Goal: Task Accomplishment & Management: Manage account settings

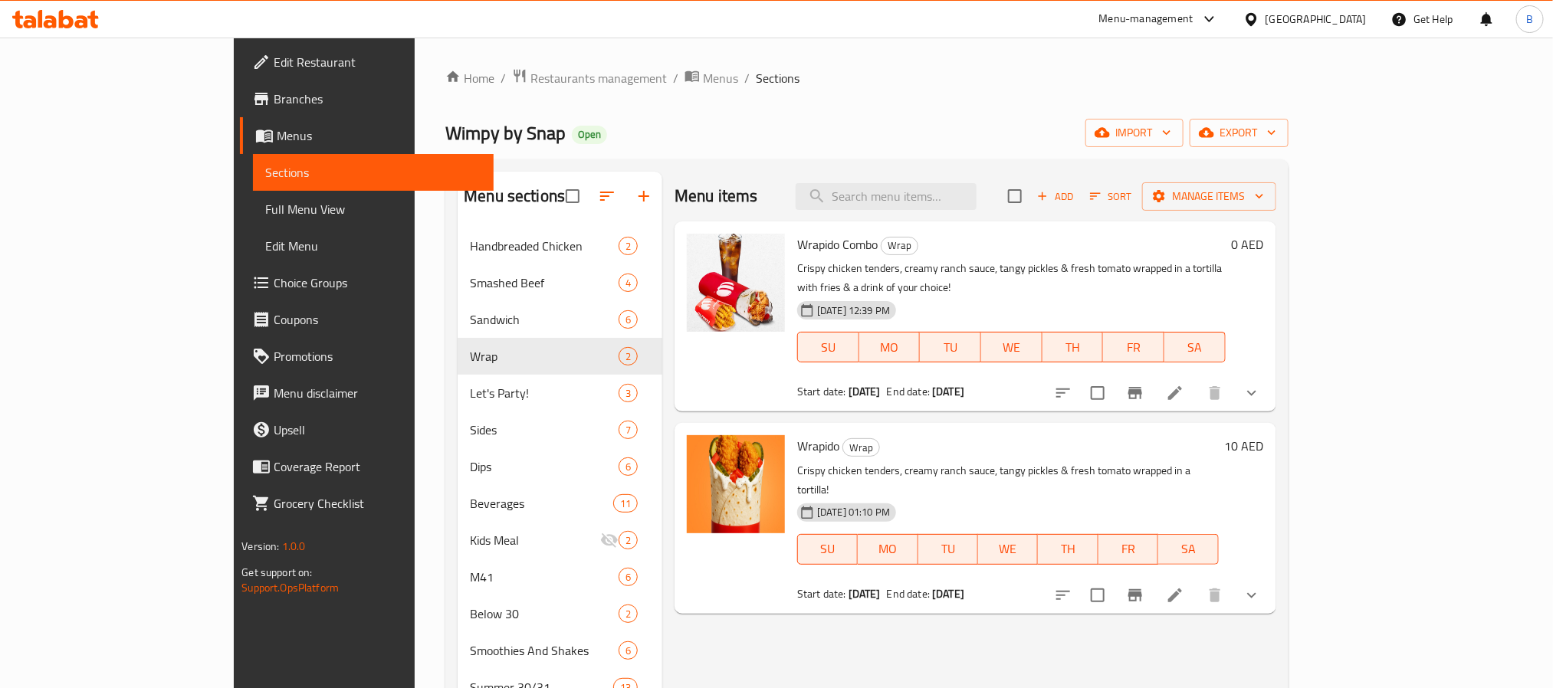
click at [938, 140] on div "Wimpy by Snap Open import export" at bounding box center [866, 133] width 842 height 28
click at [1270, 375] on div at bounding box center [1156, 393] width 225 height 37
click at [1261, 384] on icon "show more" at bounding box center [1251, 393] width 18 height 18
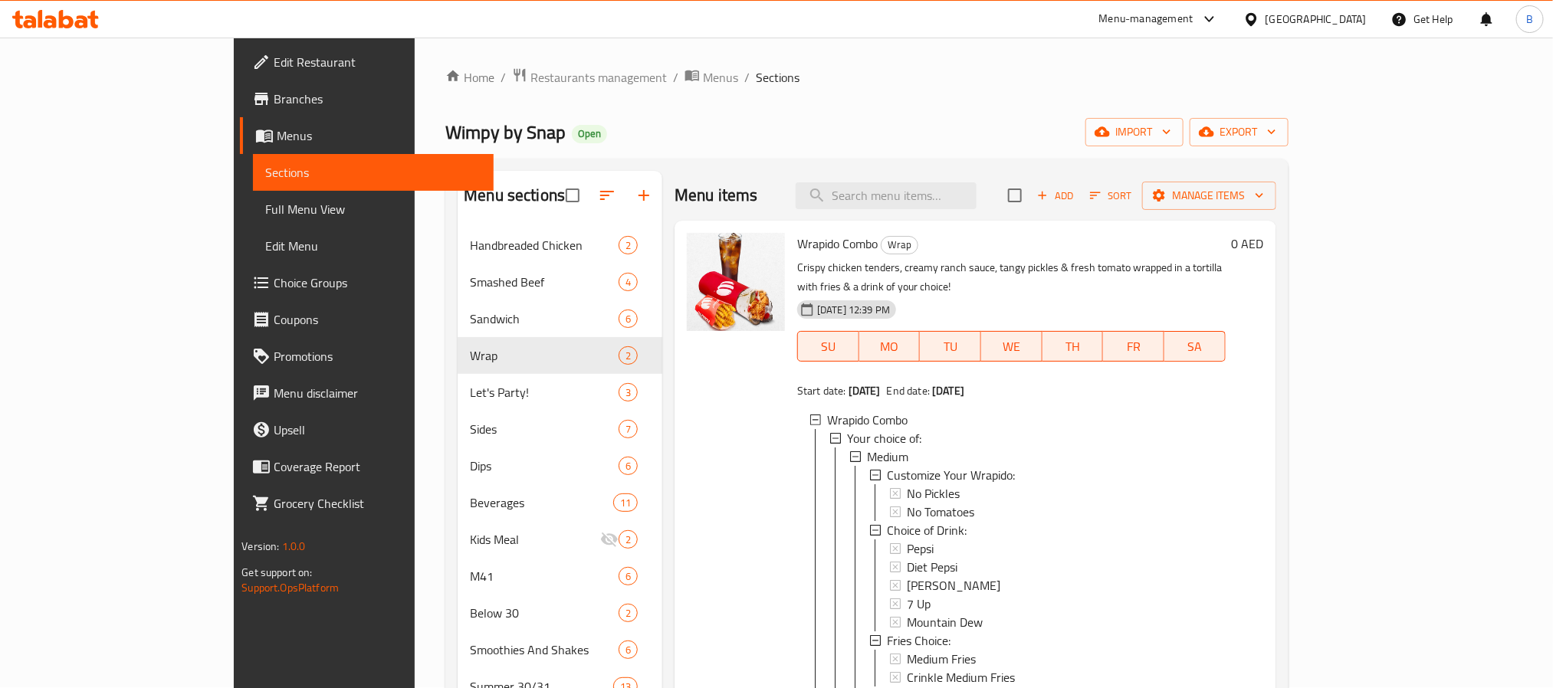
scroll to position [575, 0]
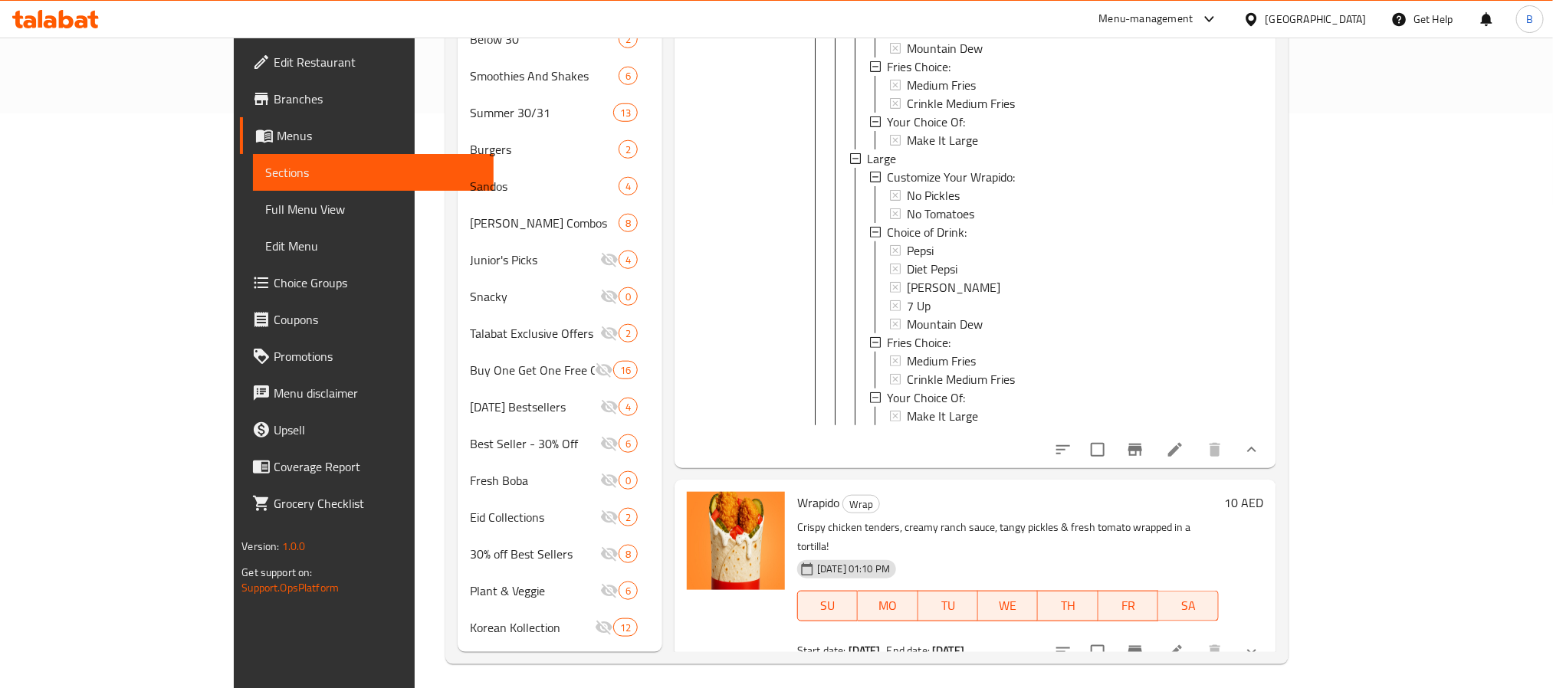
click at [1270, 461] on button "show more" at bounding box center [1251, 449] width 37 height 37
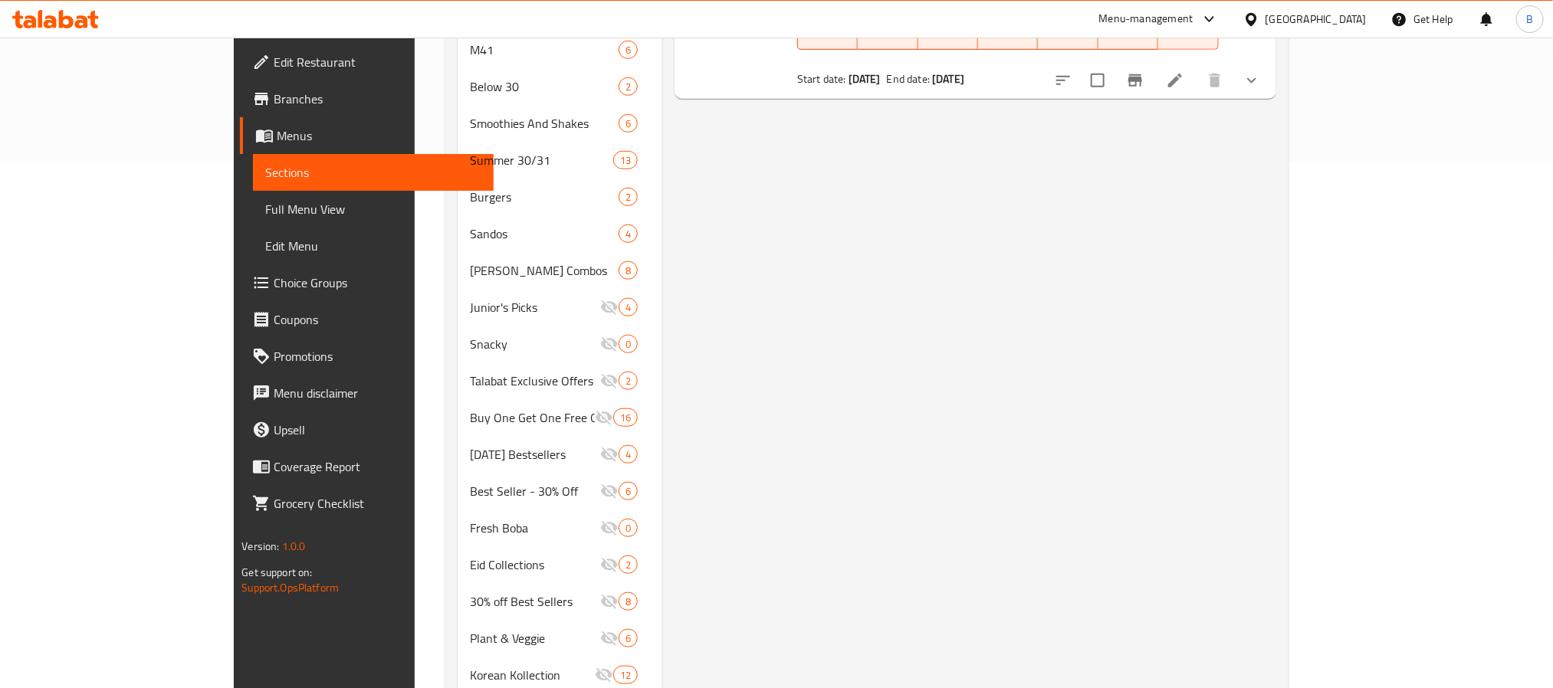
scroll to position [115, 0]
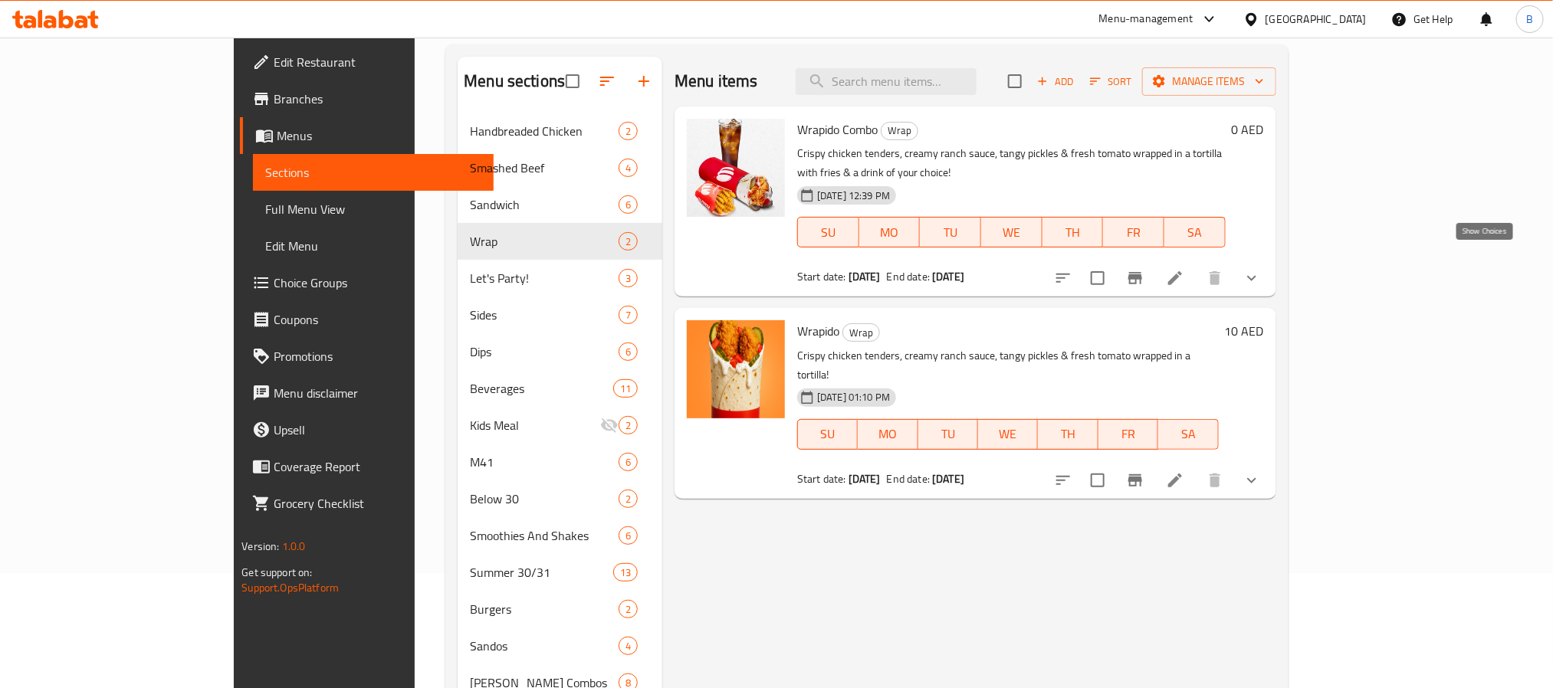
click at [1261, 269] on icon "show more" at bounding box center [1251, 278] width 18 height 18
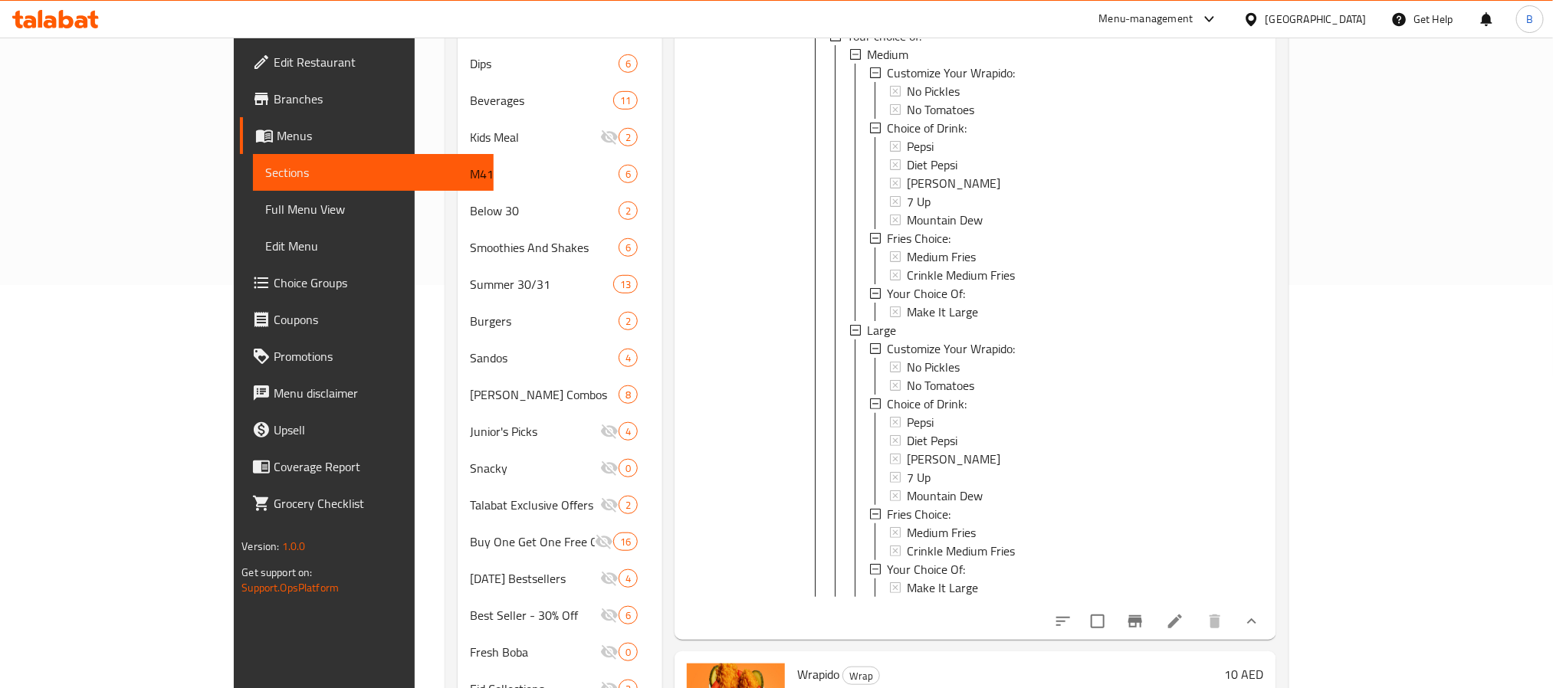
scroll to position [575, 0]
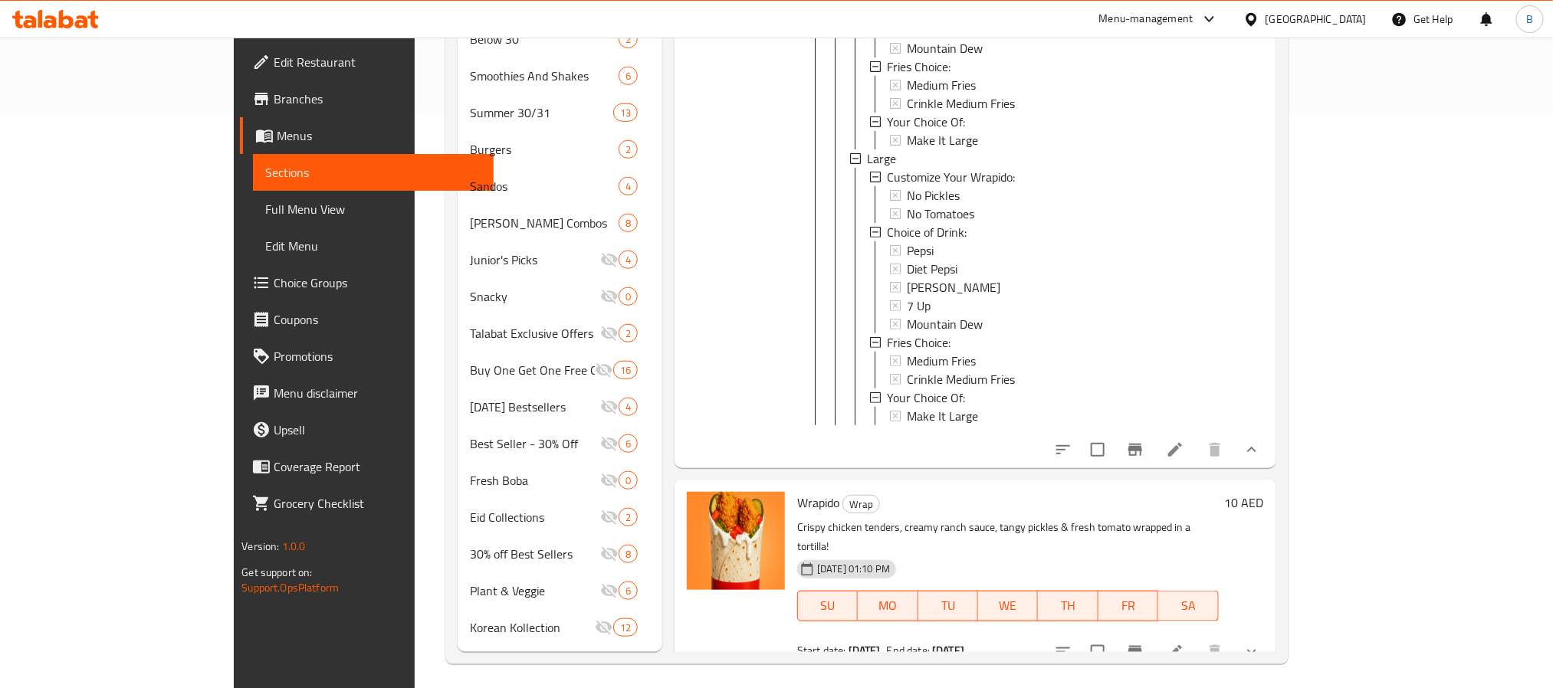
click at [1270, 462] on button "show more" at bounding box center [1251, 449] width 37 height 37
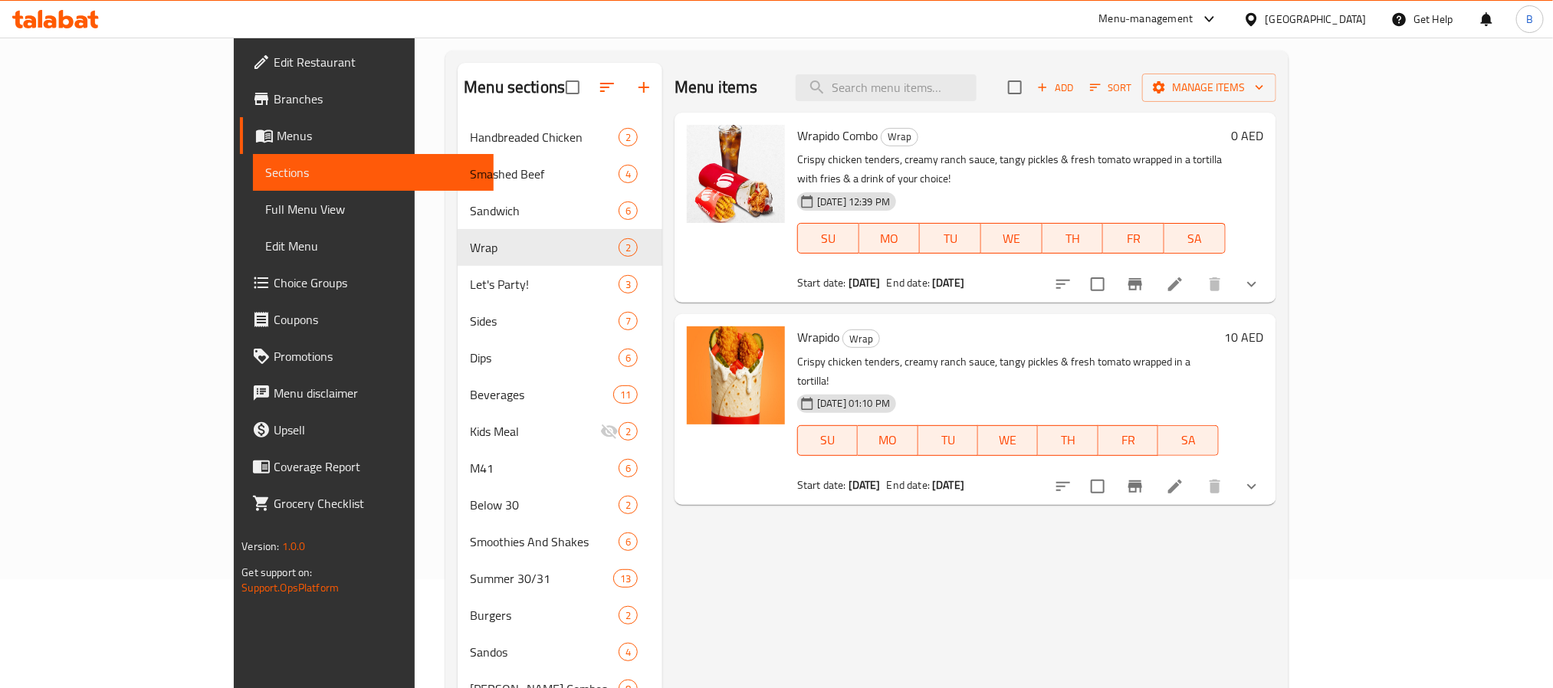
scroll to position [0, 0]
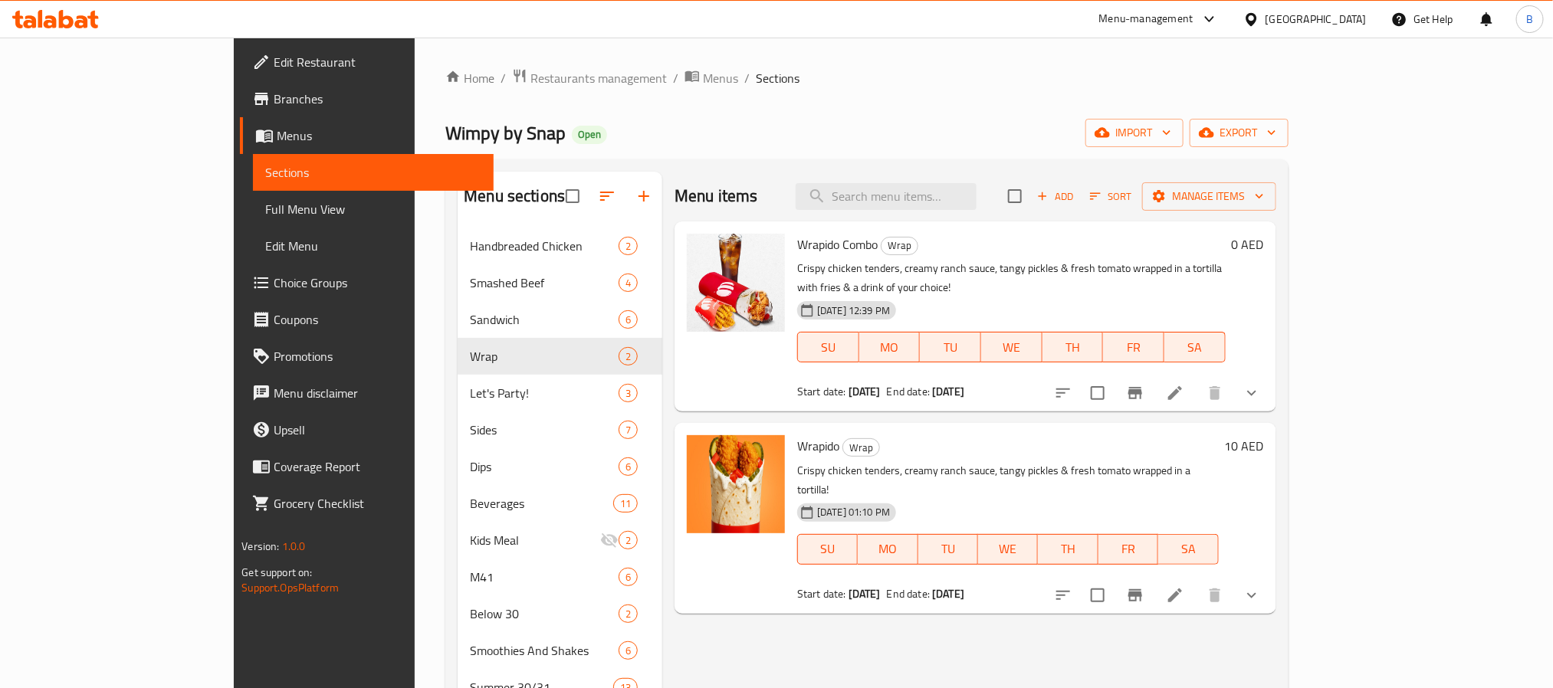
click at [1261, 384] on icon "show more" at bounding box center [1251, 393] width 18 height 18
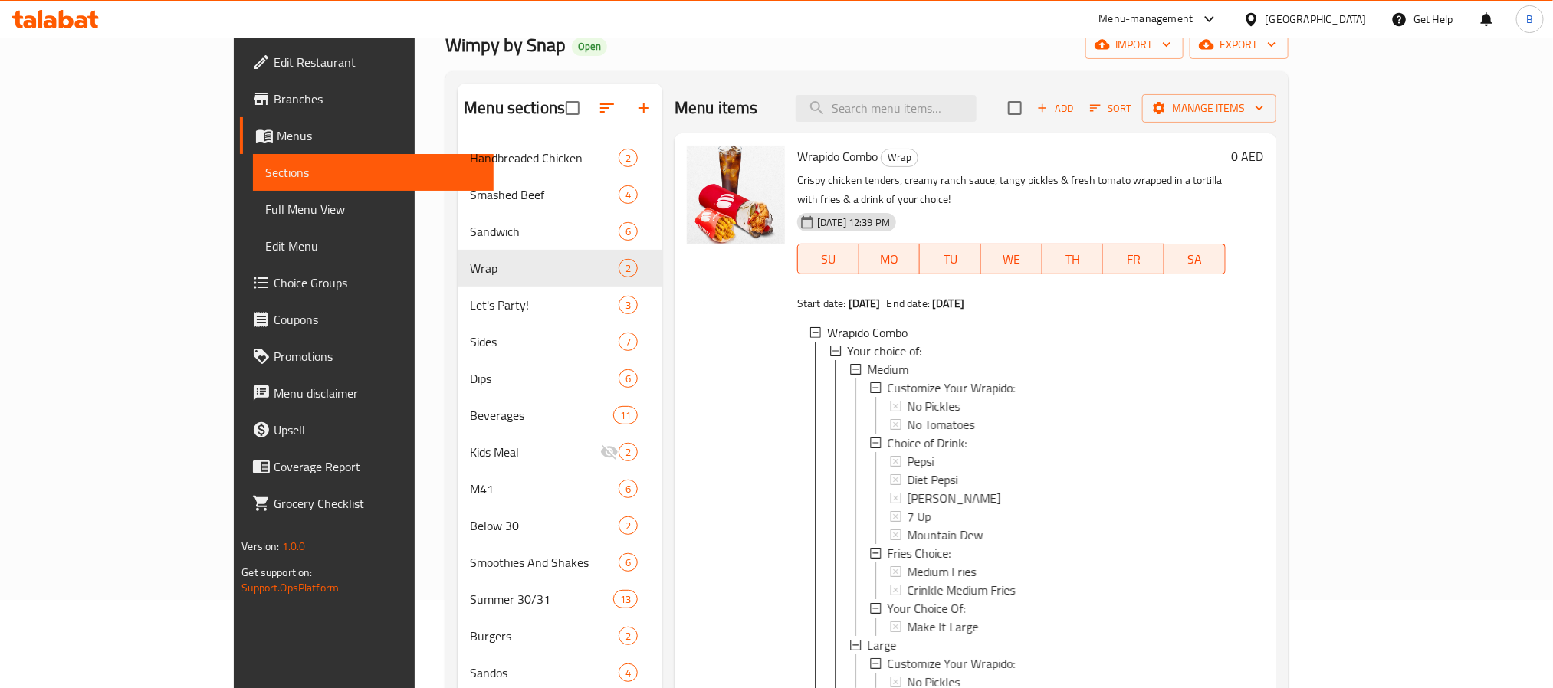
scroll to position [115, 0]
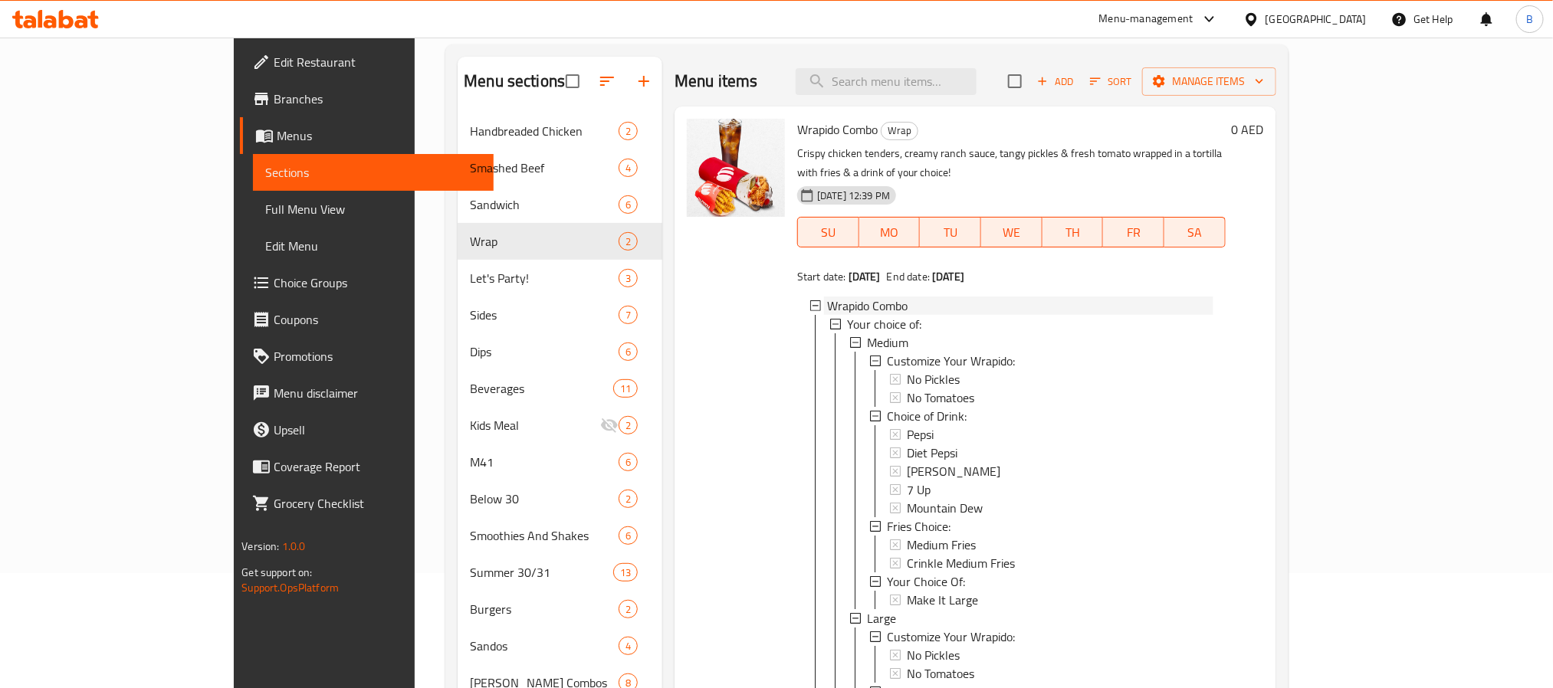
click at [824, 297] on div "Wrapido Combo" at bounding box center [1018, 306] width 389 height 18
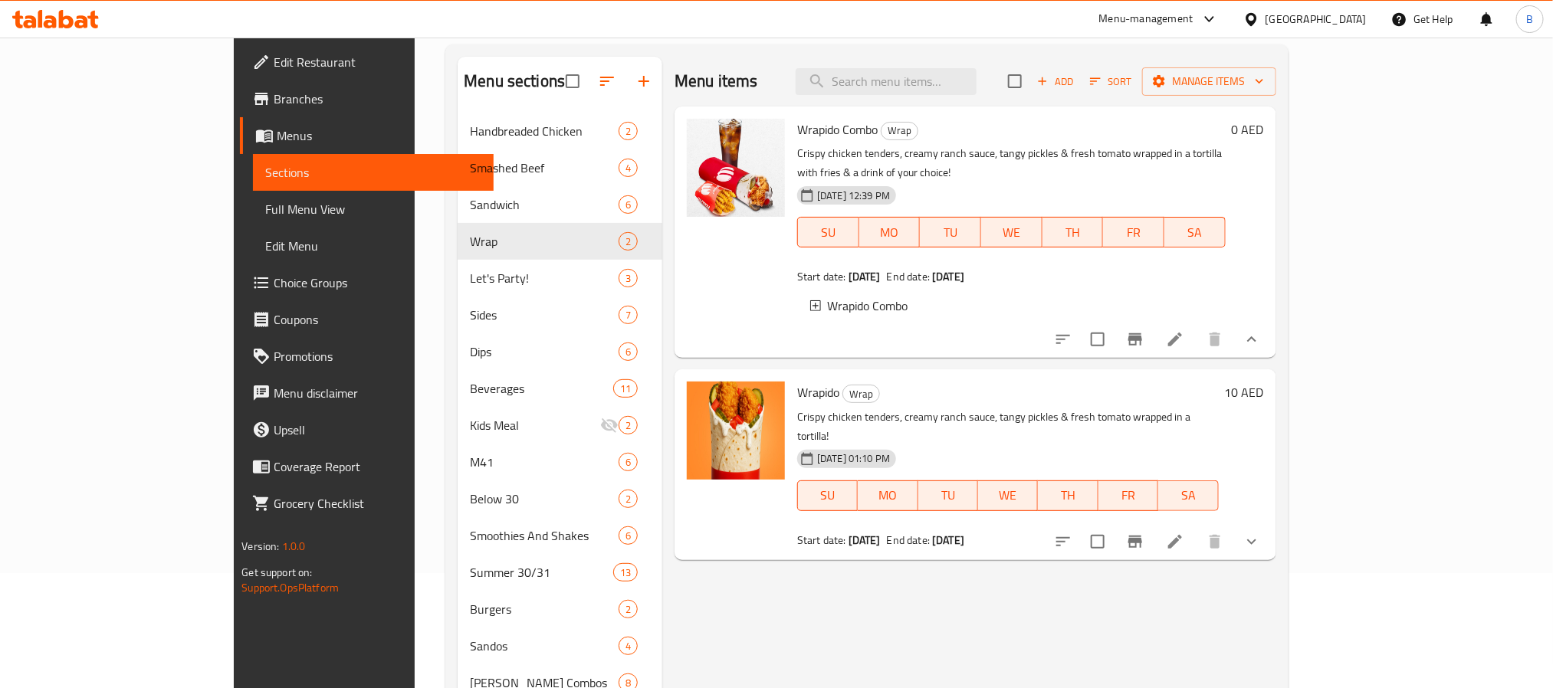
click at [1196, 329] on li at bounding box center [1174, 340] width 43 height 28
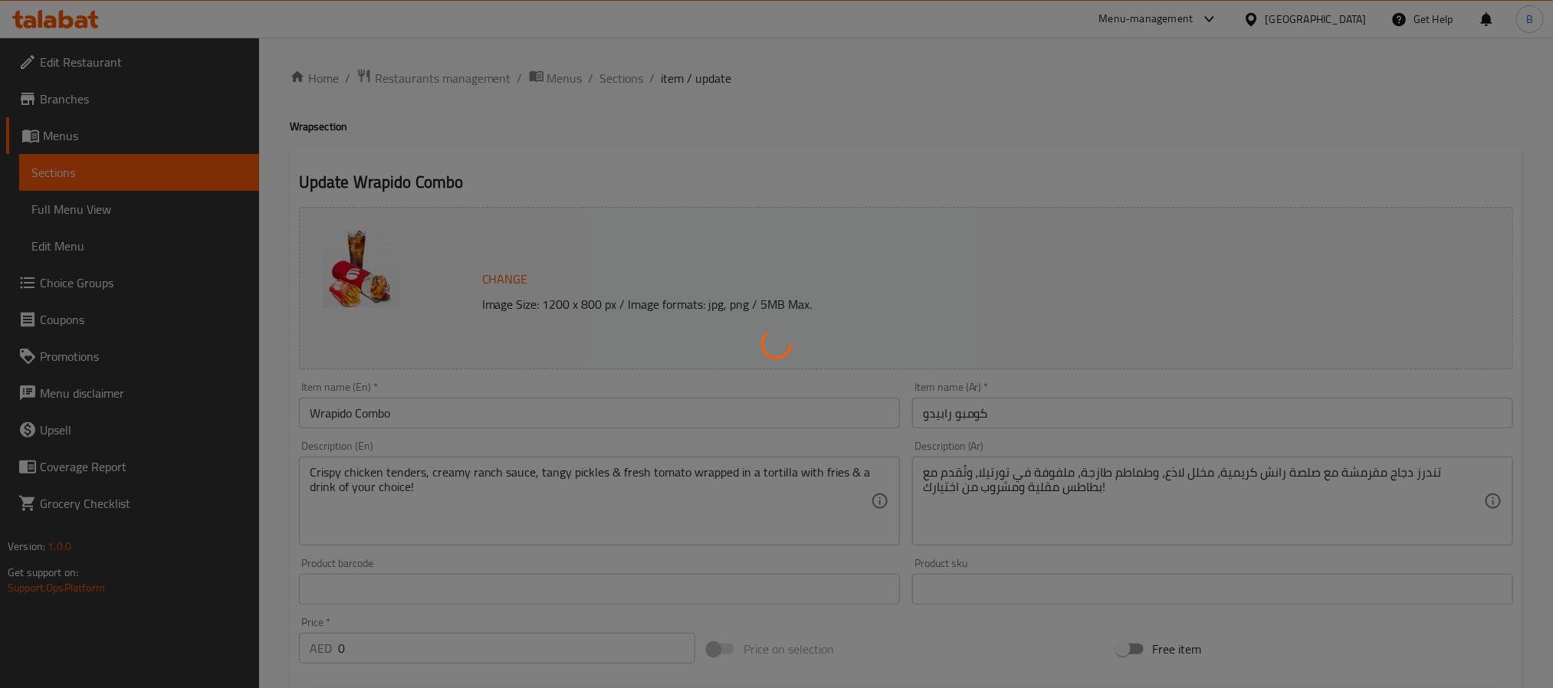
click at [626, 71] on div at bounding box center [776, 344] width 1553 height 688
click at [631, 88] on div at bounding box center [776, 344] width 1553 height 688
click at [626, 74] on div at bounding box center [776, 344] width 1553 height 688
click at [632, 74] on div at bounding box center [776, 344] width 1553 height 688
click at [630, 72] on div at bounding box center [776, 344] width 1553 height 688
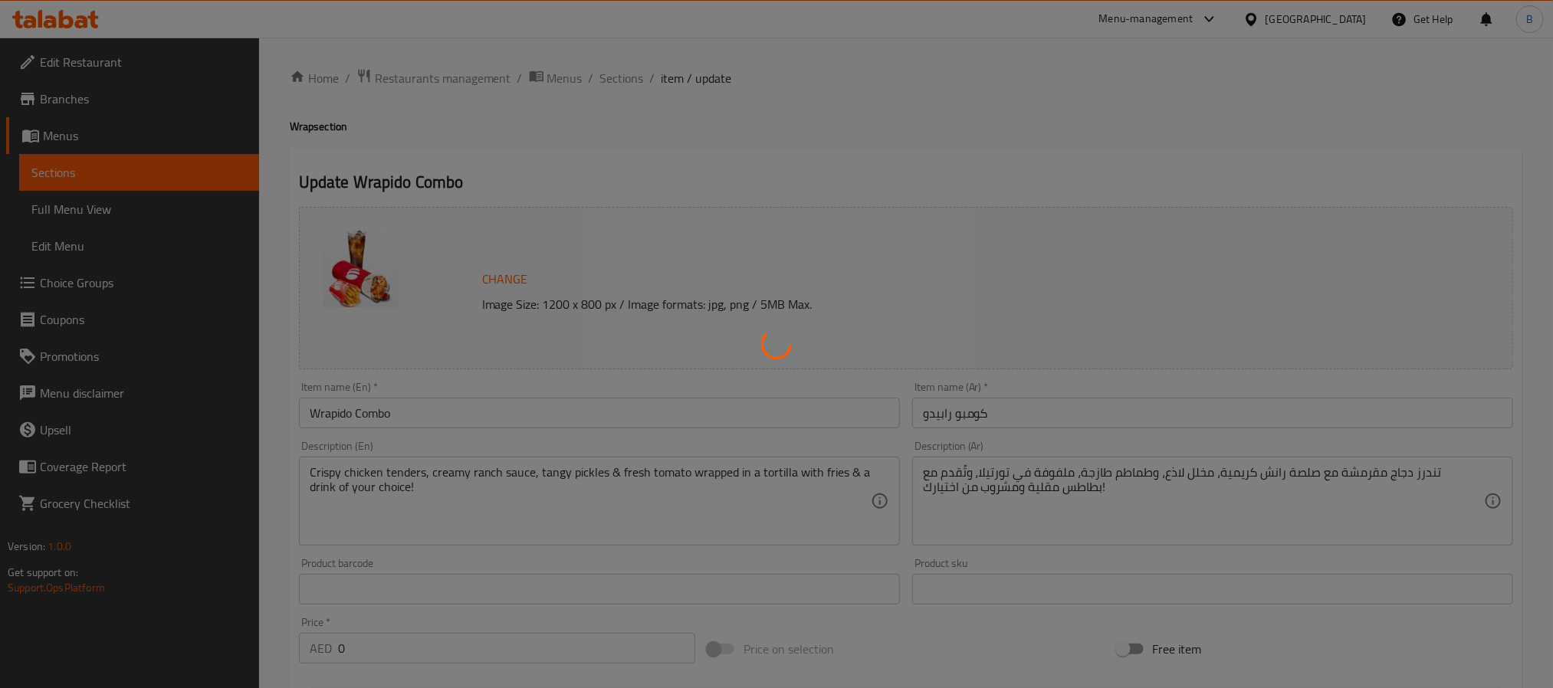
click at [607, 72] on div at bounding box center [776, 344] width 1553 height 688
click at [616, 78] on div at bounding box center [776, 344] width 1553 height 688
type input "تعديلات الريبيدو:"
type input "0"
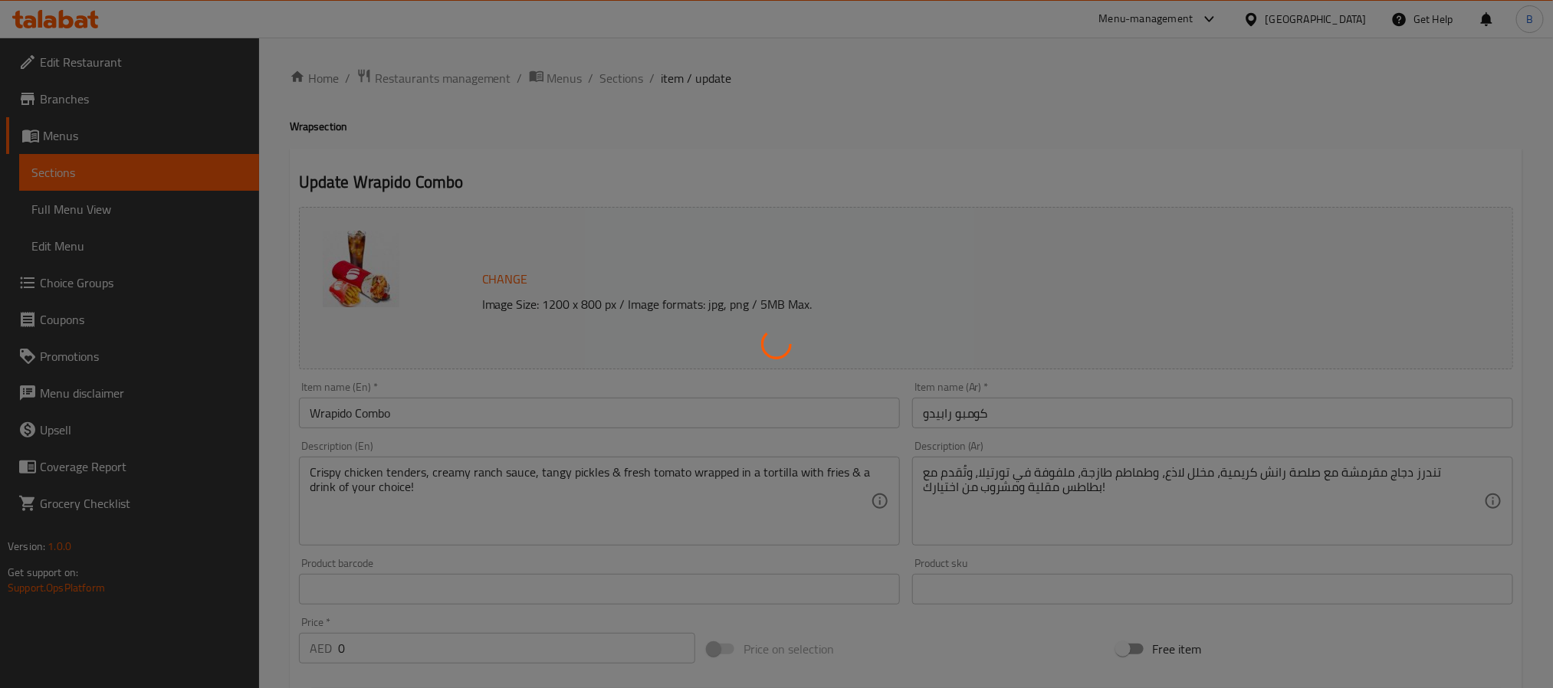
type input "اختيار المشروب:"
type input "1"
type input "اختيار البطاطس المقلية:"
type input "1"
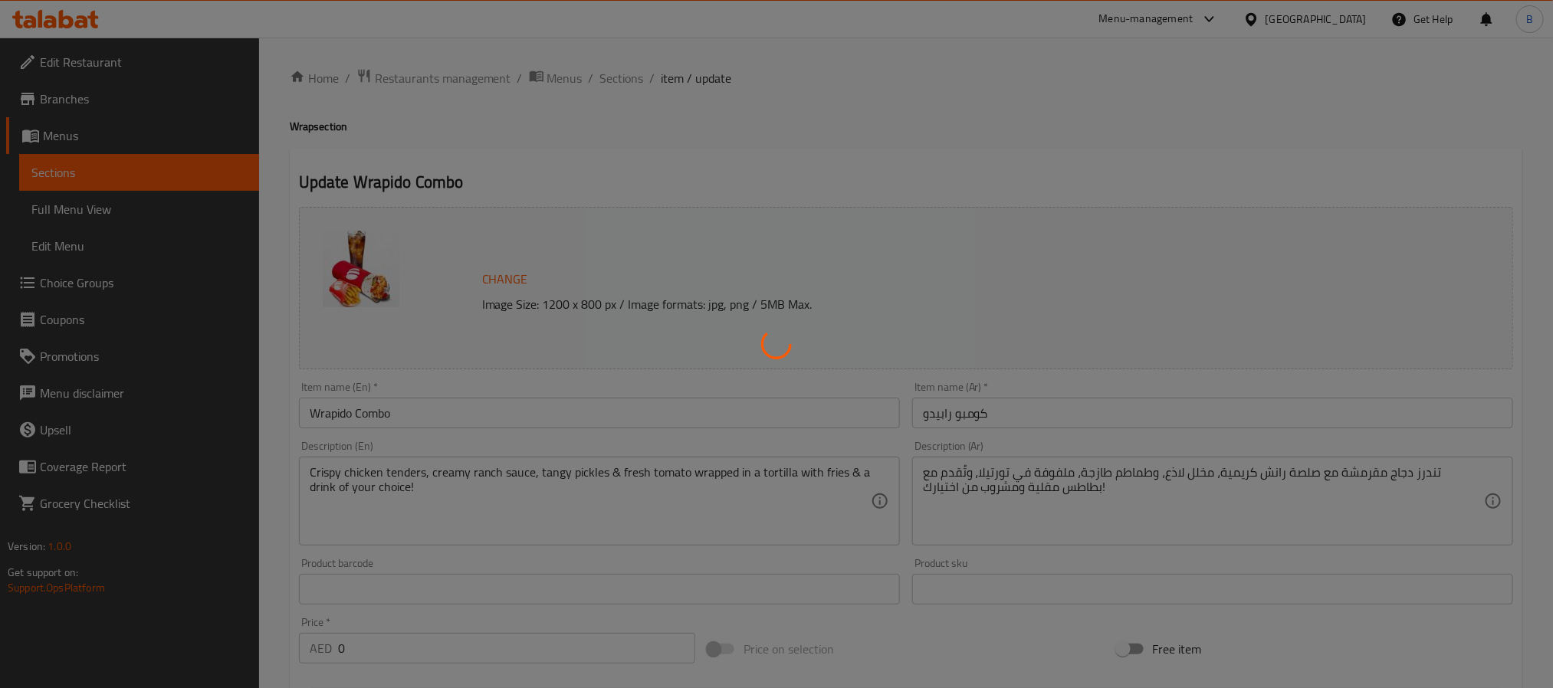
type input "1"
type input "اختيارك من:"
type input "0"
type input "تعديلات الريبيدو:"
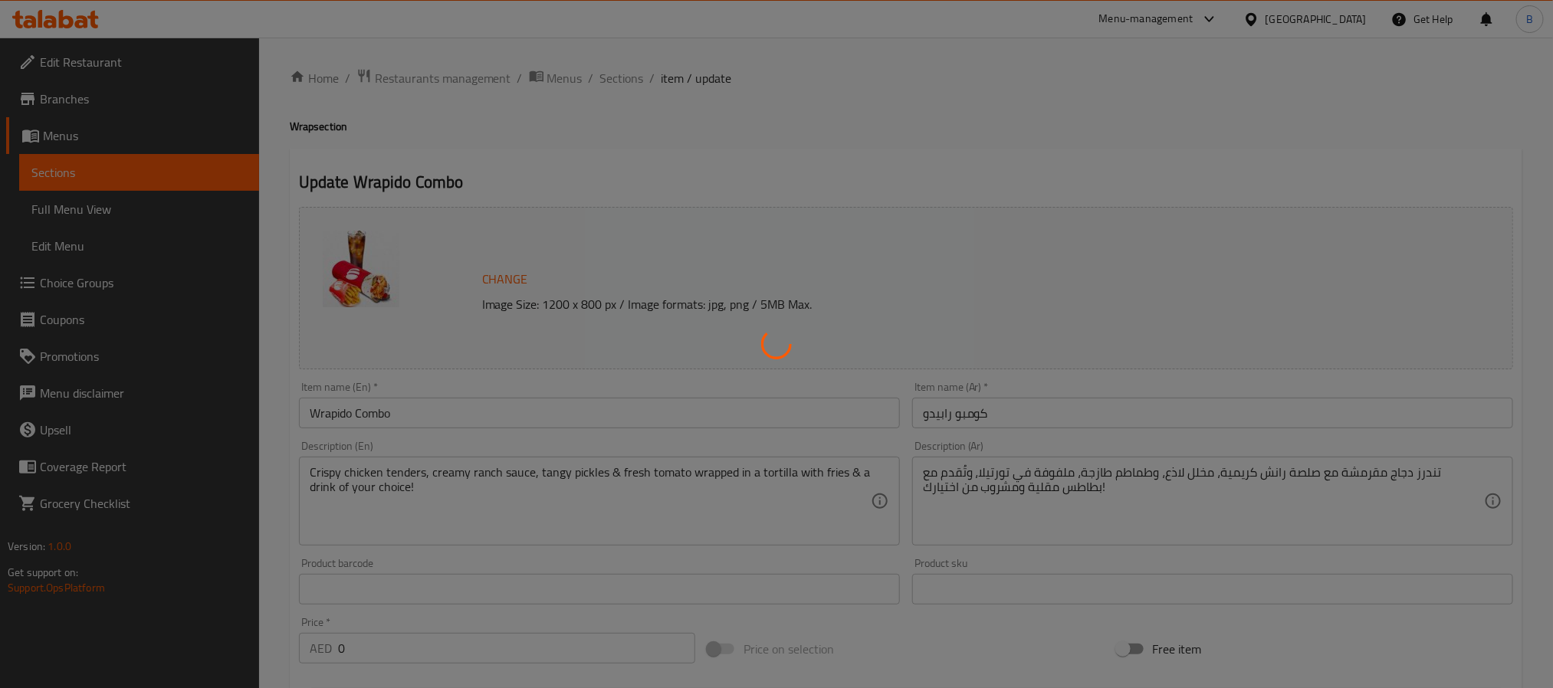
type input "0"
type input "اختيار المشروب:"
type input "1"
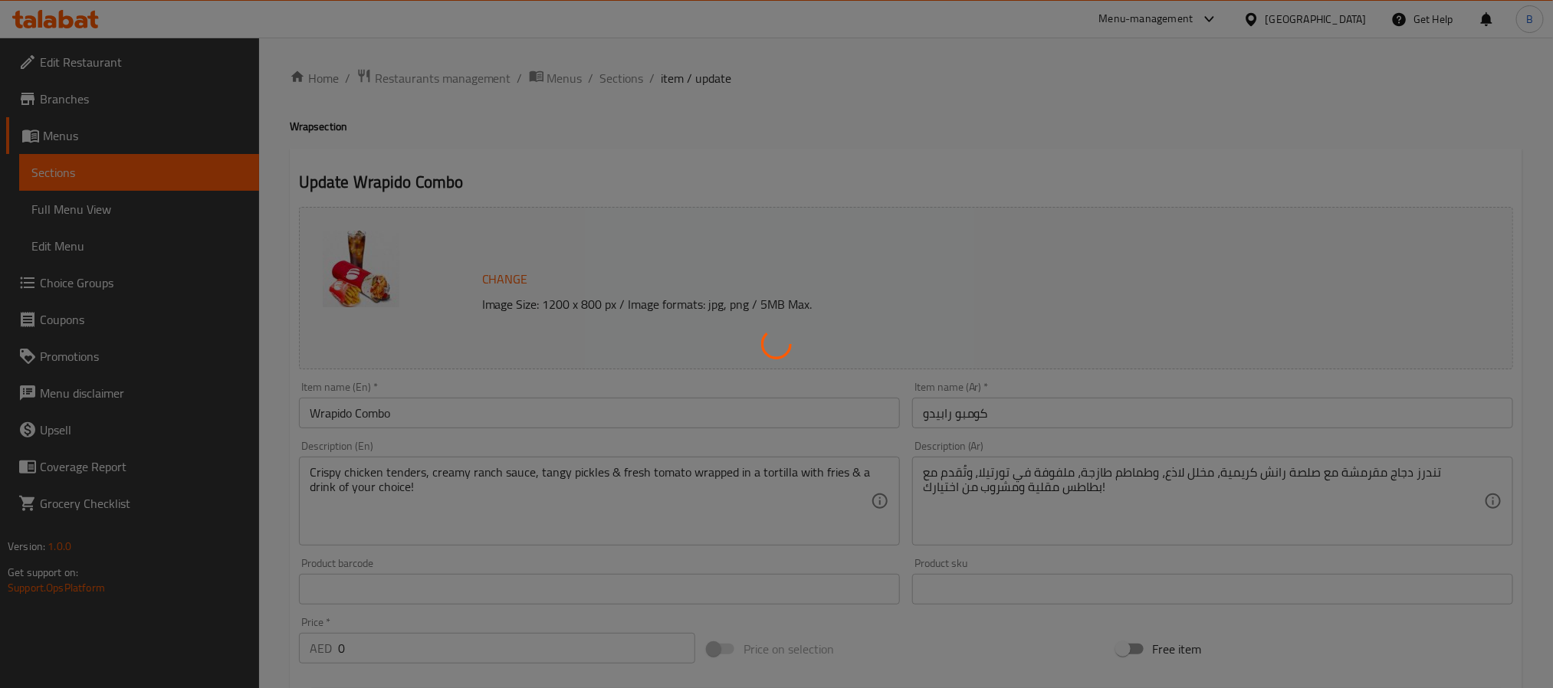
type input "اختيار البطاطس المقلية:"
type input "1"
type input "اختيارك من:"
type input "0"
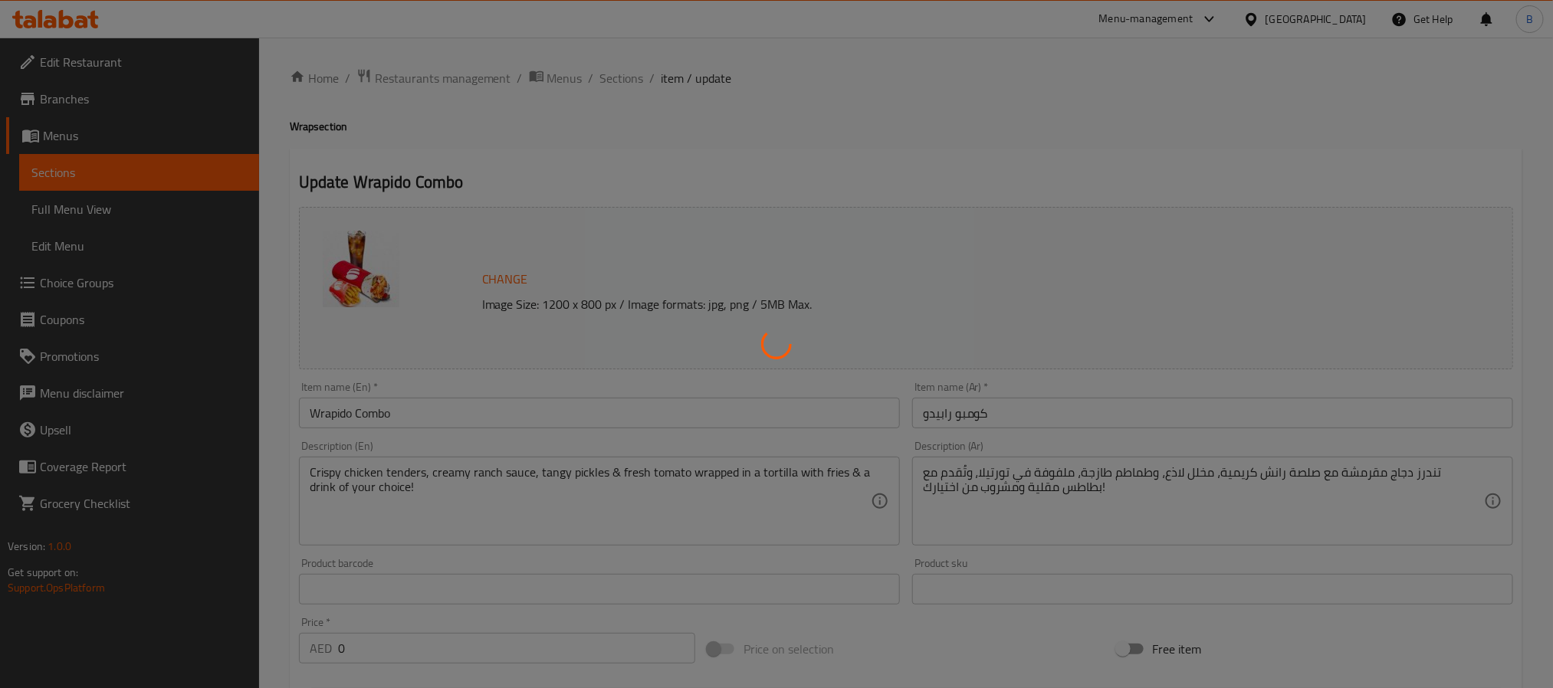
type input "0"
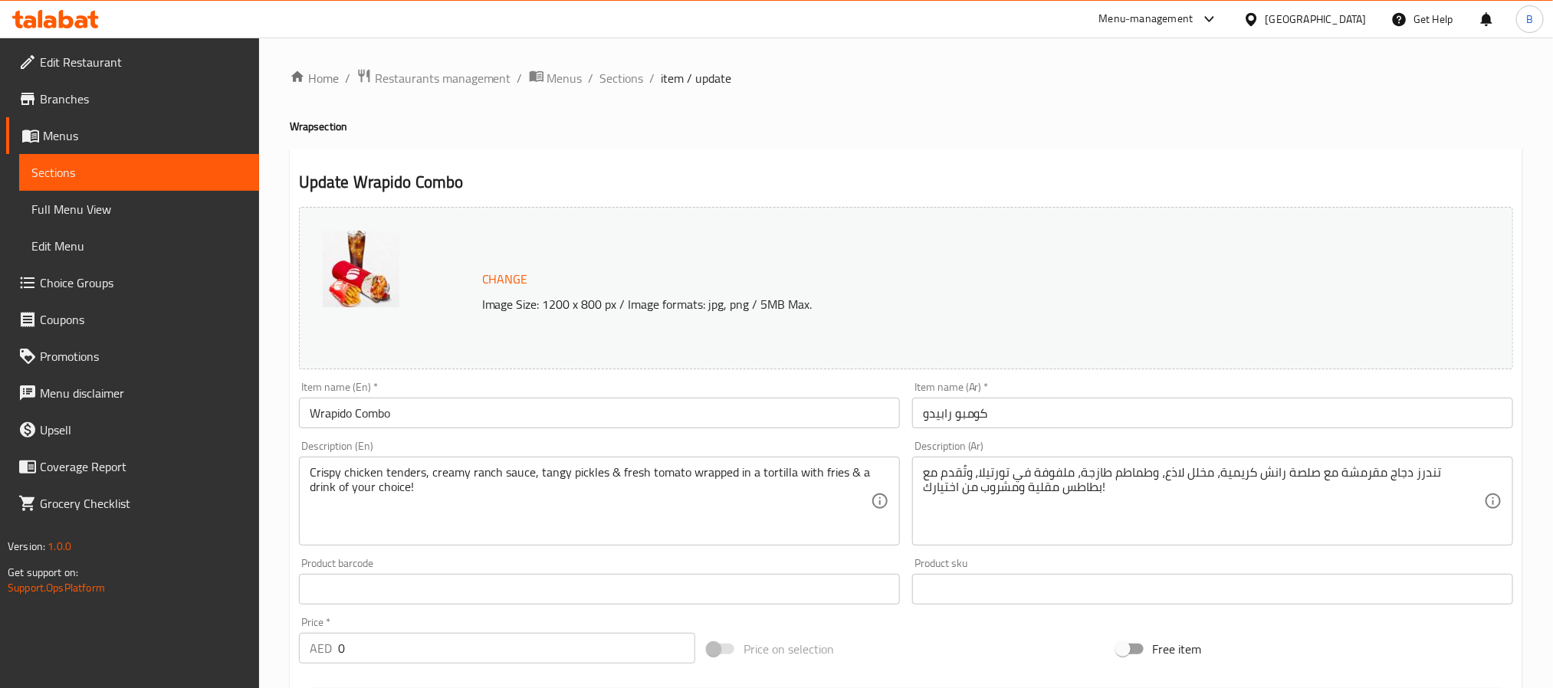
click at [616, 78] on span "Sections" at bounding box center [622, 78] width 44 height 18
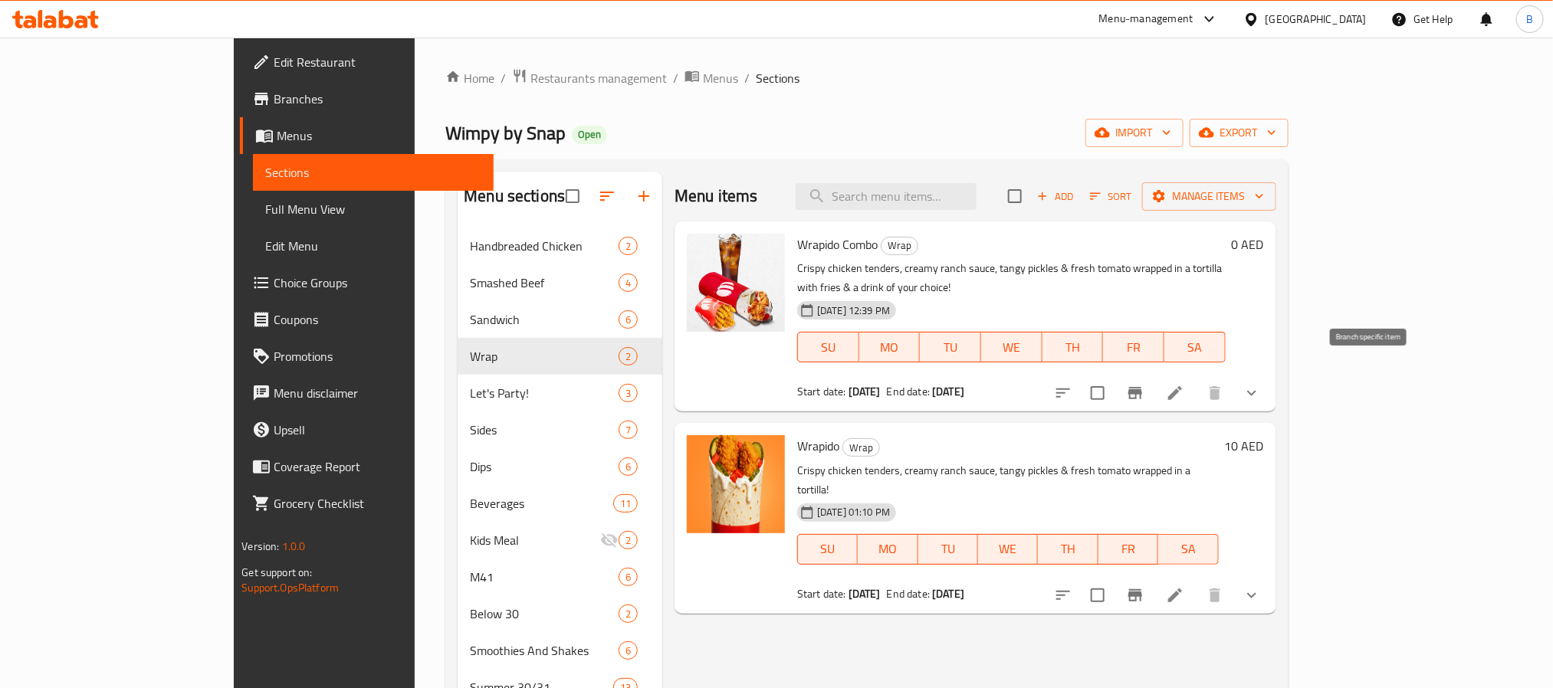
click at [1144, 384] on icon "Branch-specific-item" at bounding box center [1135, 393] width 18 height 18
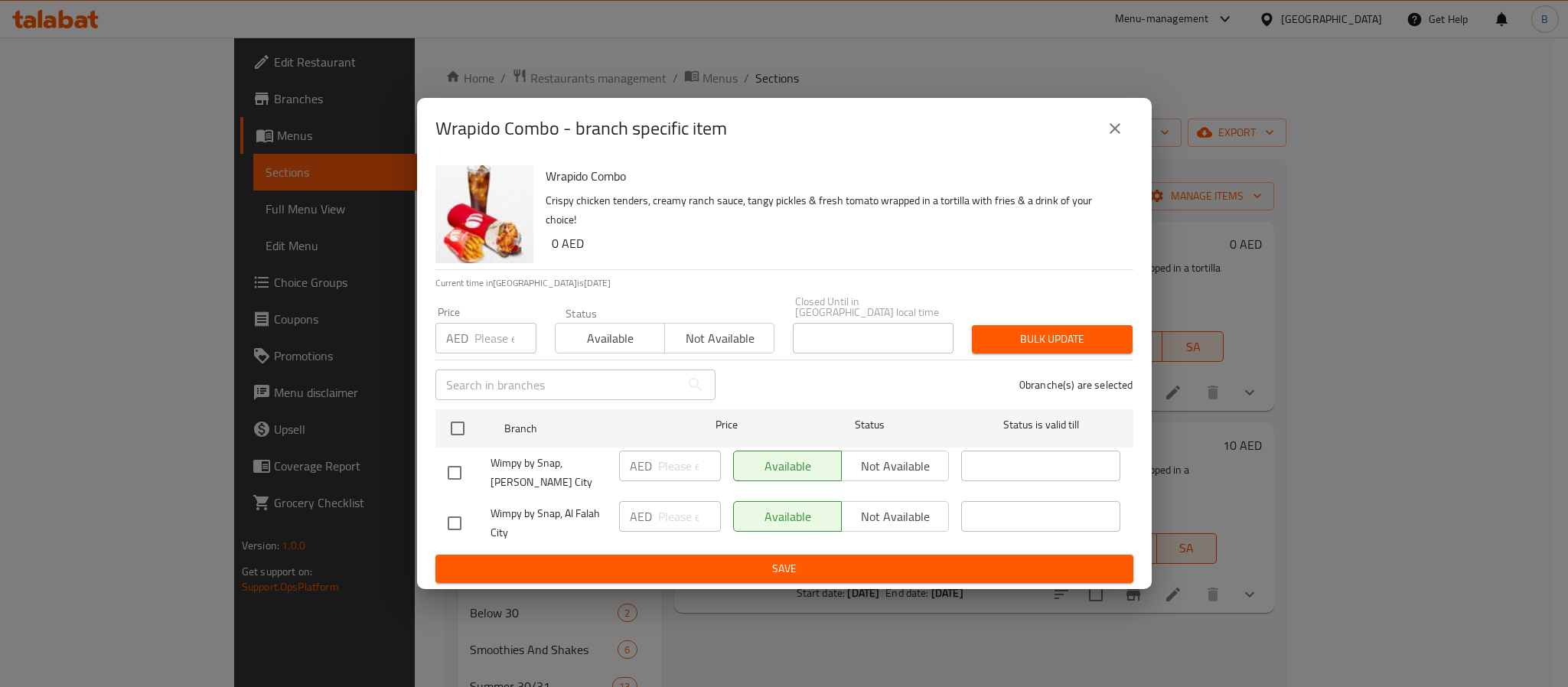
click at [1112, 120] on icon "close" at bounding box center [1115, 129] width 18 height 18
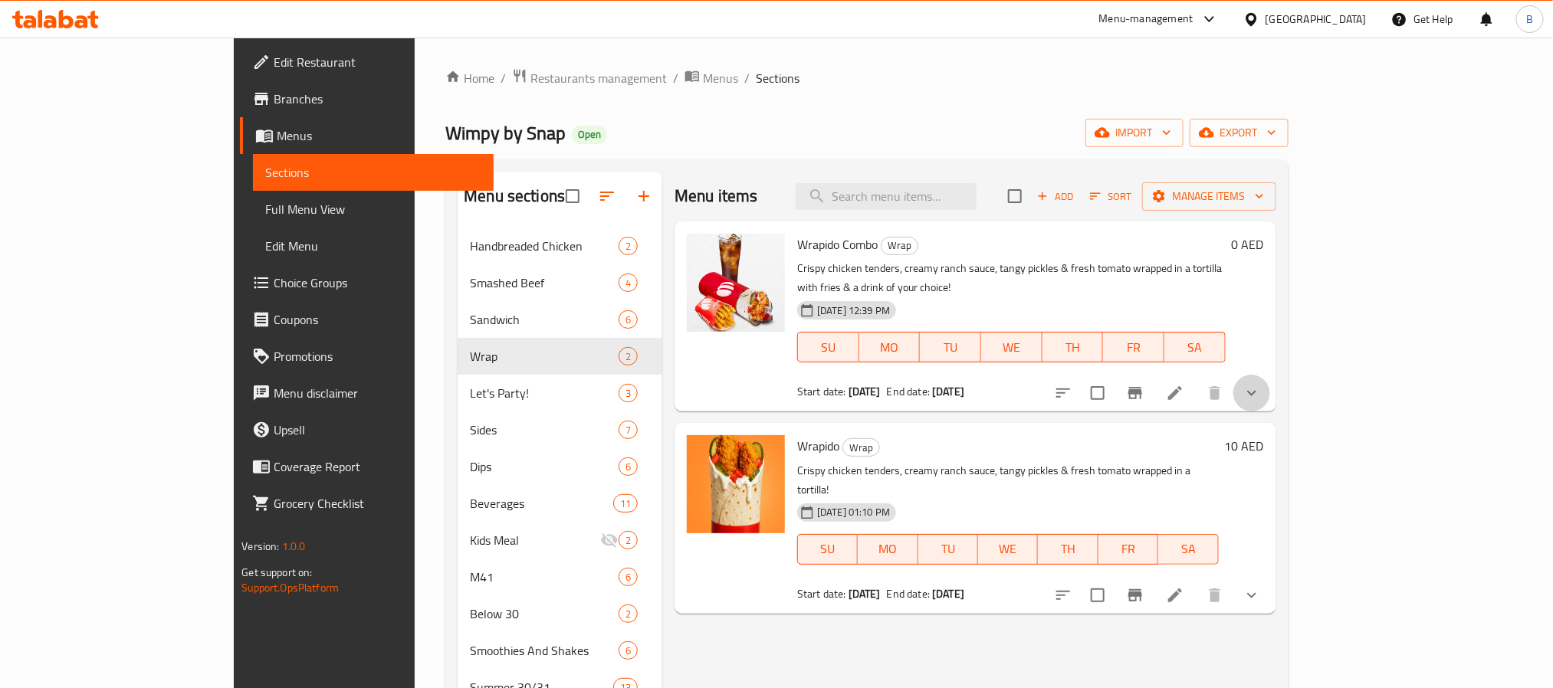
click at [1256, 391] on icon "show more" at bounding box center [1251, 393] width 9 height 5
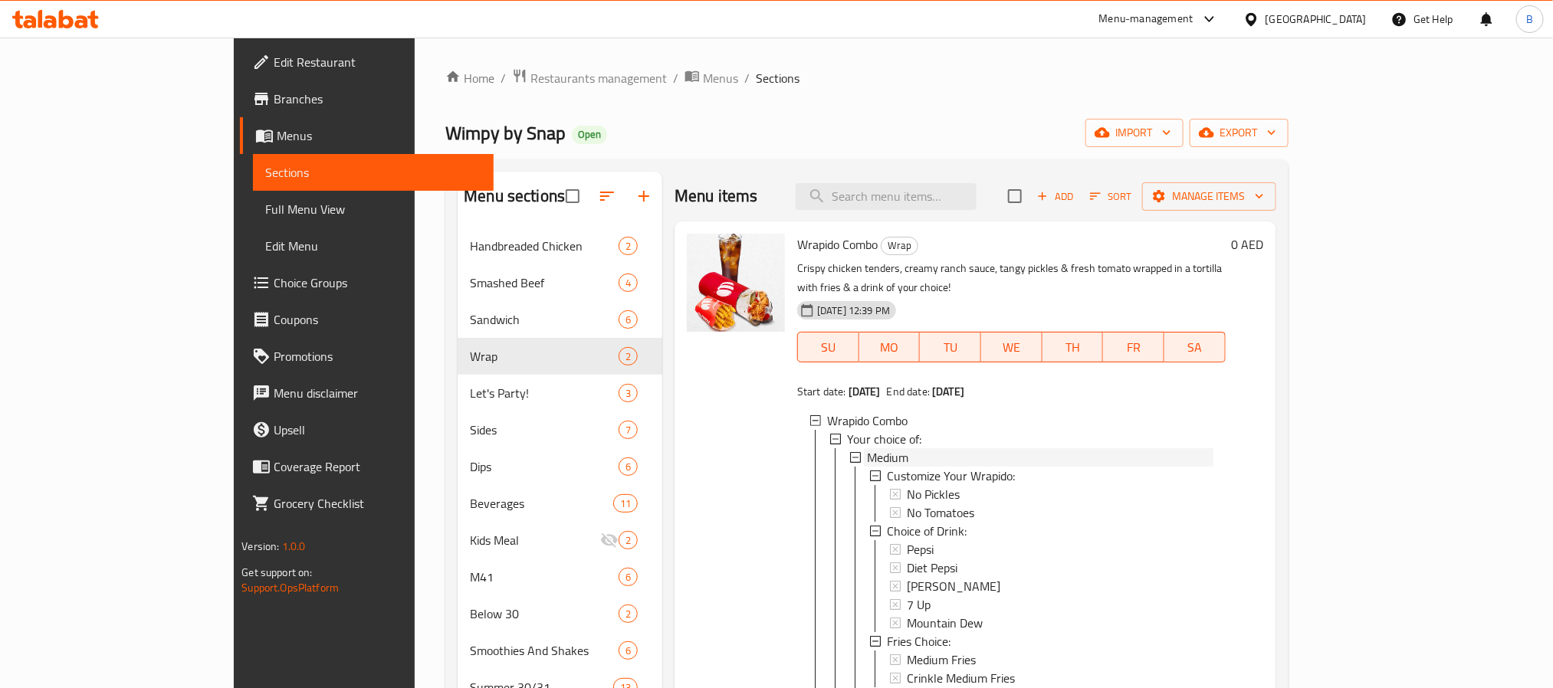
click at [867, 448] on span "Medium" at bounding box center [887, 457] width 41 height 18
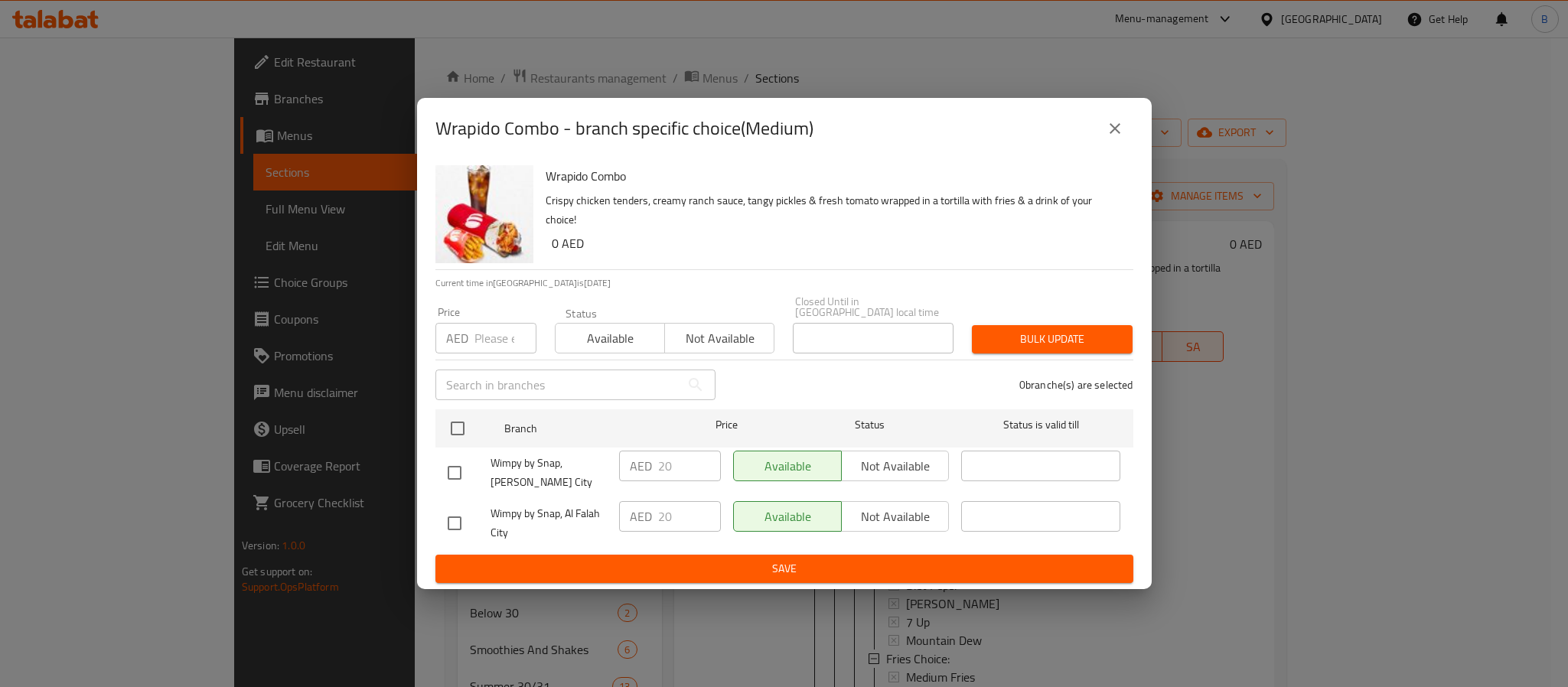
click at [1128, 124] on button "close" at bounding box center [1115, 128] width 37 height 37
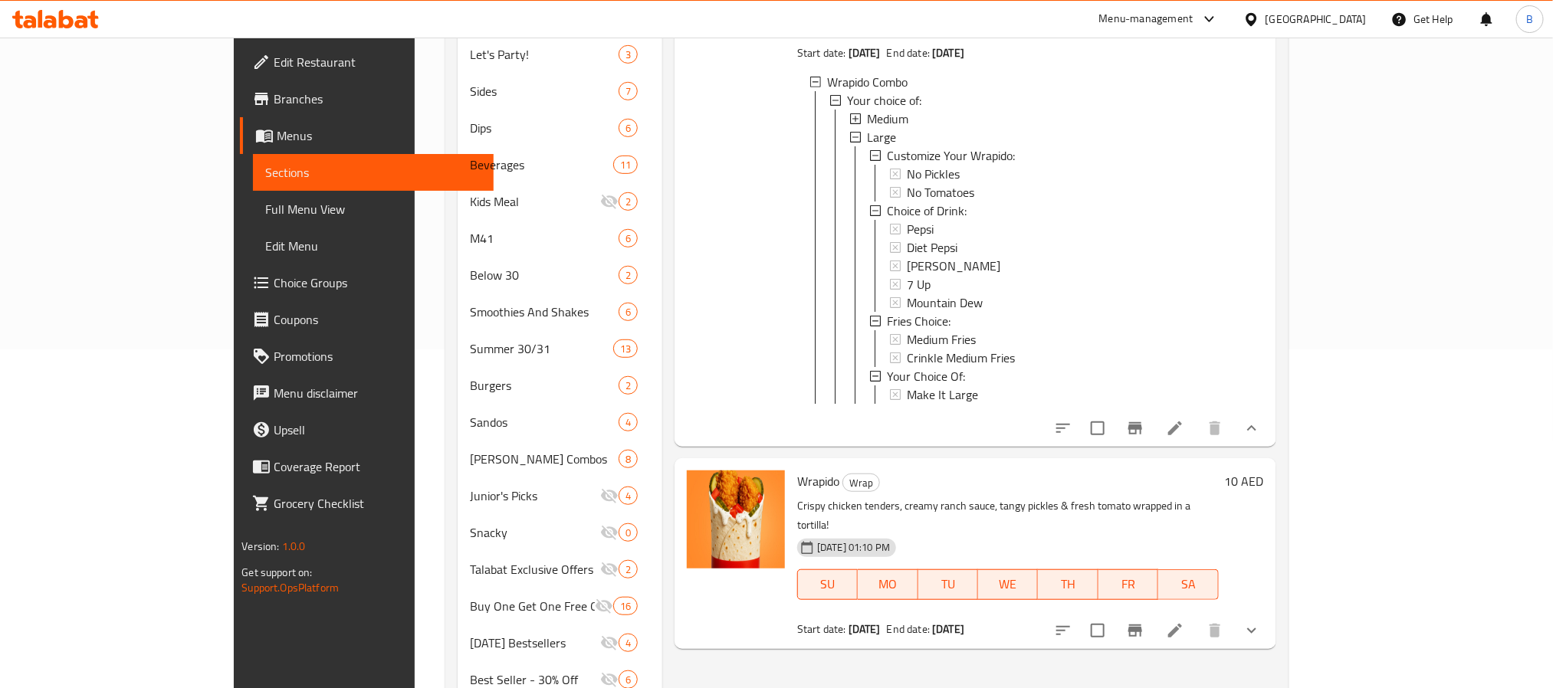
scroll to position [230, 0]
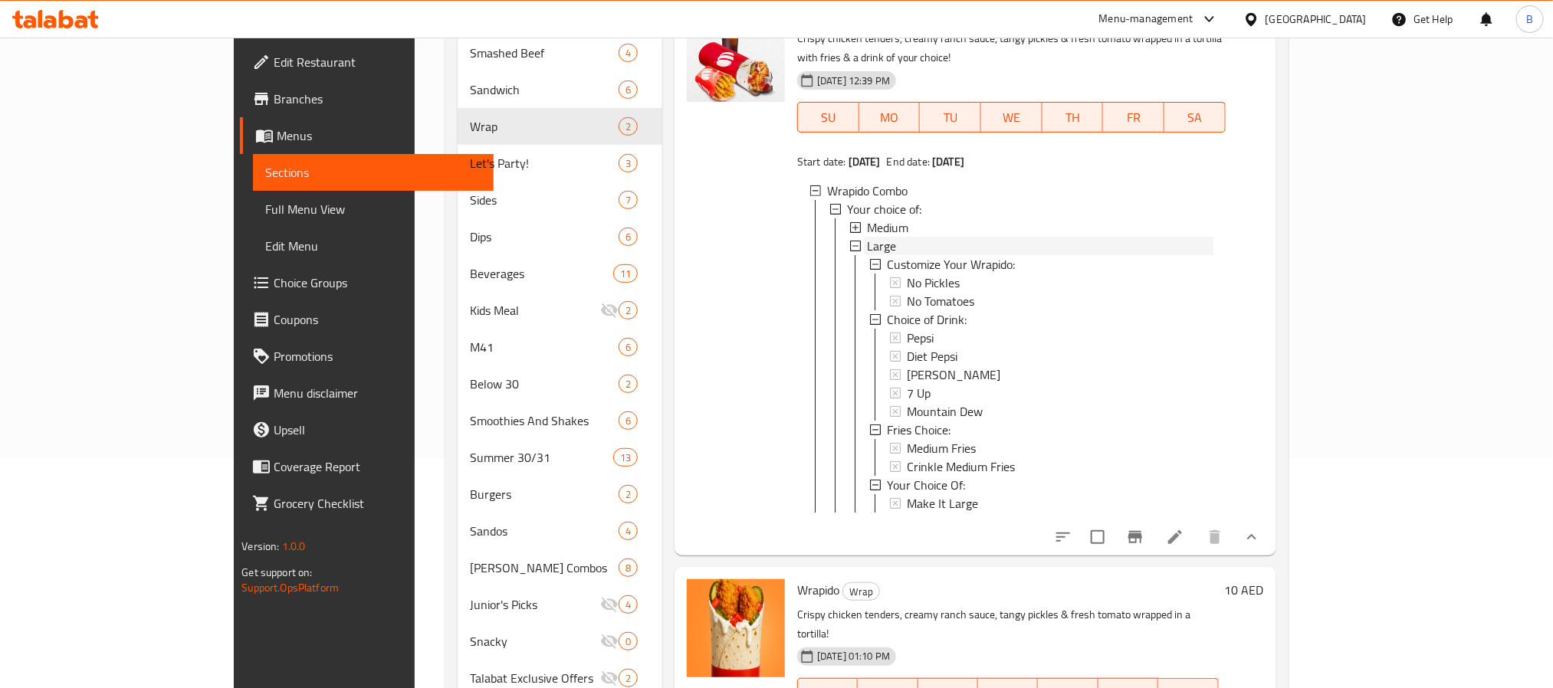
click at [867, 237] on div "Large" at bounding box center [1040, 246] width 346 height 18
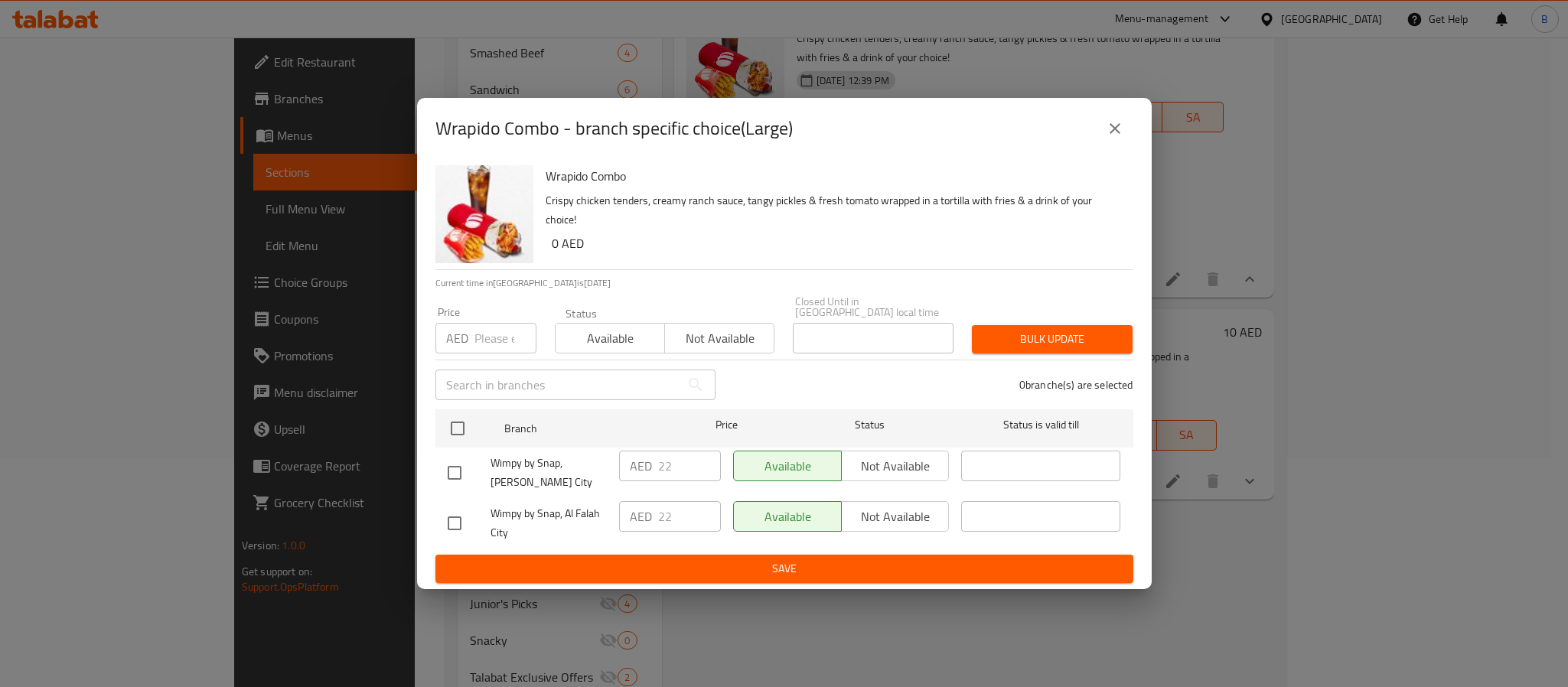
click at [1140, 102] on div "Wrapido Combo - branch specific choice(Large)" at bounding box center [785, 128] width 735 height 61
click at [1107, 131] on button "close" at bounding box center [1115, 128] width 37 height 37
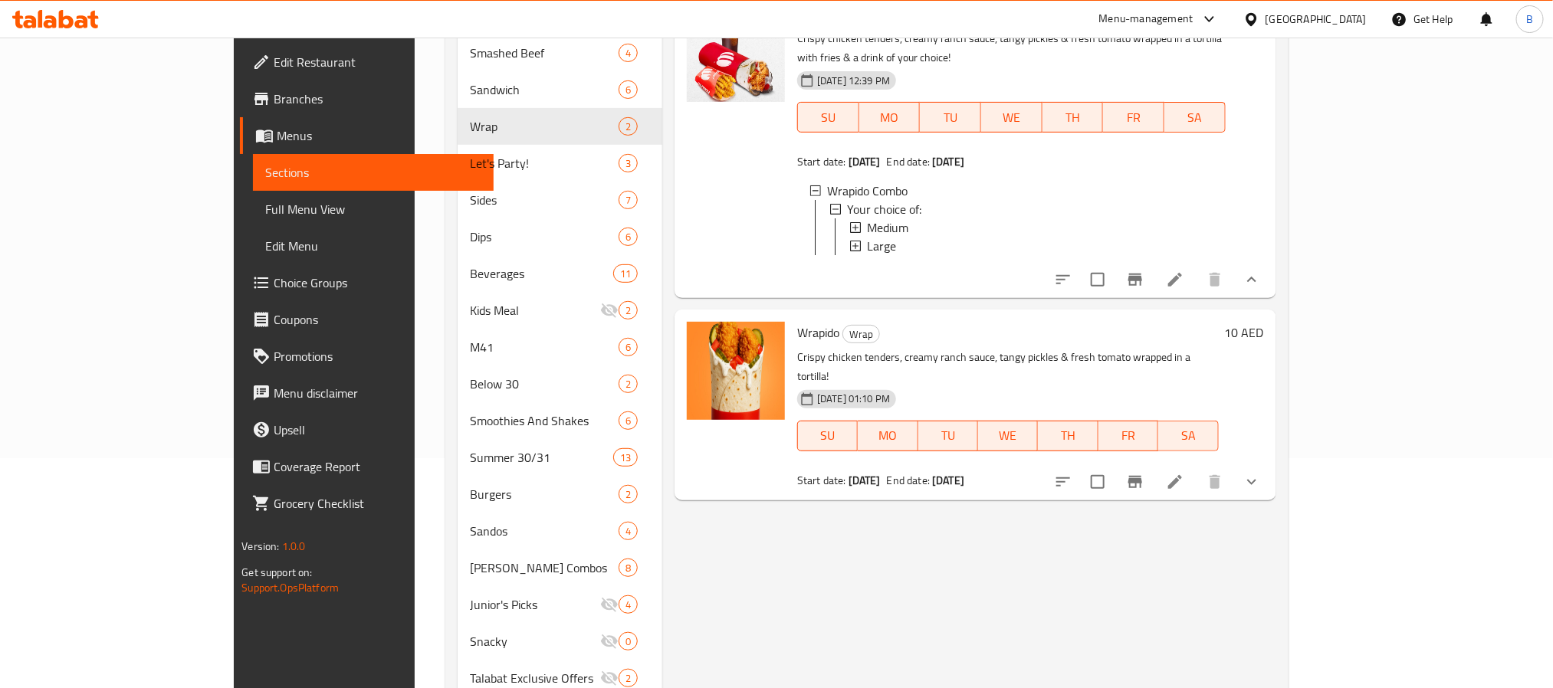
click at [850, 241] on icon at bounding box center [855, 246] width 11 height 11
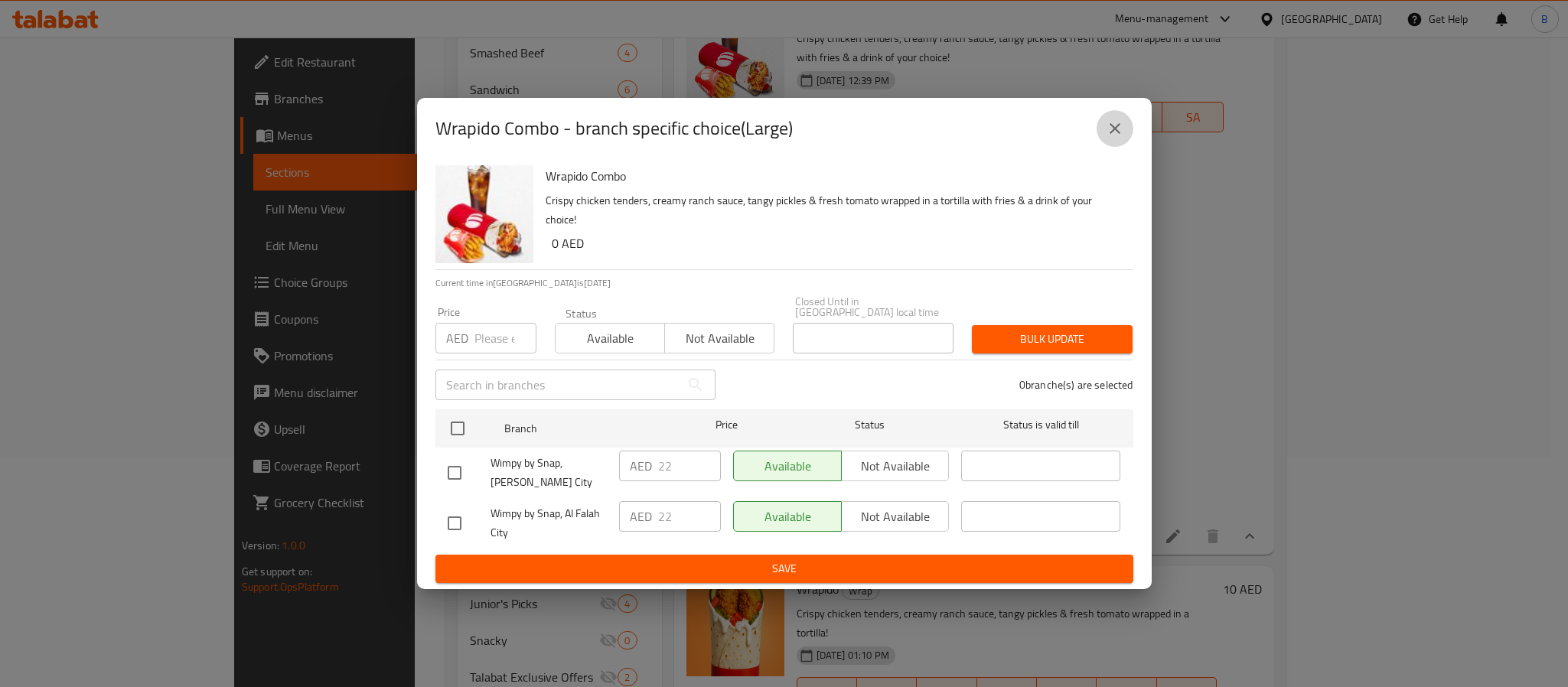
click at [1112, 136] on button "close" at bounding box center [1115, 128] width 37 height 37
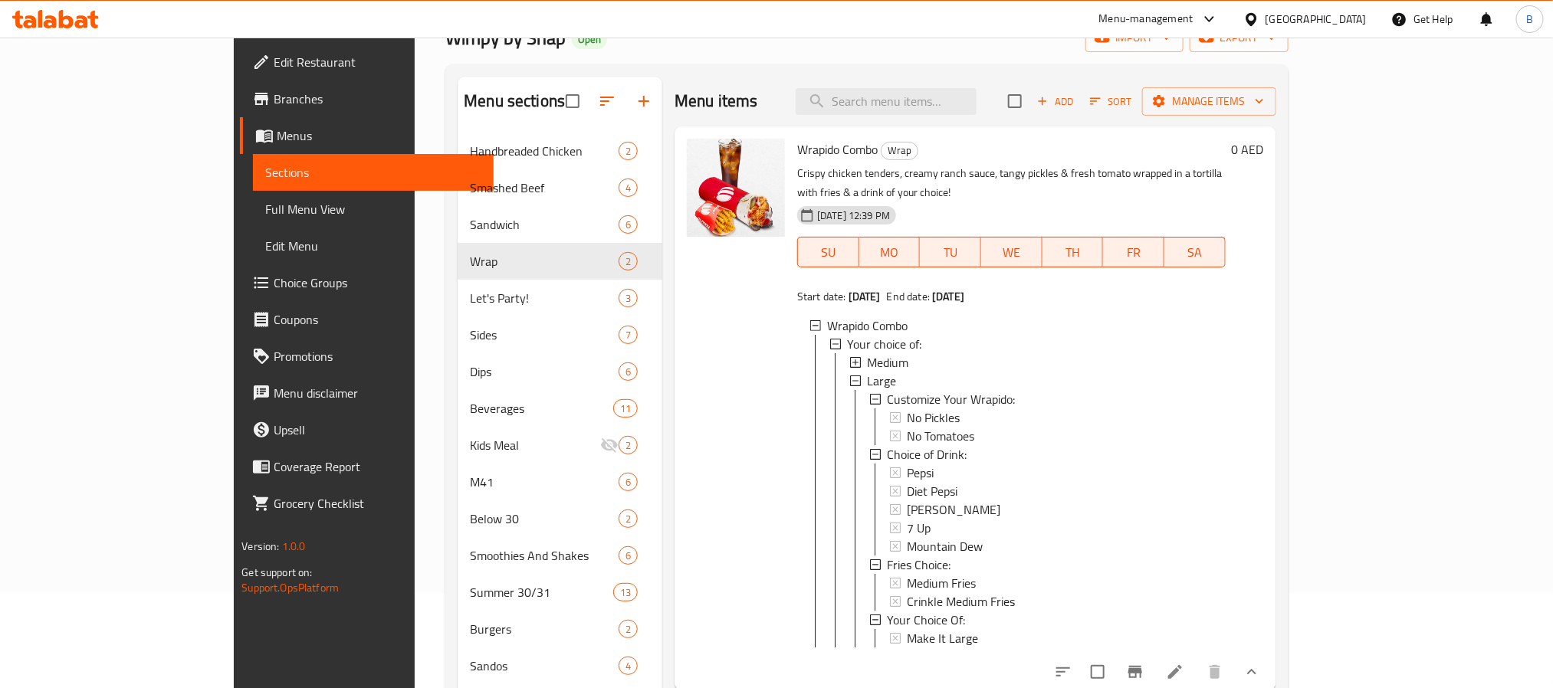
scroll to position [0, 0]
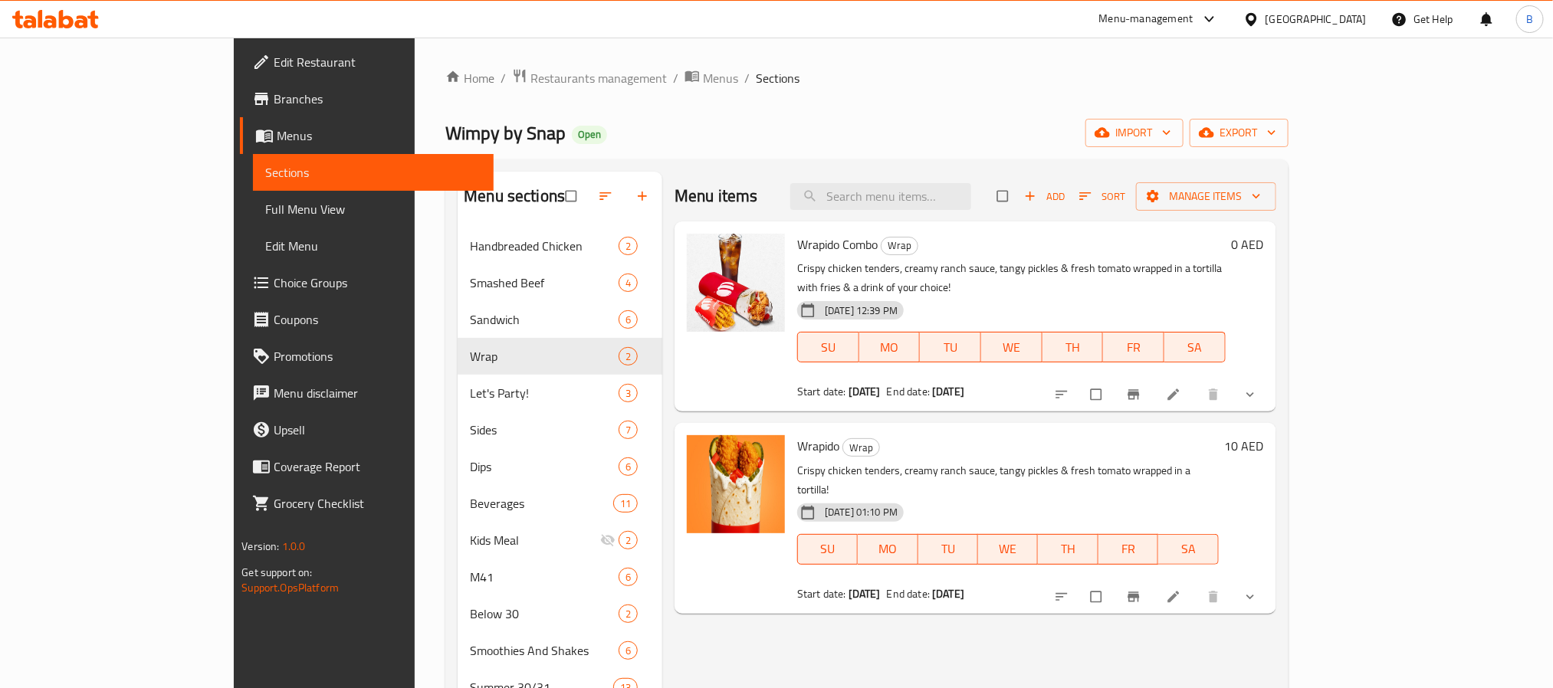
click at [274, 287] on span "Choice Groups" at bounding box center [377, 283] width 207 height 18
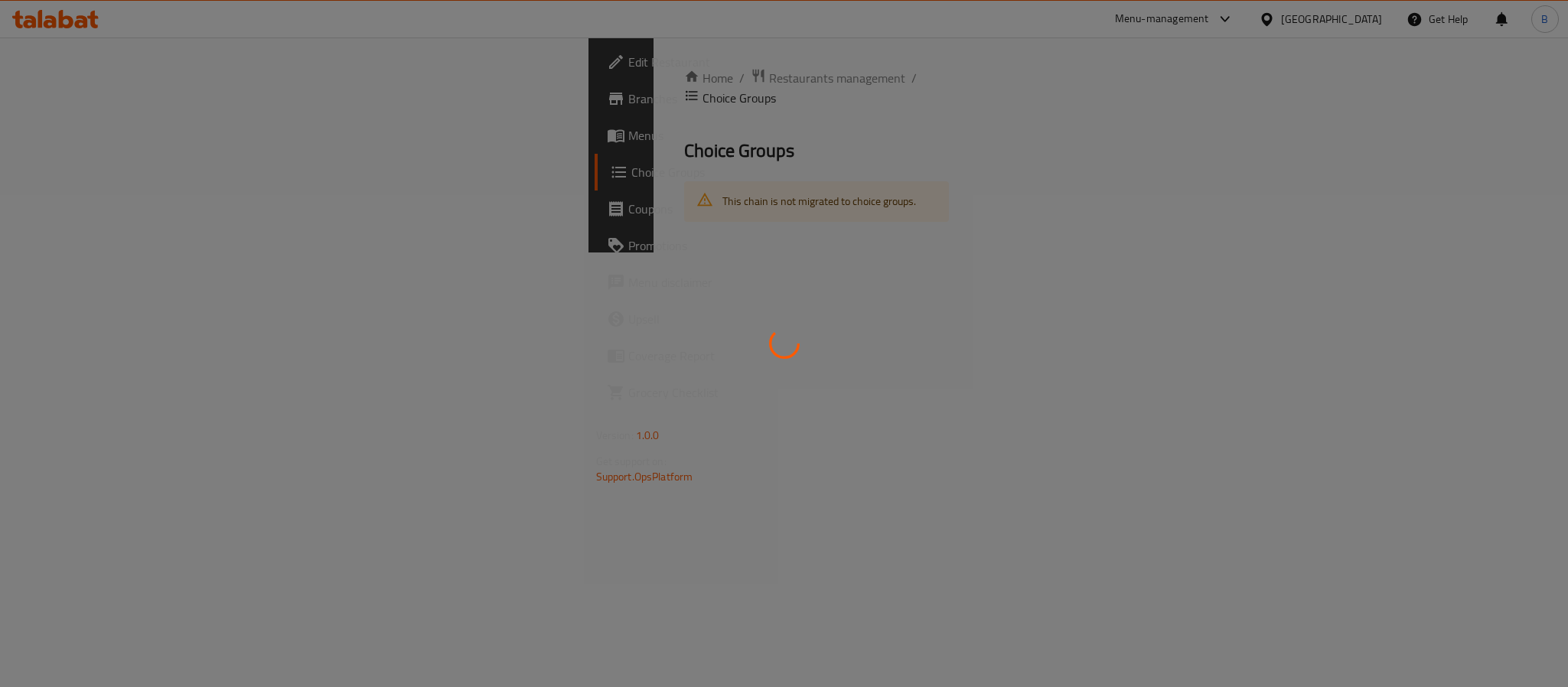
click at [754, 92] on div at bounding box center [784, 344] width 1568 height 687
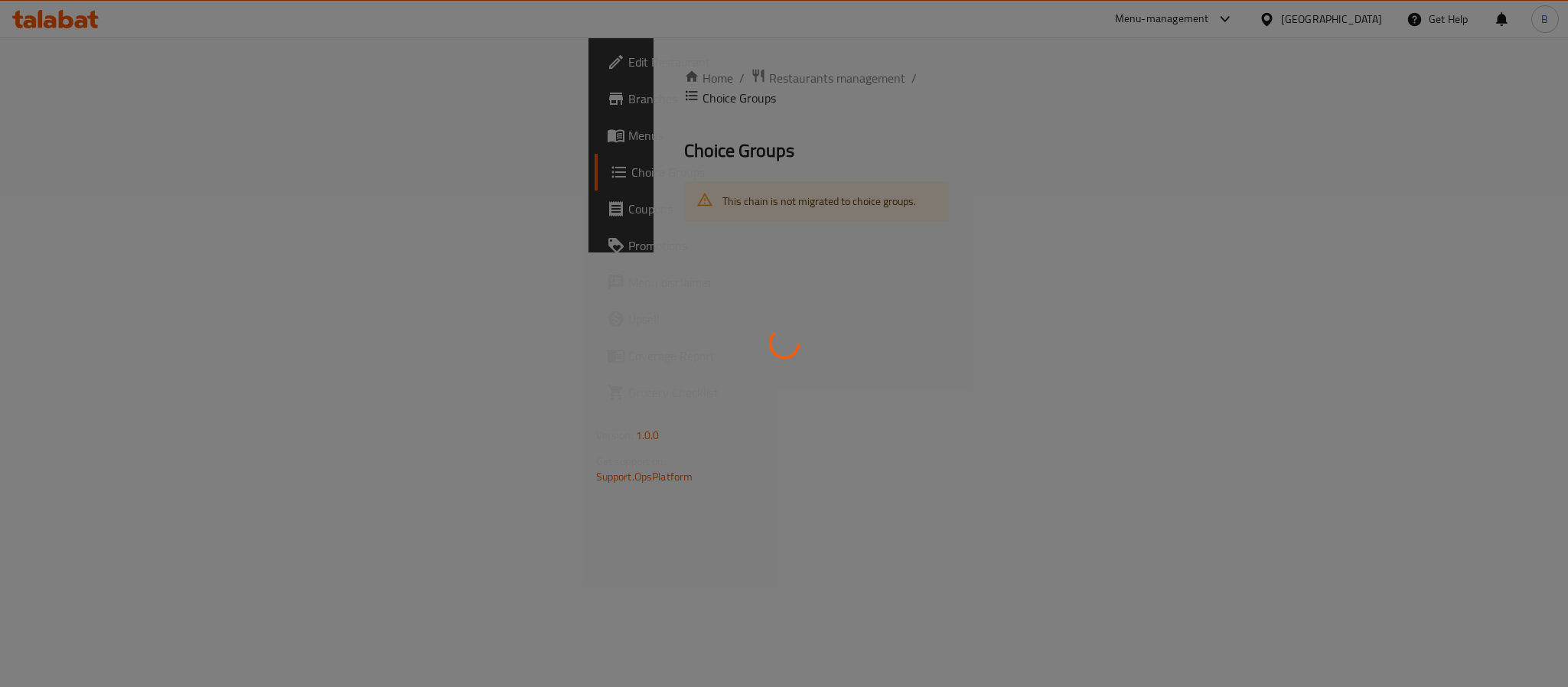
click at [754, 92] on div at bounding box center [784, 344] width 1568 height 687
click at [802, 122] on div at bounding box center [784, 344] width 1568 height 687
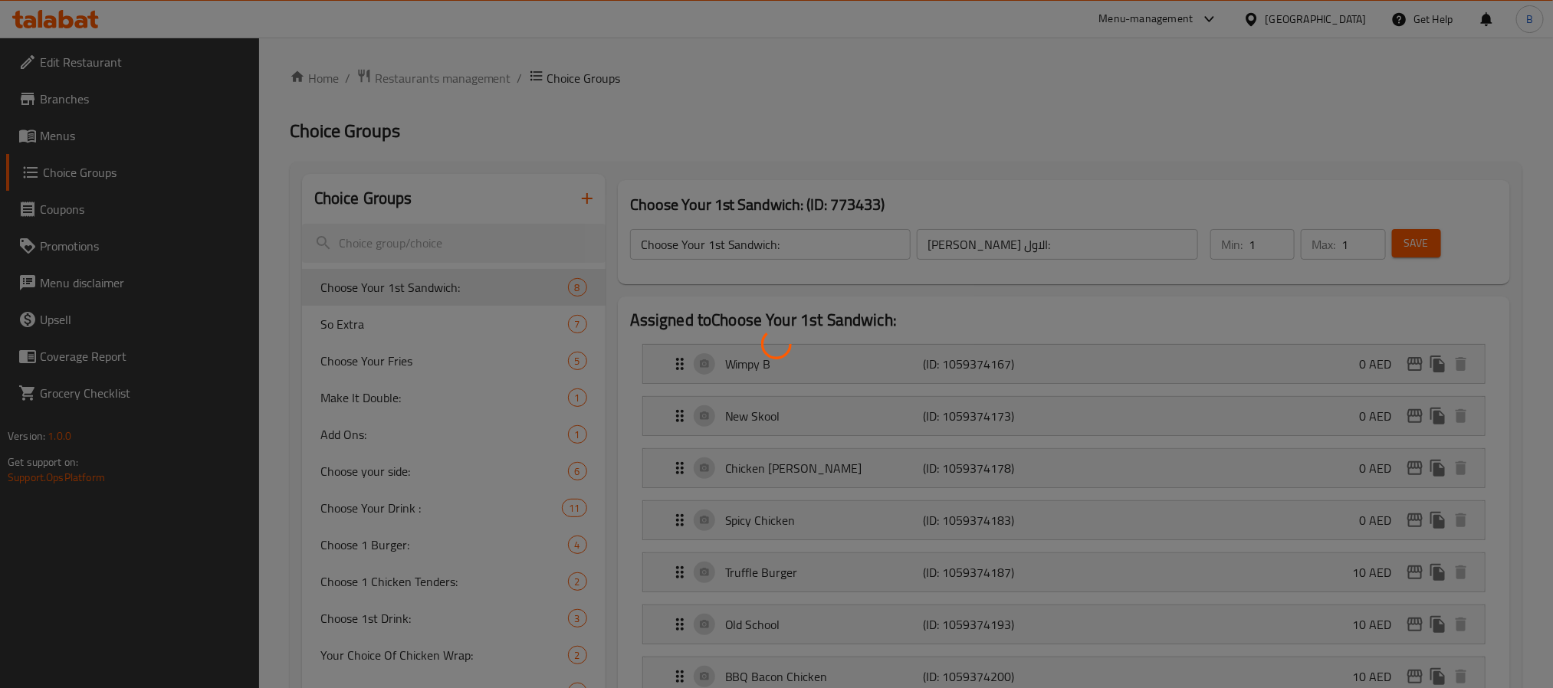
click at [1021, 113] on div at bounding box center [776, 344] width 1553 height 688
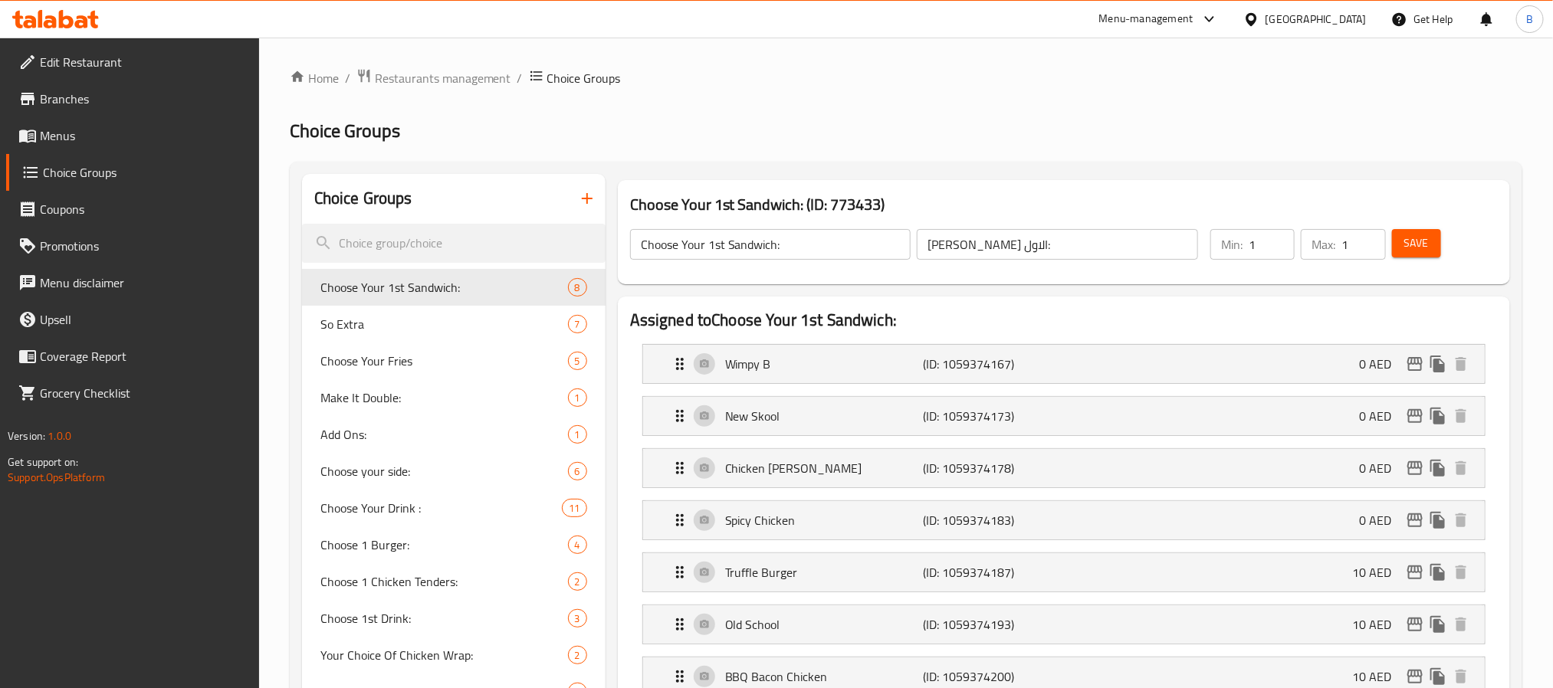
scroll to position [2038, 0]
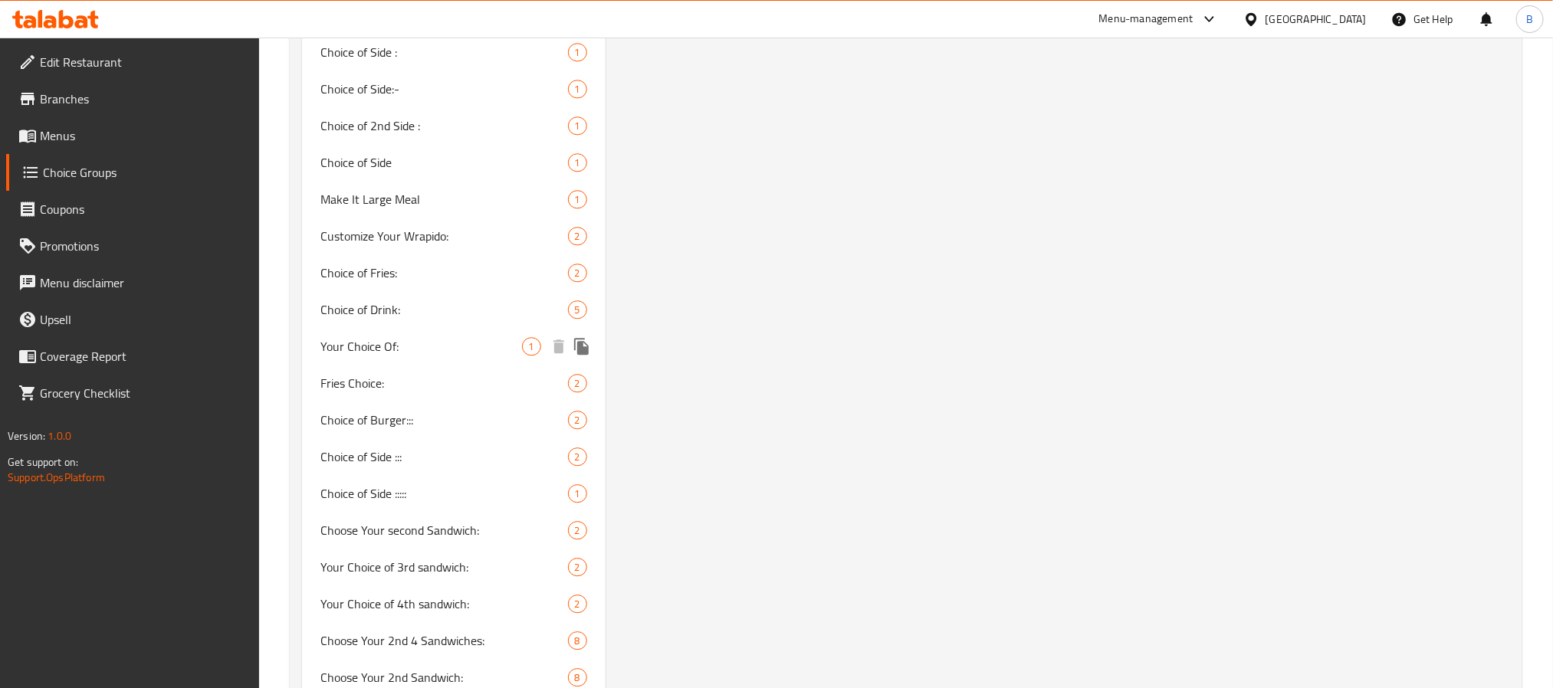
click at [481, 337] on span "Your Choice Of:" at bounding box center [421, 346] width 202 height 18
type input "Your Choice Of:"
type input "اختيارك من:"
type input "0"
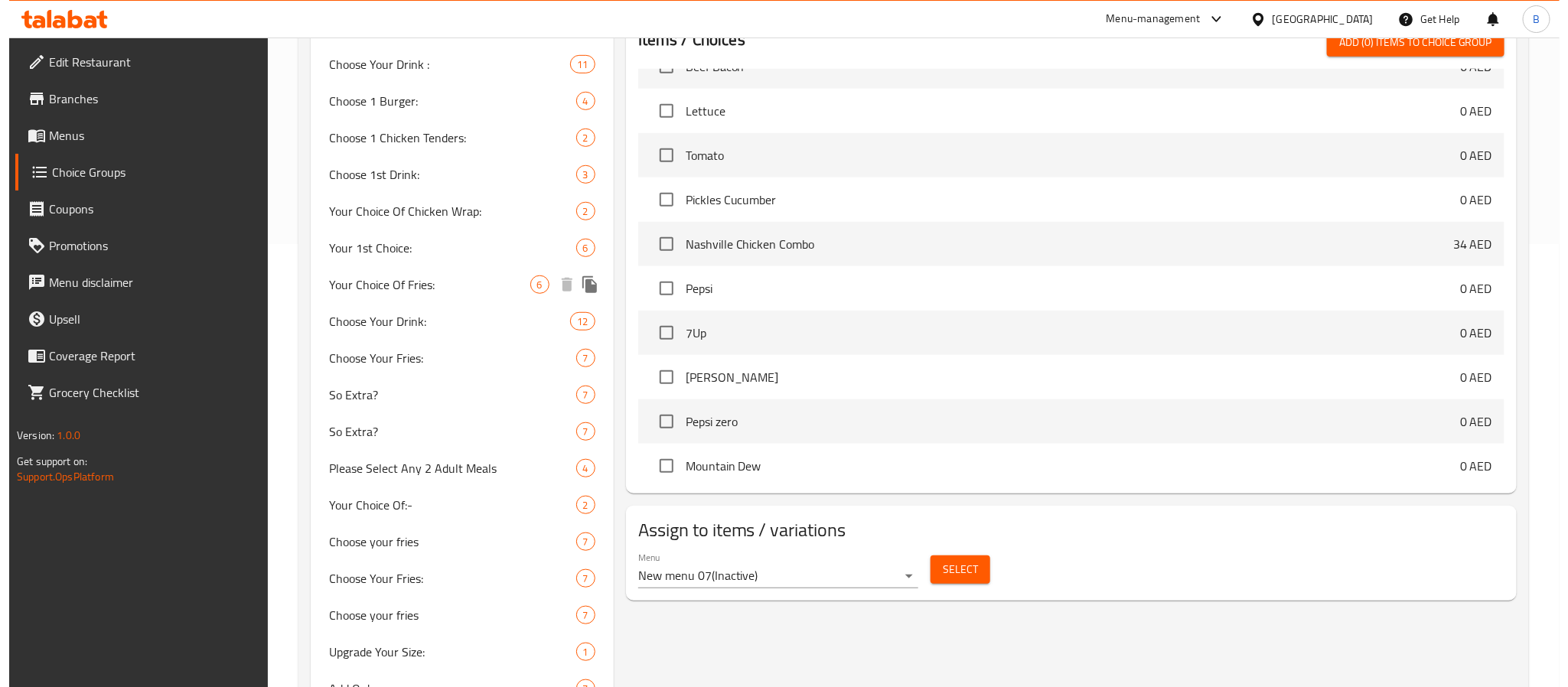
scroll to position [689, 0]
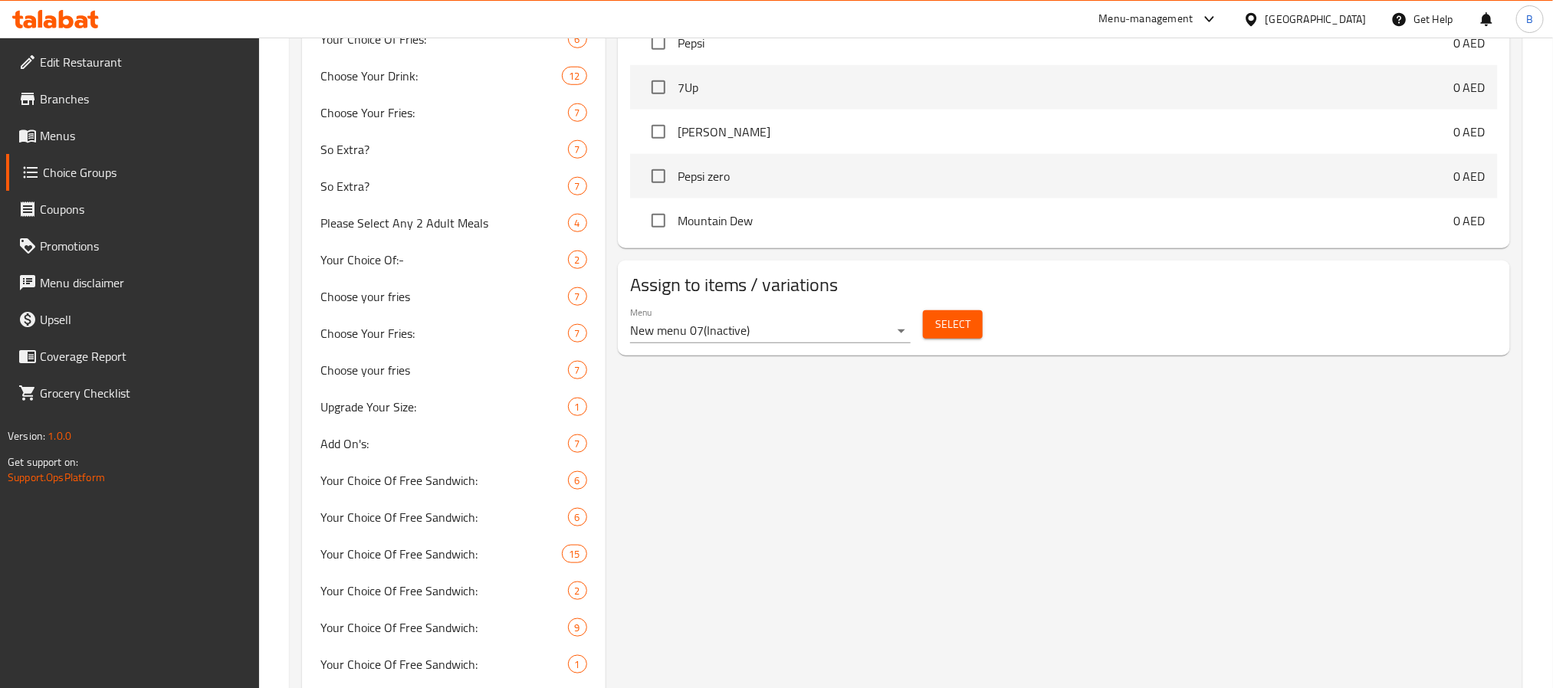
click at [856, 310] on div "Menu New menu 07 ( Inactive )" at bounding box center [770, 325] width 281 height 37
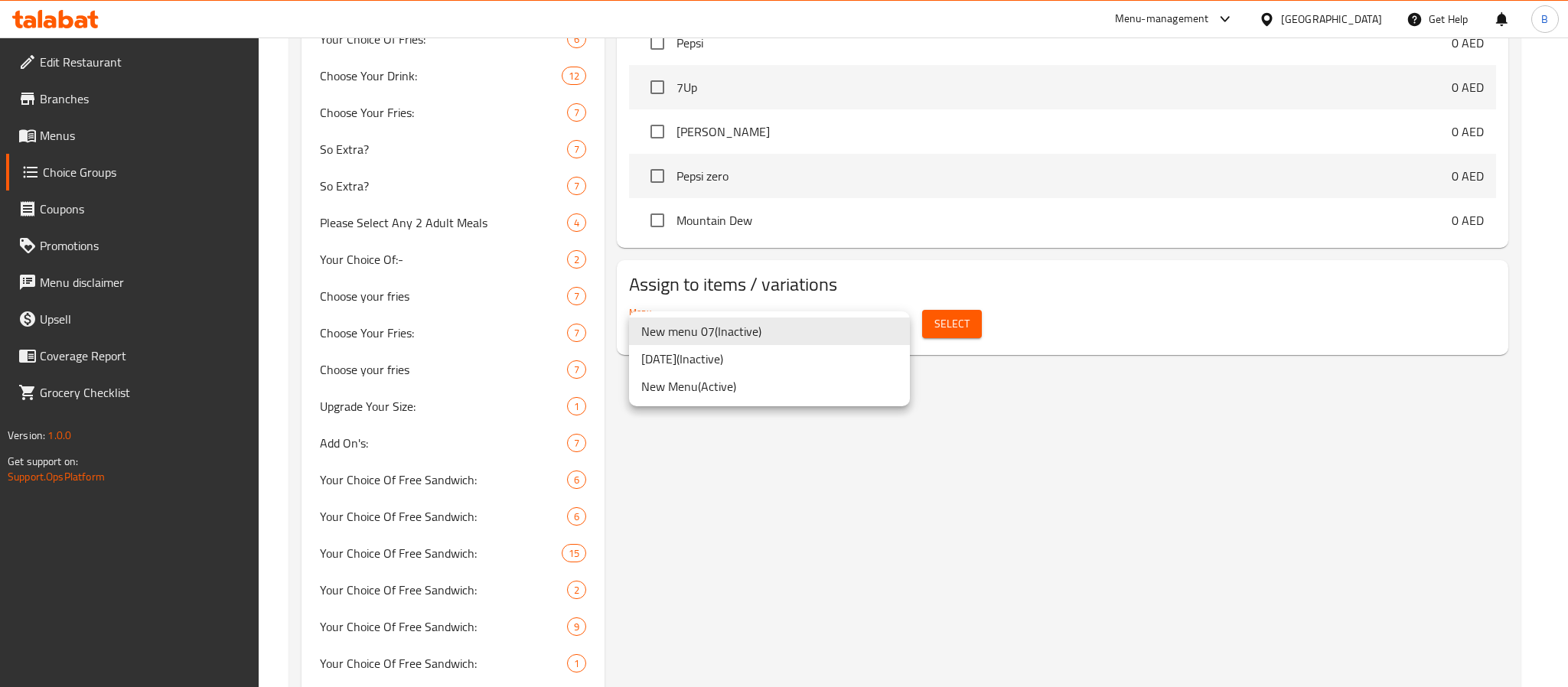
click at [793, 391] on li "New Menu ( Active )" at bounding box center [769, 386] width 281 height 28
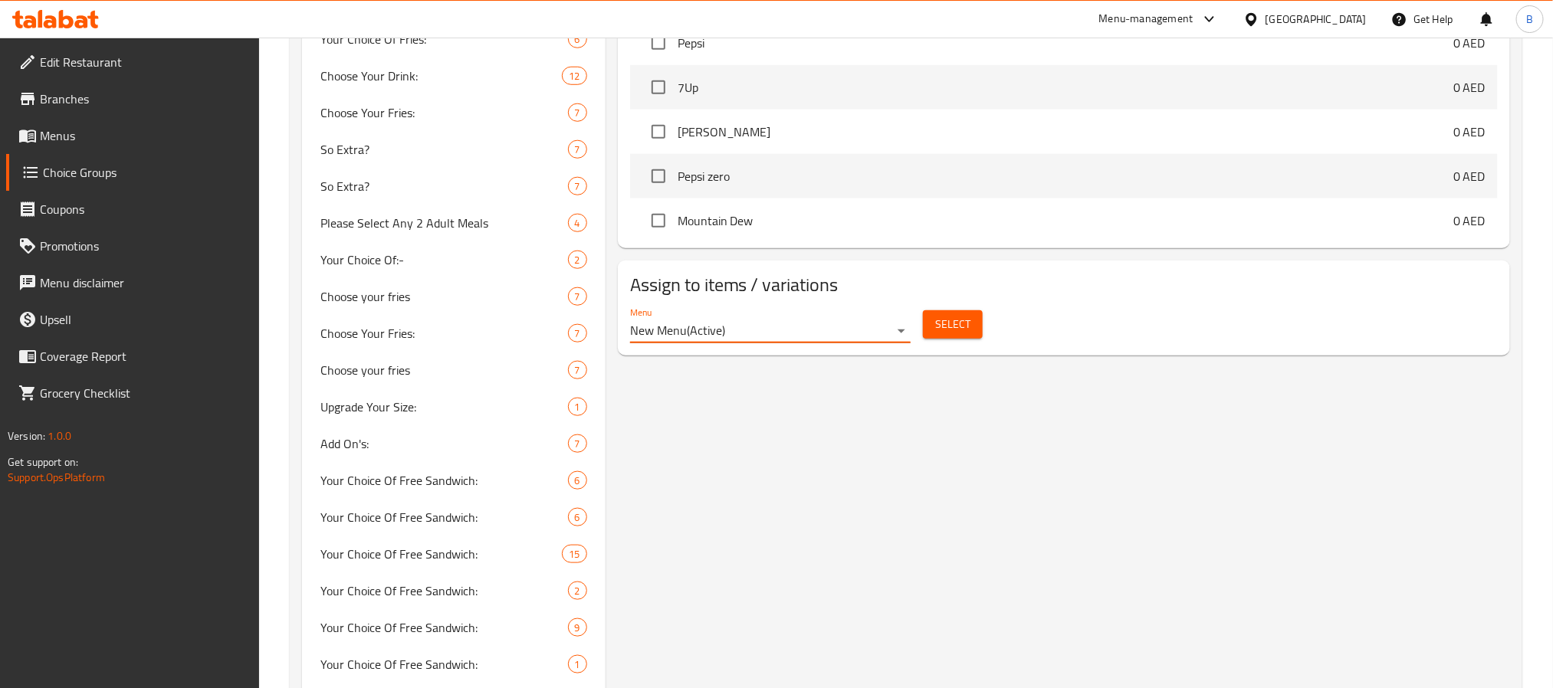
click at [969, 320] on span "Select" at bounding box center [952, 324] width 35 height 19
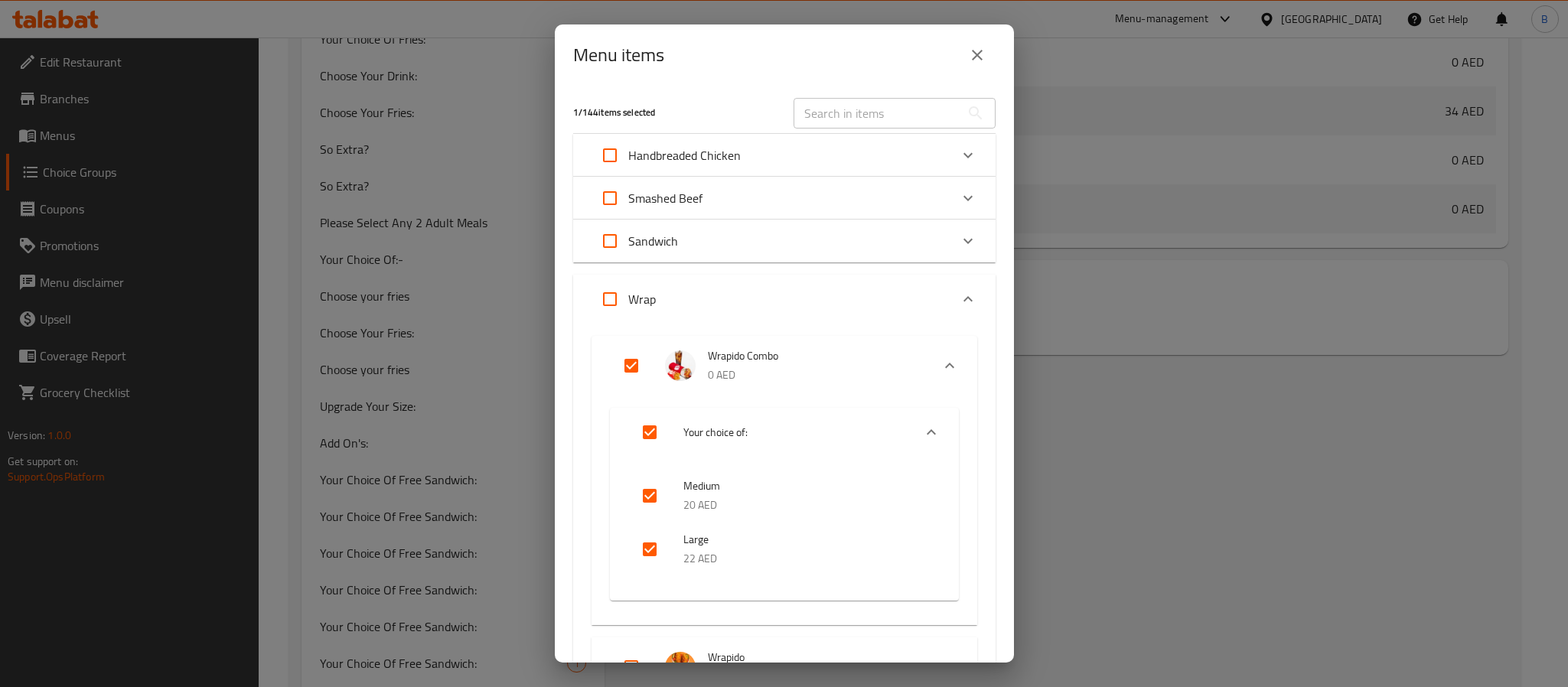
click at [622, 356] on input "Expand" at bounding box center [631, 365] width 37 height 37
checkbox input "false"
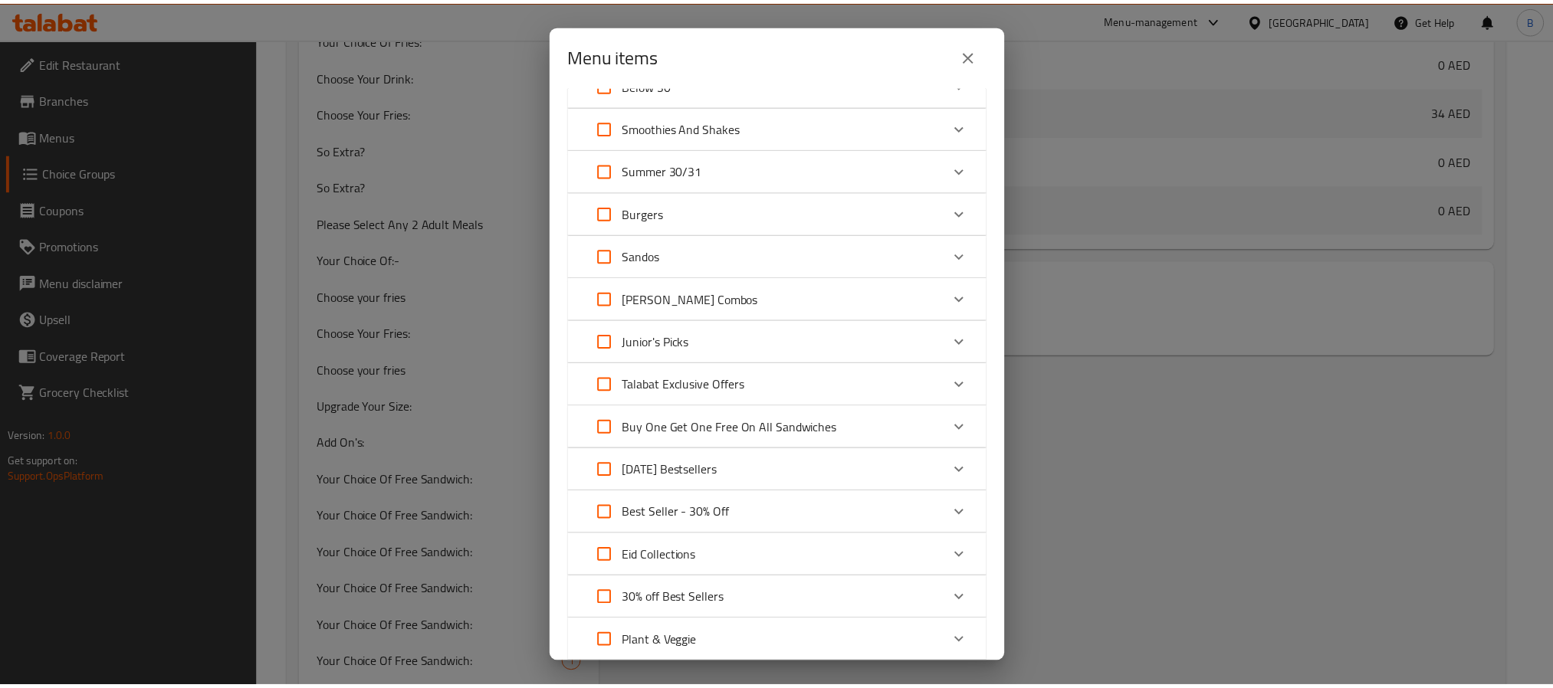
scroll to position [835, 0]
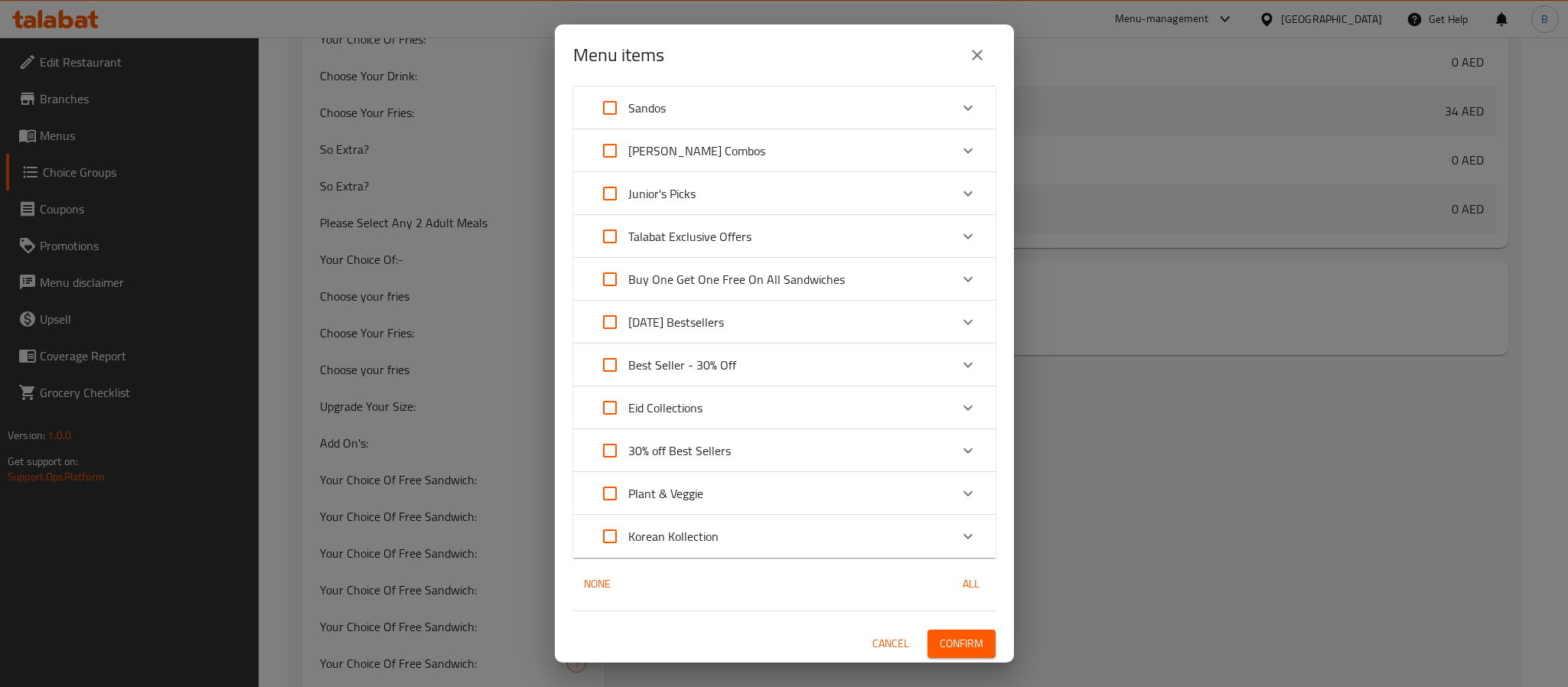
click at [940, 634] on span "Confirm" at bounding box center [962, 643] width 44 height 19
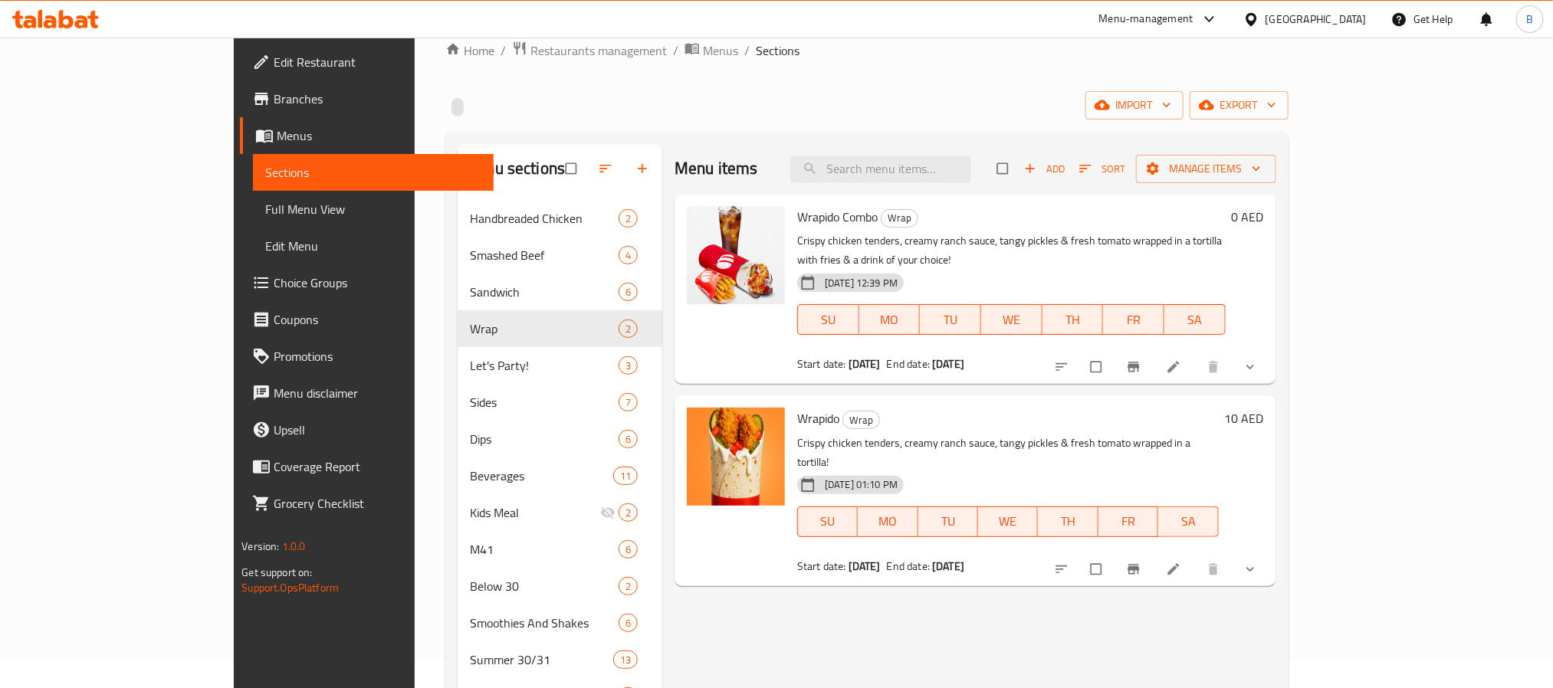
scroll to position [115, 0]
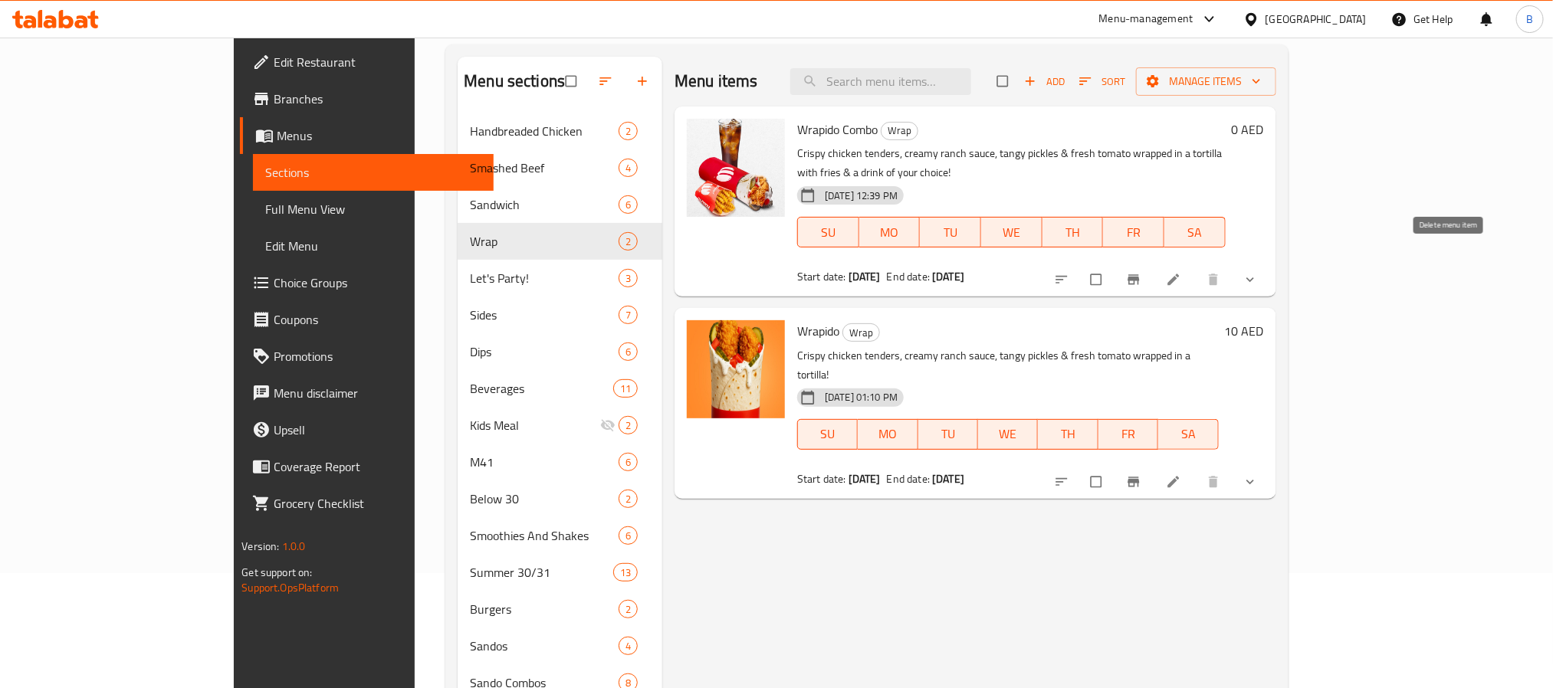
click at [1257, 272] on icon "show more" at bounding box center [1249, 279] width 15 height 15
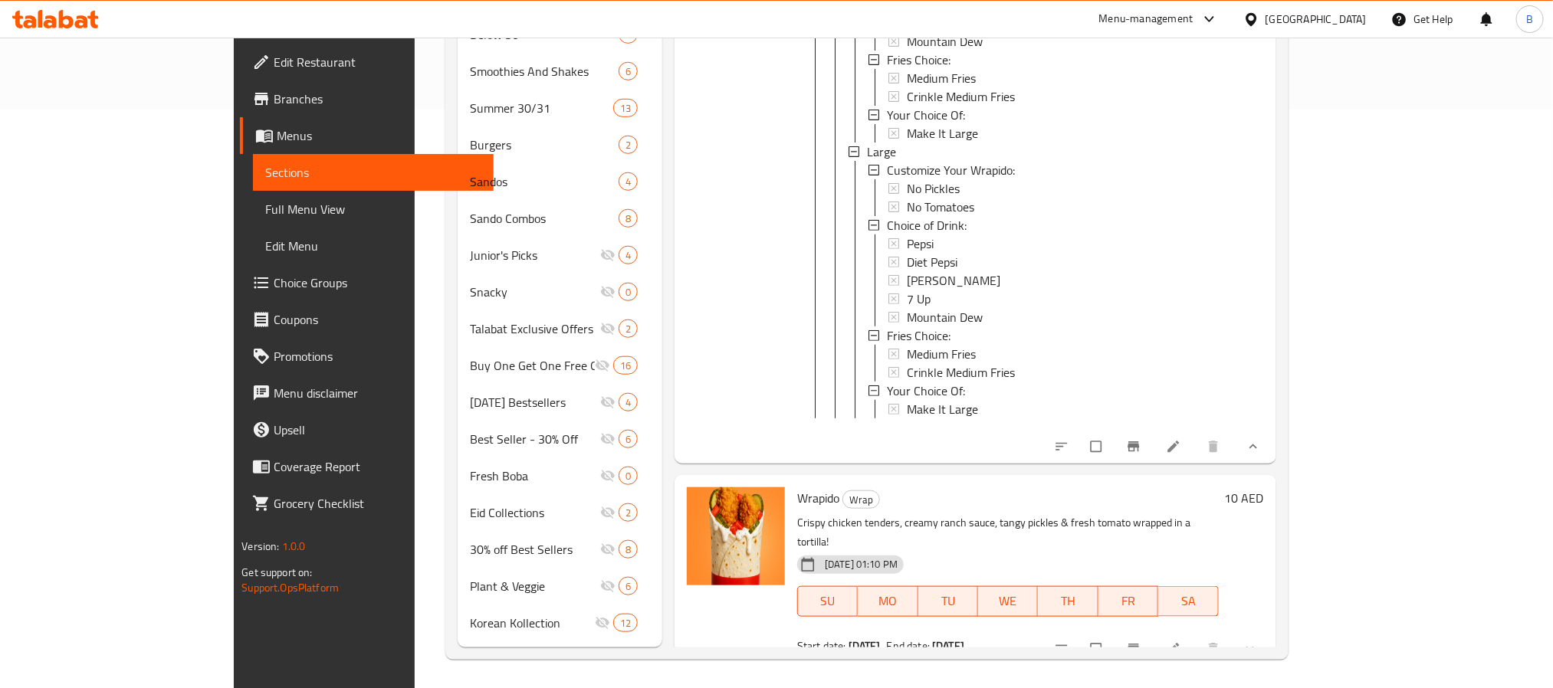
scroll to position [580, 0]
click at [1181, 449] on icon at bounding box center [1173, 445] width 15 height 15
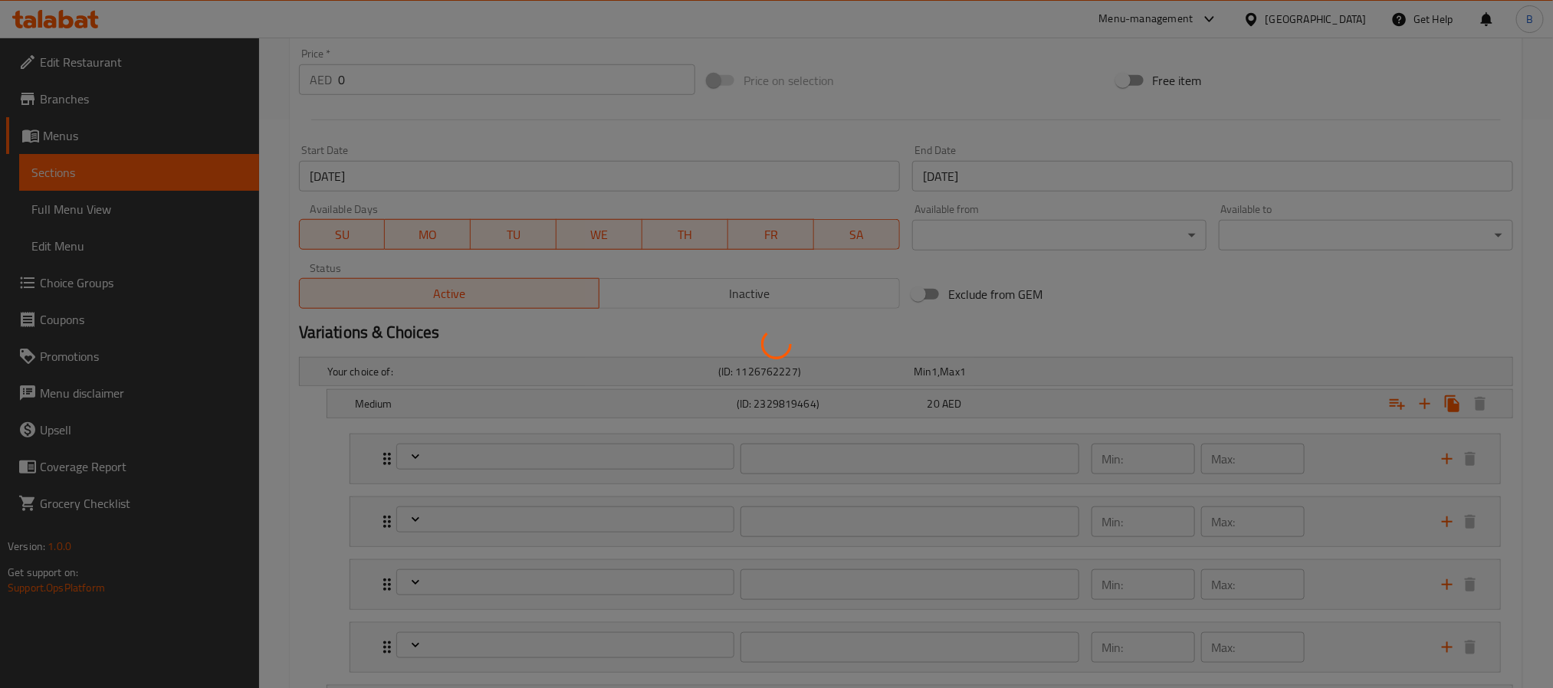
type input "تعديلات الريبيدو:"
type input "0"
type input "اختيار المشروب:"
type input "1"
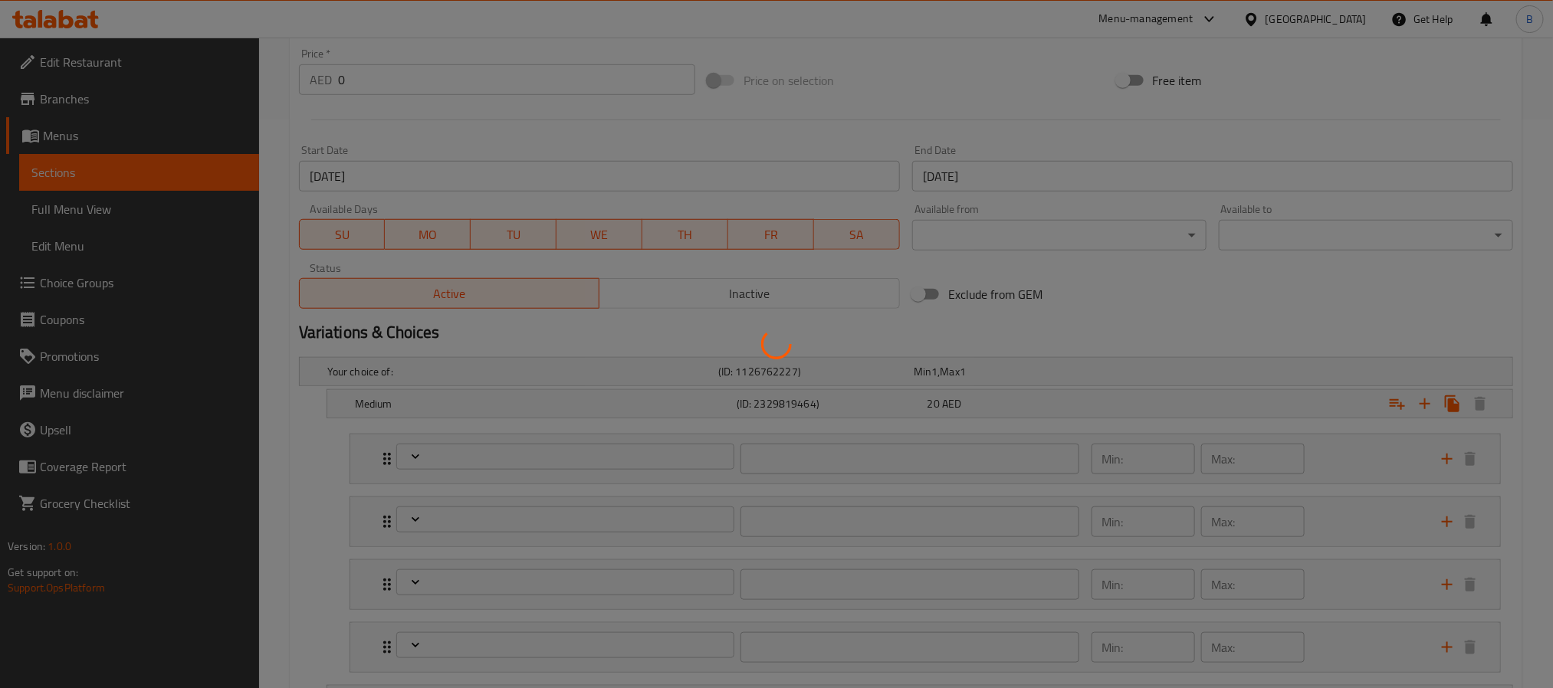
type input "1"
type input "اختيار البطاطس المقلية:"
type input "1"
type input "اختيارك من:"
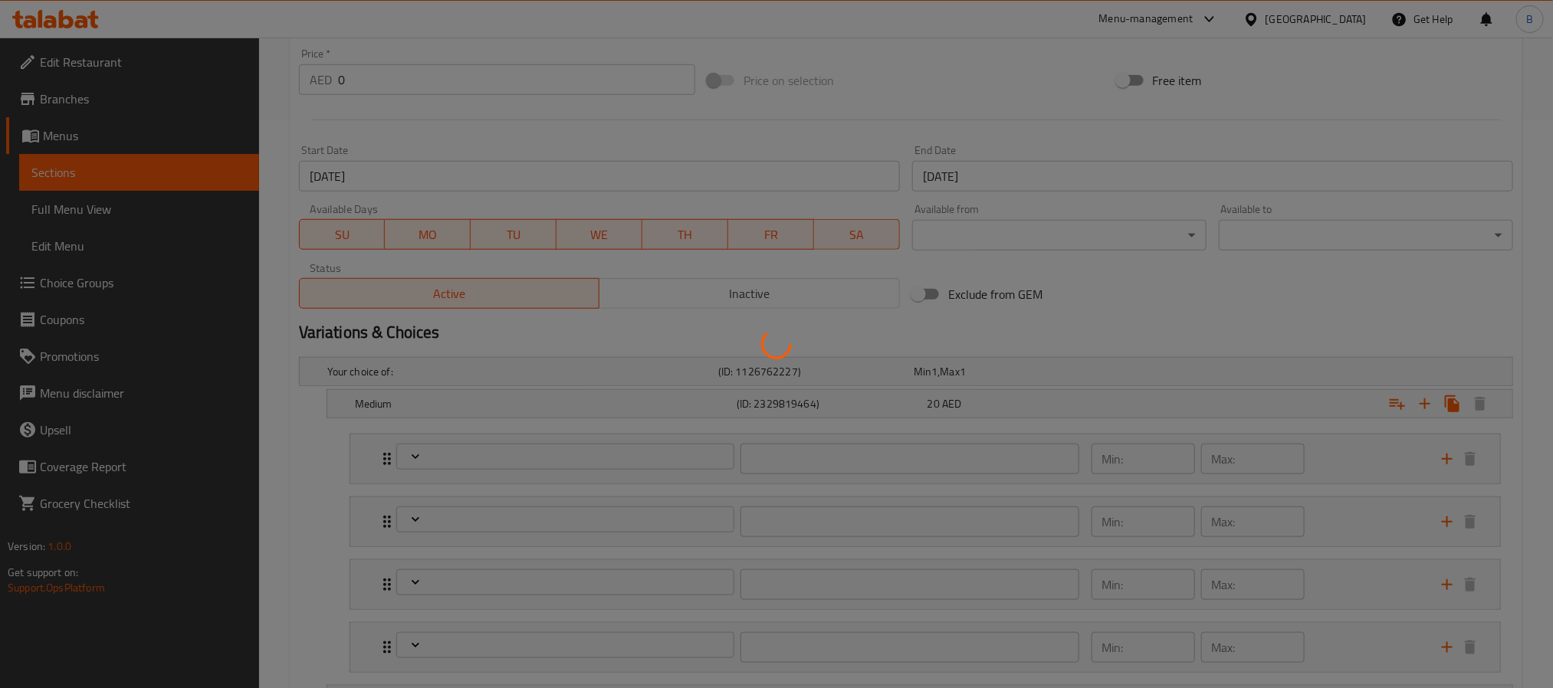
type input "0"
type input "تعديلات الريبيدو:"
type input "0"
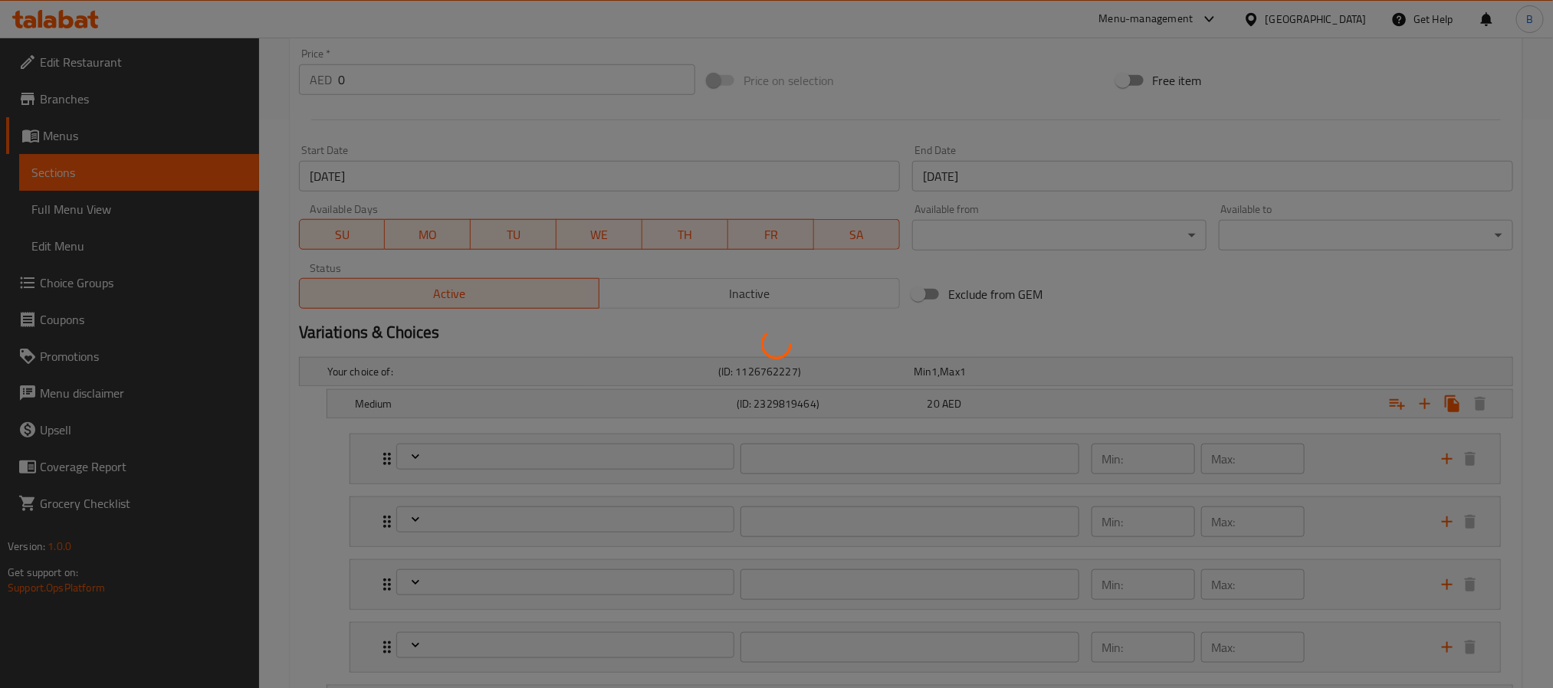
type input "اختيار المشروب:"
type input "1"
type input "اختيار البطاطس المقلية:"
type input "1"
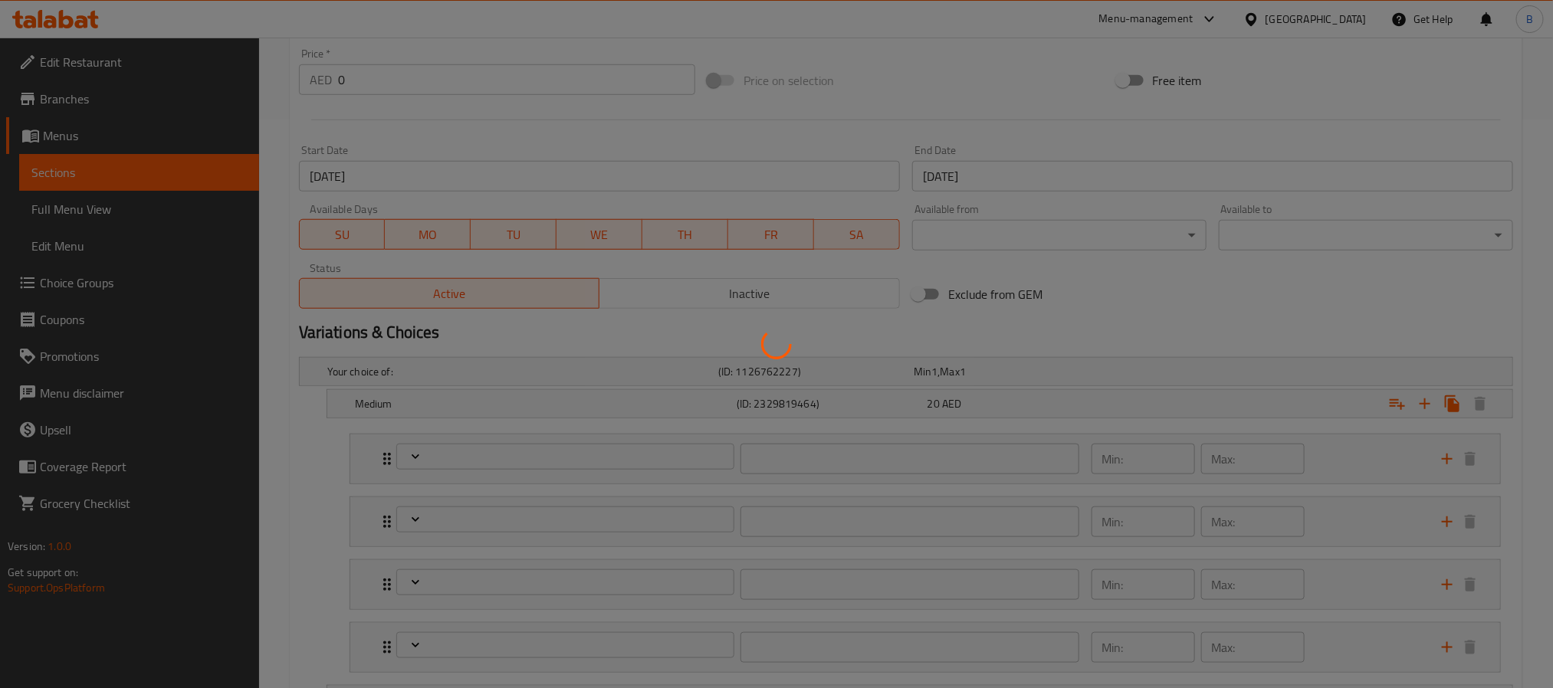
type input "1"
type input "اختيارك من:"
type input "0"
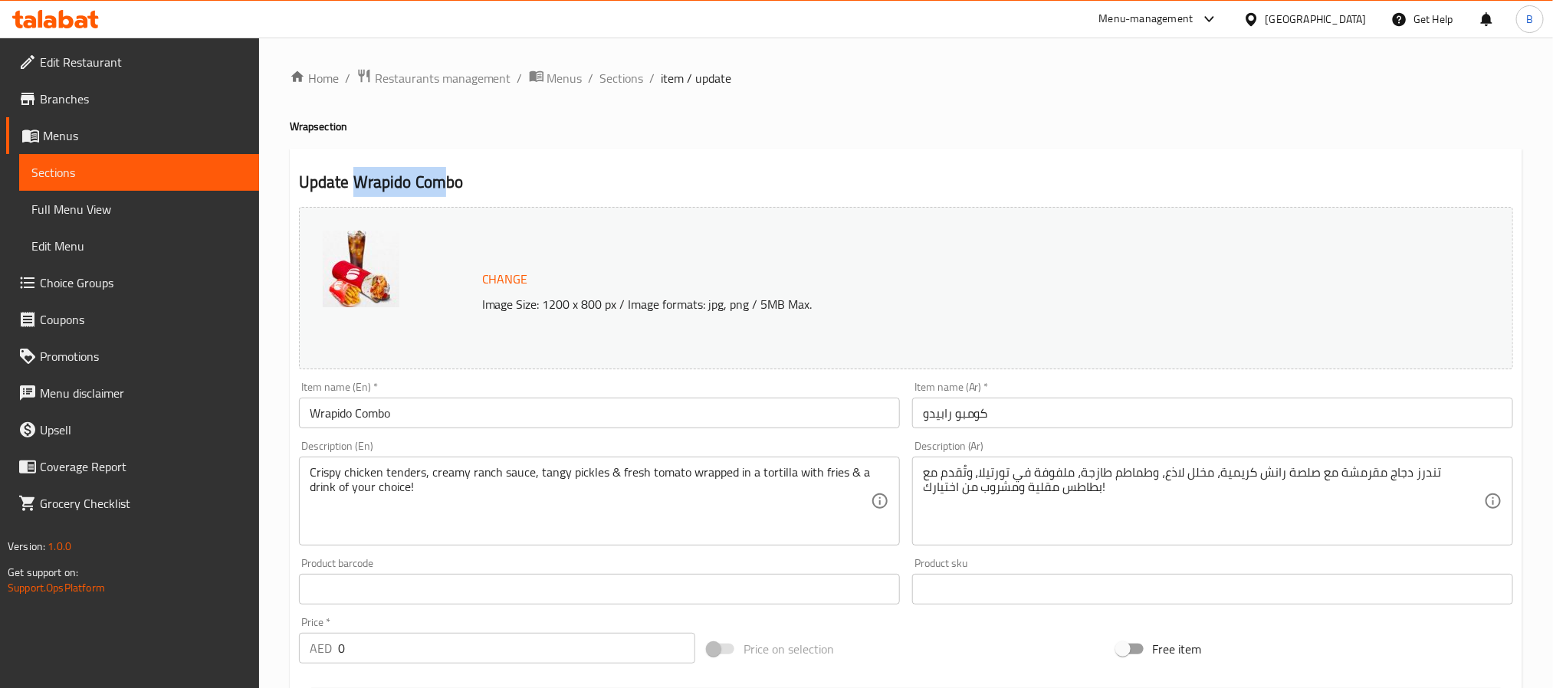
drag, startPoint x: 447, startPoint y: 187, endPoint x: 359, endPoint y: 184, distance: 88.2
click at [359, 184] on h2 "Update Wrapido Combo" at bounding box center [906, 182] width 1214 height 23
drag, startPoint x: 490, startPoint y: 187, endPoint x: 297, endPoint y: 111, distance: 208.2
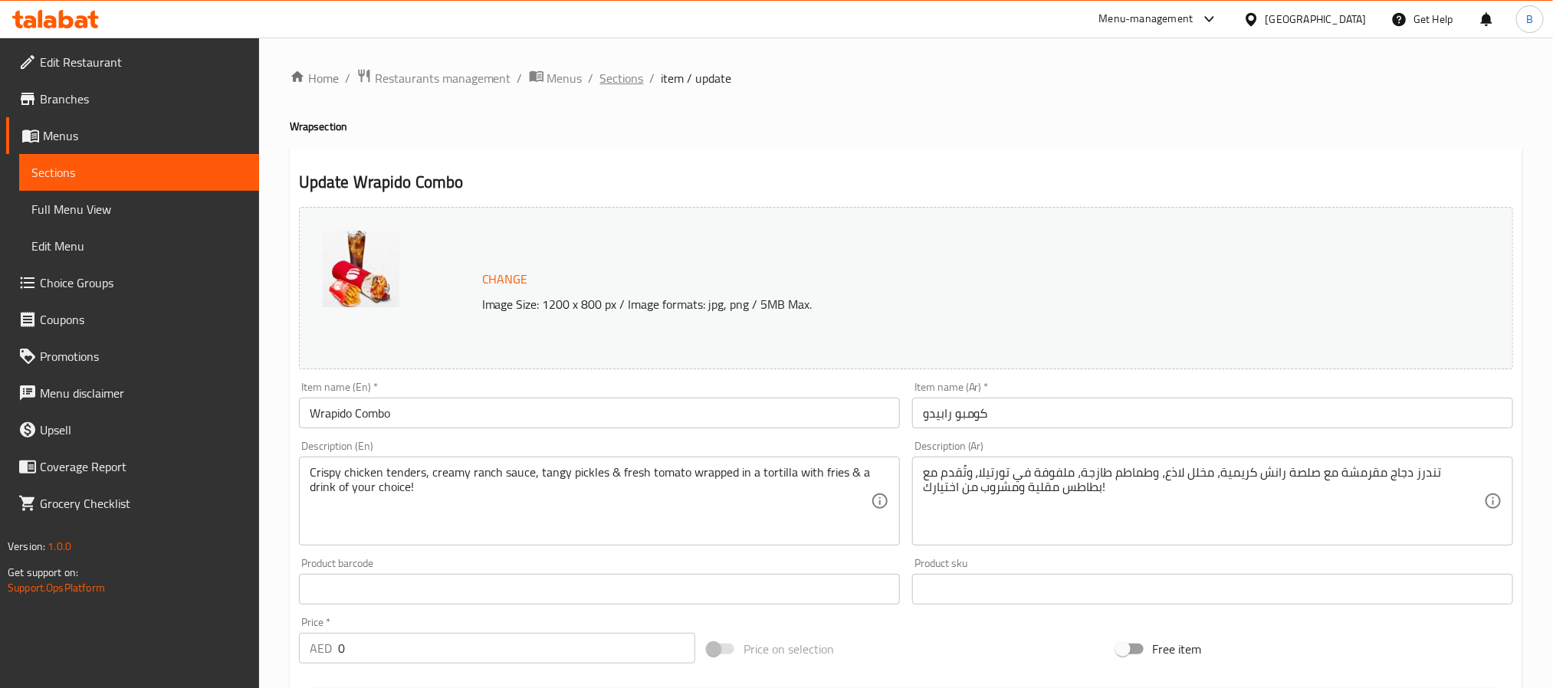
click at [612, 76] on span "Sections" at bounding box center [622, 78] width 44 height 18
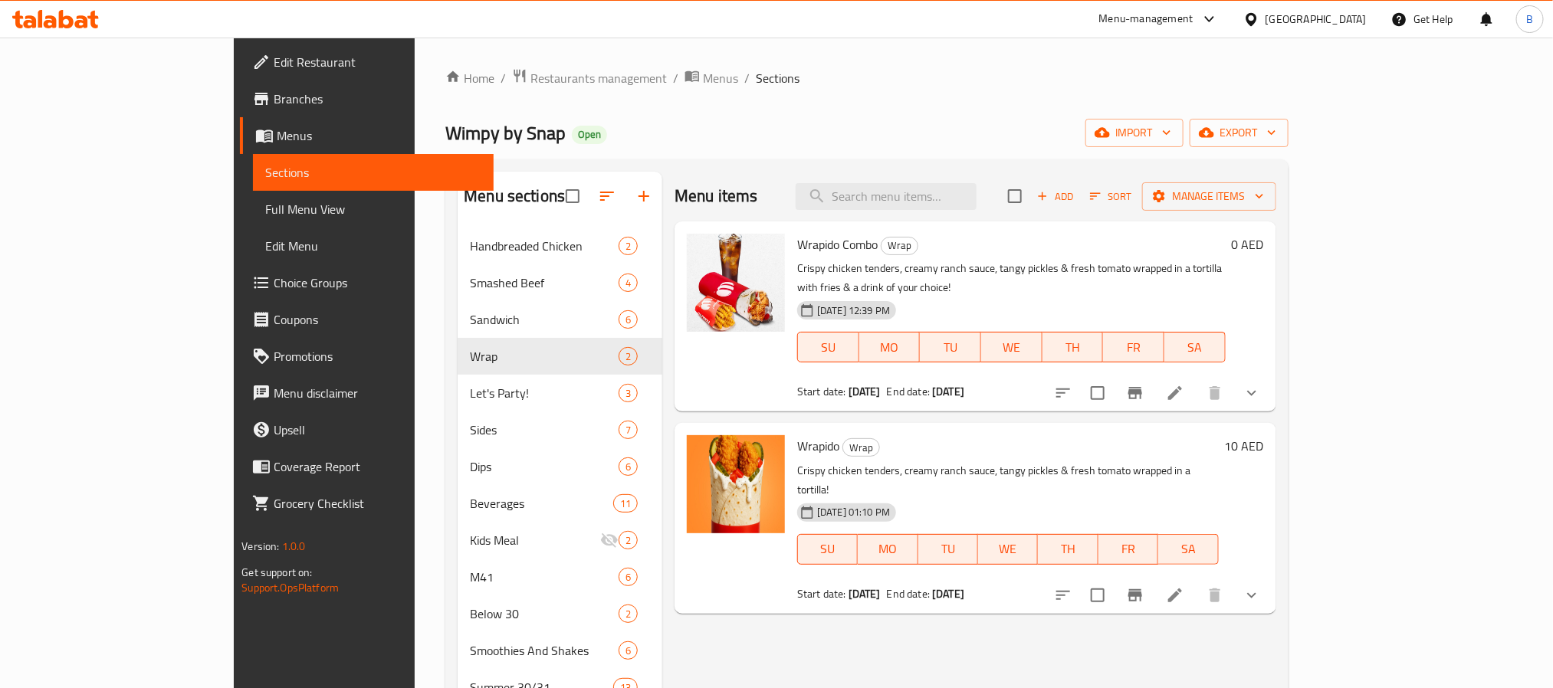
click at [1261, 384] on icon "show more" at bounding box center [1251, 393] width 18 height 18
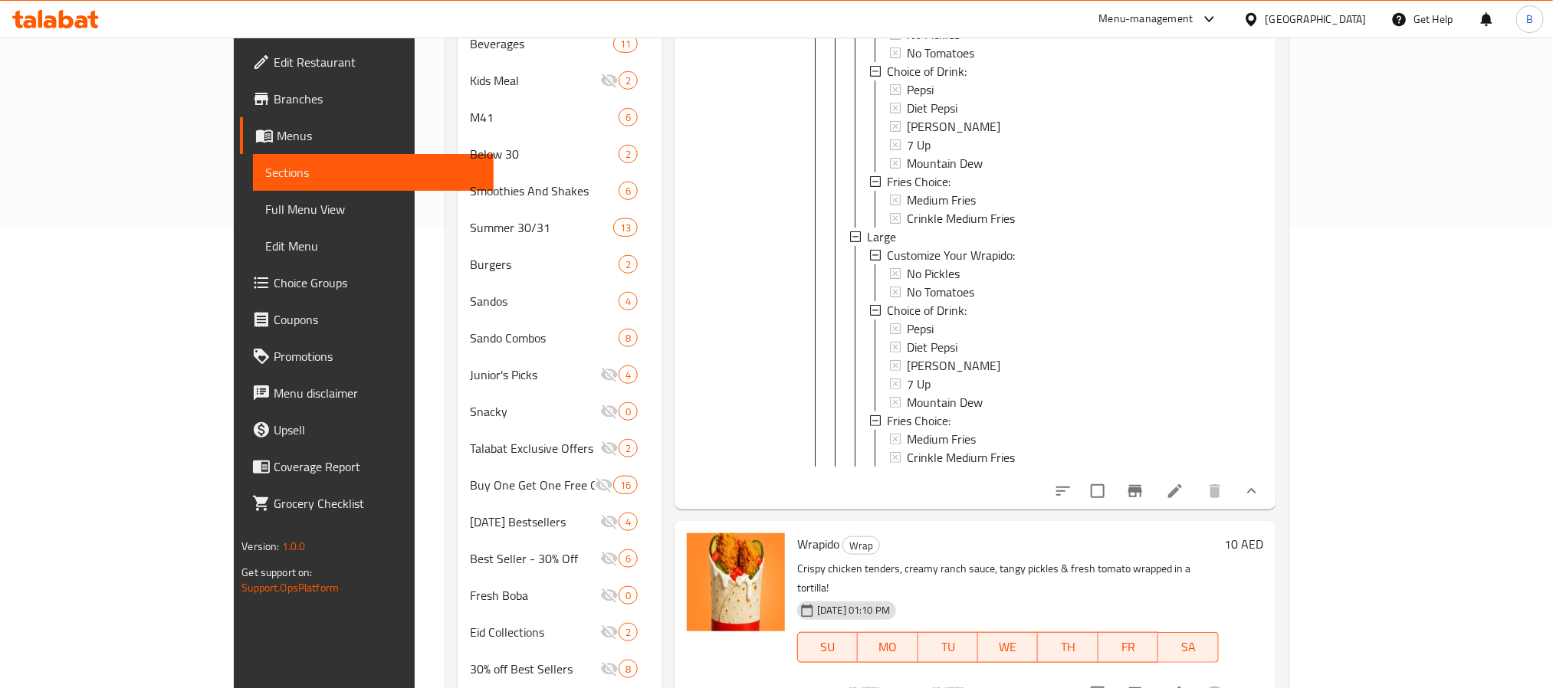
click at [1261, 490] on icon "show more" at bounding box center [1251, 491] width 18 height 18
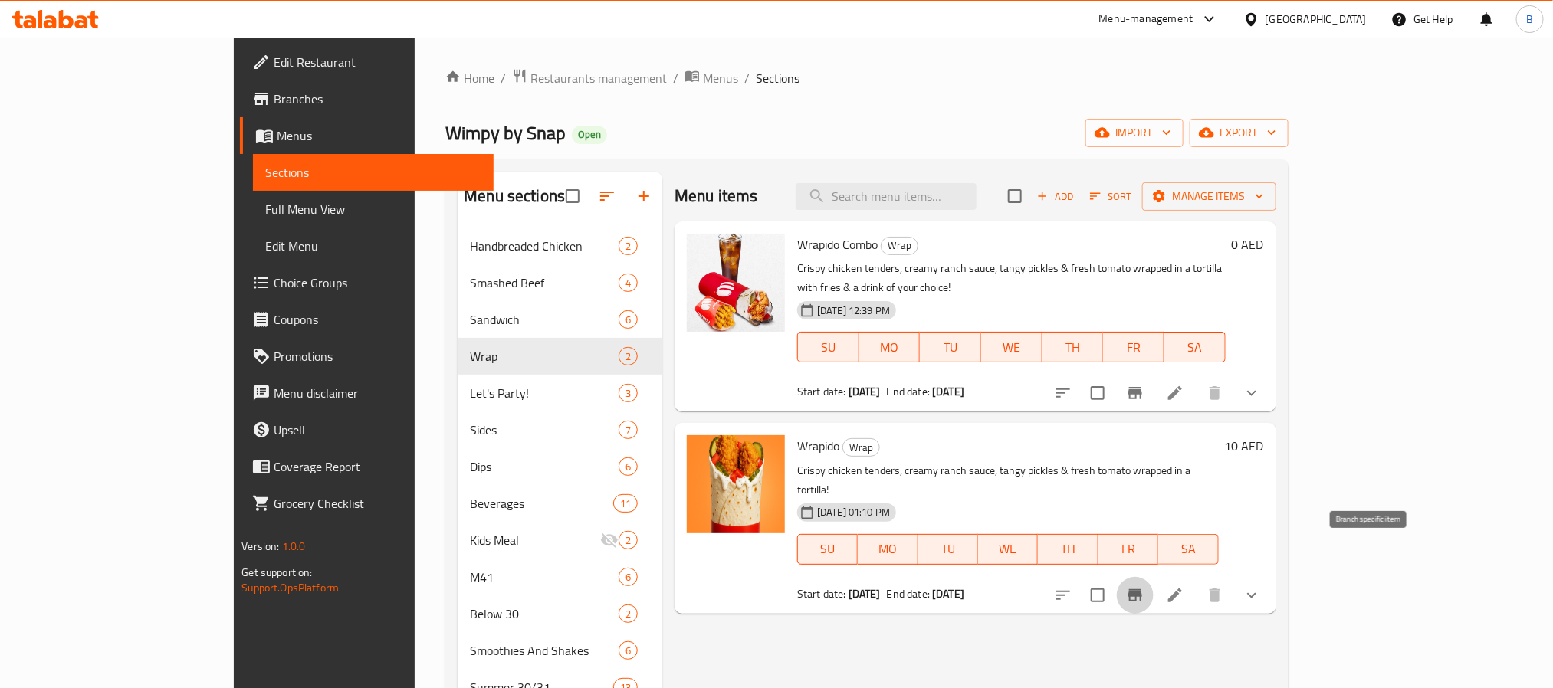
click at [1142, 589] on icon "Branch-specific-item" at bounding box center [1135, 595] width 14 height 12
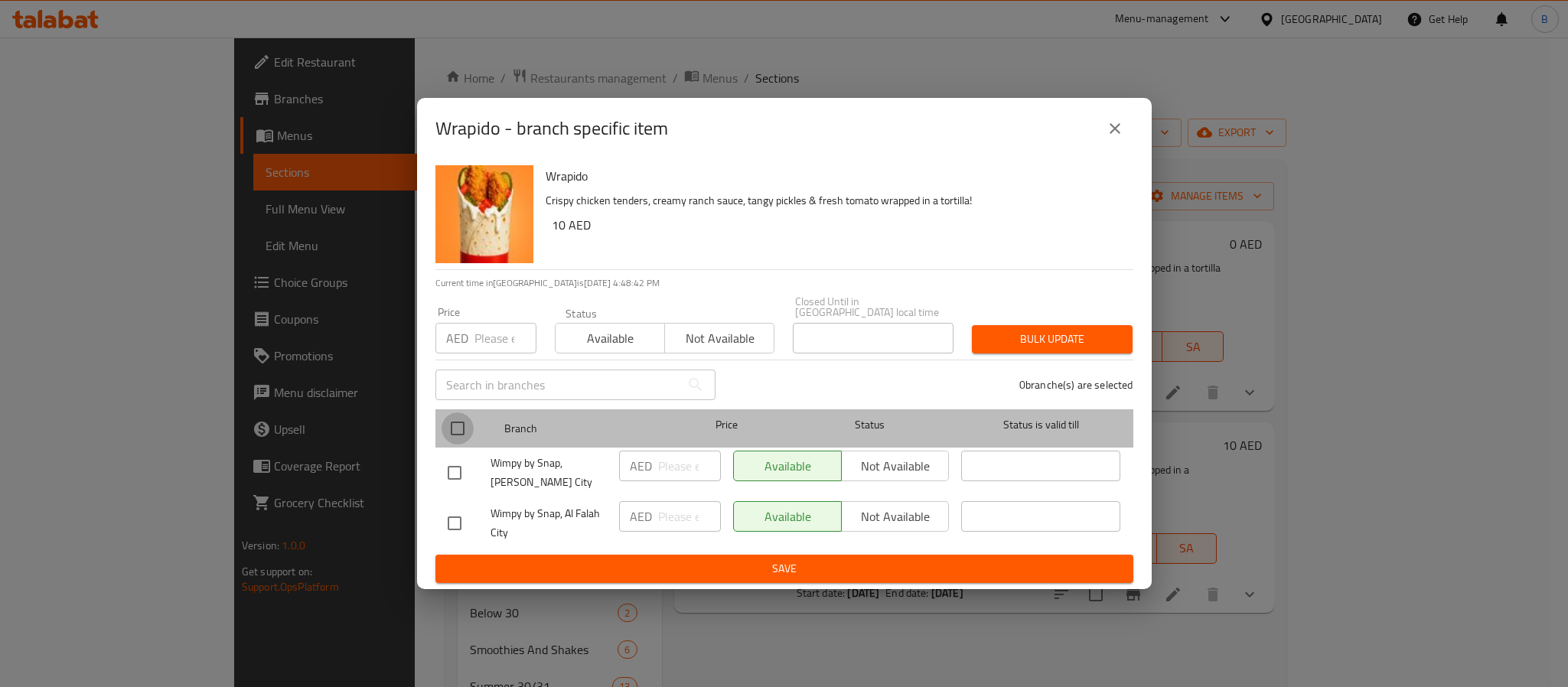
click at [461, 413] on input "checkbox" at bounding box center [457, 428] width 32 height 32
checkbox input "true"
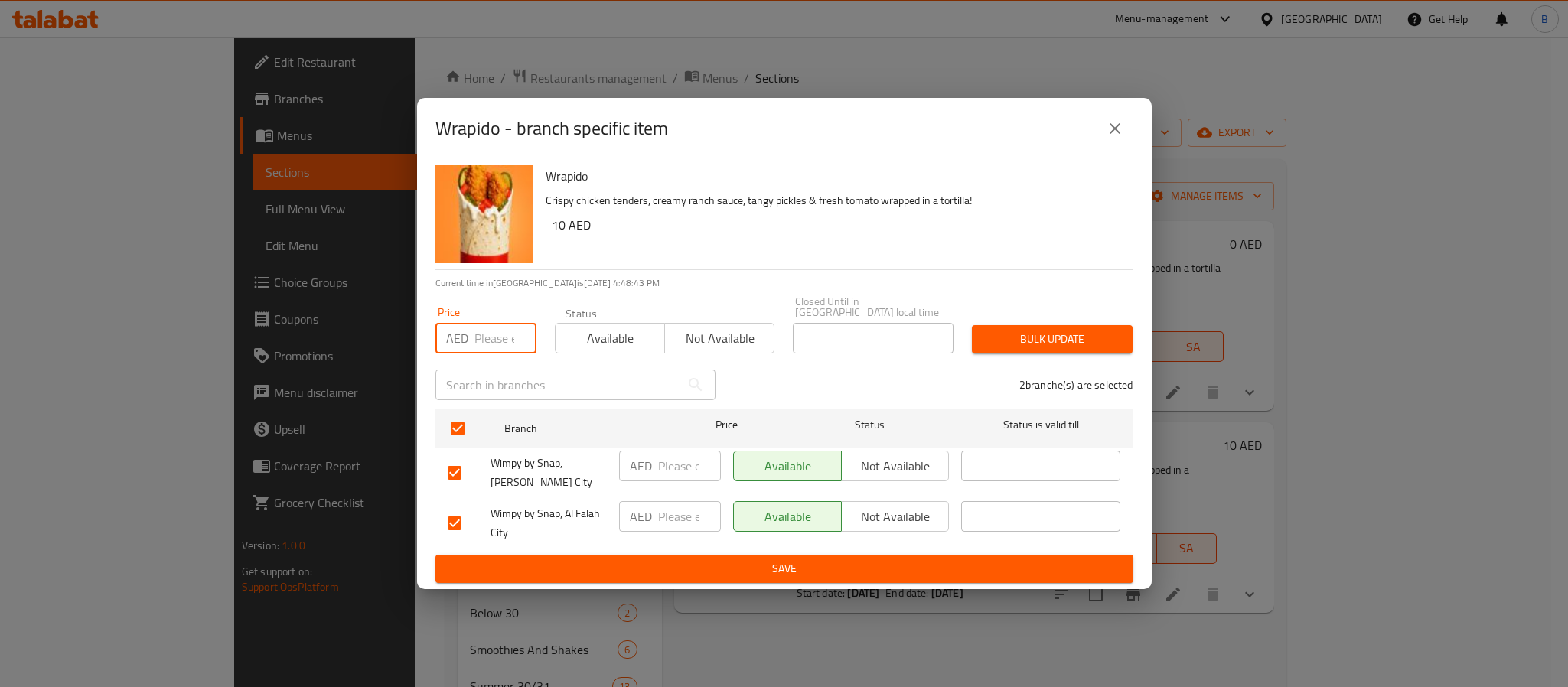
click at [478, 329] on input "number" at bounding box center [505, 338] width 62 height 31
type input "10"
click at [1089, 326] on button "Bulk update" at bounding box center [1052, 340] width 161 height 28
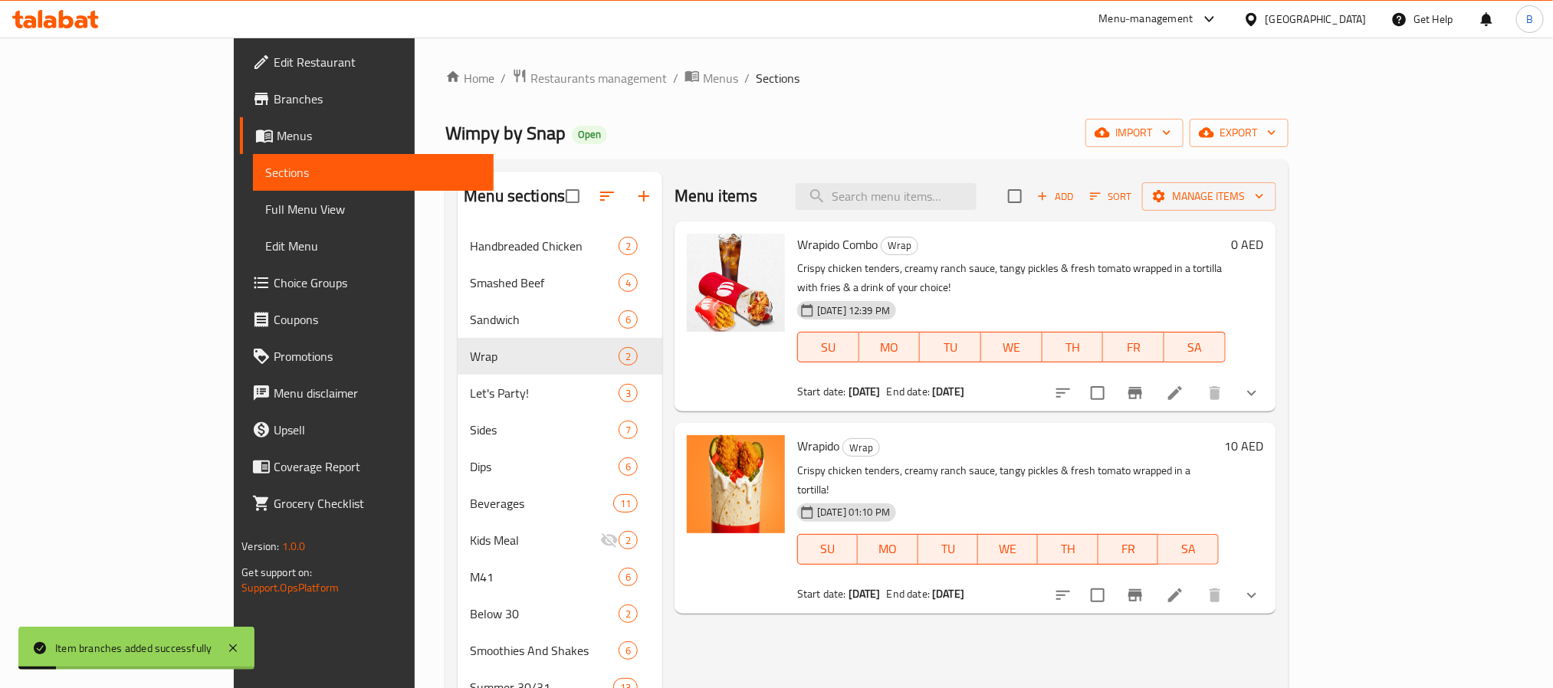
click at [1196, 582] on li at bounding box center [1174, 596] width 43 height 28
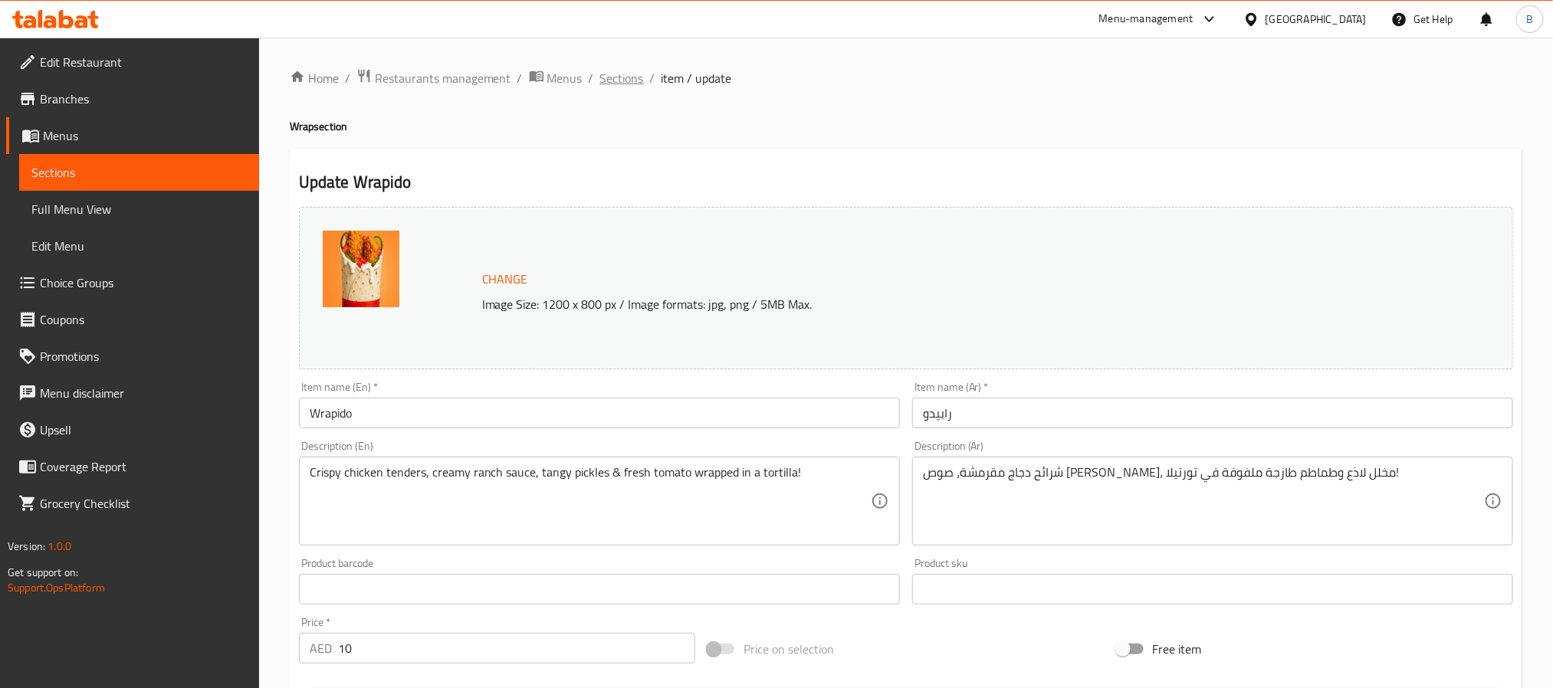
click at [637, 81] on span "Sections" at bounding box center [622, 78] width 44 height 18
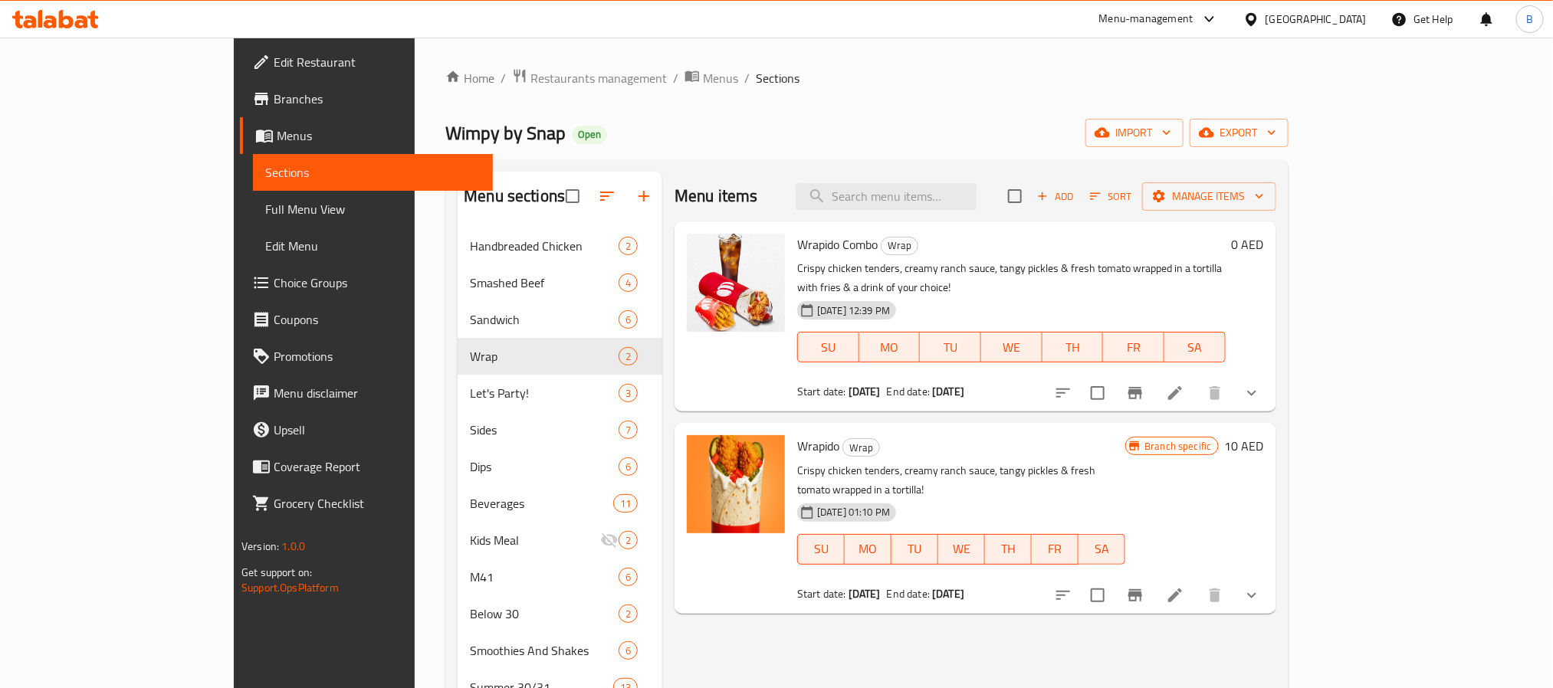
scroll to position [115, 0]
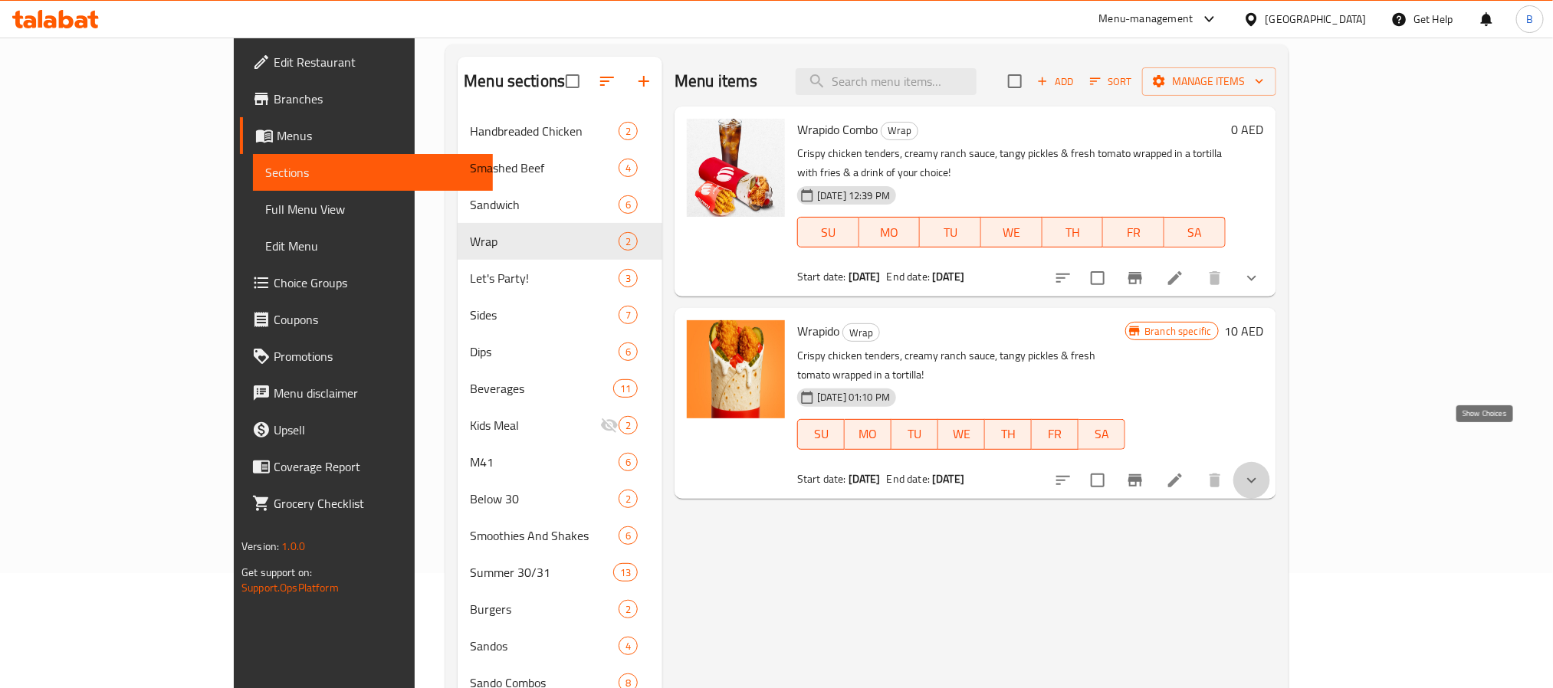
click at [1261, 471] on icon "show more" at bounding box center [1251, 480] width 18 height 18
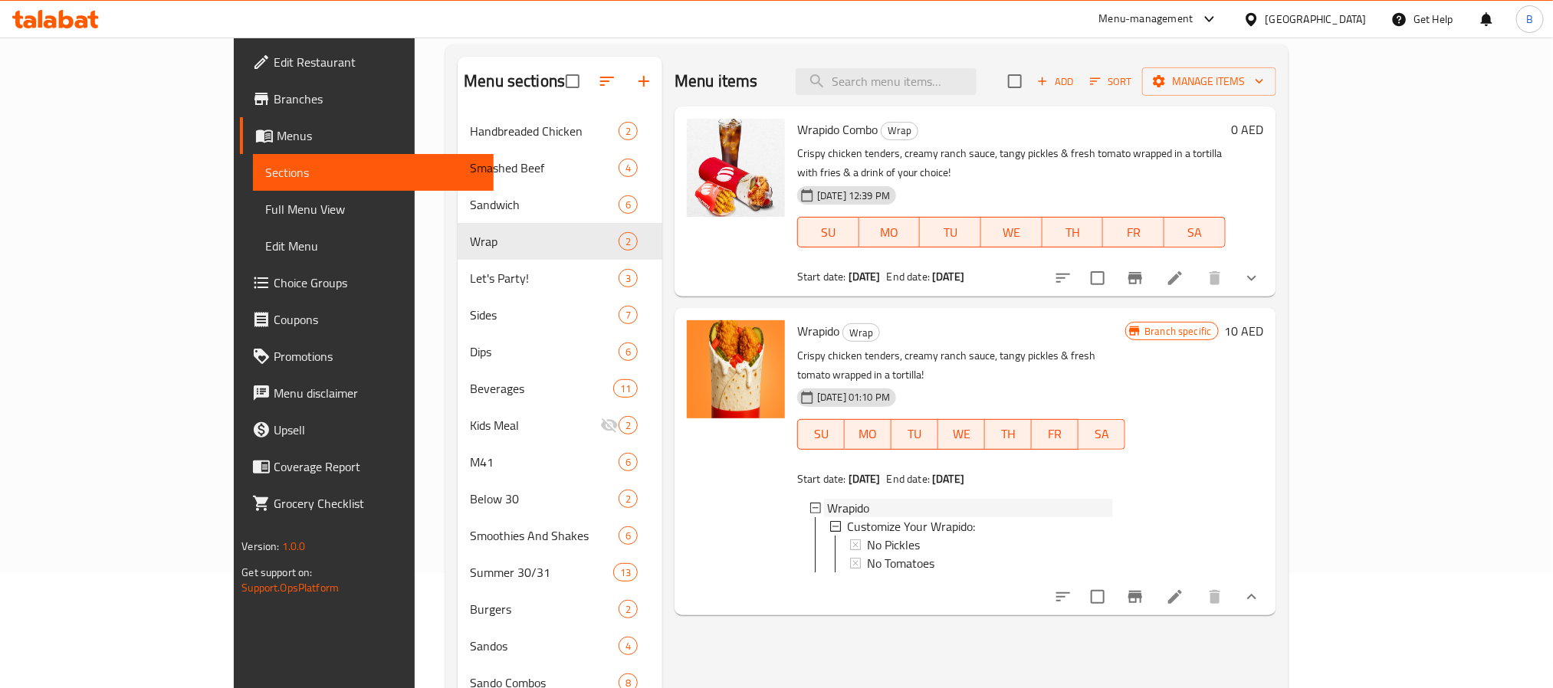
click at [885, 499] on div "Wrapido" at bounding box center [970, 508] width 286 height 18
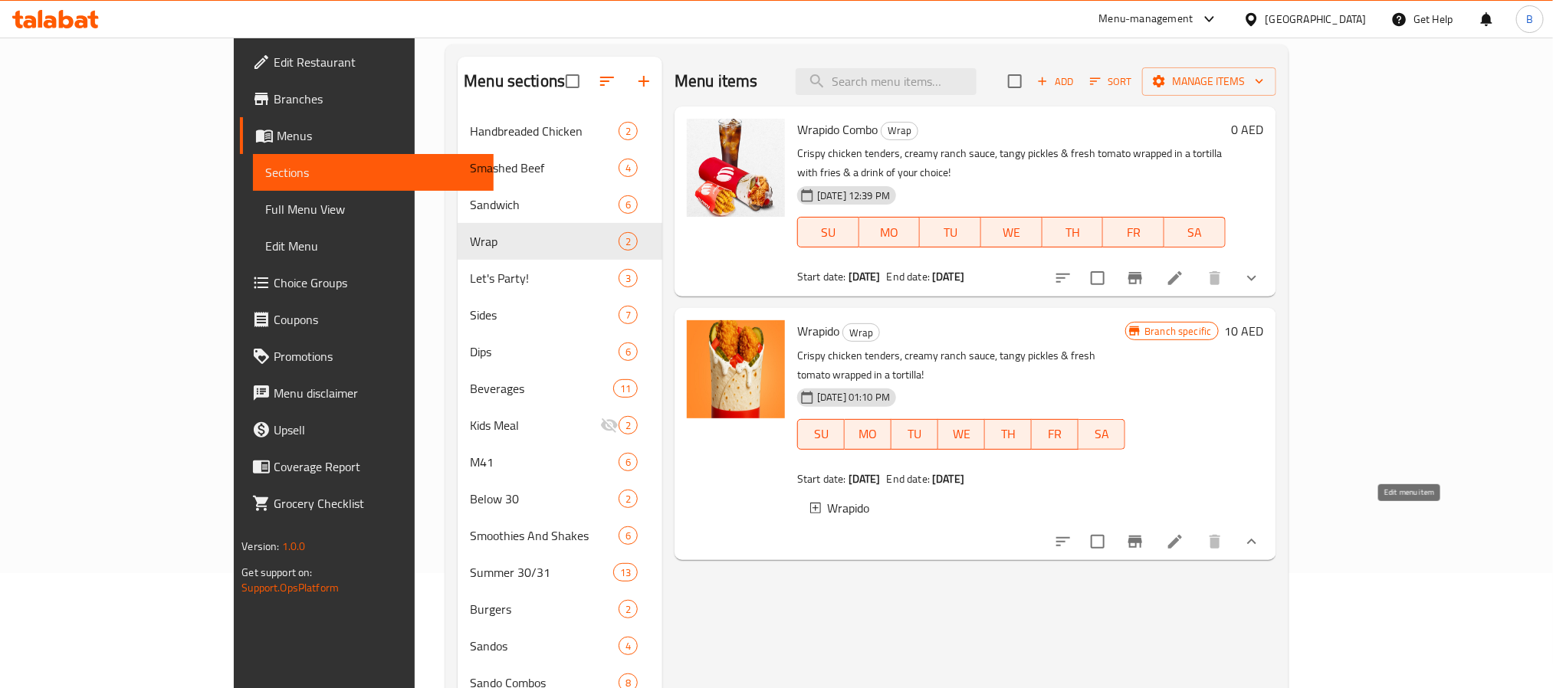
click at [1144, 533] on icon "Branch-specific-item" at bounding box center [1135, 542] width 18 height 18
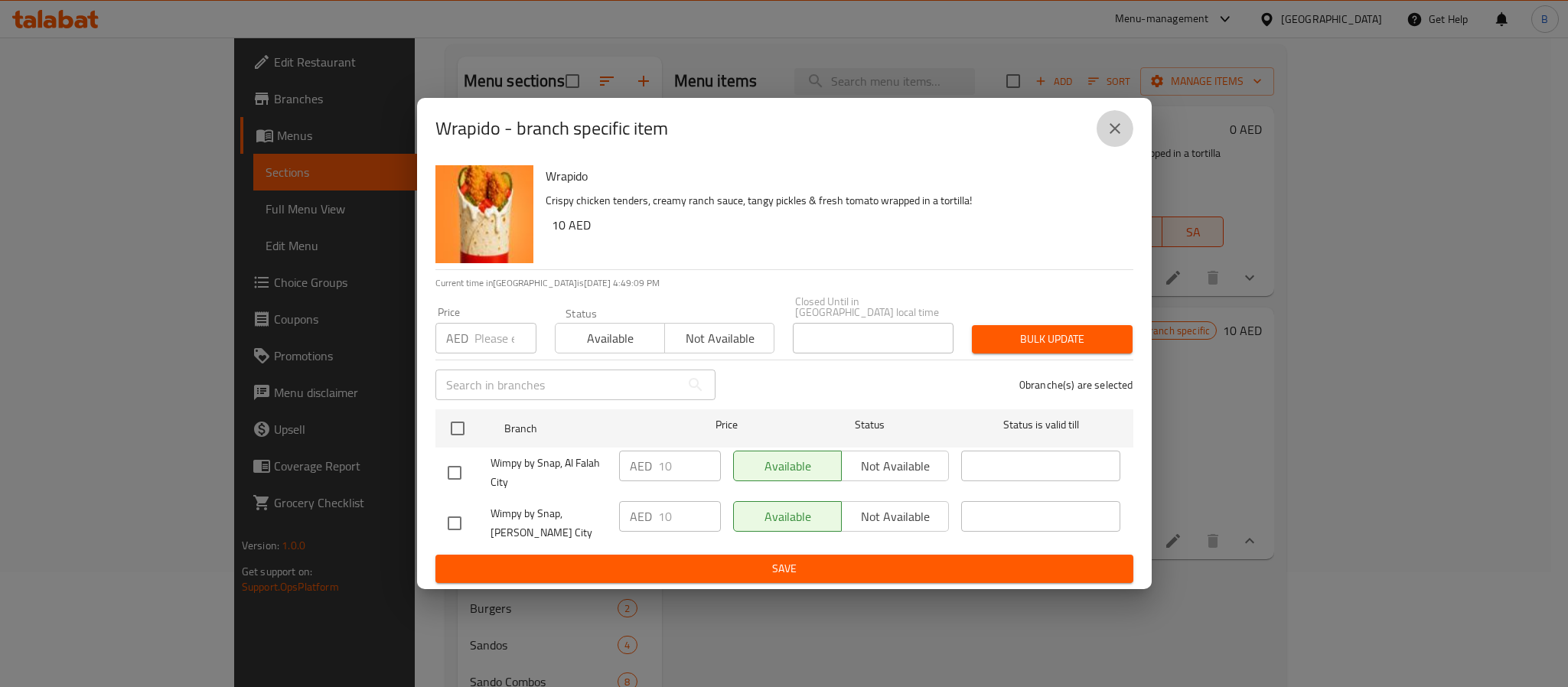
click at [1122, 120] on icon "close" at bounding box center [1115, 129] width 18 height 18
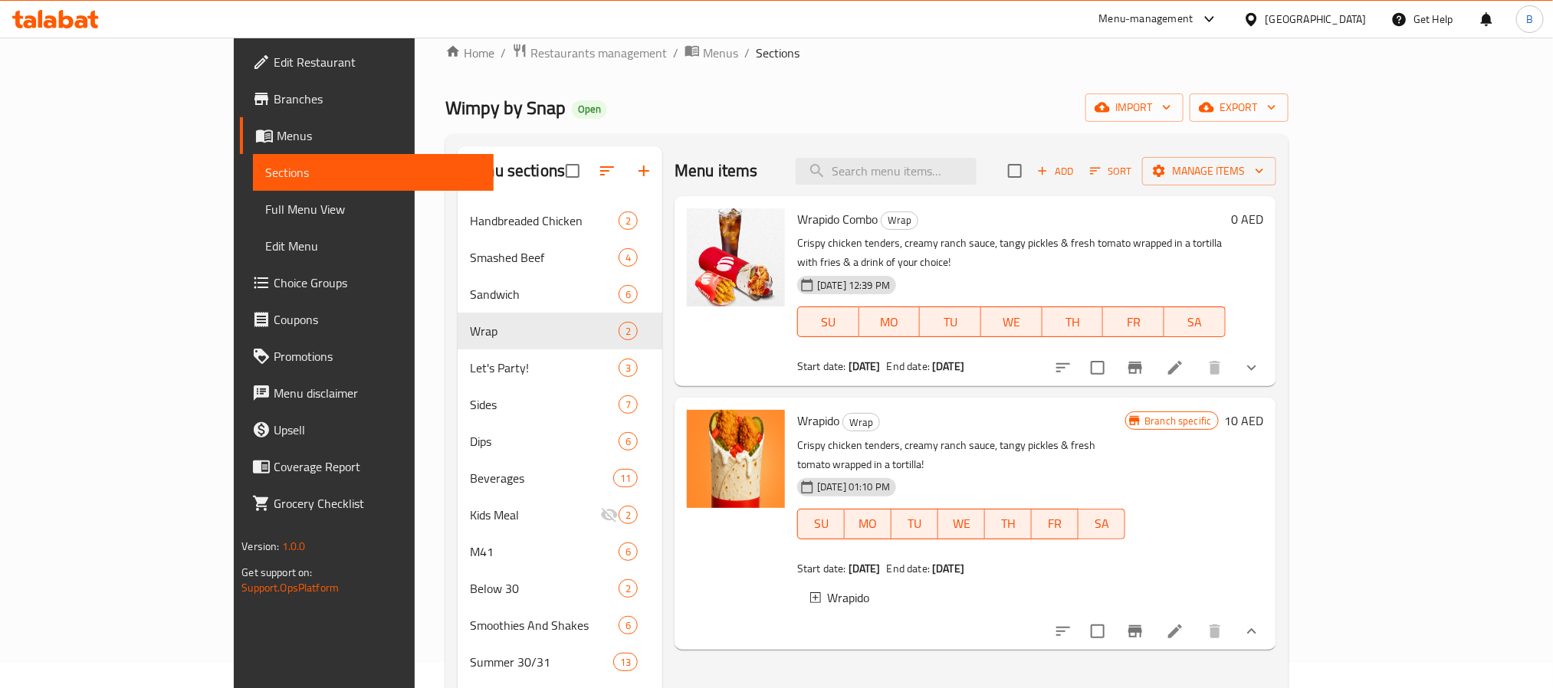
scroll to position [0, 0]
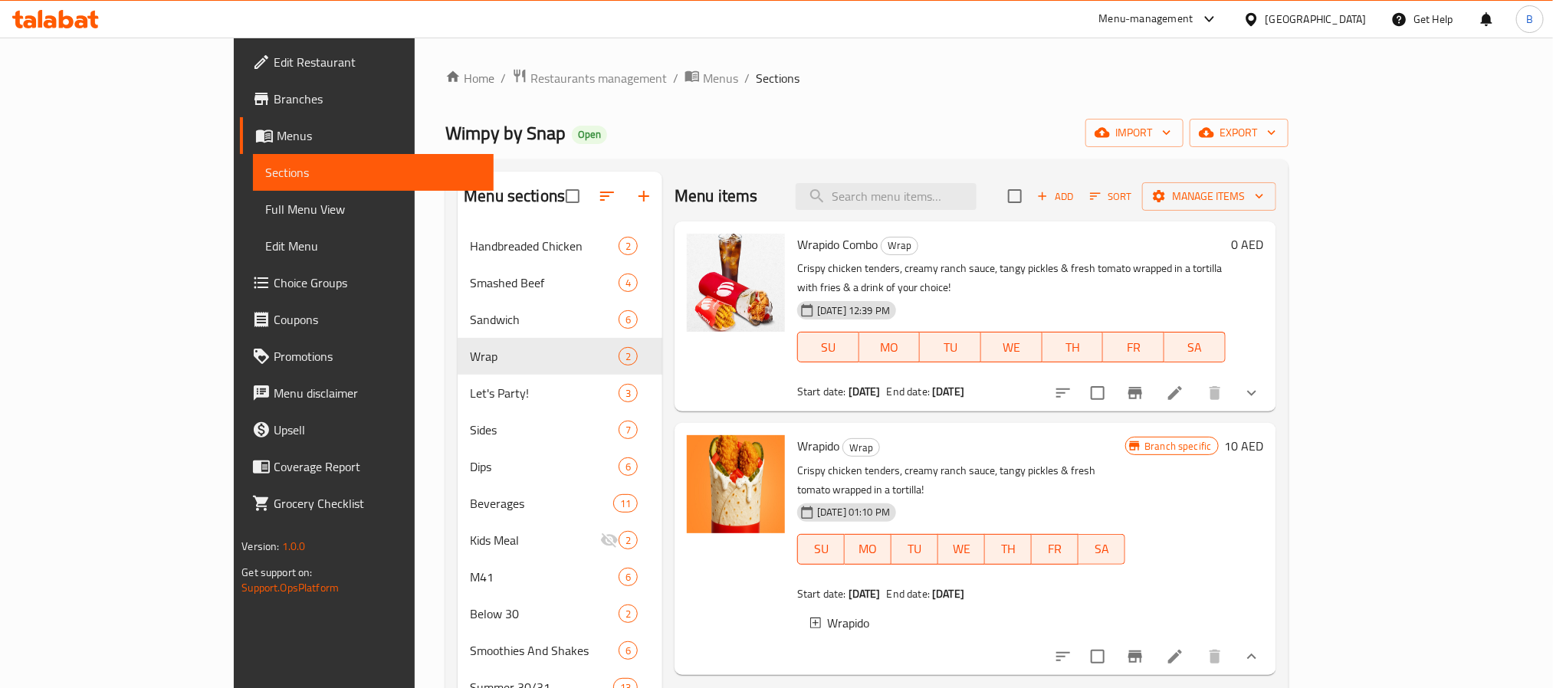
click at [1196, 643] on li at bounding box center [1174, 657] width 43 height 28
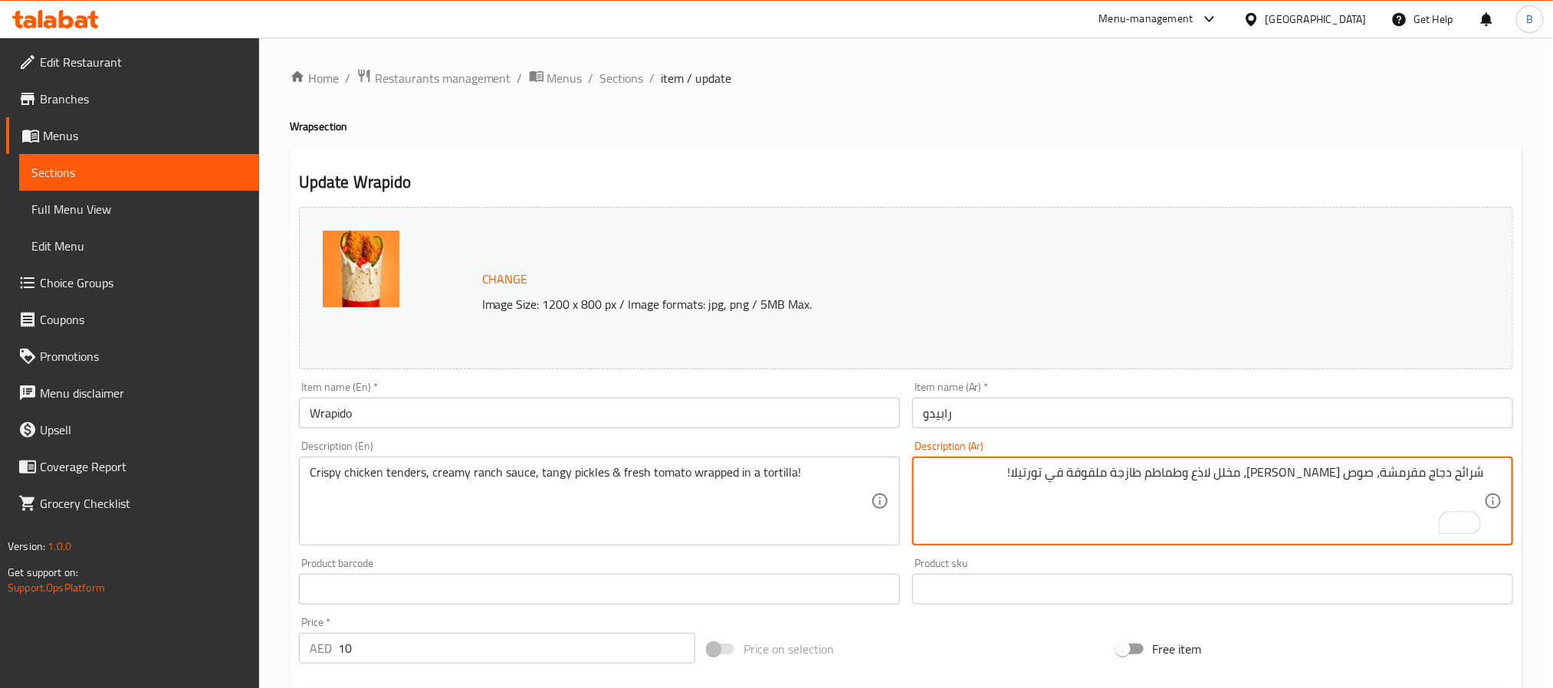
click at [1470, 476] on textarea "شرائح دجاج مقرمشة، صوص رانش كريمي، مخلل لاذع وطماطم طازجة ملفوفة في تورتيلا!" at bounding box center [1203, 501] width 561 height 73
click at [1470, 476] on textarea "jk]v. دجاج مقرمشة، صوص رانش كريمي، مخلل لاذع وطماطم طازجة ملفوفة في تورتيلا!" at bounding box center [1203, 501] width 561 height 73
click at [1486, 465] on div "jk]v. دجاج مقرمشة، صوص رانش كريمي، مخلل لاذع وطماطم طازجة ملفوفة في تورتيلا! De…" at bounding box center [1212, 501] width 601 height 89
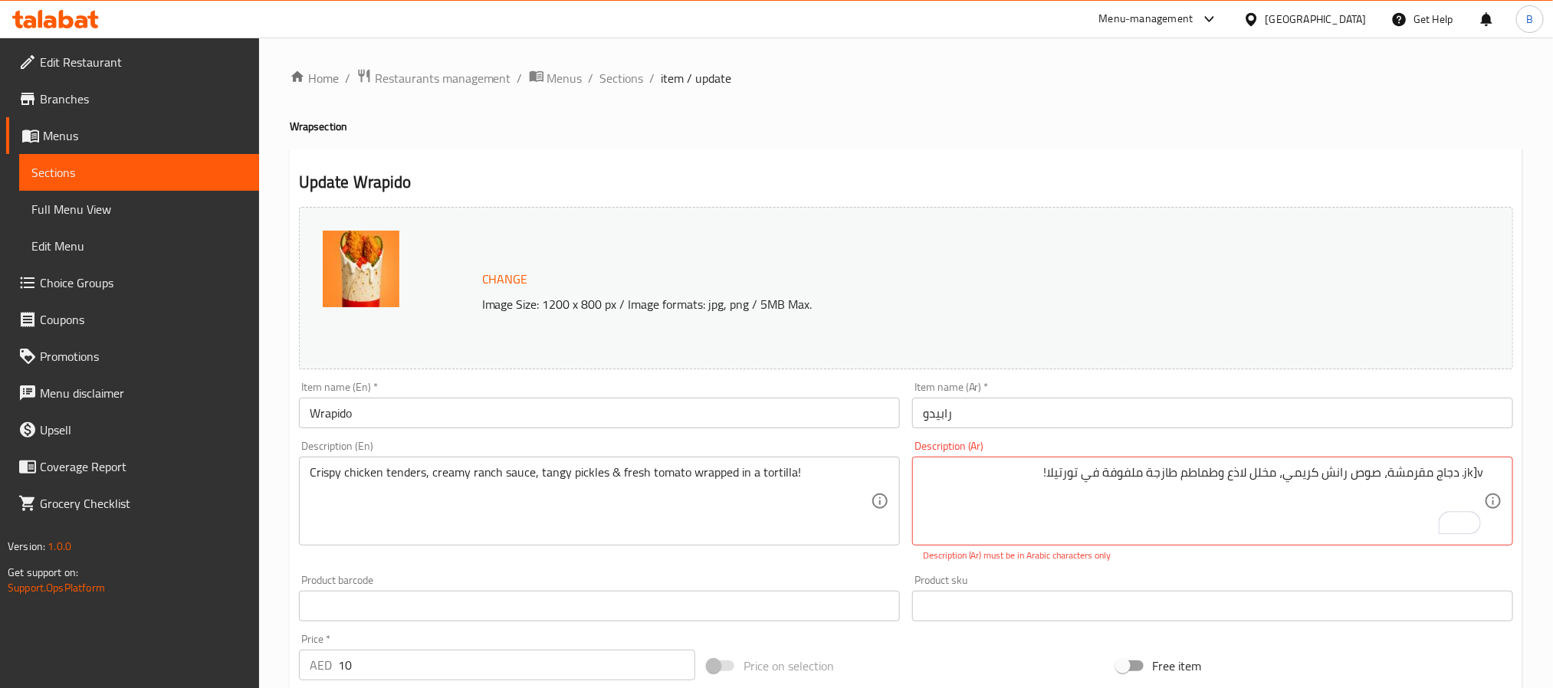
click at [1486, 465] on div "jk]v. دجاج مقرمشة، صوص رانش كريمي، مخلل لاذع وطماطم طازجة ملفوفة في تورتيلا! De…" at bounding box center [1212, 501] width 601 height 89
drag, startPoint x: 1463, startPoint y: 477, endPoint x: 1527, endPoint y: 474, distance: 64.4
click at [1527, 474] on div "Home / Restaurants management / Menus / Sections / item / update Wrap section U…" at bounding box center [906, 593] width 1294 height 1110
click at [1084, 225] on div "Change Image Size: 1200 x 800 px / Image formats: jpg, png / 5MB Max." at bounding box center [906, 288] width 1214 height 162
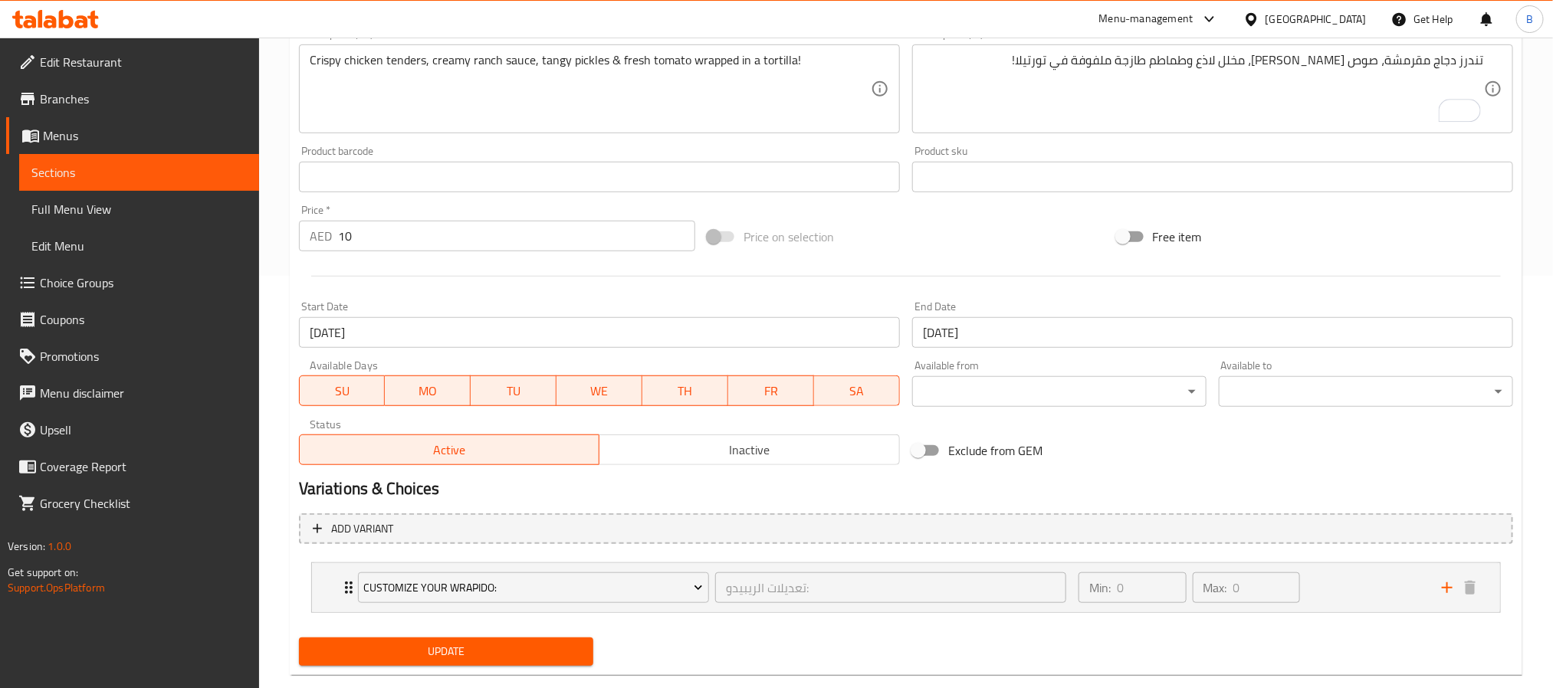
scroll to position [442, 0]
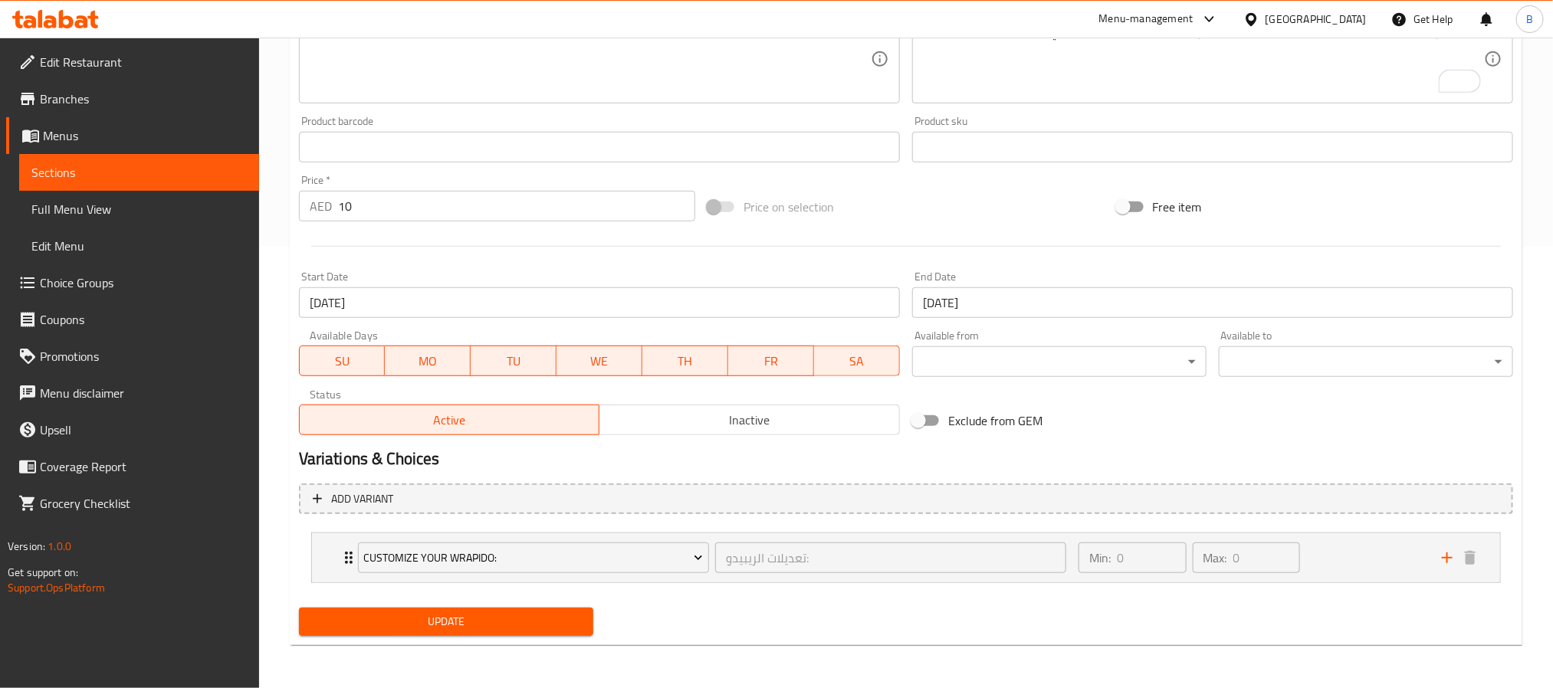
click at [518, 628] on span "Update" at bounding box center [446, 621] width 270 height 19
click at [336, 548] on div "Customize Your Wrapido: تعديلات الريبيدو: ​ Min: 0 ​ Max: 0 ​" at bounding box center [906, 557] width 1188 height 49
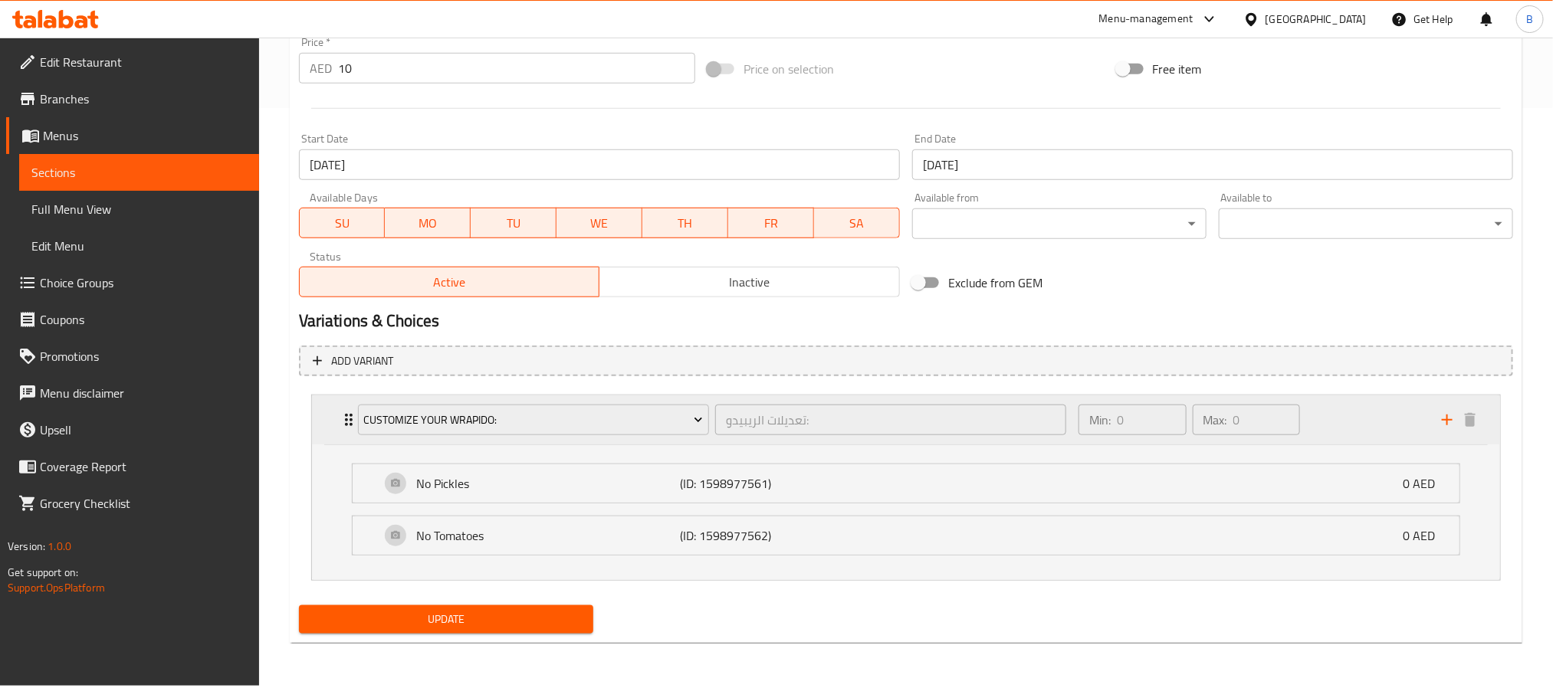
click at [347, 434] on div "Customize Your Wrapido: تعديلات الريبيدو: ​ Min: 0 ​ Max: 0 ​" at bounding box center [910, 419] width 1142 height 49
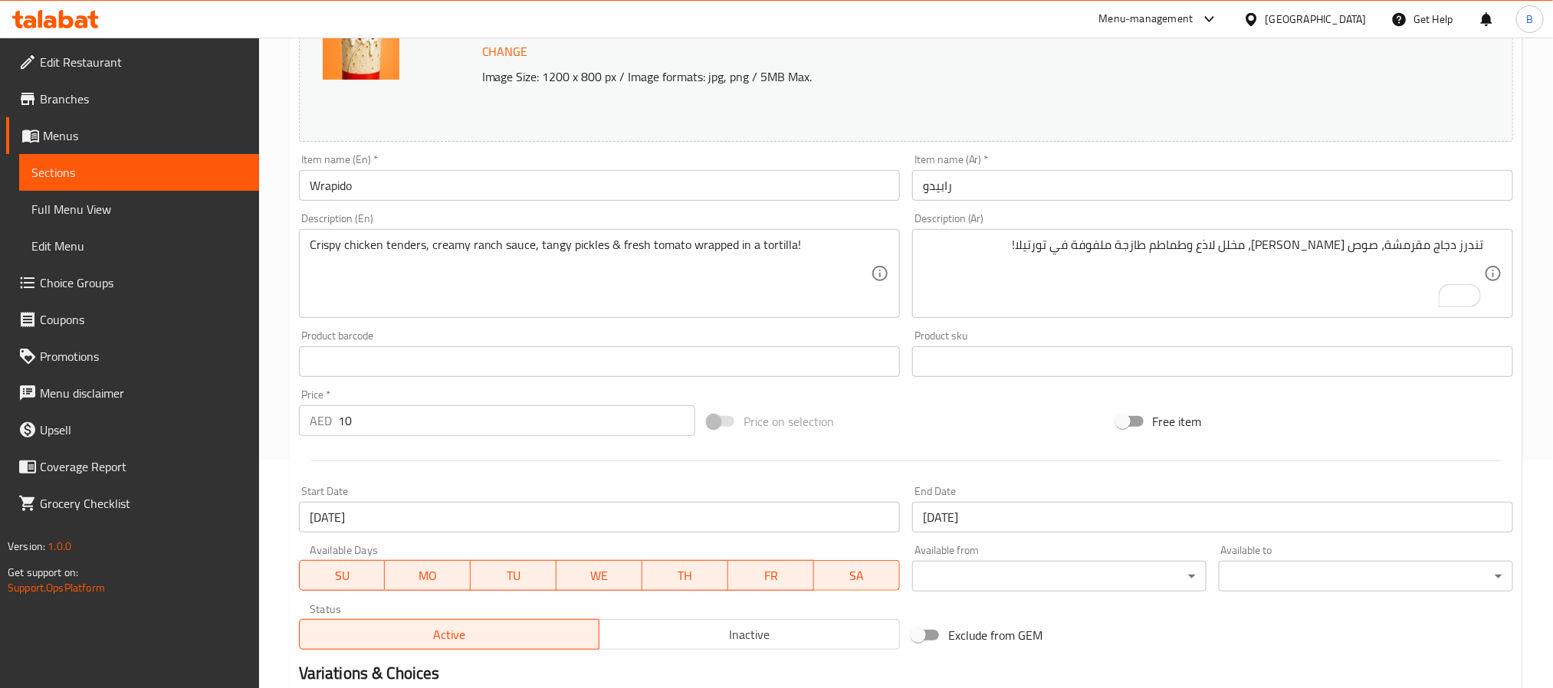
scroll to position [0, 0]
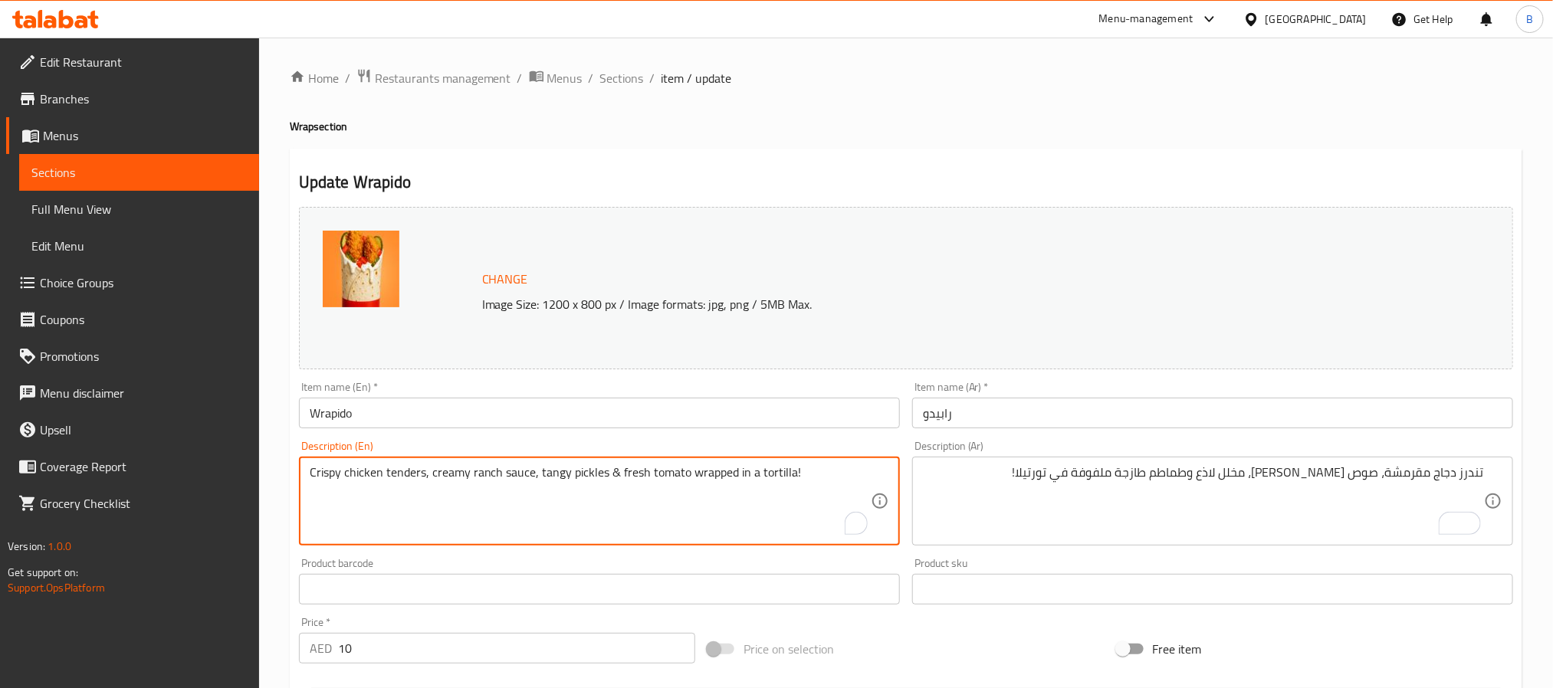
click at [798, 481] on textarea "Crispy chicken tenders, creamy ranch sauce, tangy pickles & fresh tomato wrappe…" at bounding box center [590, 501] width 561 height 73
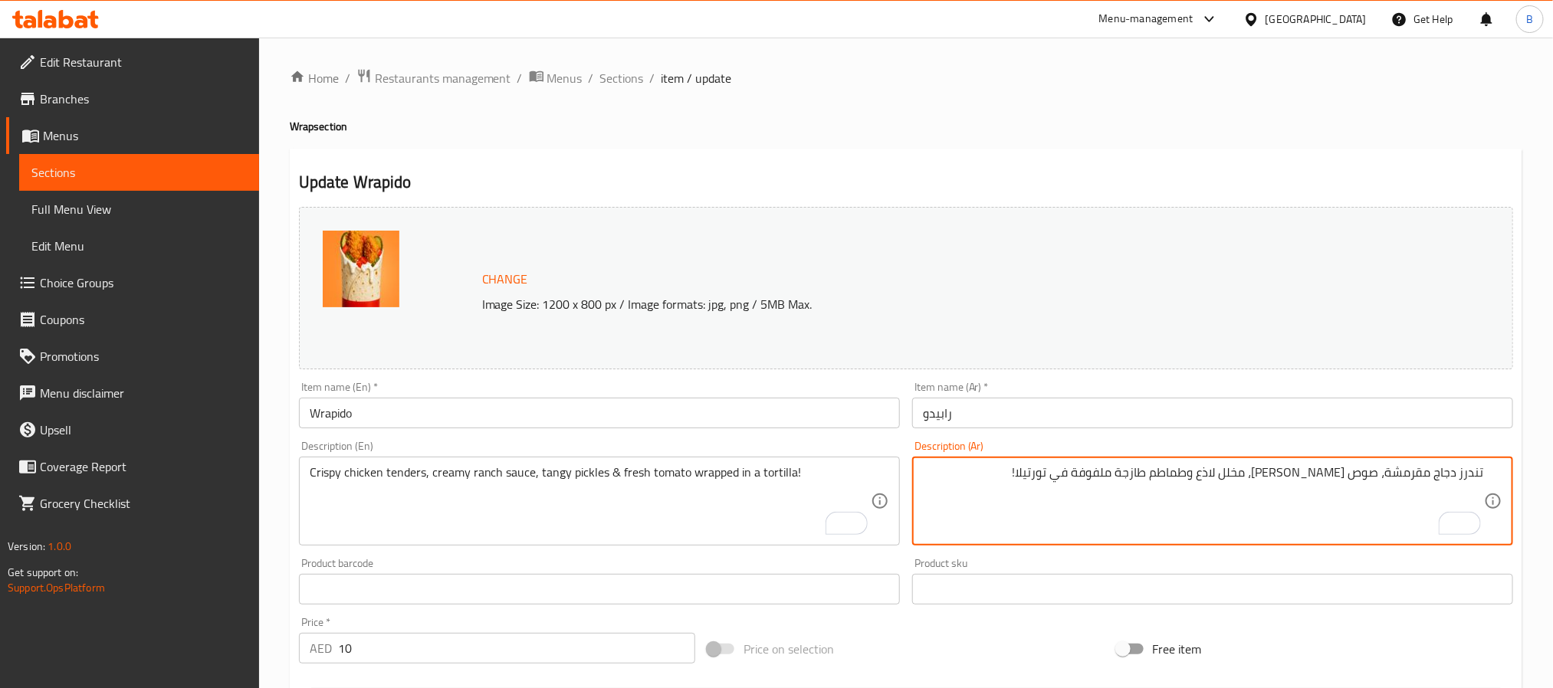
type textarea "تندرز دجاج مقرمشة، صوص رانش كريمي، مخلل لاذع وطماطم طازجة ملفوفة في تورتيلا!"
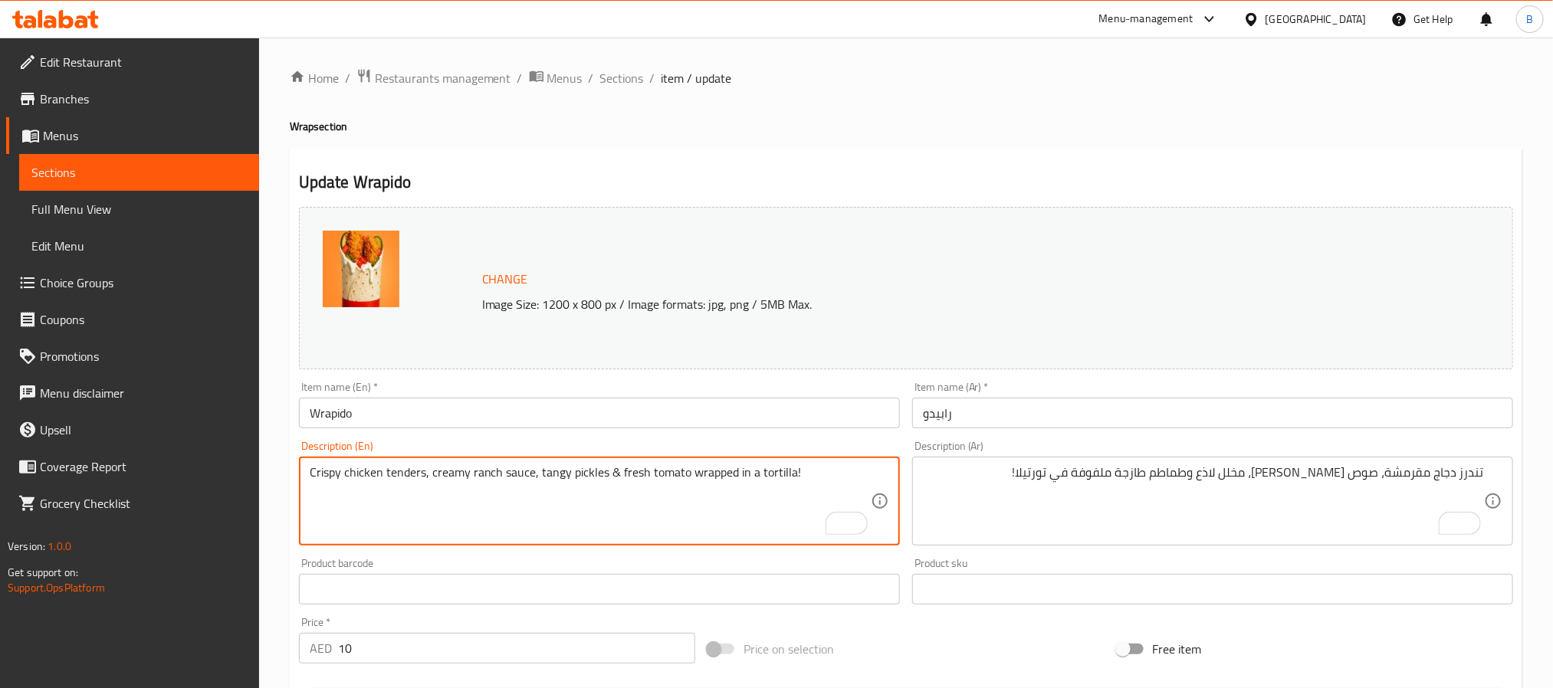
click at [828, 483] on textarea "Crispy chicken tenders, creamy ranch sauce, tangy pickles & fresh tomato wrappe…" at bounding box center [590, 501] width 561 height 73
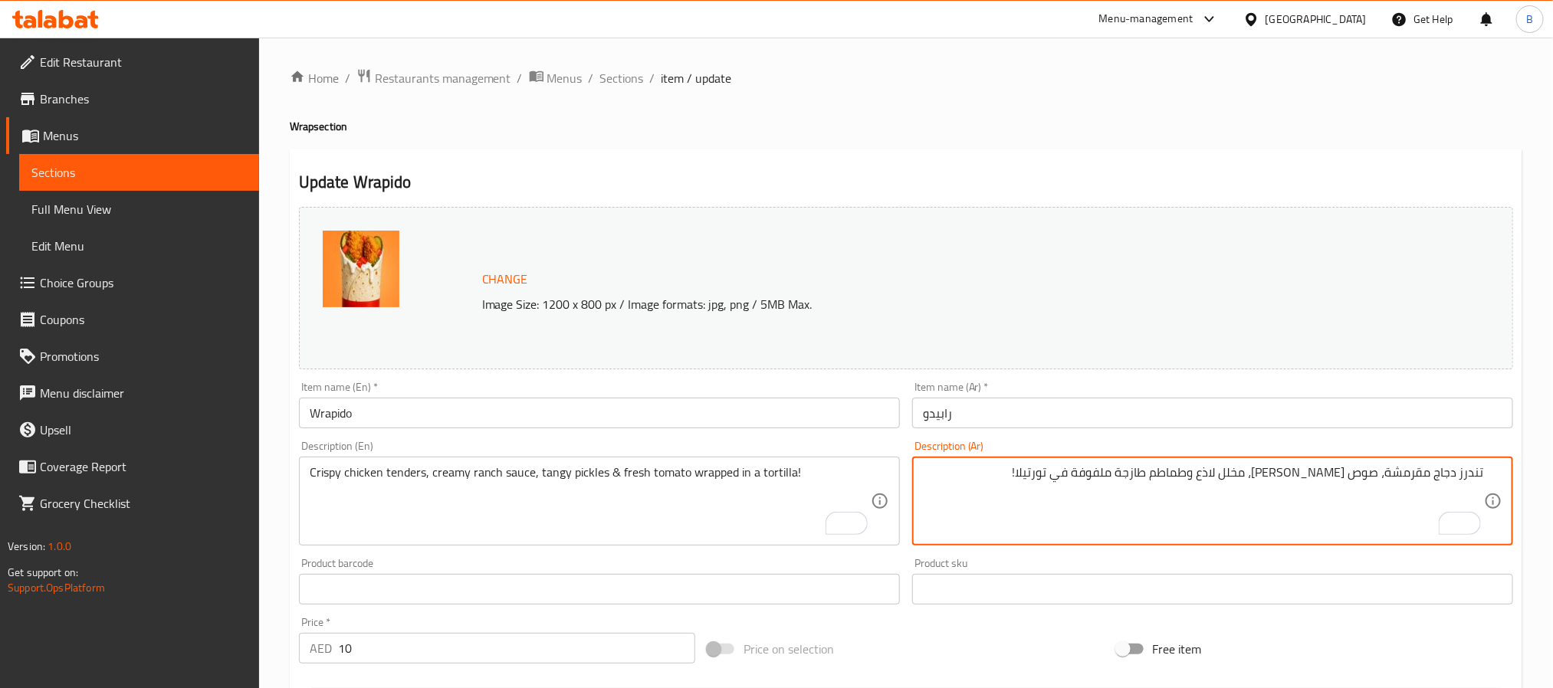
click at [1076, 483] on textarea "تندرز دجاج مقرمشة، صوص رانش كريمي، مخلل لاذع وطماطم طازجة ملفوفة في تورتيلا!" at bounding box center [1203, 501] width 561 height 73
click at [1028, 471] on textarea "تندرز دجاج مقرمشة، صوص رانش كريمي، مخلل لاذع وطماطم طازجة ملفوفة في تورتيلا!" at bounding box center [1203, 501] width 561 height 73
click at [1015, 484] on textarea "تندرز دجاج مقرمشة، صوص رانش كريمي، مخلل لاذع وطماطم طازجة ملفوفة في تورتيلا!" at bounding box center [1203, 501] width 561 height 73
click at [1033, 500] on textarea "تندرز دجاج مقرمشة، صوص رانش كريمي، مخلل لاذع وطماطم طازجة ملفوفة في تورتيلا!" at bounding box center [1203, 501] width 561 height 73
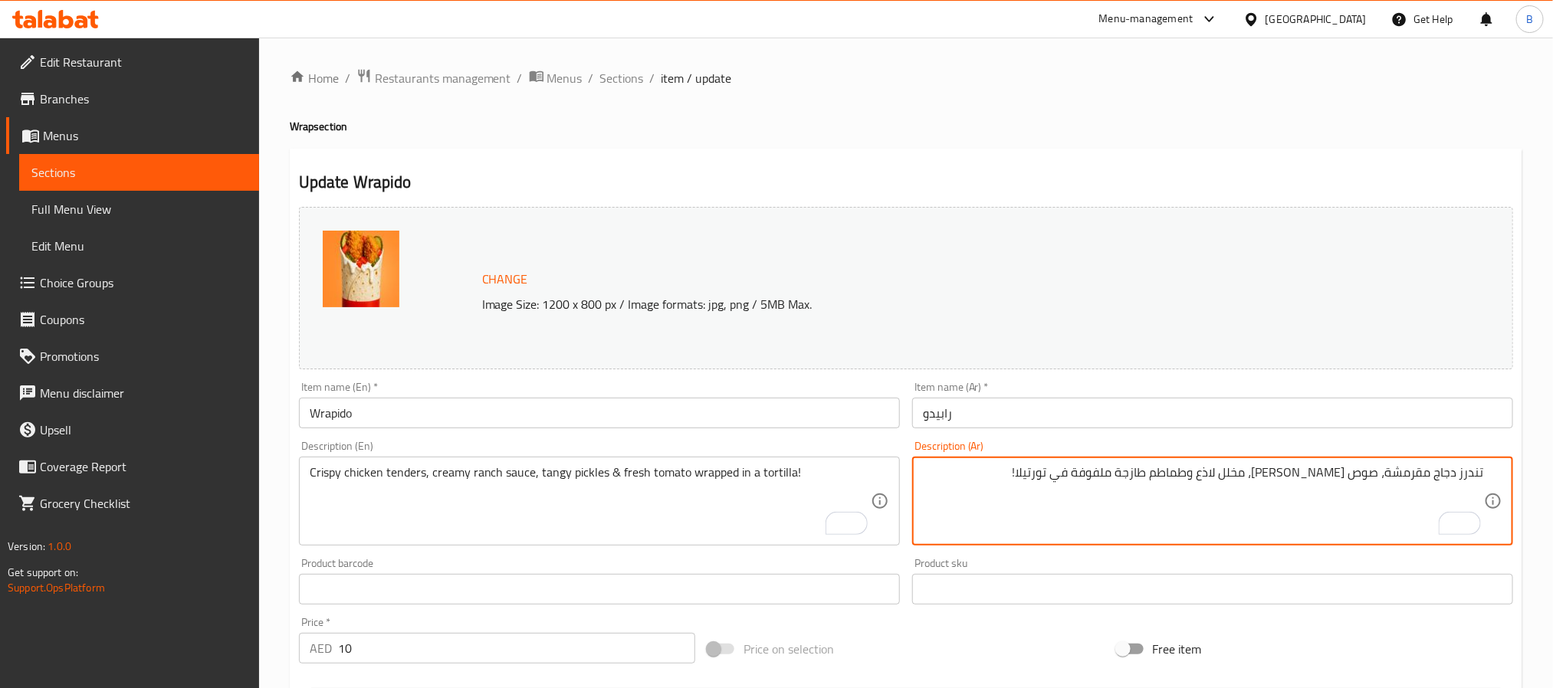
click at [1033, 500] on textarea "تندرز دجاج مقرمشة، صوص رانش كريمي، مخلل لاذع وطماطم طازجة ملفوفة في تورتيلا!" at bounding box center [1203, 501] width 561 height 73
click at [1042, 495] on textarea "تندرز دجاج مقرمشة، صوص رانش كريمي، مخلل لاذع وطماطم طازجة ملفوفة في تورتيلا!" at bounding box center [1203, 501] width 561 height 73
click at [1044, 481] on textarea "تندرز دجاج مقرمشة، صوص رانش كريمي، مخلل لاذع وطماطم طازجة ملفوفة في تورتيلا!" at bounding box center [1203, 501] width 561 height 73
click at [1032, 485] on textarea "تندرز دجاج مقرمشة، صوص رانش كريمي، مخلل لاذع وطماطم طازجة ملفوفة في تورتيلا!" at bounding box center [1203, 501] width 561 height 73
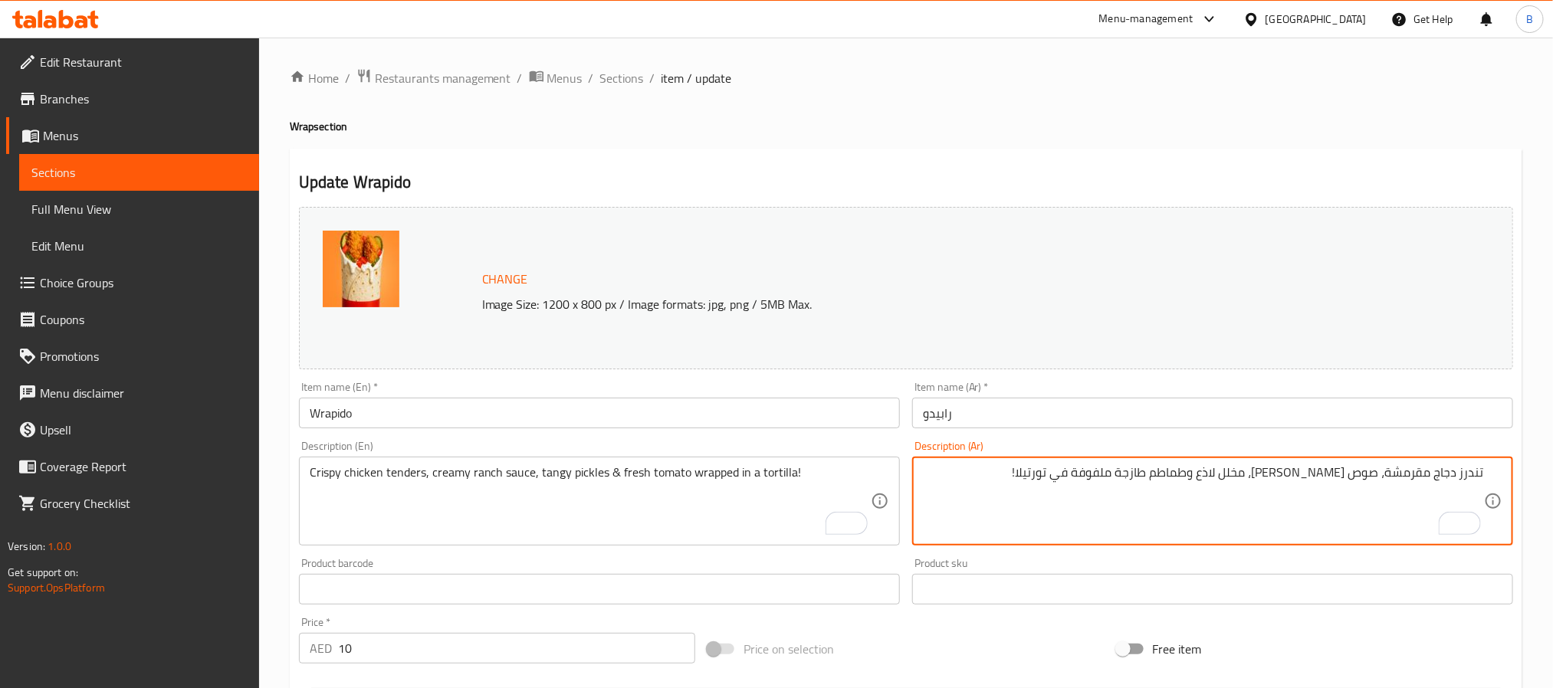
click at [1032, 485] on textarea "تندرز دجاج مقرمشة، صوص رانش كريمي، مخلل لاذع وطماطم طازجة ملفوفة في تورتيلا!" at bounding box center [1203, 501] width 561 height 73
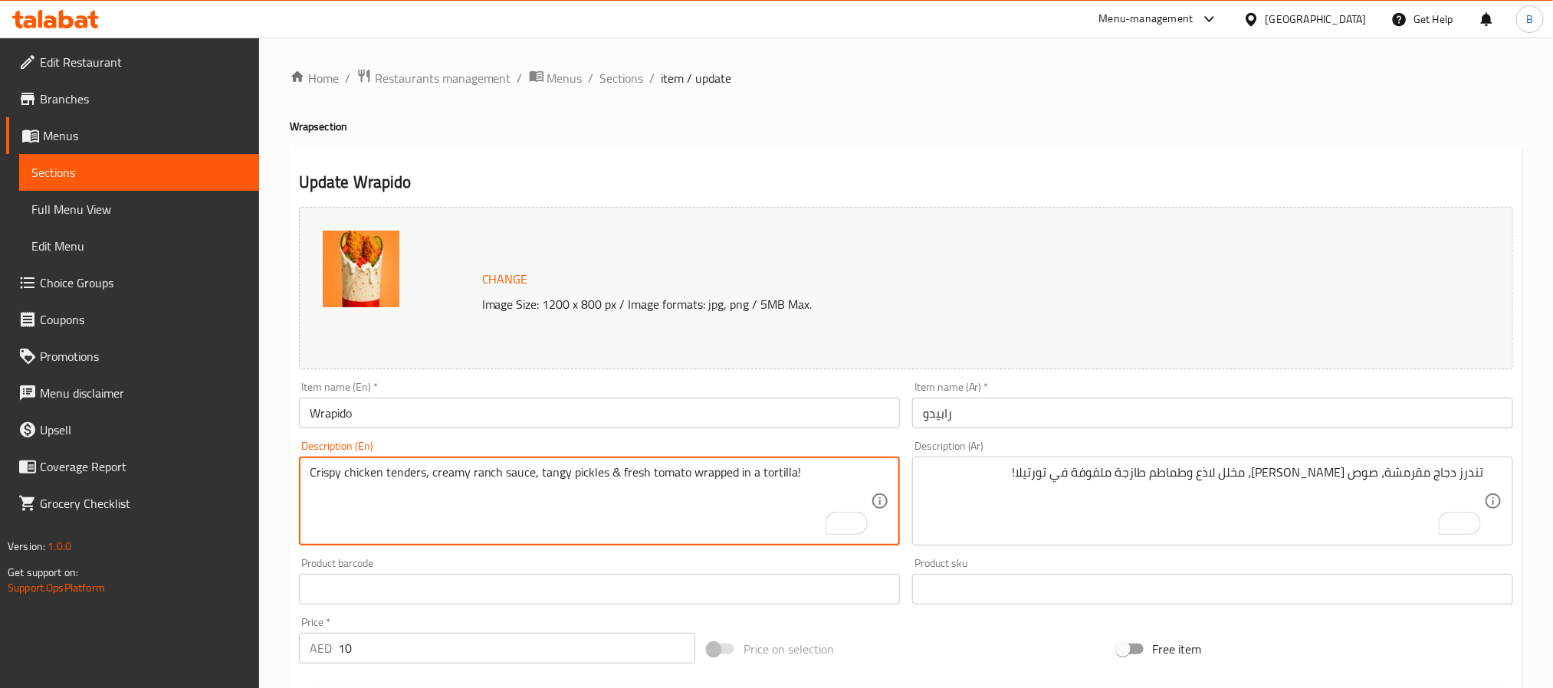
click at [743, 477] on textarea "Crispy chicken tenders, creamy ranch sauce, tangy pickles & fresh tomato wrappe…" at bounding box center [590, 501] width 561 height 73
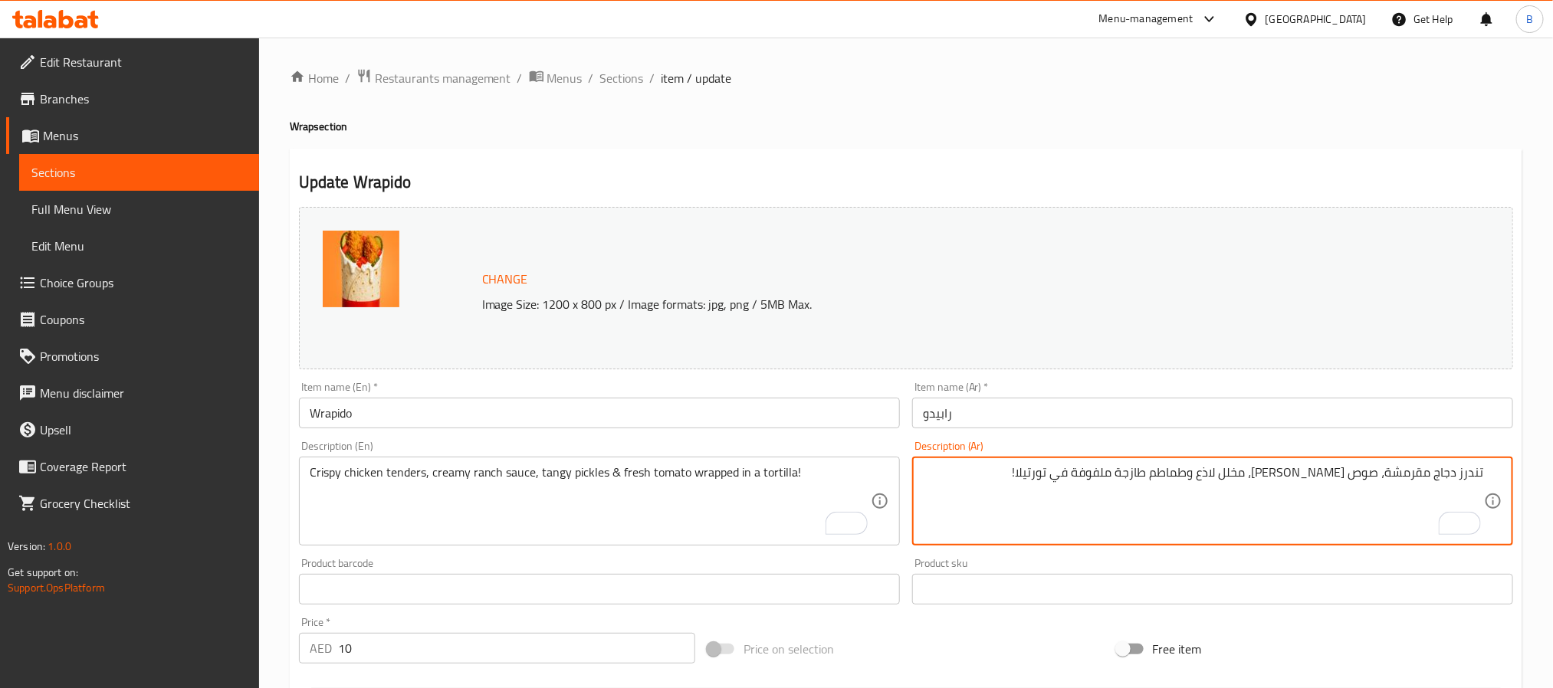
click at [972, 504] on textarea "تندرز دجاج مقرمشة، صوص رانش كريمي، مخلل لاذع وطماطم طازجة ملفوفة في تورتيلا!" at bounding box center [1203, 501] width 561 height 73
click at [971, 497] on textarea "تندرز دجاج مقرمشة، صوص رانش كريمي، مخلل لاذع وطماطم طازجة ملفوفة في تورتيلا!" at bounding box center [1203, 501] width 561 height 73
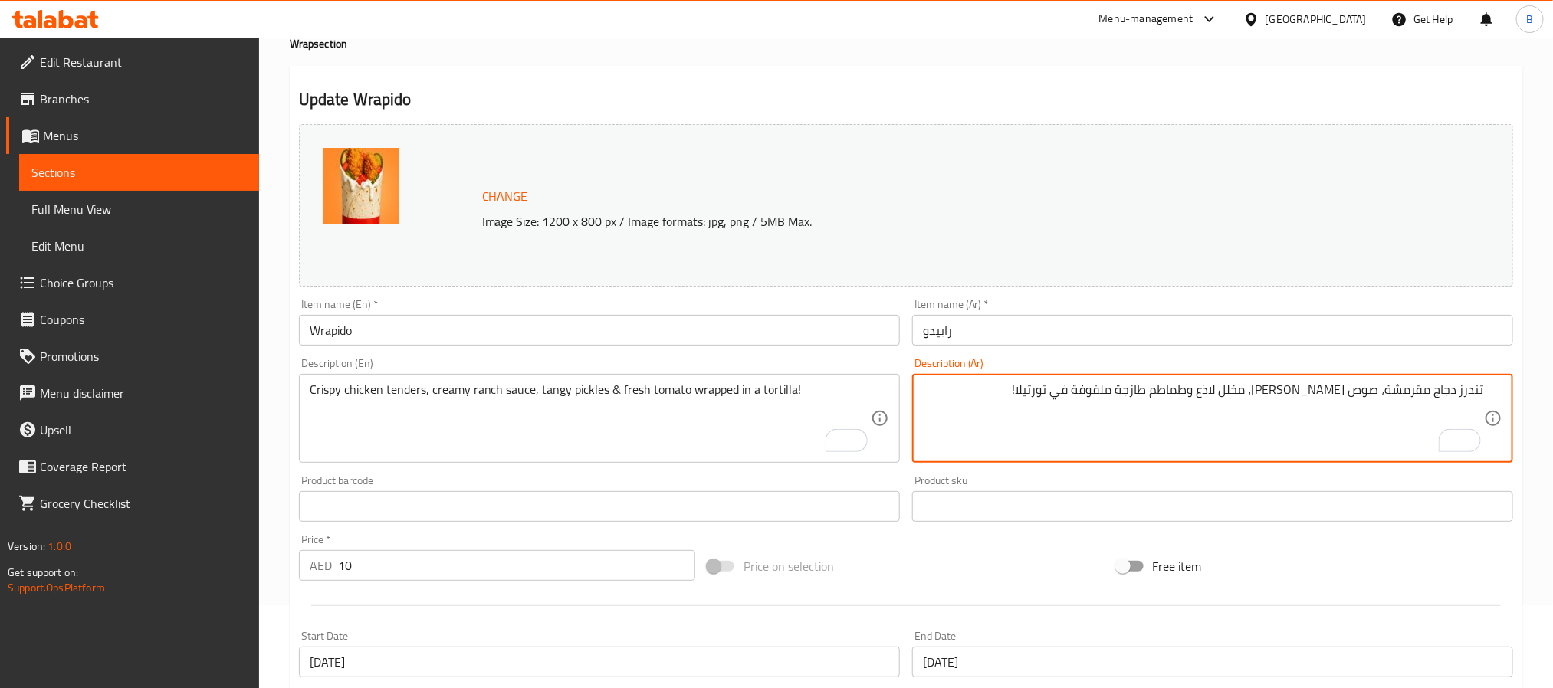
scroll to position [115, 0]
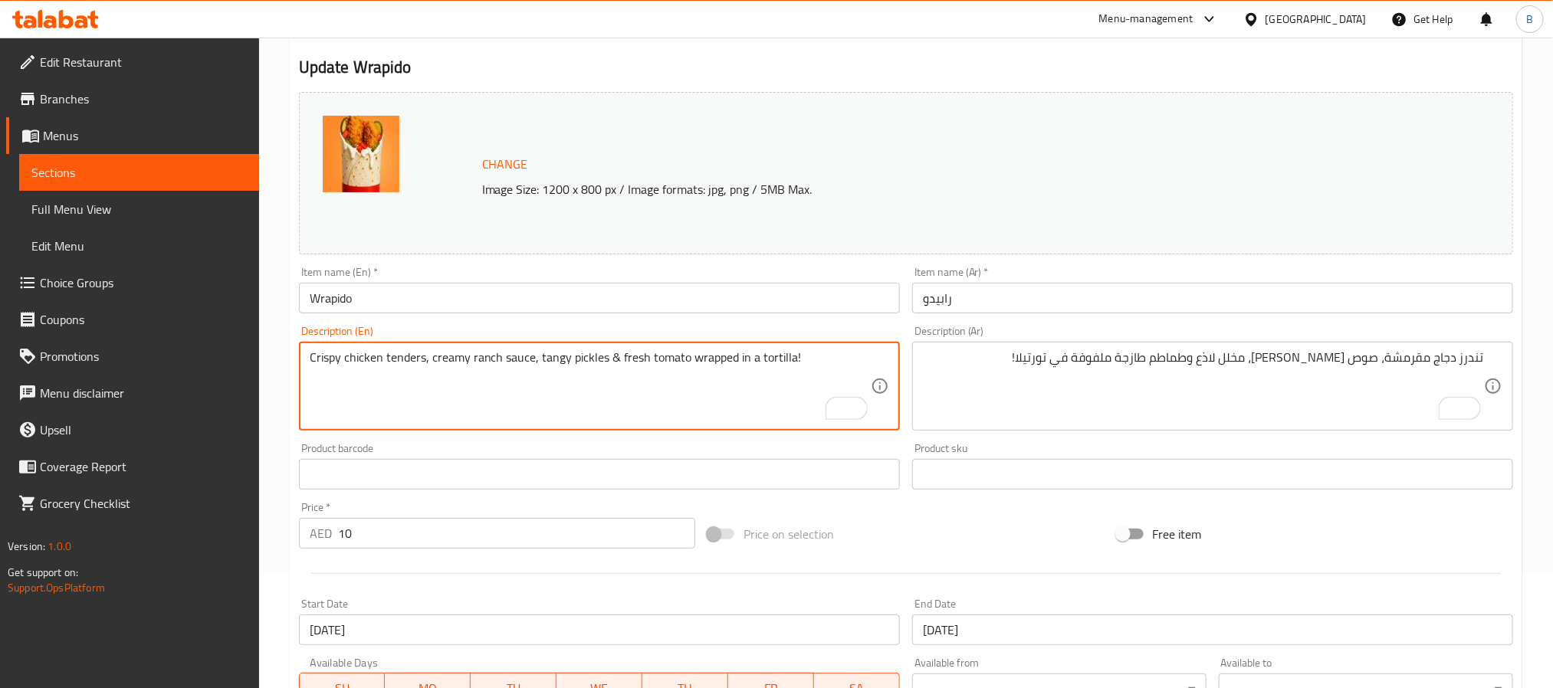
click at [775, 419] on textarea "Crispy chicken tenders, creamy ranch sauce, tangy pickles & fresh tomato wrappe…" at bounding box center [590, 386] width 561 height 73
click at [753, 409] on textarea "Crispy chicken tenders, creamy ranch sauce, tangy pickles & fresh tomato wrappe…" at bounding box center [590, 386] width 561 height 73
click at [727, 405] on textarea "Crispy chicken tenders, creamy ranch sauce, tangy pickles & fresh tomato wrappe…" at bounding box center [590, 386] width 561 height 73
click at [808, 361] on textarea "Crispy chicken tenders, creamy ranch sauce, tangy pickles & fresh tomato wrappe…" at bounding box center [590, 386] width 561 height 73
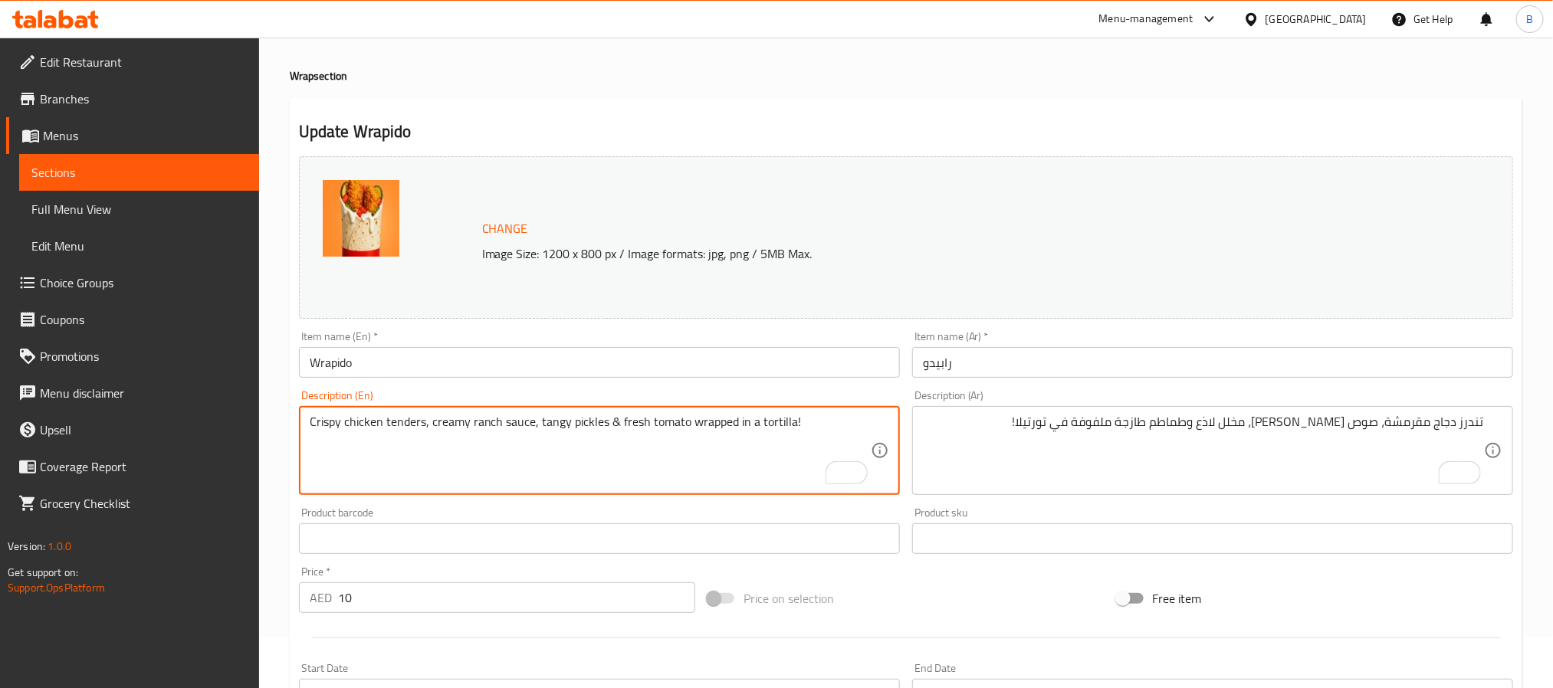
scroll to position [0, 0]
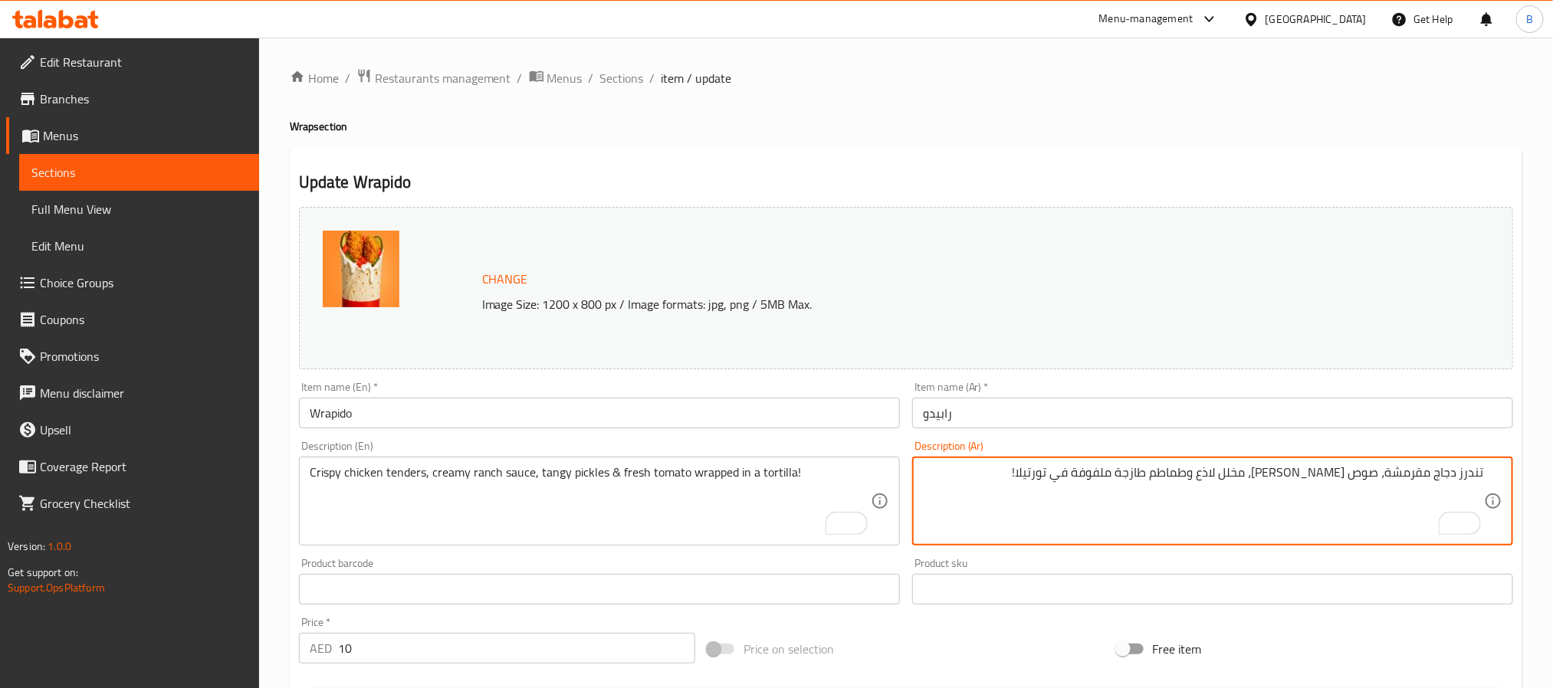
click at [1010, 490] on textarea "تندرز دجاج مقرمشة، صوص رانش كريمي، مخلل لاذع وطماطم طازجة ملفوفة في تورتيلا!" at bounding box center [1203, 501] width 561 height 73
click at [1063, 493] on textarea "تندرز دجاج مقرمشة، صوص رانش كريمي، مخلل لاذع وطماطم طازجة ملفوفة في تورتيلا!" at bounding box center [1203, 501] width 561 height 73
click at [1231, 490] on textarea "تندرز دجاج مقرمشة، صوص رانش كريمي، مخلل لاذع وطماطم طازجة ملفوفة في تورتيلا!" at bounding box center [1203, 501] width 561 height 73
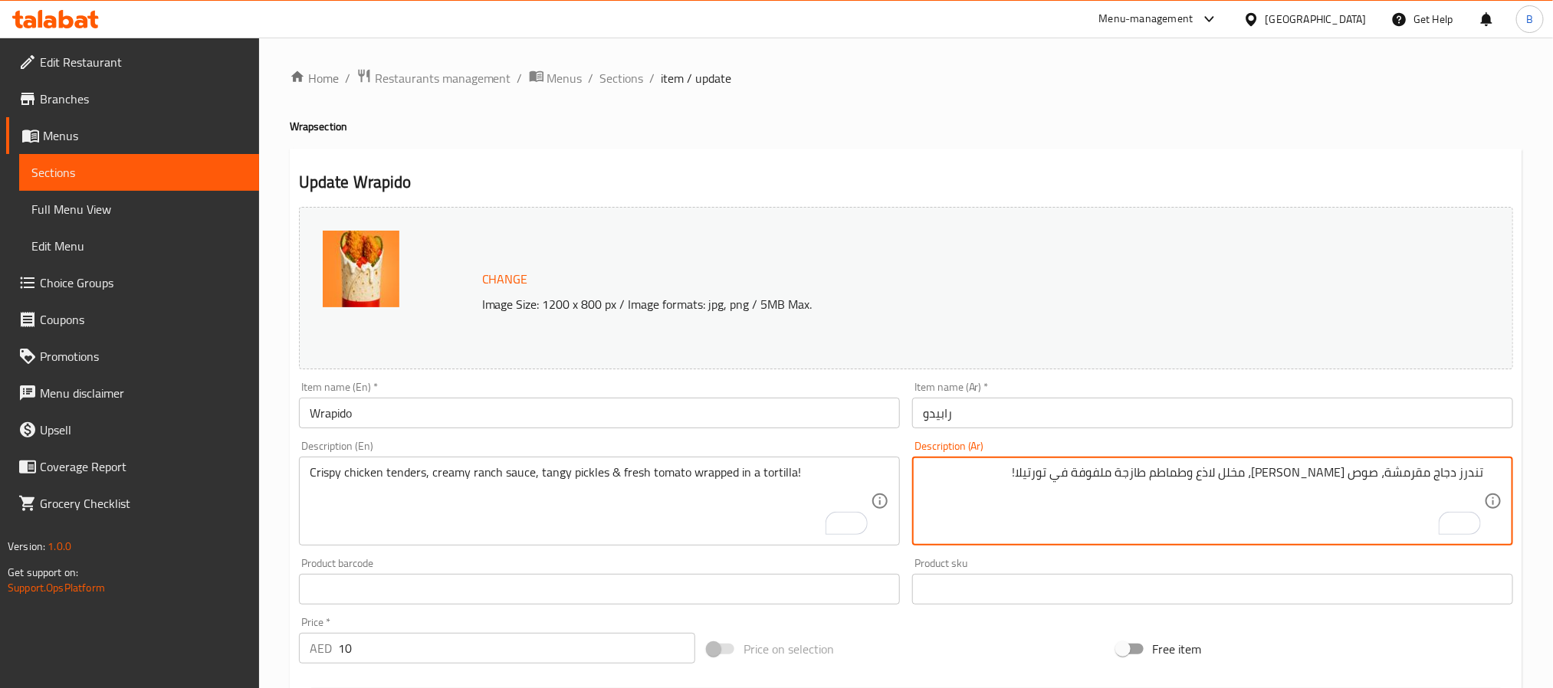
click at [1231, 490] on textarea "تندرز دجاج مقرمشة، صوص رانش كريمي، مخلل لاذع وطماطم طازجة ملفوفة في تورتيلا!" at bounding box center [1203, 501] width 561 height 73
click at [1085, 504] on textarea "تندرز دجاج مقرمشة، صوص رانش كريمي، مخلل لاذع وطماطم طازجة ملفوفة في تورتيلا!" at bounding box center [1203, 501] width 561 height 73
click at [1024, 531] on textarea "تندرز دجاج مقرمشة، صوص رانش كريمي، مخلل لاذع وطماطم طازجة ملفوفة في تورتيلا!" at bounding box center [1203, 501] width 561 height 73
click at [1051, 483] on textarea "تندرز دجاج مقرمشة، صوص رانش كريمي، مخلل لاذع وطماطم طازجة ملفوفة في تورتيلا!" at bounding box center [1203, 501] width 561 height 73
click at [995, 484] on textarea "تندرز دجاج مقرمشة، صوص رانش كريمي، مخلل لاذع وطماطم طازجة ملفوفة في تورتيلا!" at bounding box center [1203, 501] width 561 height 73
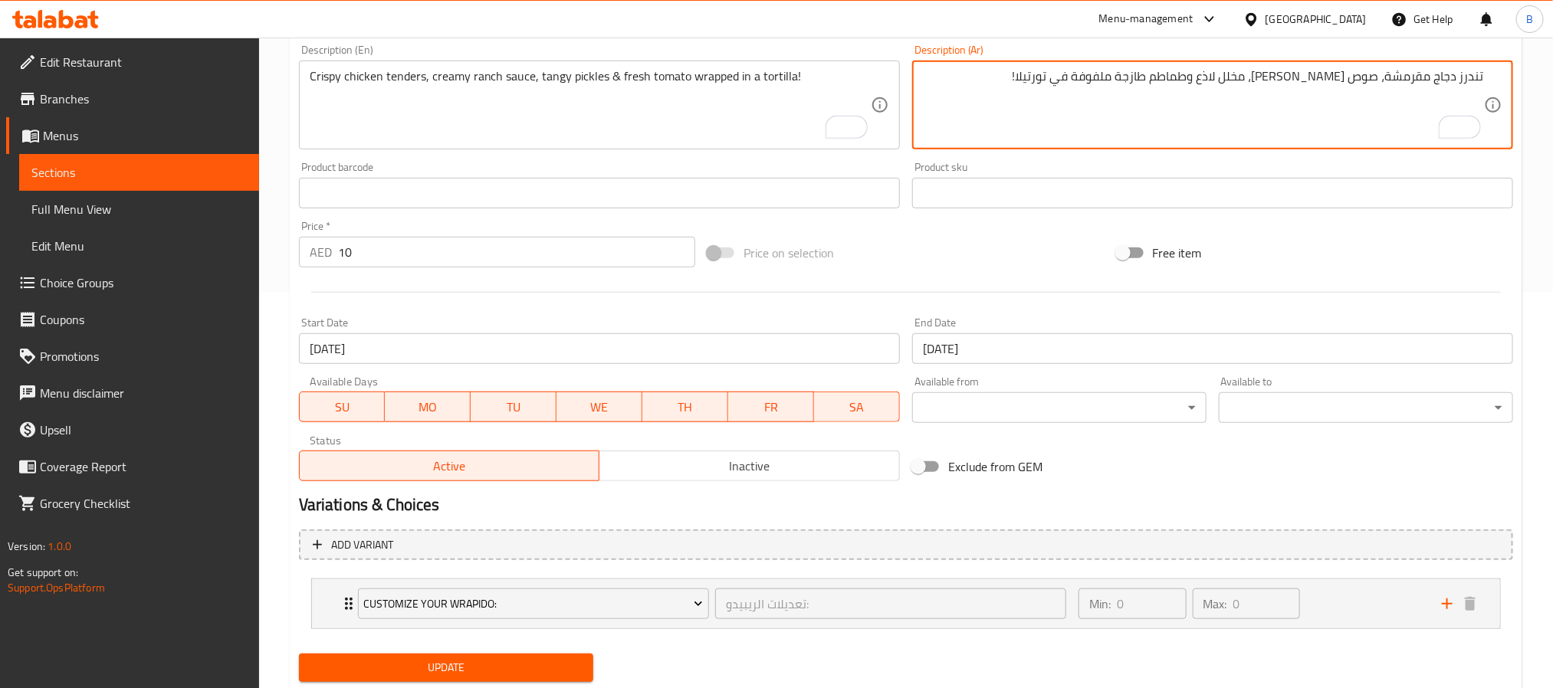
scroll to position [442, 0]
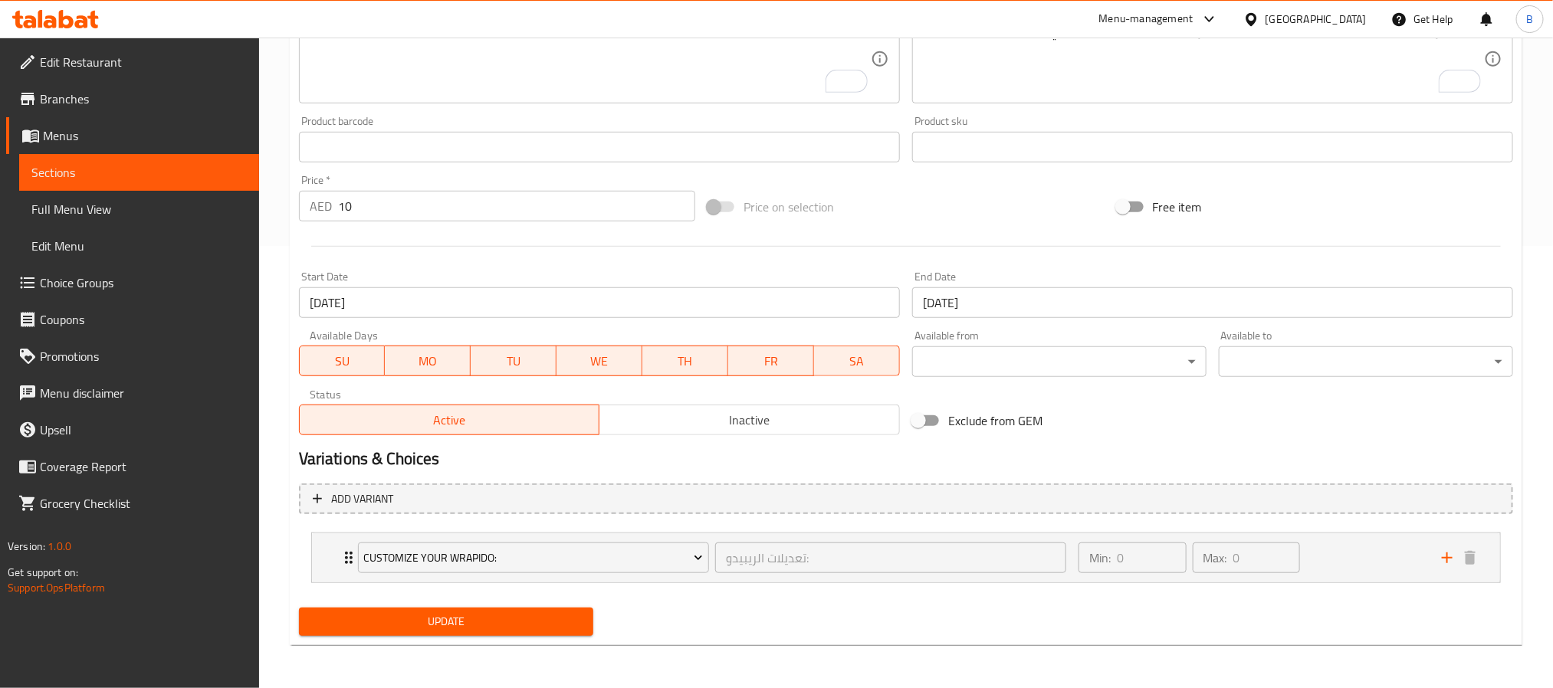
click at [472, 642] on div "Update" at bounding box center [446, 622] width 307 height 41
click at [456, 623] on span "Update" at bounding box center [446, 621] width 270 height 19
click at [331, 571] on div "Customize Your Wrapido: تعديلات الريبيدو: ​ Min: 0 ​ Max: 0 ​" at bounding box center [906, 557] width 1188 height 49
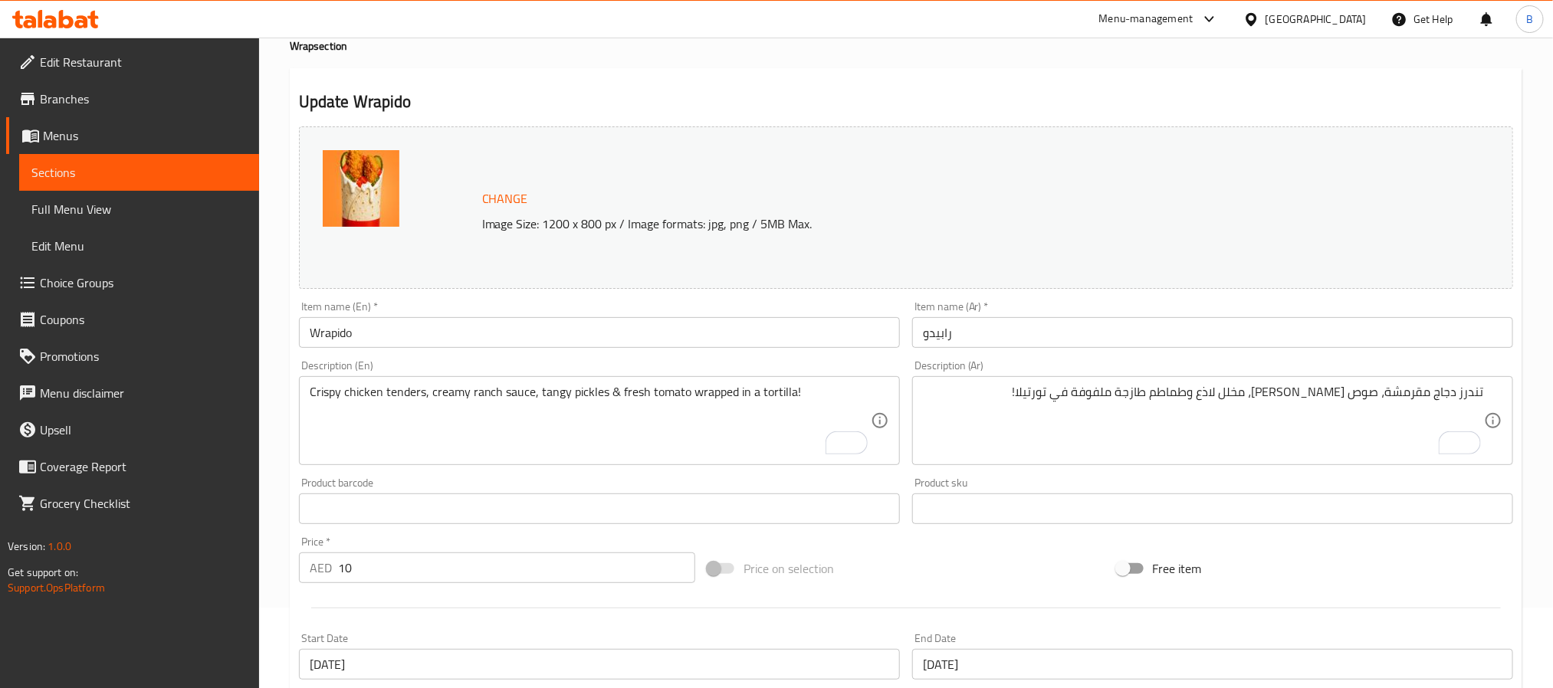
scroll to position [0, 0]
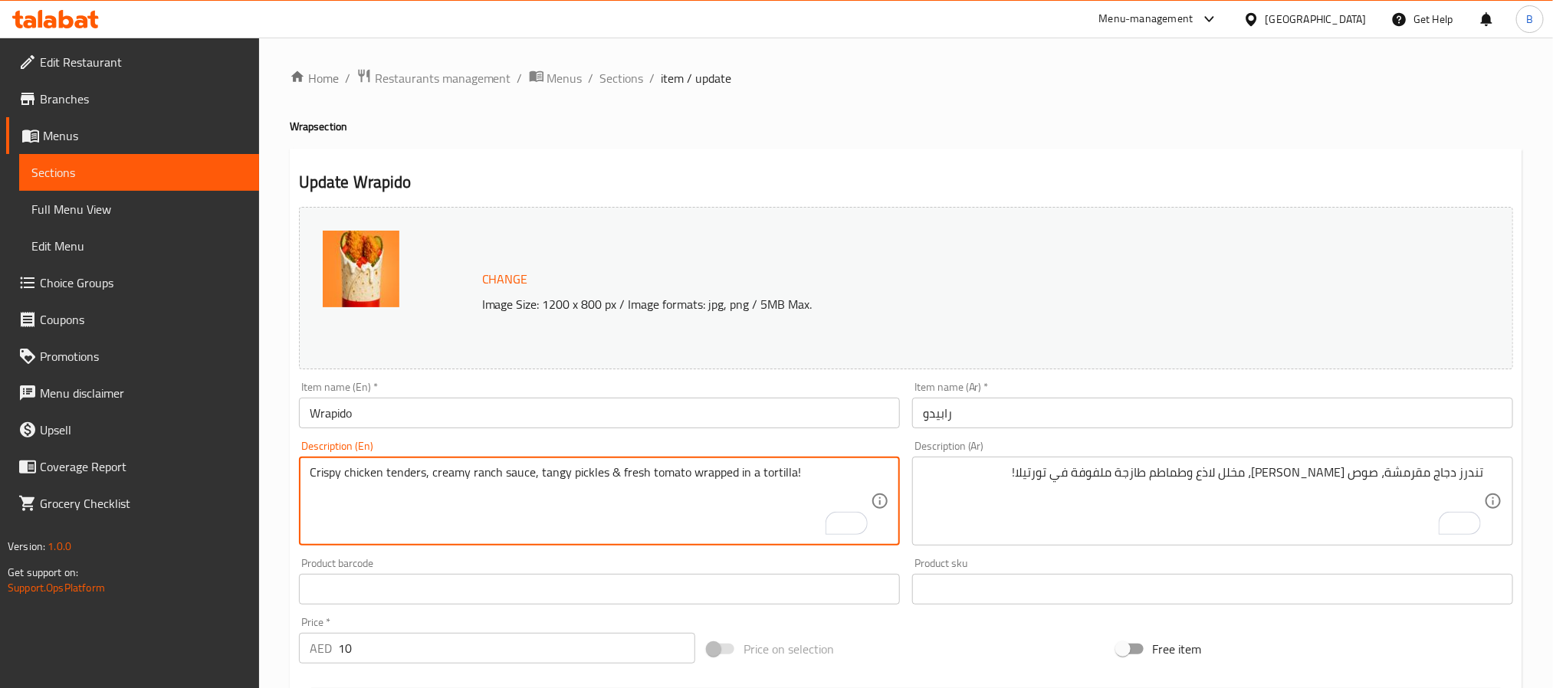
drag, startPoint x: 821, startPoint y: 490, endPoint x: 327, endPoint y: 480, distance: 493.6
click at [327, 480] on textarea "Crispy chicken tenders, creamy ranch sauce, tangy pickles & fresh tomato wrappe…" at bounding box center [590, 501] width 561 height 73
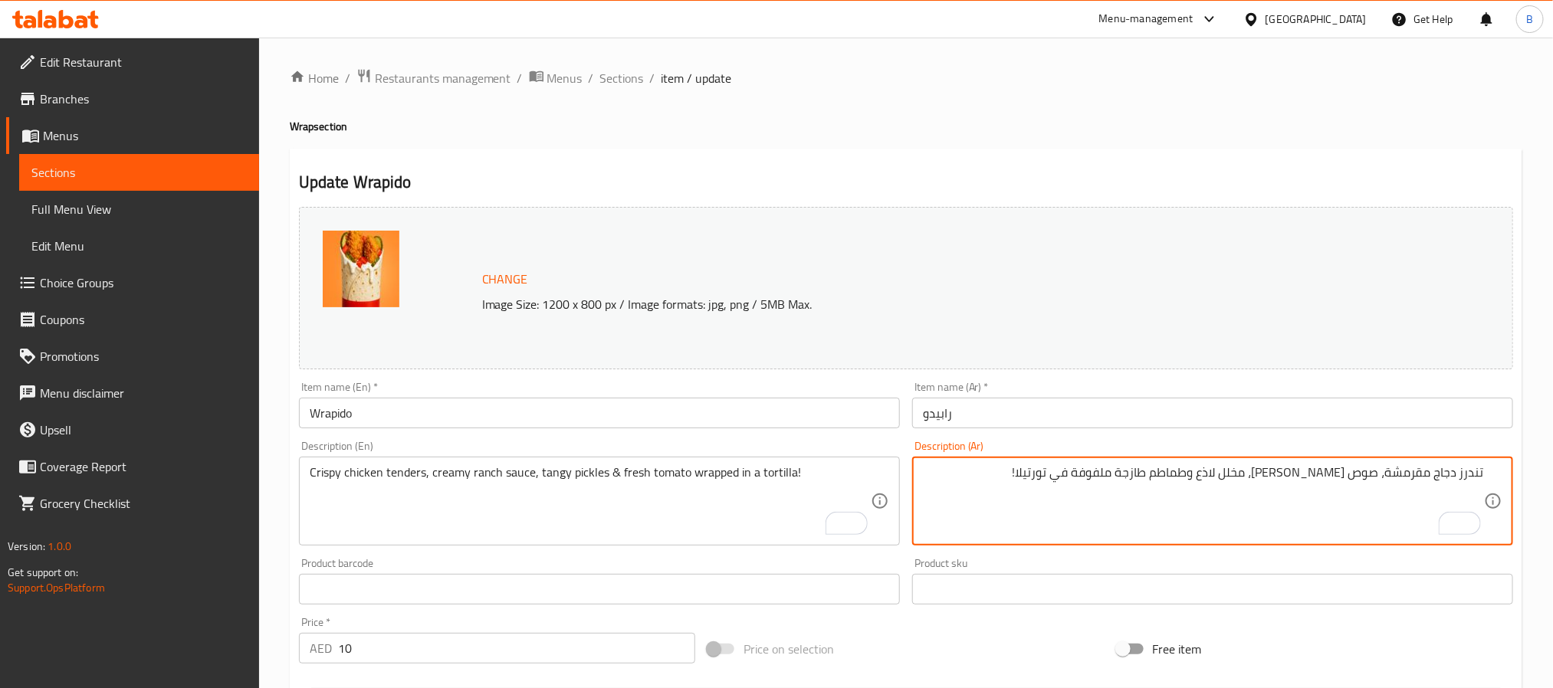
click at [1352, 480] on textarea "تندرز دجاج مقرمشة، صوص رانش كريمي، مخلل لاذع وطماطم طازجة ملفوفة في تورتيلا!" at bounding box center [1203, 501] width 561 height 73
click at [1253, 497] on textarea "تندرز دجاج مقرمشة، صوص رانش كريمي، مخلل لاذع وطماطم طازجة ملفوفة في تورتيلا!" at bounding box center [1203, 501] width 561 height 73
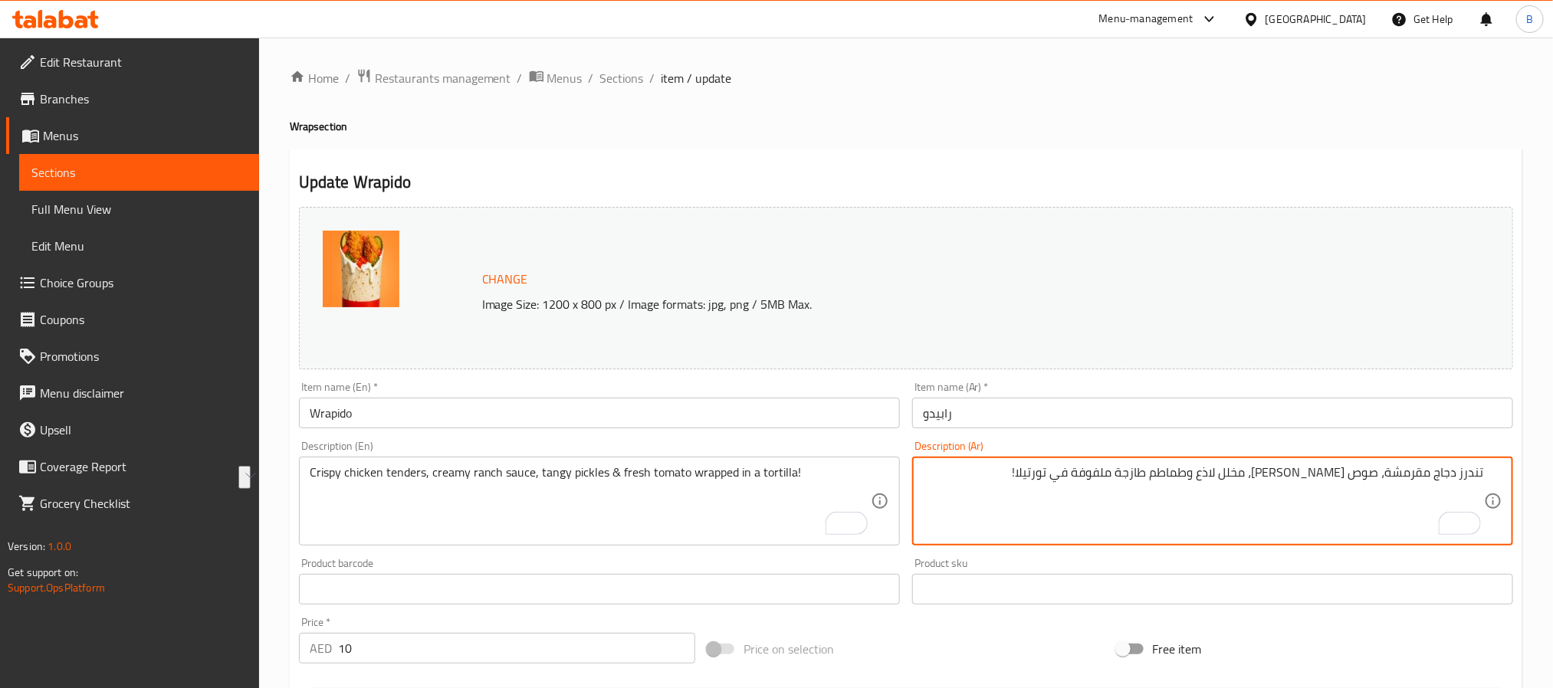
click at [1253, 497] on textarea "تندرز دجاج مقرمشة، صوص رانش كريمي، مخلل لاذع وطماطم طازجة ملفوفة في تورتيلا!" at bounding box center [1203, 501] width 561 height 73
click at [1125, 536] on textarea "تندرز دجاج مقرمشة، صوص رانش كريمي، مخلل لاذع وطماطم طازجة ملفوفة في تورتيلا!" at bounding box center [1203, 501] width 561 height 73
click at [628, 85] on span "Sections" at bounding box center [622, 78] width 44 height 18
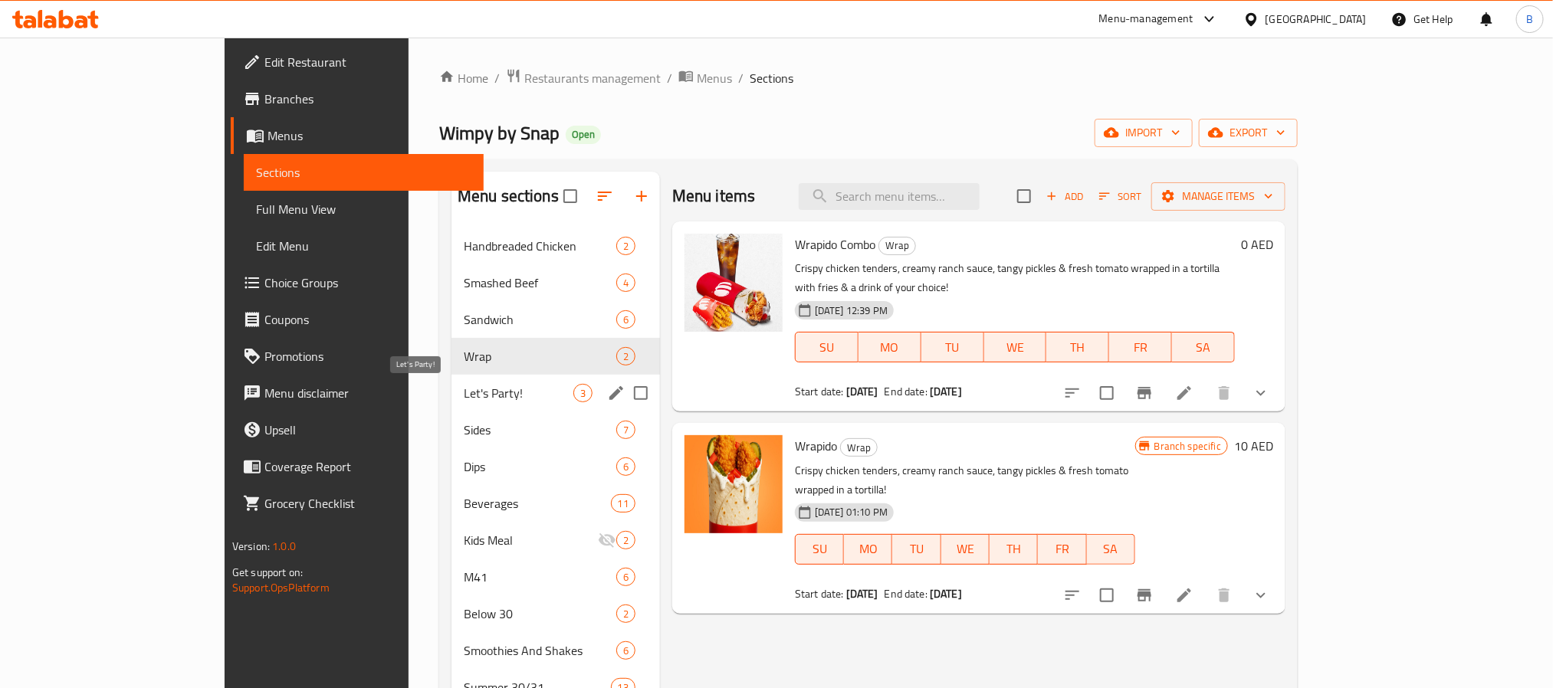
click at [464, 392] on span "Let's Party!" at bounding box center [519, 393] width 110 height 18
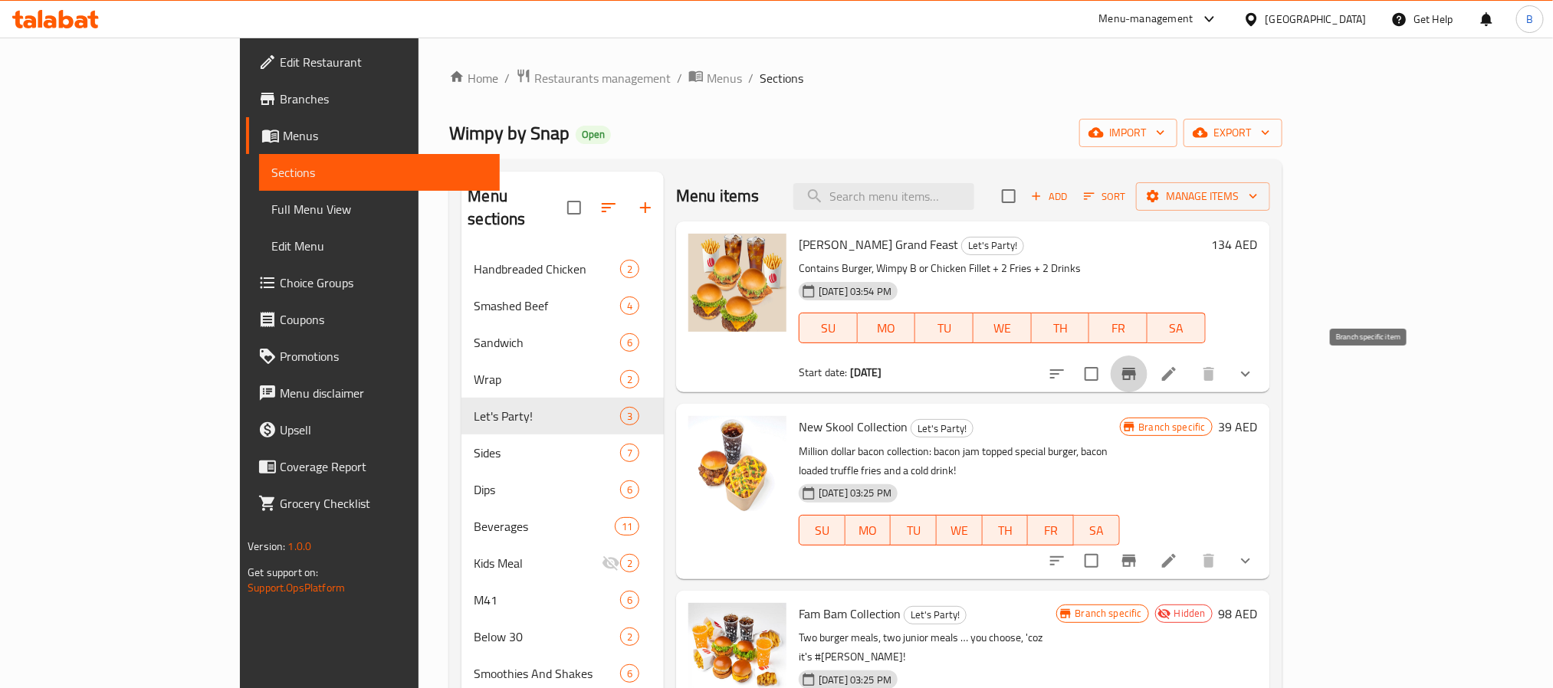
click at [1147, 378] on button "Branch-specific-item" at bounding box center [1128, 374] width 37 height 37
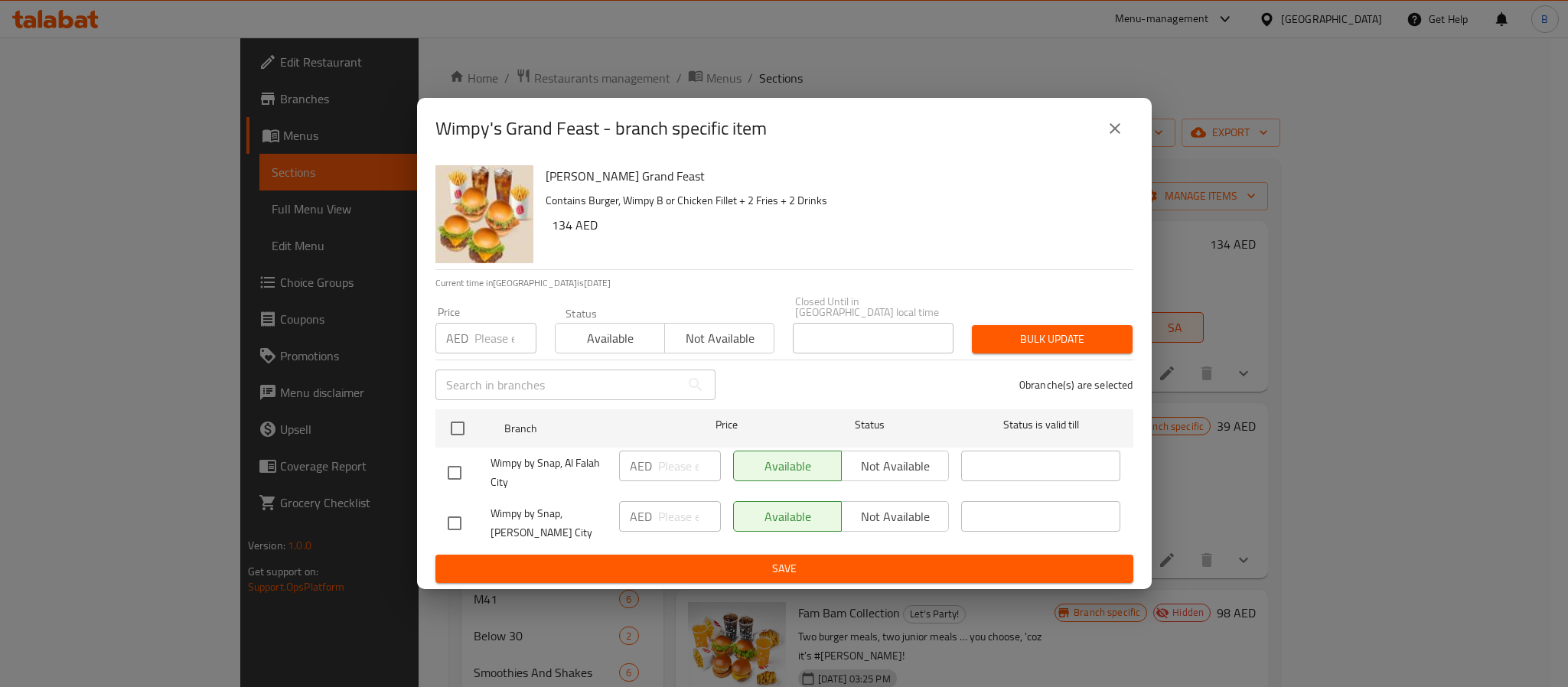
drag, startPoint x: 1133, startPoint y: 134, endPoint x: 1115, endPoint y: 120, distance: 22.8
click at [1119, 123] on div "Wimpy's Grand Feast - branch specific item" at bounding box center [785, 128] width 735 height 61
click at [1115, 120] on icon "close" at bounding box center [1115, 129] width 18 height 18
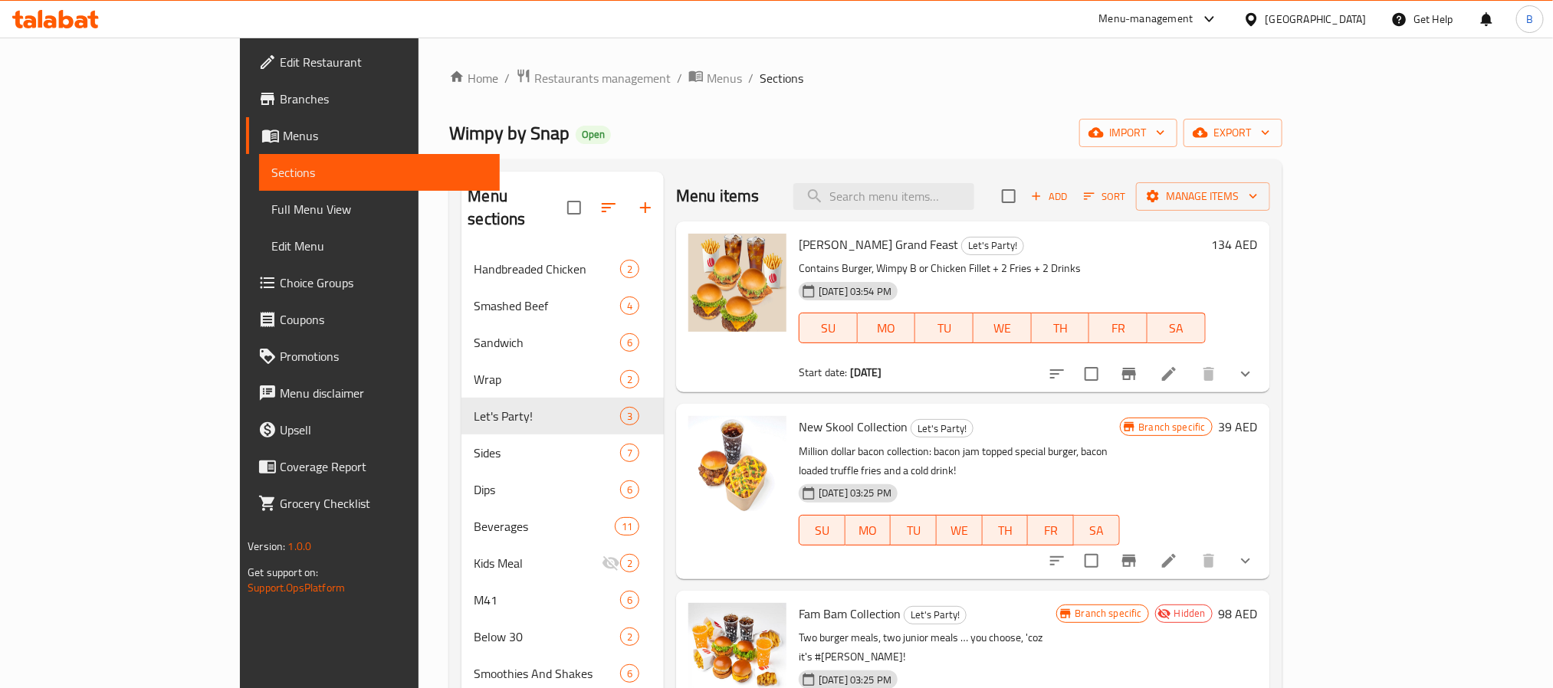
click at [977, 182] on div "Menu items Add Sort Manage items" at bounding box center [973, 197] width 594 height 50
click at [961, 216] on div "Menu items Add Sort Manage items" at bounding box center [973, 197] width 594 height 50
click at [961, 208] on input "search" at bounding box center [883, 196] width 181 height 27
paste input "Crinkly Fries - Medium"
type input "Crinkly Fries - Medium"
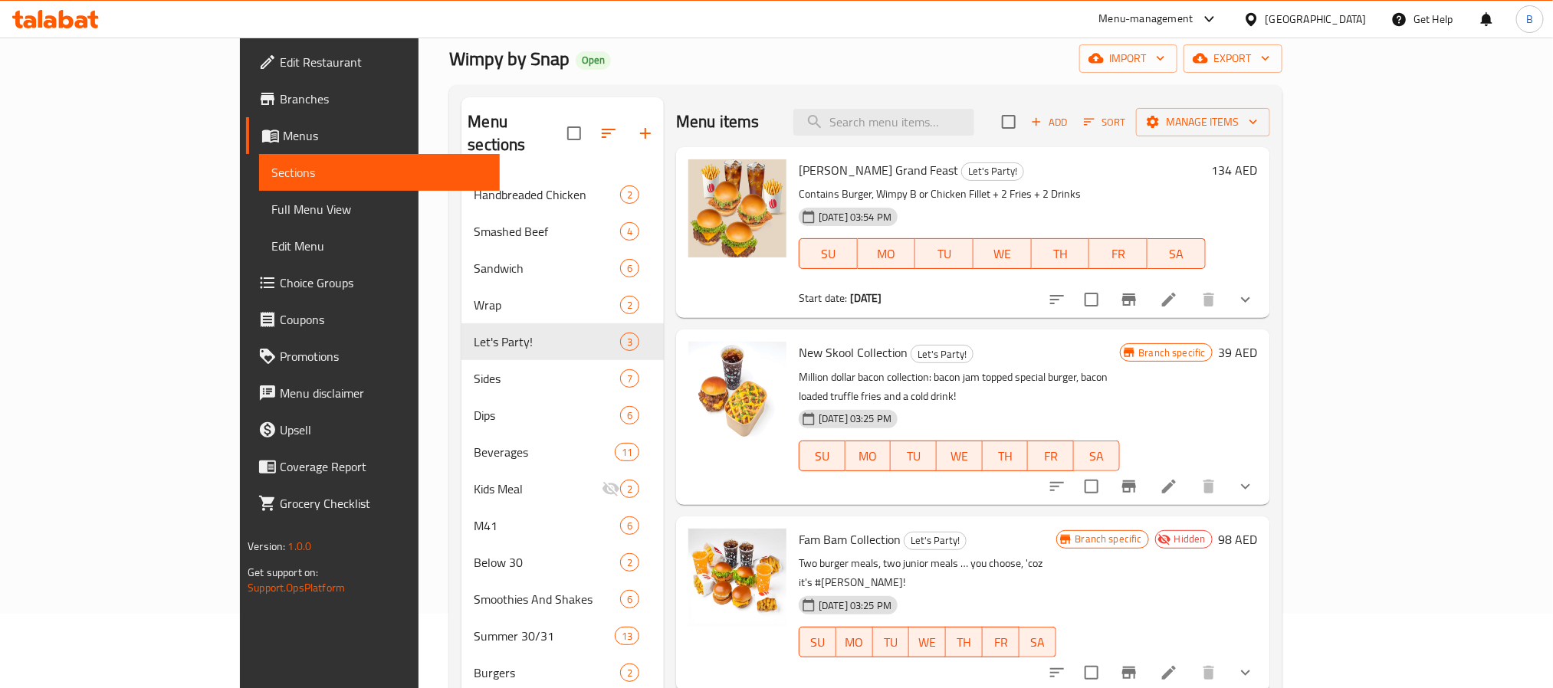
scroll to position [115, 0]
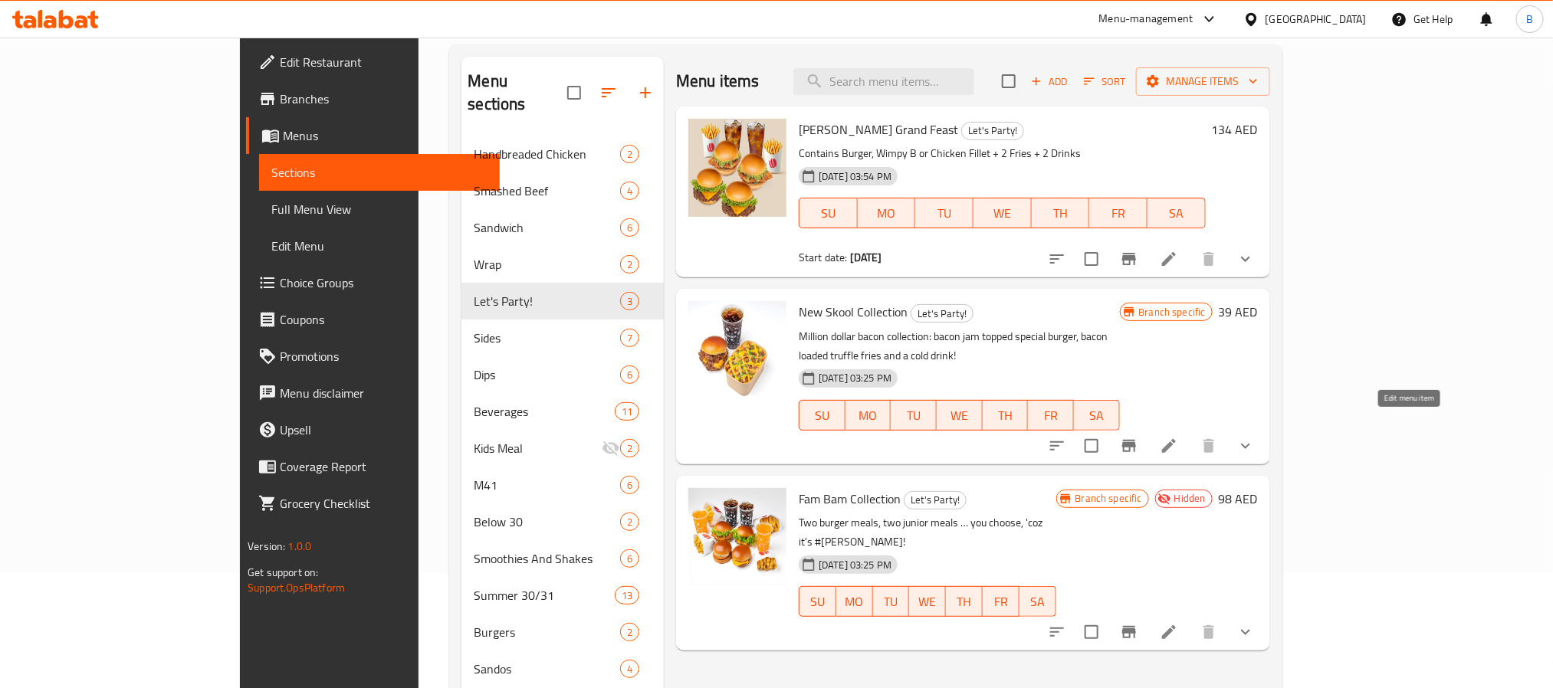
click at [1178, 437] on icon at bounding box center [1168, 446] width 18 height 18
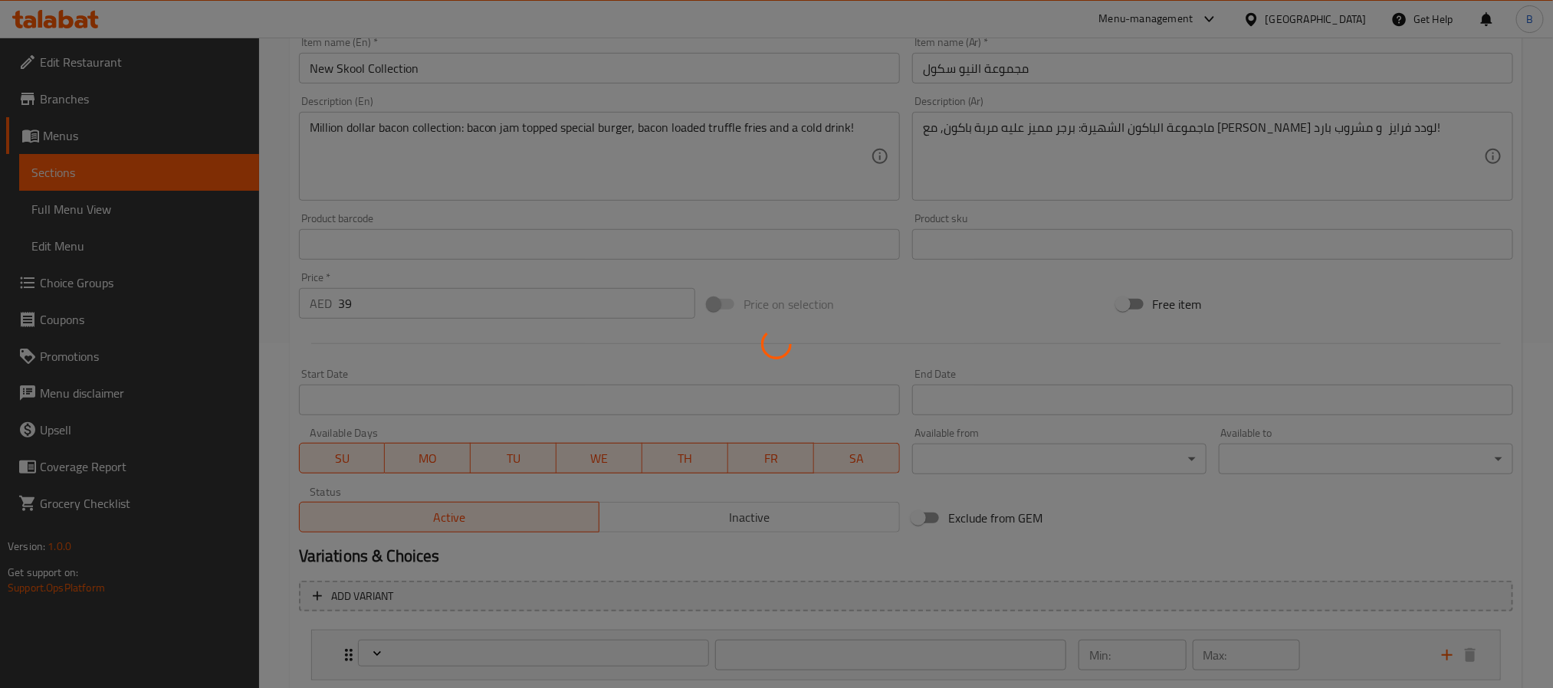
type input "سو اكسترا"
type input "0"
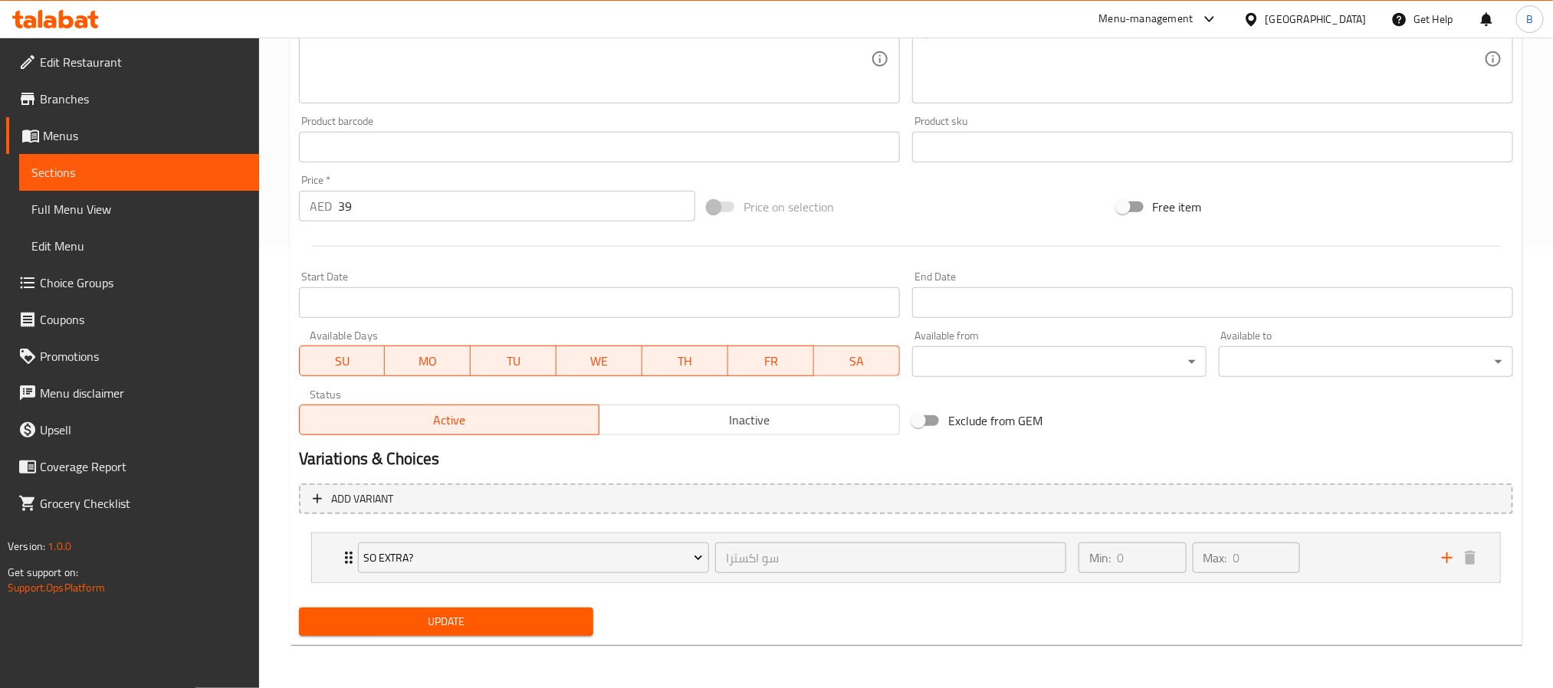
click at [756, 421] on span "Inactive" at bounding box center [749, 420] width 288 height 22
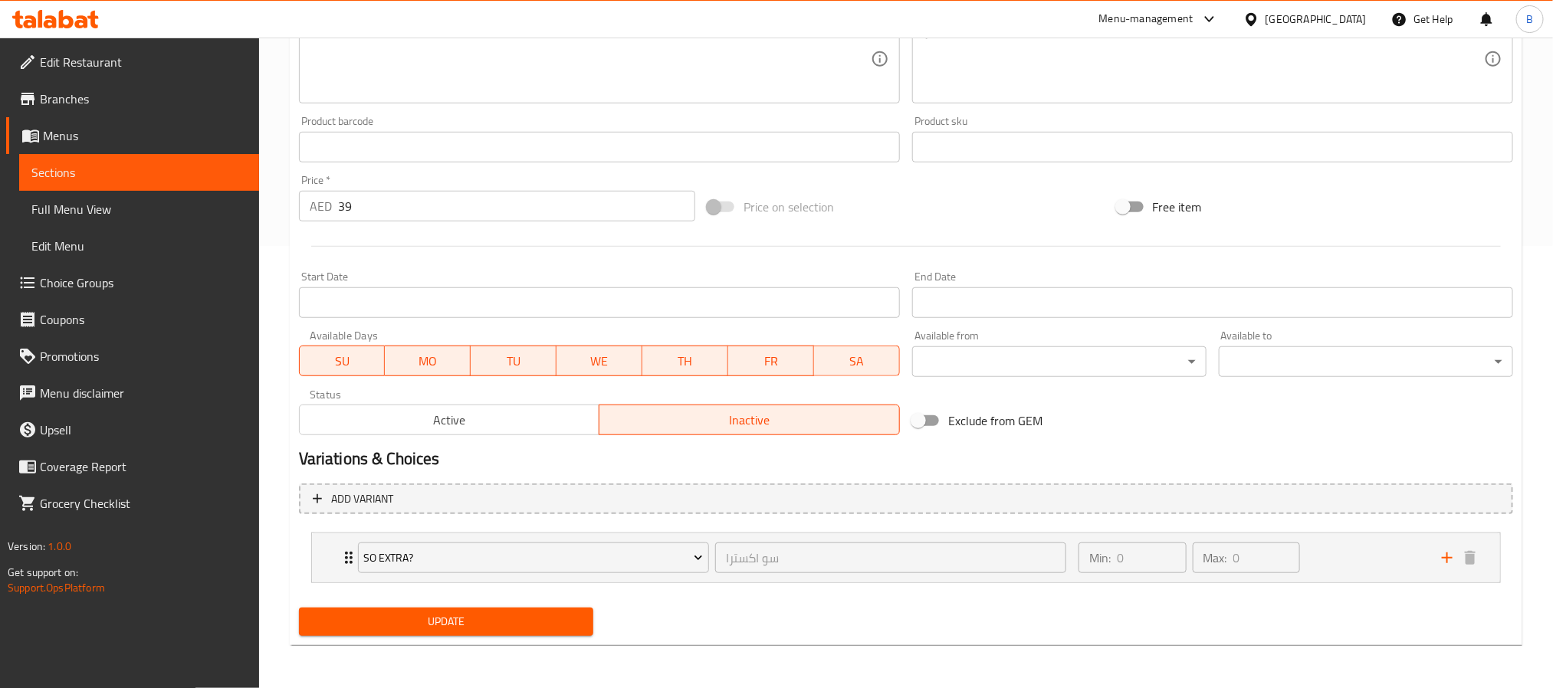
click at [426, 617] on span "Update" at bounding box center [446, 621] width 270 height 19
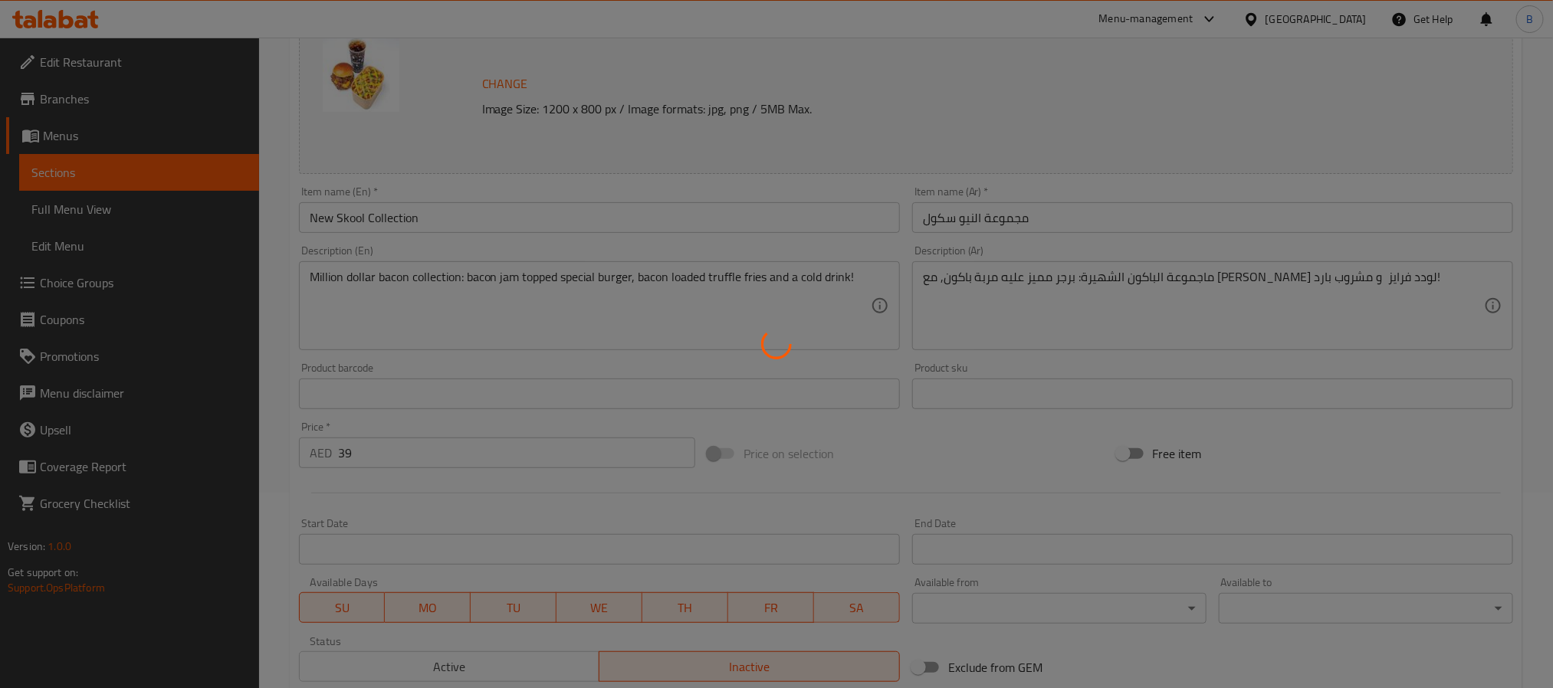
scroll to position [0, 0]
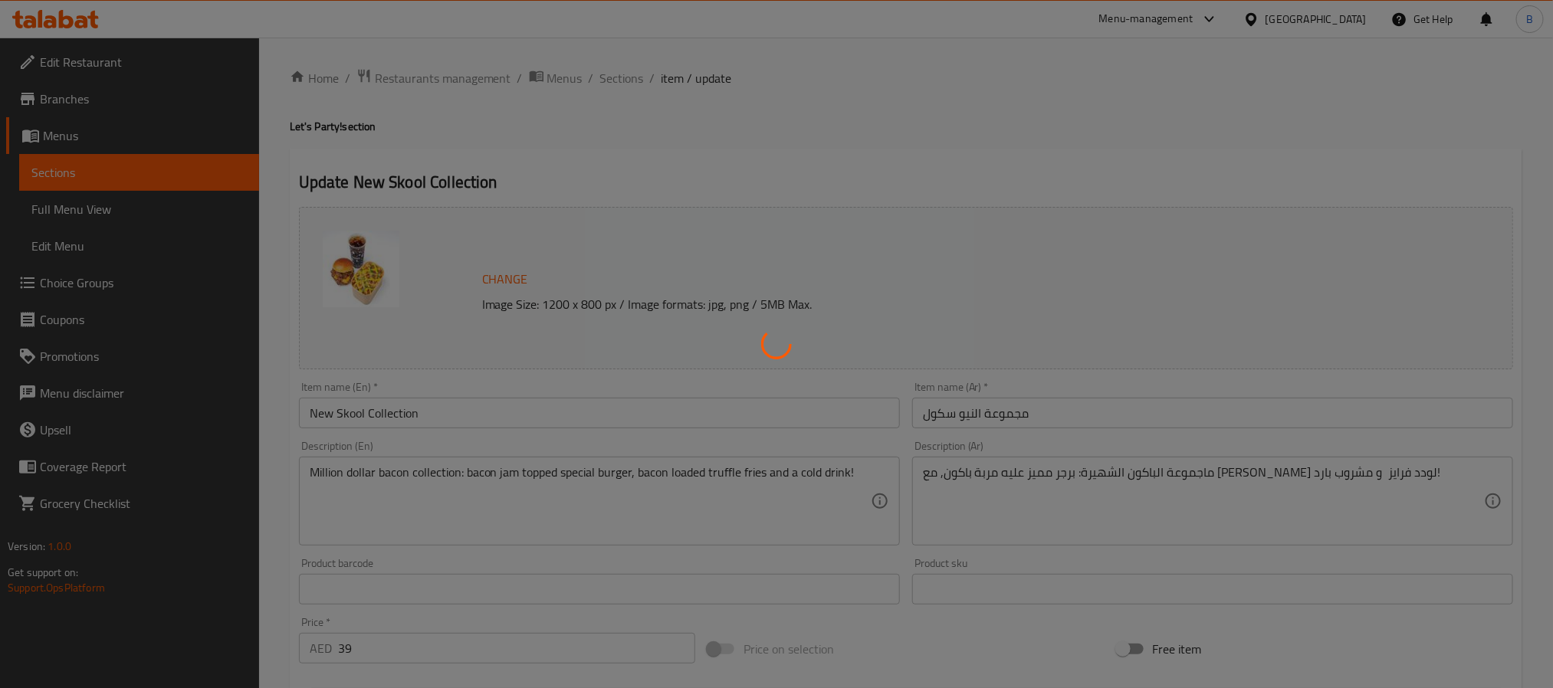
click at [607, 74] on div at bounding box center [776, 344] width 1553 height 688
click at [618, 81] on div at bounding box center [776, 344] width 1553 height 688
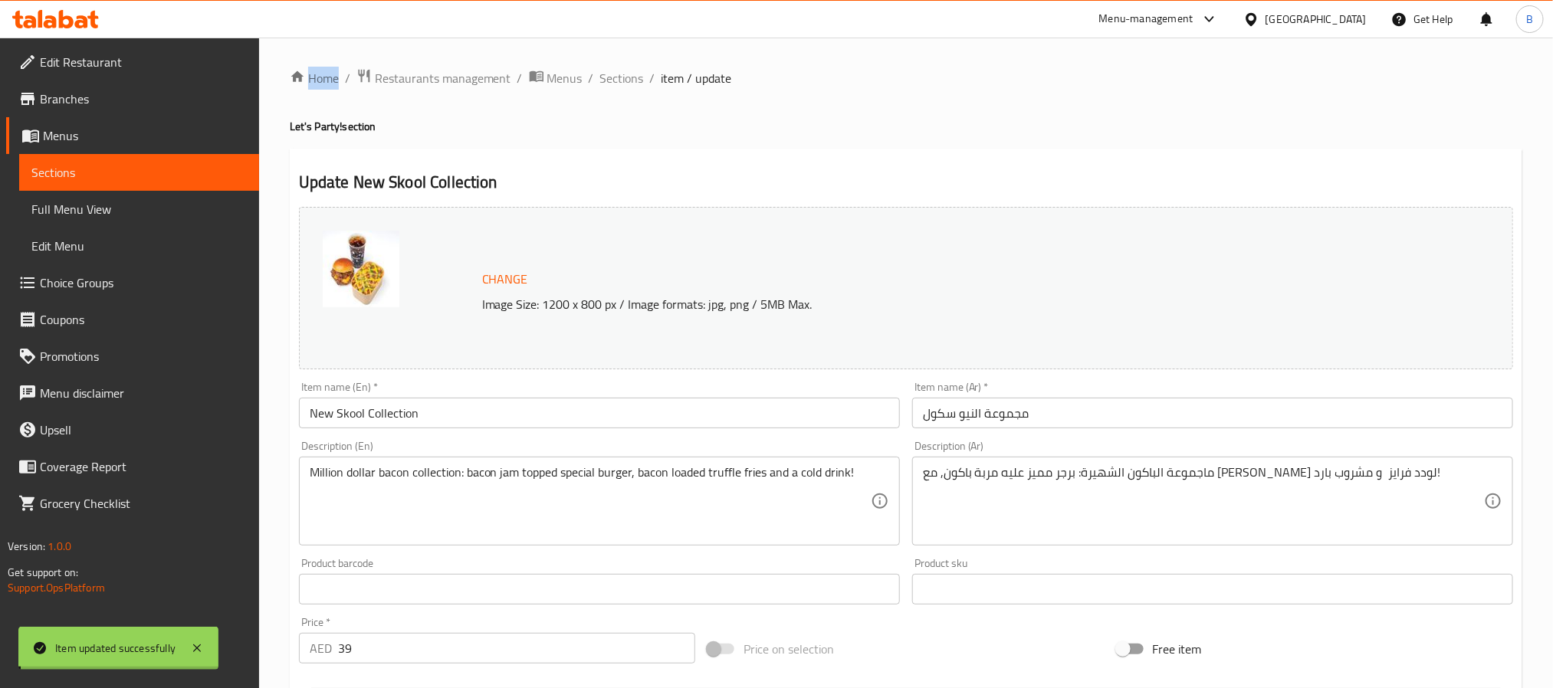
click at [618, 81] on div "Home / Restaurants management / Menus / Sections / item / update Let's Party! s…" at bounding box center [906, 583] width 1232 height 1031
click at [618, 81] on span "Sections" at bounding box center [622, 78] width 44 height 18
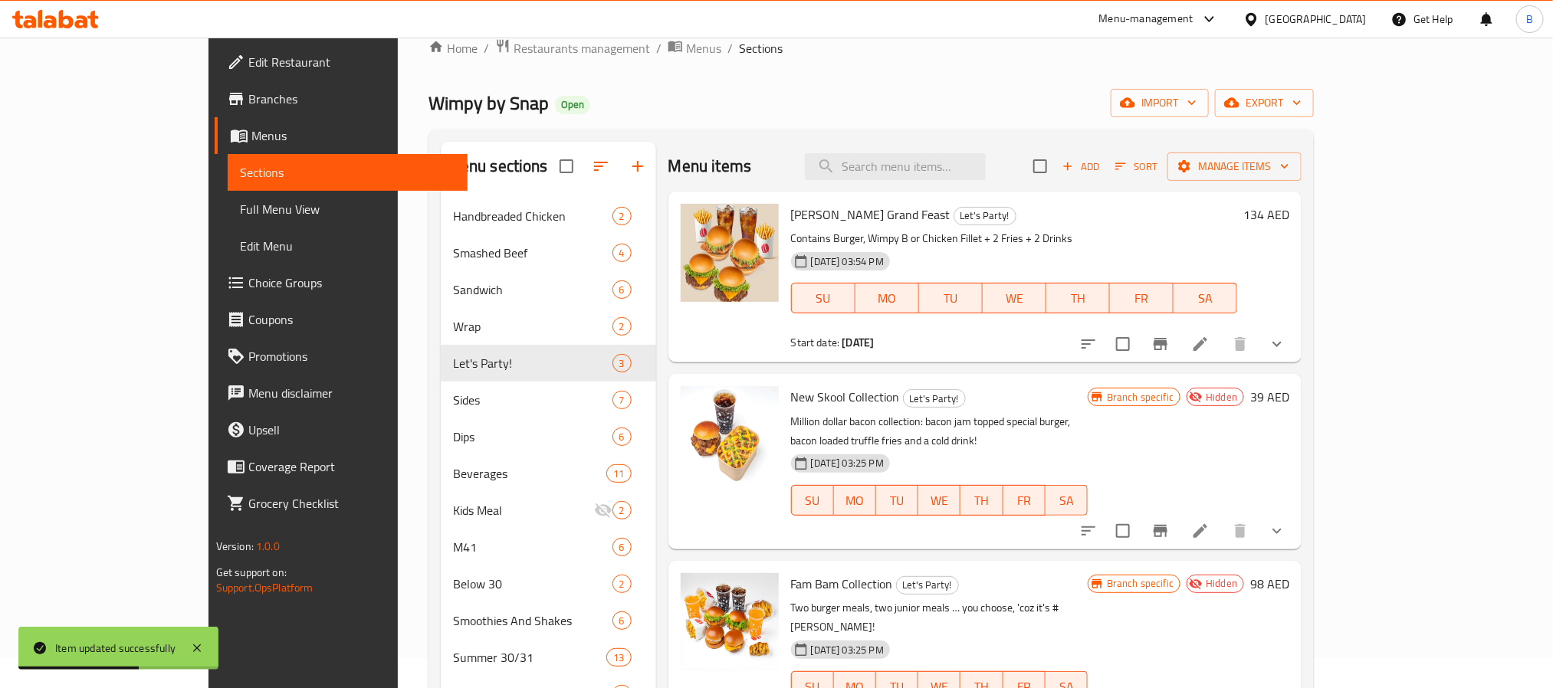
scroll to position [230, 0]
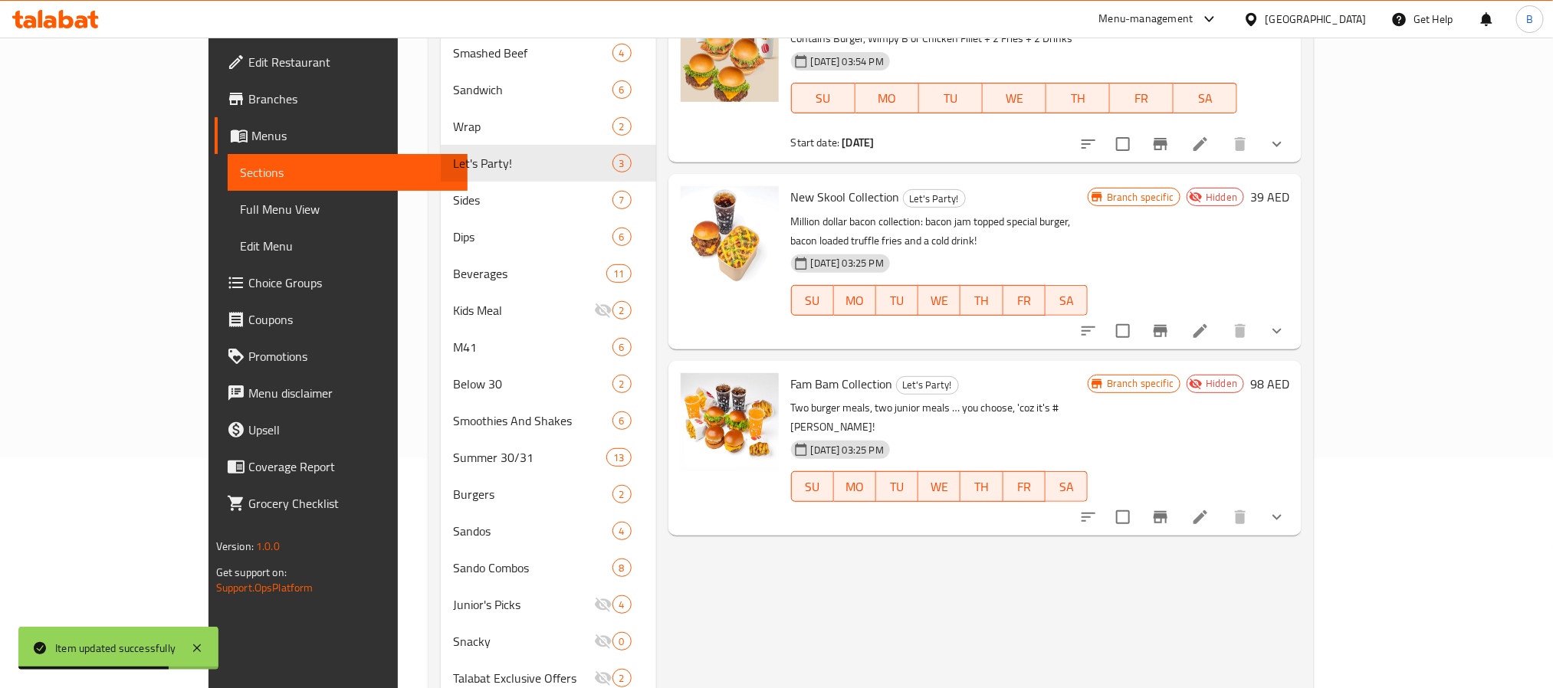
click at [810, 186] on span "New Skool Collection" at bounding box center [845, 196] width 109 height 23
copy h6 "New Skool Collection"
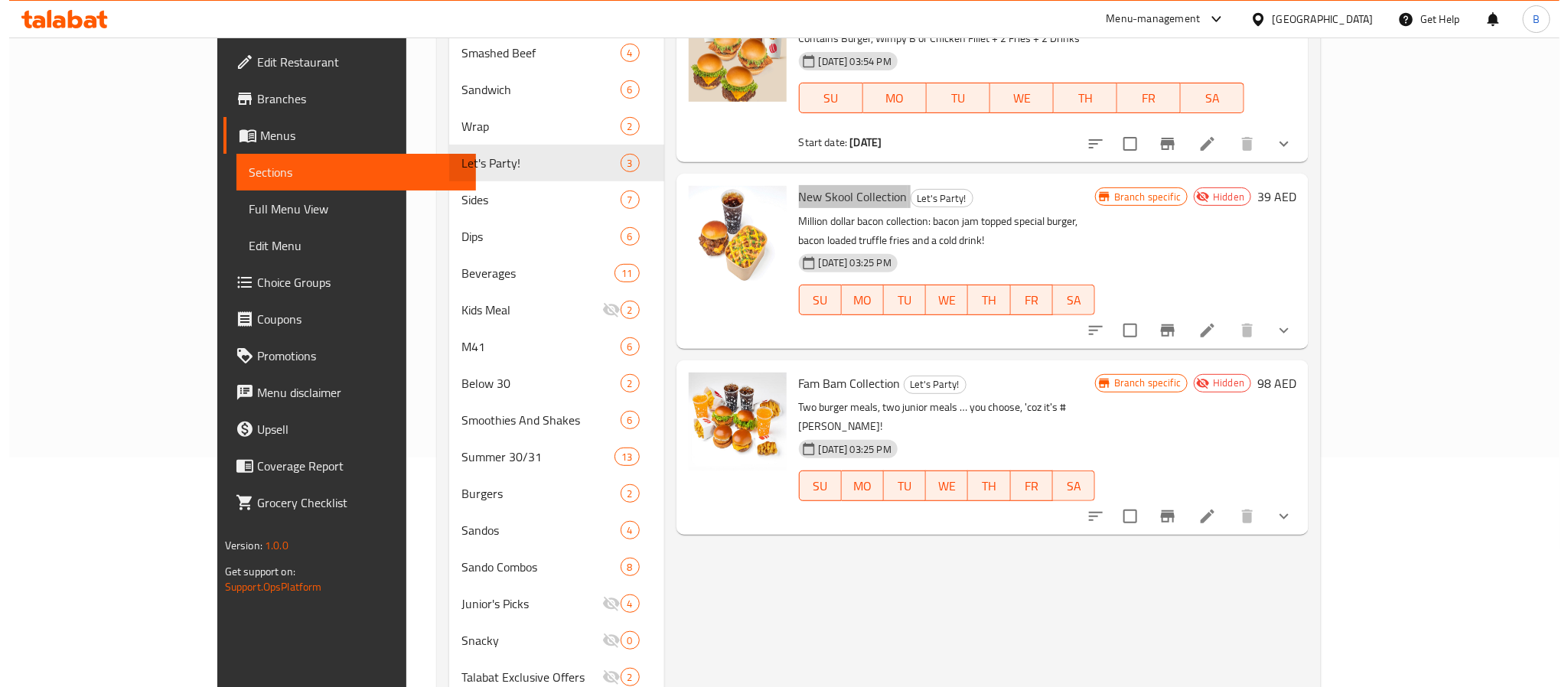
scroll to position [0, 0]
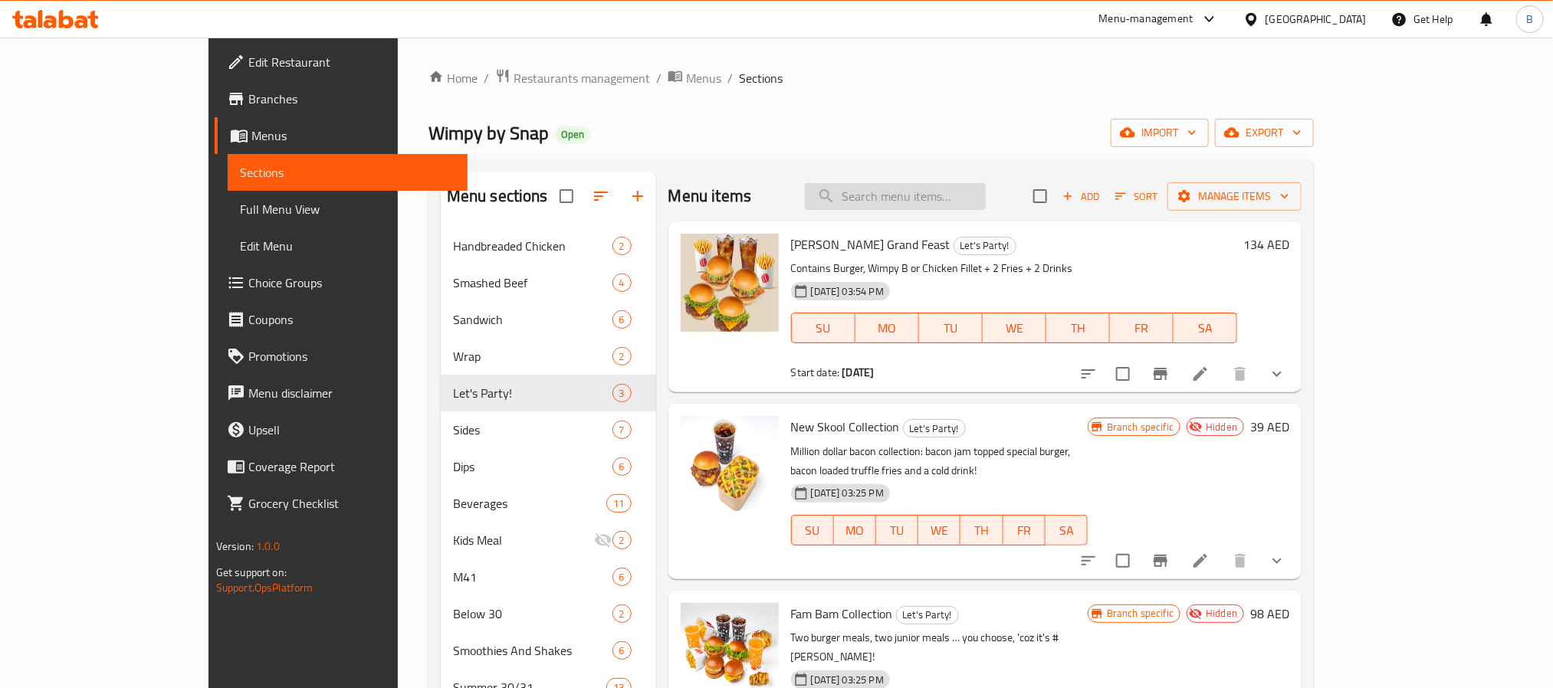
click at [985, 189] on input "search" at bounding box center [895, 196] width 181 height 27
paste input "Crinkly Fries - Medium"
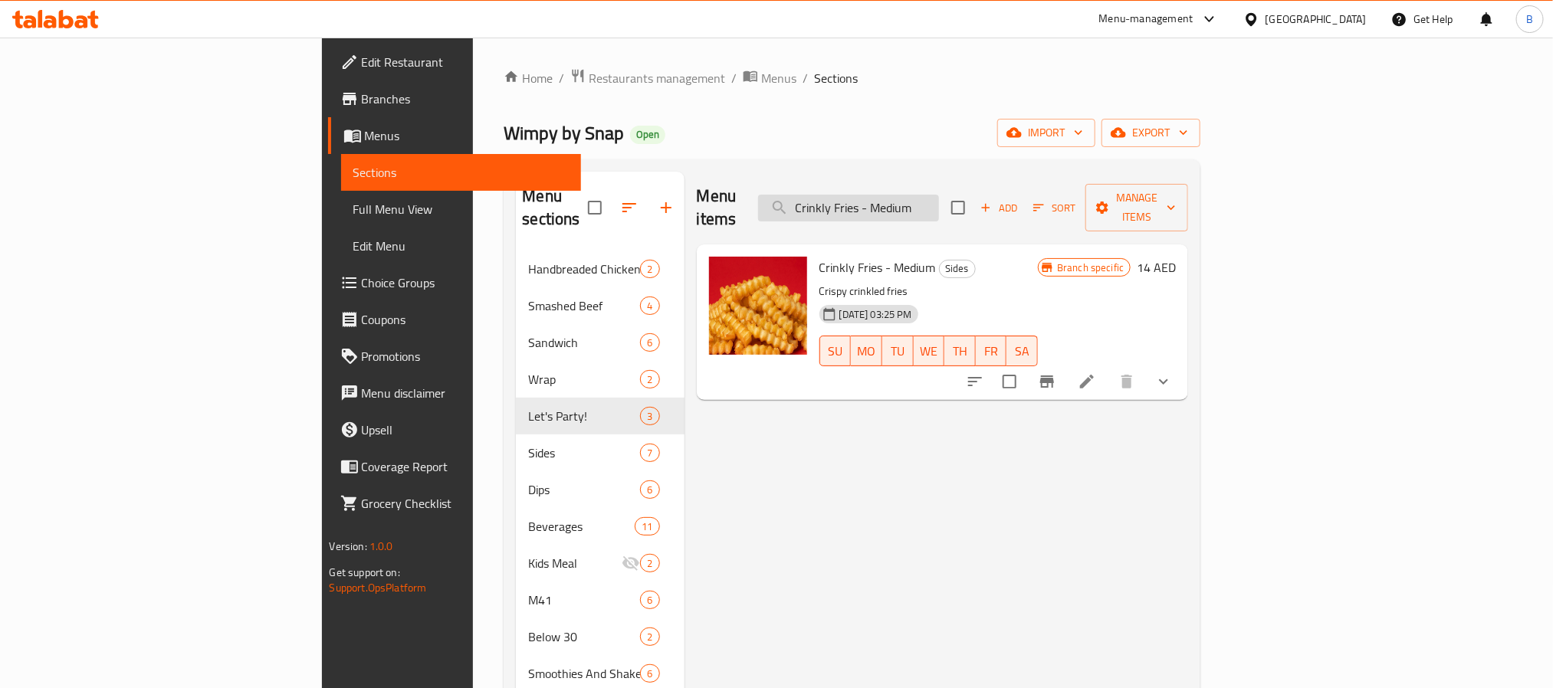
drag, startPoint x: 1048, startPoint y: 205, endPoint x: 985, endPoint y: 200, distance: 63.8
click at [939, 200] on input "Crinkly Fries - Medium" at bounding box center [848, 208] width 181 height 27
type input "Crinkly Fries - Medium"
click at [1172, 372] on icon "show more" at bounding box center [1163, 381] width 18 height 18
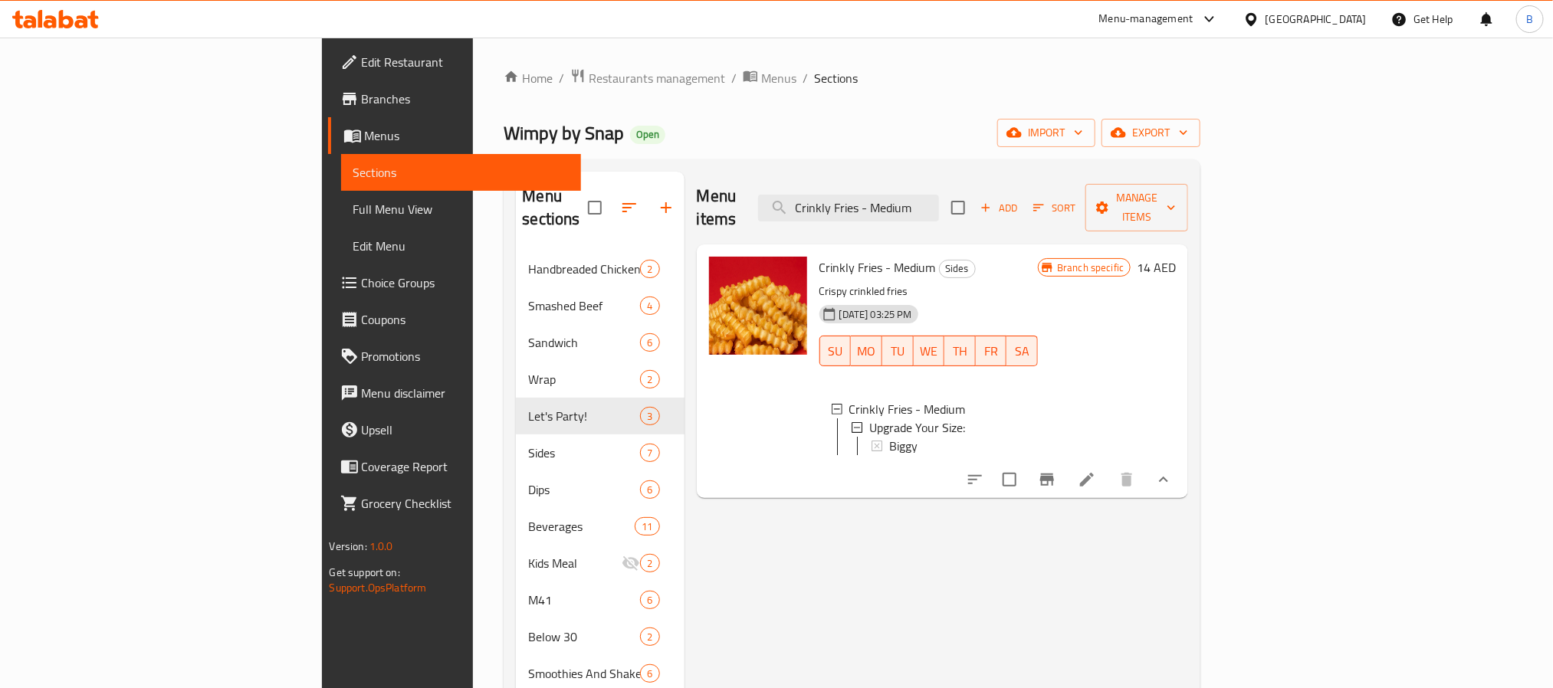
click at [1056, 479] on icon "Branch-specific-item" at bounding box center [1047, 480] width 18 height 18
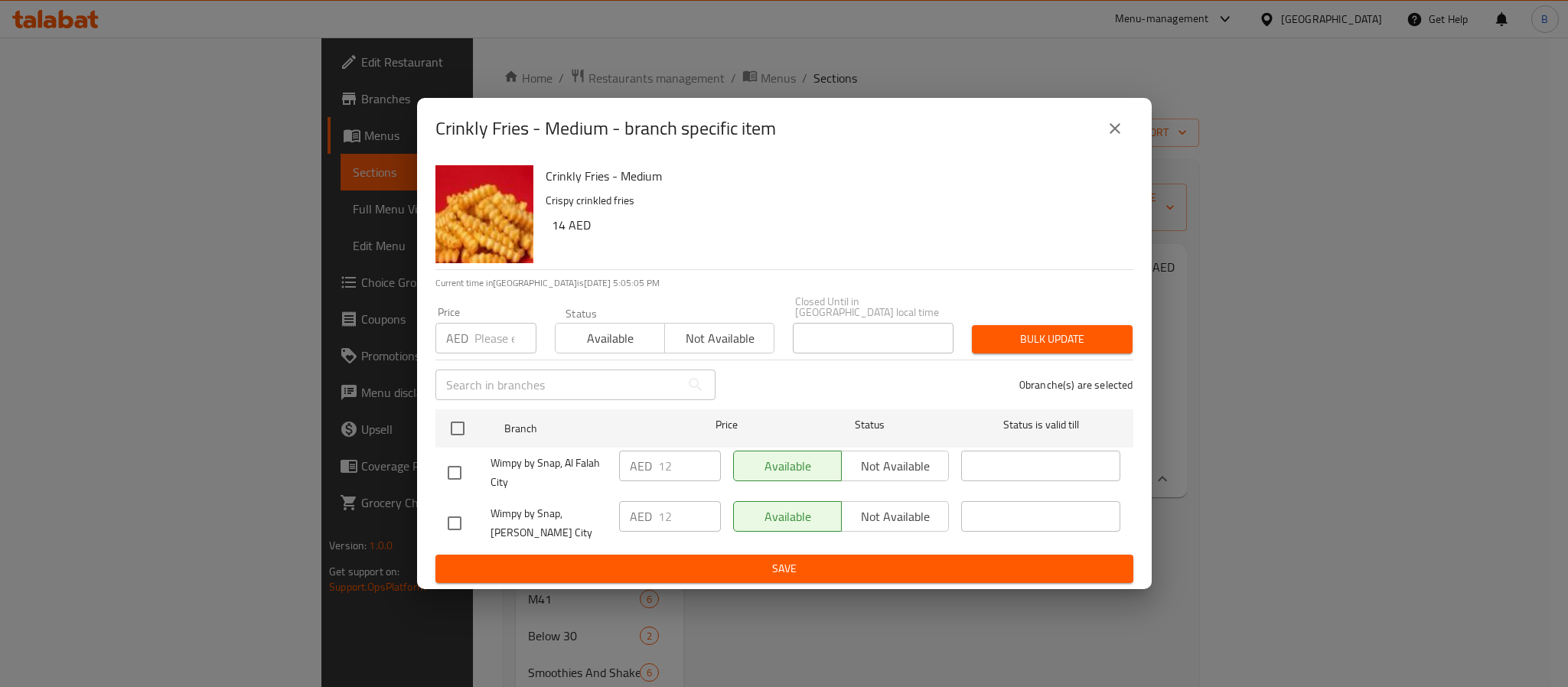
click at [1116, 120] on icon "close" at bounding box center [1115, 129] width 18 height 18
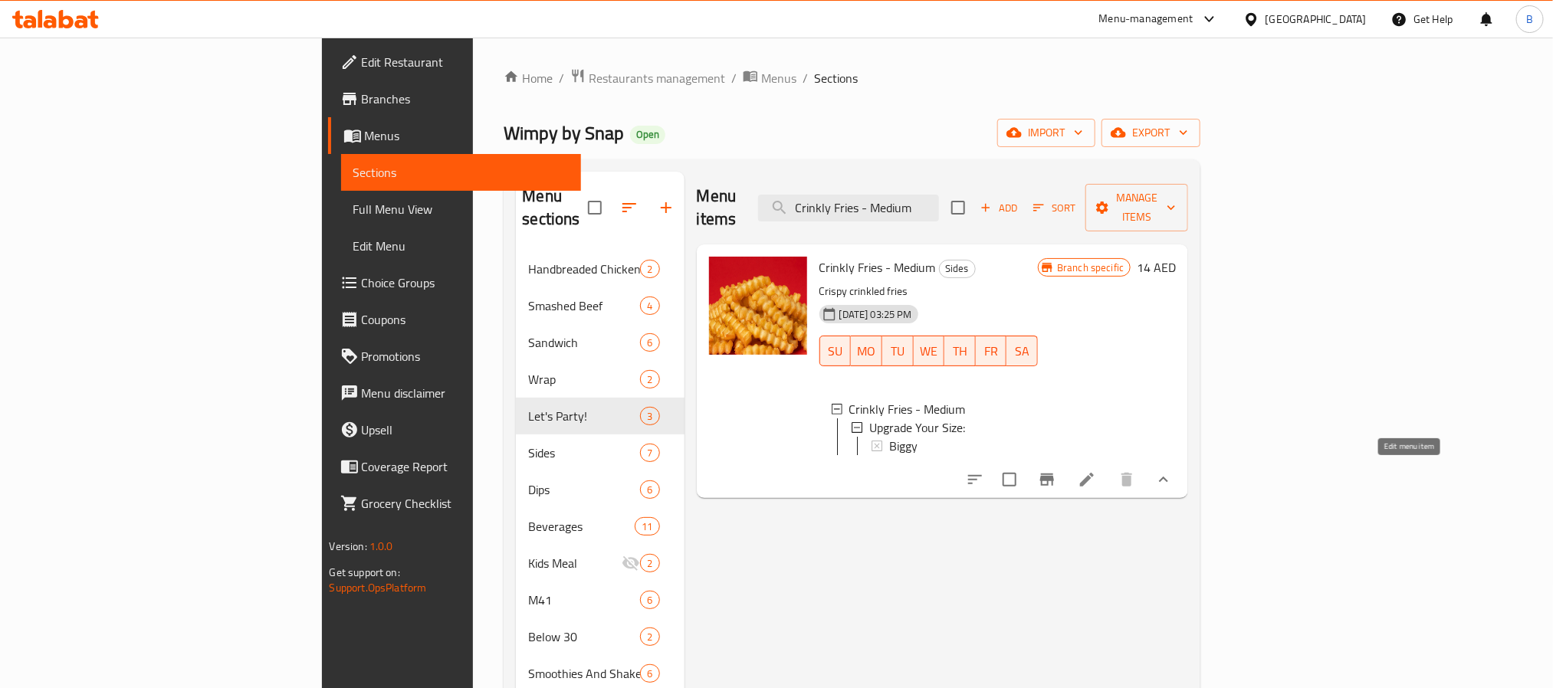
click at [1096, 479] on icon at bounding box center [1086, 480] width 18 height 18
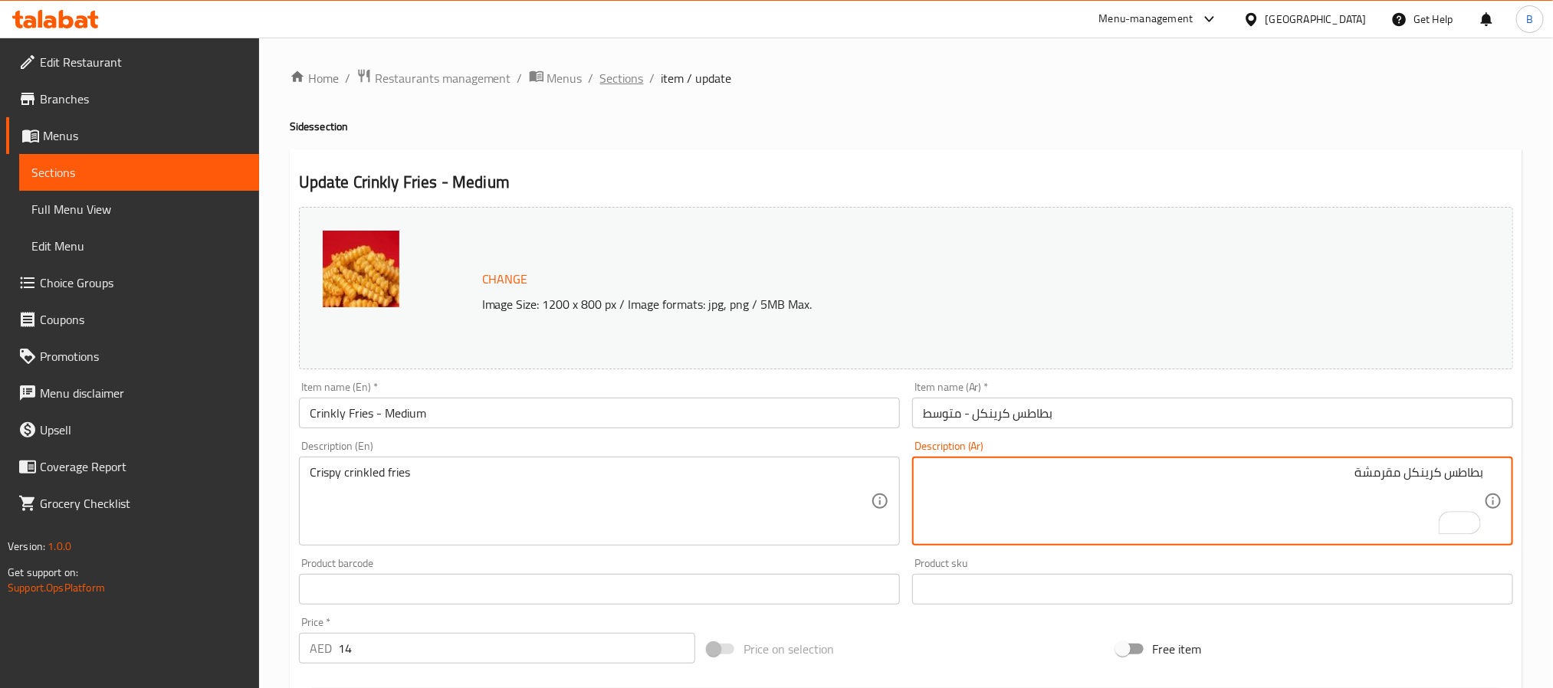
click at [621, 71] on span "Sections" at bounding box center [622, 78] width 44 height 18
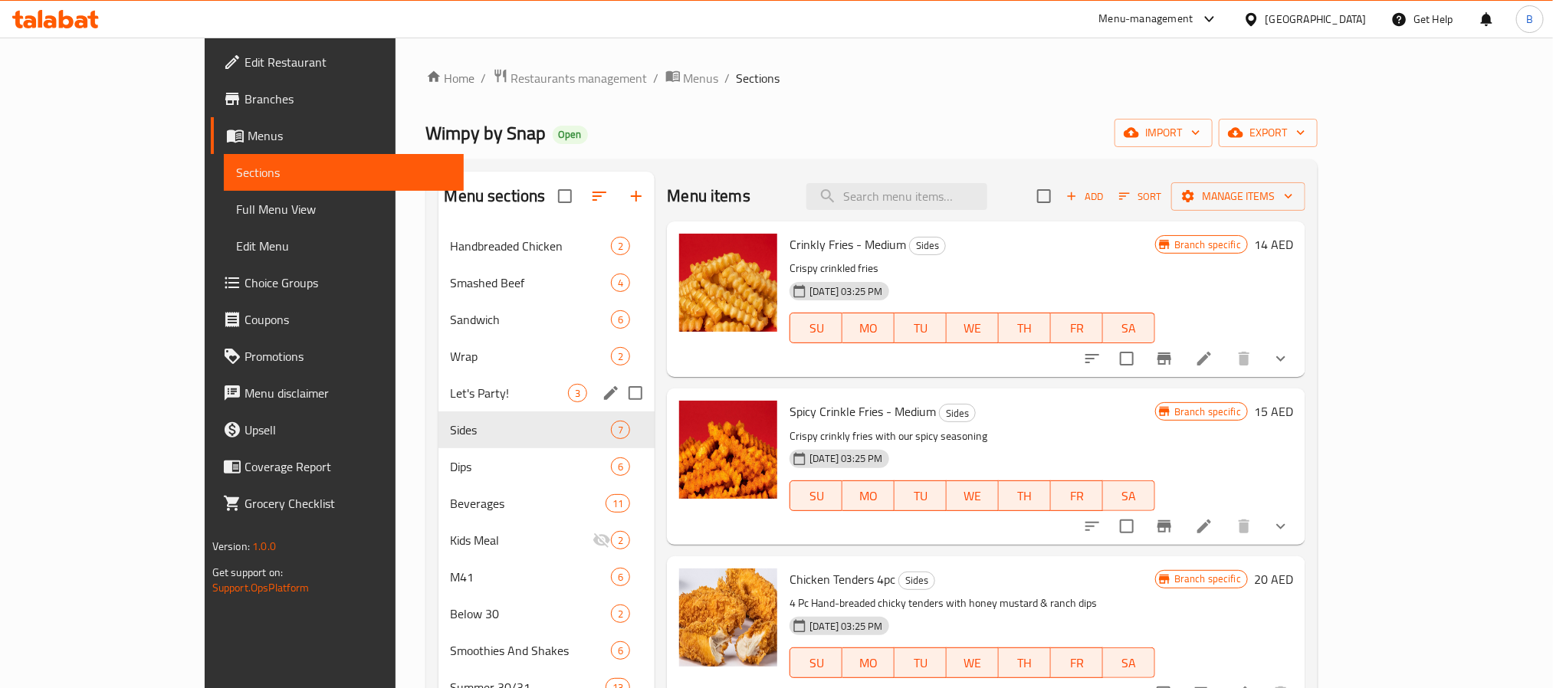
click at [480, 398] on span "Let's Party!" at bounding box center [510, 393] width 118 height 18
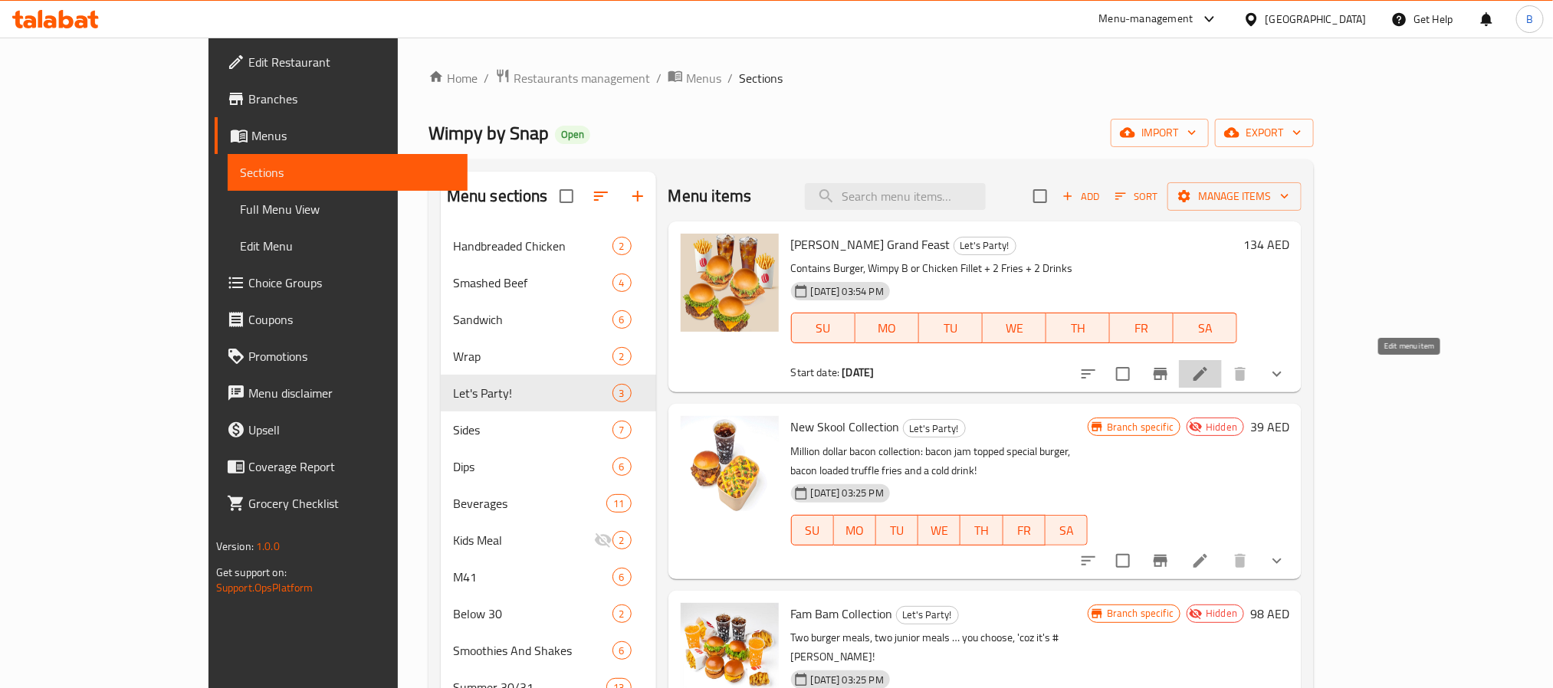
click at [1209, 373] on icon at bounding box center [1200, 374] width 18 height 18
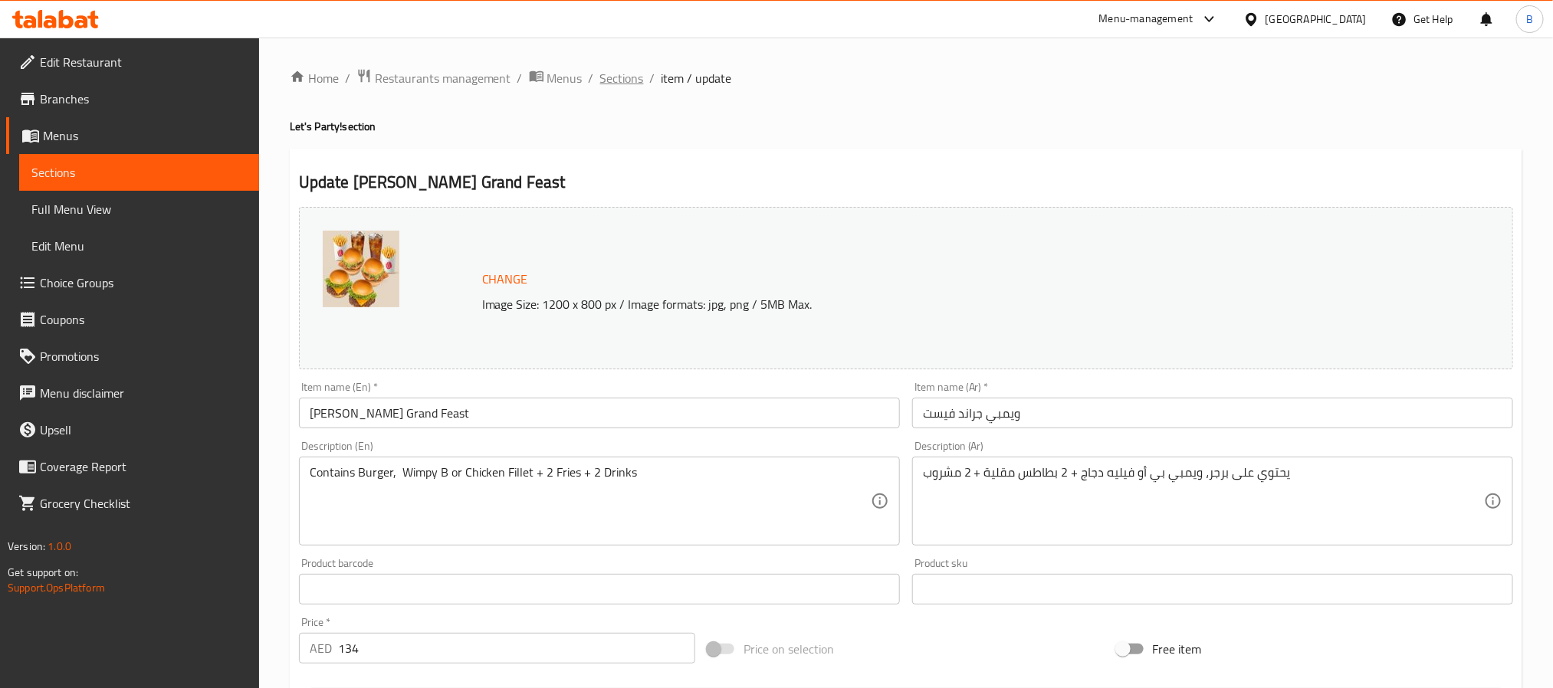
click at [623, 81] on span "Sections" at bounding box center [622, 78] width 44 height 18
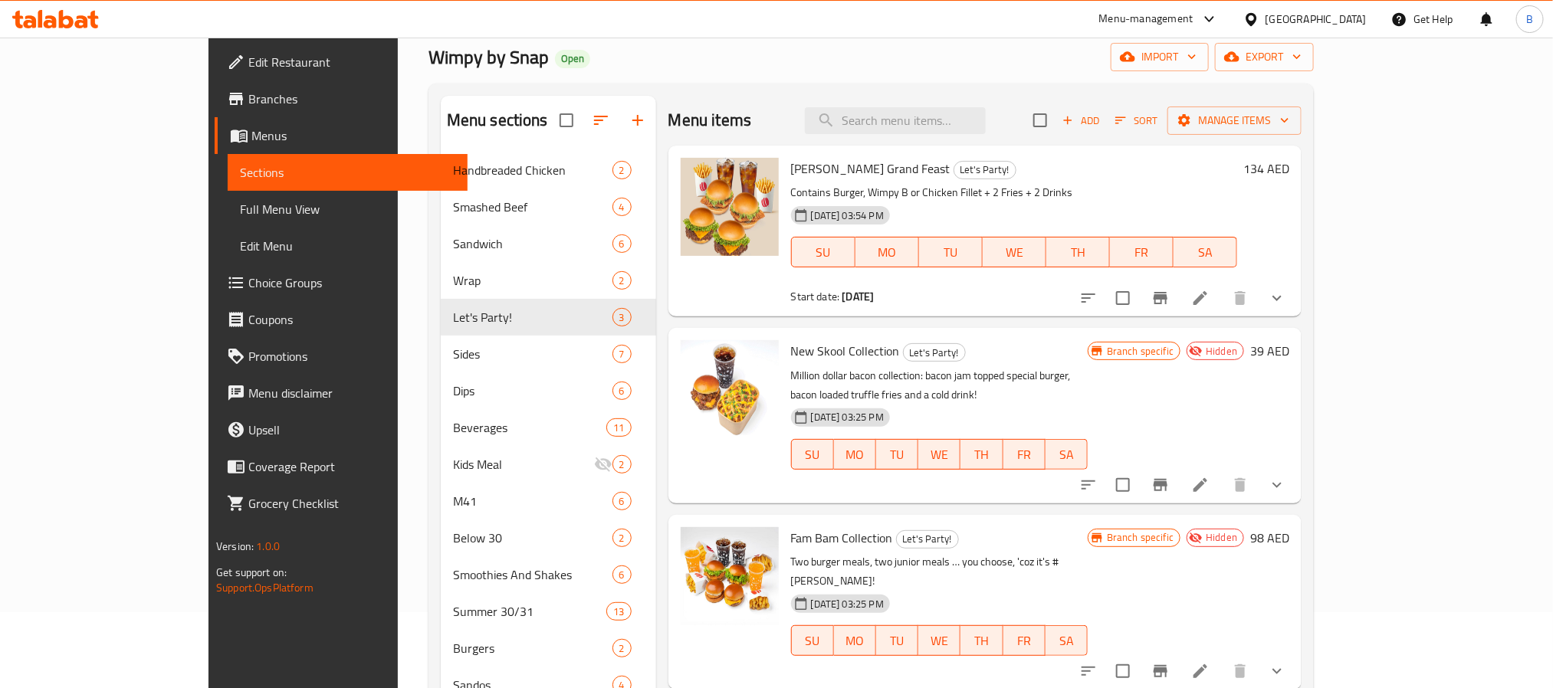
scroll to position [115, 0]
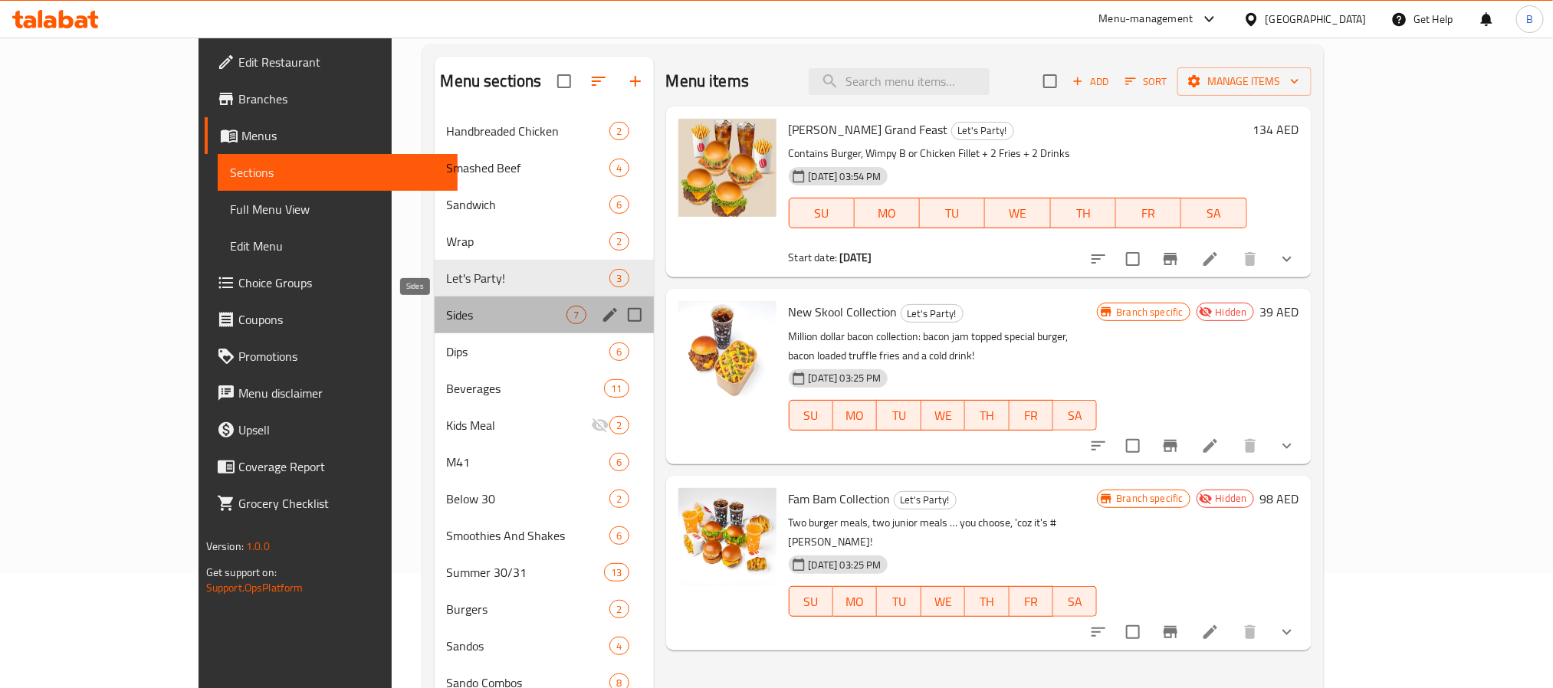
click at [447, 320] on span "Sides" at bounding box center [507, 315] width 120 height 18
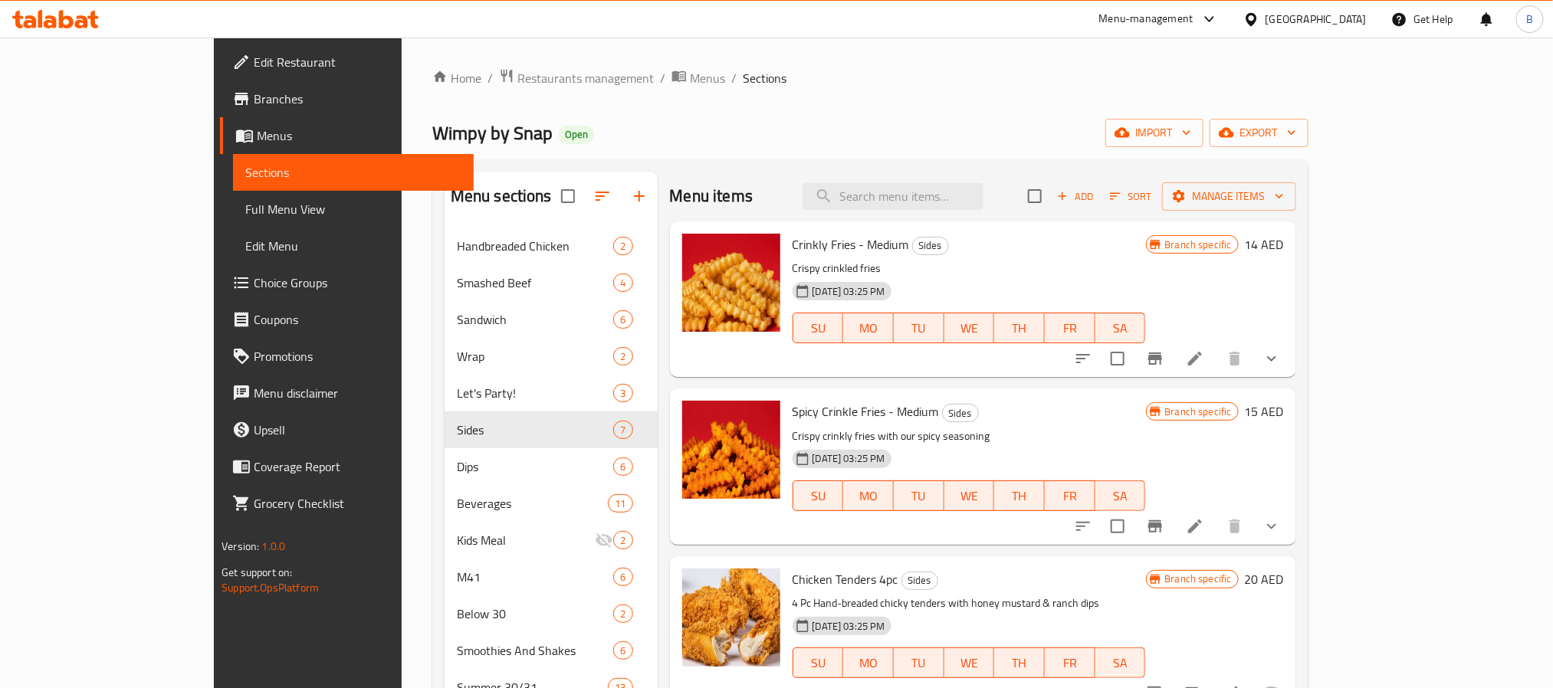
click at [803, 423] on span "Spicy Crinkle Fries - Medium" at bounding box center [865, 411] width 146 height 23
click at [803, 430] on p "Crispy crinkly fries with our spicy seasoning" at bounding box center [968, 436] width 353 height 19
click at [800, 447] on div "23-01-2025 03:25 PM" at bounding box center [831, 459] width 91 height 31
click at [802, 437] on p "Crispy crinkly fries with our spicy seasoning" at bounding box center [968, 436] width 353 height 19
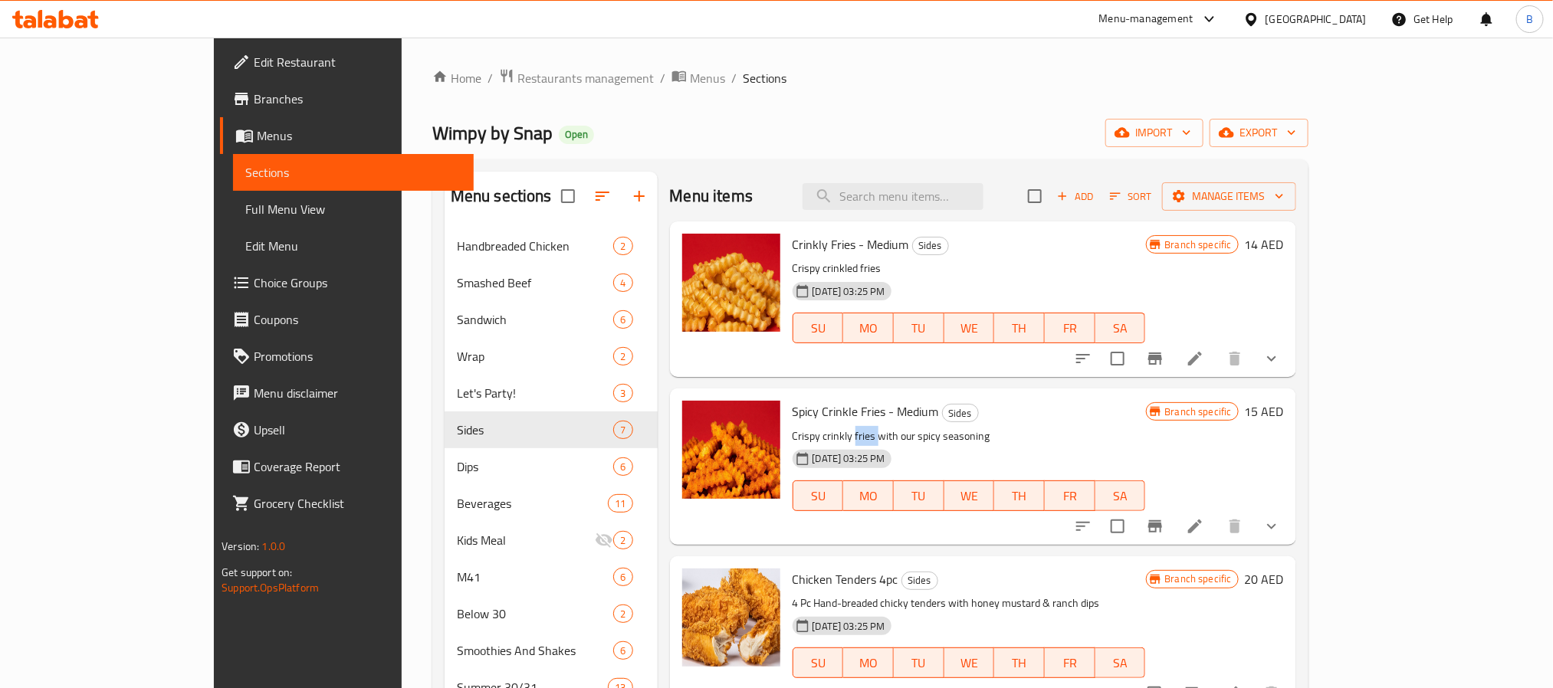
click at [802, 437] on p "Crispy crinkly fries with our spicy seasoning" at bounding box center [968, 436] width 353 height 19
click at [792, 427] on p "Crispy crinkly fries with our spicy seasoning" at bounding box center [968, 436] width 353 height 19
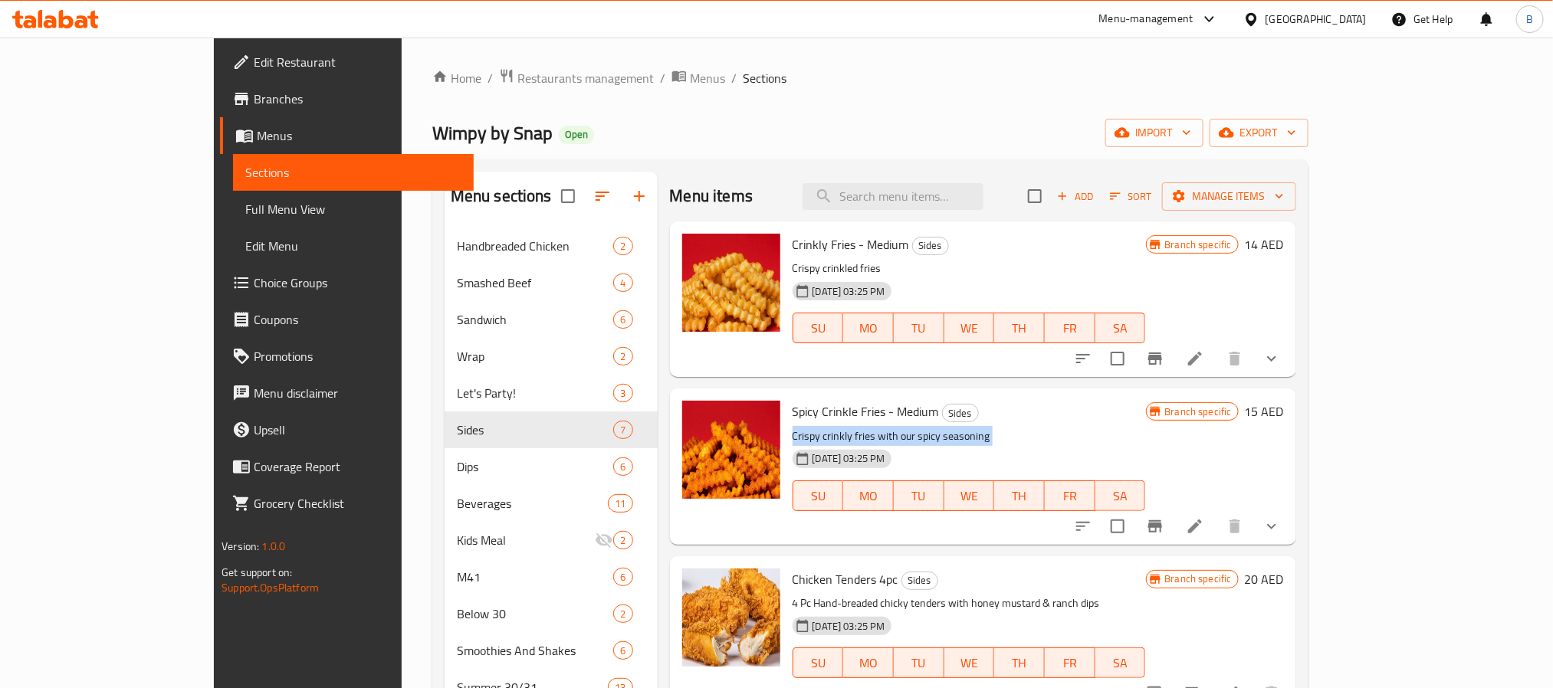
click at [876, 435] on p "Crispy crinkly fries with our spicy seasoning" at bounding box center [968, 436] width 353 height 19
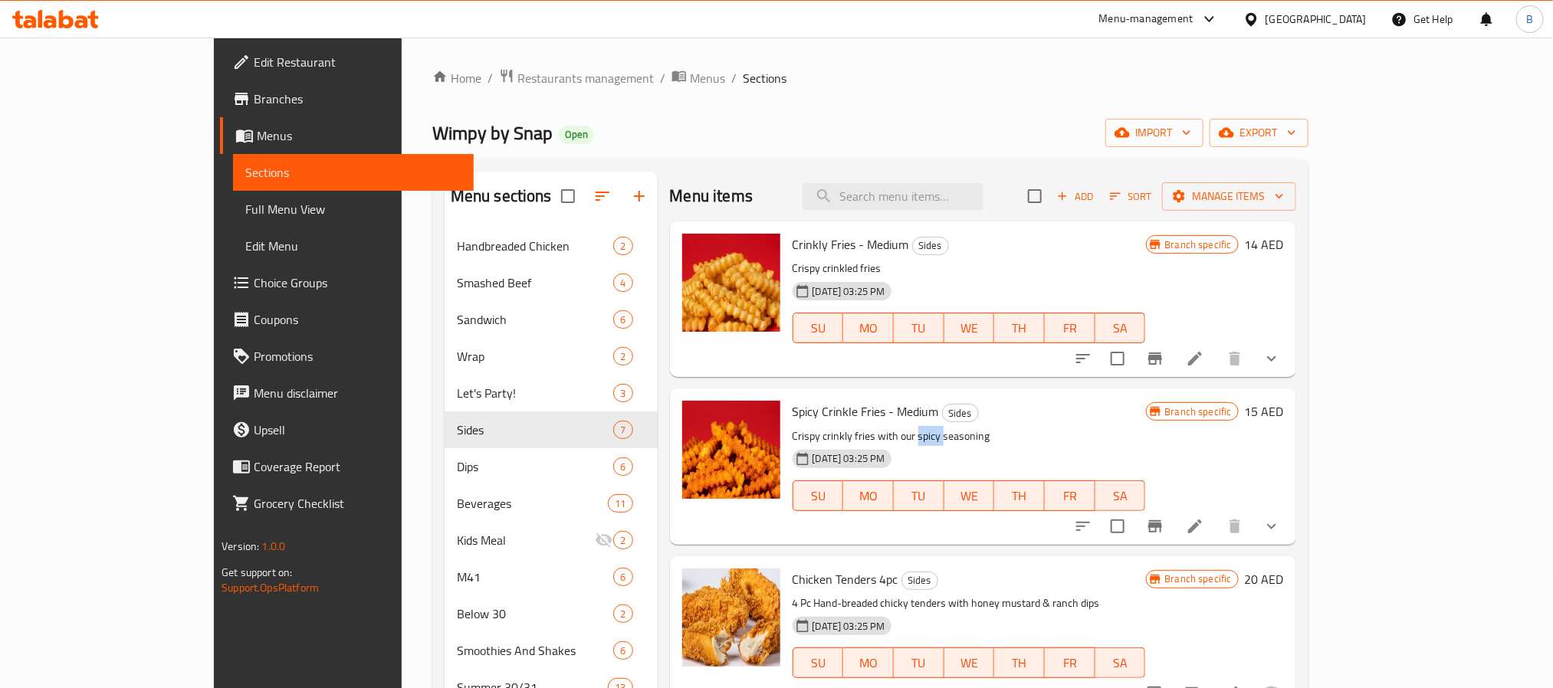
click at [876, 435] on p "Crispy crinkly fries with our spicy seasoning" at bounding box center [968, 436] width 353 height 19
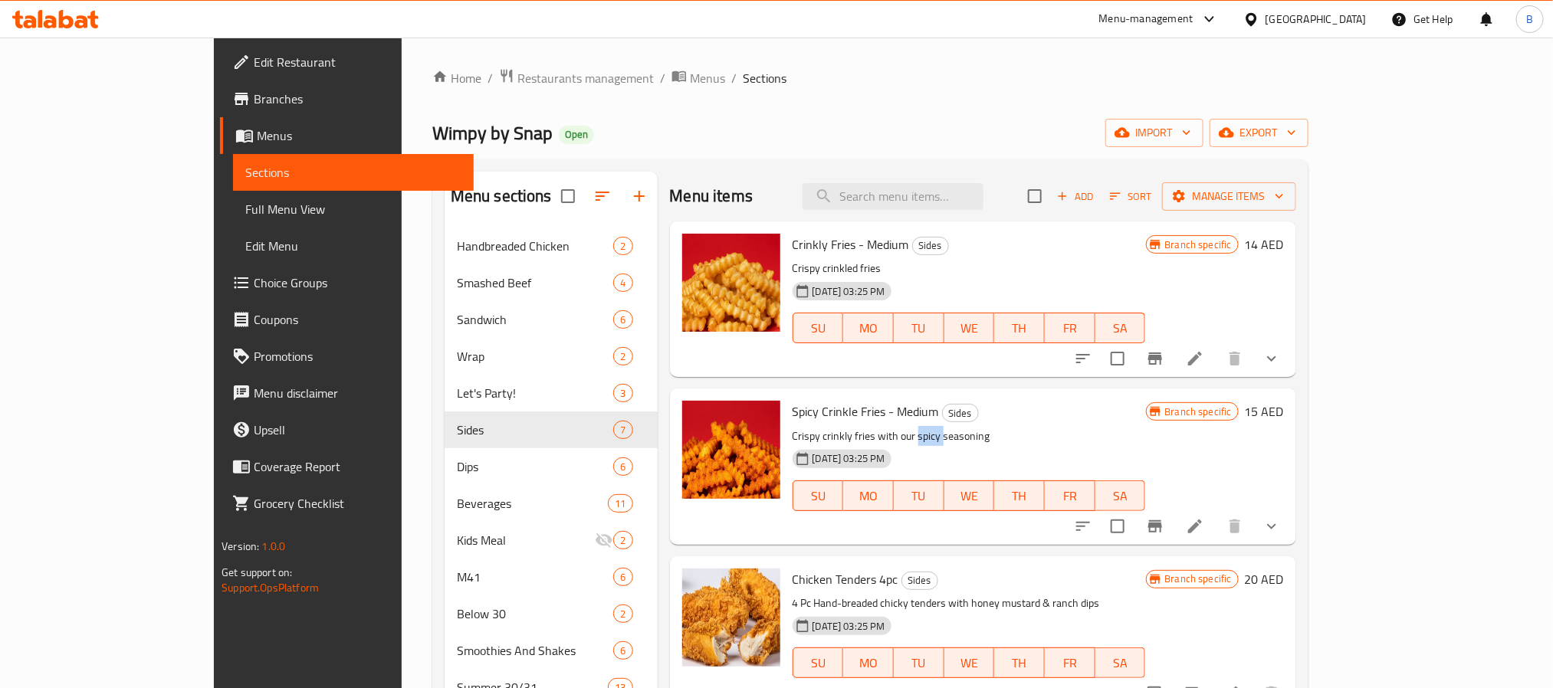
click at [1290, 524] on button "show more" at bounding box center [1271, 526] width 37 height 37
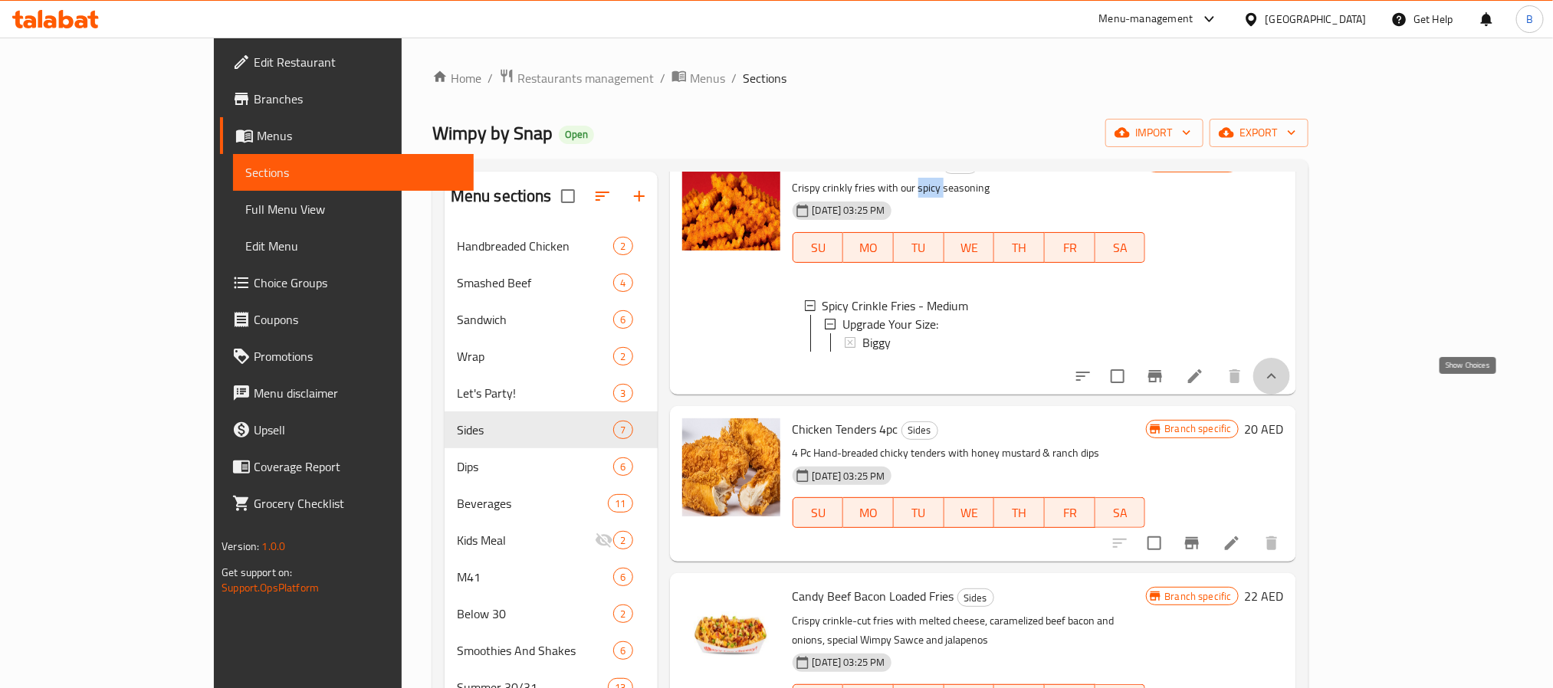
click at [1280, 385] on icon "show more" at bounding box center [1271, 376] width 18 height 18
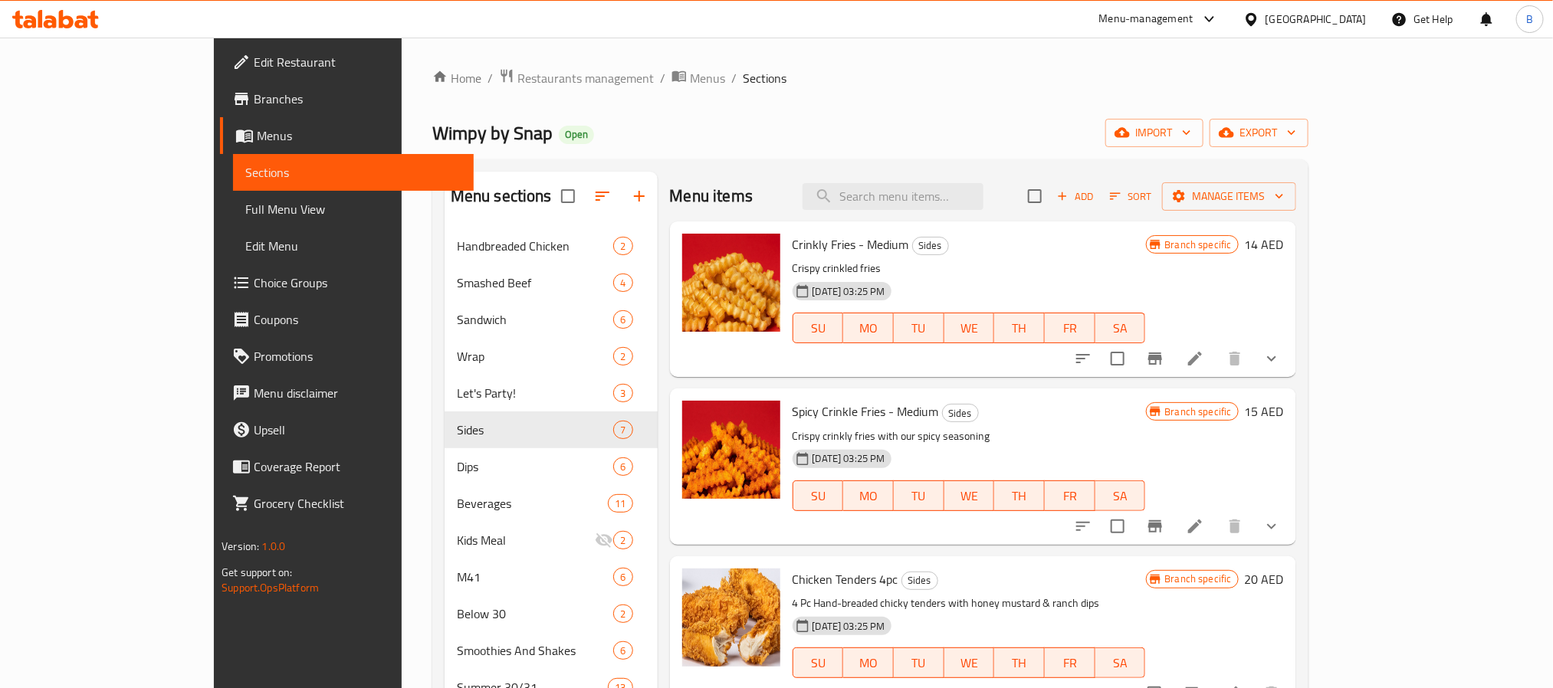
click at [792, 423] on span "Spicy Crinkle Fries - Medium" at bounding box center [865, 411] width 146 height 23
click at [792, 430] on p "Crispy crinkly fries with our spicy seasoning" at bounding box center [968, 436] width 353 height 19
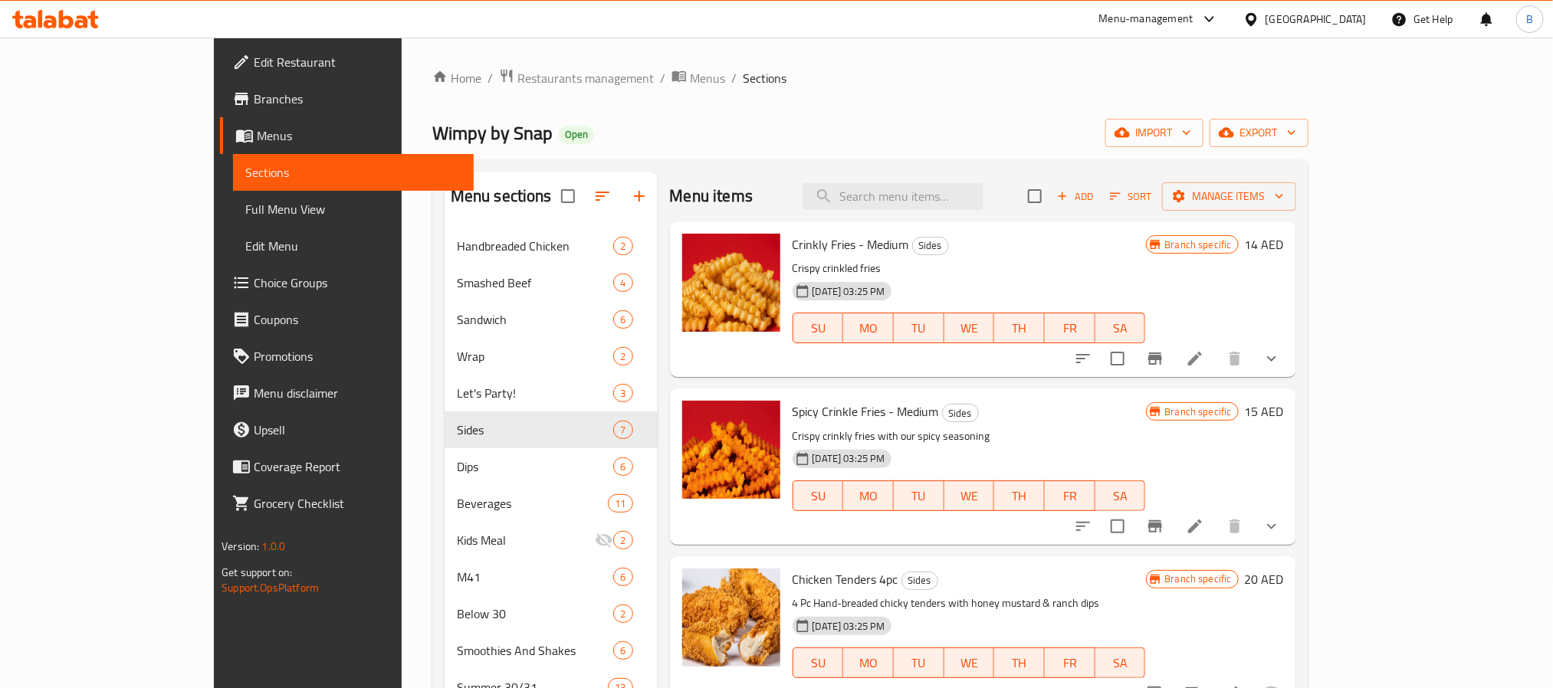
click at [792, 430] on p "Crispy crinkly fries with our spicy seasoning" at bounding box center [968, 436] width 353 height 19
click at [840, 427] on p "Crispy crinkly fries with our spicy seasoning" at bounding box center [968, 436] width 353 height 19
drag, startPoint x: 759, startPoint y: 401, endPoint x: 949, endPoint y: 439, distance: 194.6
click at [924, 434] on p "Crispy crinkly fries with our spicy seasoning" at bounding box center [968, 436] width 353 height 19
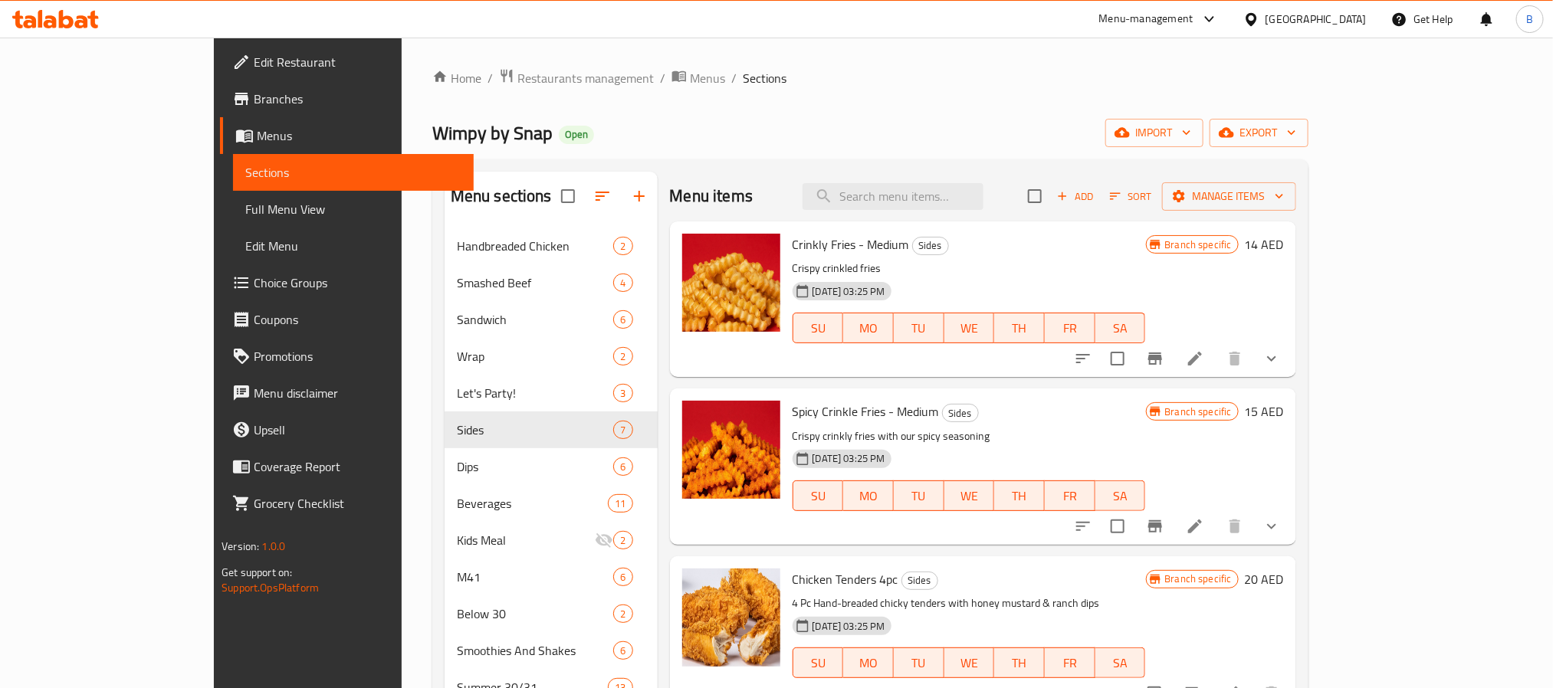
click at [975, 444] on div "23-01-2025 03:25 PM SU MO TU WE TH FR SA" at bounding box center [969, 485] width 366 height 83
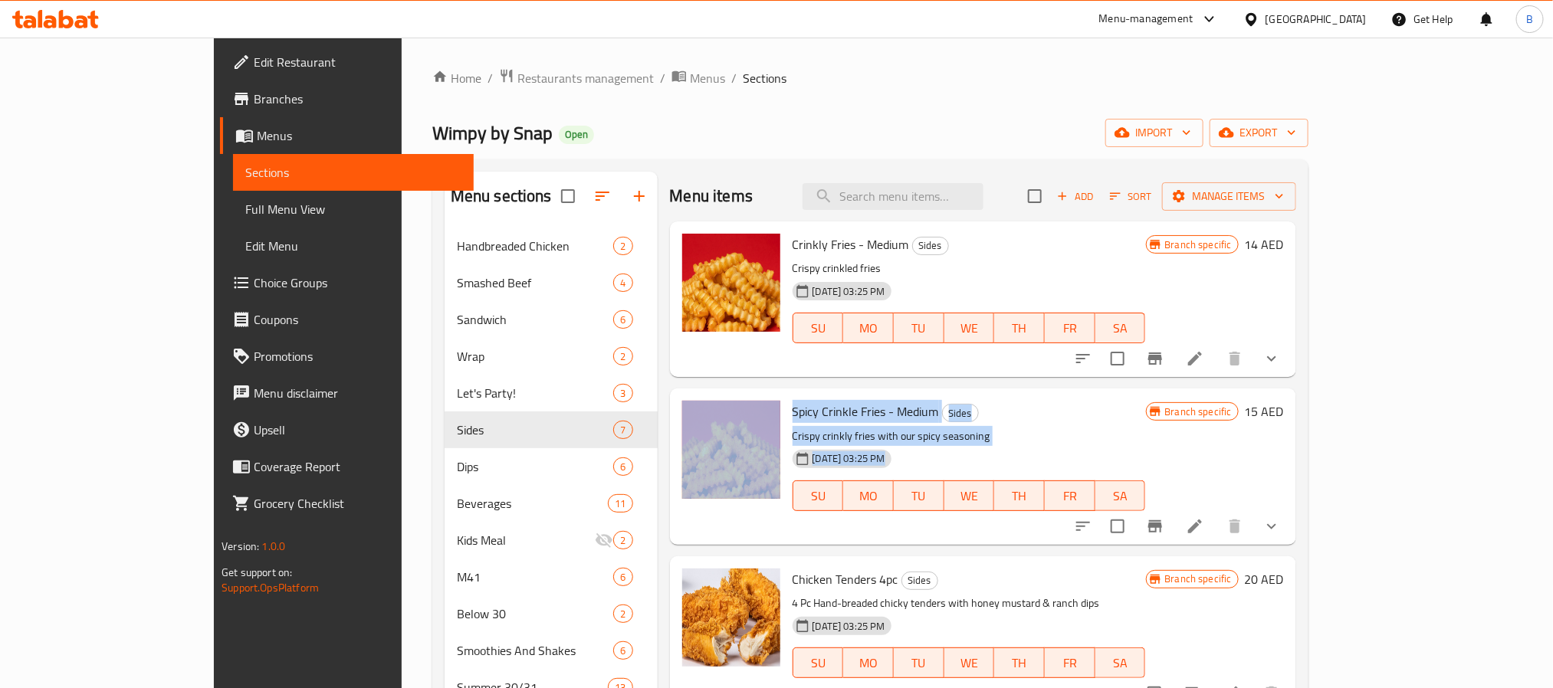
drag, startPoint x: 975, startPoint y: 444, endPoint x: 727, endPoint y: 408, distance: 250.9
click at [727, 408] on div "Spicy Crinkle Fries - Medium Sides Crispy crinkly fries with our spicy seasonin…" at bounding box center [983, 466] width 614 height 143
click at [933, 438] on p "Crispy crinkly fries with our spicy seasoning" at bounding box center [968, 436] width 353 height 19
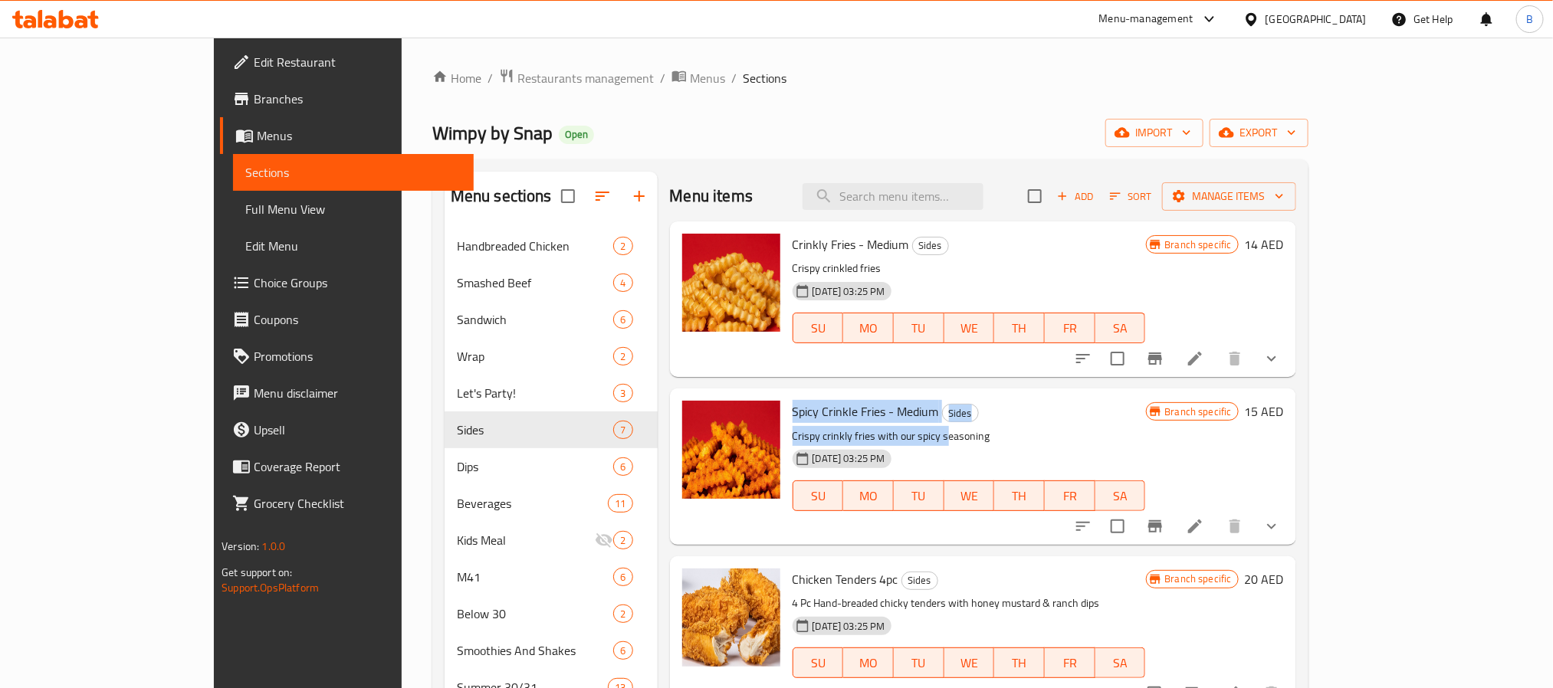
drag, startPoint x: 759, startPoint y: 416, endPoint x: 736, endPoint y: 395, distance: 31.5
click at [786, 395] on div "Spicy Crinkle Fries - Medium Sides Crispy crinkly fries with our spicy seasonin…" at bounding box center [969, 466] width 366 height 143
click at [907, 422] on h6 "Spicy Crinkle Fries - Medium Sides" at bounding box center [968, 411] width 353 height 21
drag, startPoint x: 955, startPoint y: 432, endPoint x: 732, endPoint y: 398, distance: 225.6
click at [786, 398] on div "Spicy Crinkle Fries - Medium Sides Crispy crinkly fries with our spicy seasonin…" at bounding box center [969, 466] width 366 height 143
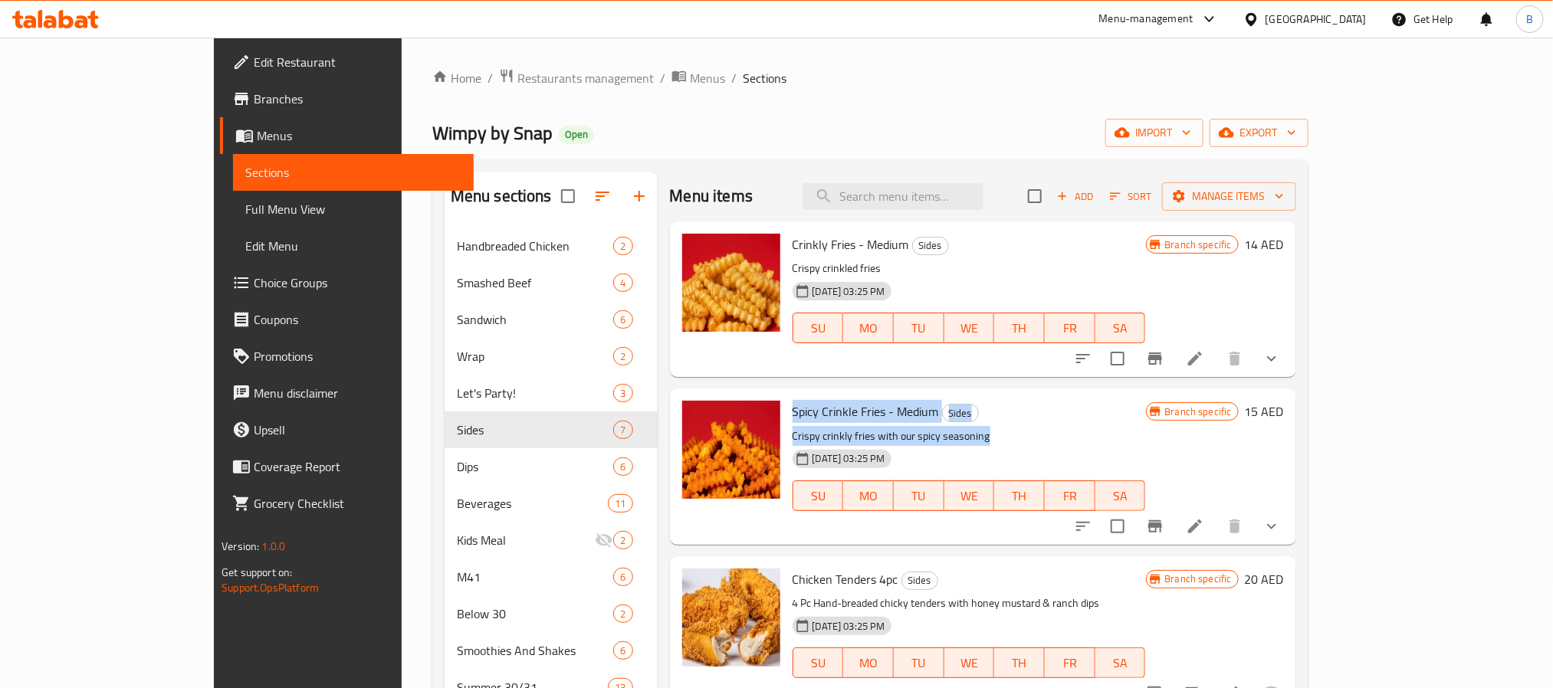
click at [991, 432] on p "Crispy crinkly fries with our spicy seasoning" at bounding box center [968, 436] width 353 height 19
drag, startPoint x: 959, startPoint y: 441, endPoint x: 732, endPoint y: 415, distance: 228.4
click at [786, 415] on div "Spicy Crinkle Fries - Medium Sides Crispy crinkly fries with our spicy seasonin…" at bounding box center [969, 466] width 366 height 143
click at [924, 389] on div "Spicy Crinkle Fries - Medium Sides Crispy crinkly fries with our spicy seasonin…" at bounding box center [983, 467] width 626 height 156
click at [943, 416] on span "Sides" at bounding box center [960, 414] width 35 height 18
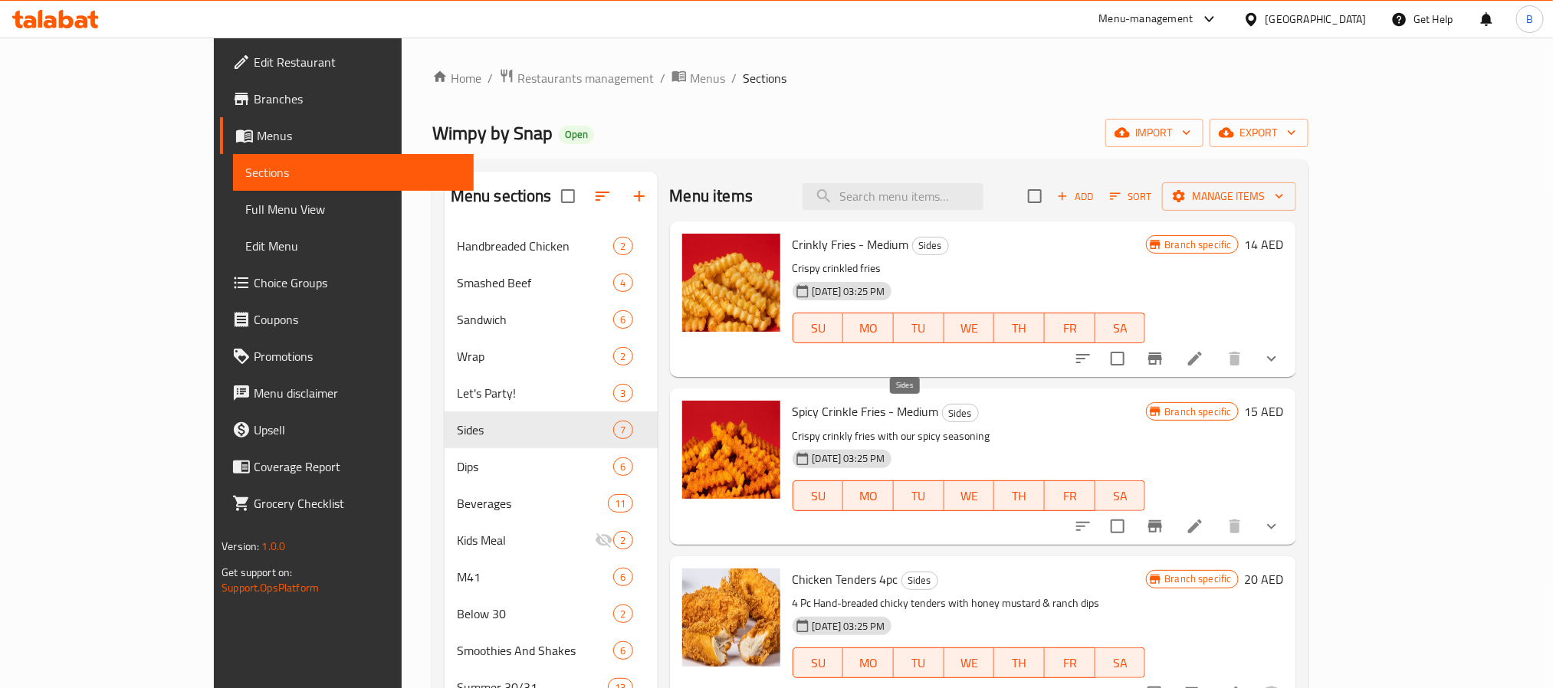
click at [943, 416] on span "Sides" at bounding box center [960, 414] width 35 height 18
click at [833, 421] on span "Spicy Crinkle Fries - Medium" at bounding box center [865, 411] width 146 height 23
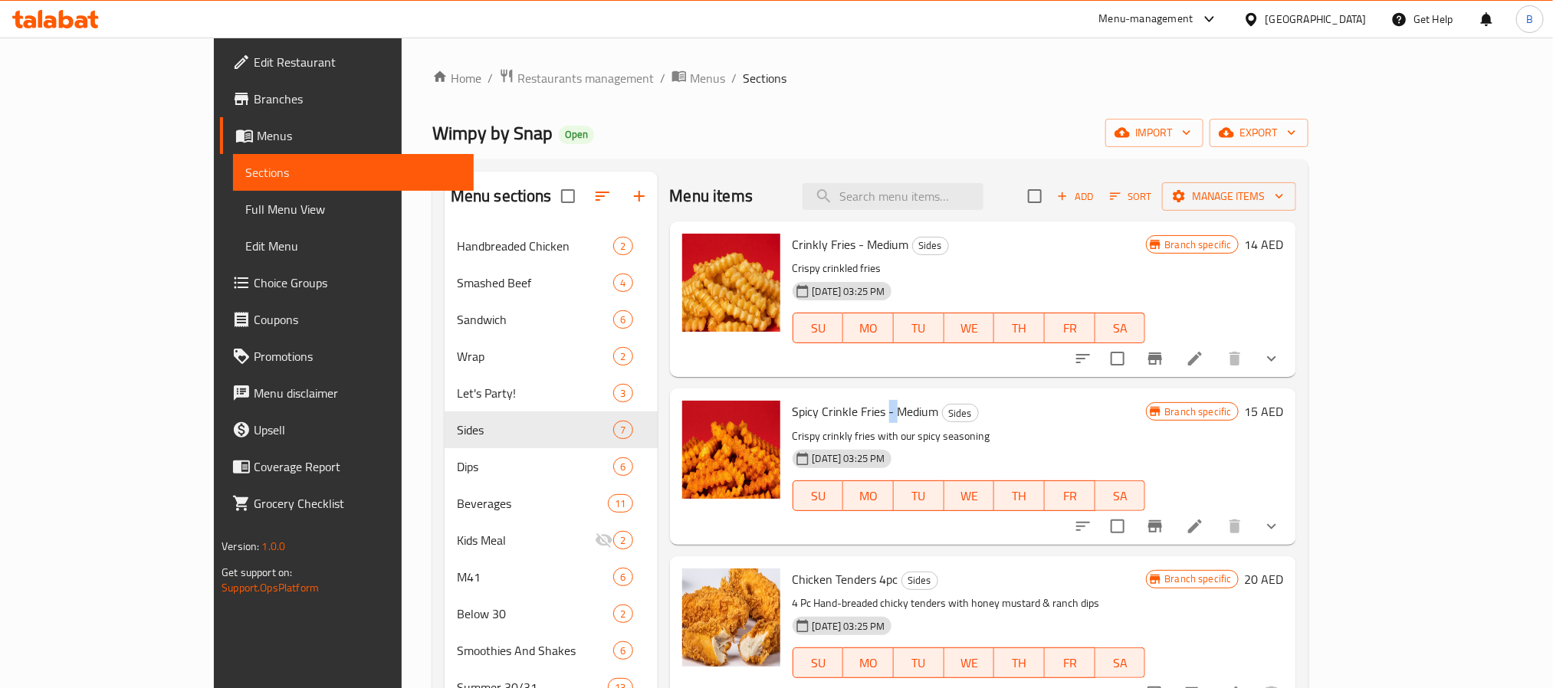
click at [833, 421] on span "Spicy Crinkle Fries - Medium" at bounding box center [865, 411] width 146 height 23
click at [1164, 525] on icon "Branch-specific-item" at bounding box center [1155, 526] width 18 height 18
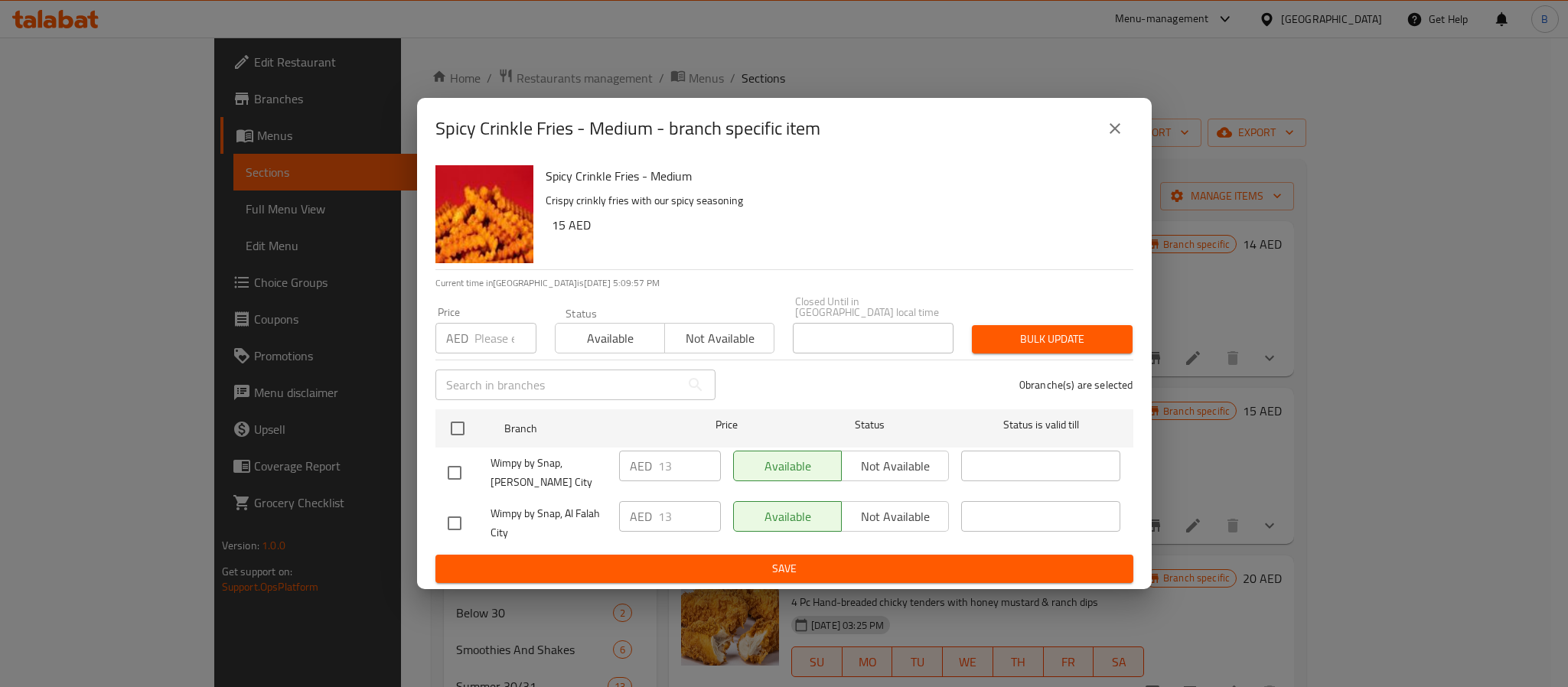
click at [1122, 110] on button "close" at bounding box center [1115, 128] width 37 height 37
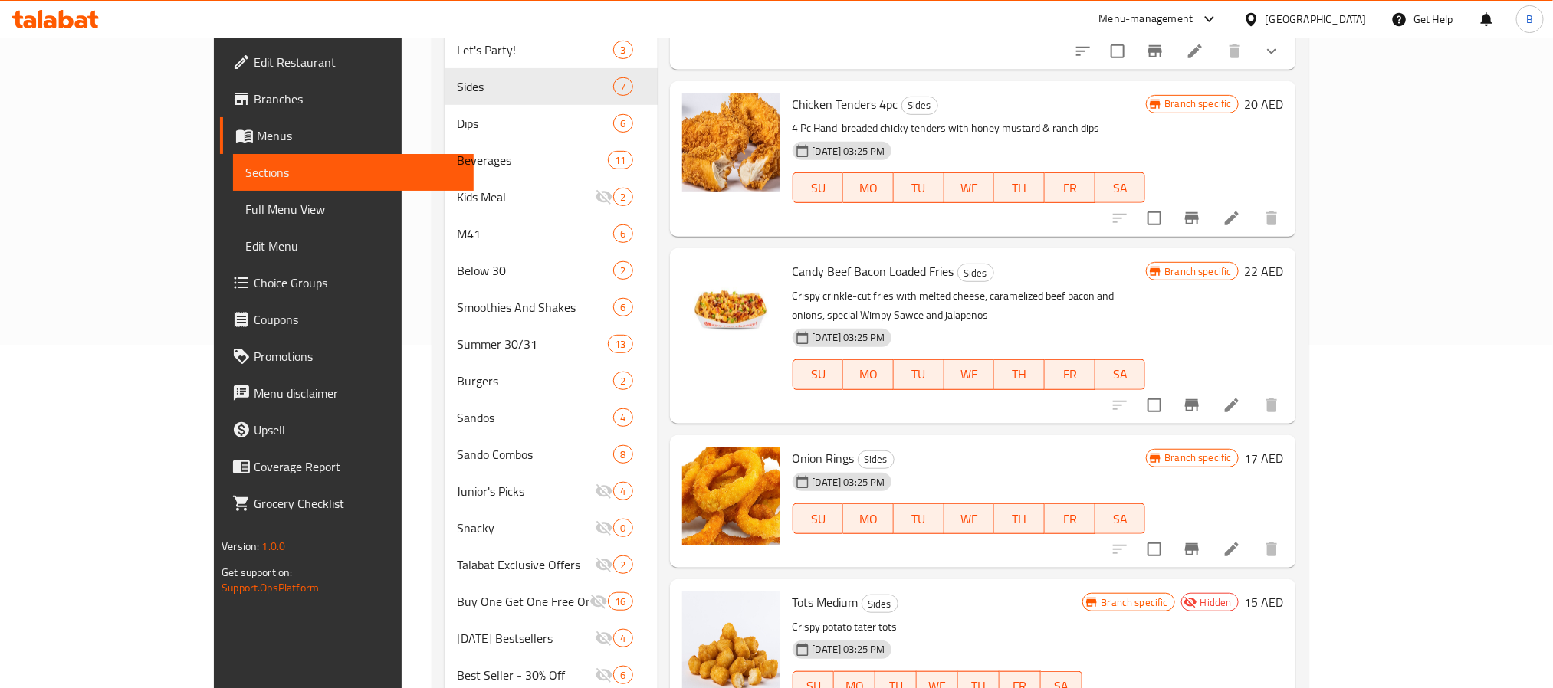
scroll to position [369, 0]
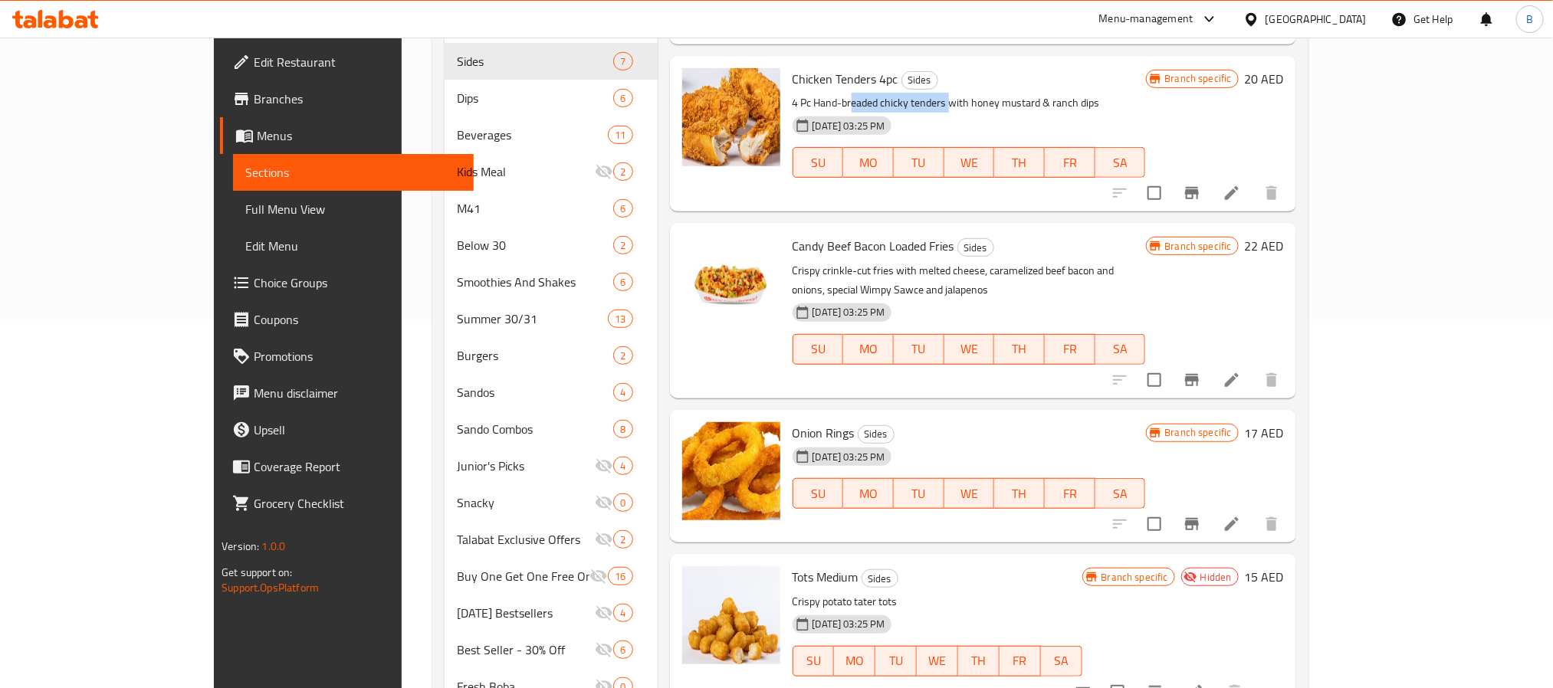
drag, startPoint x: 796, startPoint y: 97, endPoint x: 893, endPoint y: 107, distance: 97.1
click at [893, 107] on p "4 Pc Hand-breaded chicky tenders with honey mustard & ranch dips" at bounding box center [968, 102] width 353 height 19
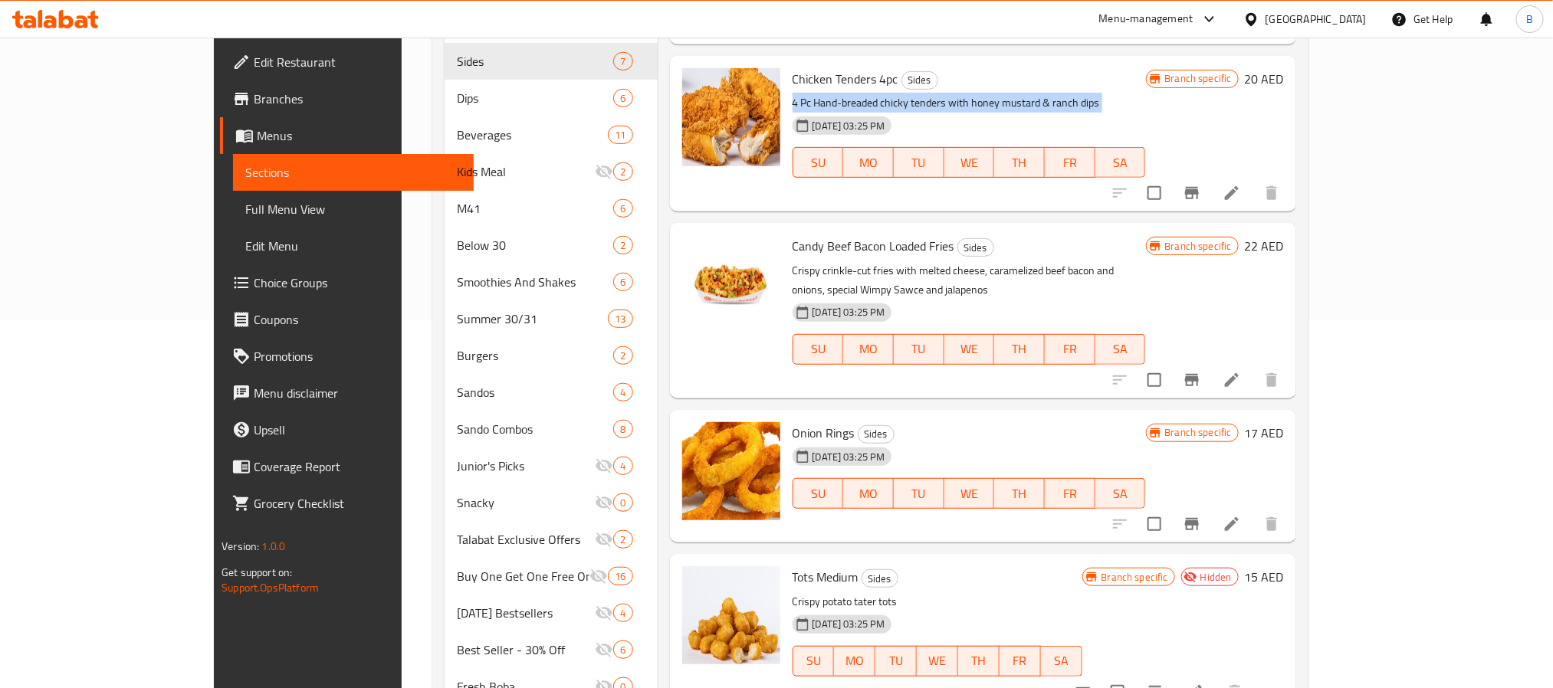
click at [991, 95] on p "4 Pc Hand-breaded chicky tenders with honey mustard & ranch dips" at bounding box center [968, 102] width 353 height 19
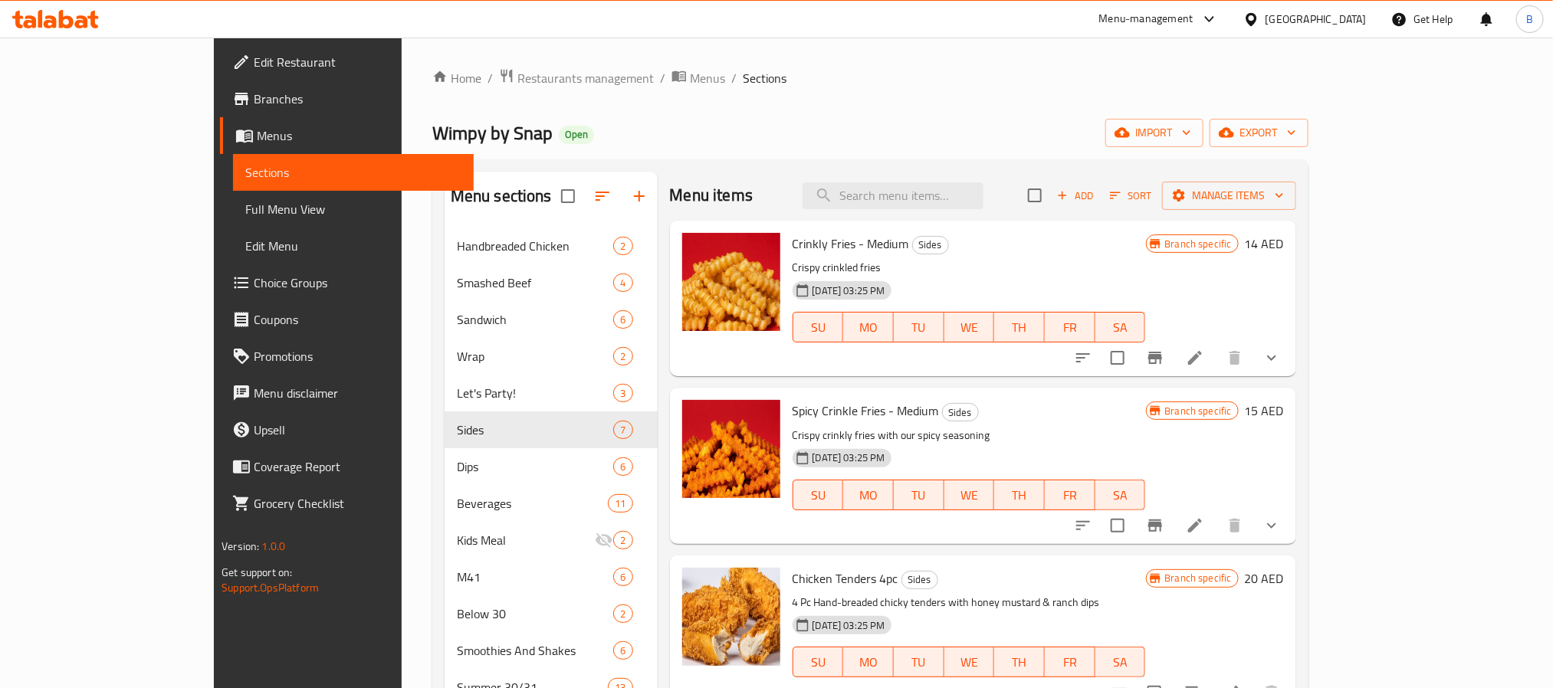
scroll to position [0, 0]
click at [1162, 527] on icon "Branch-specific-item" at bounding box center [1155, 526] width 14 height 12
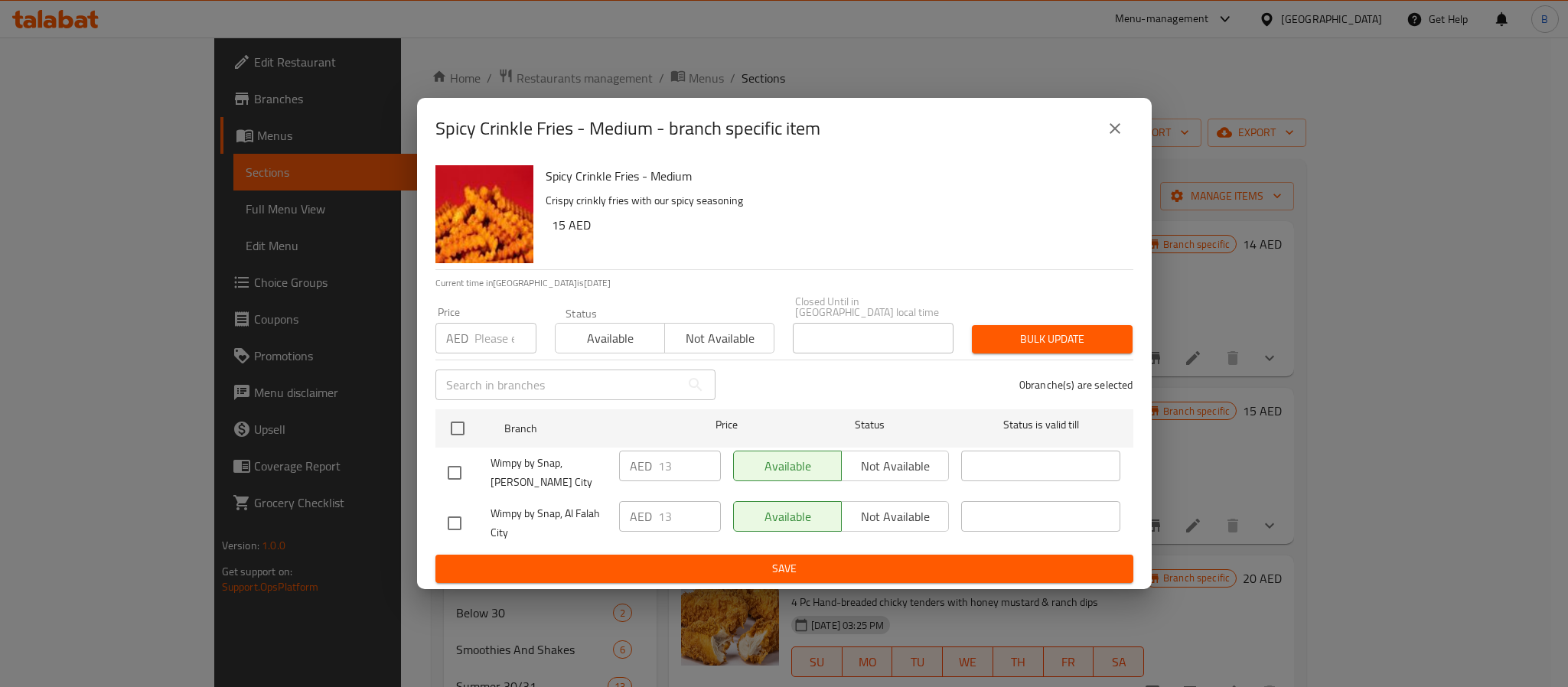
click at [1112, 120] on icon "close" at bounding box center [1115, 129] width 18 height 18
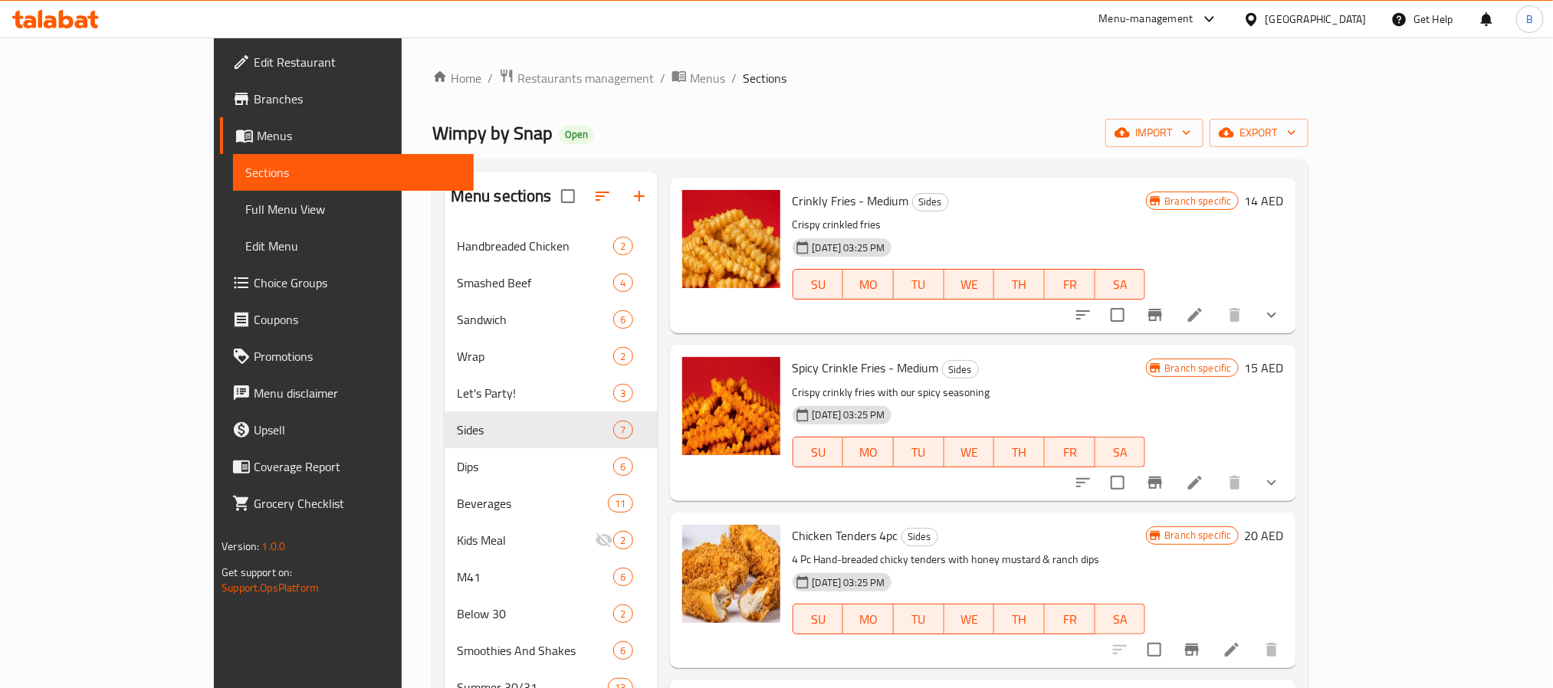
scroll to position [115, 0]
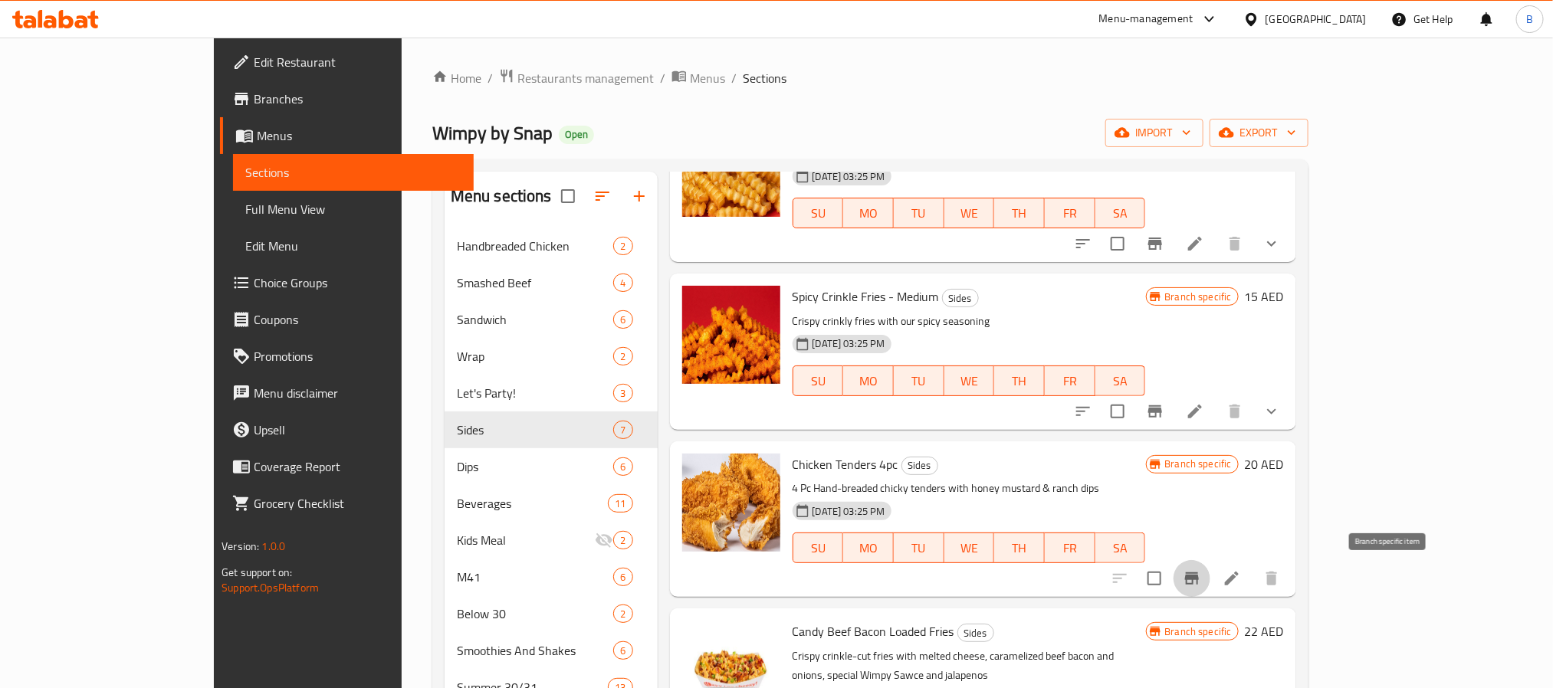
click at [1201, 582] on icon "Branch-specific-item" at bounding box center [1191, 578] width 18 height 18
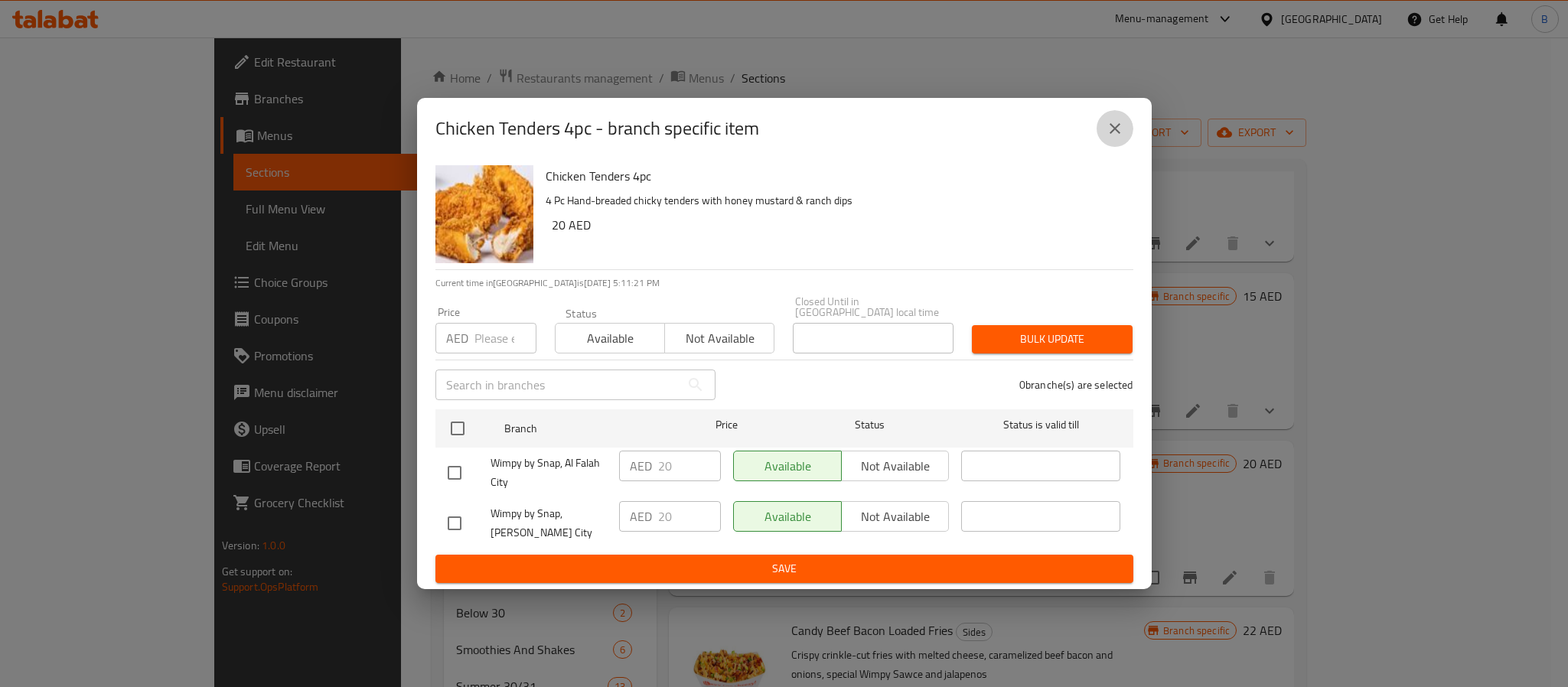
click at [1114, 120] on icon "close" at bounding box center [1115, 129] width 18 height 18
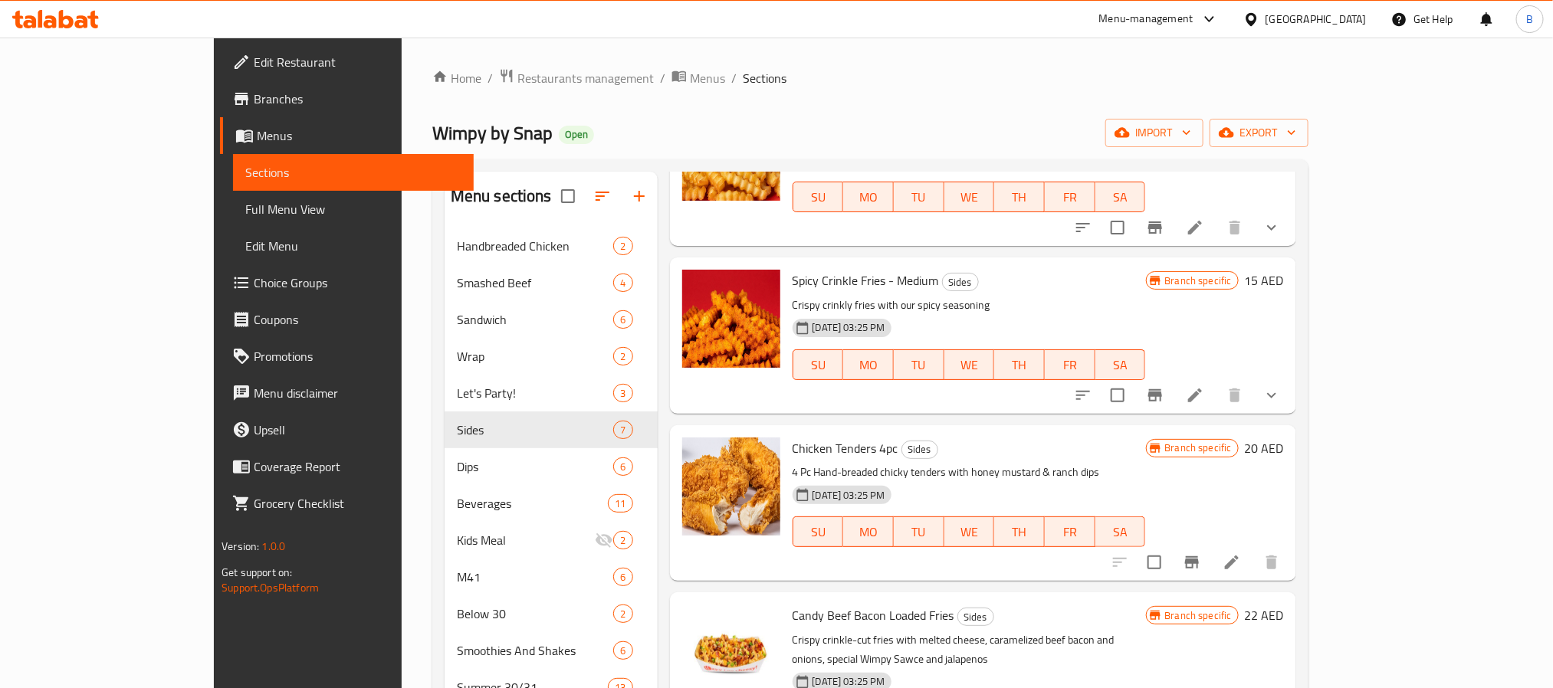
scroll to position [132, 0]
click at [1210, 559] on button "Branch-specific-item" at bounding box center [1191, 561] width 37 height 37
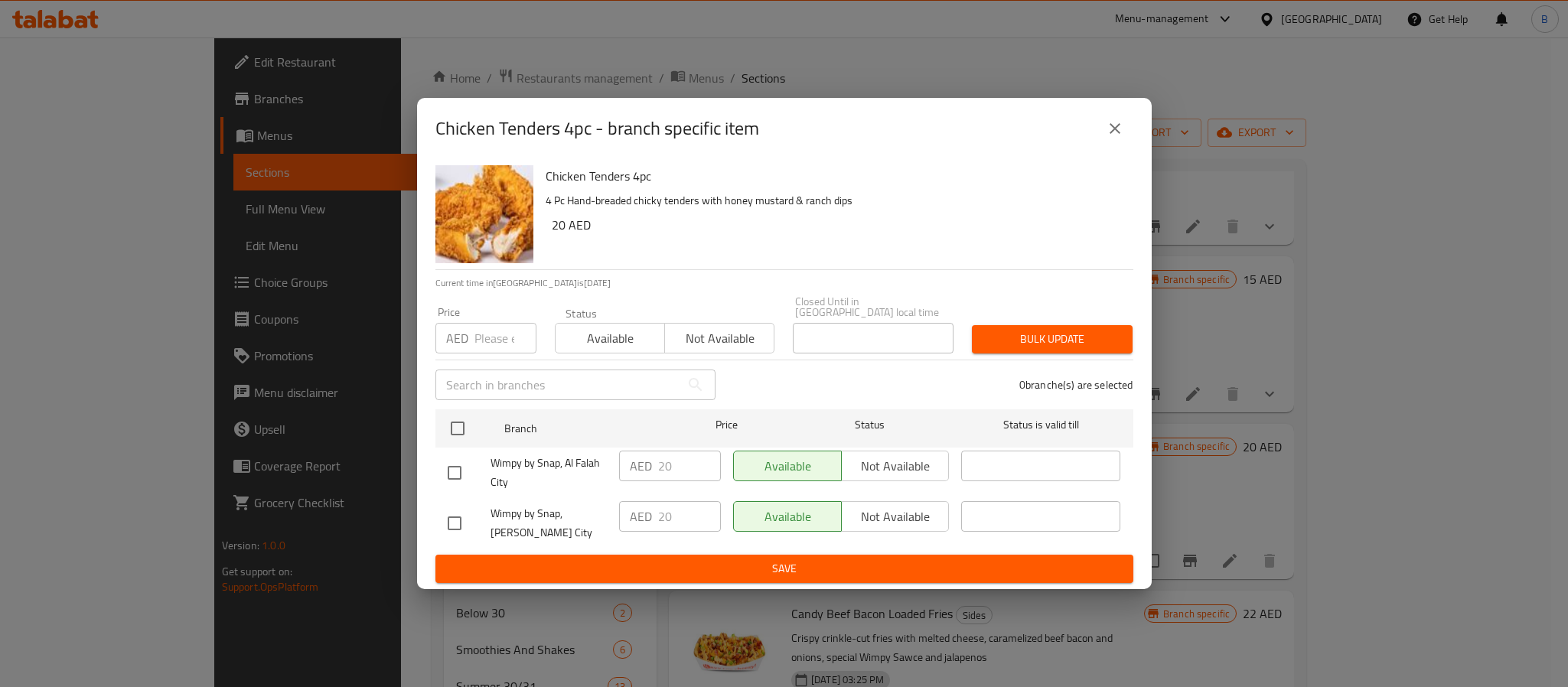
click at [1130, 98] on div "Chicken Tenders 4pc - branch specific item" at bounding box center [785, 128] width 735 height 61
click at [1112, 120] on icon "close" at bounding box center [1115, 129] width 18 height 18
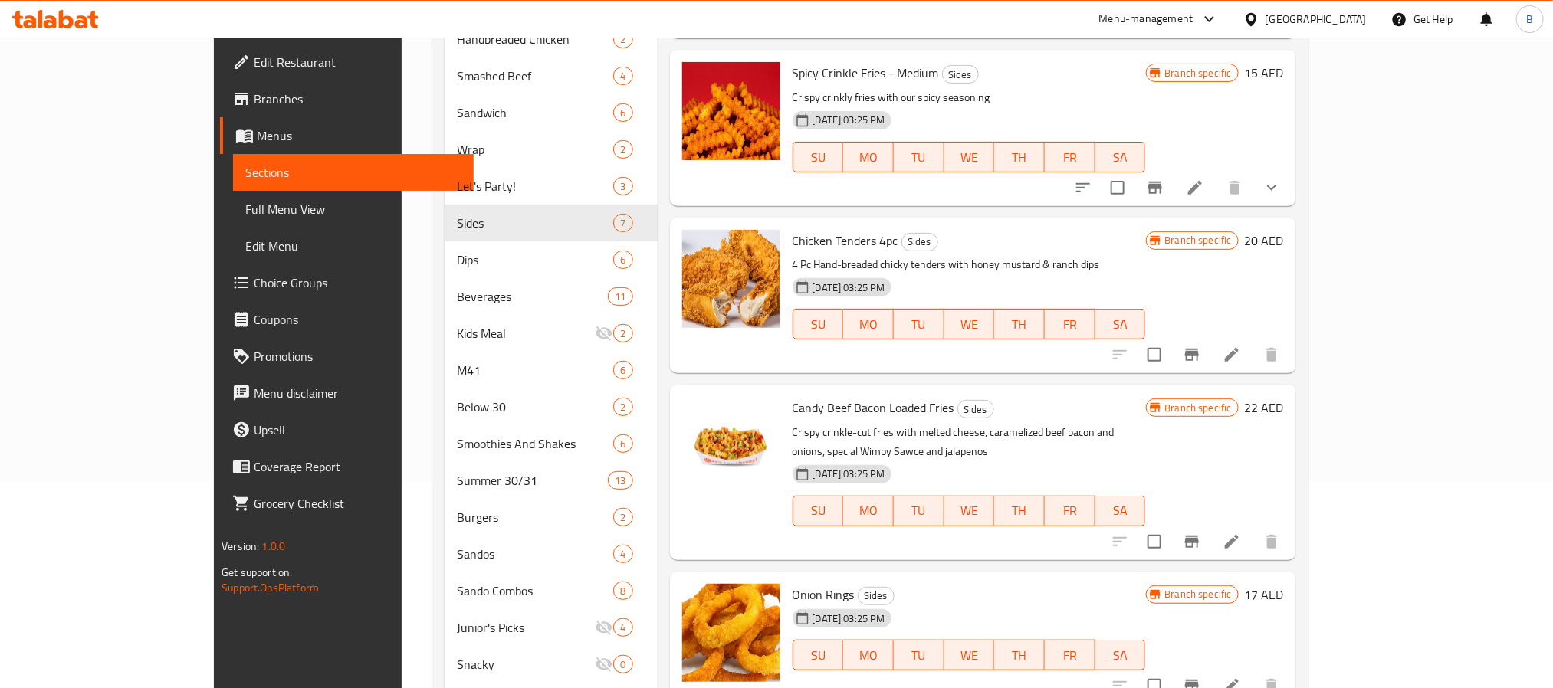
scroll to position [345, 0]
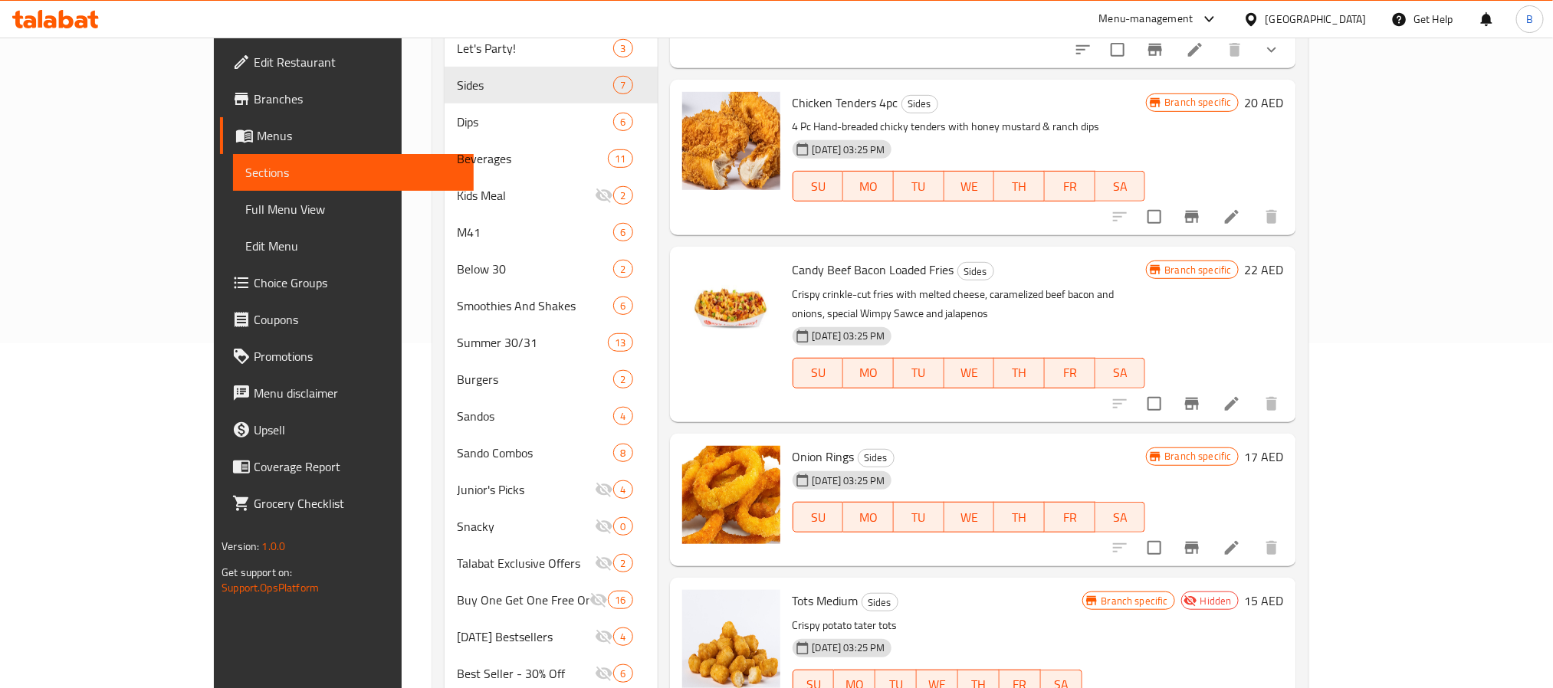
click at [1238, 397] on icon at bounding box center [1232, 404] width 14 height 14
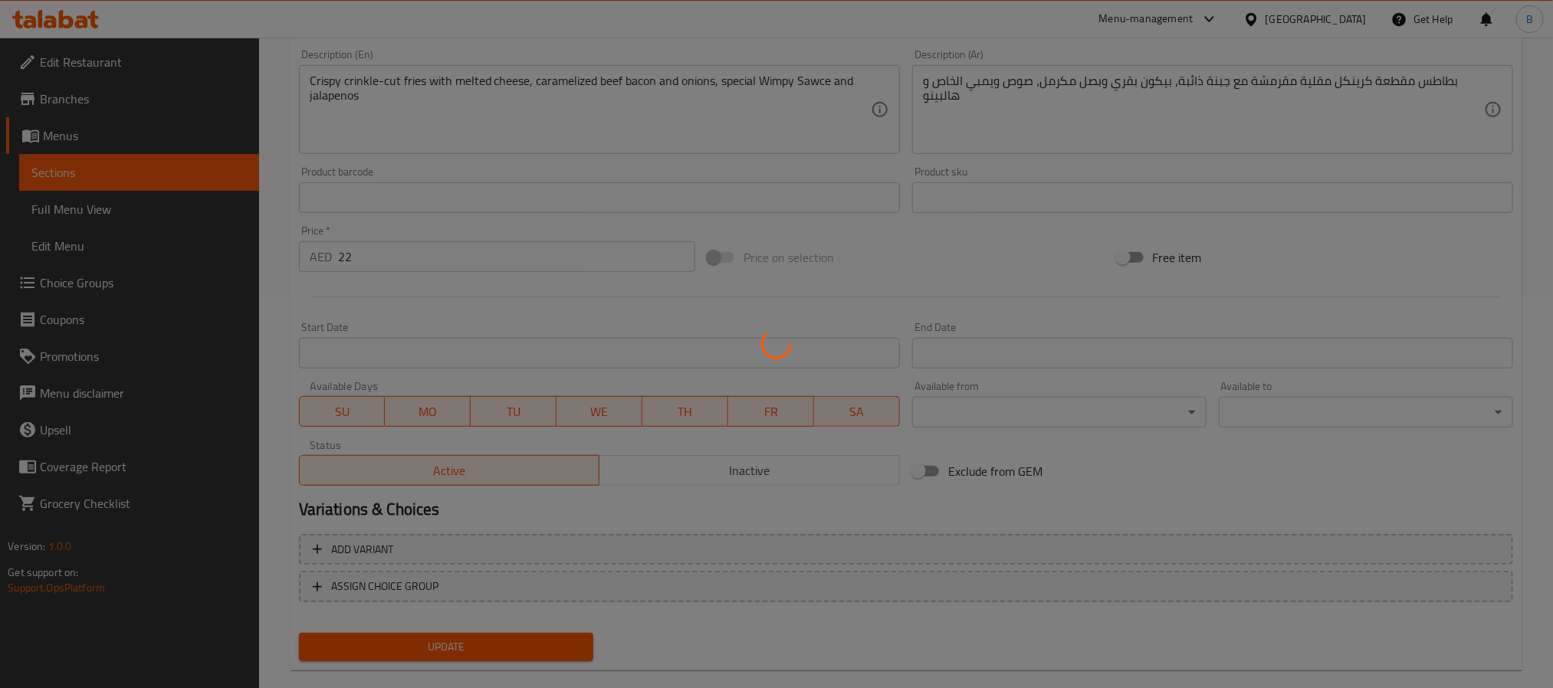
scroll to position [393, 0]
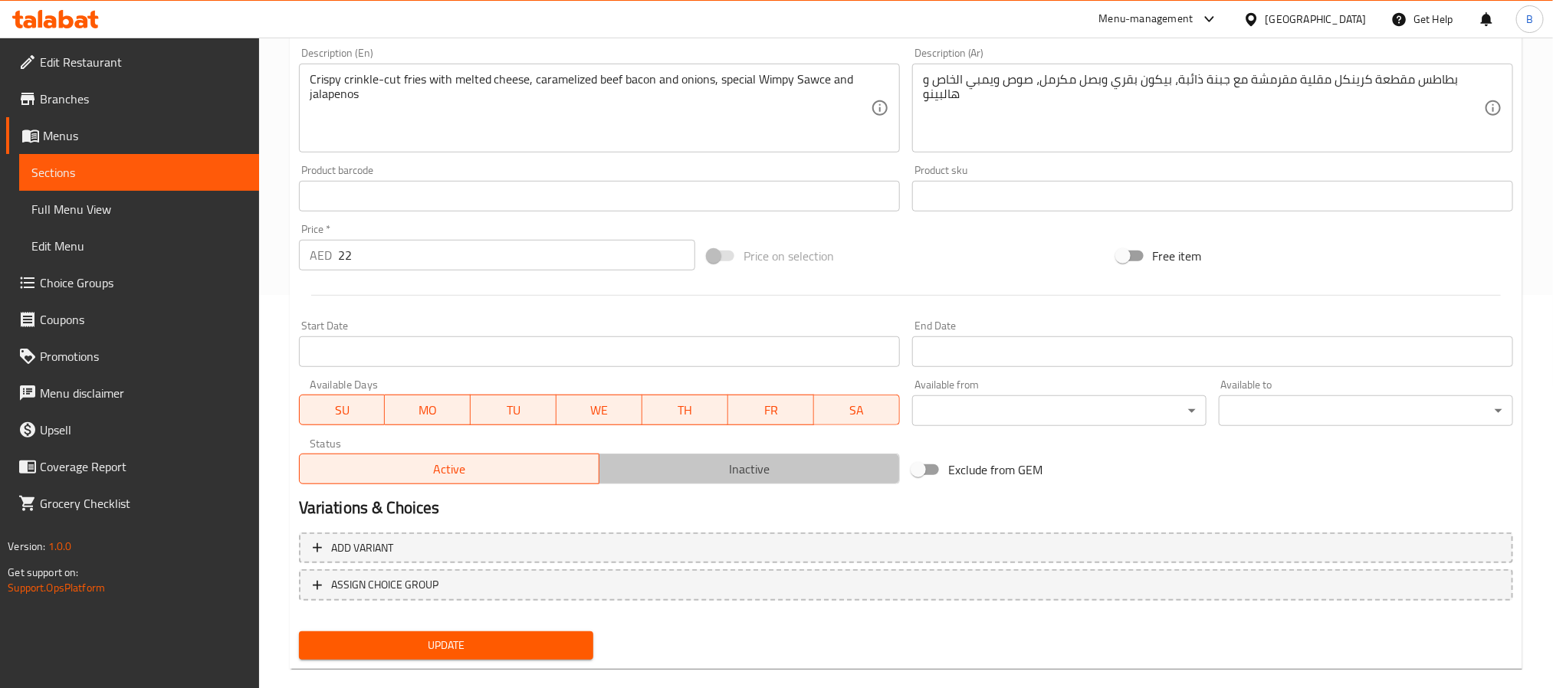
click at [677, 479] on span "Inactive" at bounding box center [749, 469] width 288 height 22
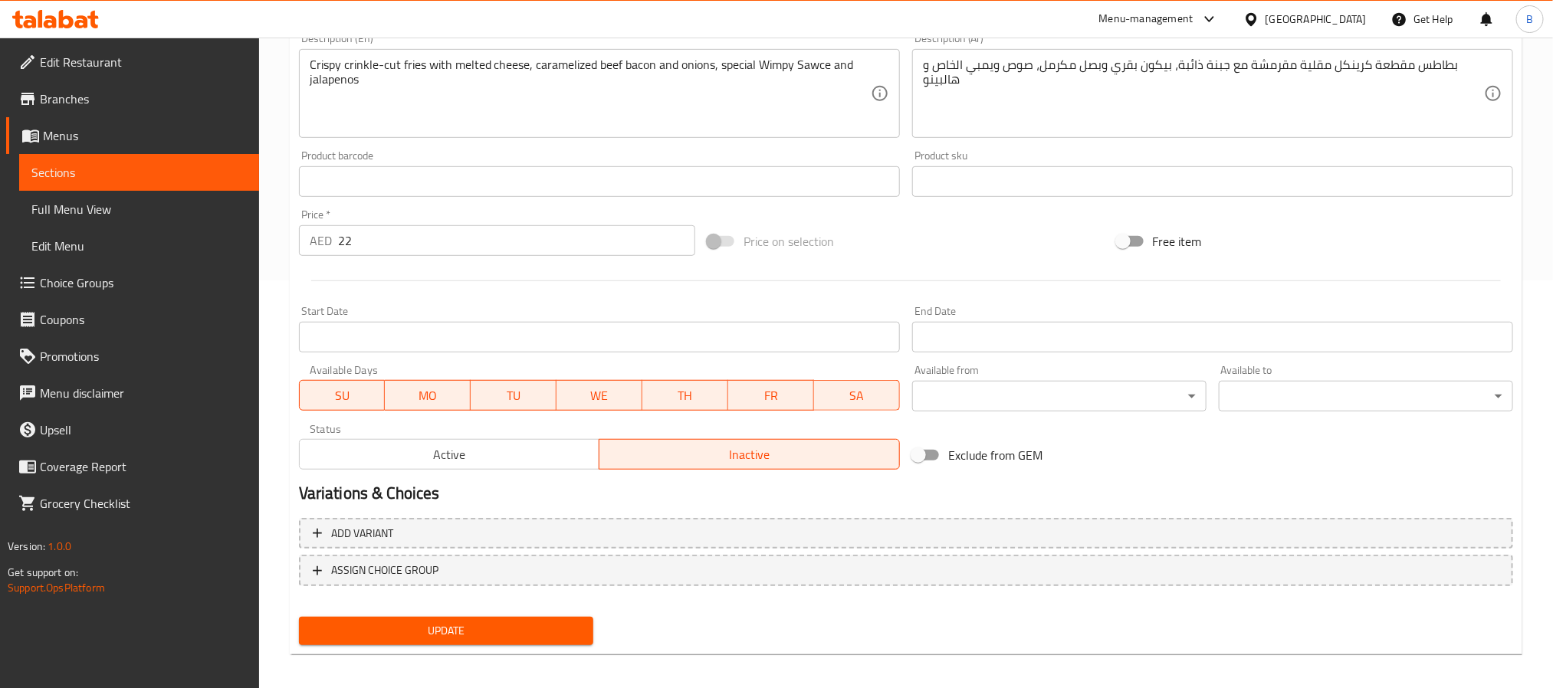
scroll to position [415, 0]
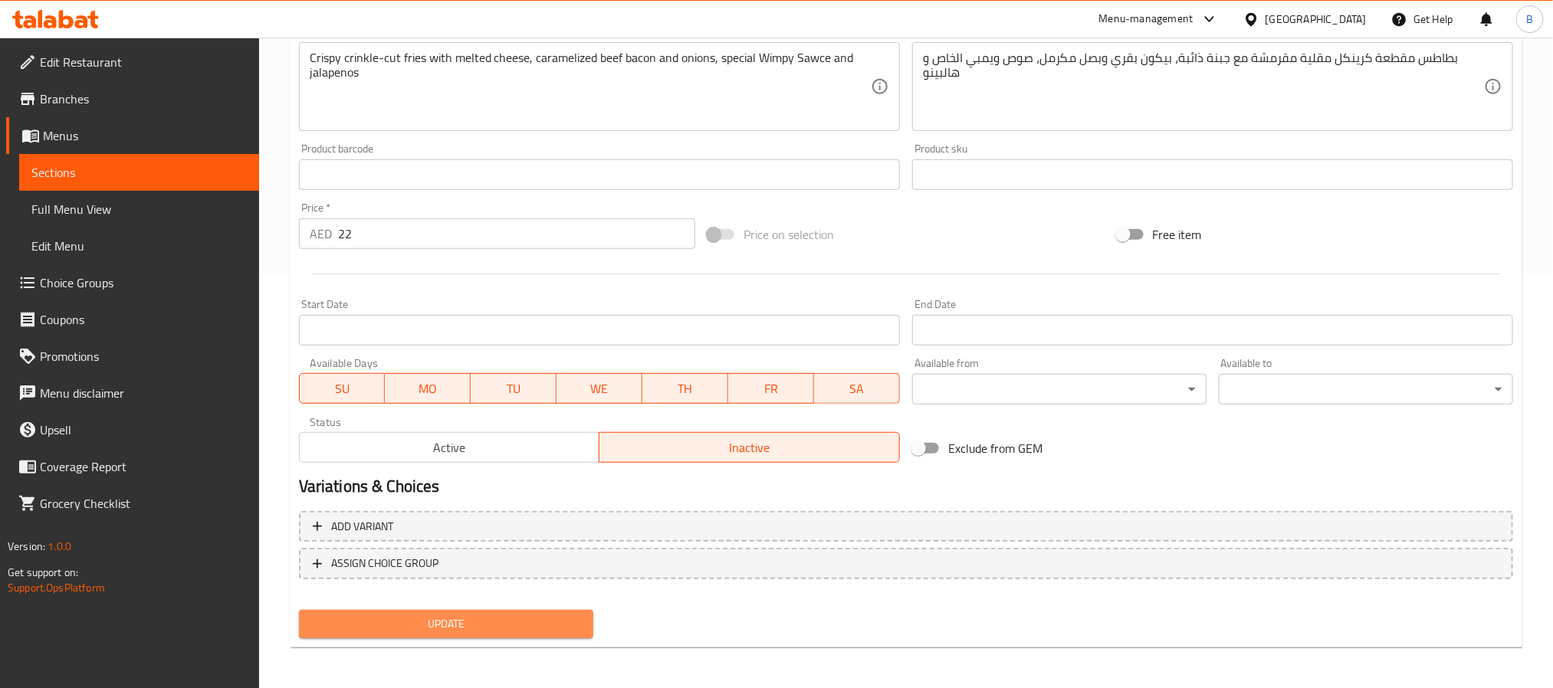
click at [526, 634] on button "Update" at bounding box center [446, 624] width 294 height 28
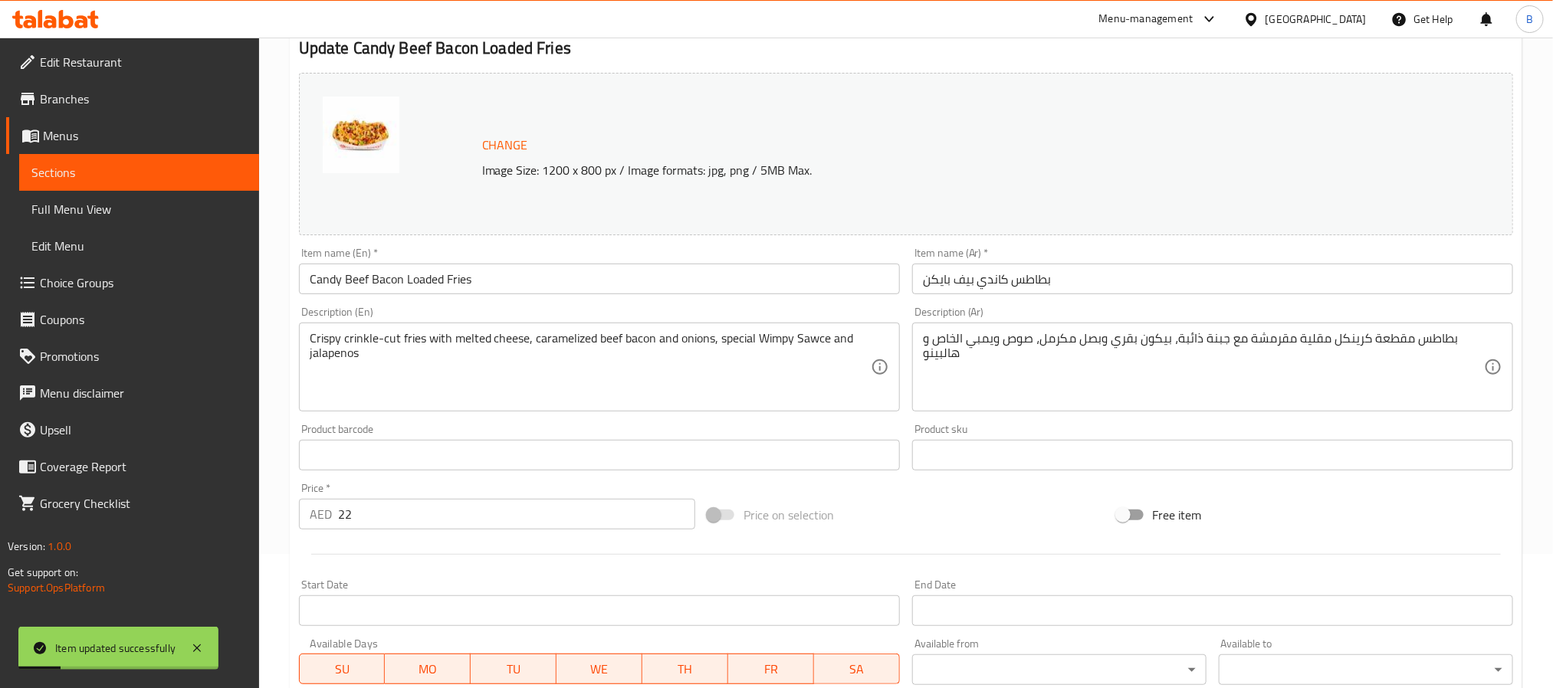
scroll to position [0, 0]
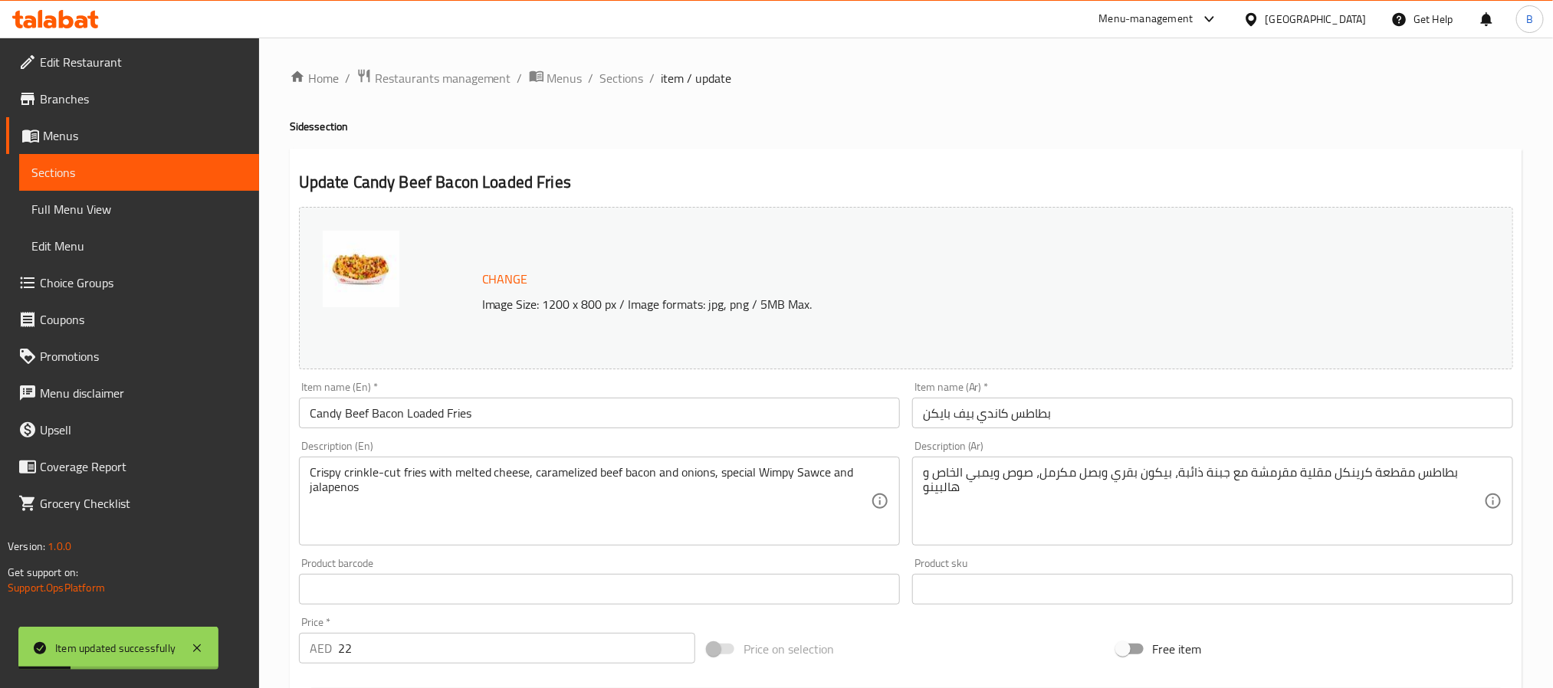
click at [516, 402] on input "Candy Beef Bacon Loaded Fries" at bounding box center [599, 413] width 601 height 31
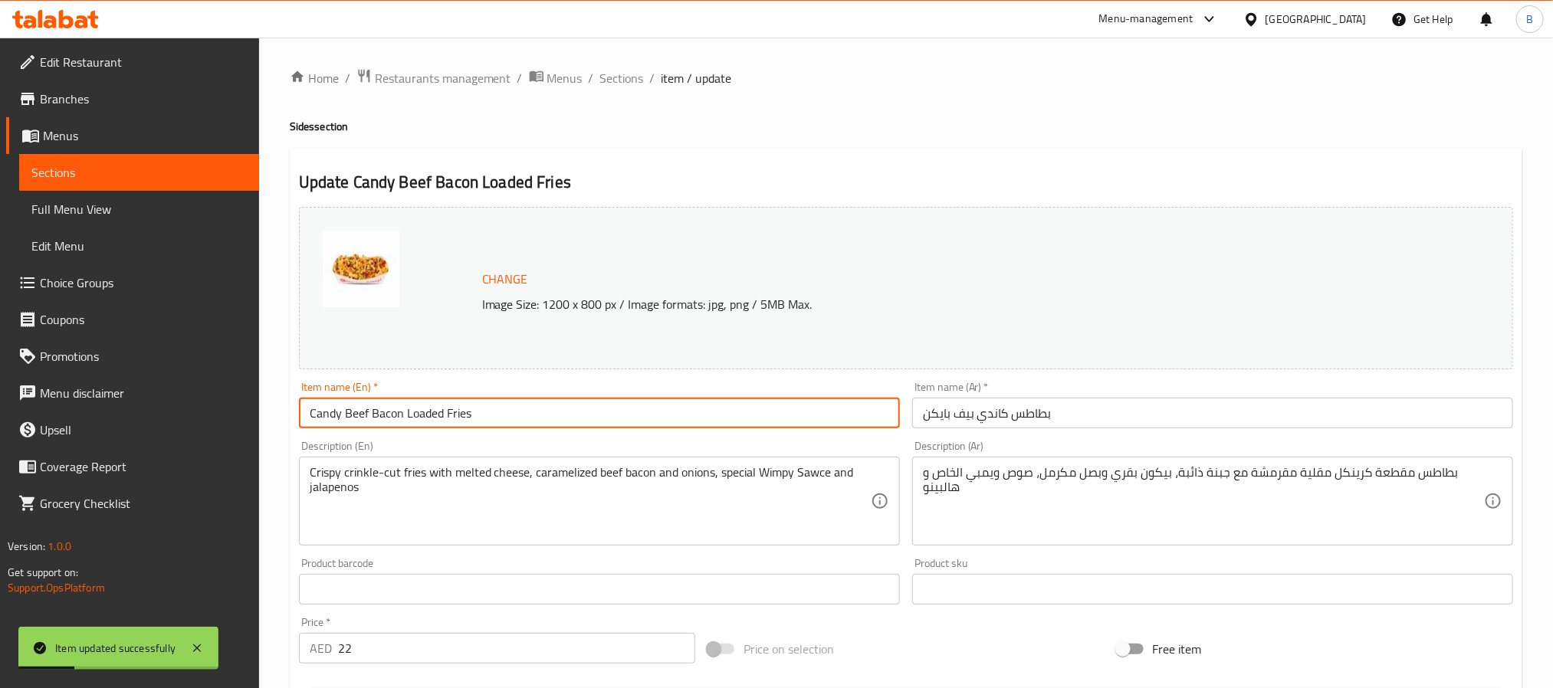
click at [516, 402] on input "Candy Beef Bacon Loaded Fries" at bounding box center [599, 413] width 601 height 31
click at [612, 84] on span "Sections" at bounding box center [622, 78] width 44 height 18
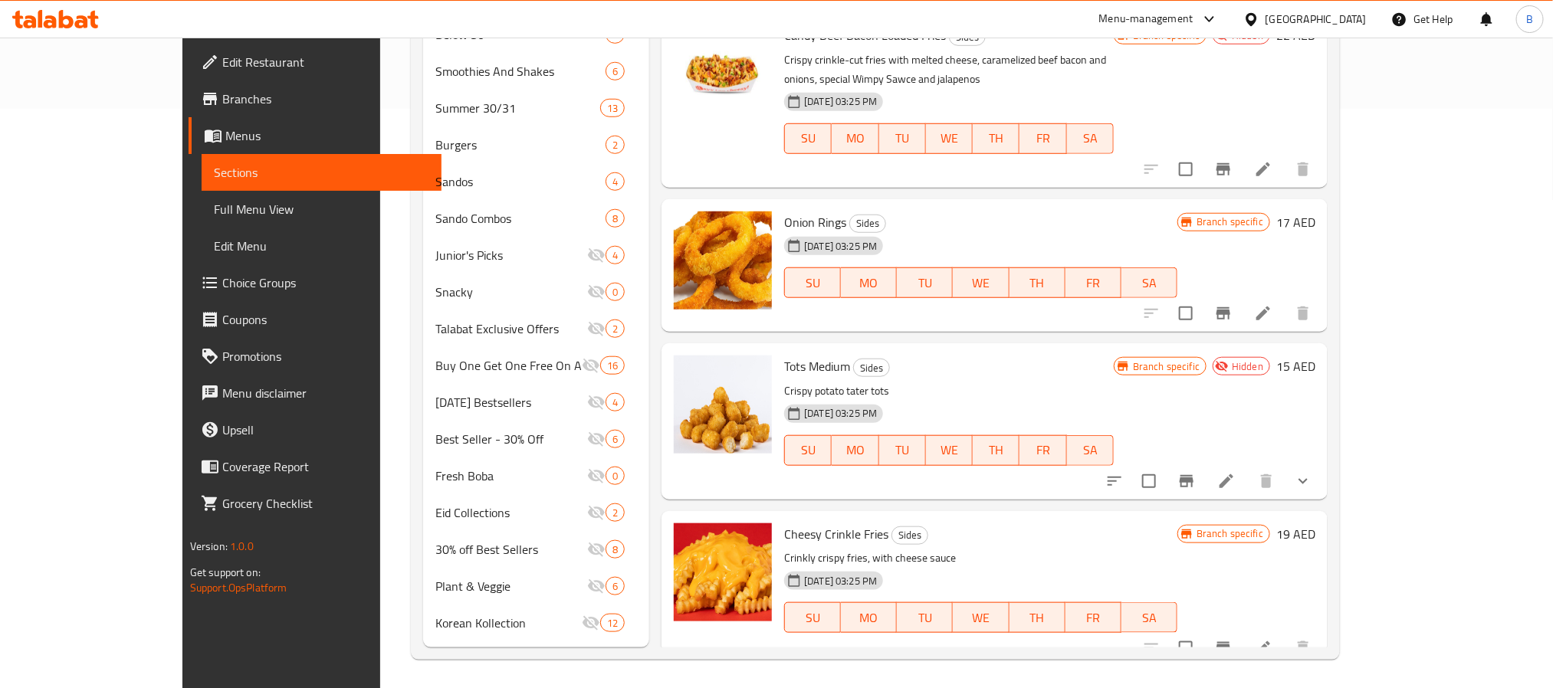
scroll to position [580, 0]
click at [784, 210] on span "Onion Rings" at bounding box center [815, 221] width 62 height 23
click at [1241, 294] on button "Branch-specific-item" at bounding box center [1223, 312] width 37 height 37
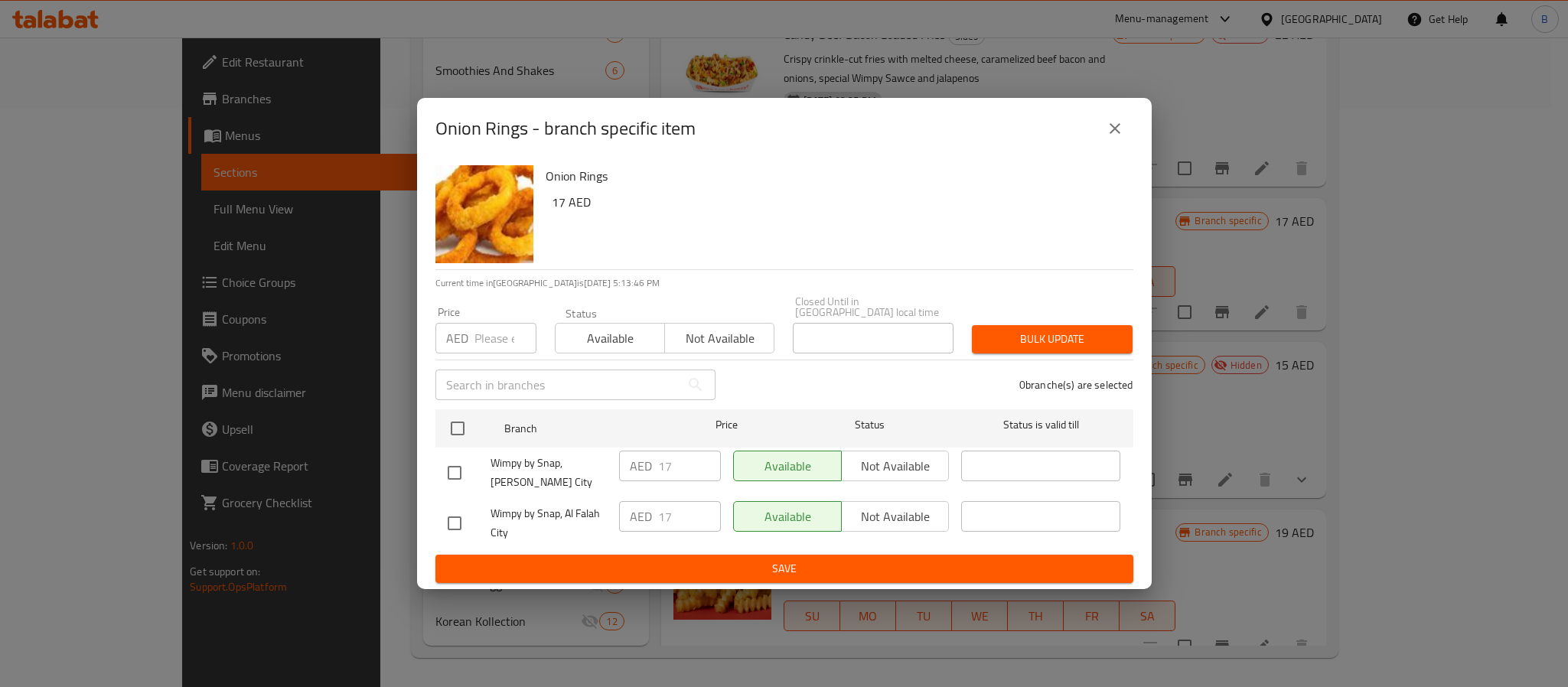
click at [1103, 133] on button "close" at bounding box center [1115, 128] width 37 height 37
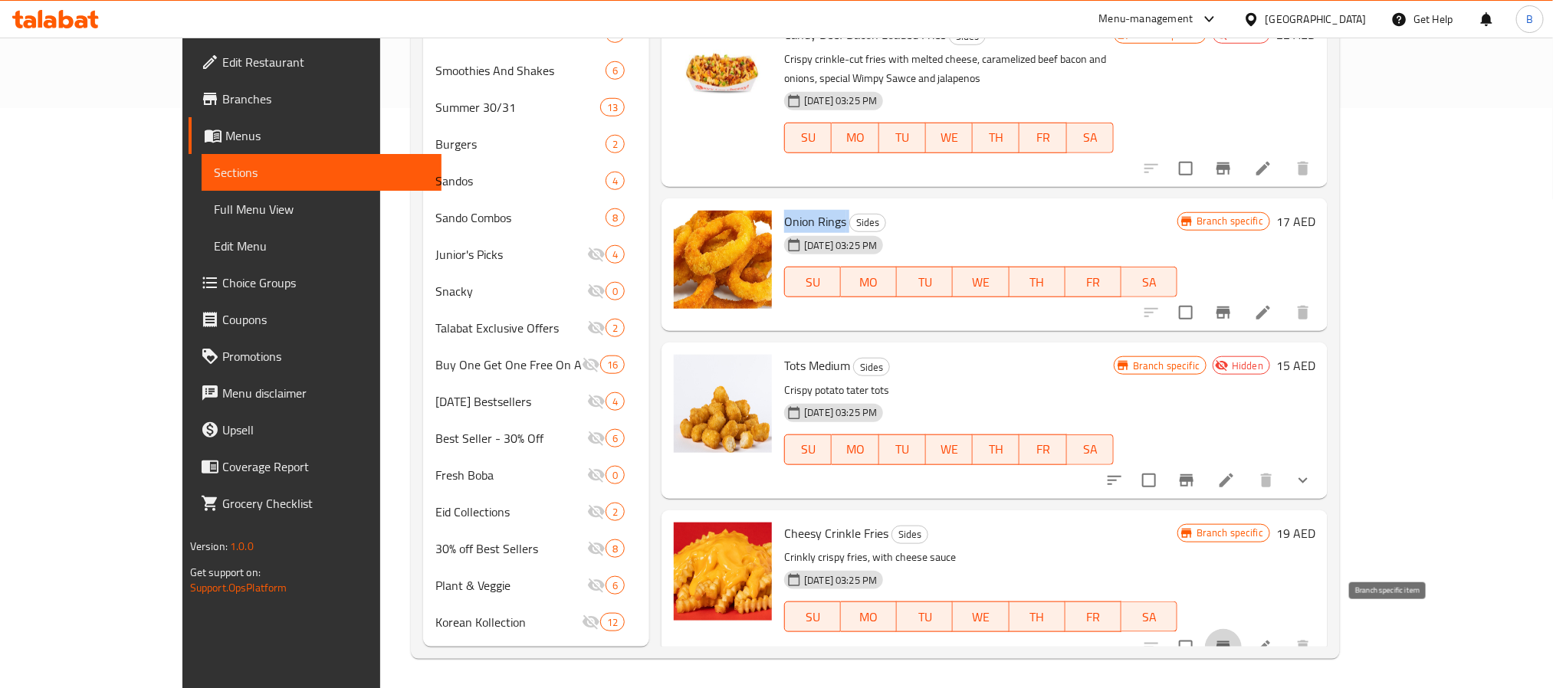
click at [1241, 630] on button "Branch-specific-item" at bounding box center [1223, 647] width 37 height 37
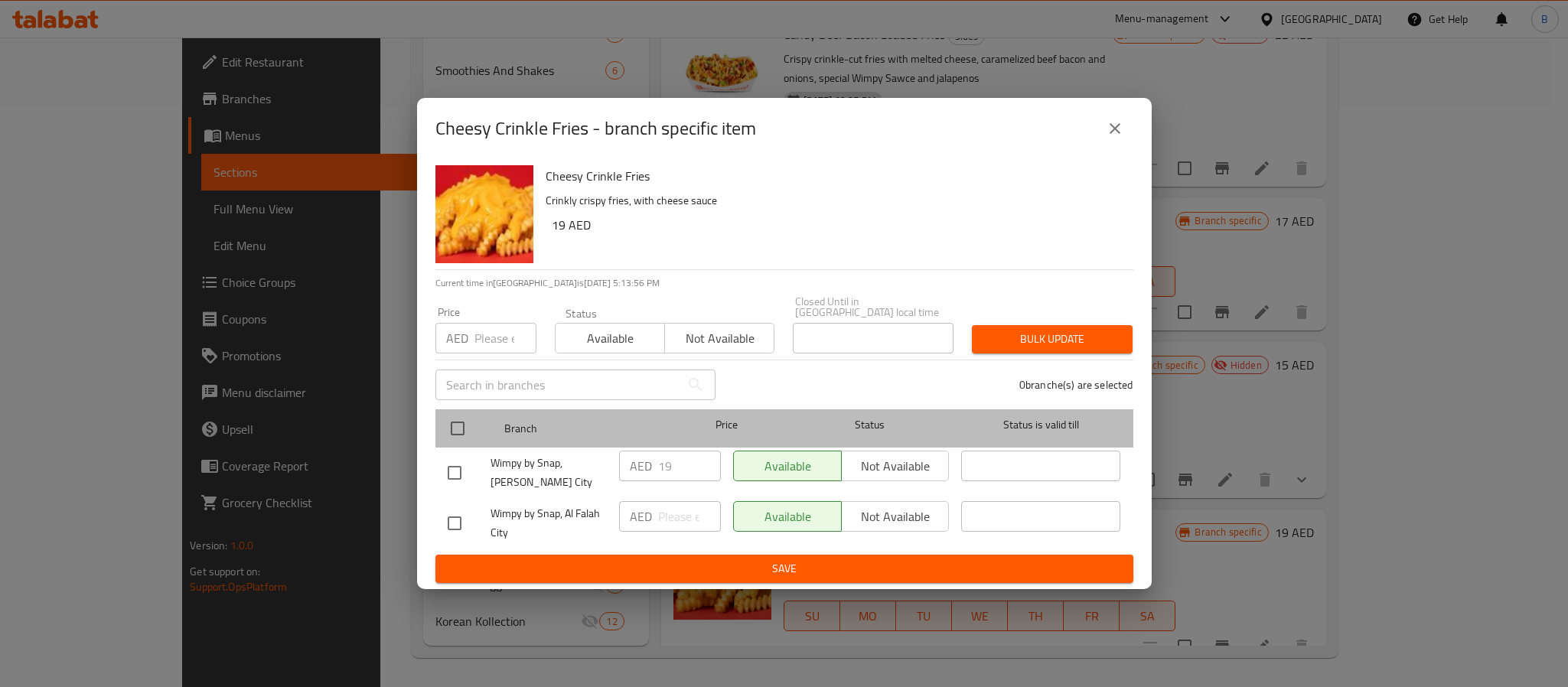
click at [437, 424] on div "Branch Price Status Status is valid till" at bounding box center [784, 428] width 698 height 38
click at [476, 406] on div at bounding box center [469, 428] width 57 height 44
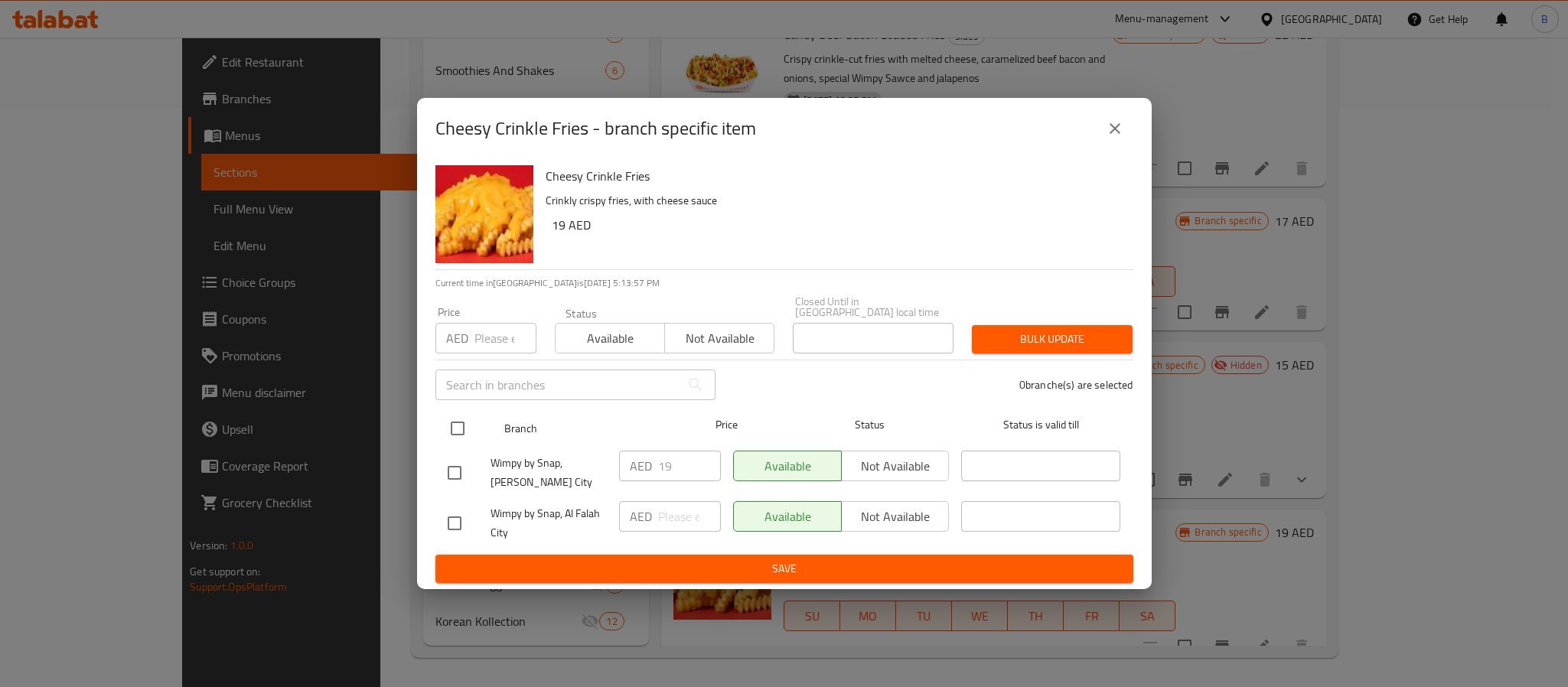
click at [456, 414] on input "checkbox" at bounding box center [457, 428] width 32 height 32
checkbox input "true"
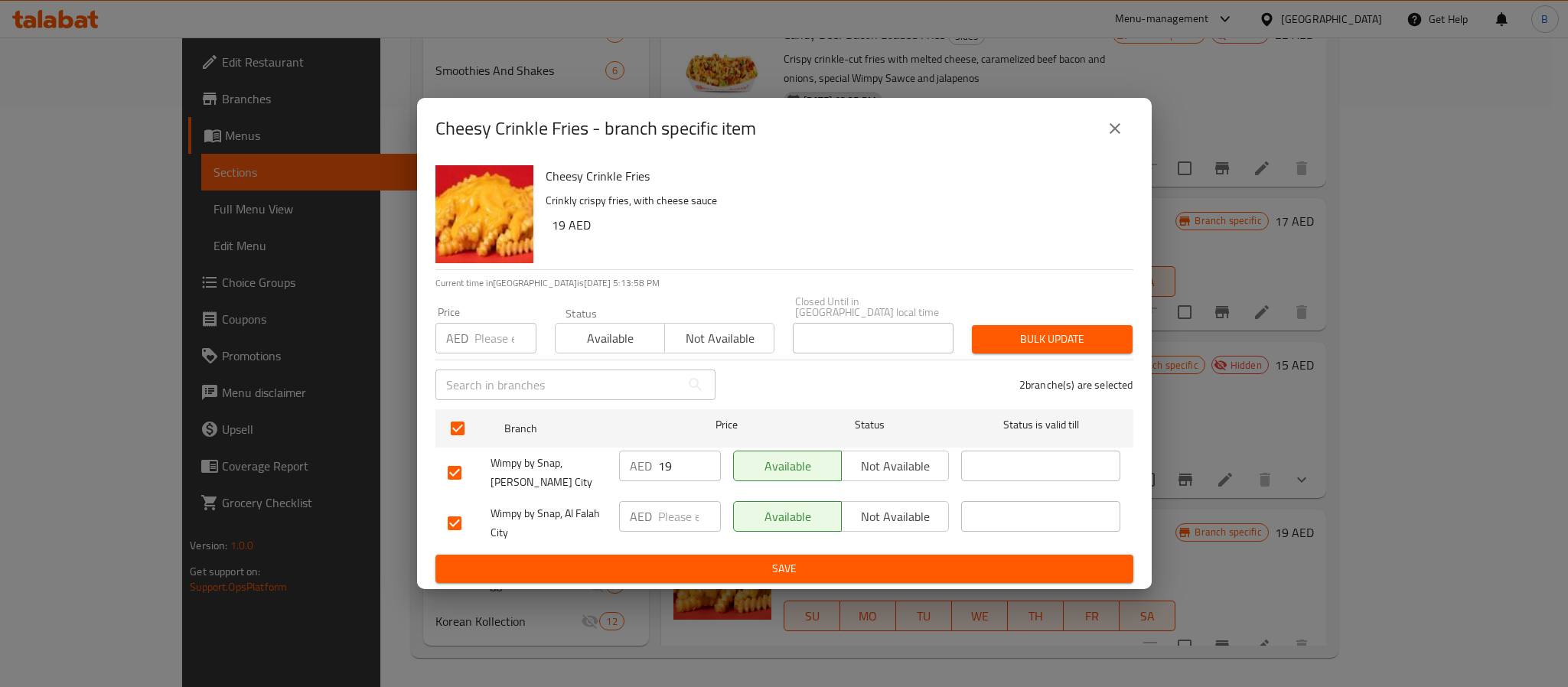
click at [484, 327] on input "number" at bounding box center [505, 338] width 62 height 31
type input "15"
click at [976, 326] on button "Bulk update" at bounding box center [1052, 340] width 161 height 28
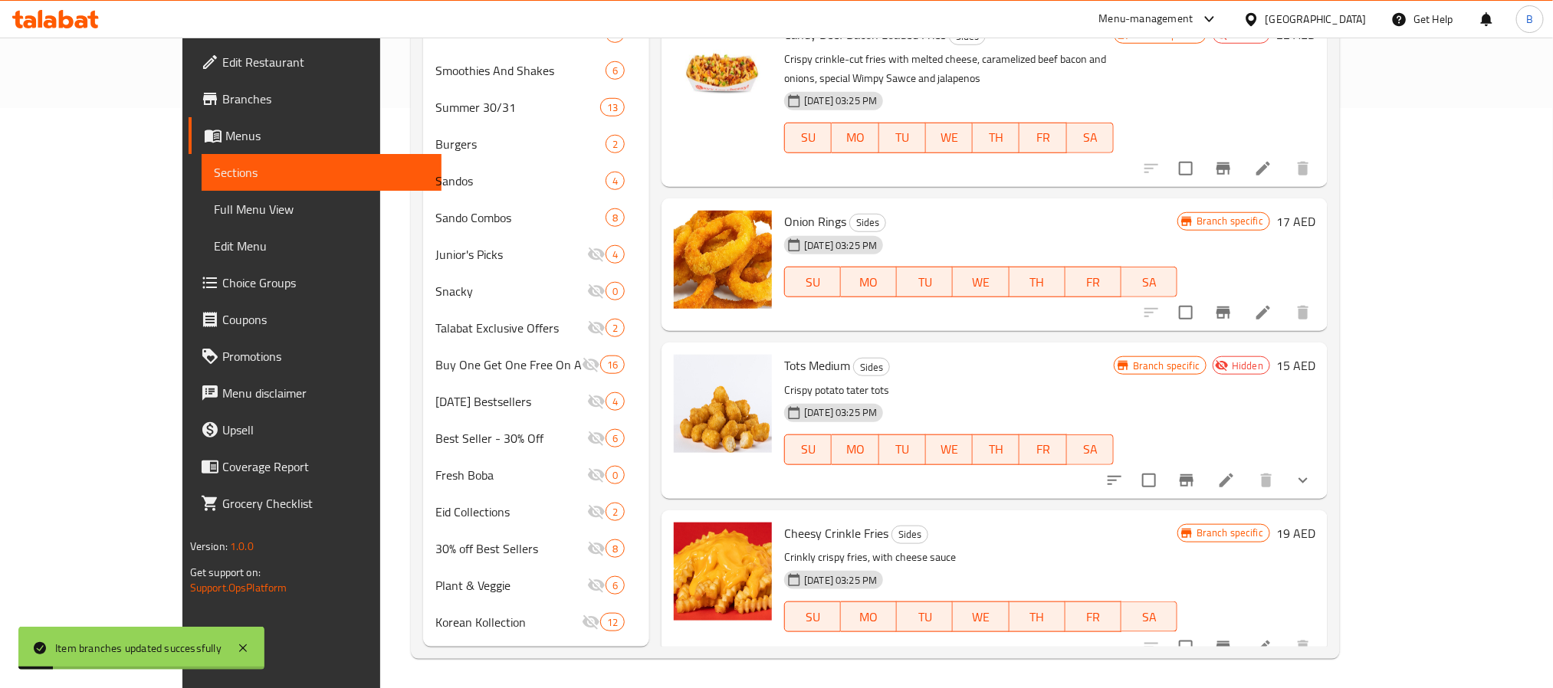
click at [1241, 629] on button "Branch-specific-item" at bounding box center [1223, 647] width 37 height 37
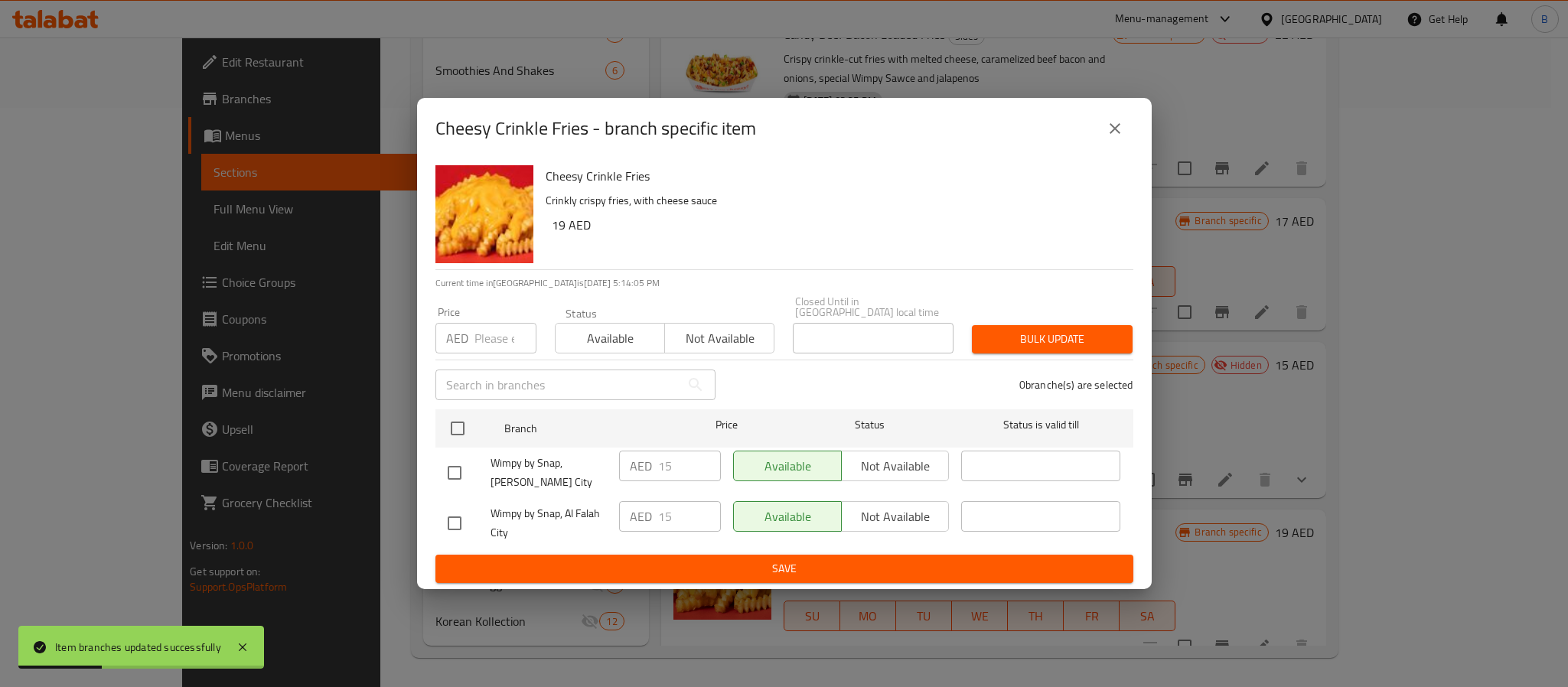
click at [1112, 129] on icon "close" at bounding box center [1115, 129] width 18 height 18
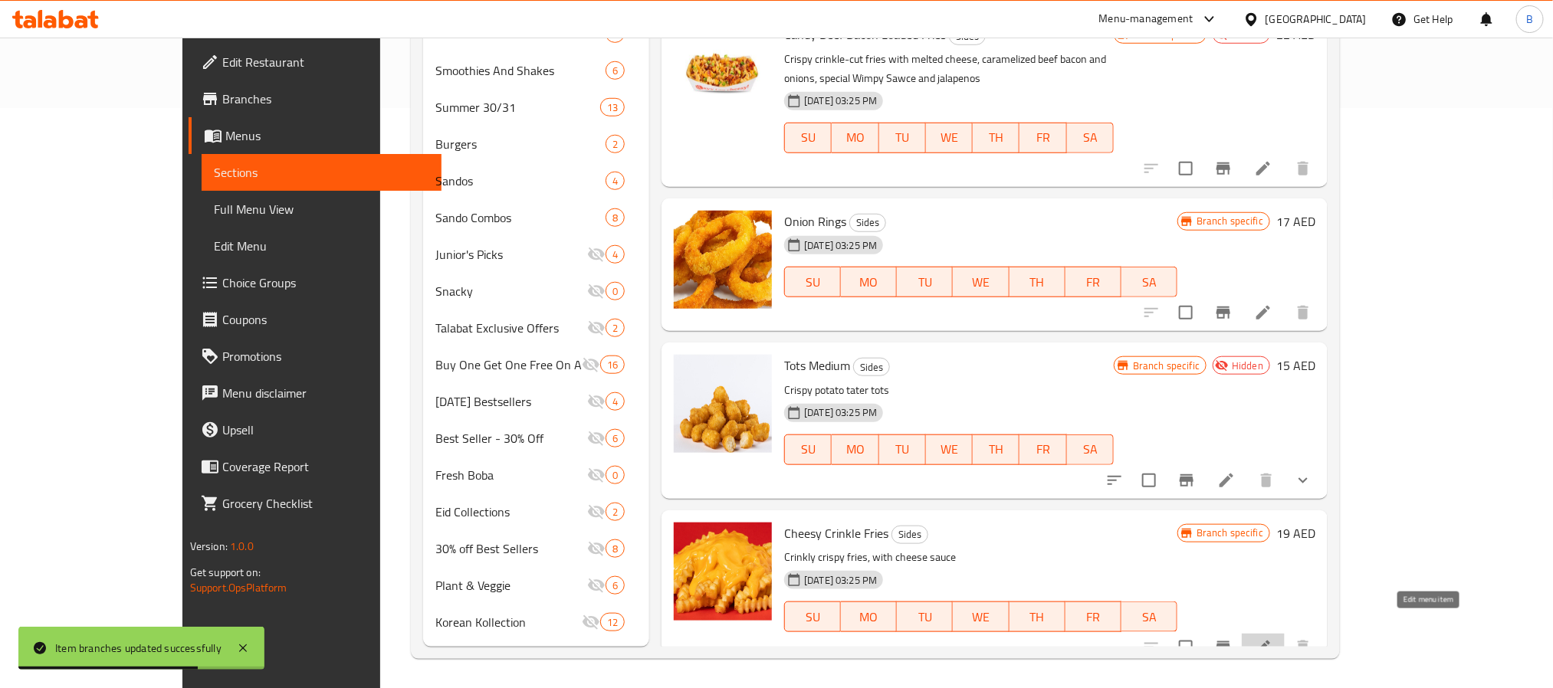
click at [1270, 641] on icon at bounding box center [1263, 648] width 14 height 14
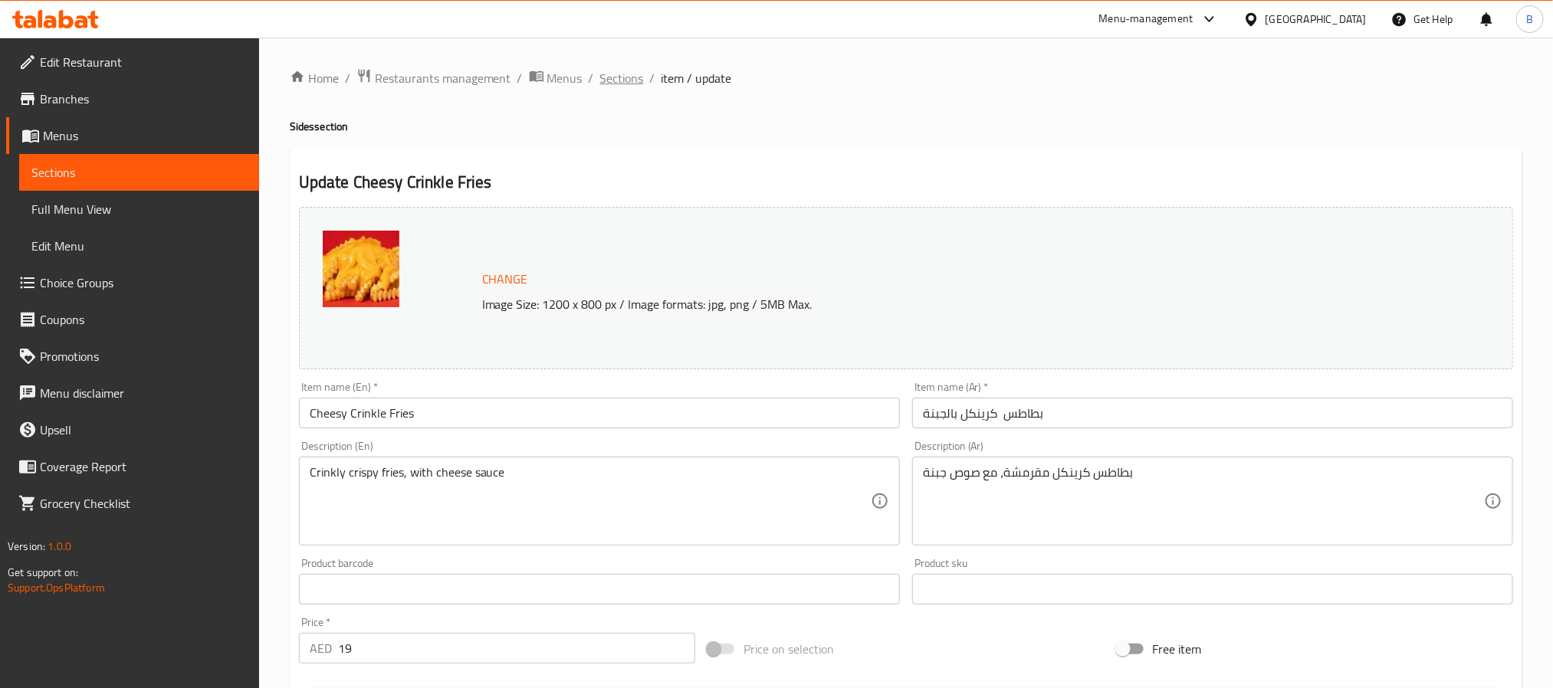
click at [625, 80] on span "Sections" at bounding box center [622, 78] width 44 height 18
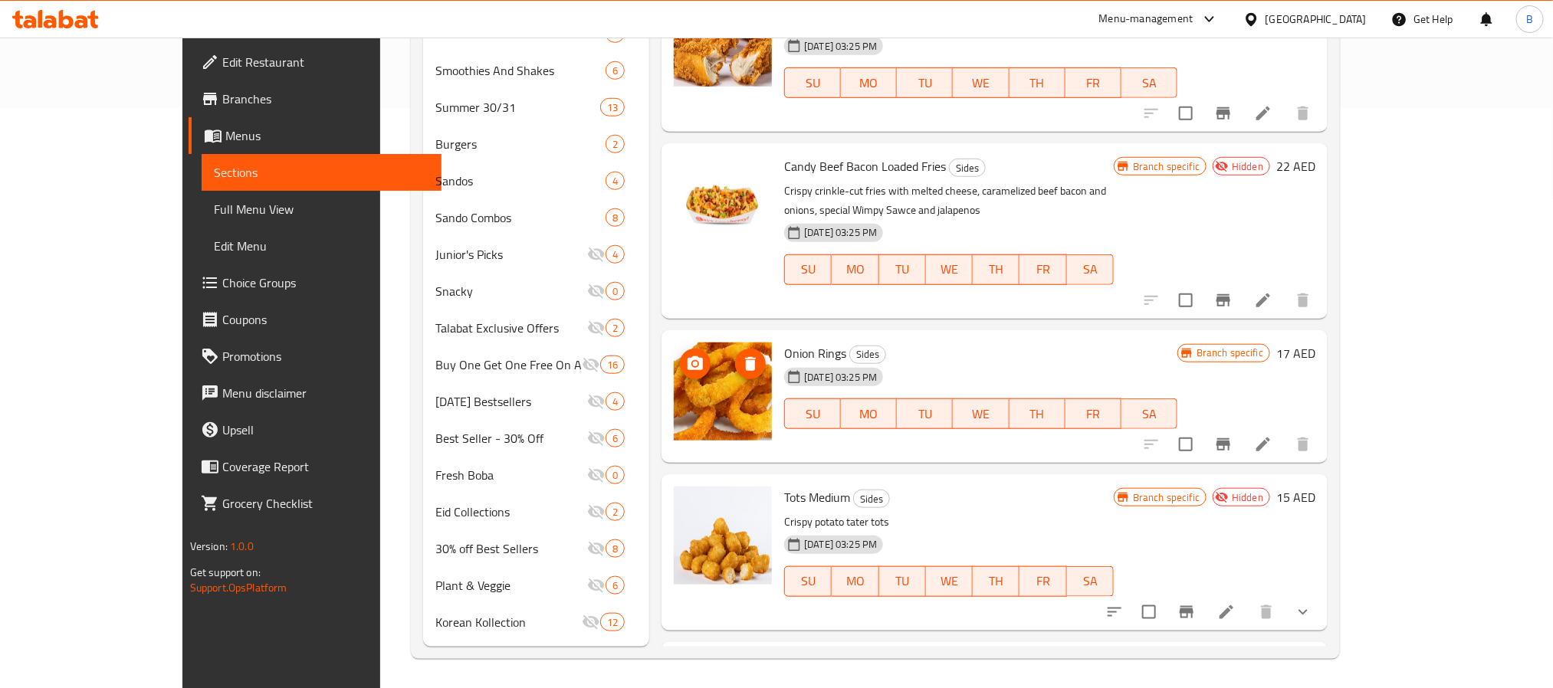
scroll to position [5, 0]
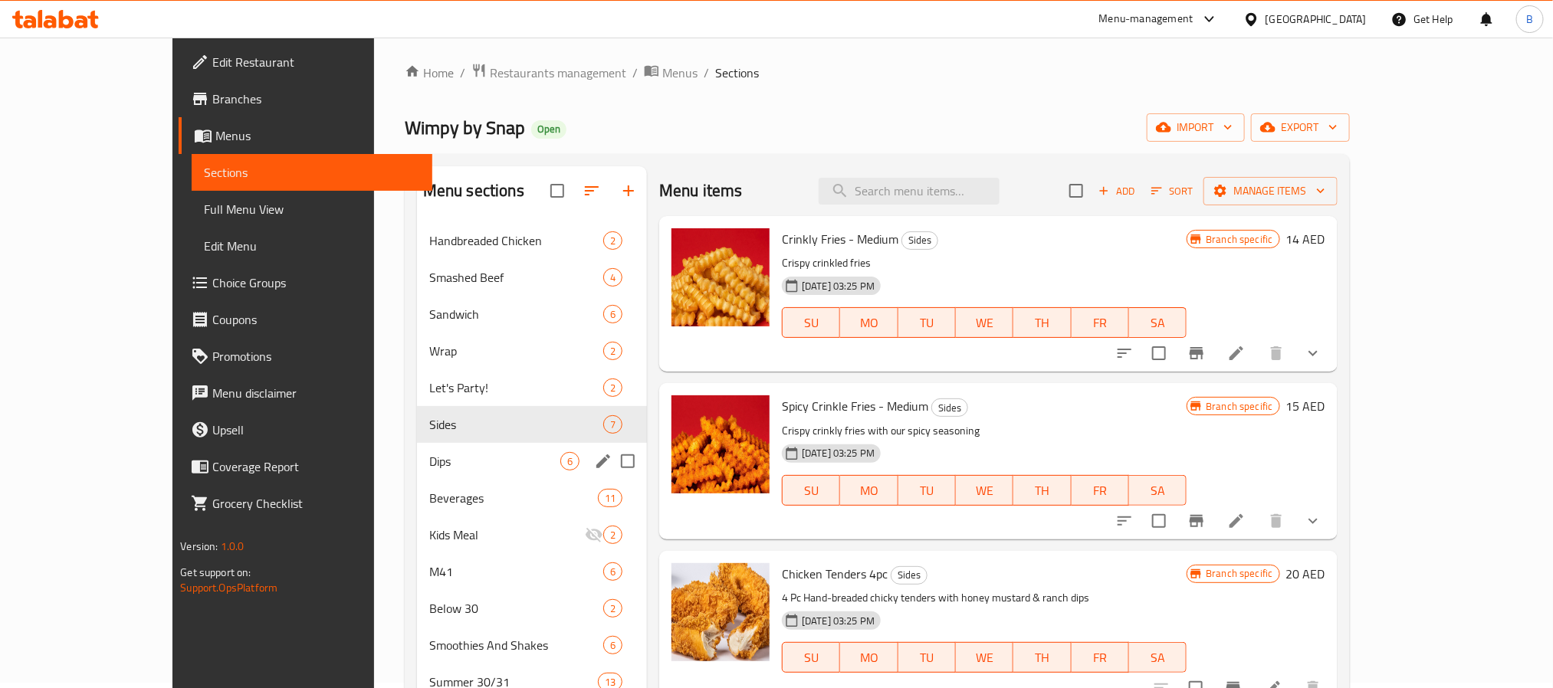
click at [429, 453] on span "Dips" at bounding box center [494, 461] width 131 height 18
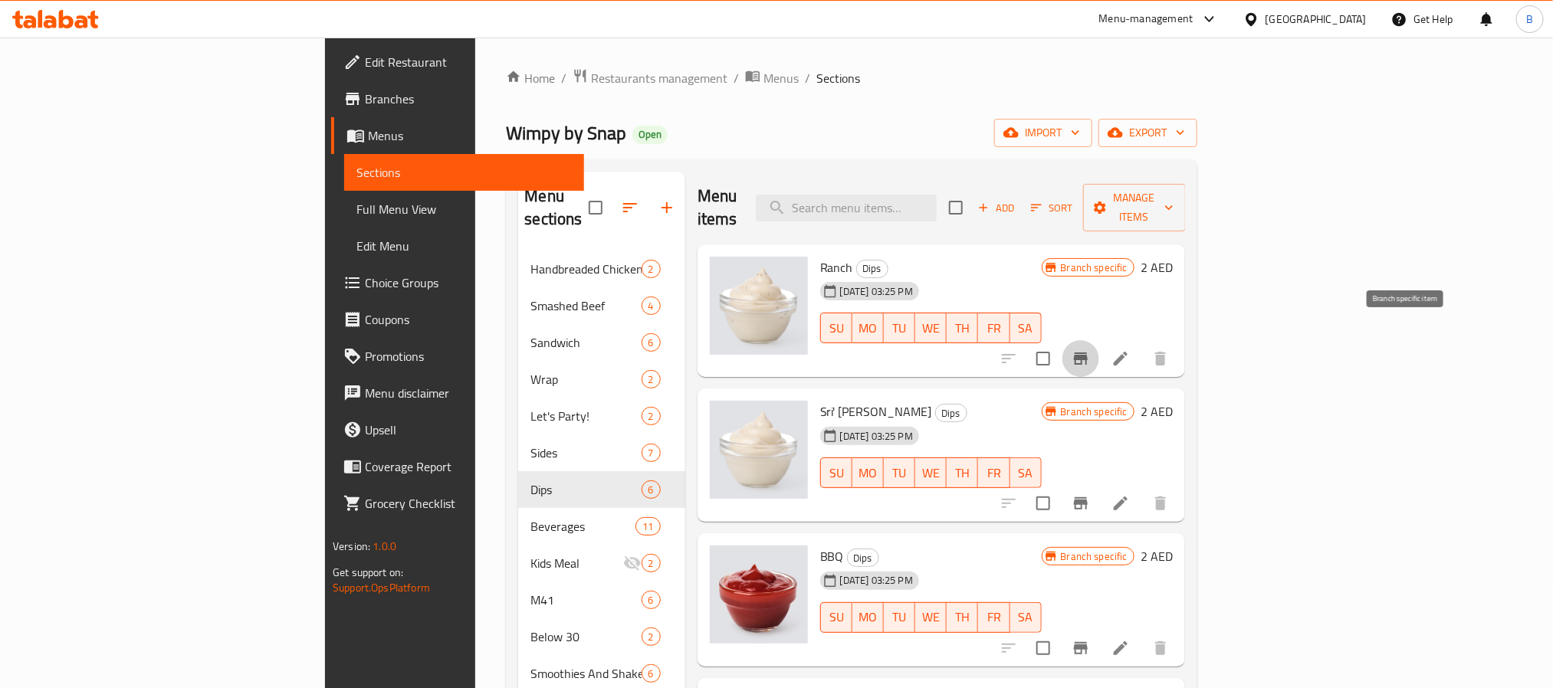
click at [1099, 348] on button "Branch-specific-item" at bounding box center [1080, 358] width 37 height 37
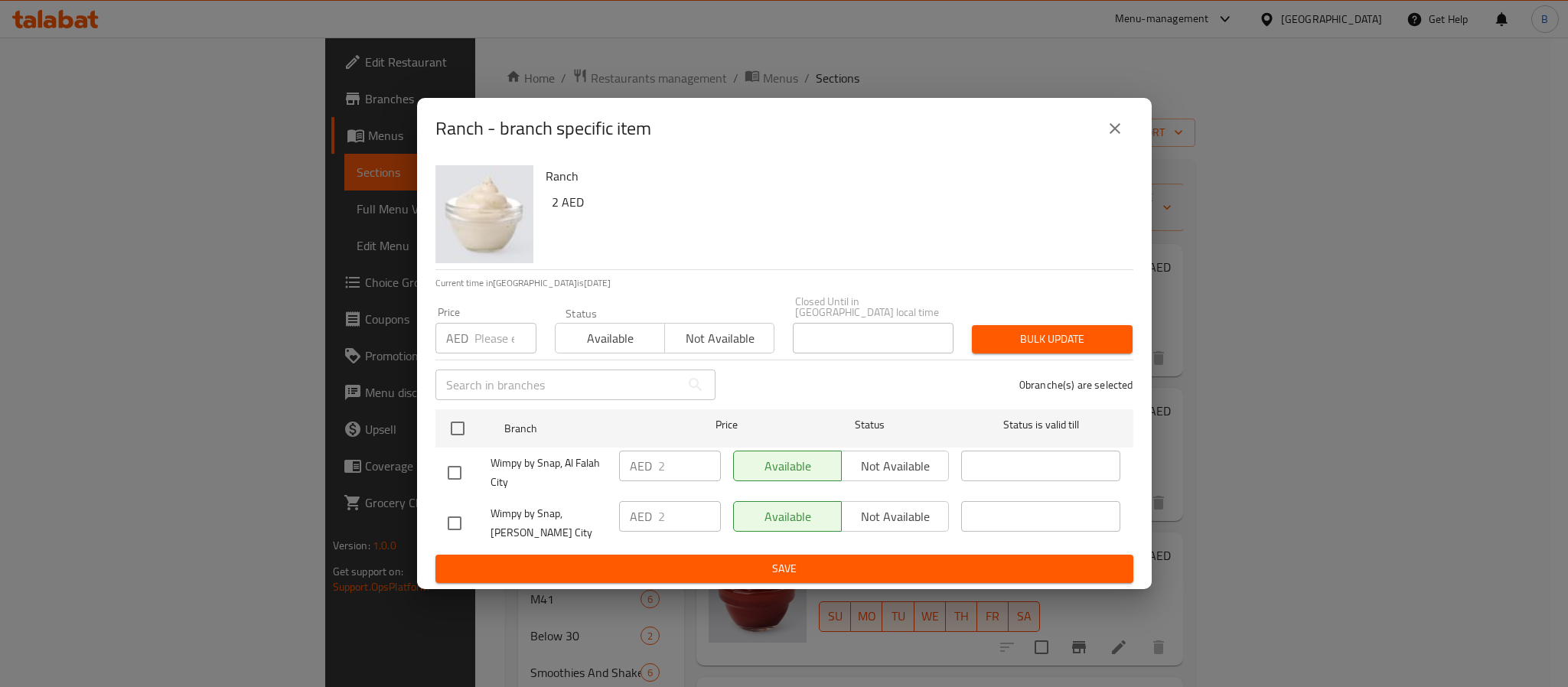
click at [1116, 125] on icon "close" at bounding box center [1115, 129] width 18 height 18
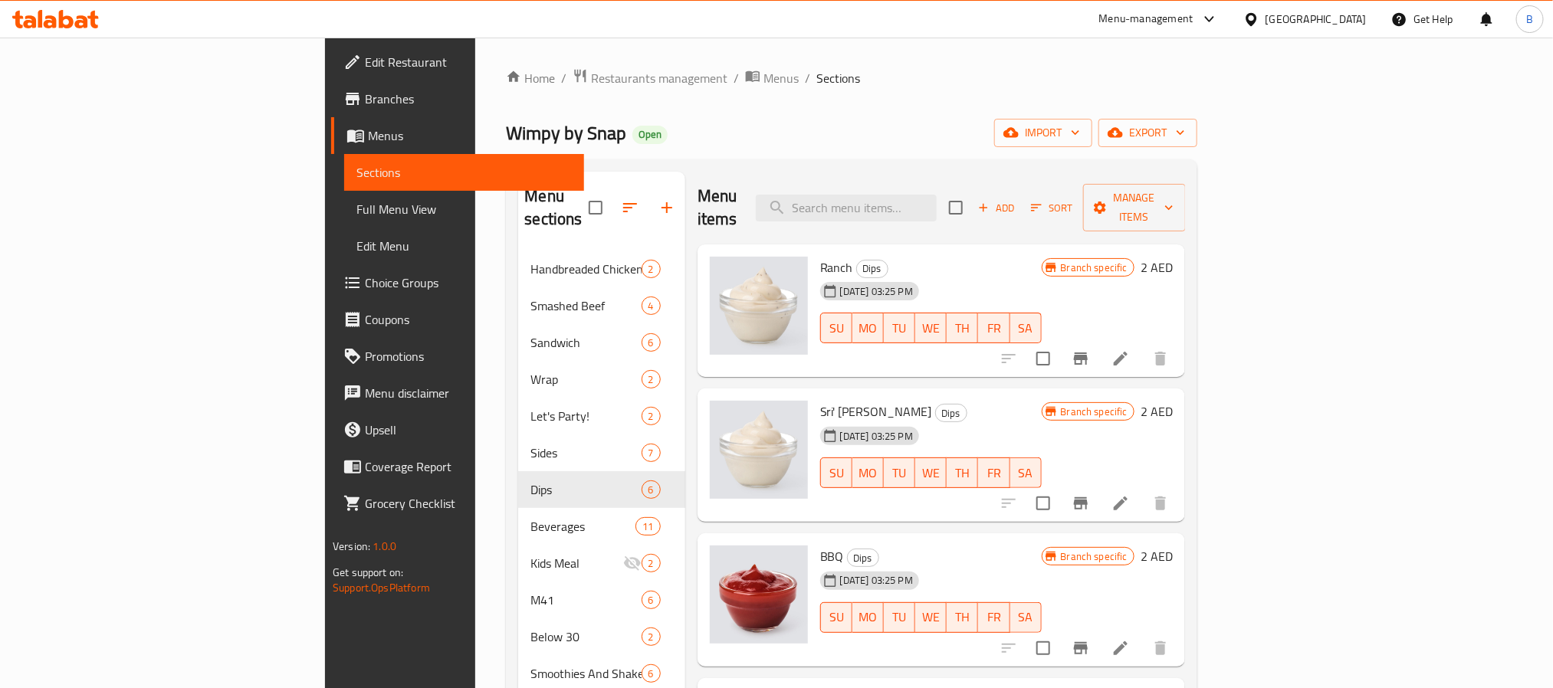
click at [1142, 490] on li at bounding box center [1120, 504] width 43 height 28
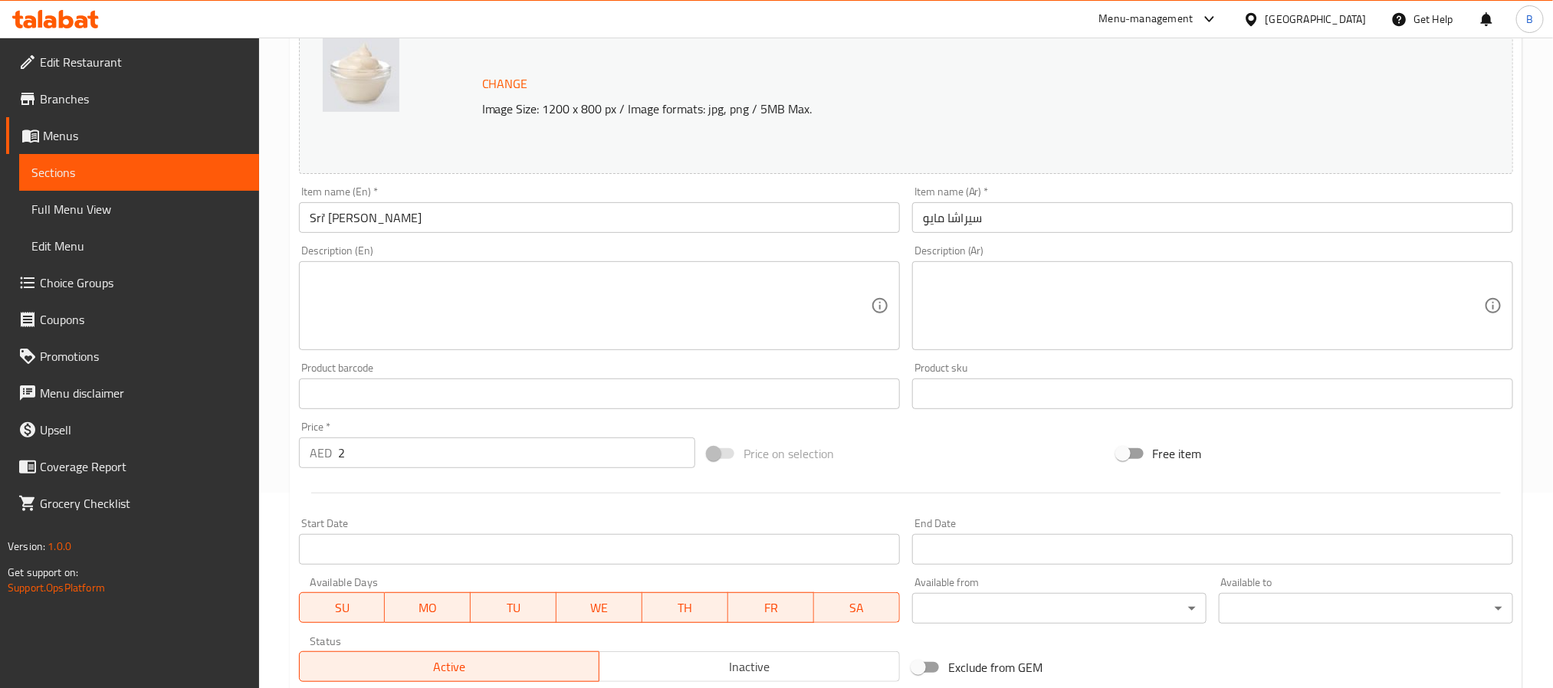
scroll to position [345, 0]
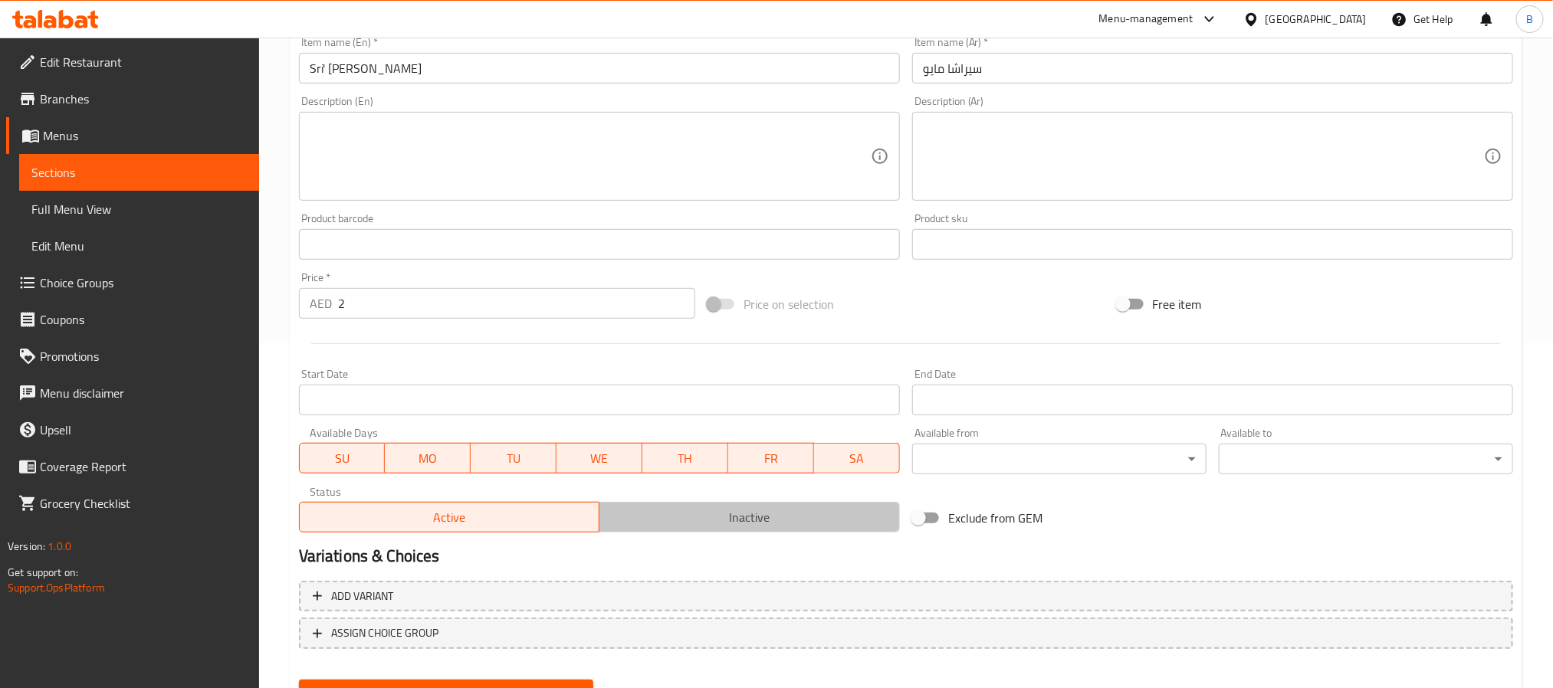
click at [812, 513] on span "Inactive" at bounding box center [749, 518] width 288 height 22
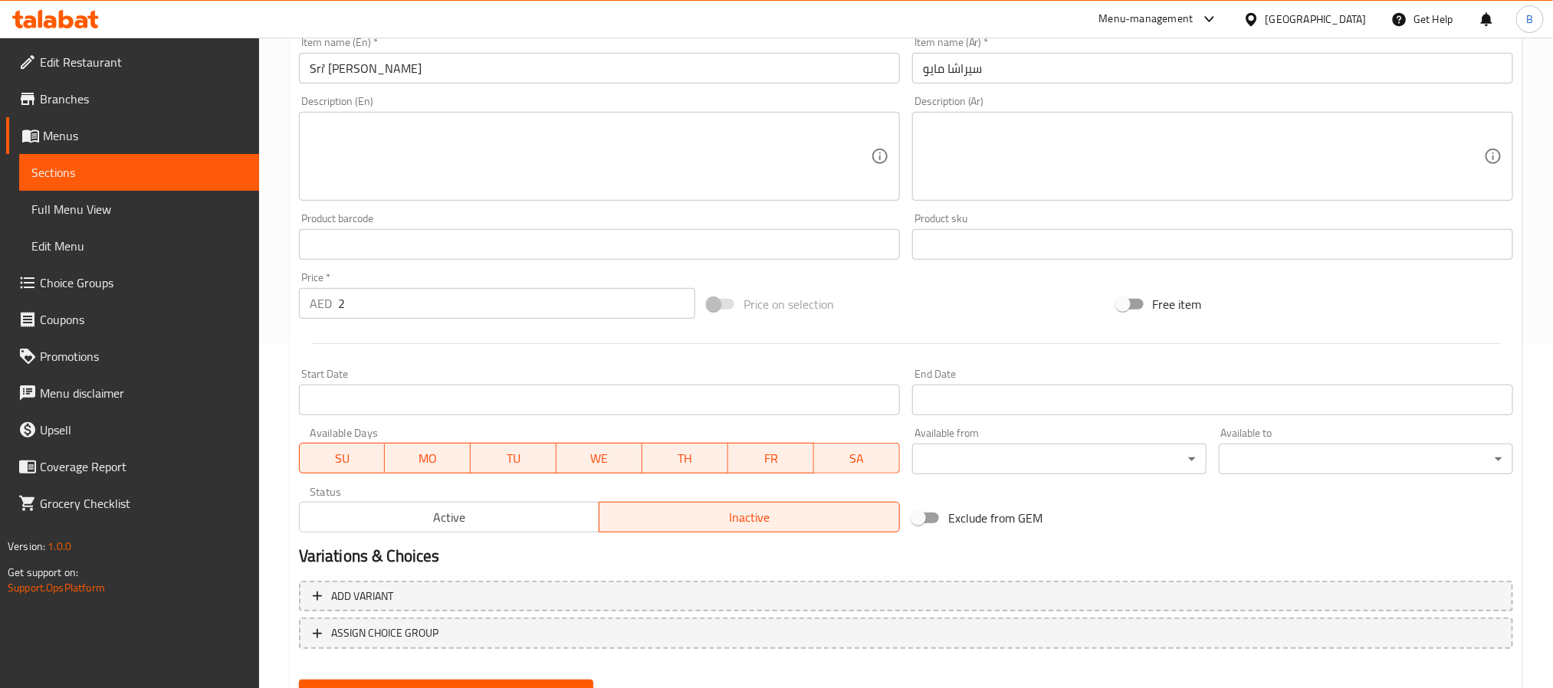
click at [435, 684] on span "Update" at bounding box center [446, 693] width 270 height 19
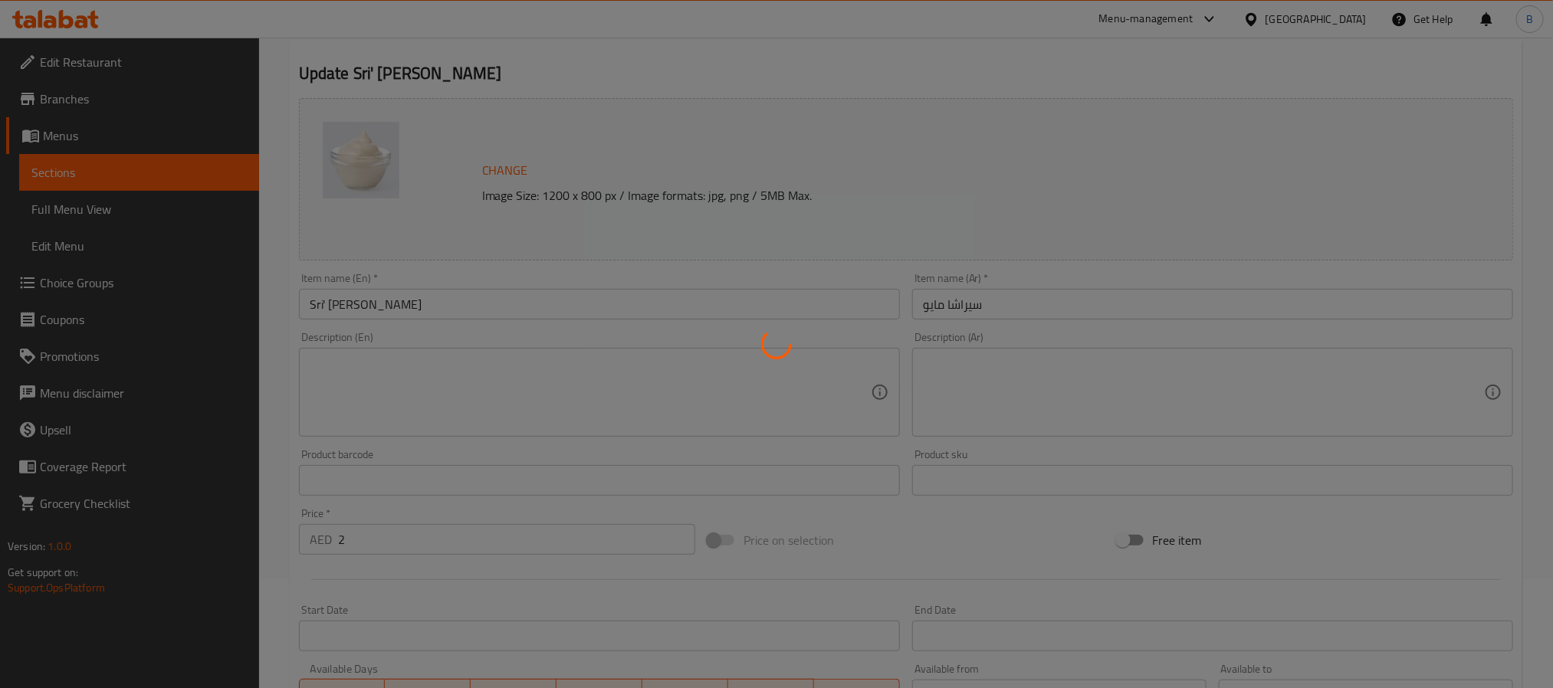
scroll to position [0, 0]
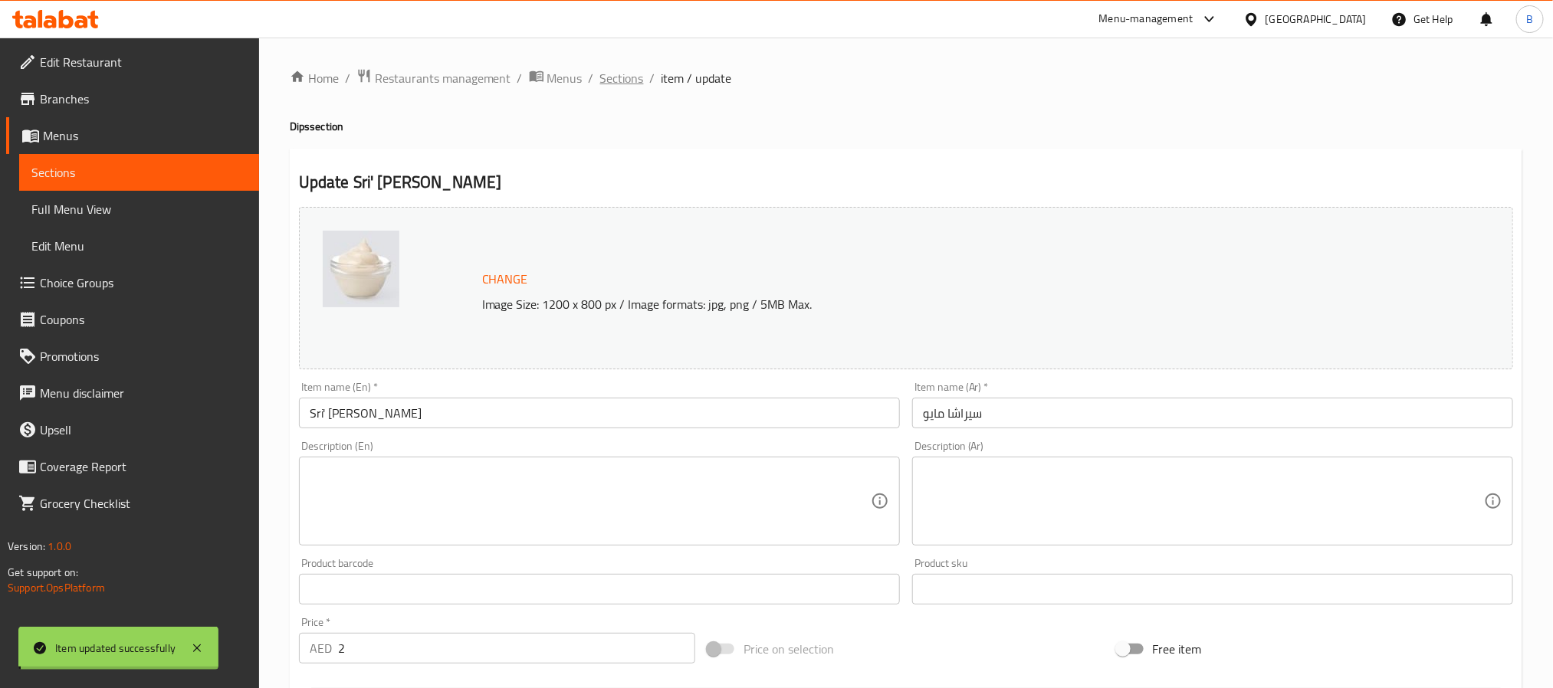
click at [628, 79] on span "Sections" at bounding box center [622, 78] width 44 height 18
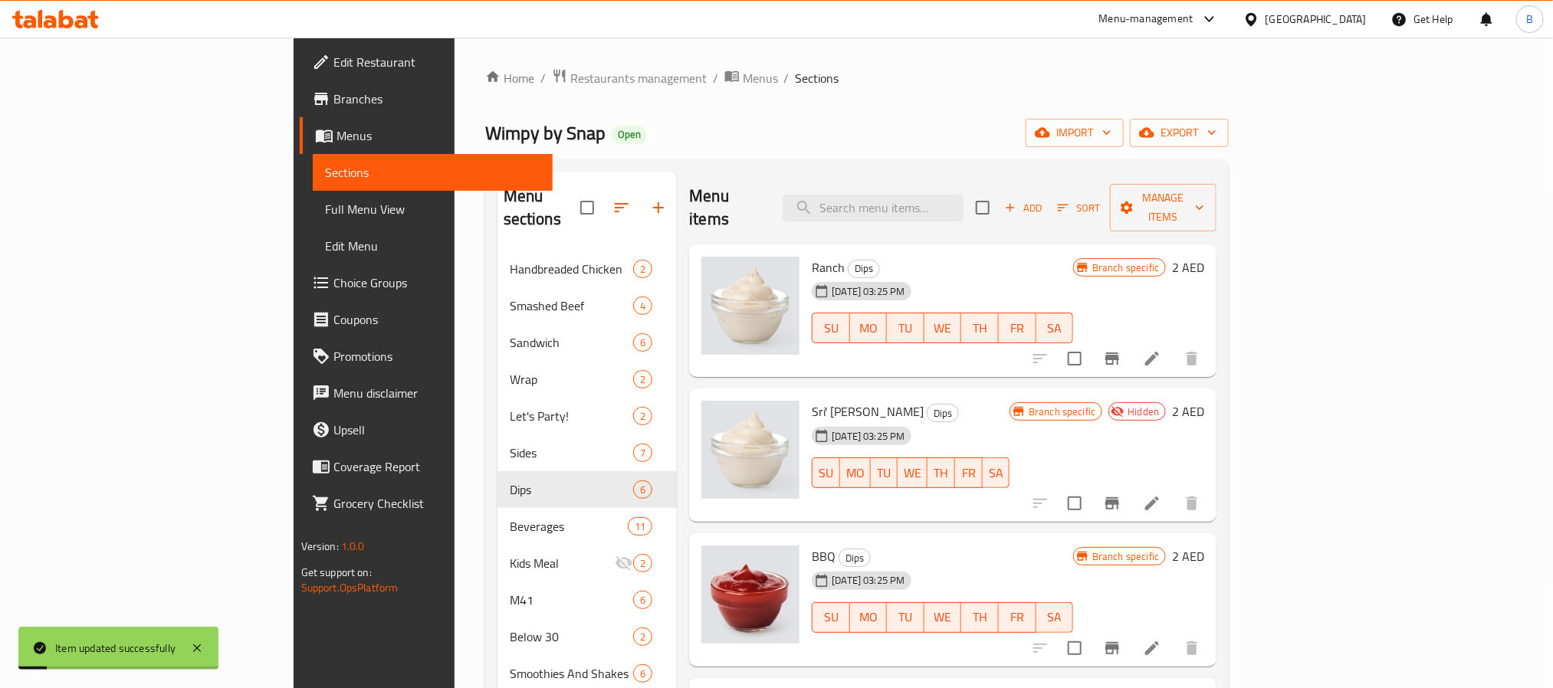
click at [812, 400] on span "Sri' [PERSON_NAME]" at bounding box center [868, 411] width 112 height 23
copy h6 "Sri' [PERSON_NAME]"
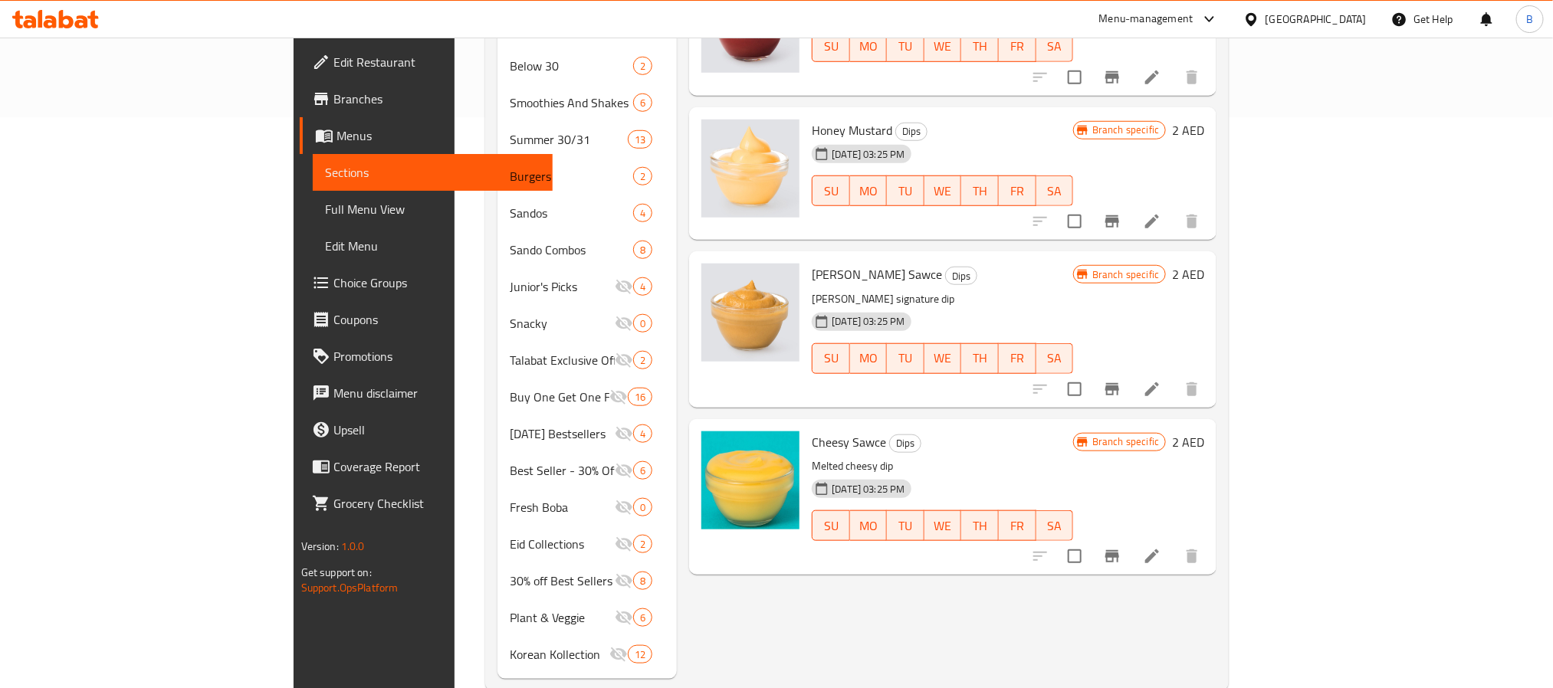
scroll to position [580, 0]
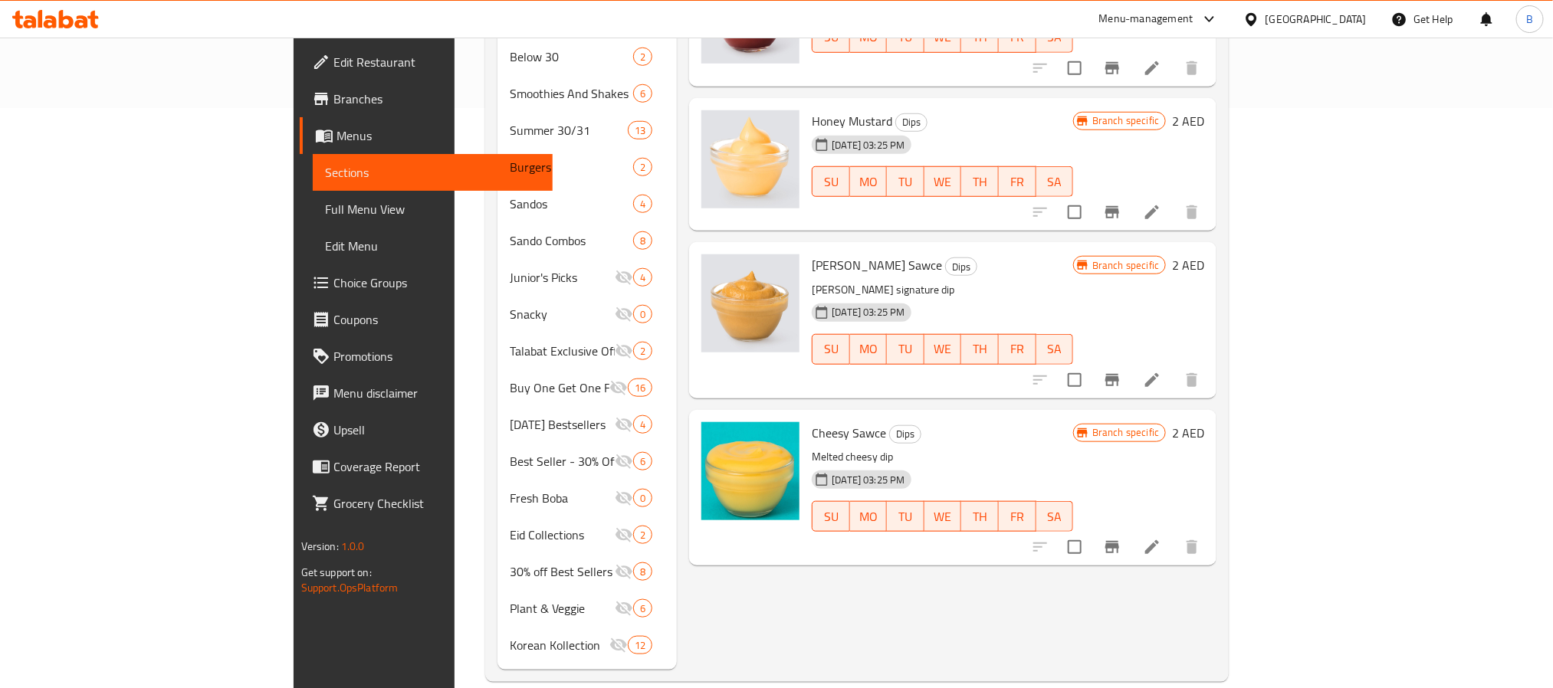
click at [812, 254] on span "[PERSON_NAME]'s Sawce" at bounding box center [877, 265] width 130 height 23
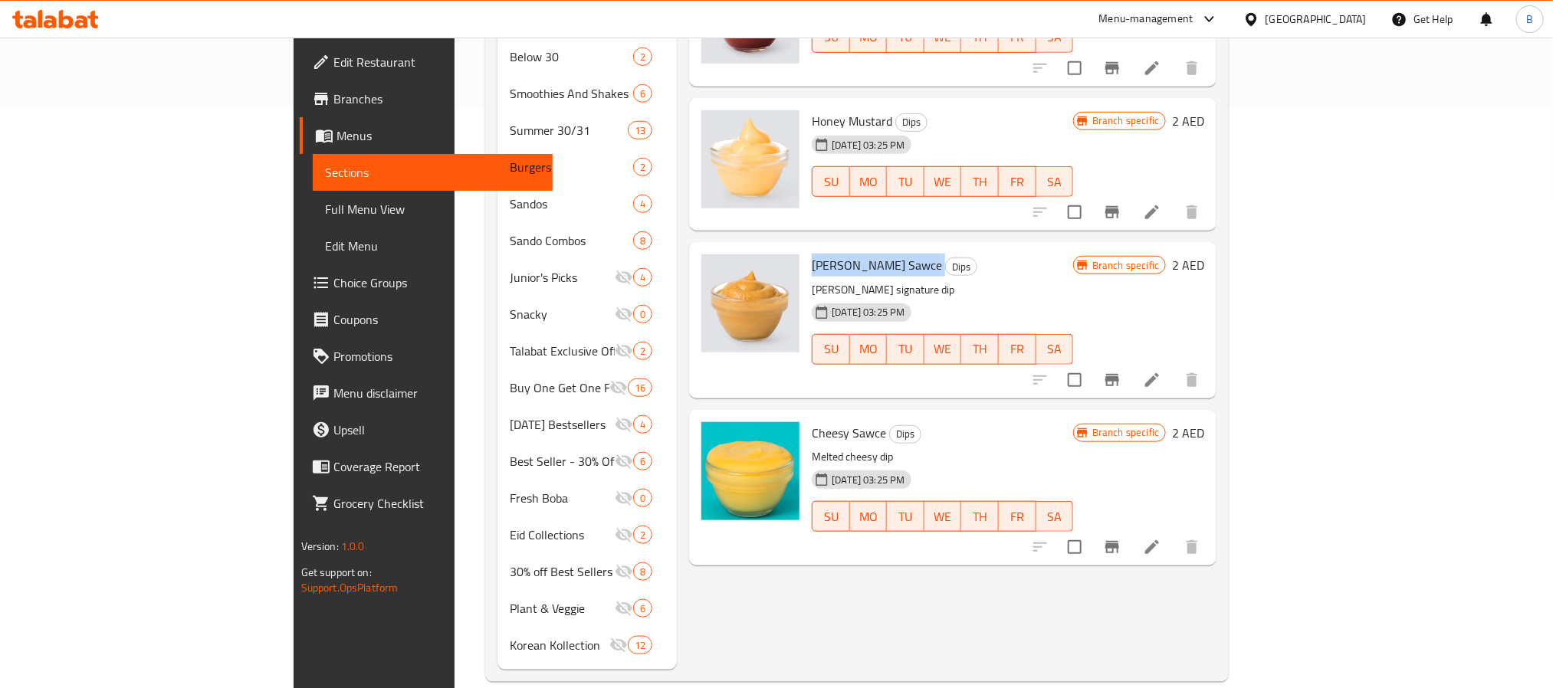
click at [812, 254] on span "[PERSON_NAME]'s Sawce" at bounding box center [877, 265] width 130 height 23
click at [1130, 362] on button "Branch-specific-item" at bounding box center [1112, 380] width 37 height 37
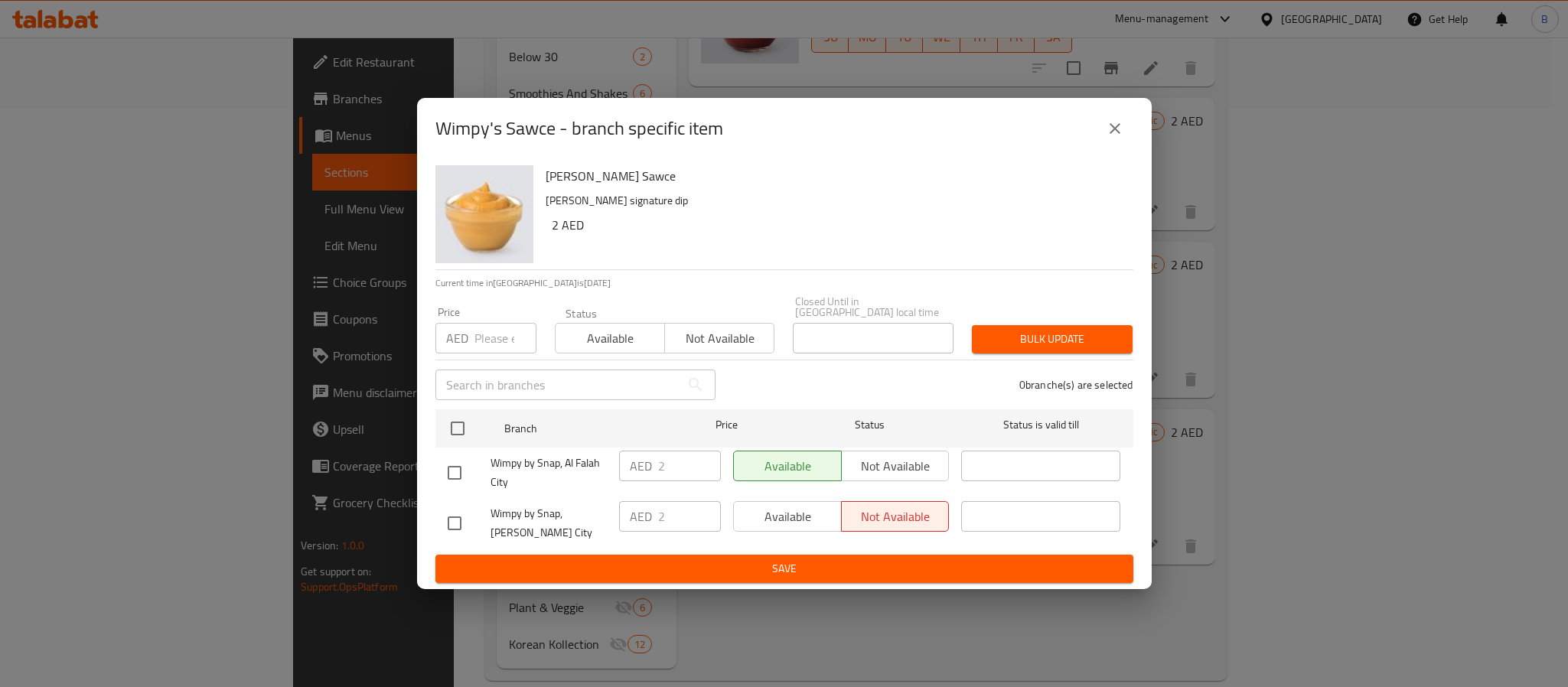
click at [1102, 110] on button "close" at bounding box center [1115, 128] width 37 height 37
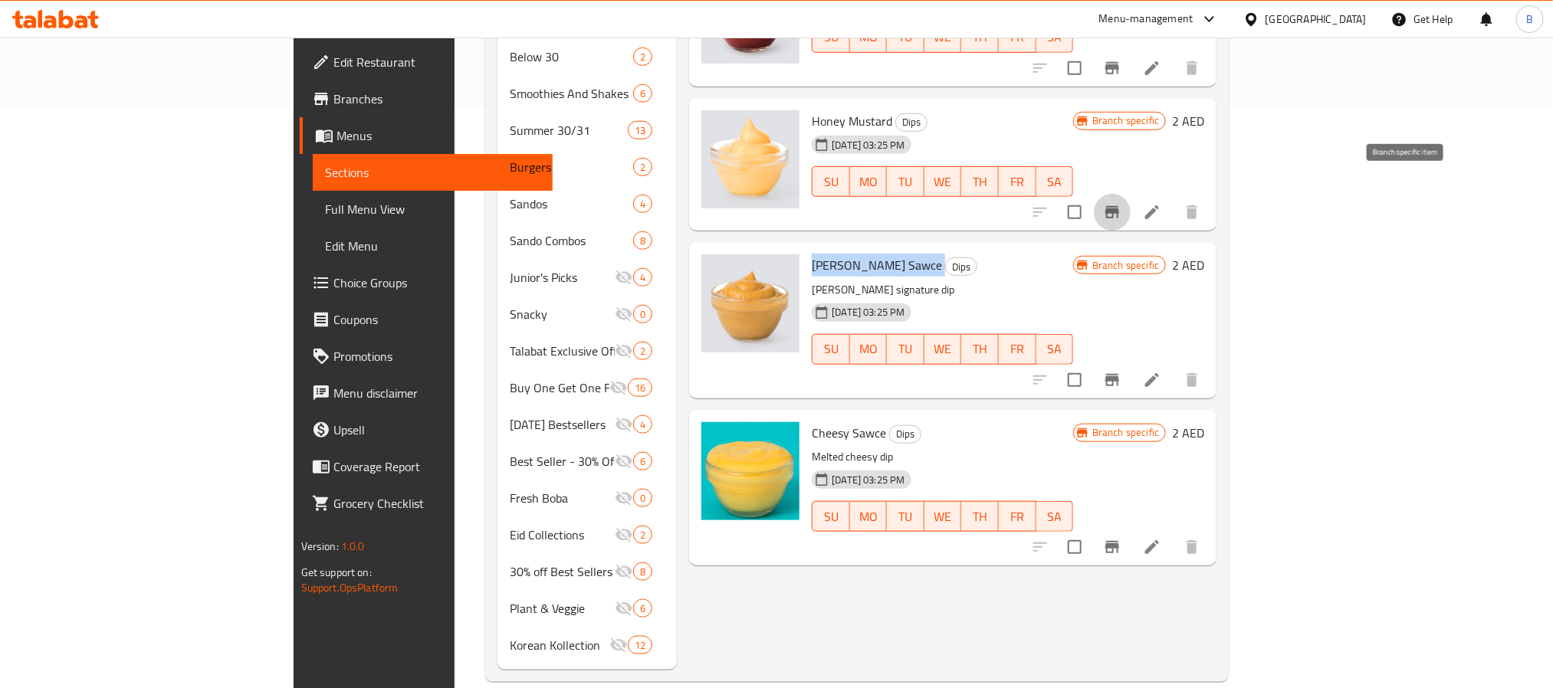
click at [1121, 203] on icon "Branch-specific-item" at bounding box center [1112, 212] width 18 height 18
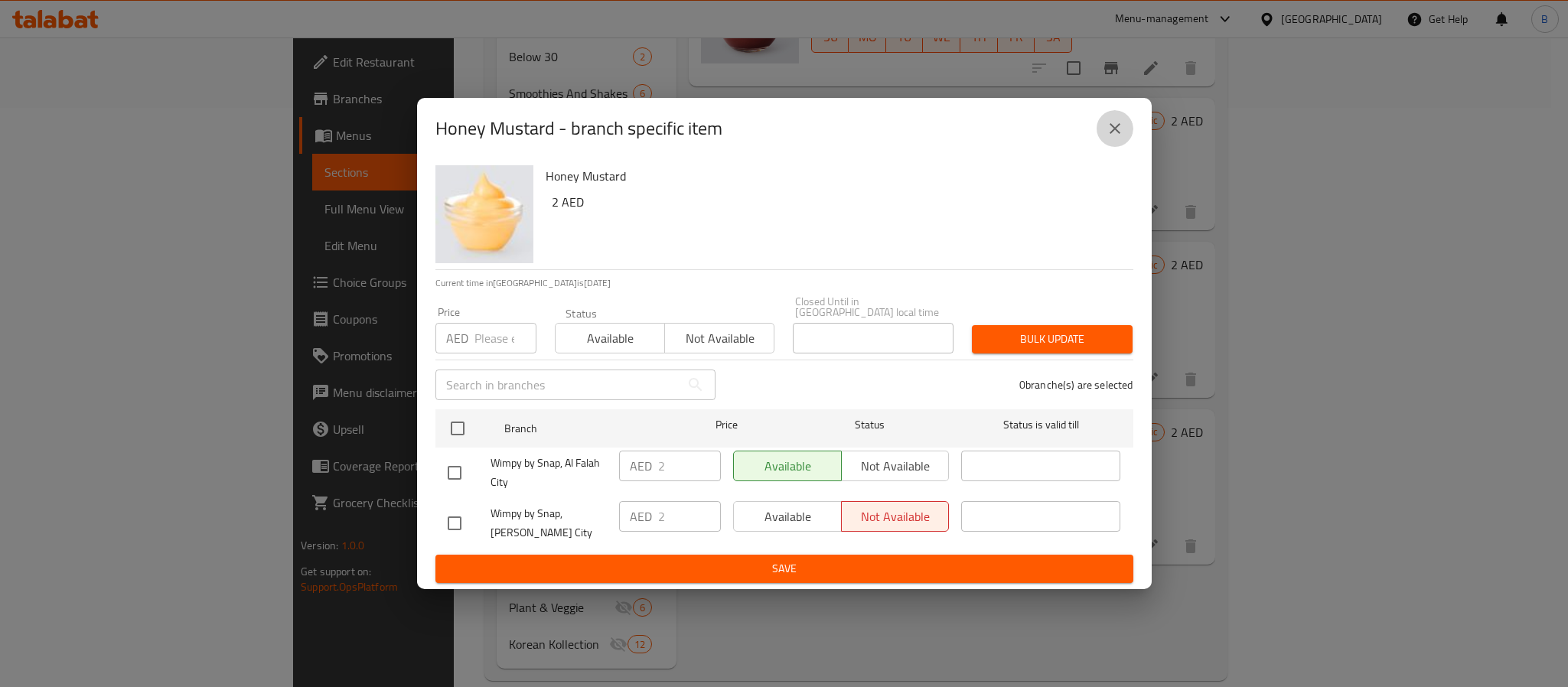
click at [1100, 110] on button "close" at bounding box center [1115, 128] width 37 height 37
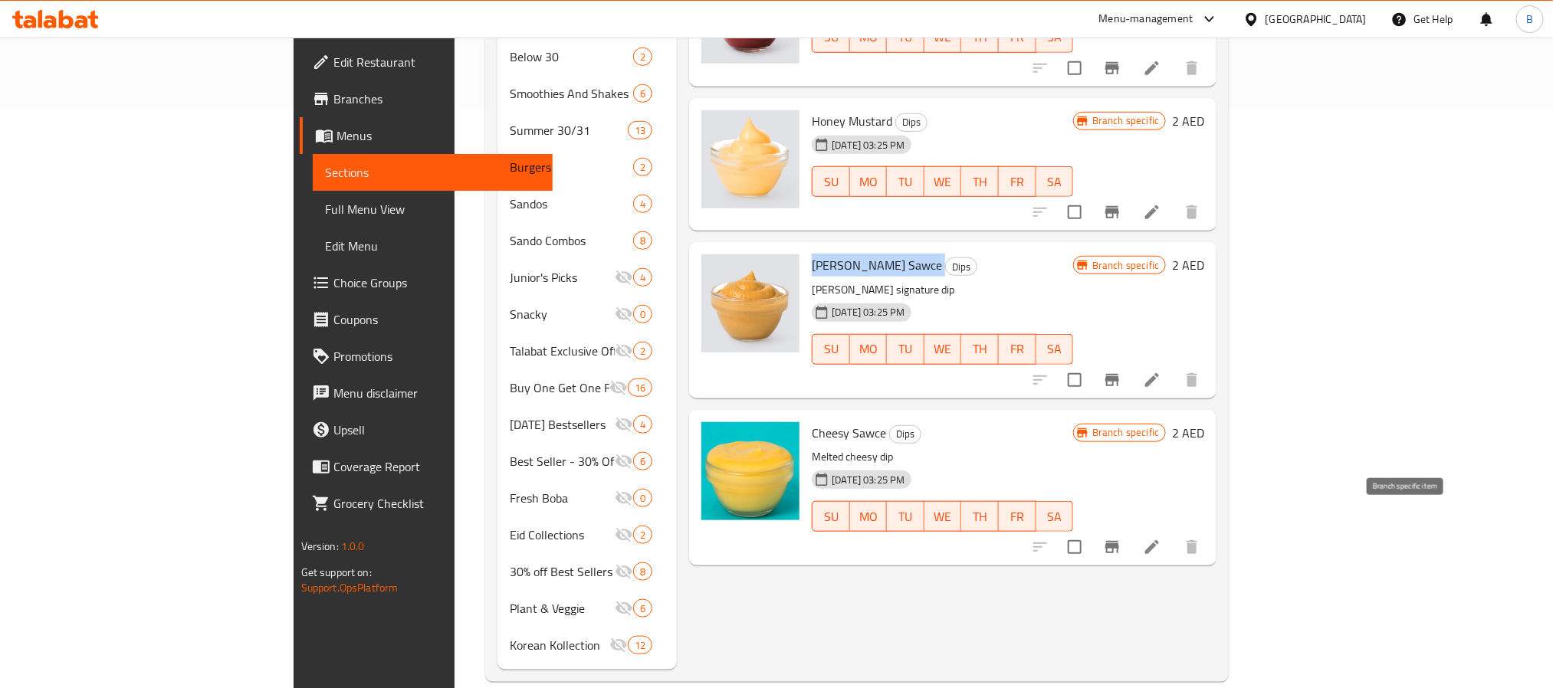
click at [1130, 531] on button "Branch-specific-item" at bounding box center [1112, 547] width 37 height 37
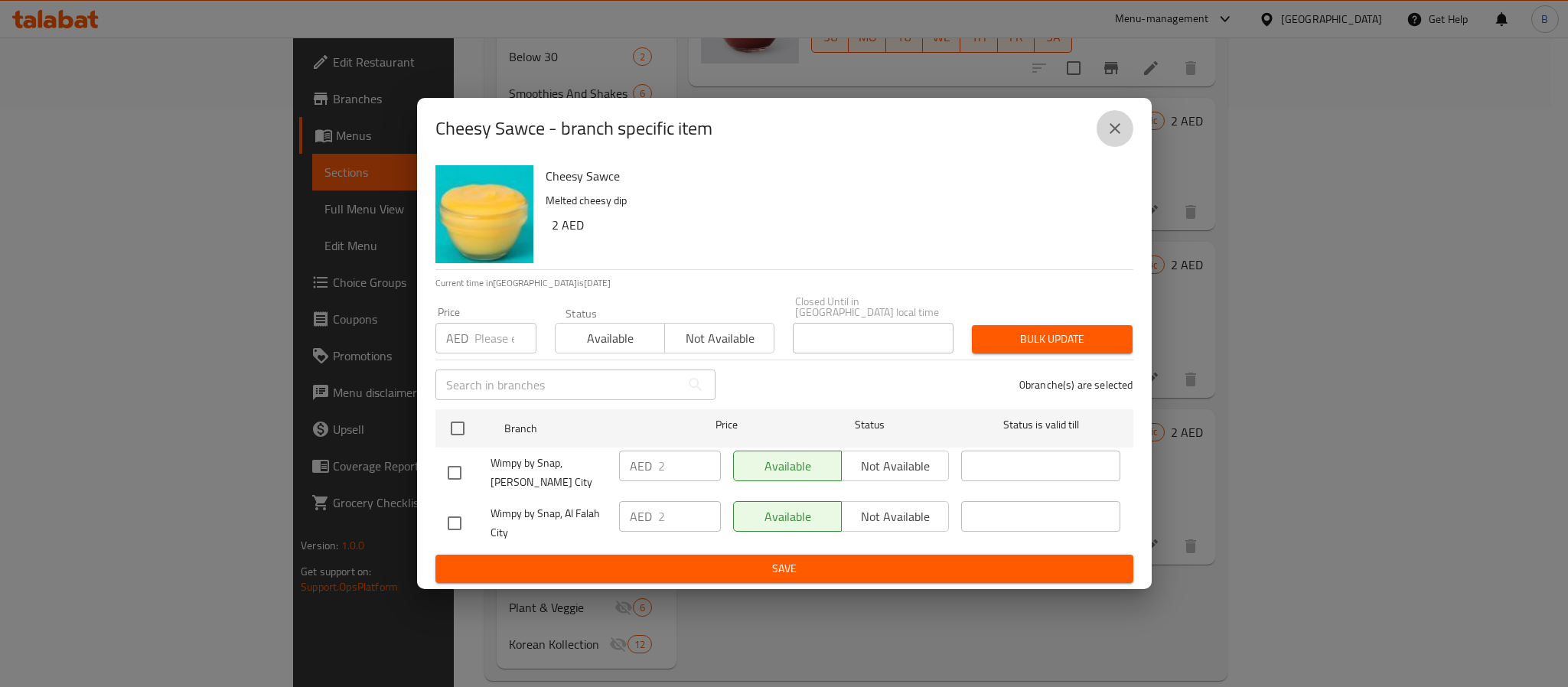
click at [1119, 132] on button "close" at bounding box center [1115, 128] width 37 height 37
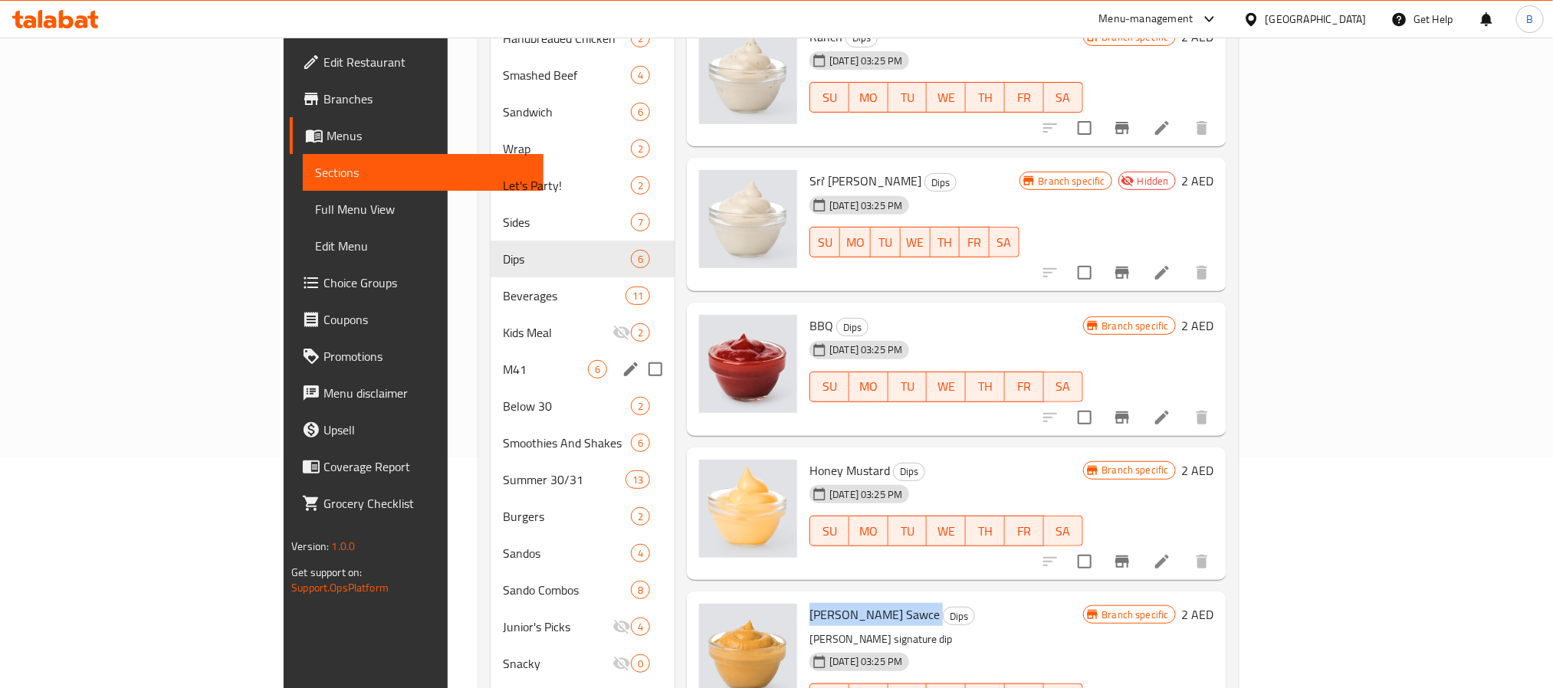
scroll to position [230, 0]
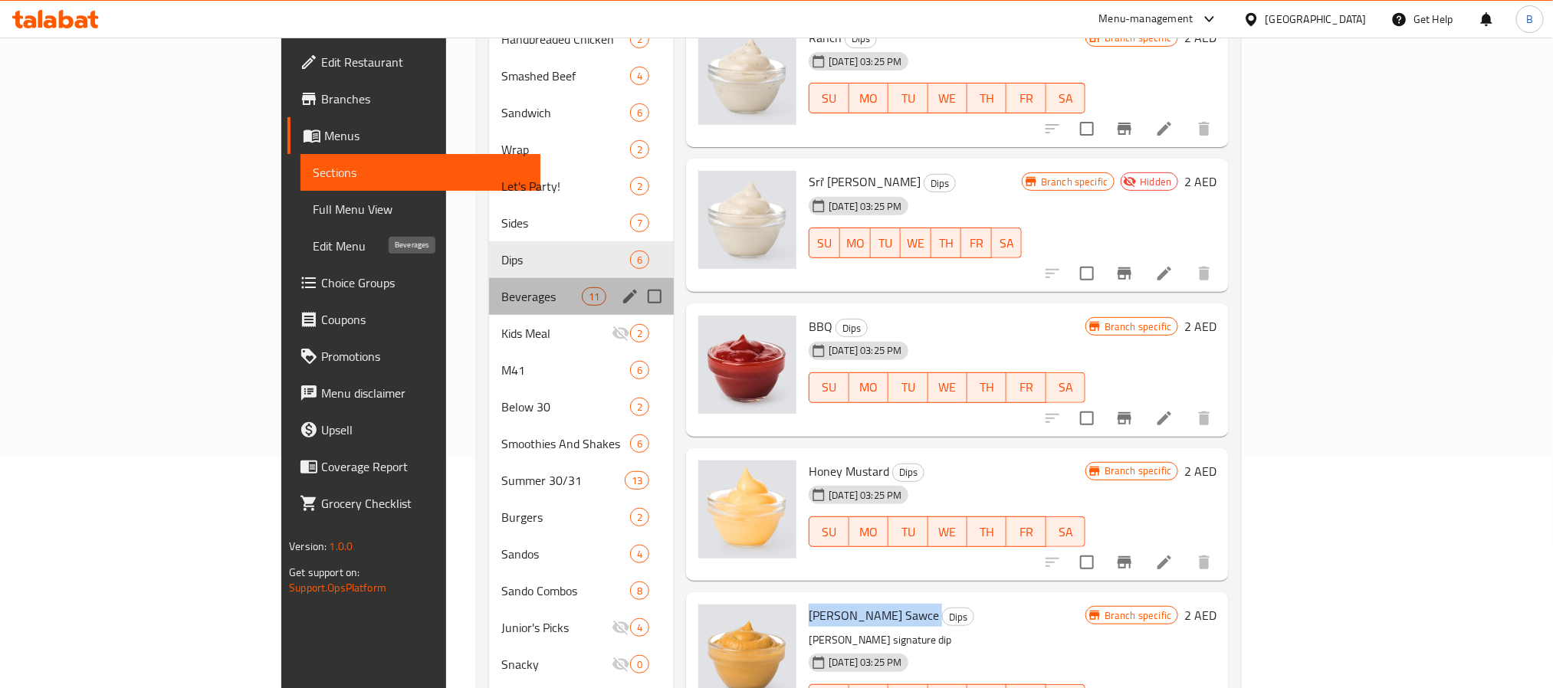
click at [501, 287] on span "Beverages" at bounding box center [541, 296] width 80 height 18
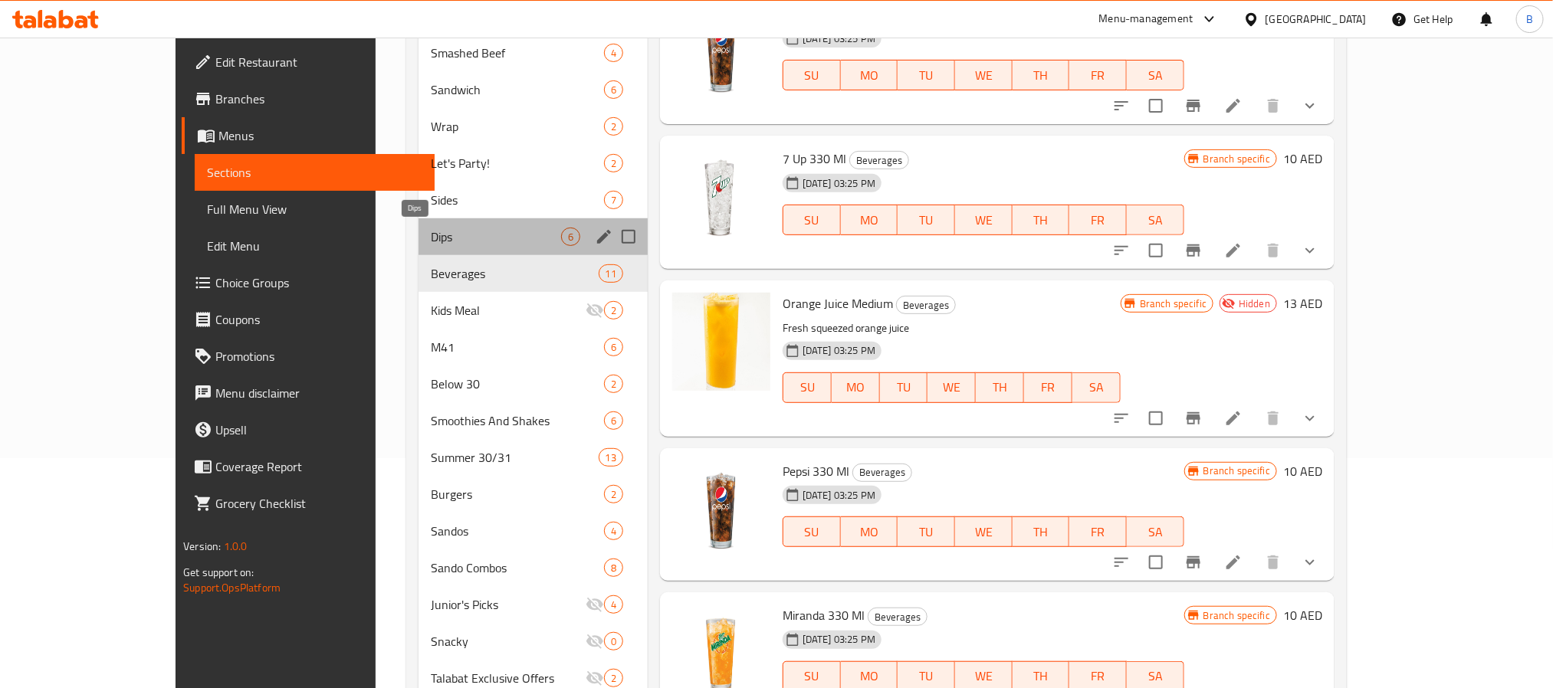
click at [453, 237] on span "Dips" at bounding box center [496, 237] width 130 height 18
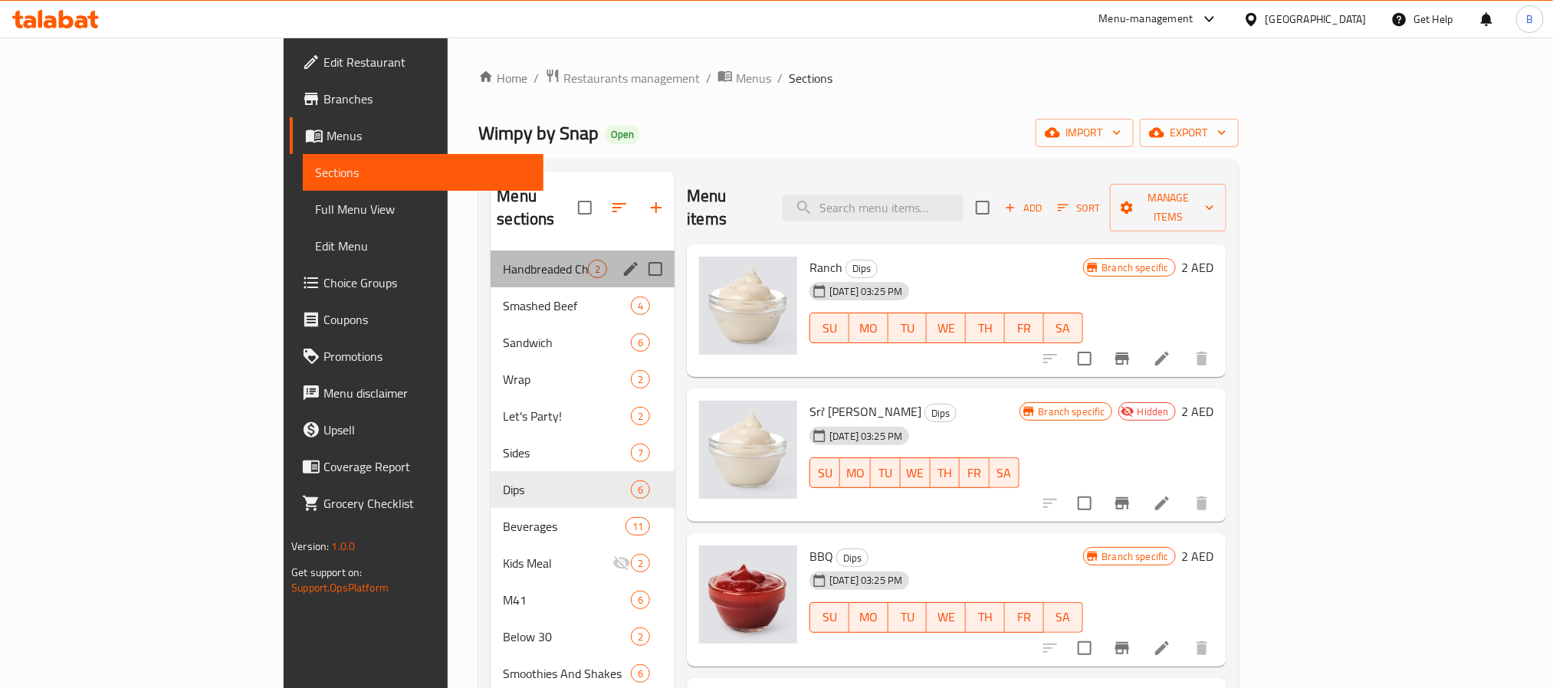
click at [490, 263] on div "Handbreaded Chicken 2" at bounding box center [582, 269] width 184 height 37
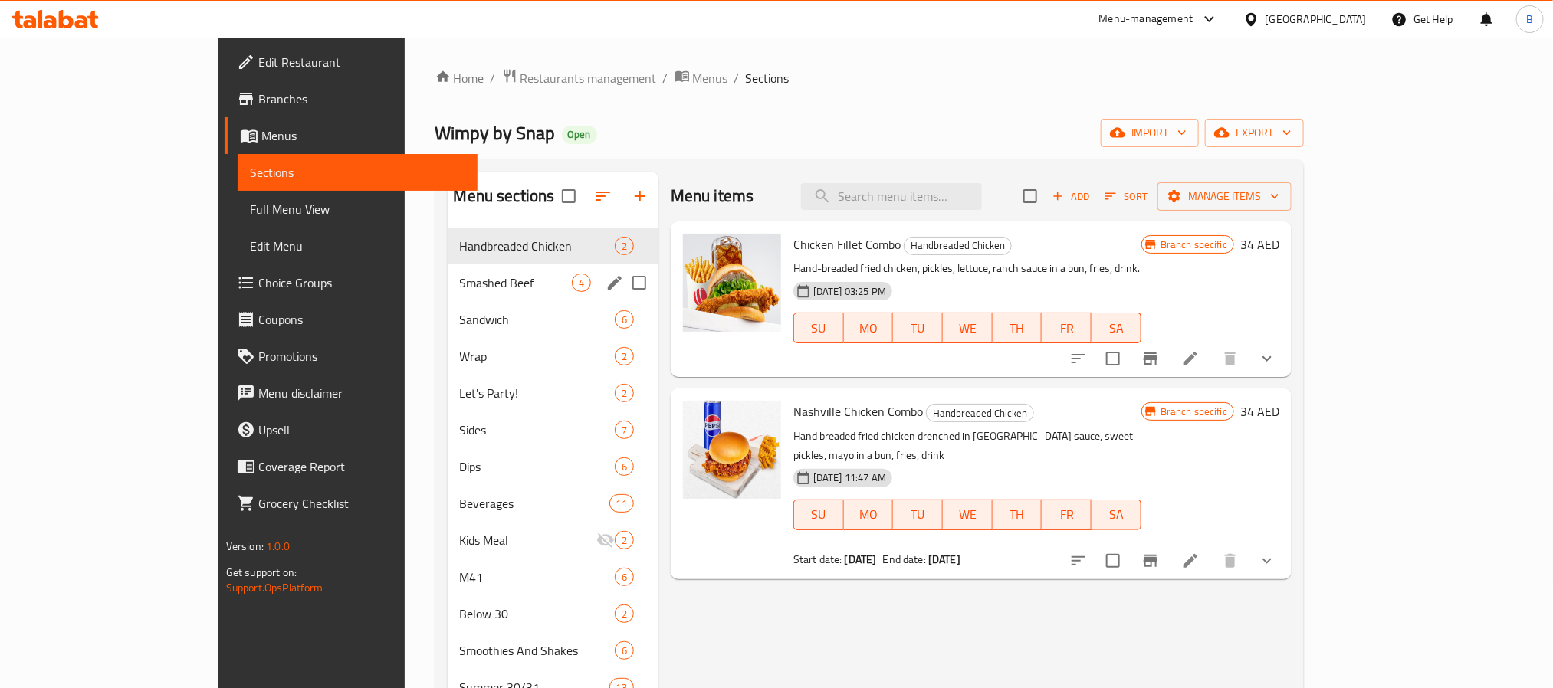
click at [504, 293] on div "Smashed Beef 4" at bounding box center [553, 282] width 211 height 37
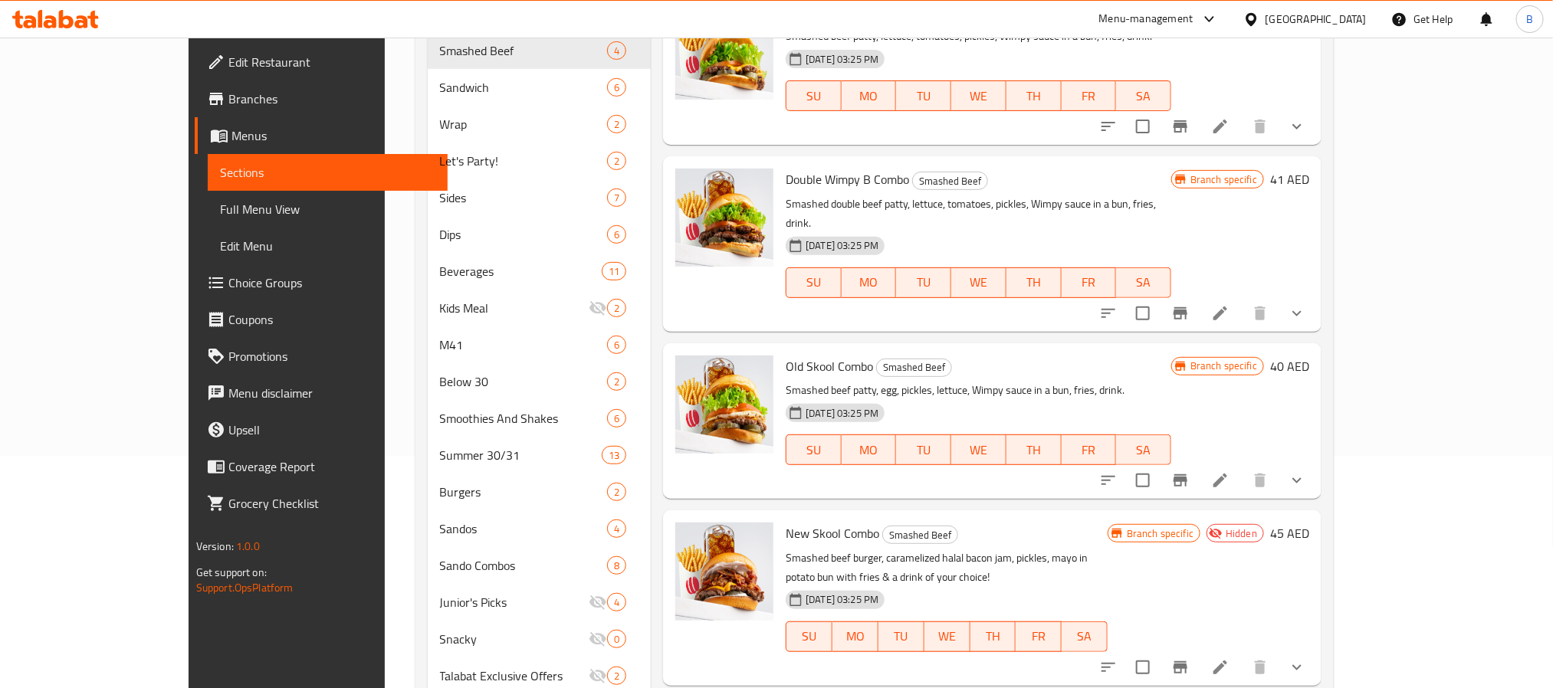
scroll to position [345, 0]
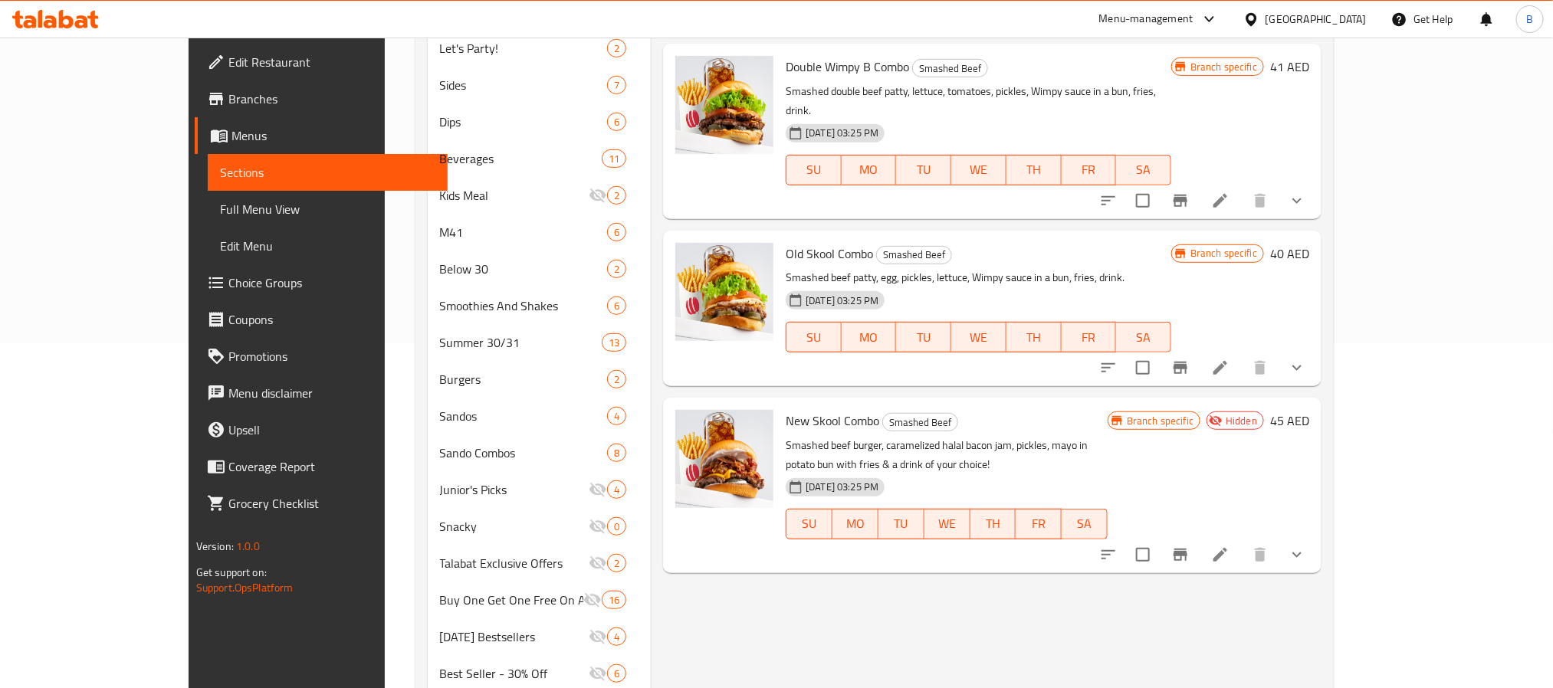
click at [1229, 546] on icon at bounding box center [1220, 555] width 18 height 18
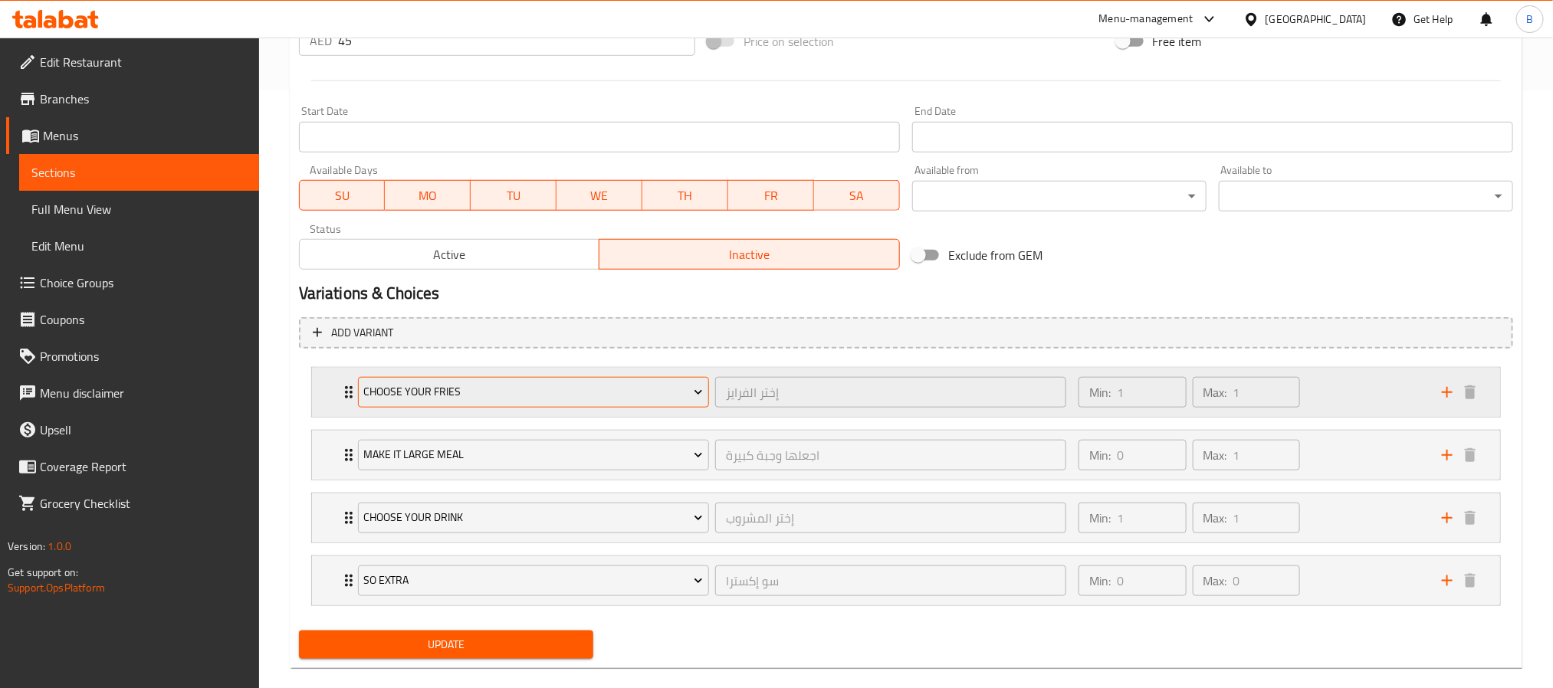
scroll to position [625, 0]
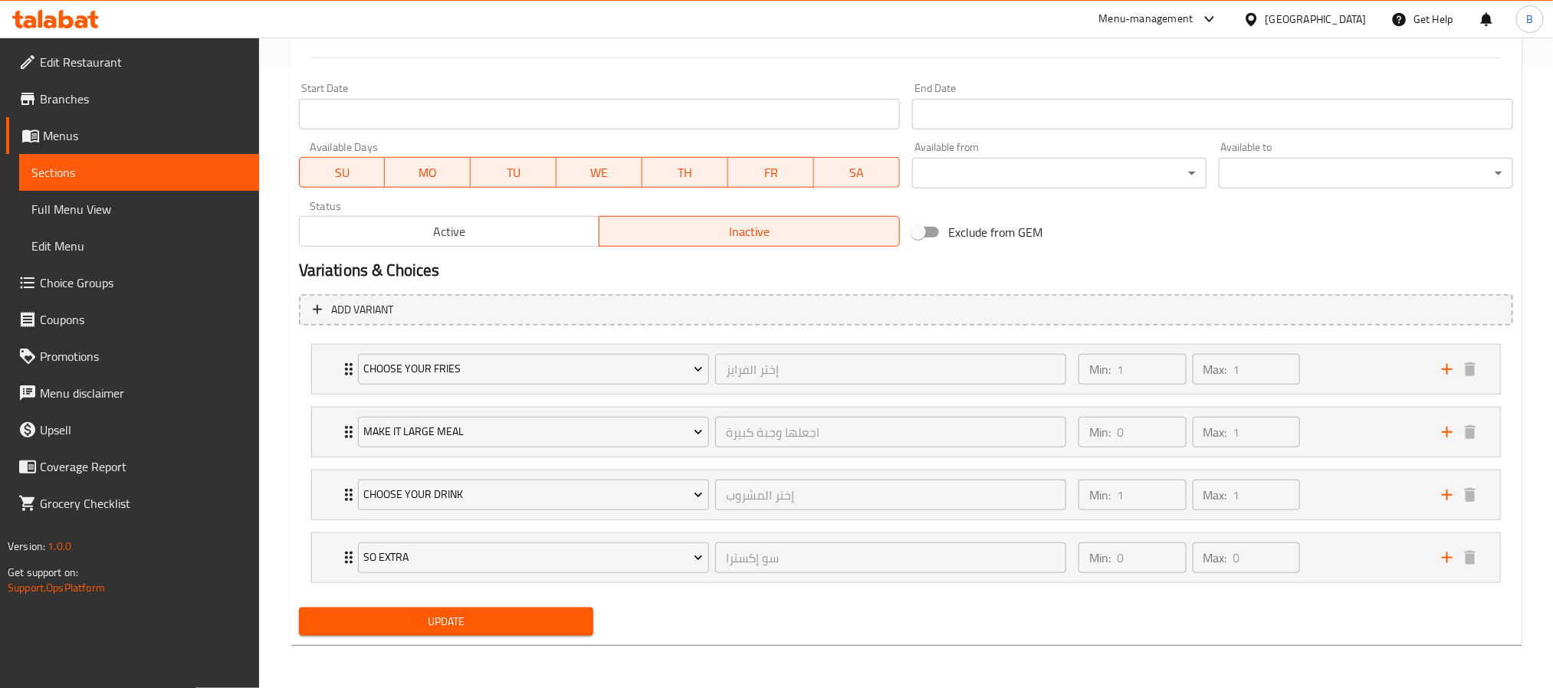
click at [524, 228] on span "Active" at bounding box center [450, 232] width 288 height 22
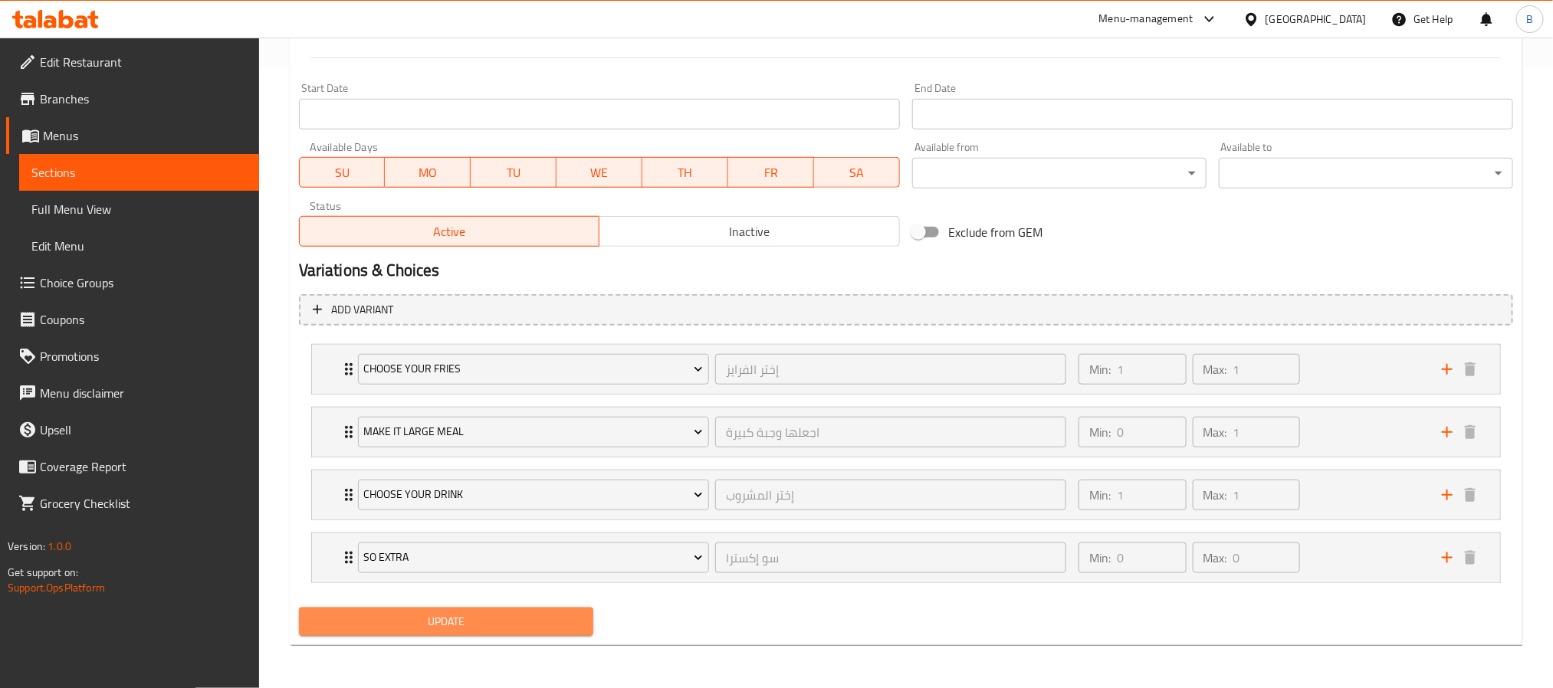
click at [492, 631] on span "Update" at bounding box center [446, 621] width 270 height 19
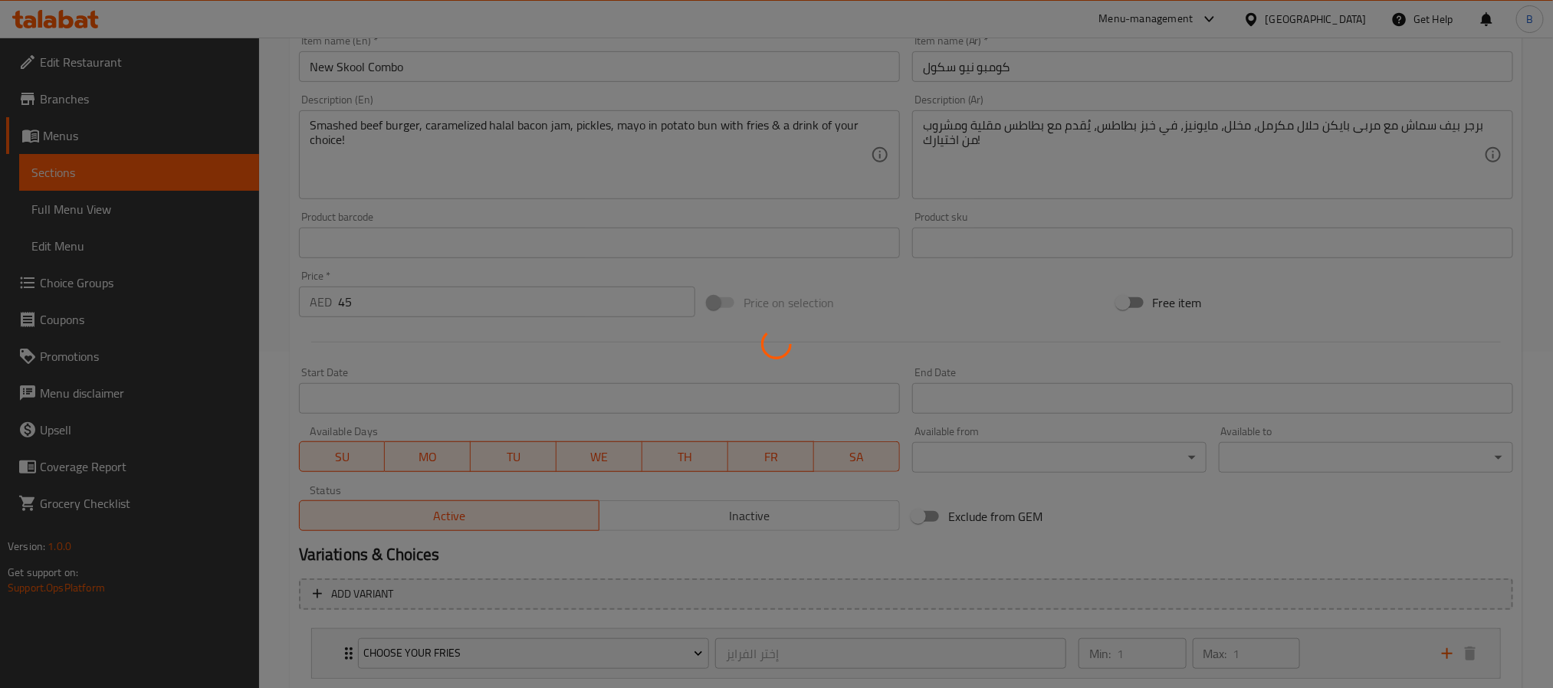
scroll to position [51, 0]
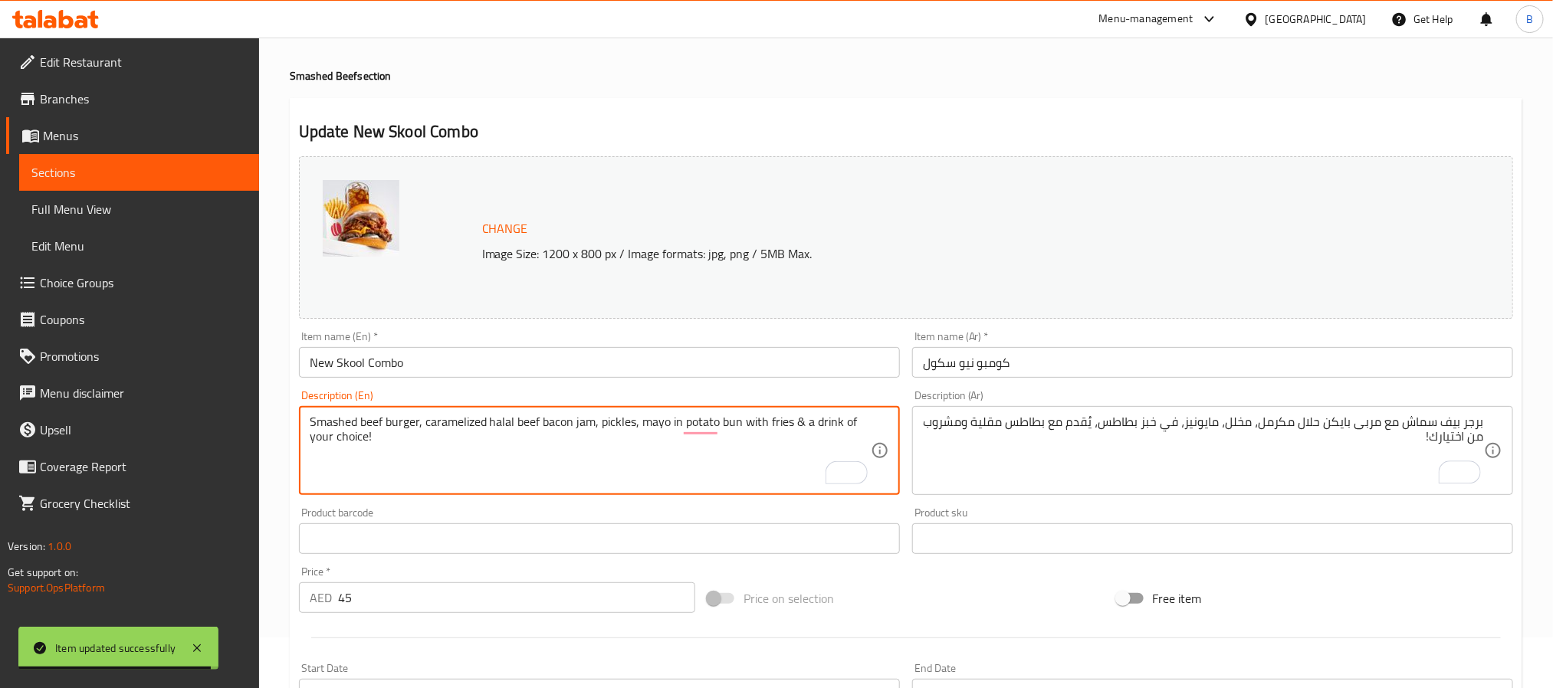
click at [667, 421] on textarea "Smashed beef burger, caramelized halal beef bacon jam, pickles, mayo in potato …" at bounding box center [590, 451] width 561 height 73
paste textarea "acon jam, pickles, mayo in potato bun + fries + drink"
click at [421, 424] on textarea "Smashed beef burger, caramelized halal bacon jam, pickles, mayo in potato bun +…" at bounding box center [590, 451] width 561 height 73
click at [513, 426] on textarea "Smashed beef burger, caramelized halal bacon jam, pickles, mayo in potato bun +…" at bounding box center [590, 451] width 561 height 73
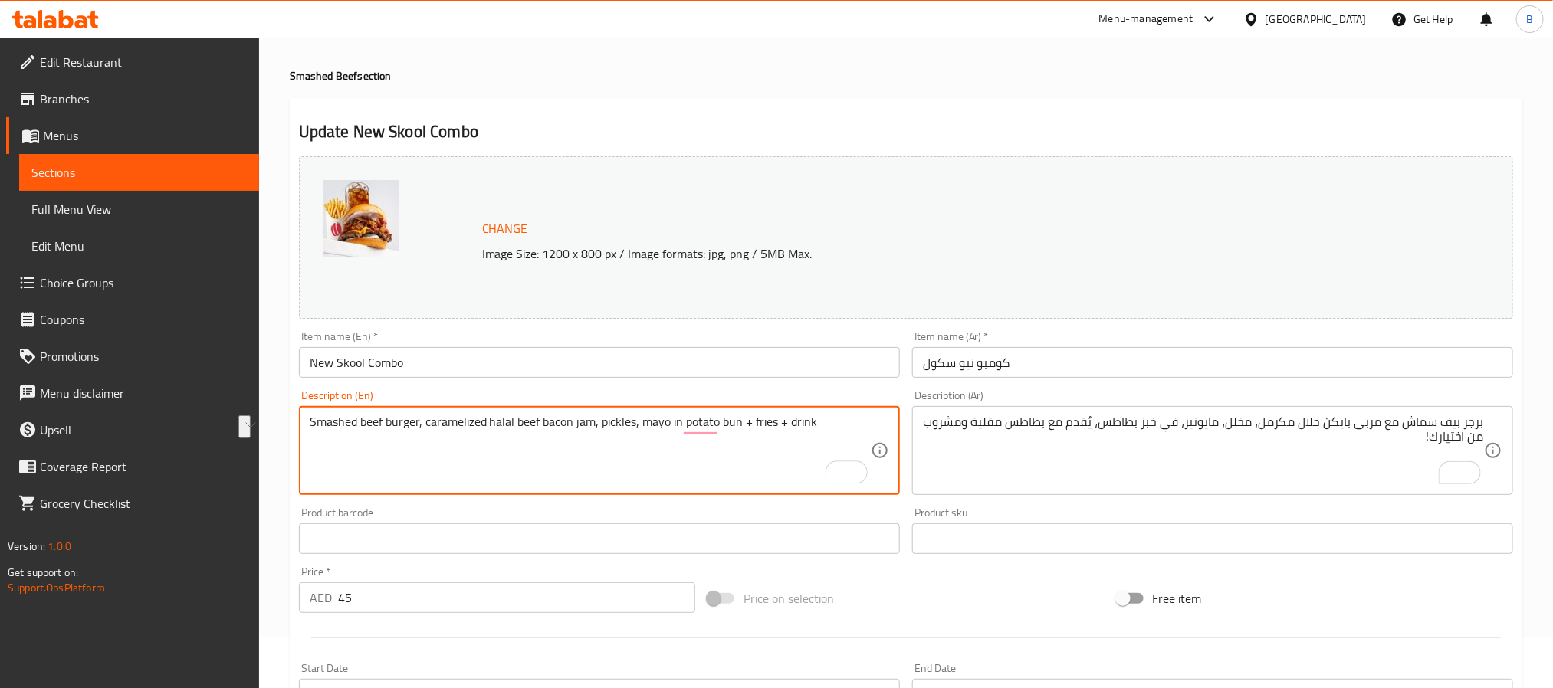
drag, startPoint x: 755, startPoint y: 423, endPoint x: 739, endPoint y: 424, distance: 16.1
click at [739, 424] on textarea "Smashed beef burger, caramelized halal beef bacon jam, pickles, mayo in potato …" at bounding box center [590, 451] width 561 height 73
drag, startPoint x: 784, startPoint y: 421, endPoint x: 771, endPoint y: 423, distance: 13.1
click at [771, 423] on textarea "Smashed beef burger, caramelized halal beef bacon jam, pickles, mayo in potato …" at bounding box center [590, 451] width 561 height 73
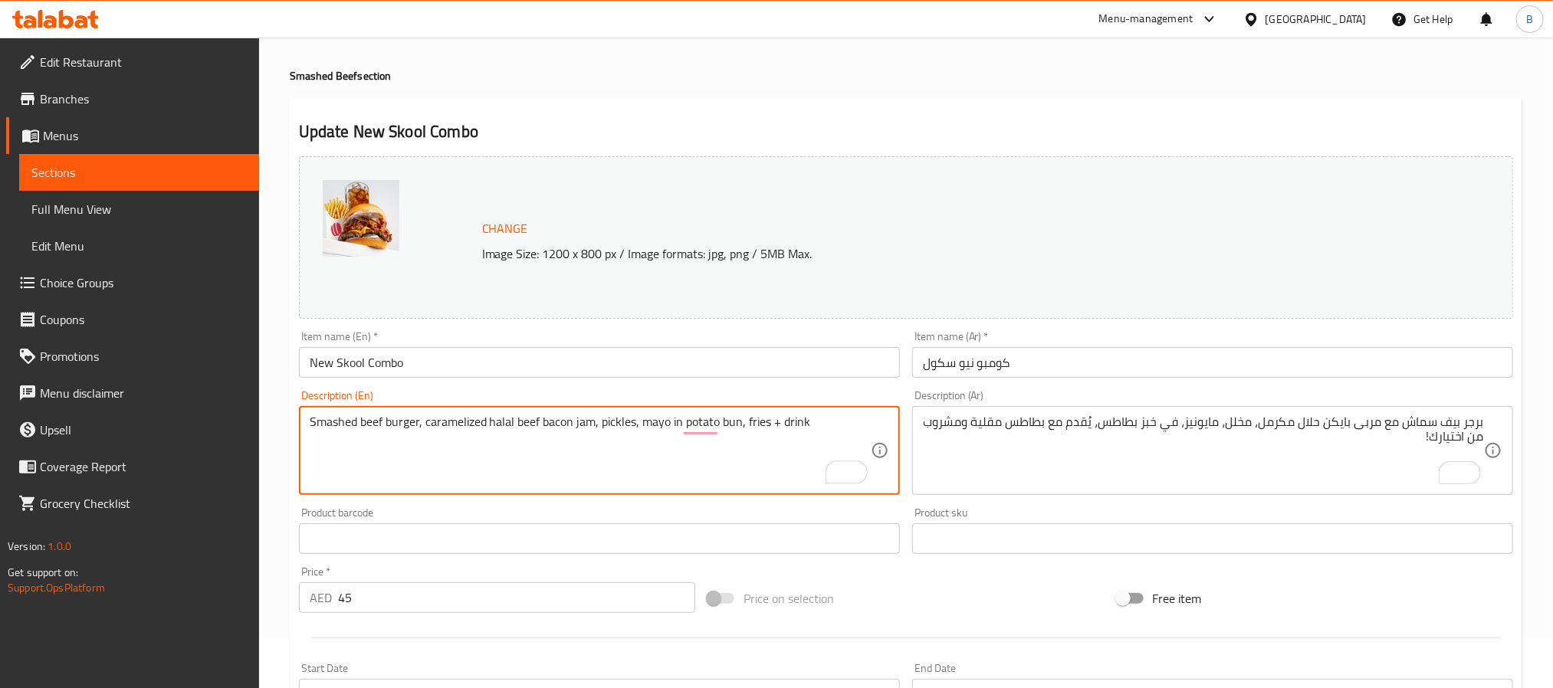
drag, startPoint x: 779, startPoint y: 419, endPoint x: 768, endPoint y: 416, distance: 11.9
click at [768, 416] on textarea "Smashed beef burger, caramelized halal beef bacon jam, pickles, mayo in potato …" at bounding box center [590, 451] width 561 height 73
click at [818, 424] on textarea "Smashed beef burger, caramelized halal beef bacon jam, pickles, mayo in potato …" at bounding box center [590, 451] width 561 height 73
type textarea "Smashed beef burger, caramelized halal beef bacon jam, pickles, mayo in potato …"
click at [764, 442] on textarea "Smashed beef burger, caramelized halal beef bacon jam, pickles, mayo in potato …" at bounding box center [590, 451] width 561 height 73
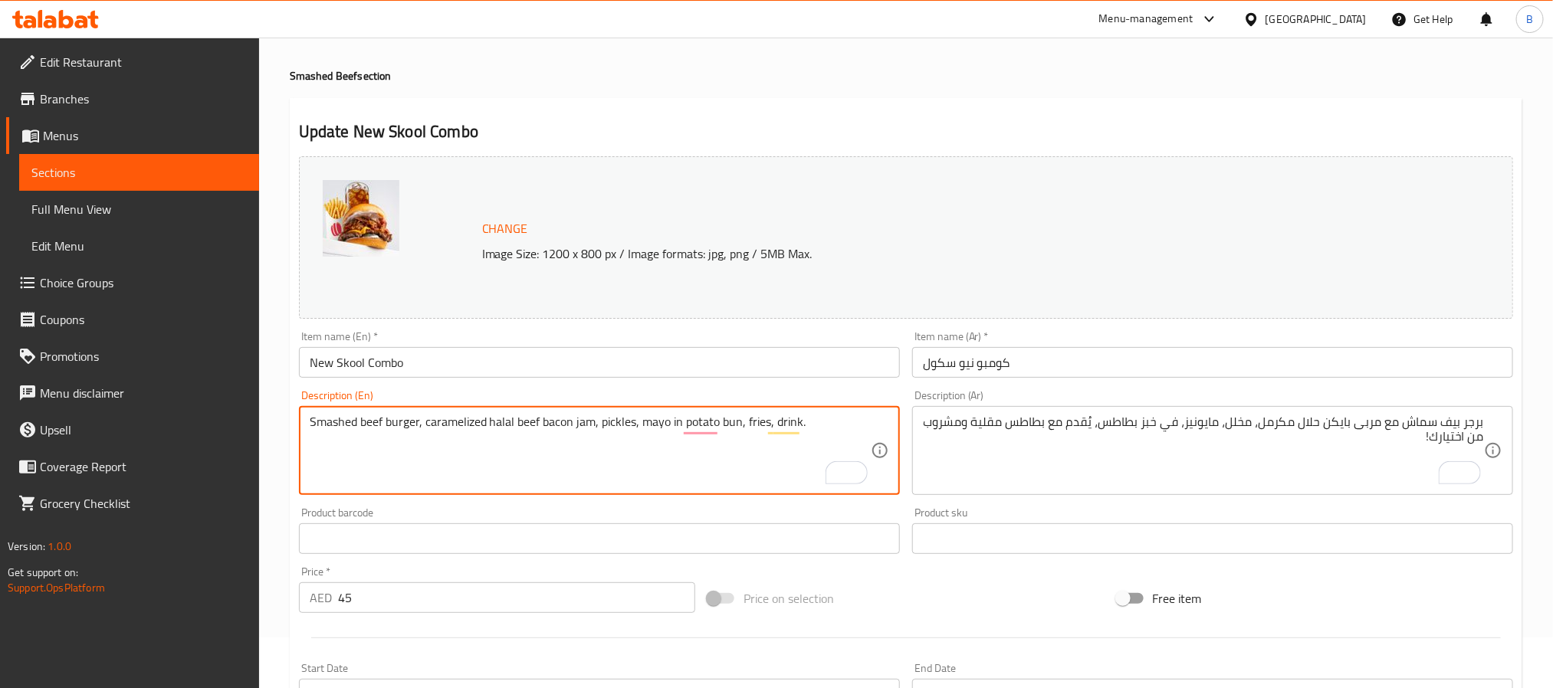
click at [764, 442] on textarea "Smashed beef burger, caramelized halal beef bacon jam, pickles, mayo in potato …" at bounding box center [590, 451] width 561 height 73
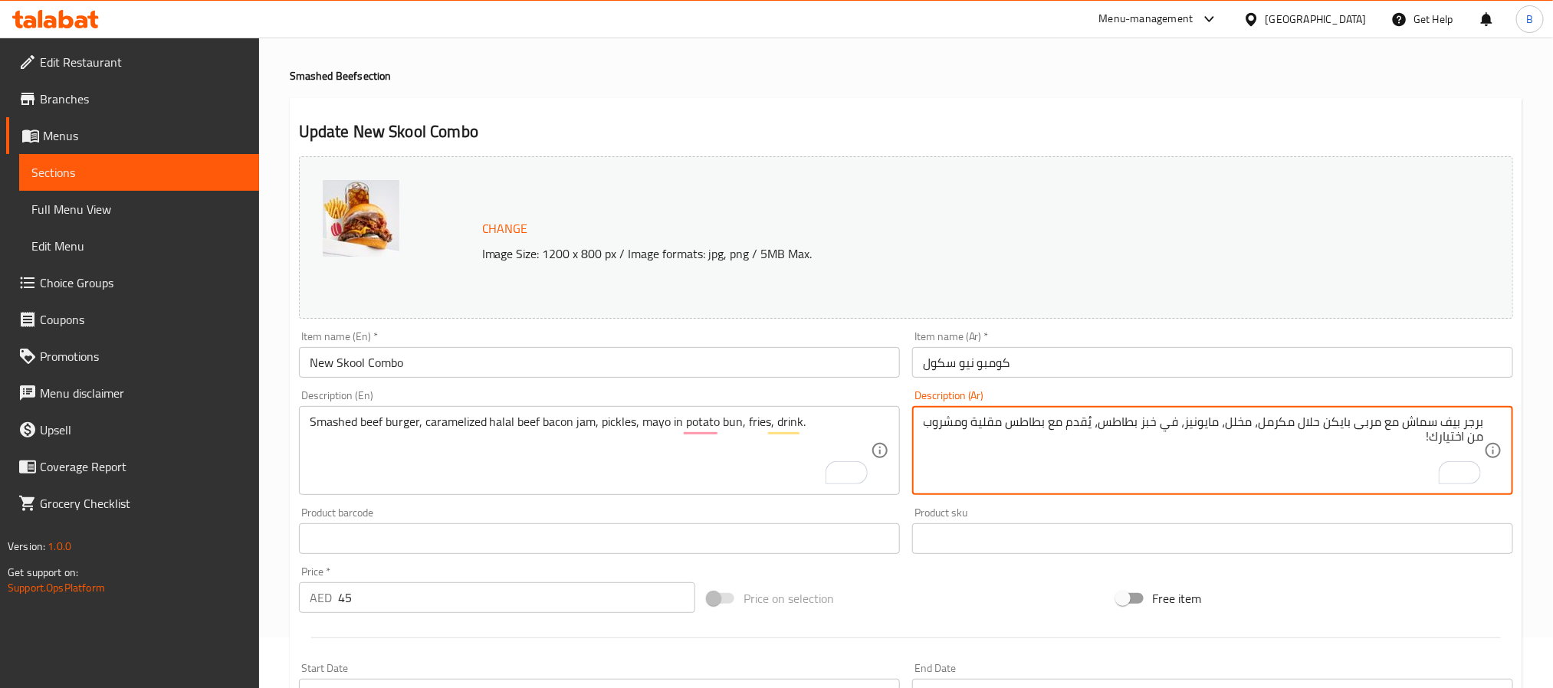
click at [1129, 470] on textarea "برجر بيف سماش مع مربى بايكن حلال مكرمل، مخلل، مايونيز، في خبز بطاطس، يُقدم مع ب…" at bounding box center [1203, 451] width 561 height 73
paste textarea "لحم بقري مهروس، مربى لحم بقري حلال مكرمل، مخلل، مايونيز في خبز البطاطس، بطاطس م…"
click at [1389, 421] on textarea "برجر لحم بقري مهروس، مربى لحم بقري حلال مكرمل، مخلل، مايونيز في خبز البطاطس، بط…" at bounding box center [1203, 451] width 561 height 73
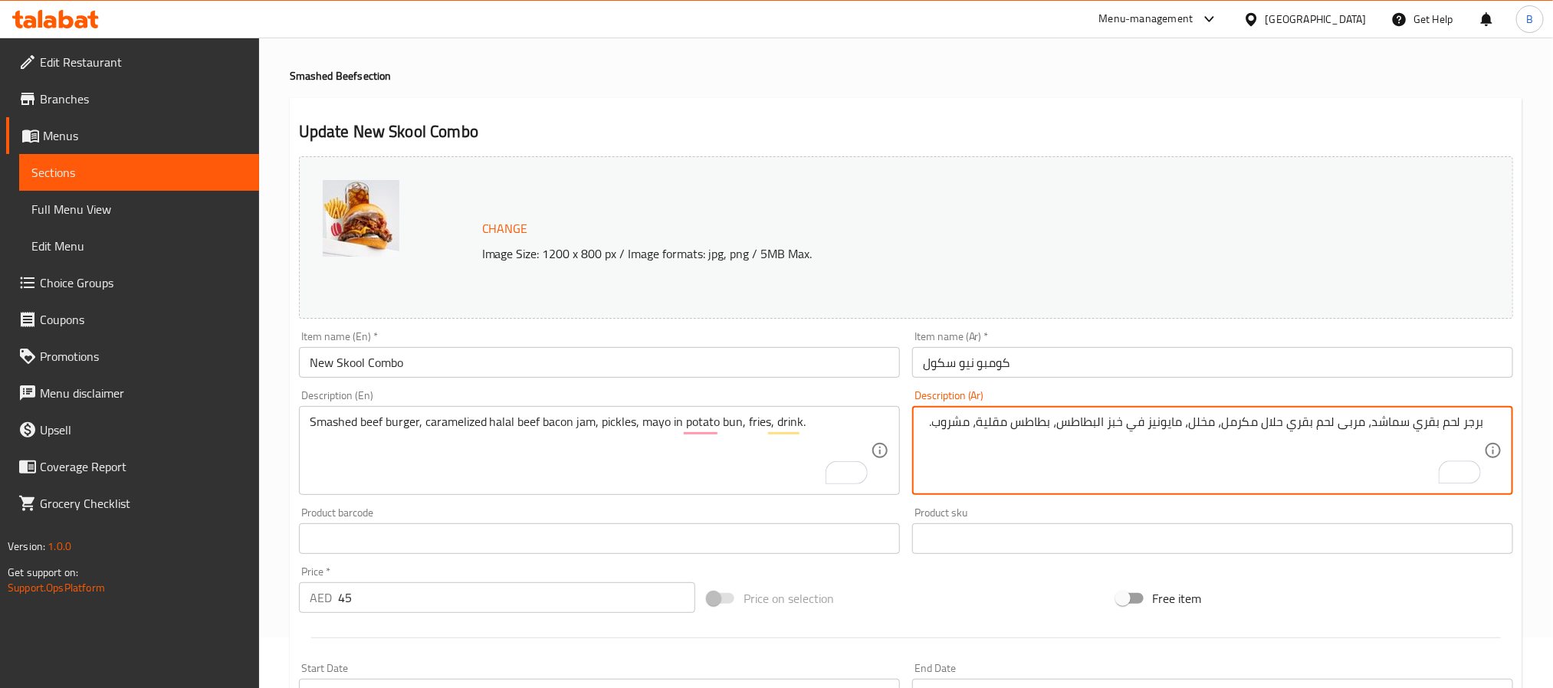
drag, startPoint x: 1451, startPoint y: 419, endPoint x: 1540, endPoint y: 430, distance: 89.5
click at [1540, 430] on div "Home / Restaurants management / Menus / Sections / item / update Smashed Beef s…" at bounding box center [906, 627] width 1294 height 1281
click at [1479, 426] on textarea "برجر لحم بقري سماشد، مربى لحم بقري حلال مكرمل، مخلل، مايونيز في خبز البطاطس، بط…" at bounding box center [1203, 451] width 561 height 73
drag, startPoint x: 1372, startPoint y: 431, endPoint x: 1501, endPoint y: 421, distance: 129.1
click at [1515, 419] on div "Description (Ar) برجر لحم بقري سماشد، مربى لحم بقري حلال مكرمل، مخلل، مايونيز ف…" at bounding box center [1212, 442] width 613 height 117
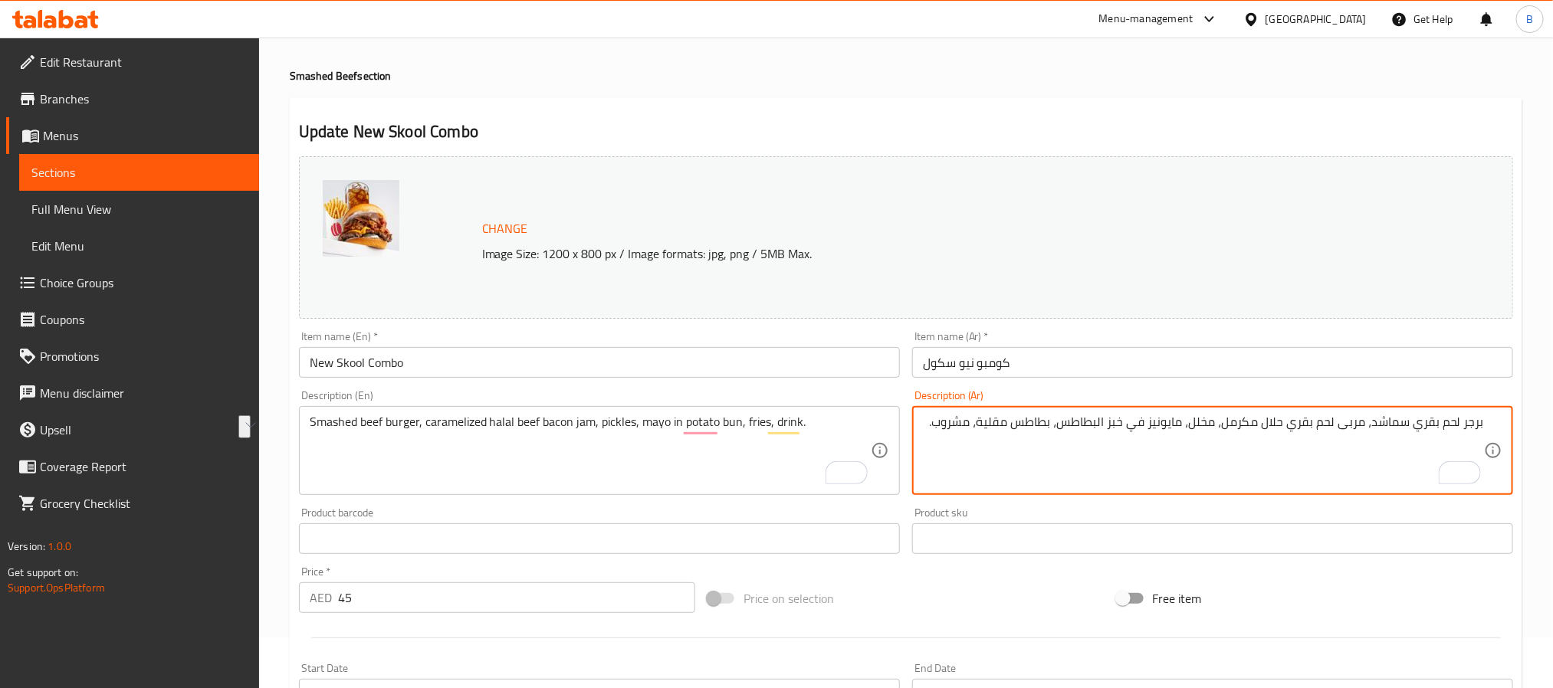
click at [1294, 428] on textarea "برجر لحم بقري سماشد، مربى لحم بقري حلال مكرمل، مخلل، مايونيز في خبز البطاطس، بط…" at bounding box center [1203, 451] width 561 height 73
click at [1284, 426] on textarea "برجر لحم بقري سماشد، مربى لحم بقري حلال مكرمل، مخلل، مايونيز في خبز البطاطس، بط…" at bounding box center [1203, 451] width 561 height 73
click at [1251, 425] on textarea "برجر لحم بقري سماشد، مربى لحم بقري مقدد حلال مكرمل، مخلل، مايونيز في خبز البطاط…" at bounding box center [1203, 451] width 561 height 73
click at [1186, 421] on textarea "برجر لحم بقري سماشد، مربى لحم بقري مقدد حلال مكرمل، مخلل، مايونيز في خبز البطاط…" at bounding box center [1203, 451] width 561 height 73
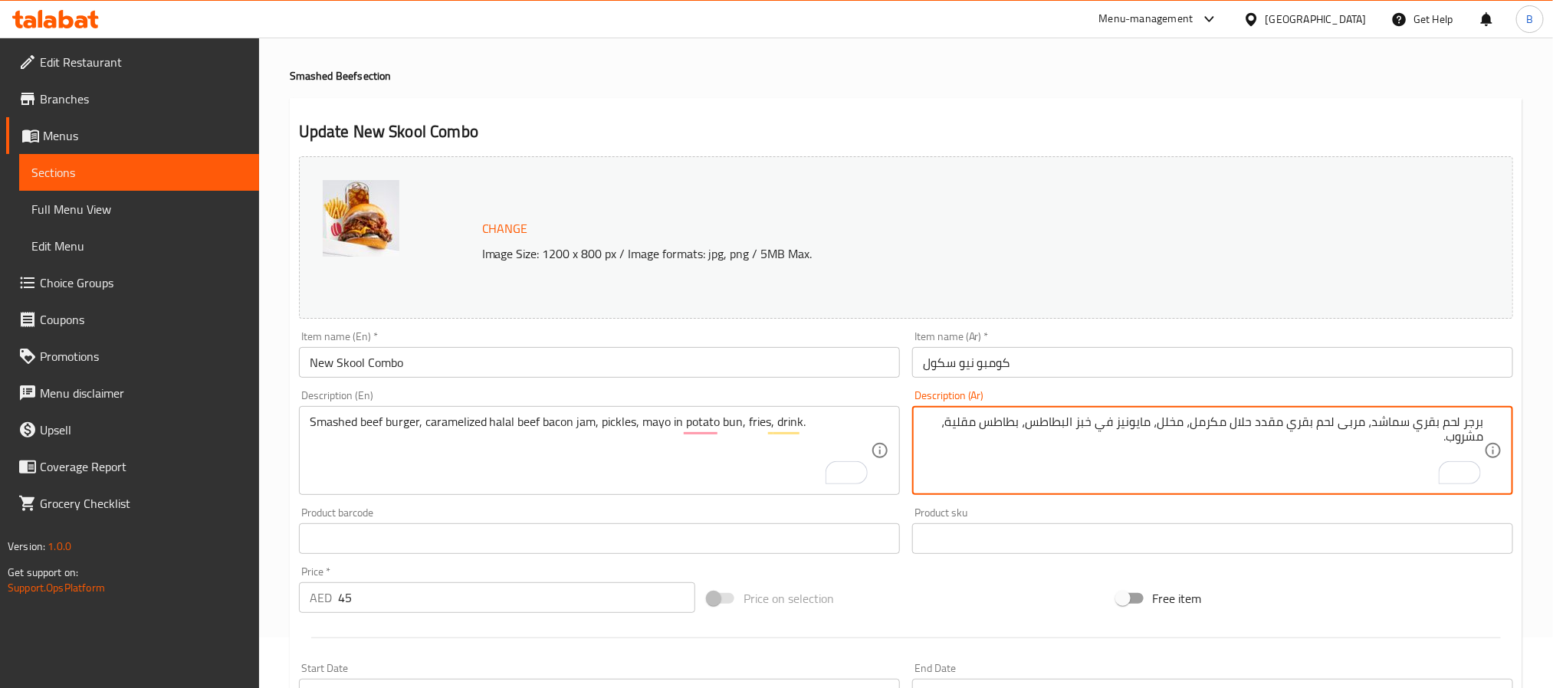
click at [1088, 433] on textarea "برجر لحم بقري سماشد، مربى لحم بقري مقدد حلال مكرمل، مخلل، مايونيز في خبز البطاط…" at bounding box center [1203, 451] width 561 height 73
click at [1092, 423] on textarea "برجر لحم بقري سماشد، مربى لحم بقري مقدد حلال مكرمل، مخلل، مايونيز في خبز البطاط…" at bounding box center [1203, 451] width 561 height 73
click at [1067, 424] on textarea "برجر لحم بقري سماشد، مربى لحم بقري مقدد حلال مكرمل، مخلل، مايونيز في كيزر البطا…" at bounding box center [1203, 451] width 561 height 73
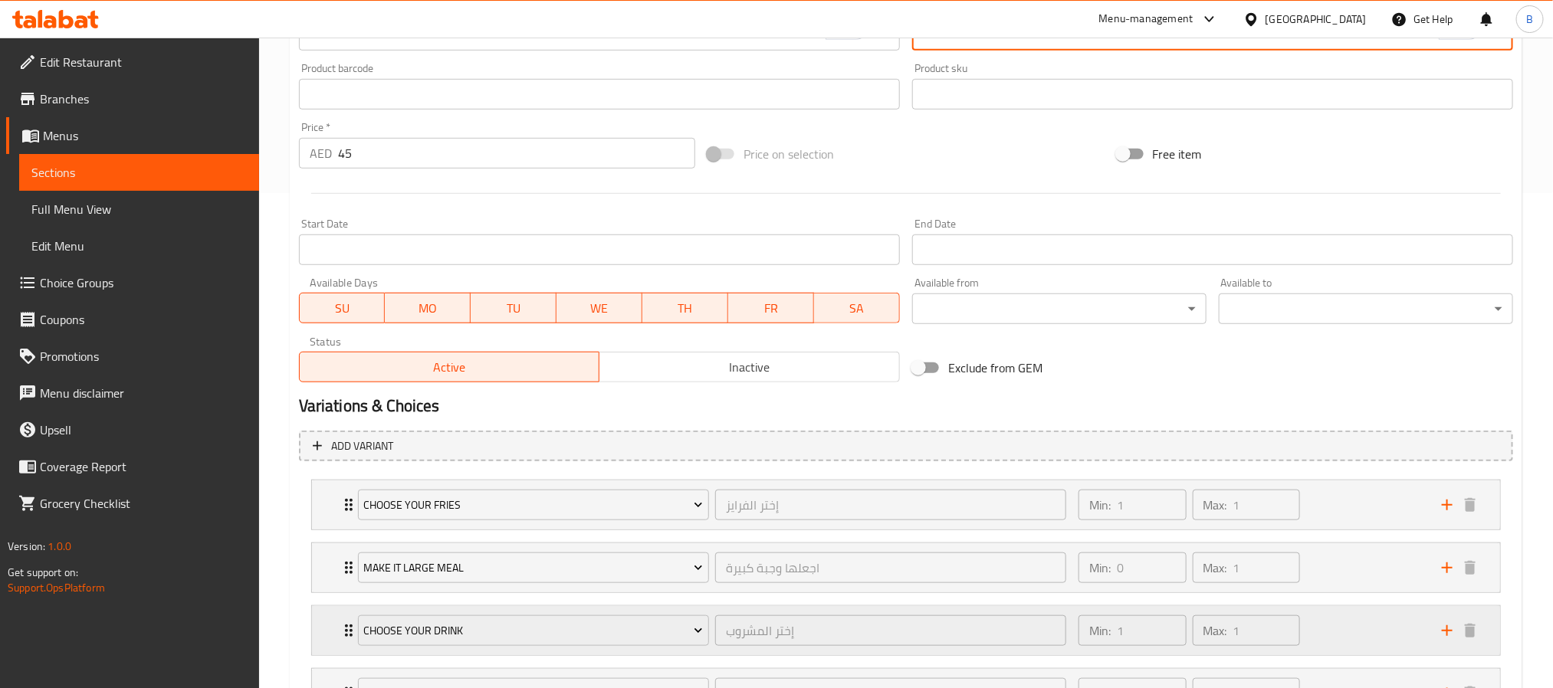
scroll to position [635, 0]
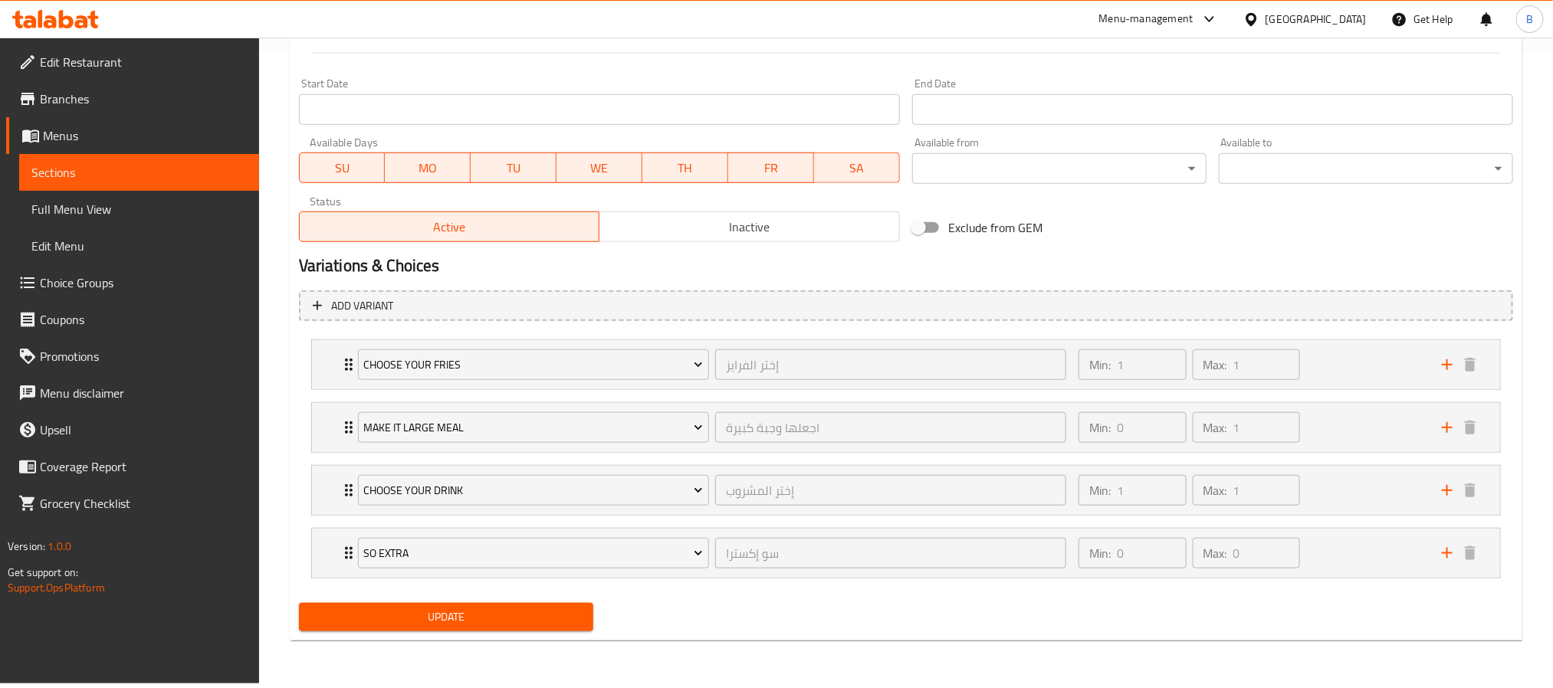
type textarea "برجر لحم بقري سماشد، مربى لحم بقري مقدد حلال مكرمل، مخلل، مايونيز في كيزر بطاطس…"
click at [457, 631] on button "Update" at bounding box center [446, 617] width 294 height 28
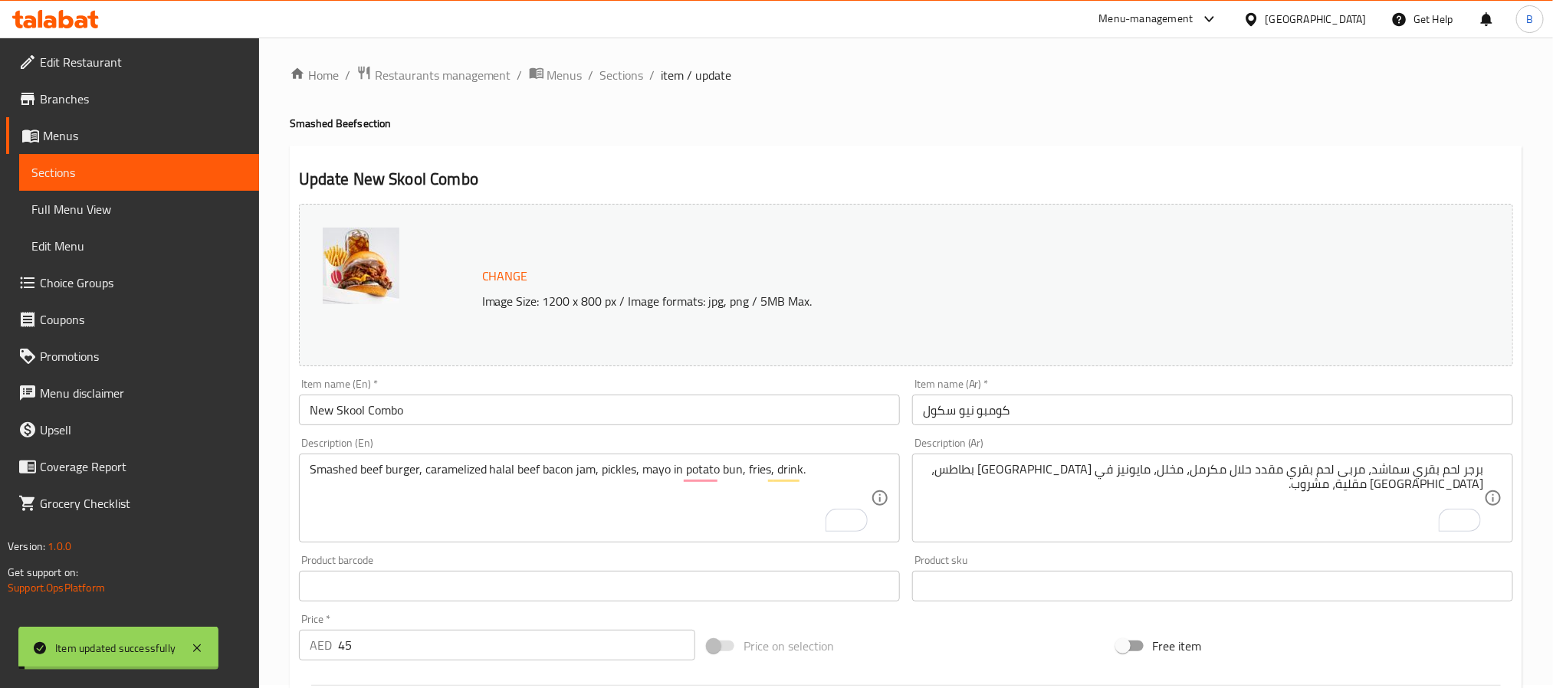
scroll to position [0, 0]
click at [617, 90] on div "Home / Restaurants management / Menus / Sections / item / update Smashed Beef s…" at bounding box center [906, 678] width 1232 height 1220
click at [618, 72] on span "Sections" at bounding box center [622, 78] width 44 height 18
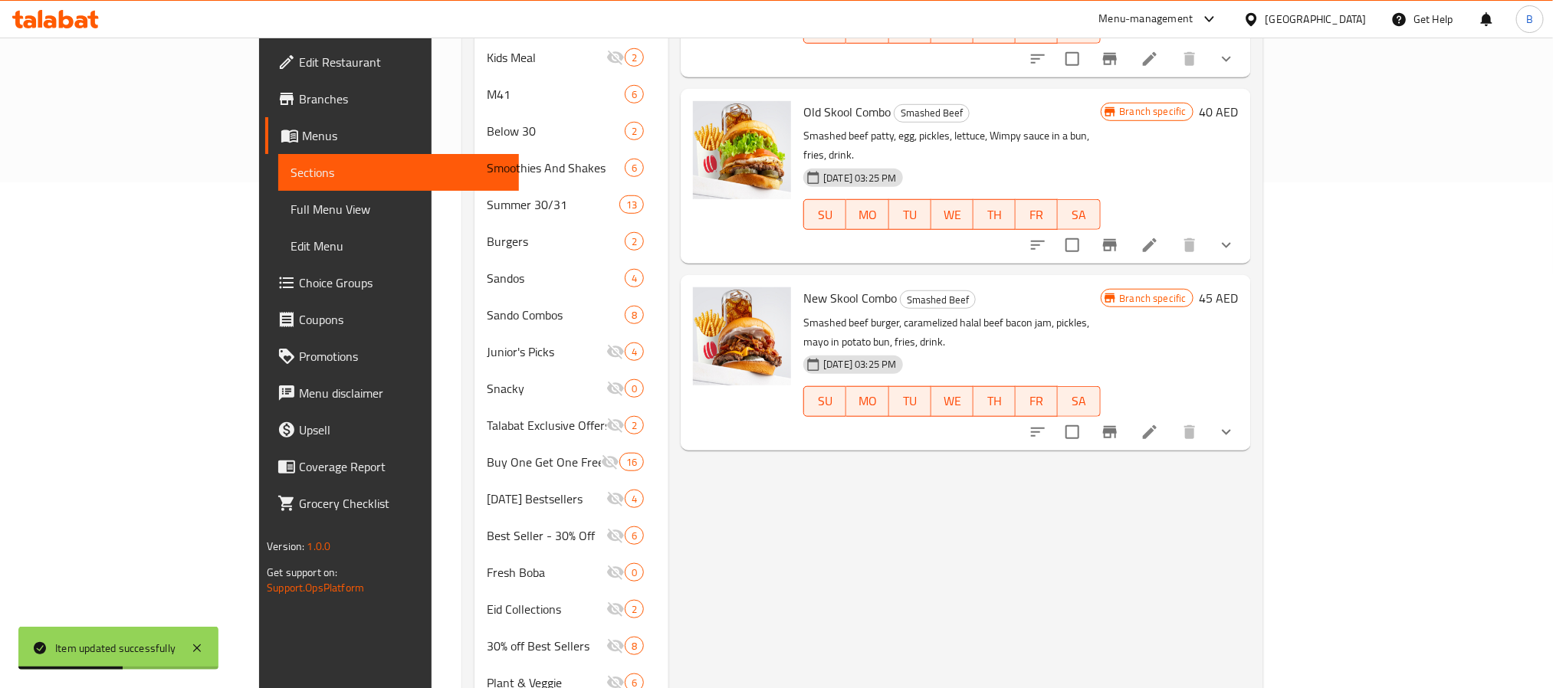
scroll to position [465, 0]
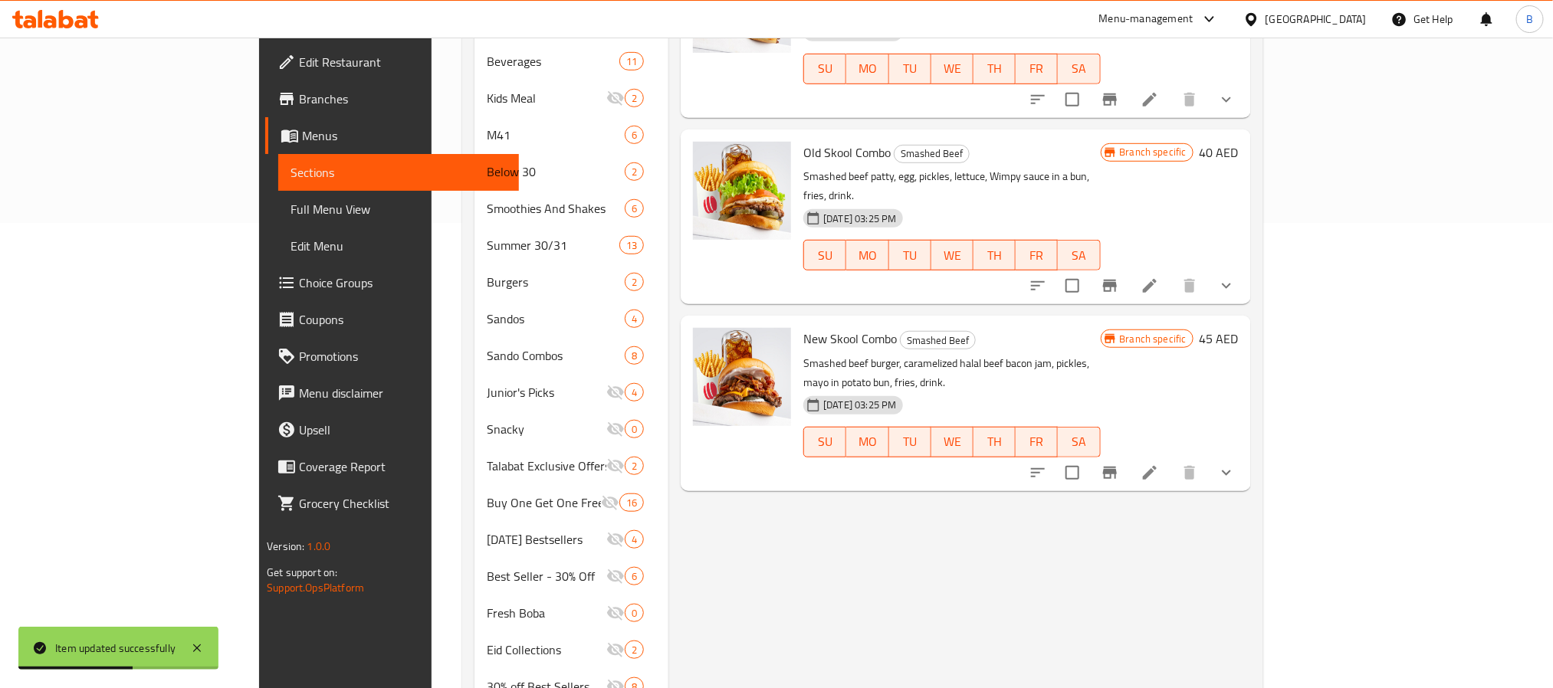
click at [1116, 467] on icon "Branch-specific-item" at bounding box center [1110, 473] width 14 height 12
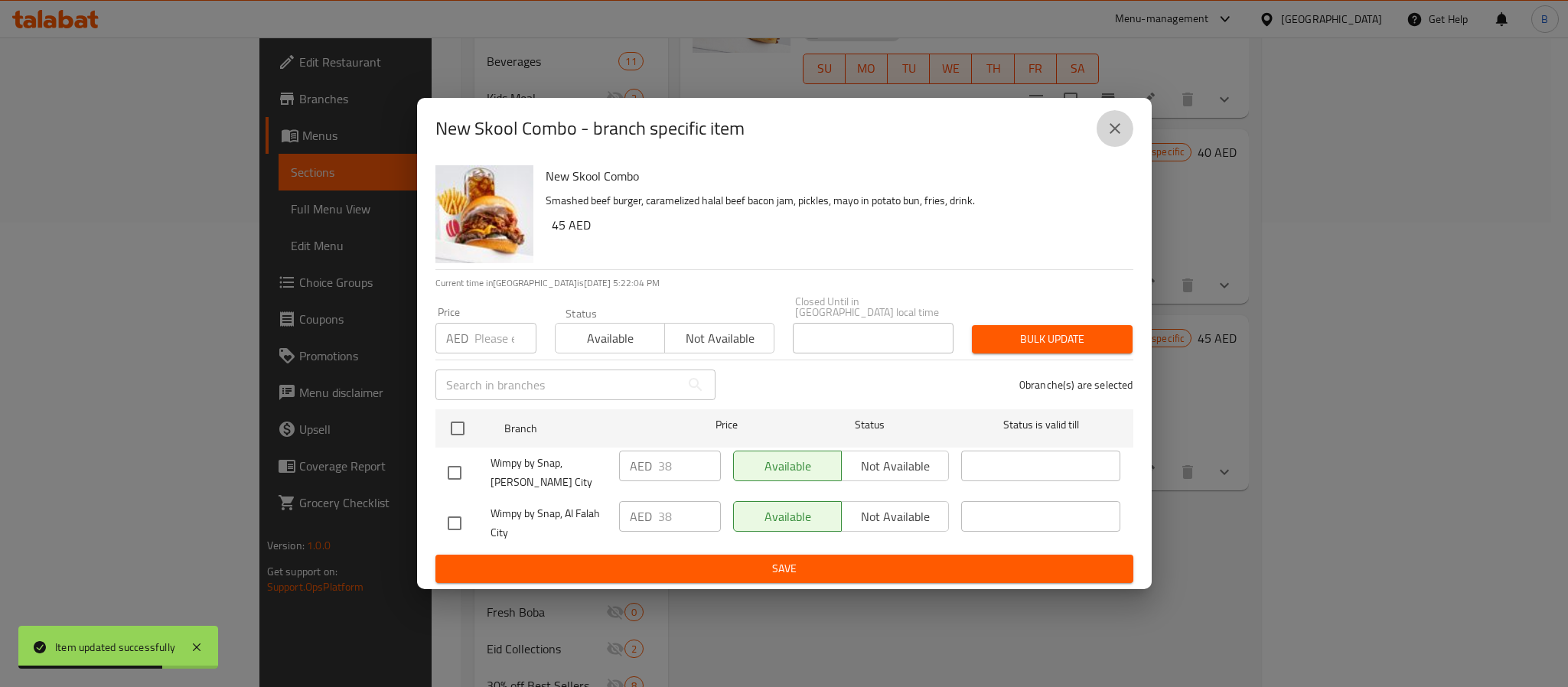
click at [1112, 133] on button "close" at bounding box center [1115, 128] width 37 height 37
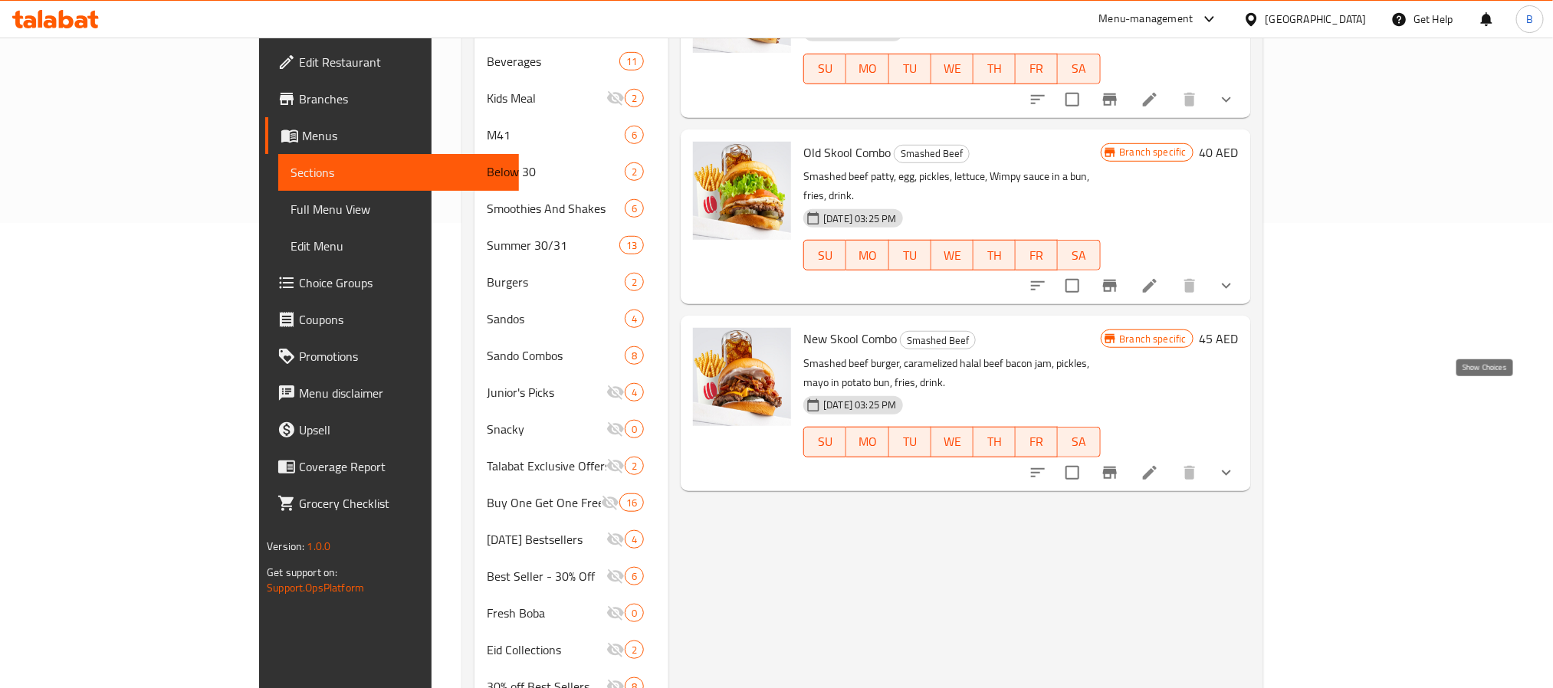
click at [1235, 464] on icon "show more" at bounding box center [1226, 473] width 18 height 18
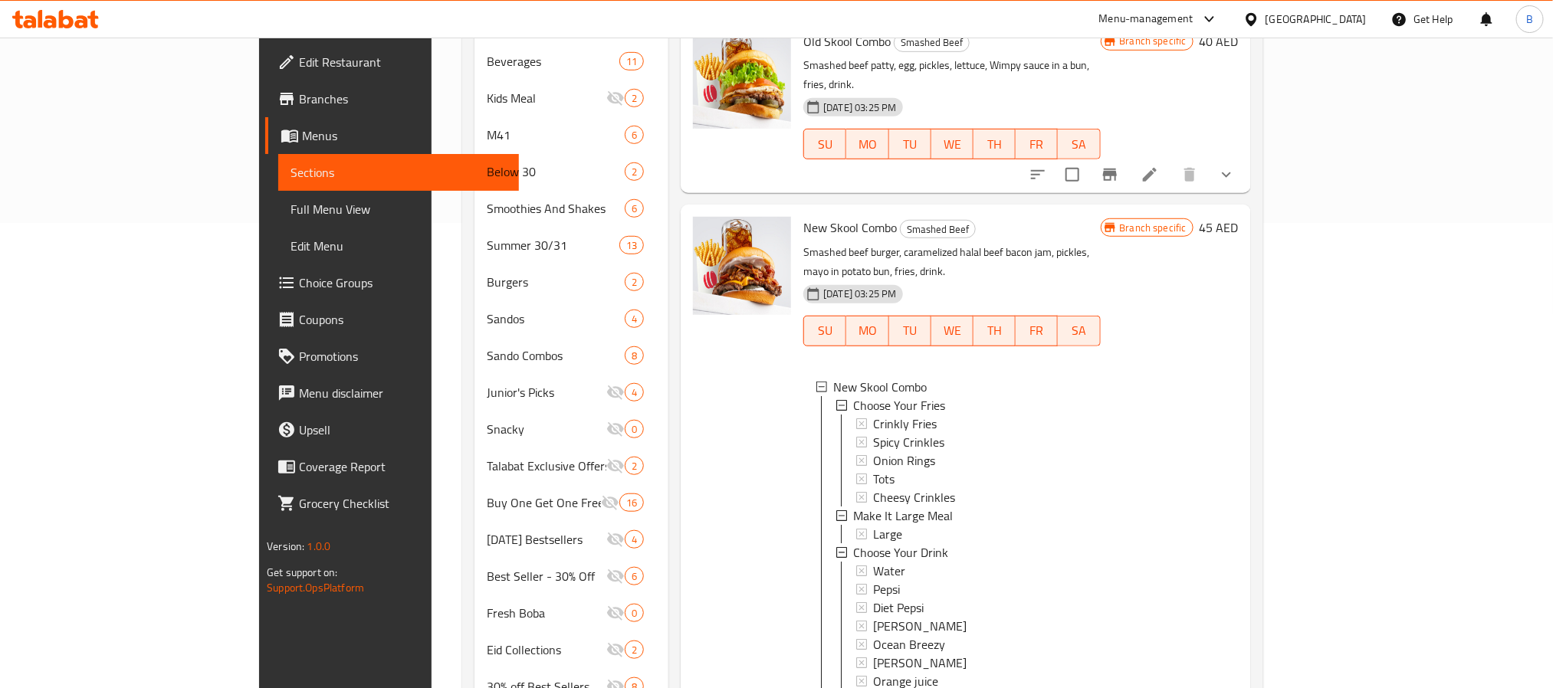
scroll to position [228, 0]
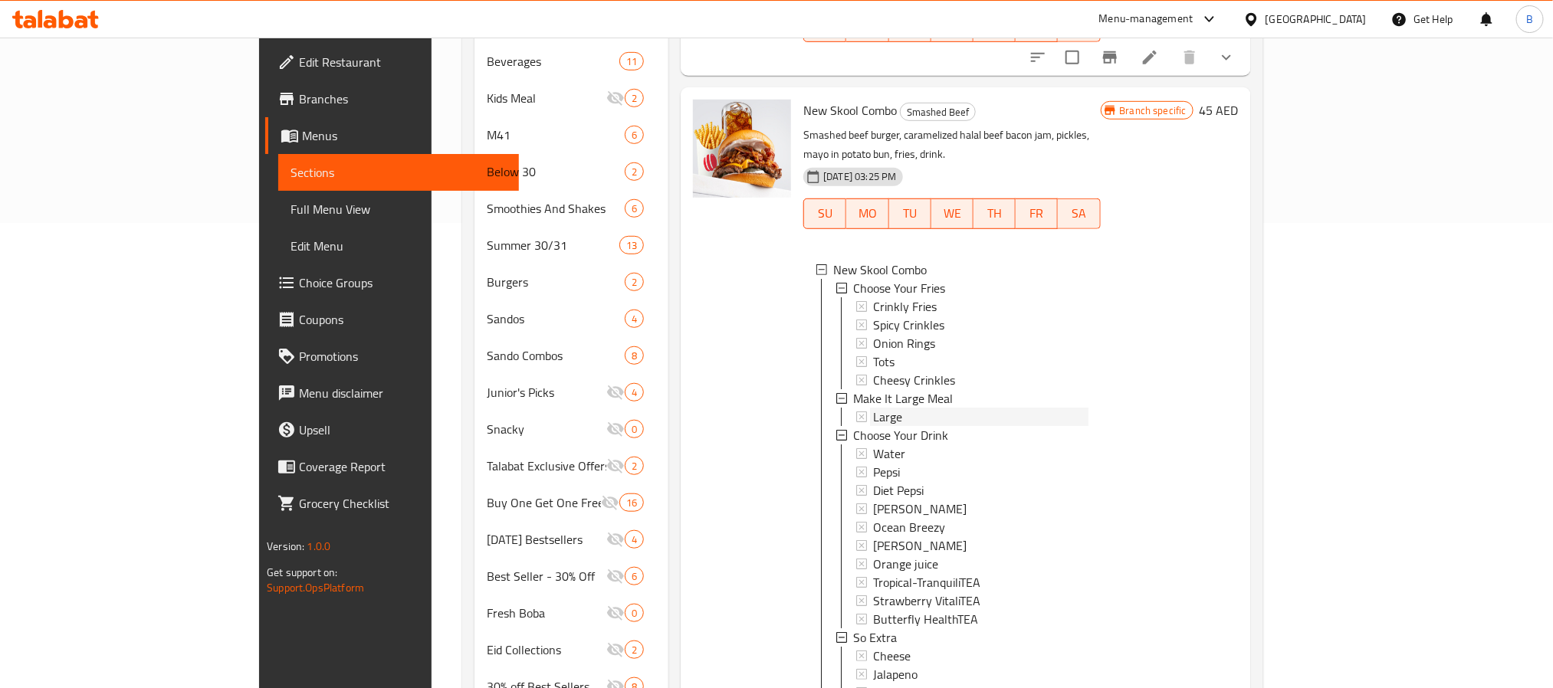
click at [876, 408] on div "Large" at bounding box center [980, 417] width 215 height 18
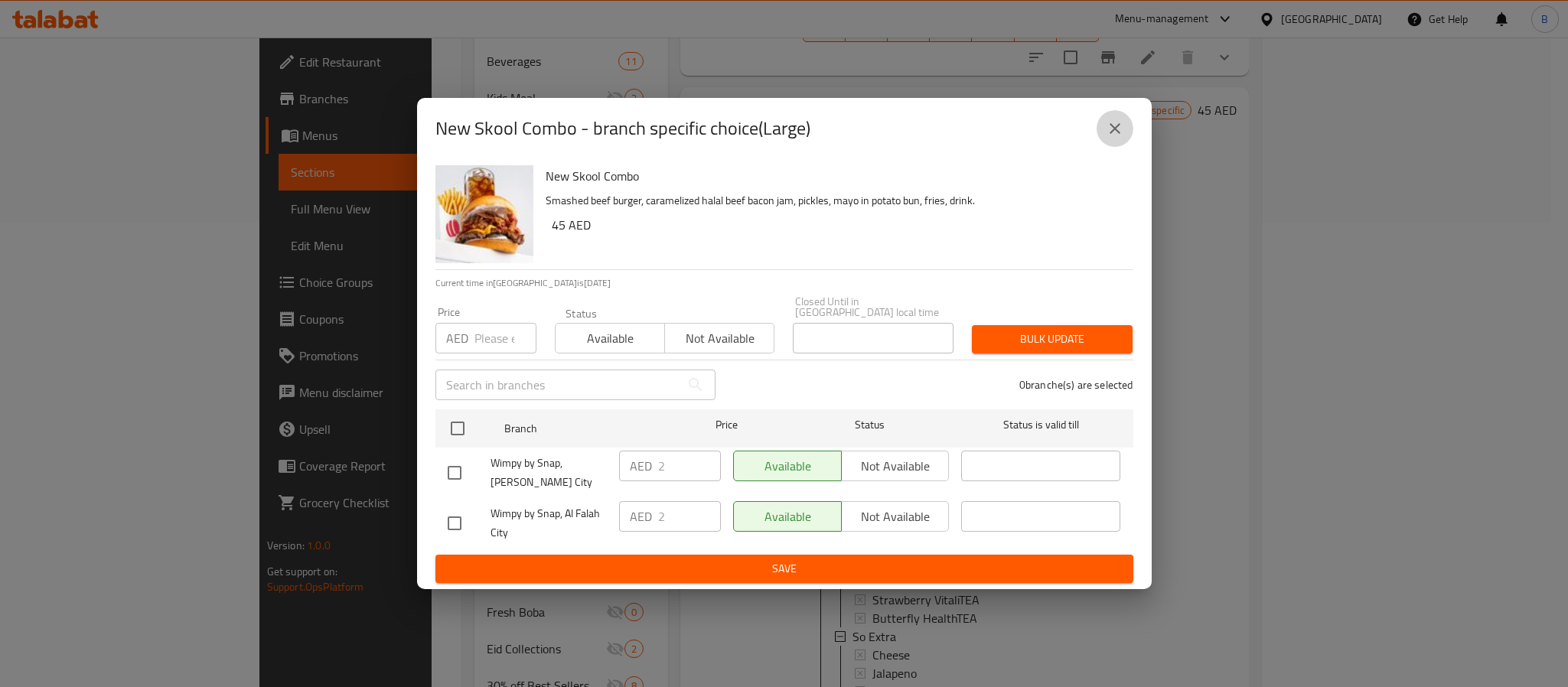
click at [1124, 127] on button "close" at bounding box center [1115, 128] width 37 height 37
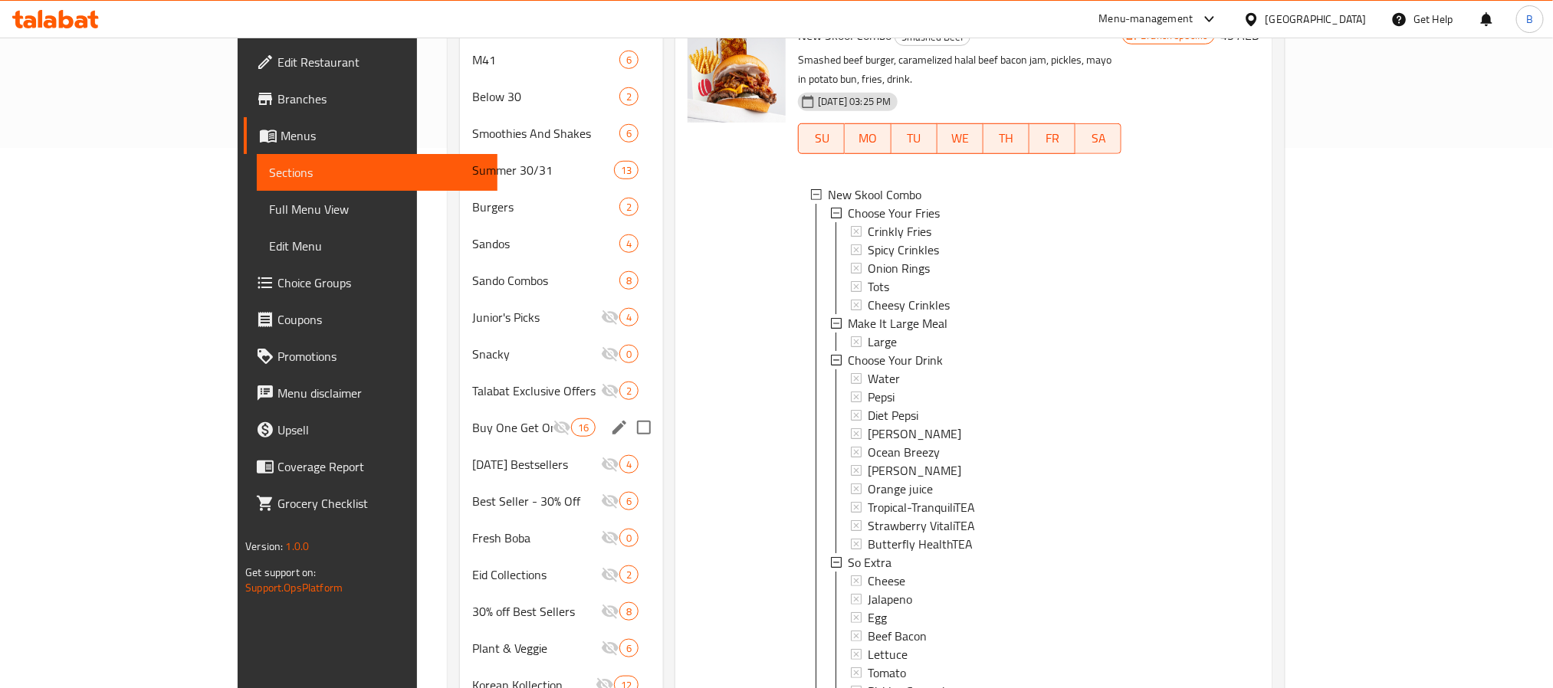
scroll to position [580, 0]
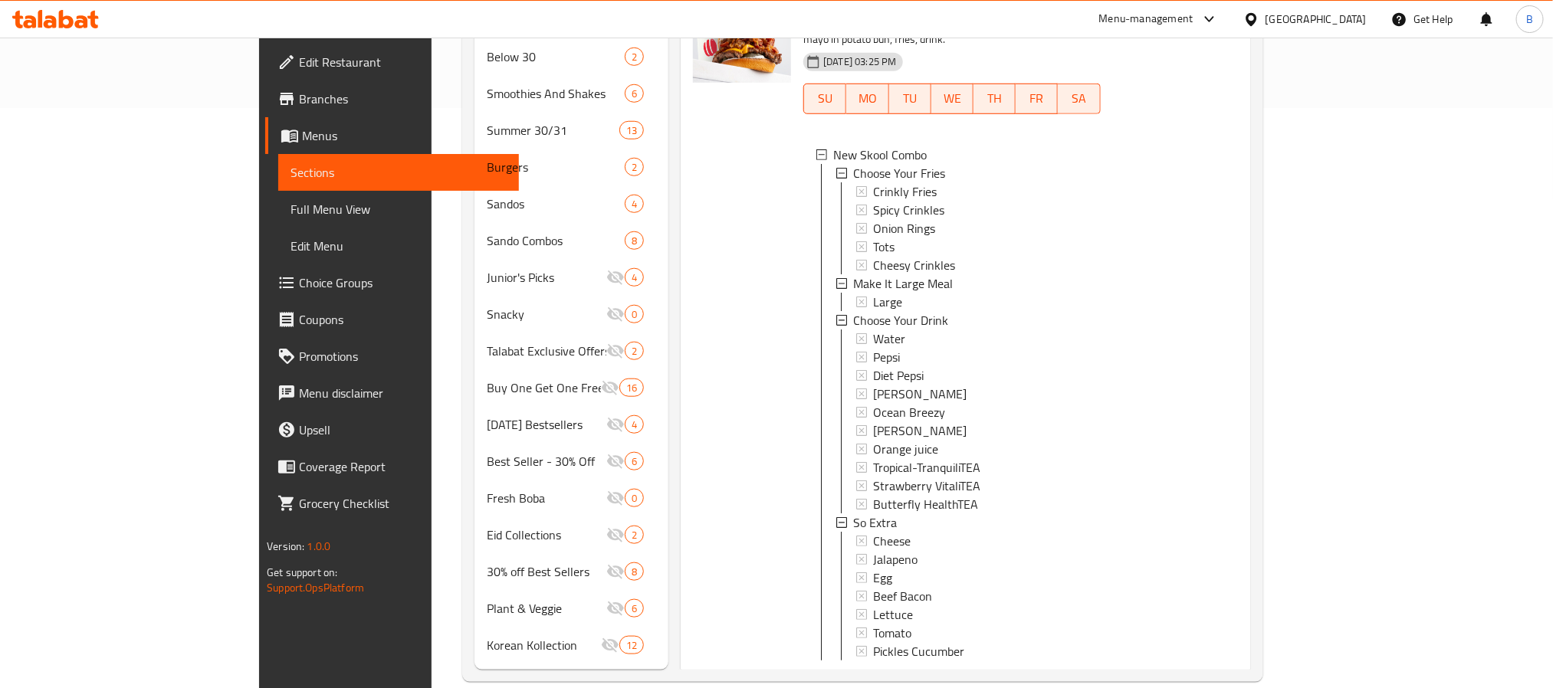
click at [1231, 684] on icon "show more" at bounding box center [1225, 686] width 9 height 5
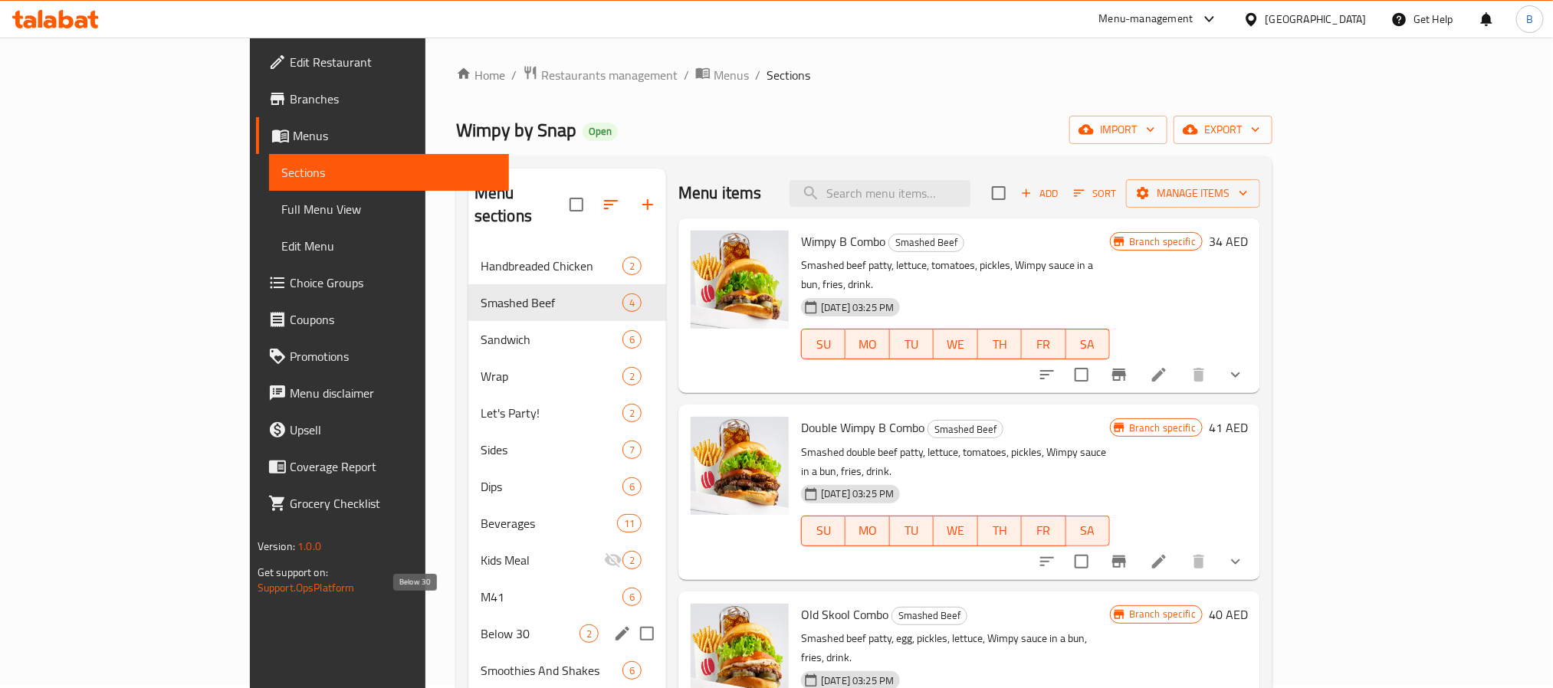
scroll to position [0, 0]
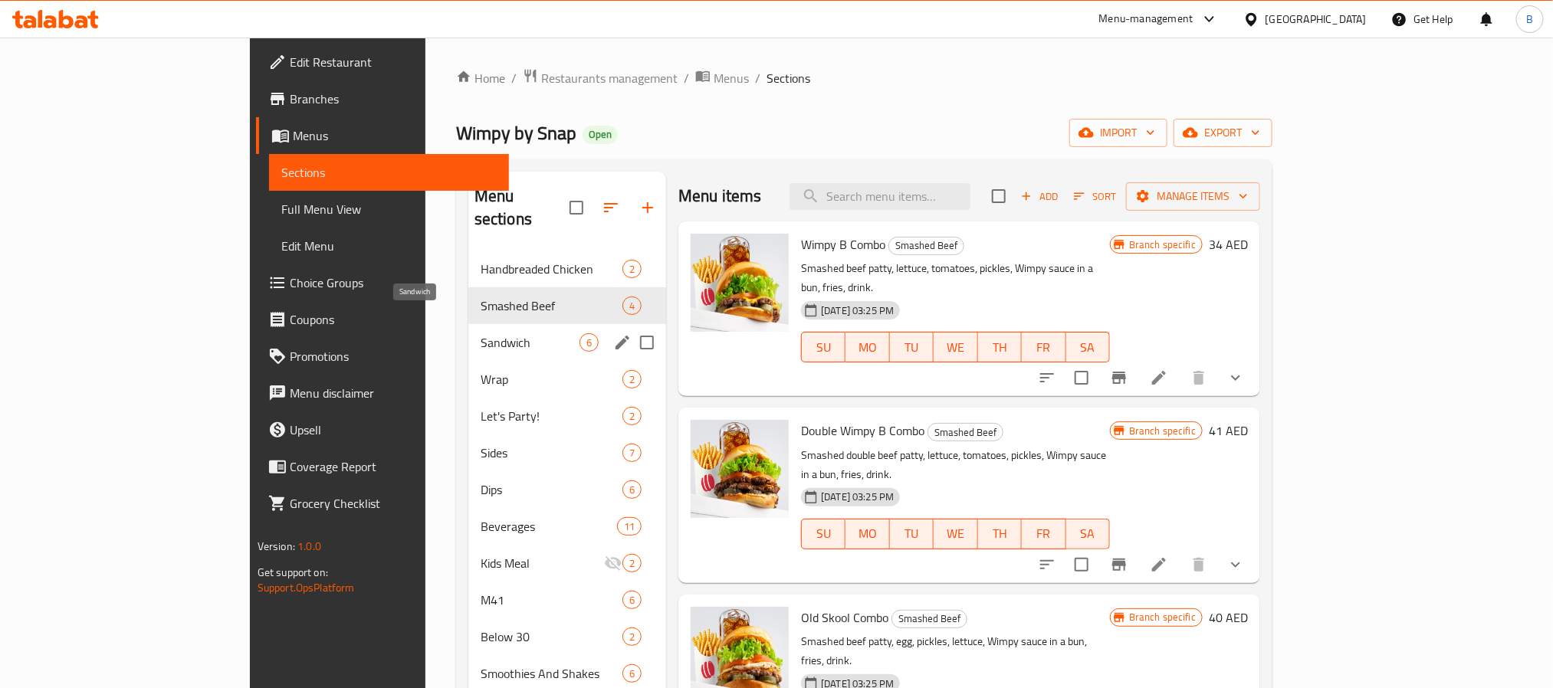
click at [480, 333] on span "Sandwich" at bounding box center [529, 342] width 99 height 18
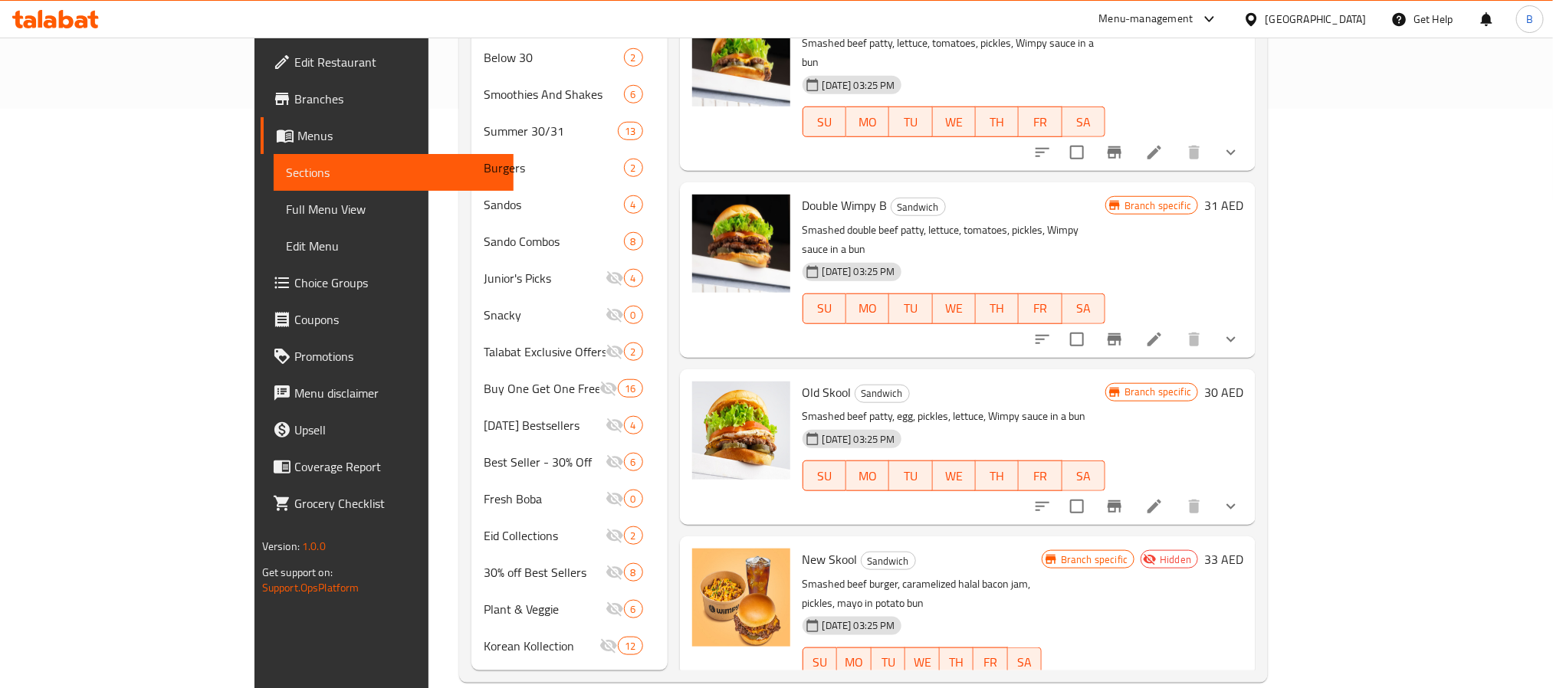
scroll to position [580, 0]
click at [1175, 679] on li at bounding box center [1154, 693] width 43 height 28
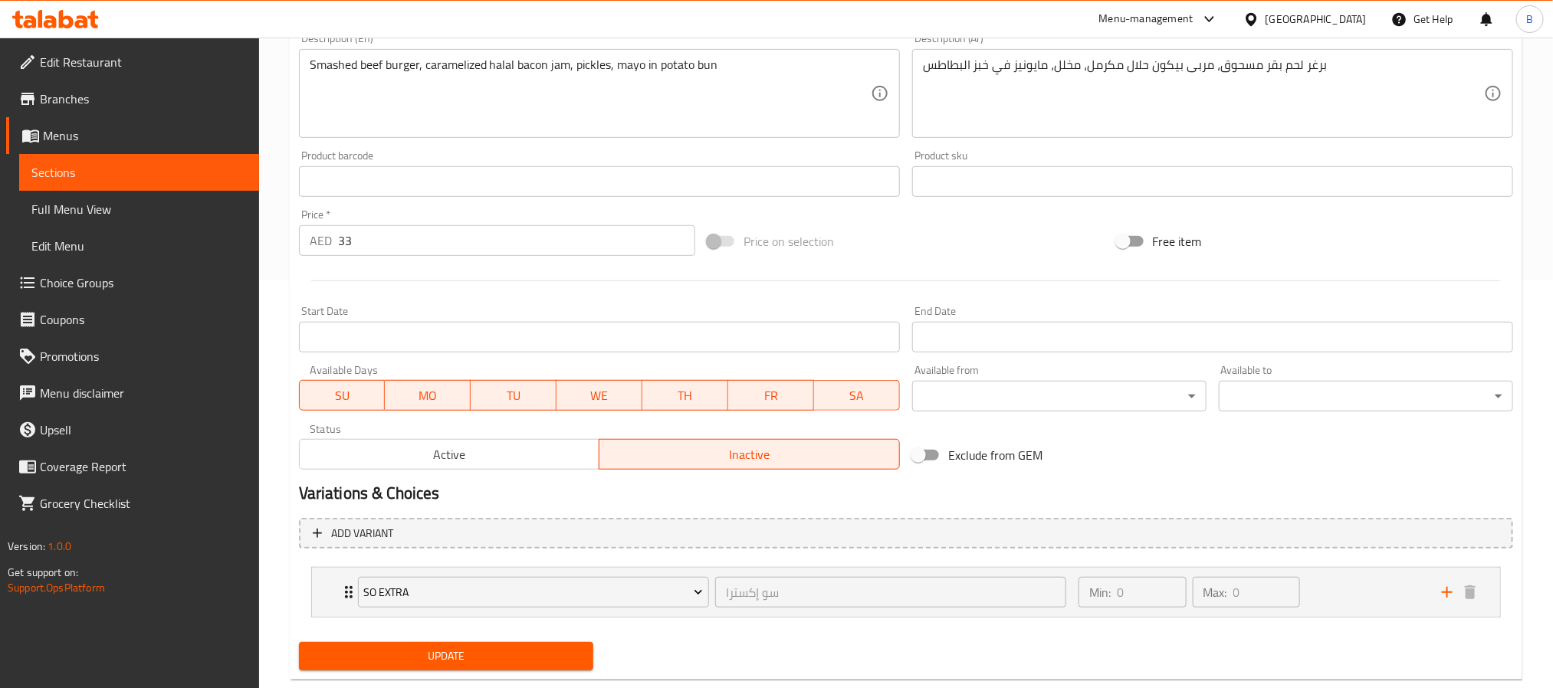
scroll to position [442, 0]
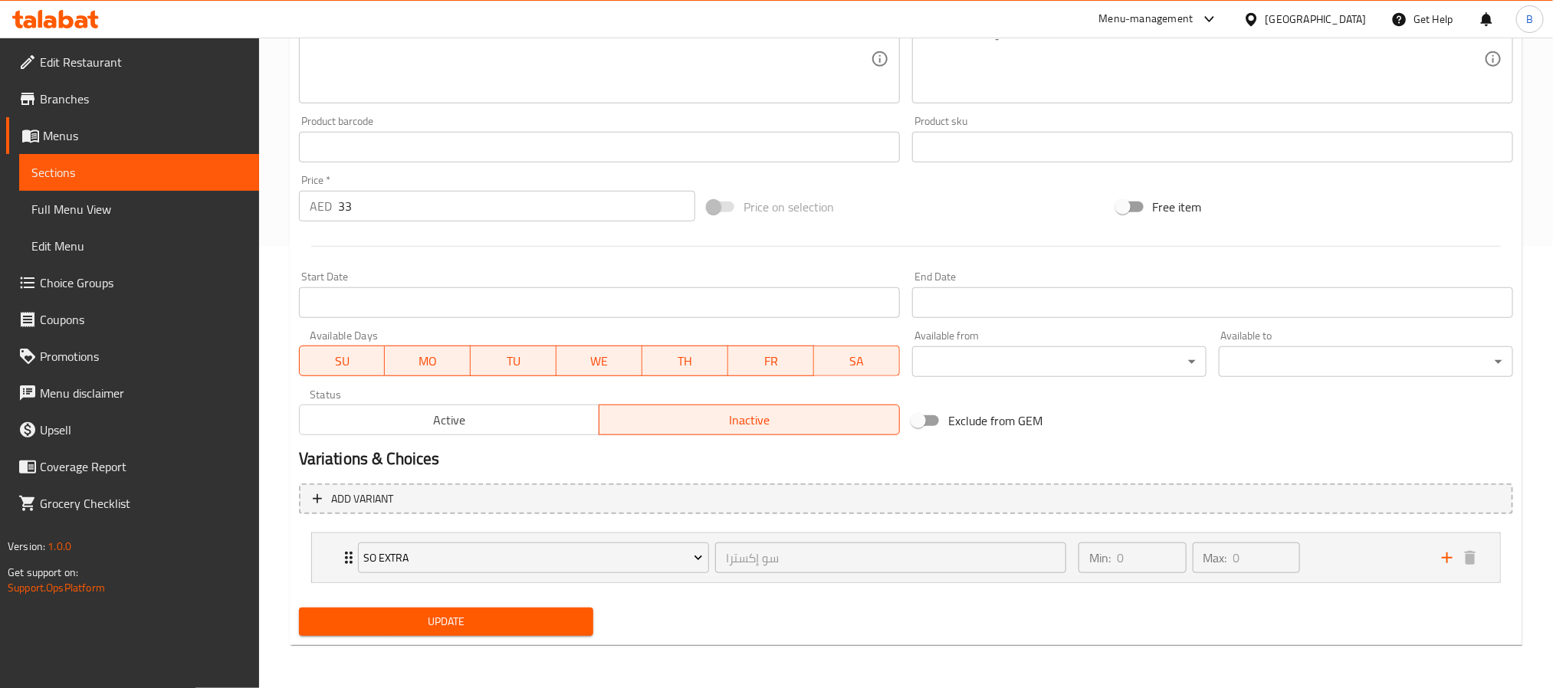
click at [573, 425] on span "Active" at bounding box center [450, 420] width 288 height 22
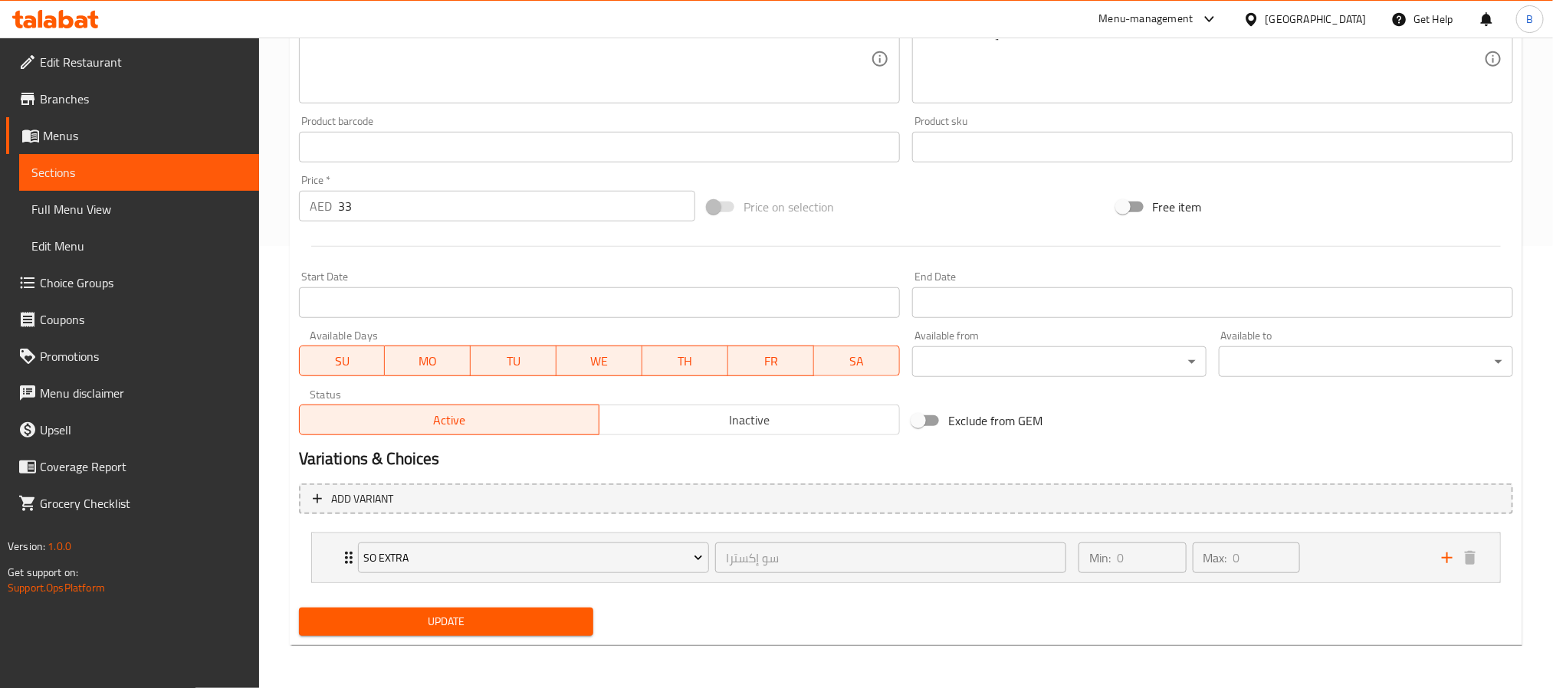
click at [566, 626] on span "Update" at bounding box center [446, 621] width 270 height 19
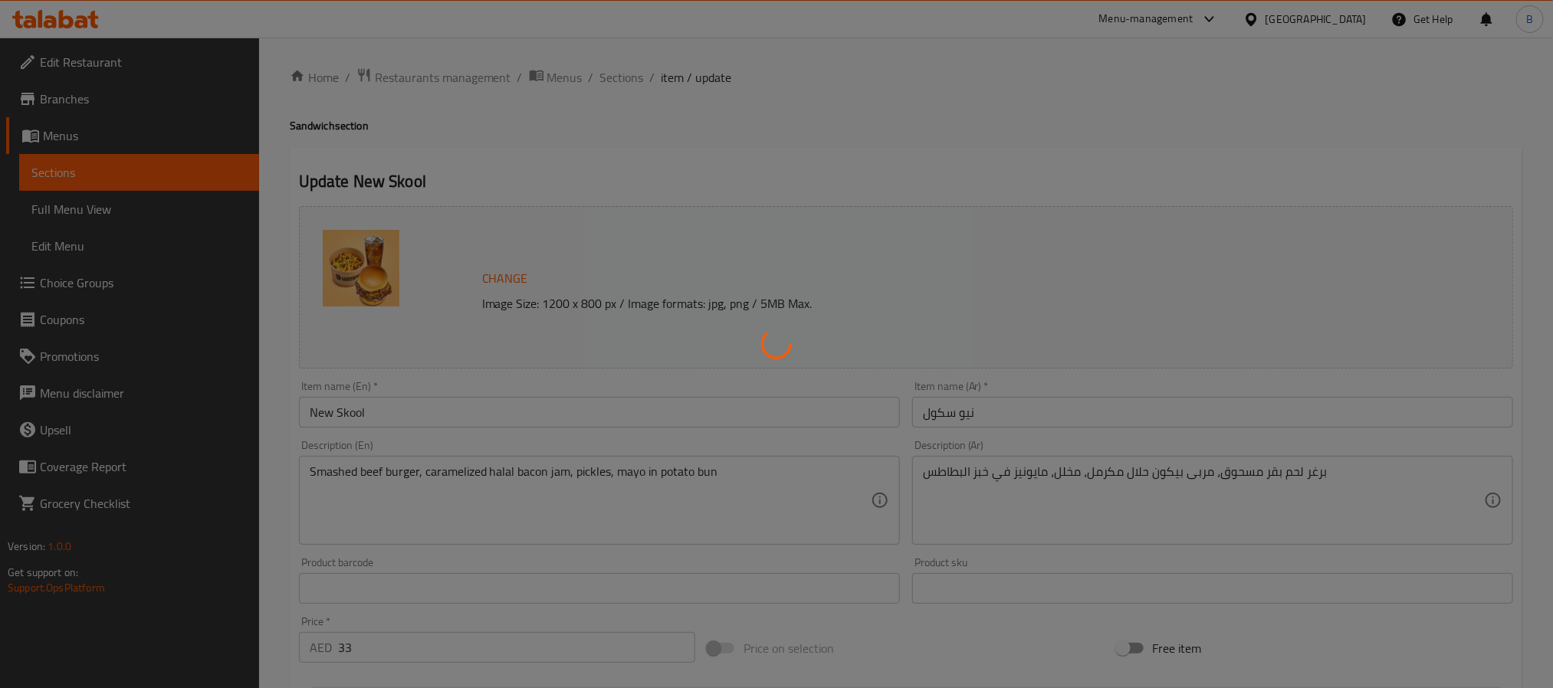
scroll to position [0, 0]
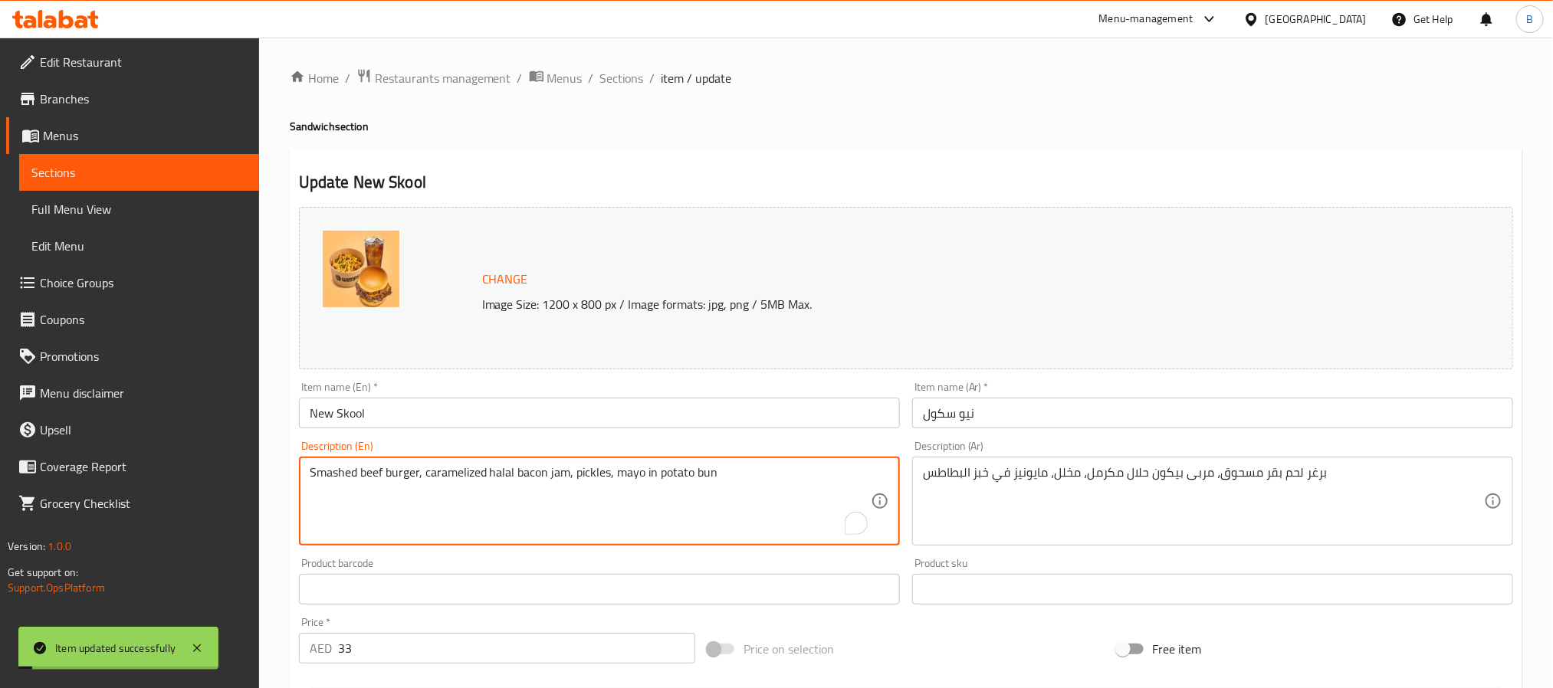
click at [561, 477] on textarea "Smashed beef burger, caramelized halal bacon jam, pickles, mayo in potato bun" at bounding box center [590, 501] width 561 height 73
paste textarea "To enrich screen reader interactions, please activate Accessibility in Grammarl…"
click at [517, 471] on textarea "Smashed beef burger, caramelized halal bacon jam, pickles, mayo in potato bun" at bounding box center [590, 501] width 561 height 73
type textarea "Smashed beef burger, caramelized halal beef bacon jam, pickles, mayo in potato …"
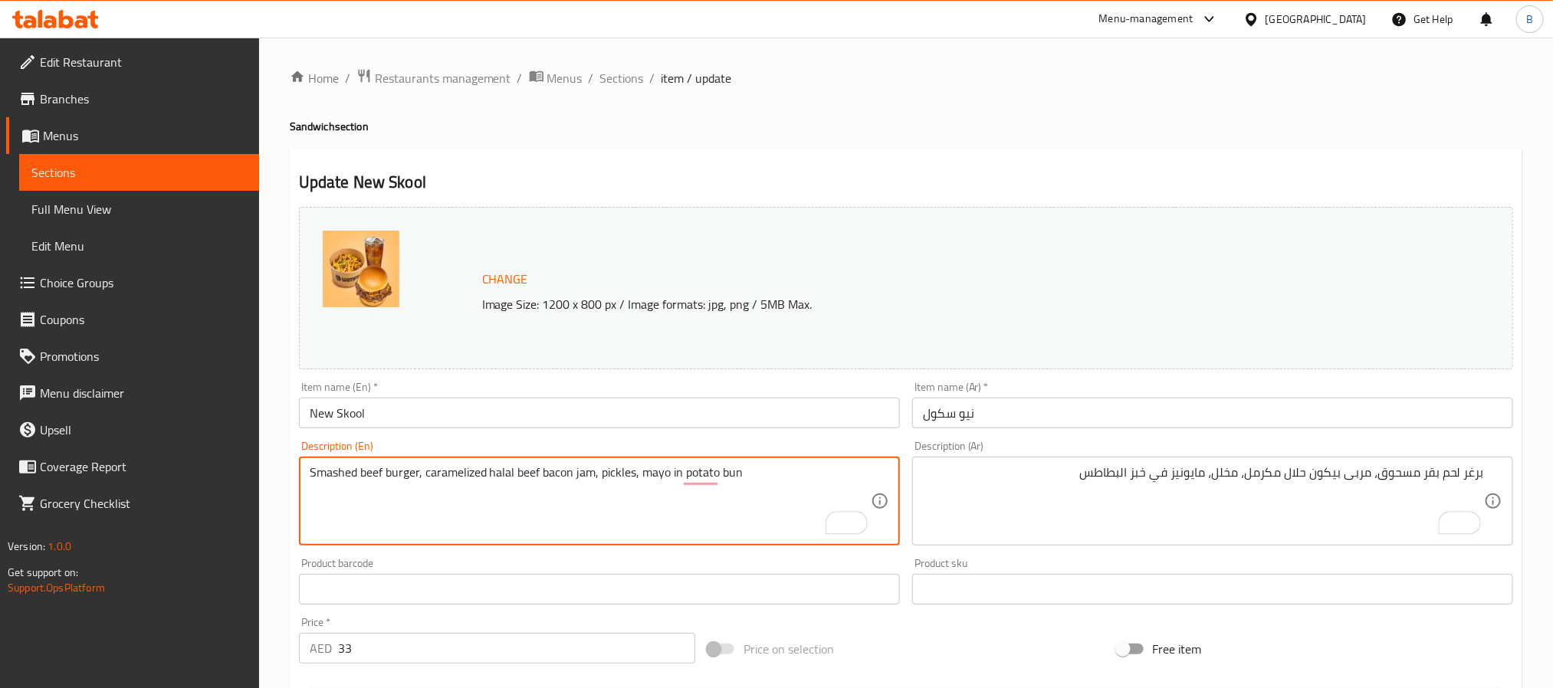
click at [433, 493] on textarea "Smashed beef burger, caramelized halal beef bacon jam, pickles, mayo in potato …" at bounding box center [590, 501] width 561 height 73
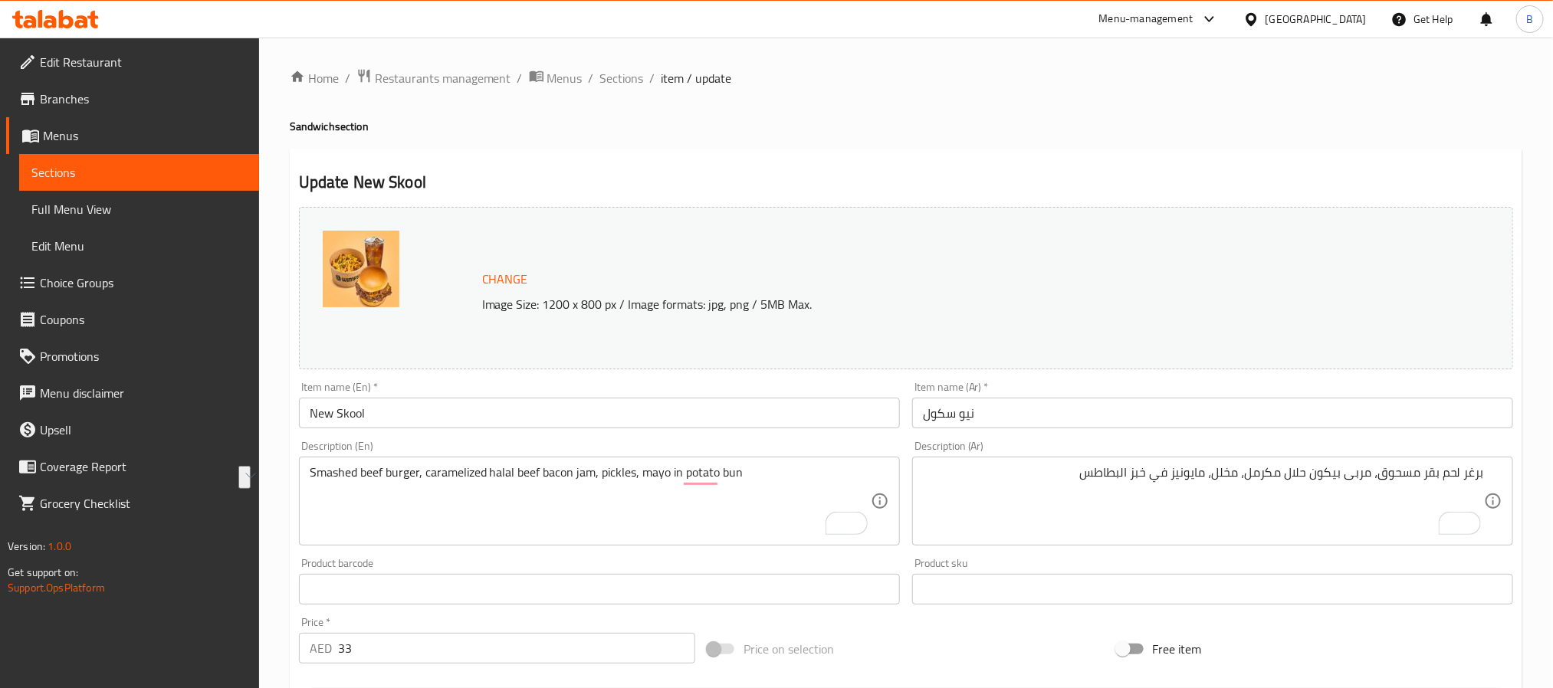
click at [1194, 464] on div "برغر لحم بقر مسحوق، مربى بيكون حلال مكرمل، مخلل، مايونيز في خبز البطاطس Descrip…" at bounding box center [1212, 501] width 601 height 89
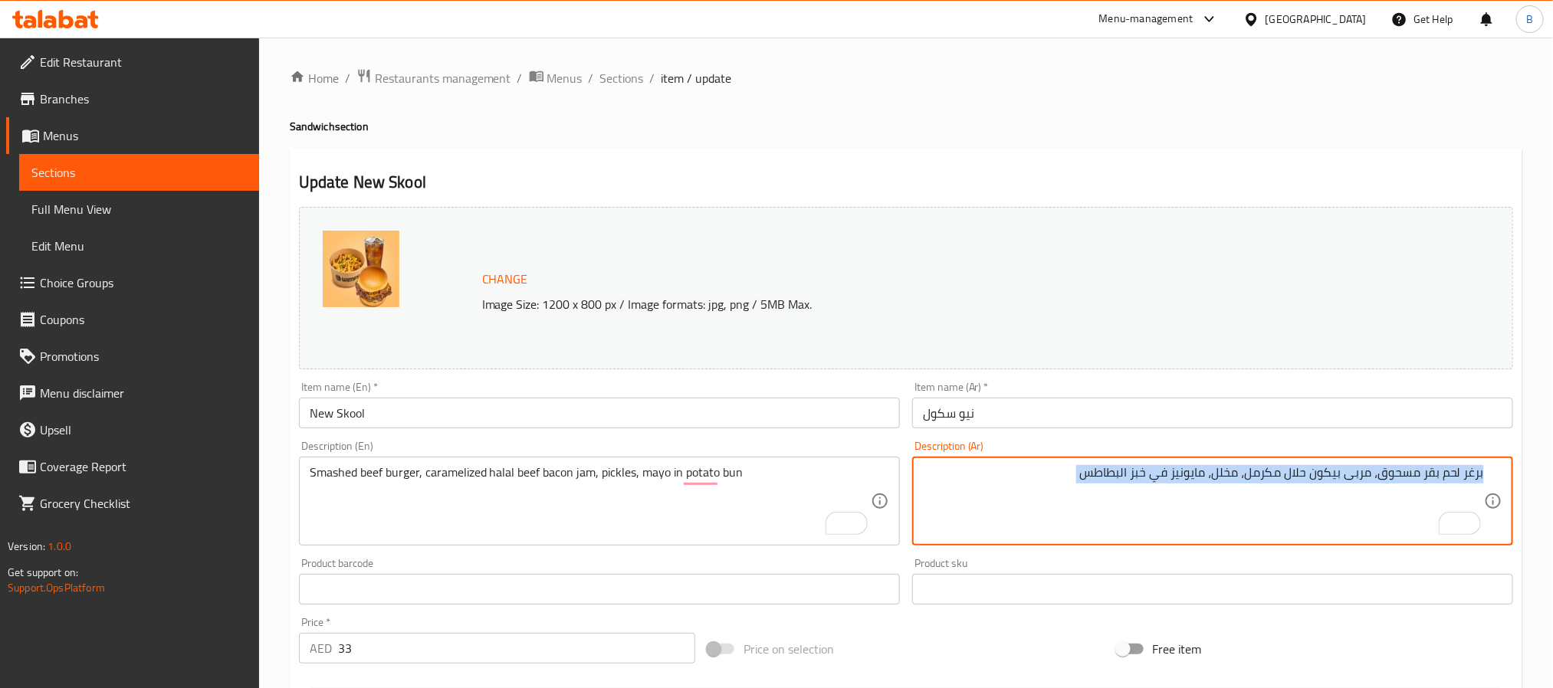
click at [1194, 464] on div "برغر لحم بقر مسحوق، مربى بيكون حلال مكرمل، مخلل، مايونيز في خبز البطاطس Descrip…" at bounding box center [1212, 501] width 601 height 89
paste textarea "برجر لحم بقري مهروس، مربى لحم بقري حلال مكرمل، مخلل، مايونيز في خبز البطاطس"
click at [1194, 464] on div "برغر لحم بقر مسحوق، مربى بيكون حلال مكرمل، مخلل، مايونيز في خبز البطاطس برجر لح…" at bounding box center [1212, 501] width 601 height 89
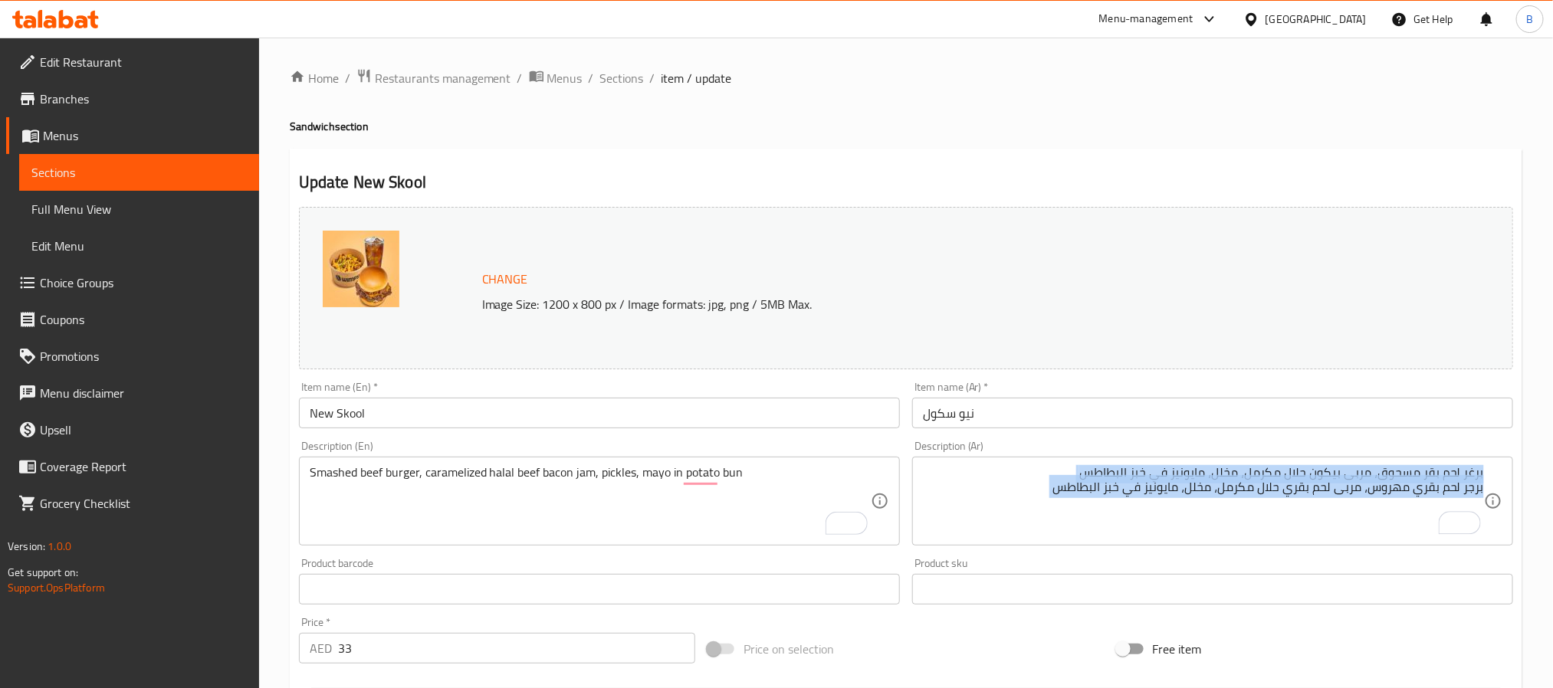
click at [1194, 464] on div "برغر لحم بقر مسحوق، مربى بيكون حلال مكرمل، مخلل، مايونيز في خبز البطاطس برجر لح…" at bounding box center [1212, 501] width 601 height 89
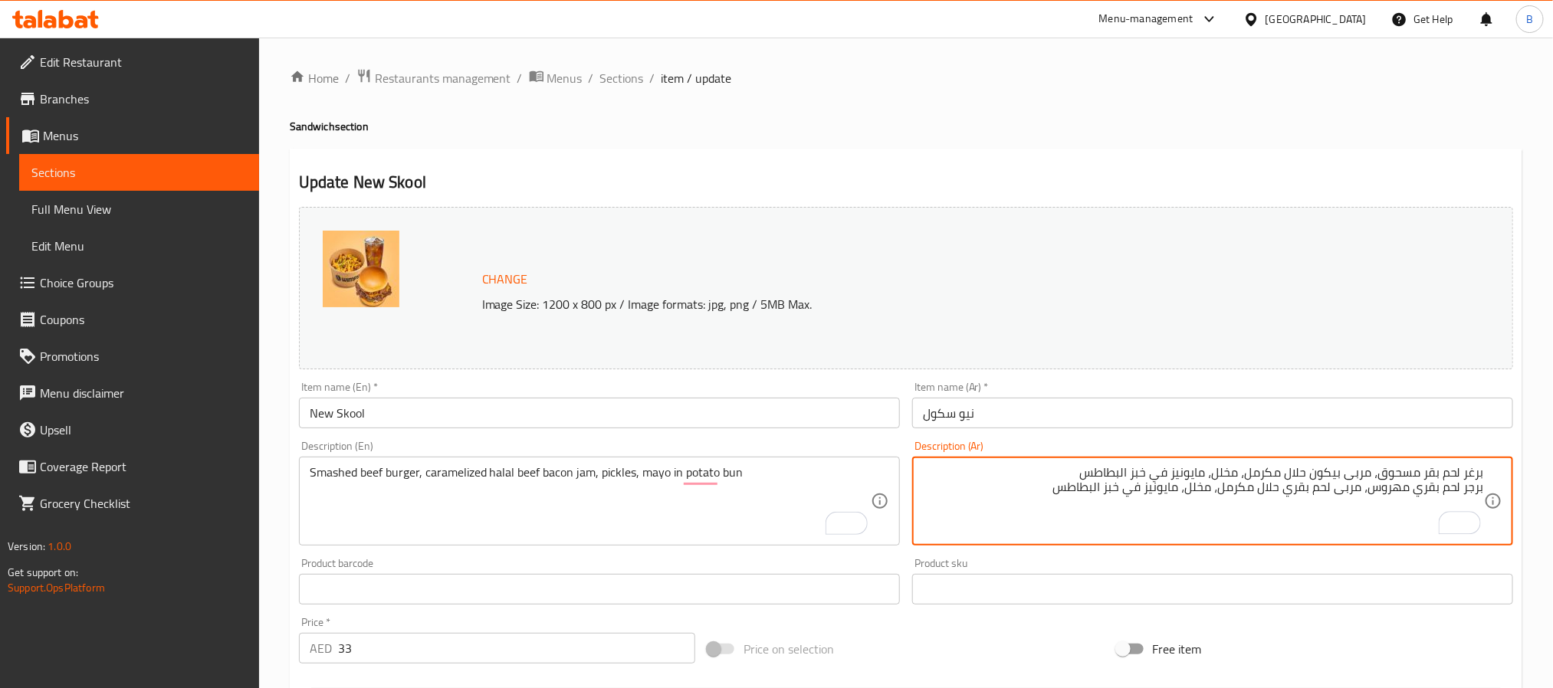
click at [1200, 474] on textarea "برغر لحم بقر مسحوق، مربى بيكون حلال مكرمل، مخلل، مايونيز في خبز البطاطس برجر لح…" at bounding box center [1203, 501] width 561 height 73
click at [1416, 467] on textarea "برجر لحم بقري مهروس، مربى لحم بقري حلال مكرمل، مخلل، مايونيز في خبز البطاطس" at bounding box center [1203, 501] width 561 height 73
click at [1382, 476] on textarea "برجر لحم بقري مهروس، مربى لحم بقري حلال مكرمل، مخلل، مايونيز في خبز البطاطس" at bounding box center [1203, 501] width 561 height 73
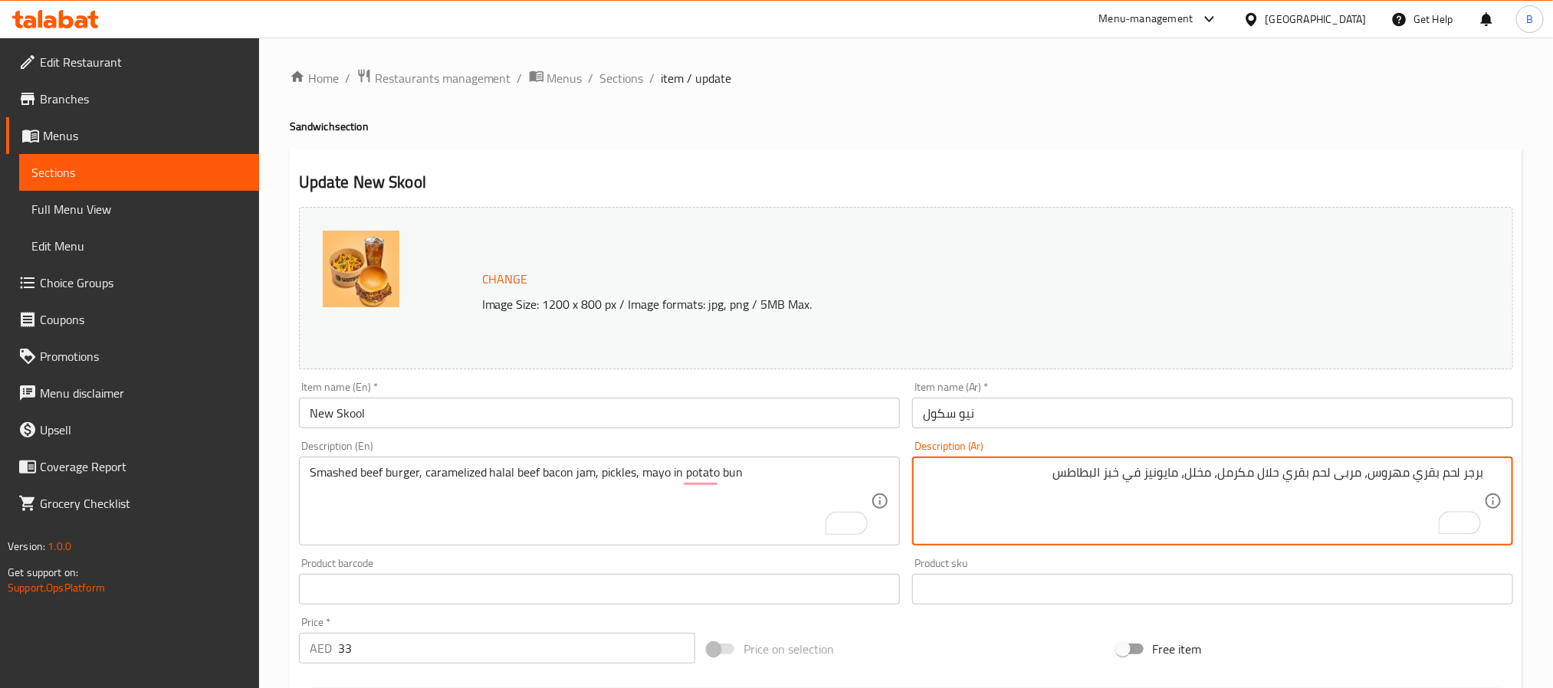
click at [1382, 476] on textarea "برجر لحم بقري مهروس، مربى لحم بقري حلال مكرمل، مخلل، مايونيز في خبز البطاطس" at bounding box center [1203, 501] width 561 height 73
click at [1424, 477] on textarea "برجر لحم بقري مهروس، مربى لحم بقري حلال مكرمل، مخلل، مايونيز في خبز البطاطس" at bounding box center [1203, 501] width 561 height 73
click at [1392, 471] on textarea "برجر لحم بقري مهروس، مربى لحم بقري حلال مكرمل، مخلل، مايونيز في خبز البطاطس" at bounding box center [1203, 501] width 561 height 73
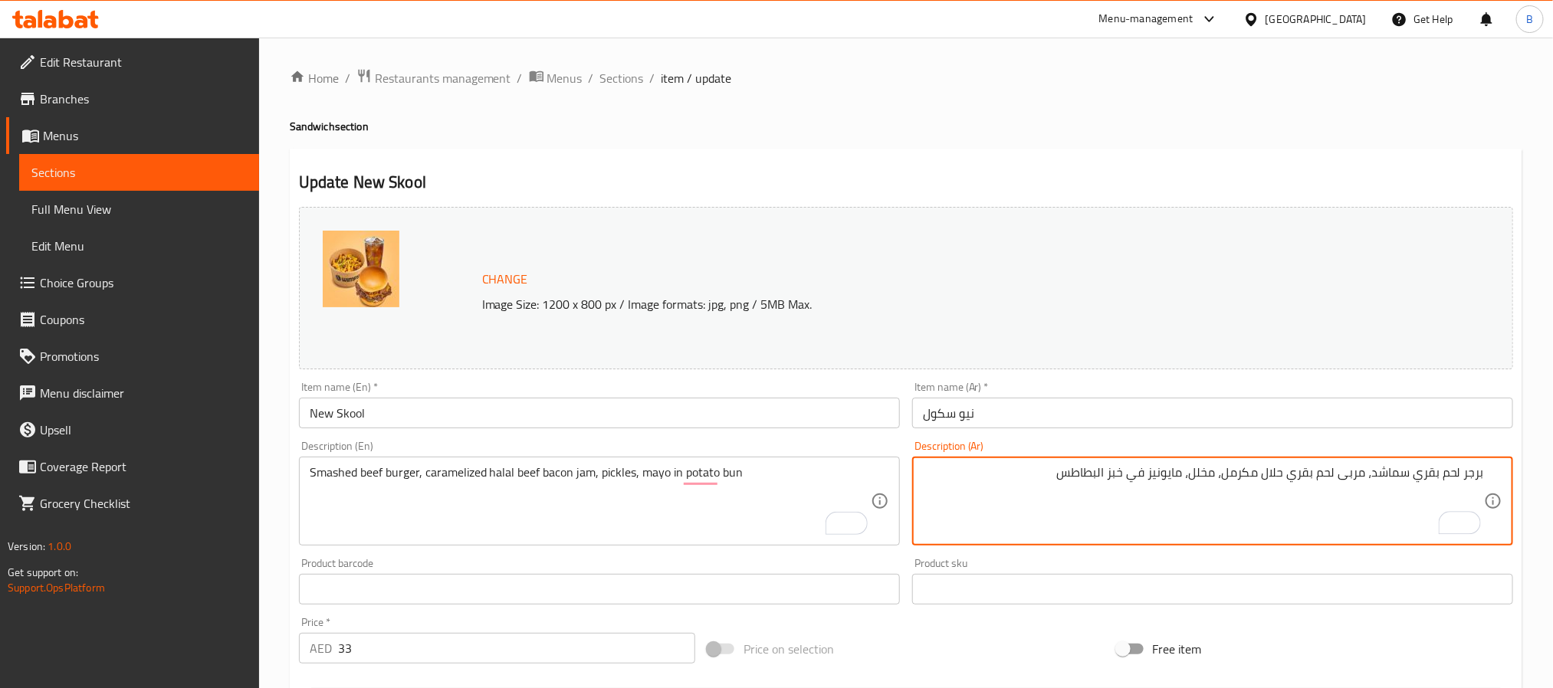
click at [1339, 479] on textarea "برجر لحم بقري سماشد، مربى لحم بقري حلال مكرمل، مخلل، مايونيز في خبز البطاطس" at bounding box center [1203, 501] width 561 height 73
click at [1325, 474] on textarea "برجر لحم بقري سماشد، مربى لحم بقري حلال مكرمل، مخلل، مايونيز في خبز البطاطس" at bounding box center [1203, 501] width 561 height 73
drag, startPoint x: 1287, startPoint y: 474, endPoint x: 1290, endPoint y: 497, distance: 23.1
click at [1286, 474] on textarea "برجر لحم بقري سماشد، مربى لحم بقري حلال مكرمل، مخلل، مايونيز في خبز البطاطس" at bounding box center [1203, 501] width 561 height 73
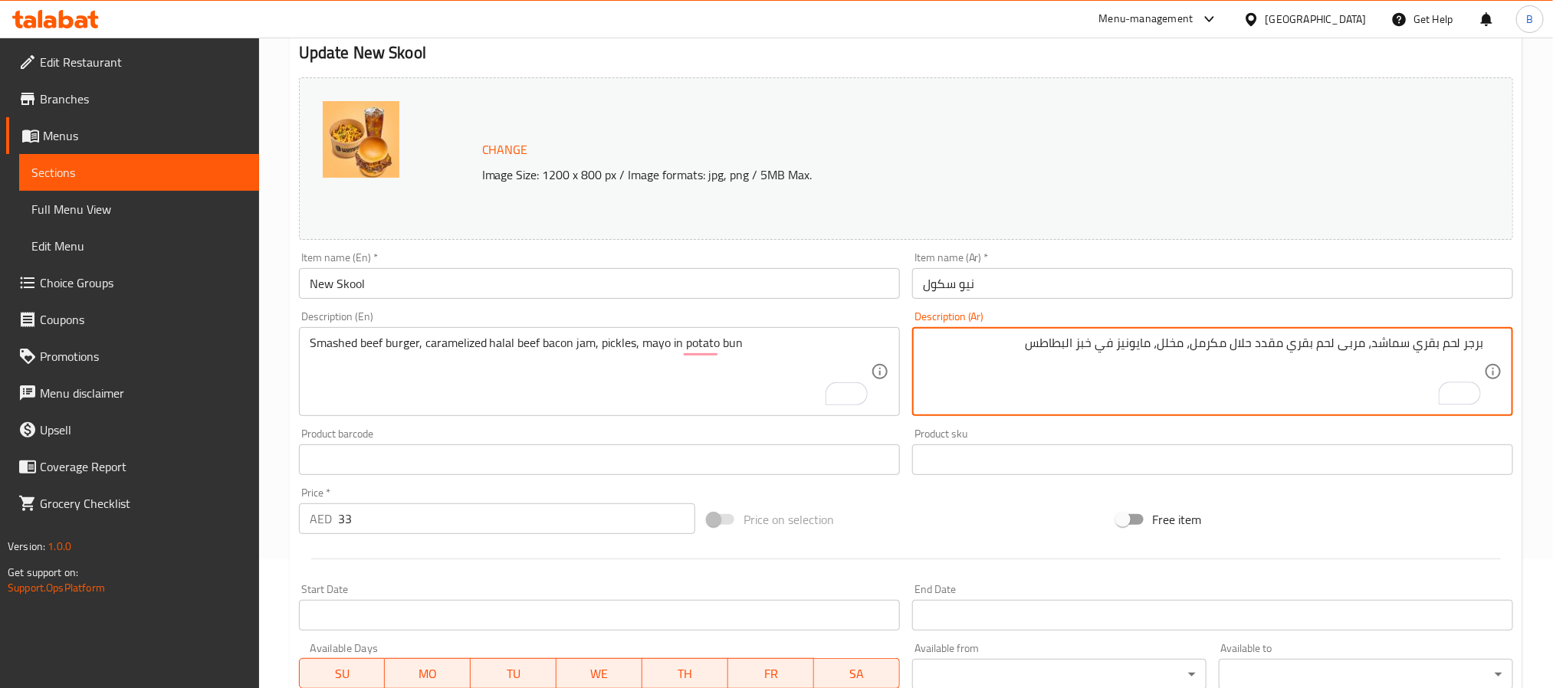
scroll to position [230, 0]
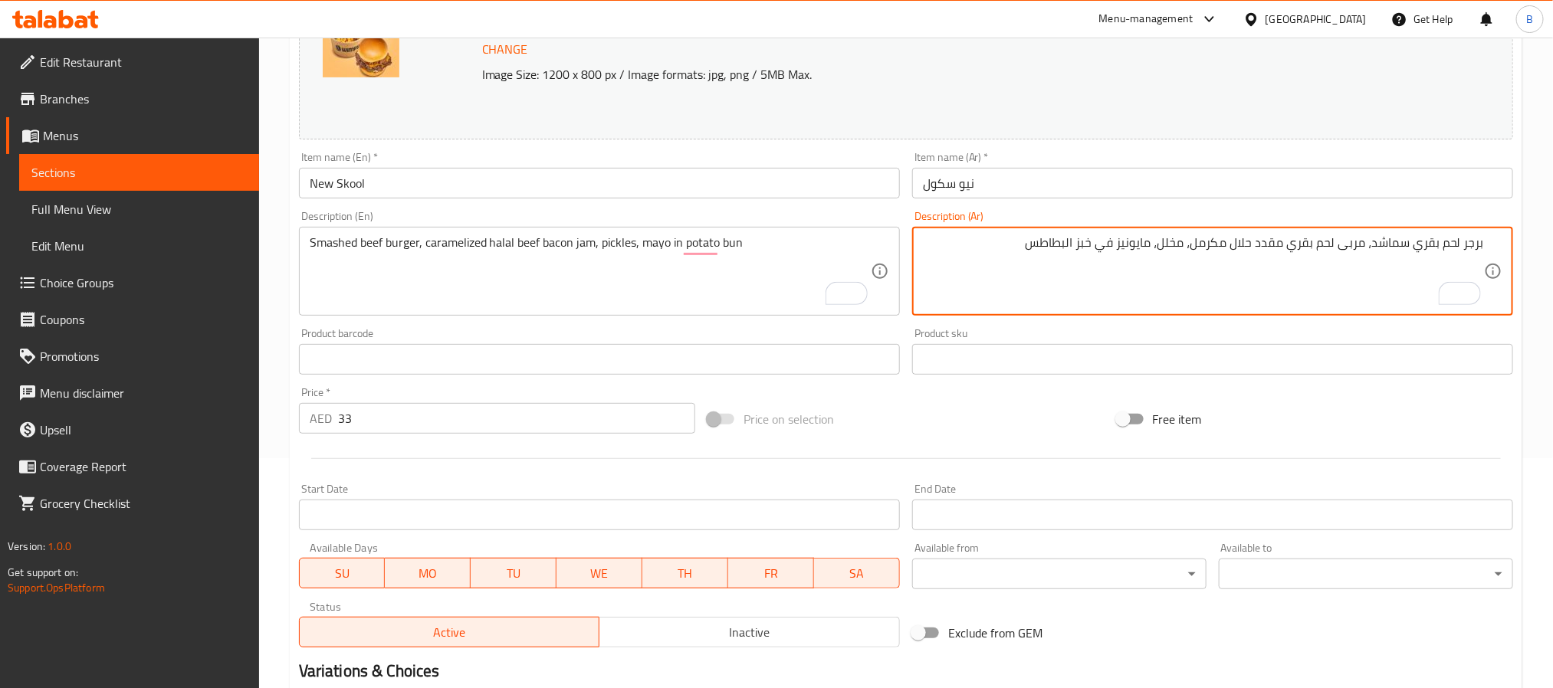
click at [996, 239] on textarea "برجر لحم بقري سماشد، مربى لحم بقري مقدد حلال مكرمل، مخلل، مايونيز في خبز البطاطس" at bounding box center [1203, 271] width 561 height 73
click at [1087, 244] on textarea "برجر لحم بقري سماشد، مربى لحم بقري مقدد حلال مكرمل، مخلل، مايونيز في خبز البطاطس" at bounding box center [1203, 271] width 561 height 73
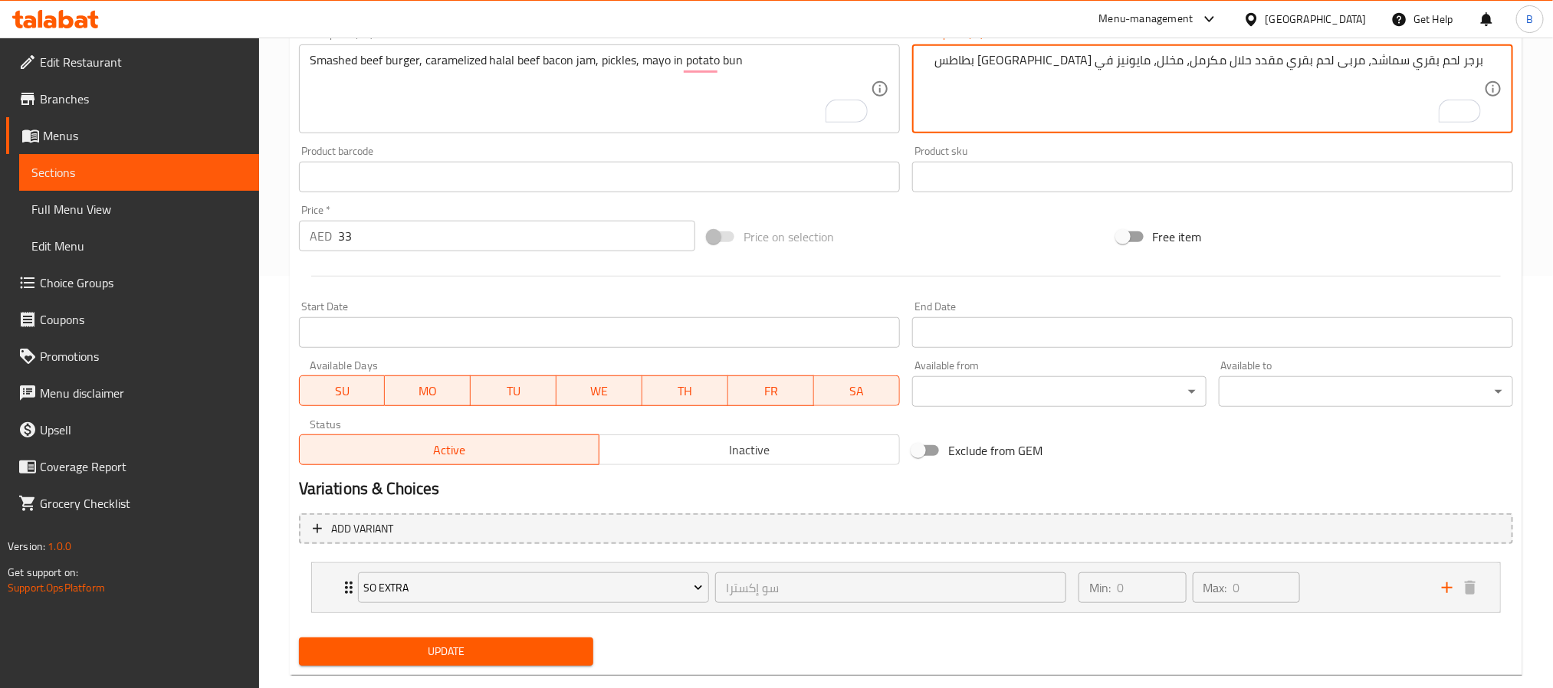
scroll to position [442, 0]
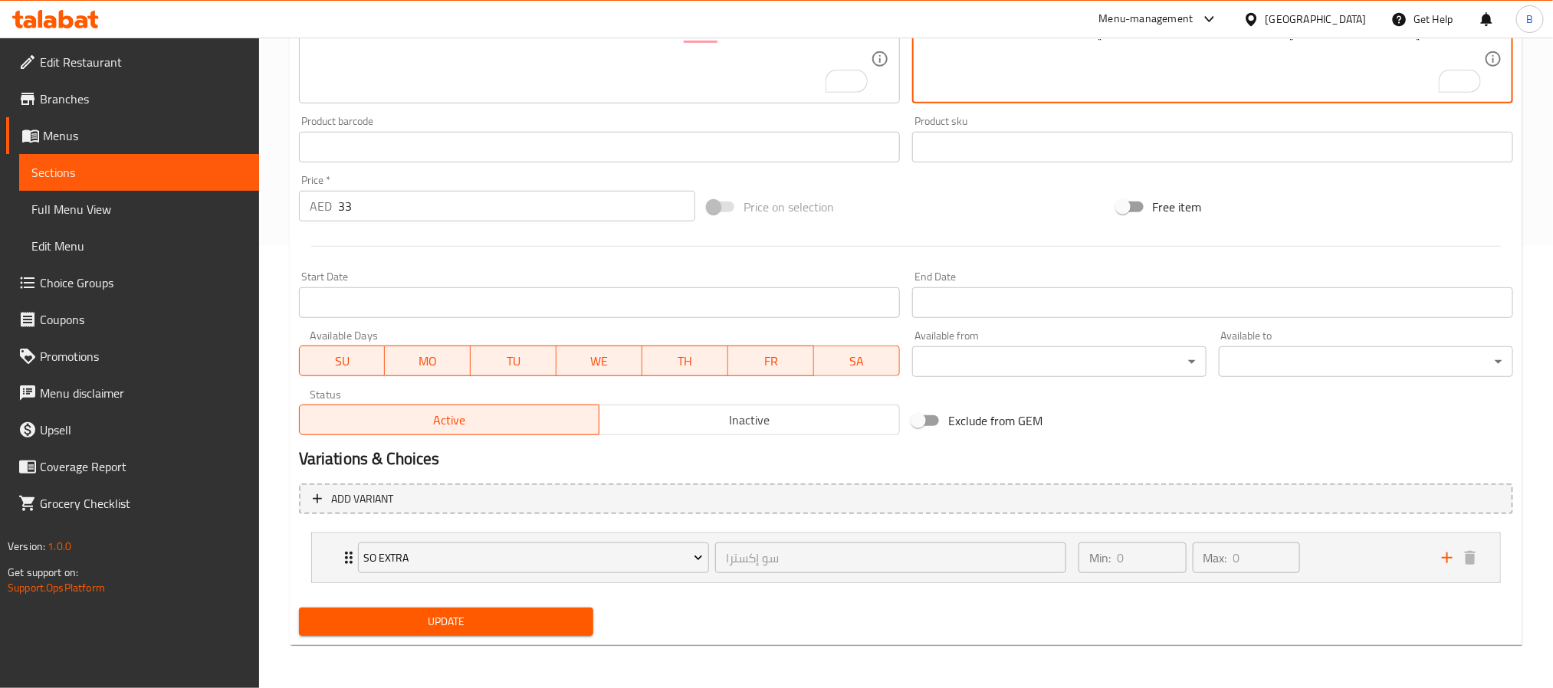
type textarea "برجر لحم بقري سماشد، مربى لحم بقري مقدد حلال مكرمل، مخلل، مايونيز في [GEOGRAPHI…"
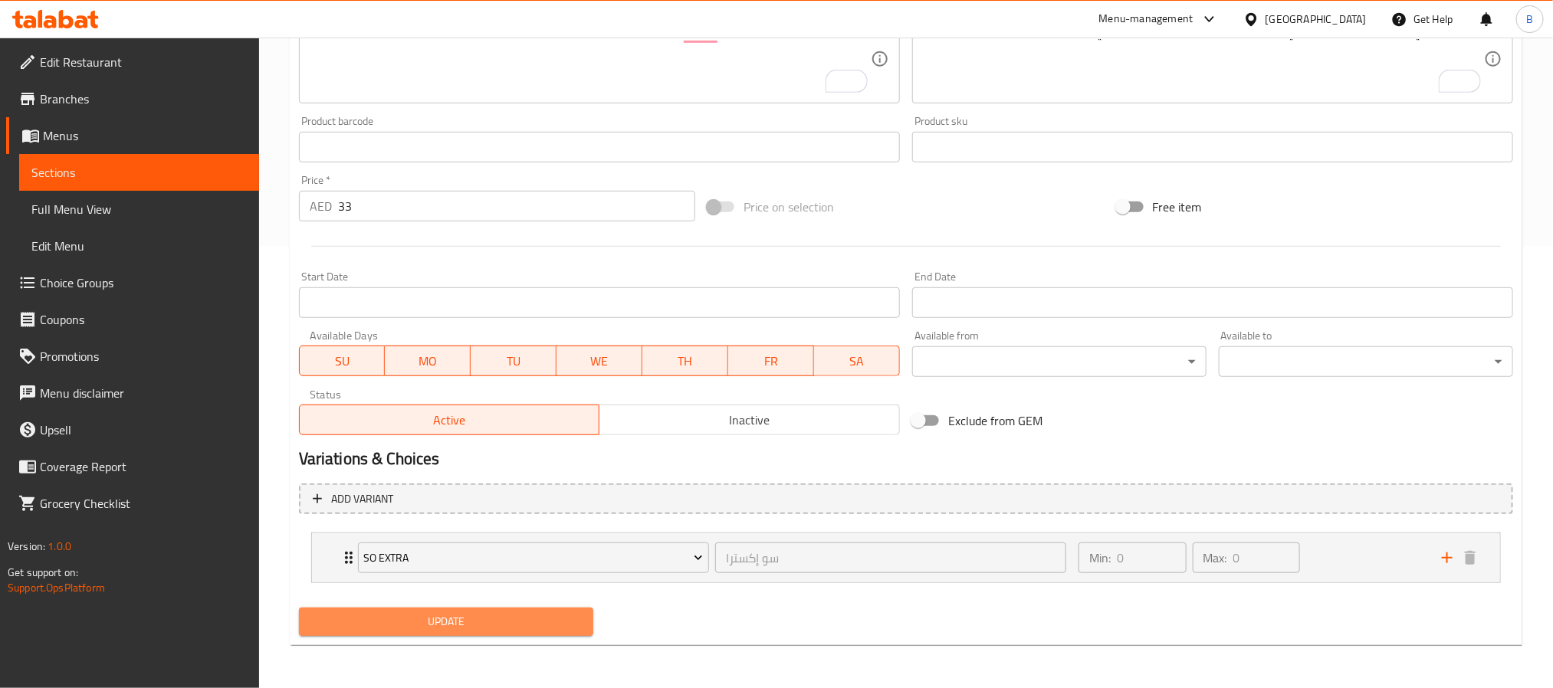
click at [467, 631] on span "Update" at bounding box center [446, 621] width 270 height 19
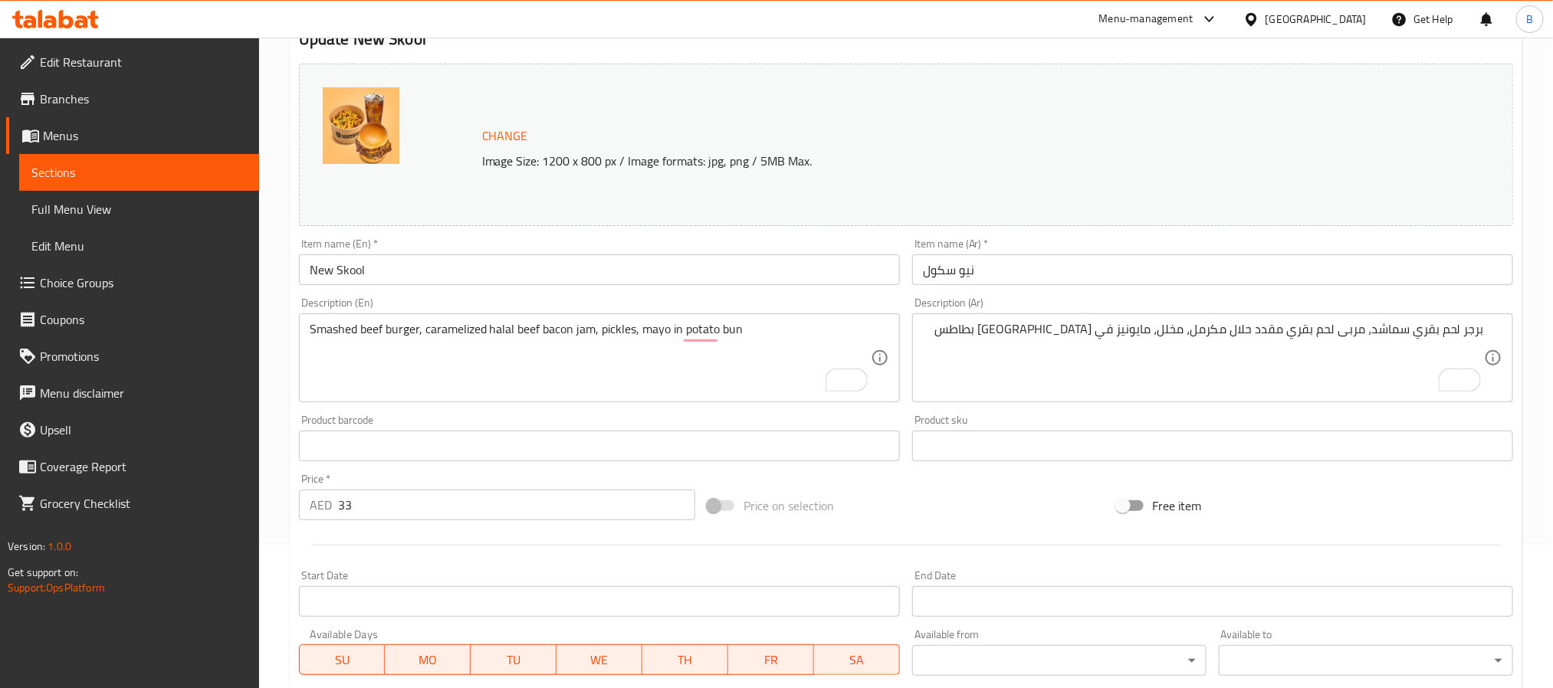
scroll to position [0, 0]
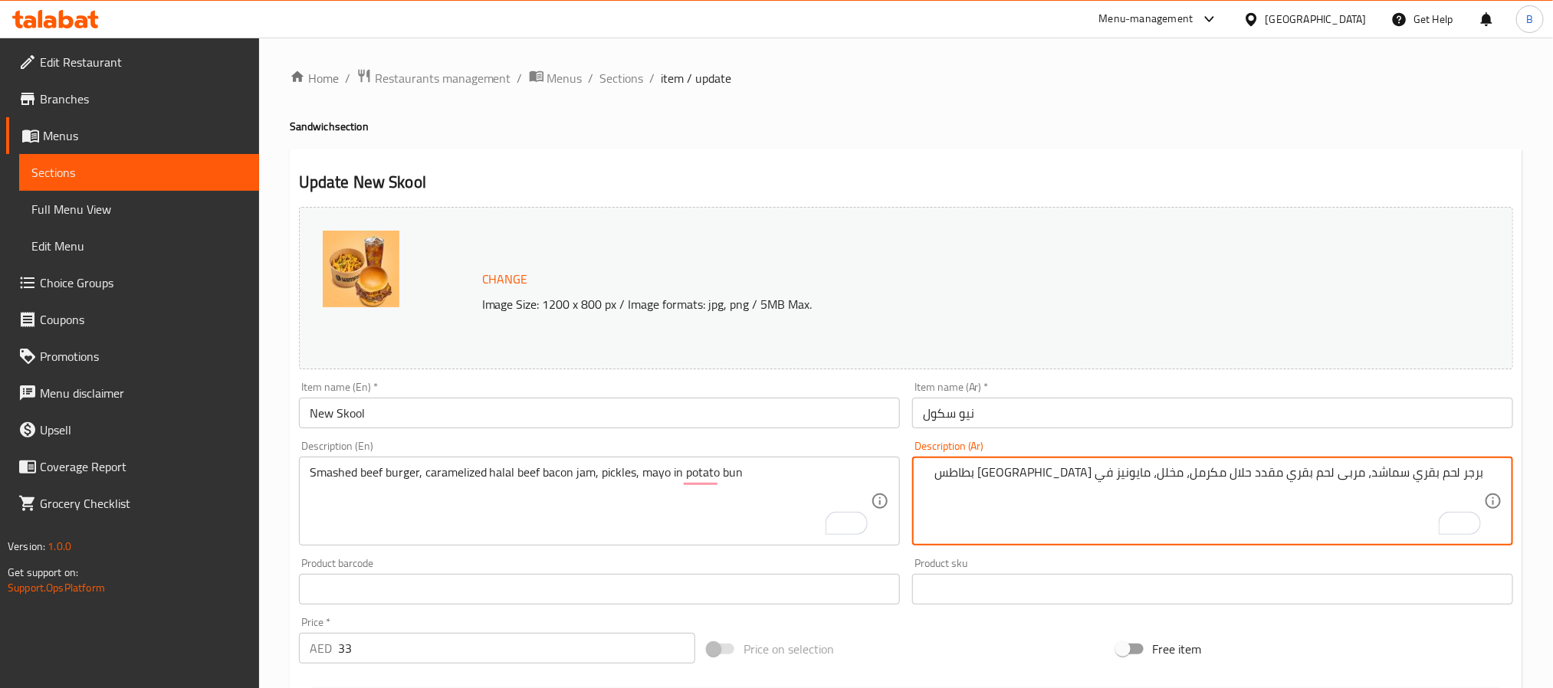
drag, startPoint x: 1192, startPoint y: 483, endPoint x: 1101, endPoint y: 476, distance: 90.7
click at [1258, 478] on textarea "برجر لحم بقري سماشد، مربى لحم بقري مقدد حلال مكرمل، مخلل، مايونيز في [GEOGRAPHI…" at bounding box center [1203, 501] width 561 height 73
drag, startPoint x: 1297, startPoint y: 474, endPoint x: 966, endPoint y: 461, distance: 331.3
click at [966, 461] on div "برجر لحم بقري سماشد، مربى لحم بقري مقدد حلال مكرمل، مخلل، مايونيز في كيزر بطاطس…" at bounding box center [1212, 501] width 601 height 89
click at [996, 490] on textarea "برجر لحم بقري سماشد، مربى لحم بقري مقدد حلال مكرمل، مخلل، مايونيز في [GEOGRAPHI…" at bounding box center [1203, 501] width 561 height 73
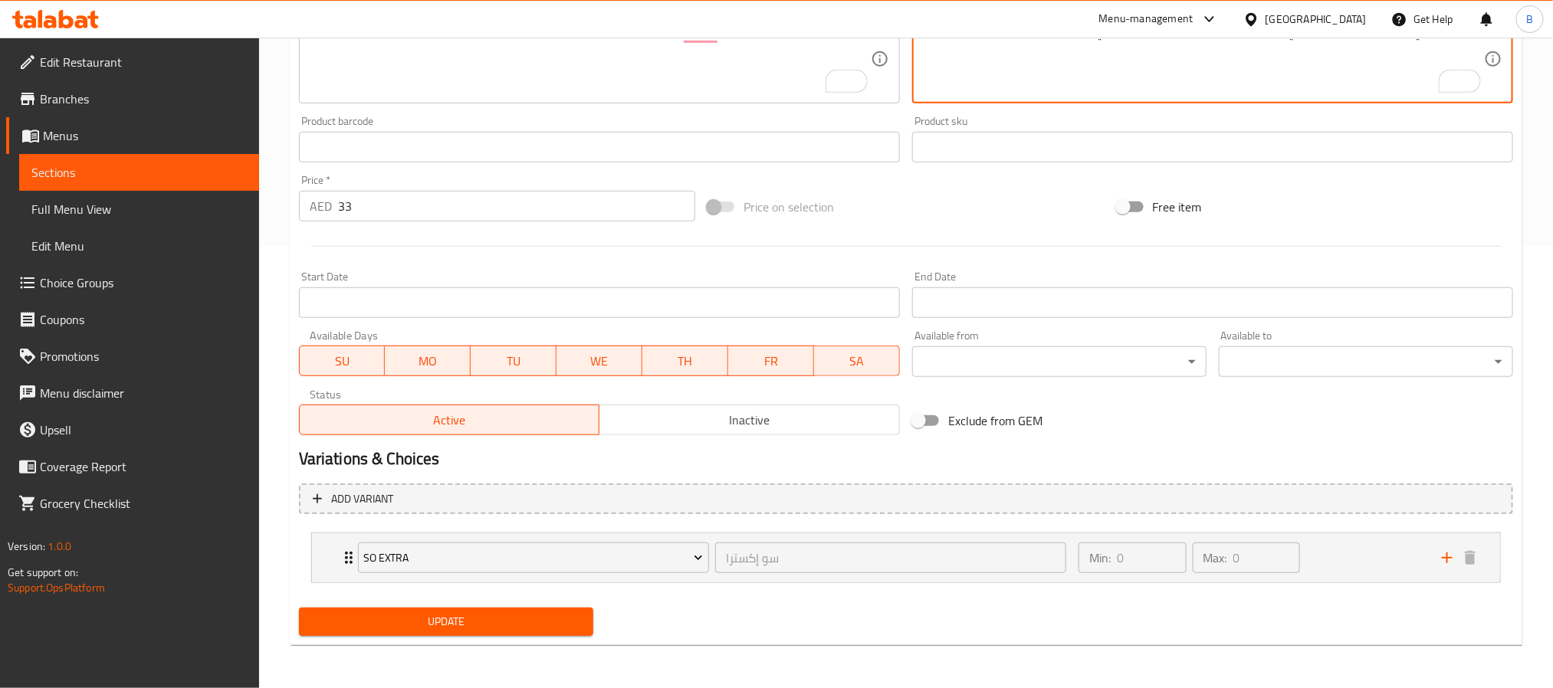
click at [474, 616] on span "Update" at bounding box center [446, 621] width 270 height 19
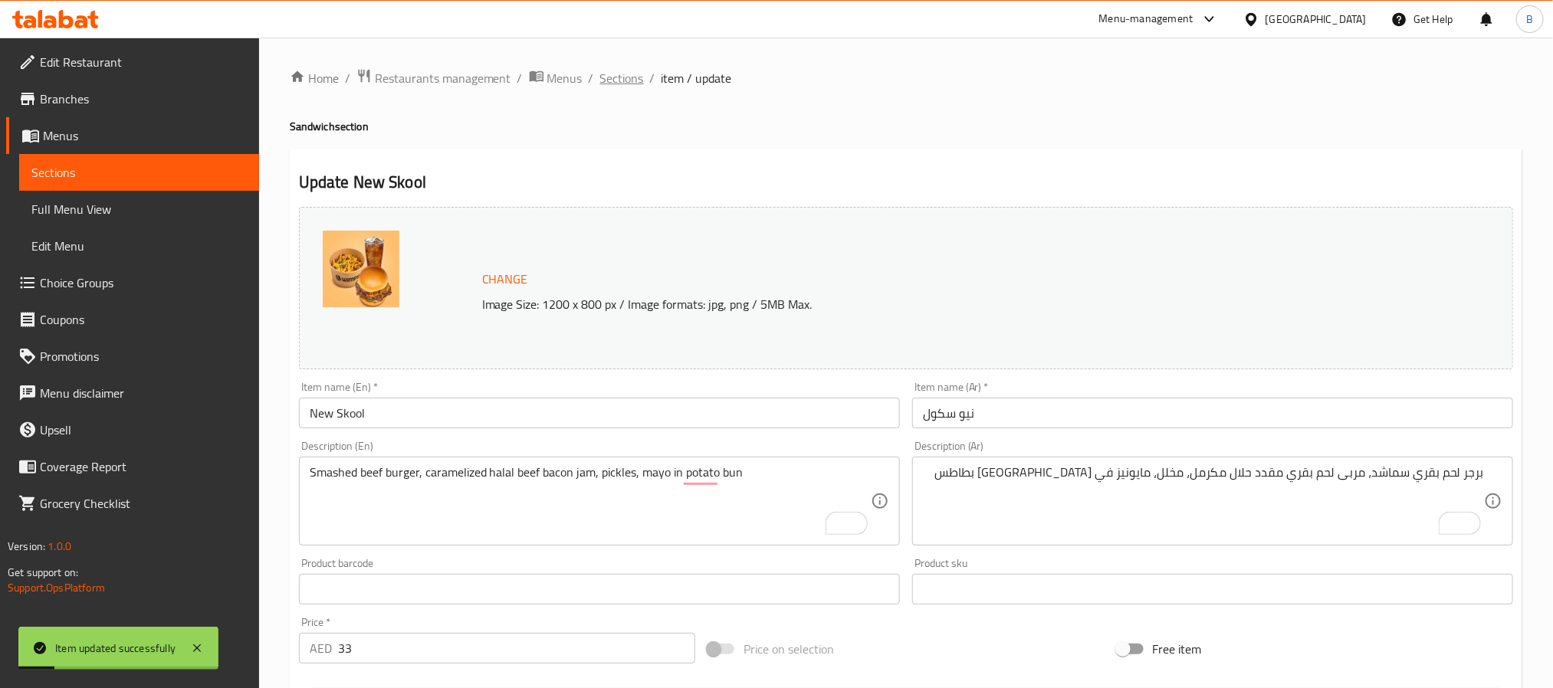
click at [624, 85] on span "Sections" at bounding box center [622, 78] width 44 height 18
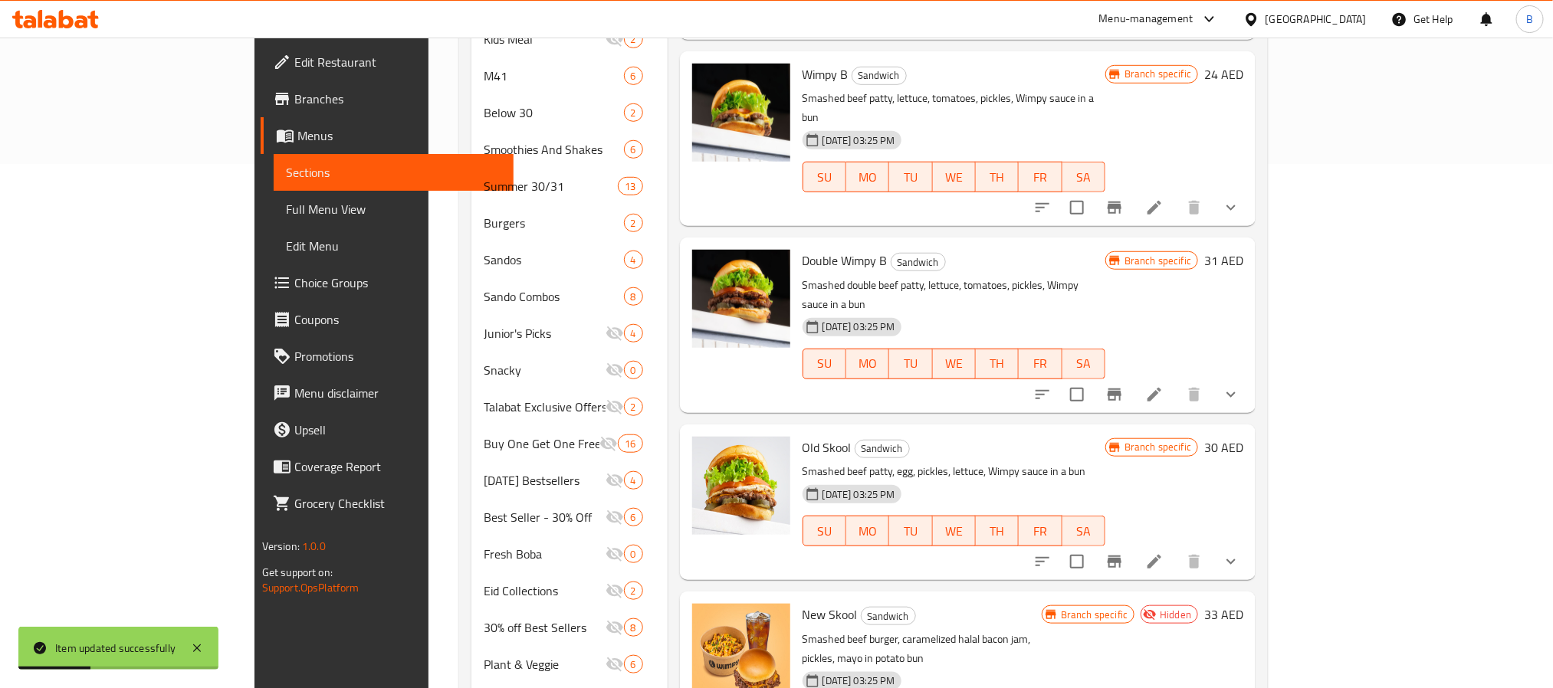
scroll to position [580, 0]
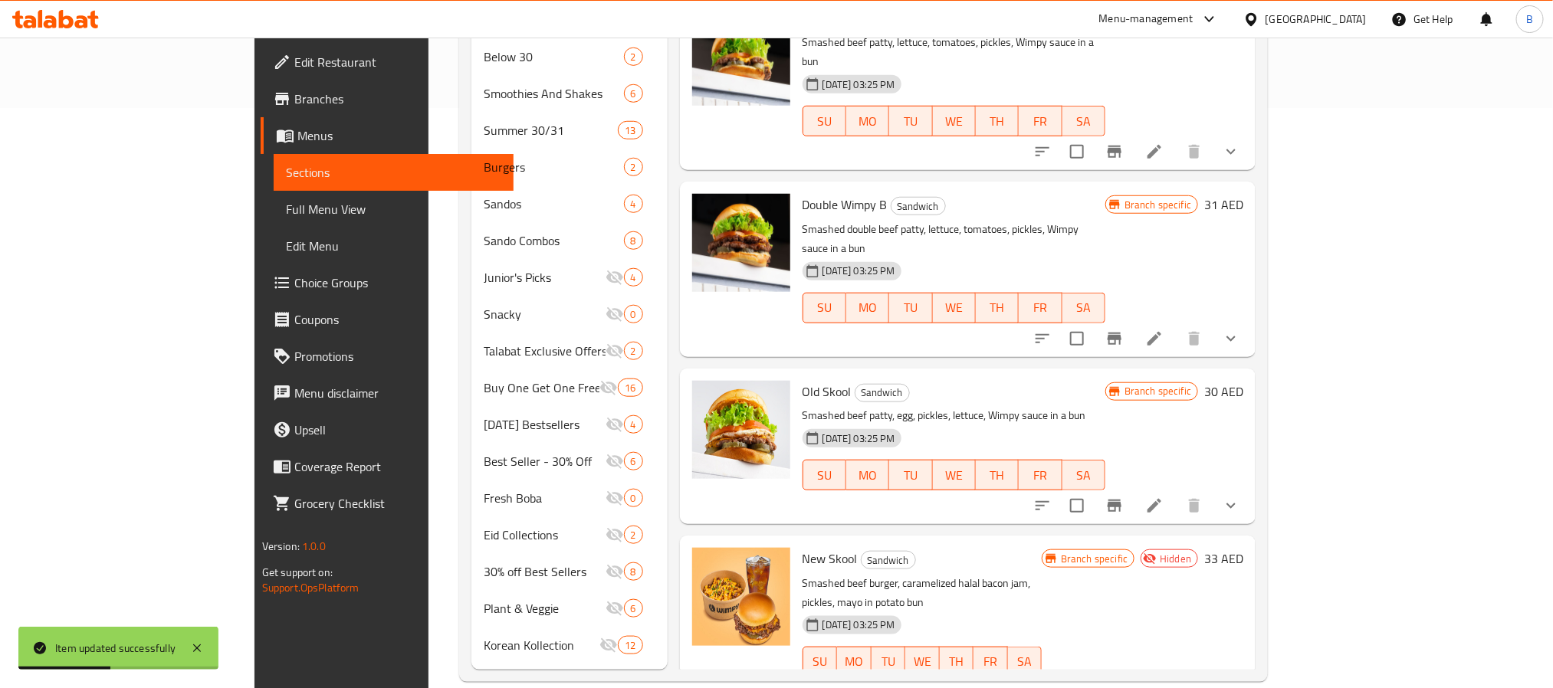
click at [1163, 684] on icon at bounding box center [1154, 693] width 18 height 18
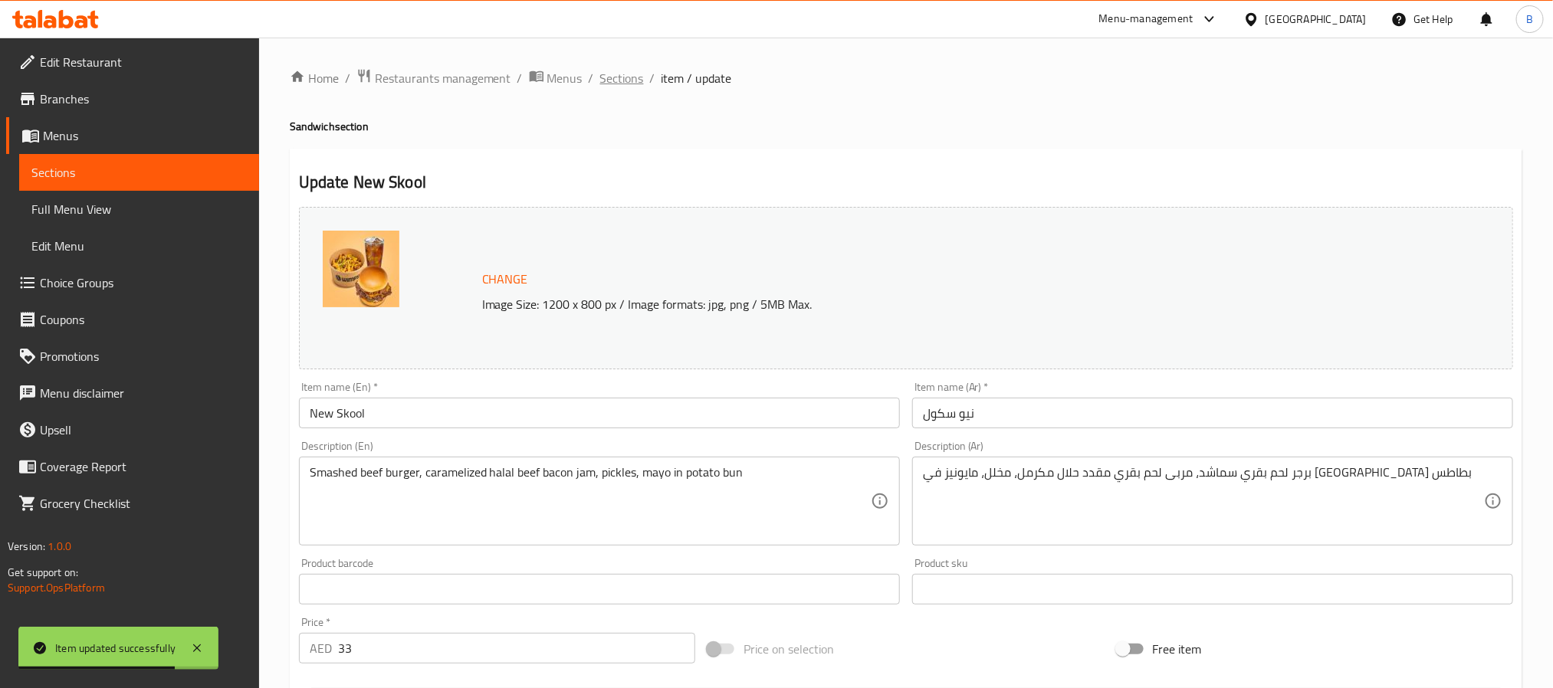
click at [607, 84] on span "Sections" at bounding box center [622, 78] width 44 height 18
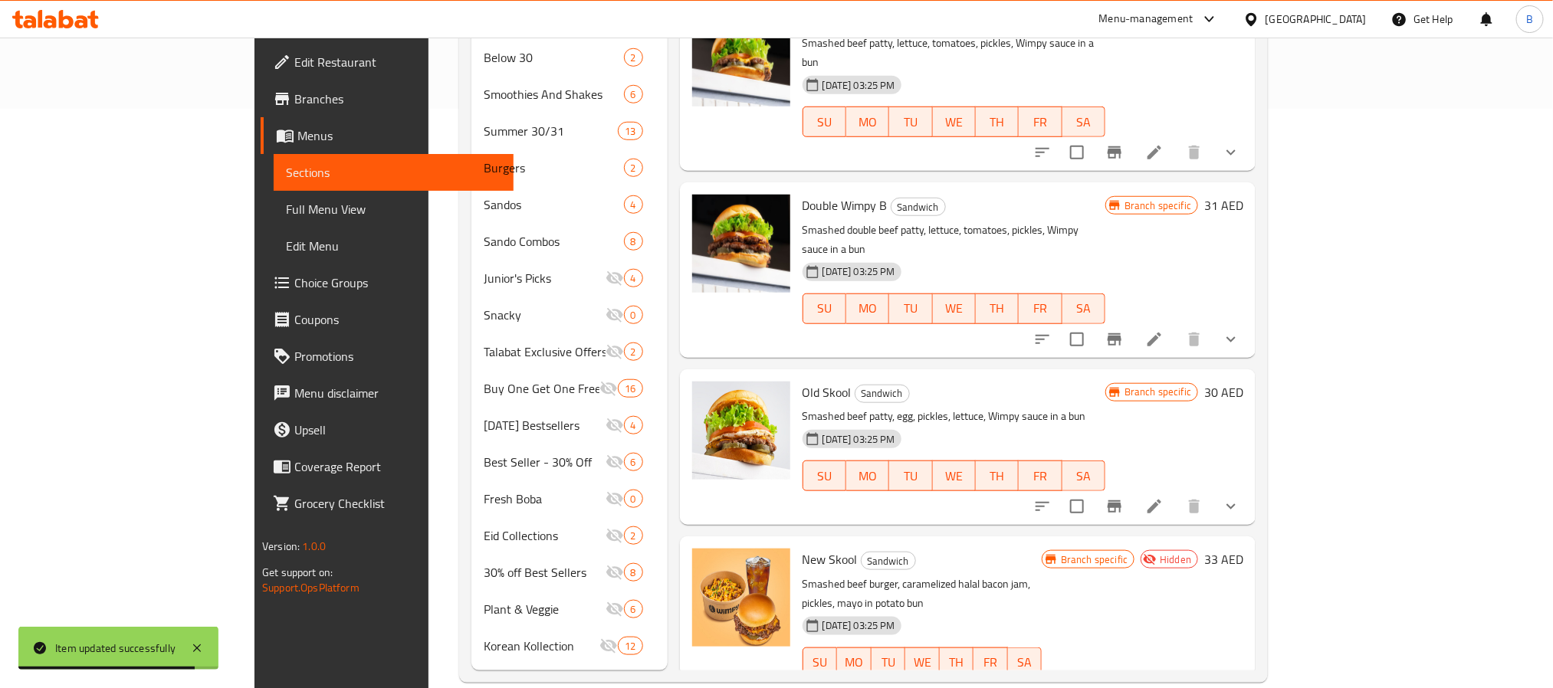
scroll to position [580, 0]
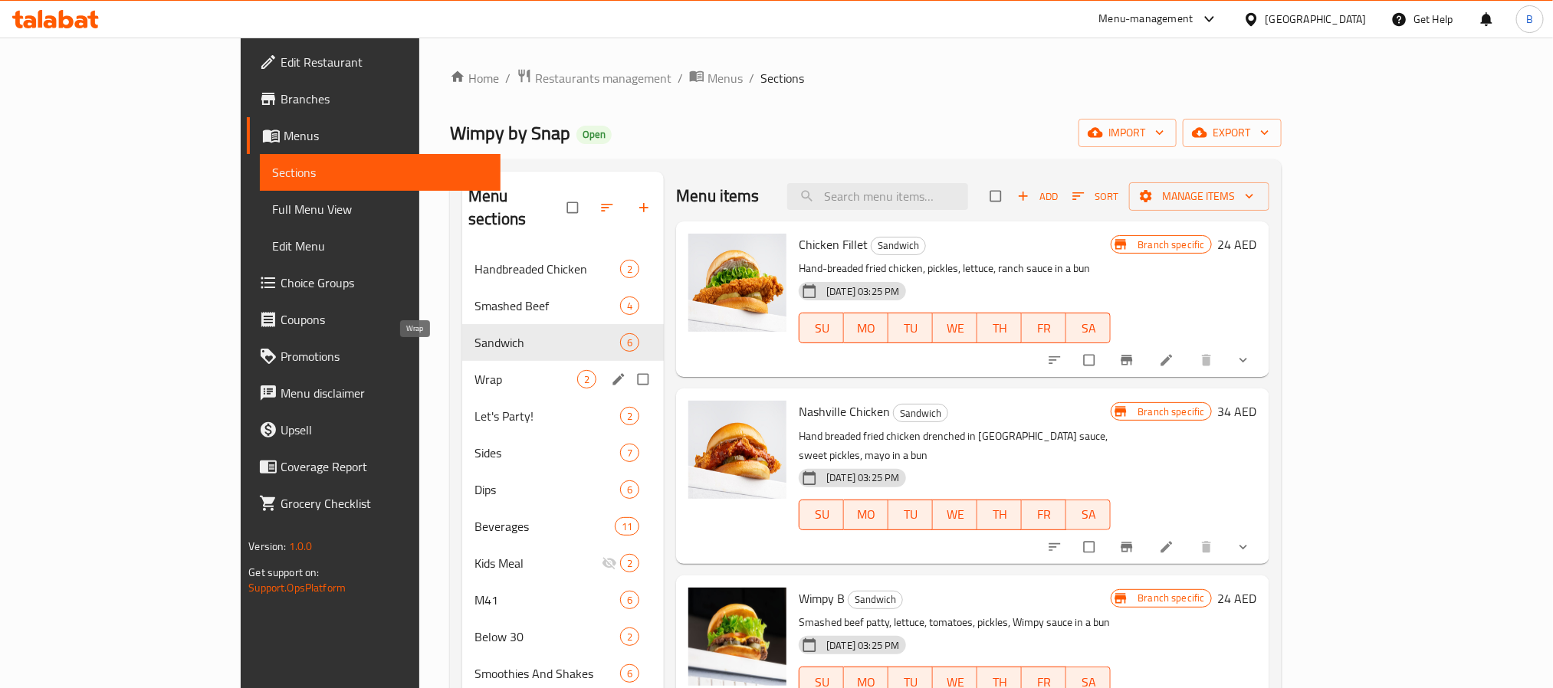
click at [474, 370] on span "Wrap" at bounding box center [525, 379] width 103 height 18
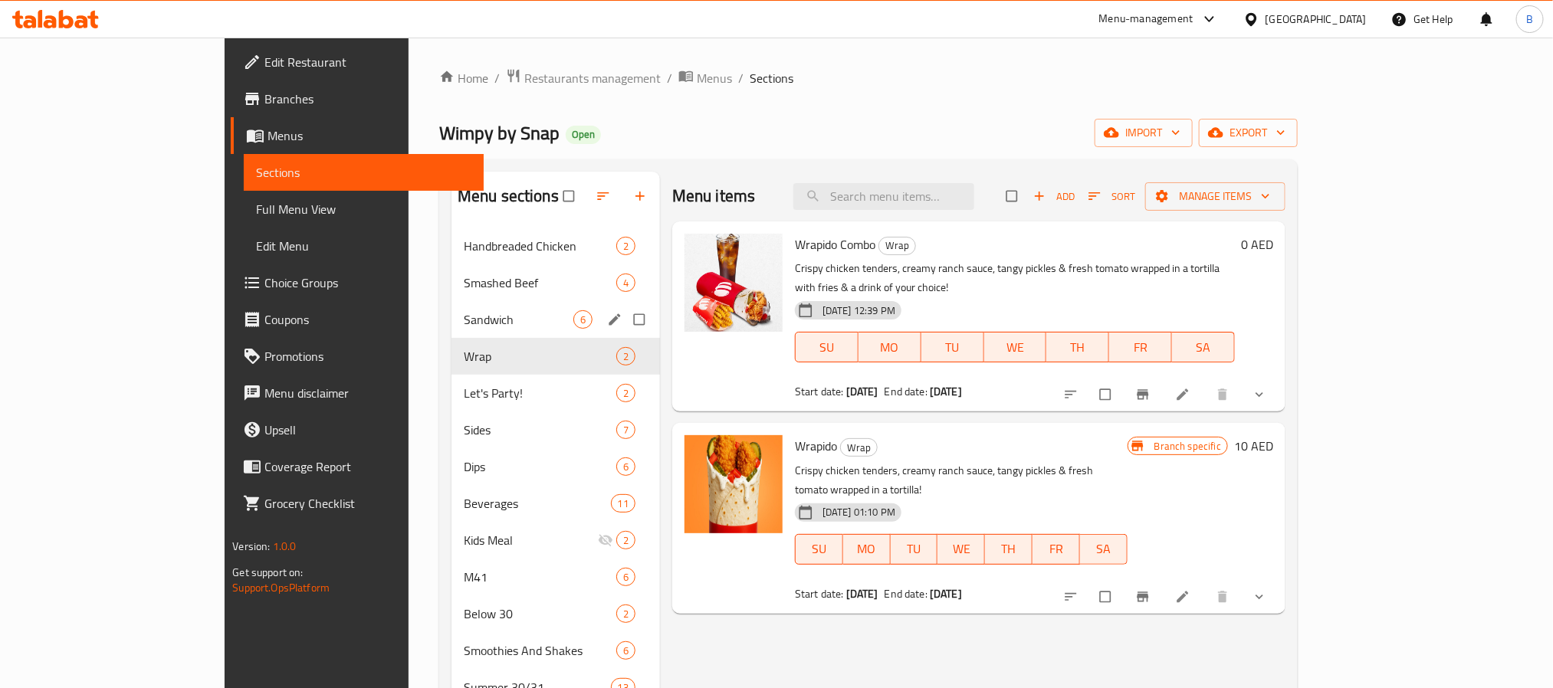
click at [451, 330] on div "Sandwich 6" at bounding box center [555, 319] width 208 height 37
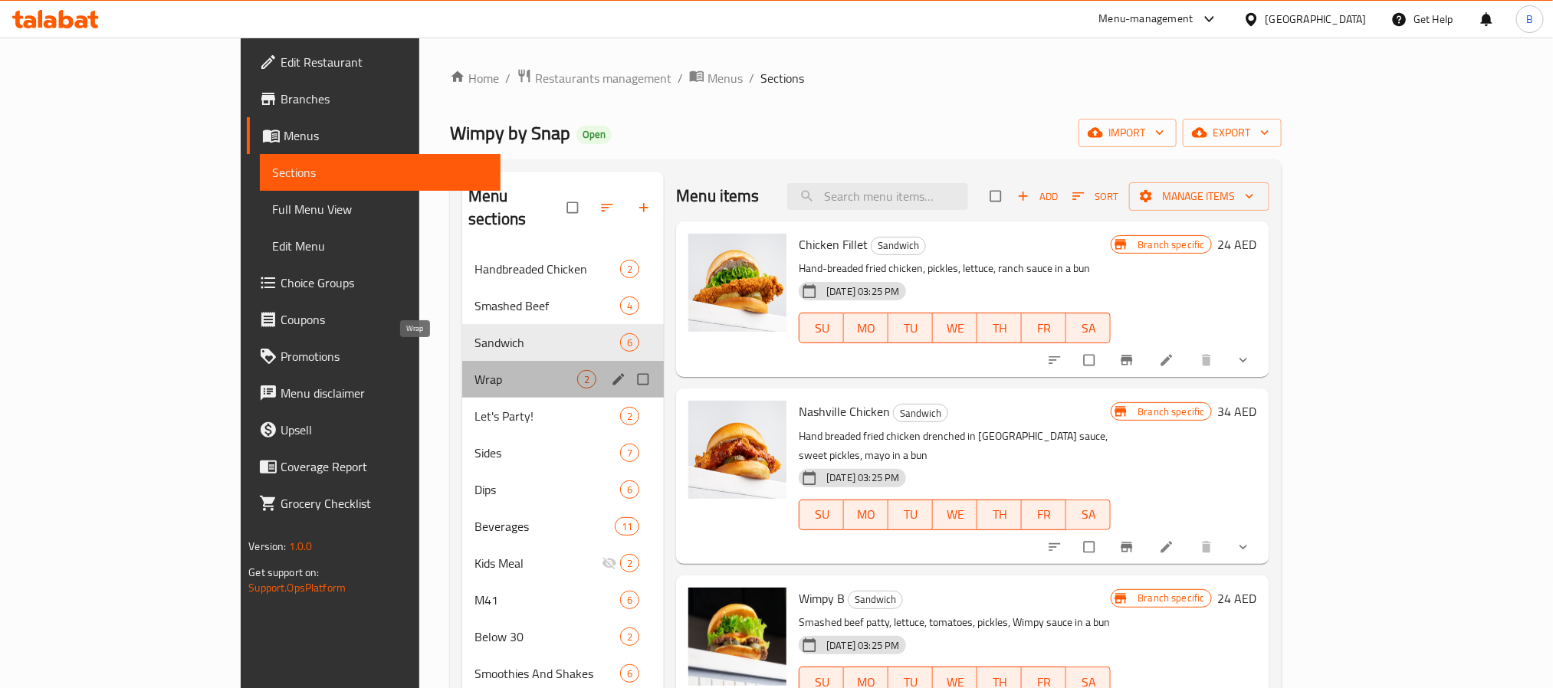
click at [474, 370] on span "Wrap" at bounding box center [525, 379] width 103 height 18
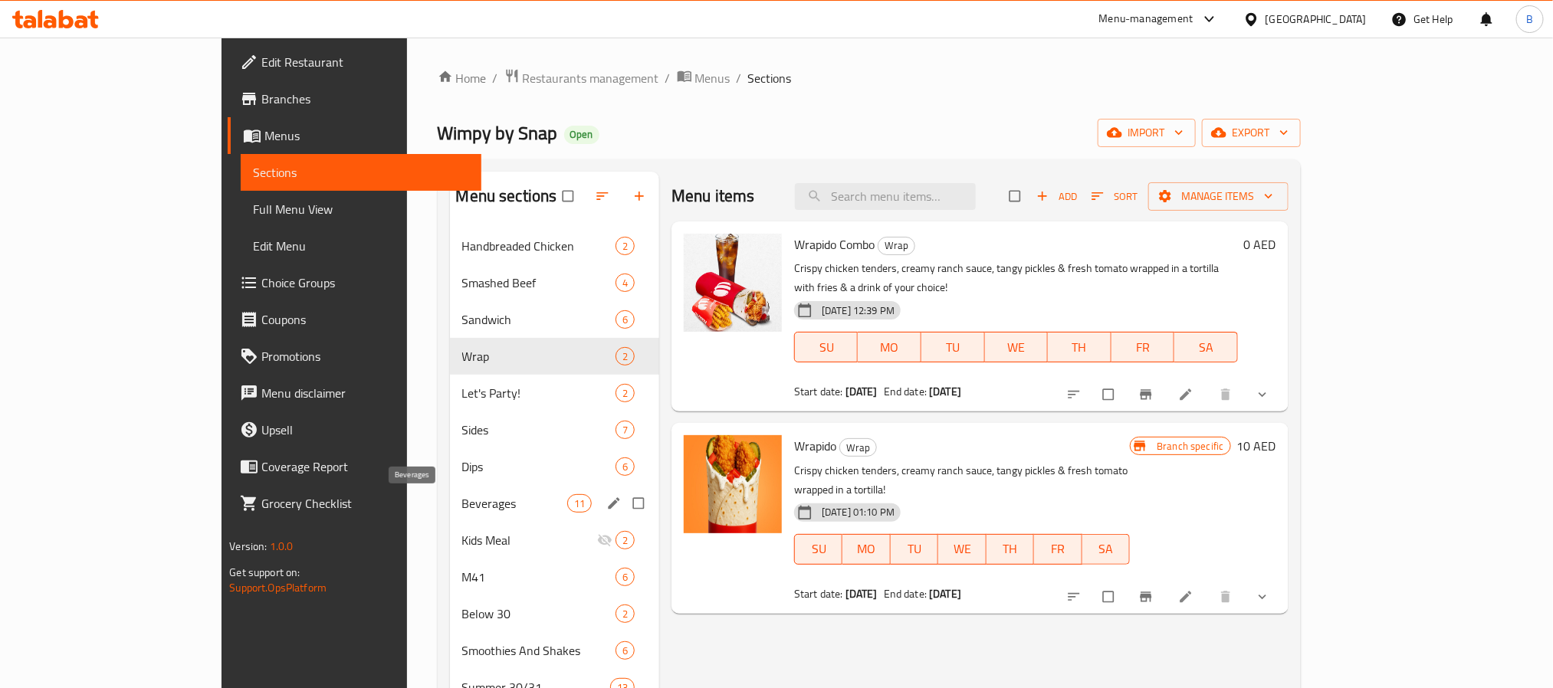
click at [462, 502] on span "Beverages" at bounding box center [514, 503] width 105 height 18
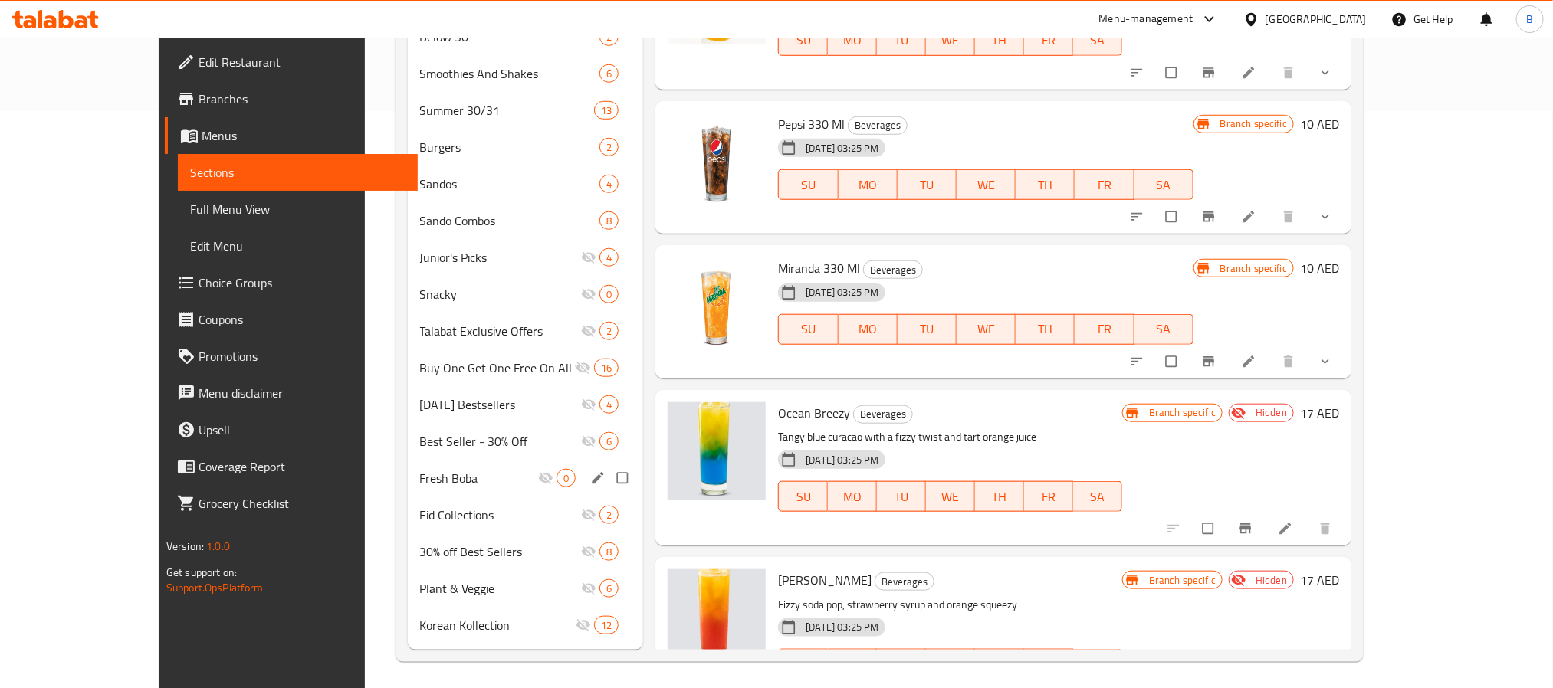
scroll to position [580, 0]
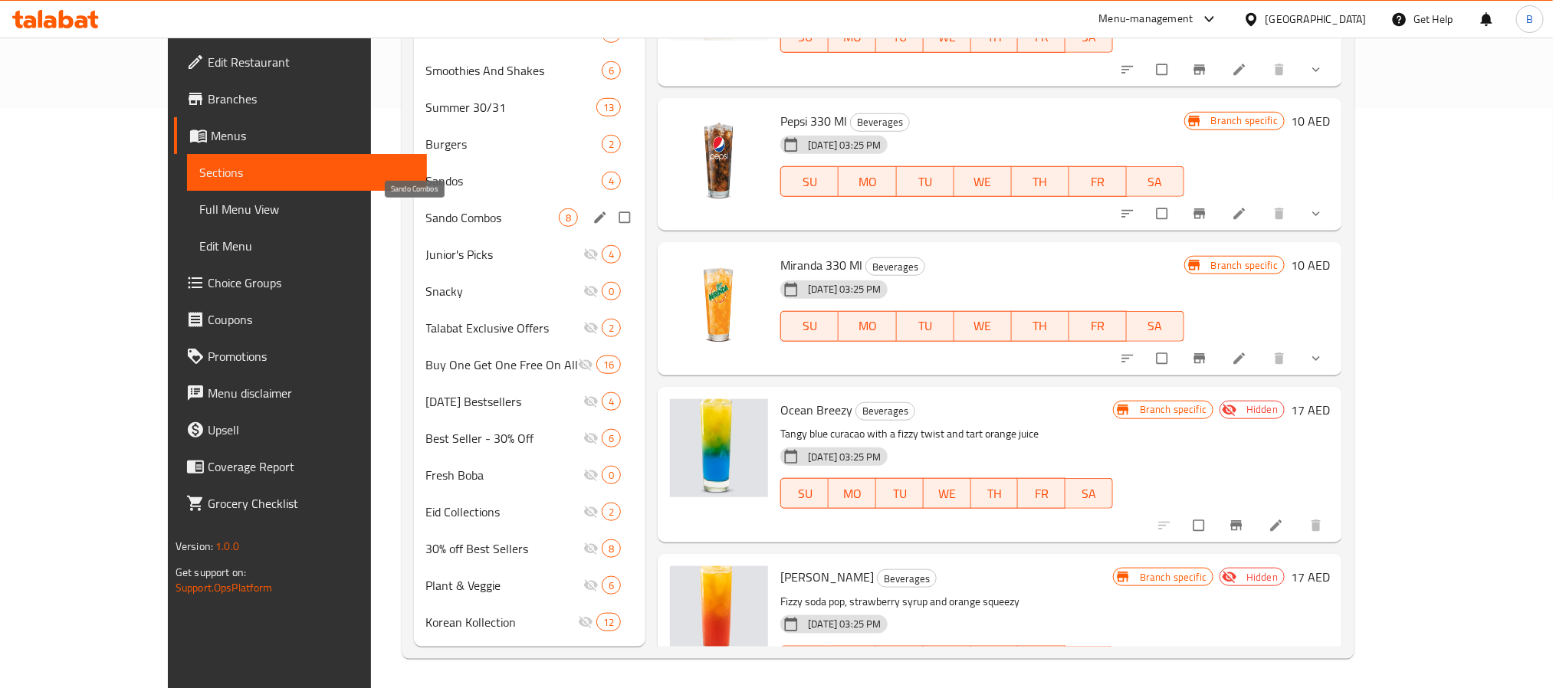
click at [426, 216] on span "Sando Combos" at bounding box center [492, 217] width 133 height 18
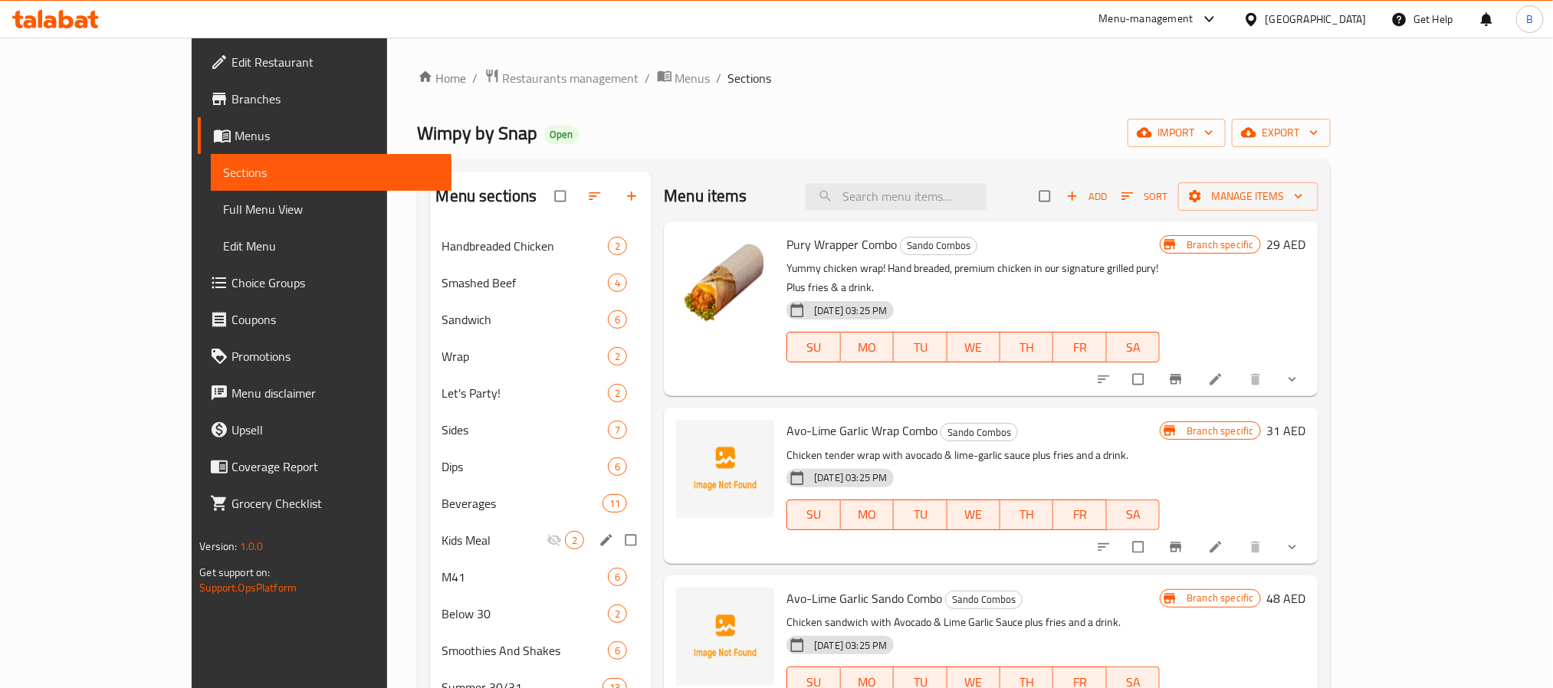
click at [430, 515] on div "Beverages 11" at bounding box center [541, 503] width 222 height 37
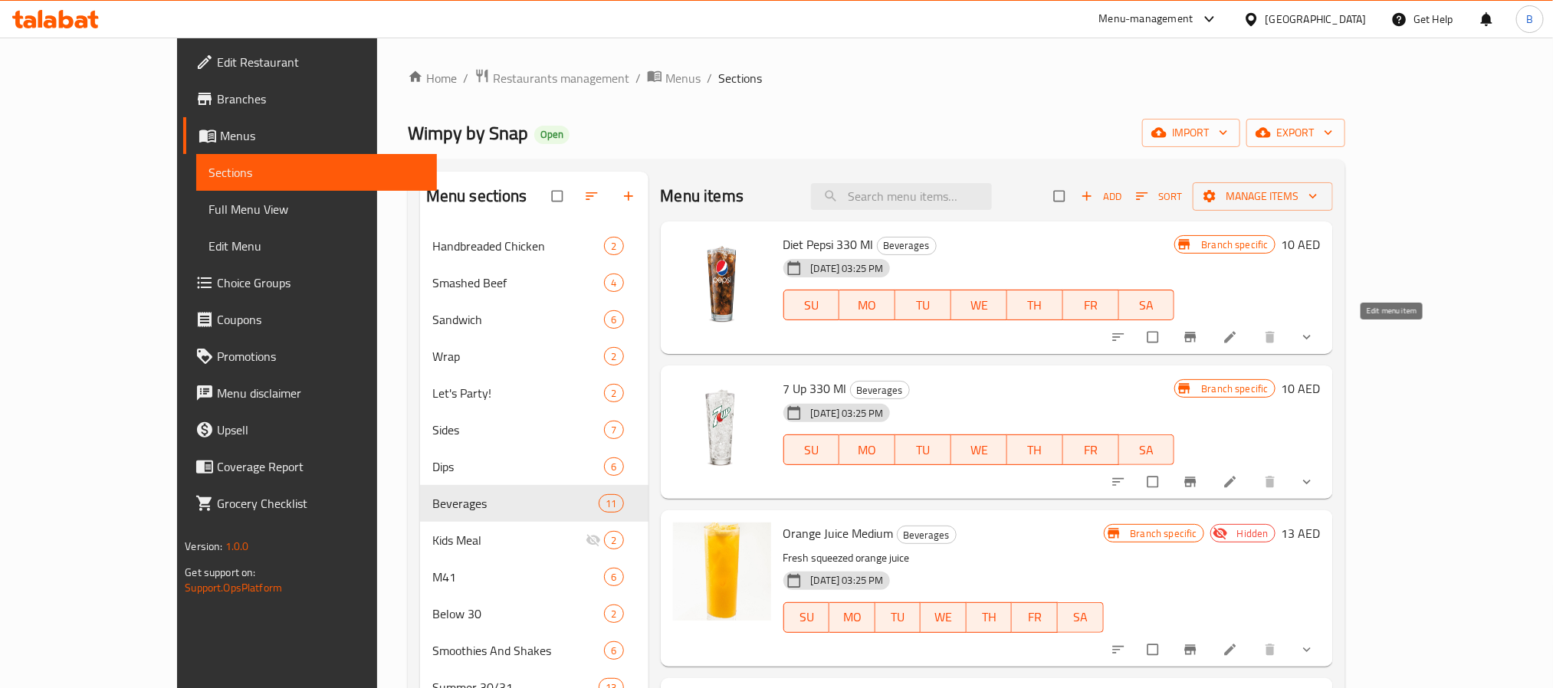
click at [1235, 336] on icon at bounding box center [1229, 337] width 11 height 11
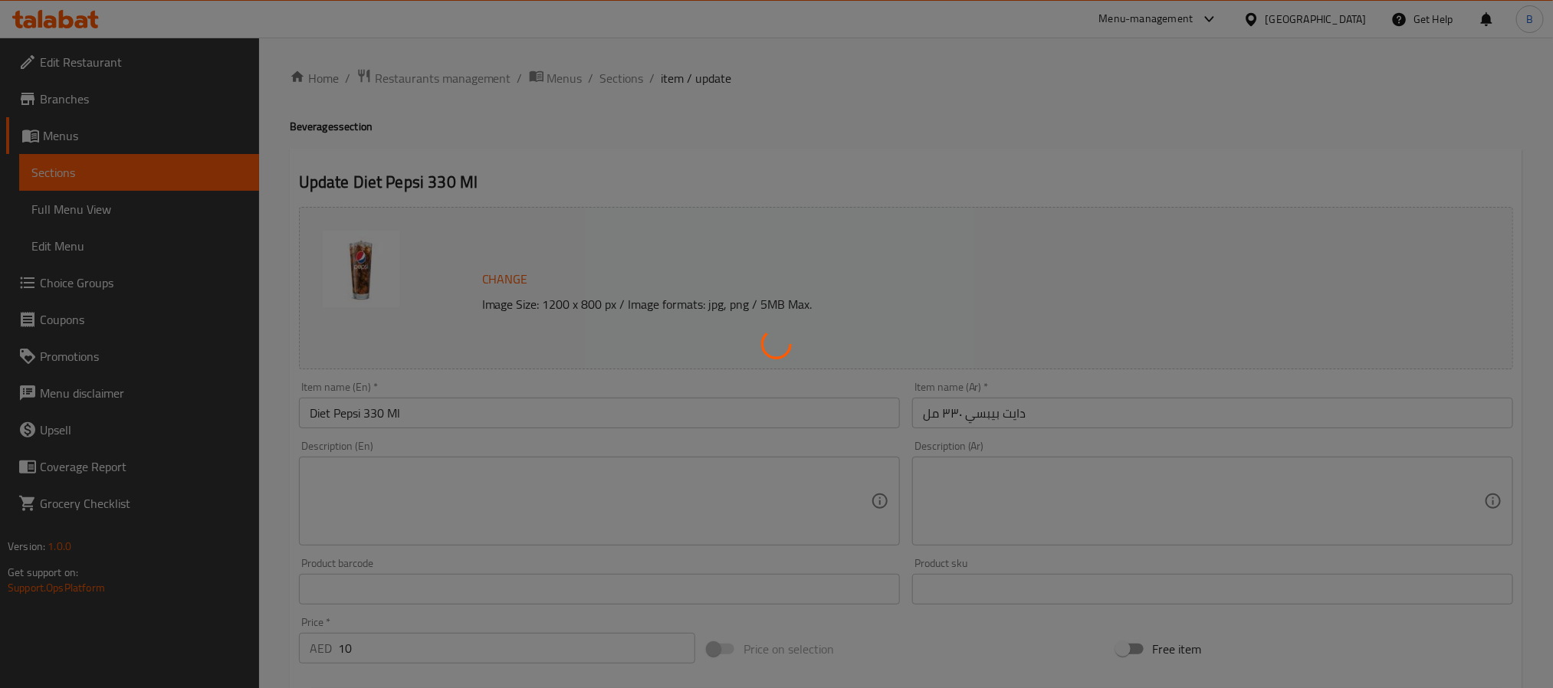
type input "ترقية الحجم:"
type input "0"
type input "1"
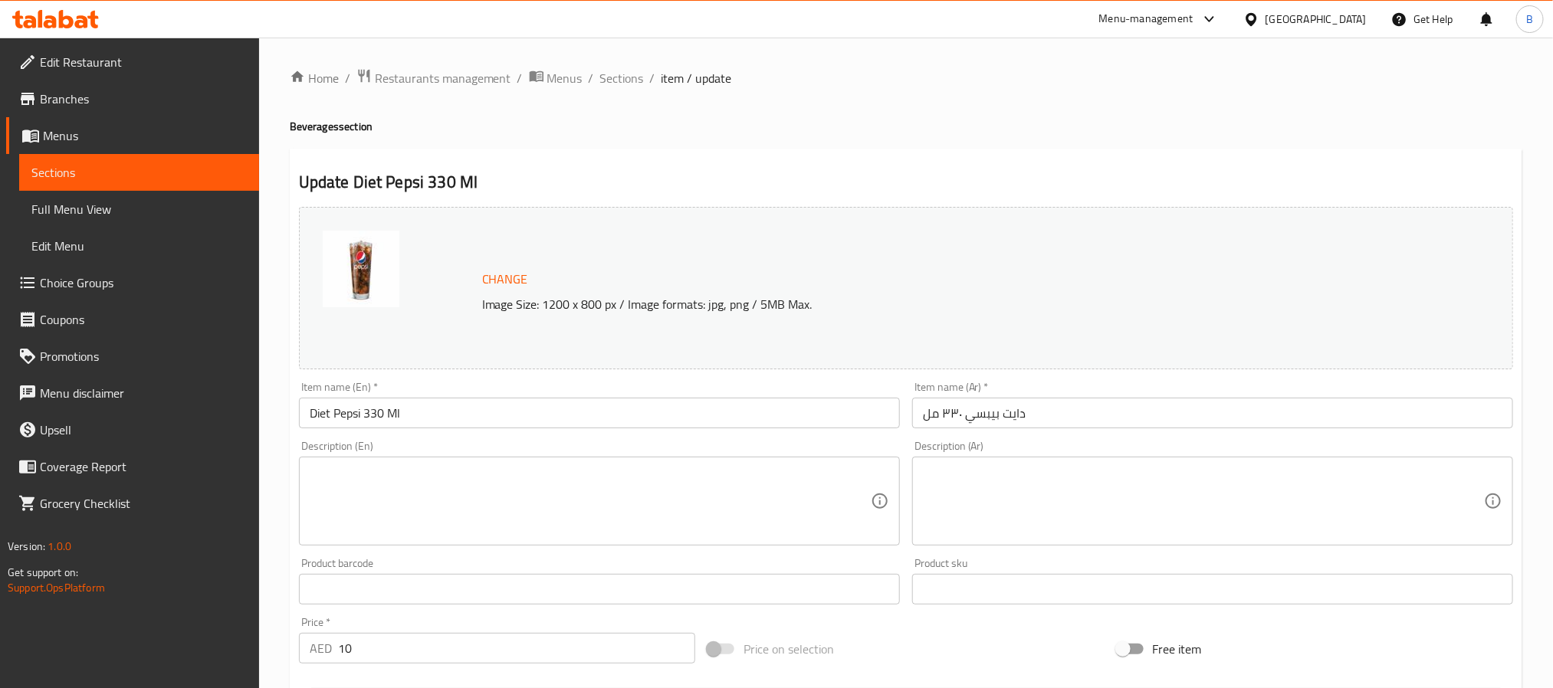
drag, startPoint x: 471, startPoint y: 428, endPoint x: 398, endPoint y: 403, distance: 76.8
click at [467, 428] on div "Home / Restaurants management / Menus / Sections / item / update Beverages sect…" at bounding box center [906, 583] width 1232 height 1031
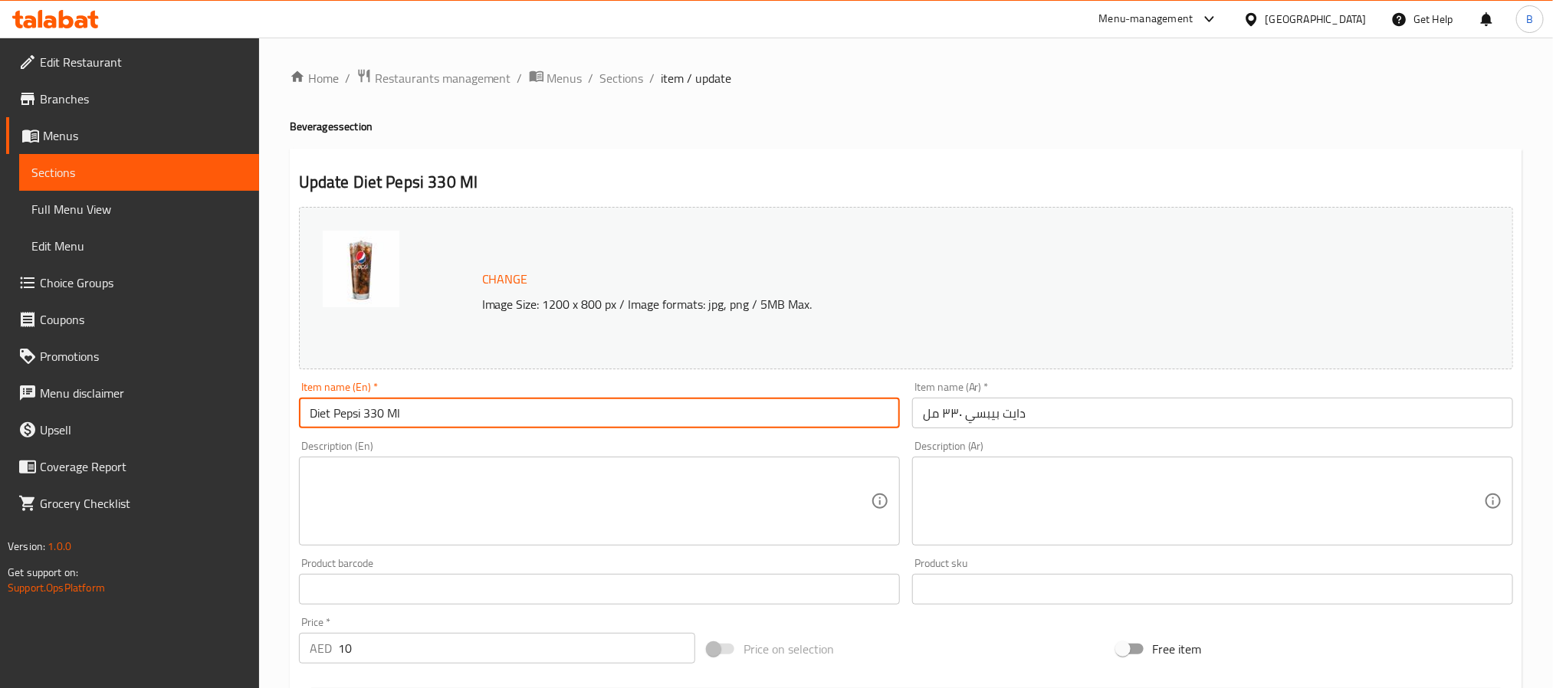
drag, startPoint x: 417, startPoint y: 426, endPoint x: 363, endPoint y: 421, distance: 53.8
click at [363, 421] on input "Diet Pepsi 330 Ml" at bounding box center [599, 413] width 601 height 31
type input "Diet Pepsi"
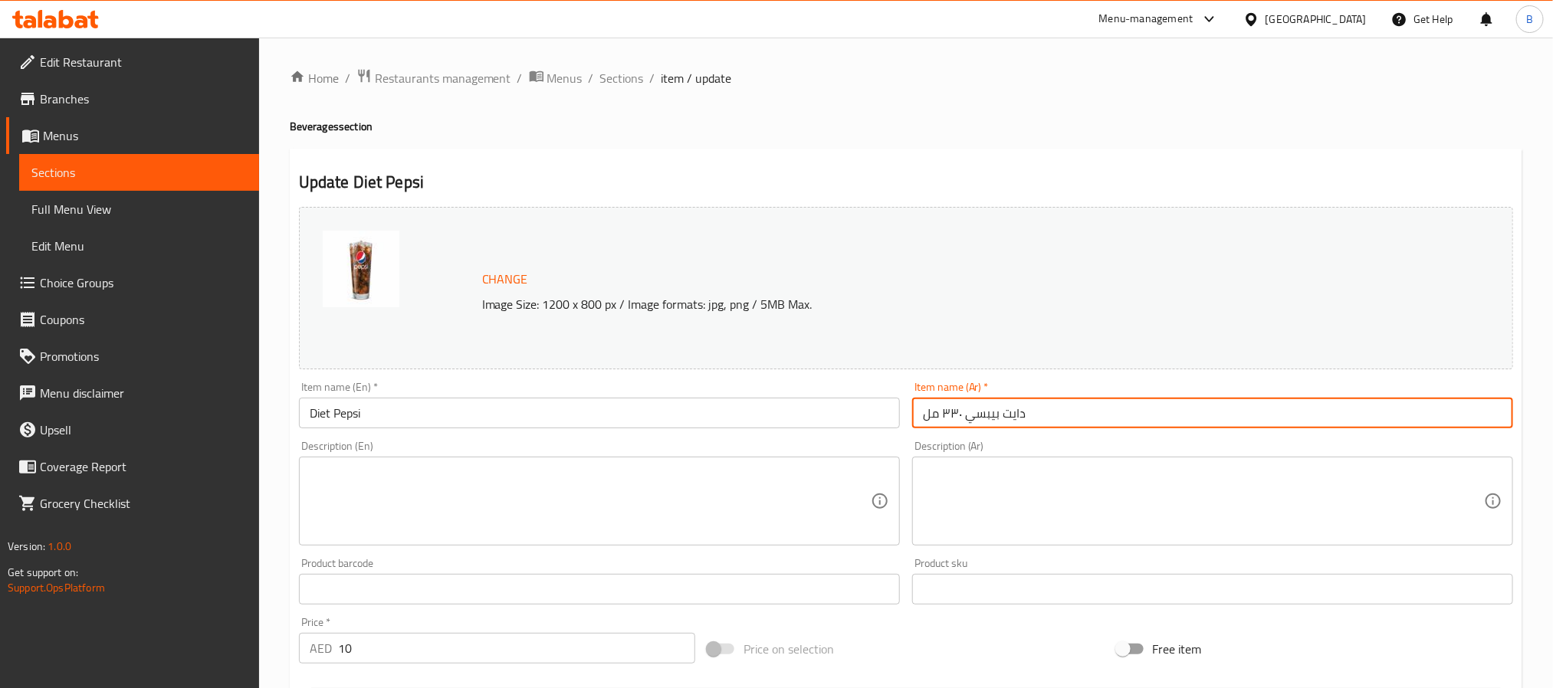
click at [1047, 409] on input "دايت بيبسي ٣٣٠ مل" at bounding box center [1212, 413] width 601 height 31
type input "[PERSON_NAME]"
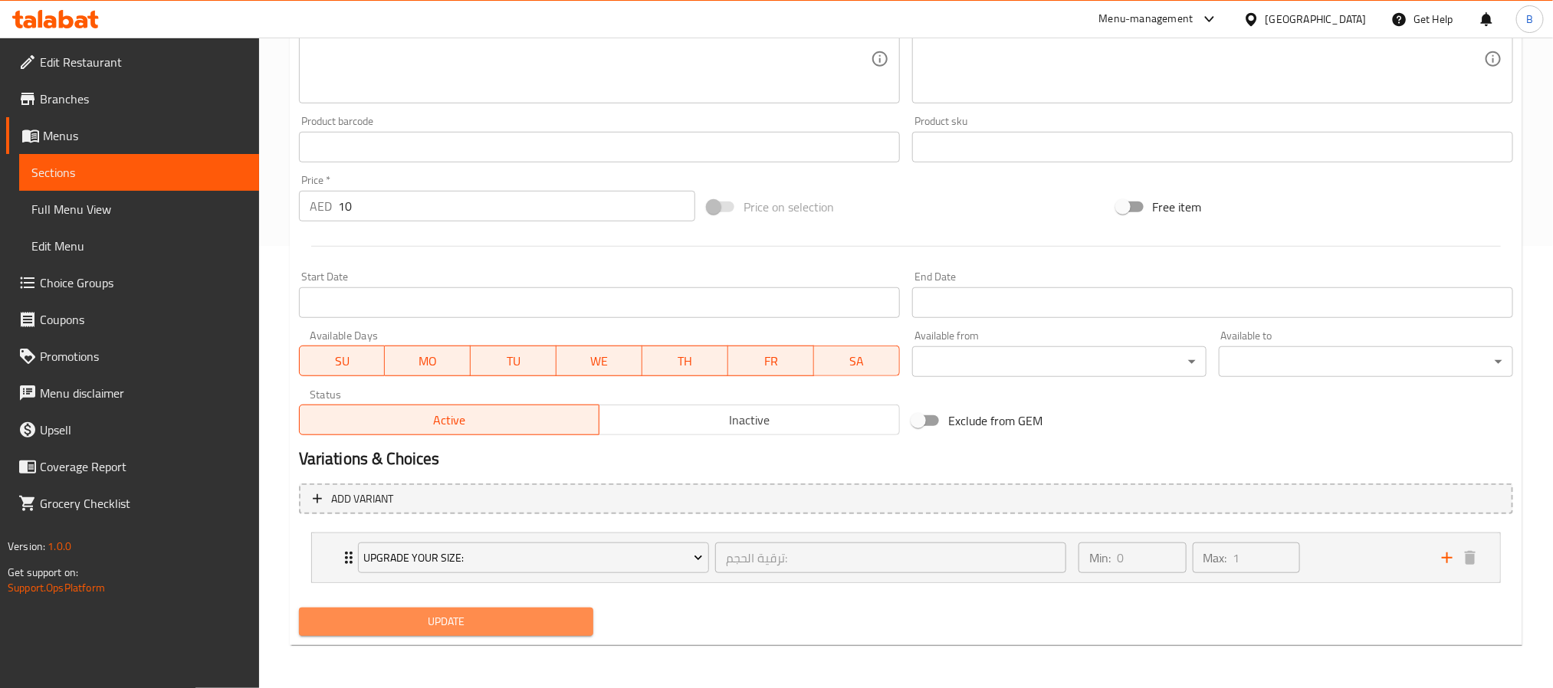
click at [516, 634] on button "Update" at bounding box center [446, 622] width 294 height 28
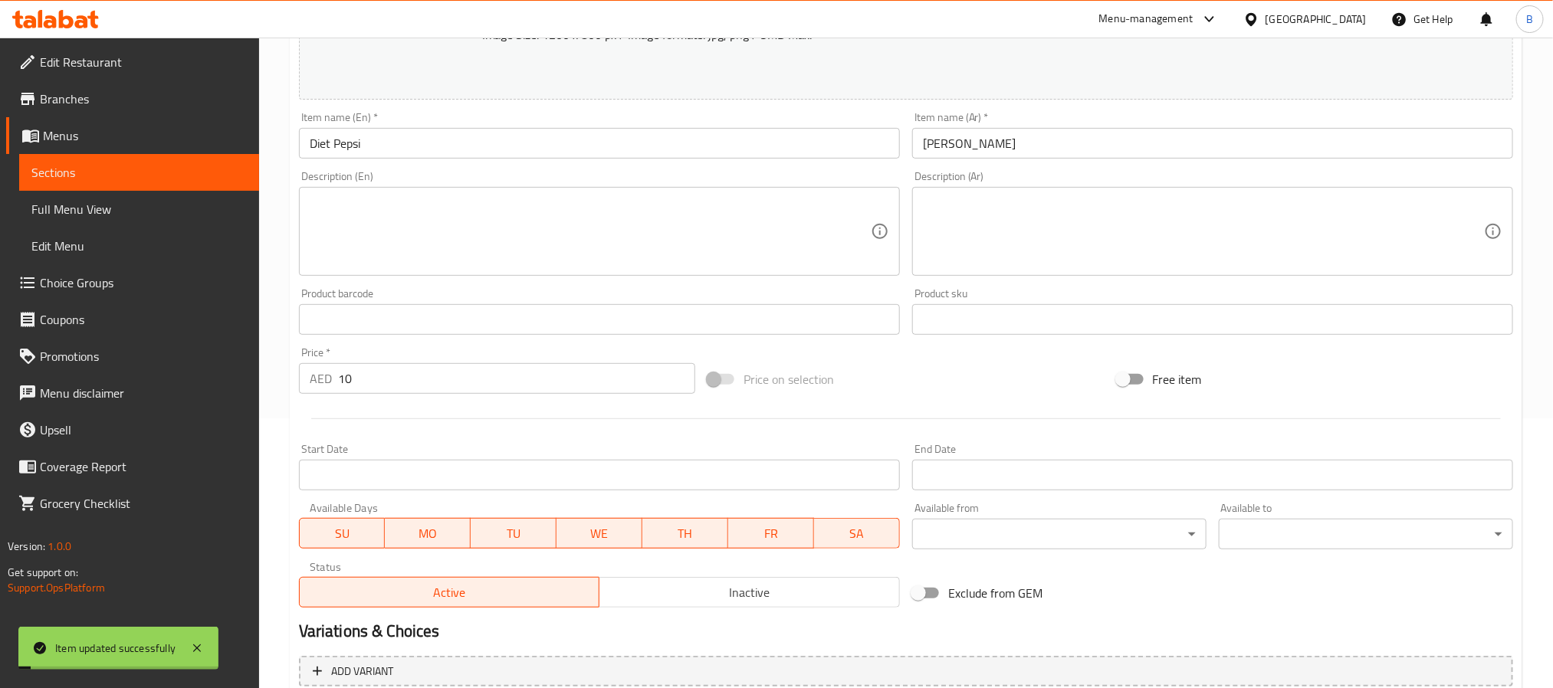
scroll to position [327, 0]
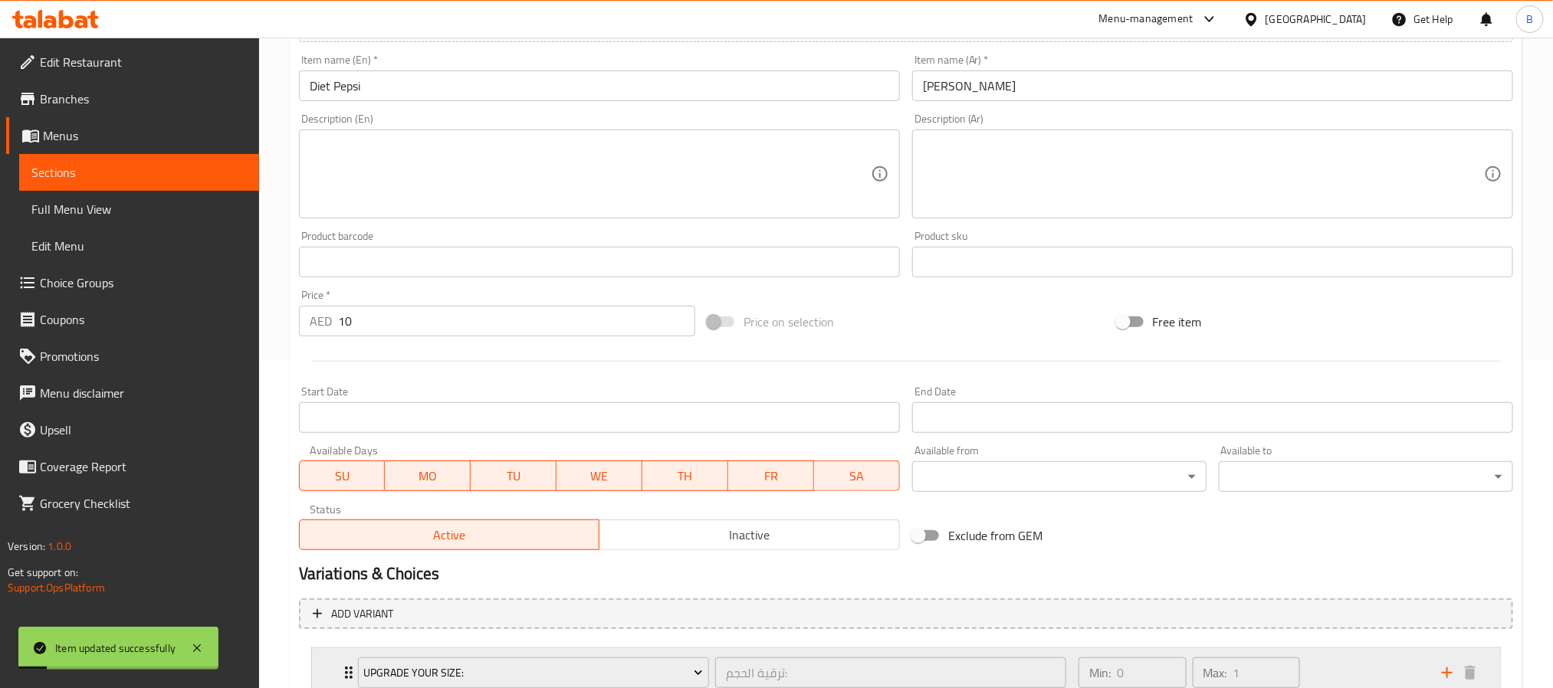
click at [340, 648] on div "Upgrade Your Size: ترقية الحجم: ​ Min: 0 ​ Max: 1 ​" at bounding box center [910, 672] width 1142 height 49
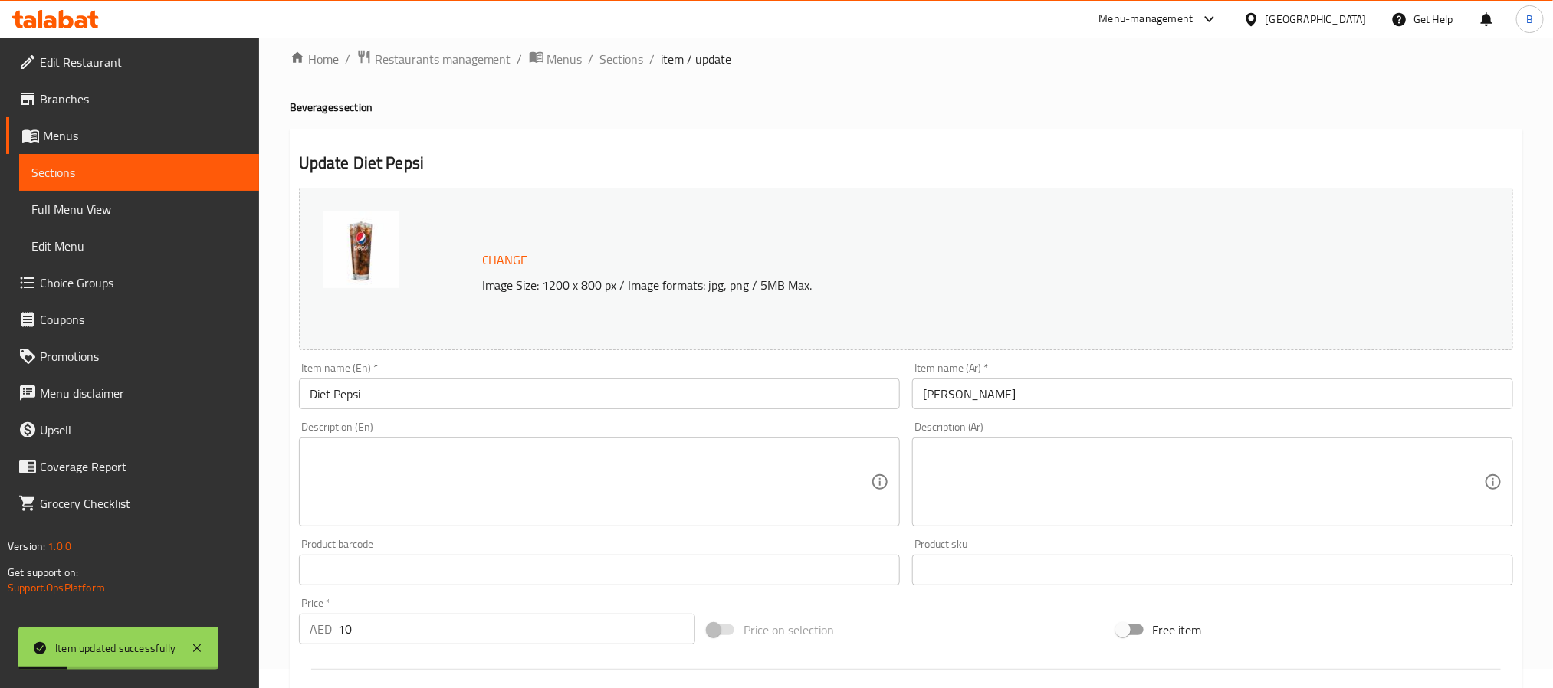
scroll to position [0, 0]
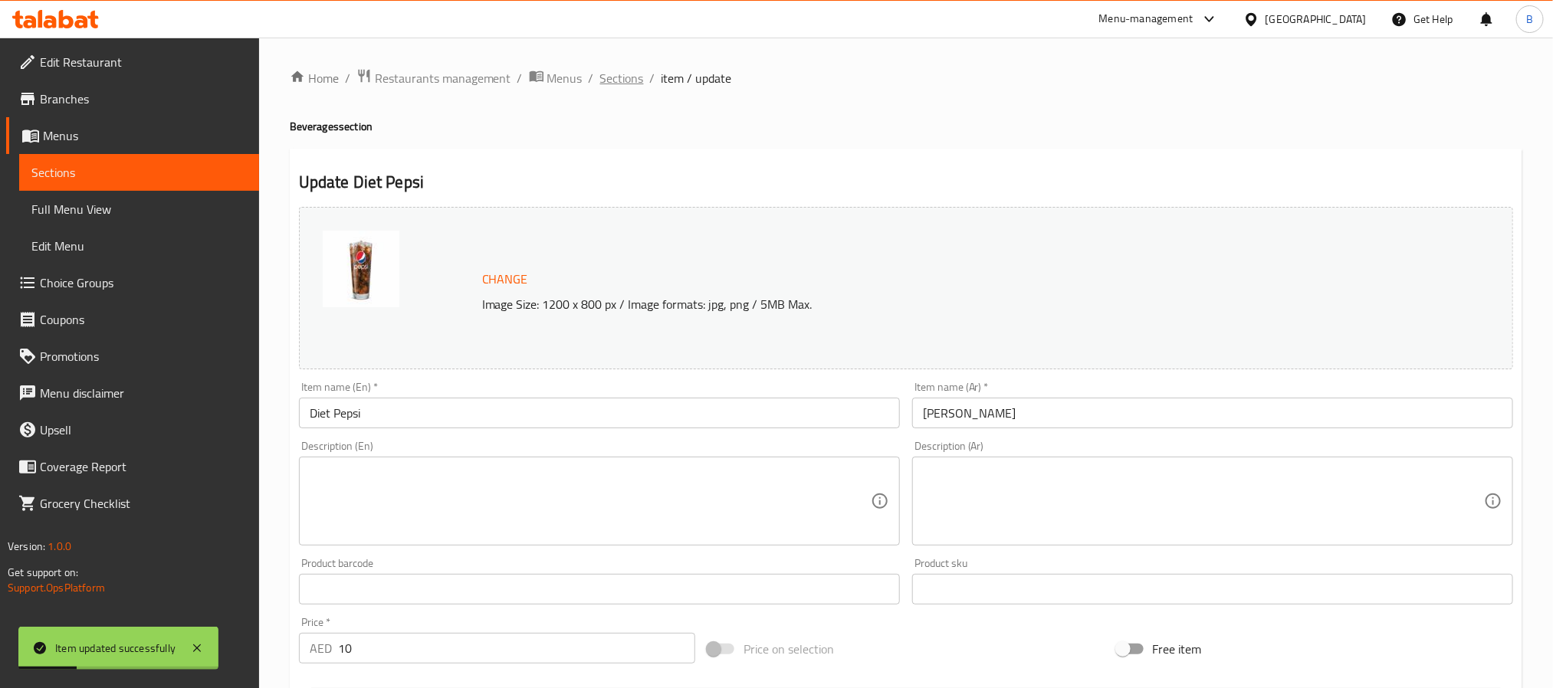
drag, startPoint x: 655, startPoint y: 49, endPoint x: 624, endPoint y: 70, distance: 37.6
click at [637, 60] on div "Home / Restaurants management / Menus / Sections / item / update Beverages sect…" at bounding box center [906, 626] width 1294 height 1176
click at [624, 71] on span "Sections" at bounding box center [622, 78] width 44 height 18
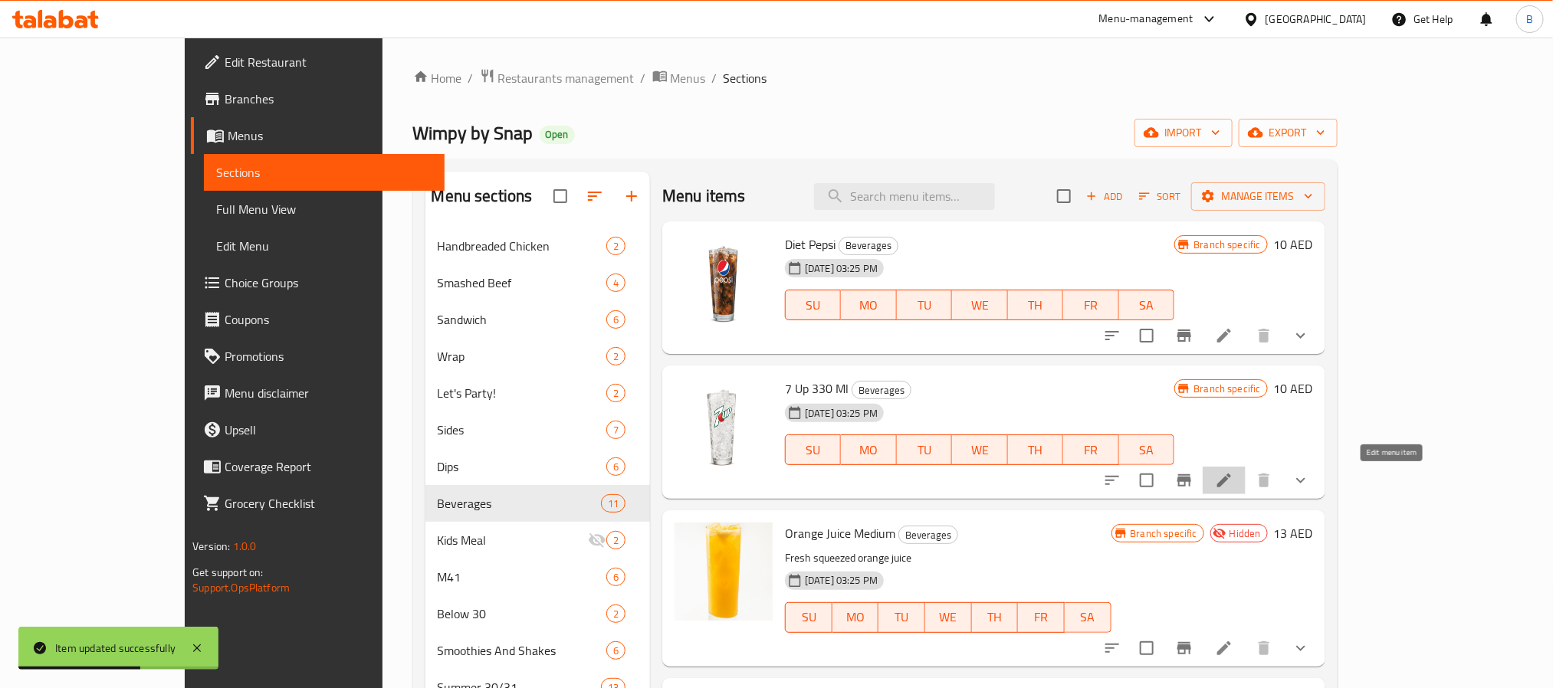
click at [1245, 479] on li at bounding box center [1223, 481] width 43 height 28
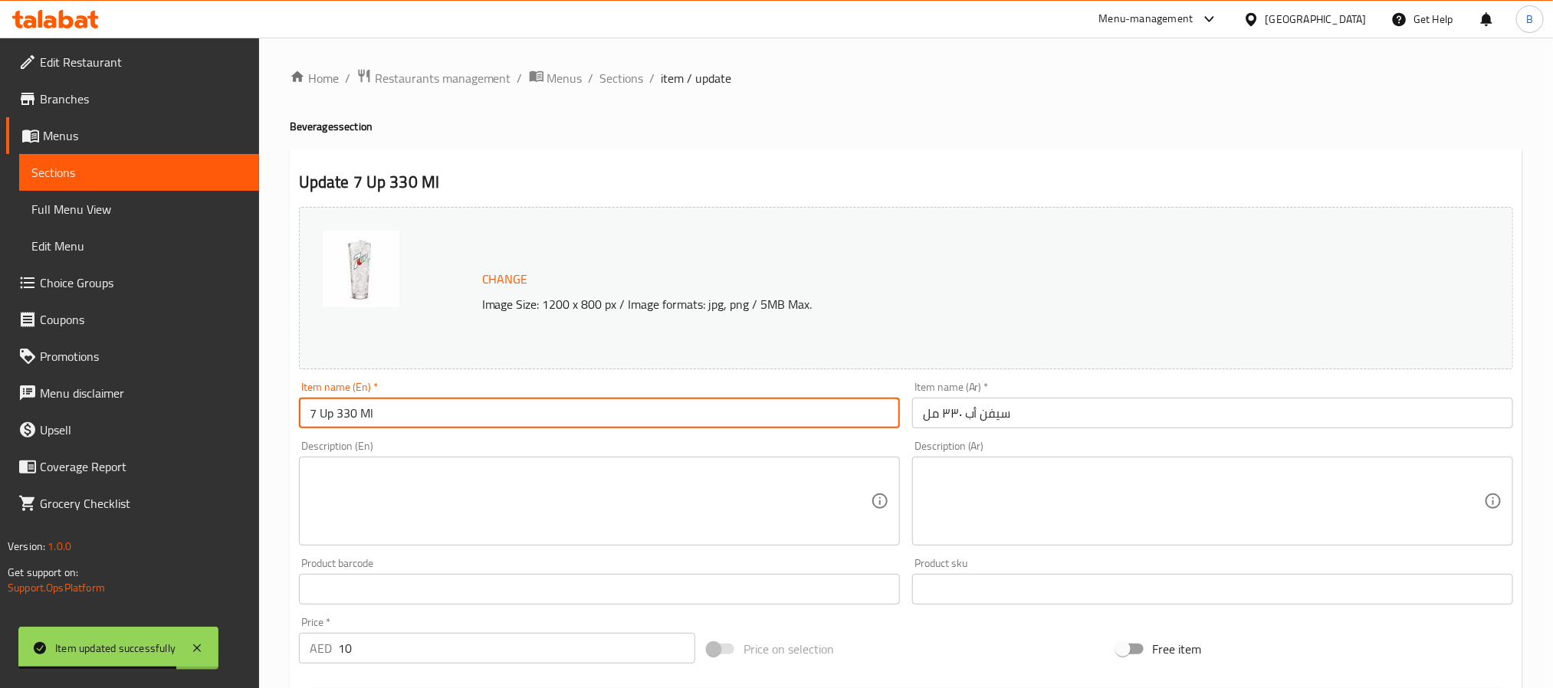
drag, startPoint x: 395, startPoint y: 418, endPoint x: 341, endPoint y: 421, distance: 54.5
click at [341, 421] on input "7 Up 330 Ml" at bounding box center [599, 413] width 601 height 31
type input "7 Up"
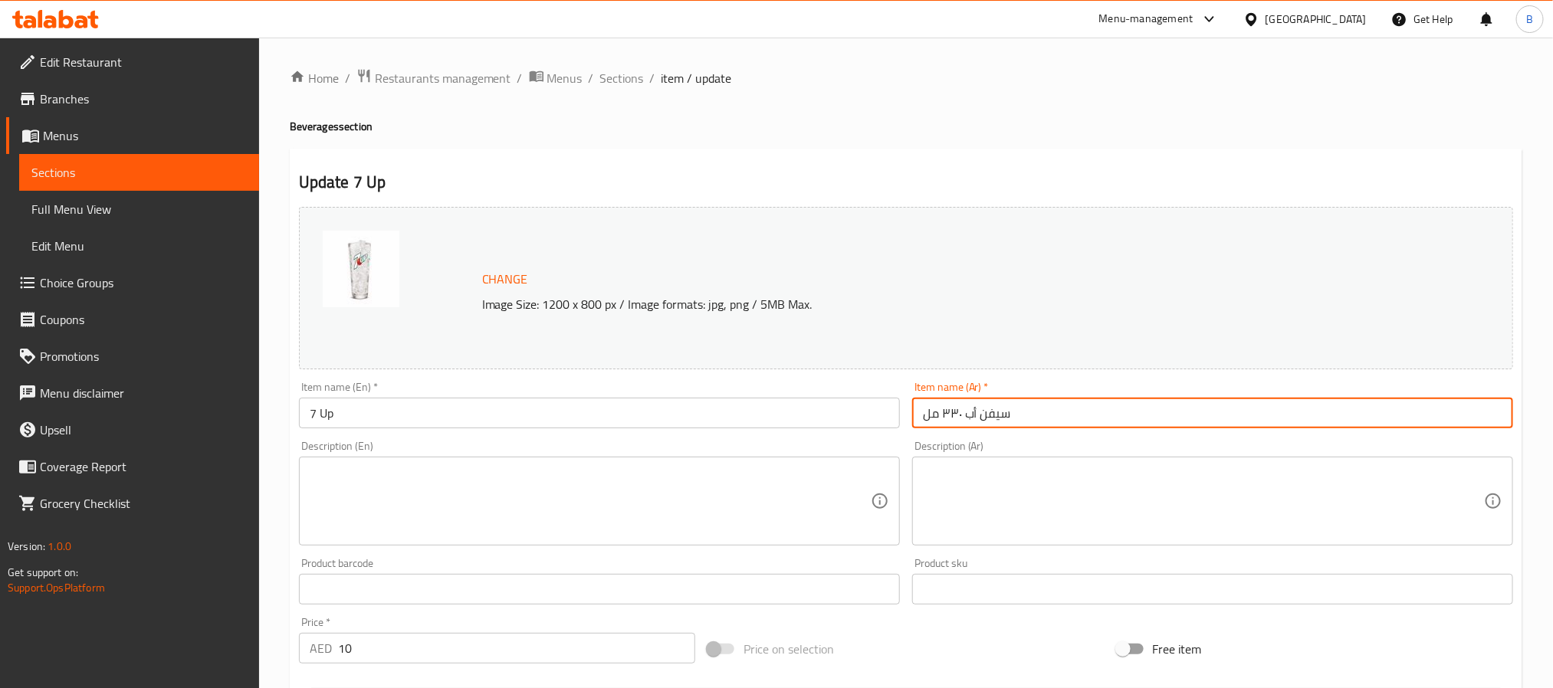
click at [1120, 419] on input "سيفن أب ٣٣٠ مل" at bounding box center [1212, 413] width 601 height 31
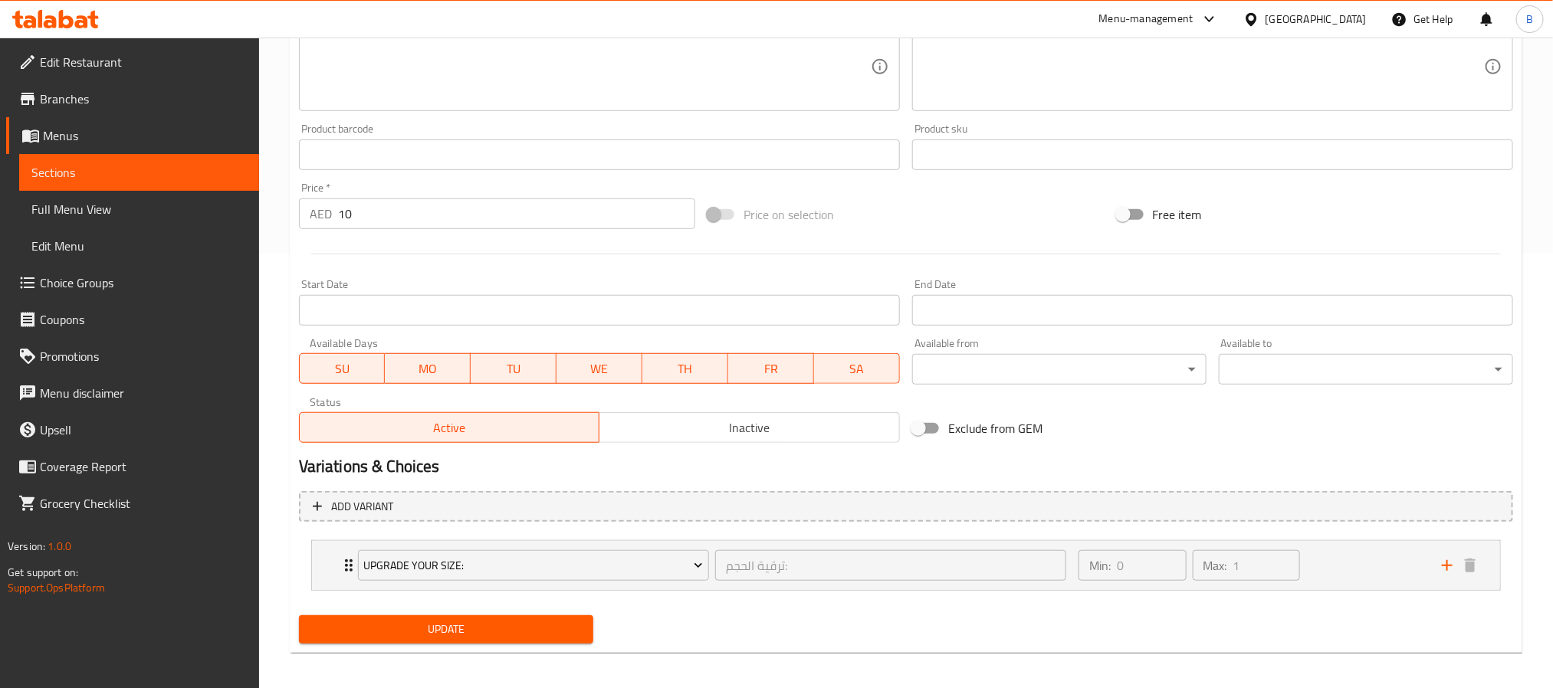
scroll to position [442, 0]
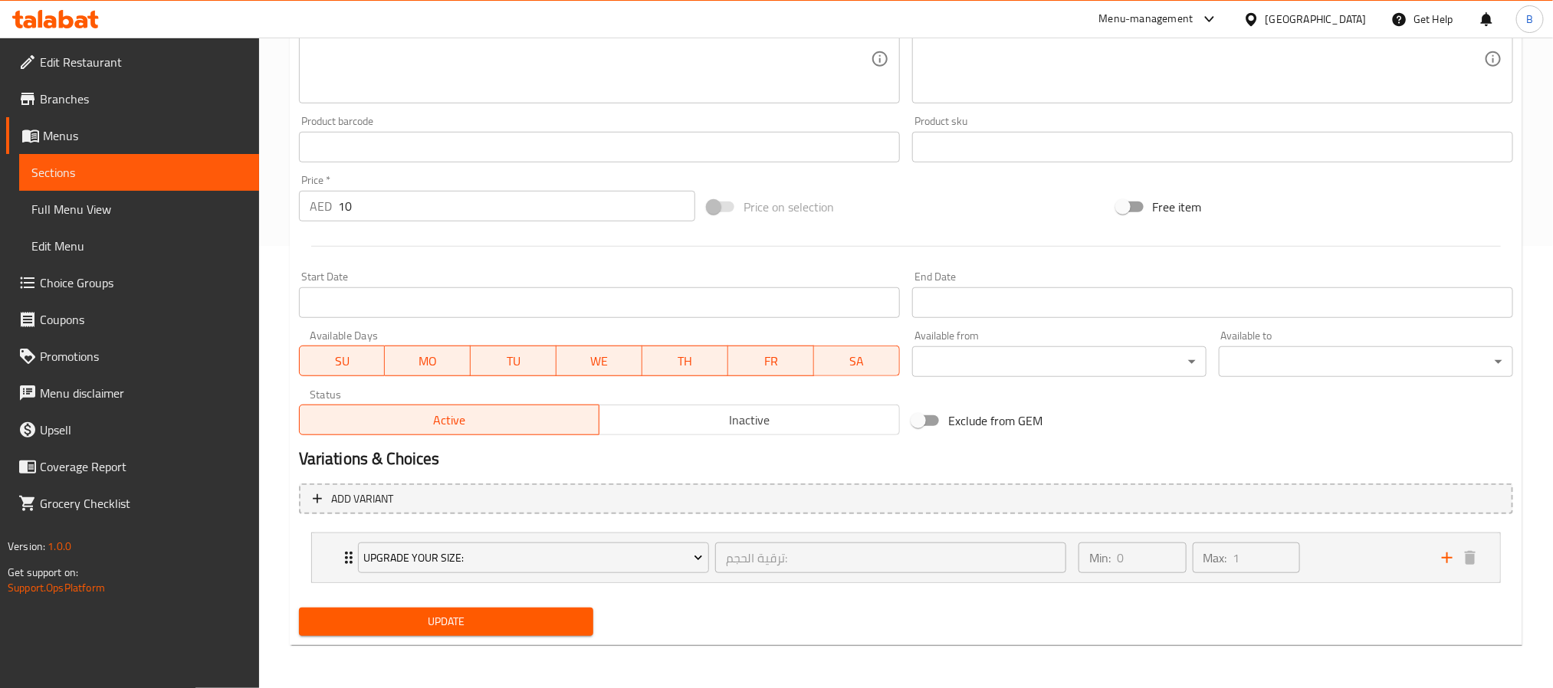
type input "سيفن أب"
click at [432, 628] on span "Update" at bounding box center [446, 621] width 270 height 19
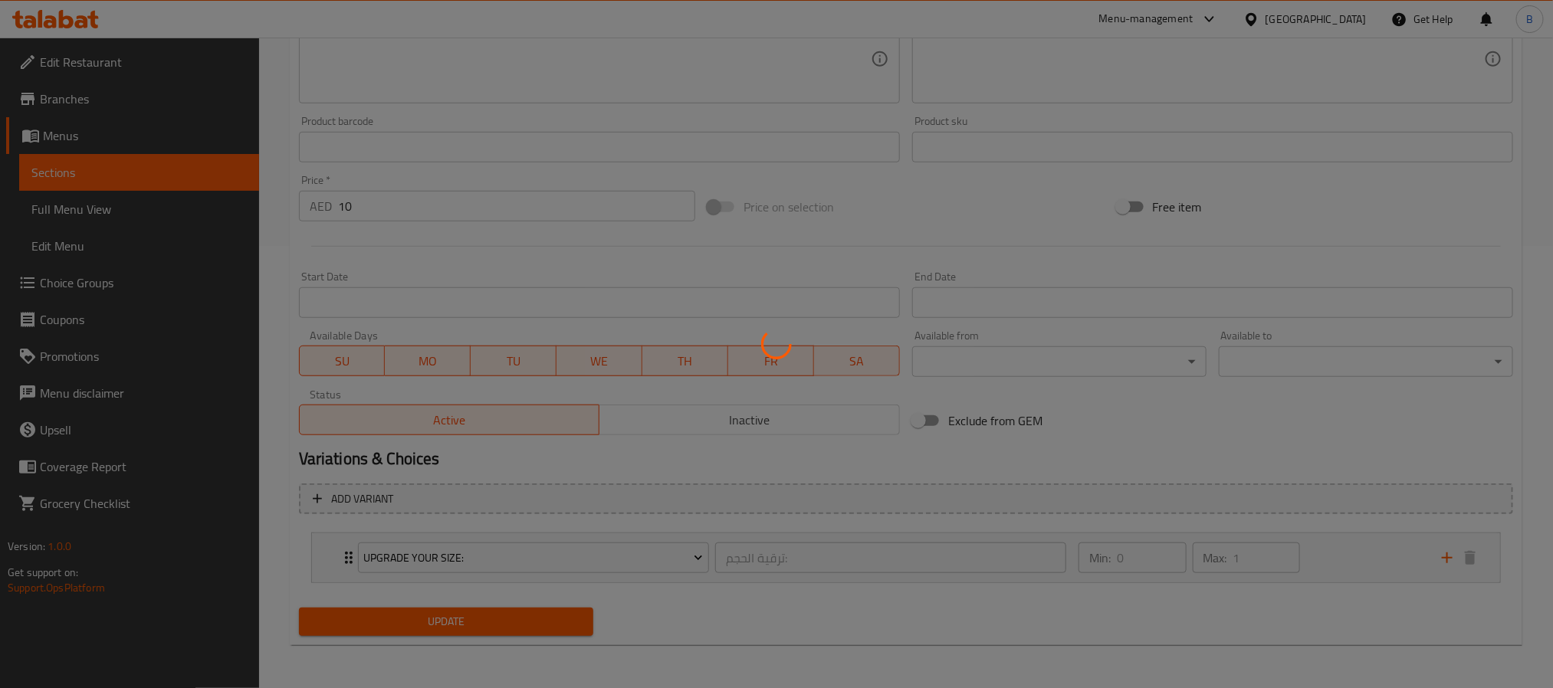
click at [338, 562] on div at bounding box center [776, 344] width 1553 height 688
click at [346, 557] on div at bounding box center [776, 344] width 1553 height 688
click at [332, 555] on div at bounding box center [776, 344] width 1553 height 688
click at [343, 556] on div at bounding box center [776, 344] width 1553 height 688
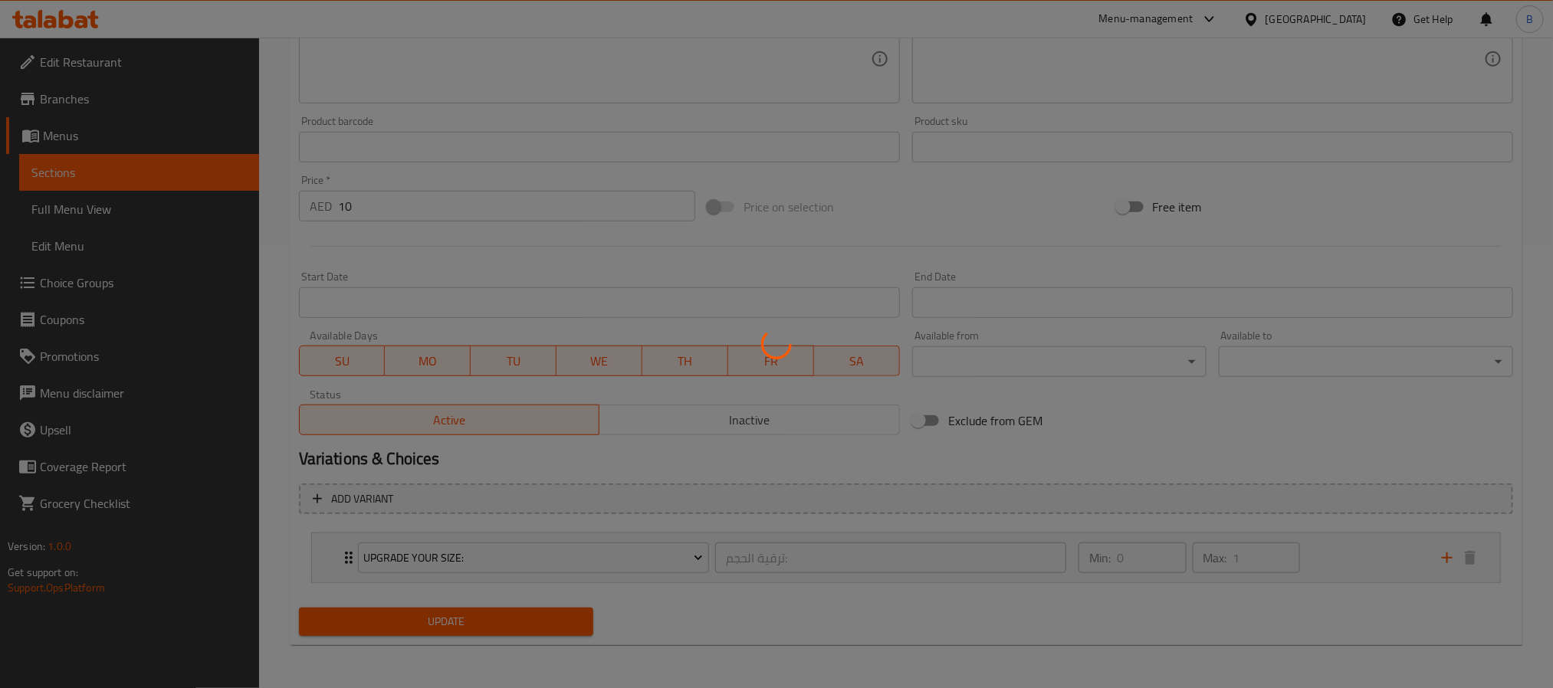
click at [348, 556] on div at bounding box center [776, 344] width 1553 height 688
click at [332, 564] on div at bounding box center [776, 344] width 1553 height 688
drag, startPoint x: 361, startPoint y: 568, endPoint x: 306, endPoint y: 559, distance: 55.8
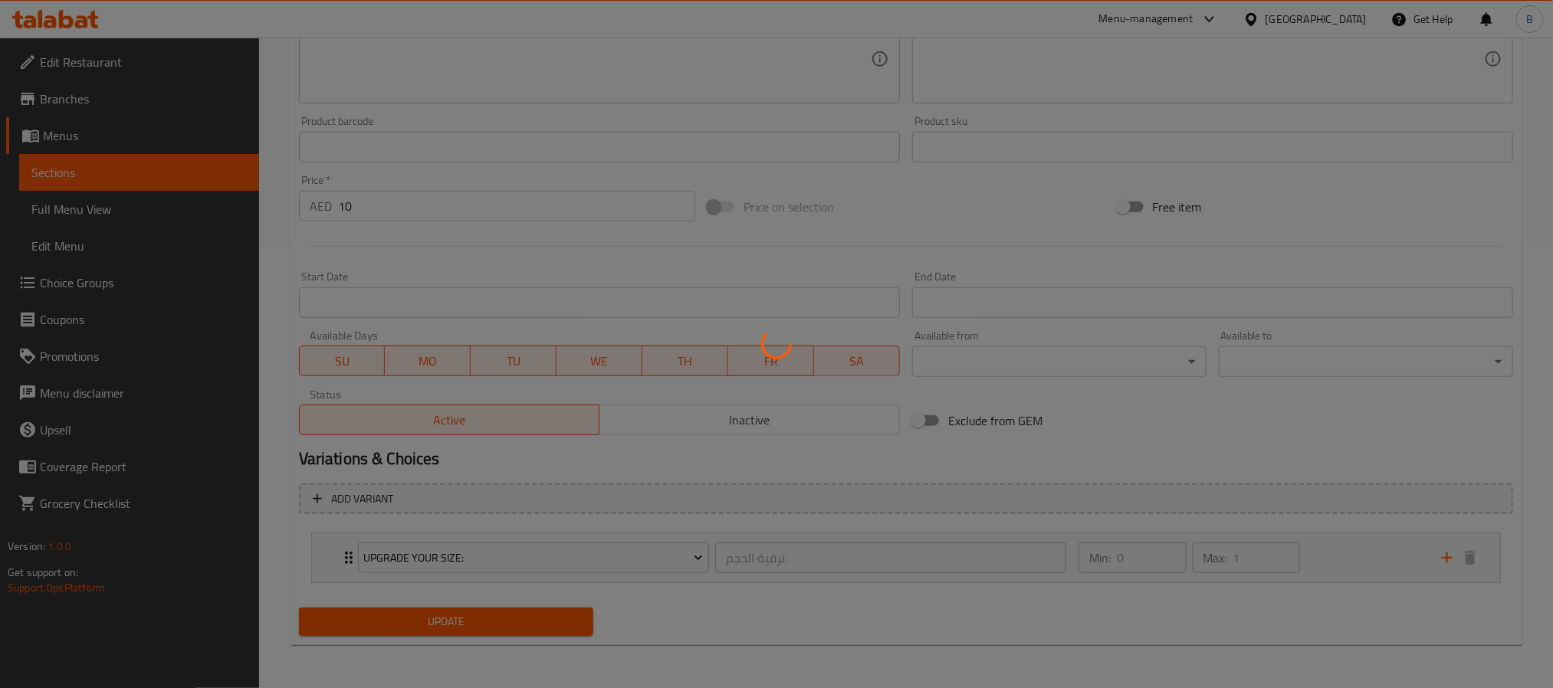
click at [355, 570] on div at bounding box center [776, 344] width 1553 height 688
click at [307, 556] on div at bounding box center [776, 344] width 1553 height 688
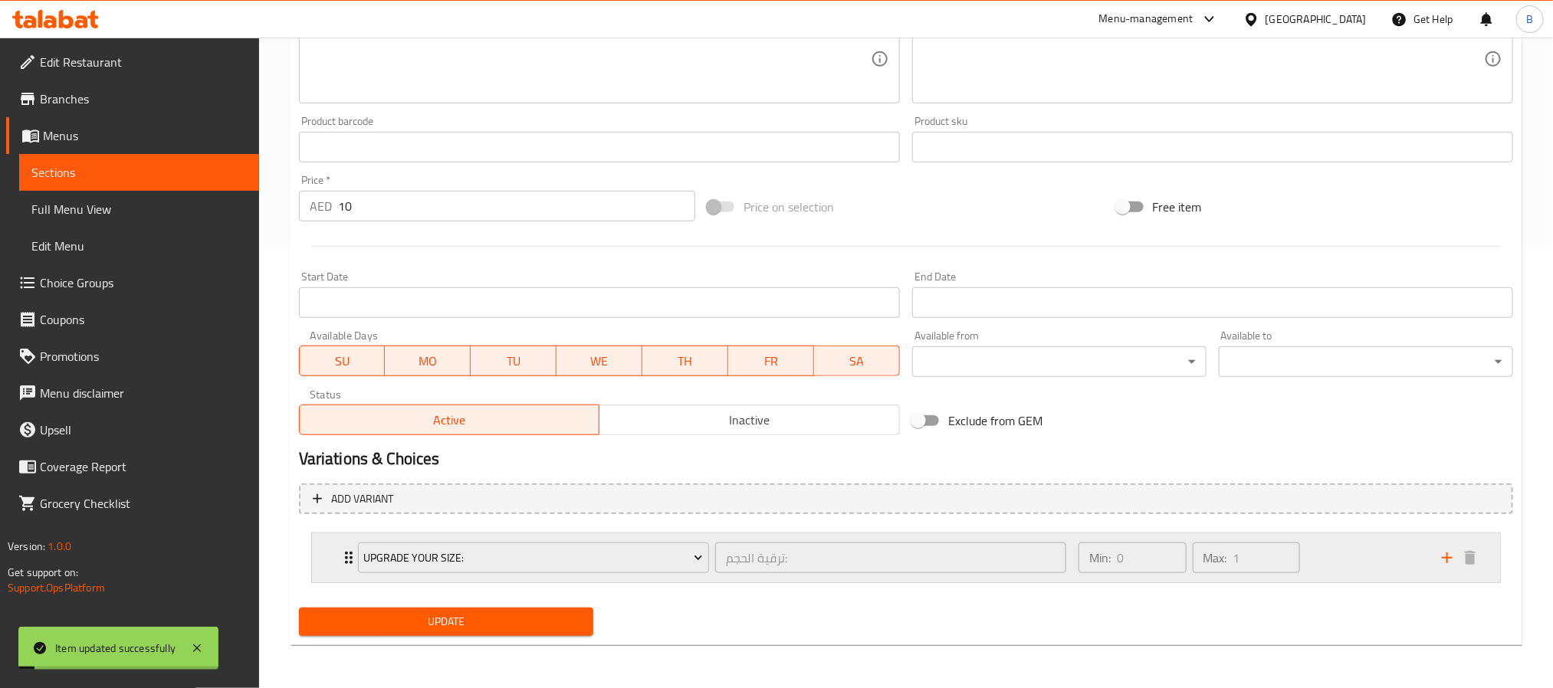
click at [313, 555] on div "Upgrade Your Size: ترقية الحجم: ​ Min: 0 ​ Max: 1 ​" at bounding box center [906, 557] width 1188 height 49
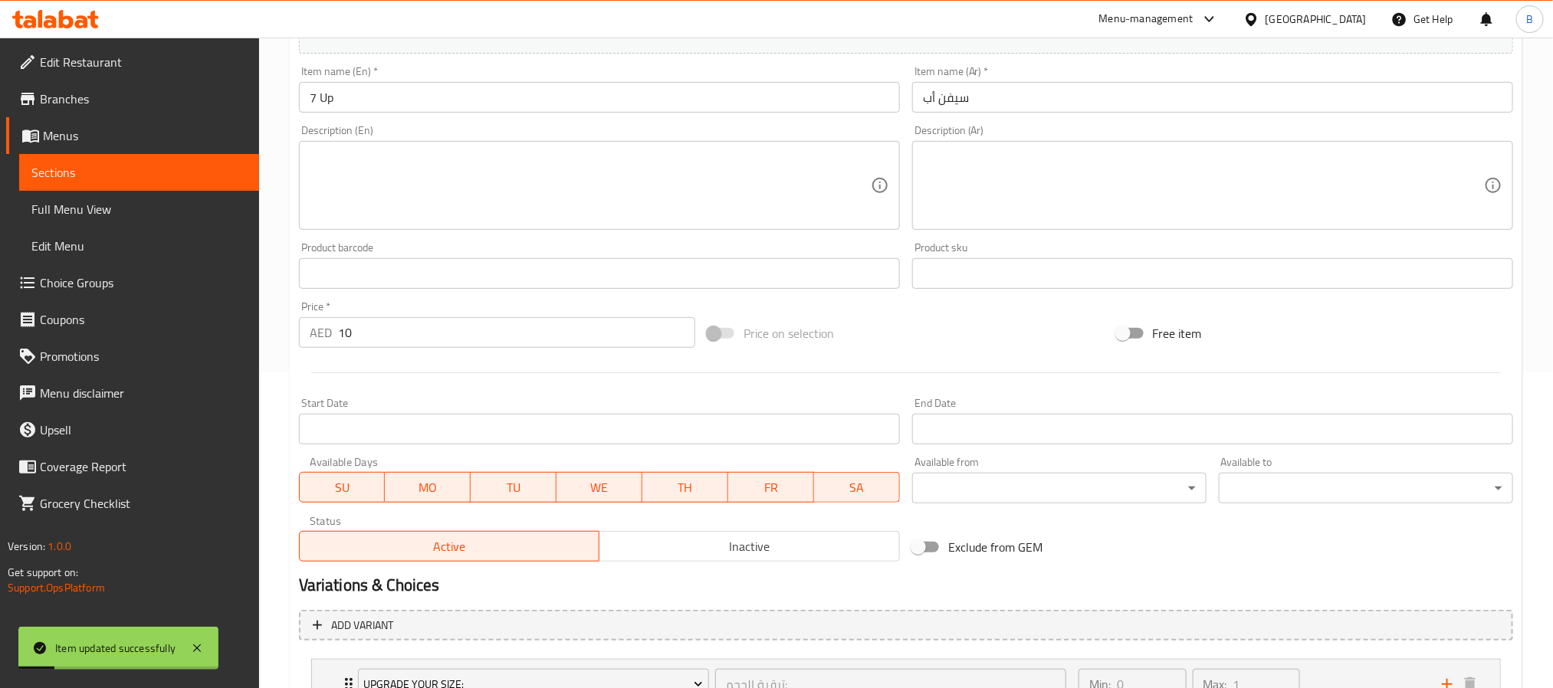
scroll to position [0, 0]
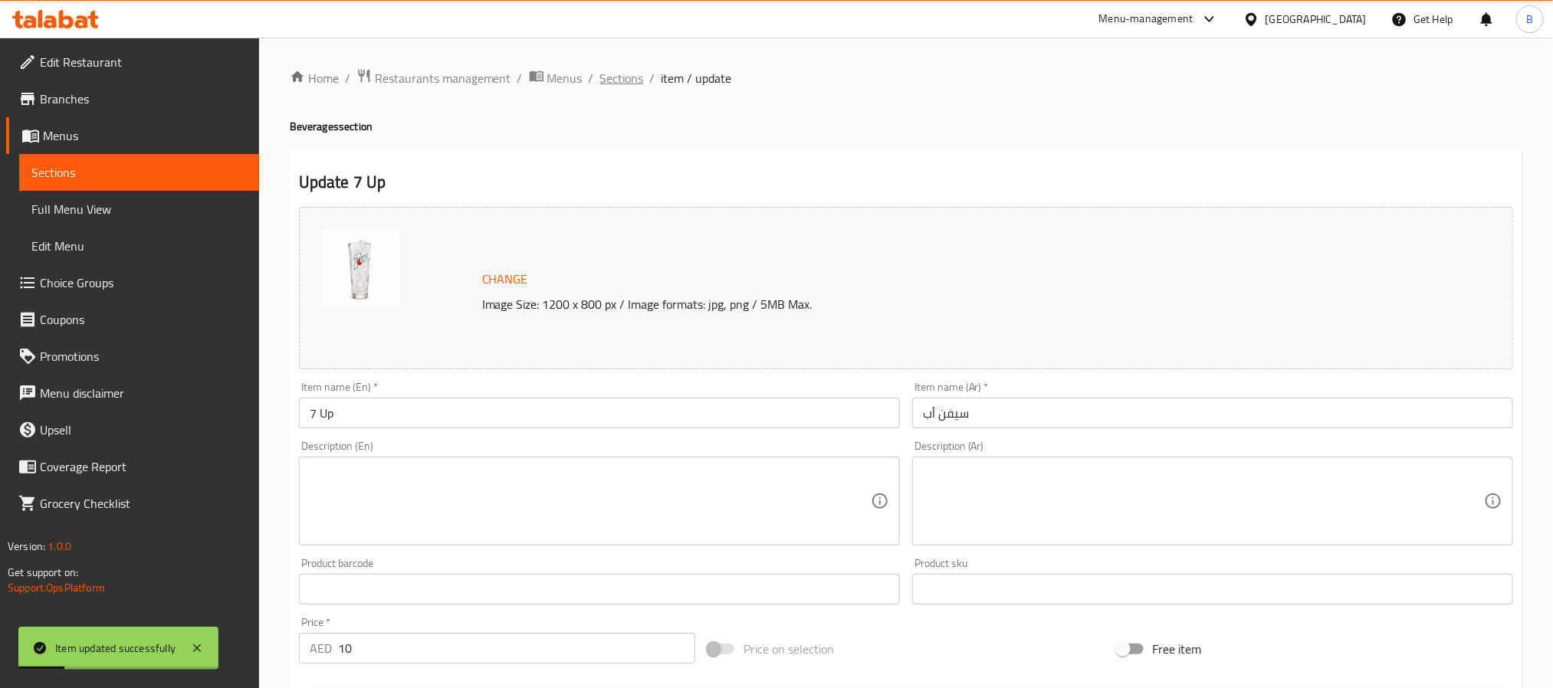
click at [633, 79] on span "Sections" at bounding box center [622, 78] width 44 height 18
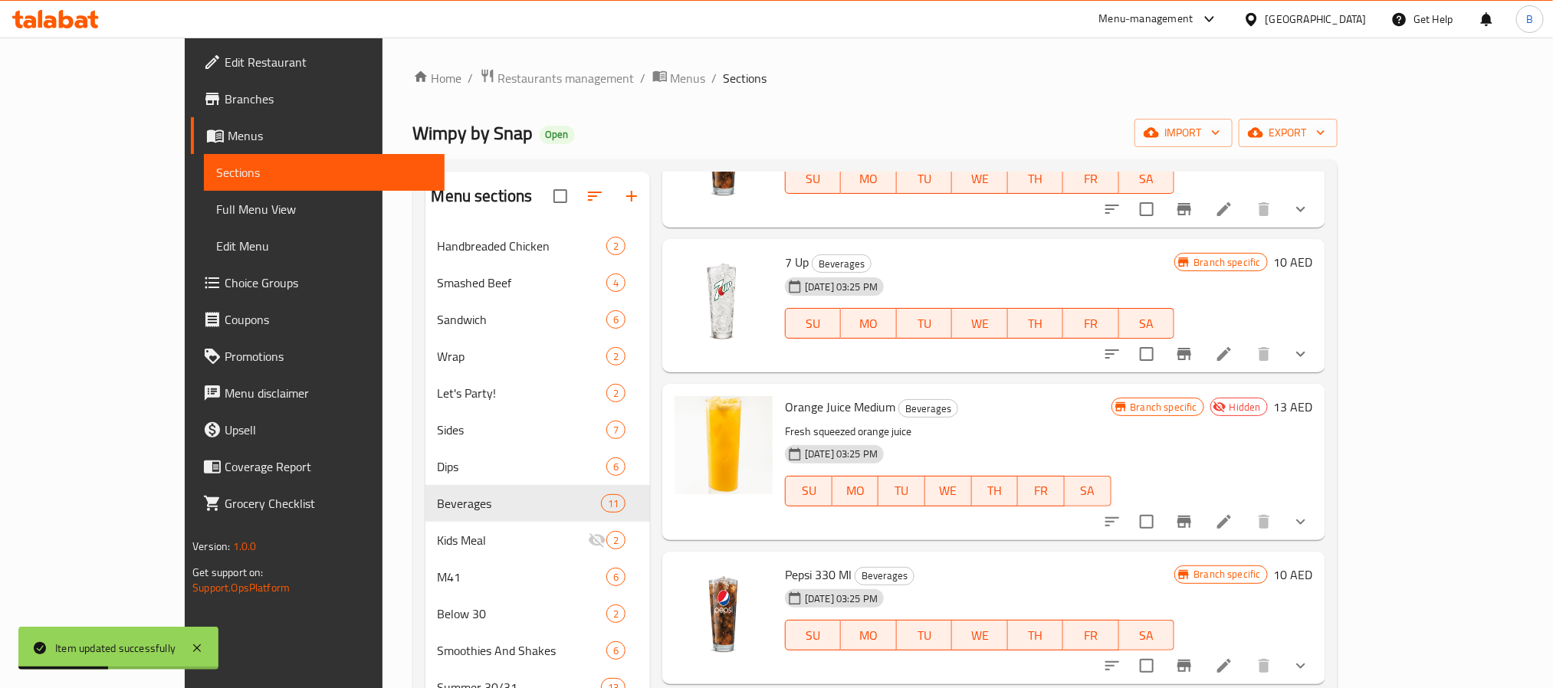
scroll to position [230, 0]
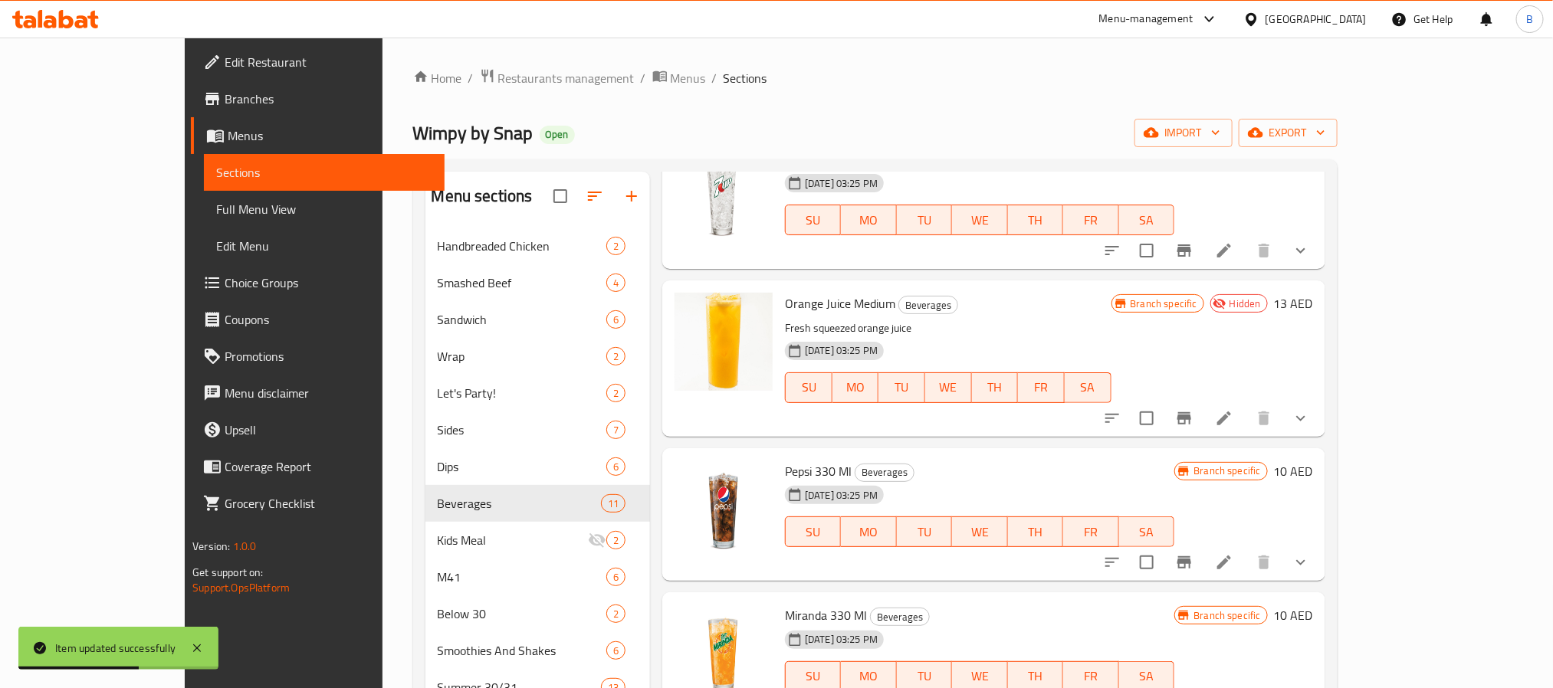
click at [1245, 552] on li at bounding box center [1223, 563] width 43 height 28
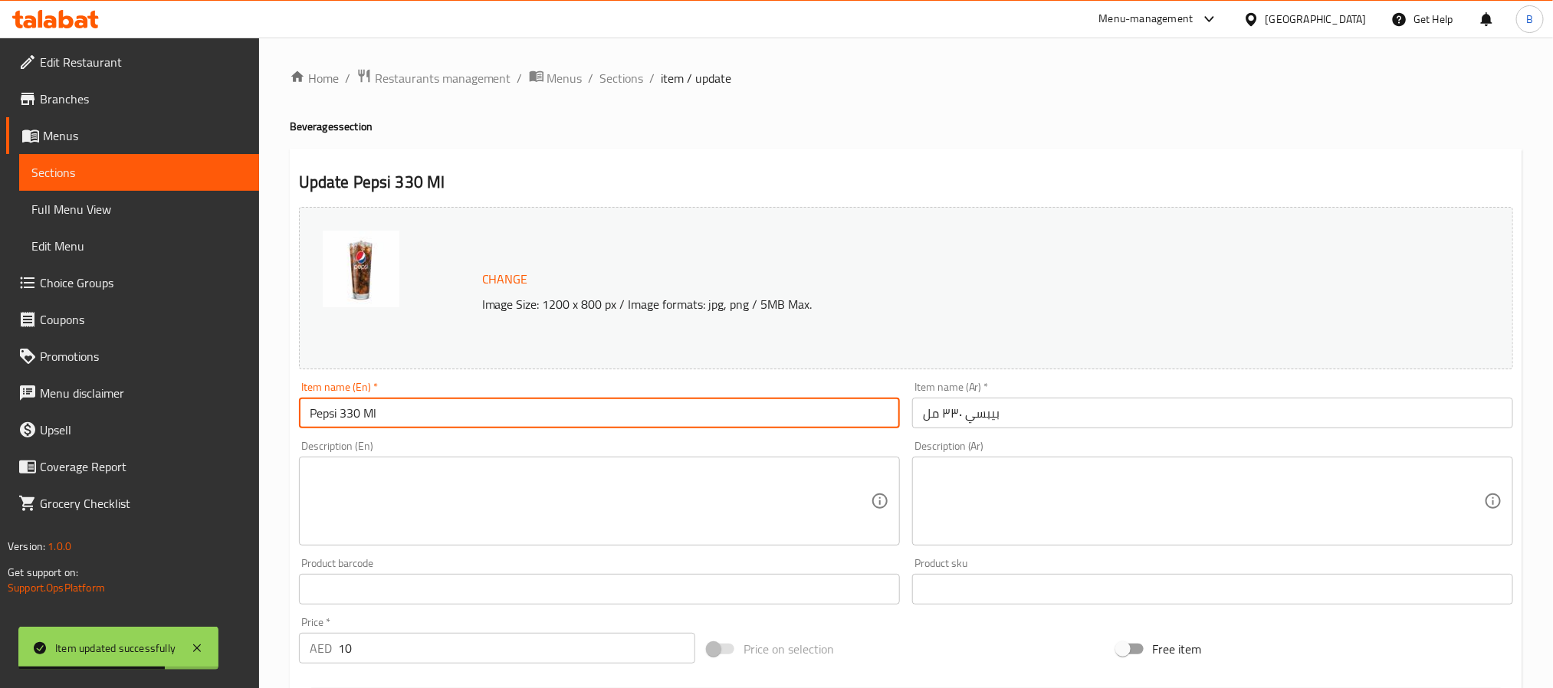
drag, startPoint x: 607, startPoint y: 398, endPoint x: 556, endPoint y: 410, distance: 51.9
click at [561, 410] on input "Pepsi 330 Ml" at bounding box center [599, 413] width 601 height 31
drag, startPoint x: 516, startPoint y: 417, endPoint x: 345, endPoint y: 423, distance: 171.0
click at [345, 423] on input "Pepsi 330 Ml" at bounding box center [599, 413] width 601 height 31
type input "Pepsi"
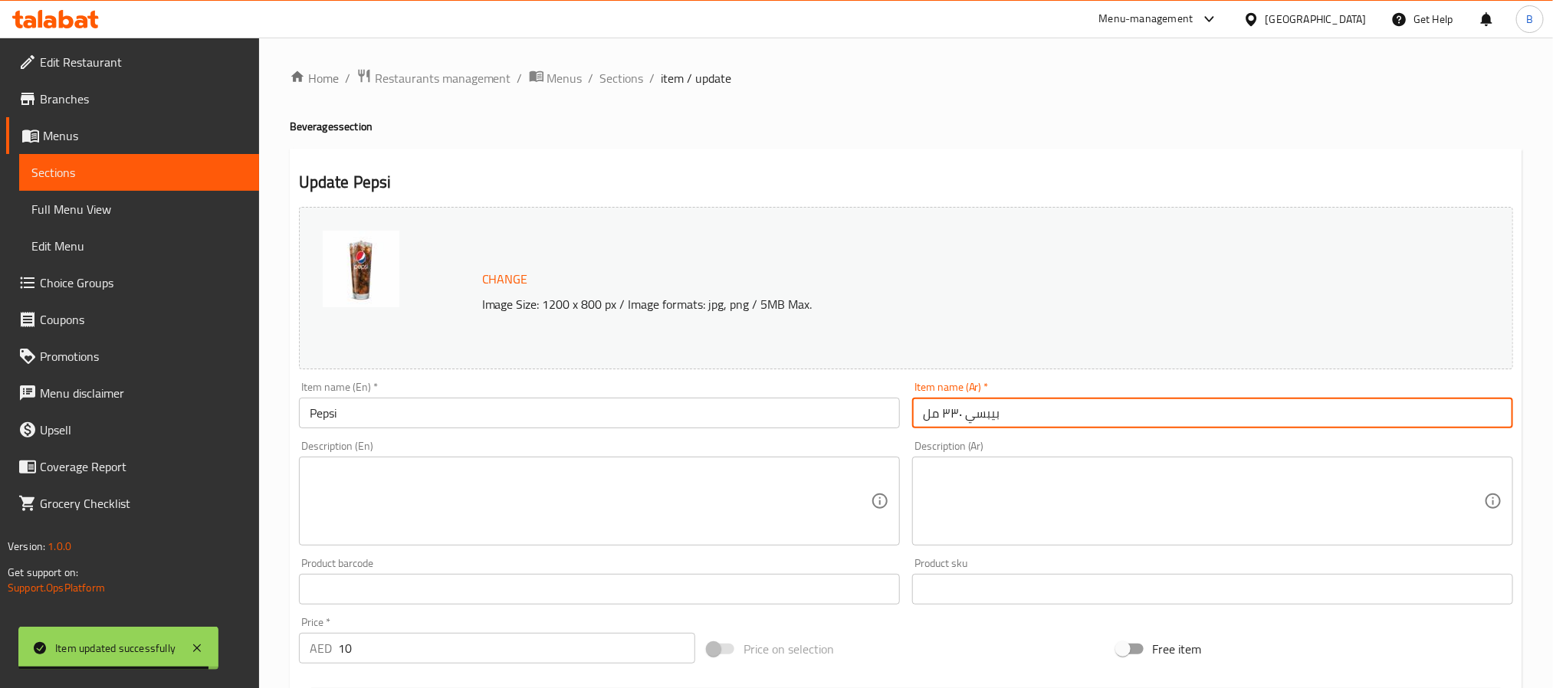
click at [1047, 417] on input "بيبسي ٣٣٠ مل" at bounding box center [1212, 413] width 601 height 31
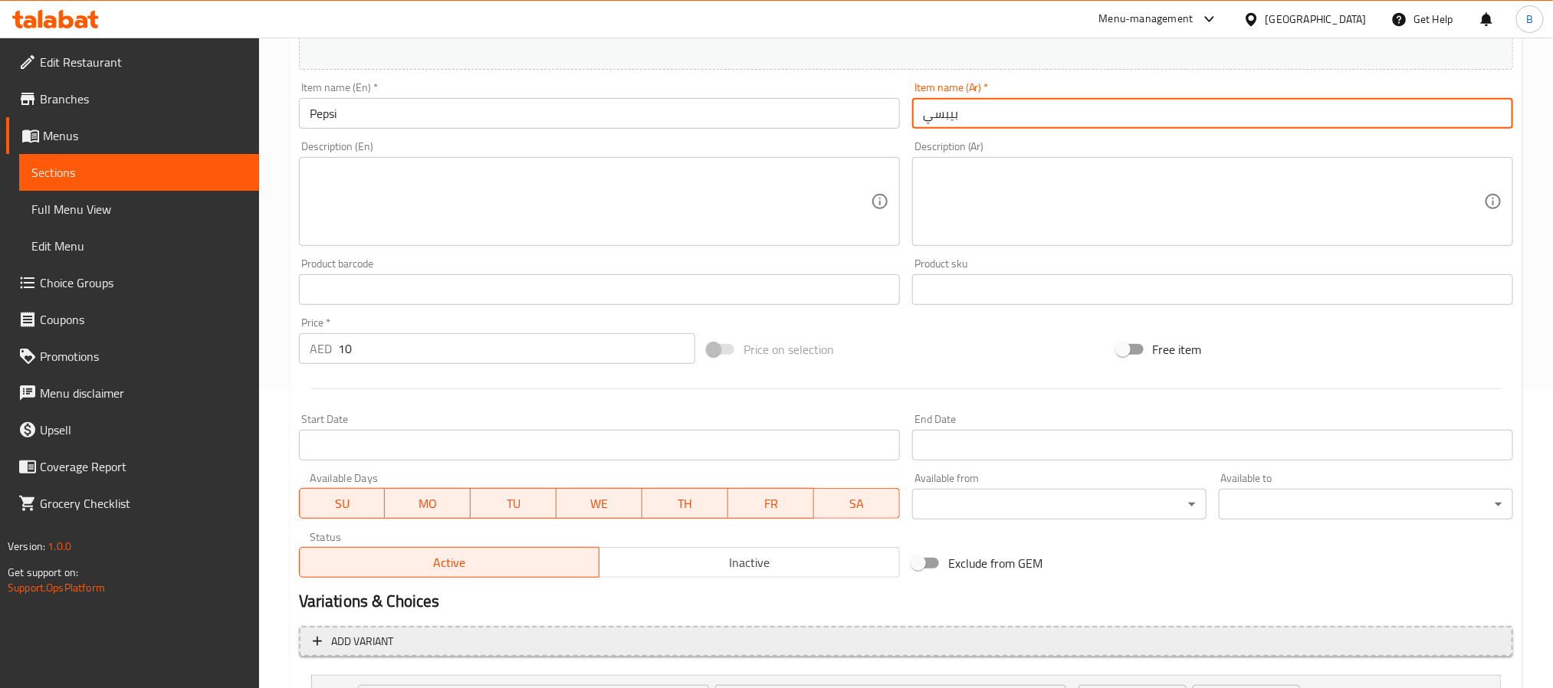
scroll to position [442, 0]
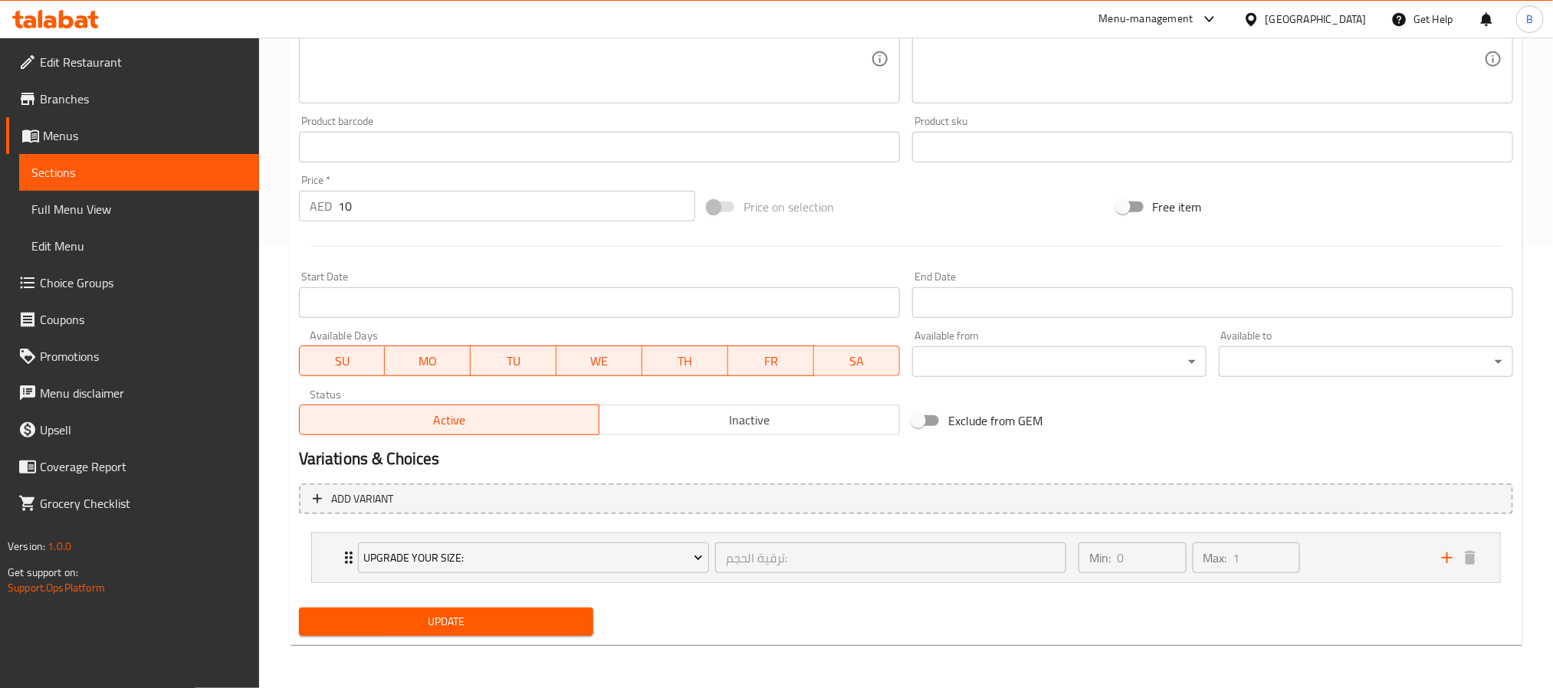
type input "بيبسي"
click at [480, 609] on button "Update" at bounding box center [446, 622] width 294 height 28
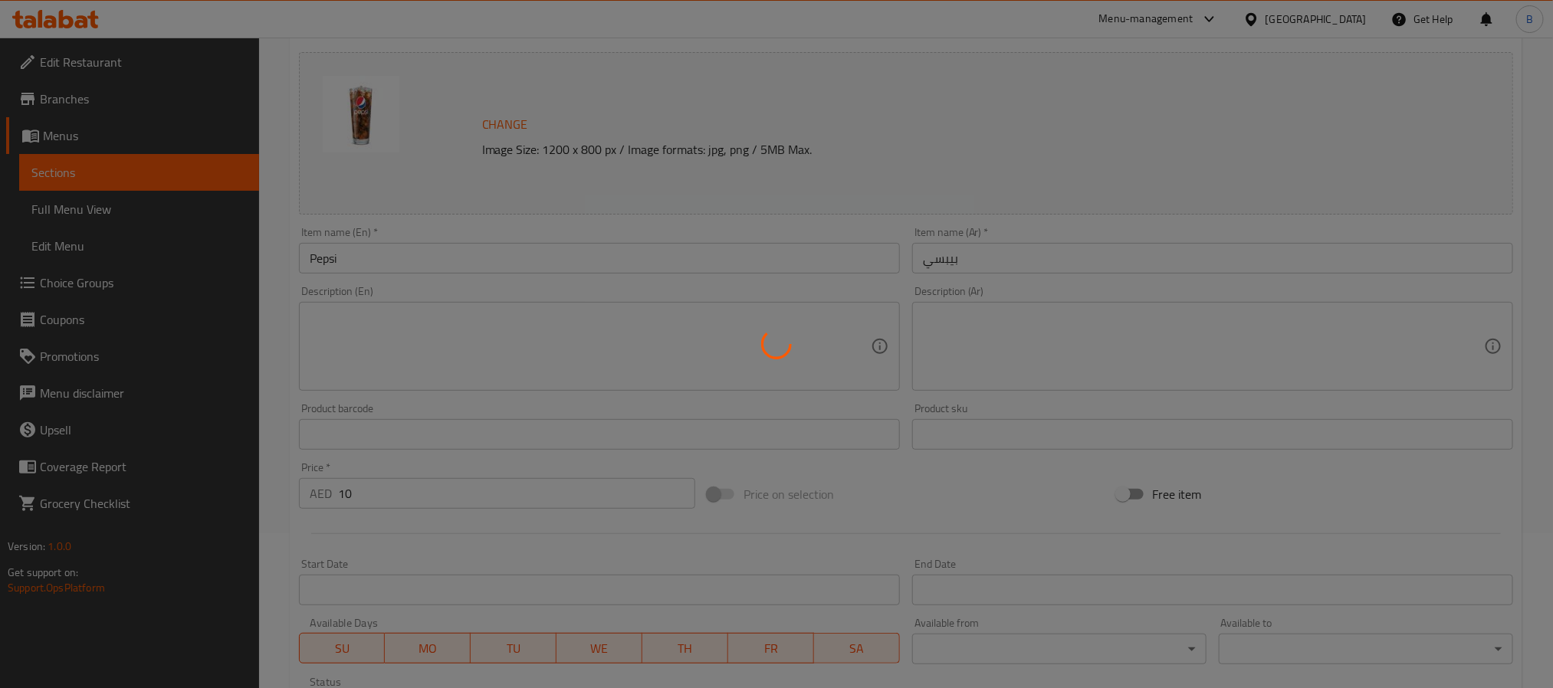
scroll to position [0, 0]
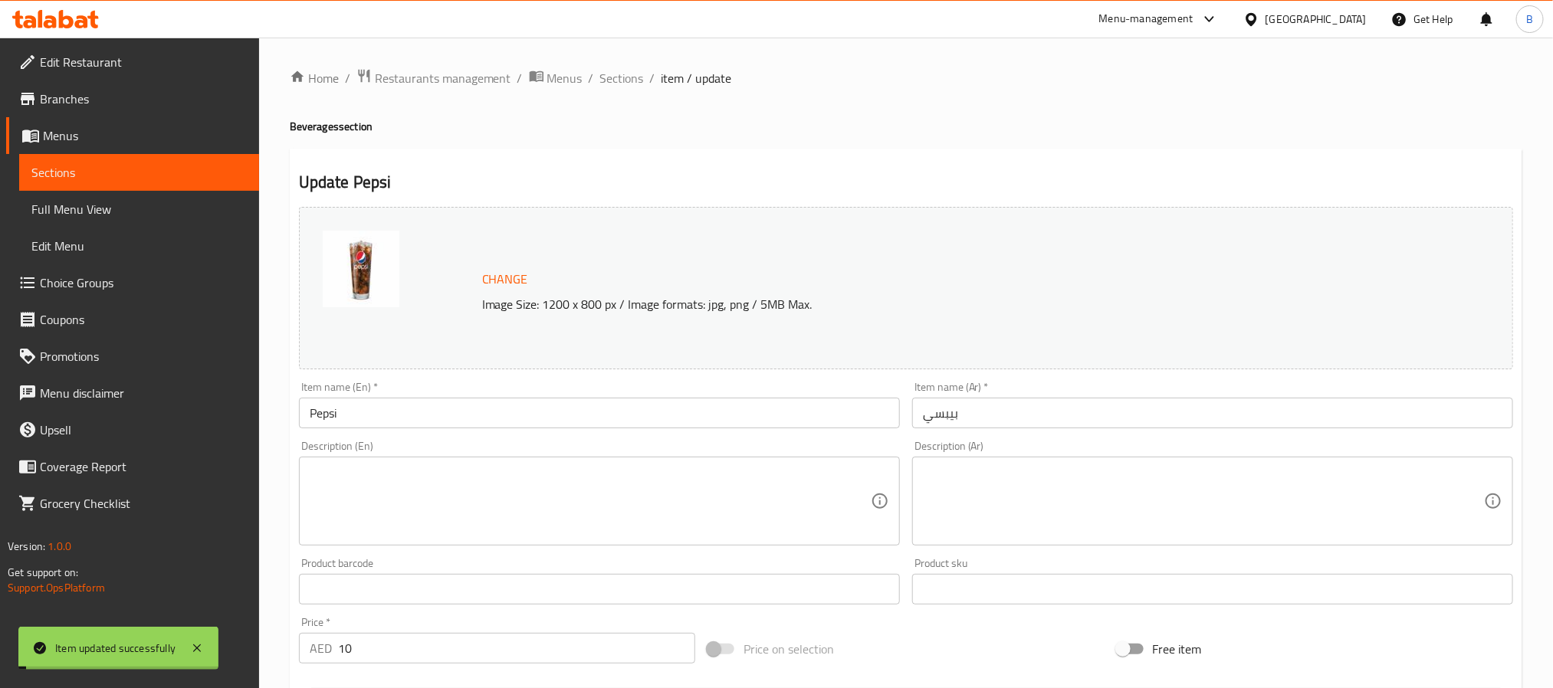
click at [618, 93] on div "Home / Restaurants management / Menus / Sections / item / update Beverages sect…" at bounding box center [906, 583] width 1232 height 1031
click at [619, 92] on div "Home / Restaurants management / Menus / Sections / item / update Beverages sect…" at bounding box center [906, 583] width 1232 height 1031
click at [623, 85] on span "Sections" at bounding box center [622, 78] width 44 height 18
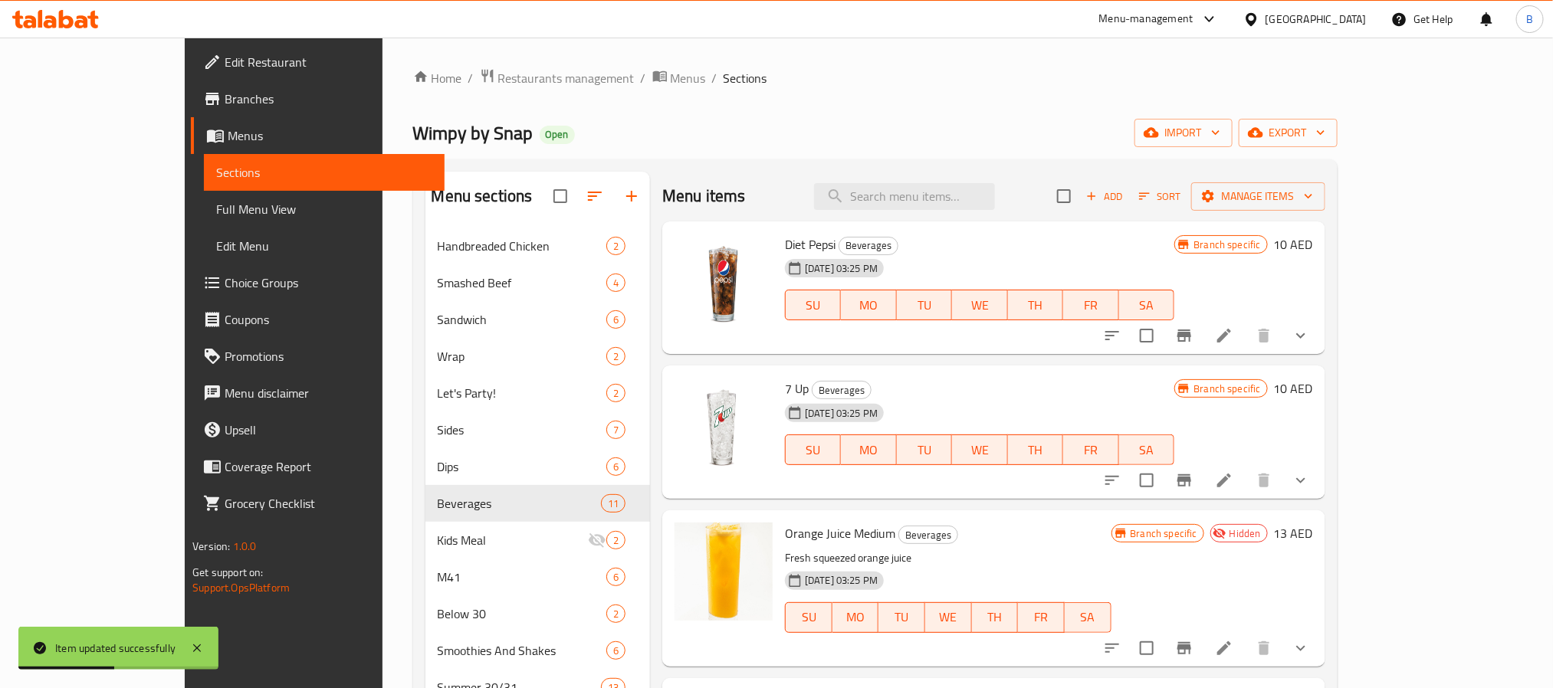
click at [1193, 341] on icon "Branch-specific-item" at bounding box center [1184, 335] width 18 height 18
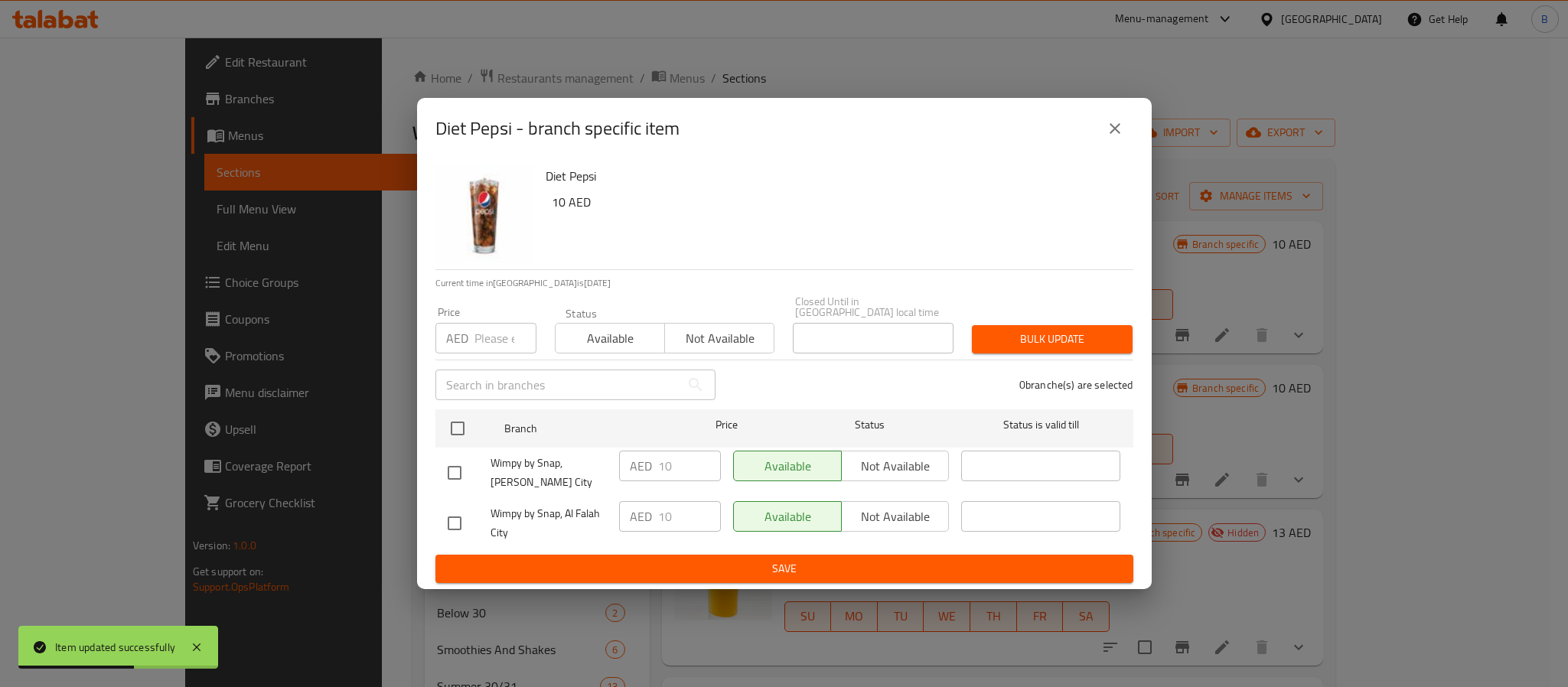
click at [1107, 134] on button "close" at bounding box center [1115, 128] width 37 height 37
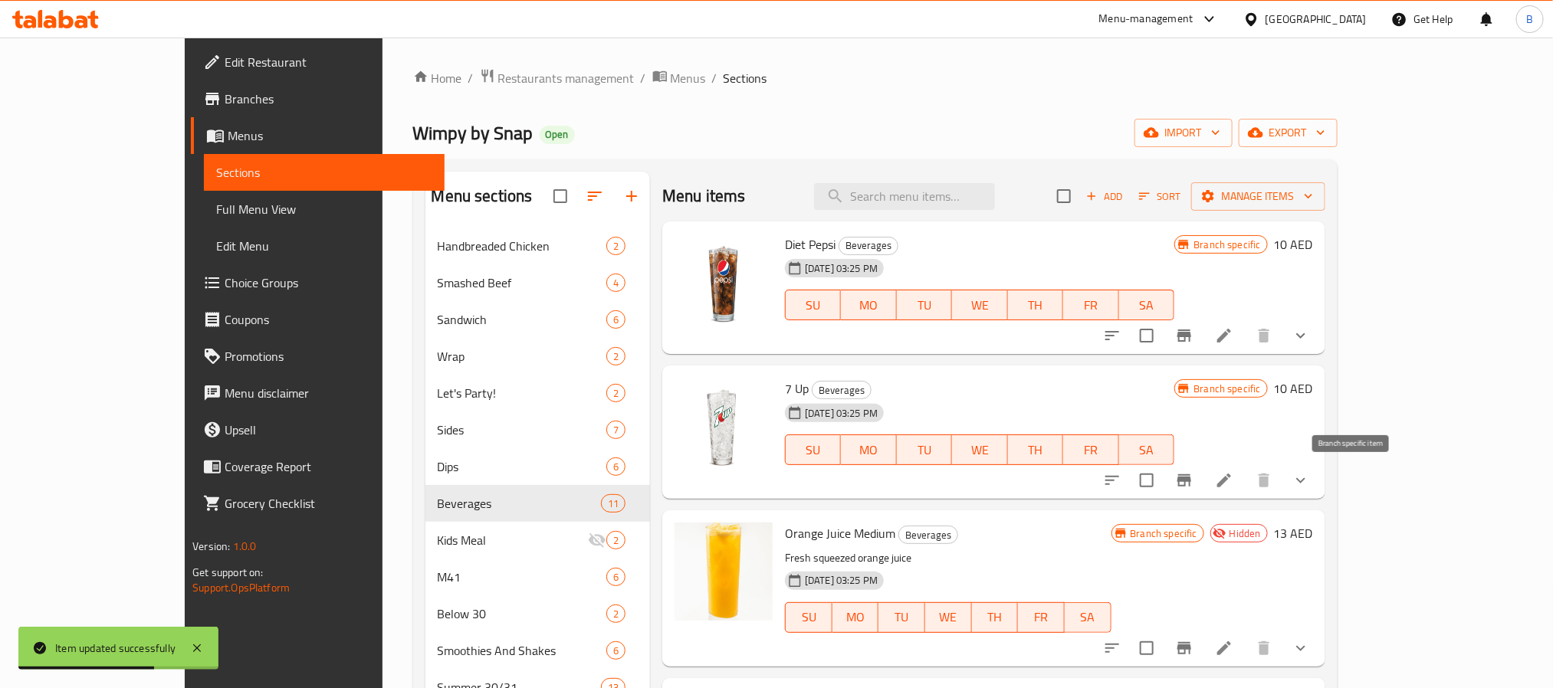
click at [1193, 477] on icon "Branch-specific-item" at bounding box center [1184, 480] width 18 height 18
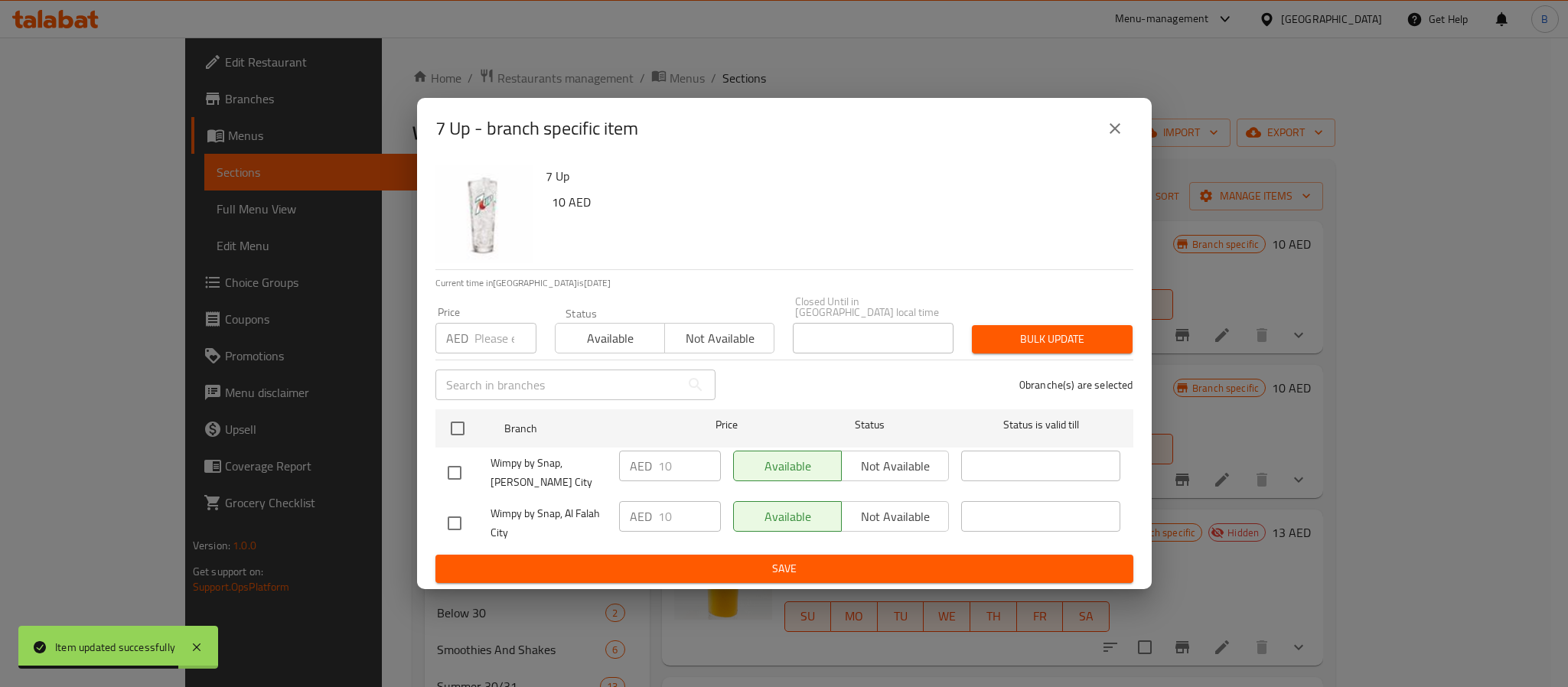
click at [1114, 120] on icon "close" at bounding box center [1115, 129] width 18 height 18
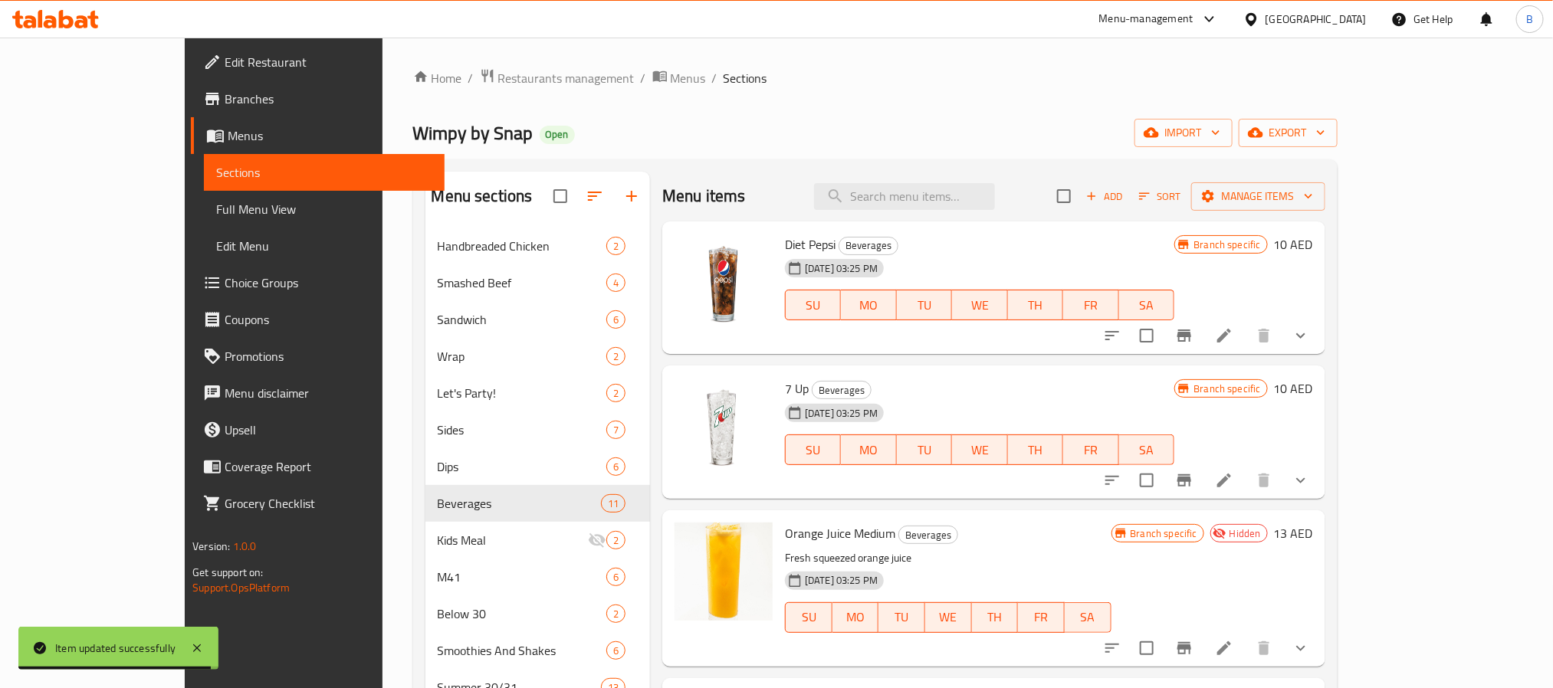
scroll to position [230, 0]
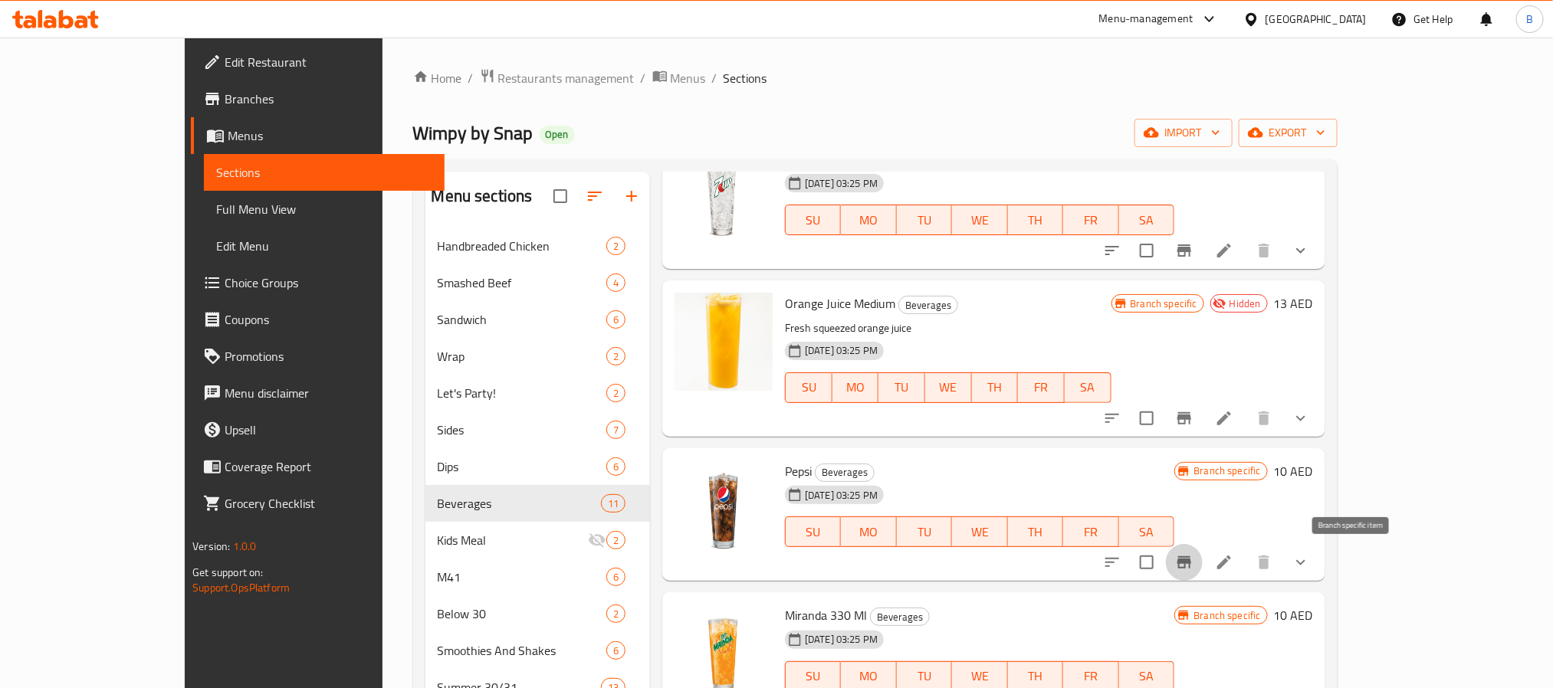
click at [1202, 561] on button "Branch-specific-item" at bounding box center [1184, 562] width 37 height 37
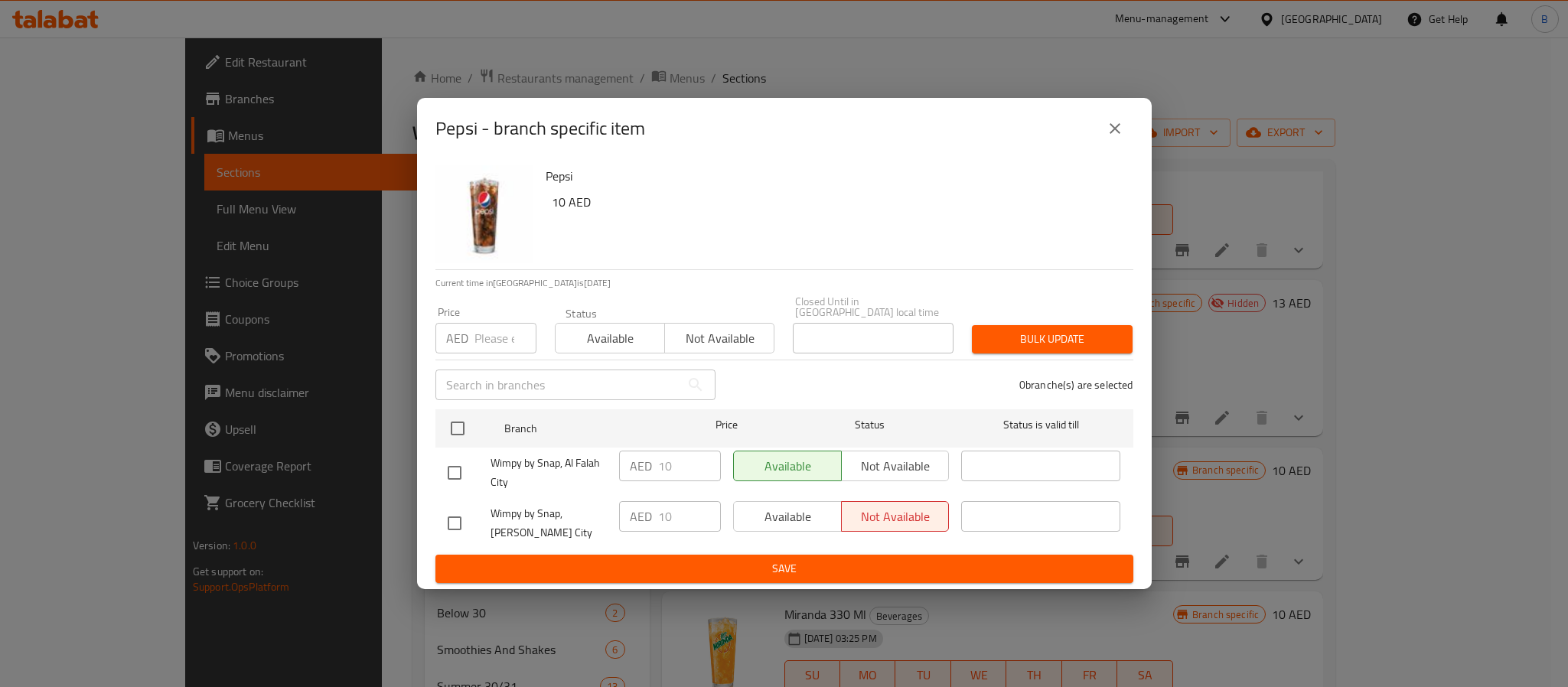
click at [1121, 120] on icon "close" at bounding box center [1115, 129] width 18 height 18
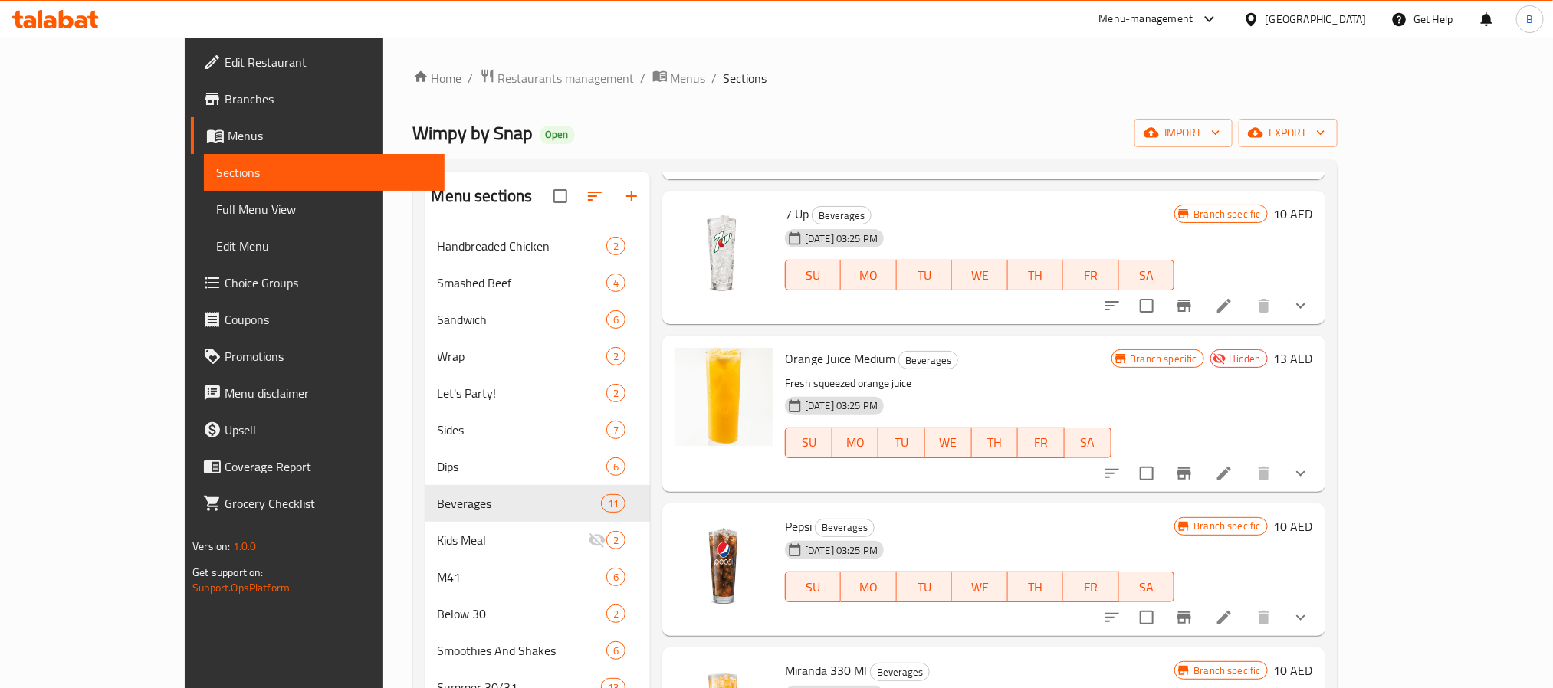
scroll to position [0, 0]
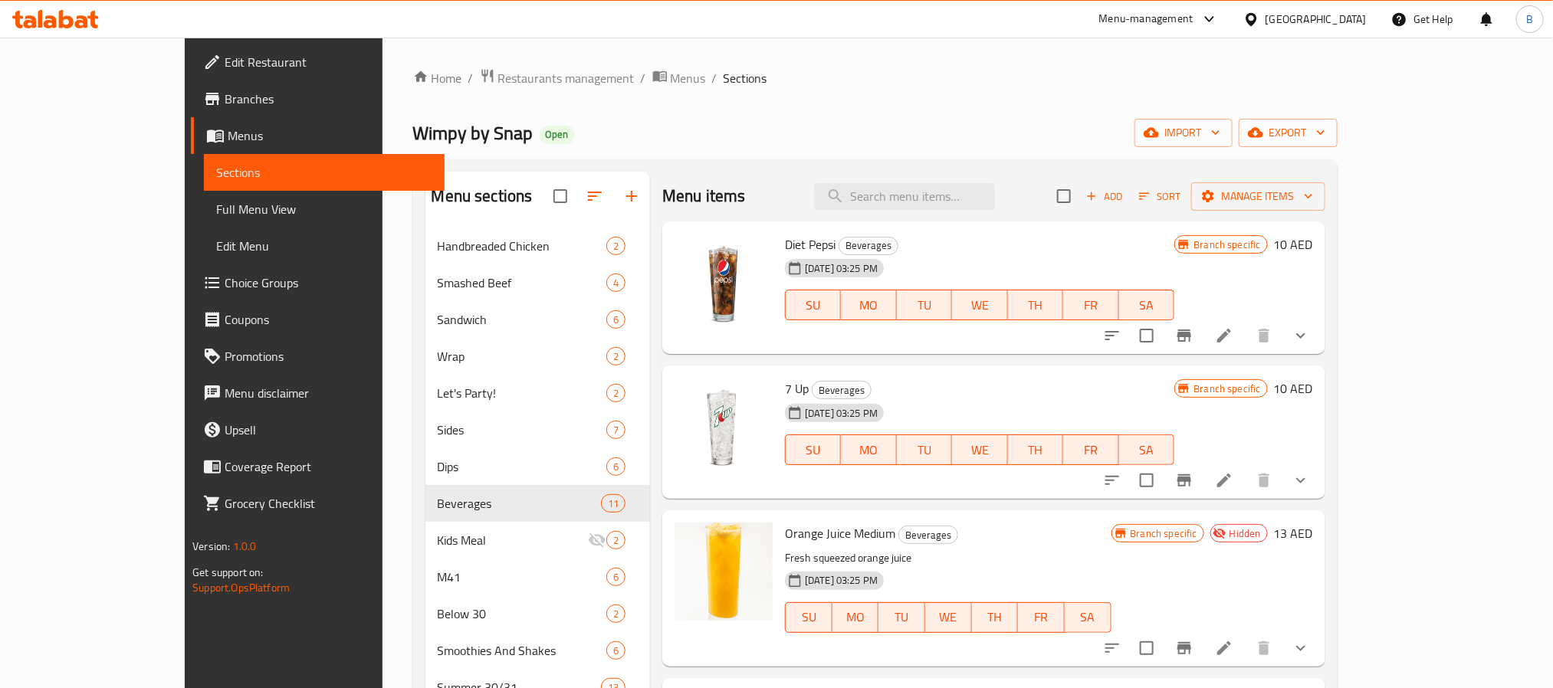
click at [1191, 336] on icon "Branch-specific-item" at bounding box center [1184, 336] width 14 height 12
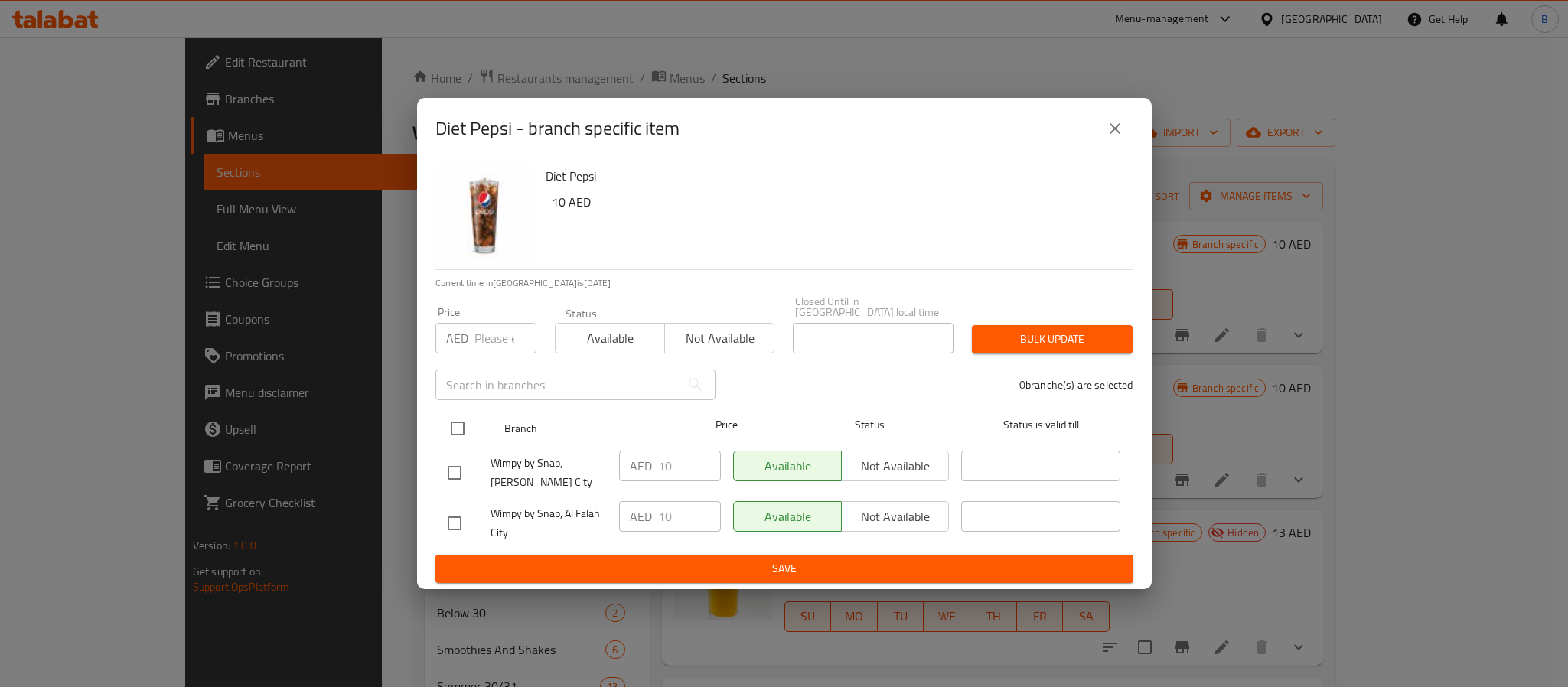
click at [455, 420] on input "checkbox" at bounding box center [457, 428] width 32 height 32
checkbox input "true"
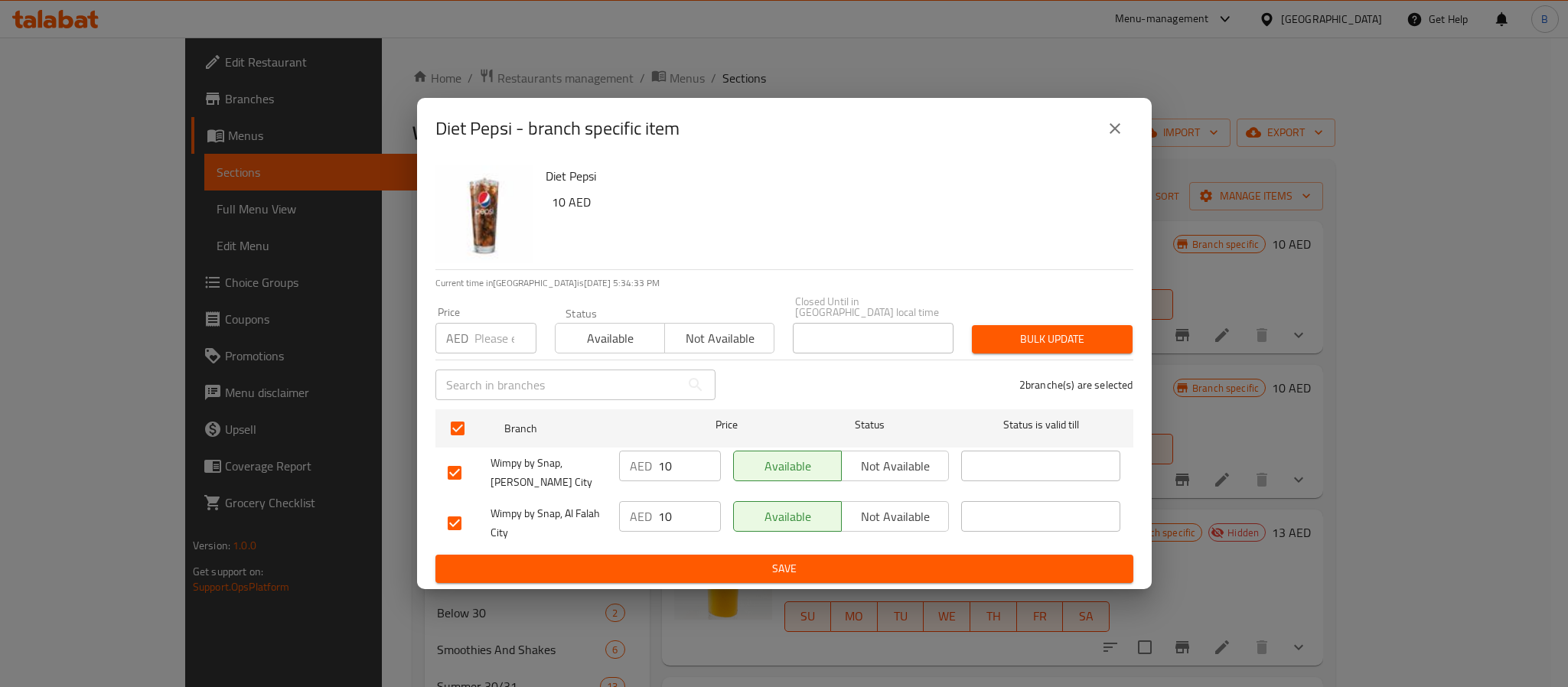
click at [468, 336] on div "AED Price" at bounding box center [485, 338] width 101 height 31
type input "11"
click at [1000, 326] on button "Bulk update" at bounding box center [1052, 340] width 161 height 28
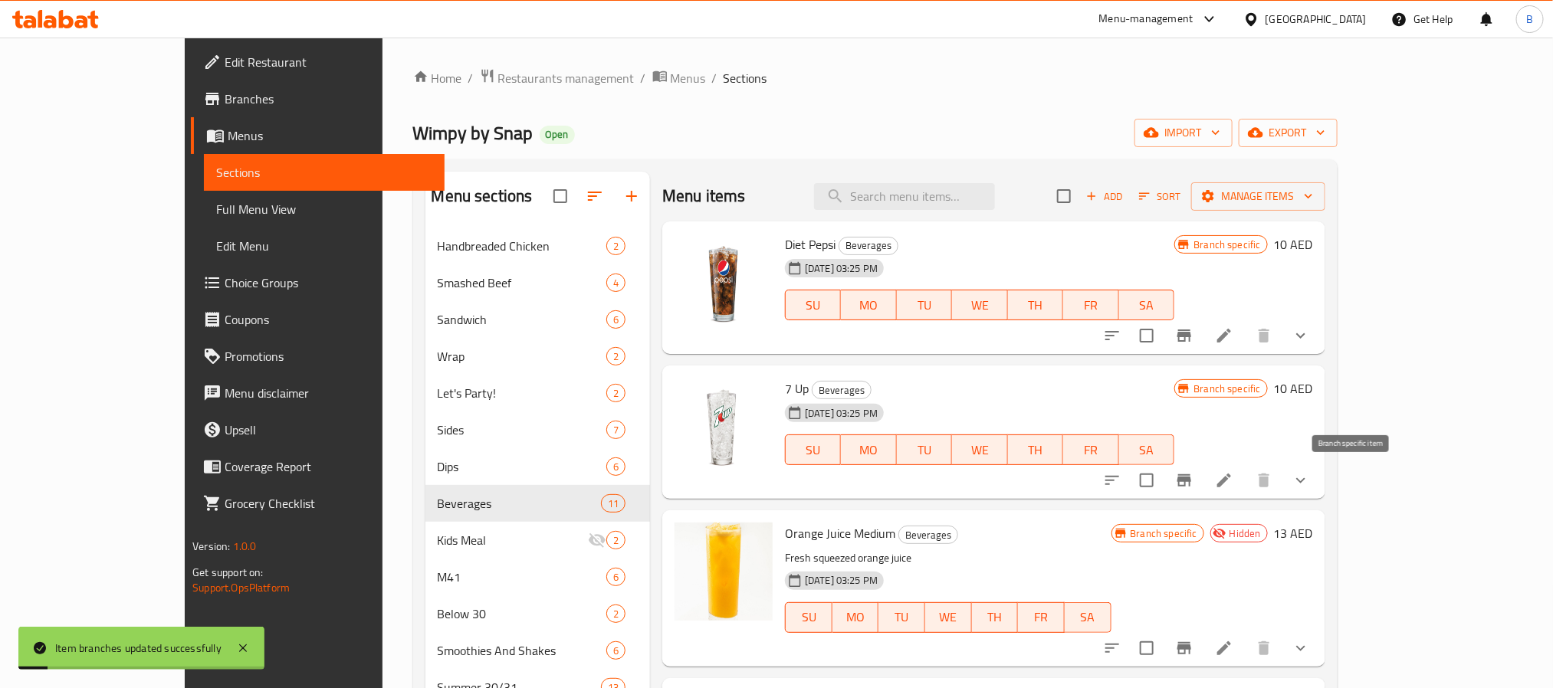
click at [1193, 478] on icon "Branch-specific-item" at bounding box center [1184, 480] width 18 height 18
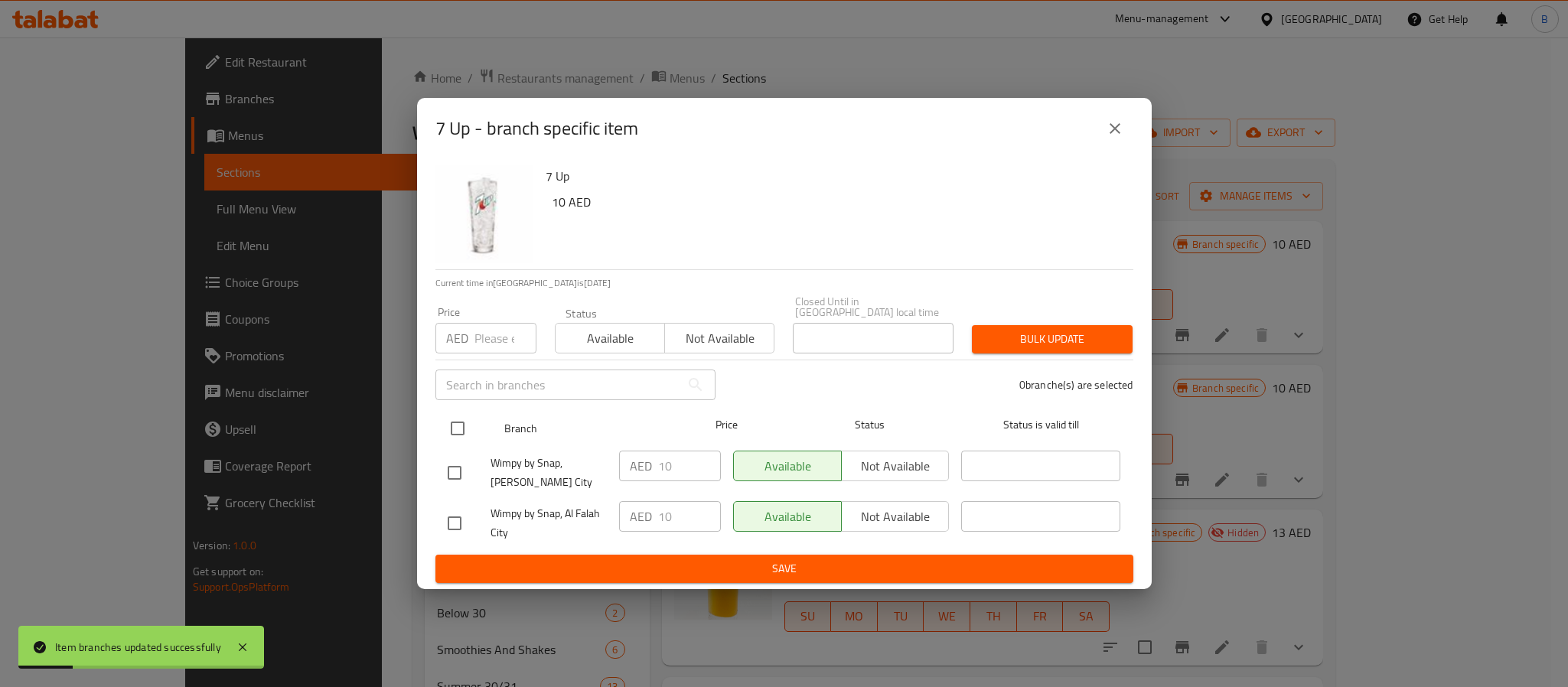
click at [459, 412] on input "checkbox" at bounding box center [457, 428] width 32 height 32
checkbox input "true"
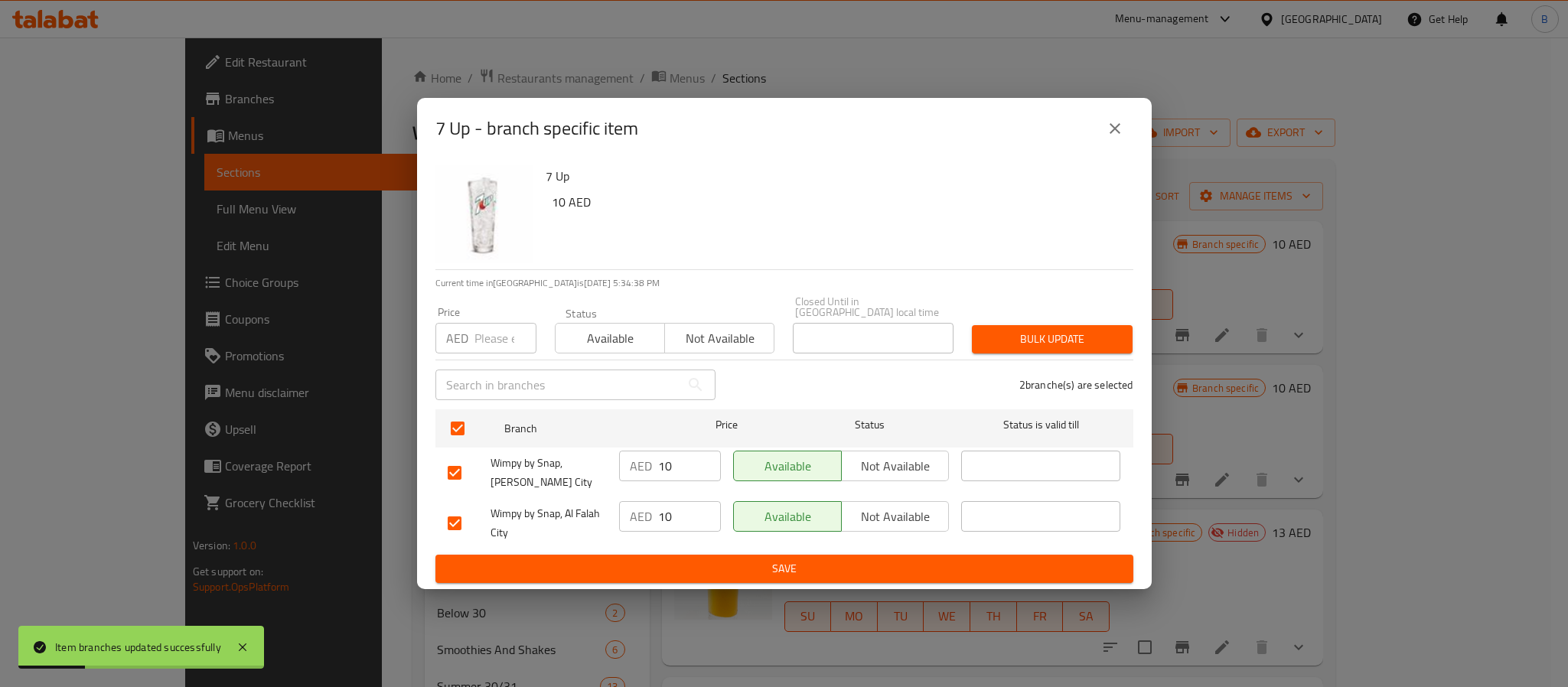
click at [470, 330] on div "AED Price" at bounding box center [485, 338] width 101 height 31
type input "11"
click at [1009, 339] on span "Bulk update" at bounding box center [1052, 339] width 136 height 19
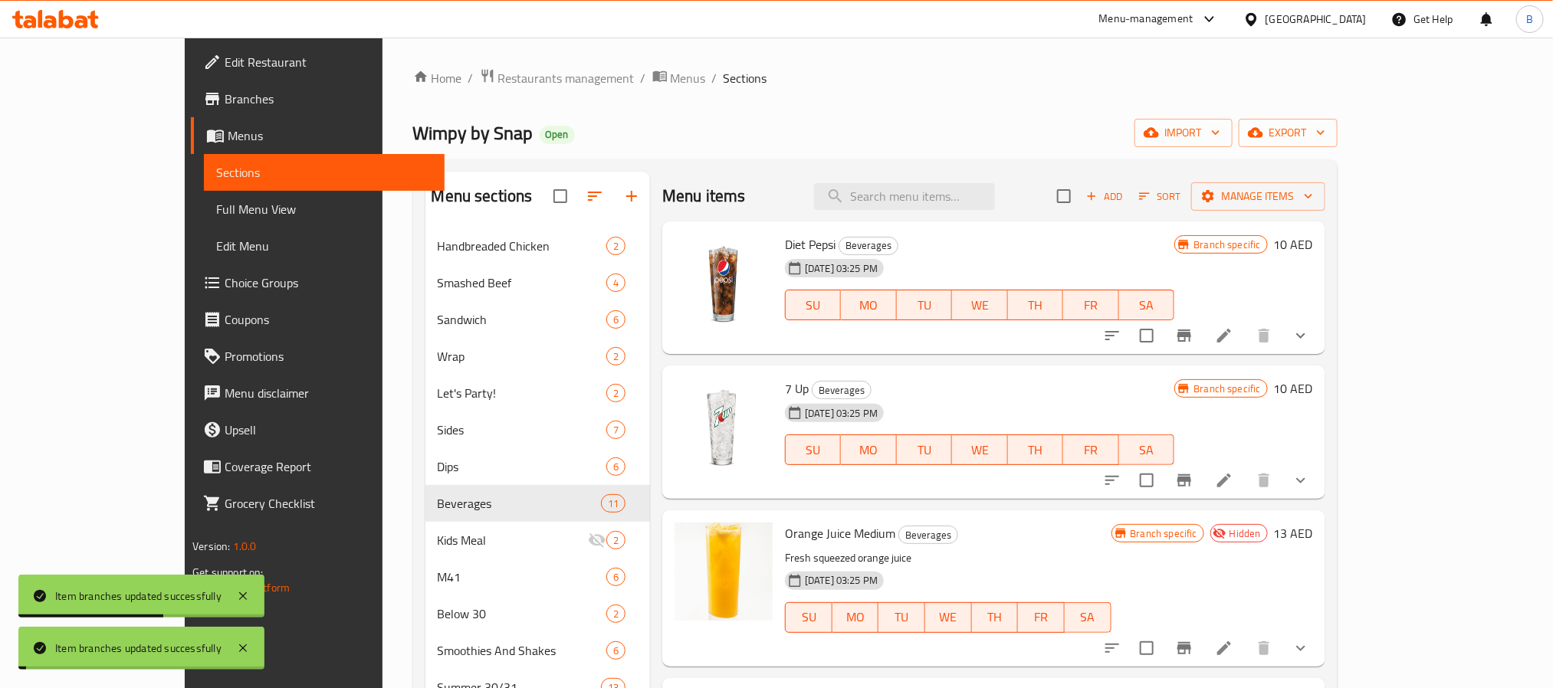
click at [1193, 332] on icon "Branch-specific-item" at bounding box center [1184, 335] width 18 height 18
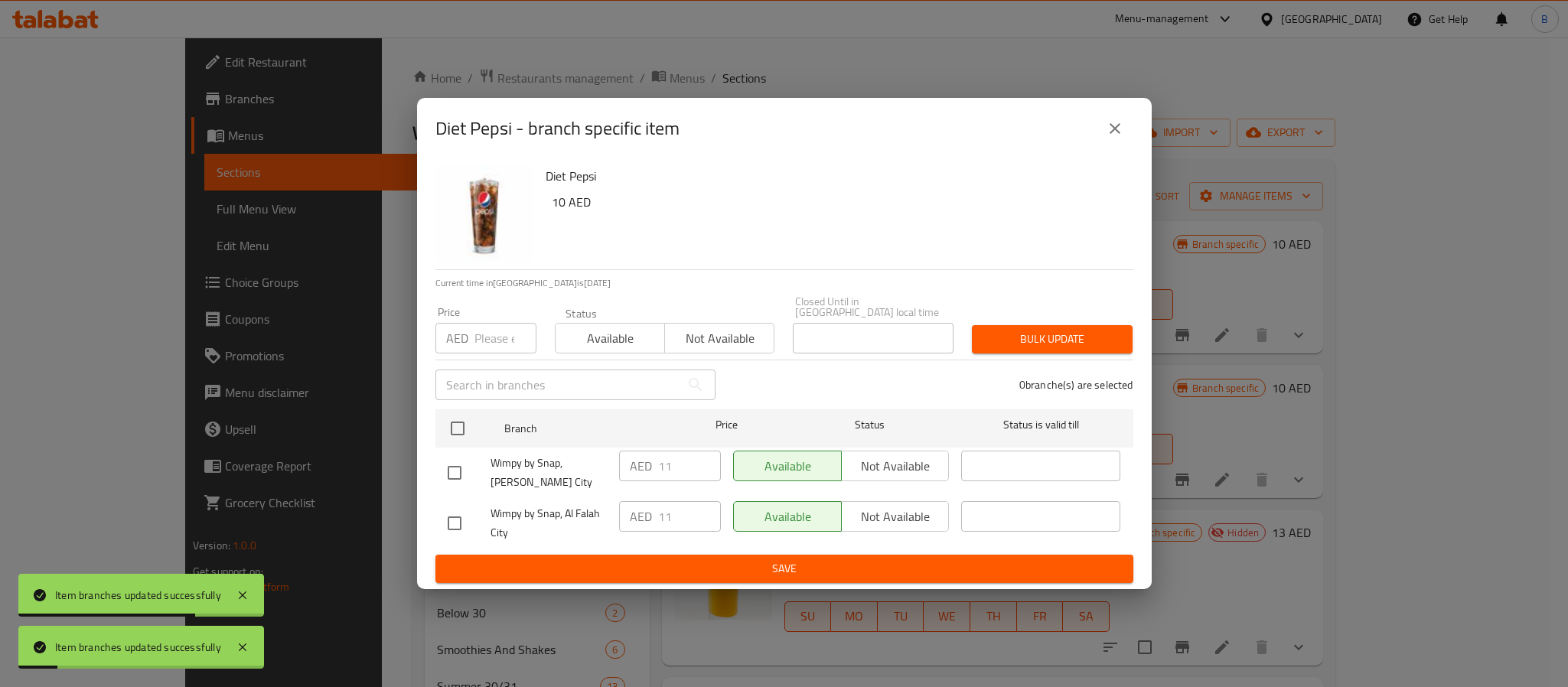
click at [1110, 127] on icon "close" at bounding box center [1115, 129] width 18 height 18
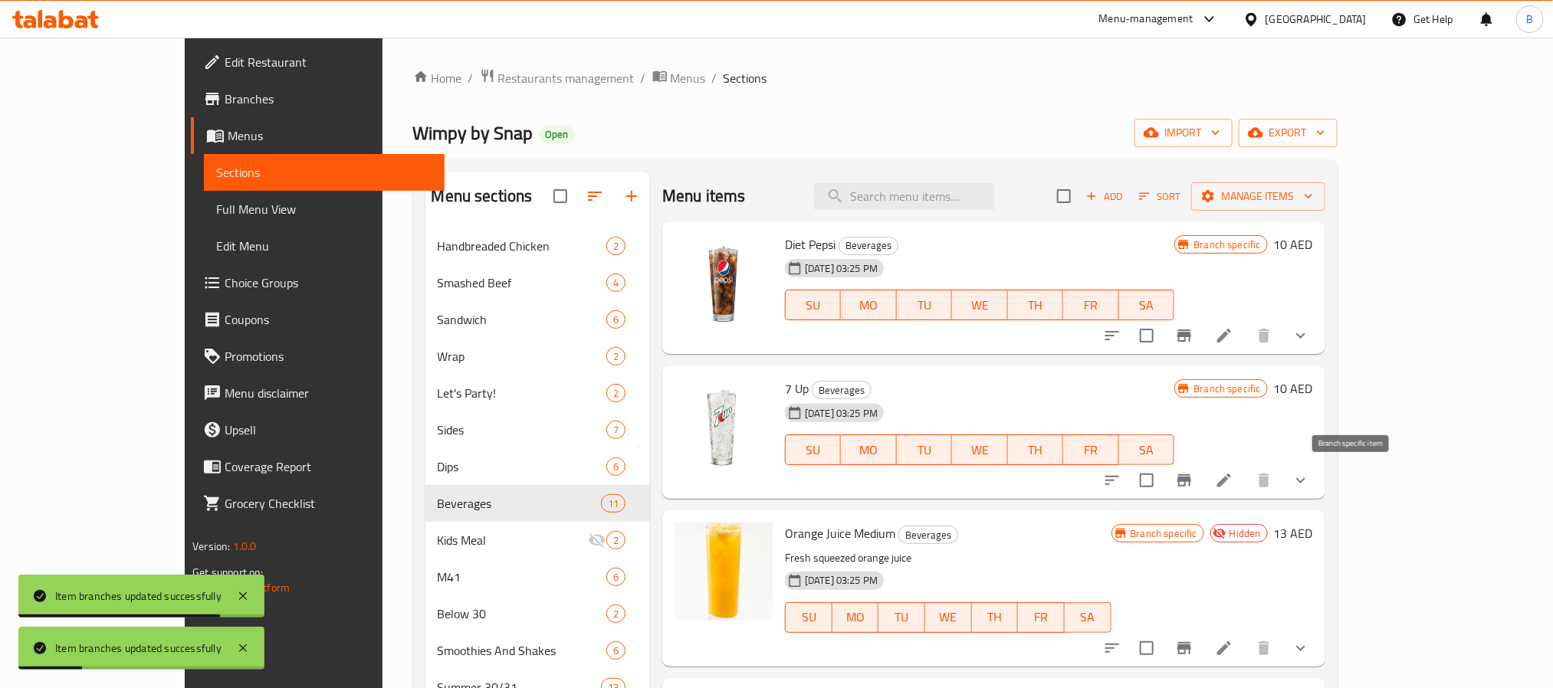
click at [1193, 477] on icon "Branch-specific-item" at bounding box center [1184, 480] width 18 height 18
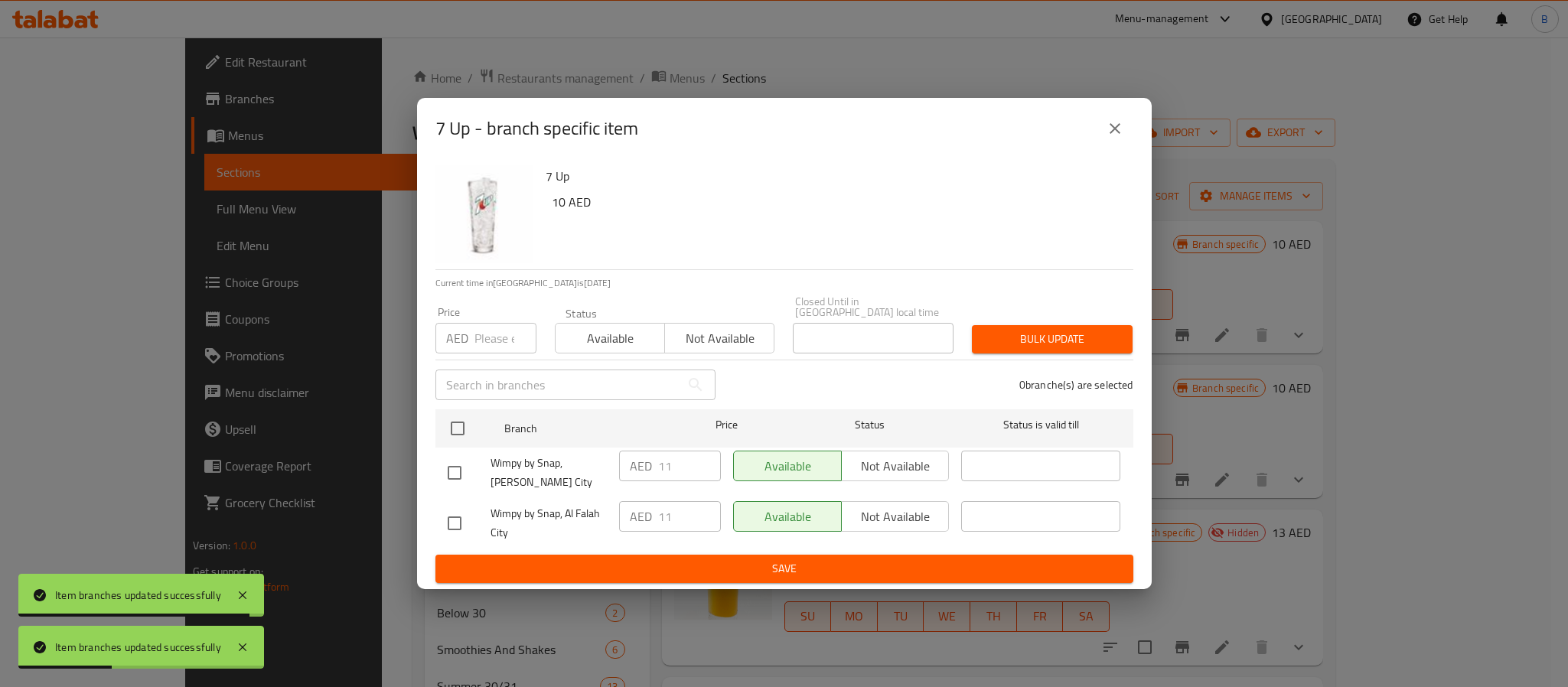
click at [1131, 127] on button "close" at bounding box center [1115, 128] width 37 height 37
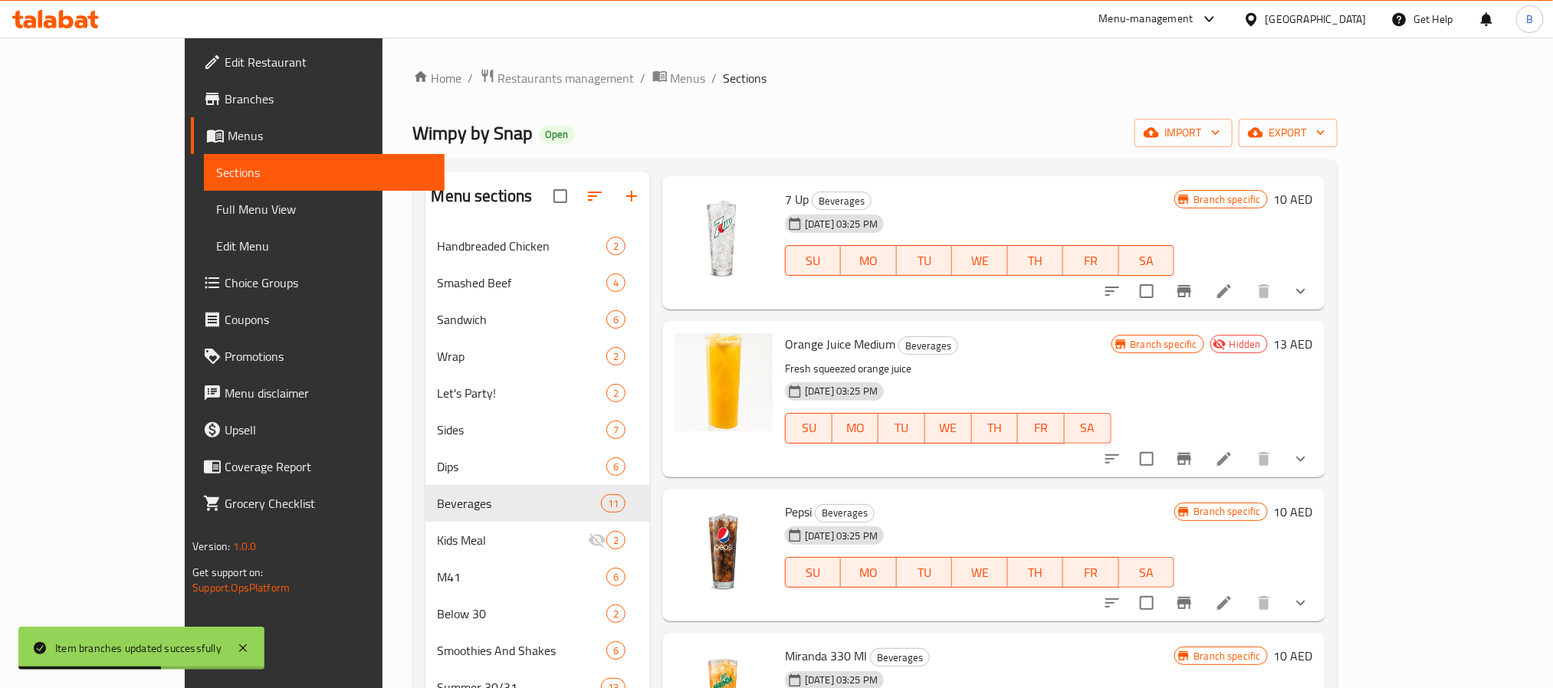
scroll to position [230, 0]
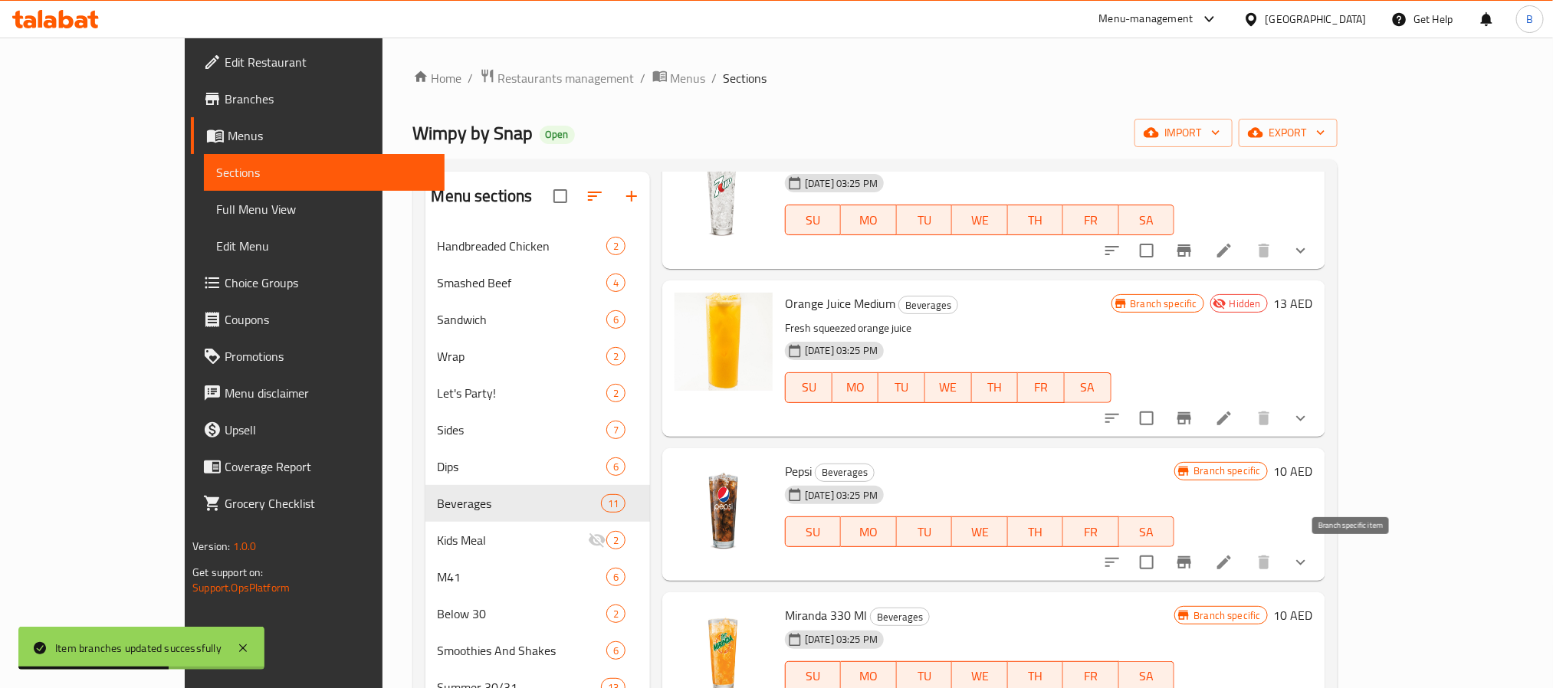
click at [1202, 575] on button "Branch-specific-item" at bounding box center [1184, 562] width 37 height 37
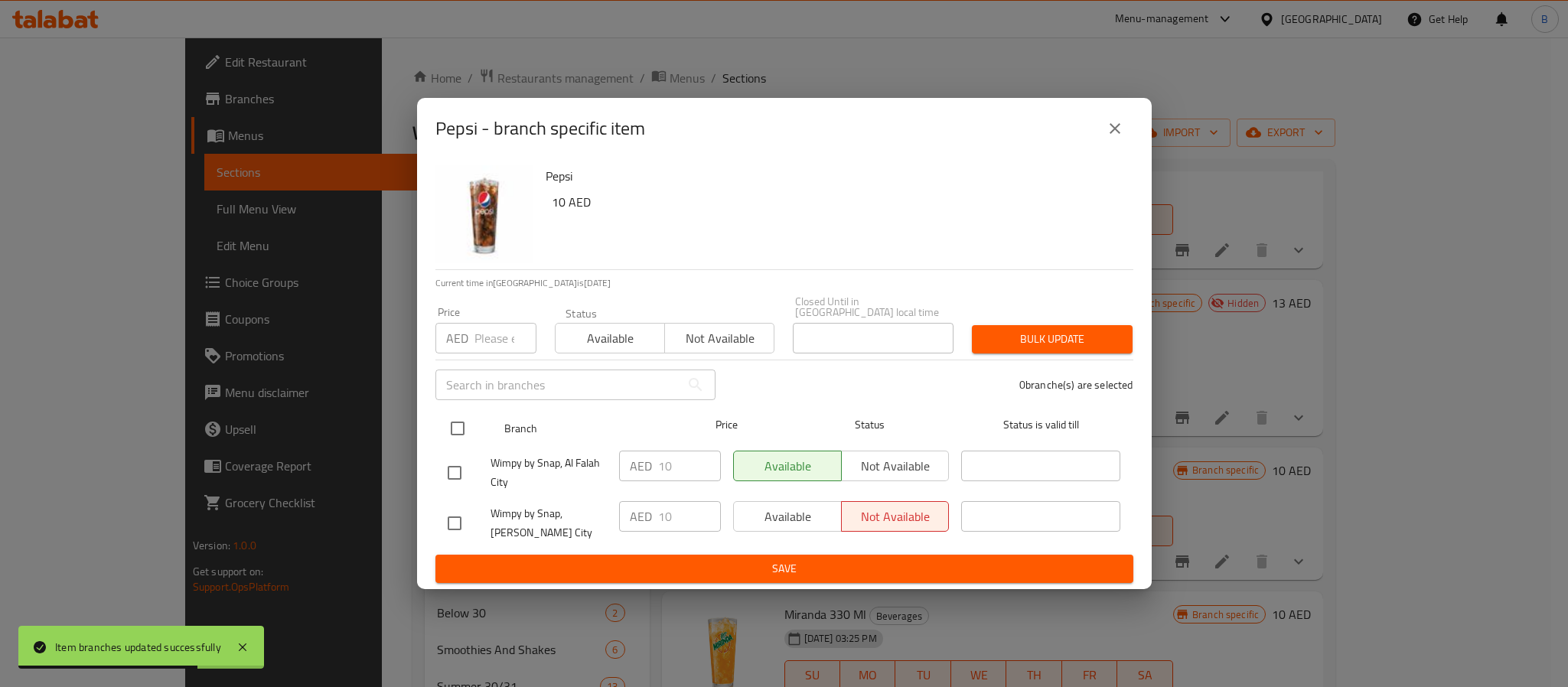
click at [447, 420] on input "checkbox" at bounding box center [457, 428] width 32 height 32
checkbox input "true"
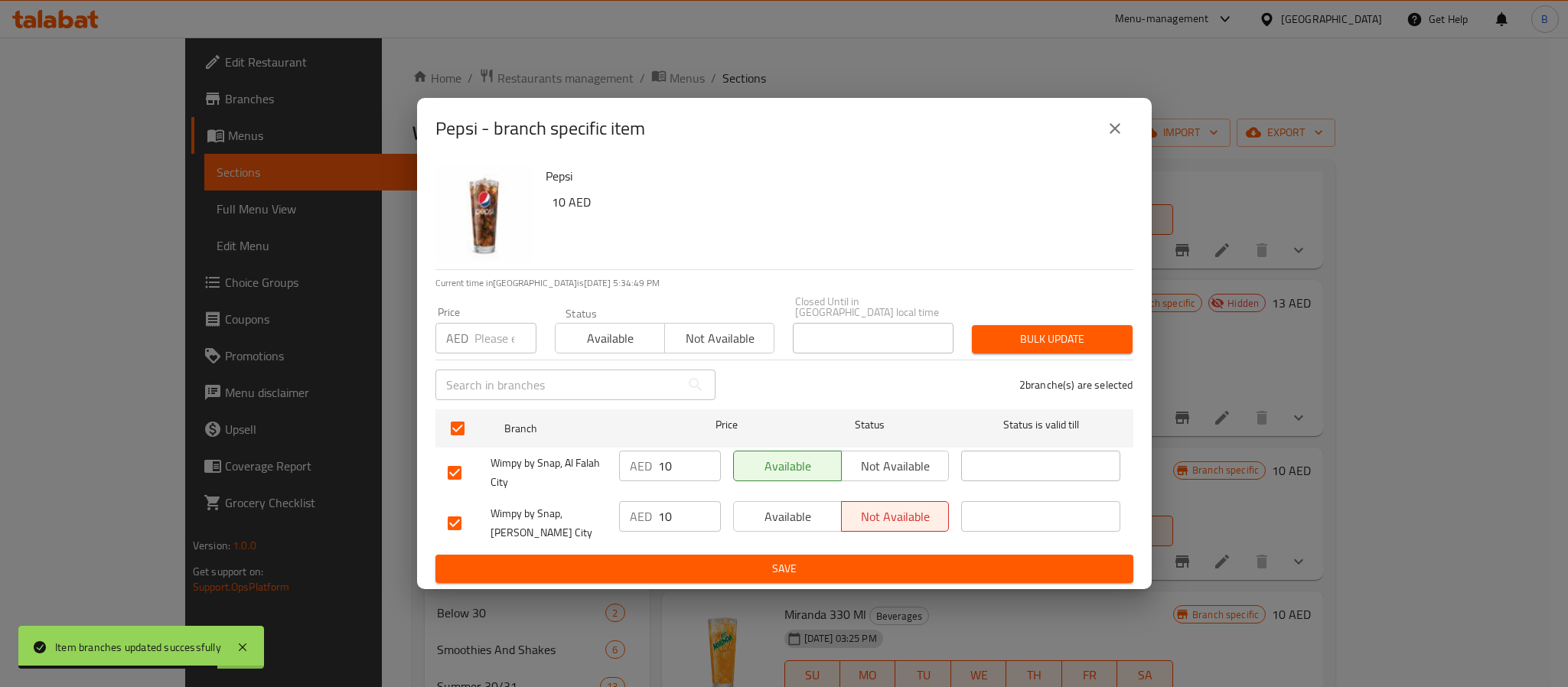
drag, startPoint x: 471, startPoint y: 343, endPoint x: 491, endPoint y: 313, distance: 36.1
click at [473, 341] on div "AED Price" at bounding box center [485, 338] width 101 height 31
click at [492, 310] on div "Price AED Price" at bounding box center [485, 330] width 101 height 47
click at [493, 329] on input "number" at bounding box center [505, 338] width 62 height 31
type input "11"
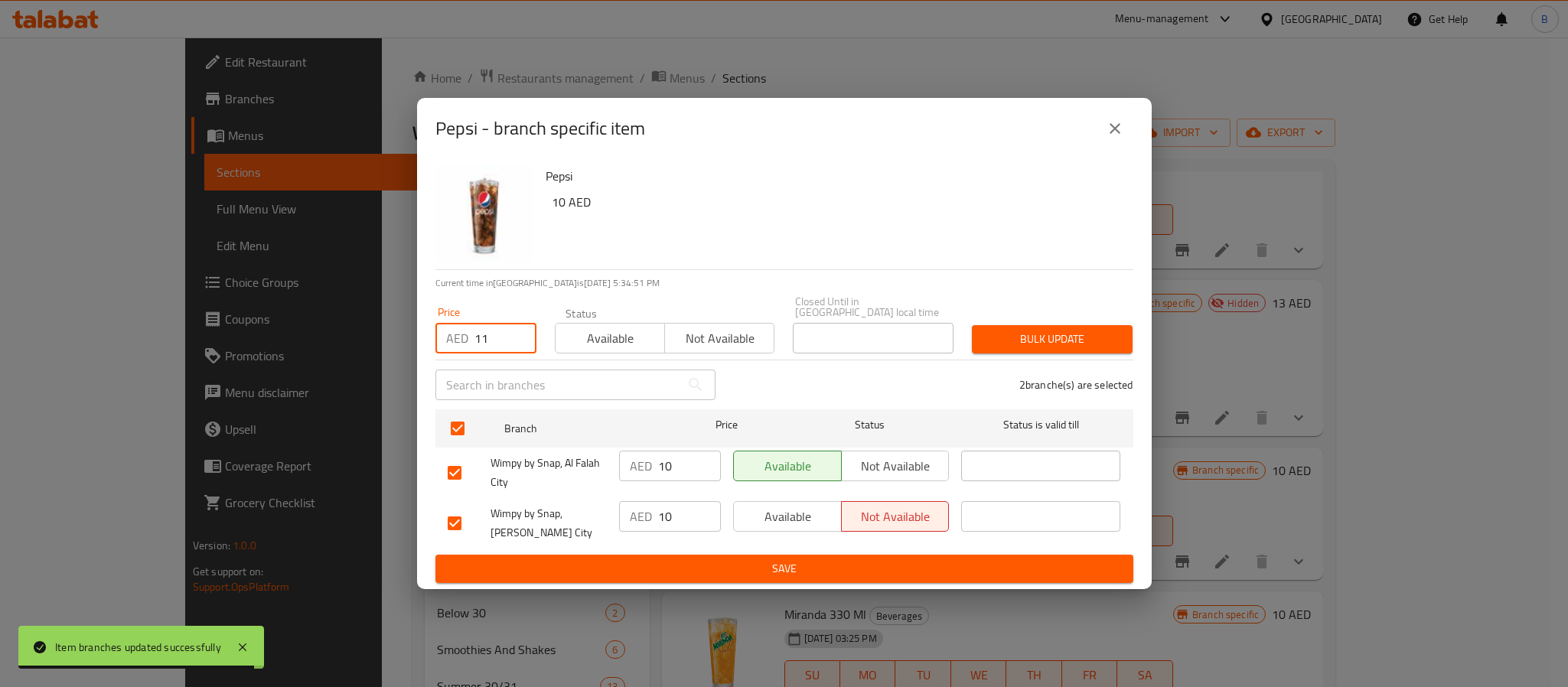
click at [1041, 336] on span "Bulk update" at bounding box center [1052, 339] width 136 height 19
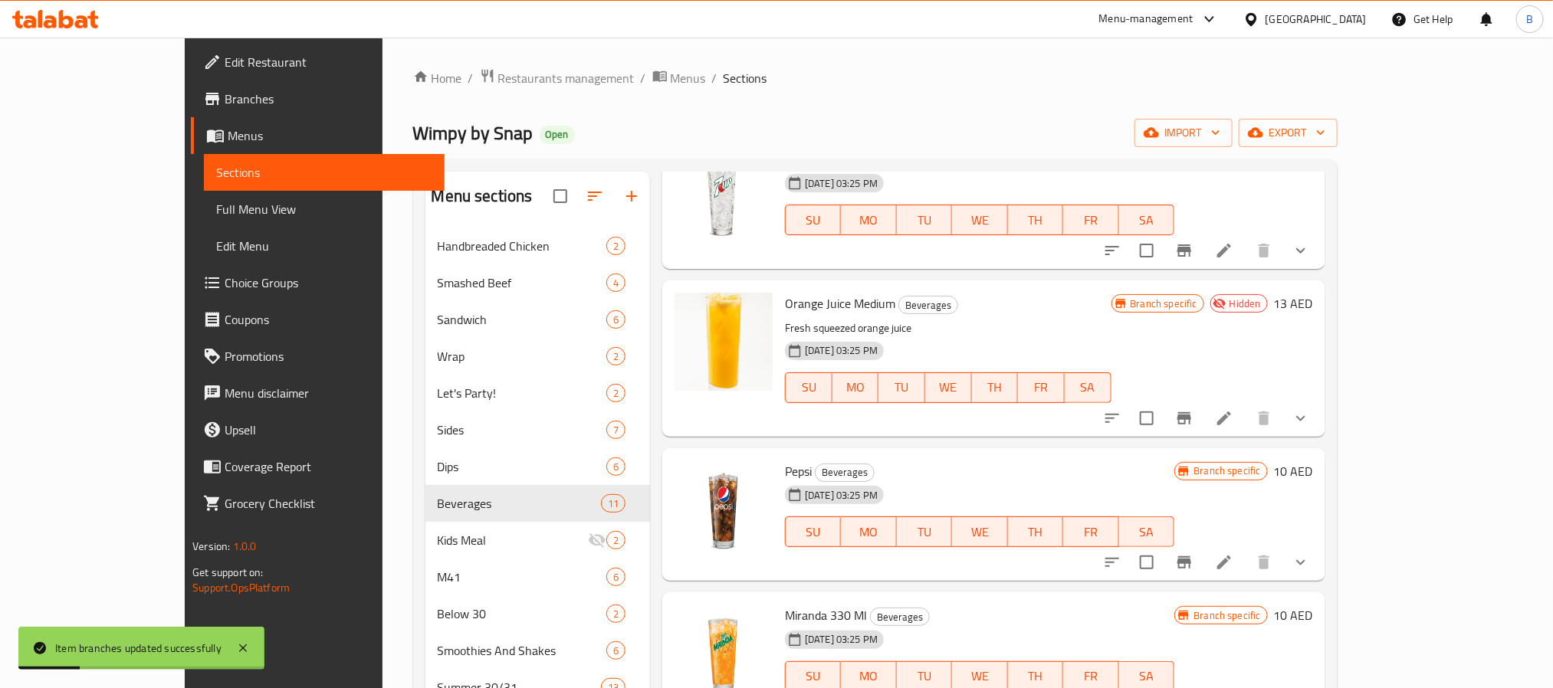
click at [1191, 559] on icon "Branch-specific-item" at bounding box center [1184, 562] width 14 height 12
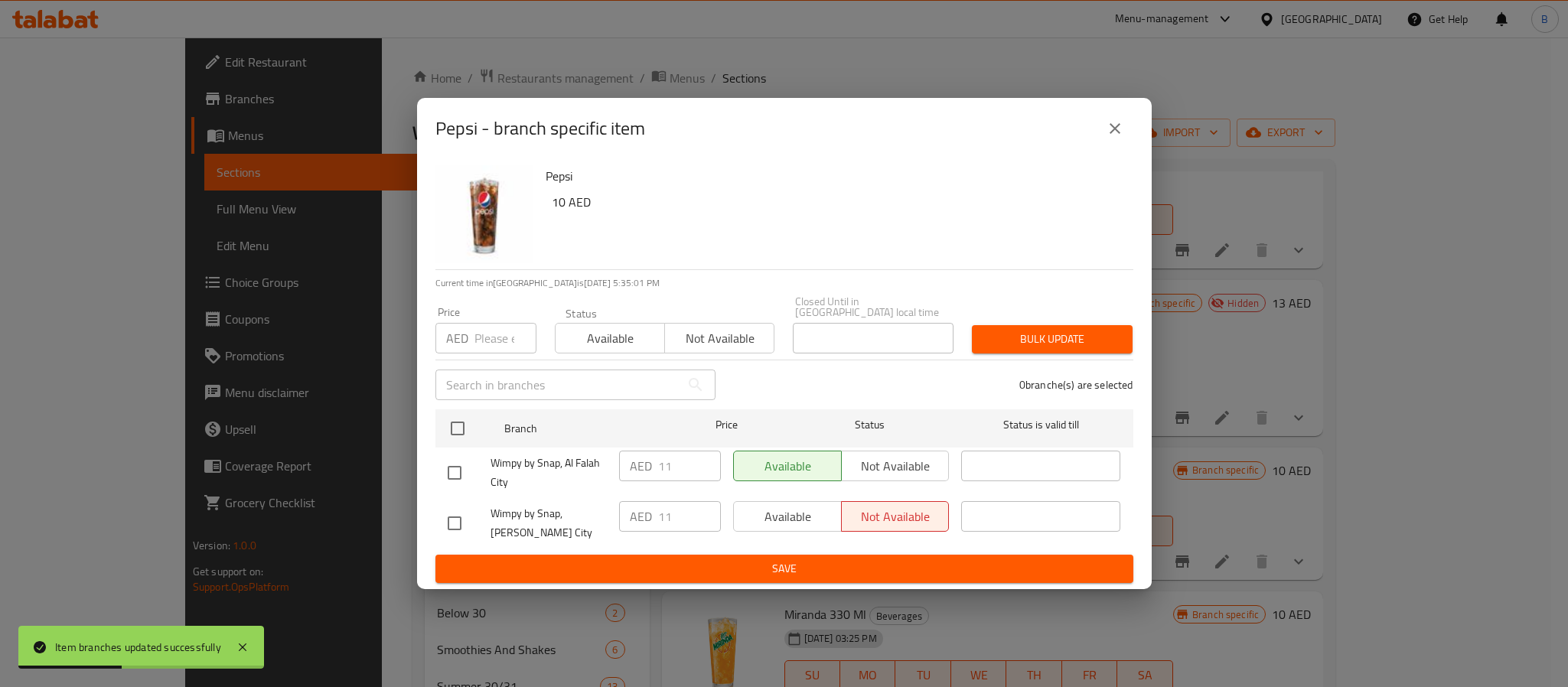
click at [1115, 131] on button "close" at bounding box center [1115, 128] width 37 height 37
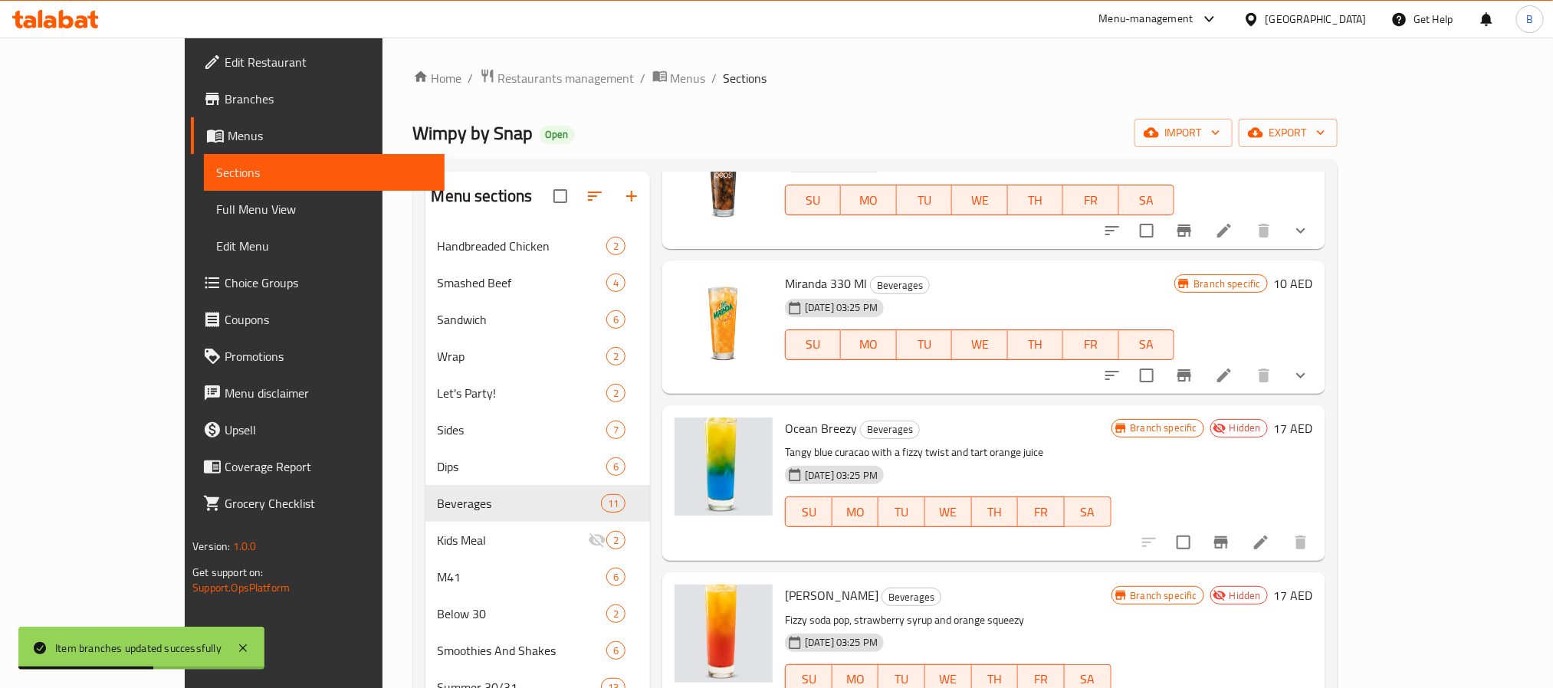
scroll to position [575, 0]
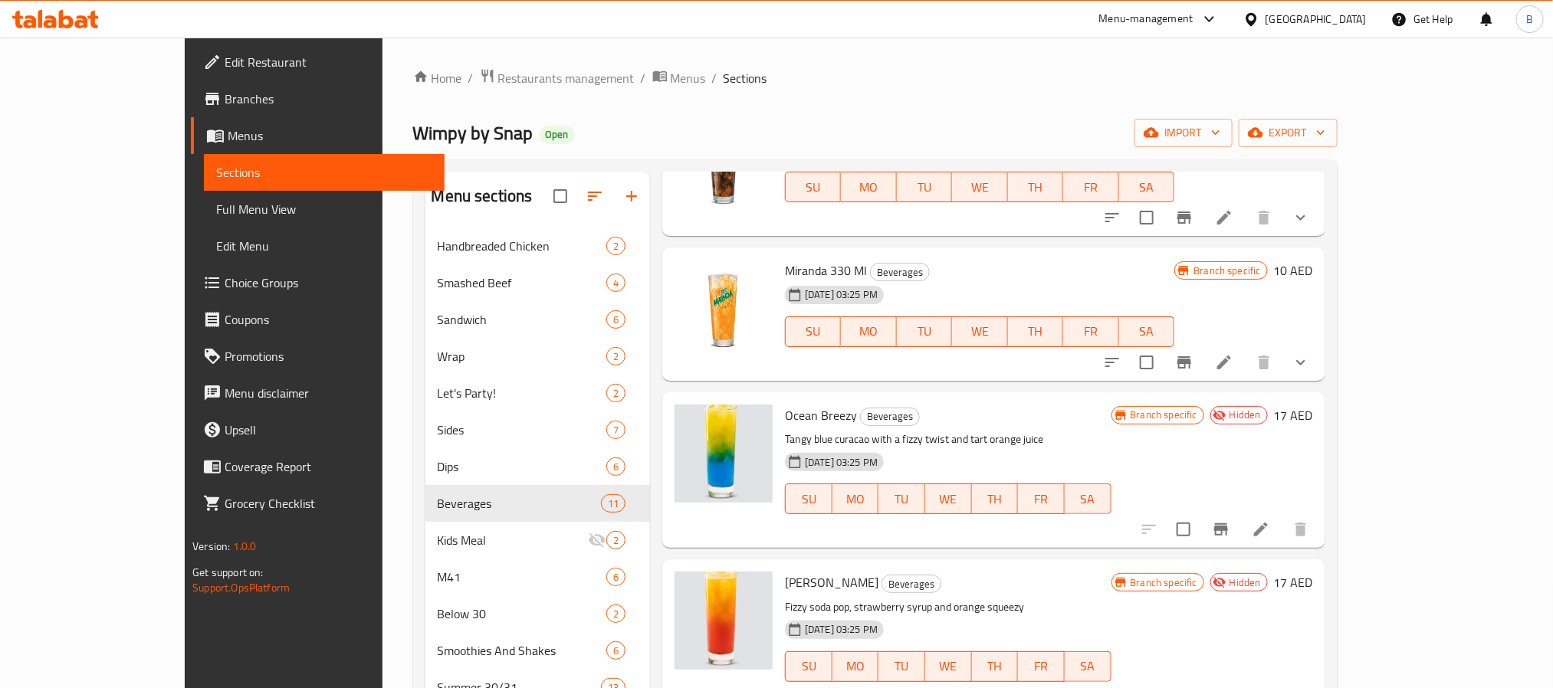
click at [785, 270] on span "Miranda 330 Ml" at bounding box center [826, 270] width 82 height 23
click at [785, 269] on span "Miranda 330 Ml" at bounding box center [826, 270] width 82 height 23
click at [1193, 366] on icon "Branch-specific-item" at bounding box center [1184, 362] width 18 height 18
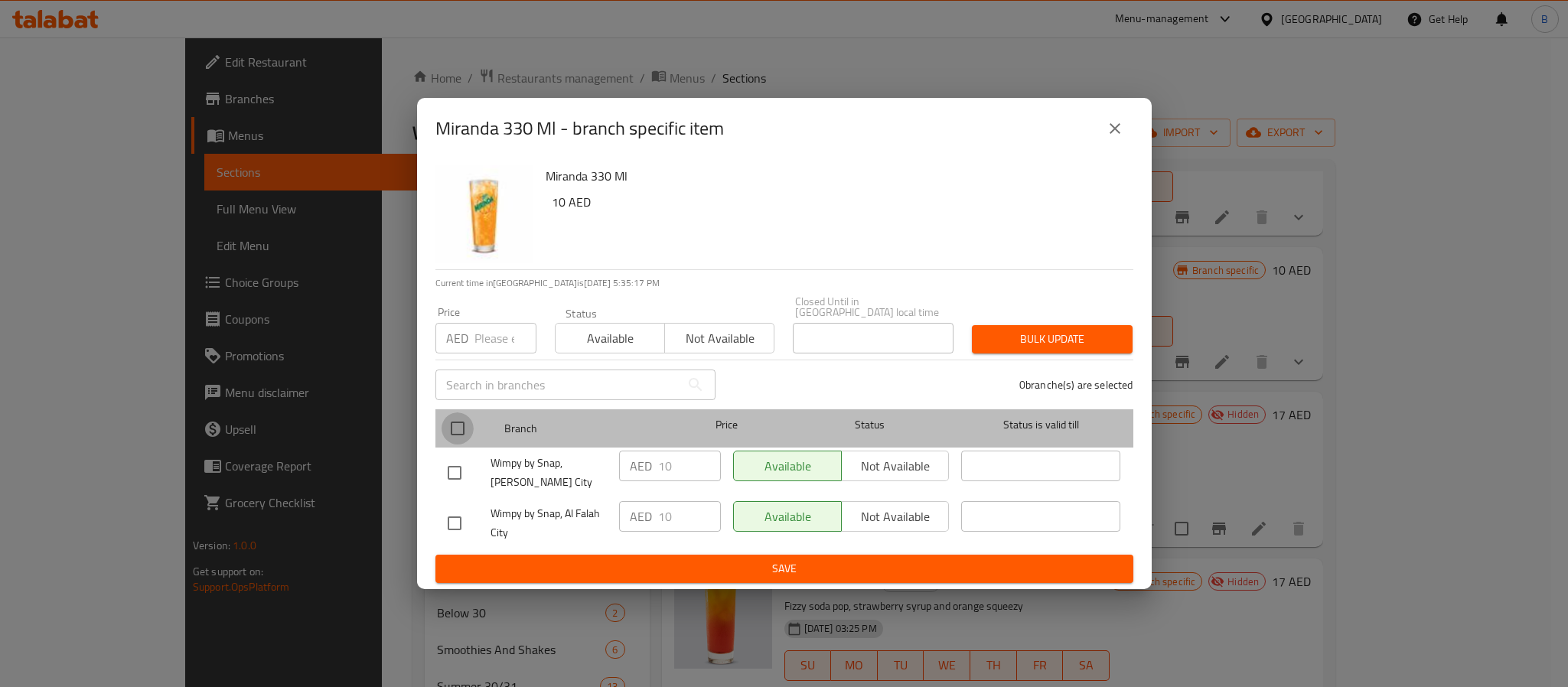
click at [455, 417] on input "checkbox" at bounding box center [457, 428] width 32 height 32
checkbox input "true"
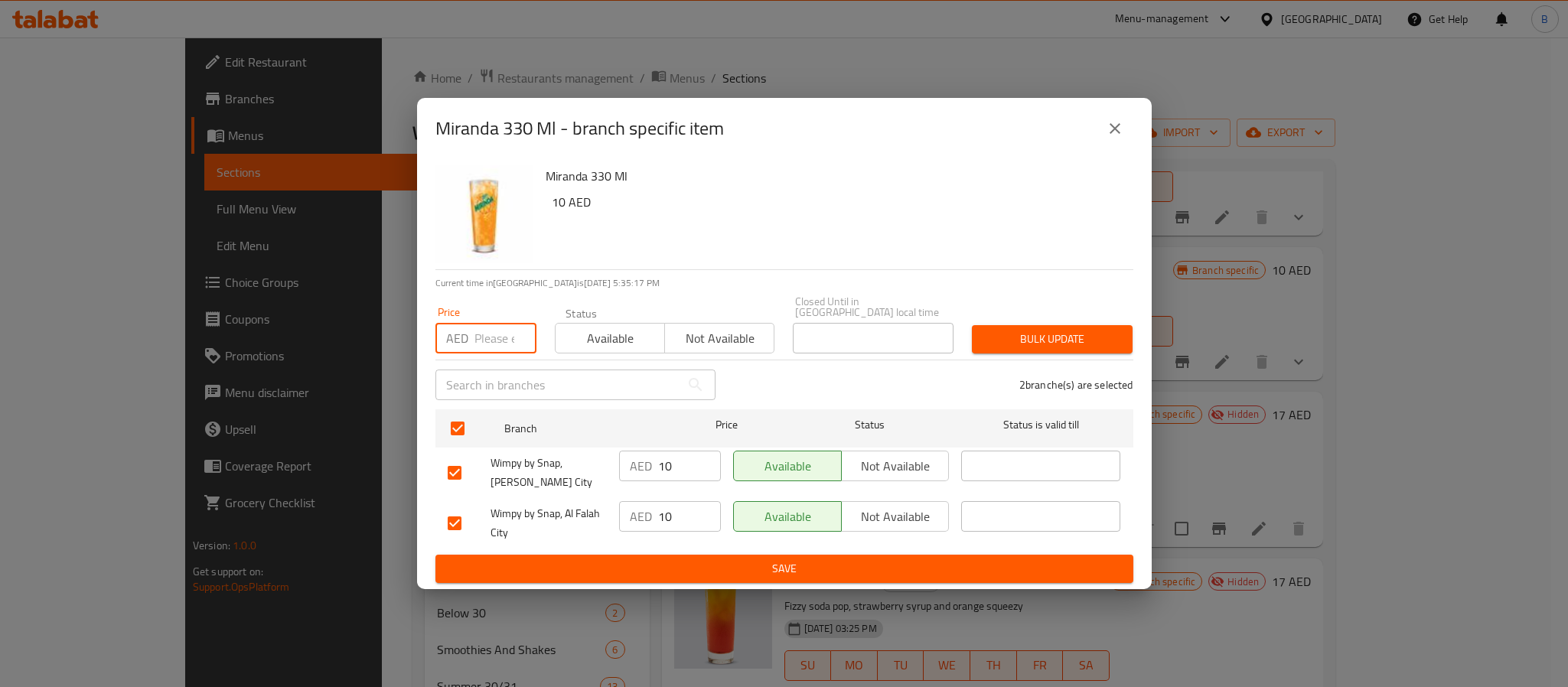
click at [483, 334] on input "number" at bounding box center [505, 338] width 62 height 31
type input "11"
click at [1041, 330] on span "Bulk update" at bounding box center [1052, 339] width 136 height 19
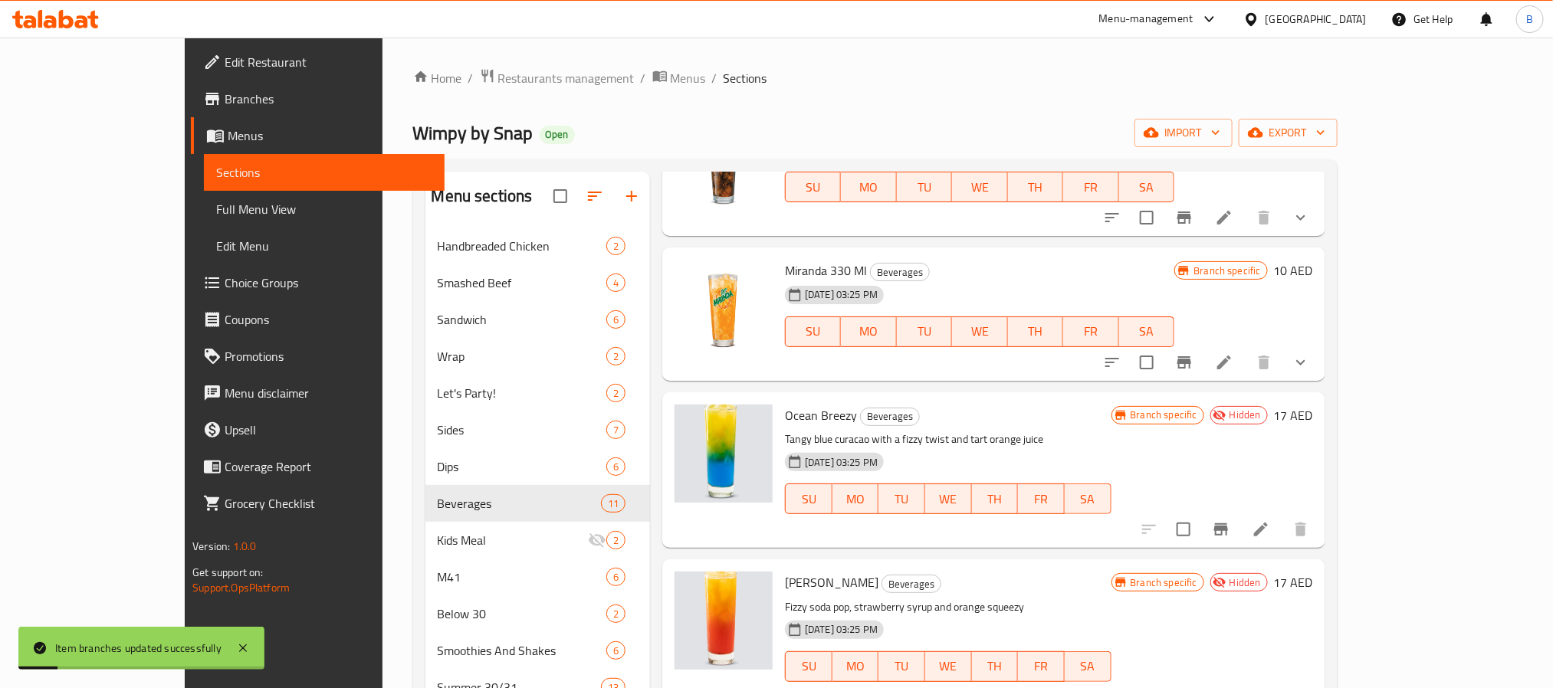
click at [1245, 375] on li at bounding box center [1223, 363] width 43 height 28
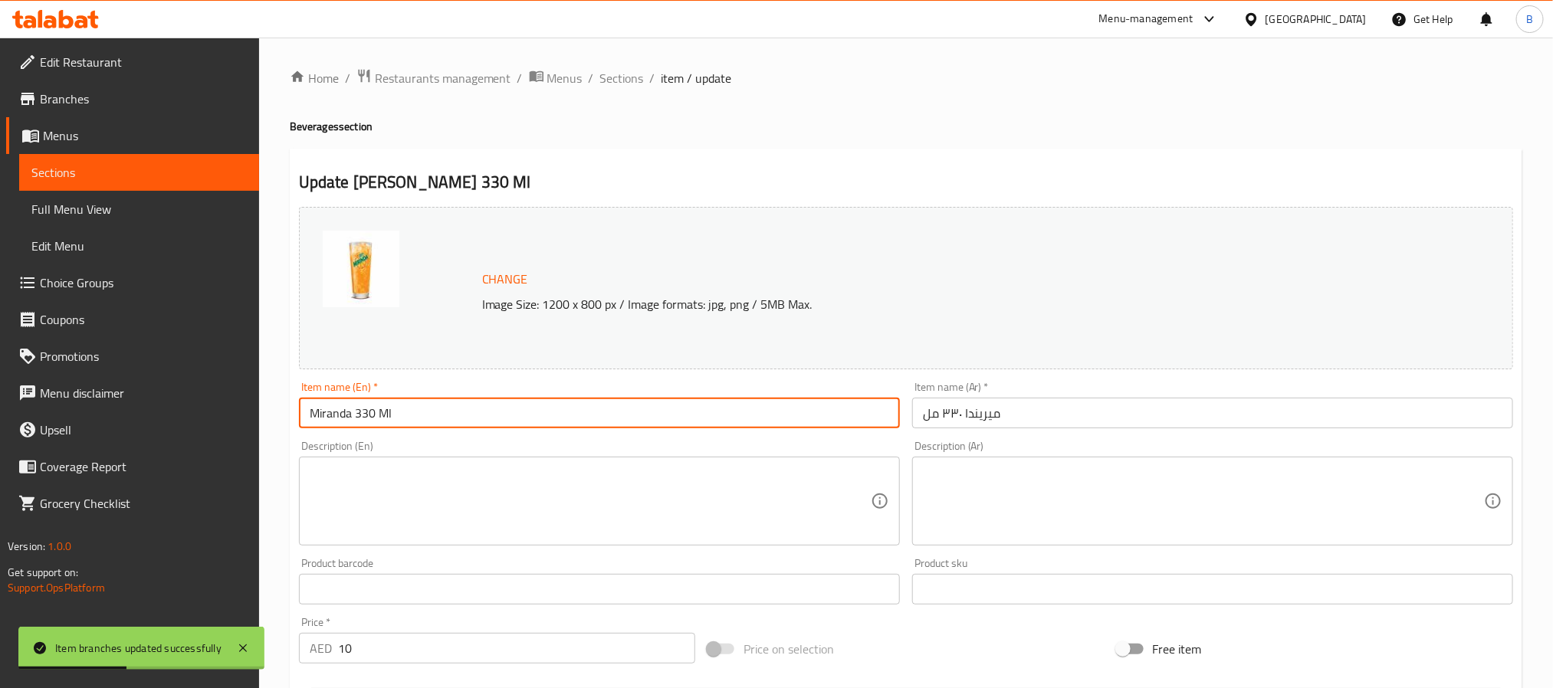
drag, startPoint x: 415, startPoint y: 414, endPoint x: 359, endPoint y: 414, distance: 55.9
click at [359, 414] on input "Miranda 330 Ml" at bounding box center [599, 413] width 601 height 31
type input "Miranda"
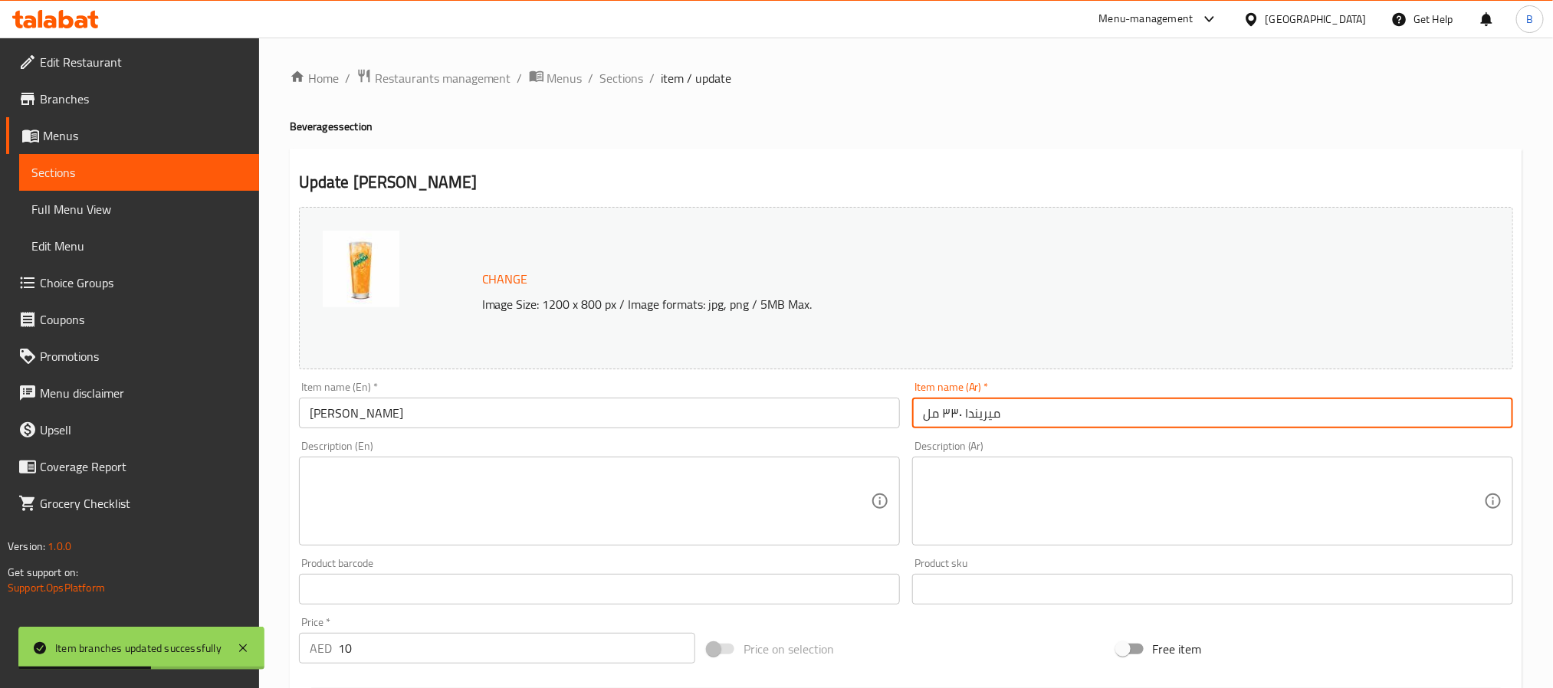
click at [1087, 412] on input "ميريندا ٣٣٠ مل" at bounding box center [1212, 413] width 601 height 31
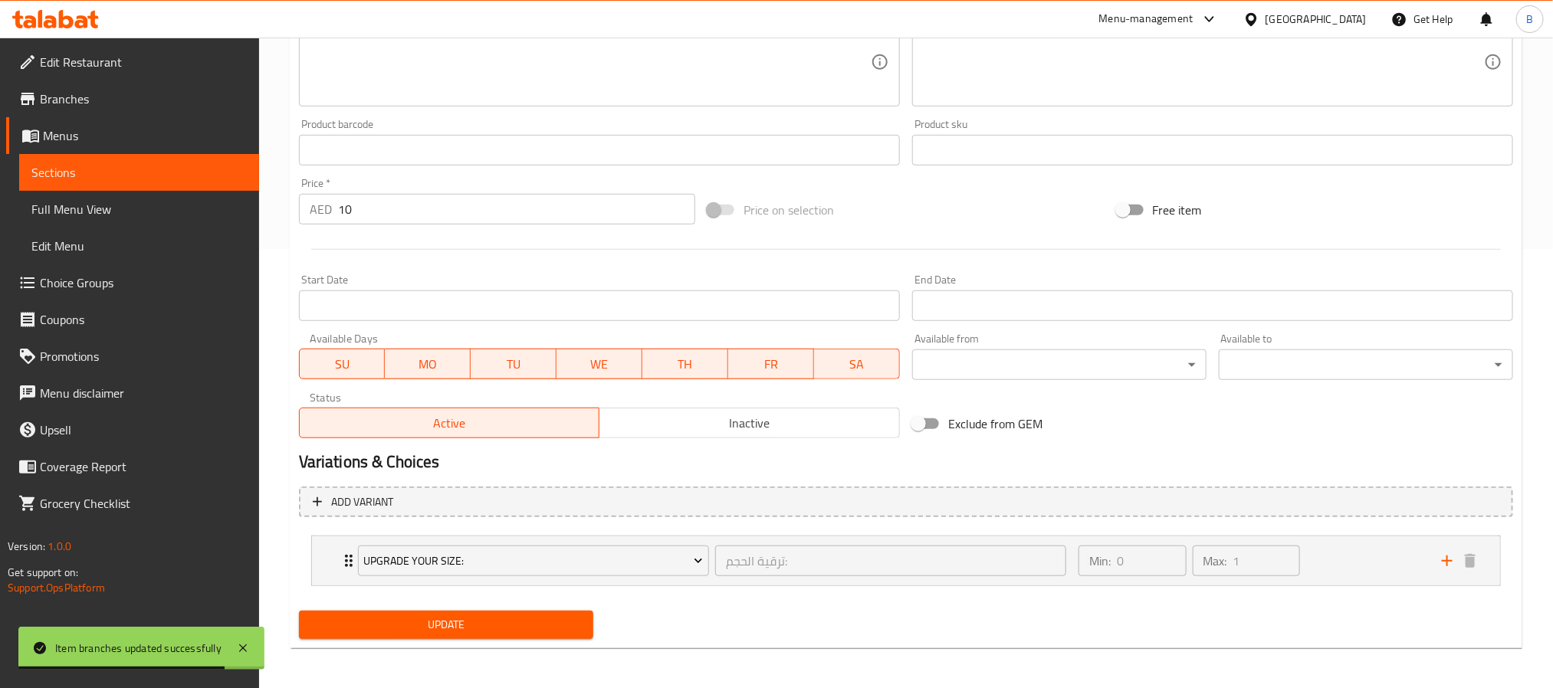
scroll to position [442, 0]
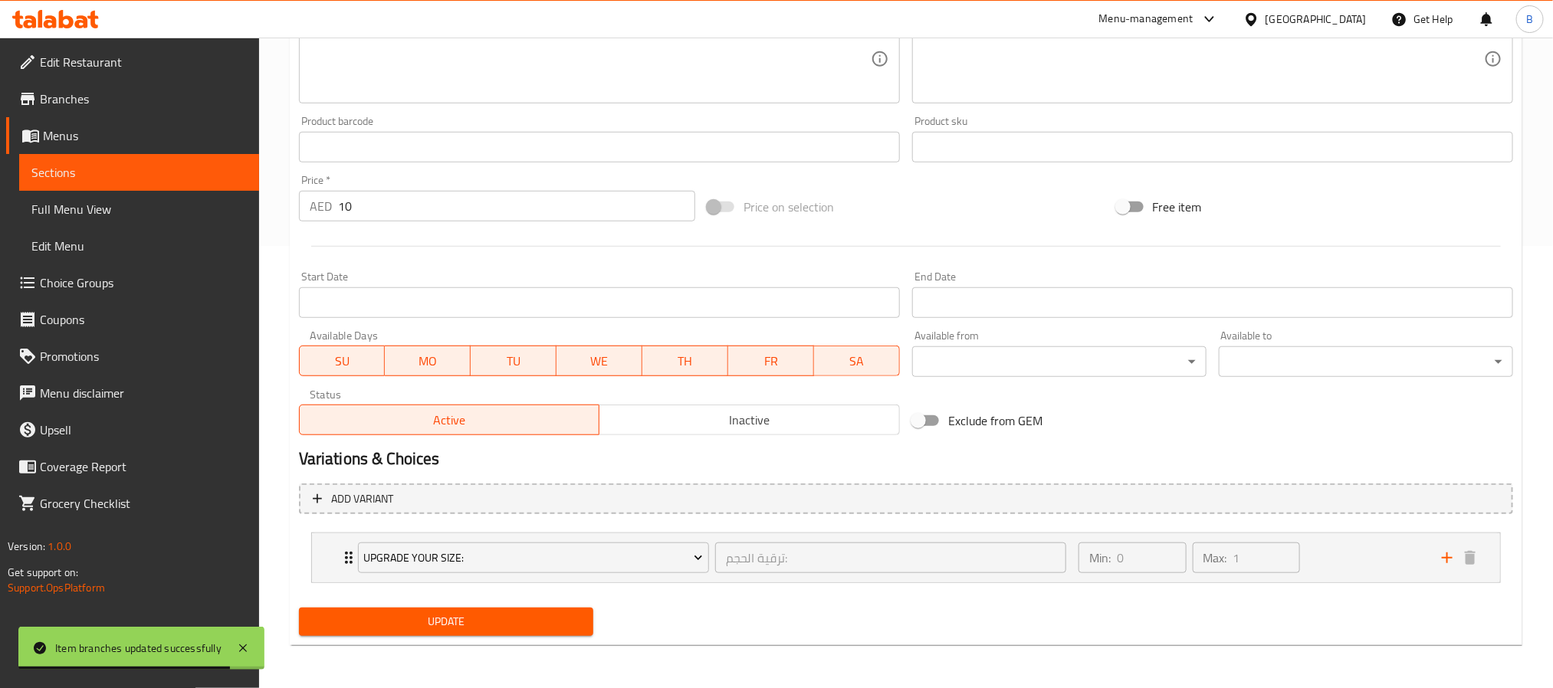
type input "ميريندا"
click at [373, 609] on button "Update" at bounding box center [446, 622] width 294 height 28
click at [440, 628] on span "Update" at bounding box center [446, 621] width 270 height 19
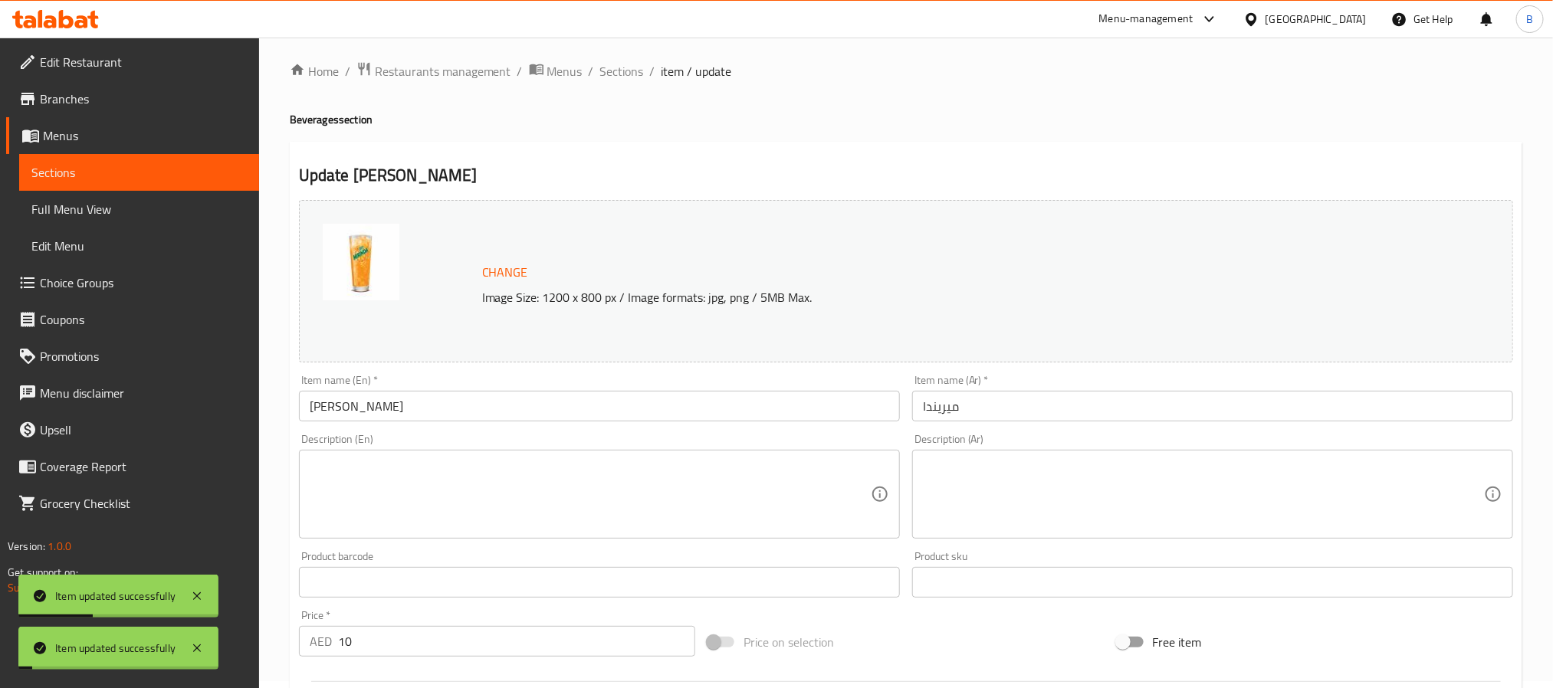
scroll to position [0, 0]
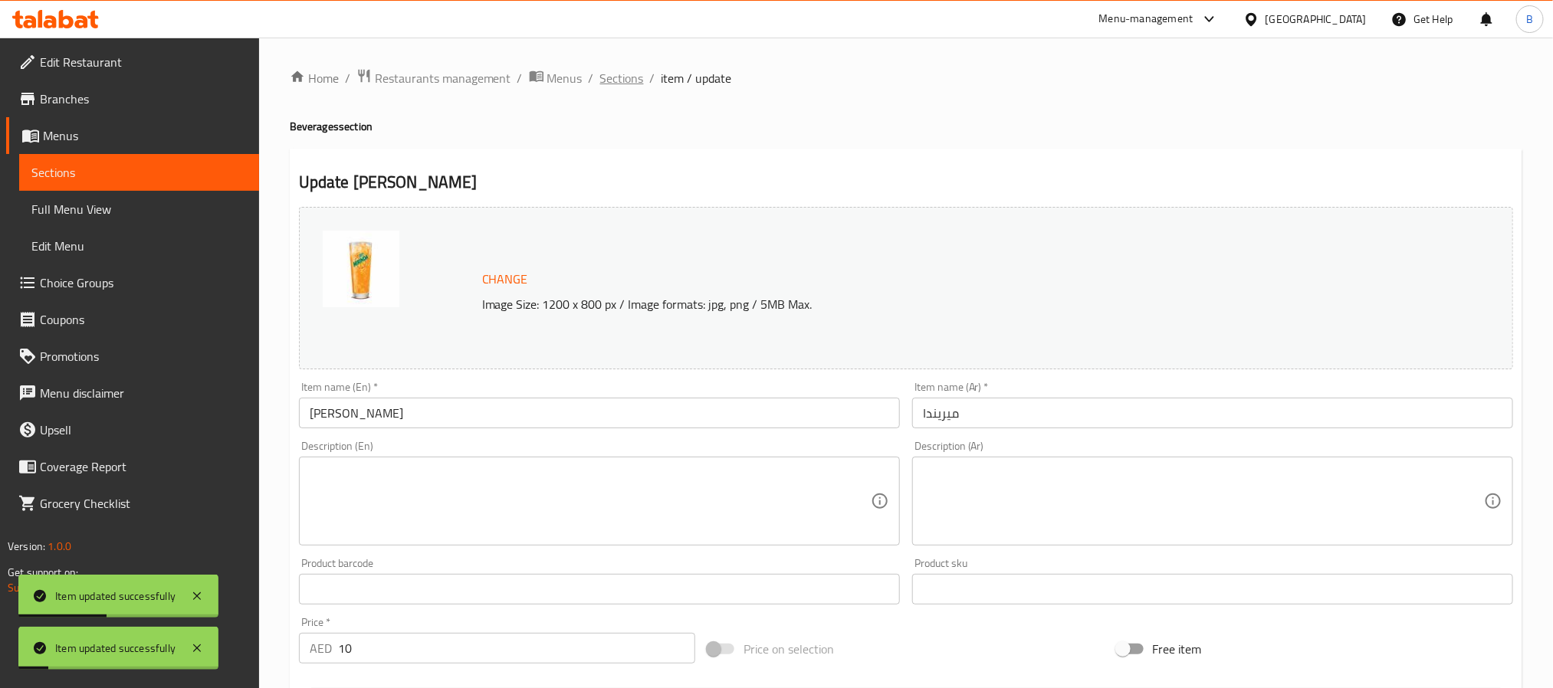
click at [618, 80] on span "Sections" at bounding box center [622, 78] width 44 height 18
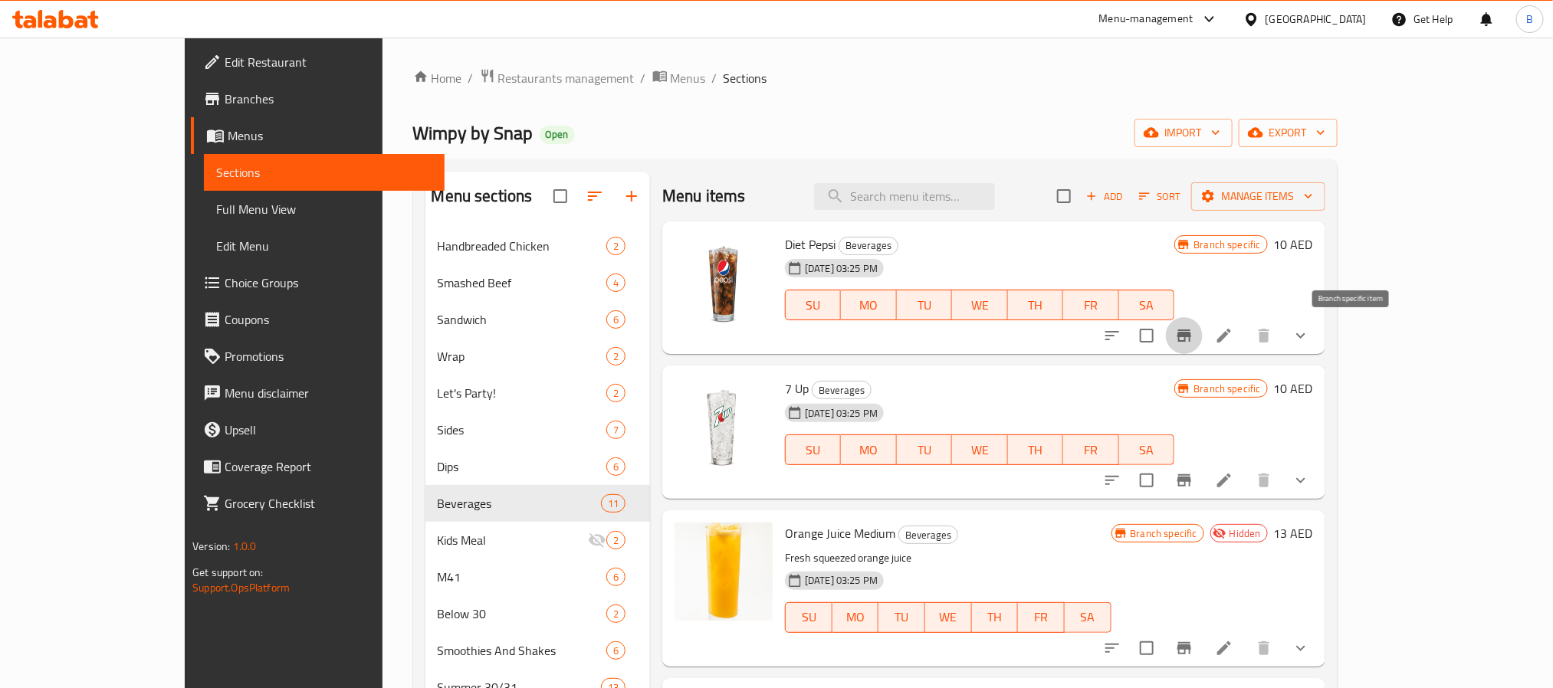
click at [1193, 334] on icon "Branch-specific-item" at bounding box center [1184, 335] width 18 height 18
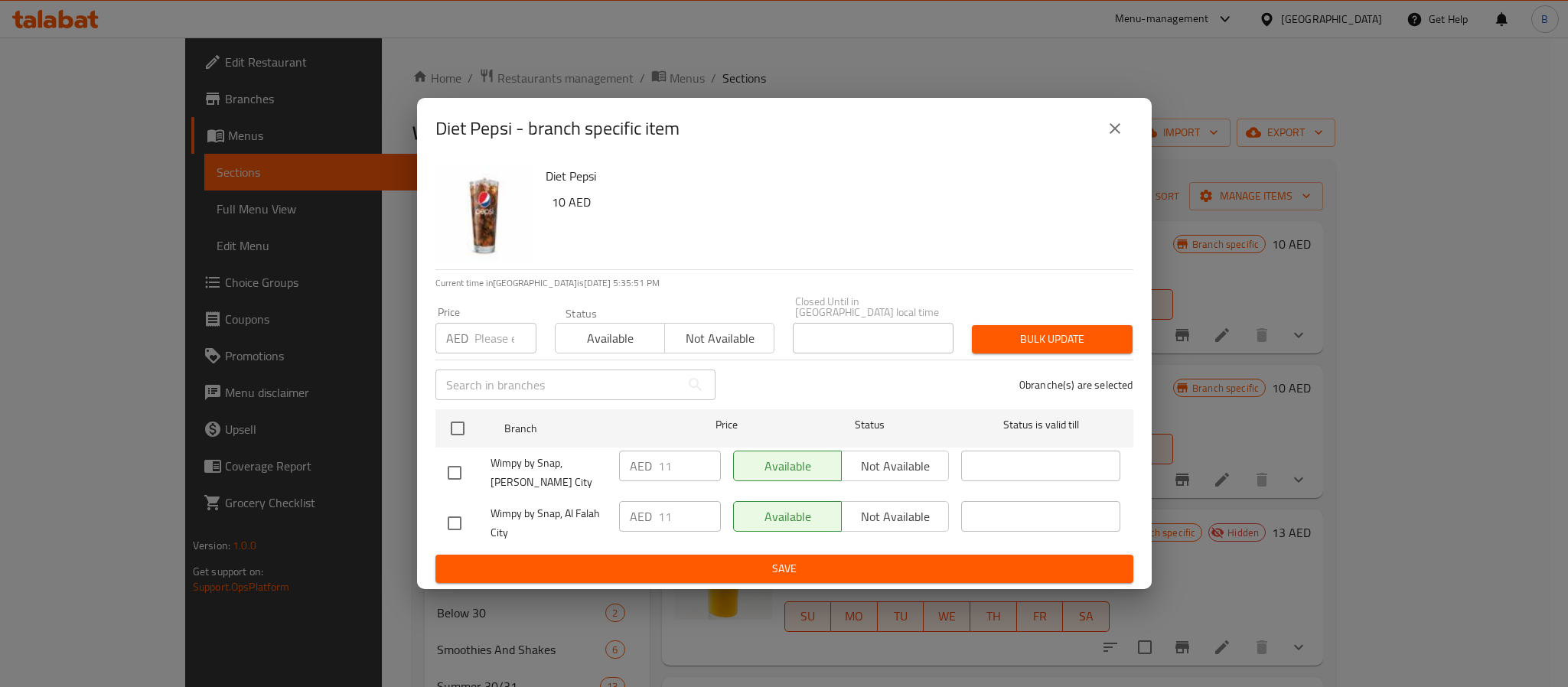
click at [1123, 122] on icon "close" at bounding box center [1115, 129] width 18 height 18
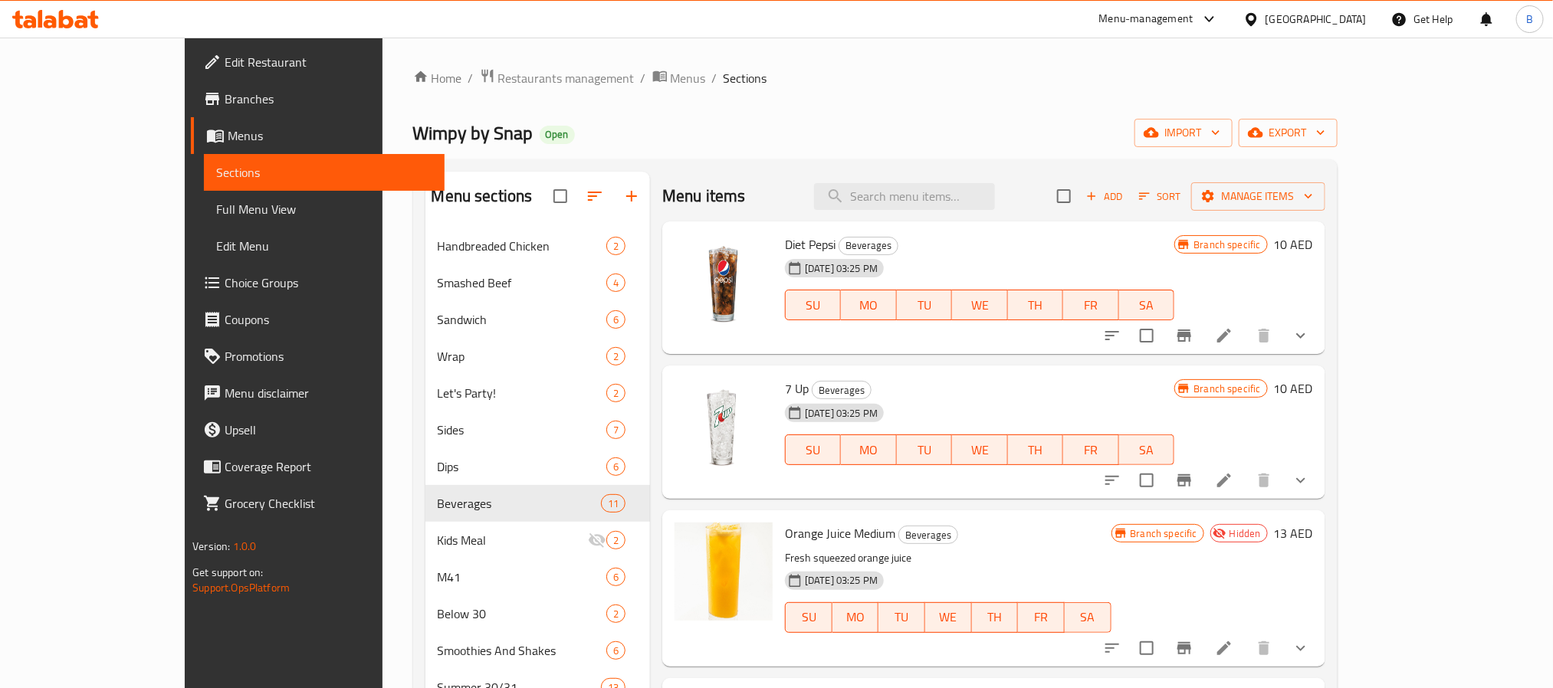
click at [1202, 467] on button "Branch-specific-item" at bounding box center [1184, 480] width 37 height 37
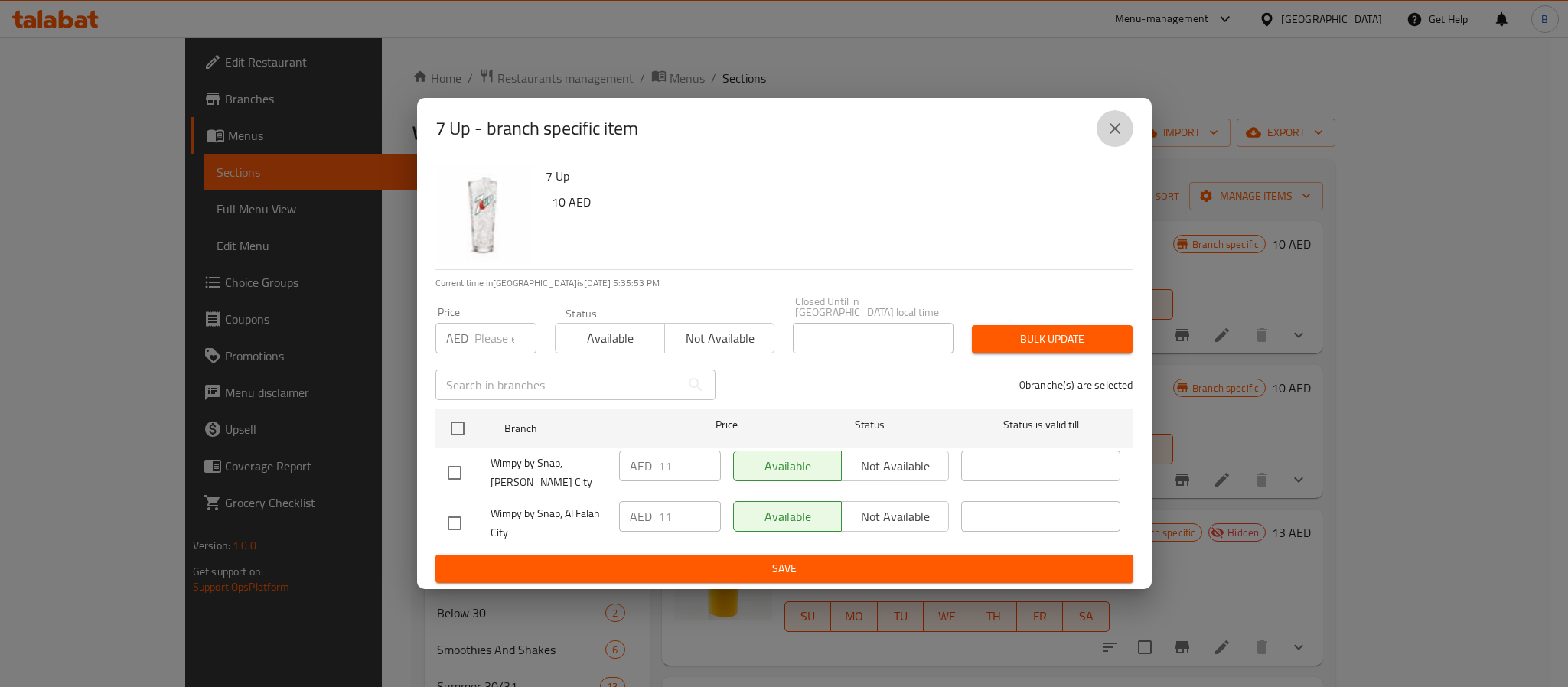
drag, startPoint x: 1110, startPoint y: 122, endPoint x: 1086, endPoint y: 162, distance: 46.6
click at [1112, 122] on icon "close" at bounding box center [1115, 129] width 18 height 18
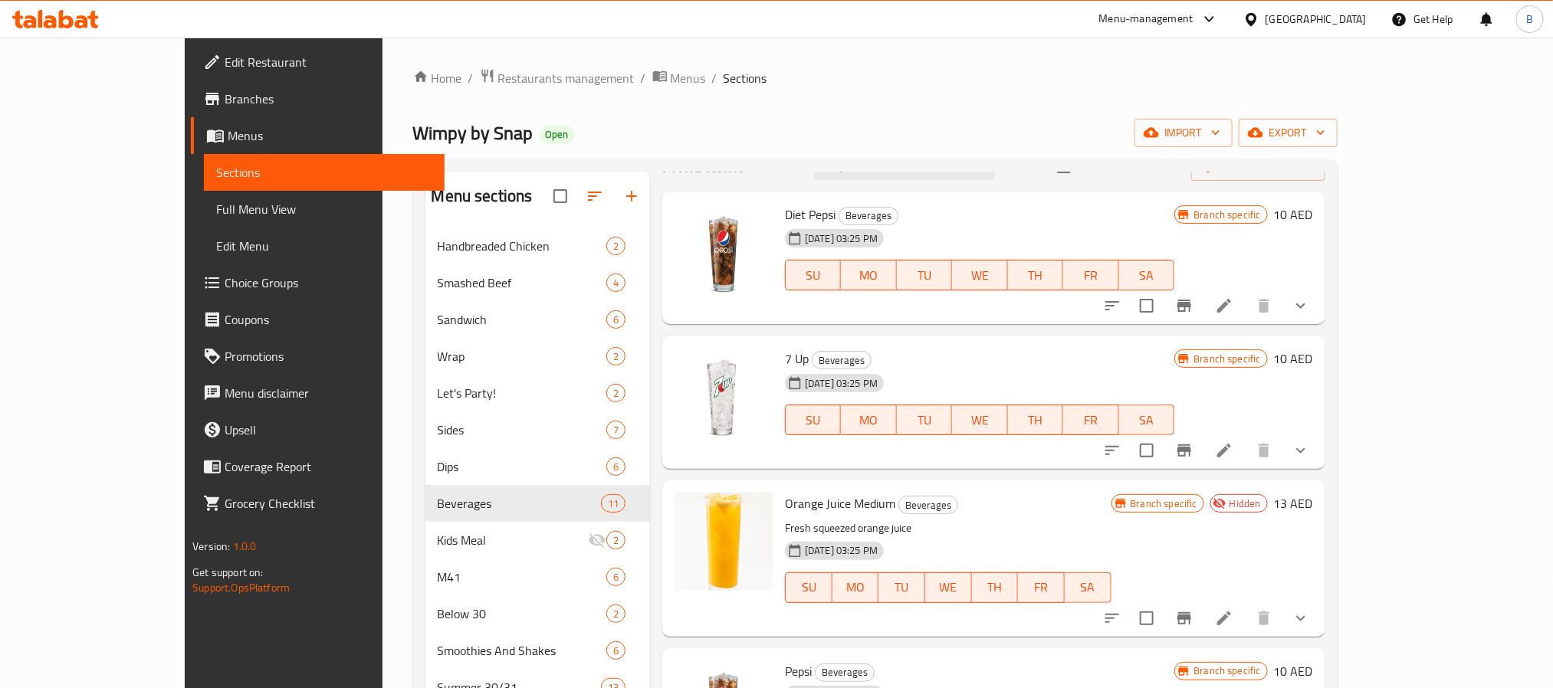
scroll to position [230, 0]
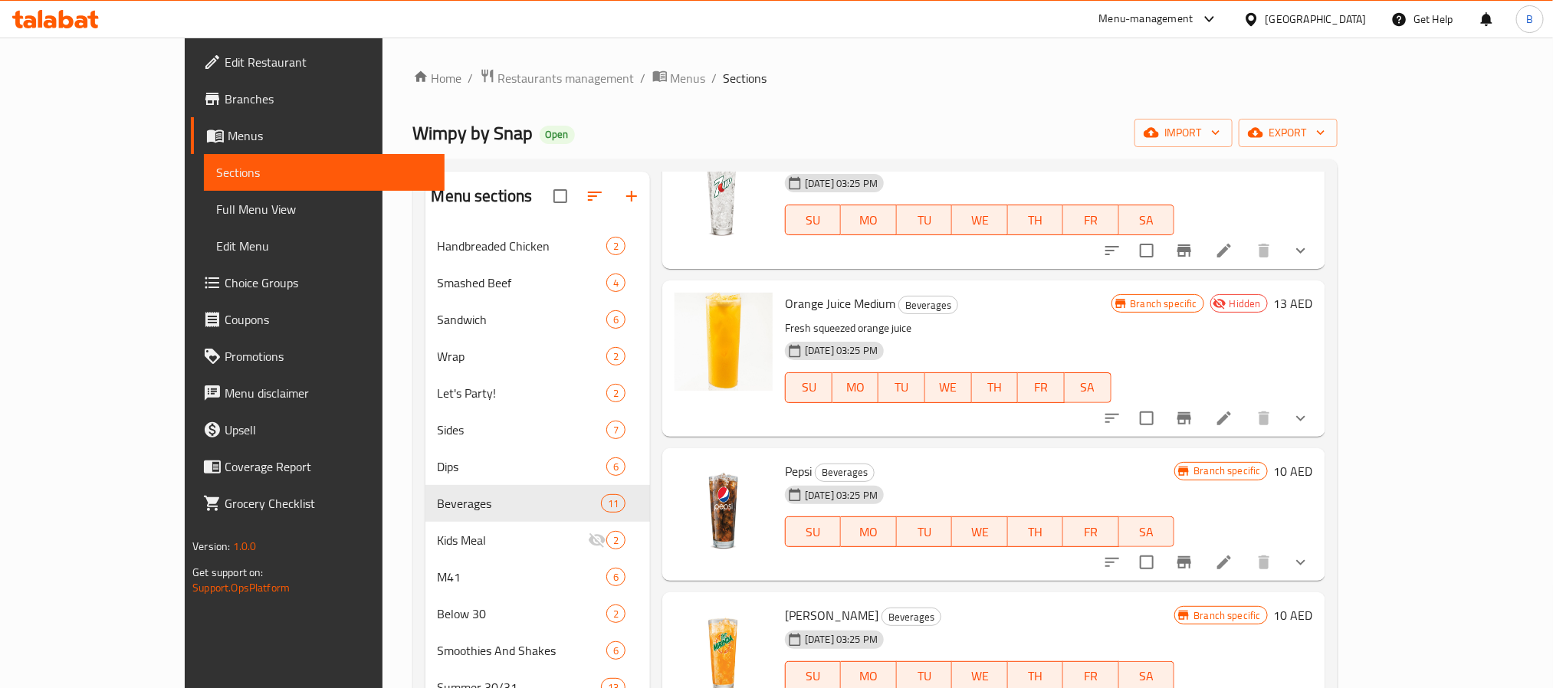
click at [1202, 552] on button "Branch-specific-item" at bounding box center [1184, 562] width 37 height 37
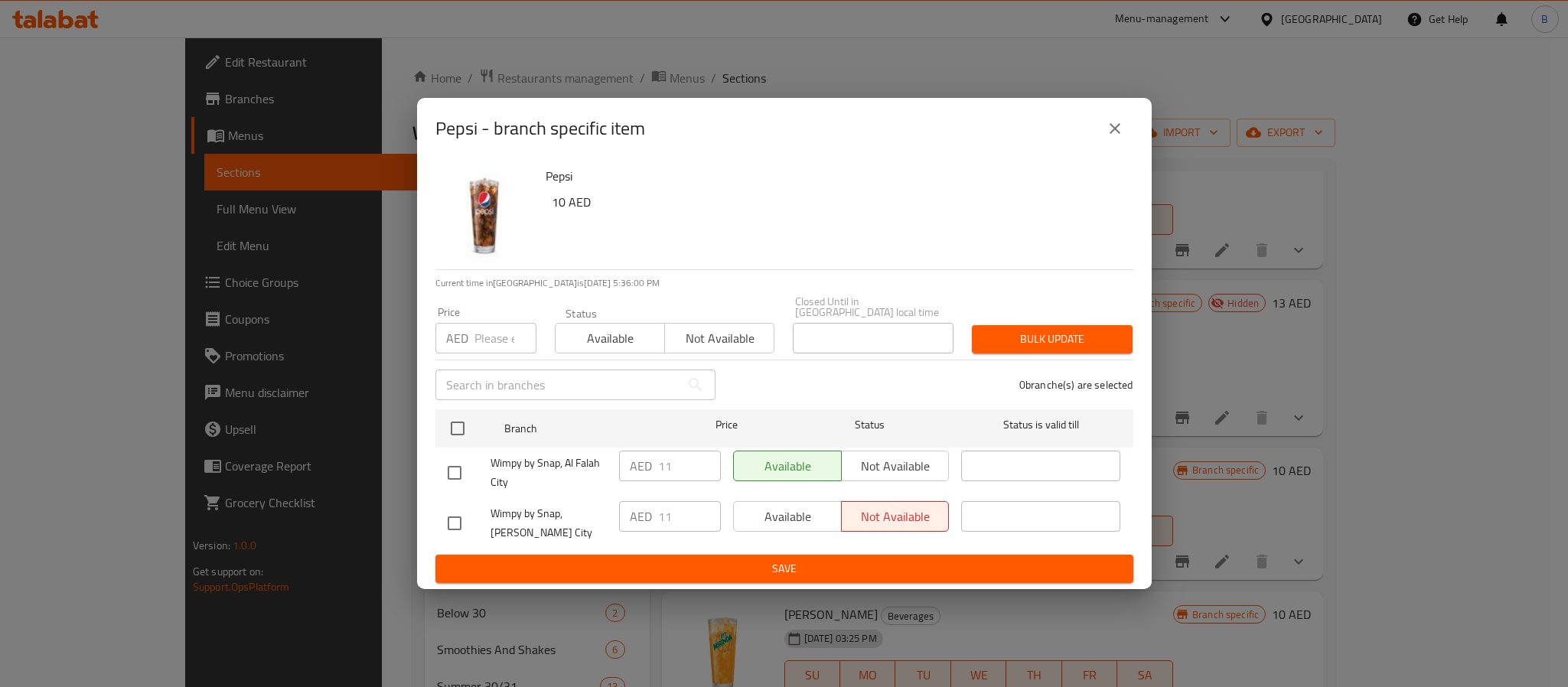
click at [1121, 120] on icon "close" at bounding box center [1115, 129] width 18 height 18
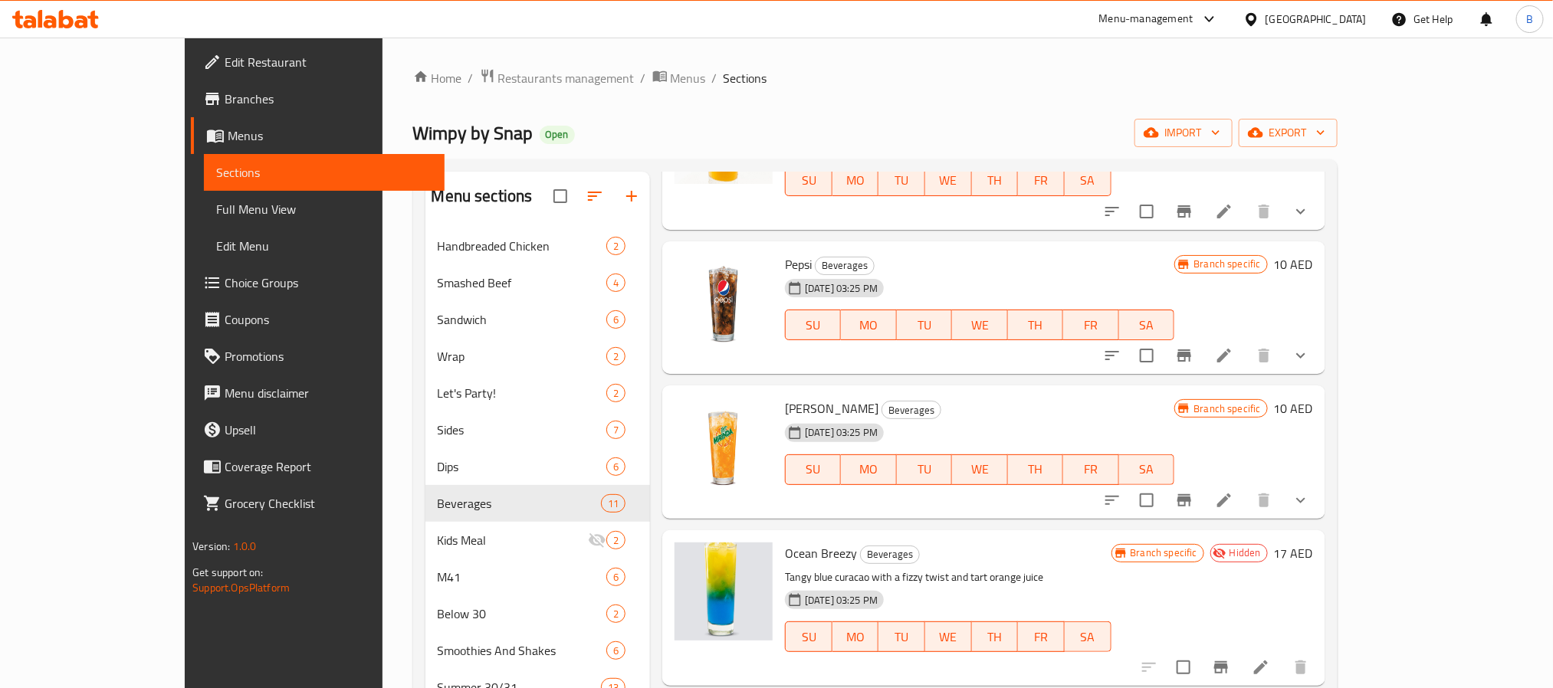
scroll to position [460, 0]
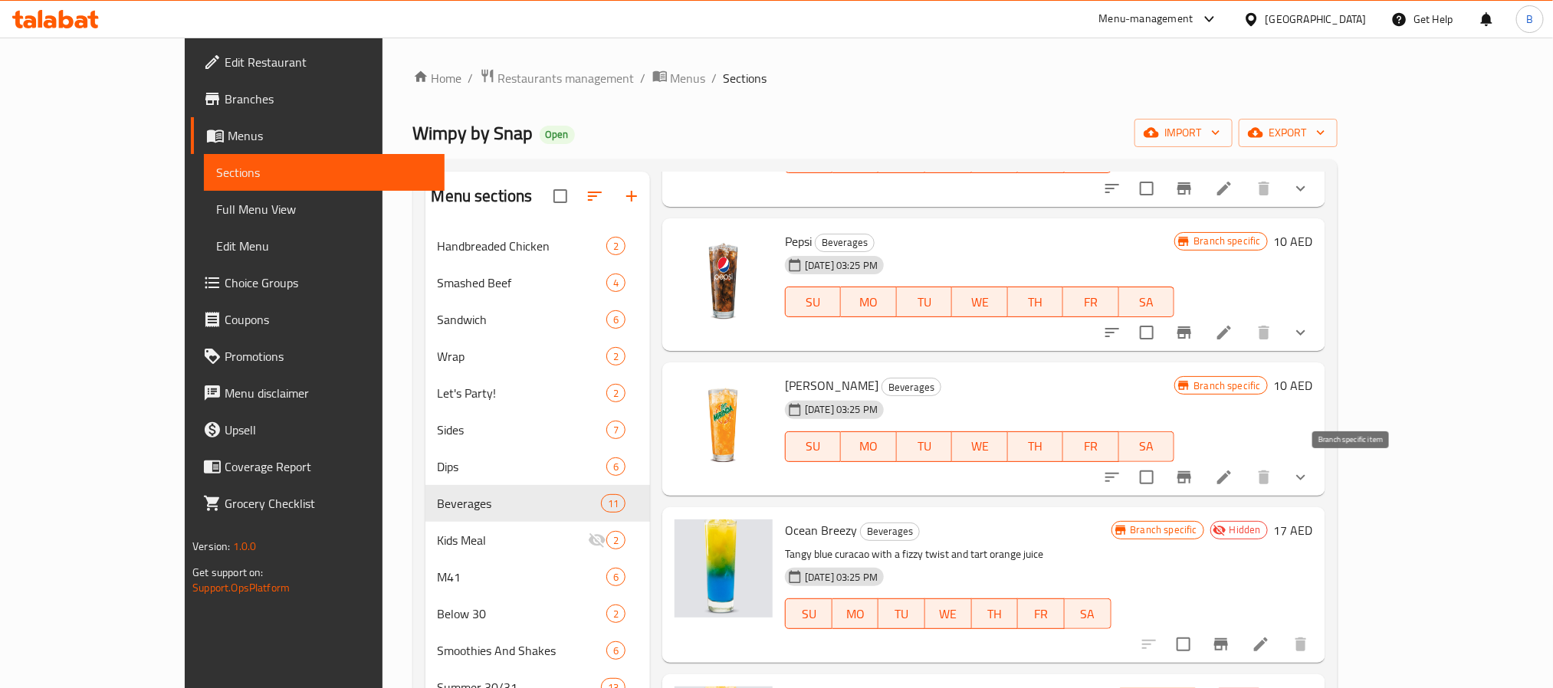
click at [1193, 484] on icon "Branch-specific-item" at bounding box center [1184, 477] width 18 height 18
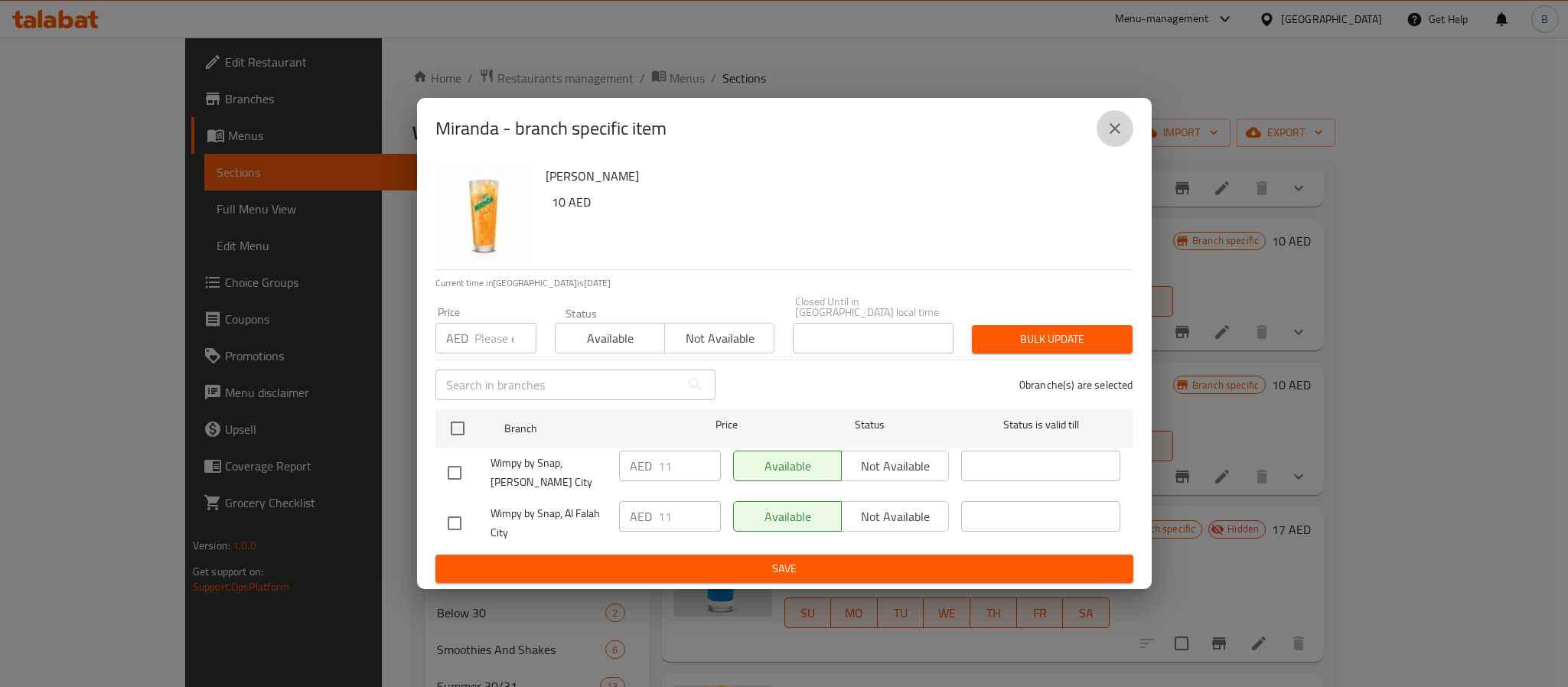
click at [1121, 136] on button "close" at bounding box center [1115, 128] width 37 height 37
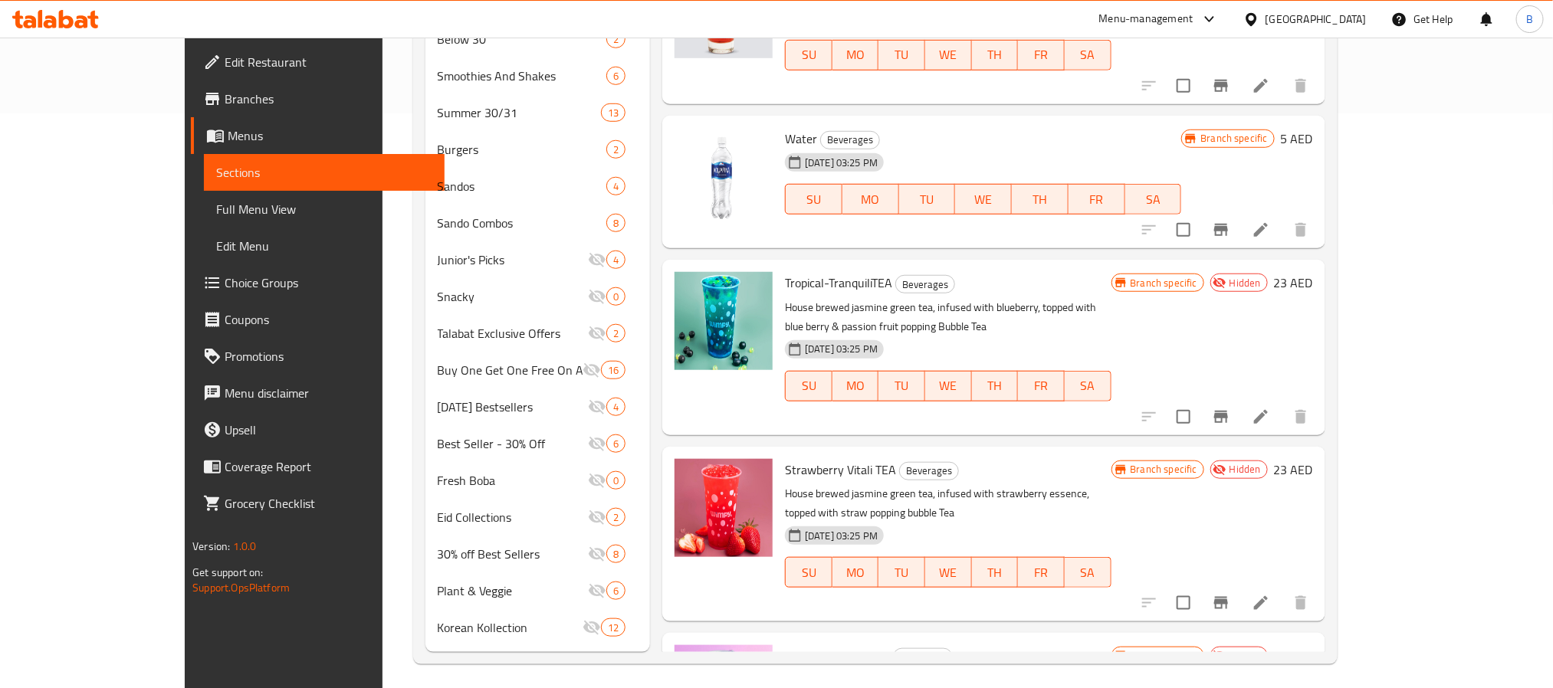
scroll to position [610, 0]
click at [1239, 228] on button "Branch-specific-item" at bounding box center [1220, 231] width 37 height 37
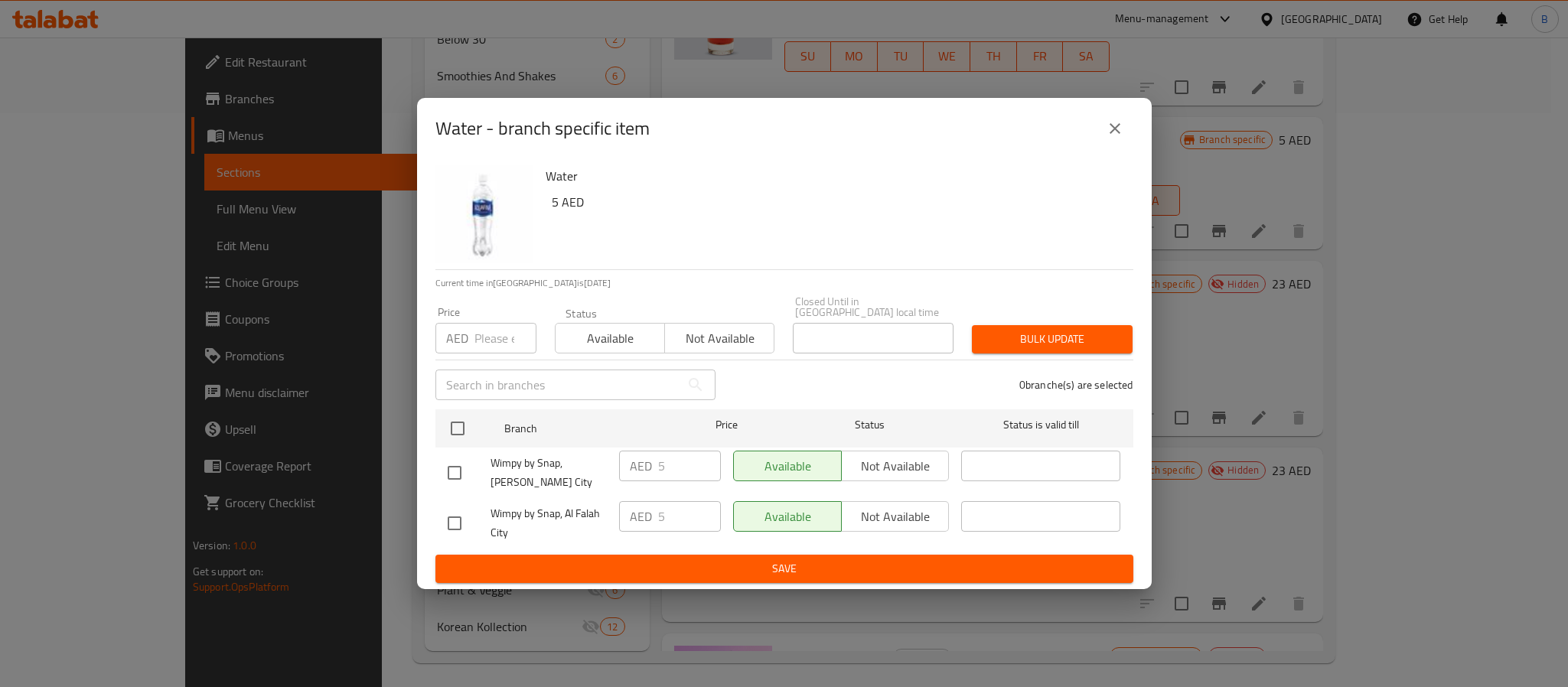
click at [1119, 129] on icon "close" at bounding box center [1115, 129] width 18 height 18
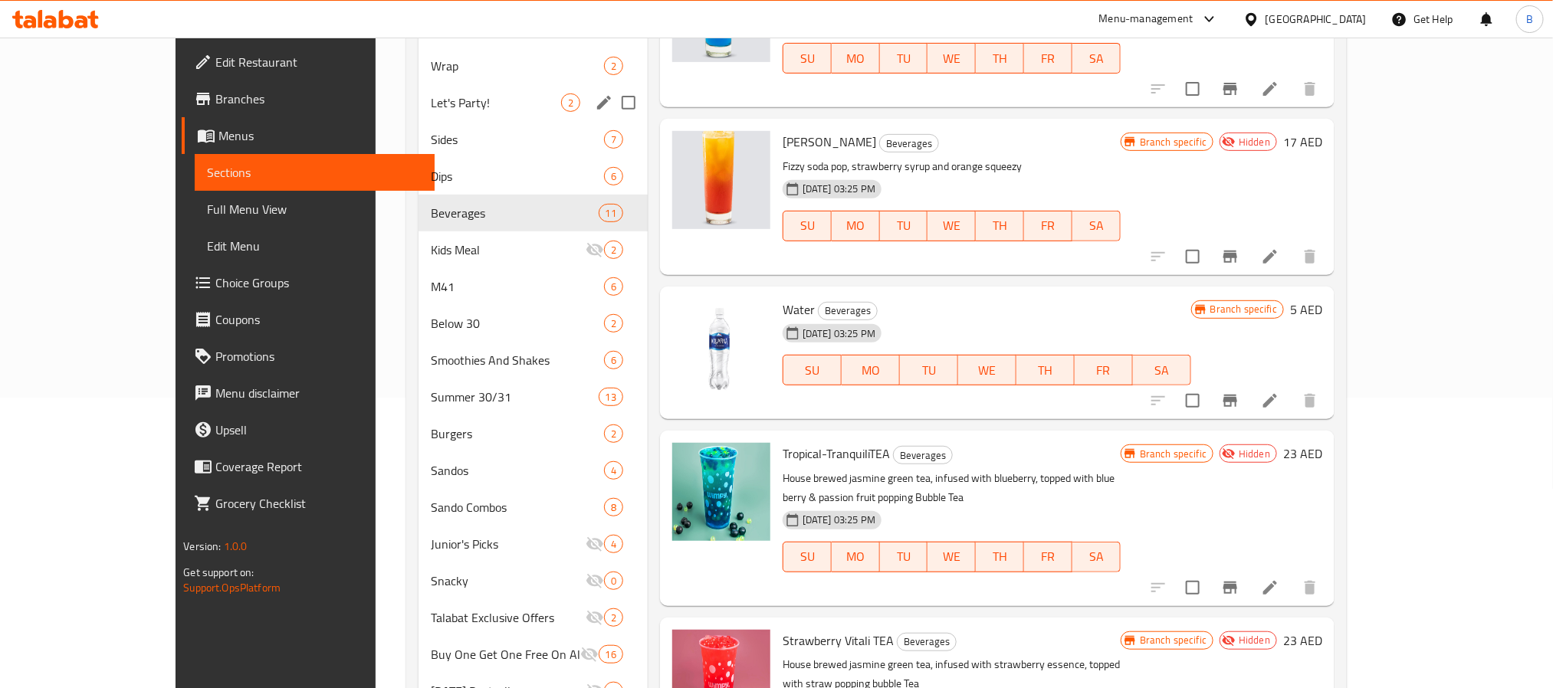
scroll to position [5, 0]
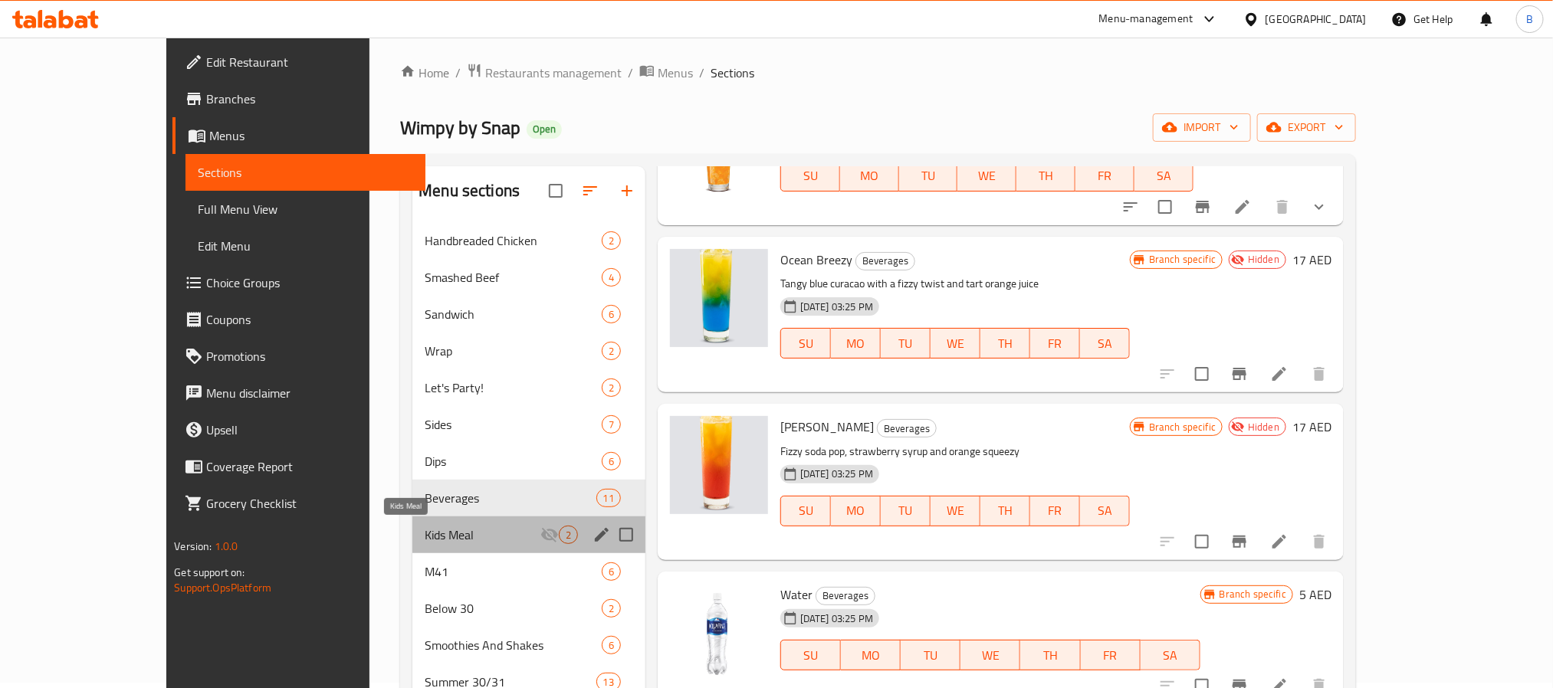
click at [425, 543] on span "Kids Meal" at bounding box center [483, 535] width 116 height 18
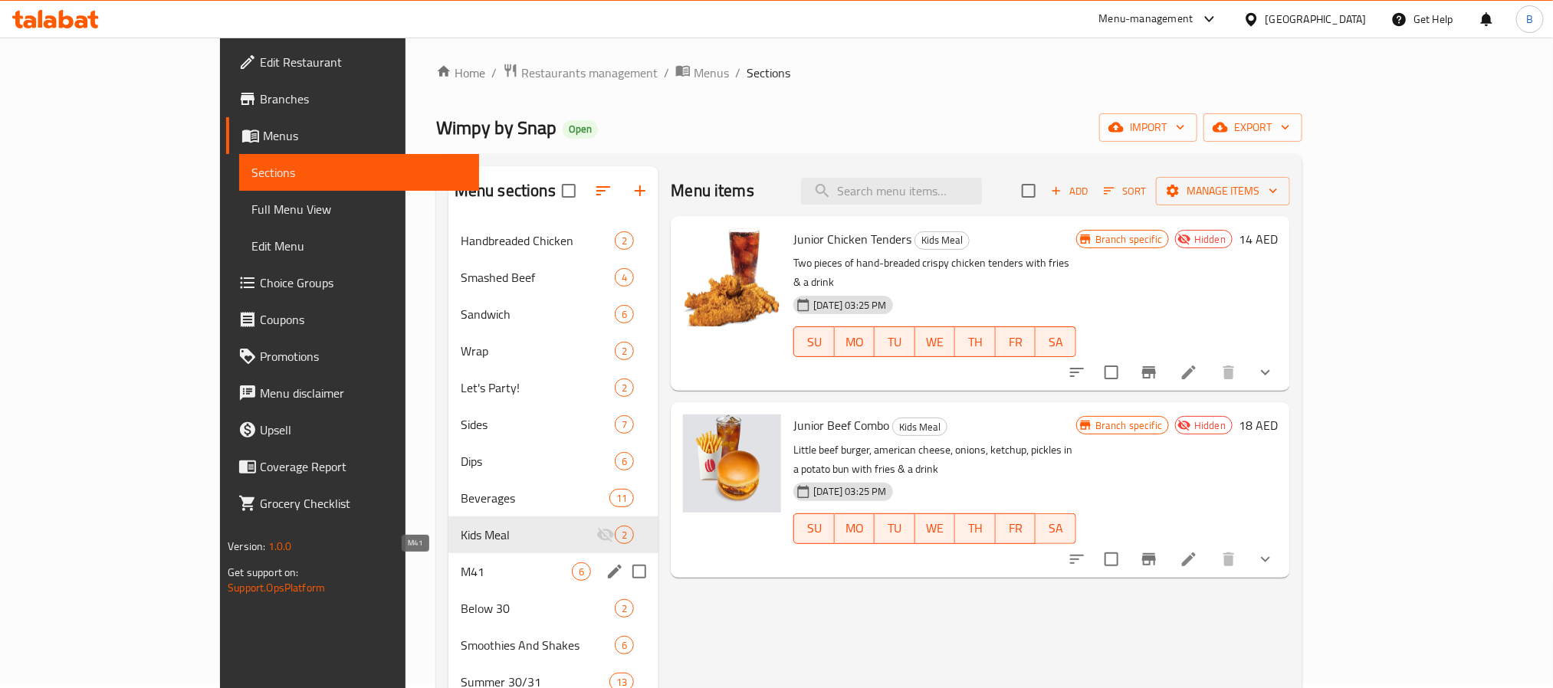
click at [461, 570] on span "M41" at bounding box center [516, 571] width 111 height 18
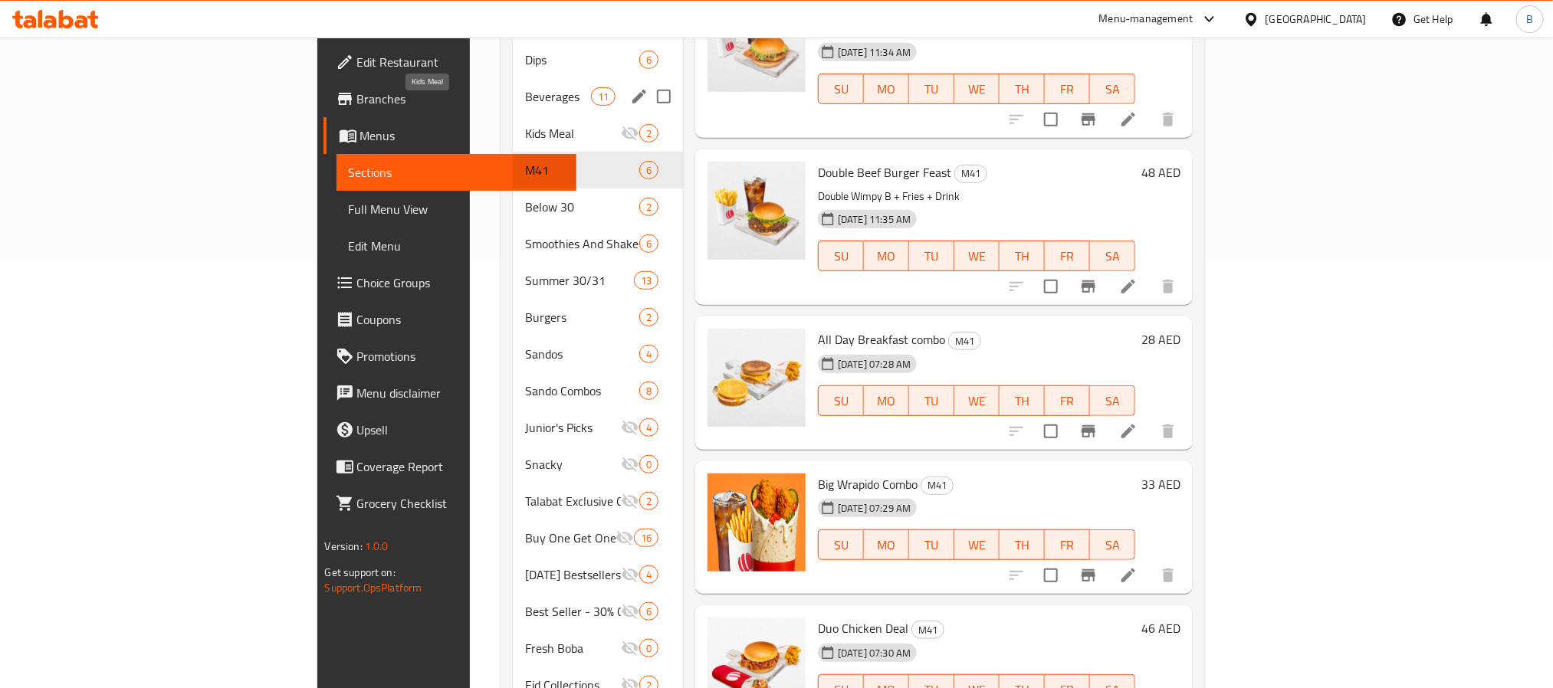
scroll to position [120, 0]
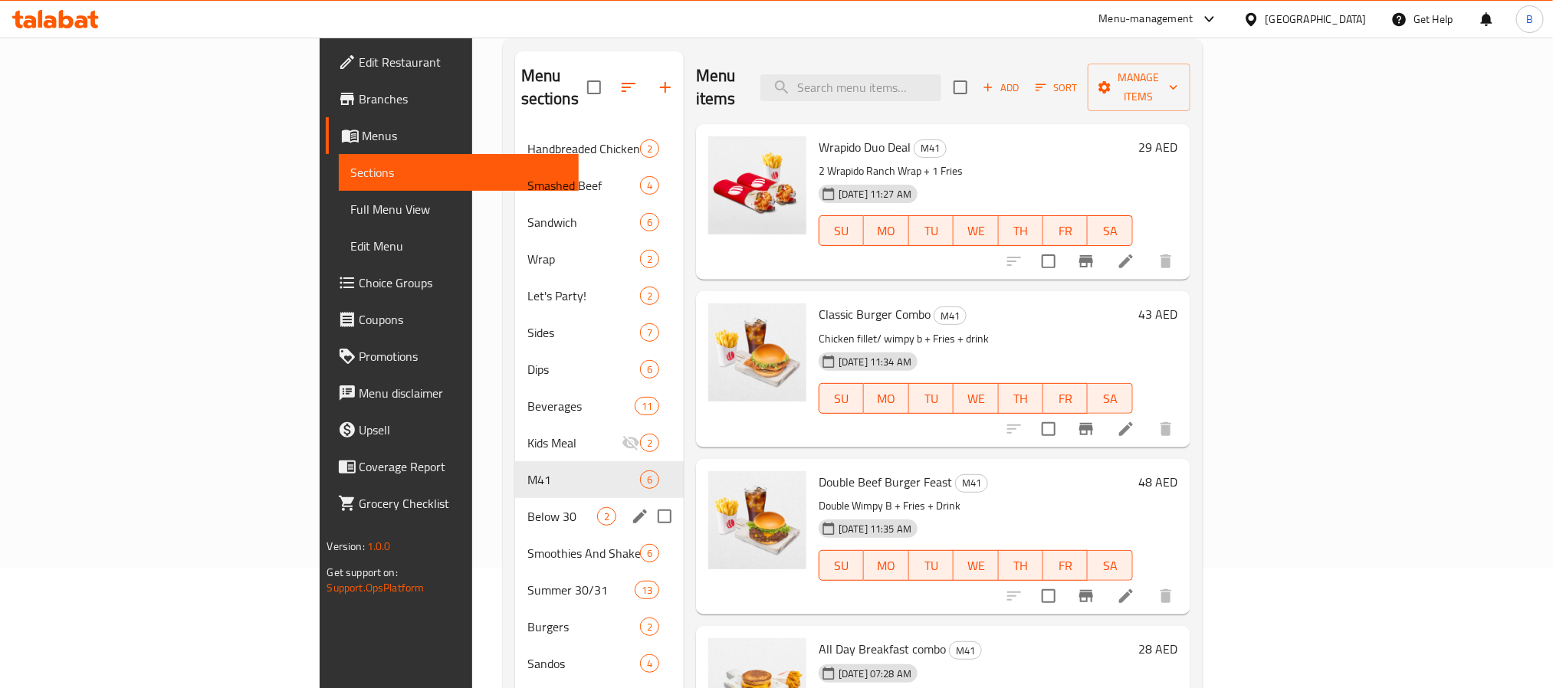
click at [515, 498] on div "Below 30 2" at bounding box center [599, 516] width 169 height 37
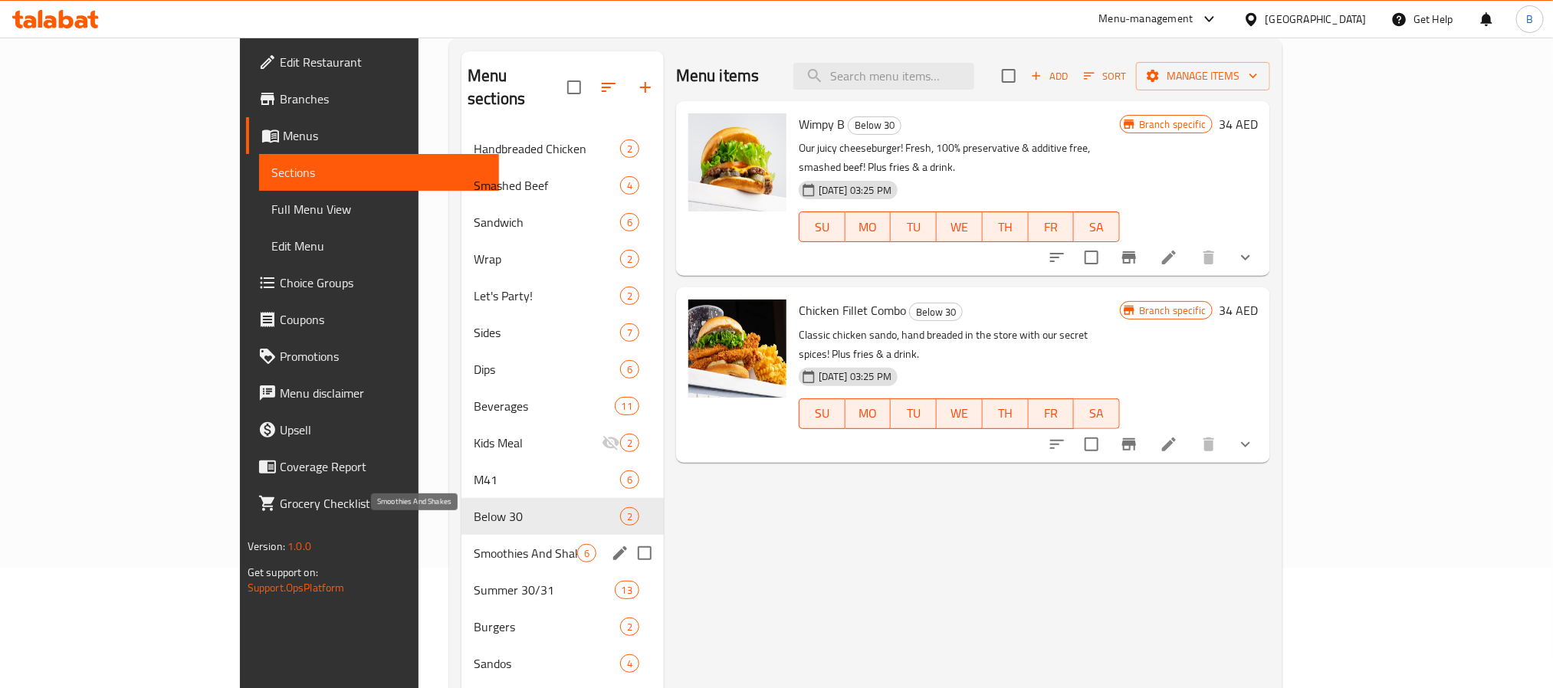
click at [485, 544] on span "Smoothies And Shakes" at bounding box center [525, 553] width 103 height 18
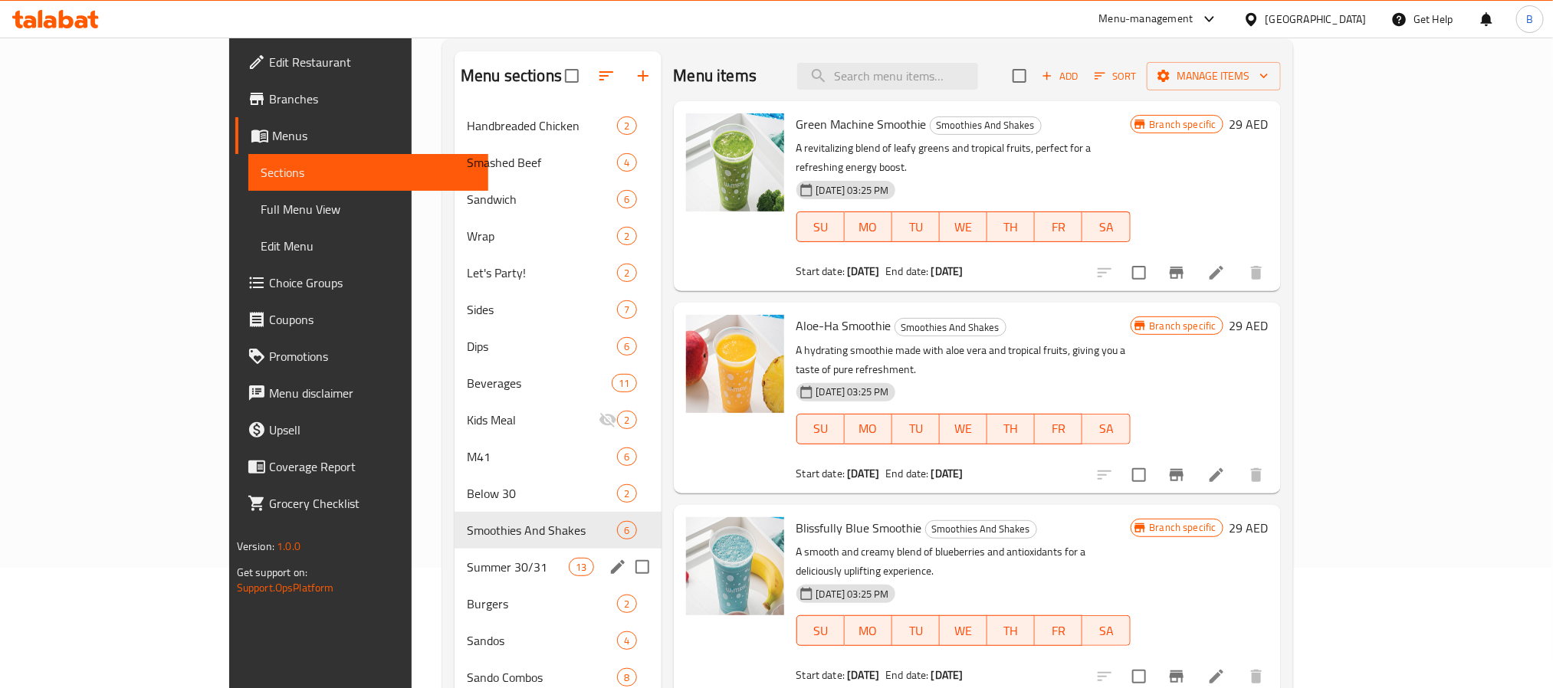
click at [481, 556] on div "Summer 30/31 13" at bounding box center [557, 567] width 206 height 37
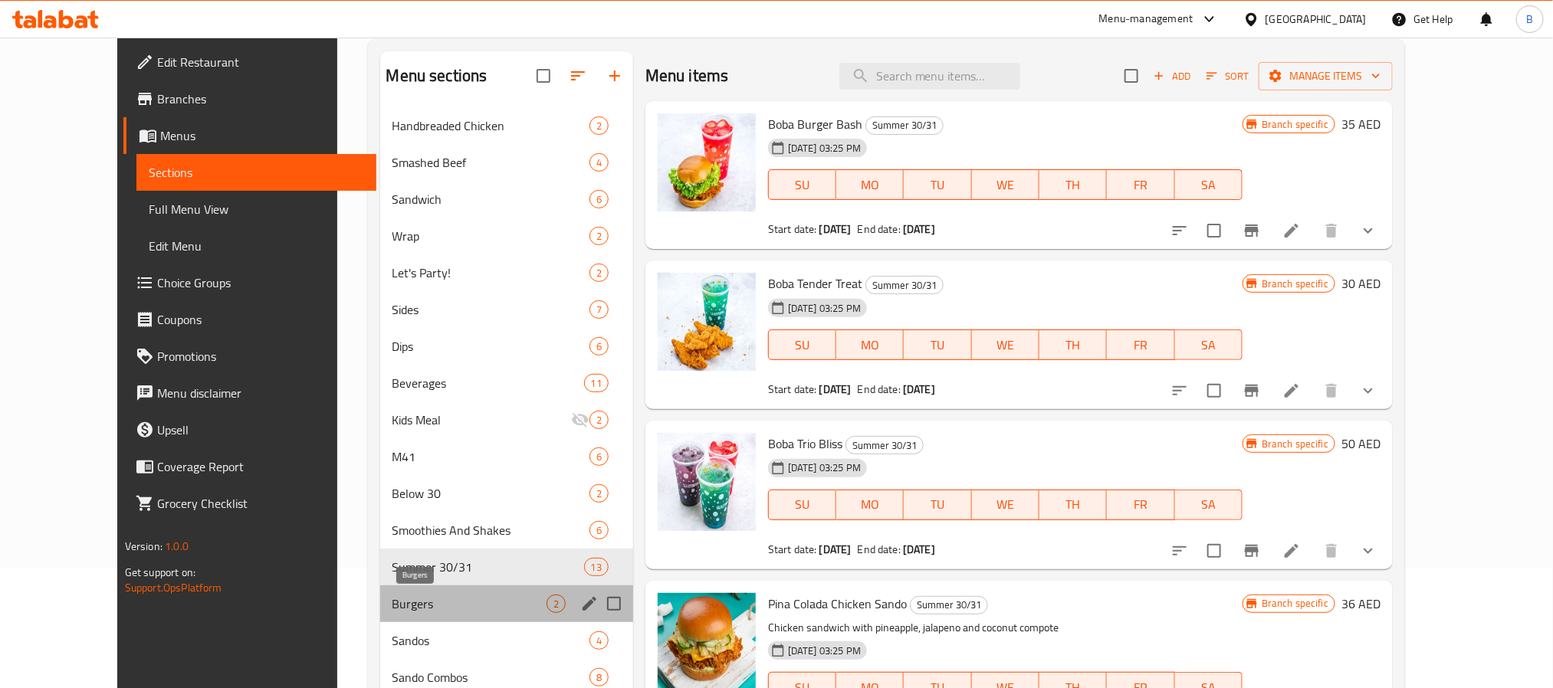
click at [463, 598] on span "Burgers" at bounding box center [469, 604] width 154 height 18
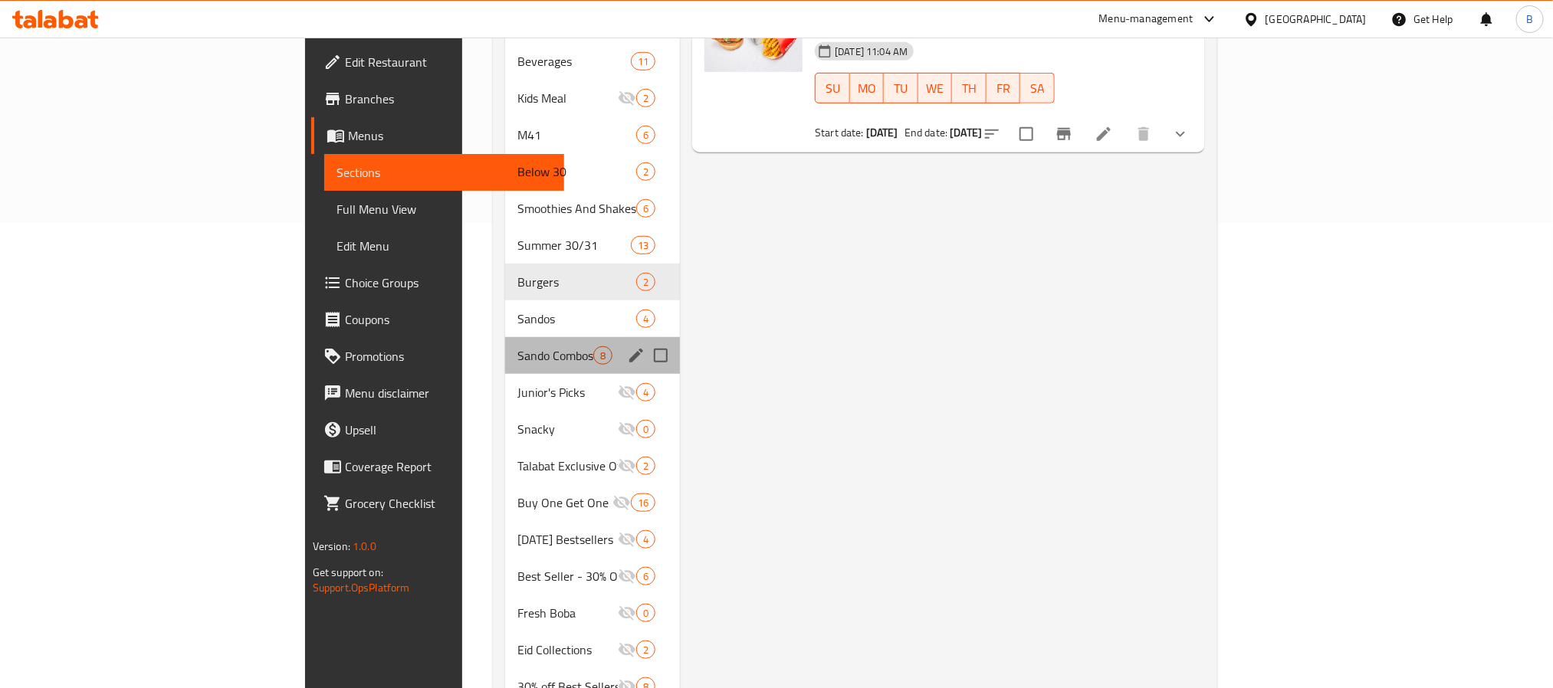
click at [505, 346] on div "Sando Combos 8" at bounding box center [592, 355] width 175 height 37
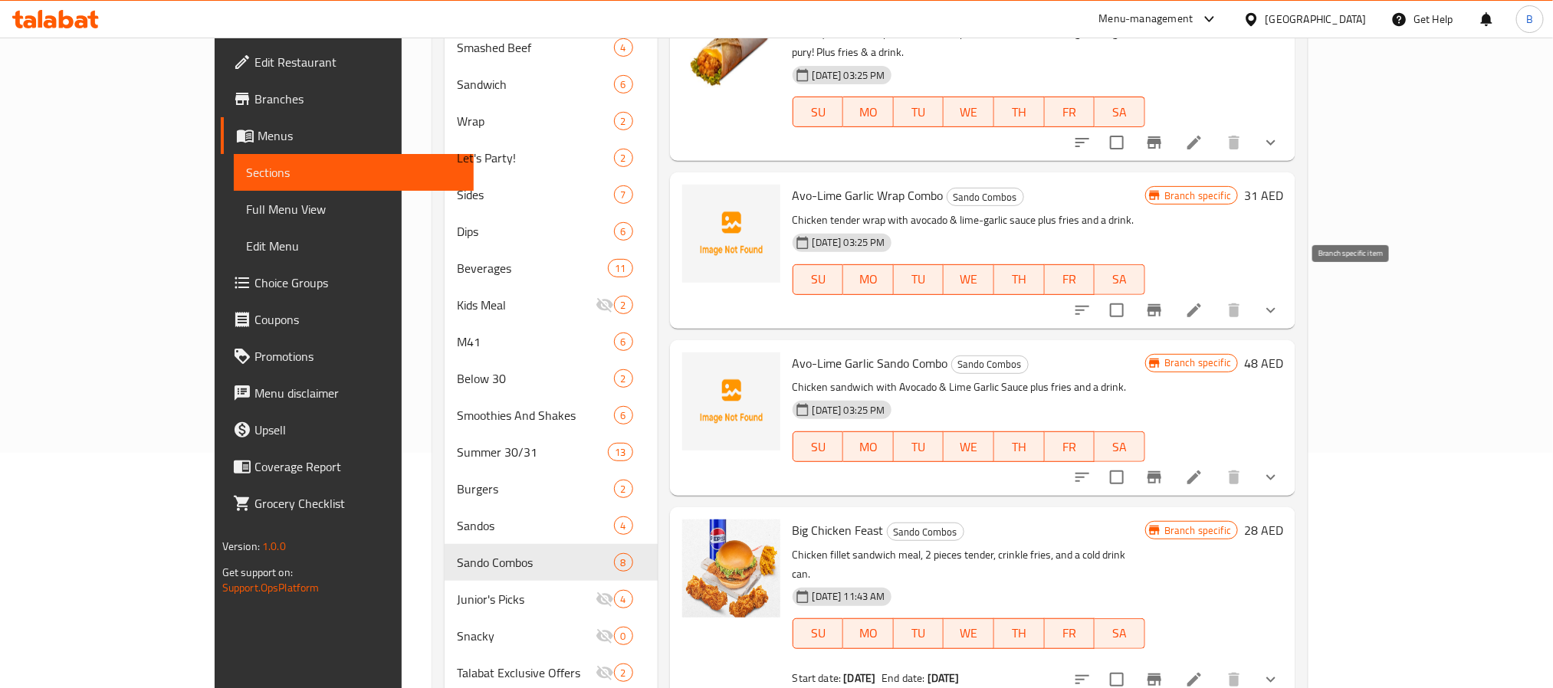
click at [1161, 304] on icon "Branch-specific-item" at bounding box center [1154, 310] width 14 height 12
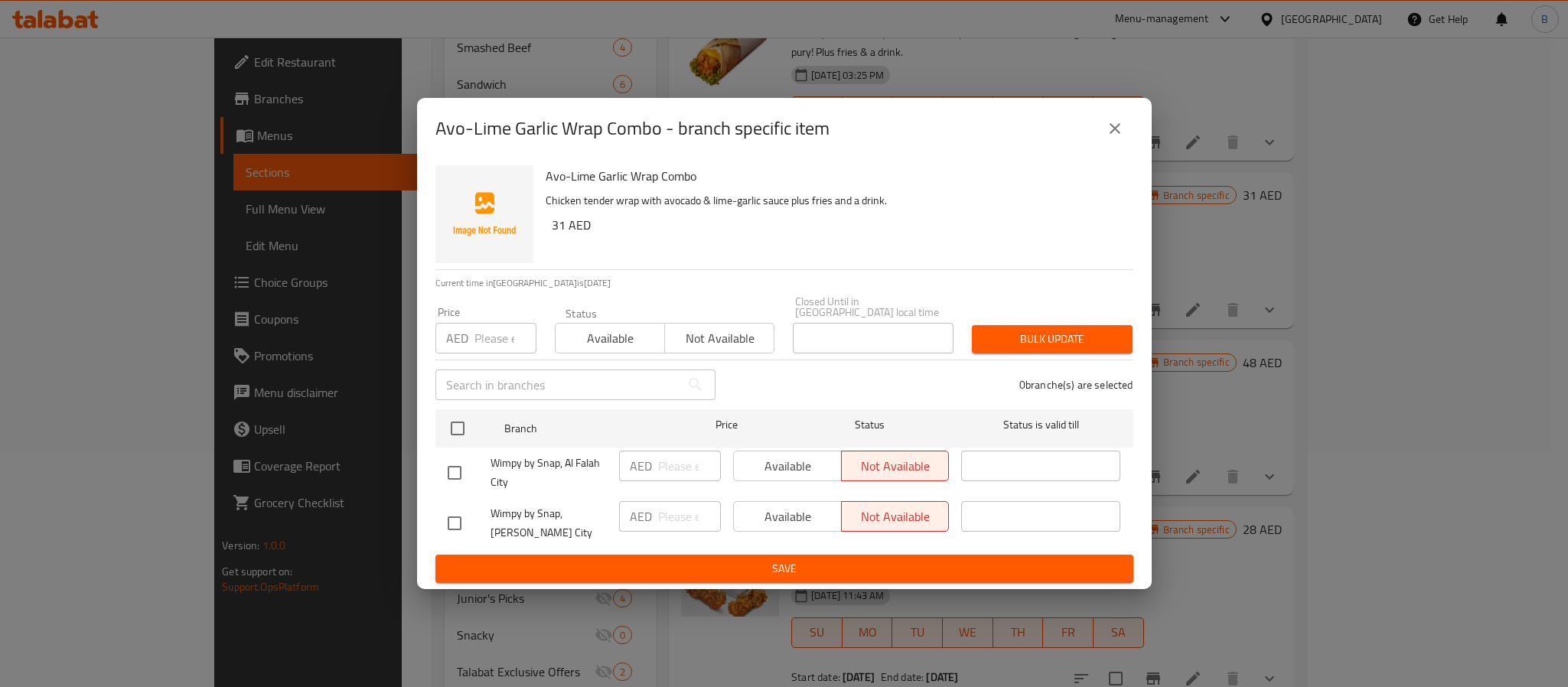
click at [1122, 120] on icon "close" at bounding box center [1115, 129] width 18 height 18
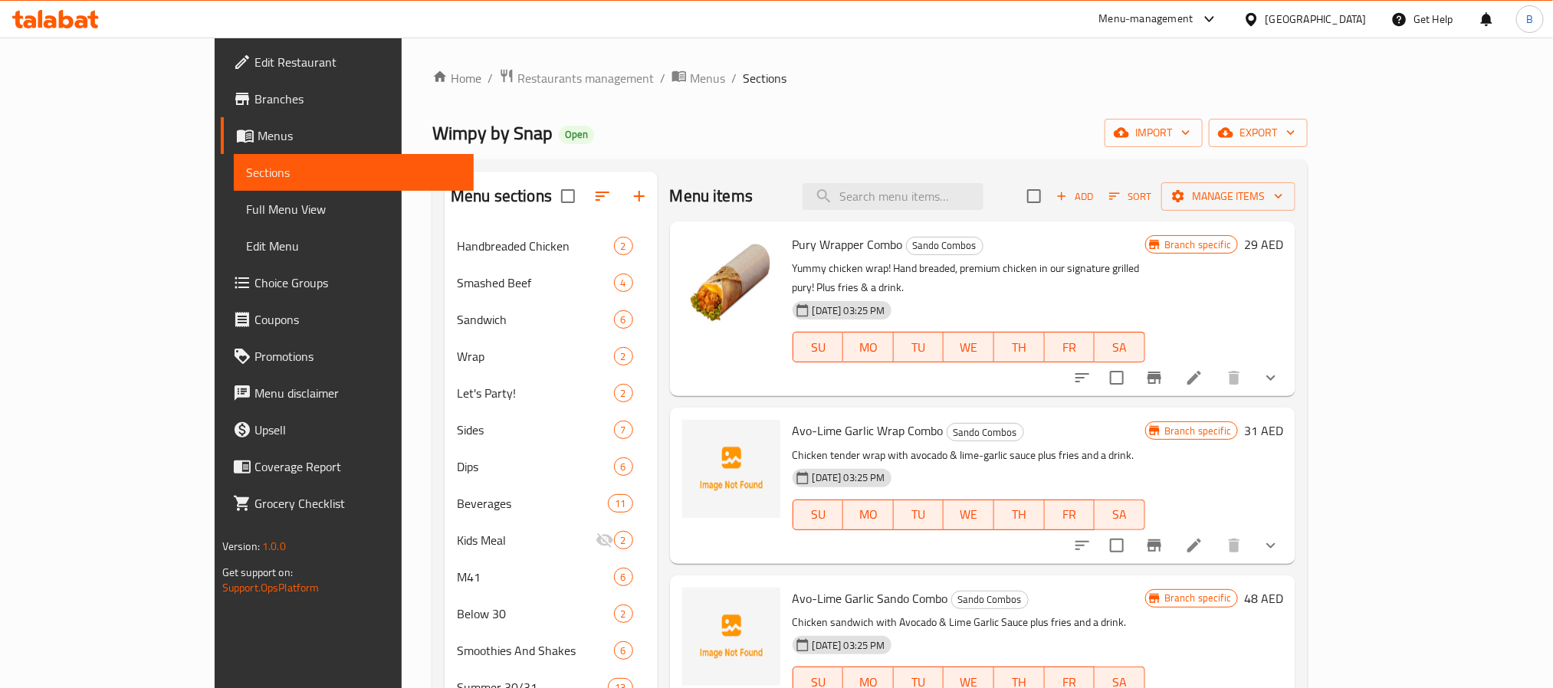
click at [1172, 359] on button "Branch-specific-item" at bounding box center [1154, 377] width 37 height 37
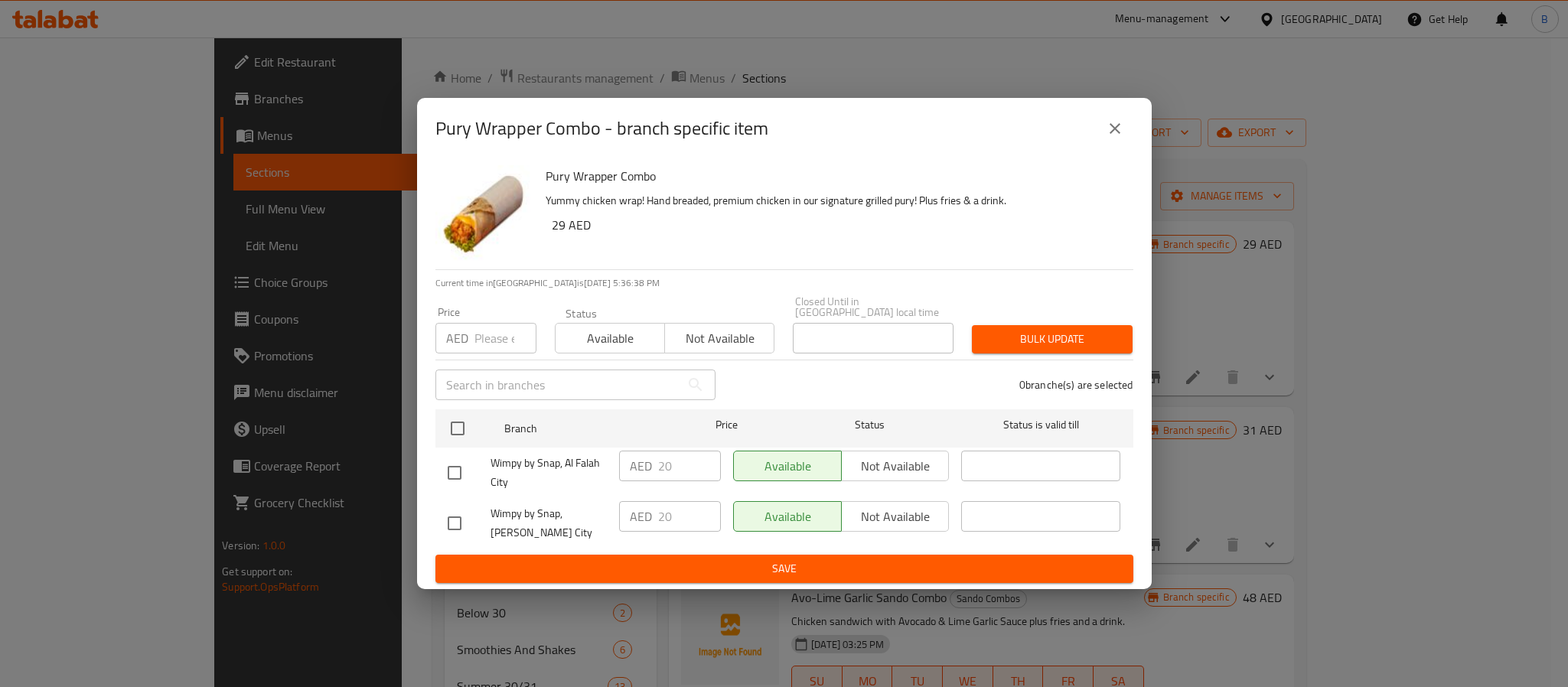
click at [1101, 126] on button "close" at bounding box center [1115, 128] width 37 height 37
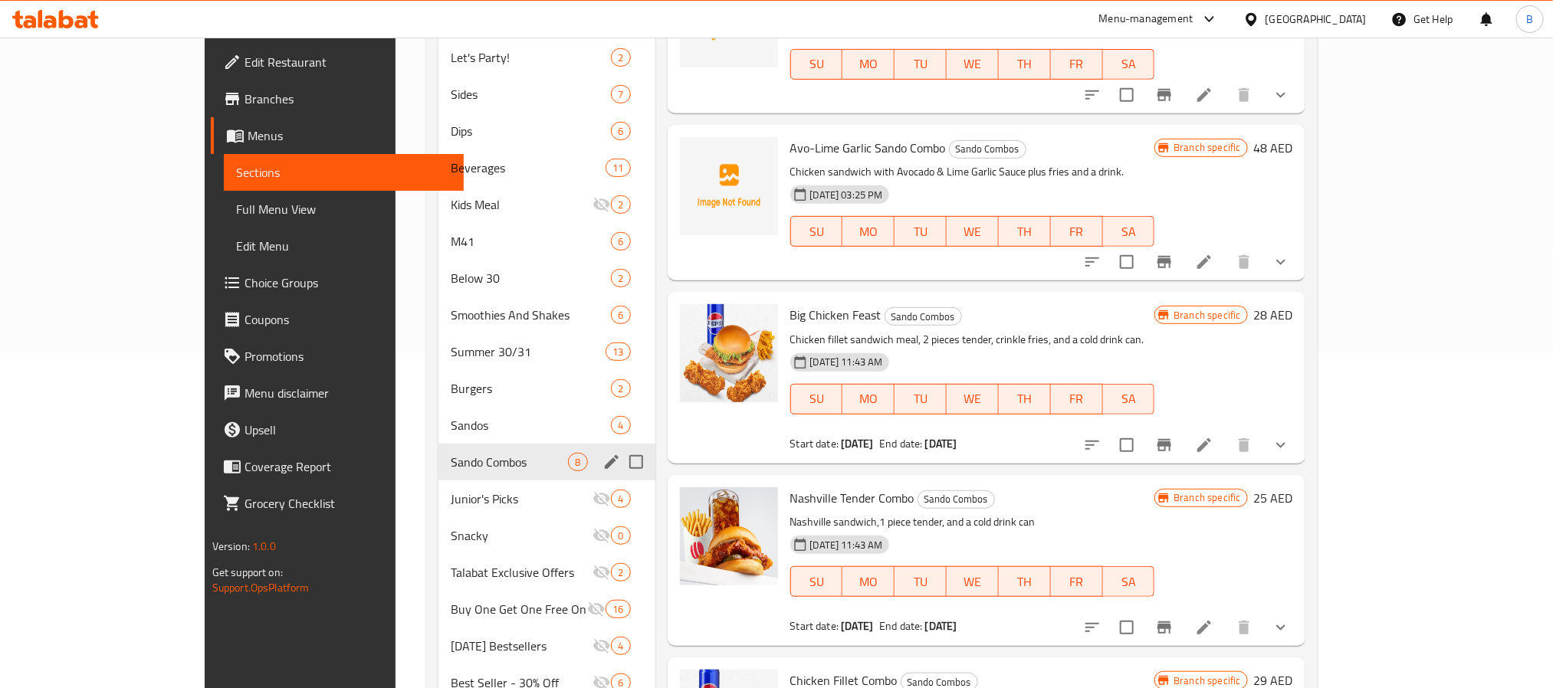
scroll to position [345, 0]
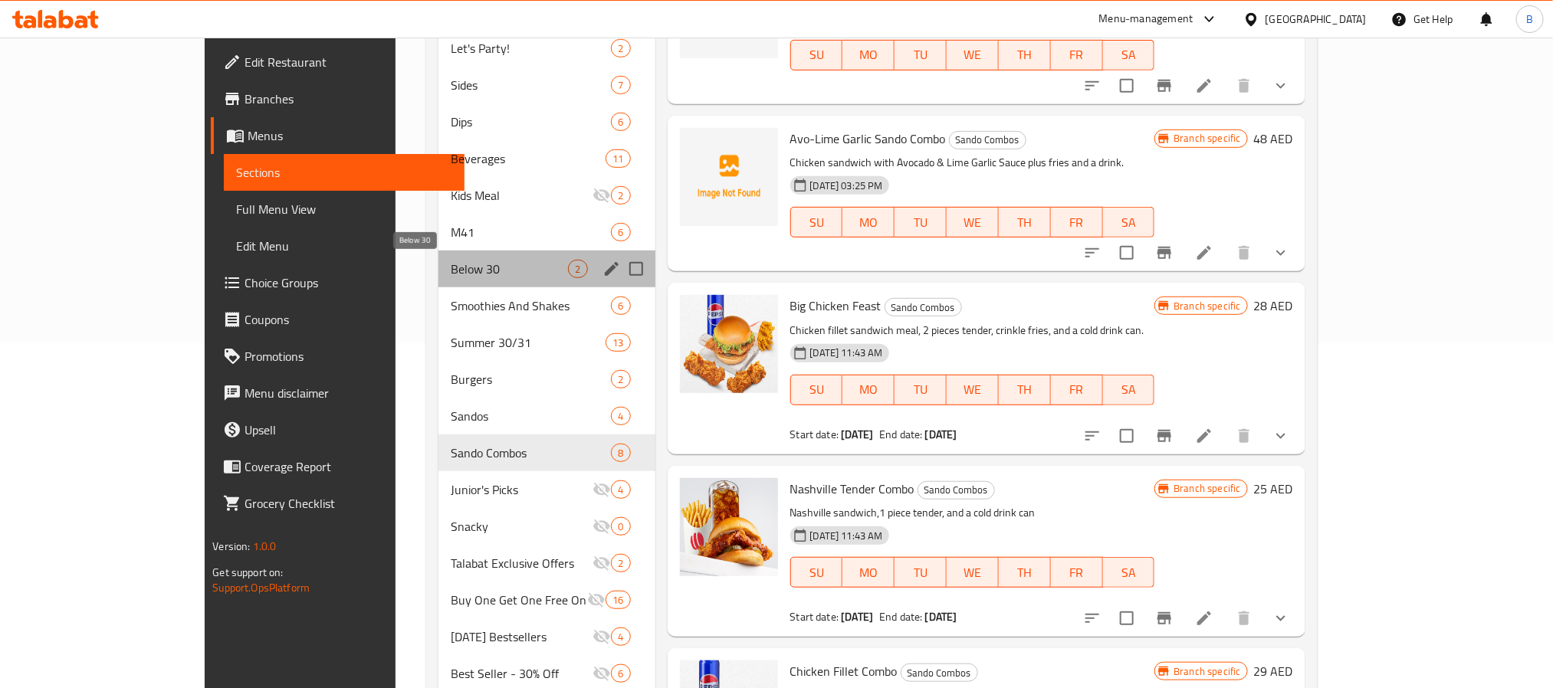
click at [451, 272] on span "Below 30" at bounding box center [510, 269] width 118 height 18
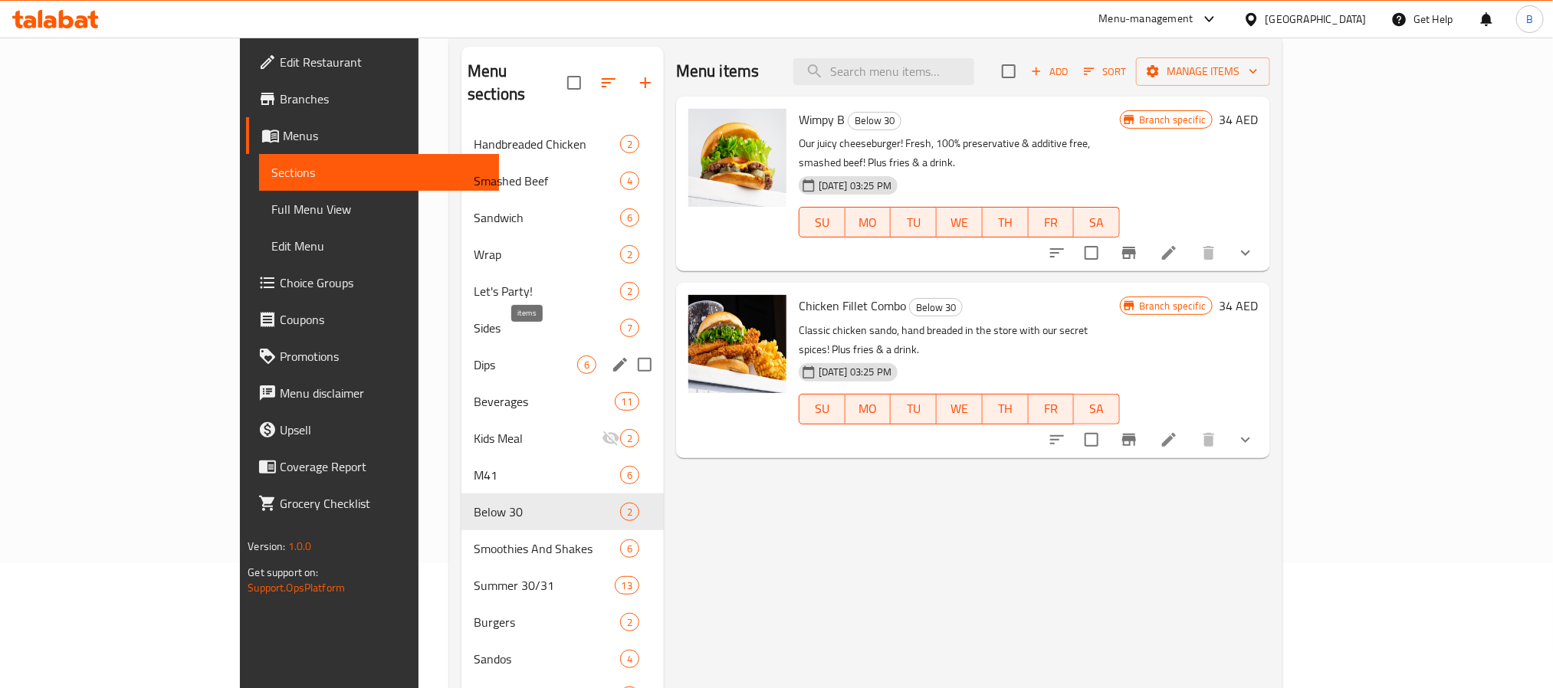
scroll to position [115, 0]
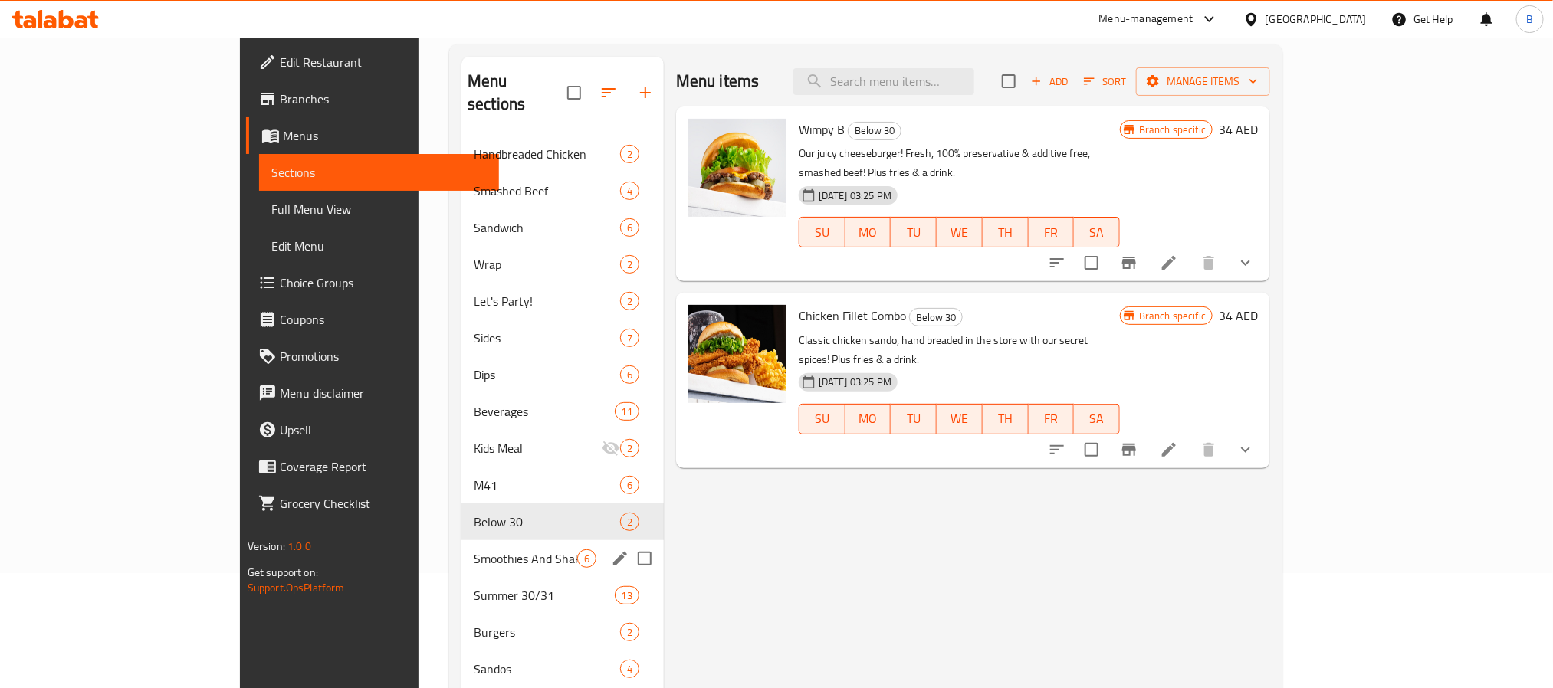
click at [461, 552] on div "Smoothies And Shakes 6" at bounding box center [562, 558] width 202 height 37
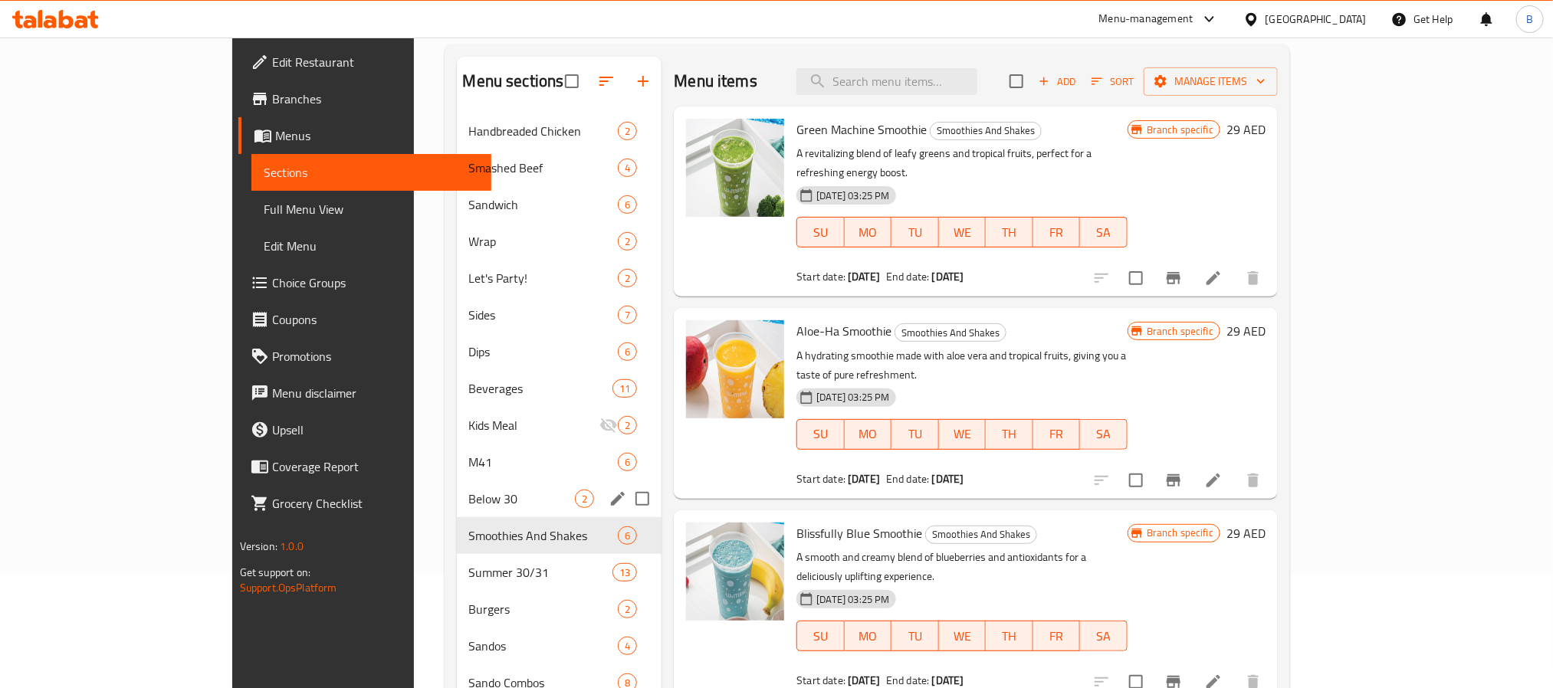
click at [469, 508] on span "Below 30" at bounding box center [522, 499] width 107 height 18
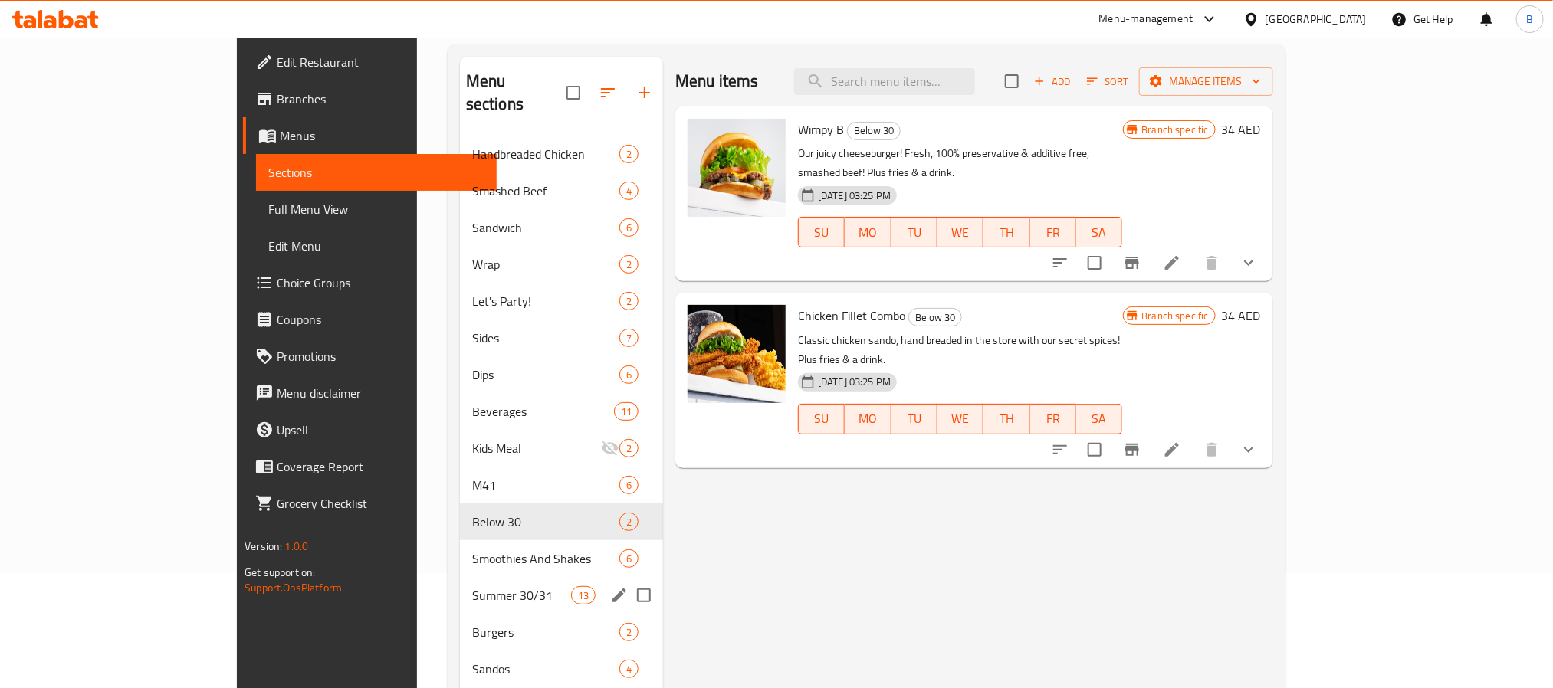
click at [460, 584] on div "Summer 30/31 13" at bounding box center [561, 595] width 203 height 37
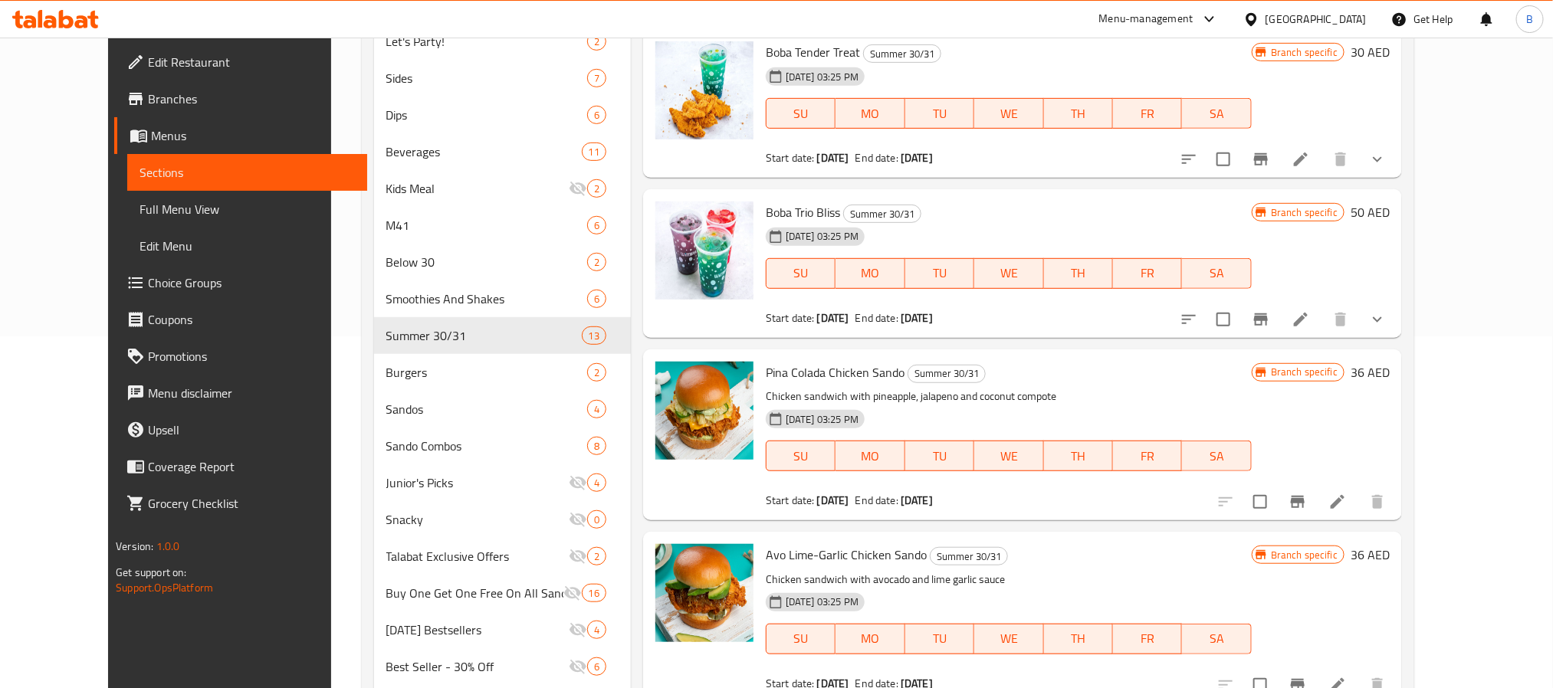
scroll to position [580, 0]
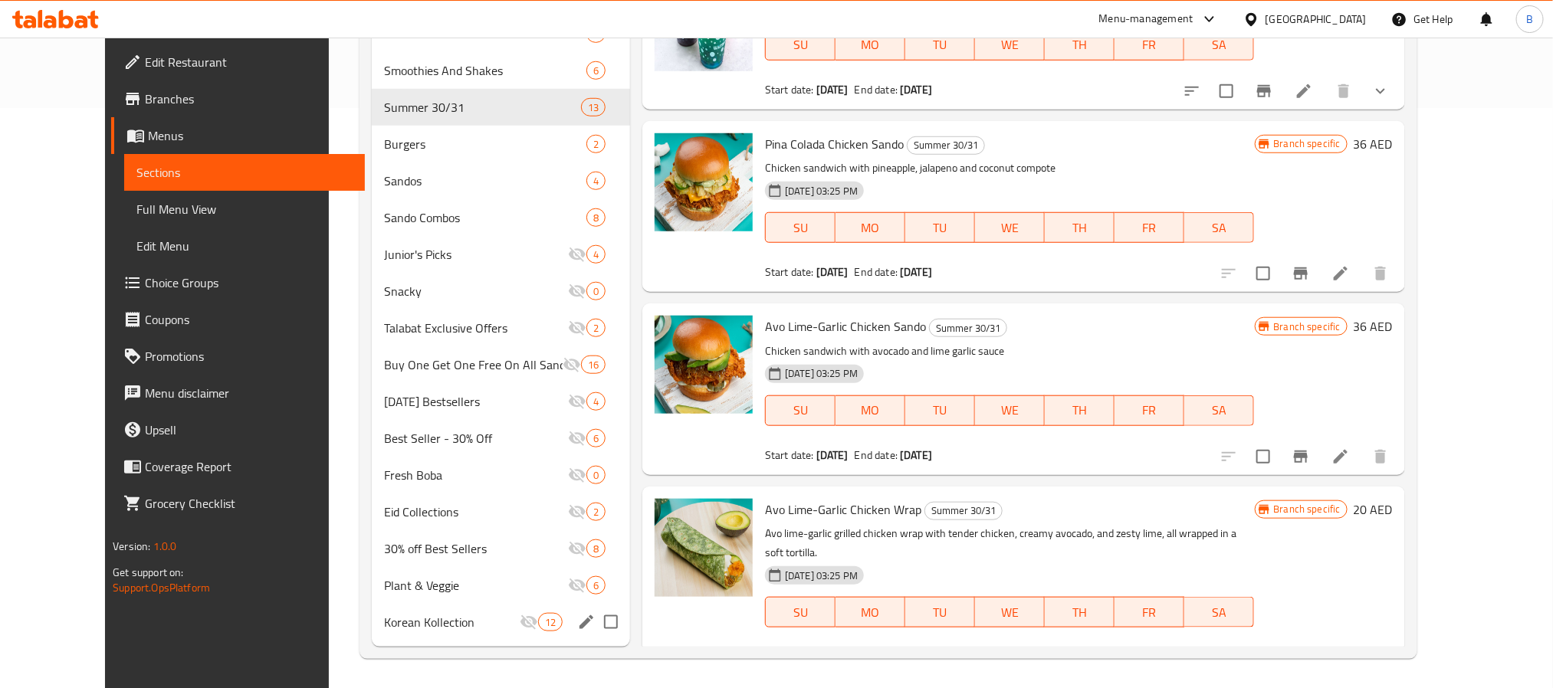
click at [393, 605] on div "Korean Kollection 12" at bounding box center [501, 622] width 258 height 37
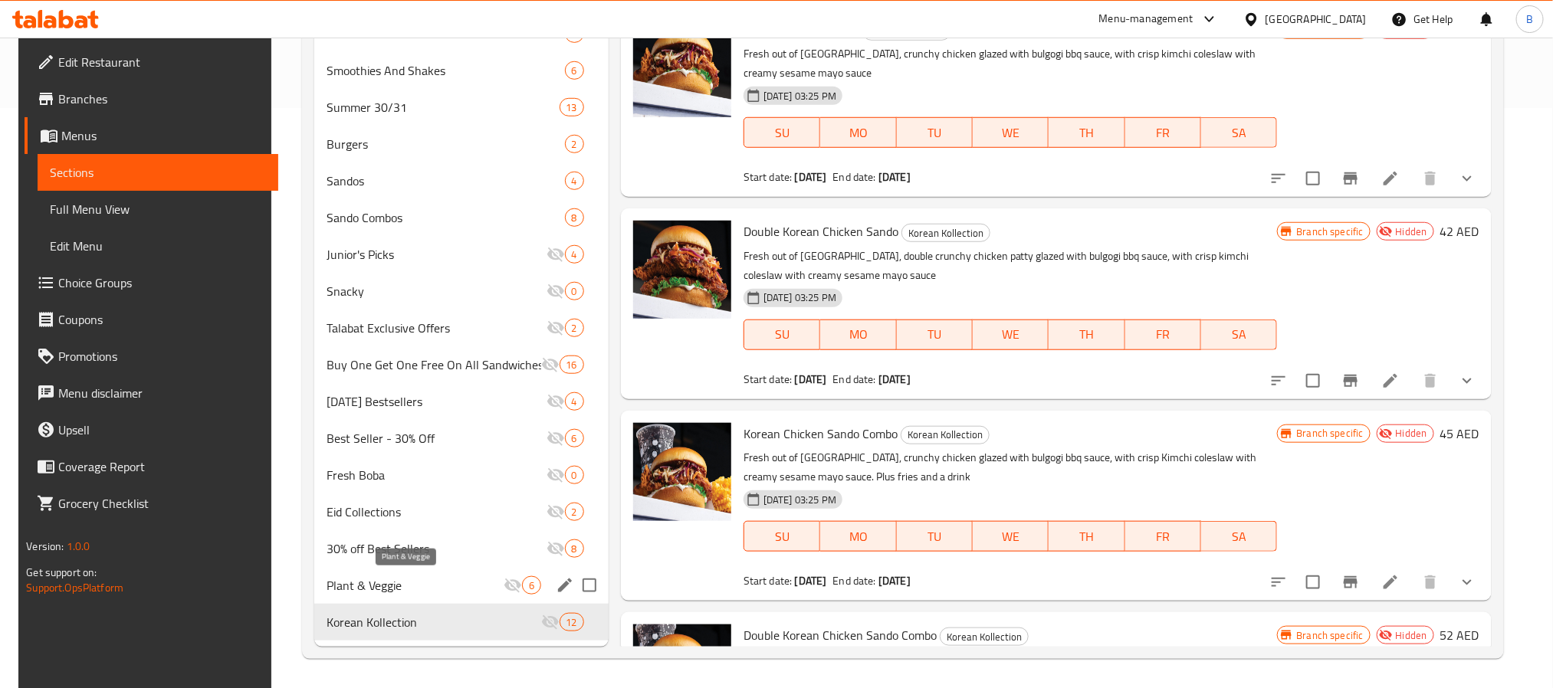
click at [401, 577] on span "Plant & Veggie" at bounding box center [414, 585] width 177 height 18
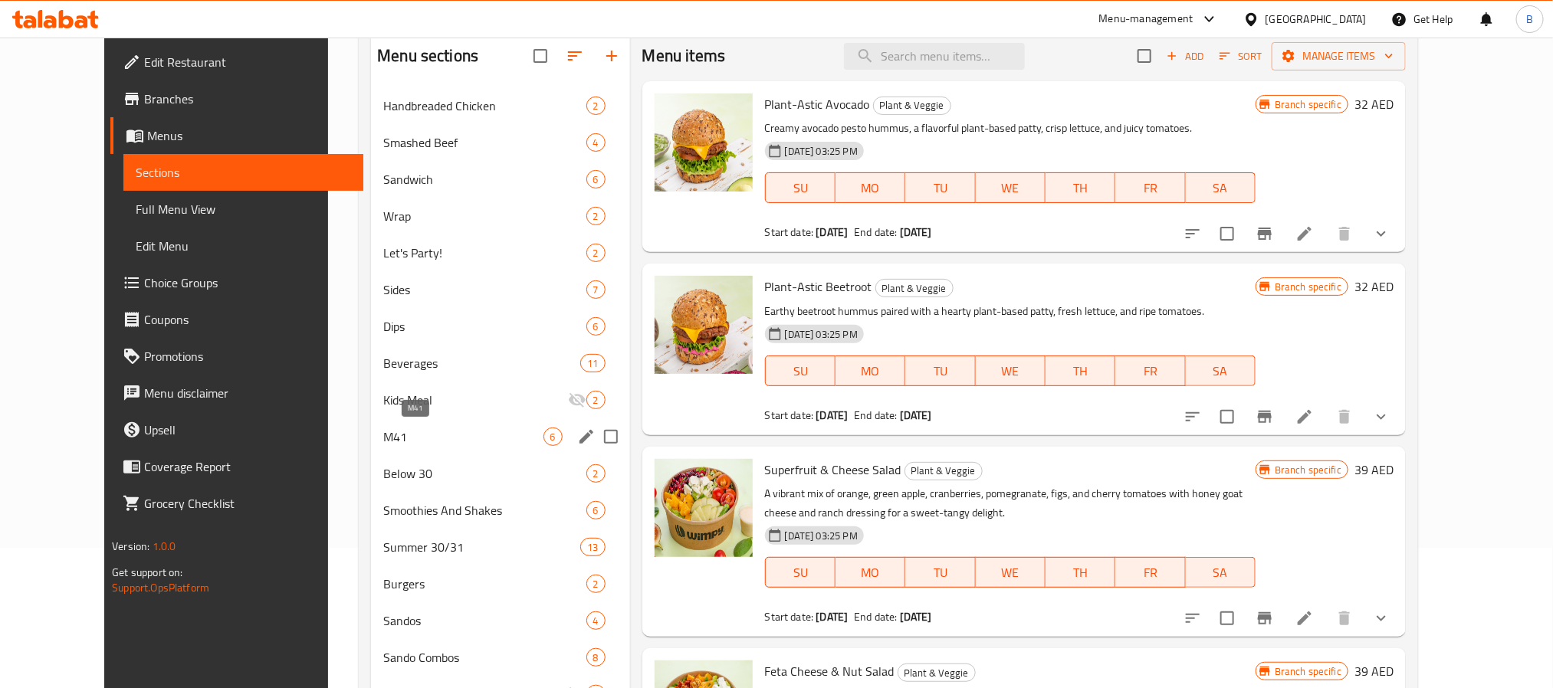
scroll to position [345, 0]
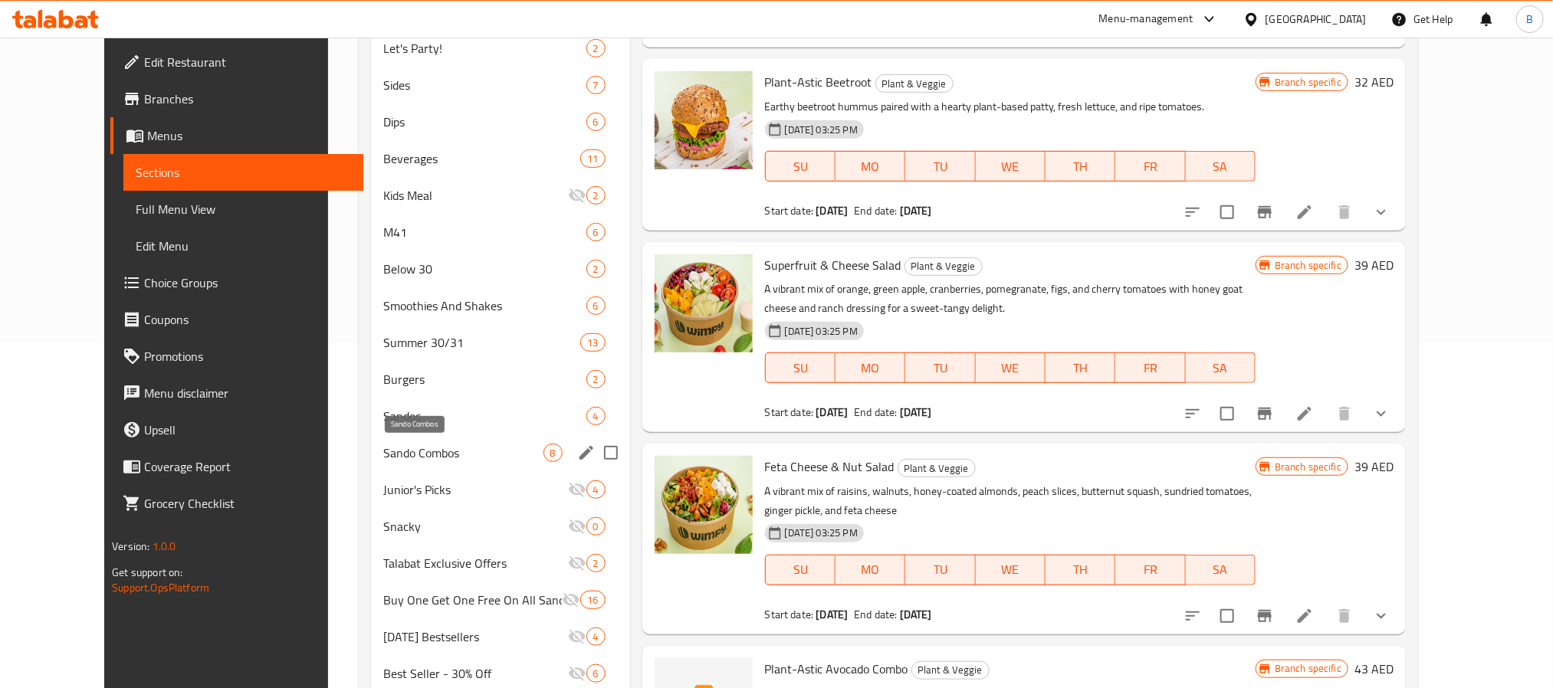
click at [454, 455] on span "Sando Combos" at bounding box center [462, 453] width 159 height 18
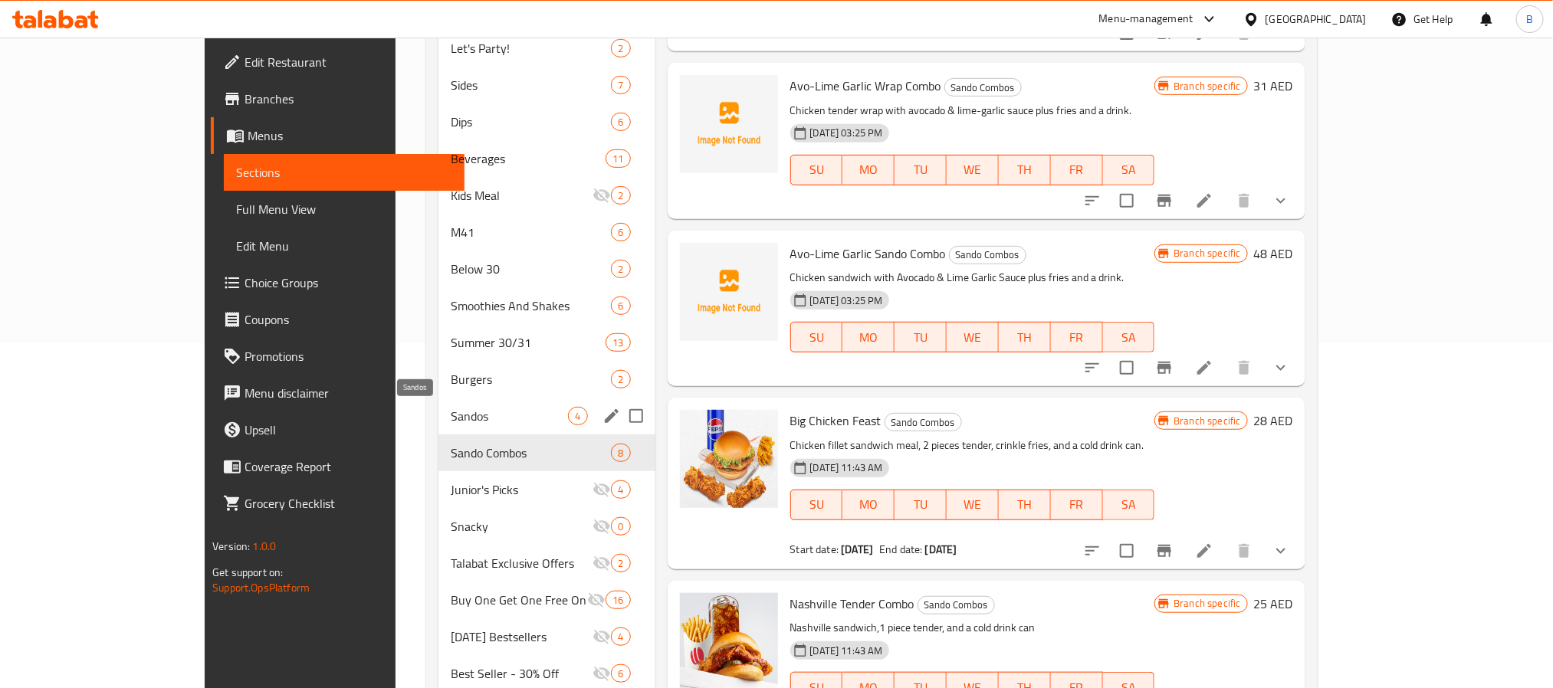
click at [438, 401] on div "Sandos 4" at bounding box center [546, 416] width 217 height 37
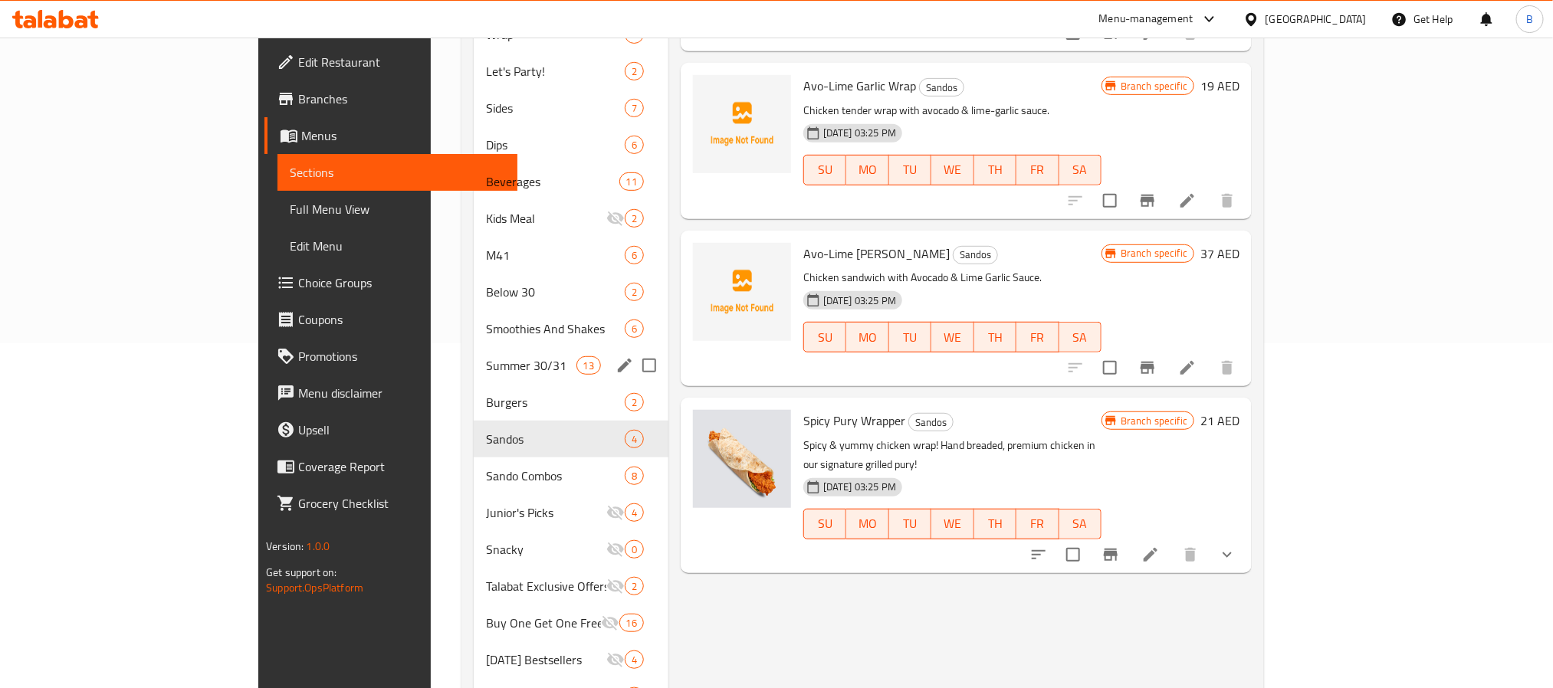
click at [474, 359] on div "Summer 30/31 13" at bounding box center [571, 365] width 195 height 37
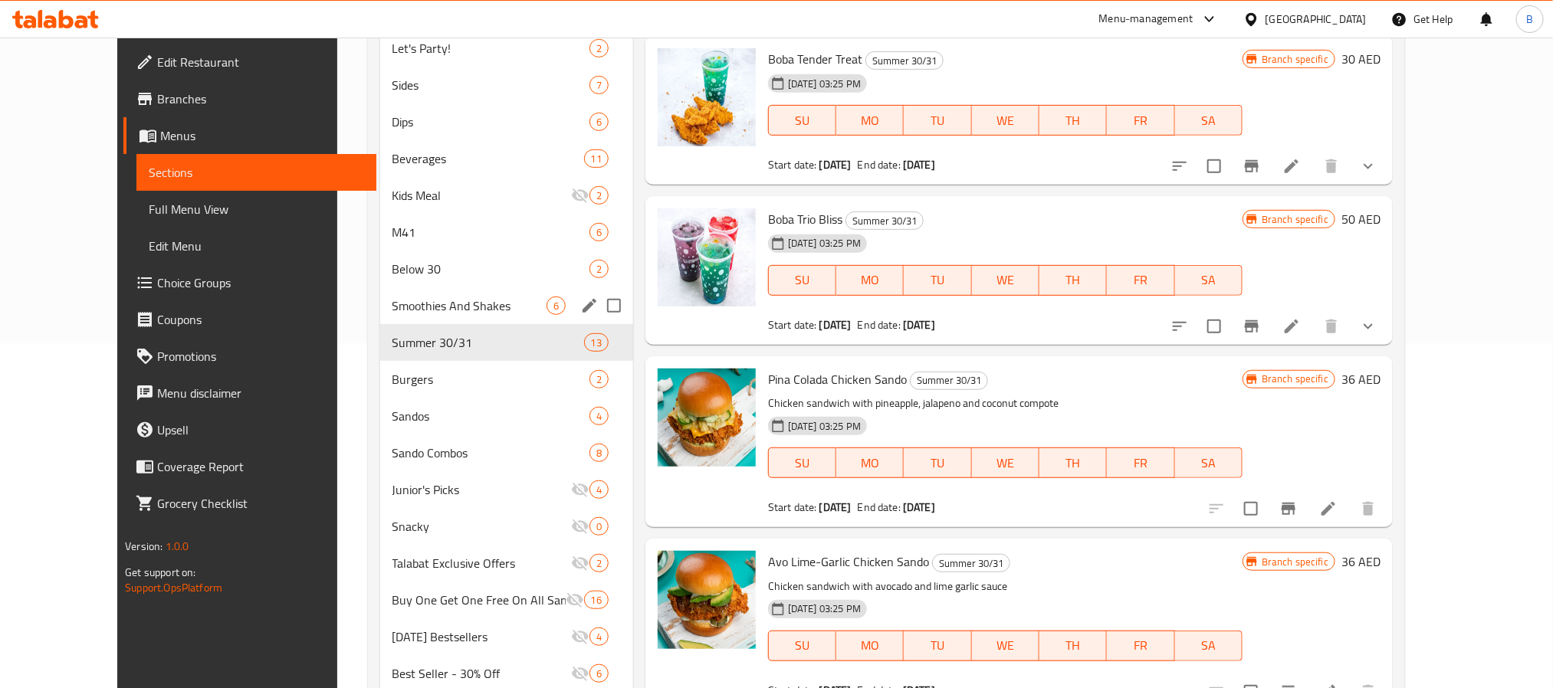
click at [444, 323] on div "Smoothies And Shakes 6" at bounding box center [506, 305] width 253 height 37
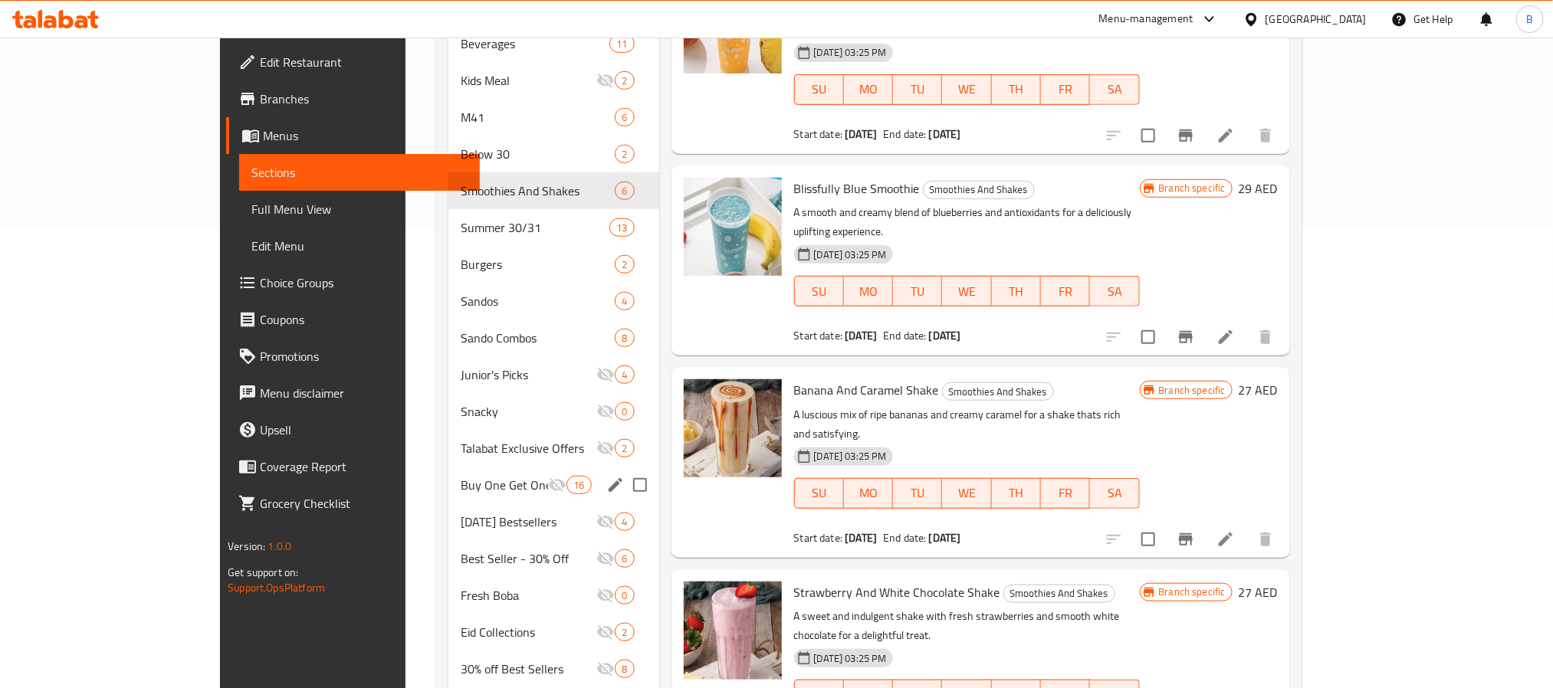
scroll to position [345, 0]
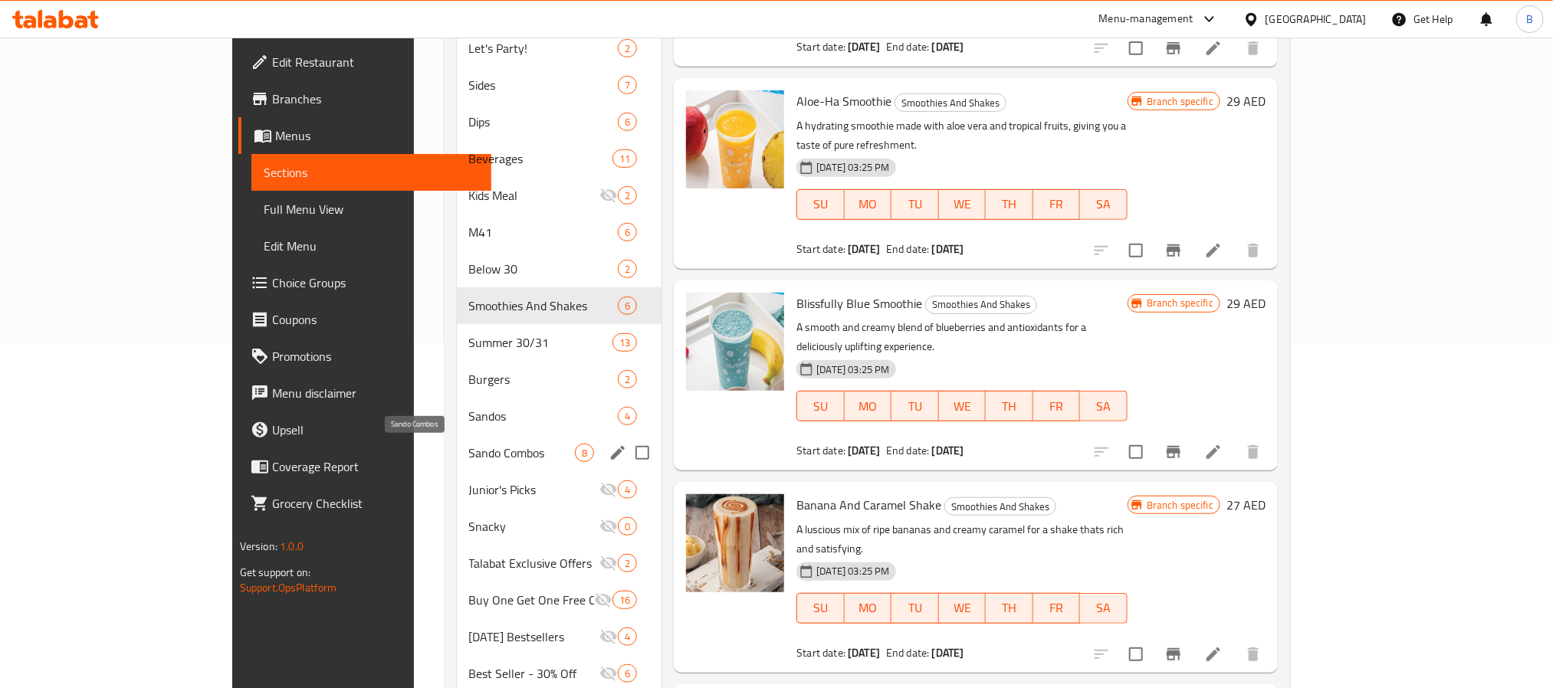
click at [469, 449] on span "Sando Combos" at bounding box center [522, 453] width 107 height 18
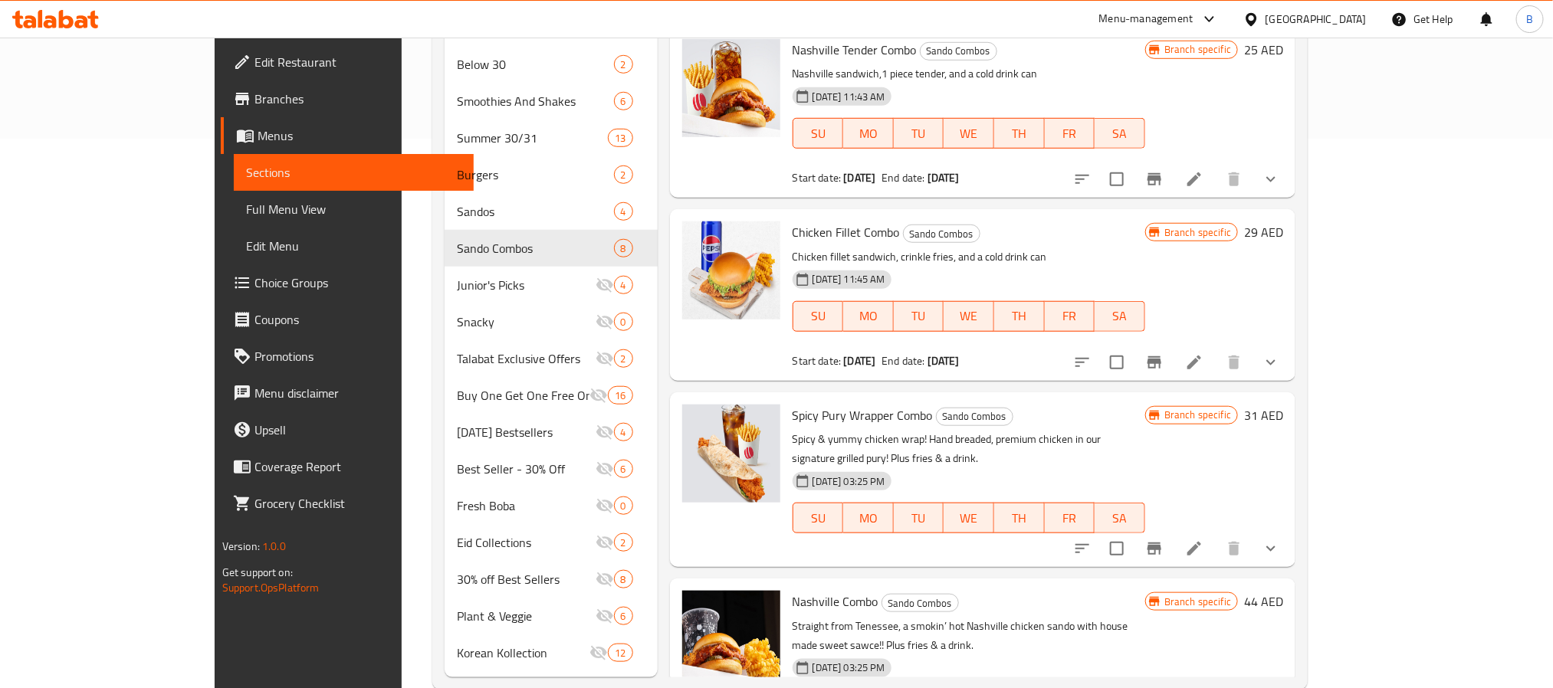
scroll to position [580, 0]
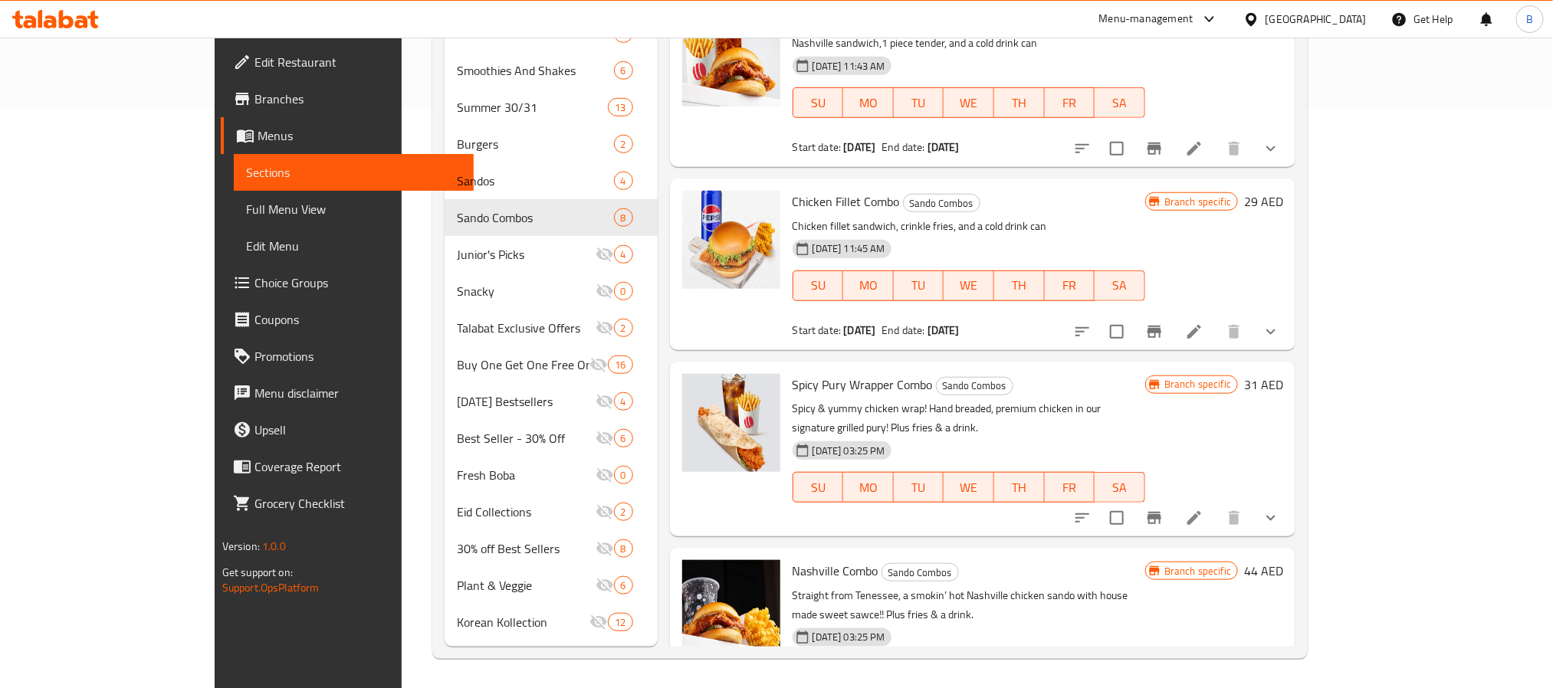
click at [792, 559] on span "Nashville Combo" at bounding box center [835, 570] width 86 height 23
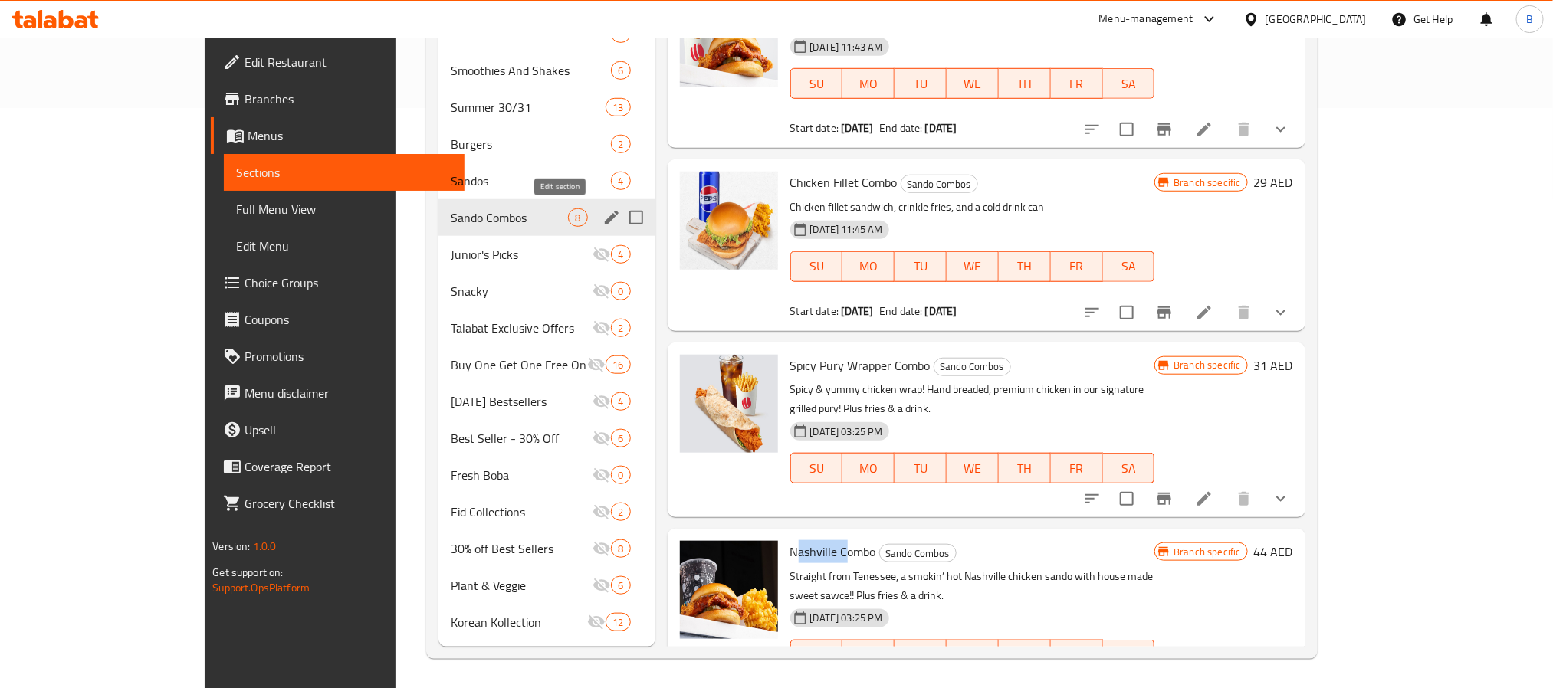
click at [602, 216] on icon "edit" at bounding box center [611, 217] width 18 height 18
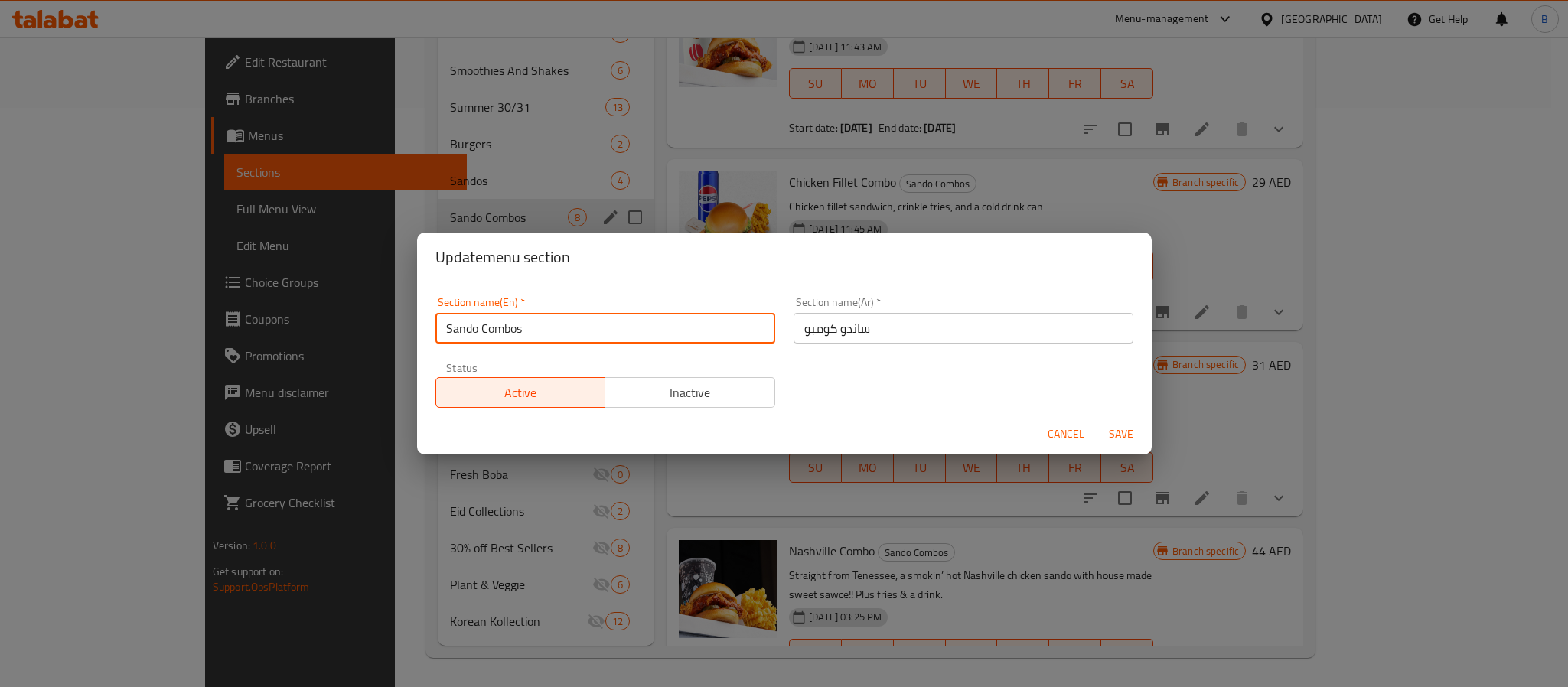
click at [586, 338] on input "Sando Combos" at bounding box center [605, 328] width 340 height 31
click at [1061, 432] on span "Cancel" at bounding box center [1066, 433] width 37 height 19
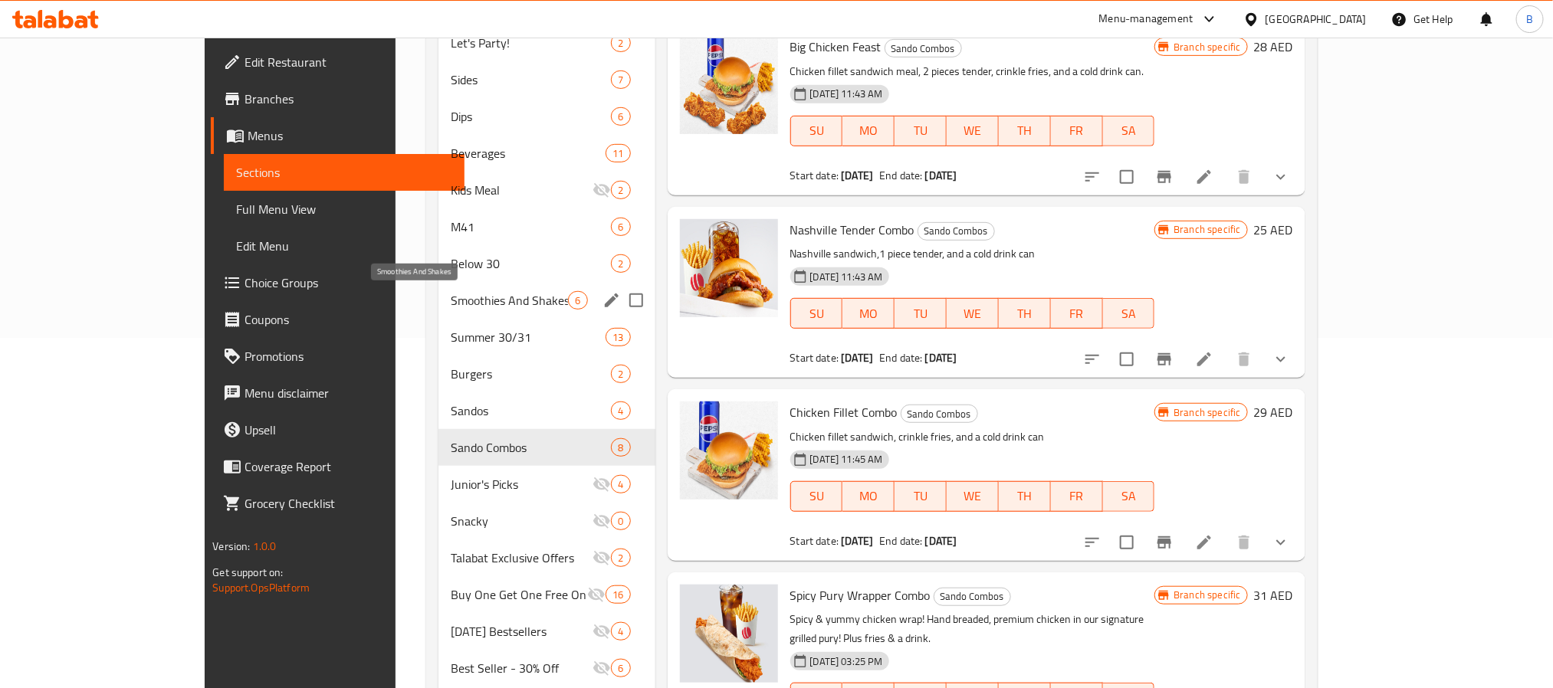
scroll to position [235, 0]
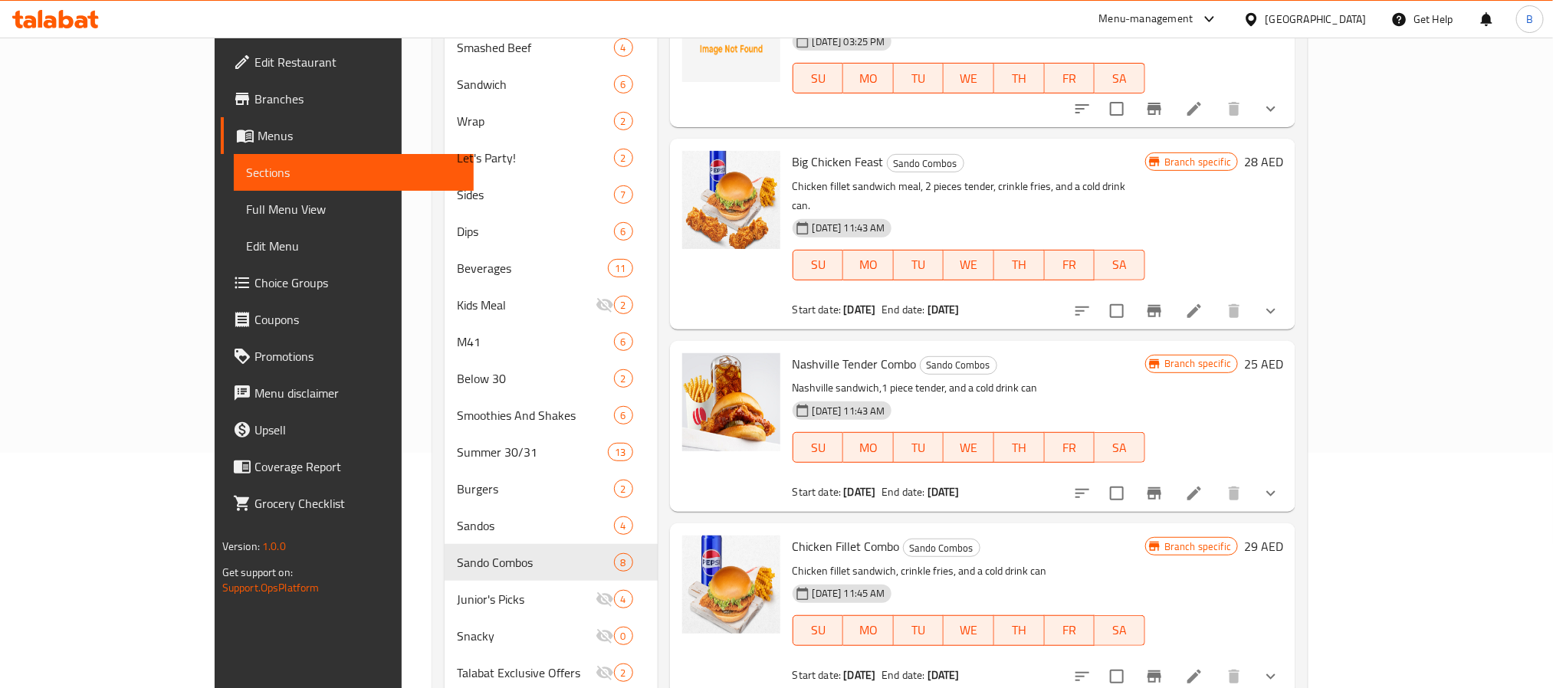
drag, startPoint x: 979, startPoint y: 667, endPoint x: 959, endPoint y: 605, distance: 65.4
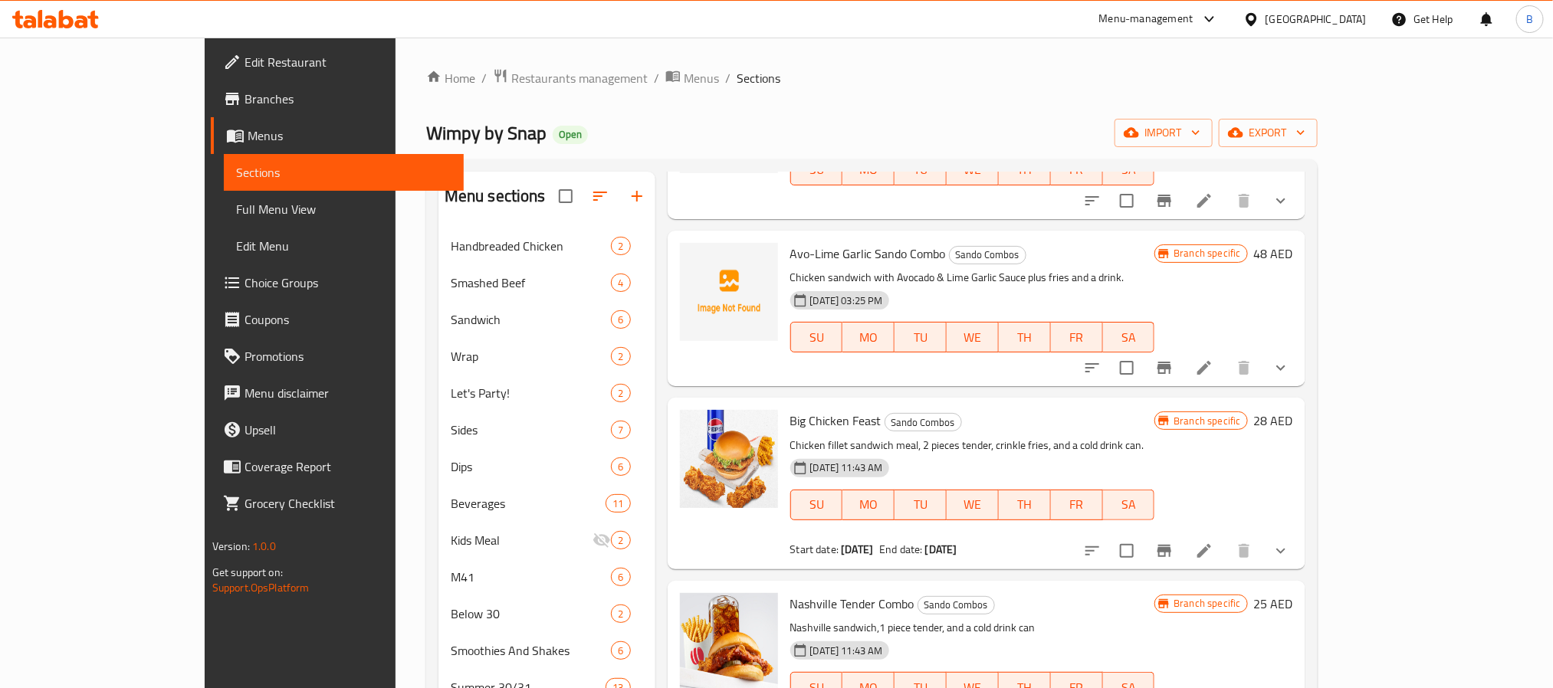
scroll to position [345, 0]
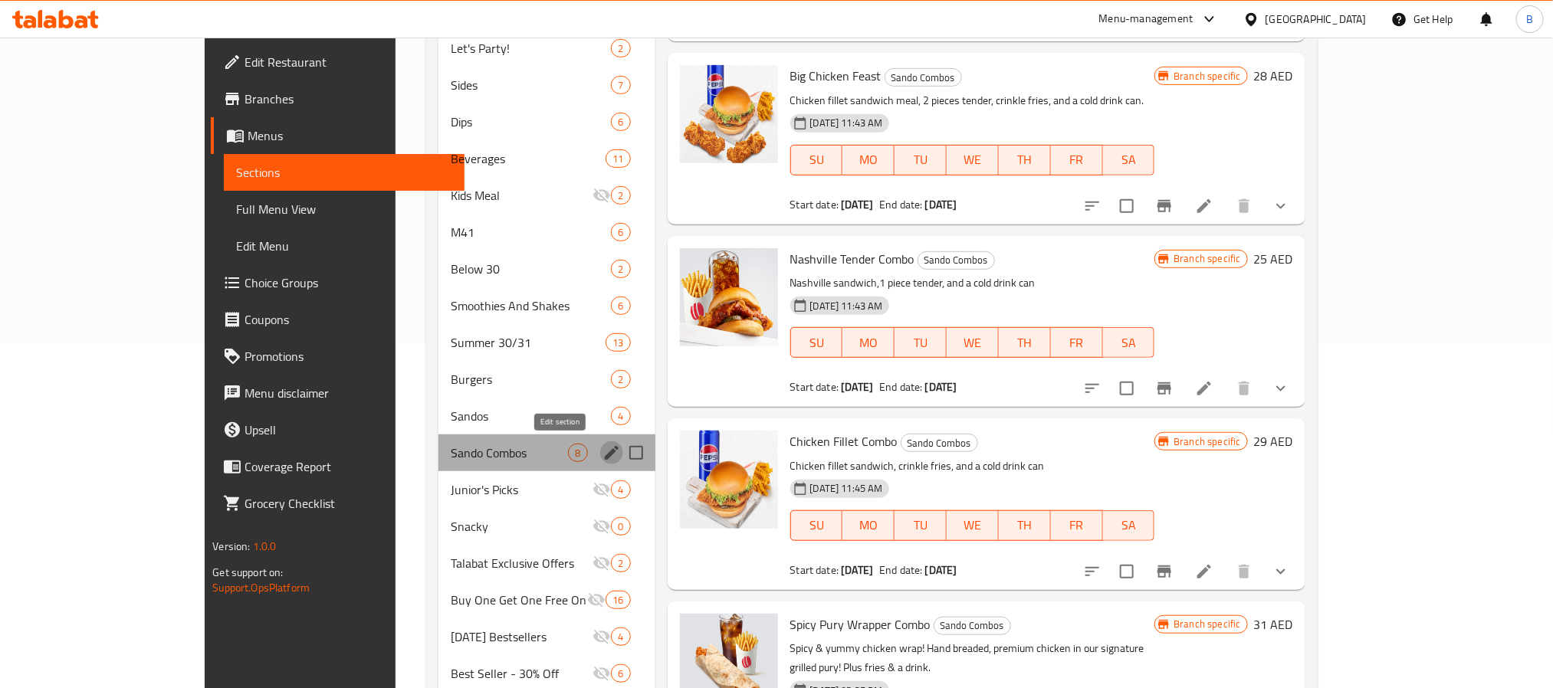
click at [600, 449] on button "edit" at bounding box center [611, 452] width 23 height 23
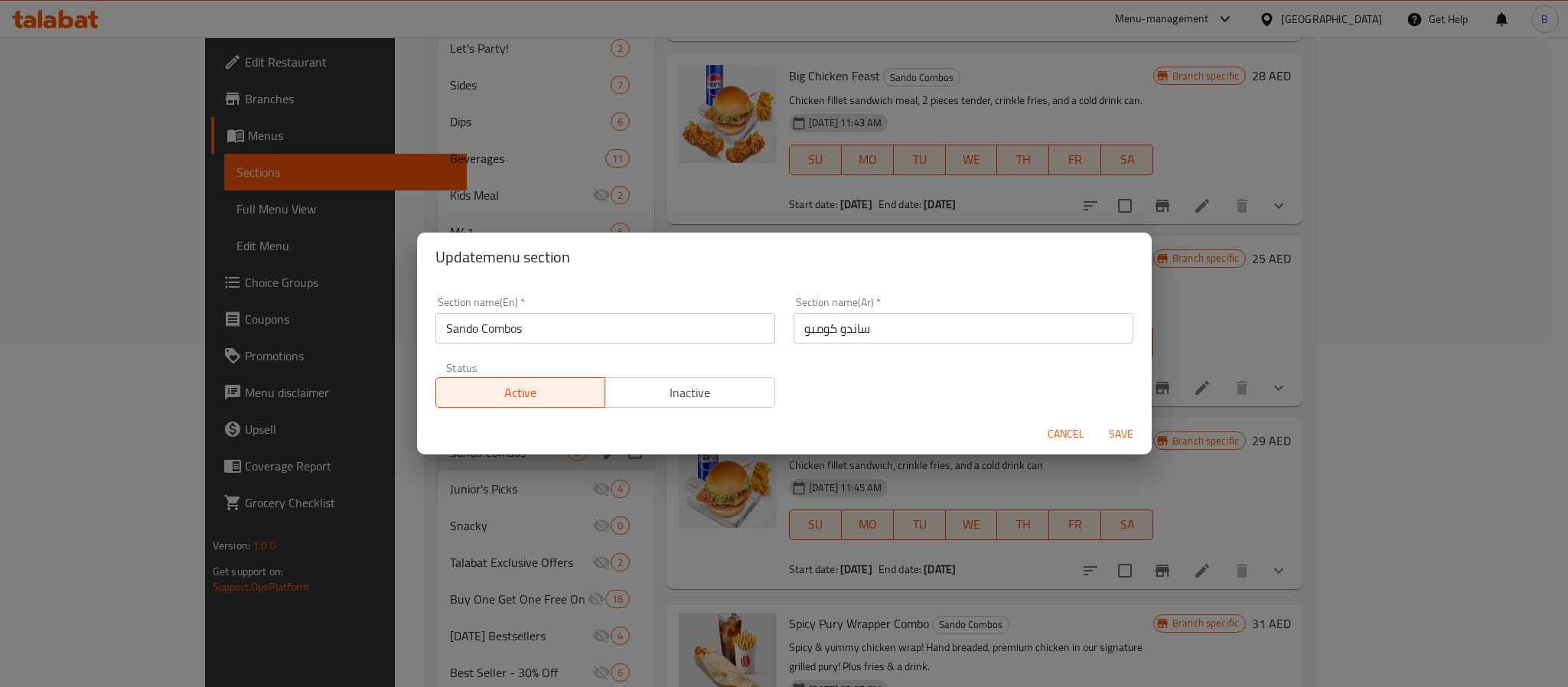
click at [707, 379] on button "Inactive" at bounding box center [689, 392] width 171 height 31
click at [1131, 432] on span "Save" at bounding box center [1121, 433] width 37 height 19
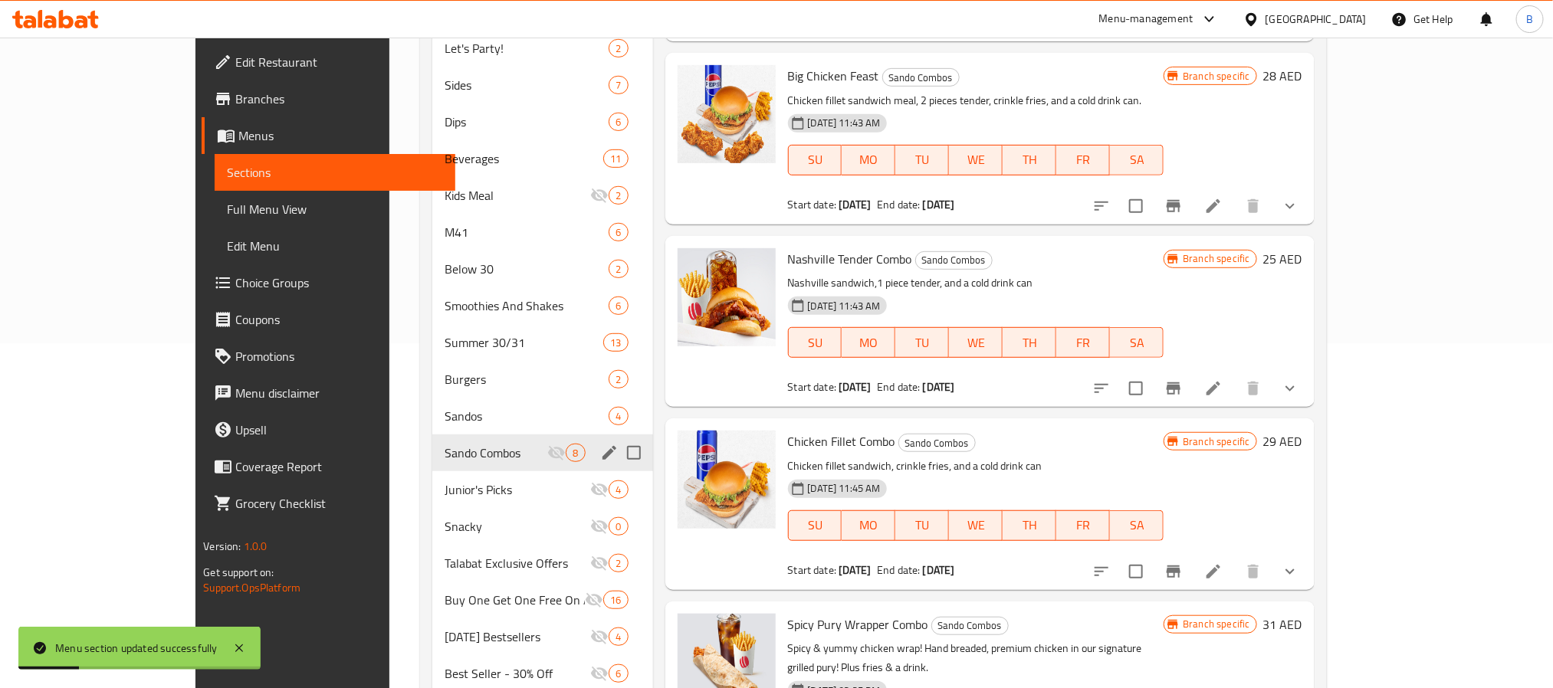
click at [441, 434] on div "Sando Combos 8" at bounding box center [542, 452] width 221 height 37
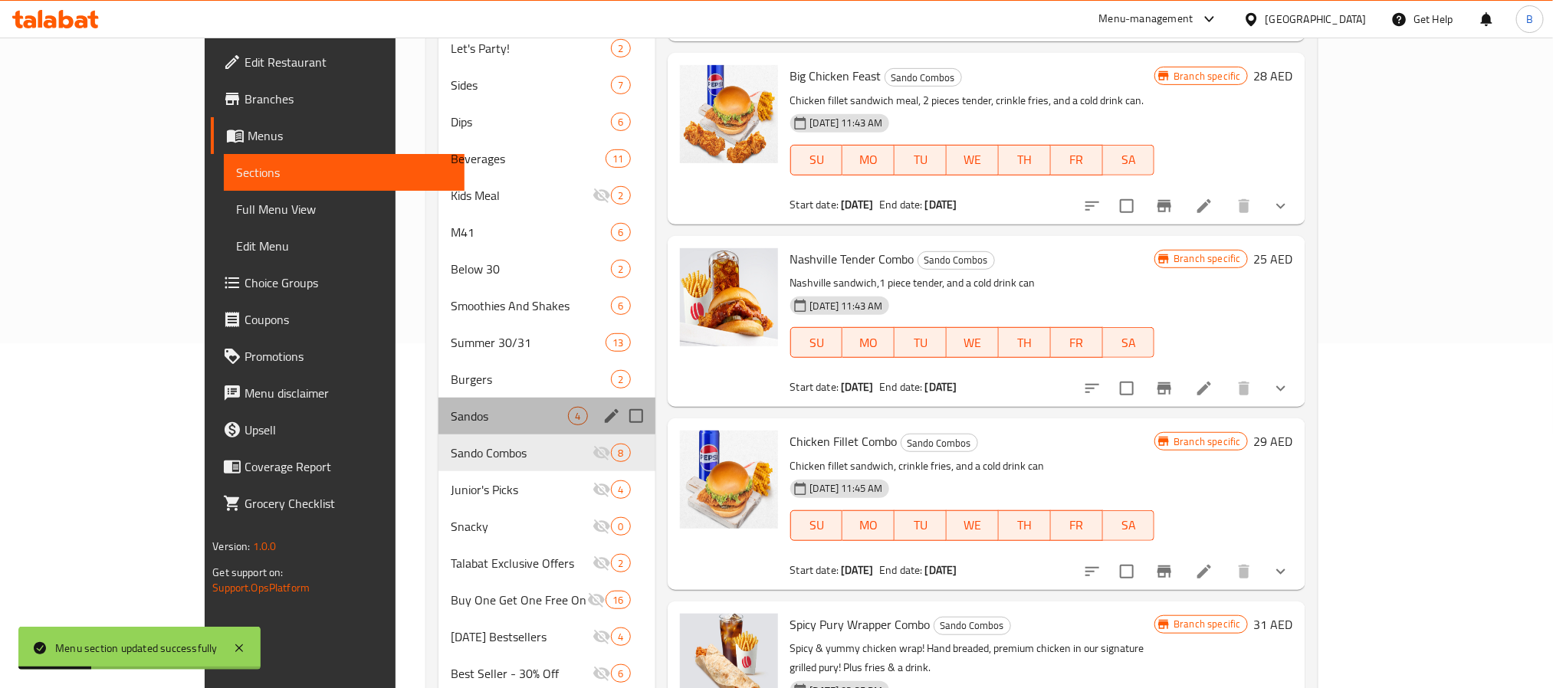
click at [439, 428] on div "Sandos 4" at bounding box center [546, 416] width 217 height 37
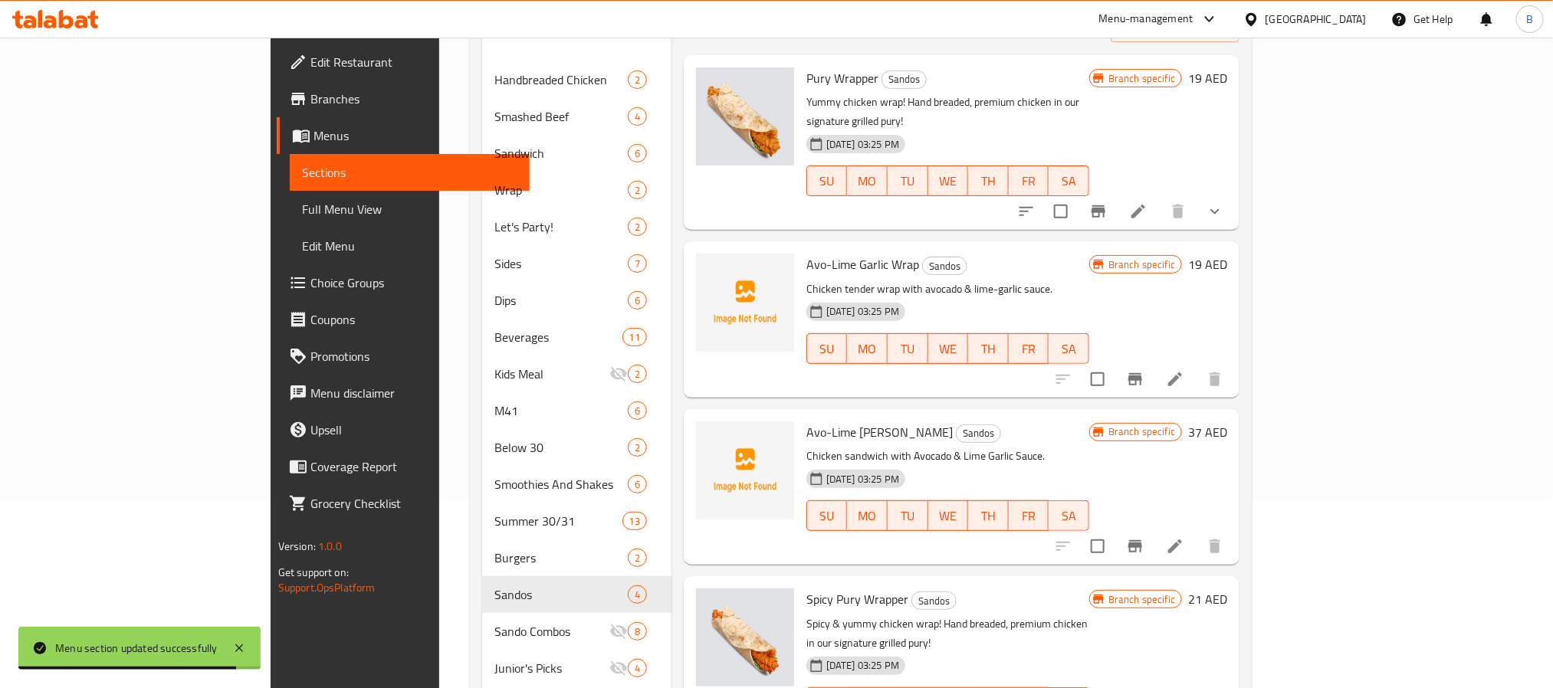
scroll to position [230, 0]
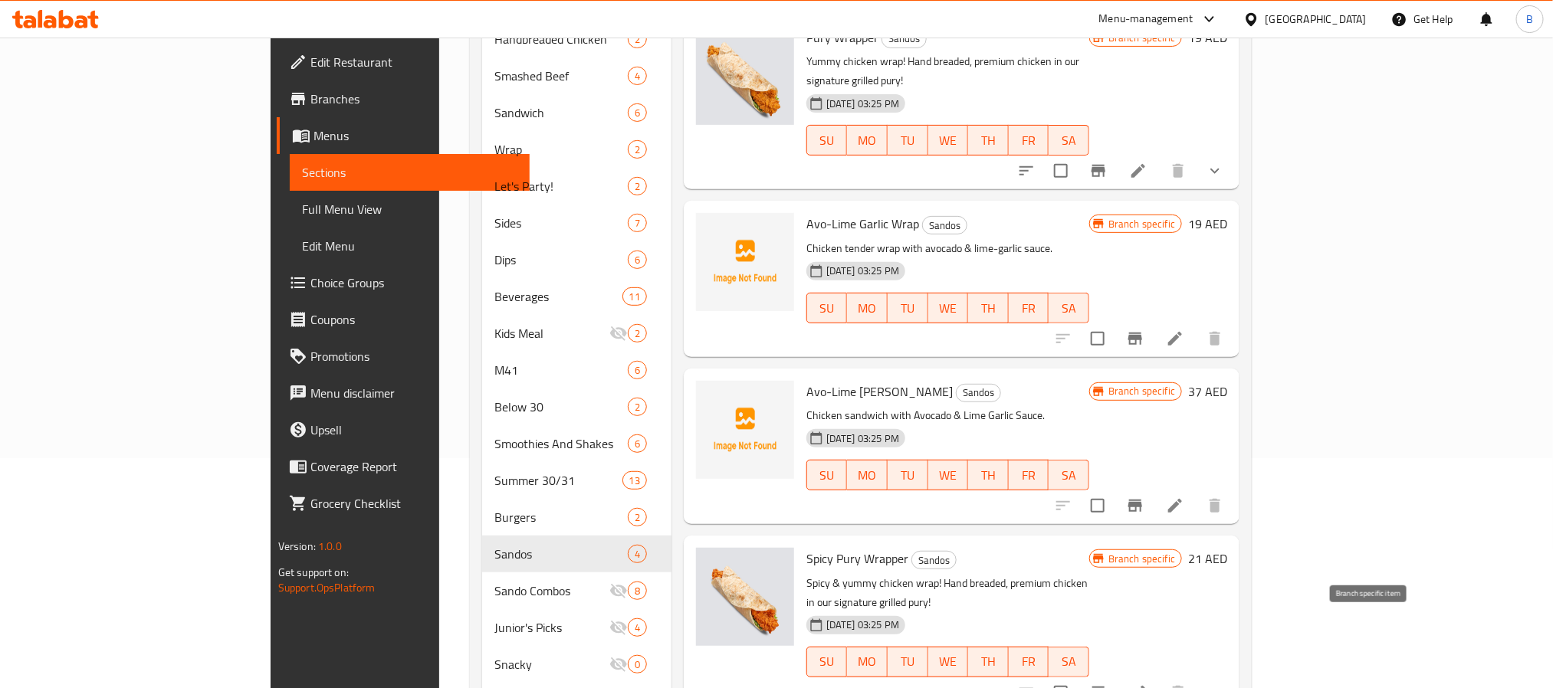
click at [1107, 684] on icon "Branch-specific-item" at bounding box center [1098, 693] width 18 height 18
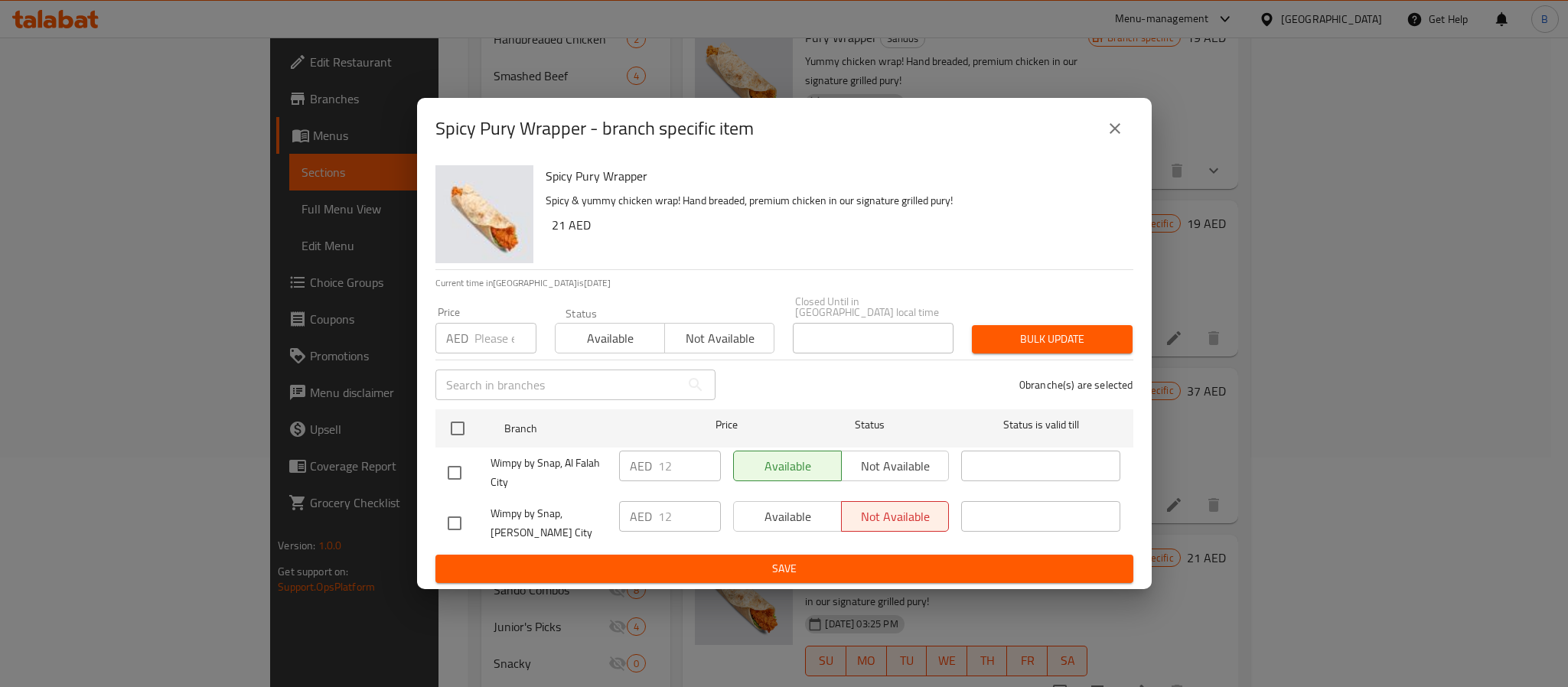
click at [1126, 123] on button "close" at bounding box center [1115, 128] width 37 height 37
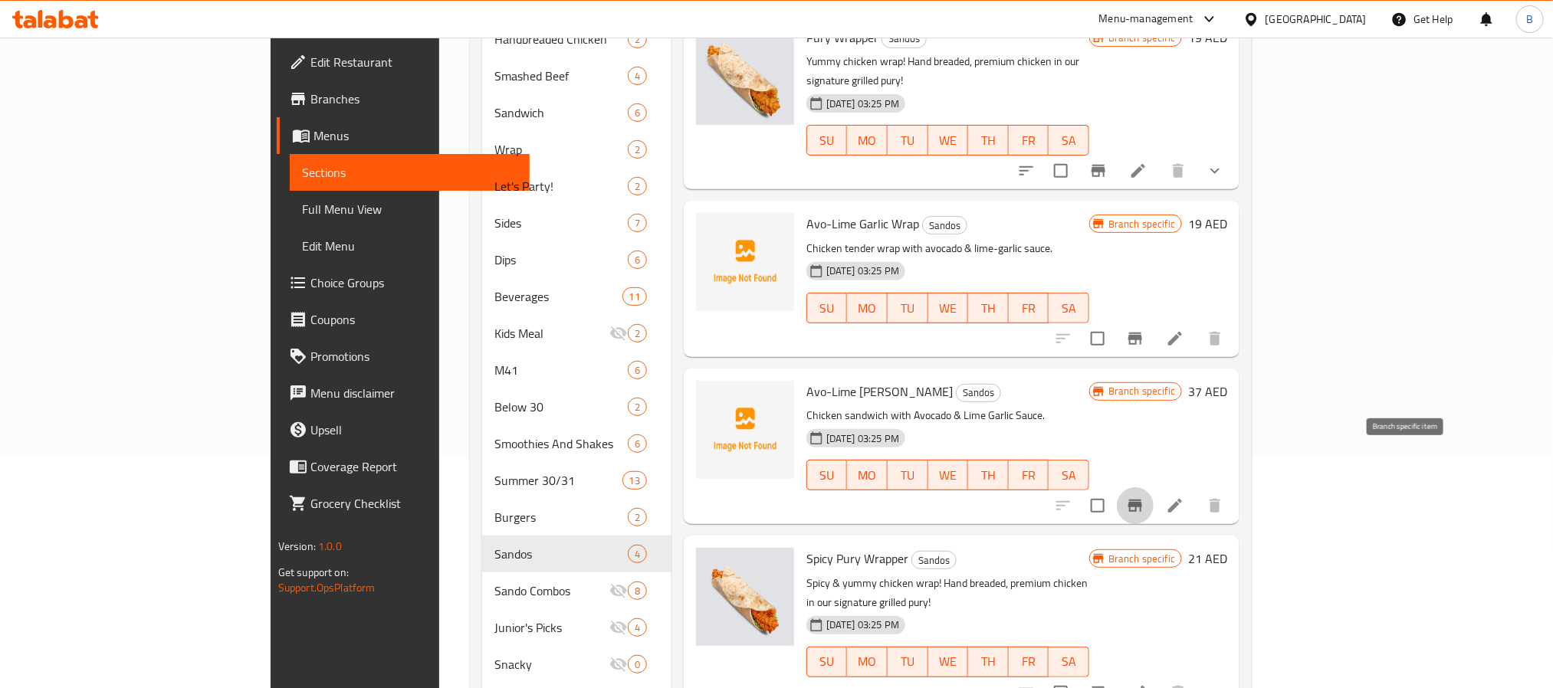
click at [1144, 497] on icon "Branch-specific-item" at bounding box center [1135, 506] width 18 height 18
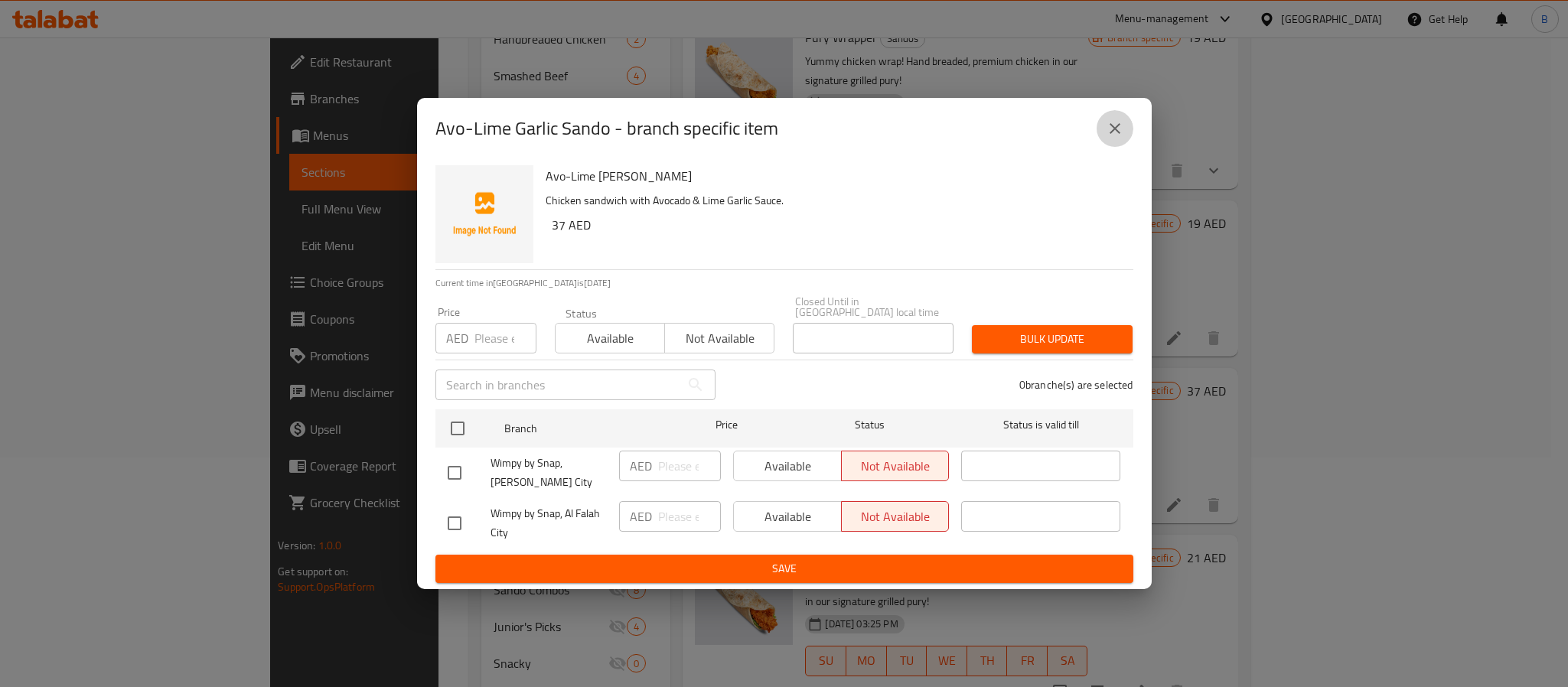
click at [1119, 120] on icon "close" at bounding box center [1115, 129] width 18 height 18
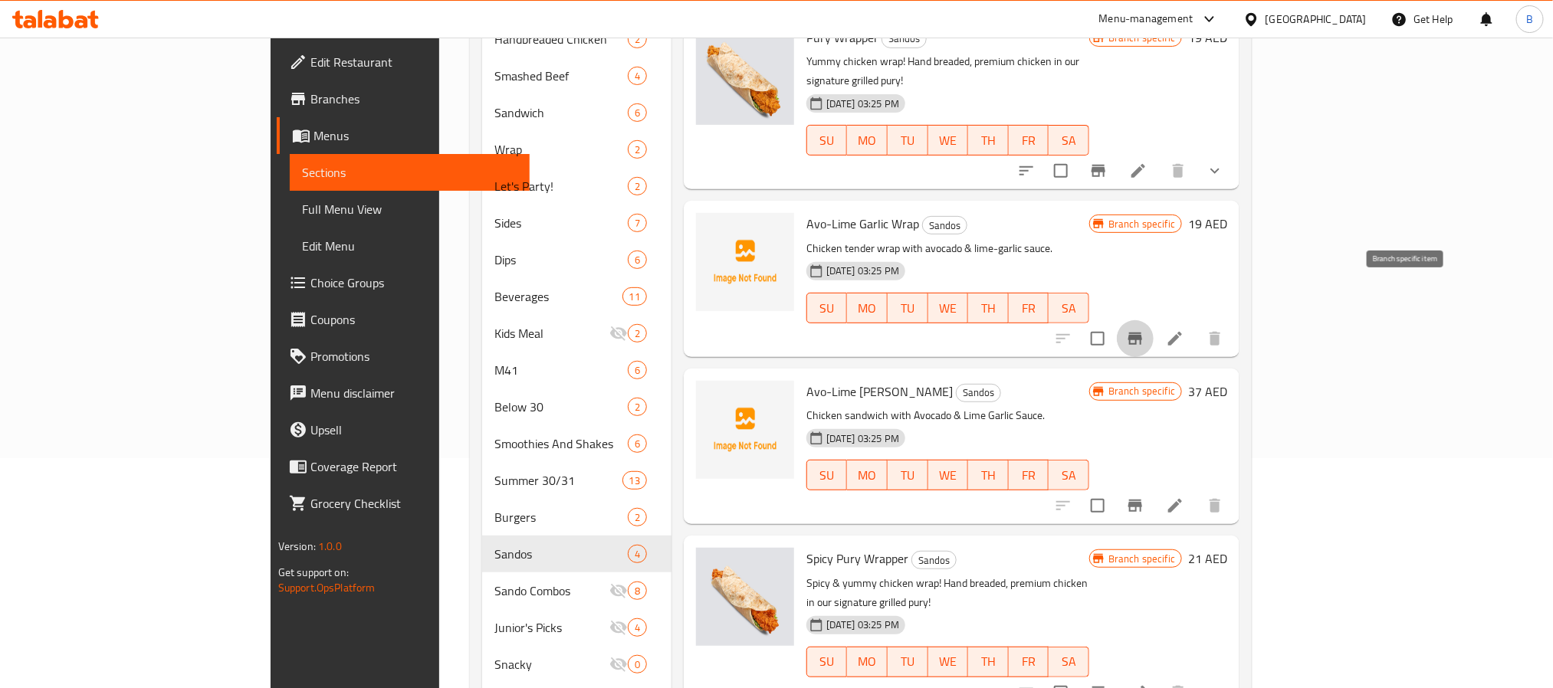
click at [1142, 333] on icon "Branch-specific-item" at bounding box center [1135, 339] width 14 height 12
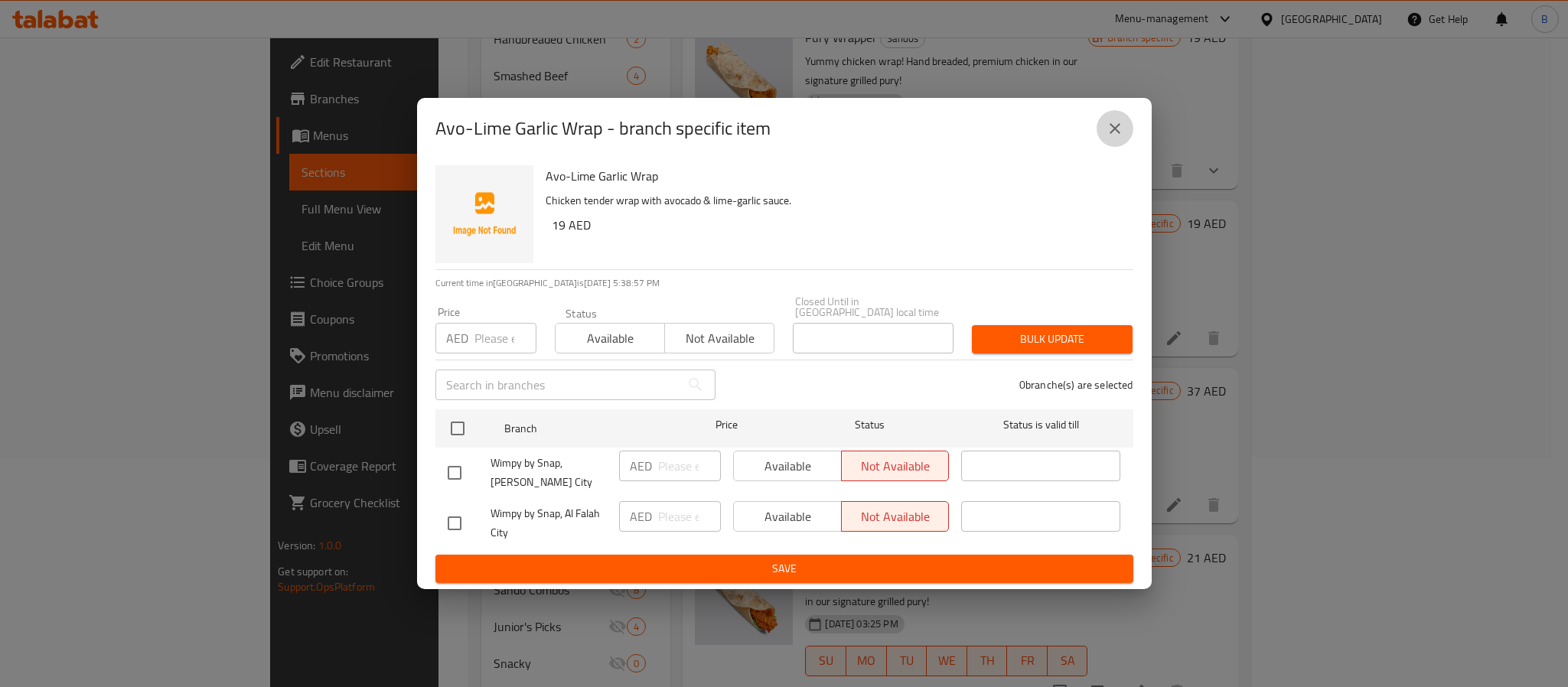
click at [1123, 131] on button "close" at bounding box center [1115, 128] width 37 height 37
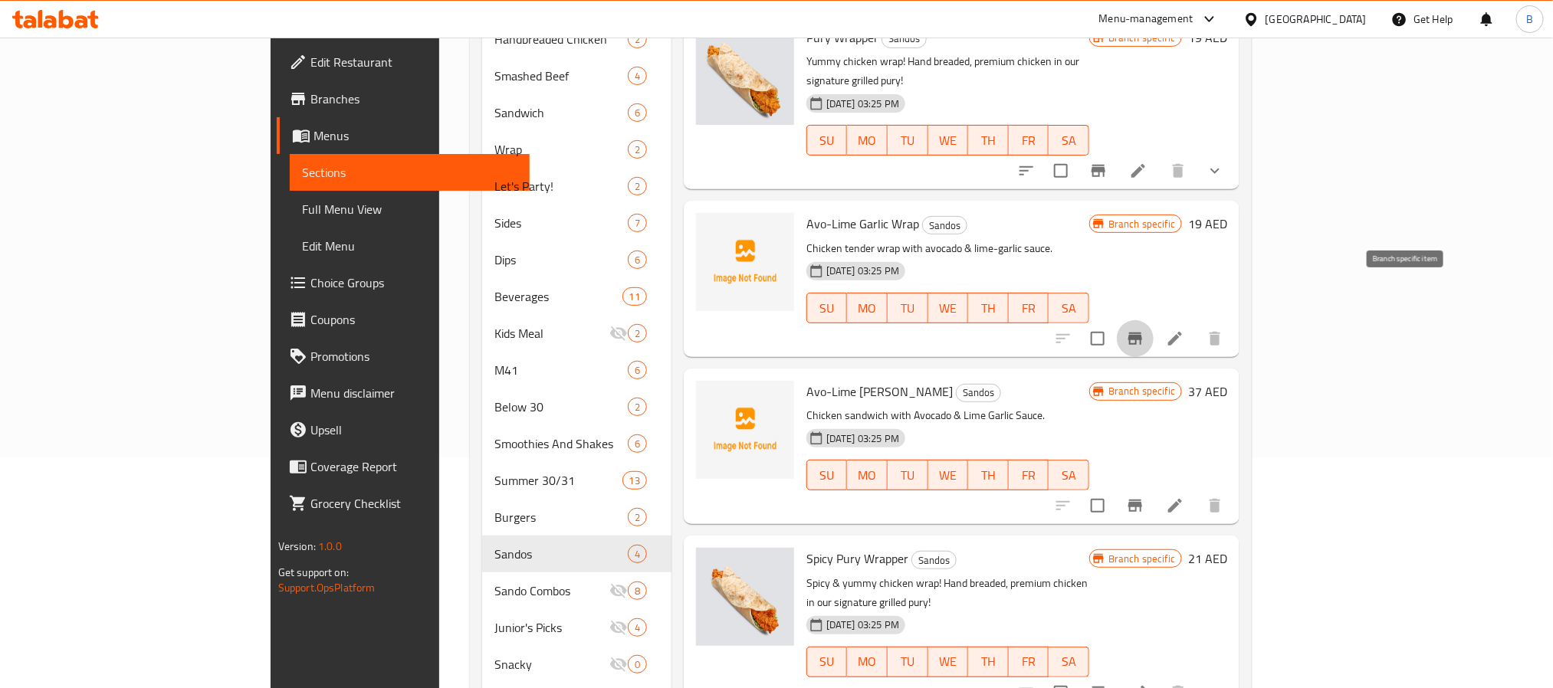
click at [1153, 320] on button "Branch-specific-item" at bounding box center [1134, 338] width 37 height 37
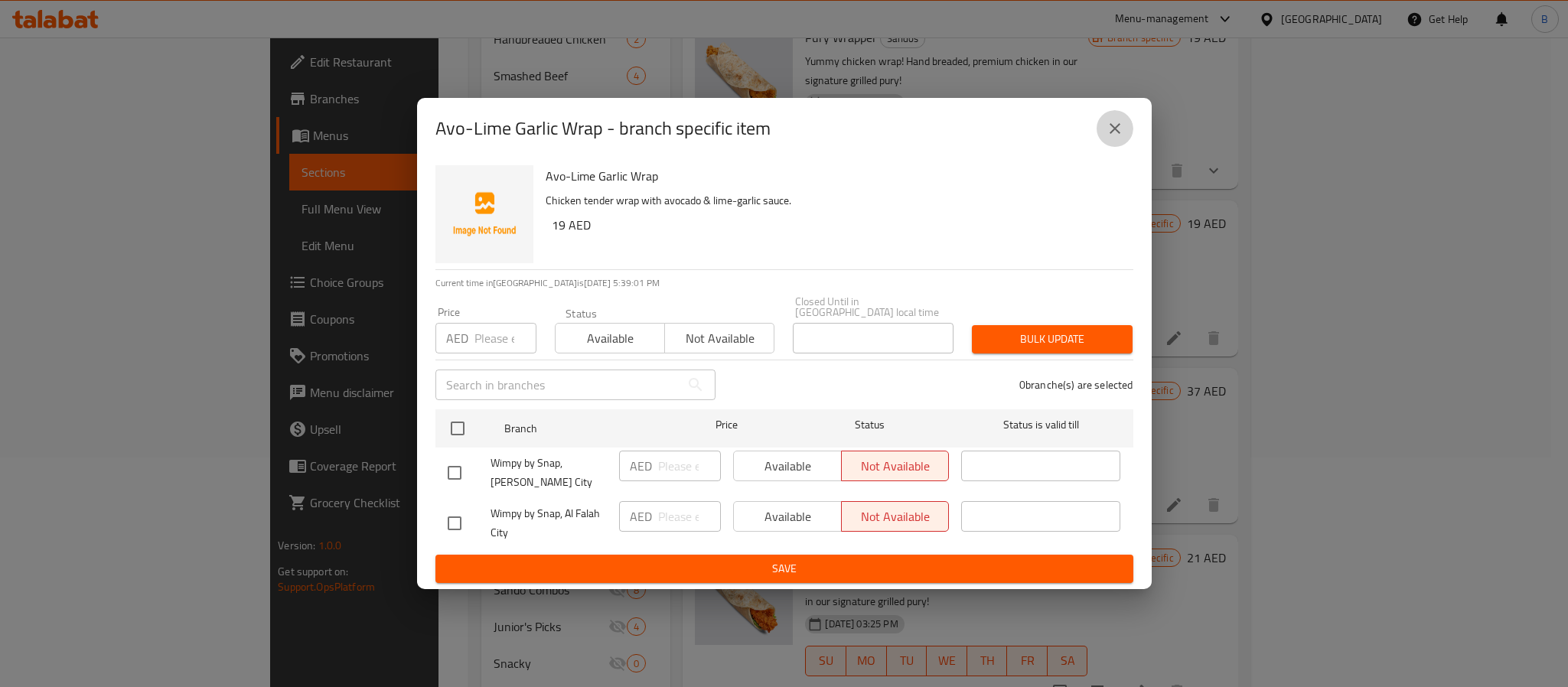
click at [1119, 126] on icon "close" at bounding box center [1115, 129] width 18 height 18
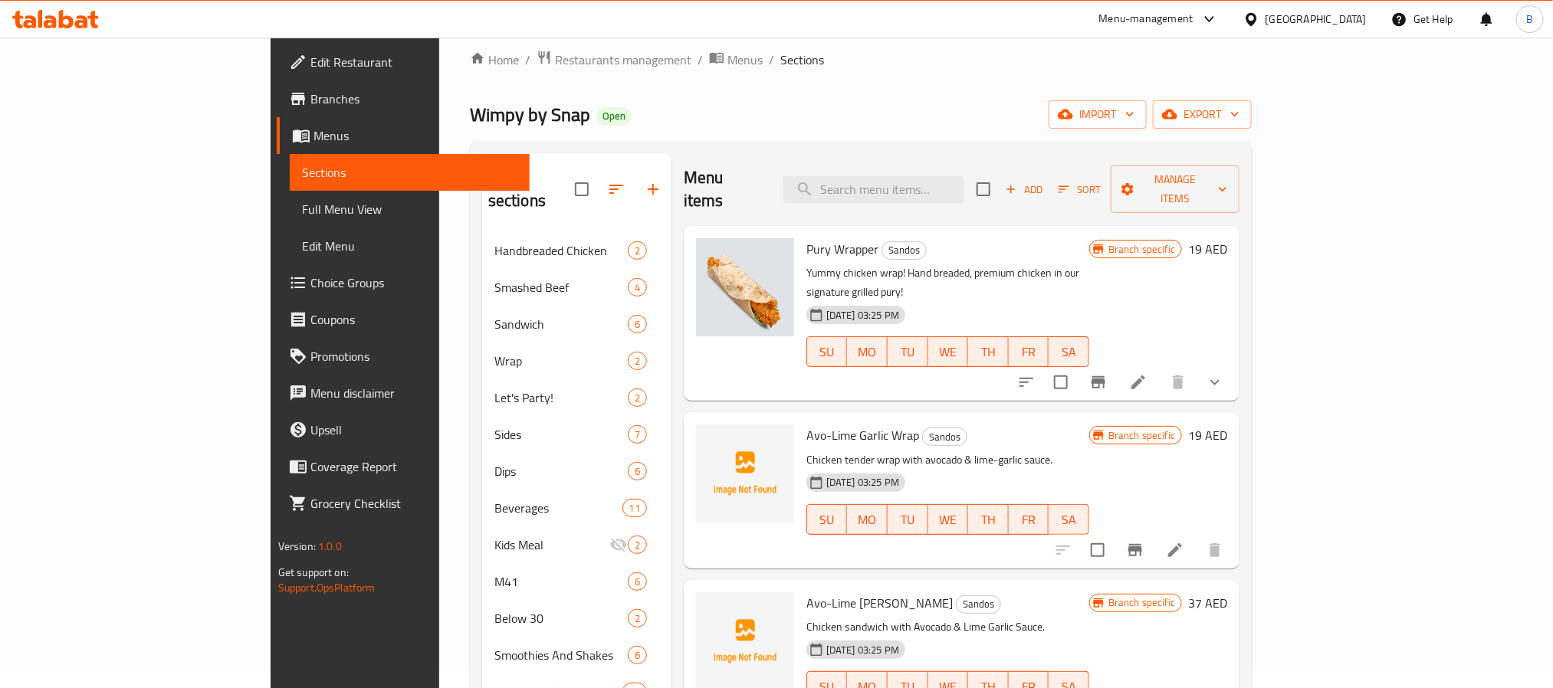
scroll to position [0, 0]
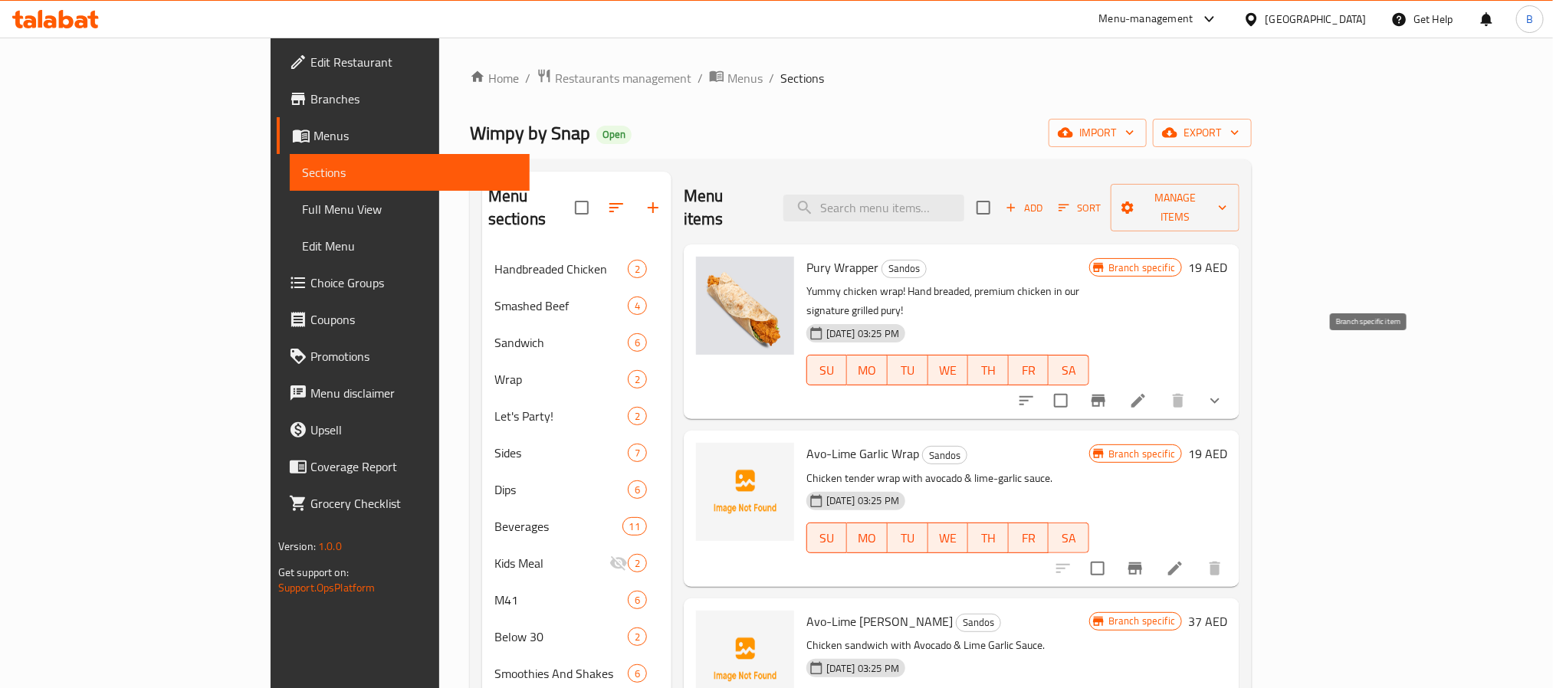
click at [1107, 392] on icon "Branch-specific-item" at bounding box center [1098, 401] width 18 height 18
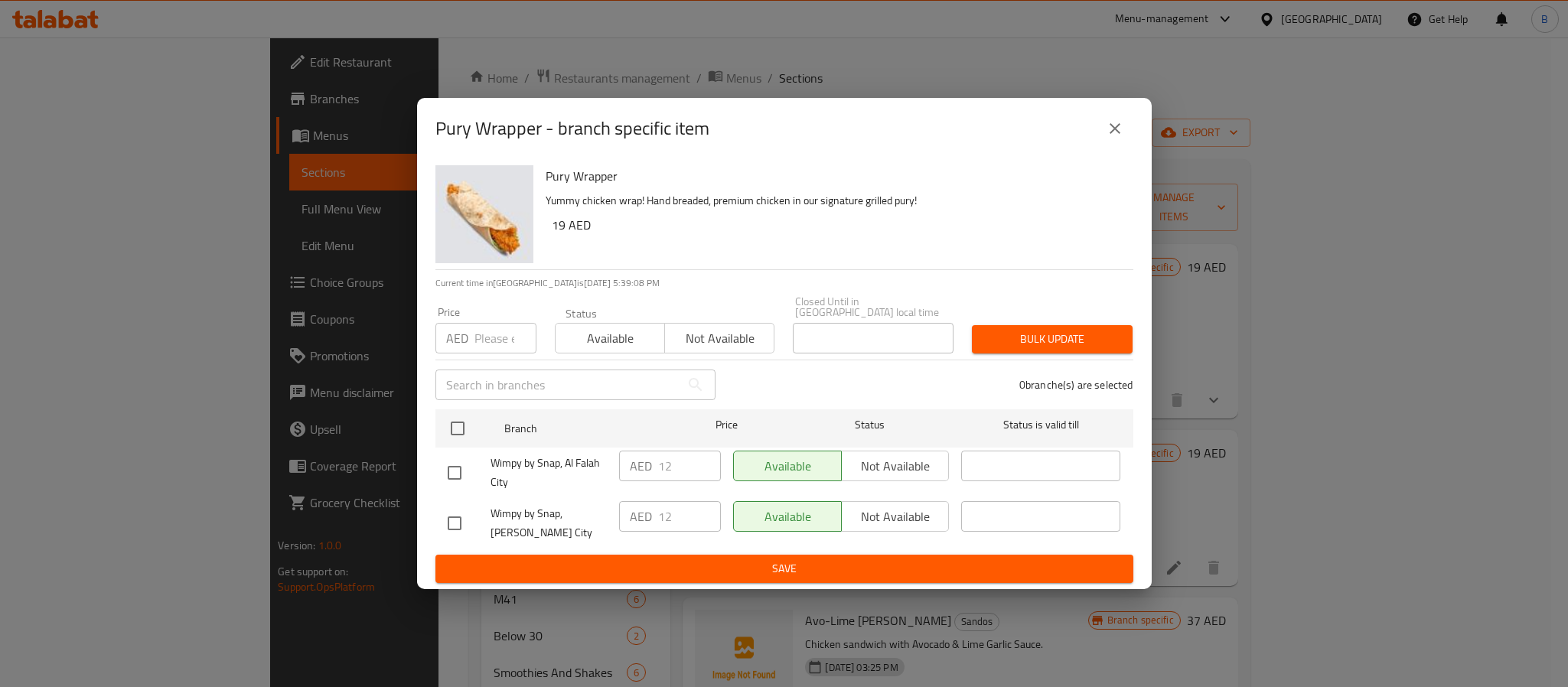
click at [1114, 120] on icon "close" at bounding box center [1115, 129] width 18 height 18
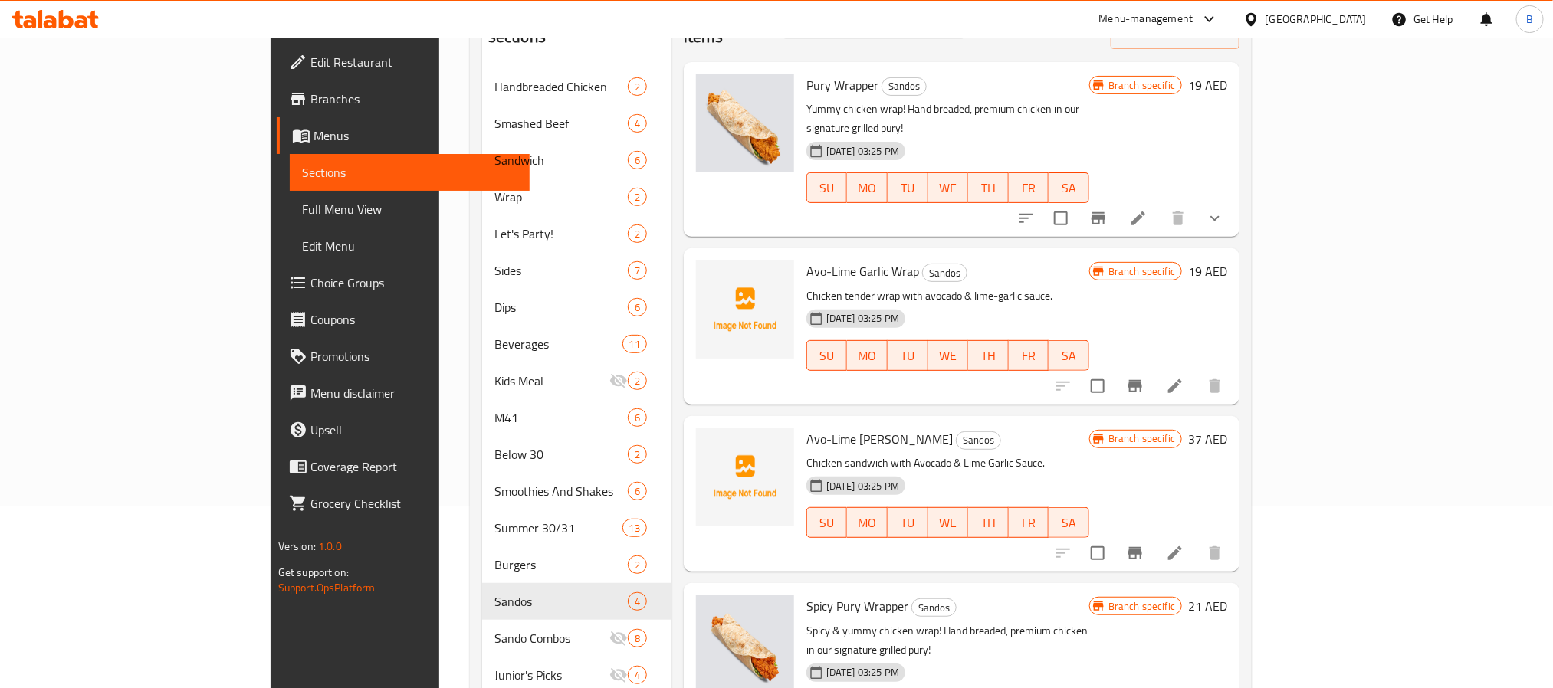
scroll to position [345, 0]
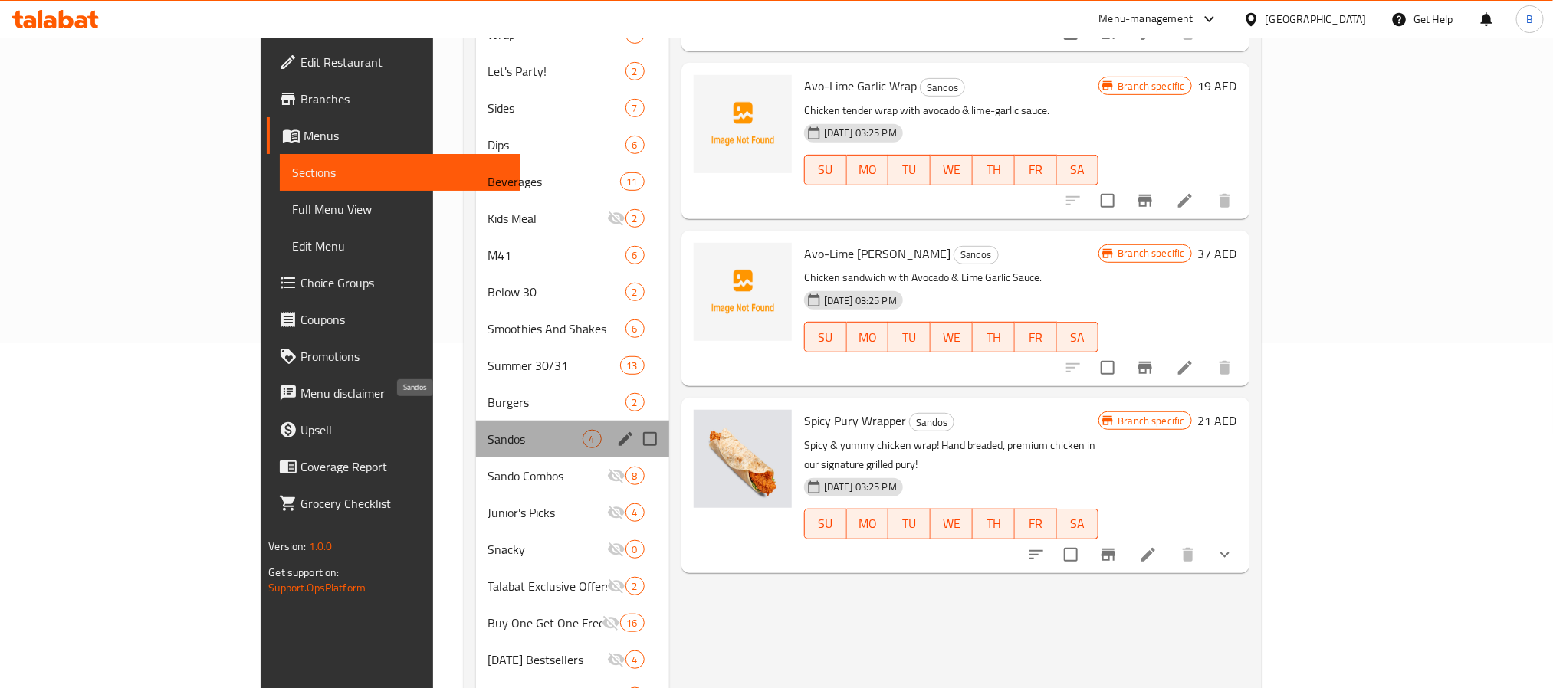
click at [488, 430] on span "Sandos" at bounding box center [535, 439] width 94 height 18
click at [616, 430] on icon "edit" at bounding box center [625, 439] width 18 height 18
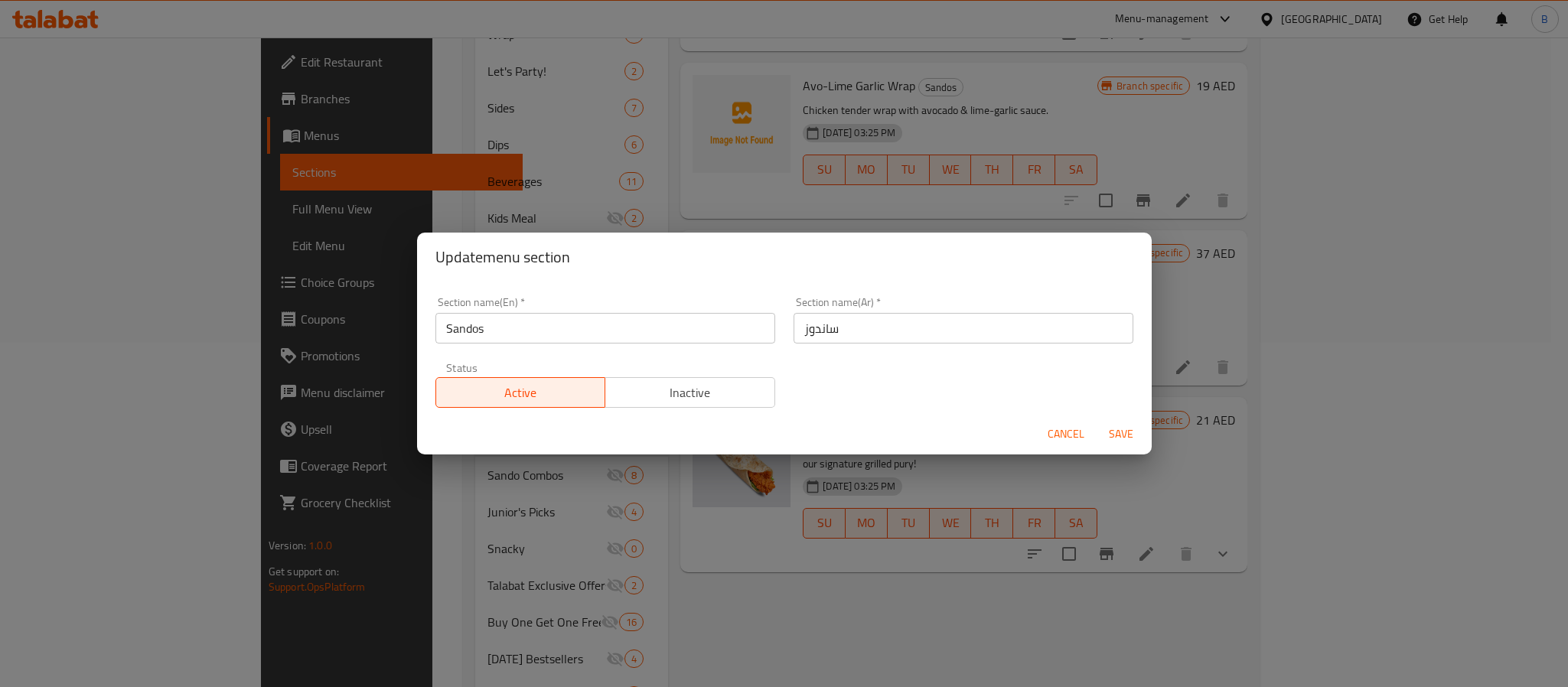
click at [687, 394] on span "Inactive" at bounding box center [690, 392] width 158 height 22
click at [1116, 443] on button "Save" at bounding box center [1121, 434] width 49 height 28
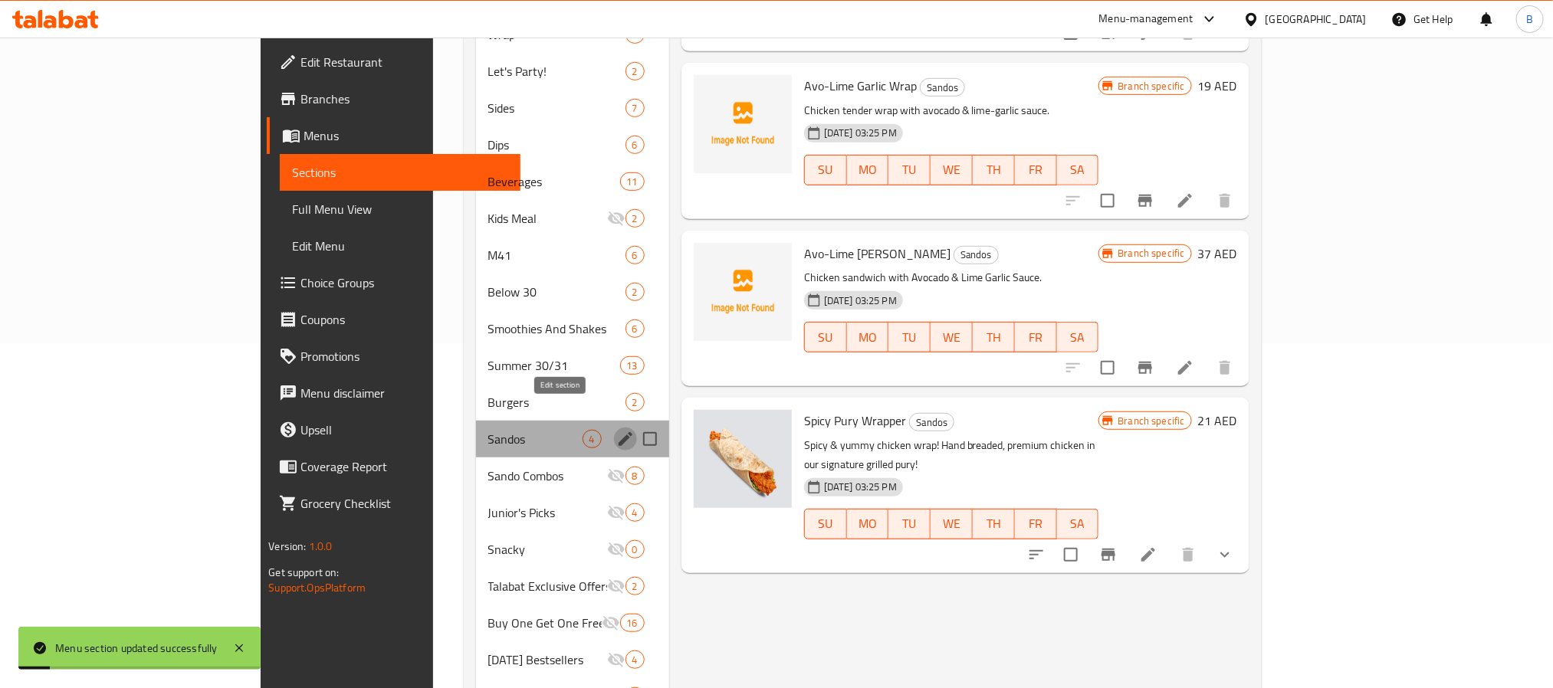
click at [614, 428] on button "edit" at bounding box center [625, 439] width 23 height 23
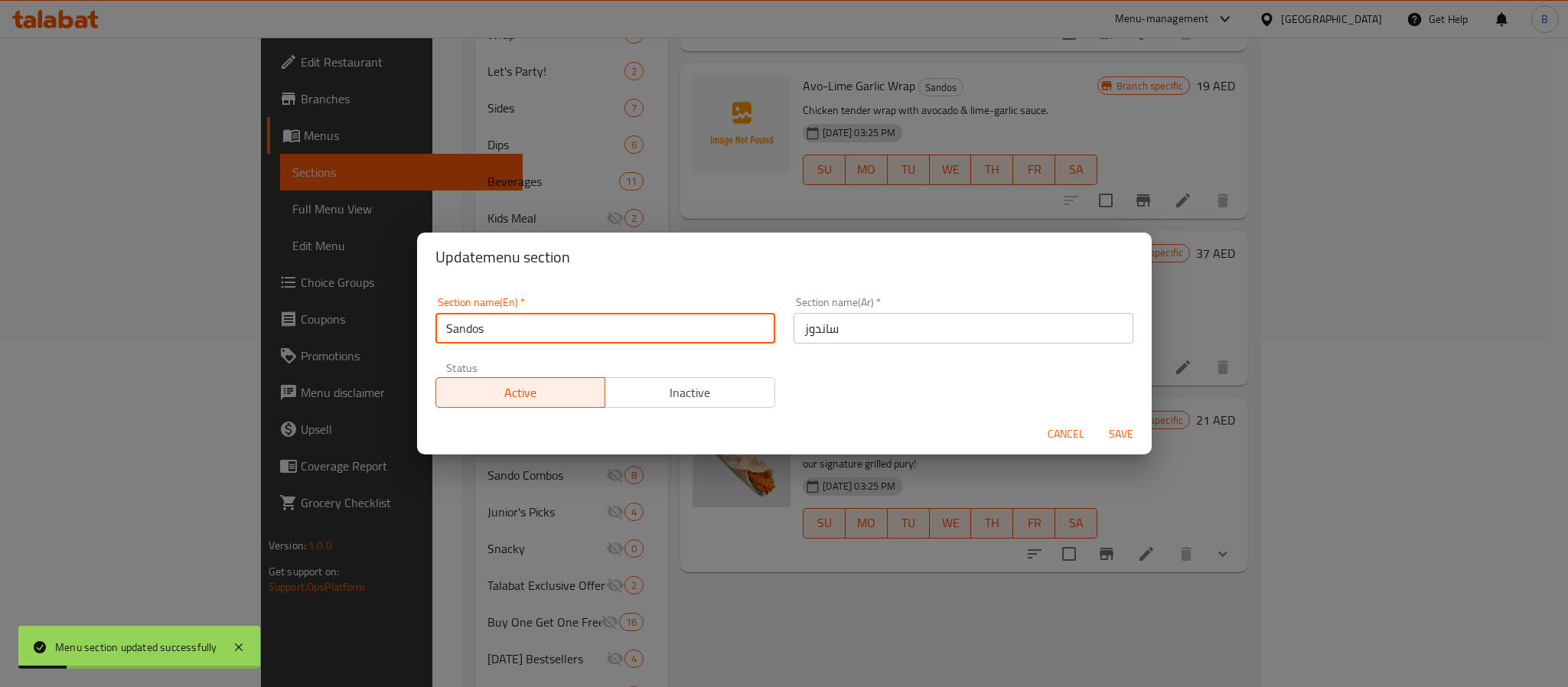
click at [631, 336] on input "Sandos" at bounding box center [605, 328] width 340 height 31
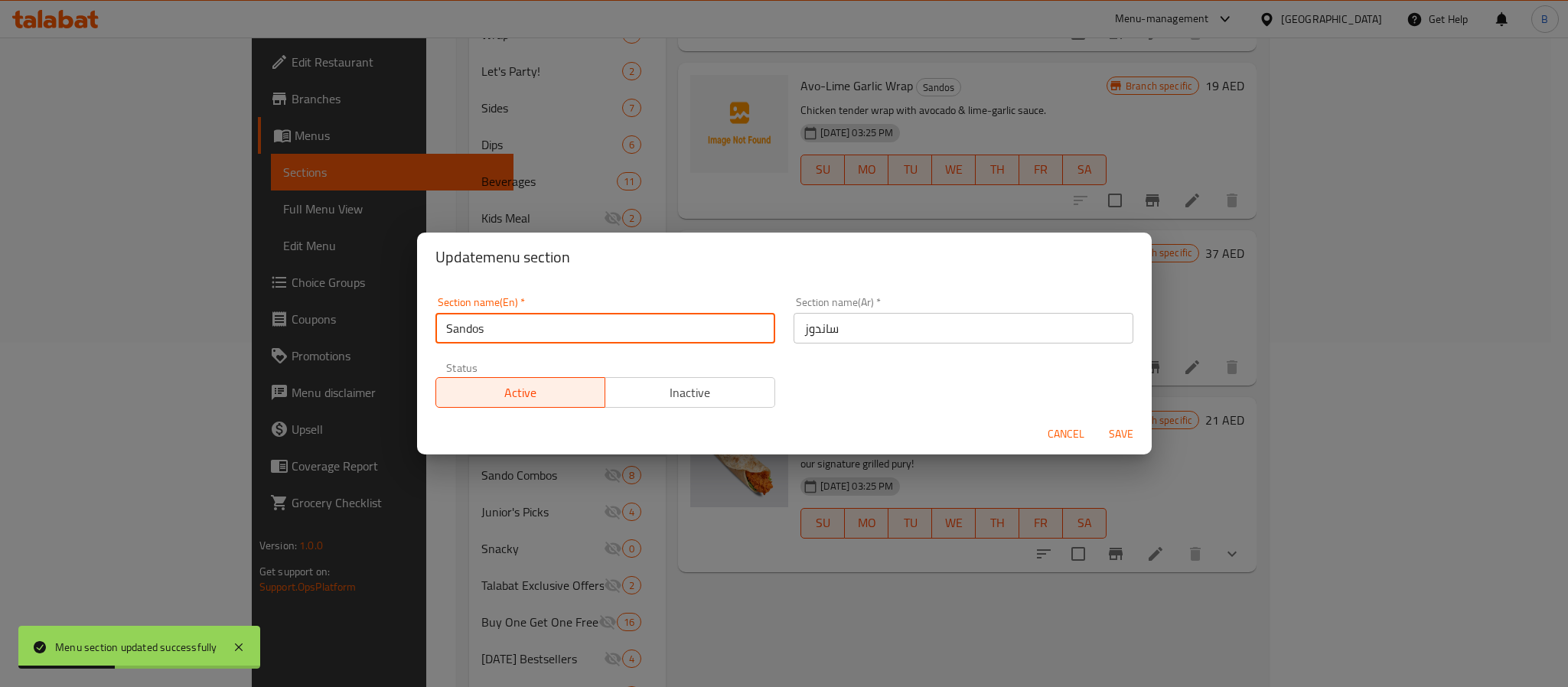
click at [1075, 425] on span "Cancel" at bounding box center [1066, 433] width 37 height 19
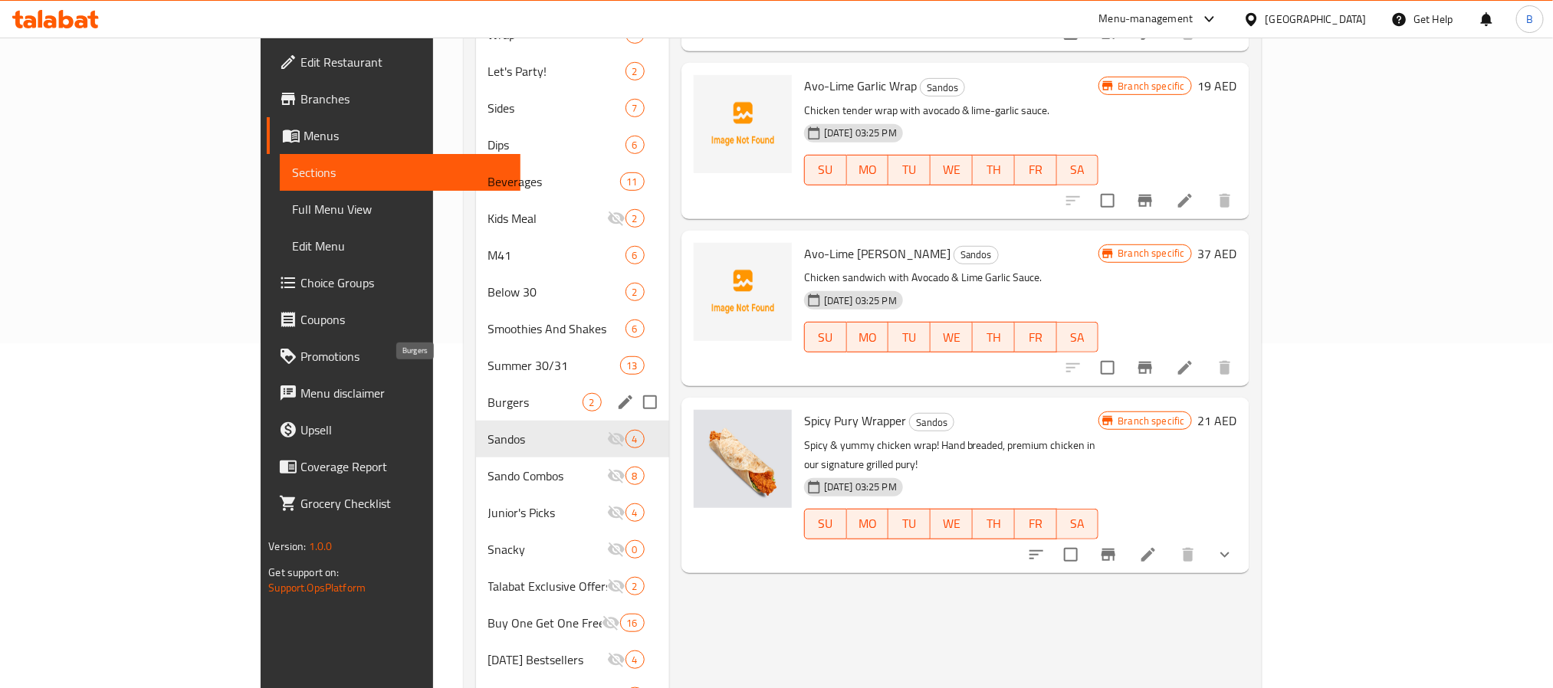
click at [488, 393] on span "Burgers" at bounding box center [535, 402] width 94 height 18
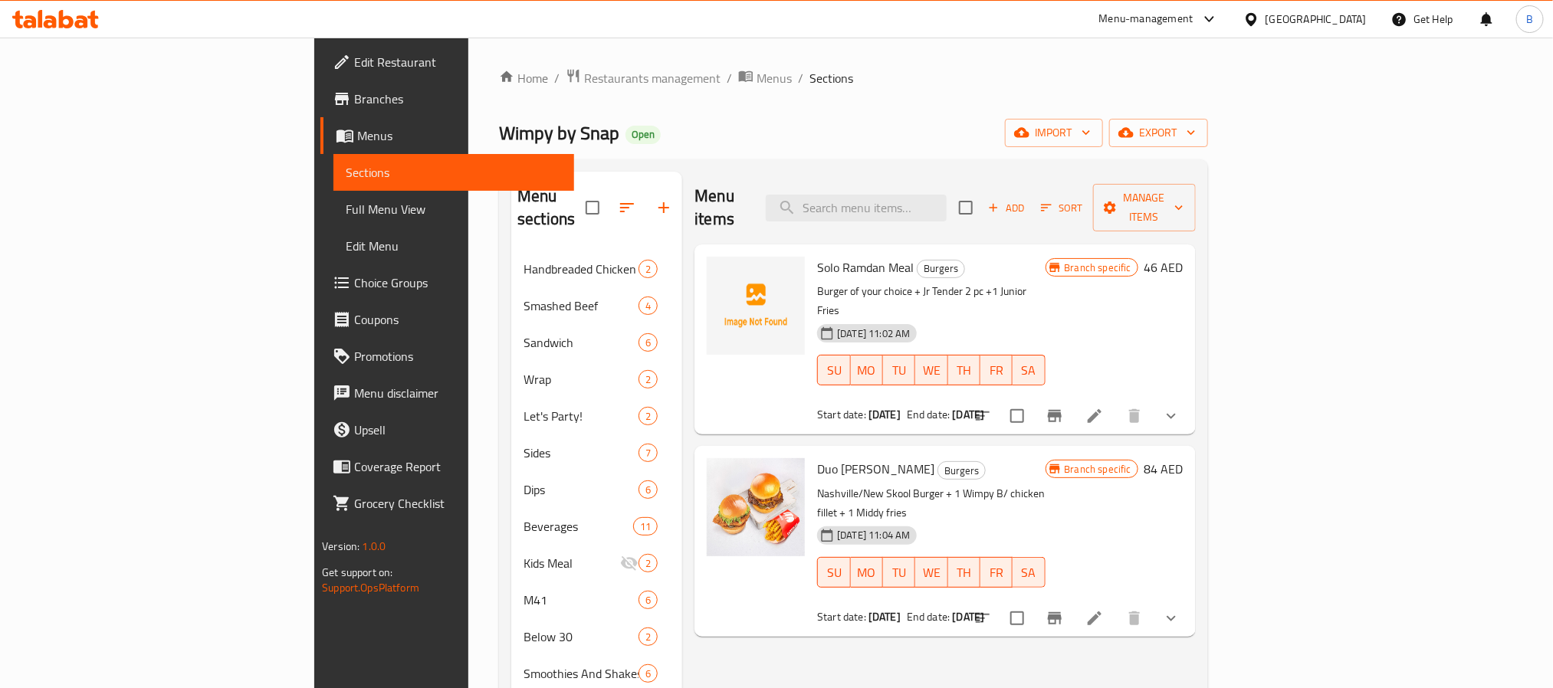
drag, startPoint x: 996, startPoint y: 555, endPoint x: 978, endPoint y: 392, distance: 164.3
click at [978, 260] on div "Solo Ramdan Meal Burgers Burger of your choice + Jr Tender 2 pc +1 Junior Fries…" at bounding box center [944, 251] width 500 height 15
click at [991, 609] on div "Start date: 01-03-2025 End date: 02-04-2025" at bounding box center [931, 616] width 228 height 15
drag, startPoint x: 987, startPoint y: 559, endPoint x: 892, endPoint y: 446, distance: 148.0
click at [894, 452] on div "Duo Ramdan Meal Burgers Nashville/New Skool Burger + 1 Wimpy B/ chicken fillet …" at bounding box center [931, 541] width 240 height 178
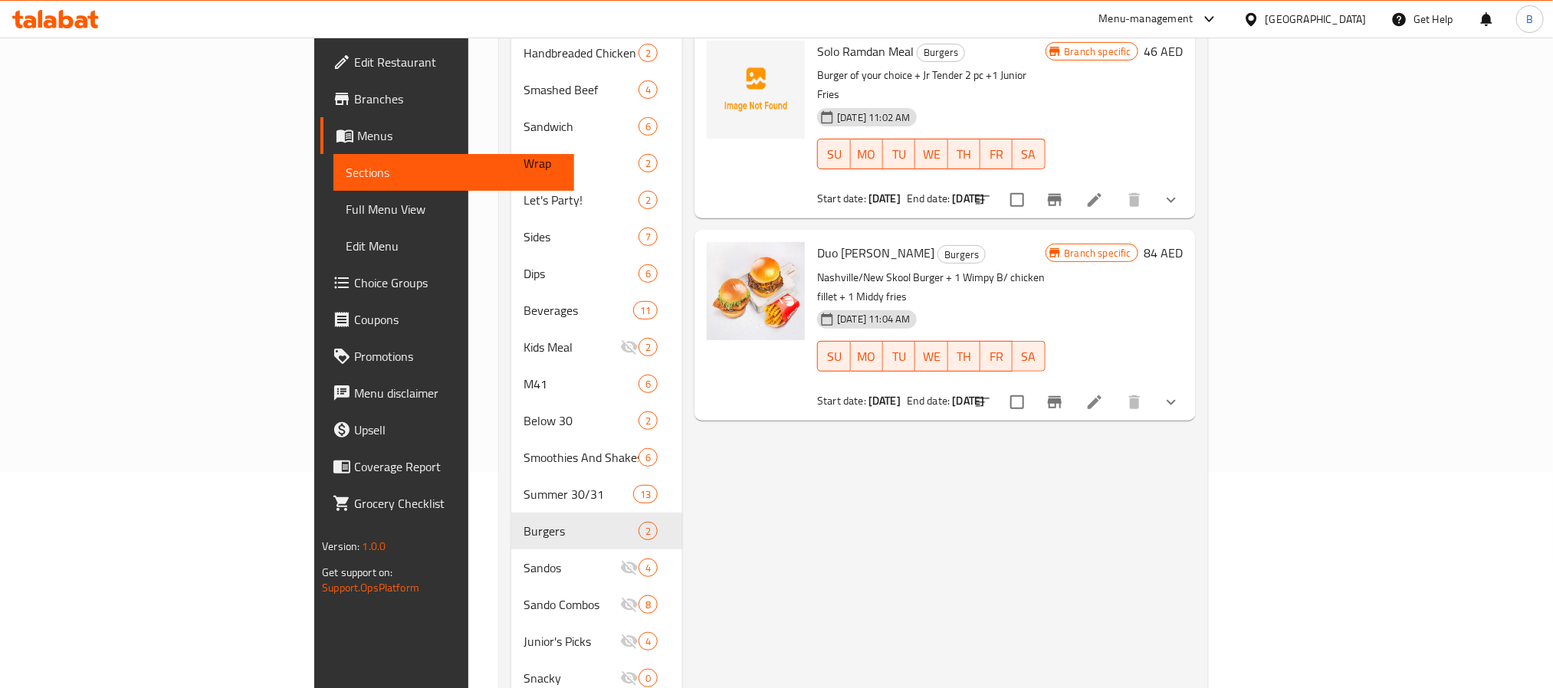
scroll to position [230, 0]
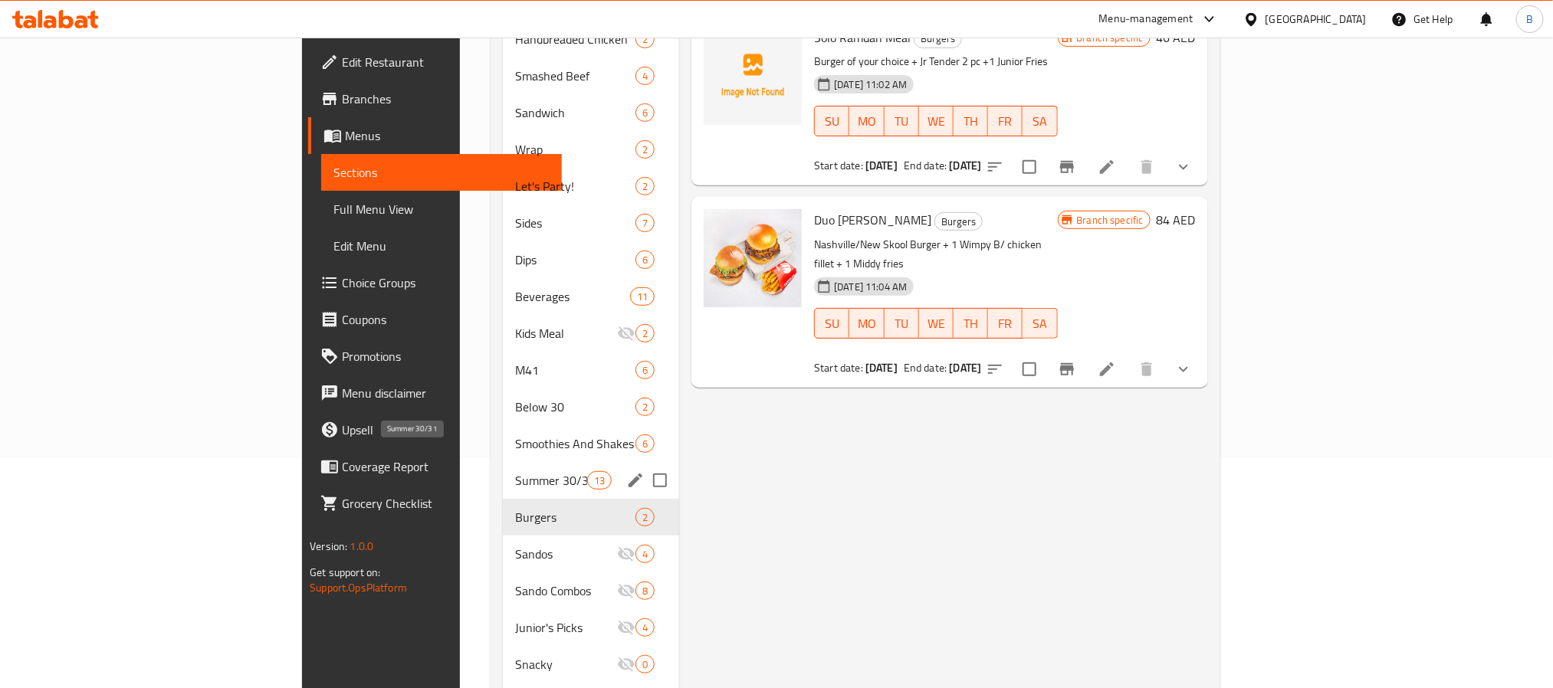
click at [515, 471] on span "Summer 30/31" at bounding box center [551, 480] width 72 height 18
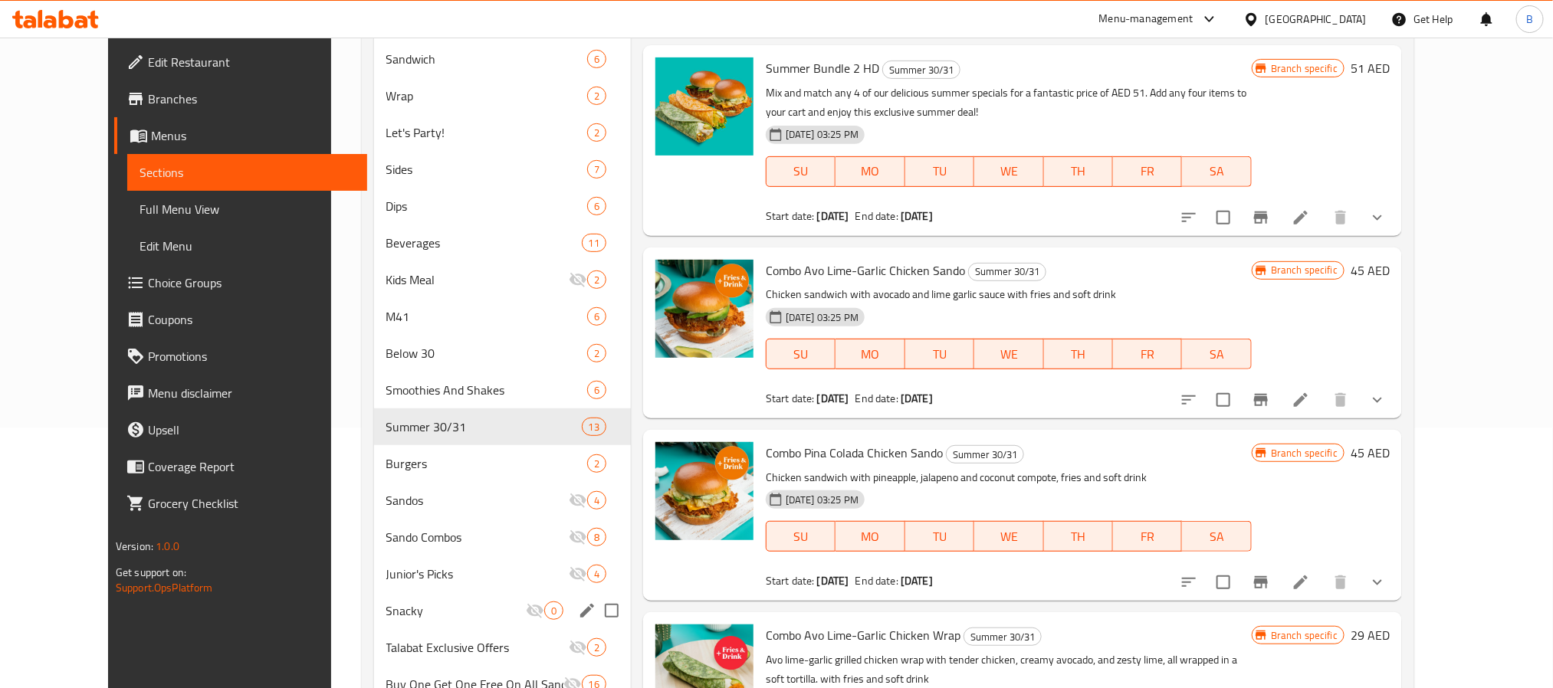
scroll to position [120, 0]
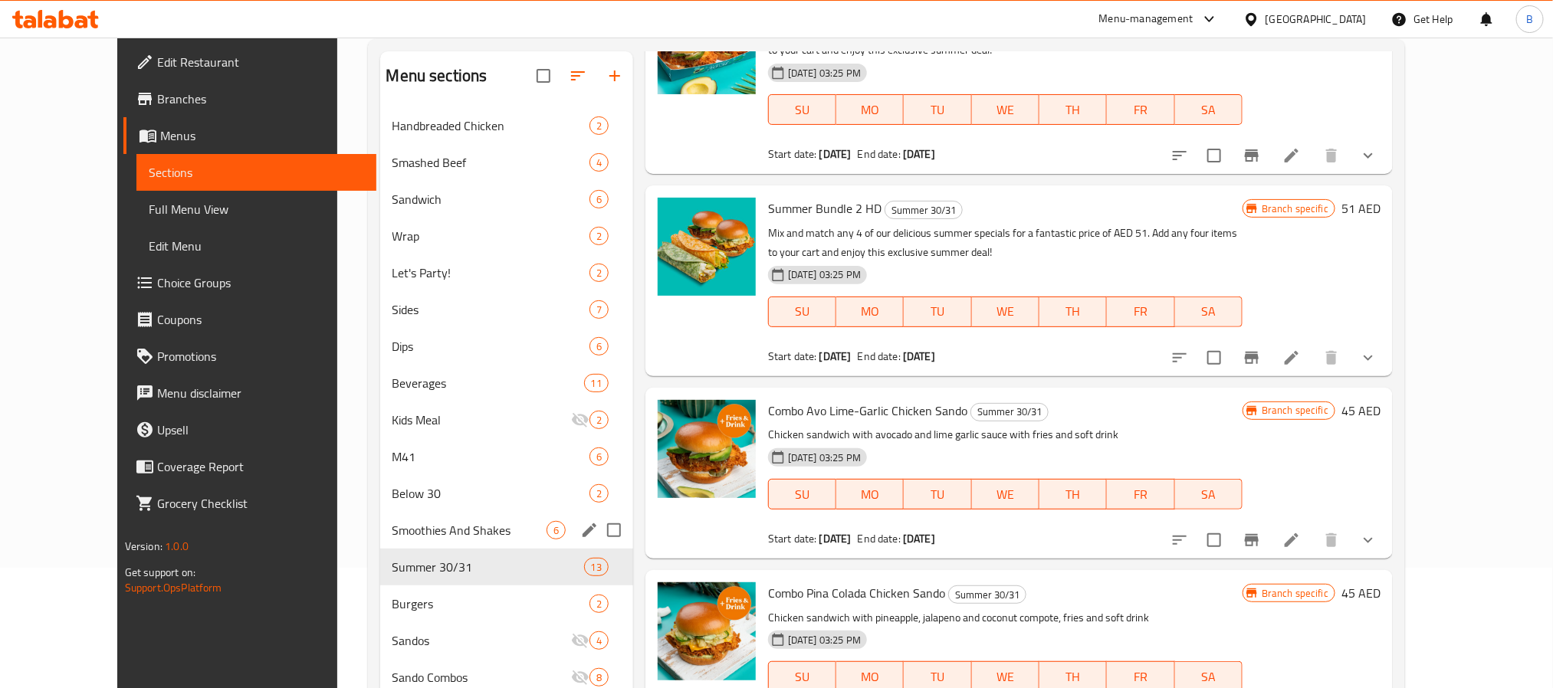
click at [446, 529] on span "Smoothies And Shakes" at bounding box center [469, 530] width 154 height 18
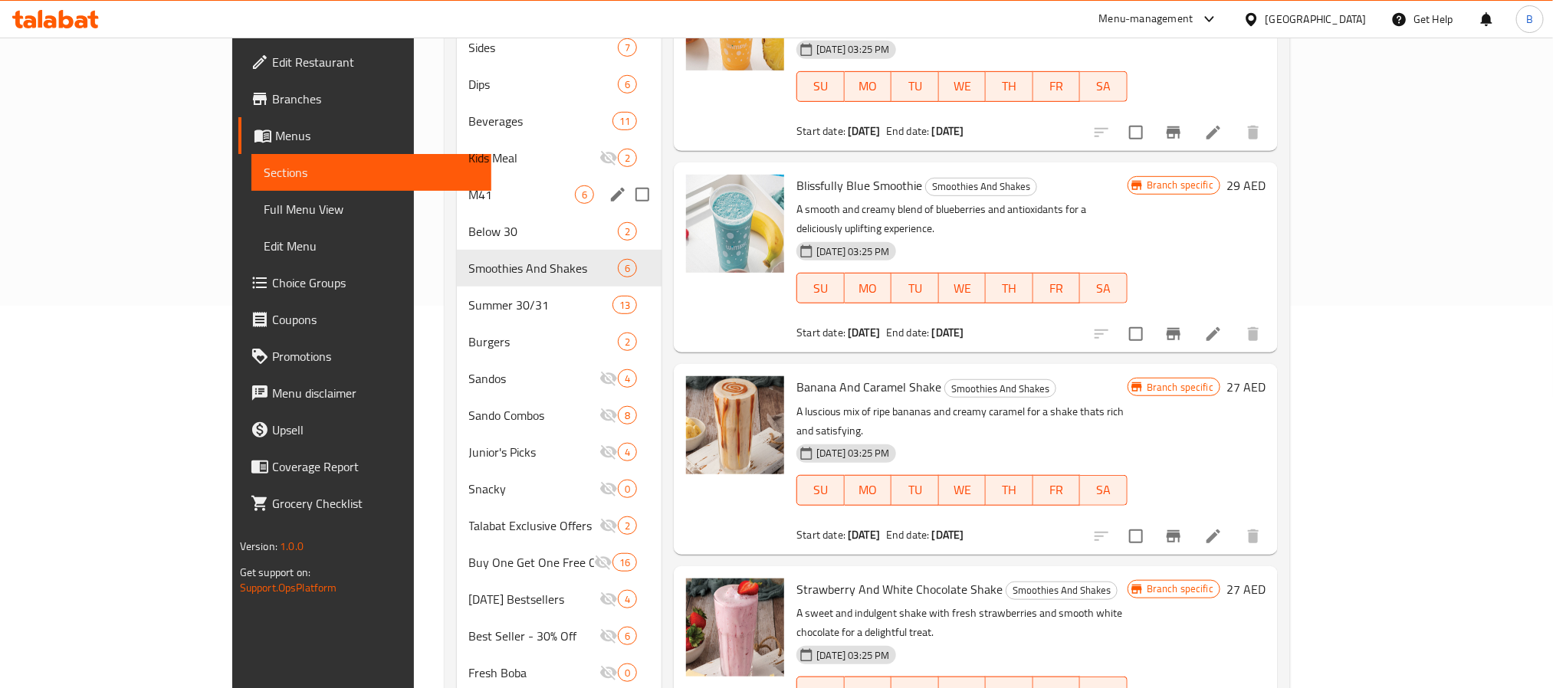
scroll to position [235, 0]
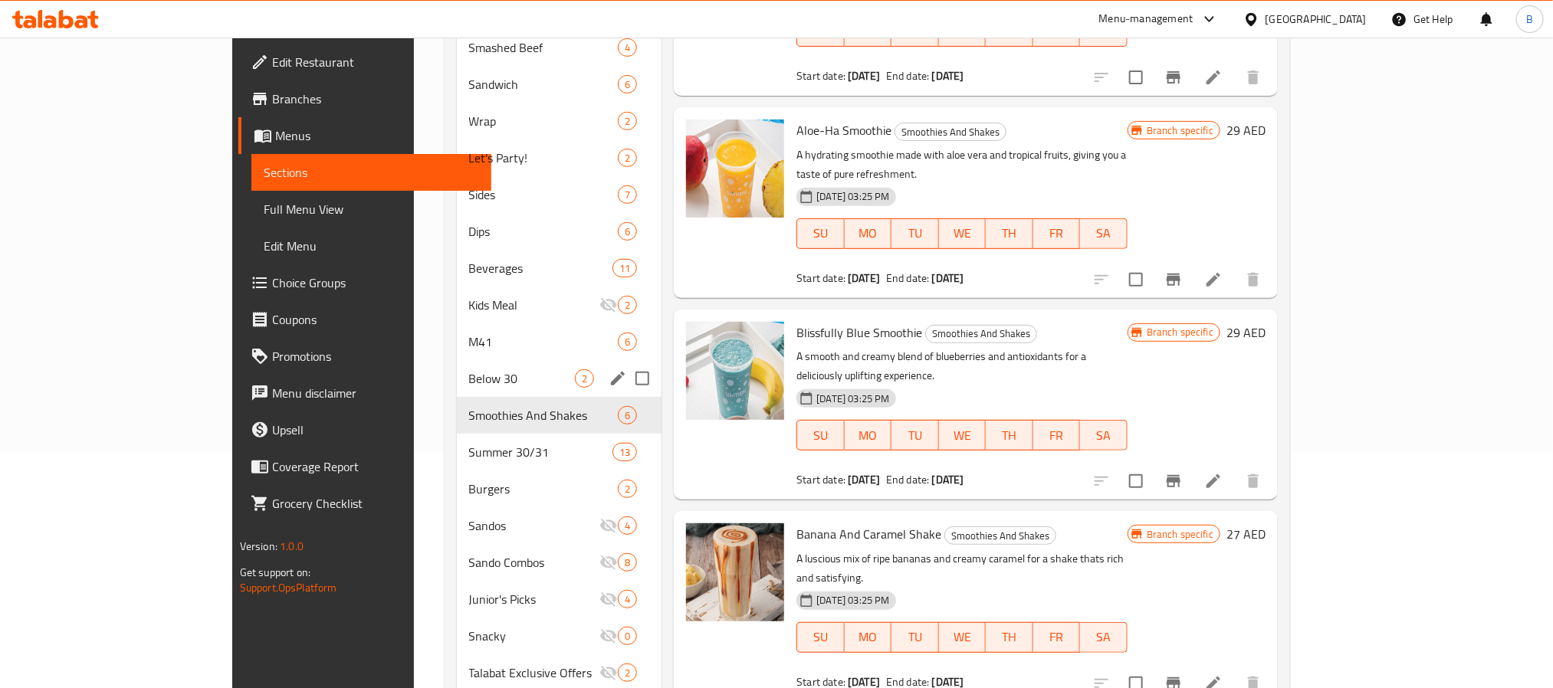
click at [469, 375] on span "Below 30" at bounding box center [522, 378] width 107 height 18
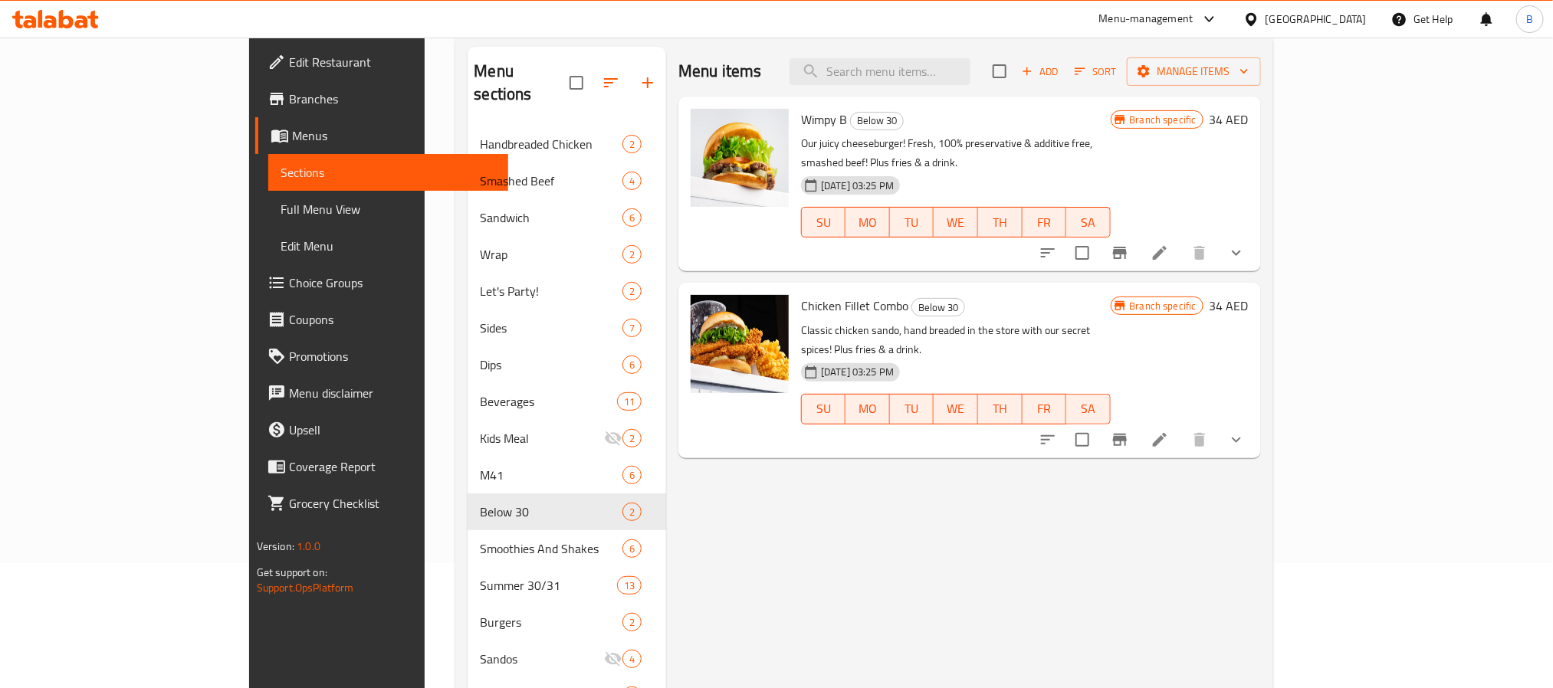
scroll to position [5, 0]
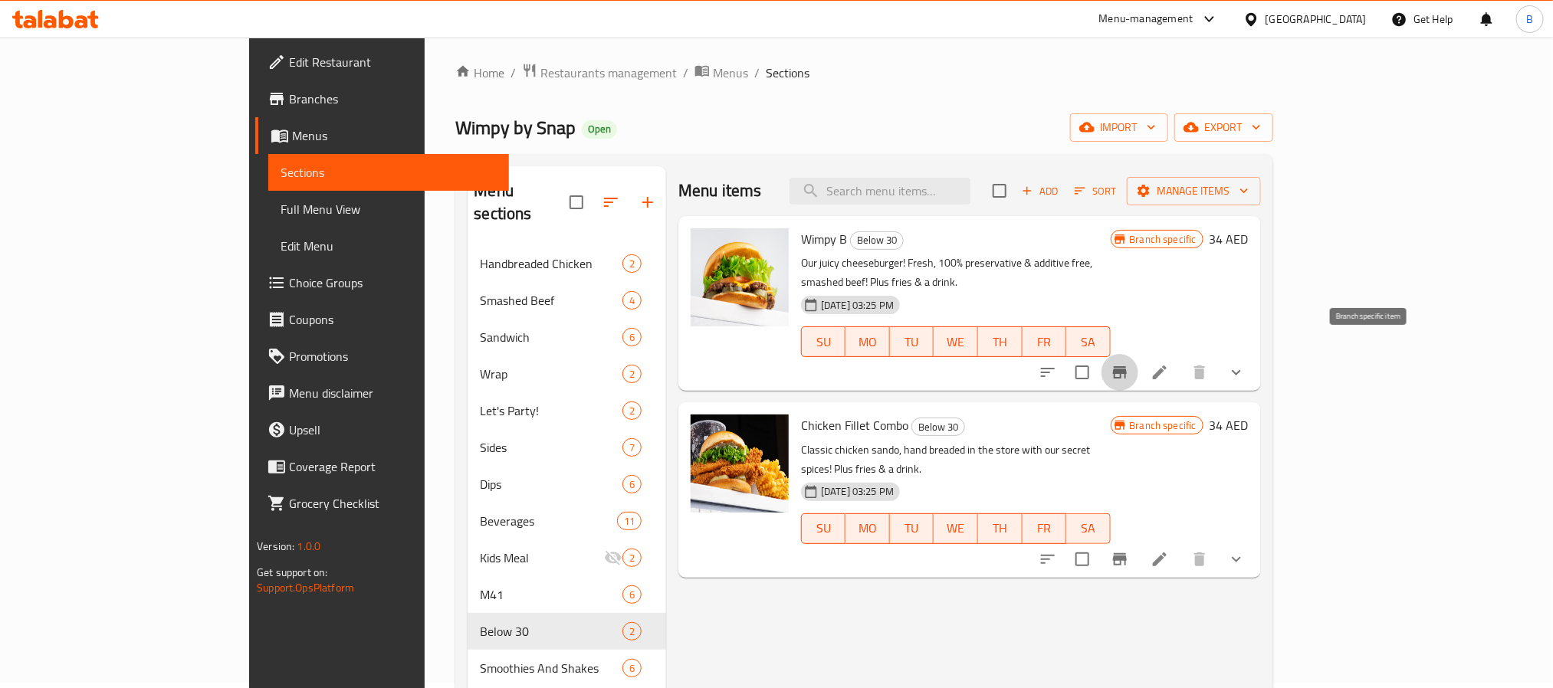
click at [1126, 366] on icon "Branch-specific-item" at bounding box center [1120, 372] width 14 height 12
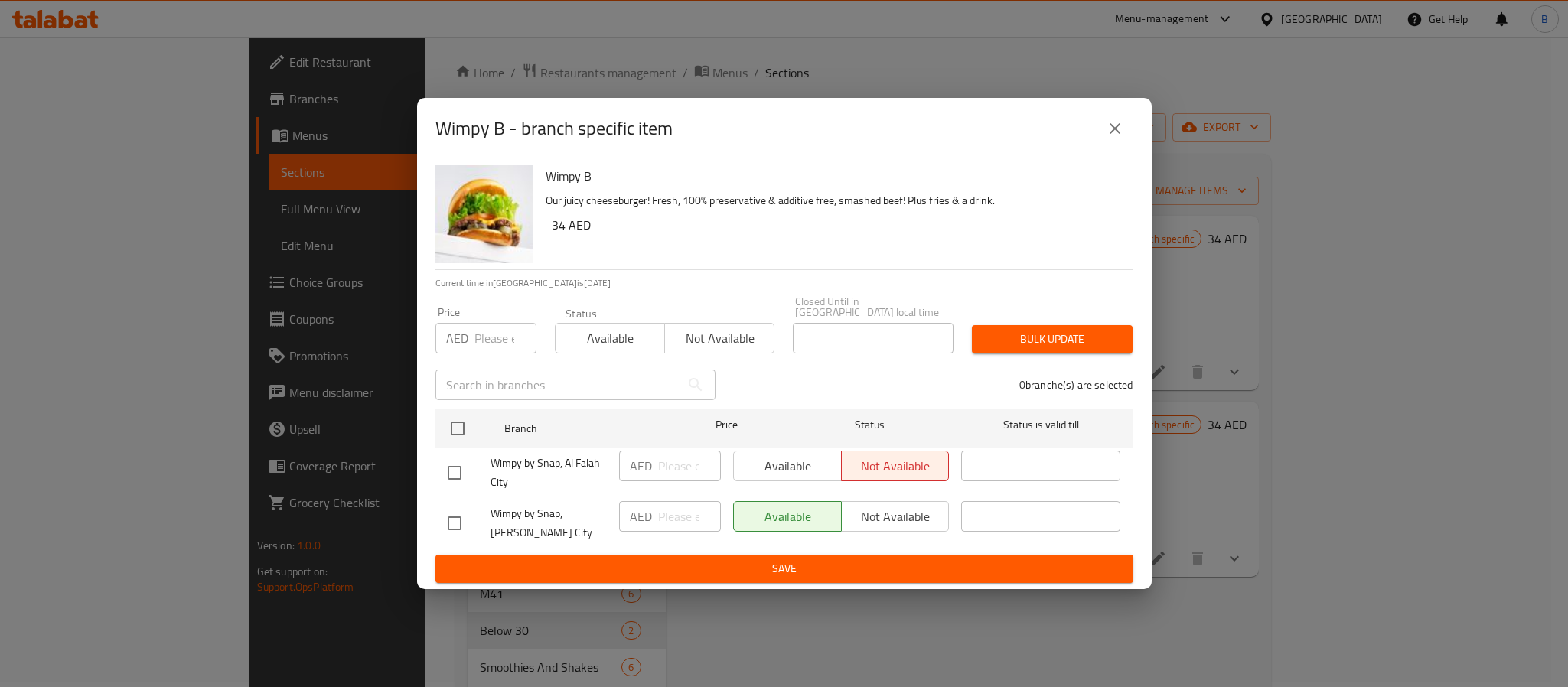
click at [1135, 159] on div "Wimpy B Our juicy cheeseburger! Fresh, 100% preservative & additive free, smash…" at bounding box center [839, 214] width 600 height 110
click at [1115, 122] on icon "close" at bounding box center [1115, 129] width 18 height 18
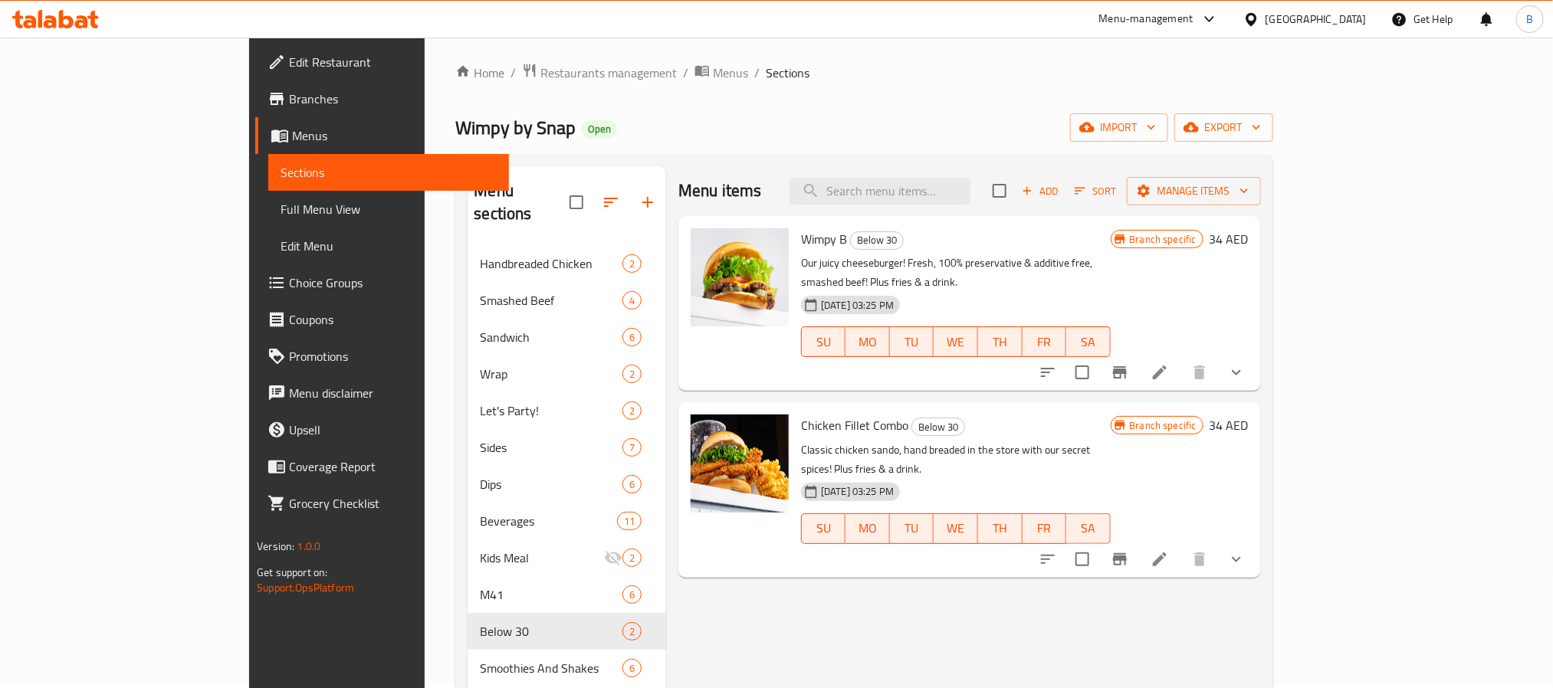
click at [1303, 120] on div "Home / Restaurants management / Menus / Sections Wimpy by Snap Open import expo…" at bounding box center [864, 659] width 878 height 1255
click at [1261, 125] on span "export" at bounding box center [1223, 127] width 74 height 19
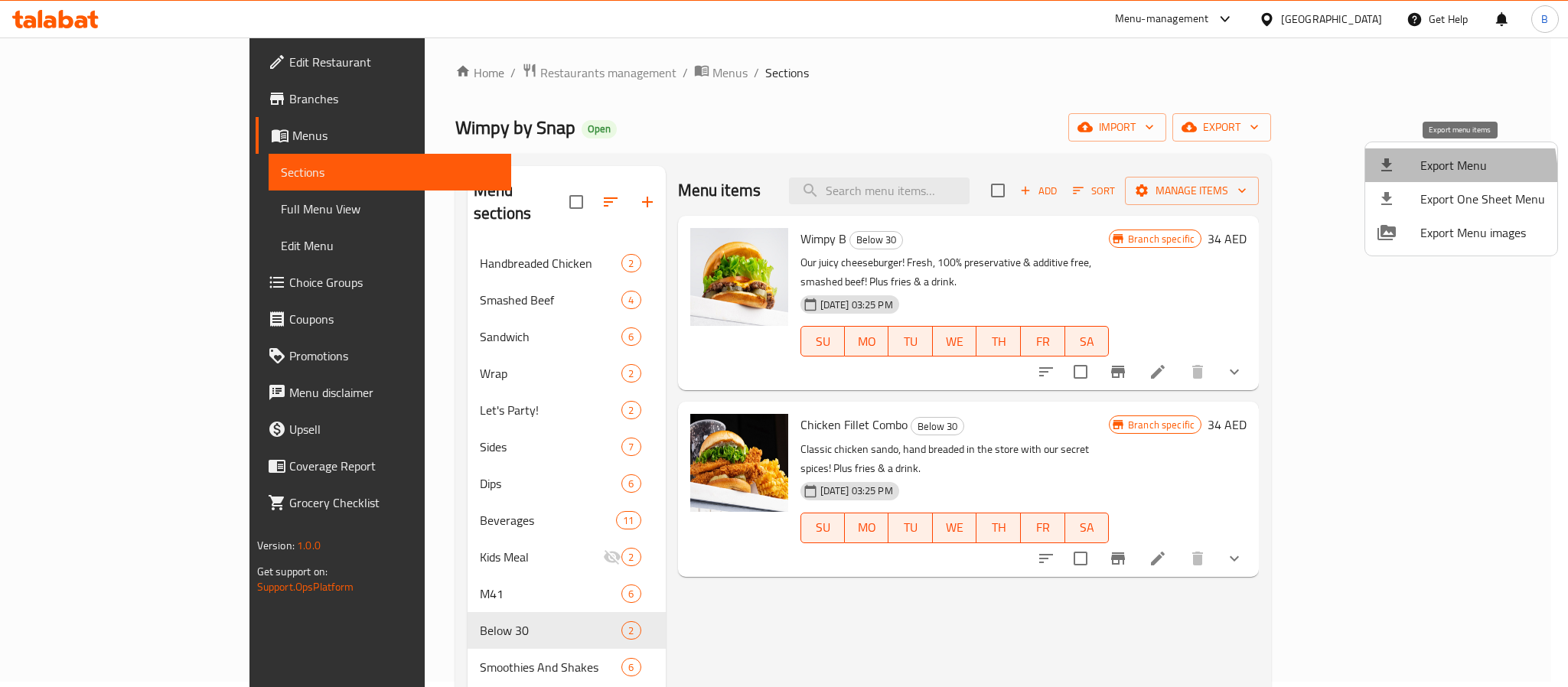
click at [1398, 179] on li "Export Menu" at bounding box center [1461, 166] width 192 height 34
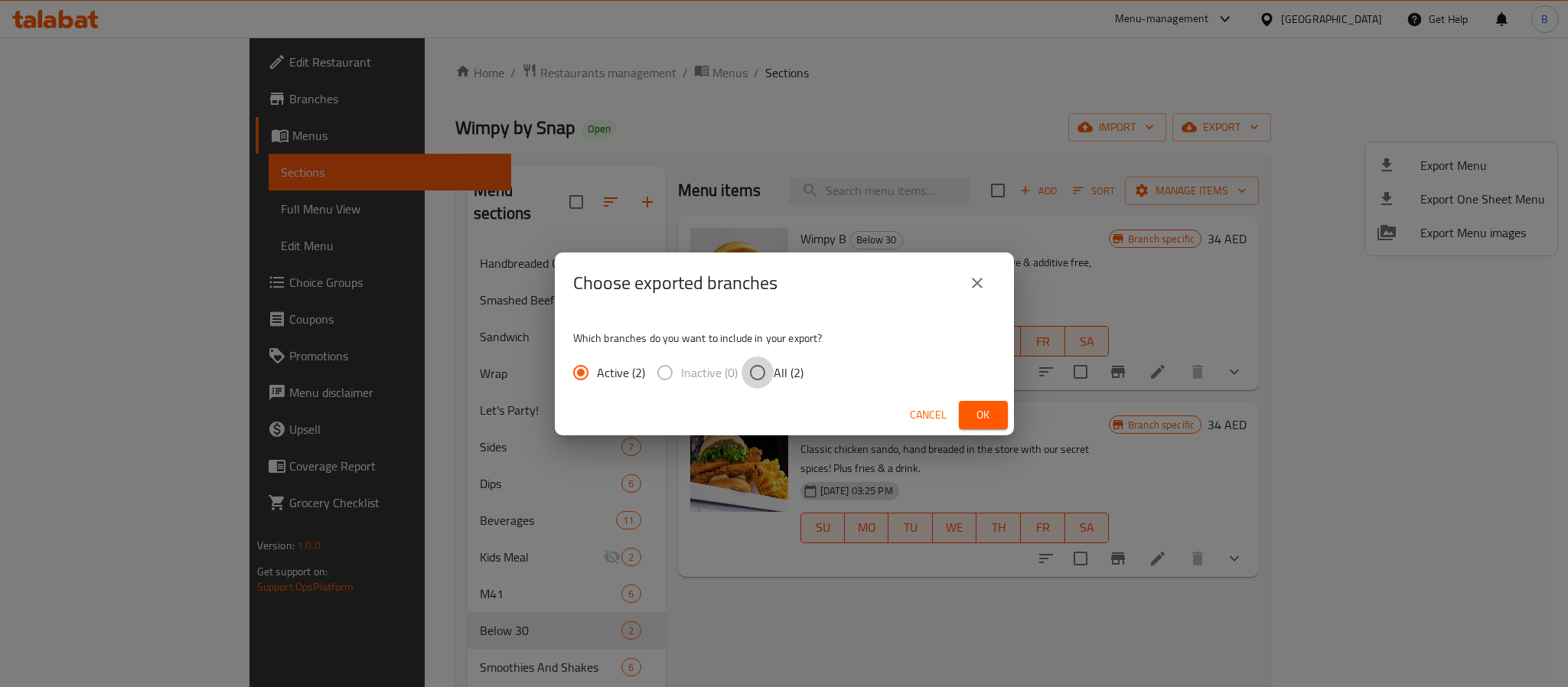
click at [751, 377] on input "All (2)" at bounding box center [758, 372] width 32 height 32
radio input "true"
click at [979, 407] on span "Ok" at bounding box center [983, 414] width 25 height 19
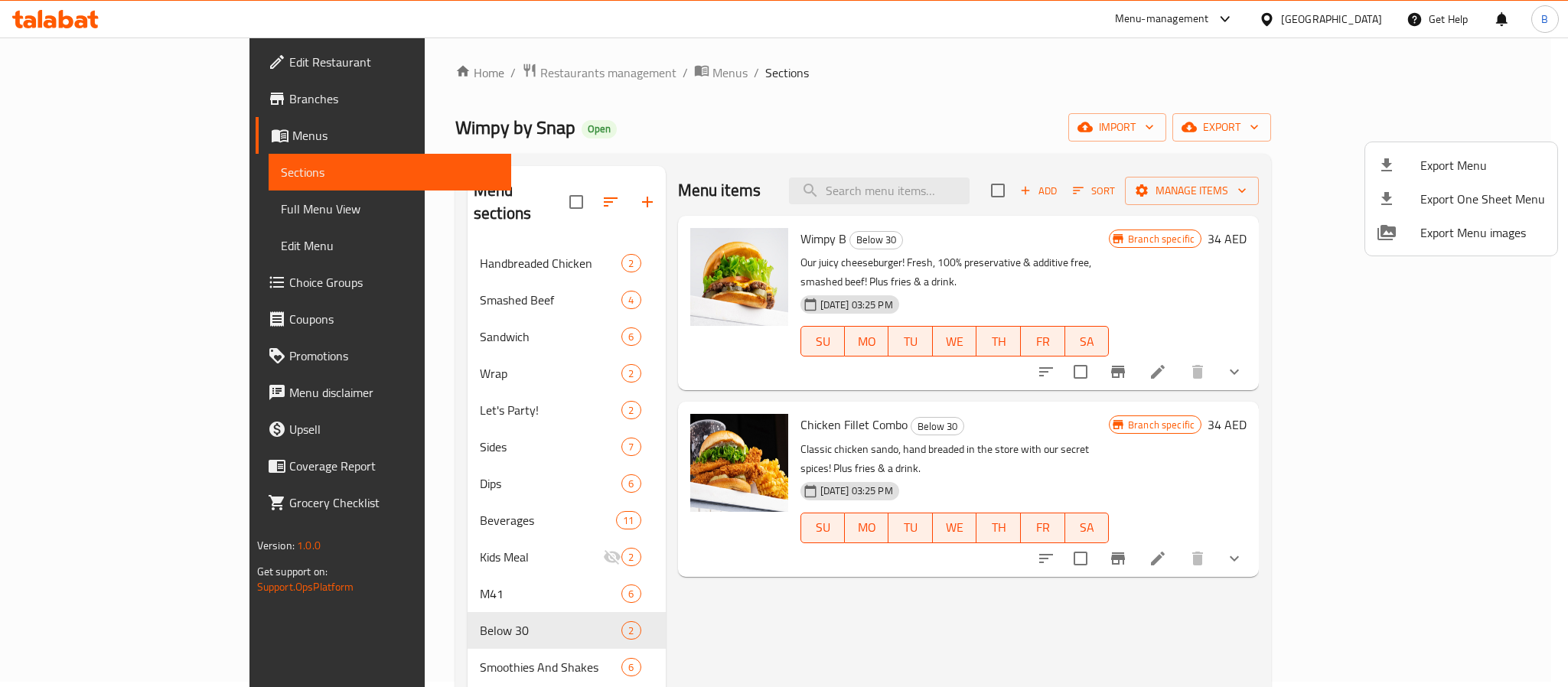
click at [471, 62] on div at bounding box center [784, 344] width 1568 height 687
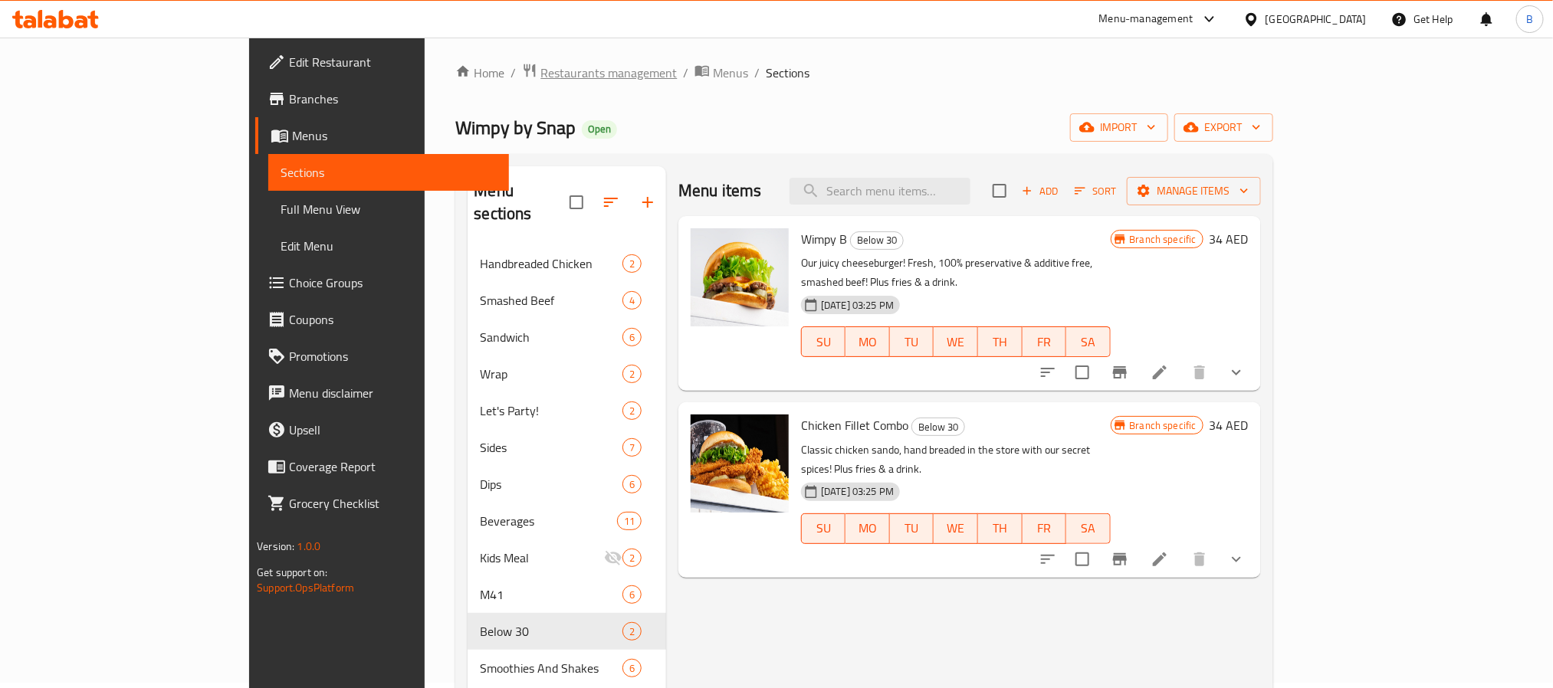
click at [540, 67] on span "Restaurants management" at bounding box center [608, 73] width 136 height 18
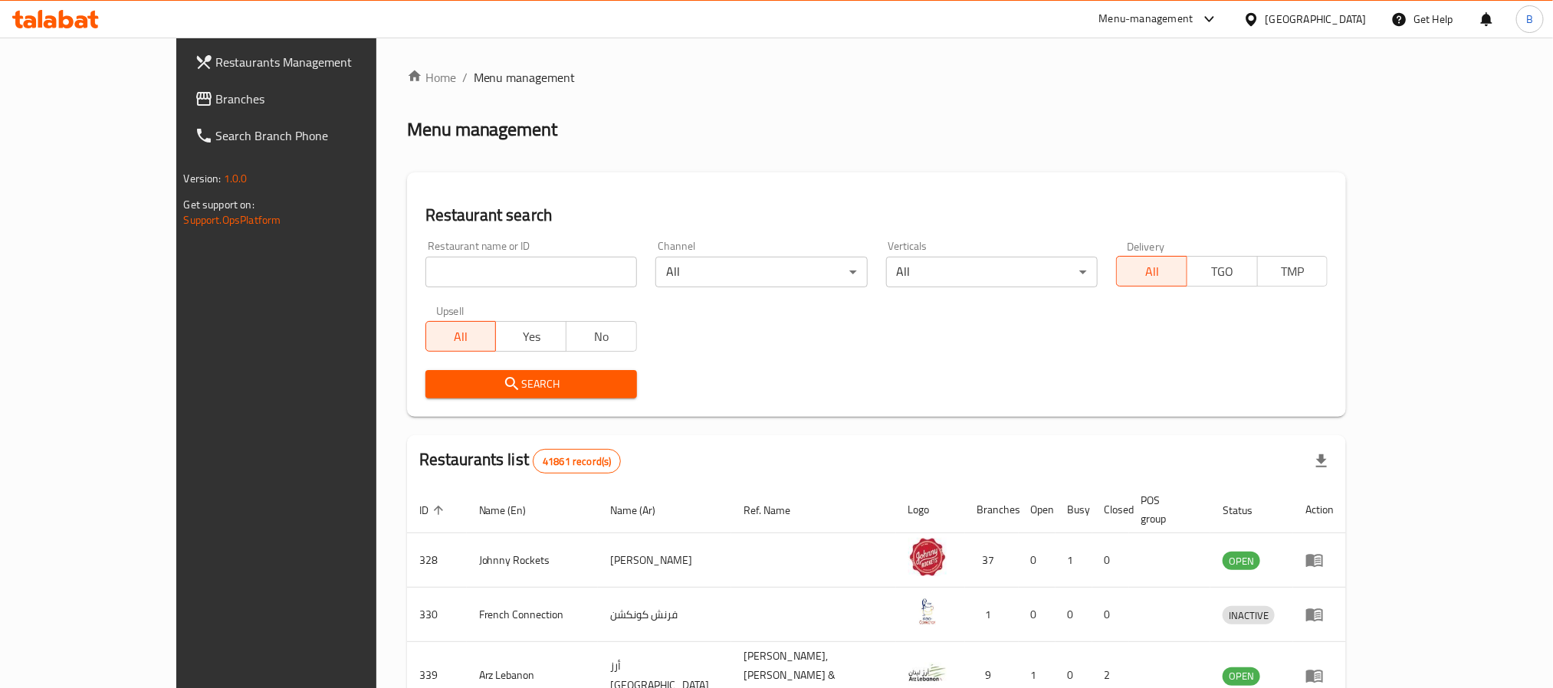
click at [439, 257] on input "search" at bounding box center [530, 272] width 211 height 31
paste input "658090"
type input "658090"
click at [438, 379] on span "Search" at bounding box center [531, 384] width 187 height 19
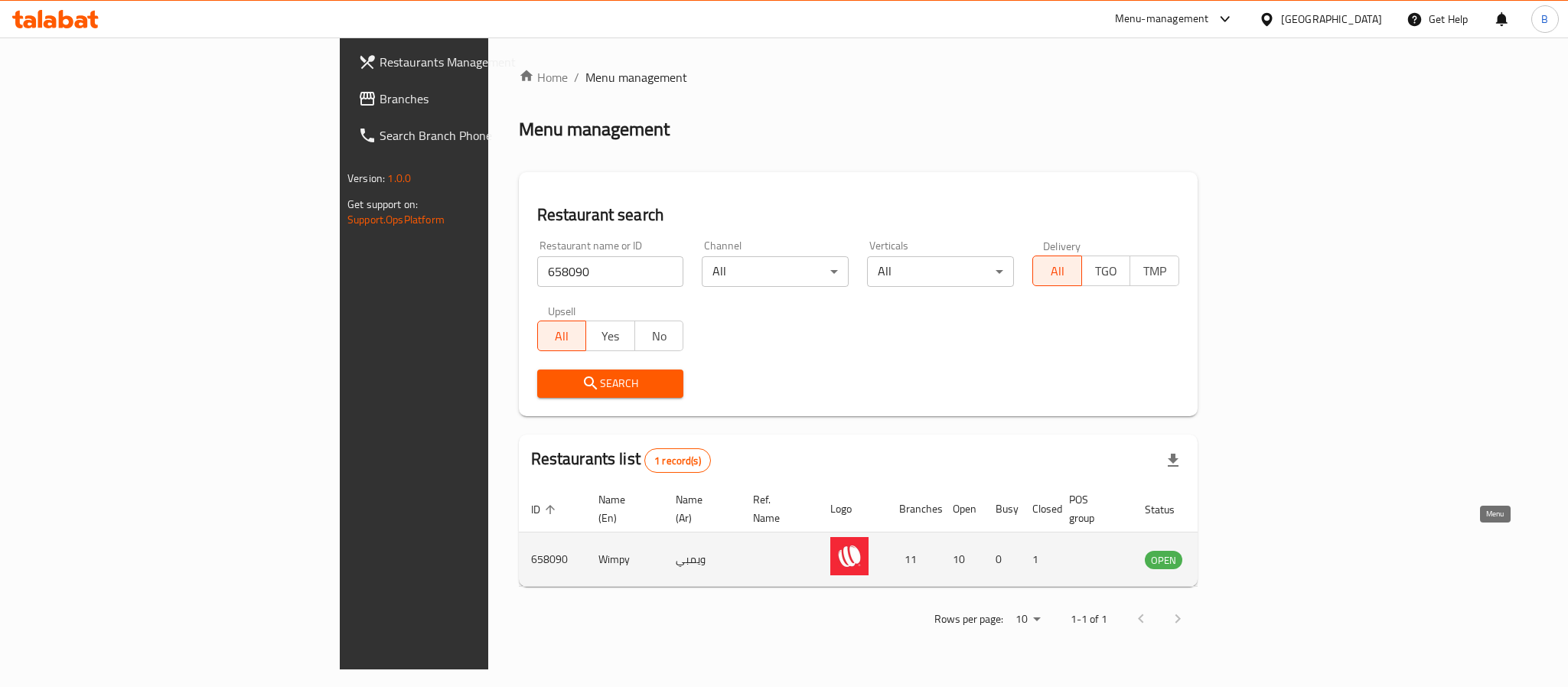
click at [1242, 554] on icon "enhanced table" at bounding box center [1234, 560] width 17 height 13
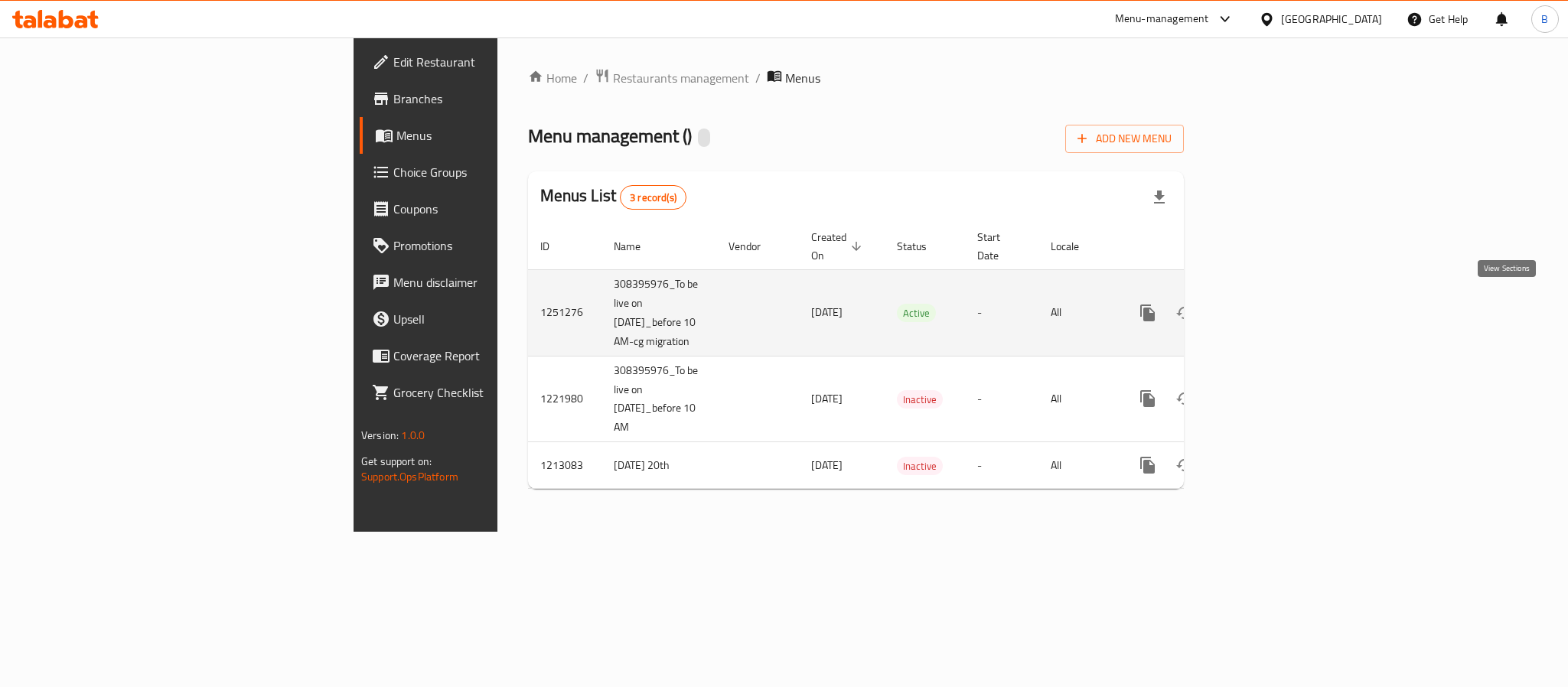
click at [1267, 311] on icon "enhanced table" at bounding box center [1258, 313] width 18 height 18
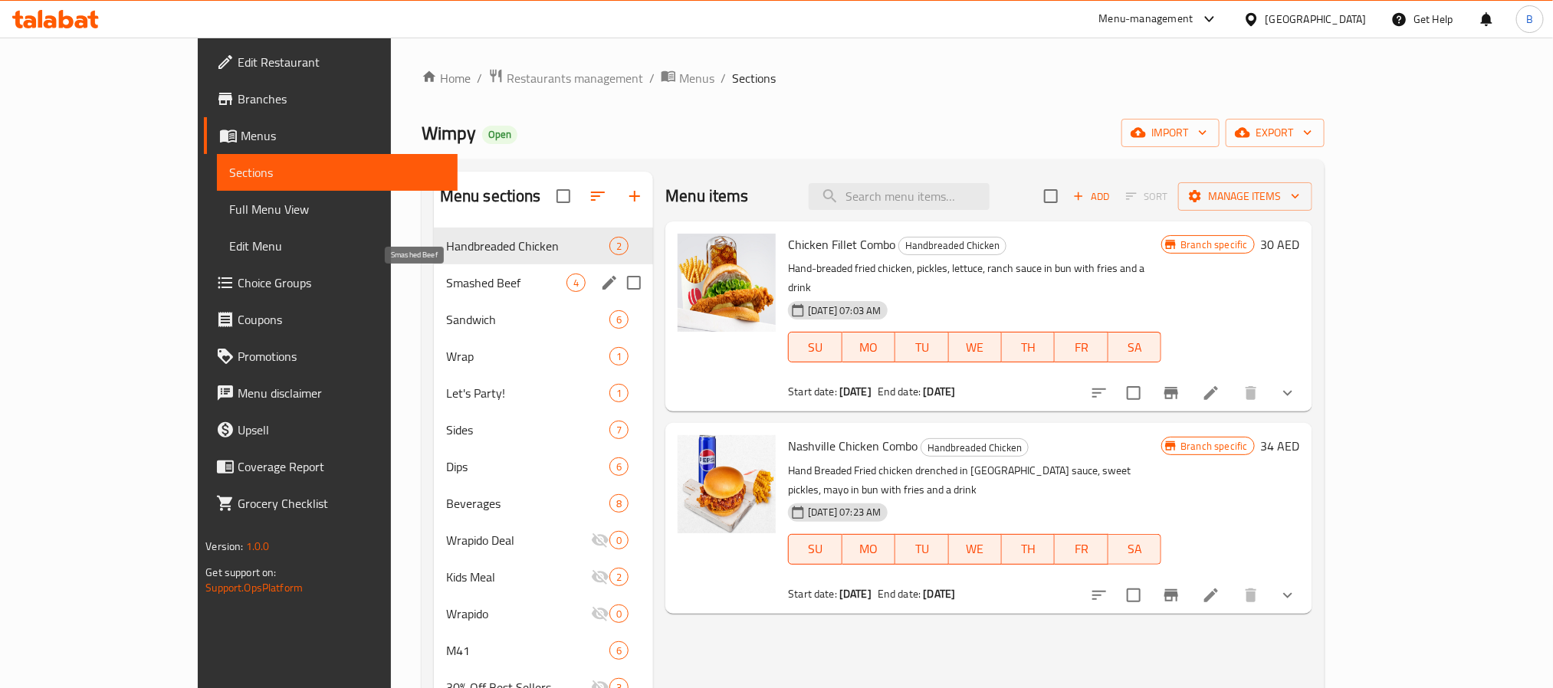
click at [446, 277] on span "Smashed Beef" at bounding box center [506, 283] width 120 height 18
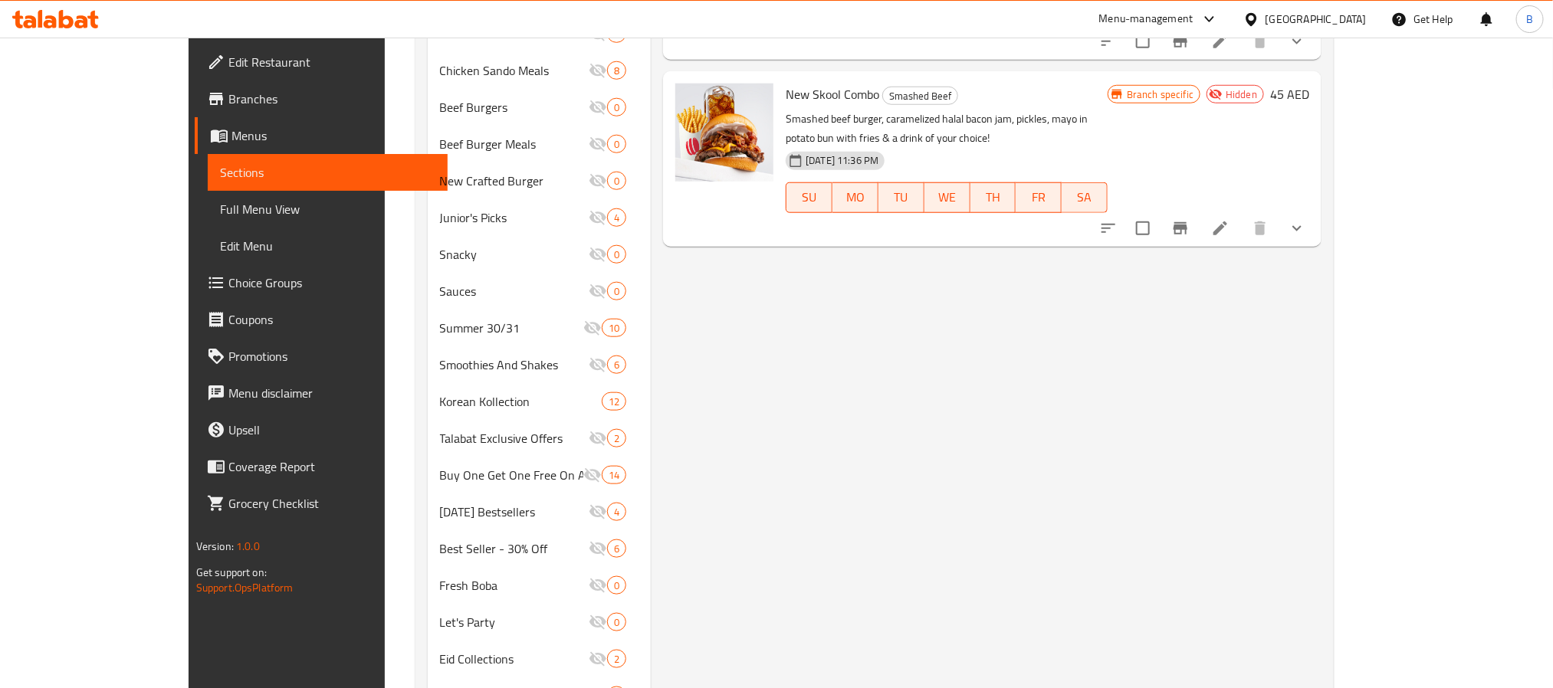
scroll to position [460, 0]
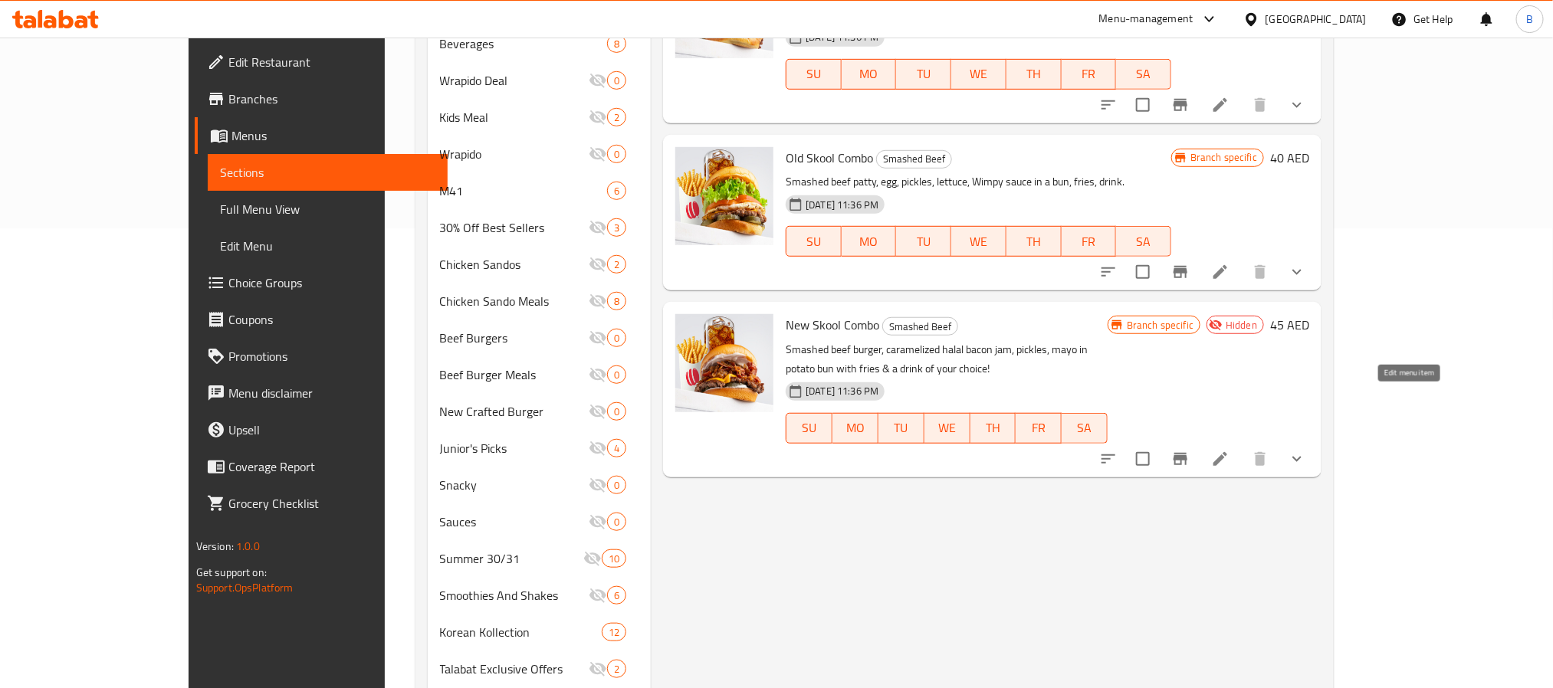
click at [1229, 450] on icon at bounding box center [1220, 459] width 18 height 18
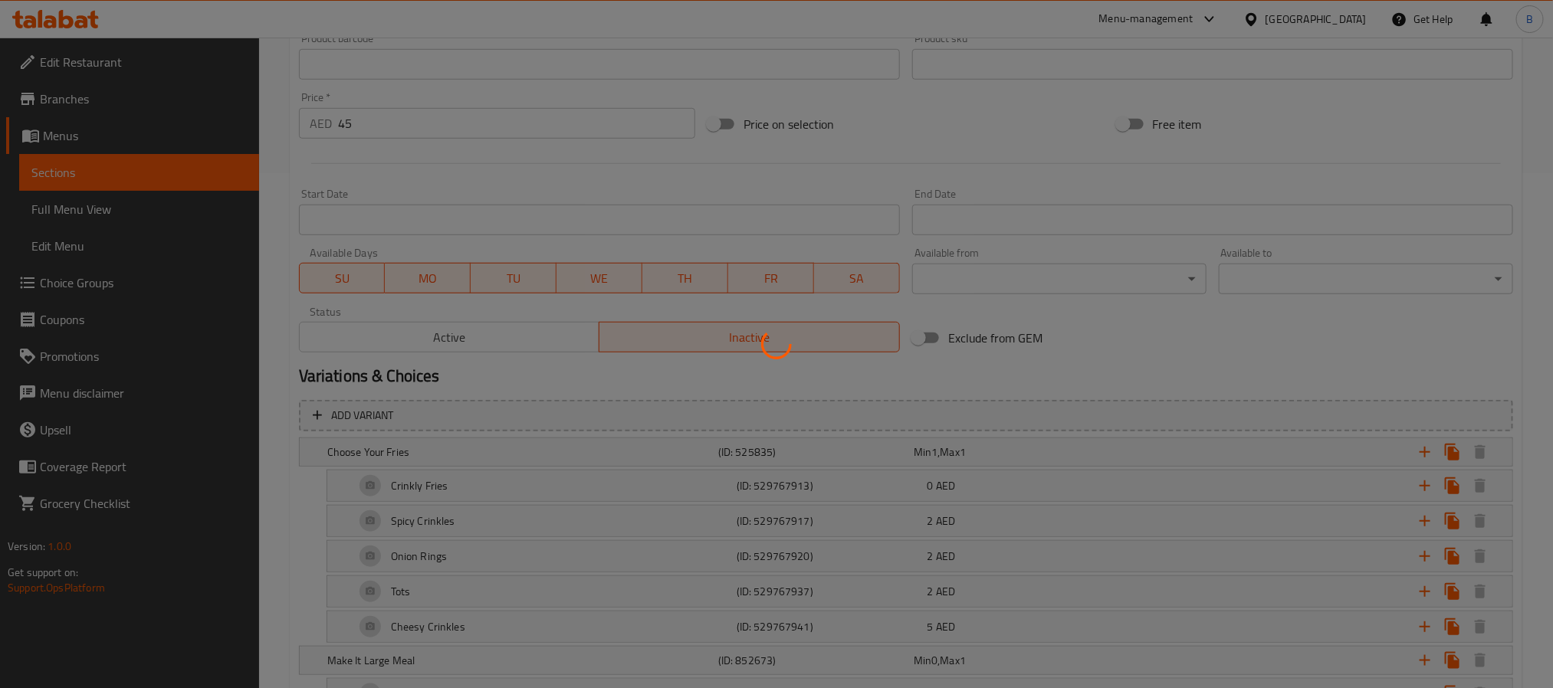
scroll to position [281, 0]
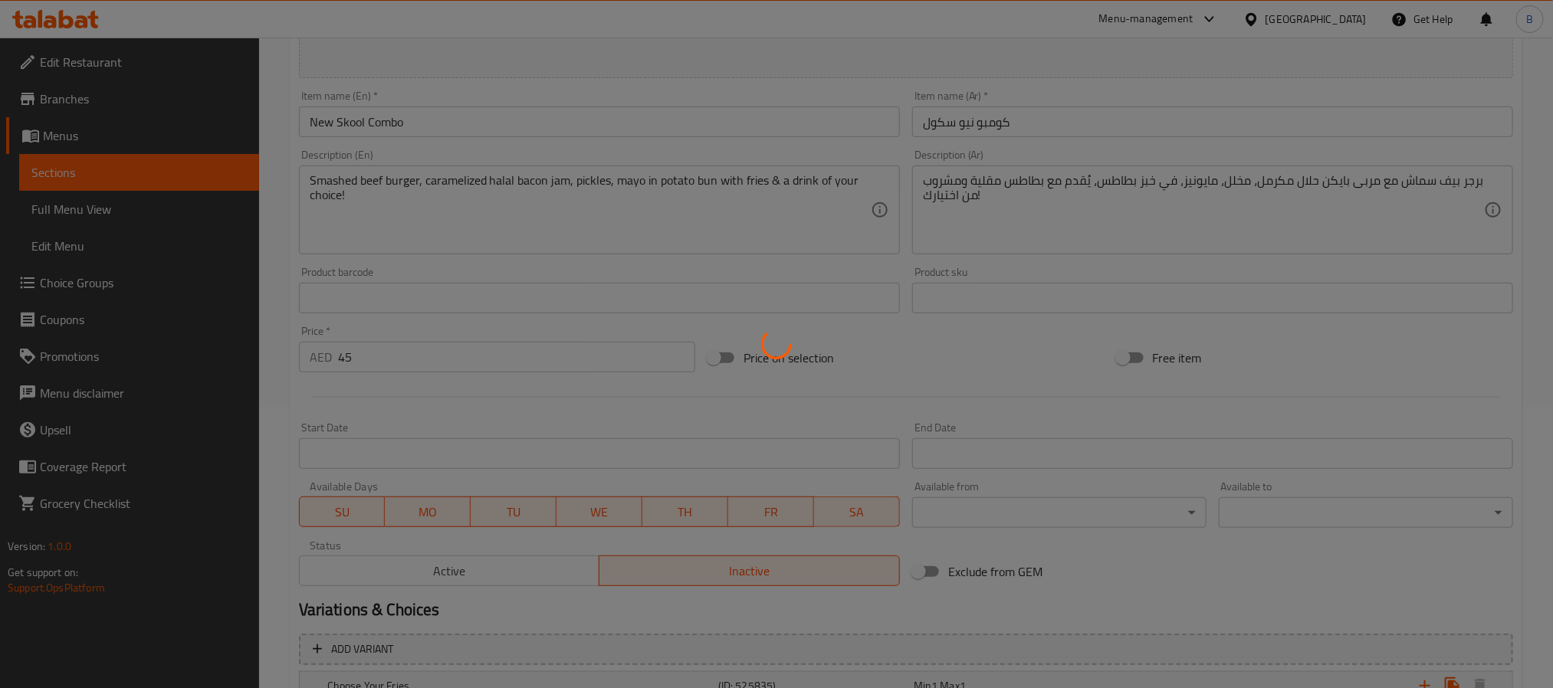
click at [460, 578] on div at bounding box center [776, 344] width 1553 height 688
click at [451, 573] on div at bounding box center [776, 344] width 1553 height 688
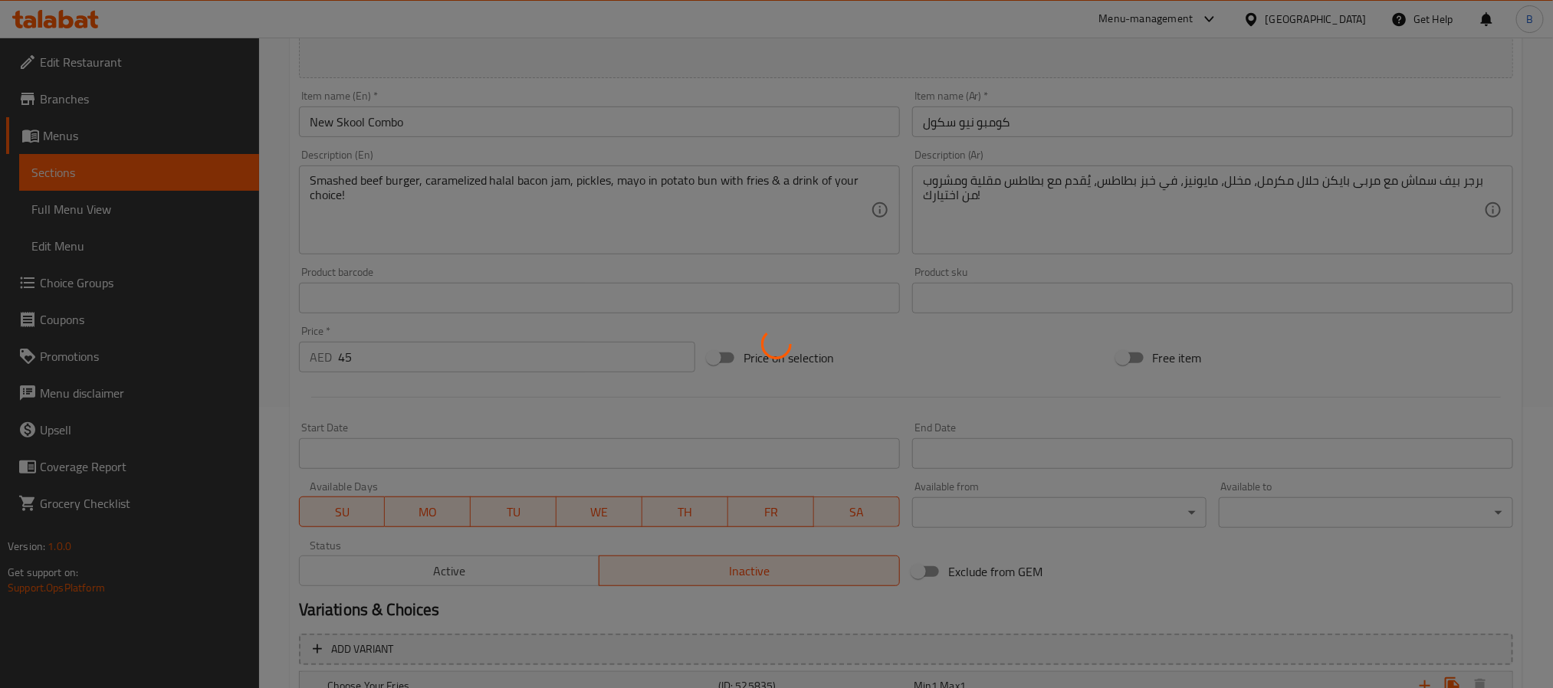
click at [451, 573] on div at bounding box center [776, 344] width 1553 height 688
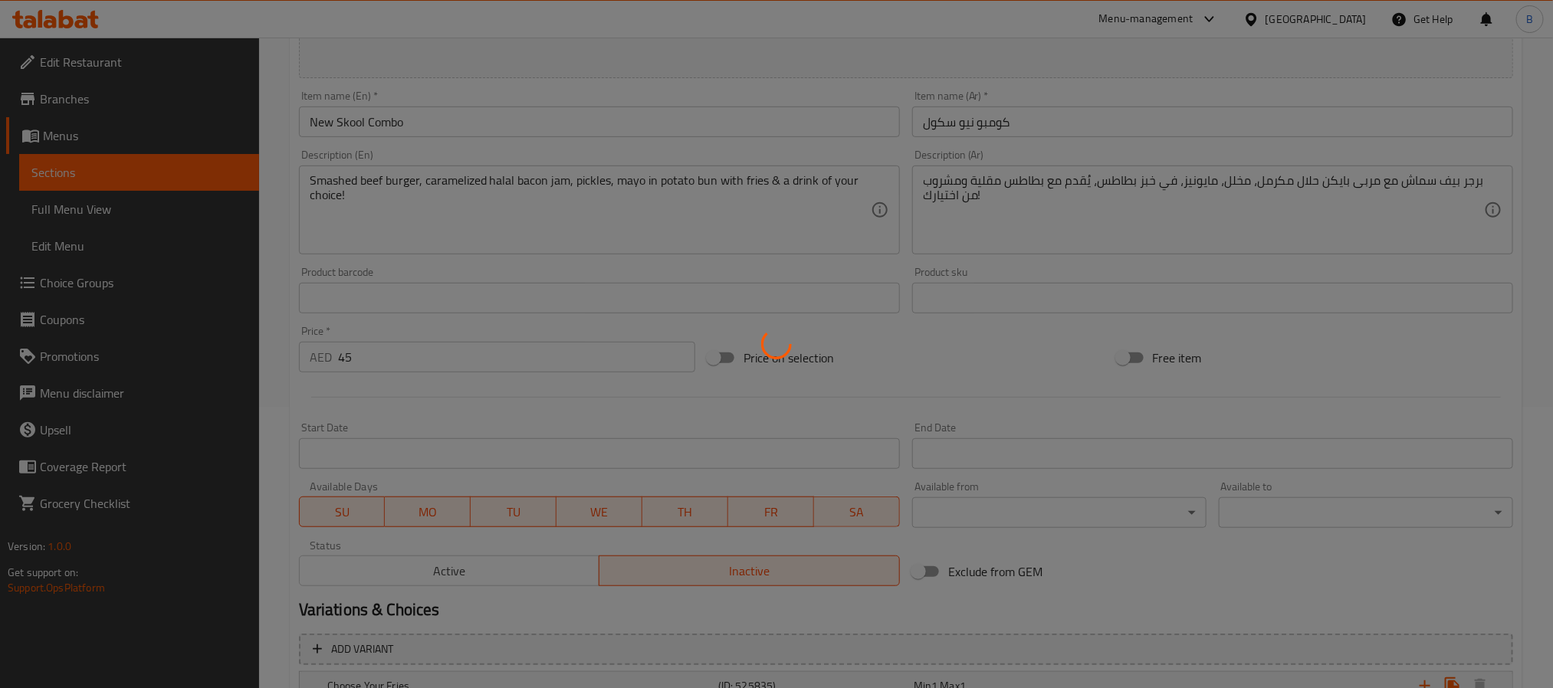
click at [451, 573] on div at bounding box center [776, 344] width 1553 height 688
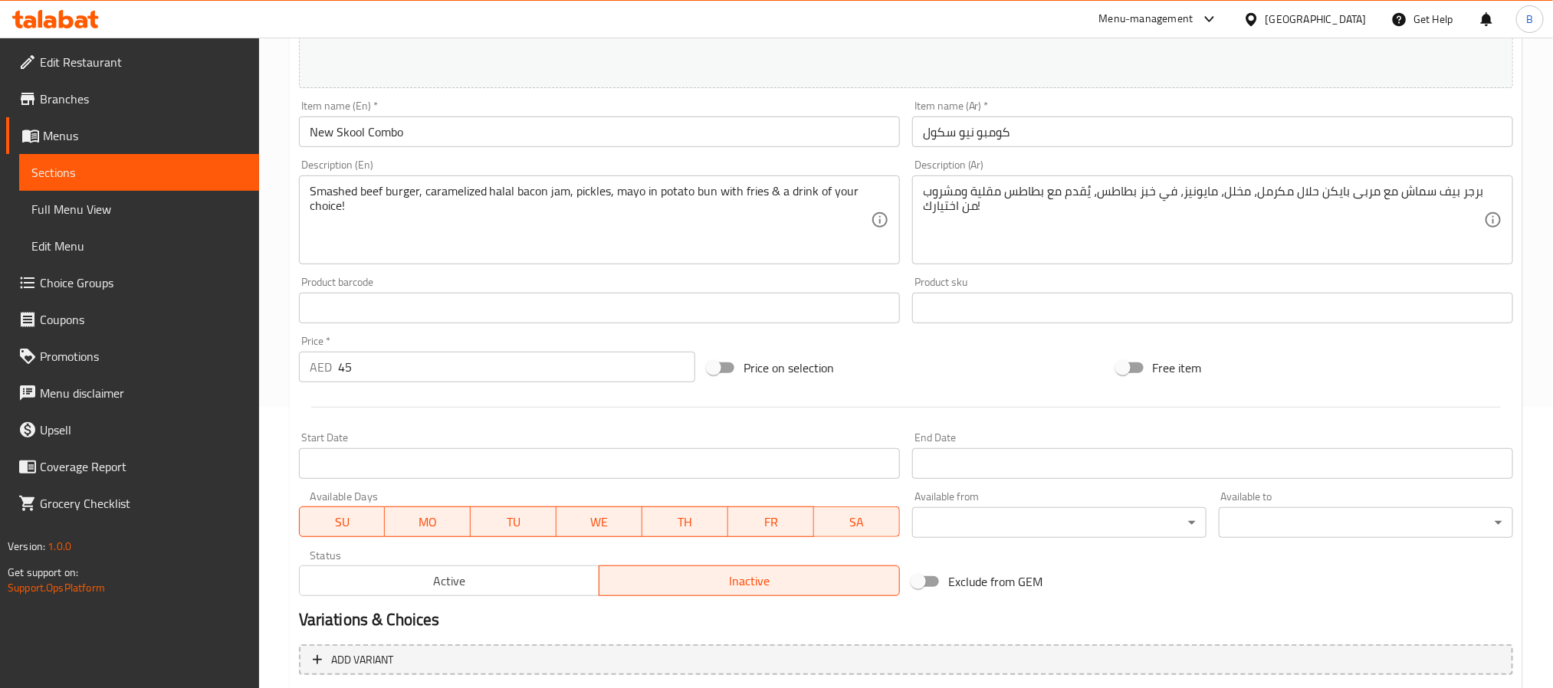
click at [451, 573] on div at bounding box center [776, 344] width 1553 height 688
click at [451, 573] on span "Active" at bounding box center [450, 581] width 288 height 22
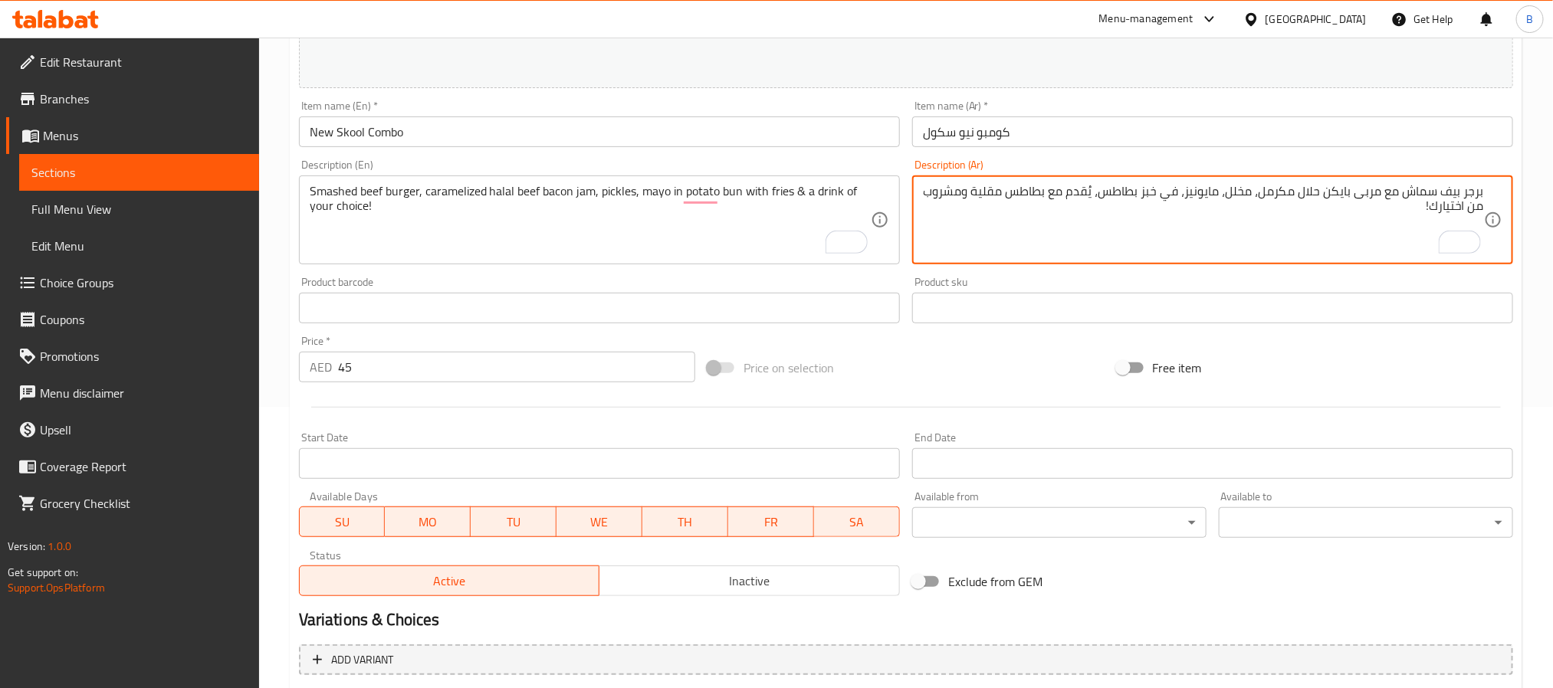
click at [451, 189] on textarea "Smashed beef burger, caramelized halal beef bacon jam, pickles, mayo in potato …" at bounding box center [590, 220] width 561 height 73
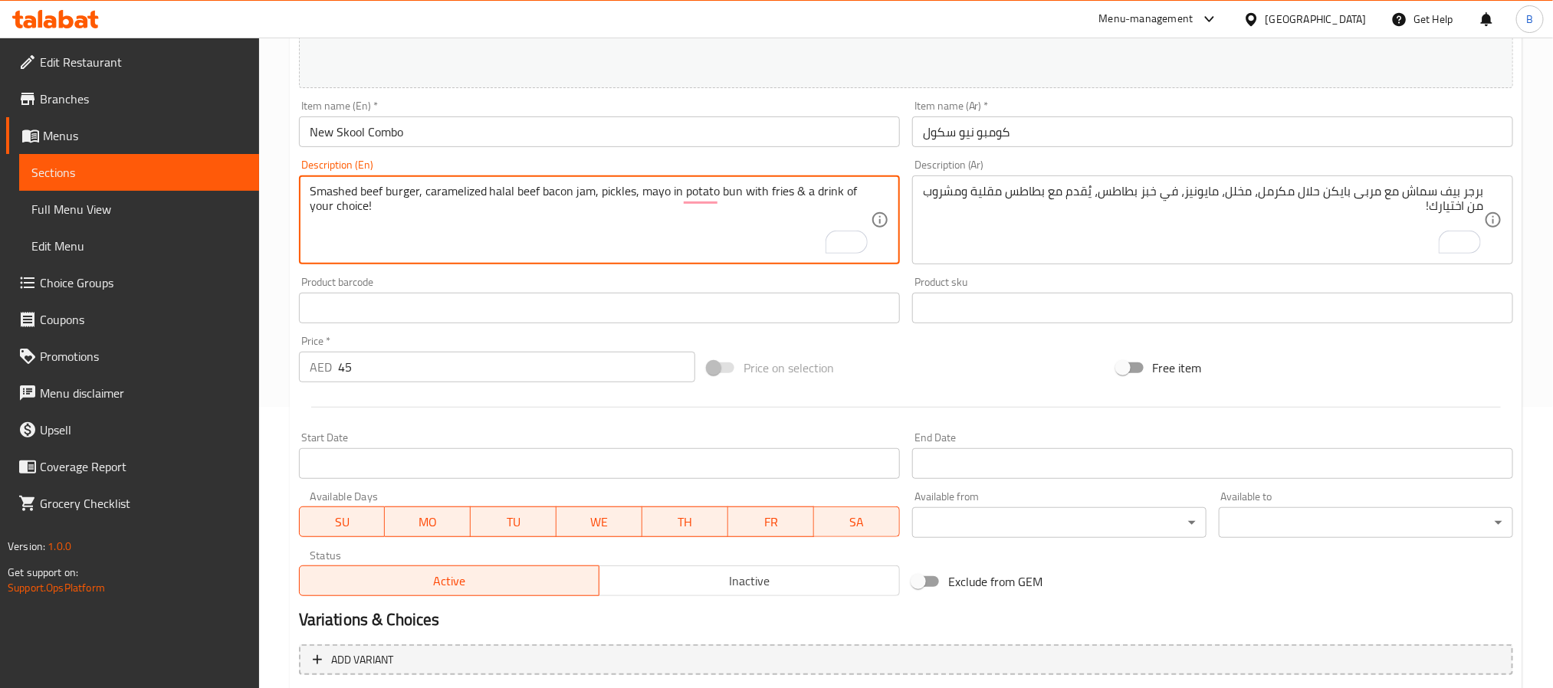
click at [451, 189] on textarea "Smashed beef burger, caramelized halal beef bacon jam, pickles, mayo in potato …" at bounding box center [590, 220] width 561 height 73
paste textarea "acon jam, pickles, mayo in potato bun + fries + drink"
drag, startPoint x: 725, startPoint y: 191, endPoint x: 710, endPoint y: 194, distance: 14.9
click at [710, 194] on textarea "Smashed beef burger, caramelized halal bacon jam, pickles, mayo in potato bun +…" at bounding box center [590, 220] width 561 height 73
click at [794, 195] on textarea "Smashed beef burger, caramelized halal bacon jam, pickles, mayo in potato bun, …" at bounding box center [590, 220] width 561 height 73
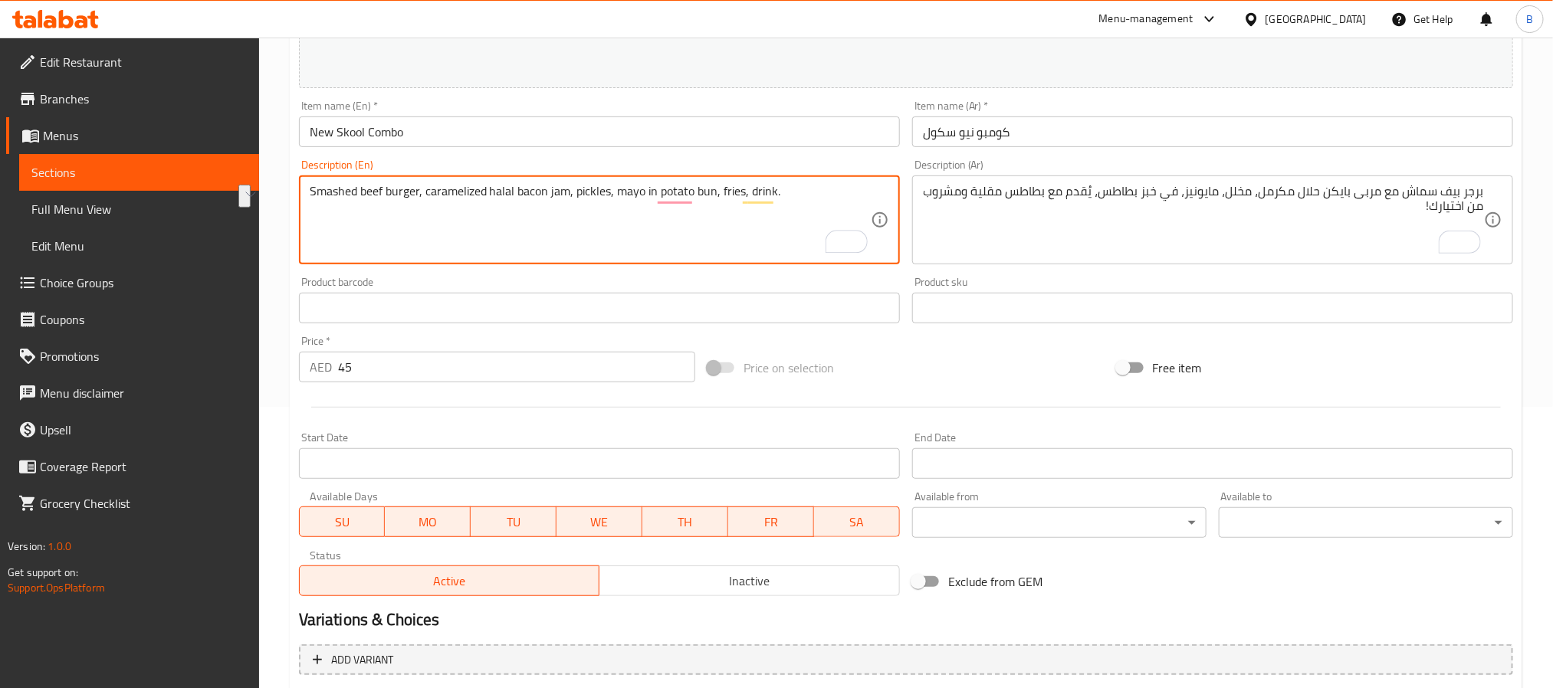
type textarea "Smashed beef burger, caramelized halal bacon jam, pickles, mayo in potato bun, …"
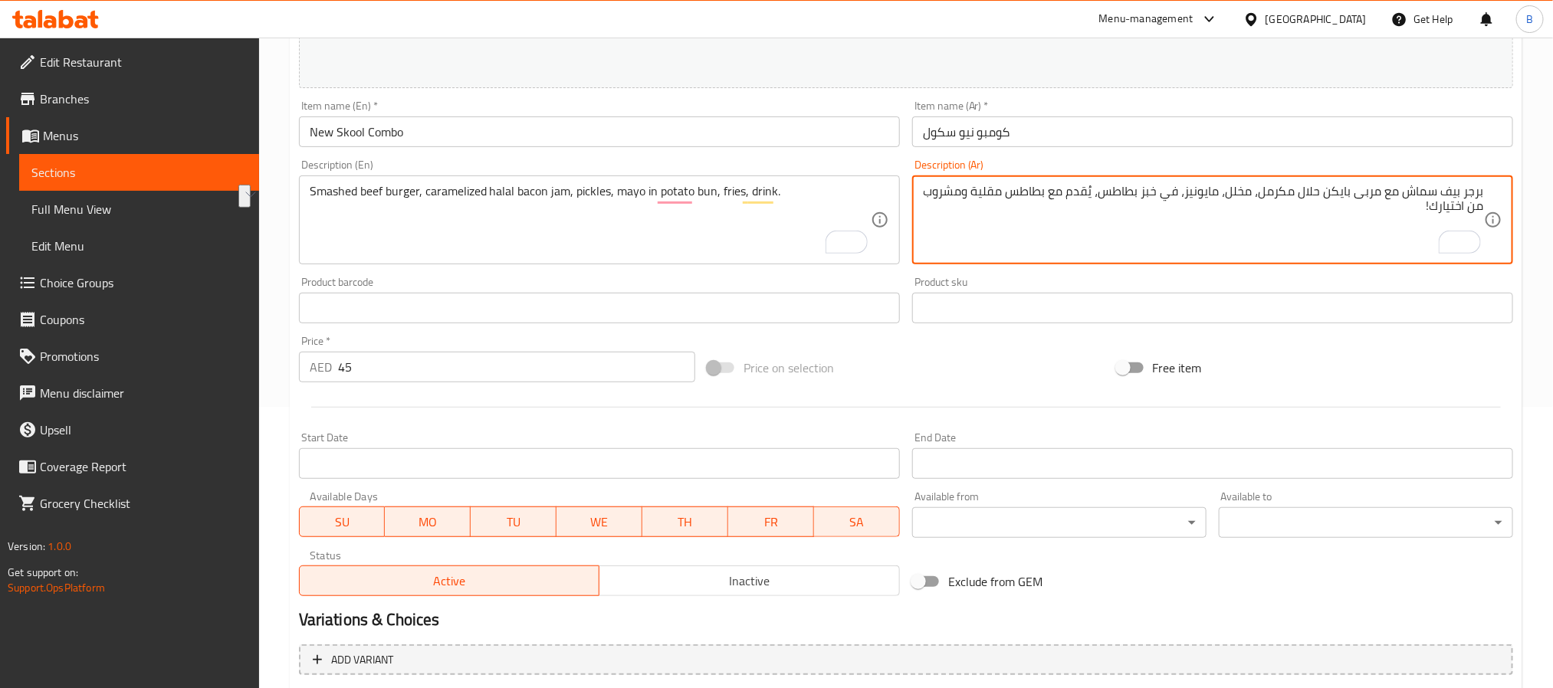
click at [1115, 211] on textarea "برجر بيف سماش مع مربى بايكن حلال مكرمل، مخلل، مايونيز، في خبز بطاطس، يُقدم مع ب…" at bounding box center [1203, 220] width 561 height 73
paste textarea "لحم بقري مهروس، مربى لحم الخنزير المقدد الحلال المكرمل، مخلل، مايونيز في خبز ال…"
click at [1398, 194] on textarea "برجر لحم بقري مهروس، مربى لحم الخنزير المقدد الحلال المكرمل، مخلل، مايونيز في خ…" at bounding box center [1203, 220] width 561 height 73
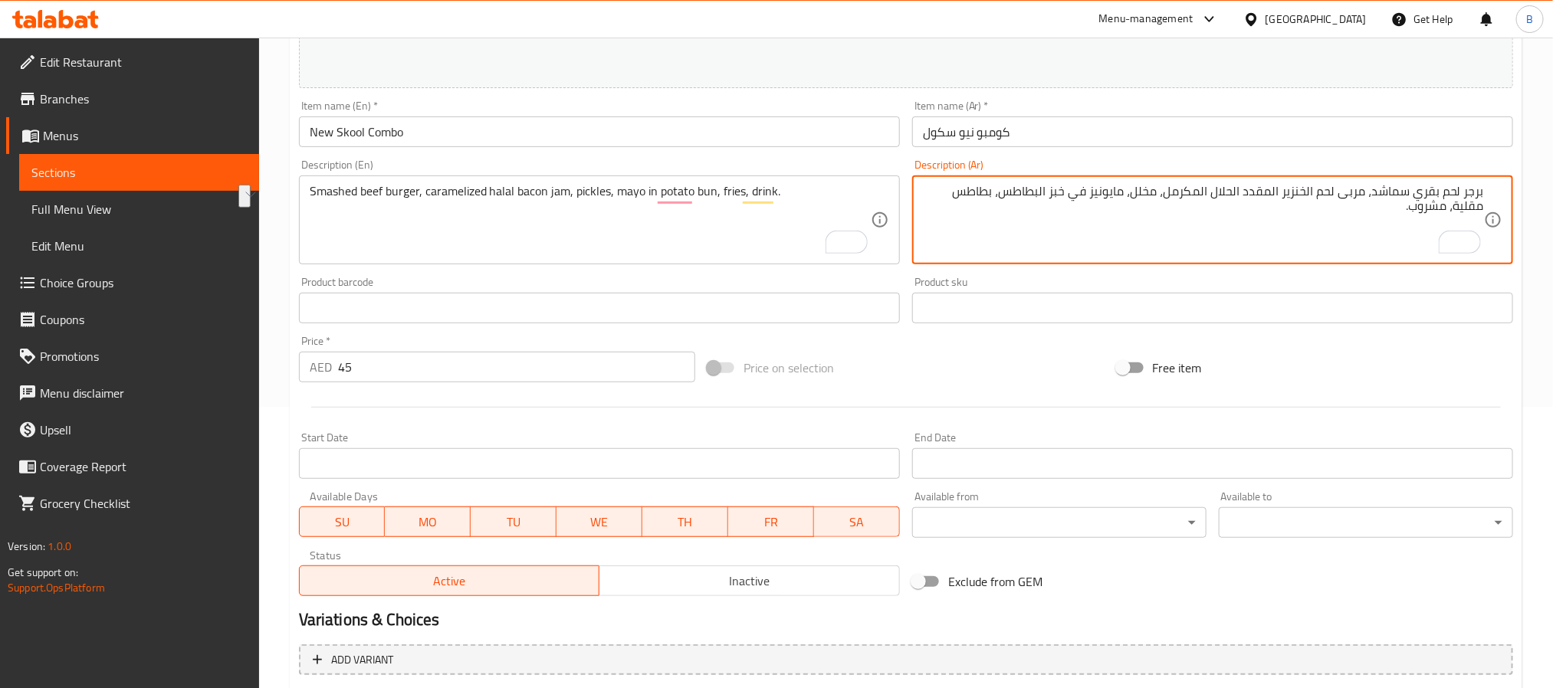
drag, startPoint x: 1334, startPoint y: 191, endPoint x: 1285, endPoint y: 193, distance: 49.1
click at [1285, 193] on textarea "برجر لحم بقري سماشد، مربى لحم الخنزير المقدد الحلال المكرمل، مخلل، مايونيز في خ…" at bounding box center [1203, 220] width 561 height 73
type textarea "برجر لحم بقري سماشد، مربى لحم الخنزير المقدد الحلال المكرمل، مخلل، مايونيز في خ…"
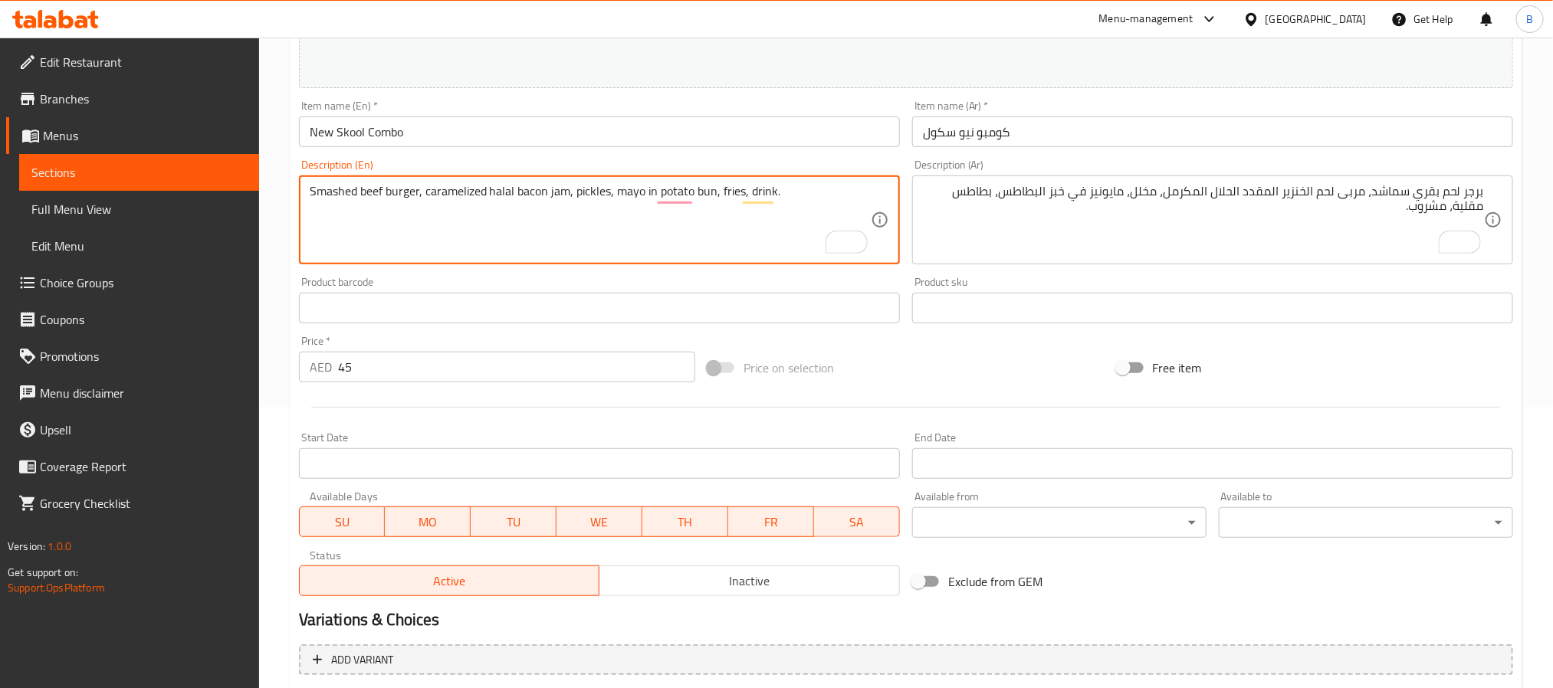
click at [510, 195] on textarea "Smashed beef burger, caramelized halal bacon jam, pickles, mayo in potato bun, …" at bounding box center [590, 220] width 561 height 73
click at [513, 198] on textarea "Smashed beef burger, caramelized halal bacon jam, pickles, mayo in potato bun, …" at bounding box center [590, 220] width 561 height 73
type textarea "Smashed beef burger, caramelized halal beef bacon jam, pickles, mayo in potato …"
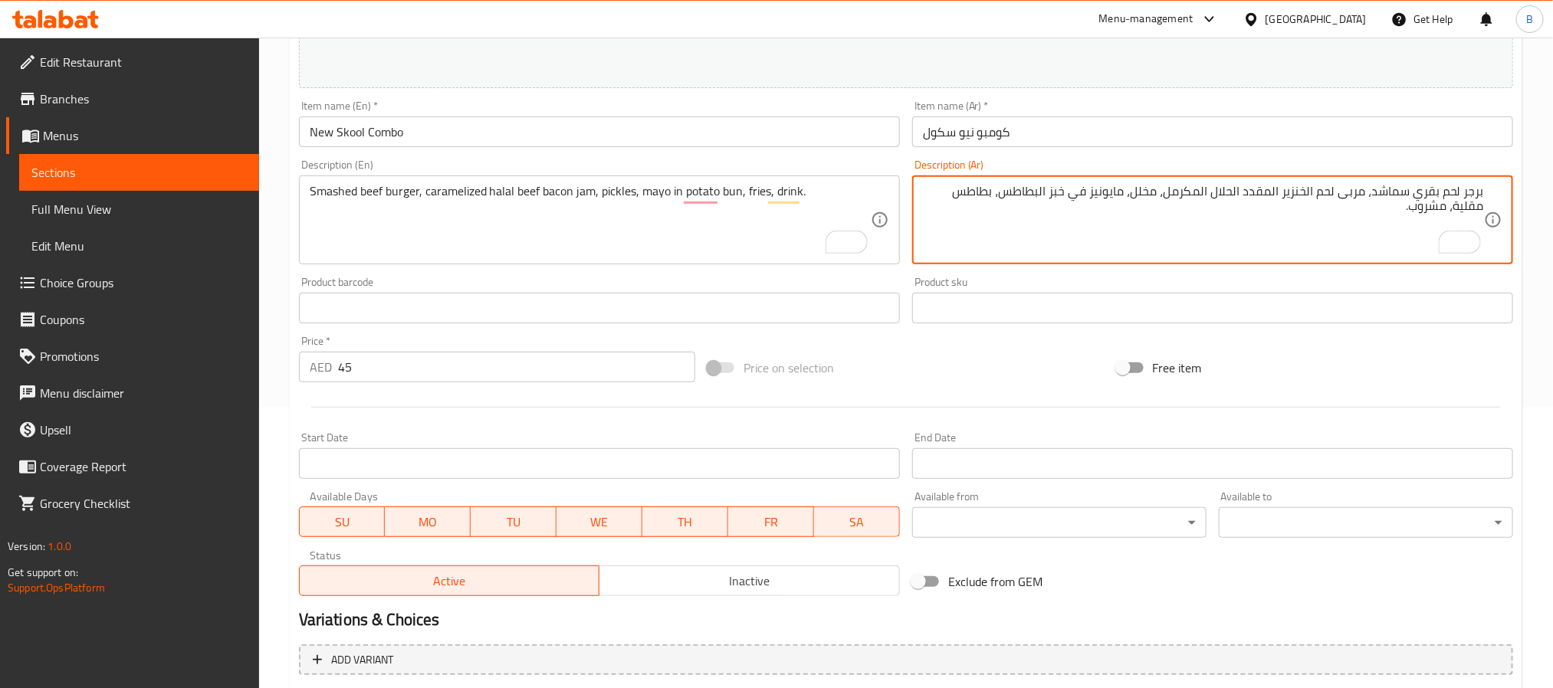
click at [1299, 186] on textarea "برجر لحم بقري سماشد، مربى لحم الخنزير المقدد الحلال المكرمل، مخلل، مايونيز في خ…" at bounding box center [1203, 220] width 561 height 73
drag, startPoint x: 1271, startPoint y: 192, endPoint x: 1313, endPoint y: 196, distance: 42.4
click at [1313, 196] on textarea "برجر لحم بقري سماشد، مربى لحم الخنزير المقدد الحلال المكرمل، مخلل، مايونيز في خ…" at bounding box center [1203, 220] width 561 height 73
click at [1244, 195] on textarea "برجر لحم بقري سماشد، مربى لحم بقري مقدد الحلال المكرمل، مخلل، مايونيز في خبز ال…" at bounding box center [1203, 220] width 561 height 73
click at [1221, 187] on textarea "برجر لحم بقري سماشد، مربى لحم بقري مقدد حلال المكرمل، مخلل، مايونيز في خبز البط…" at bounding box center [1203, 220] width 561 height 73
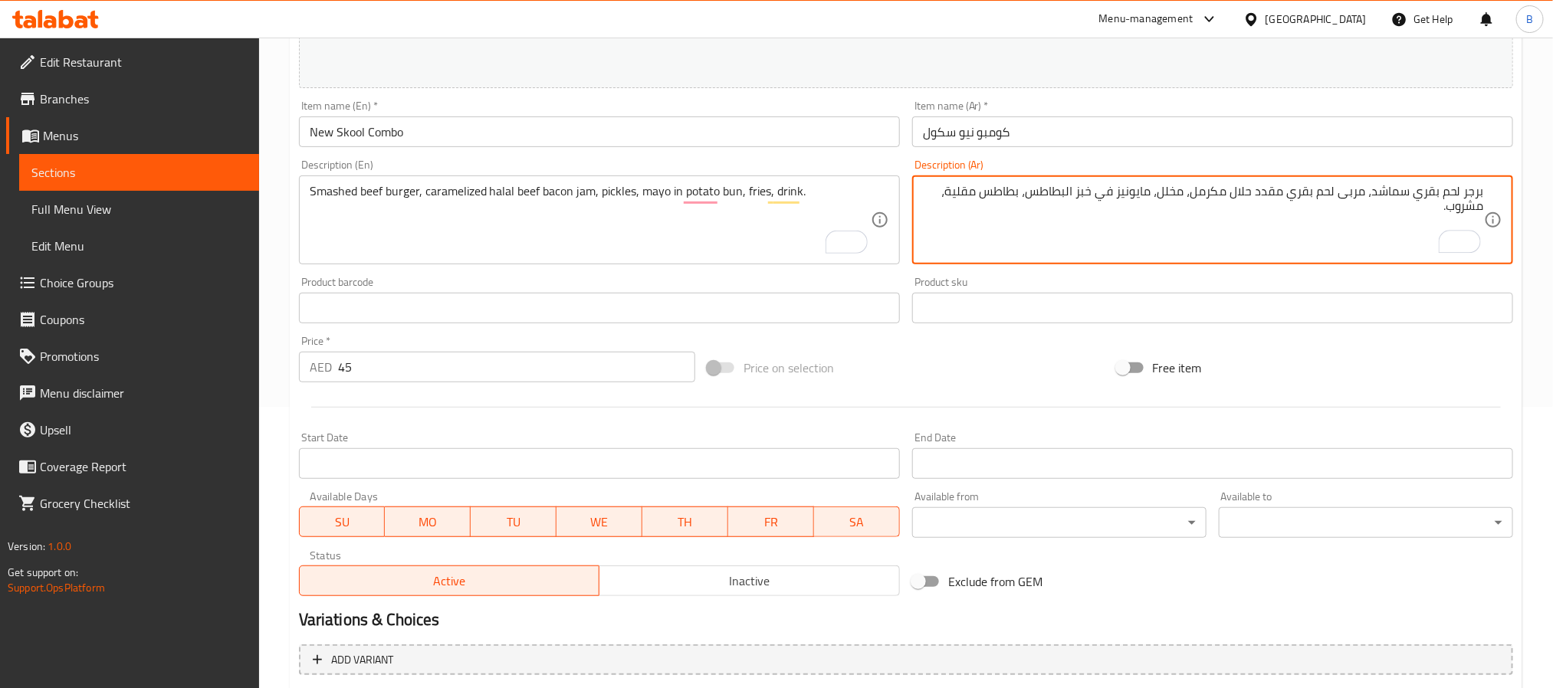
click at [1064, 191] on textarea "برجر لحم بقري سماشد، مربى لحم بقري مقدد حلال مكرمل، مخلل، مايونيز في خبز البطاط…" at bounding box center [1203, 220] width 561 height 73
click at [1092, 191] on textarea "برجر لحم بقري سماشد، مربى لحم بقري مقدد حلال مكرمل، مخلل، مايونيز في خبز البطاط…" at bounding box center [1203, 220] width 561 height 73
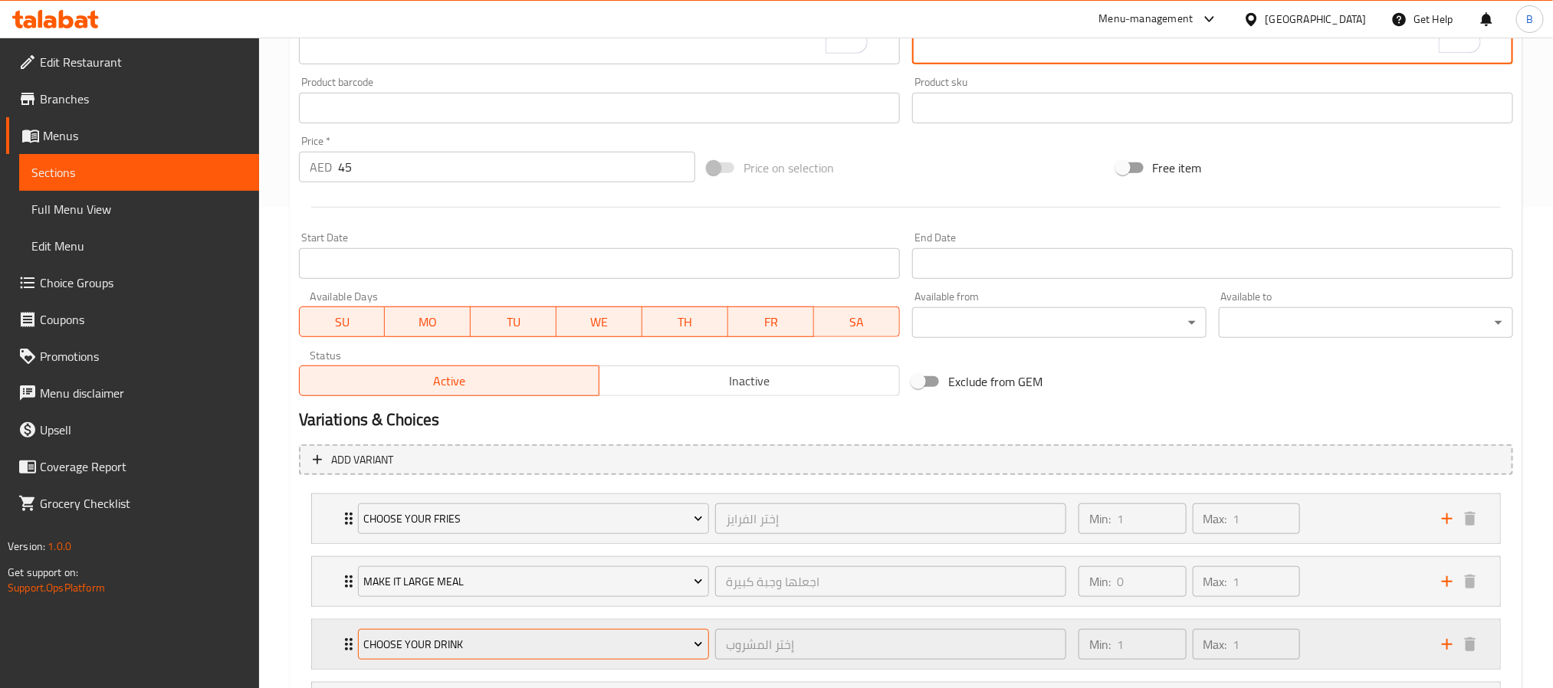
scroll to position [635, 0]
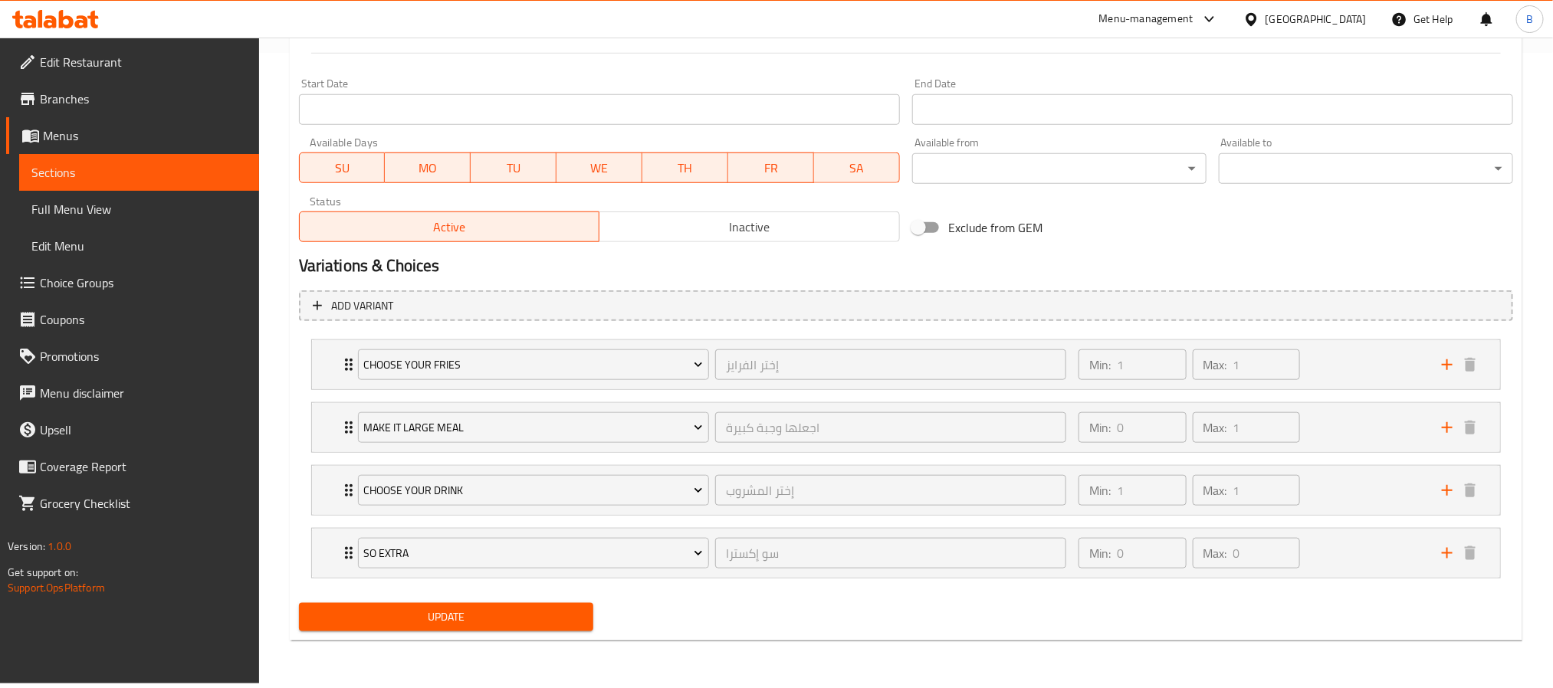
type textarea "برجر لحم بقري سماشد، مربى لحم بقري مقدد حلال مكرمل، مخلل، مايونيز في كيزر بطاطس…"
click at [550, 627] on span "Update" at bounding box center [446, 617] width 270 height 19
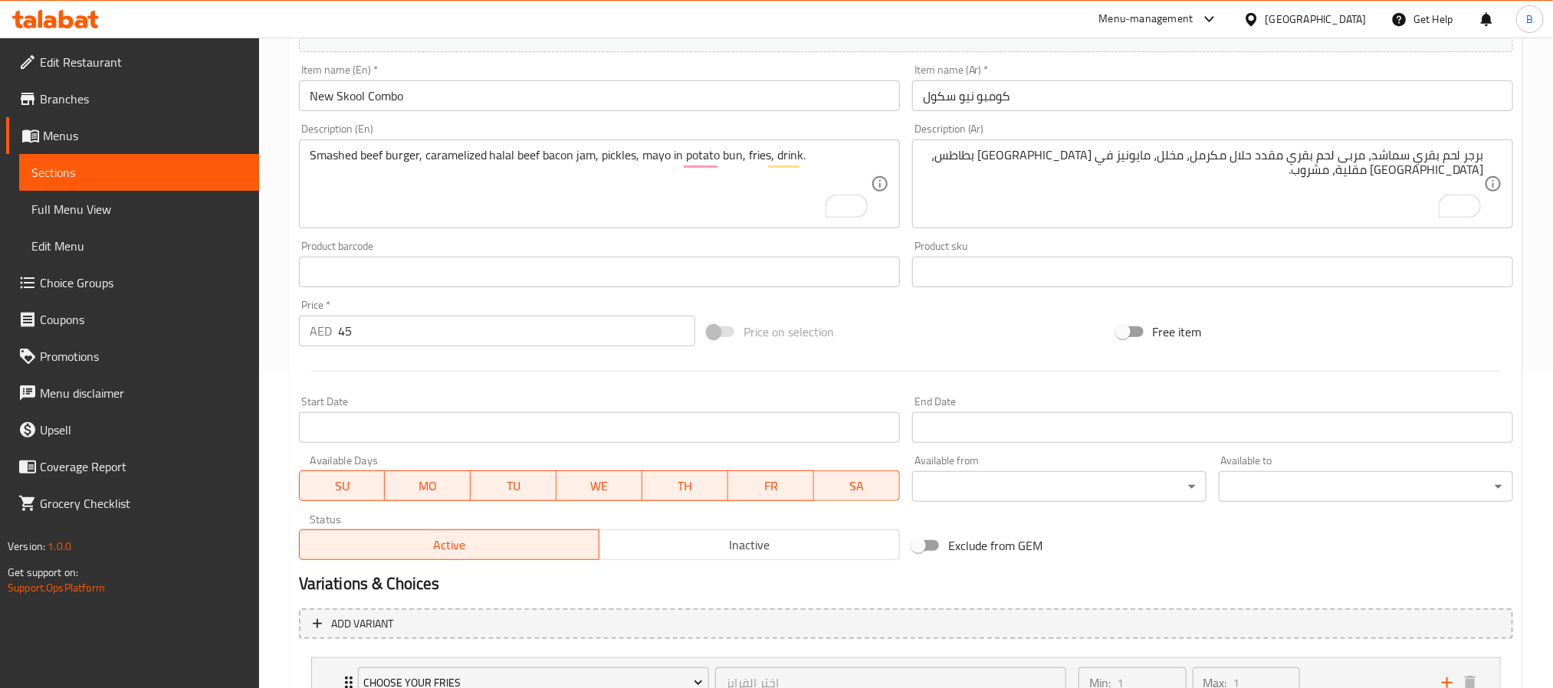
scroll to position [175, 0]
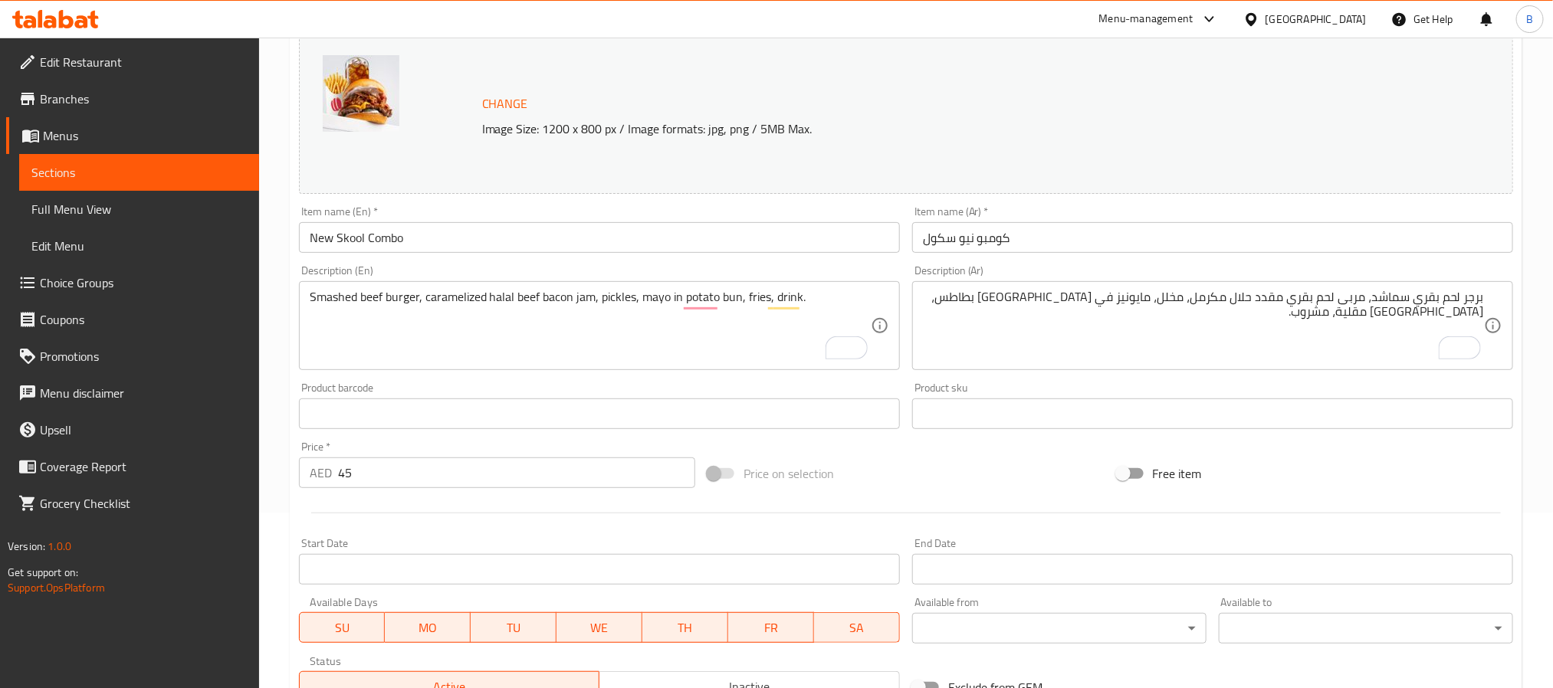
click at [1061, 254] on div "Item name (Ar)   * كومبو نيو سكول Item name (Ar) *" at bounding box center [1212, 229] width 613 height 59
click at [1038, 255] on div "Item name (Ar)   * كومبو نيو سكول Item name (Ar) *" at bounding box center [1212, 229] width 613 height 59
click at [1012, 240] on input "كومبو نيو سكول" at bounding box center [1212, 237] width 601 height 31
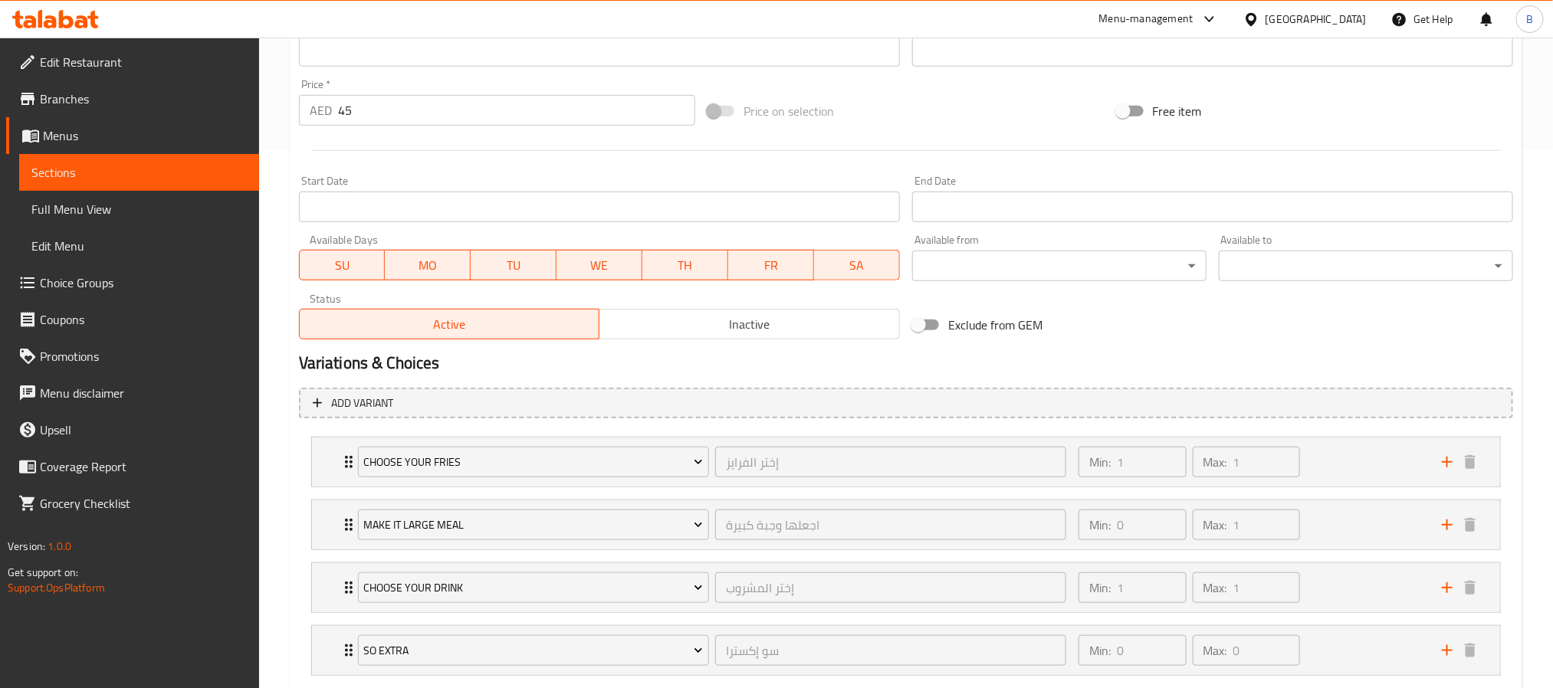
scroll to position [635, 0]
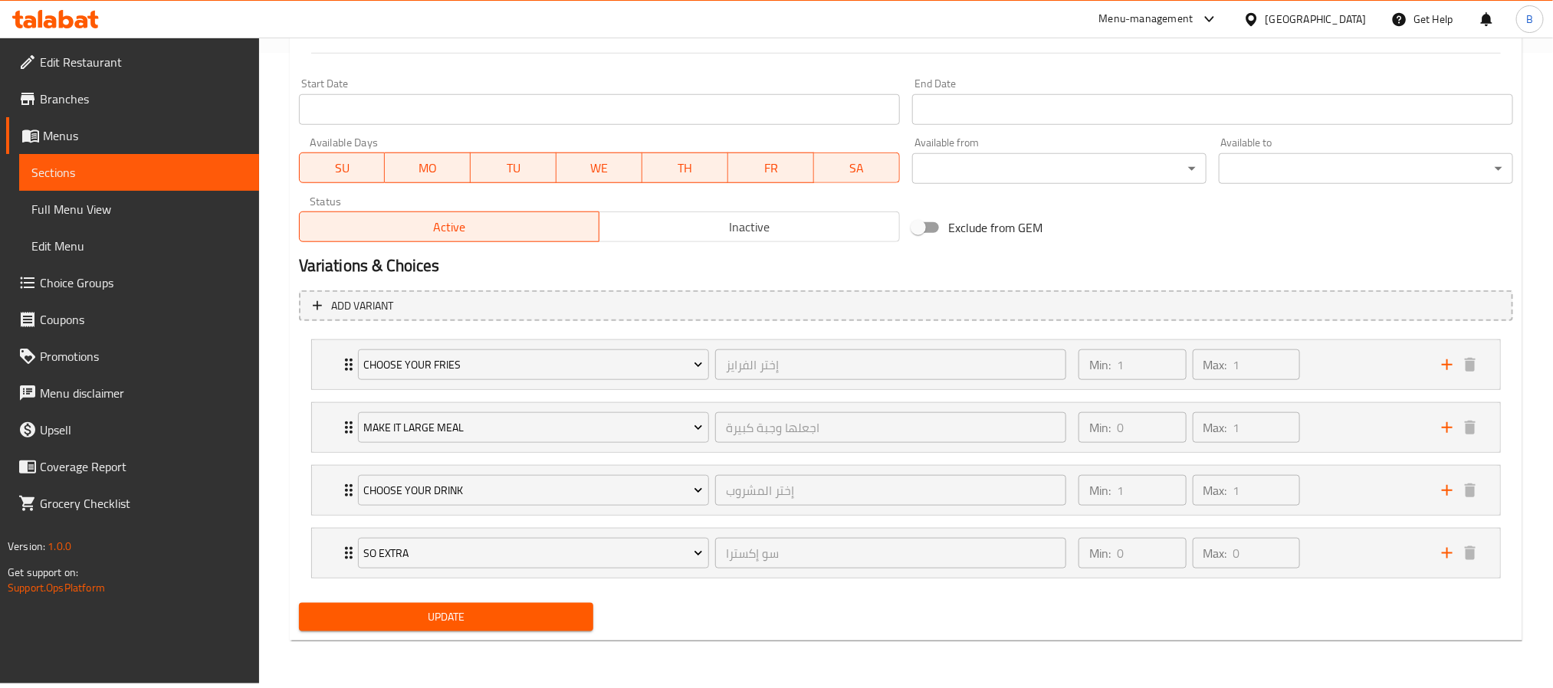
click at [520, 619] on span "Update" at bounding box center [446, 617] width 270 height 19
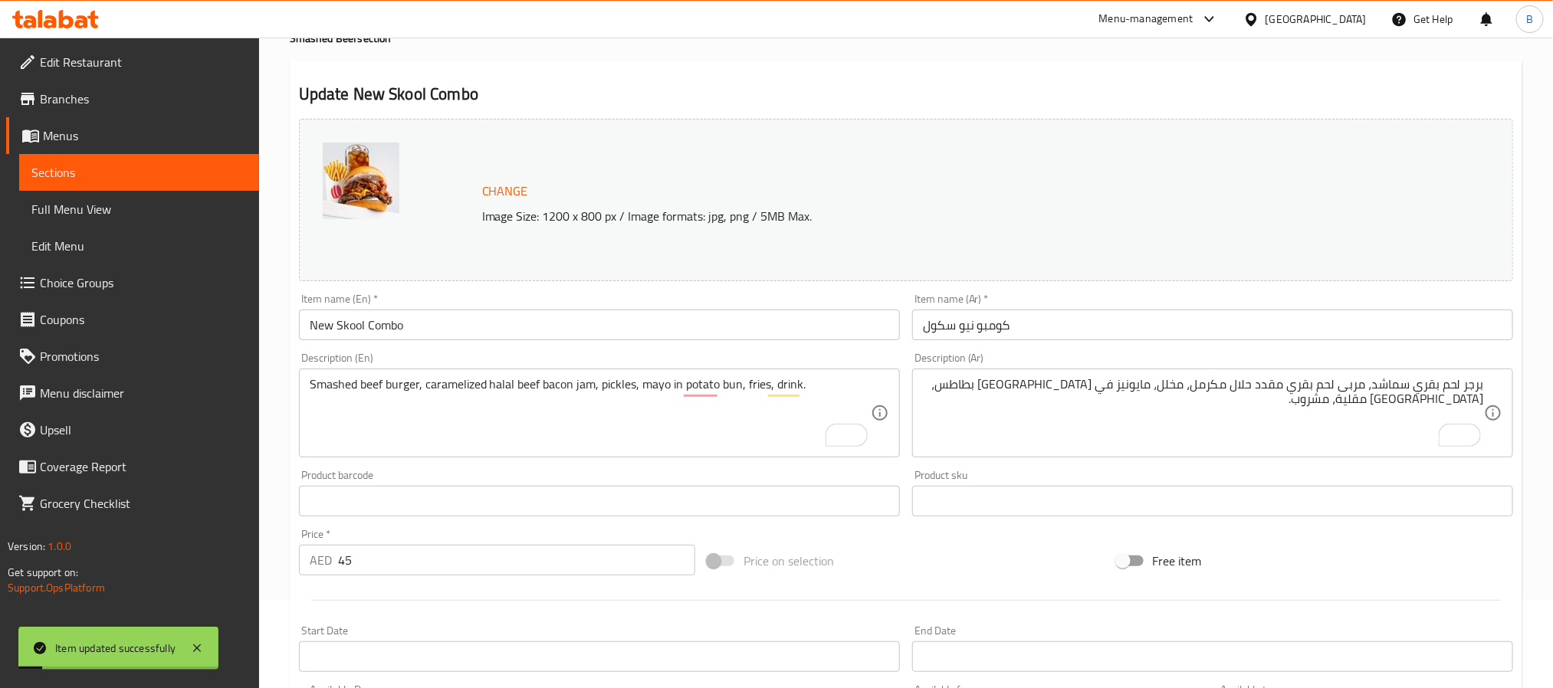
scroll to position [0, 0]
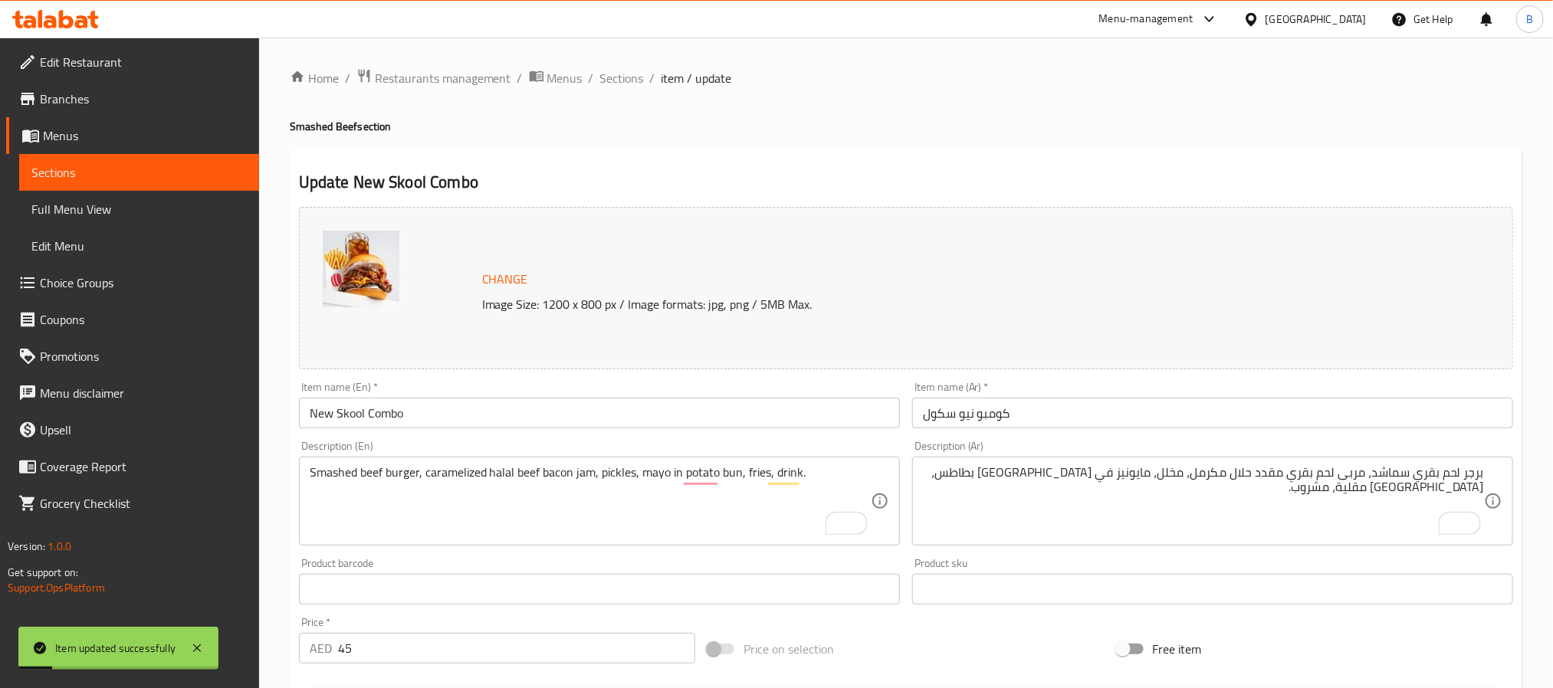
click at [618, 84] on span "Sections" at bounding box center [622, 78] width 44 height 18
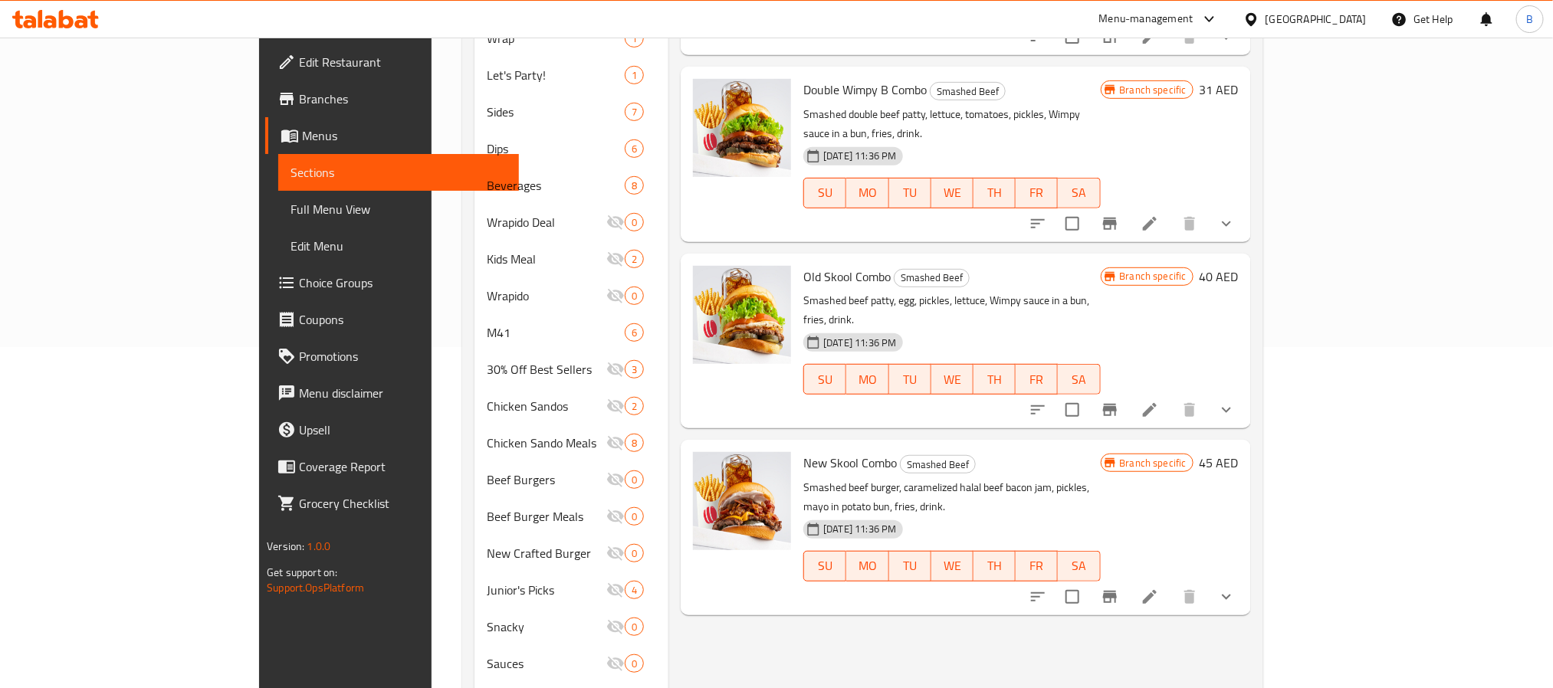
scroll to position [230, 0]
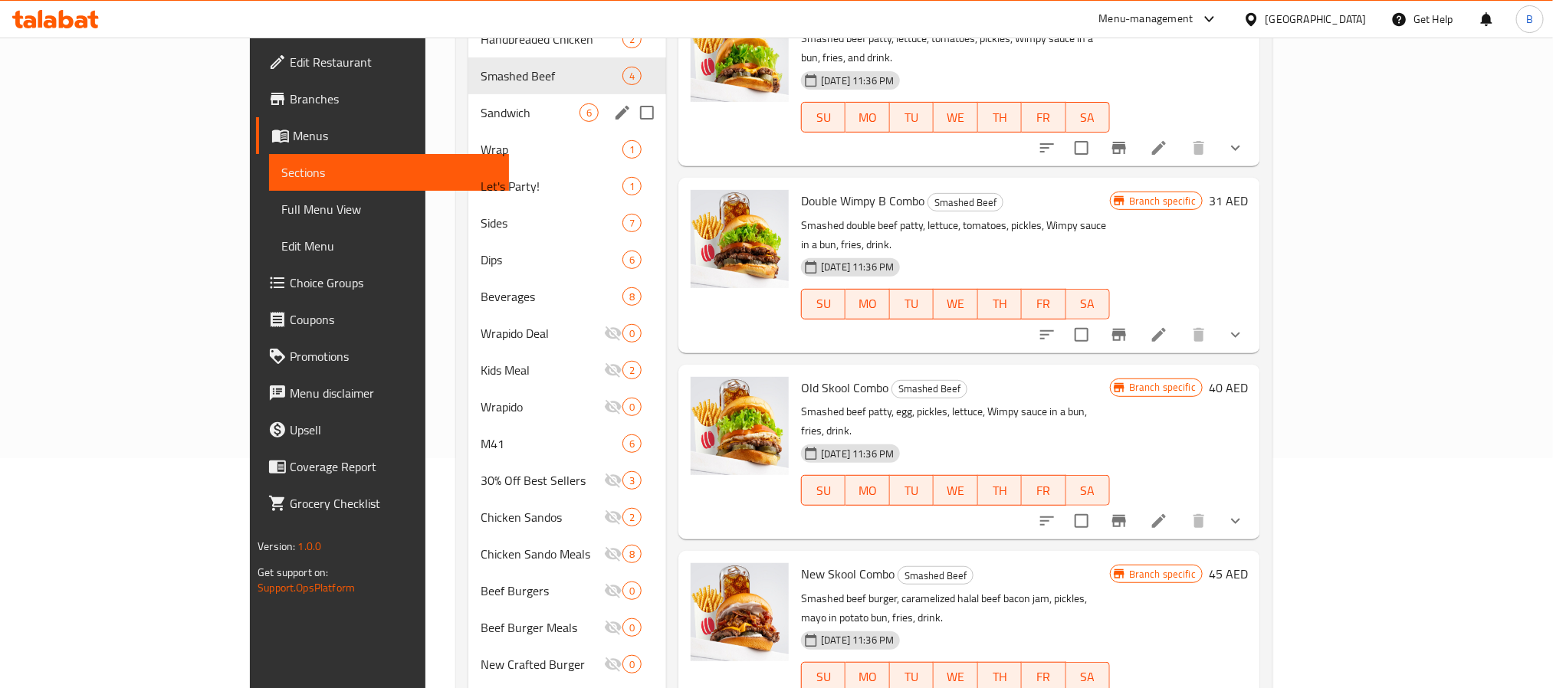
click at [468, 100] on div "Sandwich 6" at bounding box center [567, 112] width 198 height 37
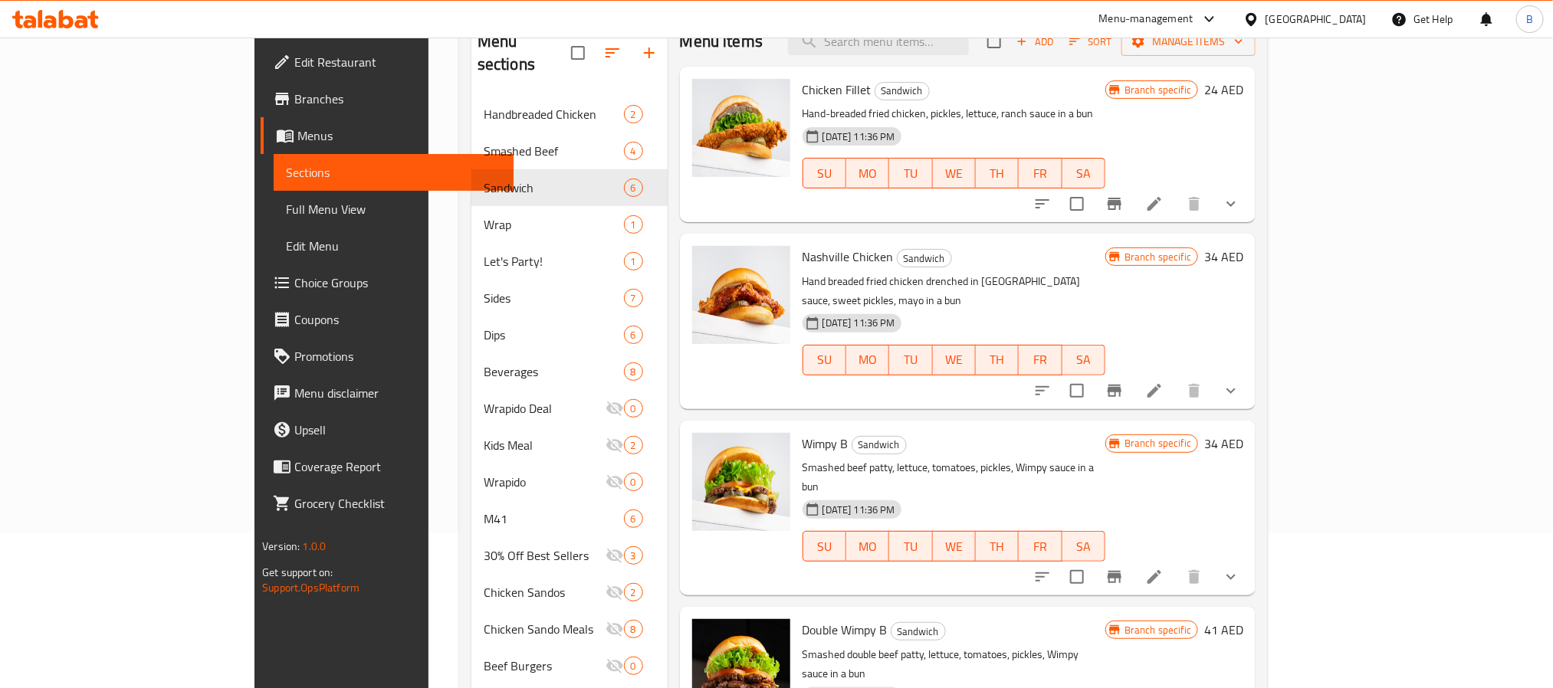
scroll to position [115, 0]
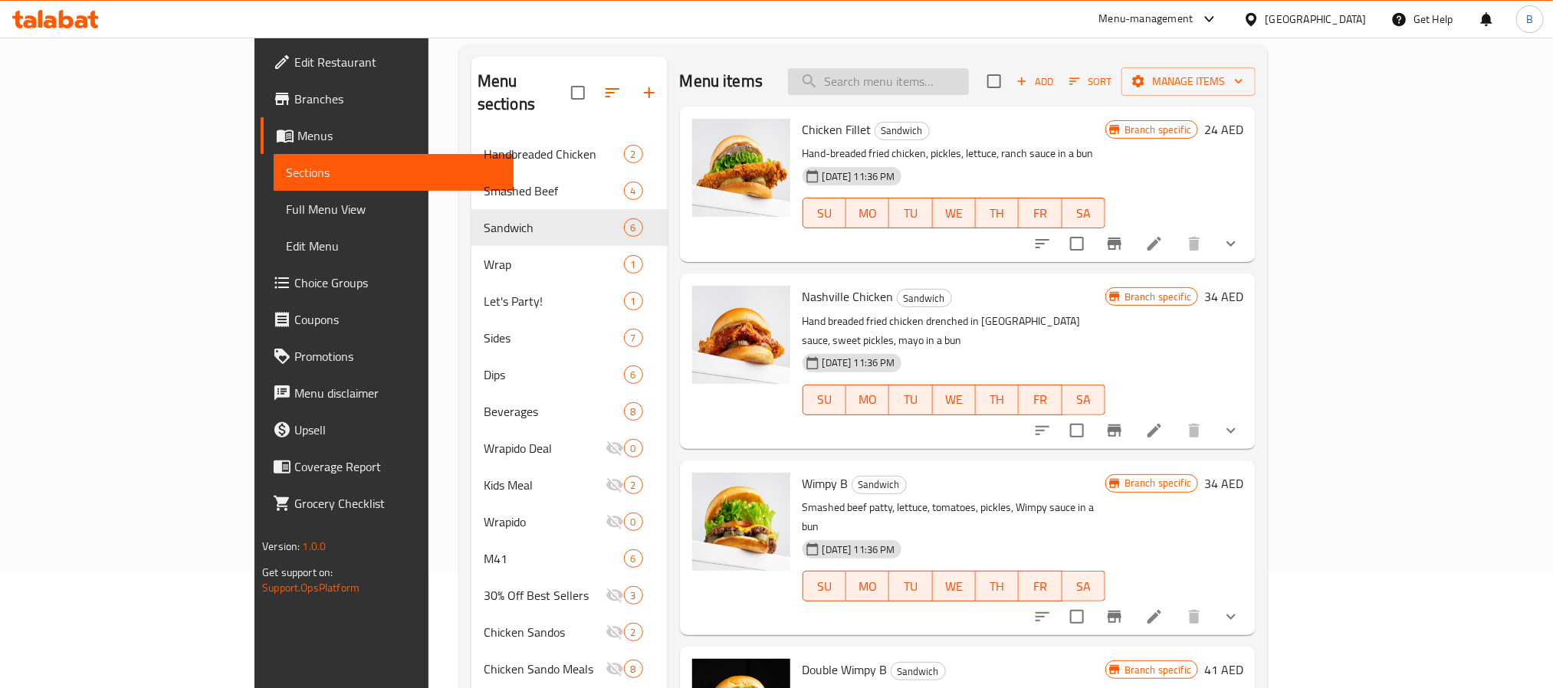
paste input "New Skool"
click at [969, 72] on input "search" at bounding box center [878, 81] width 181 height 27
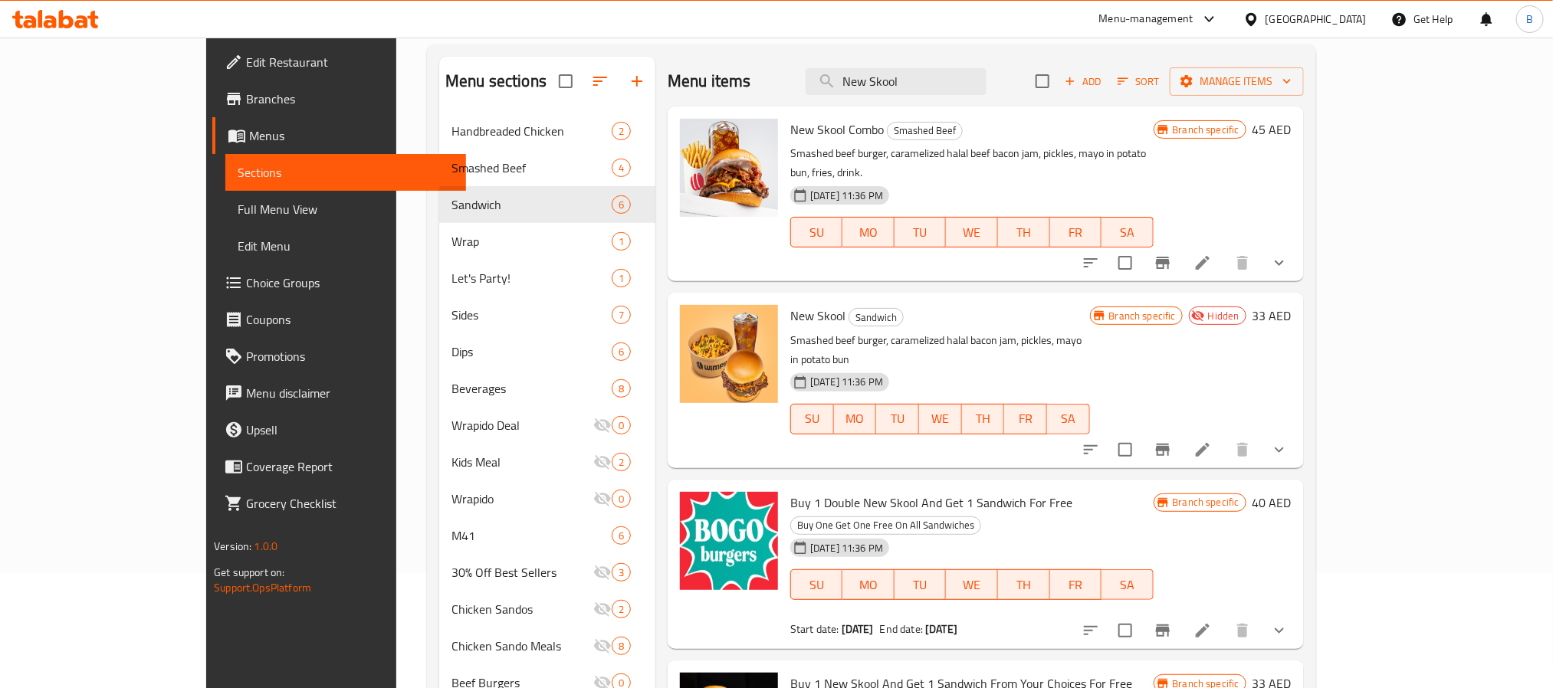
type input "New Skool"
click at [1212, 441] on icon at bounding box center [1202, 450] width 18 height 18
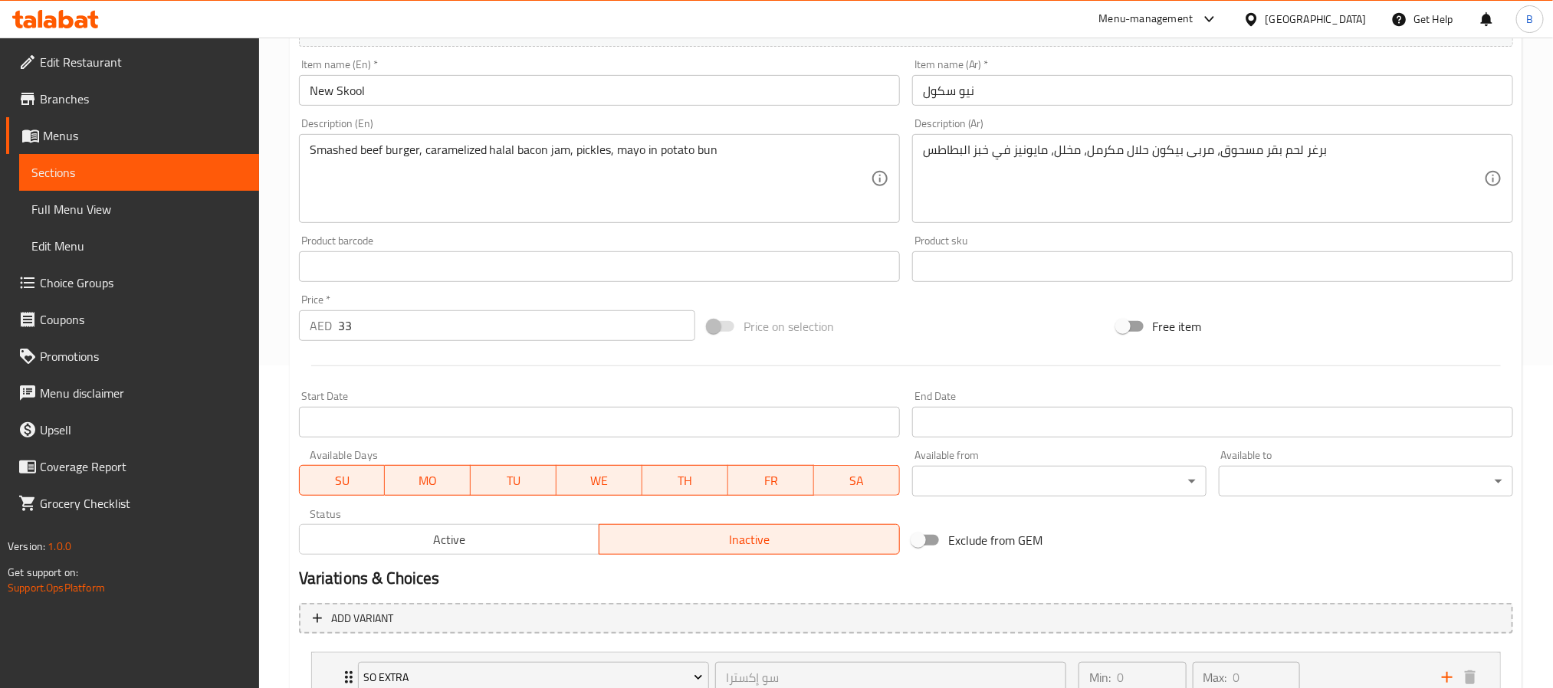
scroll to position [442, 0]
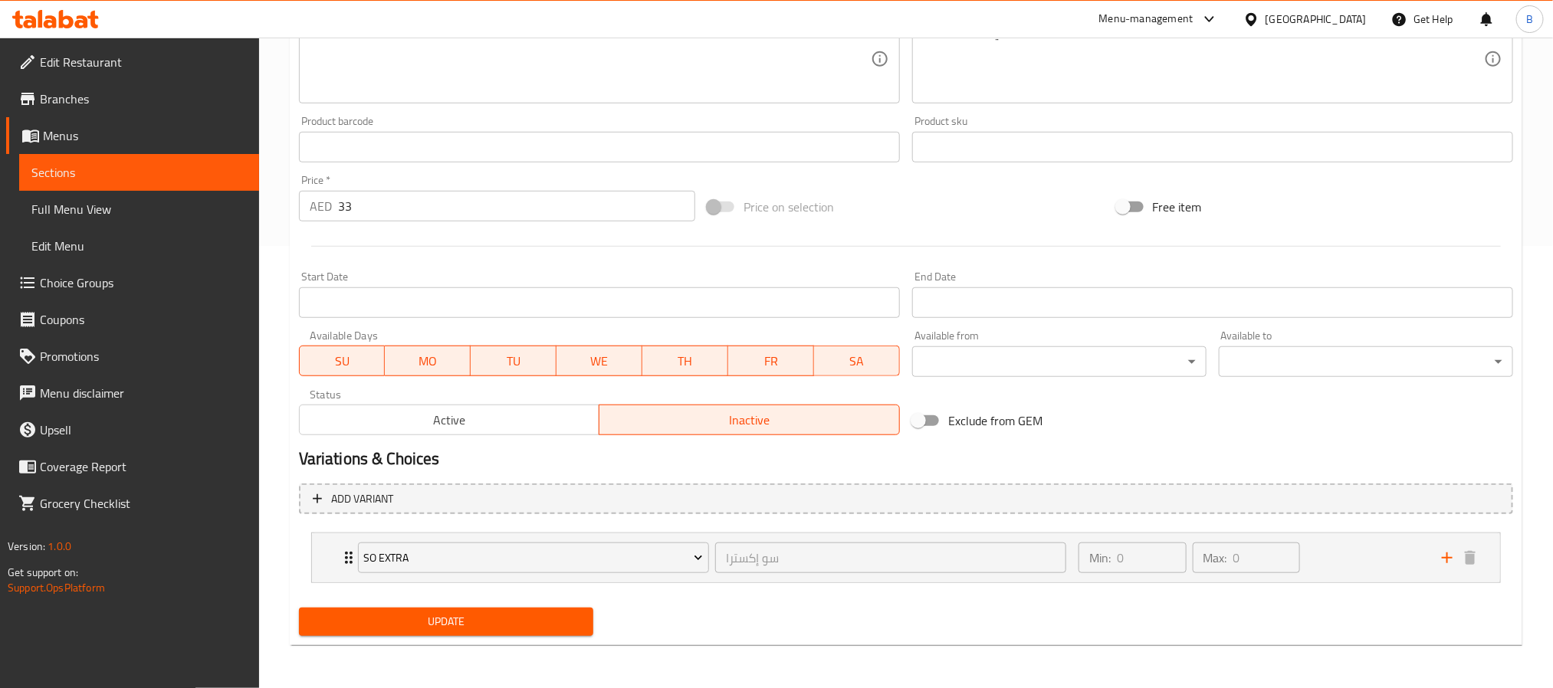
click at [584, 419] on span "Active" at bounding box center [450, 420] width 288 height 22
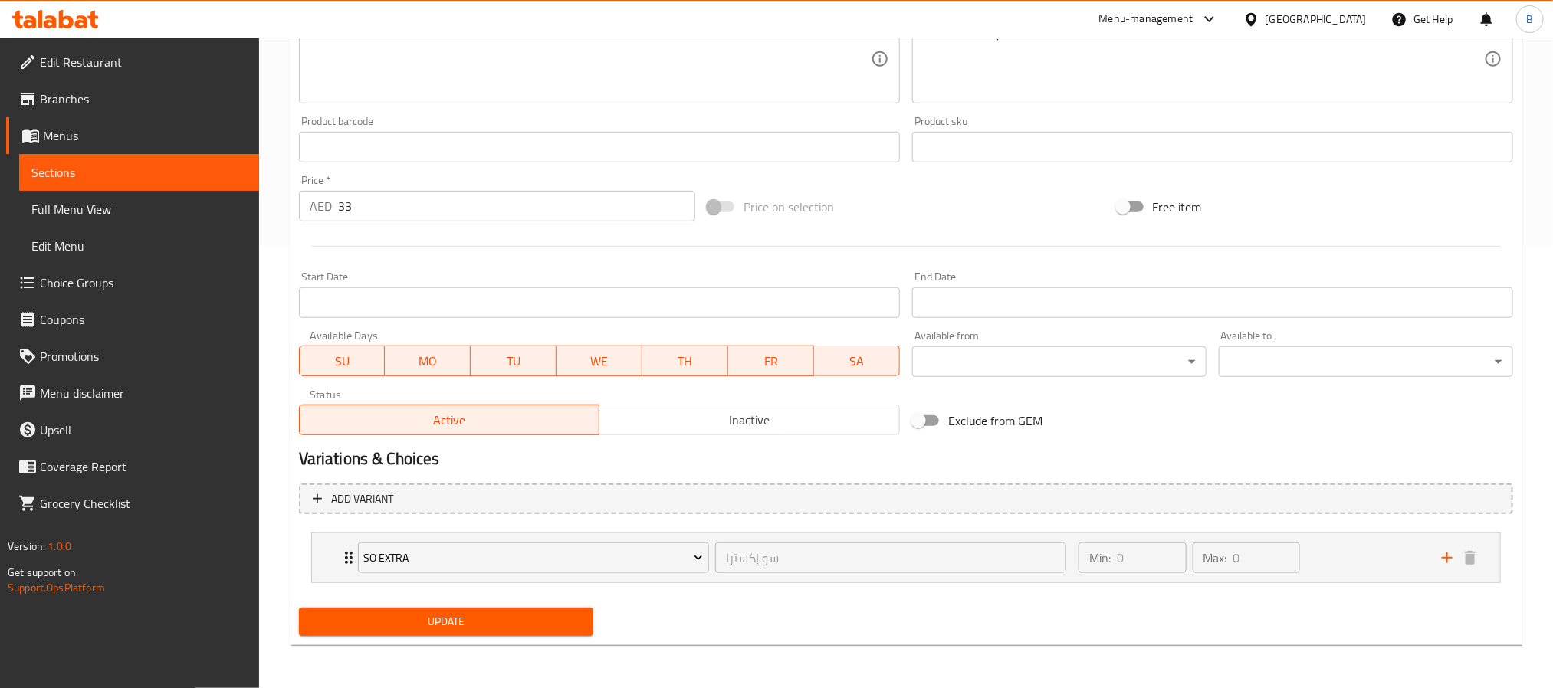
click at [529, 617] on span "Update" at bounding box center [446, 621] width 270 height 19
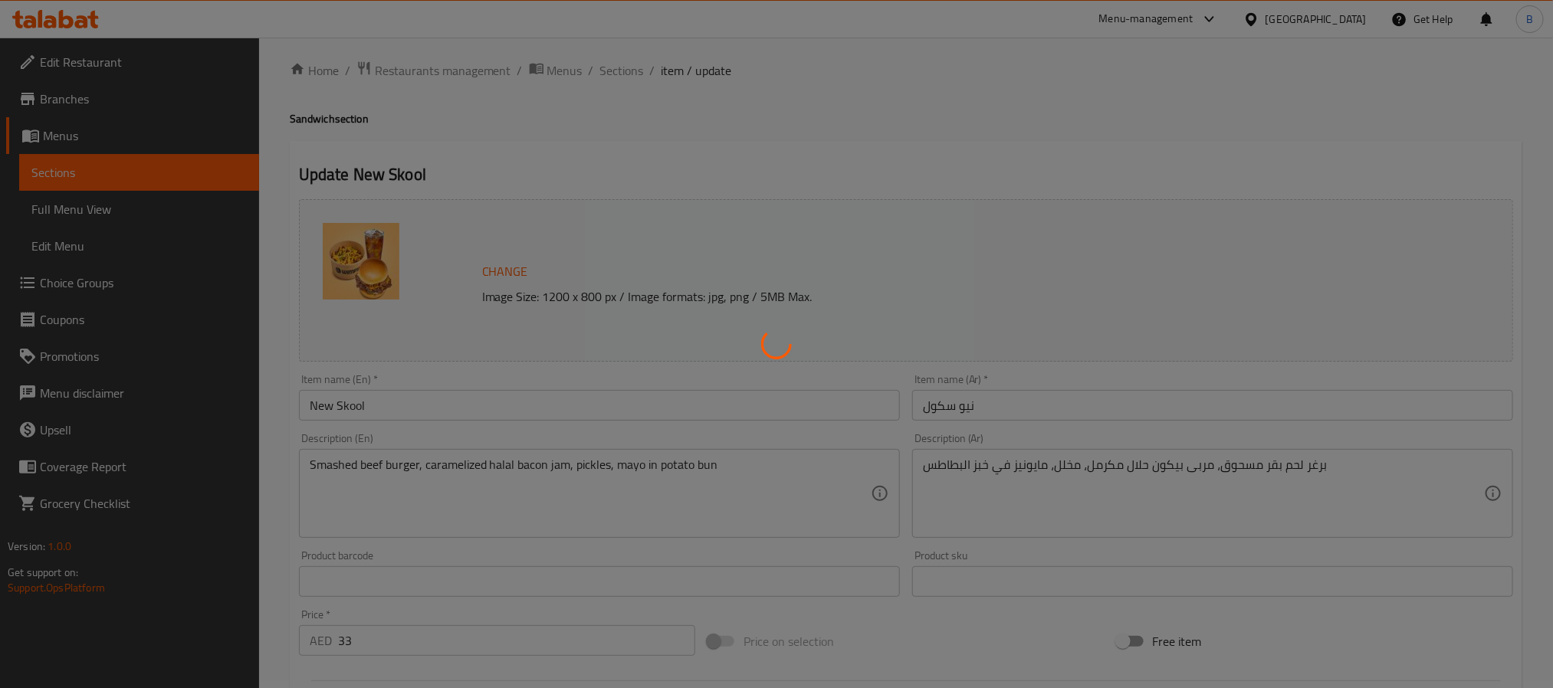
scroll to position [0, 0]
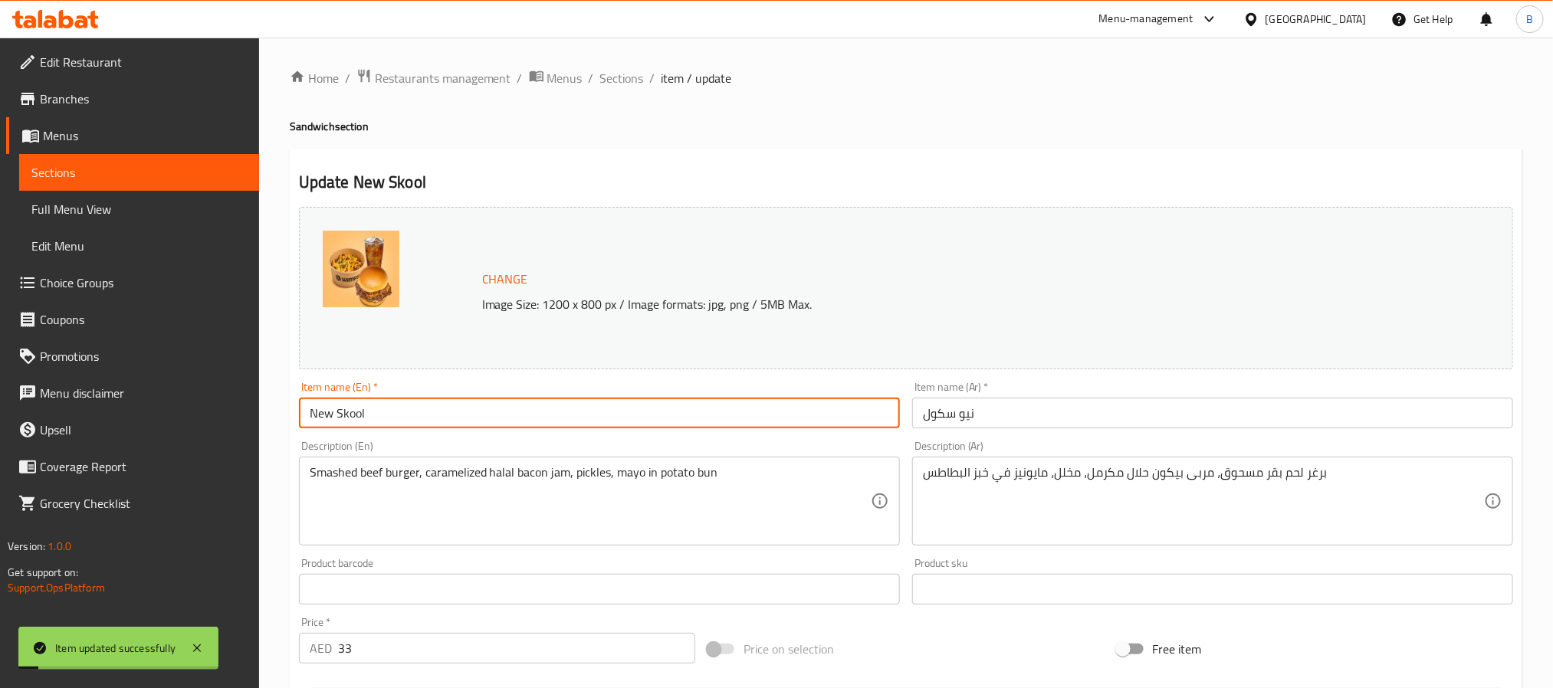
click at [476, 428] on input "New Skool" at bounding box center [599, 413] width 601 height 31
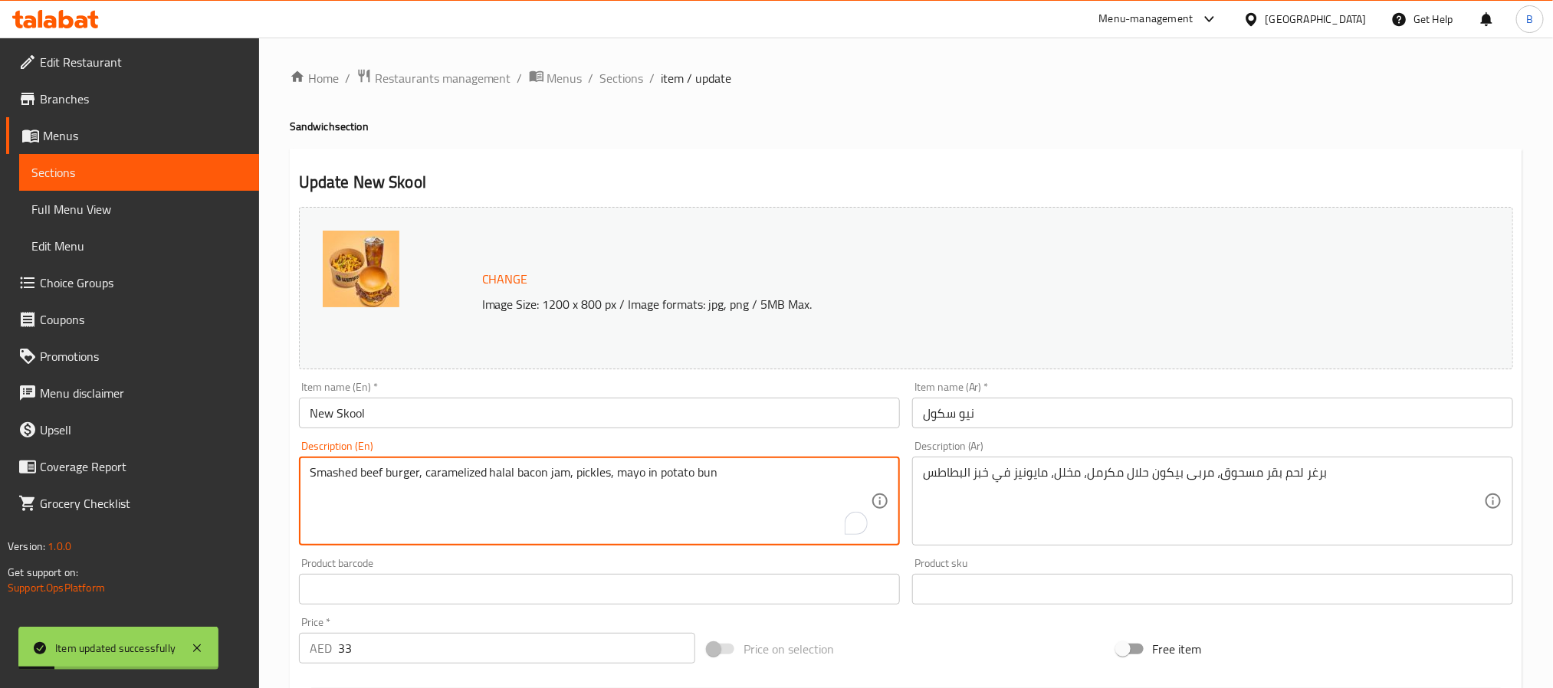
click at [330, 492] on textarea "Smashed beef burger, caramelized halal bacon jam, pickles, mayo in potato bun" at bounding box center [590, 501] width 561 height 73
paste textarea "To enrich screen reader interactions, please activate Accessibility in Grammarl…"
click at [517, 474] on textarea "Smashed beef burger, caramelized halal bacon jam, pickles, mayo in potato bun" at bounding box center [590, 501] width 561 height 73
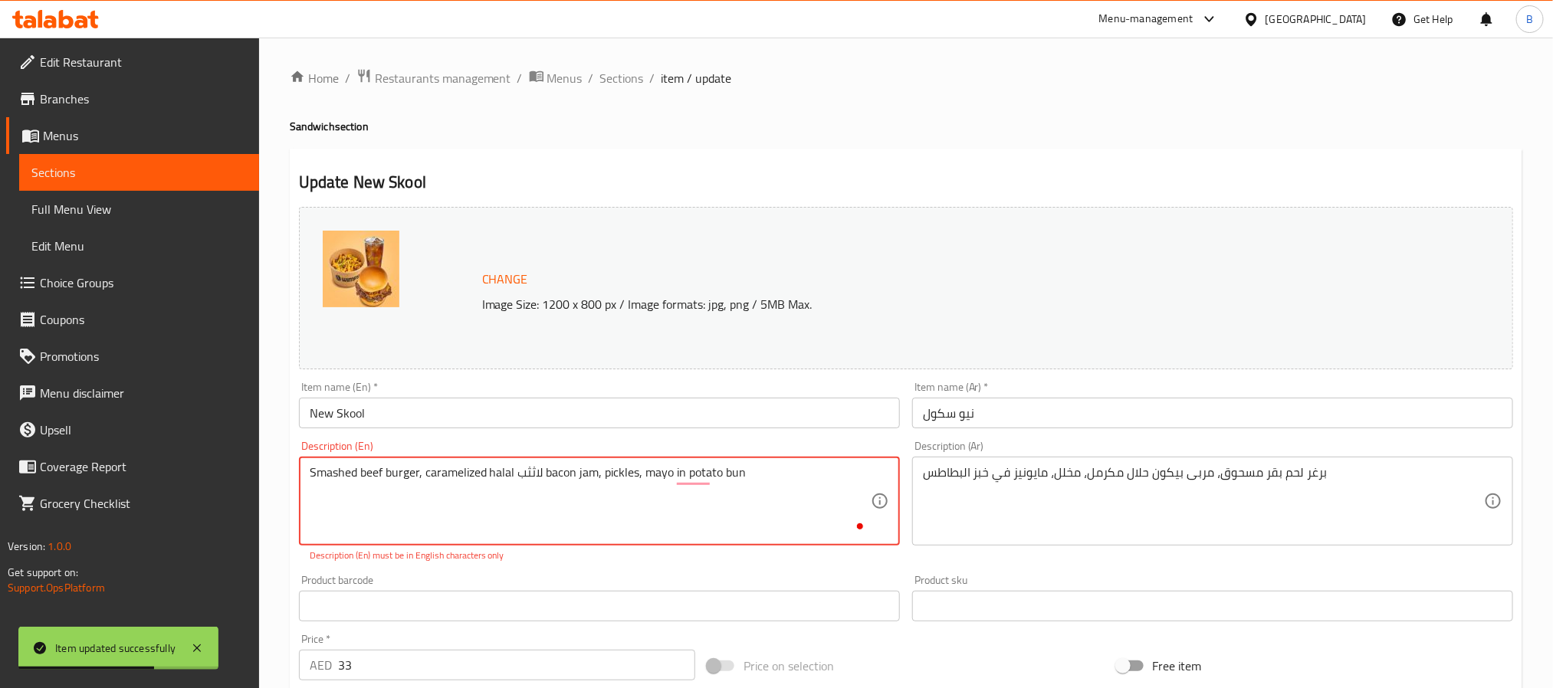
click at [524, 479] on textarea "Smashed beef burger, caramelized halal لاثثب bacon jam, pickles, mayo in potato…" at bounding box center [590, 501] width 561 height 73
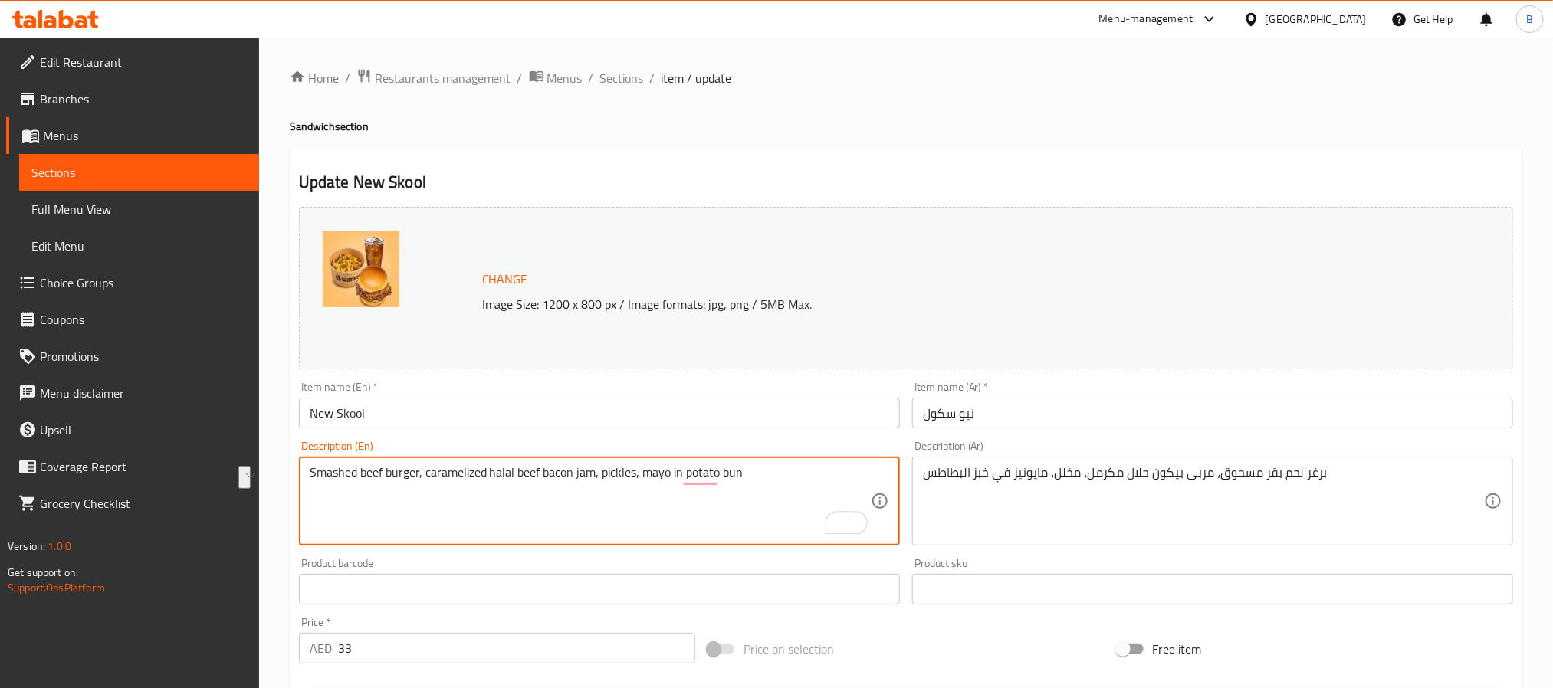
type textarea "Smashed beef burger, caramelized halal beef bacon jam, pickles, mayo in potato …"
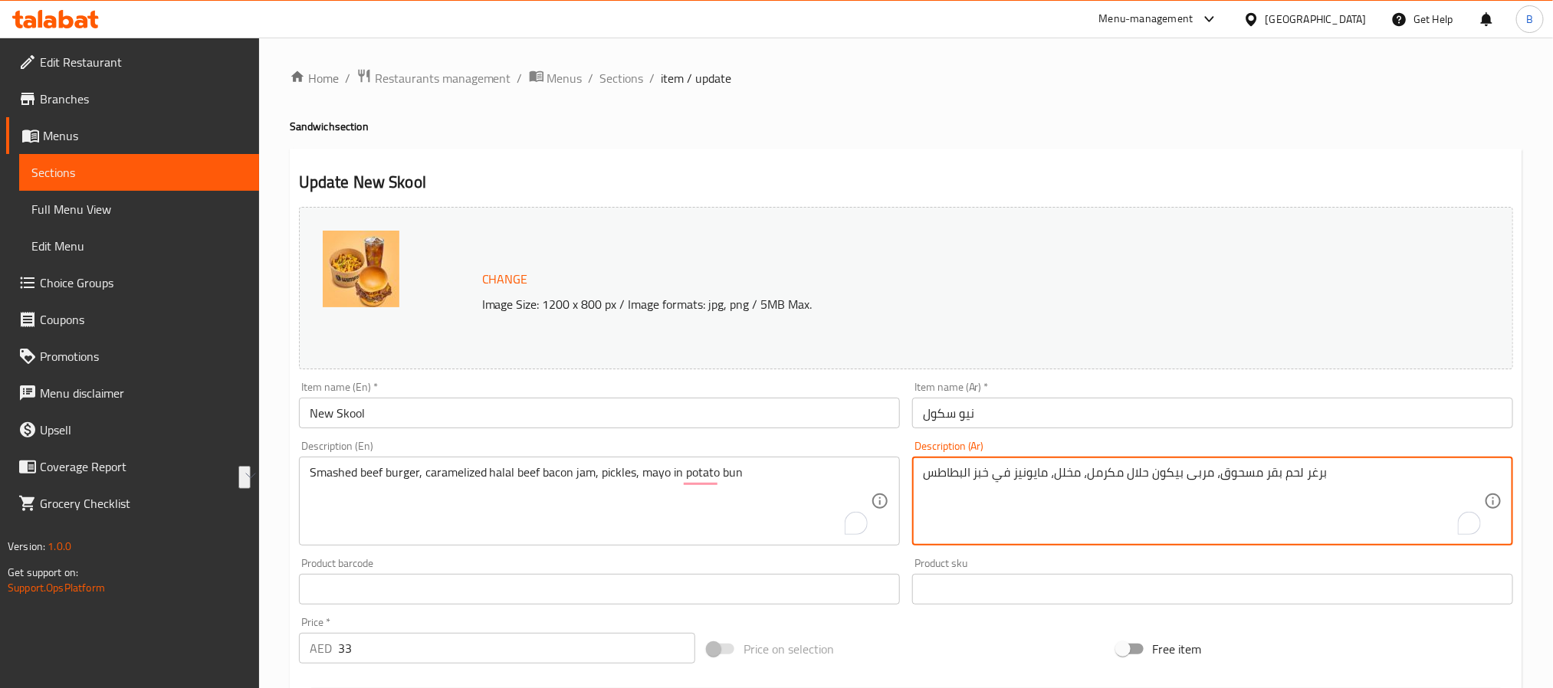
click at [1021, 483] on textarea "برغر لحم بقر مسحوق، مربى بيكون حلال مكرمل، مخلل، مايونيز في خبز البطاطس" at bounding box center [1203, 501] width 561 height 73
paste textarea "ر لحم بقري مهروس، مربى لحم بقري حلال مكرمل، مخلل، مايونيز في خبز البطاطس"
click at [1251, 471] on textarea "برجر لحم بقري مهروس، مربى لحم بقري حلال مكرمل، مخلل، مايونيز في خبز البطاطس" at bounding box center [1203, 501] width 561 height 73
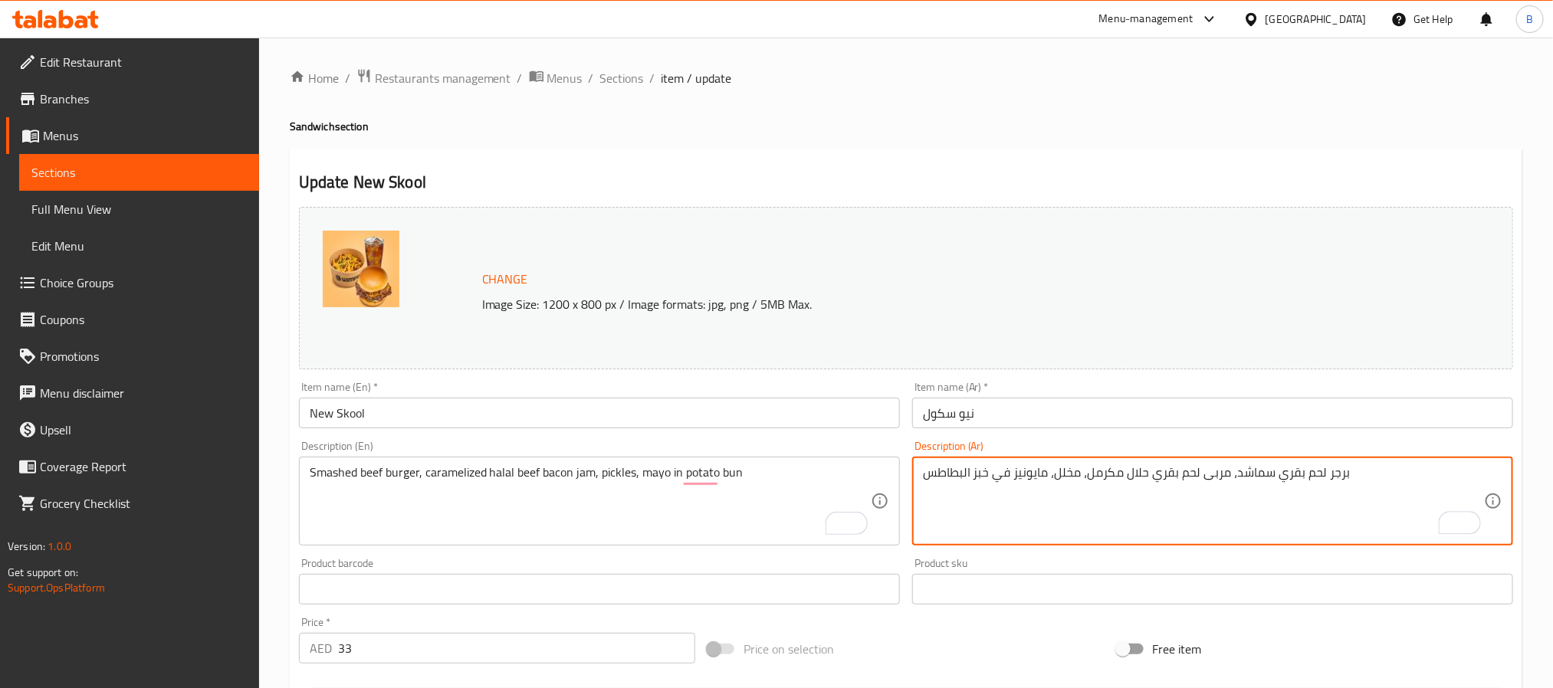
click at [1253, 495] on textarea "برجر لحم بقري سماشد، مربى لحم بقري حلال مكرمل، مخلل، مايونيز في خبز البطاطس" at bounding box center [1203, 501] width 561 height 73
click at [1286, 472] on textarea "برجر لحم بقري سماشد، مربى لحم بقري حلال مكرمل، مخلل، مايونيز في خبز البطاطس" at bounding box center [1203, 501] width 561 height 73
click at [1092, 465] on textarea "برجر لحم بقري سماشد، مربى لحم بقري مقدد حلال مكرمل، مخلل، مايونيز في خبز البطاطس" at bounding box center [1203, 501] width 561 height 73
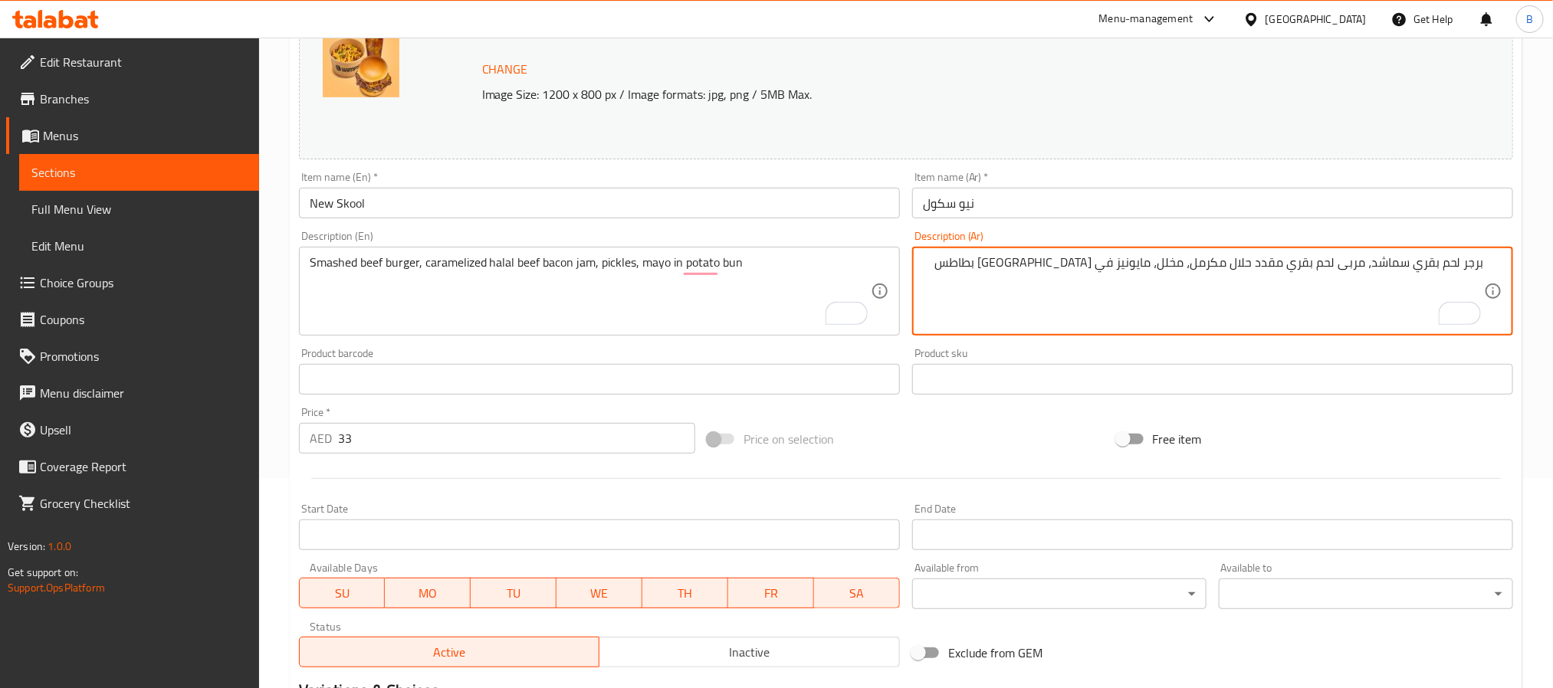
scroll to position [442, 0]
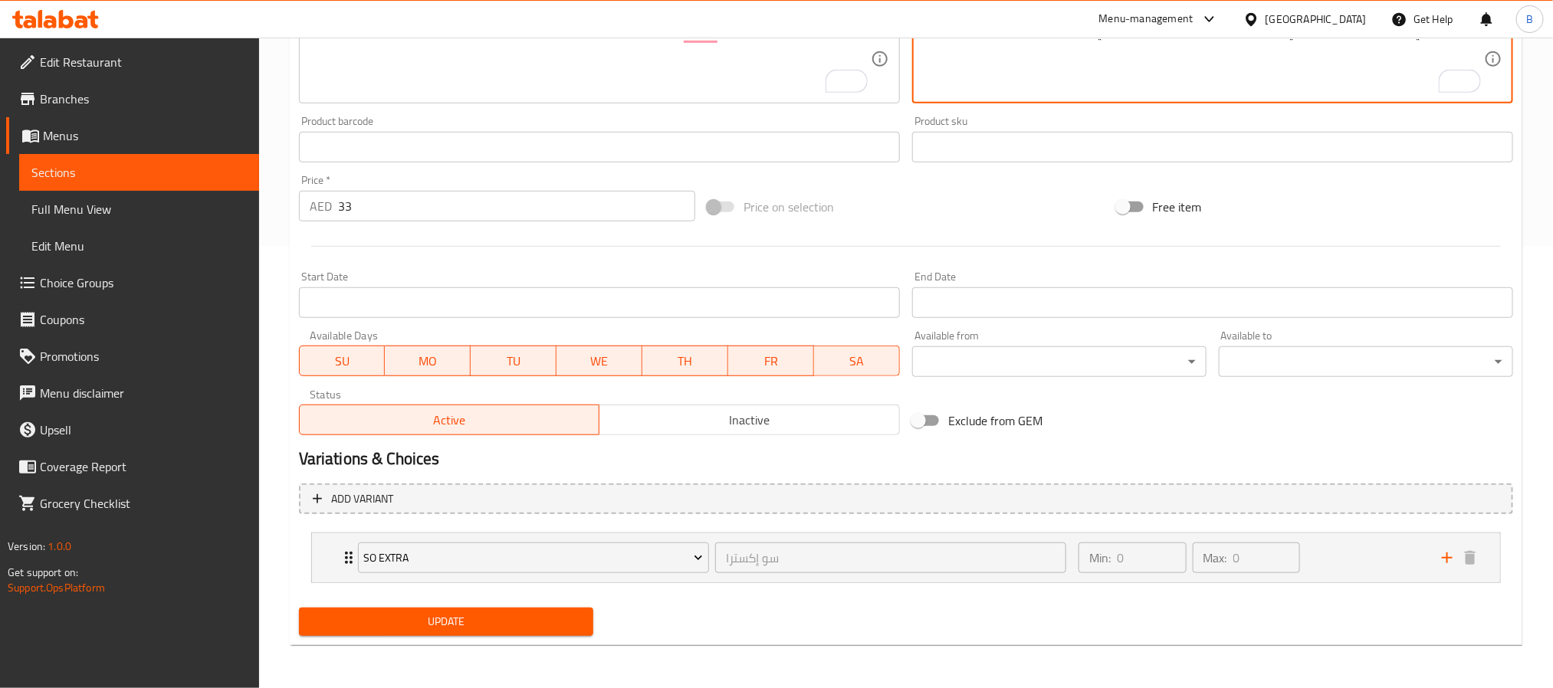
type textarea "برجر لحم بقري سماشد، مربى لحم بقري مقدد حلال مكرمل، مخلل، مايونيز في كيزر بطاطس"
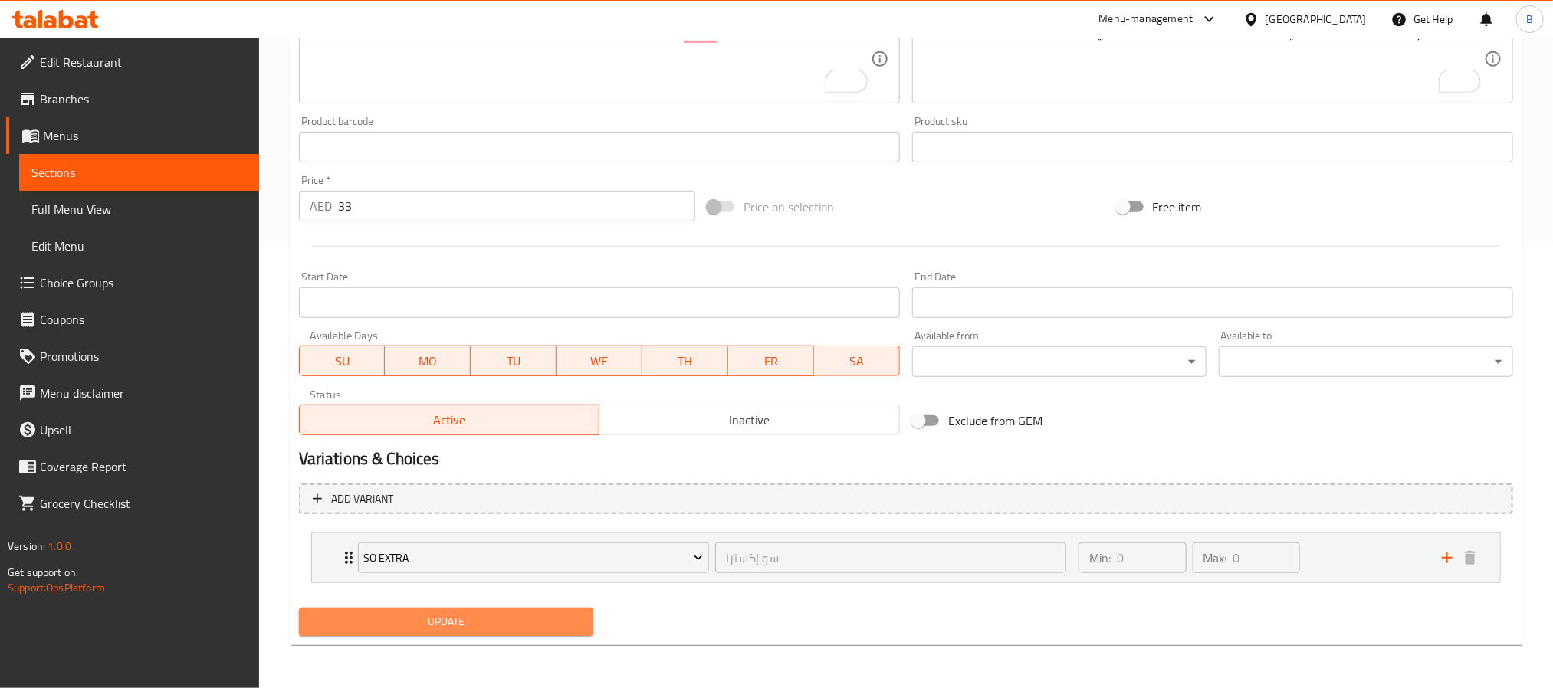
click at [480, 636] on button "Update" at bounding box center [446, 622] width 294 height 28
click at [457, 624] on span "Update" at bounding box center [446, 621] width 270 height 19
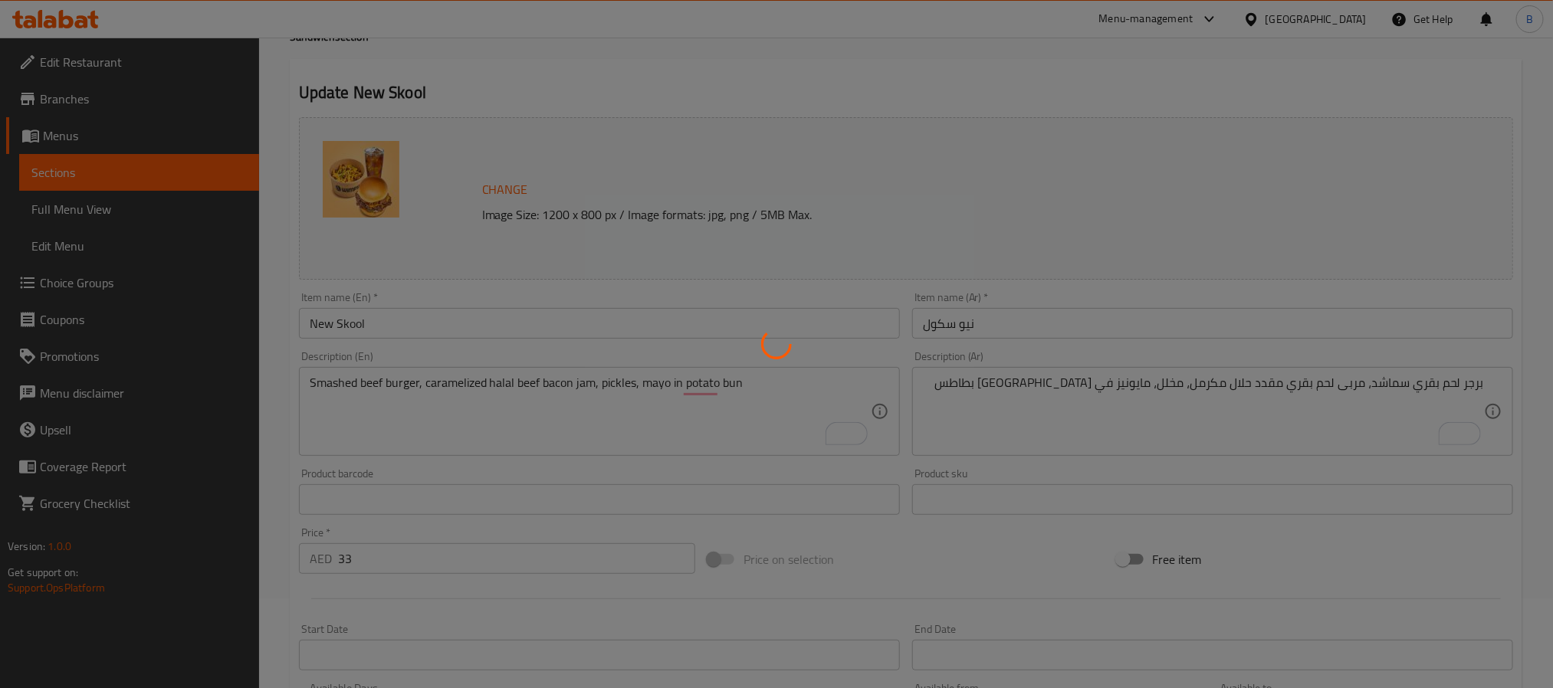
scroll to position [0, 0]
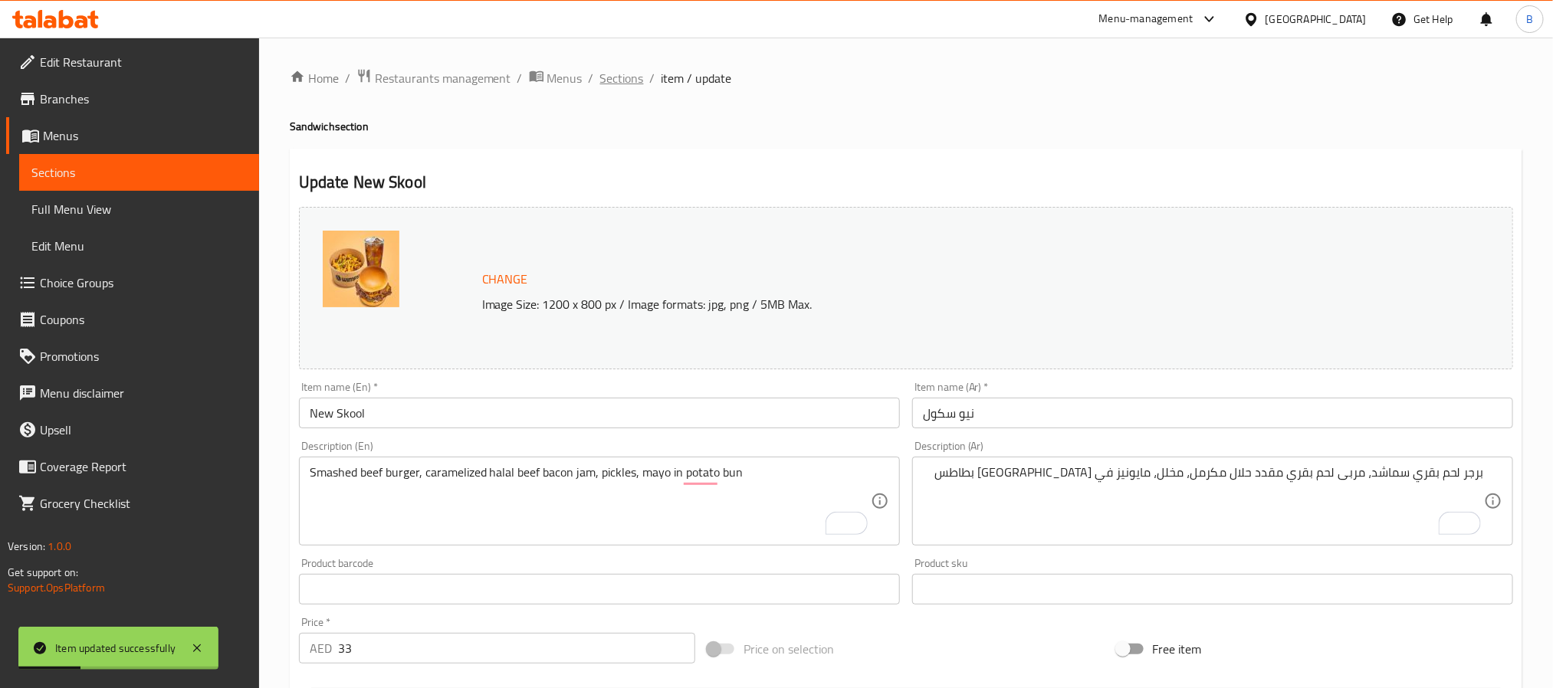
click at [634, 79] on span "Sections" at bounding box center [622, 78] width 44 height 18
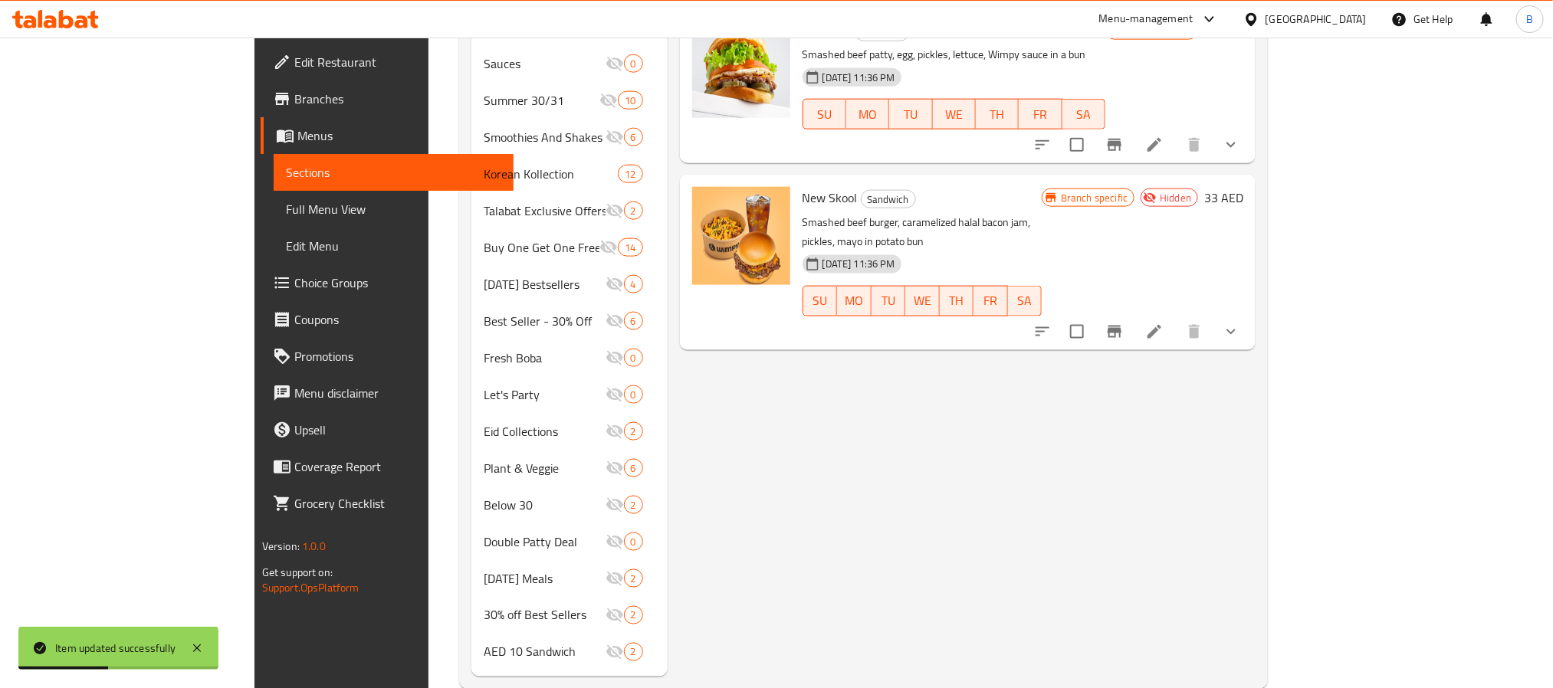
scroll to position [833, 0]
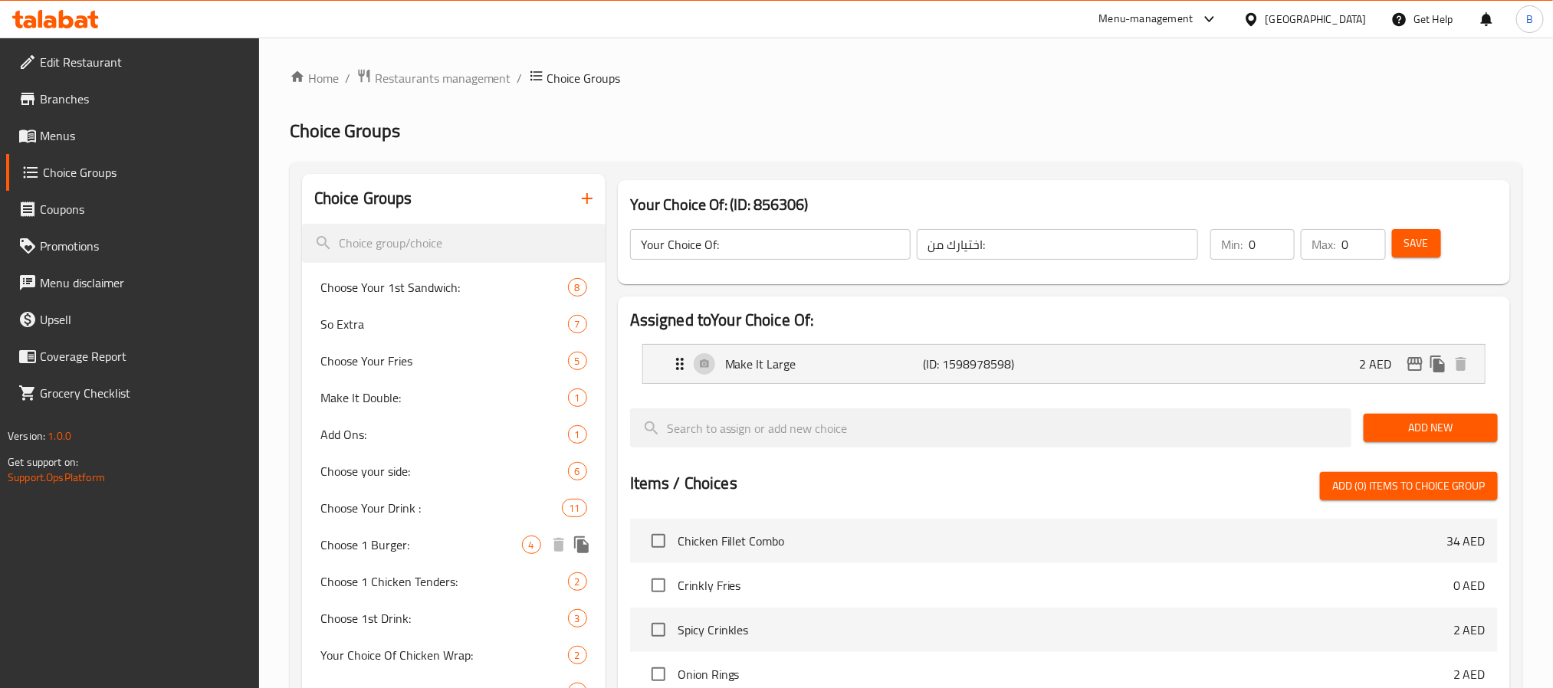
scroll to position [345, 0]
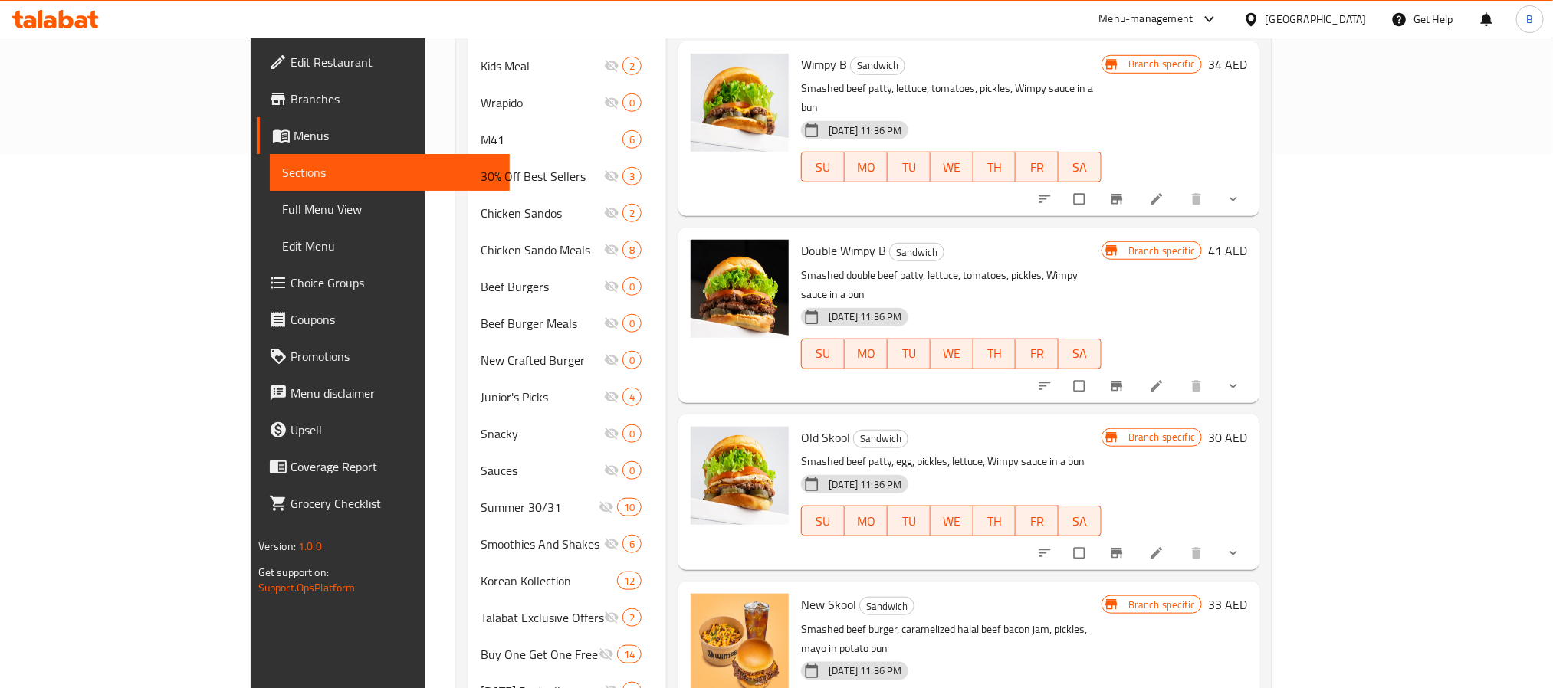
scroll to position [575, 0]
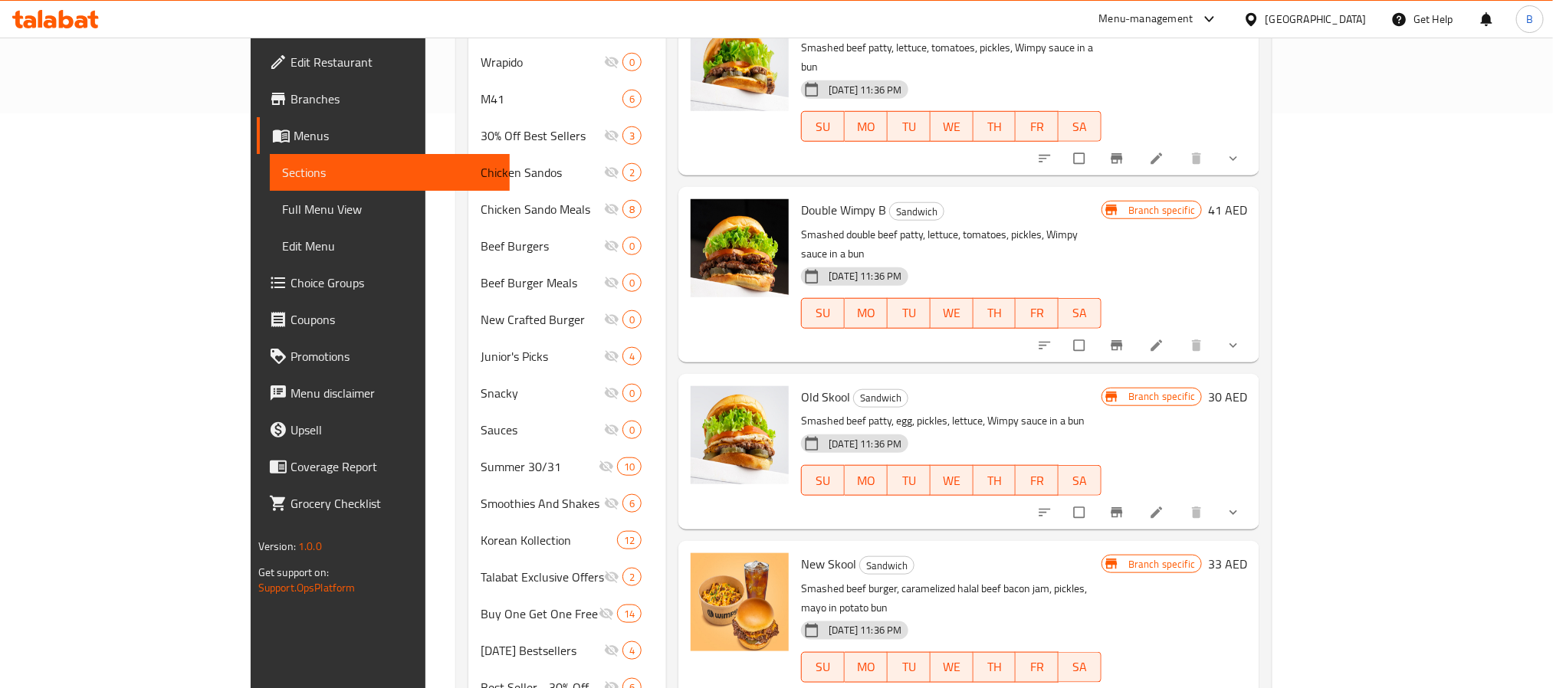
click at [801, 552] on span "New Skool" at bounding box center [828, 563] width 55 height 23
copy h6 "New Skool"
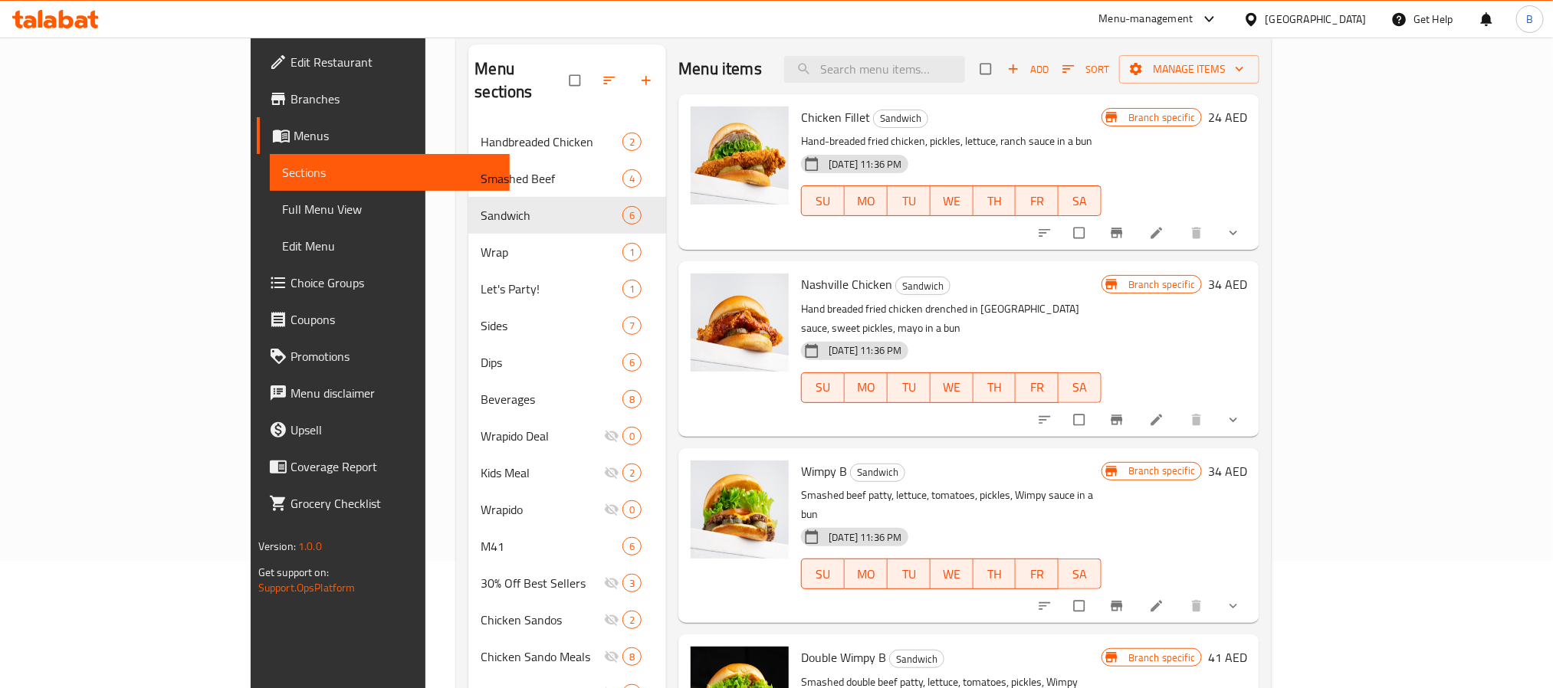
scroll to position [115, 0]
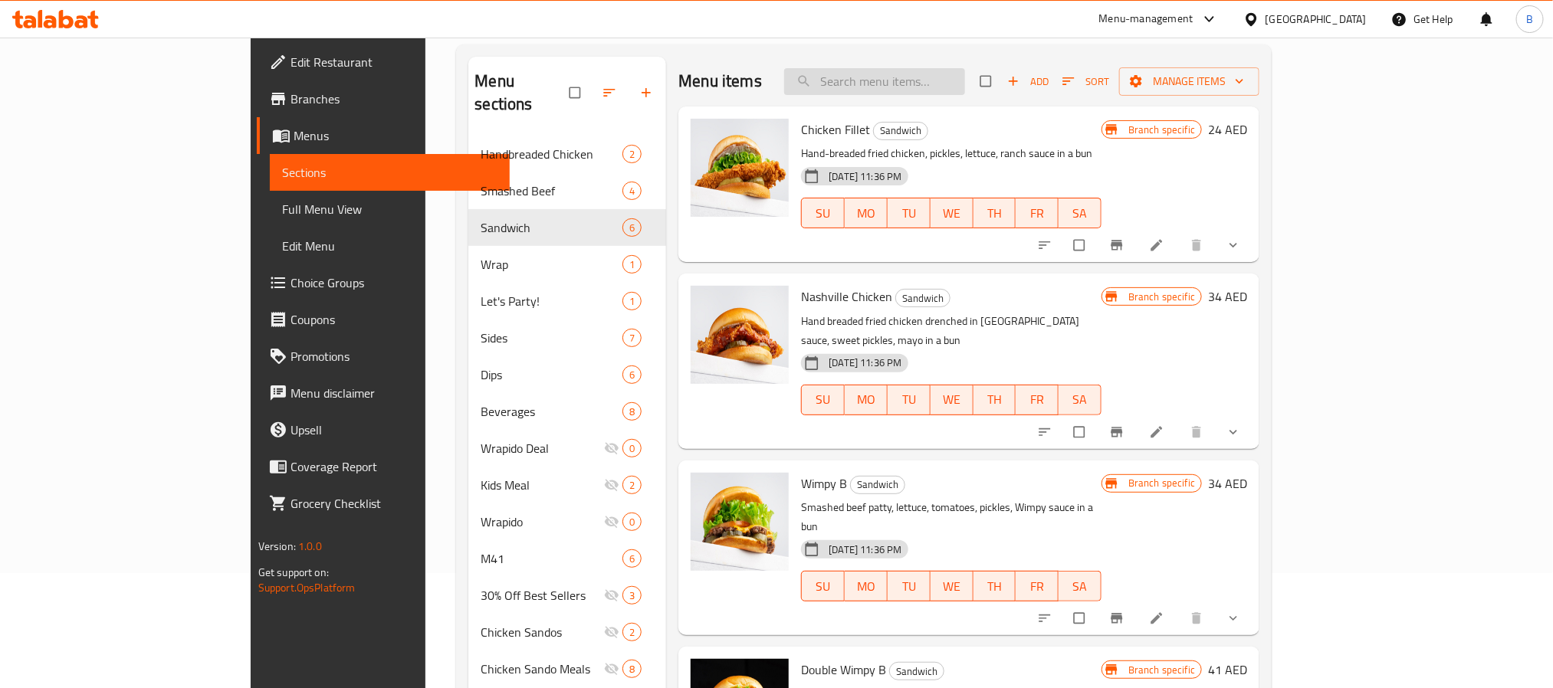
click at [943, 95] on input "search" at bounding box center [874, 81] width 181 height 27
paste input "New Skool"
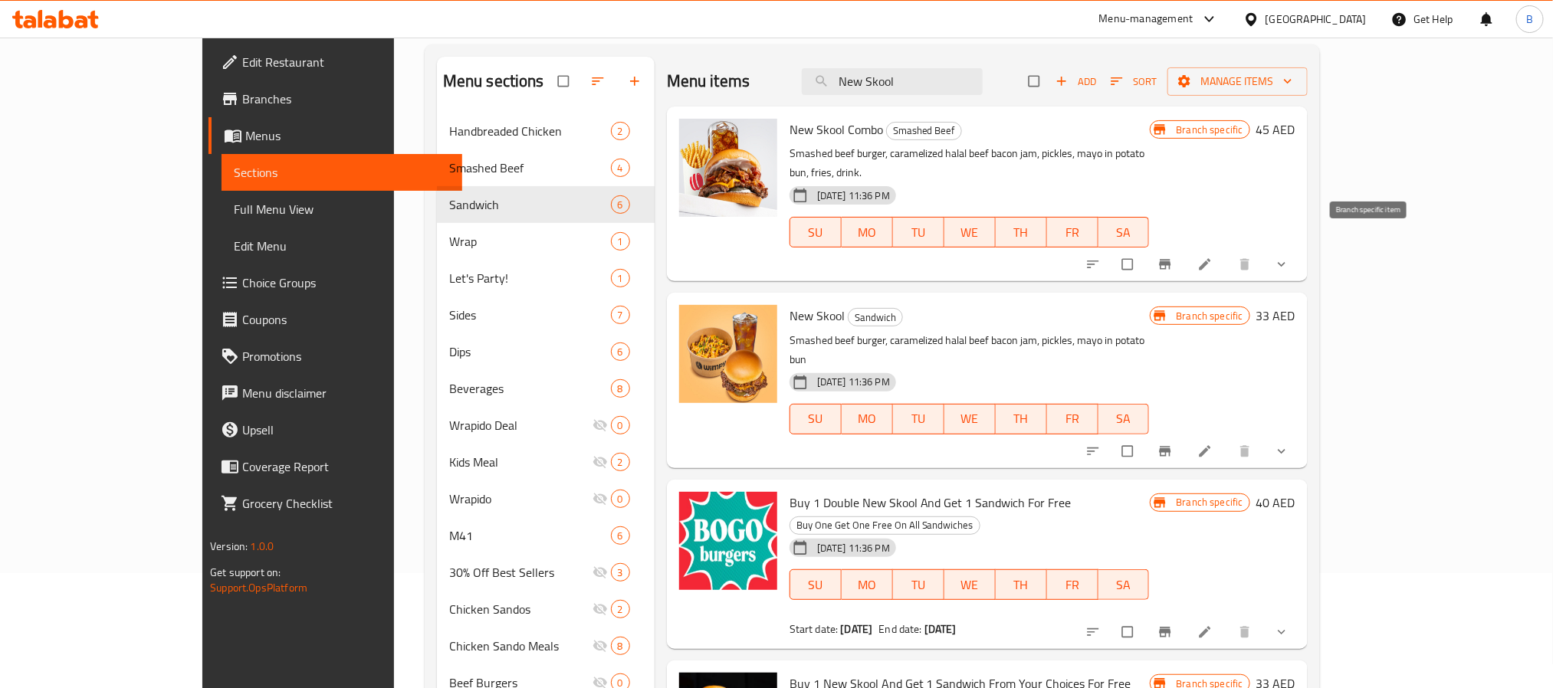
click at [1295, 226] on div "Branch specific 45 AED" at bounding box center [1222, 194] width 146 height 150
click at [1185, 248] on button "Branch-specific-item" at bounding box center [1166, 265] width 37 height 34
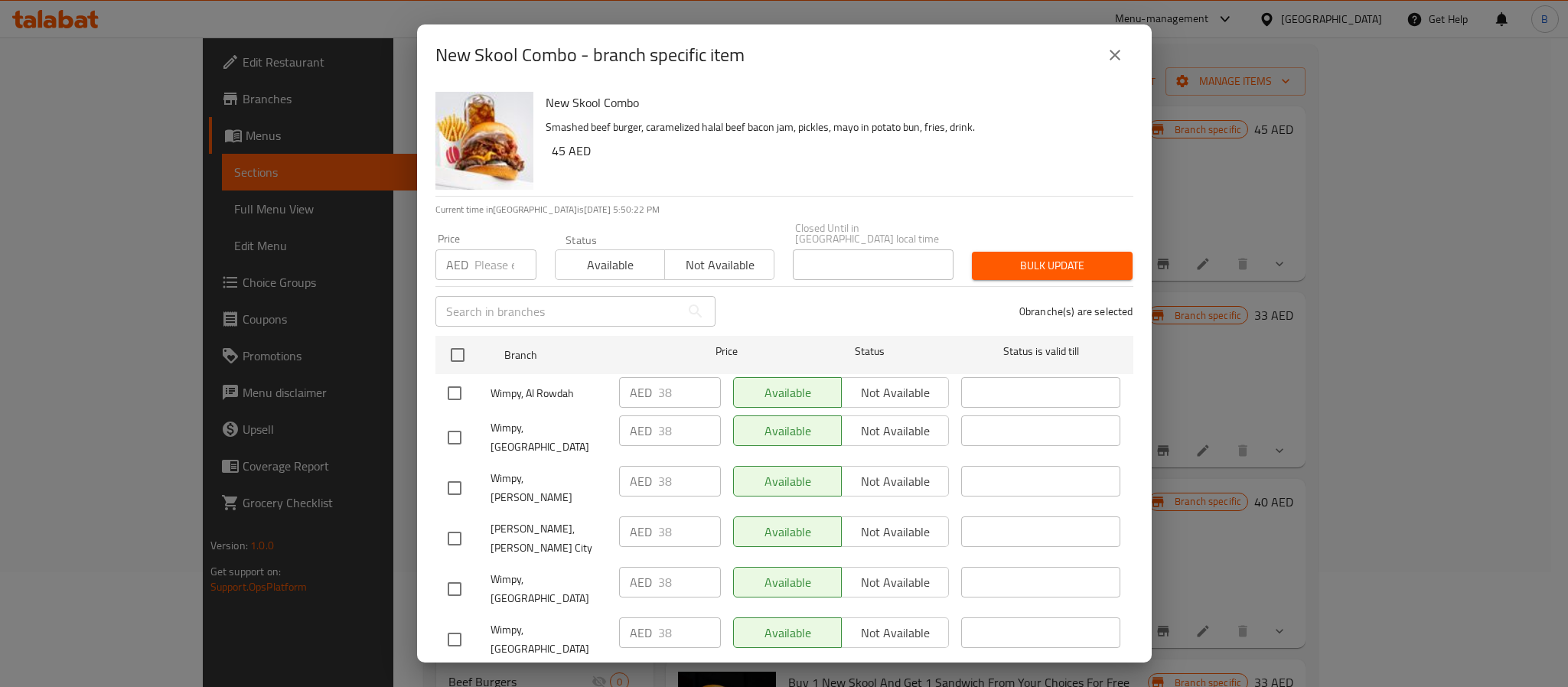
click at [1124, 44] on button "close" at bounding box center [1115, 55] width 37 height 37
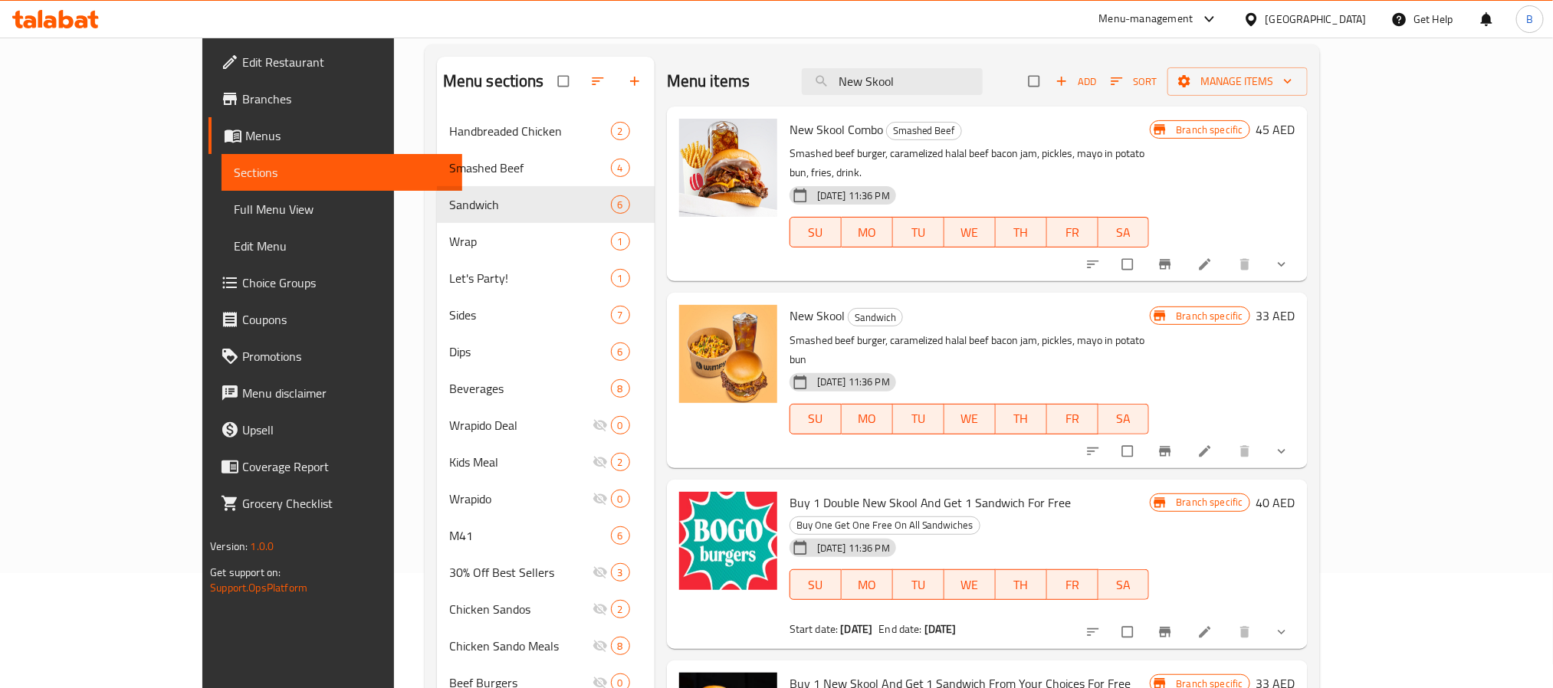
click at [1185, 434] on button "Branch-specific-item" at bounding box center [1166, 451] width 37 height 34
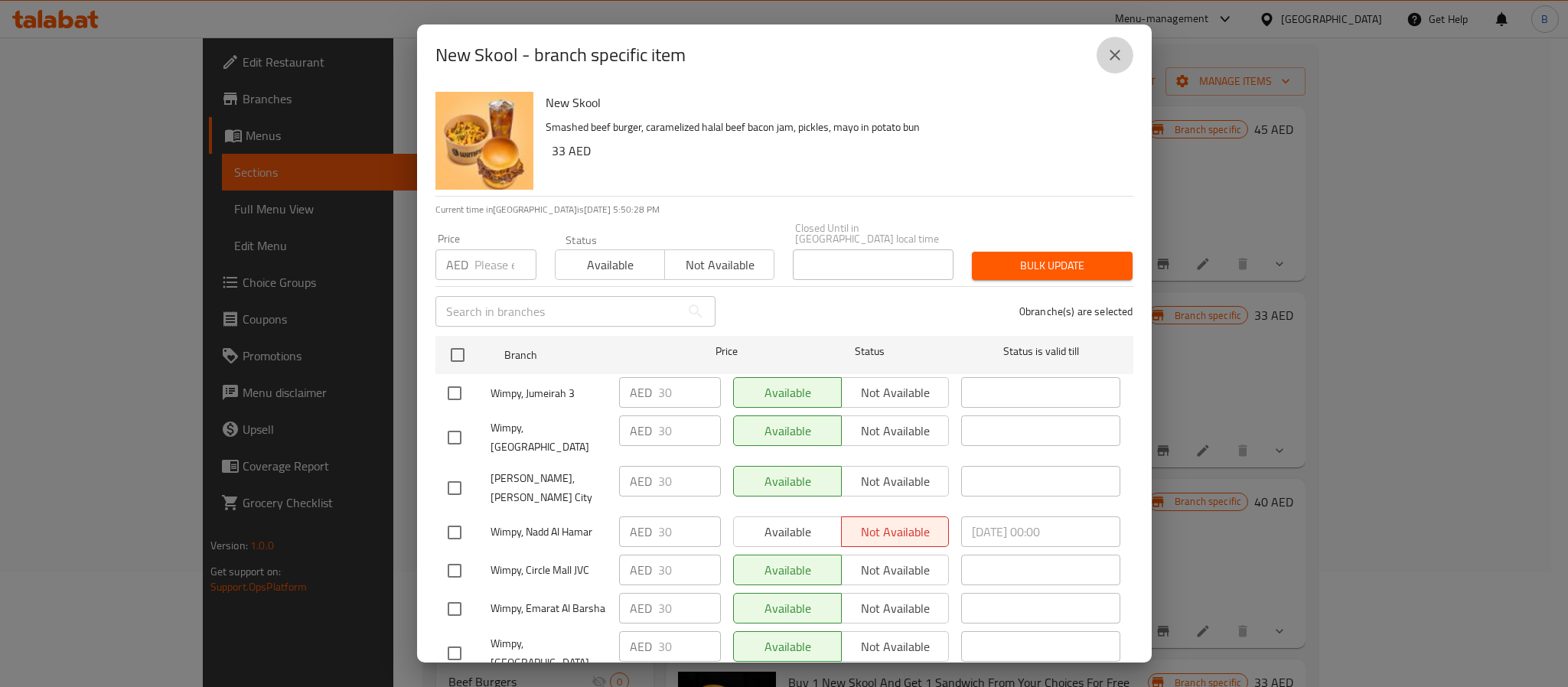
click at [1100, 57] on button "close" at bounding box center [1115, 55] width 37 height 37
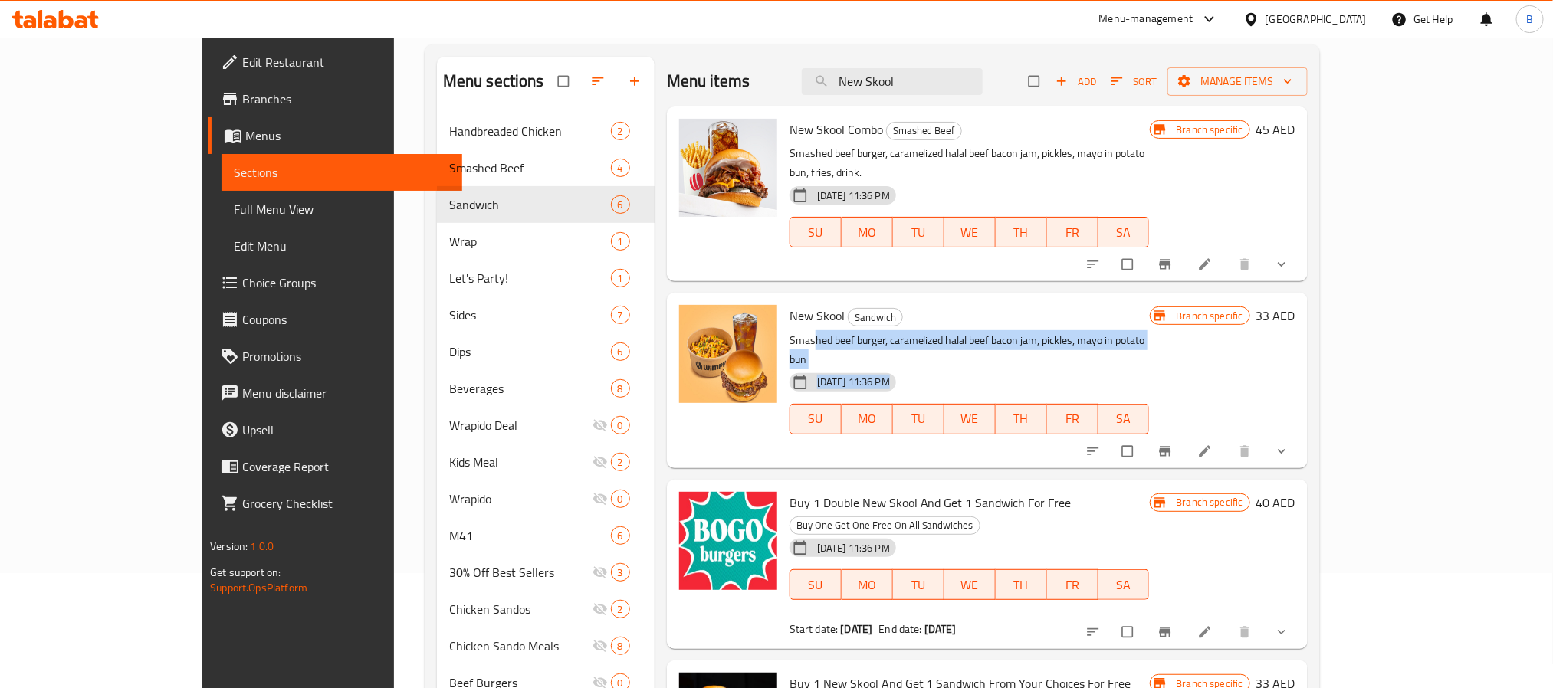
drag, startPoint x: 1118, startPoint y: 334, endPoint x: 763, endPoint y: 315, distance: 355.3
click at [783, 315] on div "New Skool Sandwich Smashed beef burger, caramelized halal beef bacon jam, pickl…" at bounding box center [969, 380] width 372 height 162
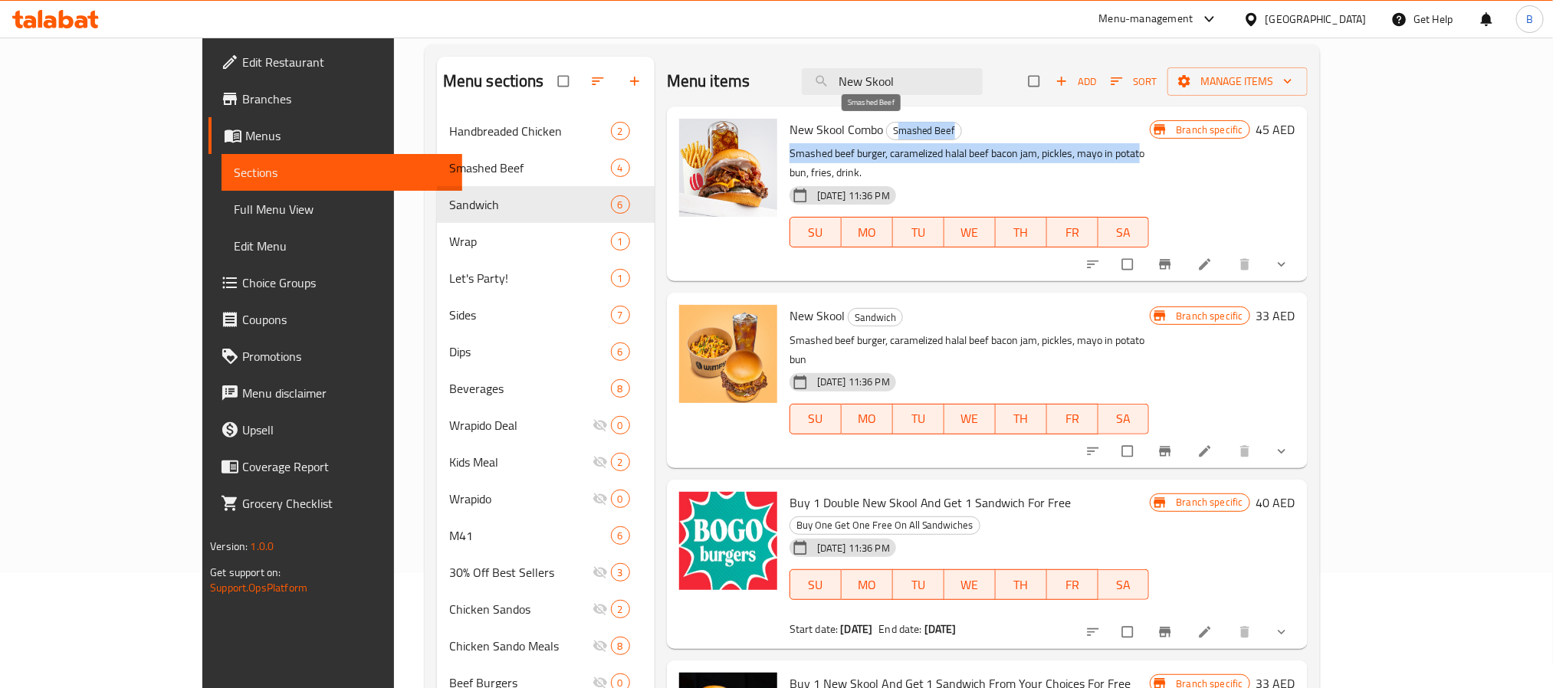
drag, startPoint x: 1000, startPoint y: 145, endPoint x: 849, endPoint y: 130, distance: 151.7
click at [849, 130] on div "New Skool Combo Smashed Beef Smashed beef burger, caramelized halal beef bacon …" at bounding box center [969, 194] width 372 height 162
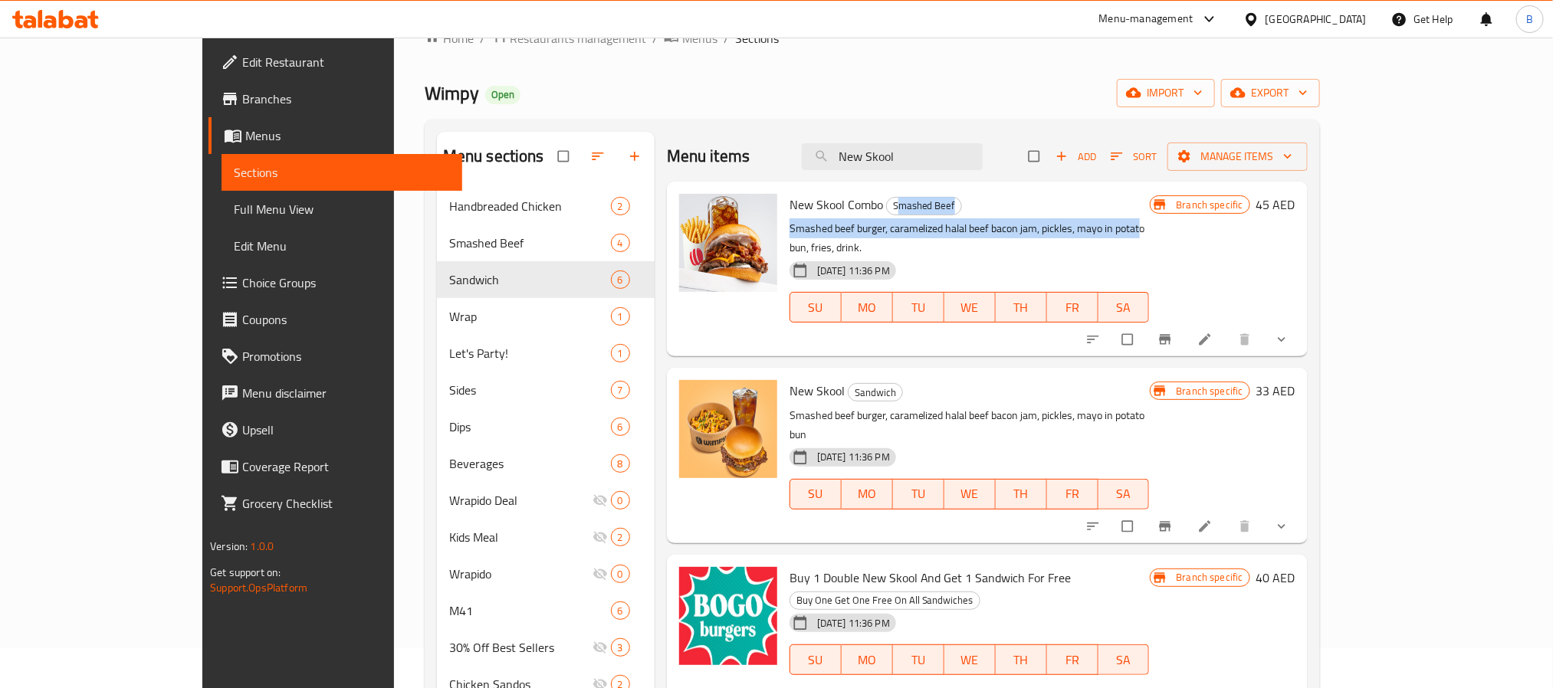
scroll to position [0, 0]
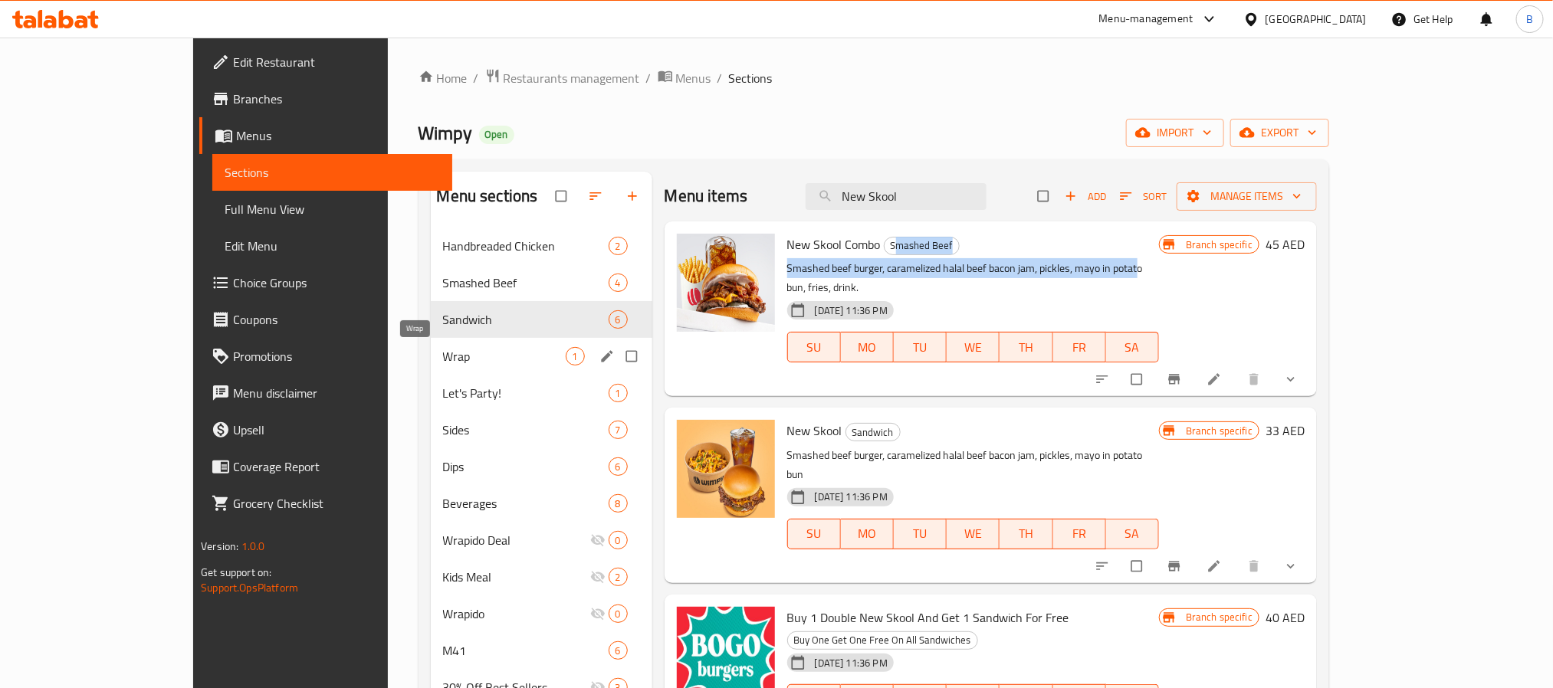
click at [443, 359] on span "Wrap" at bounding box center [504, 356] width 123 height 18
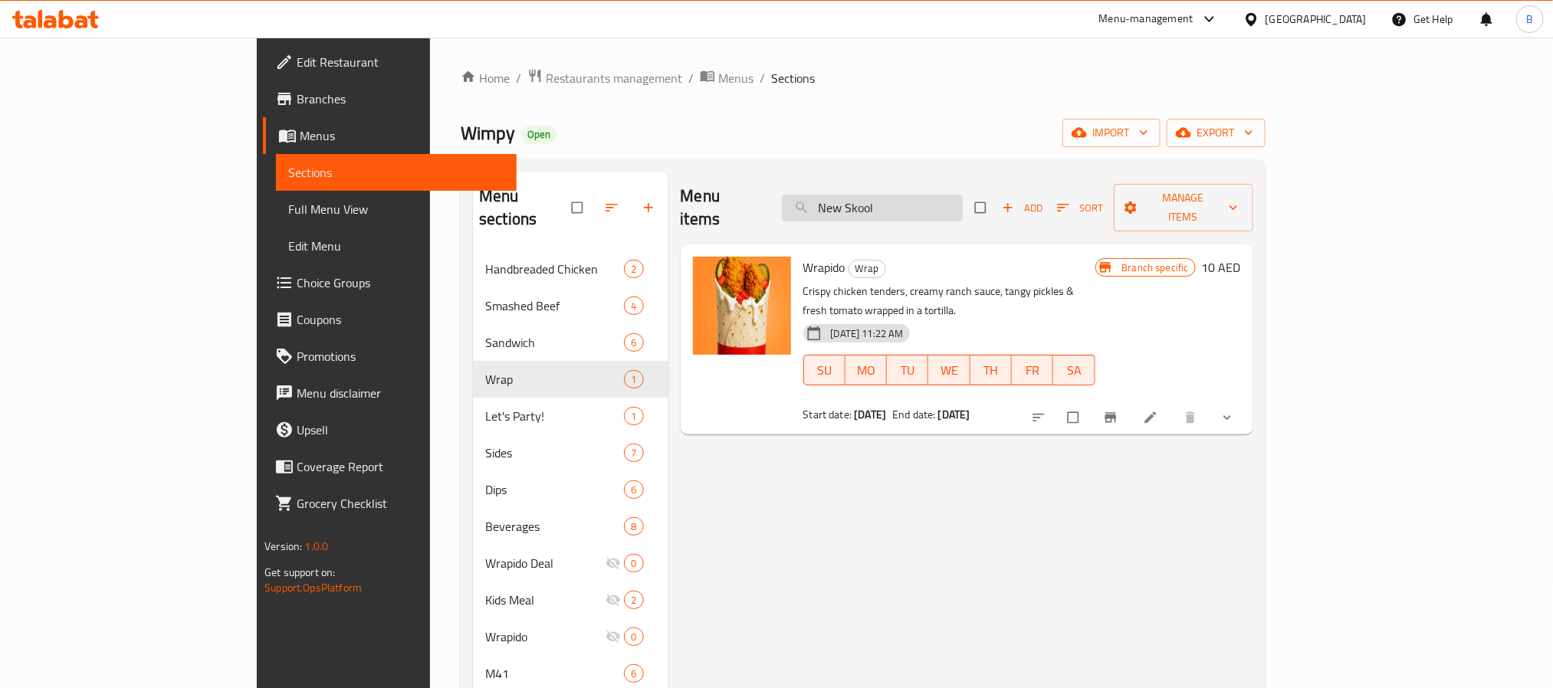
click at [962, 205] on input "New Skool" at bounding box center [872, 208] width 181 height 27
paste input "Wrapido Combo"
type input "Wrapido Combo"
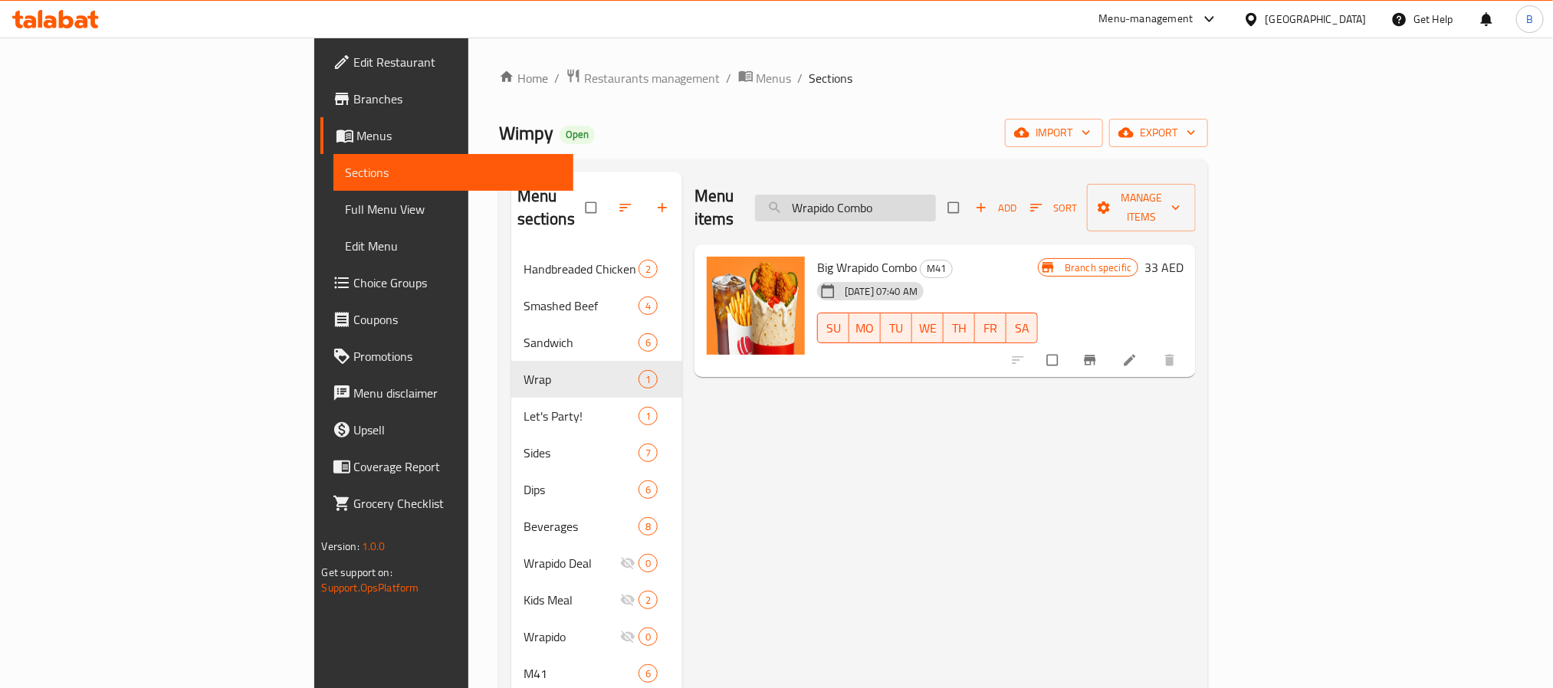
click at [936, 202] on input "Wrapido Combo" at bounding box center [845, 208] width 181 height 27
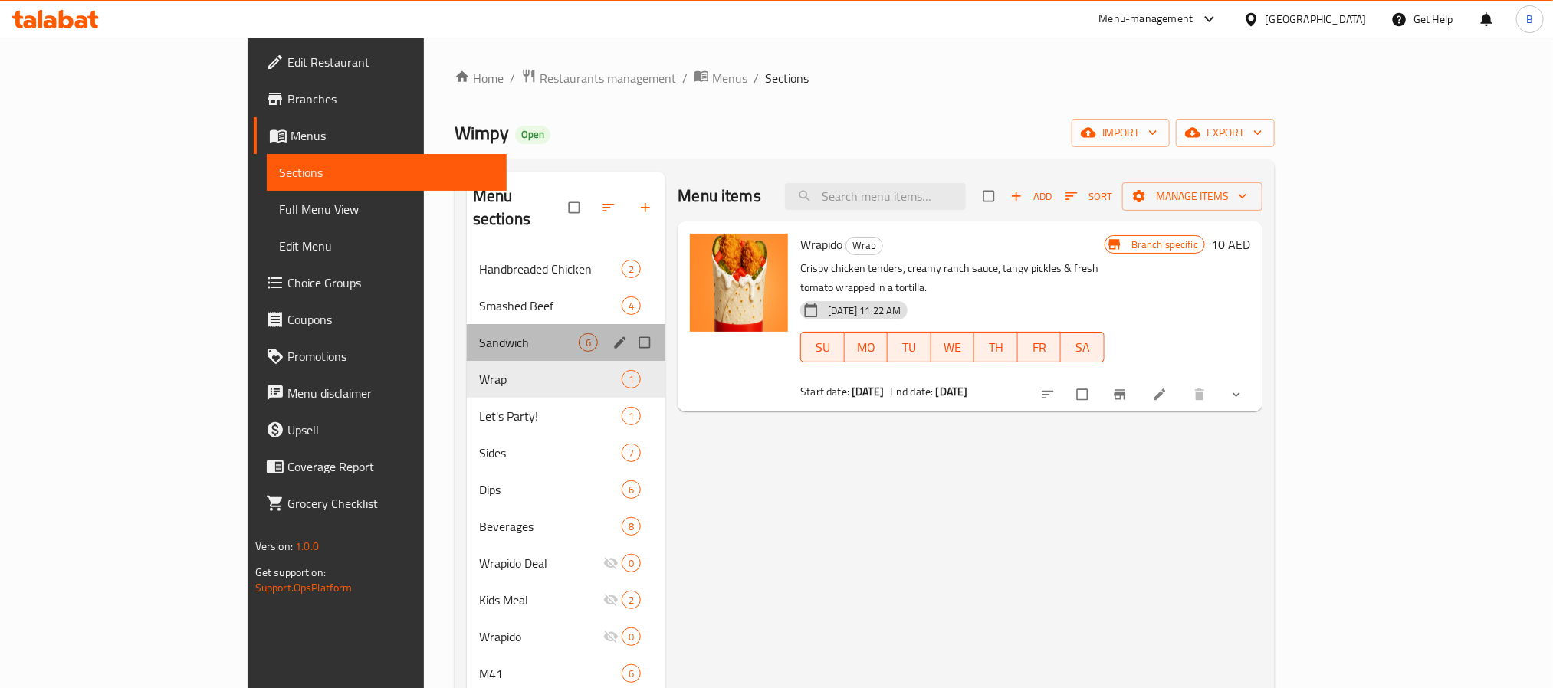
click at [467, 331] on div "Sandwich 6" at bounding box center [566, 342] width 199 height 37
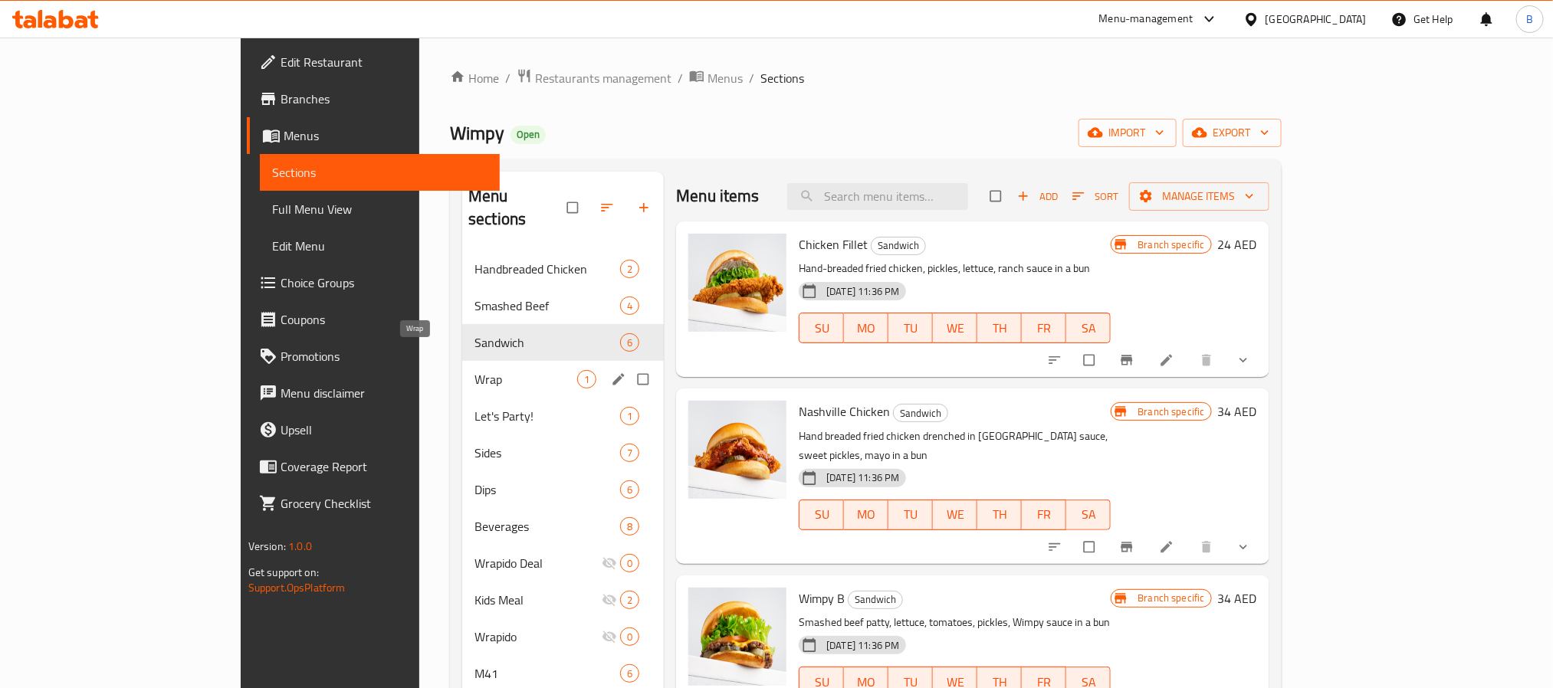
click at [474, 370] on span "Wrap" at bounding box center [525, 379] width 103 height 18
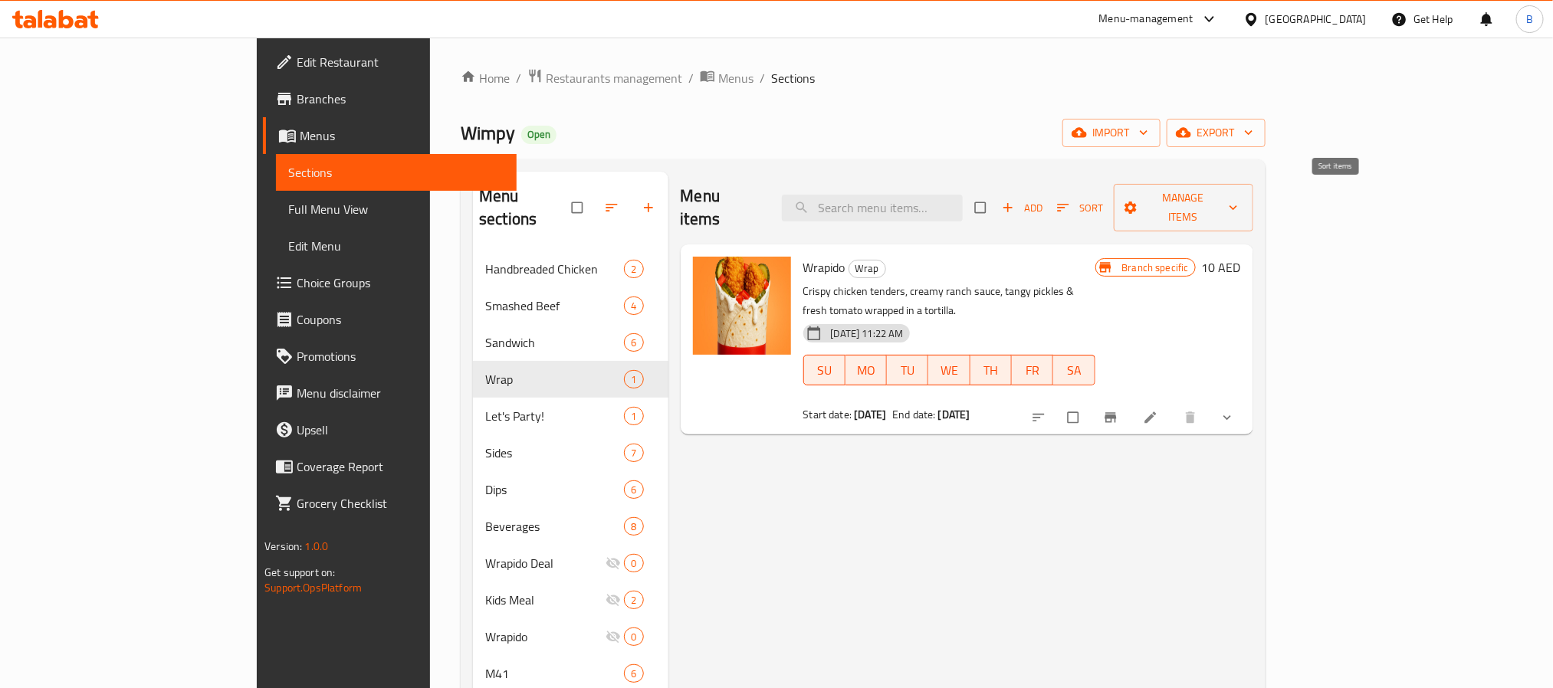
click at [1113, 205] on span "Sort" at bounding box center [1080, 208] width 67 height 24
click at [1043, 200] on span "Add" at bounding box center [1022, 208] width 41 height 18
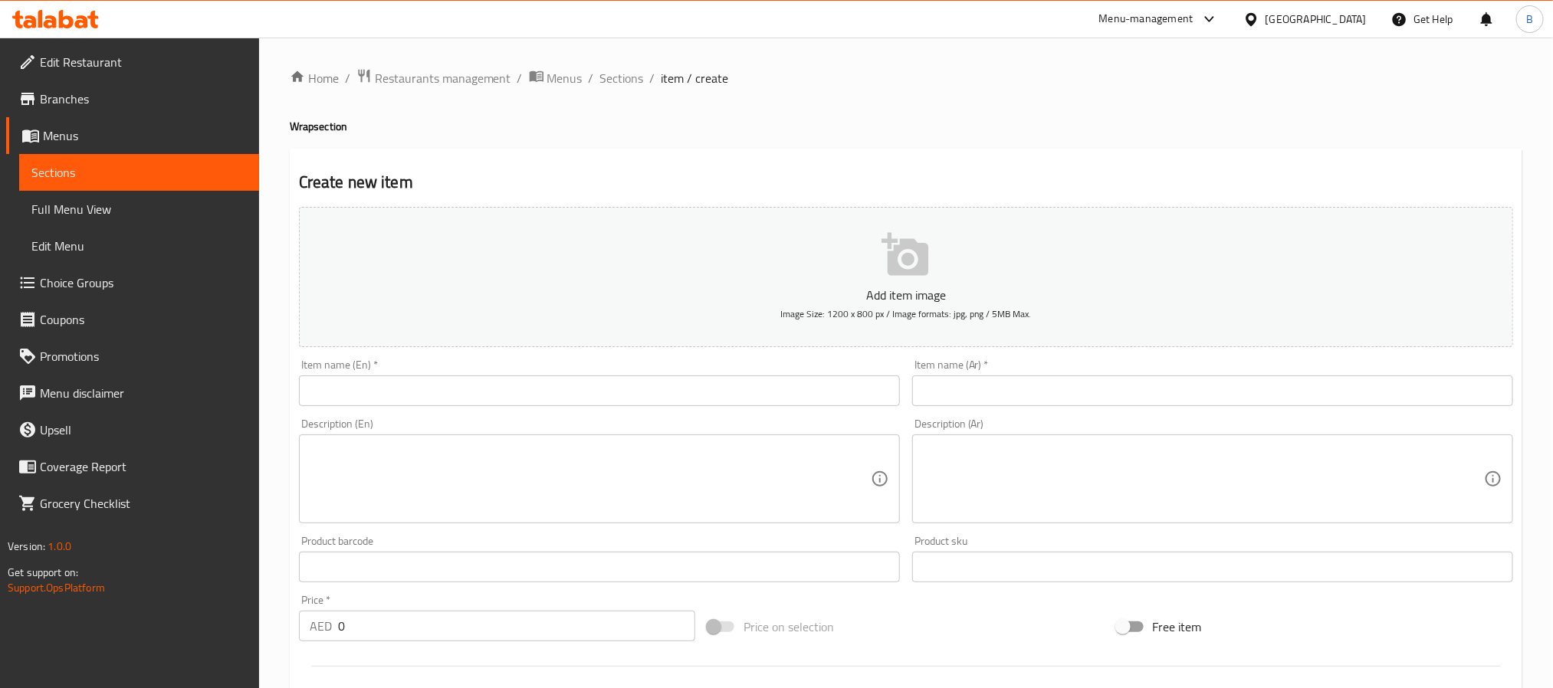
click at [533, 398] on input "text" at bounding box center [599, 390] width 601 height 31
paste input "Wrapido Combo"
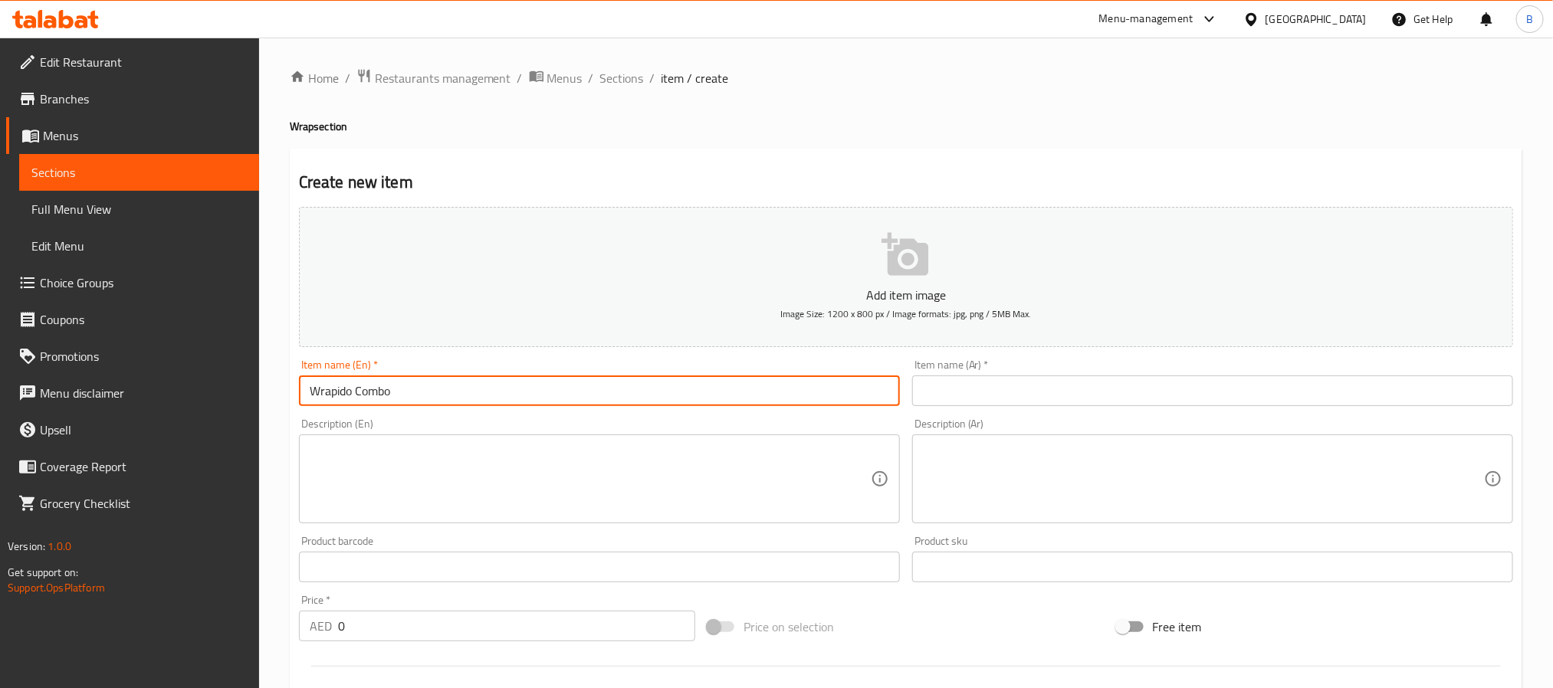
type input "Wrapido Combo"
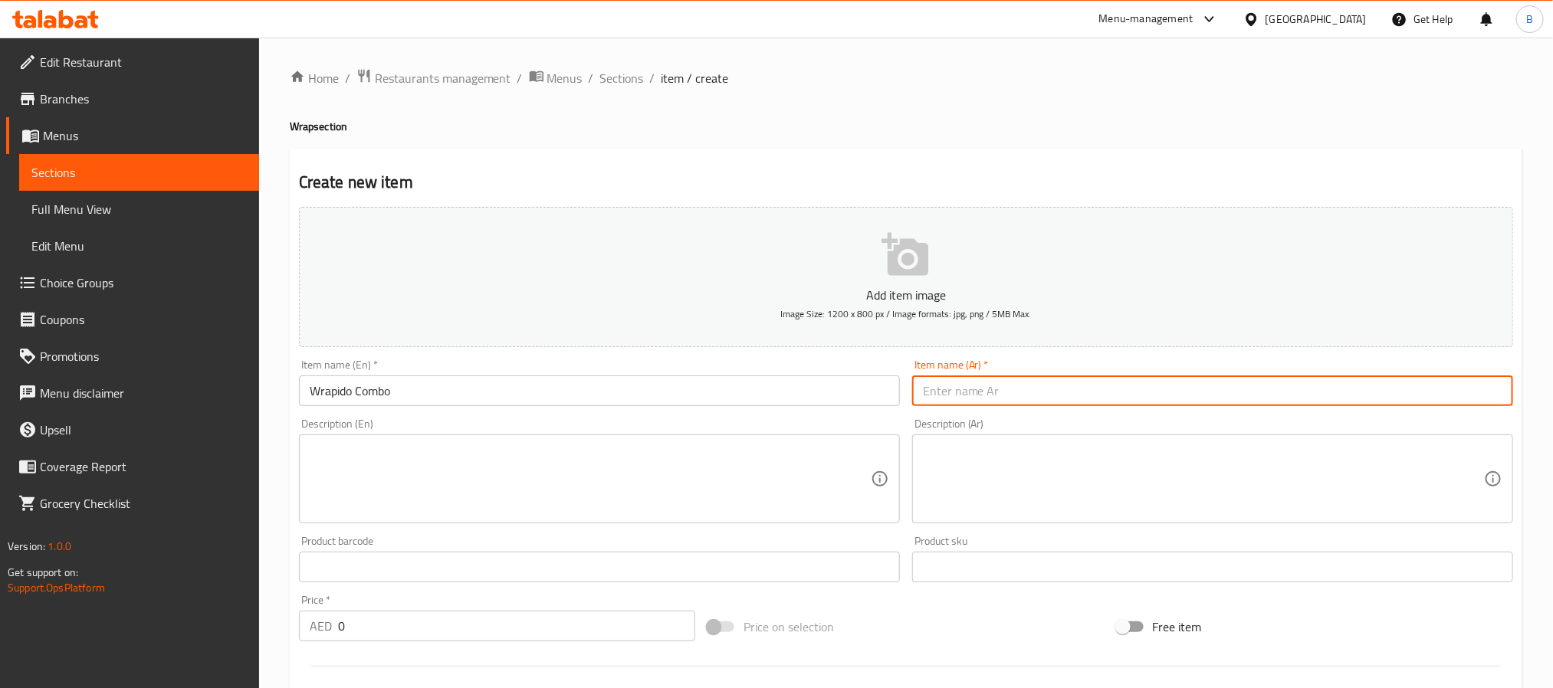
paste input "مجموعة رابيدو"
click at [1062, 393] on input "text" at bounding box center [1212, 390] width 601 height 31
click at [1484, 403] on input "مجموعة رابيدو" at bounding box center [1212, 390] width 601 height 31
type input "كومبو رابيدو"
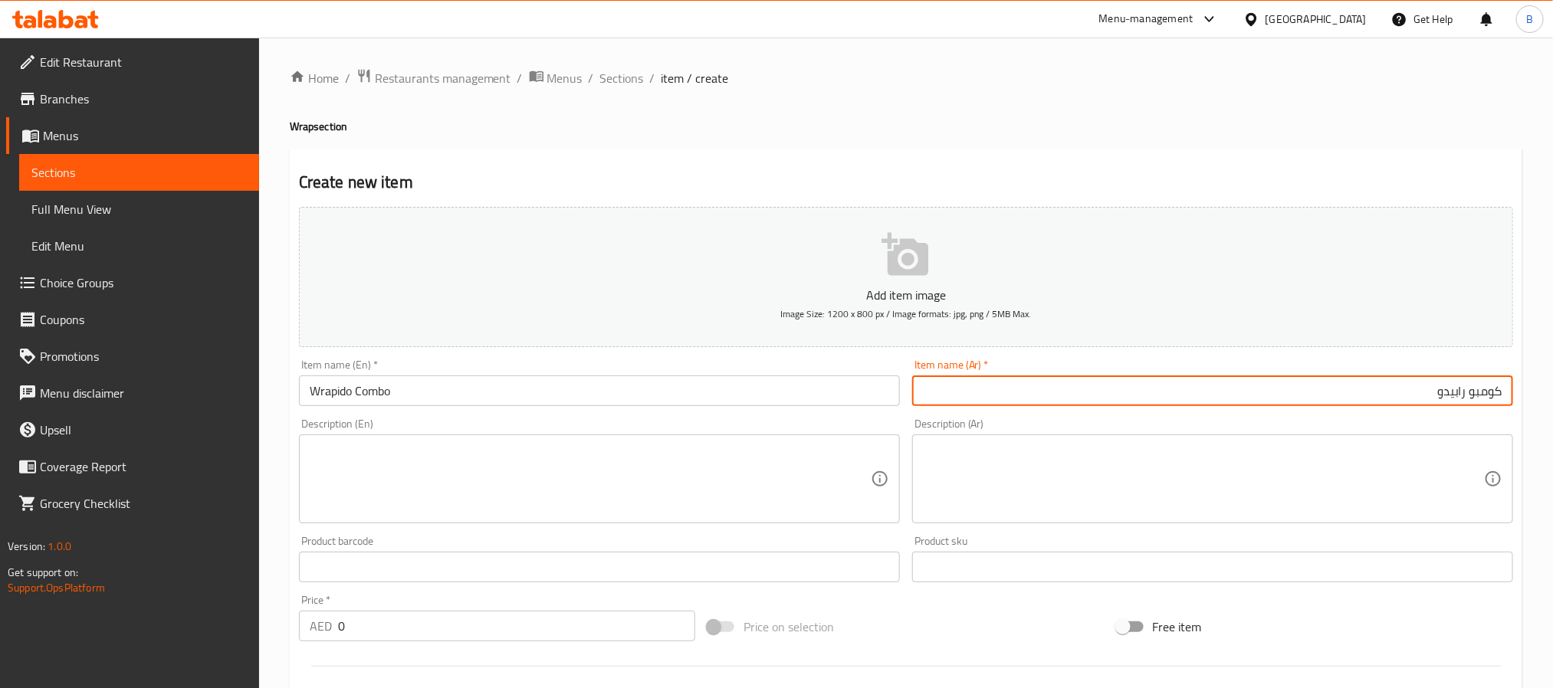
click at [546, 472] on textarea at bounding box center [590, 479] width 561 height 73
paste textarea "Crispy chicken tenders, creamy ranch sauce, tangy pickles & fresh tomato wrappe…"
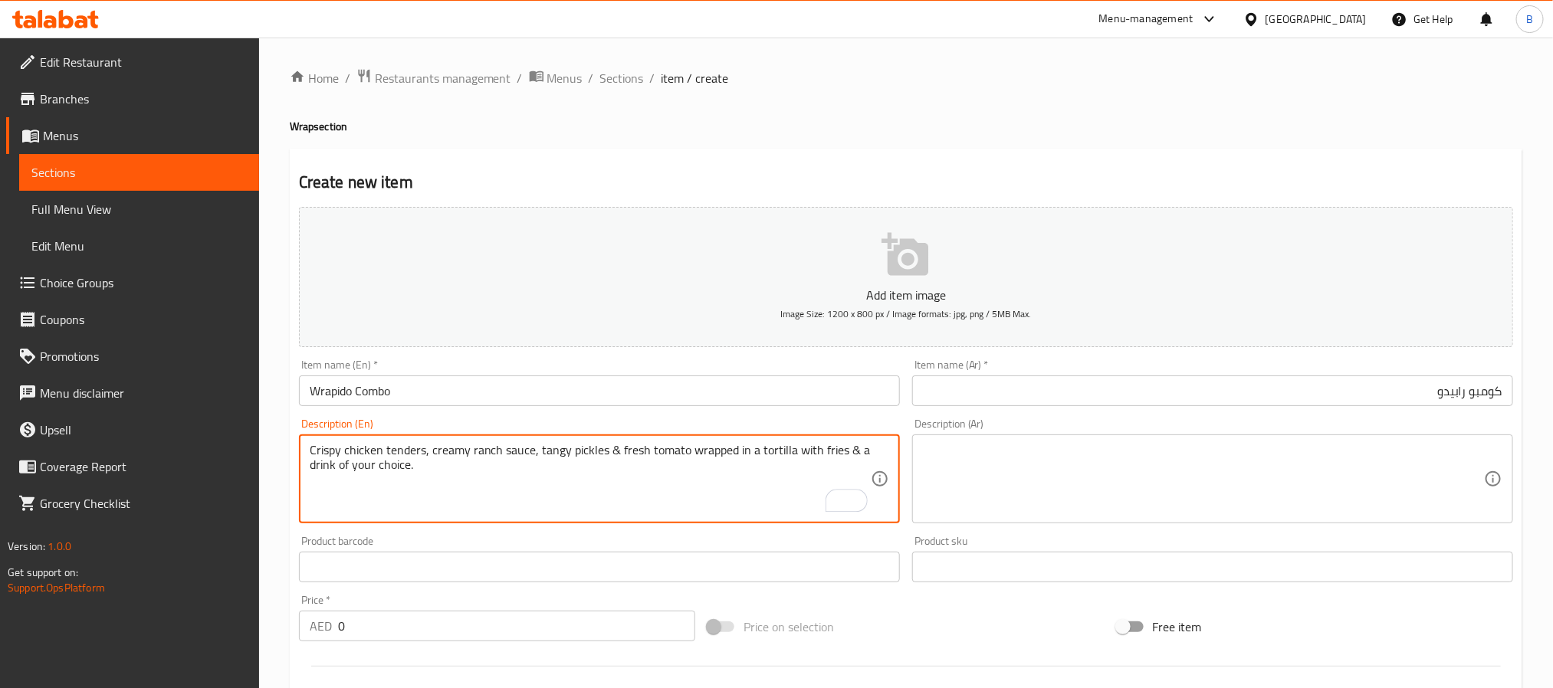
type textarea "Crispy chicken tenders, creamy ranch sauce, tangy pickles & fresh tomato wrappe…"
click at [1110, 456] on textarea at bounding box center [1203, 479] width 561 height 73
paste textarea "قطع دجاج مقرمشة، صلصة رانش كريمية، مخلل لاذع وطماطم طازجة ملفوفة في خبز التورتي…"
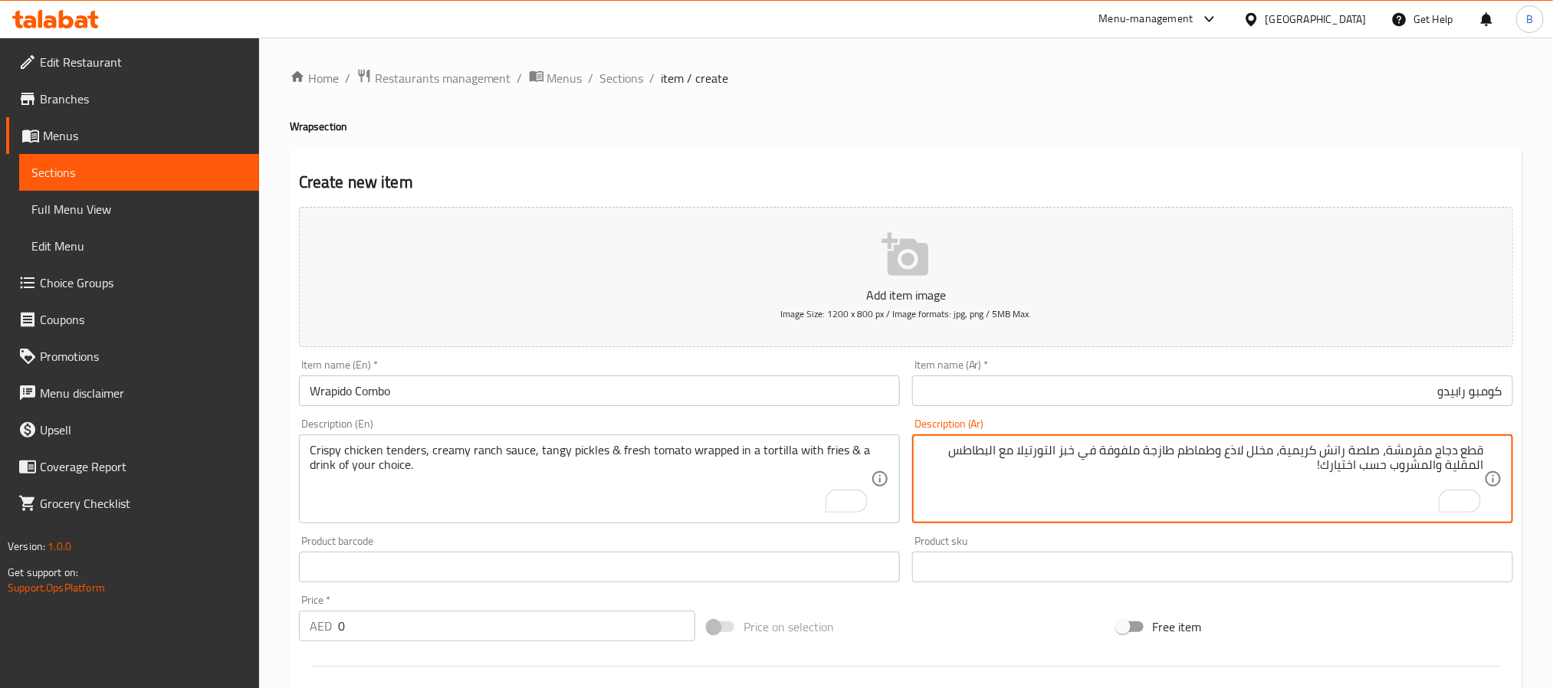
click at [1054, 451] on textarea "قطع دجاج مقرمشة، صلصة رانش كريمية، مخلل لاذع وطماطم طازجة ملفوفة في خبز التورتي…" at bounding box center [1203, 479] width 561 height 73
drag, startPoint x: 1290, startPoint y: 490, endPoint x: 1286, endPoint y: 472, distance: 18.0
click at [1285, 470] on textarea "قطع دجاج مقرمشة، صلصة رانش كريمية، مخلل لاذع وطماطم طازجة ملفوفة في خبز تورتيلا…" at bounding box center [1203, 479] width 561 height 73
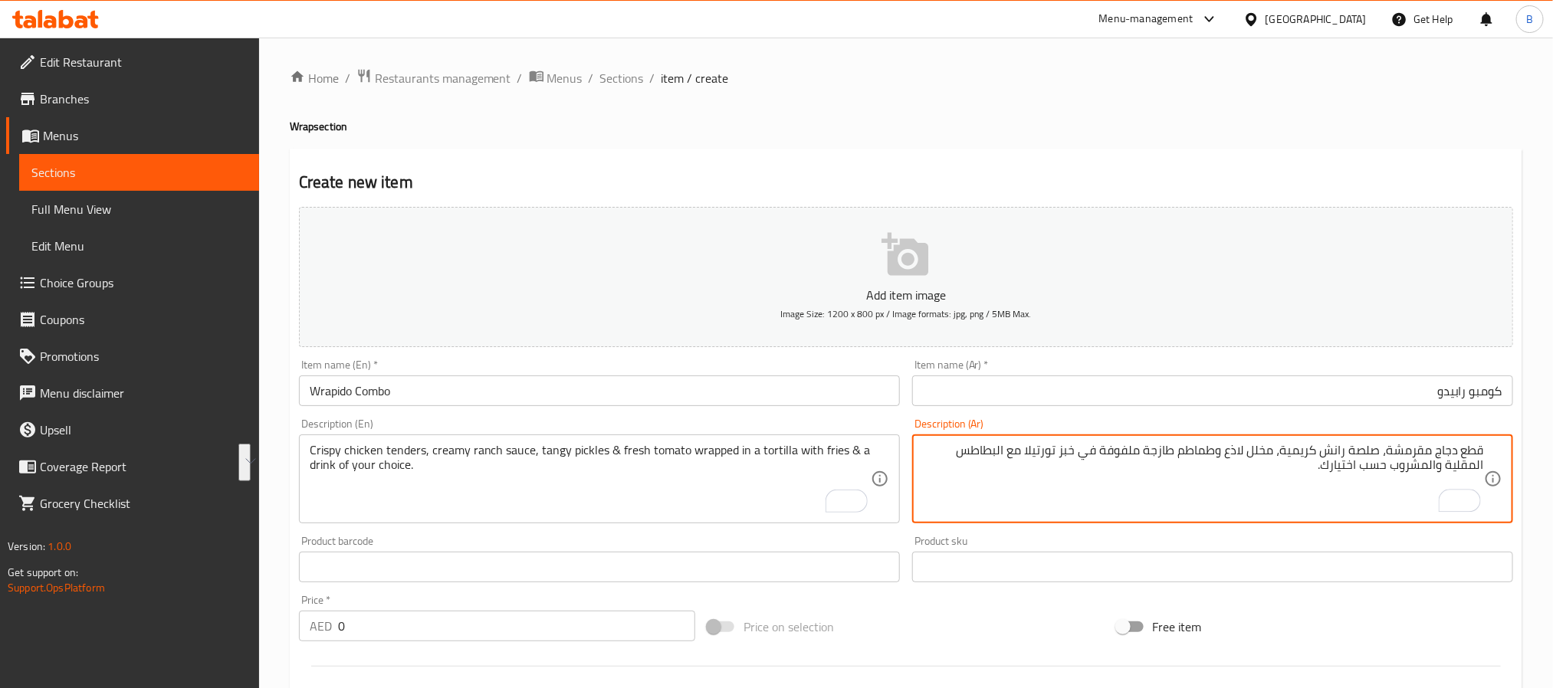
click at [1163, 497] on textarea "قطع دجاج مقرمشة، صلصة رانش كريمية، مخلل لاذع وطماطم طازجة ملفوفة في خبز تورتيلا…" at bounding box center [1203, 479] width 561 height 73
click at [1166, 492] on textarea "قطع دجاج مقرمشة، صلصة رانش كريمية، مخلل لاذع وطماطم طازجة ملفوفة في خبز تورتيلا…" at bounding box center [1203, 479] width 561 height 73
click at [1163, 472] on textarea "قطع دجاج مقرمشة، صلصة رانش كريمية، مخلل لاذع وطماطم طازجة ملفوفة في خبز تورتيلا…" at bounding box center [1203, 479] width 561 height 73
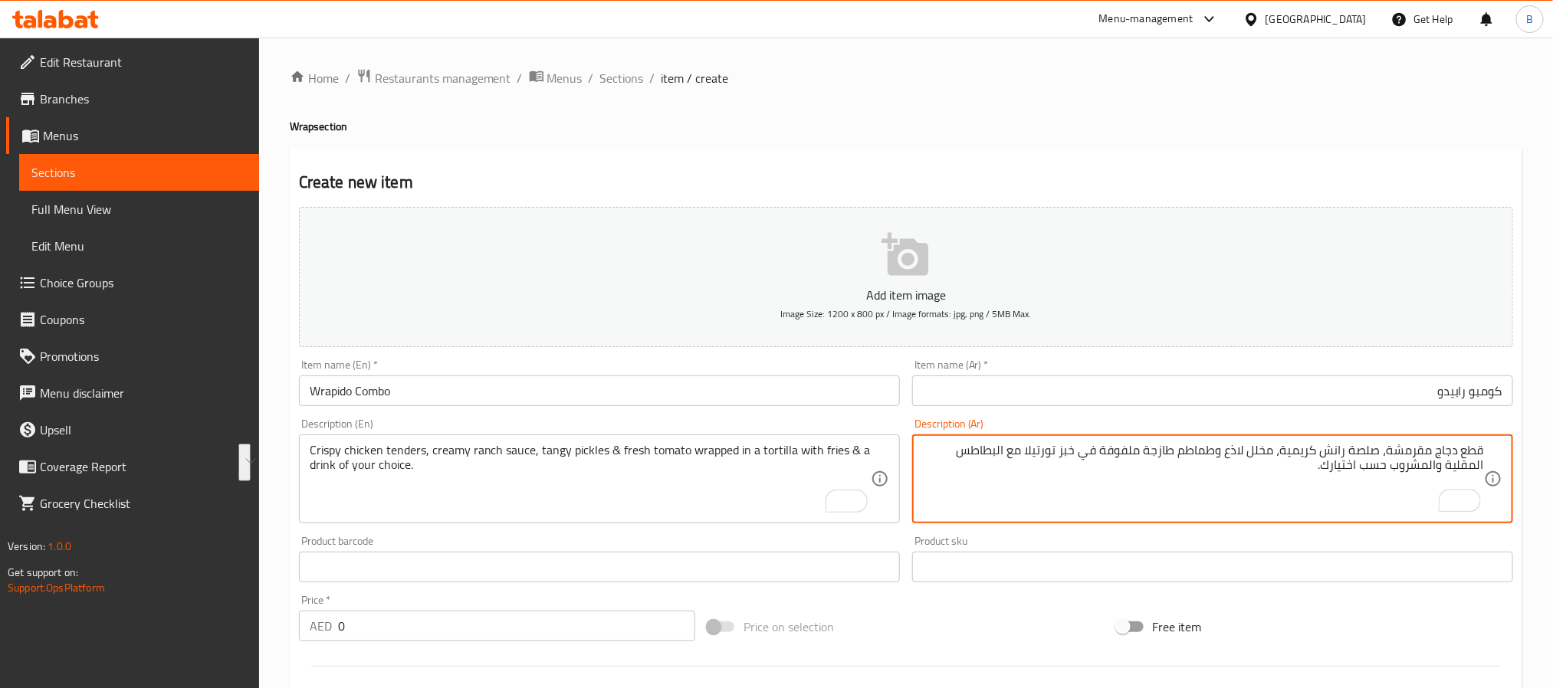
click at [1163, 472] on textarea "قطع دجاج مقرمشة، صلصة رانش كريمية، مخلل لاذع وطماطم طازجة ملفوفة في خبز تورتيلا…" at bounding box center [1203, 479] width 561 height 73
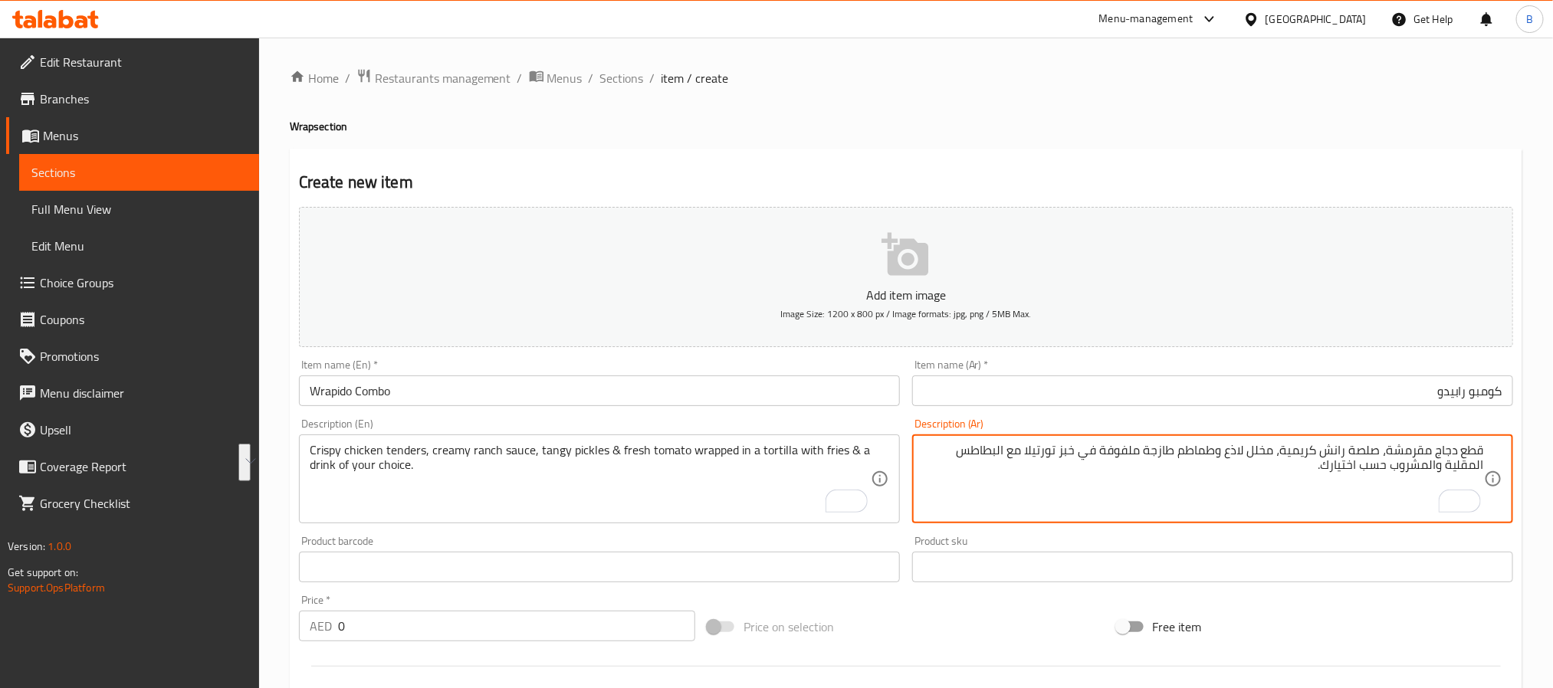
click at [1163, 472] on textarea "قطع دجاج مقرمشة، صلصة رانش كريمية، مخلل لاذع وطماطم طازجة ملفوفة في خبز تورتيلا…" at bounding box center [1203, 479] width 561 height 73
type textarea "قطع دجاج مقرمشة، صلصة رانش كريمية، مخلل لاذع وطماطم طازجة ملفوفة في خبز تورتيلا…"
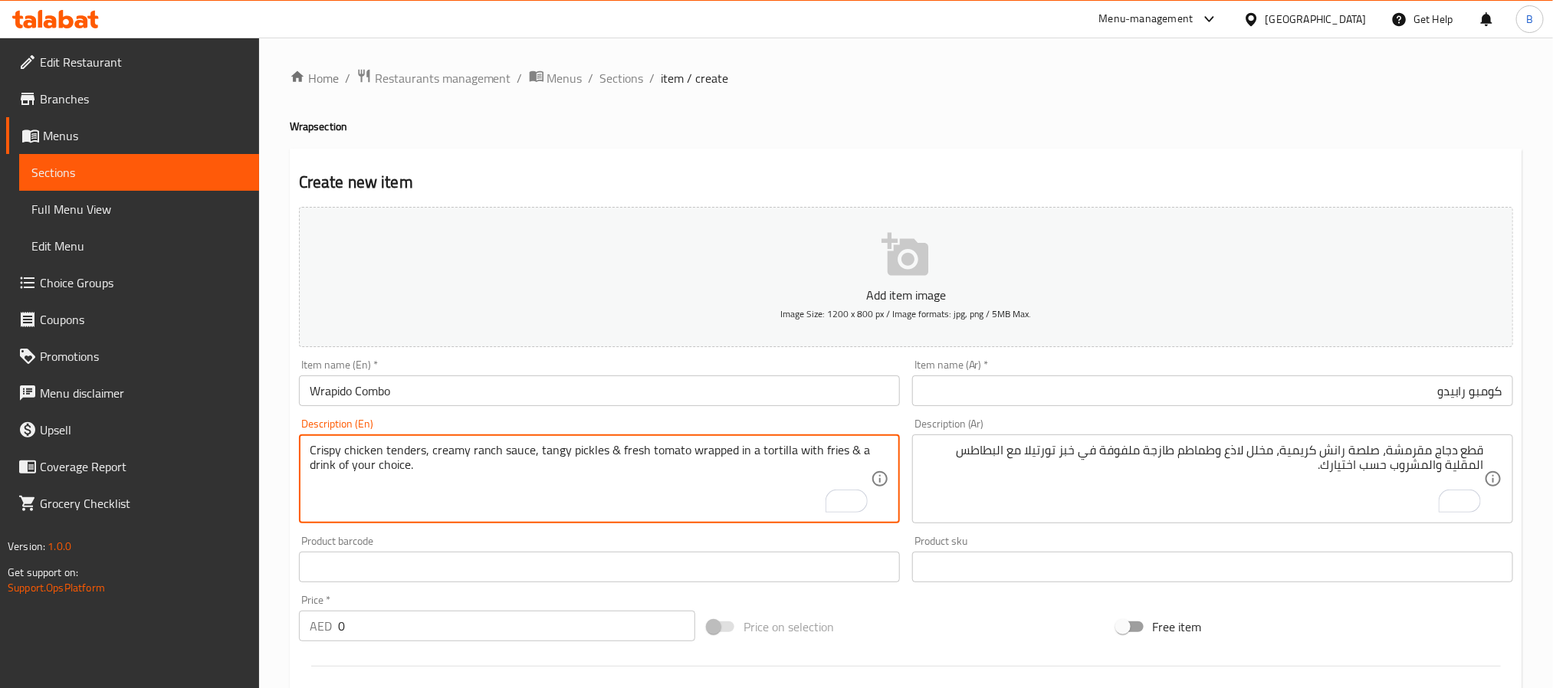
click at [766, 463] on textarea "Crispy chicken tenders, creamy ranch sauce, tangy pickles & fresh tomato wrappe…" at bounding box center [590, 479] width 561 height 73
click at [667, 502] on textarea "Crispy chicken tenders, creamy ranch sauce, tangy pickles & fresh tomato wrappe…" at bounding box center [590, 479] width 561 height 73
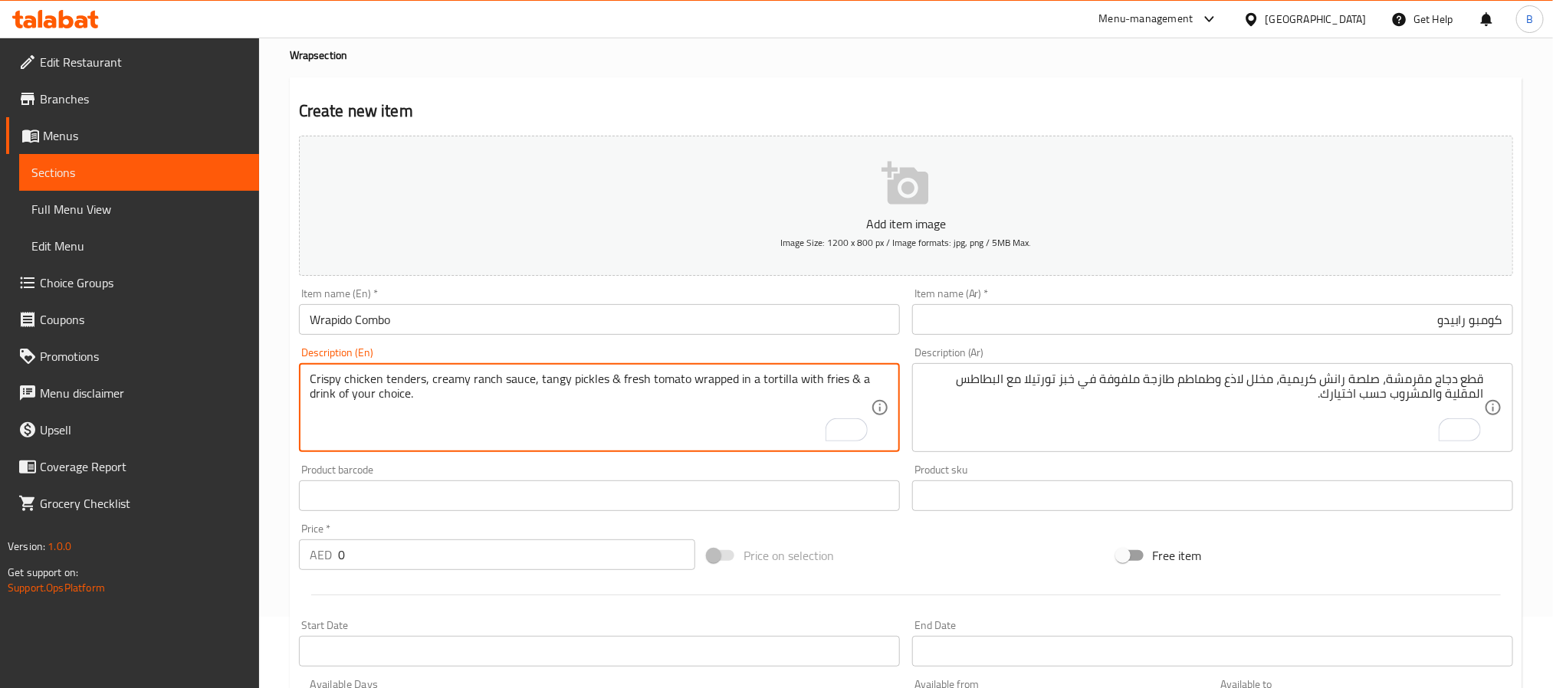
scroll to position [230, 0]
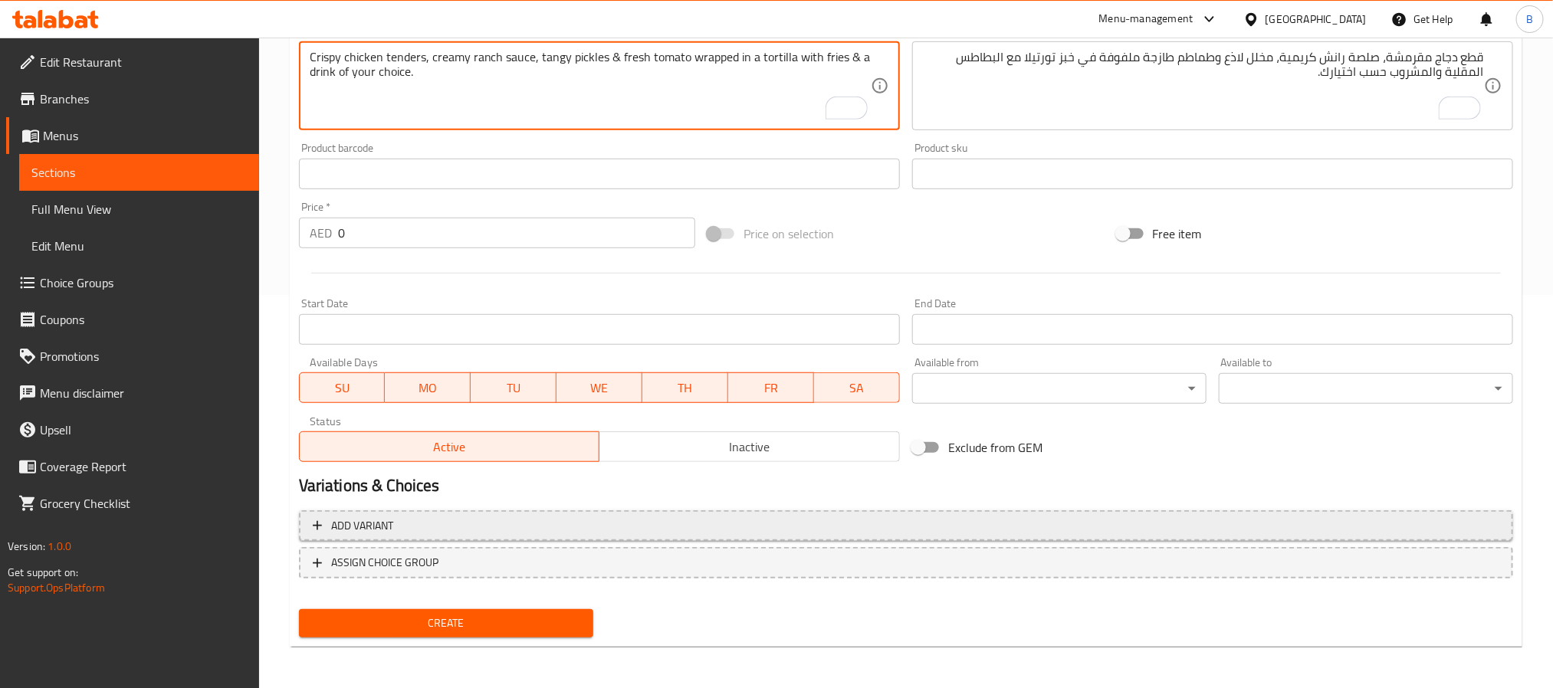
click at [525, 520] on span "Add variant" at bounding box center [906, 525] width 1186 height 19
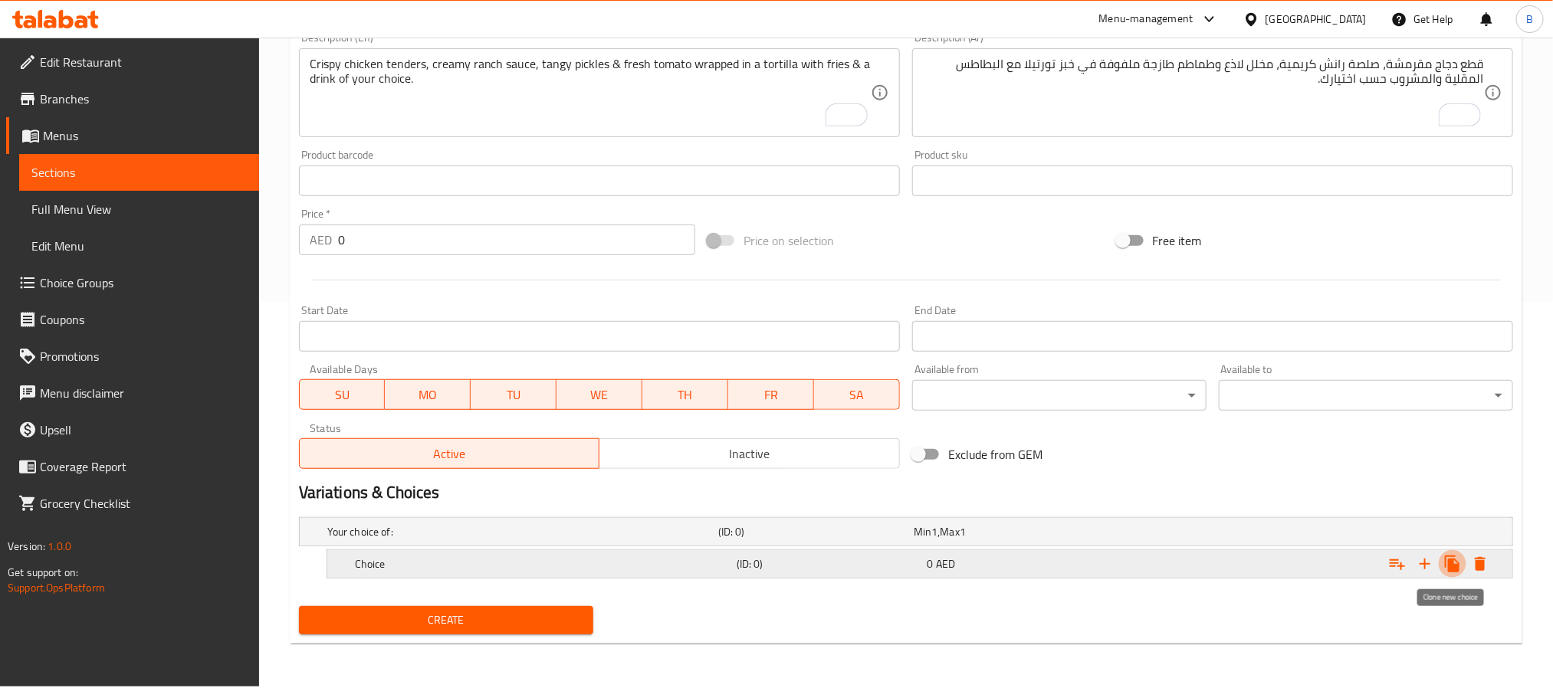
click at [1451, 561] on icon "Expand" at bounding box center [1451, 564] width 15 height 17
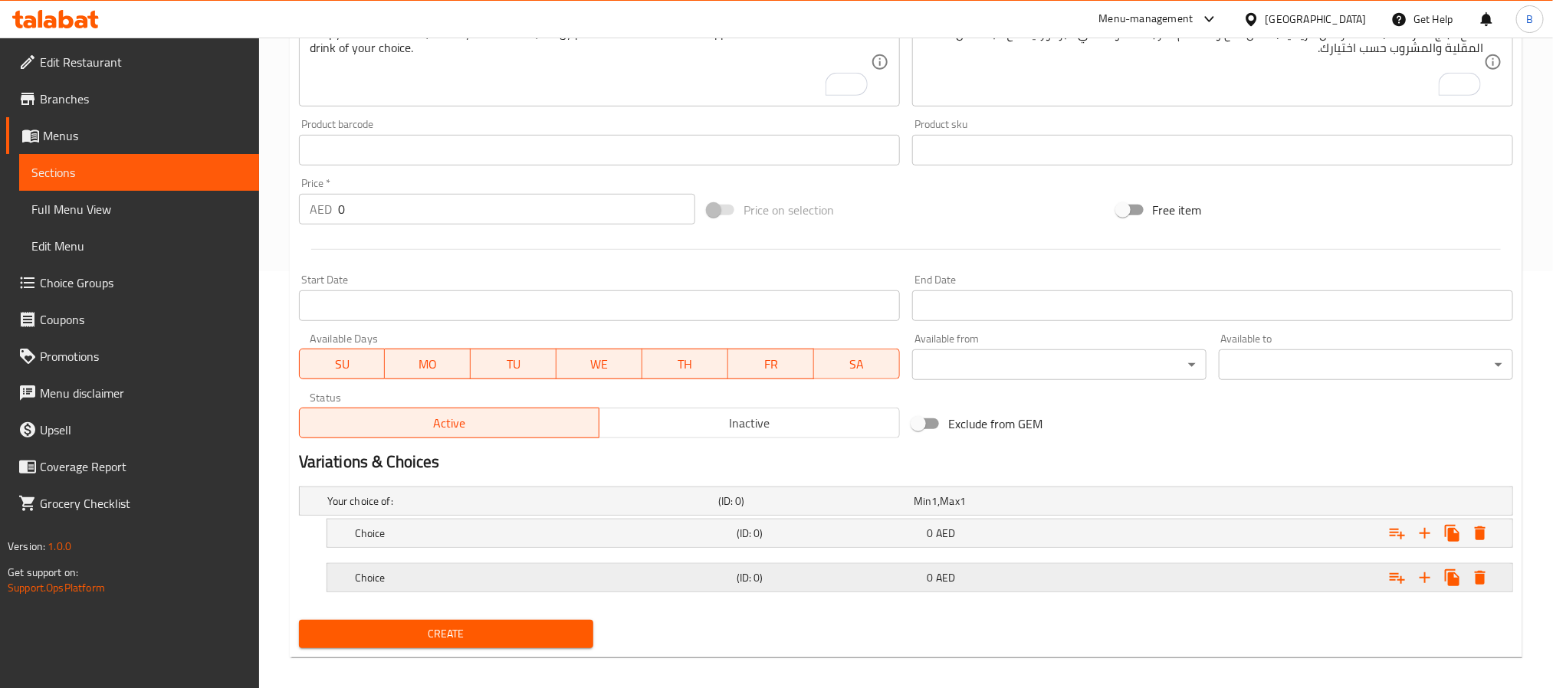
scroll to position [431, 0]
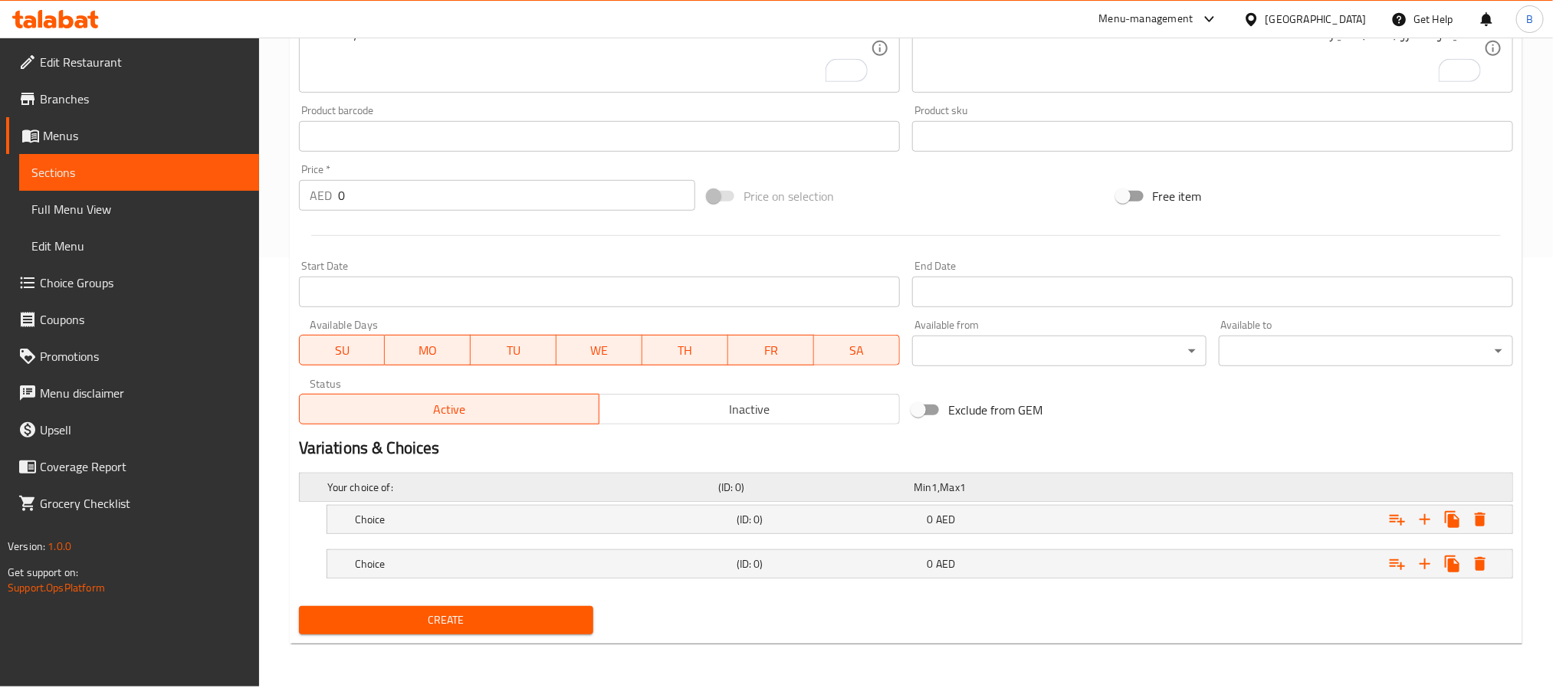
click at [915, 500] on div "Your choice of: (ID: 0) Min 1 , Max 1" at bounding box center [910, 488] width 1172 height 34
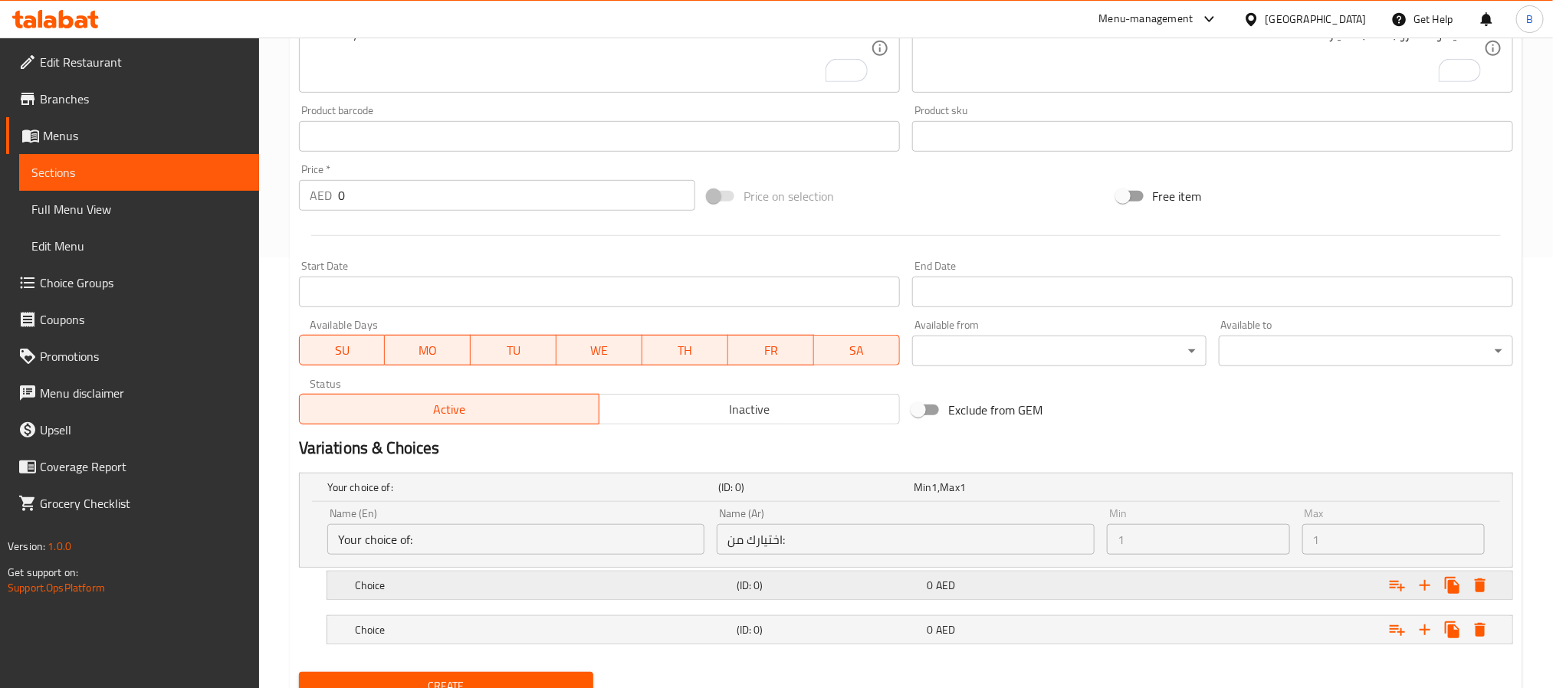
click at [848, 582] on h5 "(ID: 0)" at bounding box center [828, 585] width 185 height 15
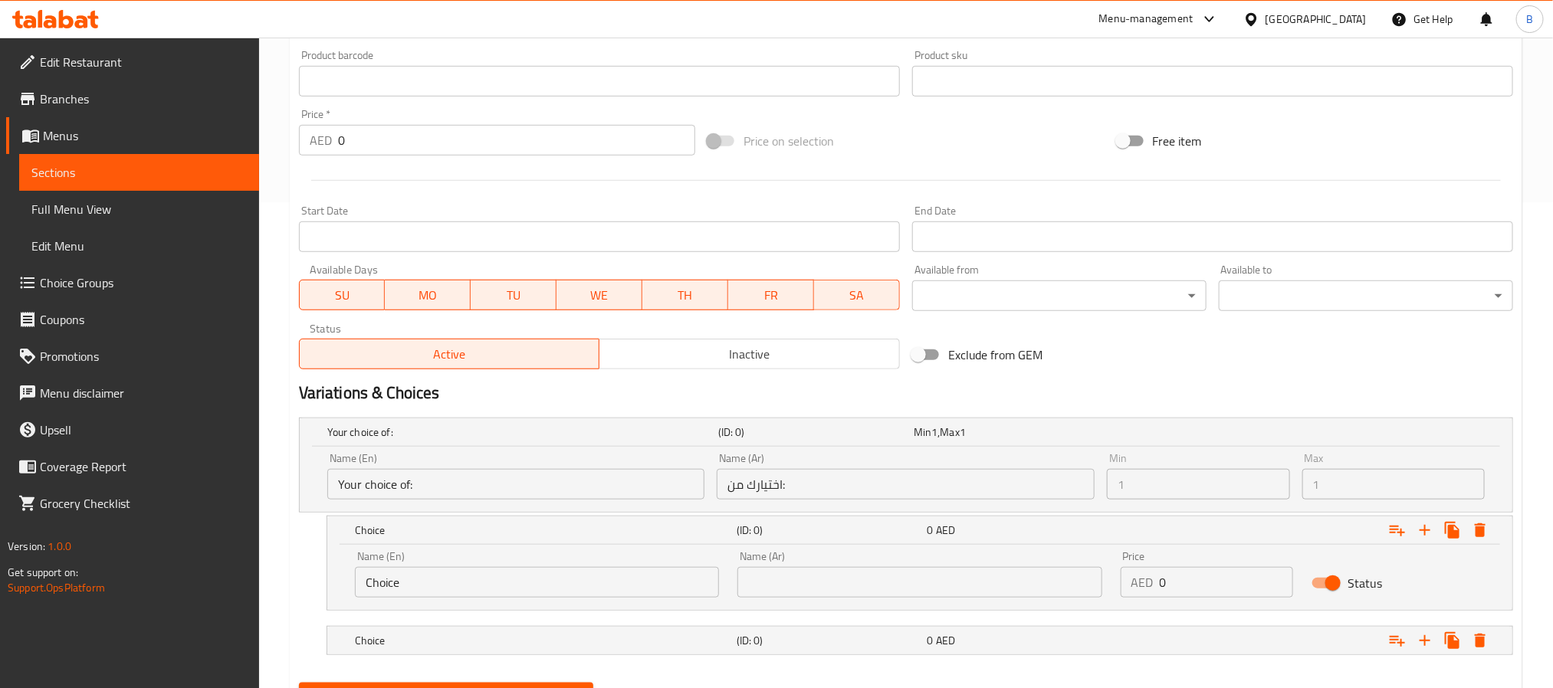
scroll to position [562, 0]
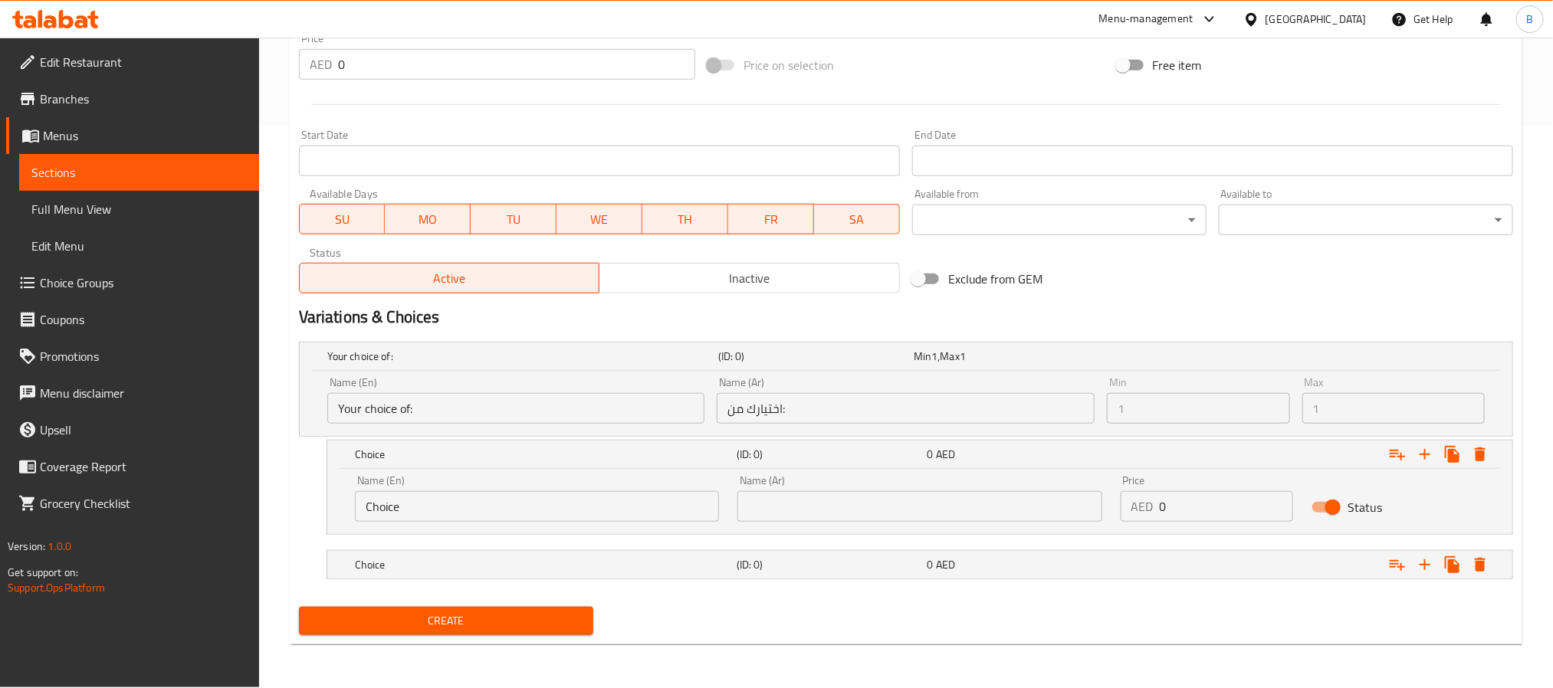
drag, startPoint x: 835, startPoint y: 600, endPoint x: 844, endPoint y: 587, distance: 15.9
click at [835, 598] on div "Your choice of: (ID: 0) Min 1 , Max 1 Name (En) Your choice of: Name (En) Name …" at bounding box center [906, 468] width 1226 height 265
click at [846, 587] on nav at bounding box center [906, 588] width 1214 height 12
click at [849, 557] on h5 "(ID: 0)" at bounding box center [828, 564] width 185 height 15
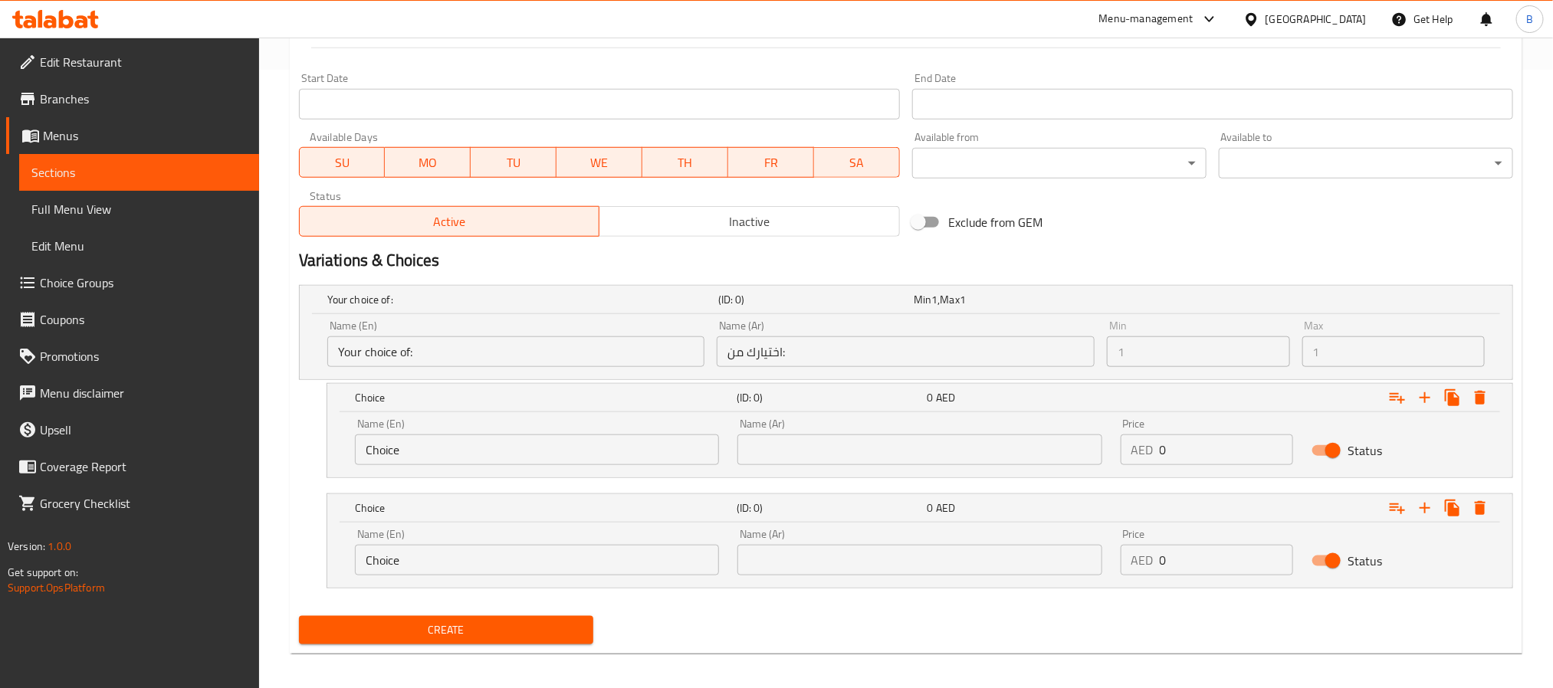
scroll to position [628, 0]
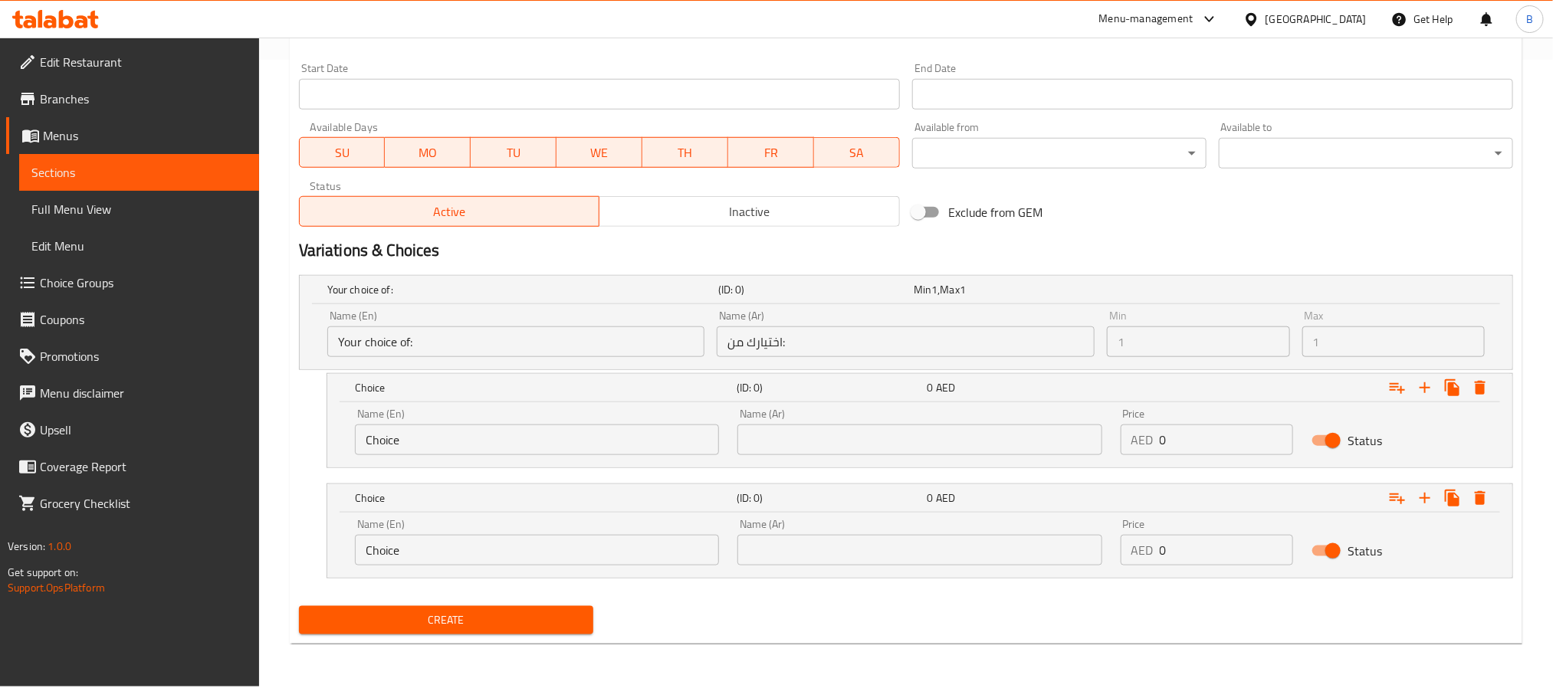
click at [598, 434] on input "Choice" at bounding box center [537, 440] width 364 height 31
click at [493, 568] on div "Name (En) Choice Name (En)" at bounding box center [537, 542] width 382 height 65
click at [478, 552] on input "Choice" at bounding box center [537, 550] width 364 height 31
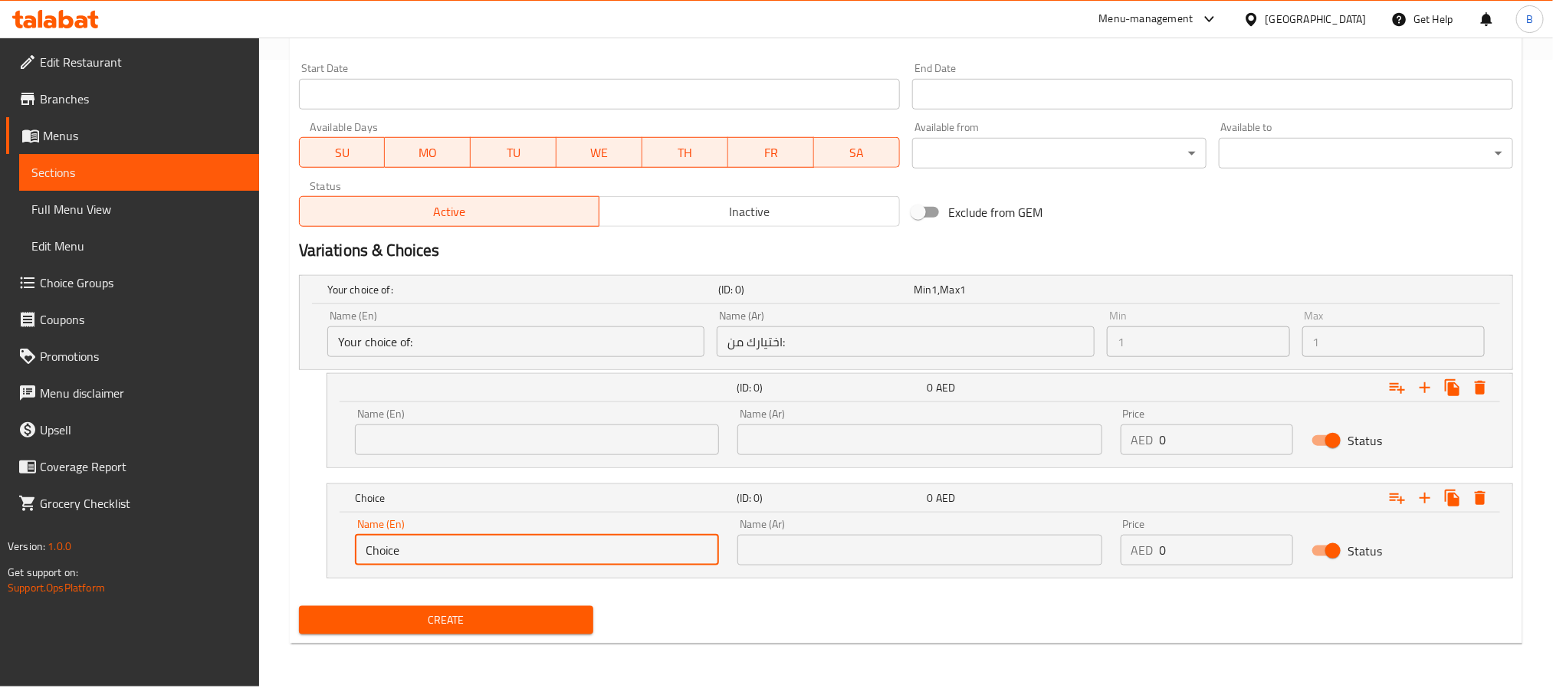
click at [478, 552] on input "Choice" at bounding box center [537, 550] width 364 height 31
click at [540, 446] on input "text" at bounding box center [537, 440] width 364 height 31
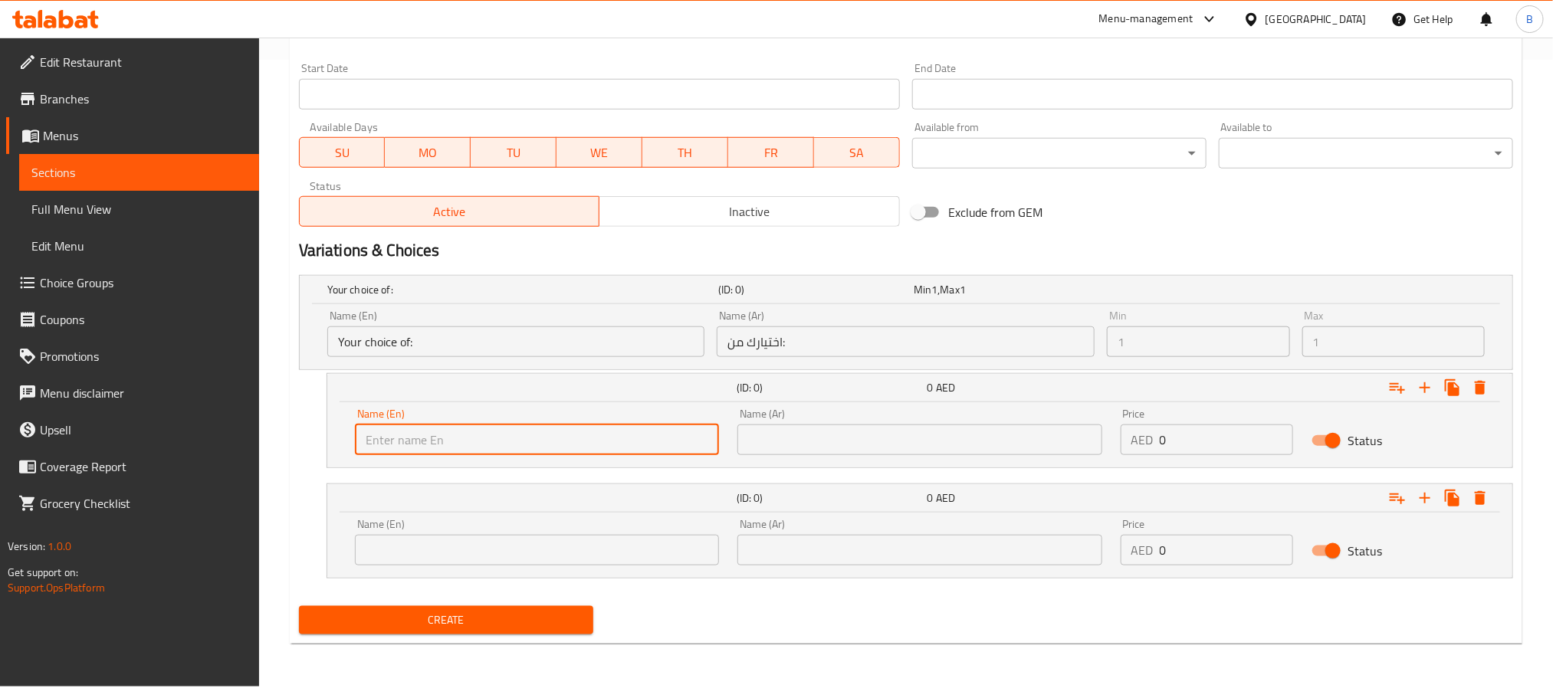
paste input "Medium"
type input "Medium"
click at [862, 421] on div "Name (Ar) Name (Ar)" at bounding box center [919, 431] width 364 height 47
click at [865, 437] on input "text" at bounding box center [919, 440] width 364 height 31
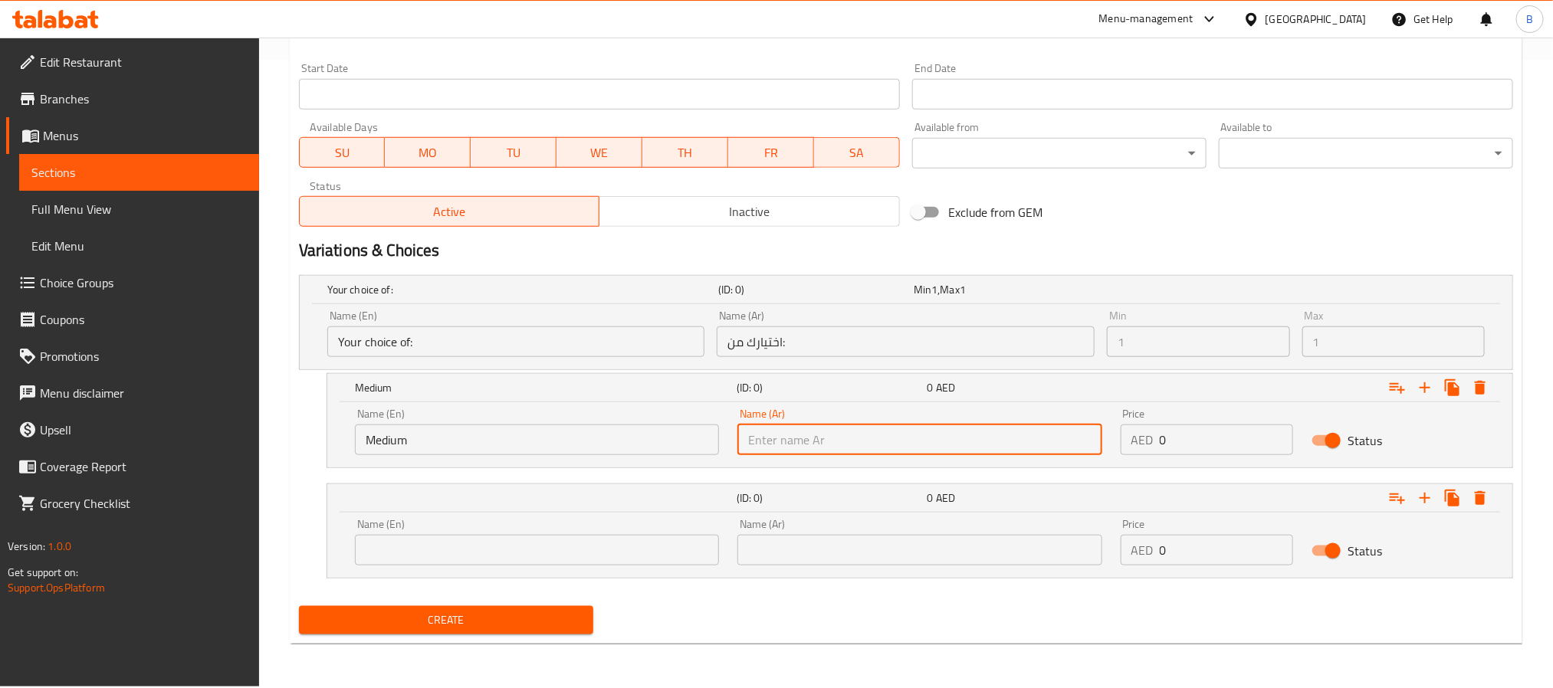
type input "وسط"
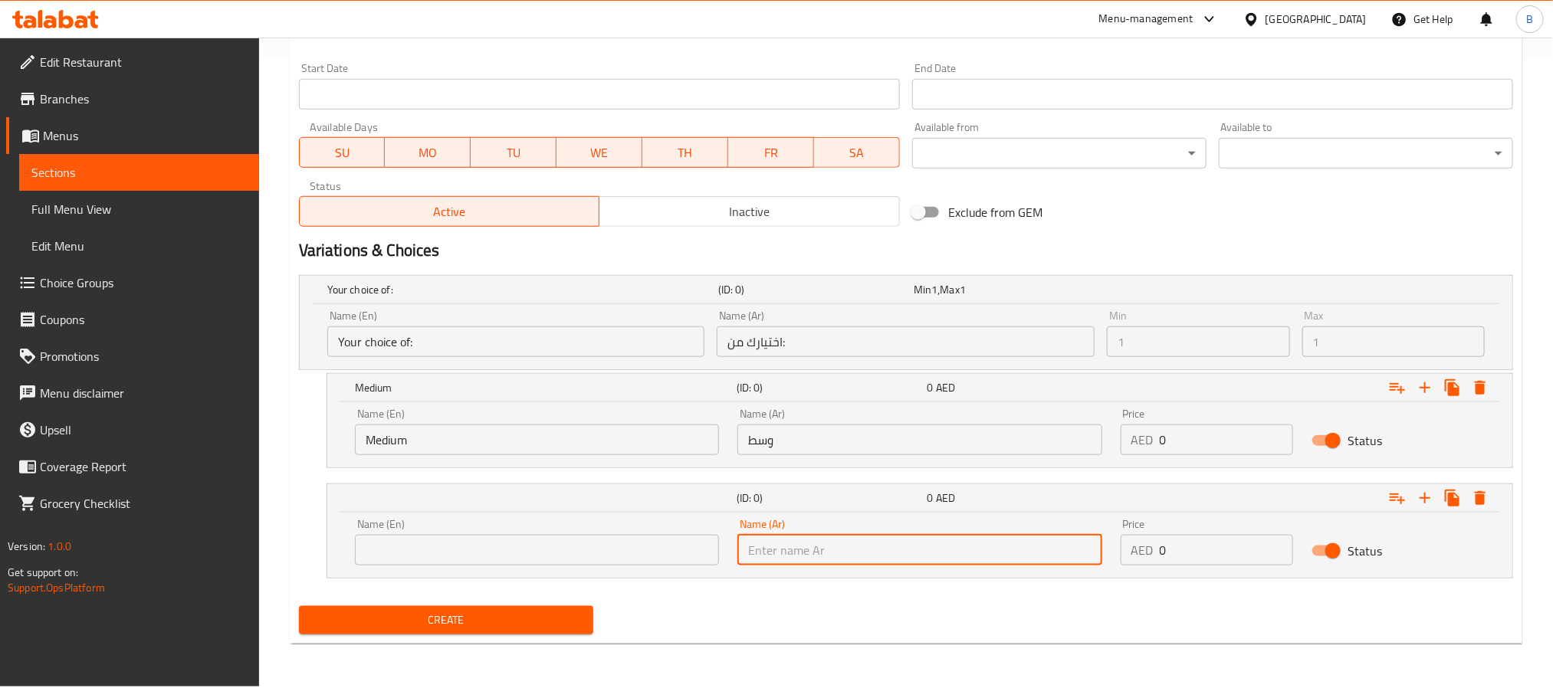
click at [761, 563] on input "text" at bounding box center [919, 550] width 364 height 31
type input "كبير"
click at [543, 536] on div "Name (En) Name (En)" at bounding box center [537, 542] width 364 height 47
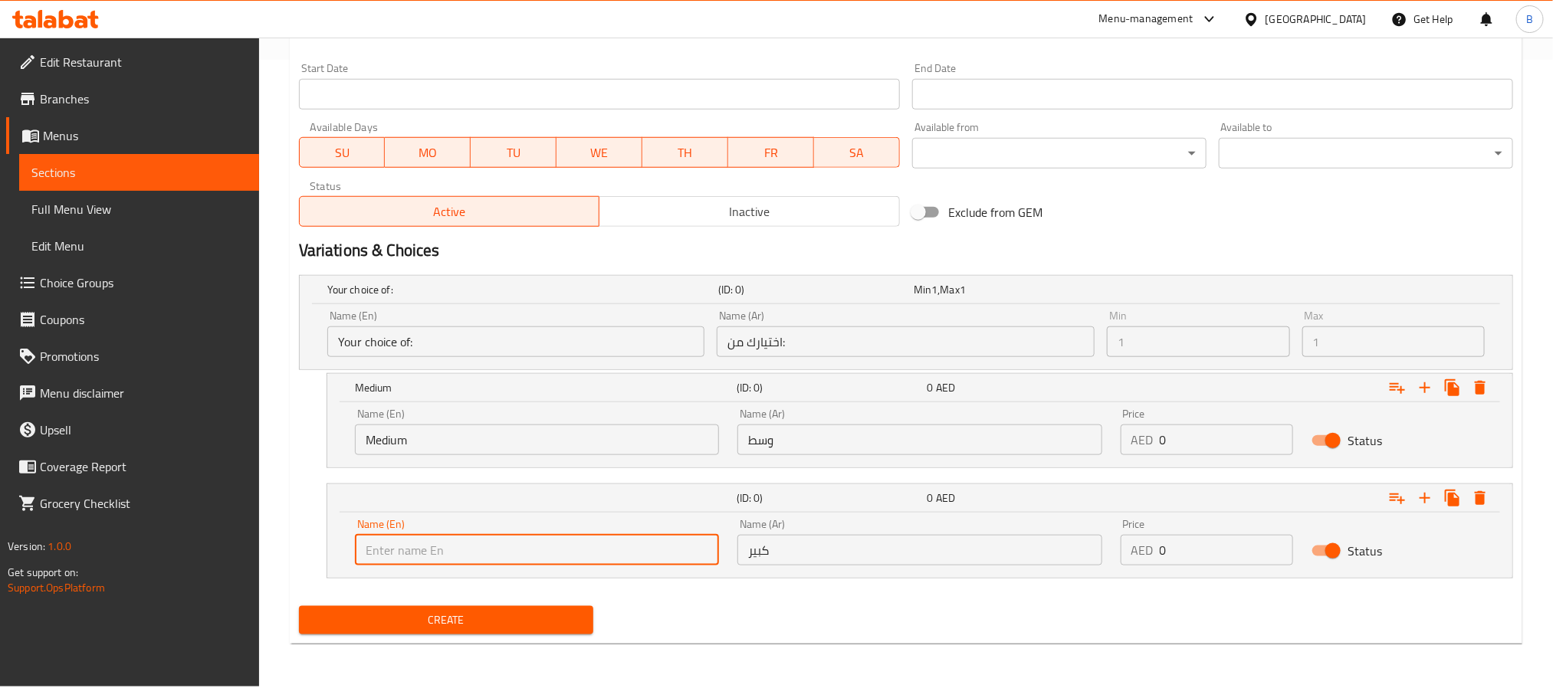
click at [543, 549] on input "text" at bounding box center [537, 550] width 364 height 31
type input "Large"
click at [1189, 428] on input "0" at bounding box center [1226, 440] width 134 height 31
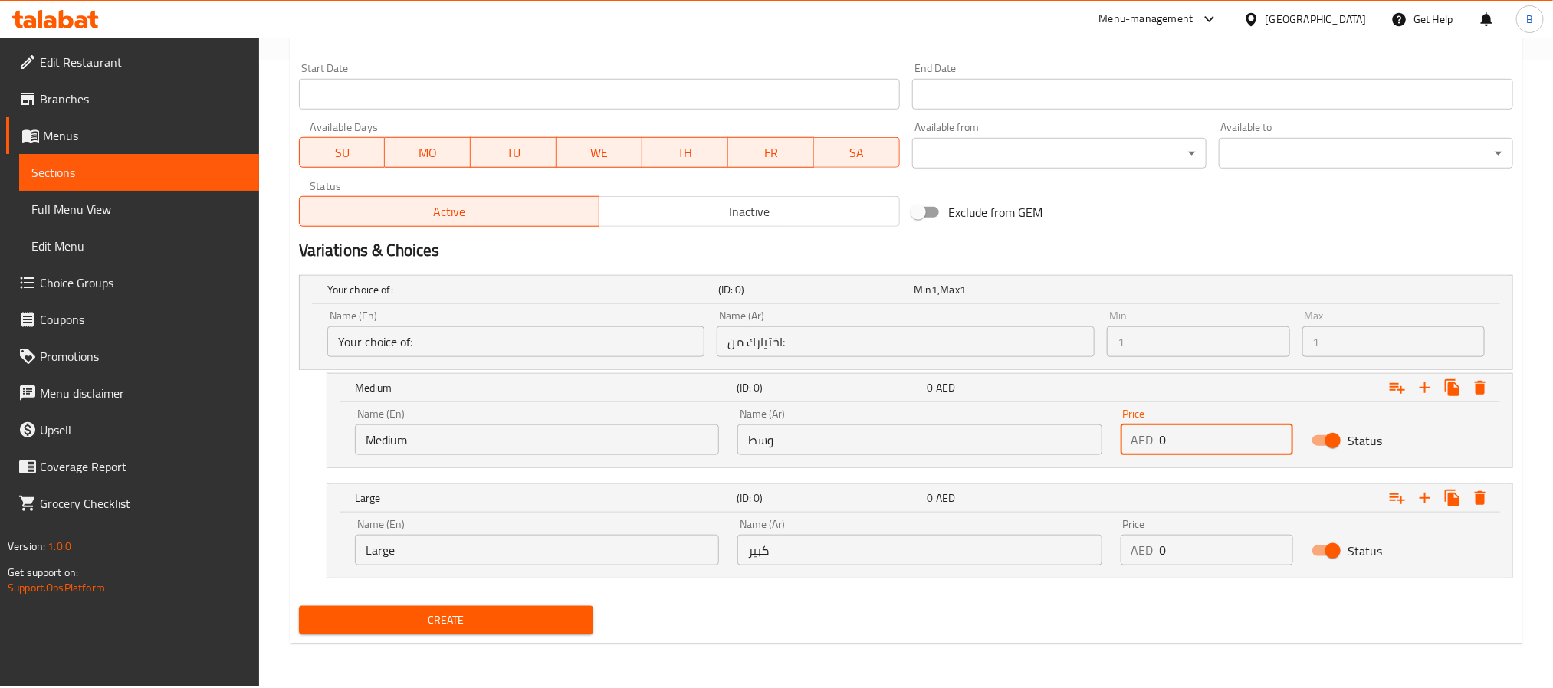
click at [1189, 428] on input "0" at bounding box center [1226, 440] width 134 height 31
type input "20"
click at [1192, 547] on input "0" at bounding box center [1226, 550] width 134 height 31
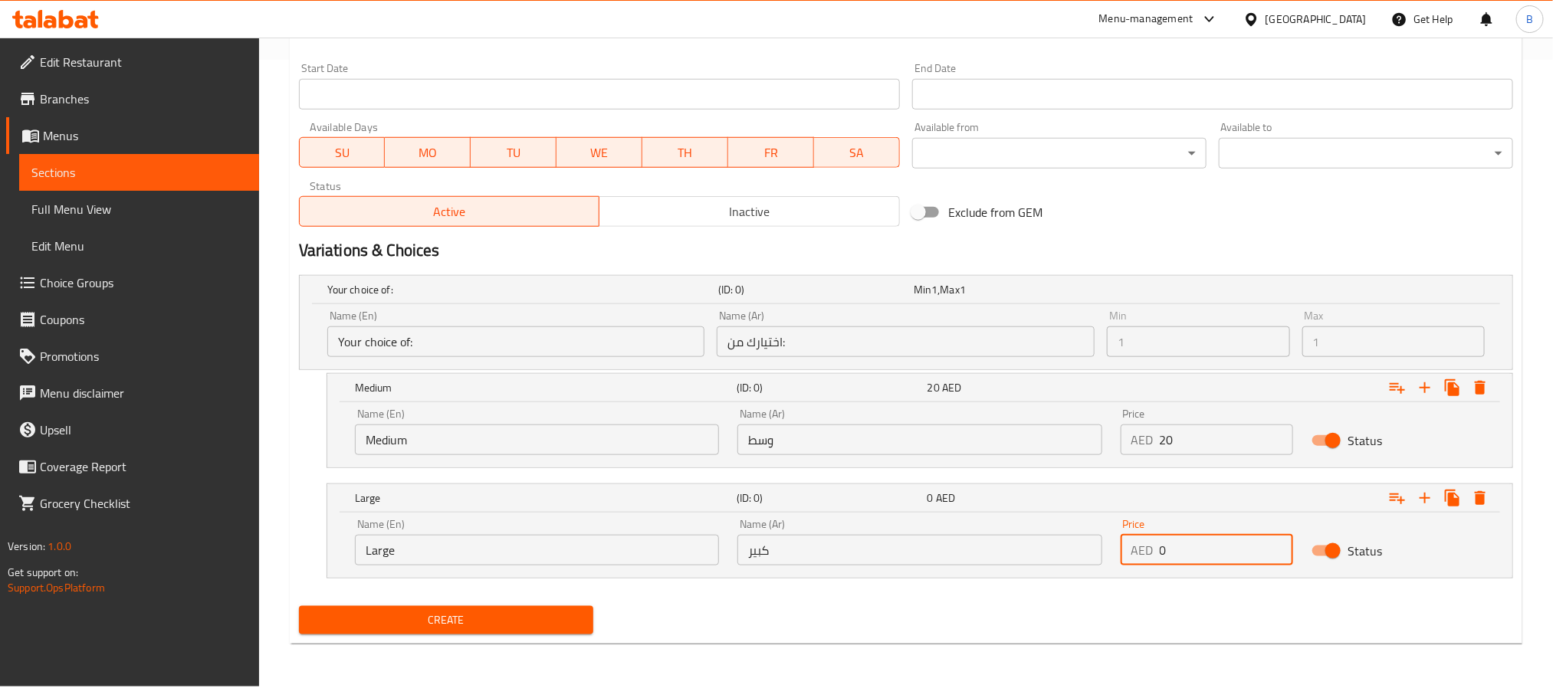
click at [1192, 547] on input "0" at bounding box center [1226, 550] width 134 height 31
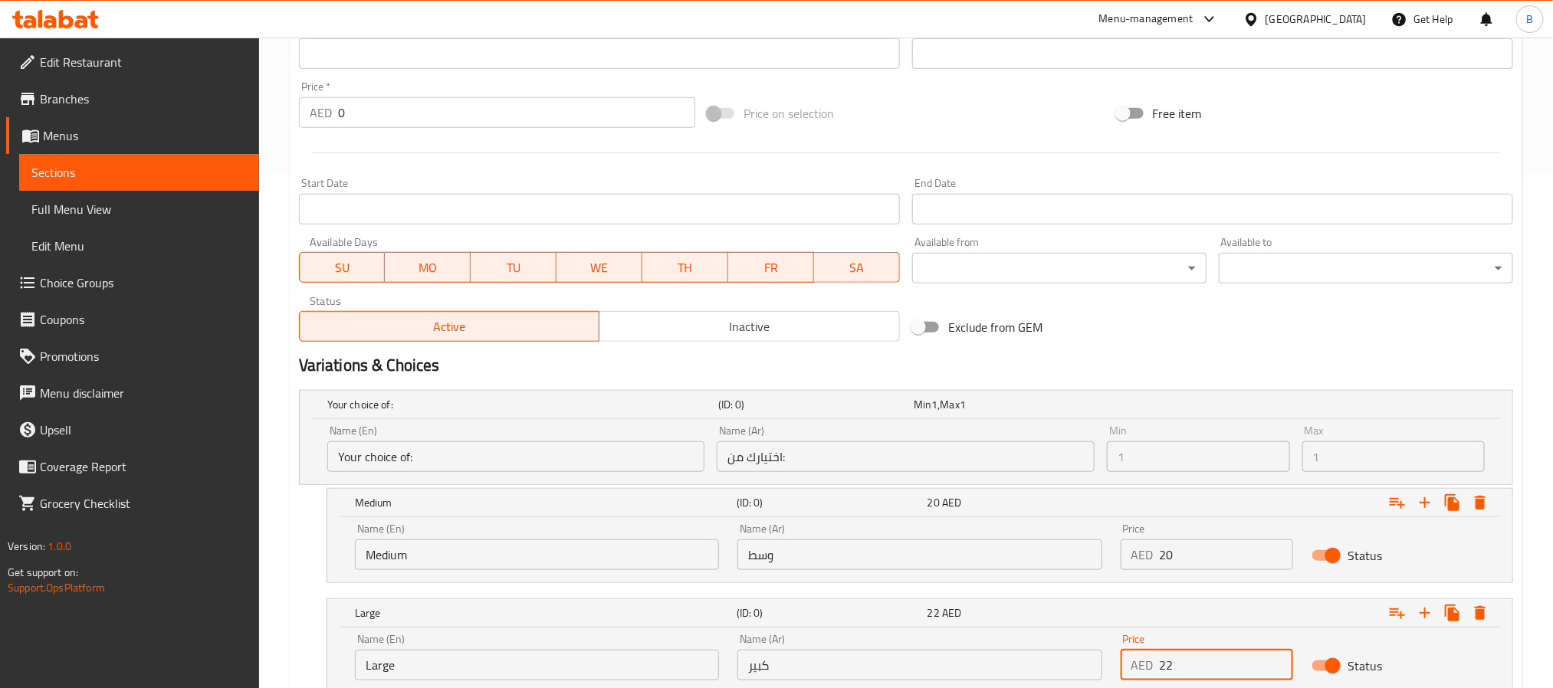
type input "22"
click at [1226, 352] on div "Variations & Choices" at bounding box center [906, 365] width 1226 height 35
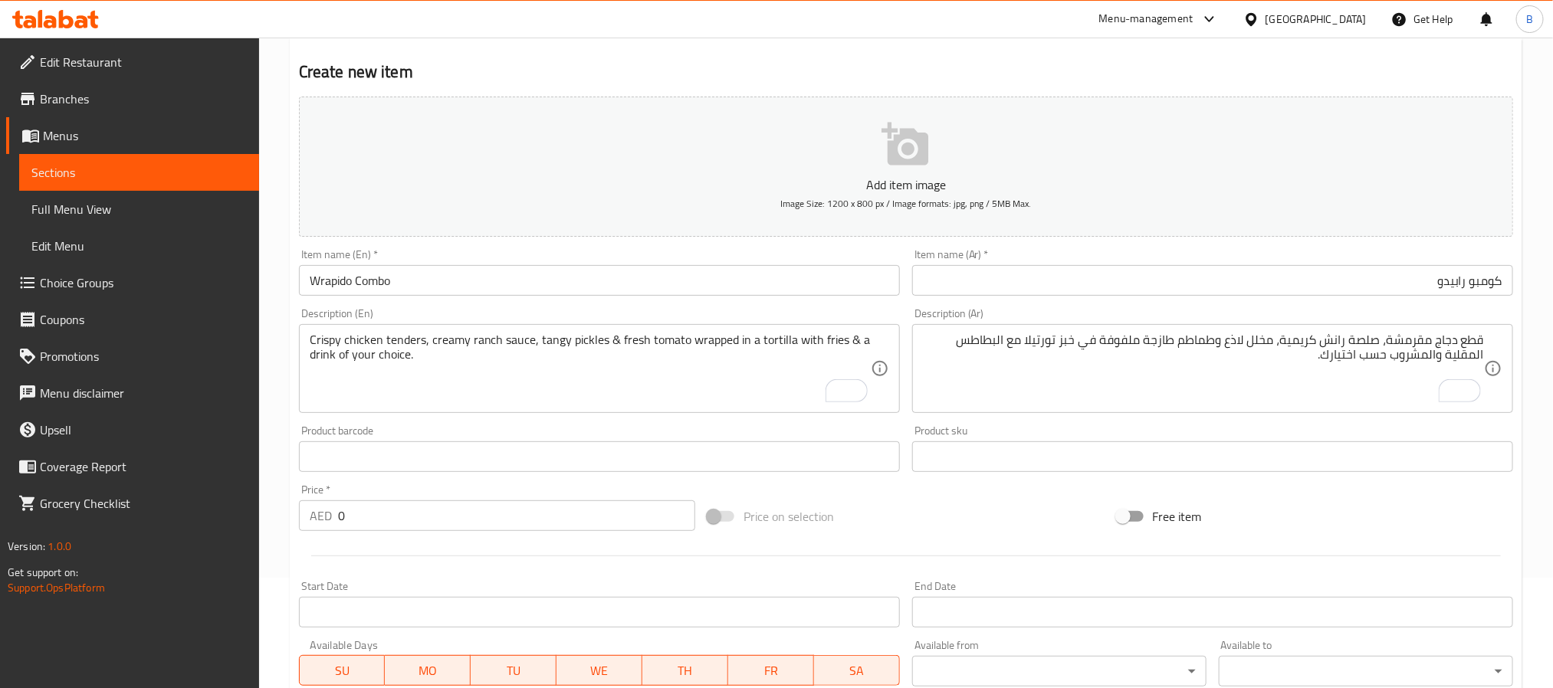
scroll to position [54, 0]
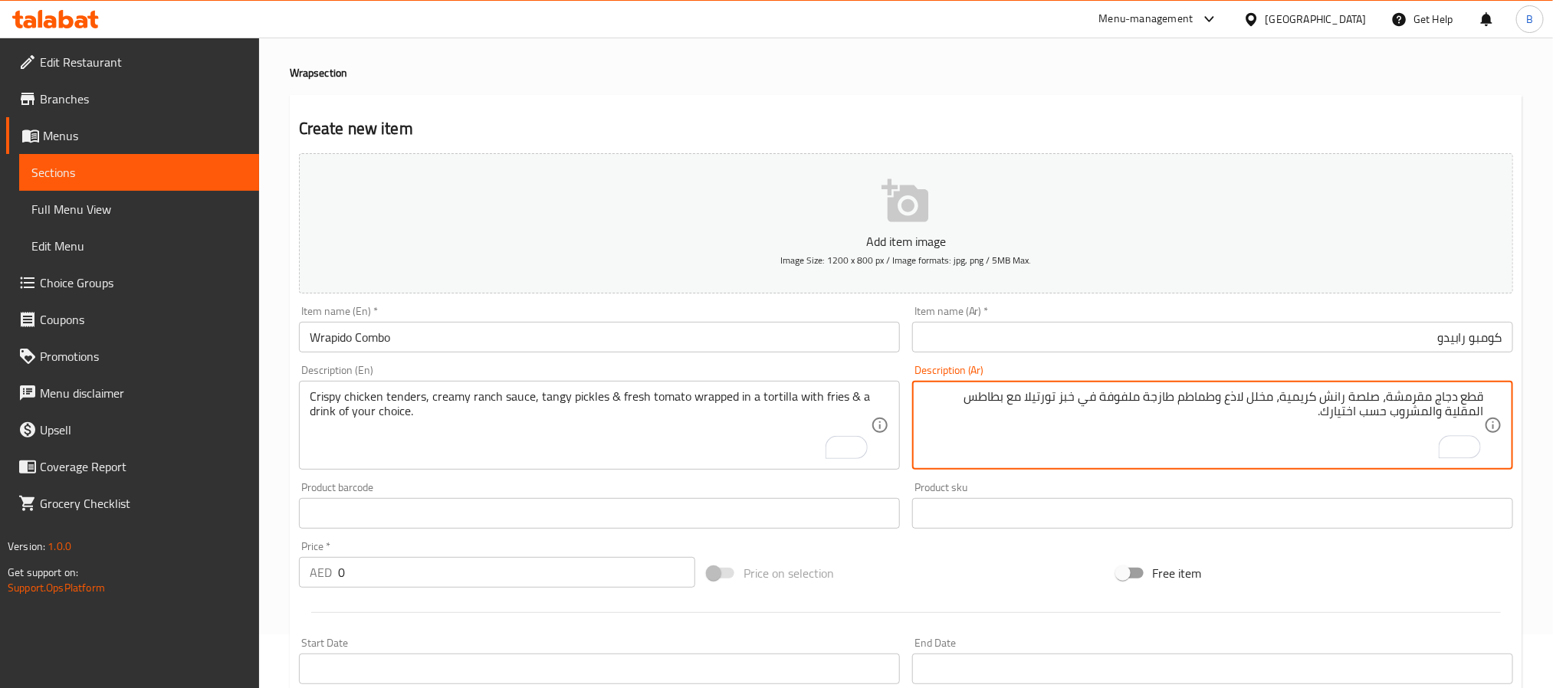
click at [949, 398] on textarea "قطع دجاج مقرمشة، صلصة رانش كريمية، مخلل لاذع وطماطم طازجة ملفوفة في خبز تورتيلا…" at bounding box center [1203, 425] width 561 height 73
click at [959, 396] on textarea "قطع دجاج مقرمشة، صلصة رانش كريمية، مخلل لاذع وطماطم طازجة ملفوفة في خبز تورتيلا…" at bounding box center [1203, 425] width 561 height 73
click at [1108, 391] on textarea "قطع دجاج مقرمشة، صلصة رانش كريمية، مخلل لاذع وطماطم طازجة ملفوفة في خبز تورتيلا…" at bounding box center [1203, 425] width 561 height 73
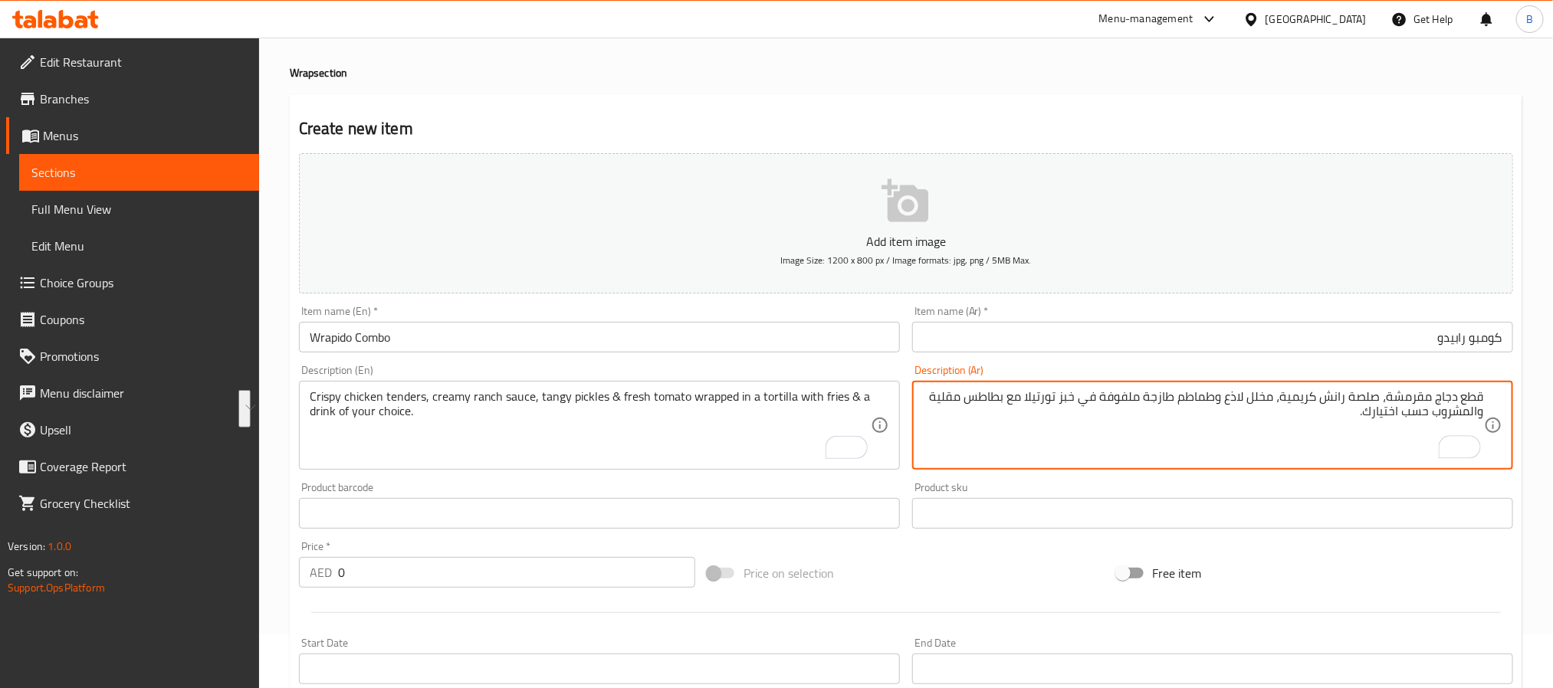
click at [1106, 402] on textarea "قطع دجاج مقرمشة، صلصة رانش كريمية، مخلل لاذع وطماطم طازجة ملفوفة في خبز تورتيلا…" at bounding box center [1203, 425] width 561 height 73
type textarea "قطع دجاج مقرمشة، صلصة رانش كريمية، مخلل لاذع وطماطم طازجة ملفوفة في خبز تورتيلا…"
click at [1113, 432] on textarea "قطع دجاج مقرمشة، صلصة رانش كريمية، مخلل لاذع وطماطم طازجة ملفوفة في خبز تورتيلا…" at bounding box center [1203, 425] width 561 height 73
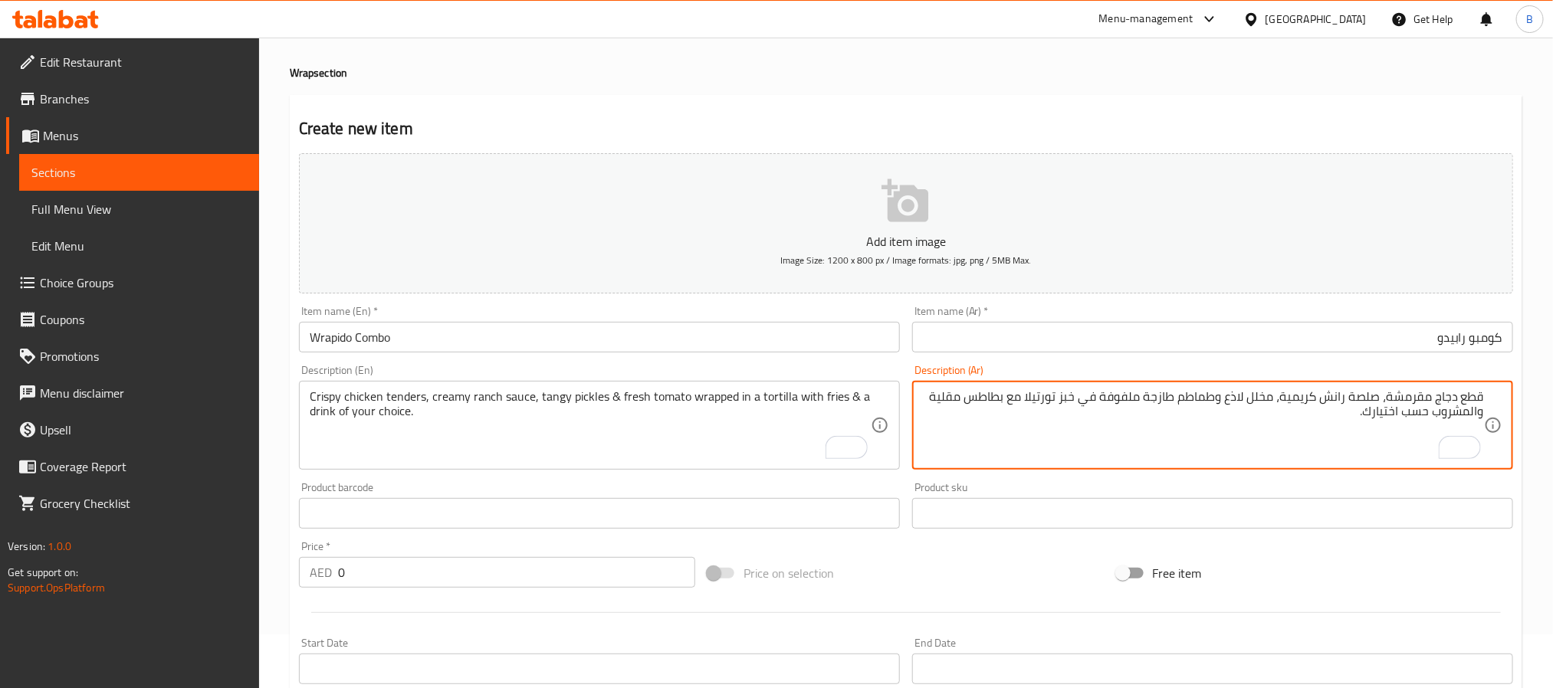
click at [1238, 405] on textarea "قطع دجاج مقرمشة، صلصة رانش كريمية، مخلل لاذع وطماطم طازجة ملفوفة في خبز تورتيلا…" at bounding box center [1203, 425] width 561 height 73
click at [1203, 430] on textarea "قطع دجاج مقرمشة، صلصة رانش كريمية، مخلل لاذع وطماطم طازجة ملفوفة في خبز تورتيلا…" at bounding box center [1203, 425] width 561 height 73
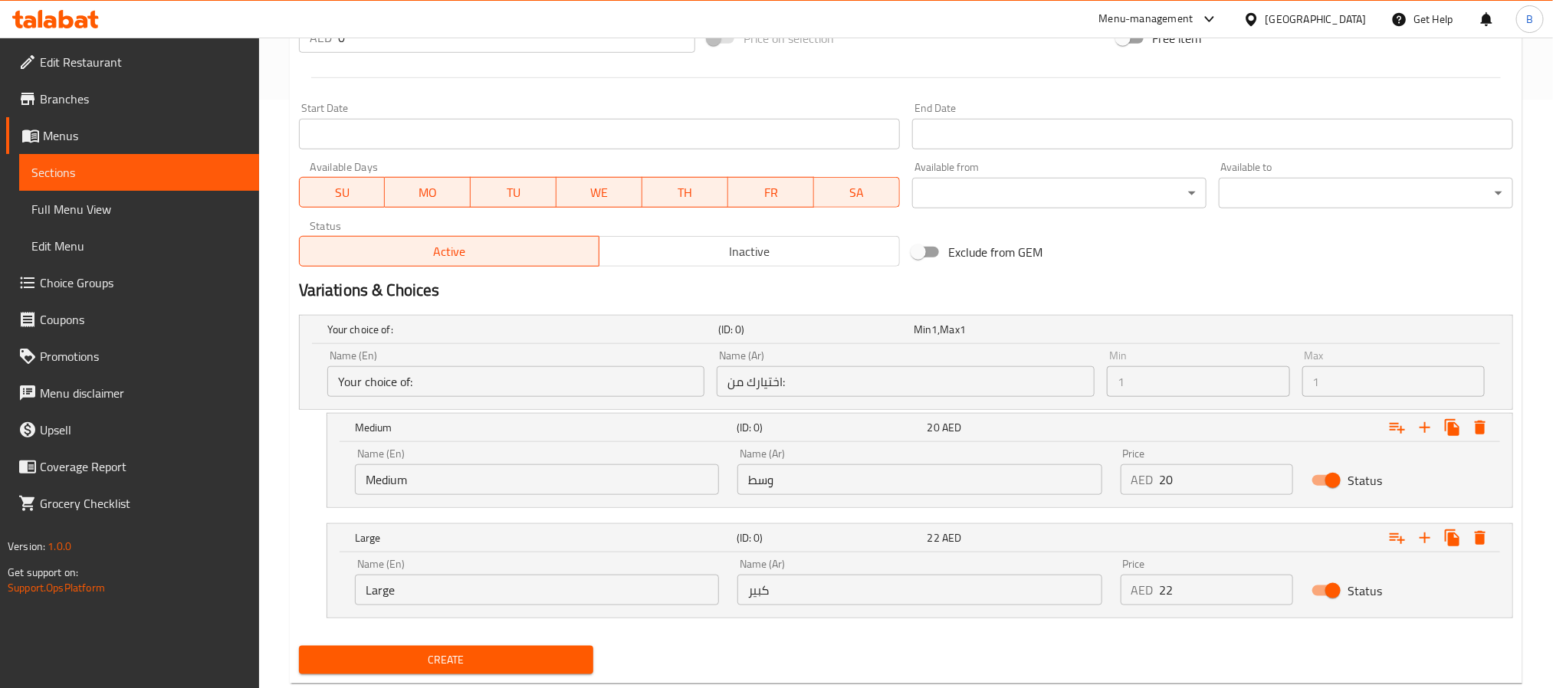
scroll to position [628, 0]
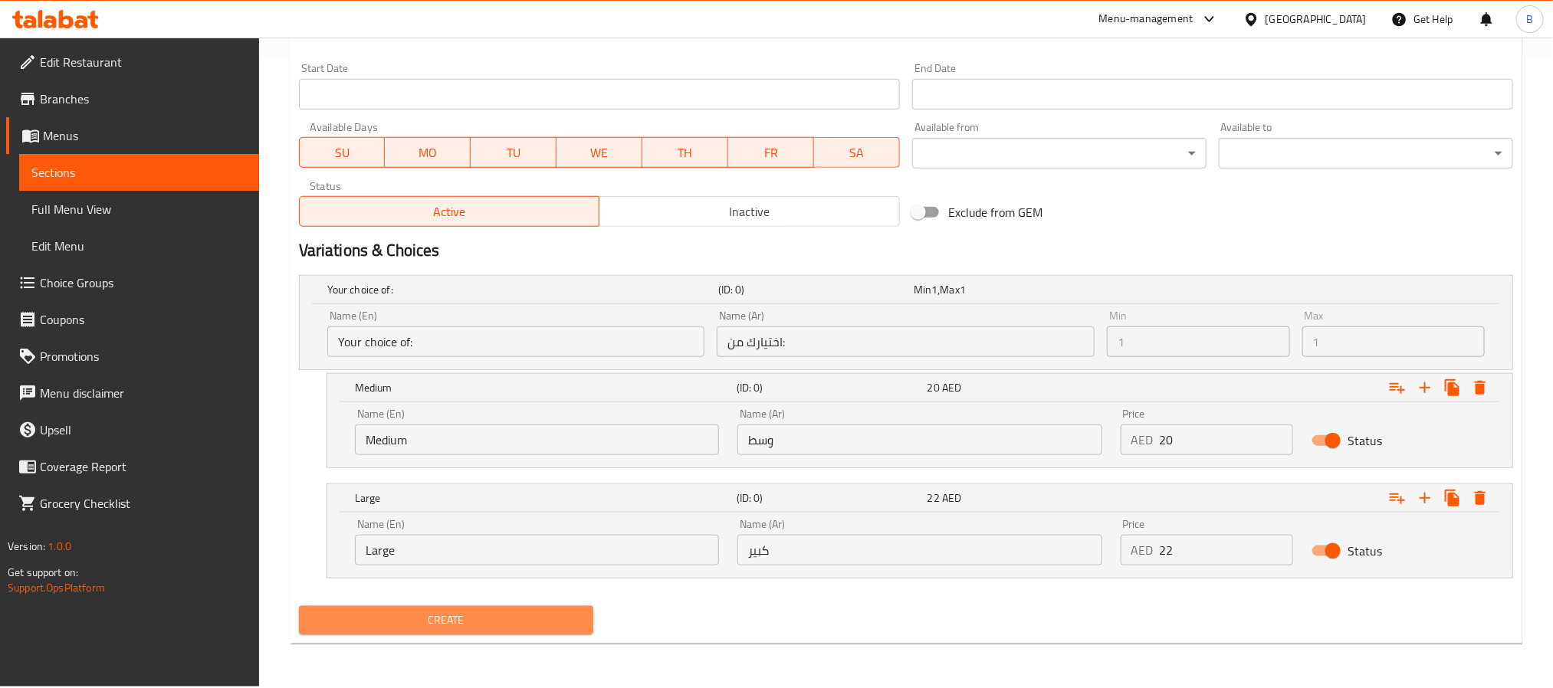
click at [499, 621] on span "Create" at bounding box center [446, 620] width 270 height 19
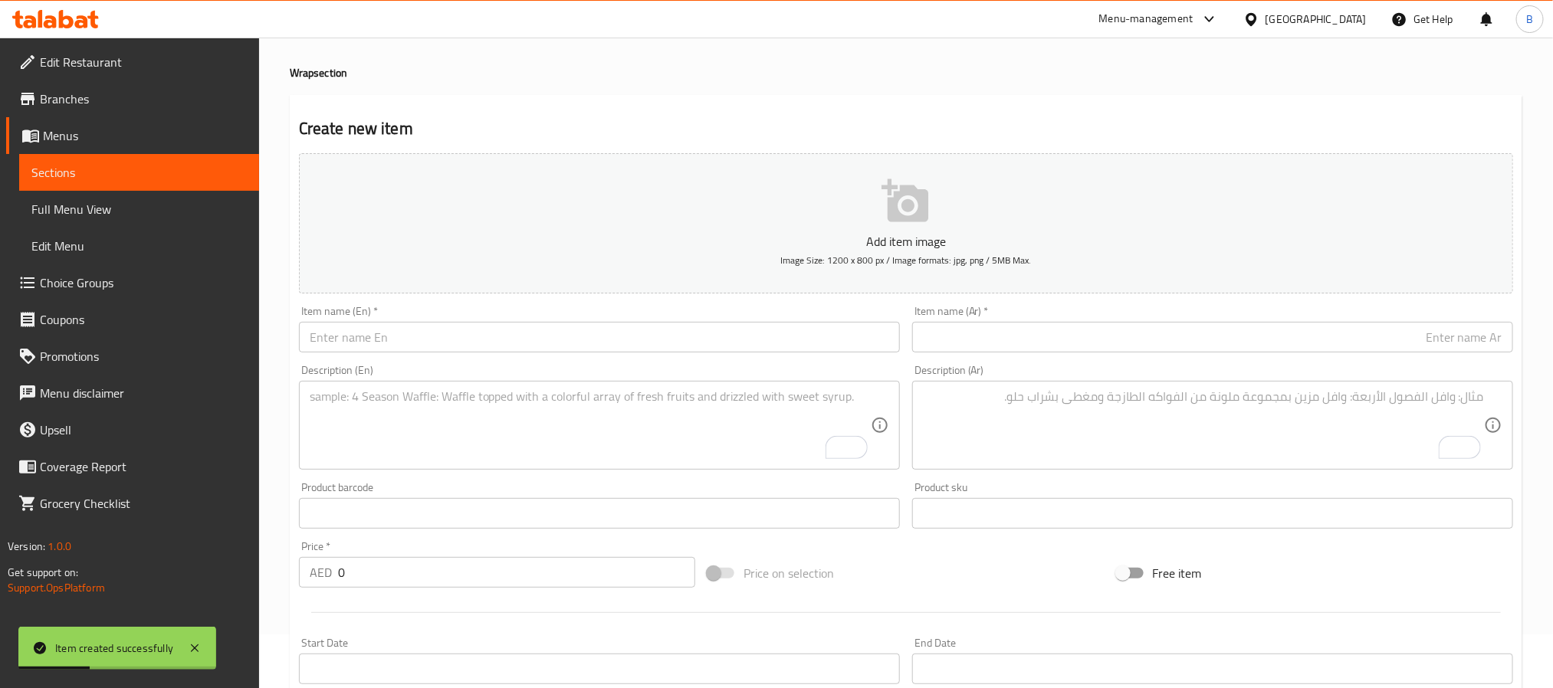
scroll to position [0, 0]
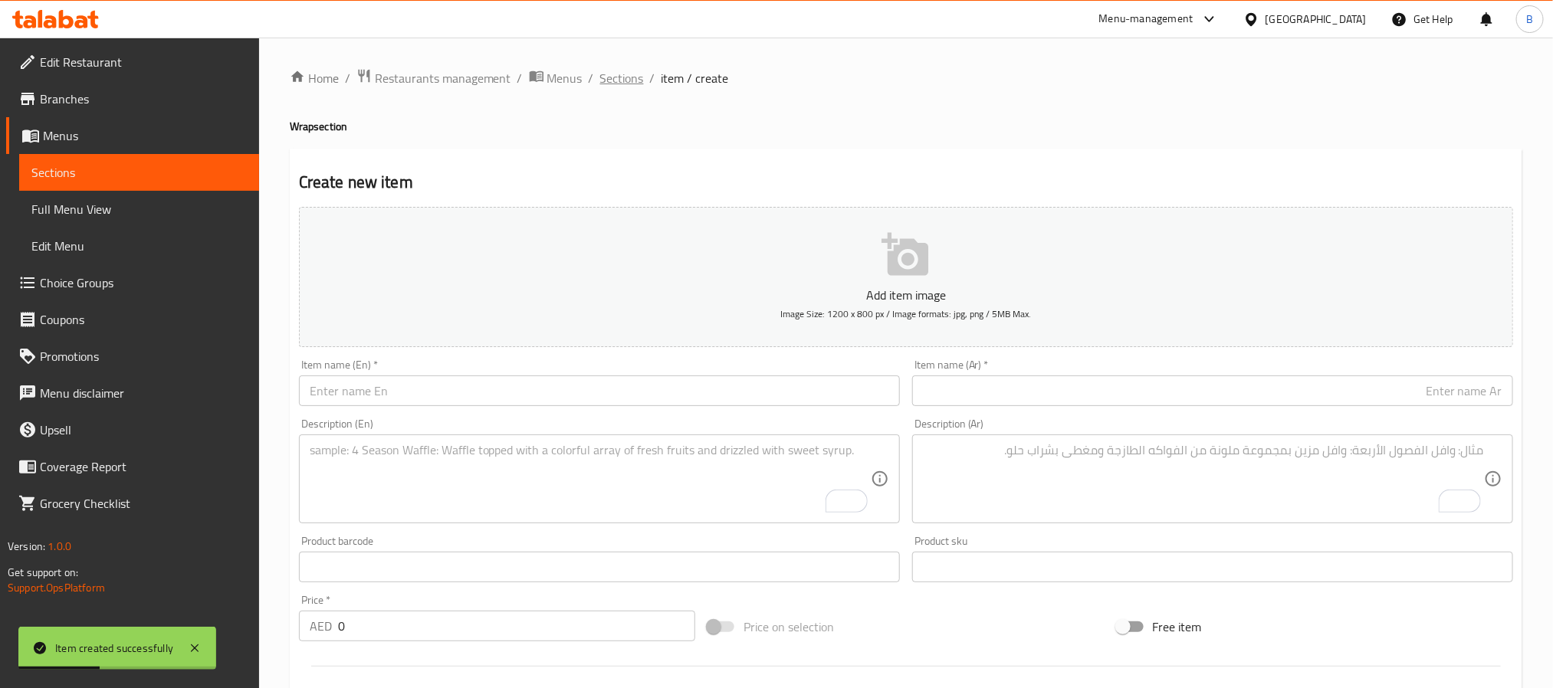
click at [612, 85] on span "Sections" at bounding box center [622, 78] width 44 height 18
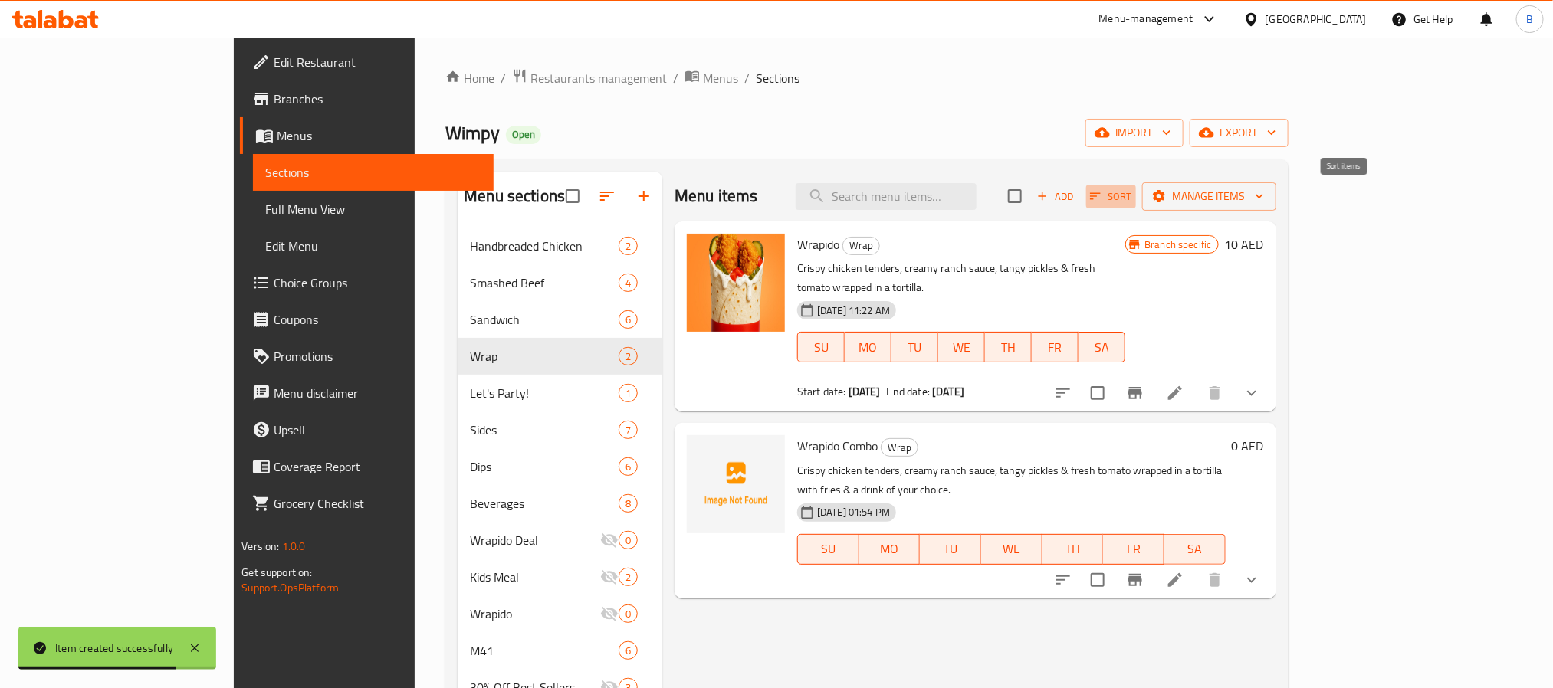
click at [1132, 189] on span "Sort" at bounding box center [1111, 197] width 42 height 18
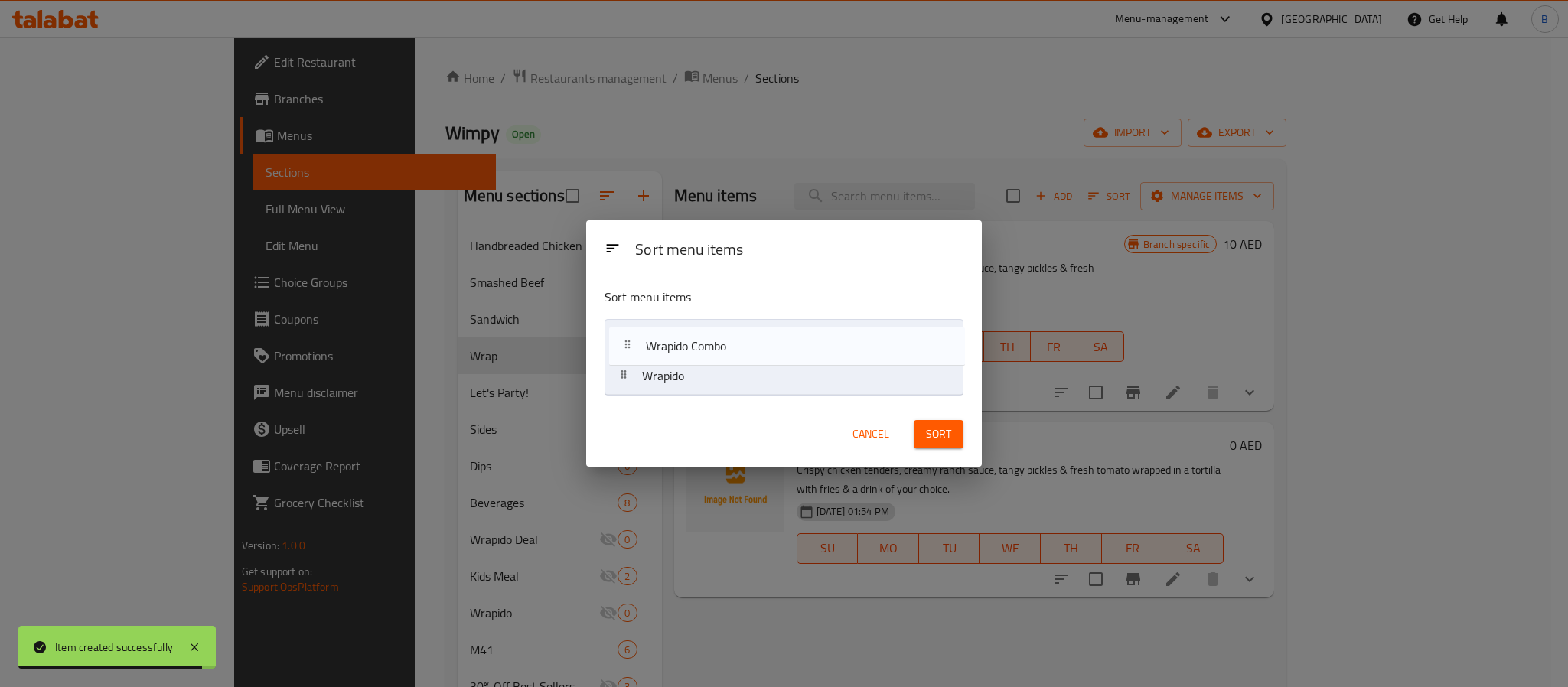
drag, startPoint x: 806, startPoint y: 385, endPoint x: 820, endPoint y: 348, distance: 39.6
click at [809, 348] on nav "Wrapido Wrapido Combo" at bounding box center [783, 357] width 359 height 77
click at [949, 440] on span "Sort" at bounding box center [938, 433] width 25 height 19
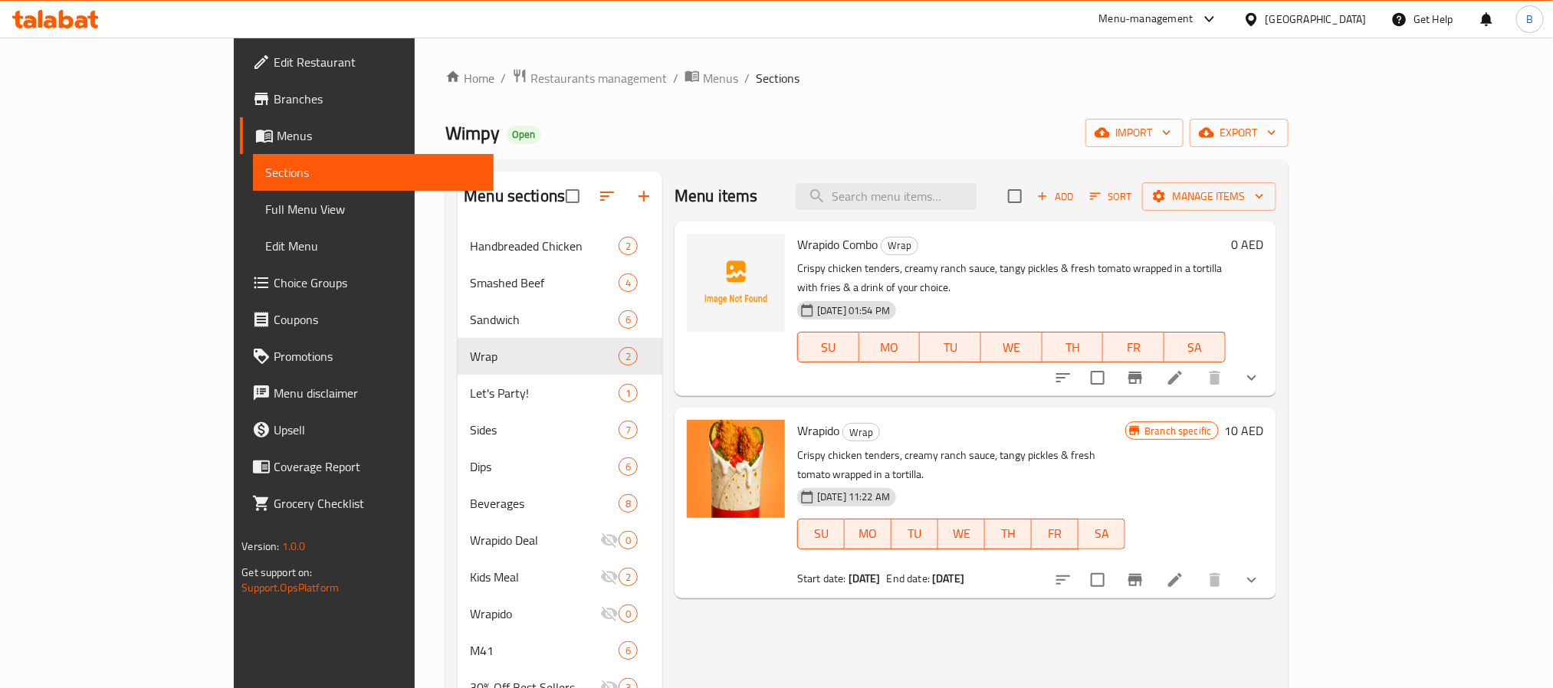
click at [797, 249] on span "Wrapido Combo" at bounding box center [837, 244] width 80 height 23
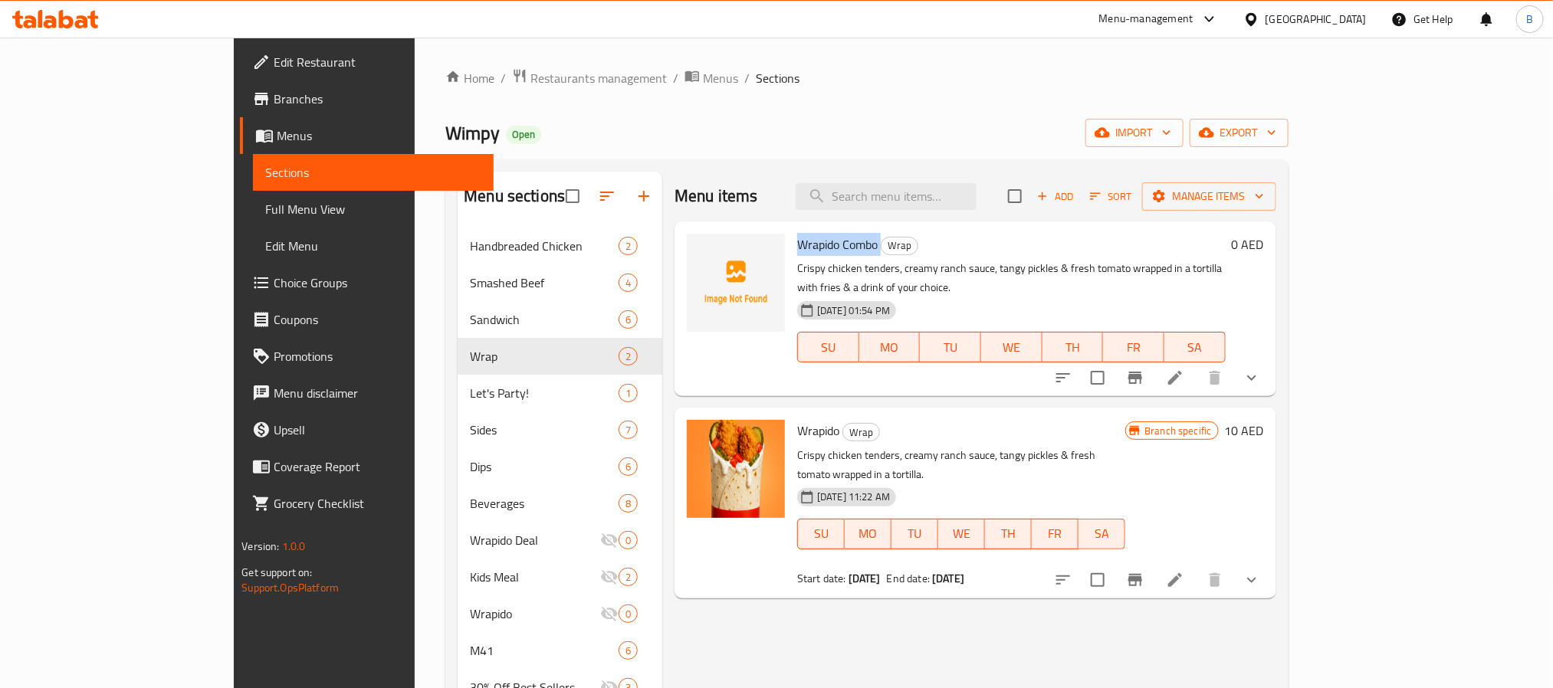
click at [881, 254] on span "Wrap" at bounding box center [899, 246] width 36 height 18
click at [1179, 264] on p "Crispy chicken tenders, creamy ranch sauce, tangy pickles & fresh tomato wrappe…" at bounding box center [1011, 278] width 428 height 38
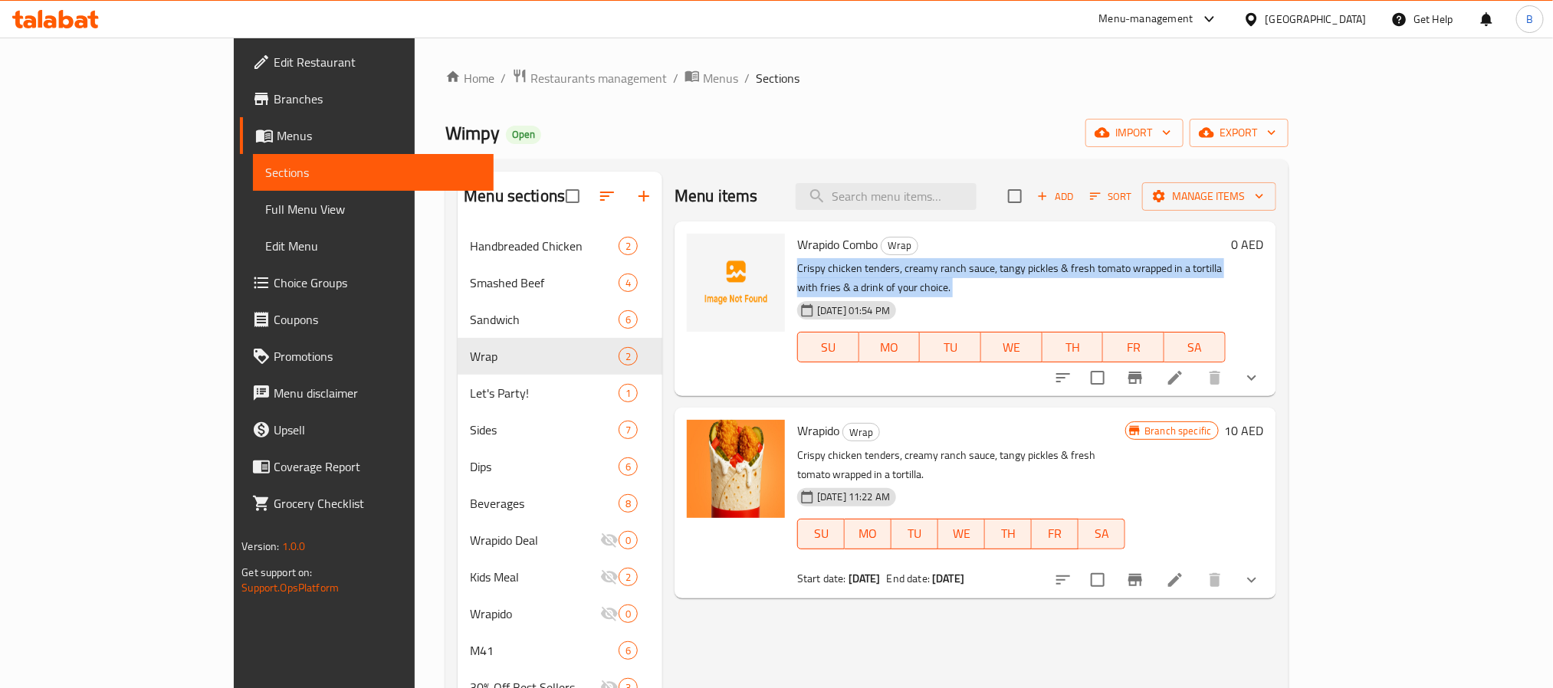
click at [1179, 264] on p "Crispy chicken tenders, creamy ranch sauce, tangy pickles & fresh tomato wrappe…" at bounding box center [1011, 278] width 428 height 38
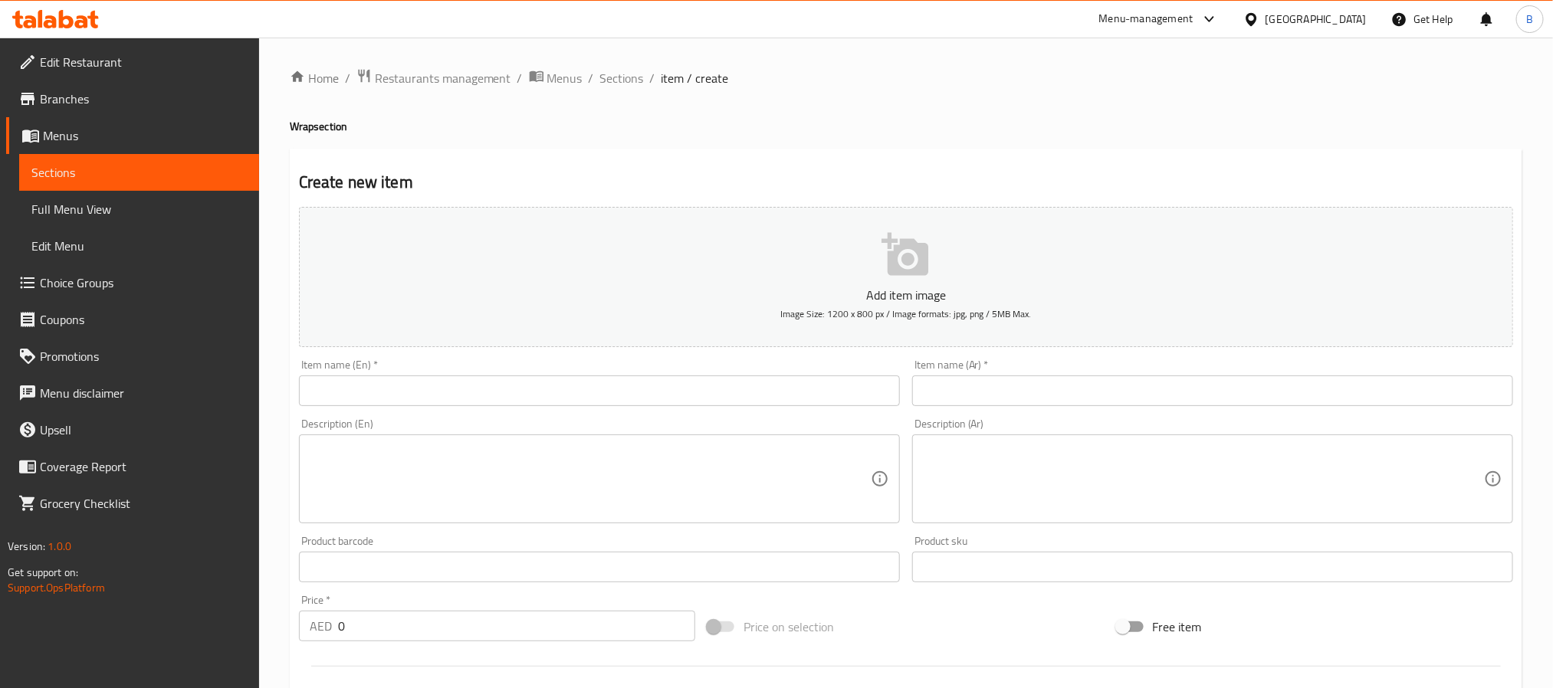
click at [104, 274] on span "Choice Groups" at bounding box center [143, 283] width 207 height 18
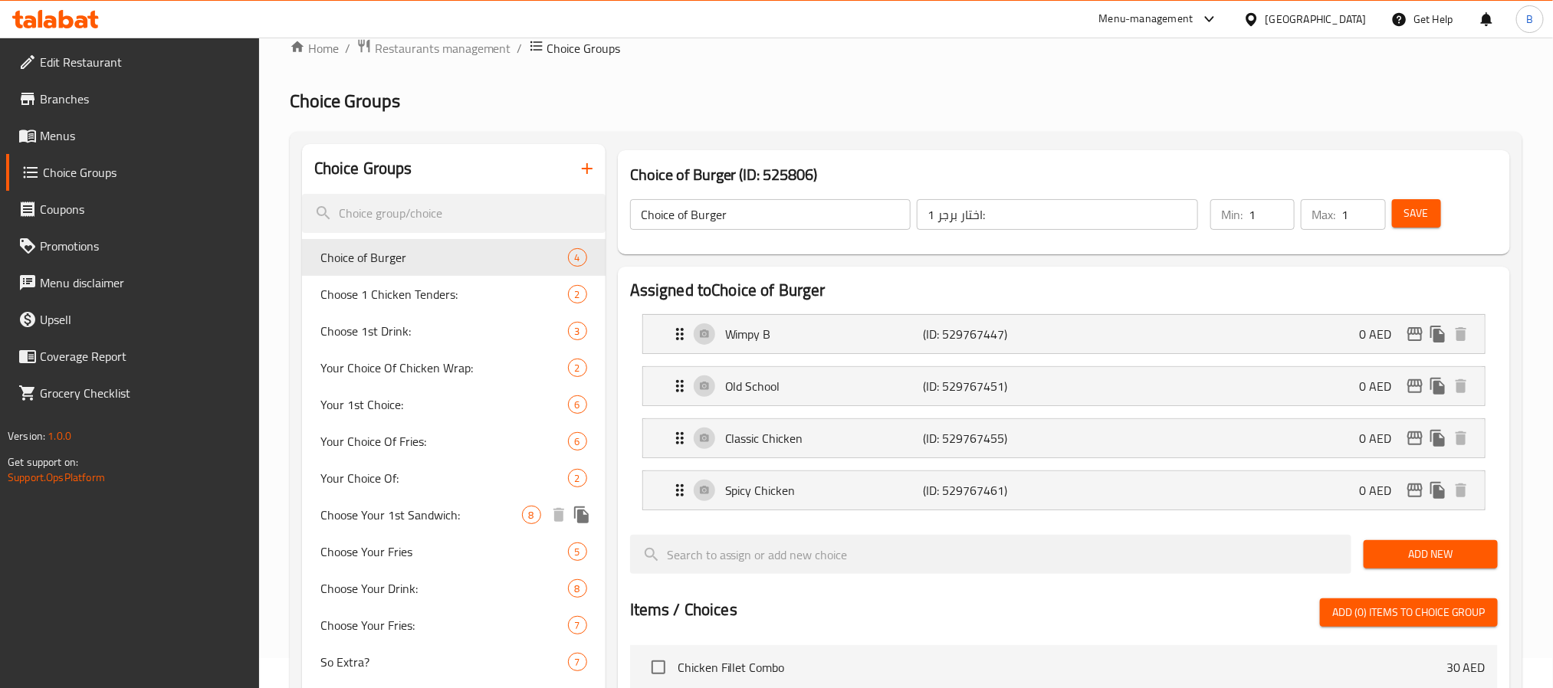
scroll to position [115, 0]
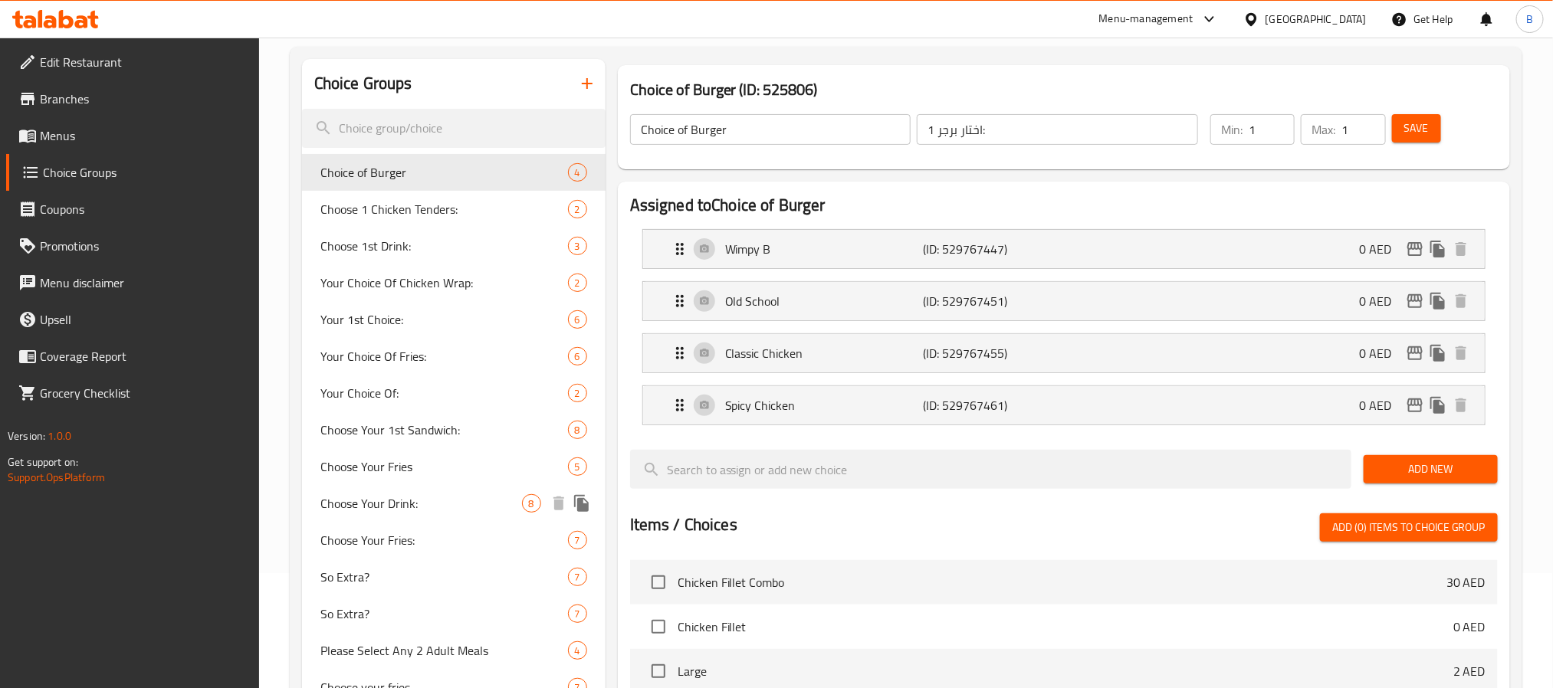
drag, startPoint x: 418, startPoint y: 506, endPoint x: 393, endPoint y: 507, distance: 25.3
click at [418, 506] on span "Choose Your Drink:" at bounding box center [421, 503] width 202 height 18
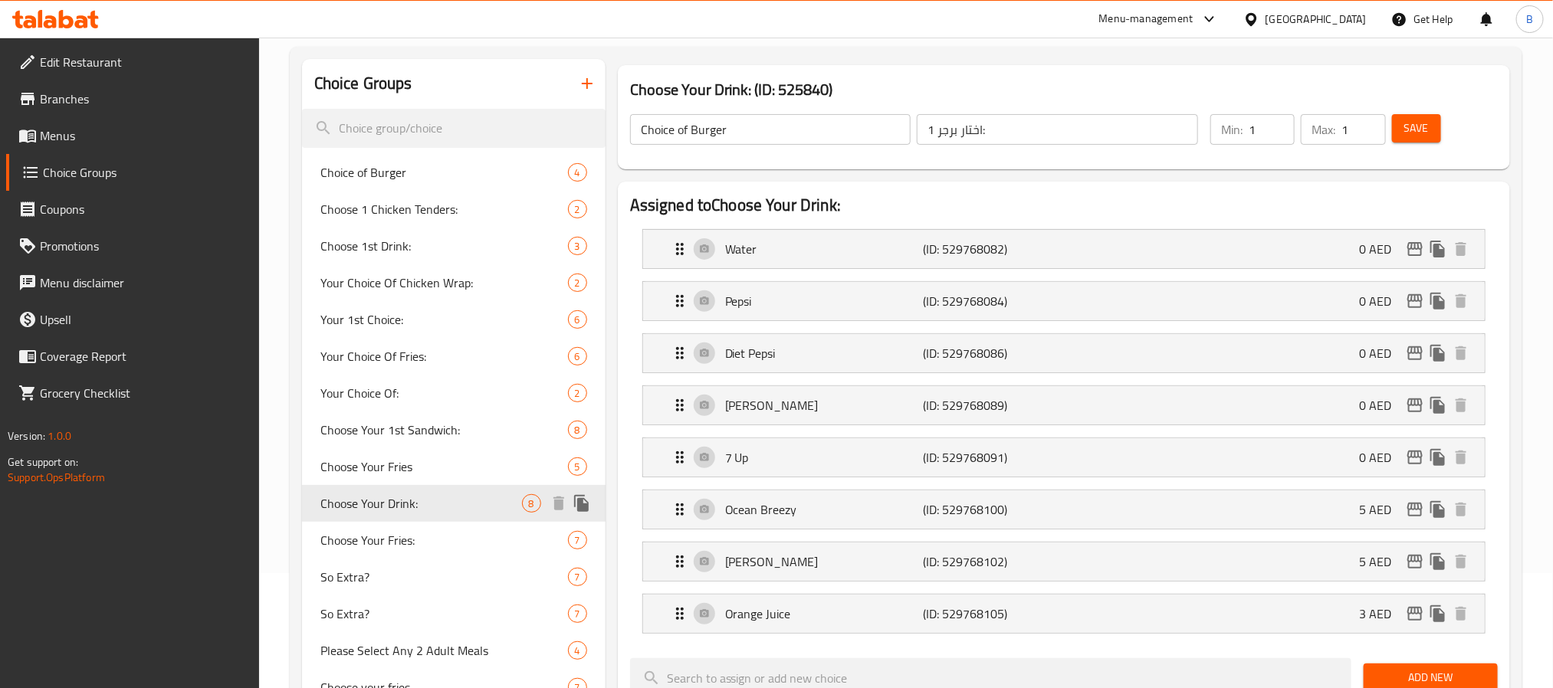
type input "Choose Your Drink:"
type input "اختار المشروب:"
click at [425, 120] on input "search" at bounding box center [453, 128] width 303 height 39
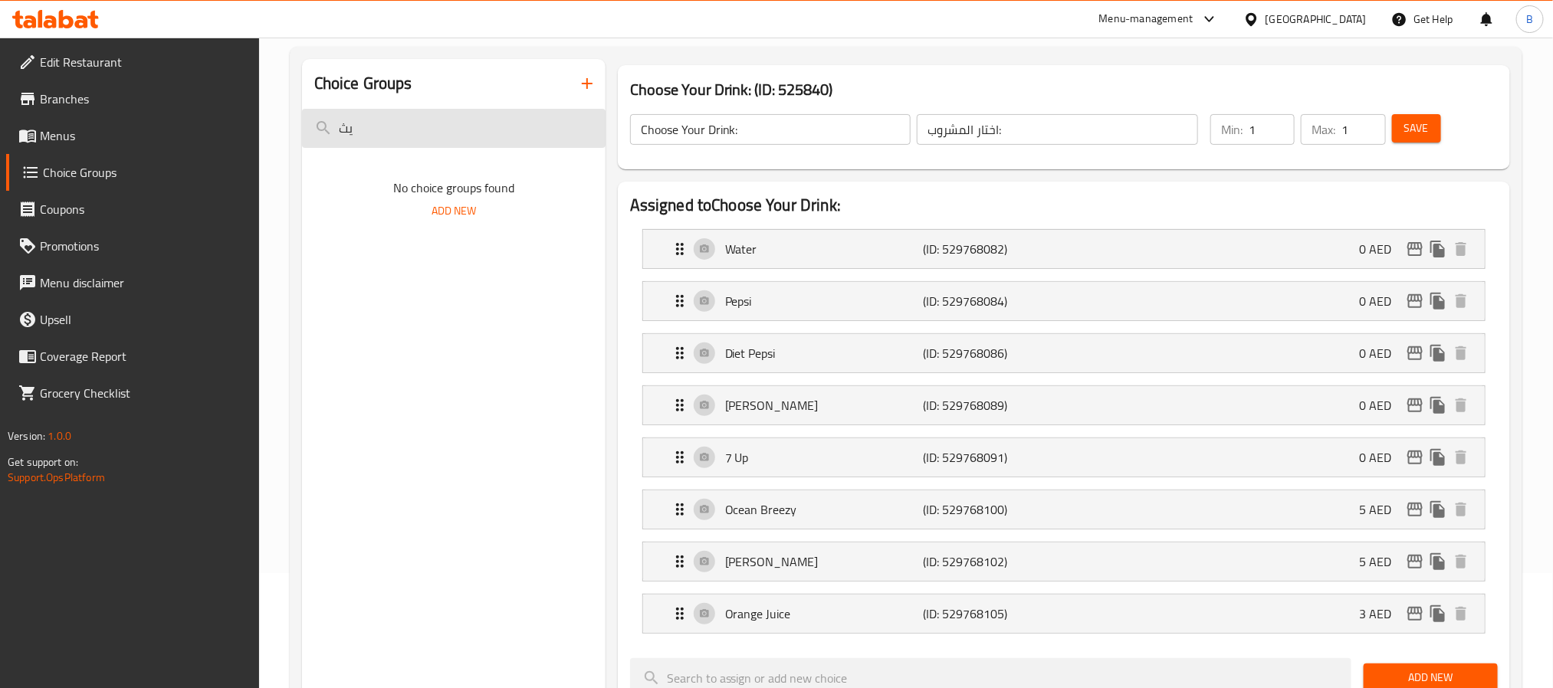
type input "ي"
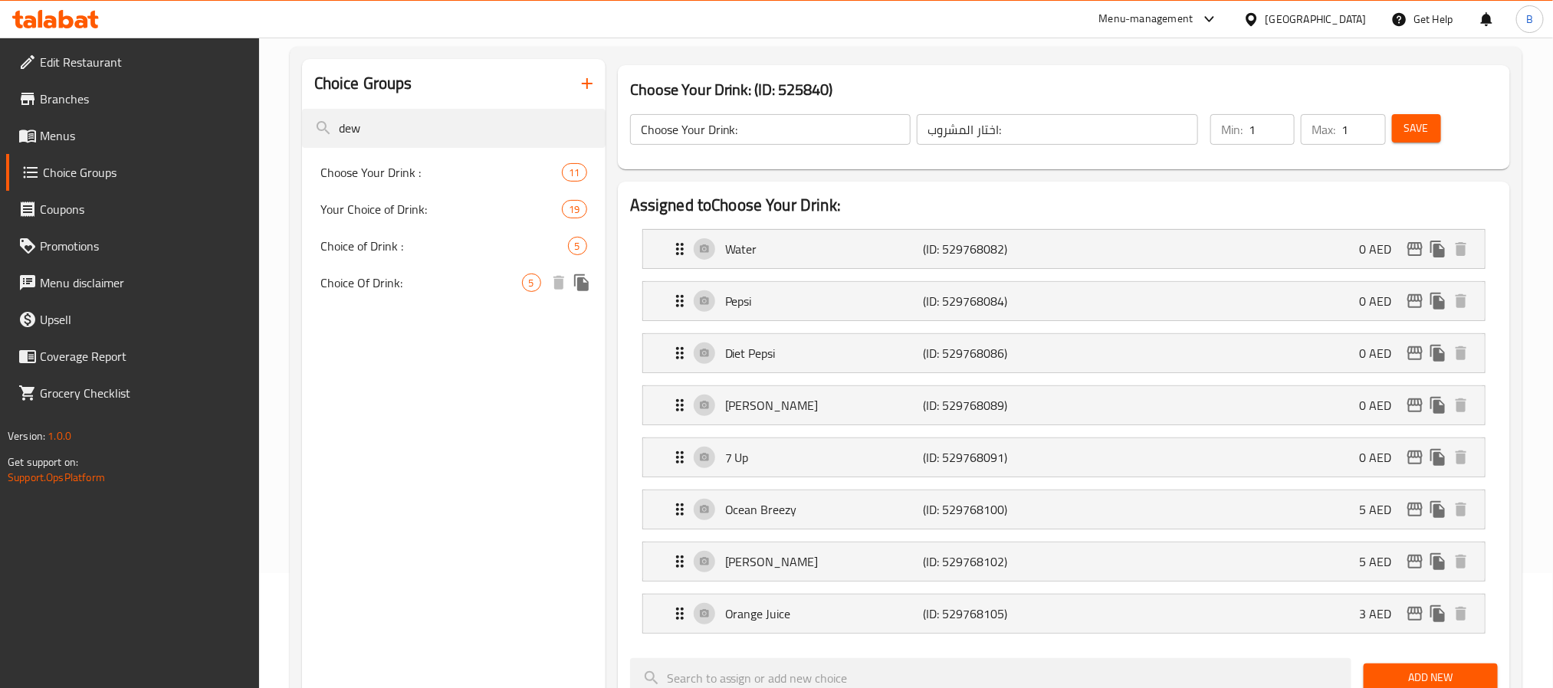
type input "dew"
click at [451, 274] on span "Choice Of Drink:" at bounding box center [421, 283] width 202 height 18
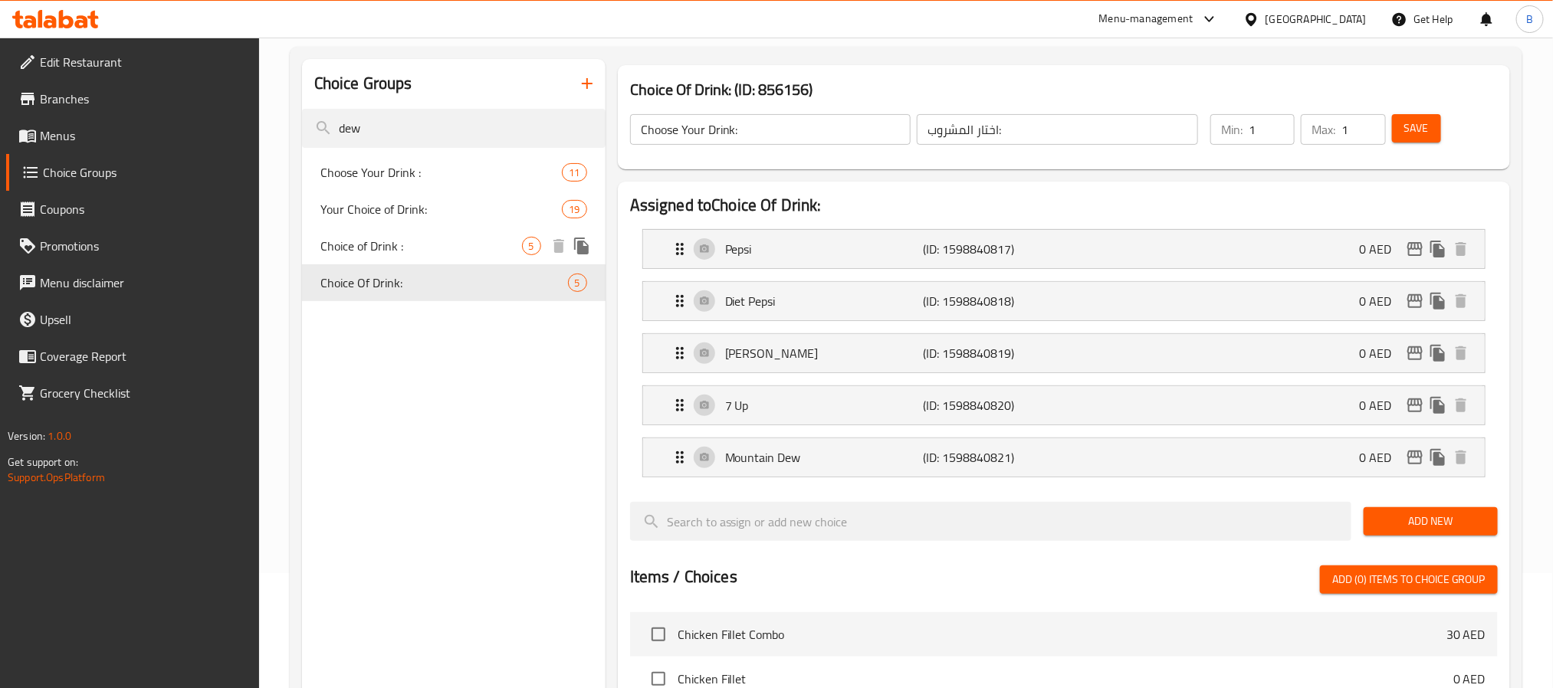
type input "Choice Of Drink:"
type input "اختيار المشروب:"
click at [573, 286] on icon "duplicate" at bounding box center [581, 283] width 18 height 18
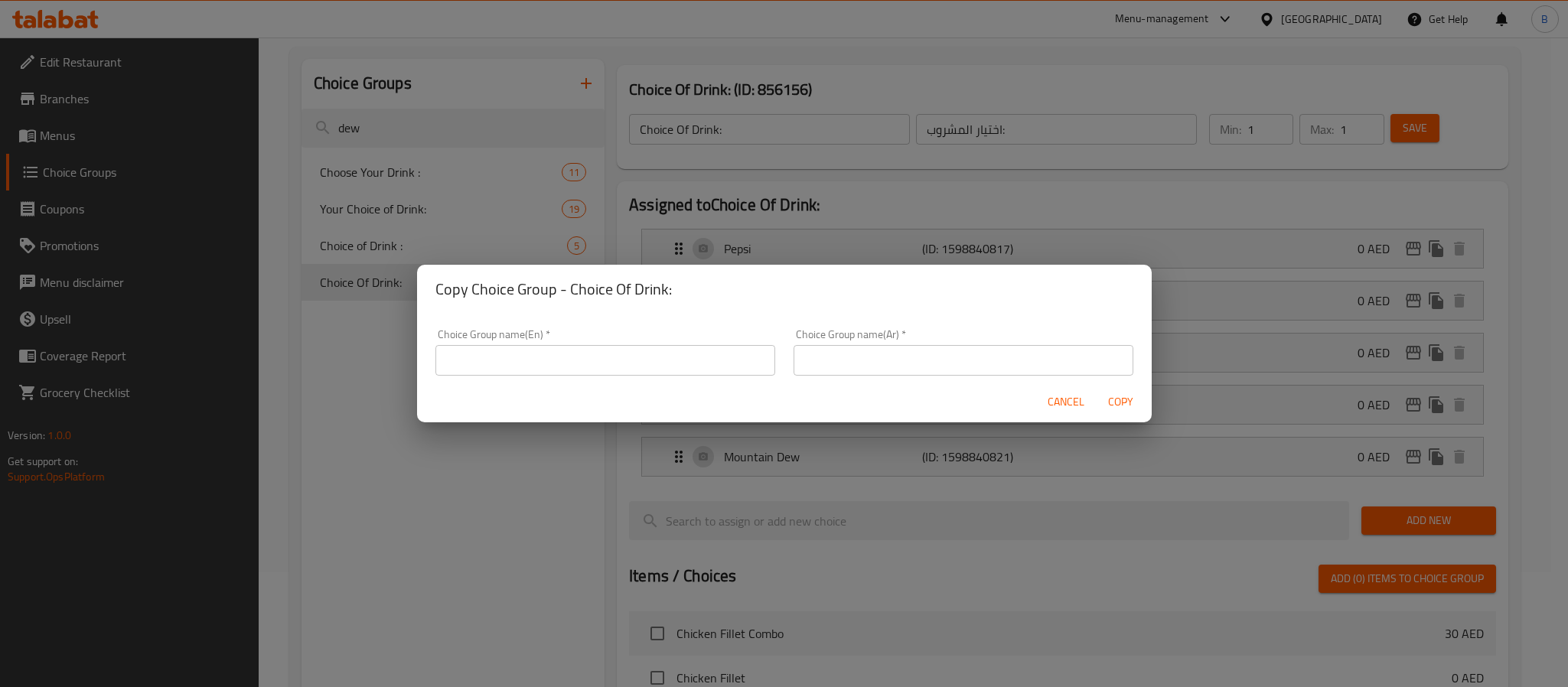
click at [624, 363] on input "text" at bounding box center [605, 360] width 340 height 31
type input "Your Choice Of Drink:"
click at [939, 376] on div "Choice Group name(Ar)   * Choice Group name(Ar) *" at bounding box center [963, 351] width 359 height 65
click at [940, 369] on input "text" at bounding box center [964, 360] width 340 height 31
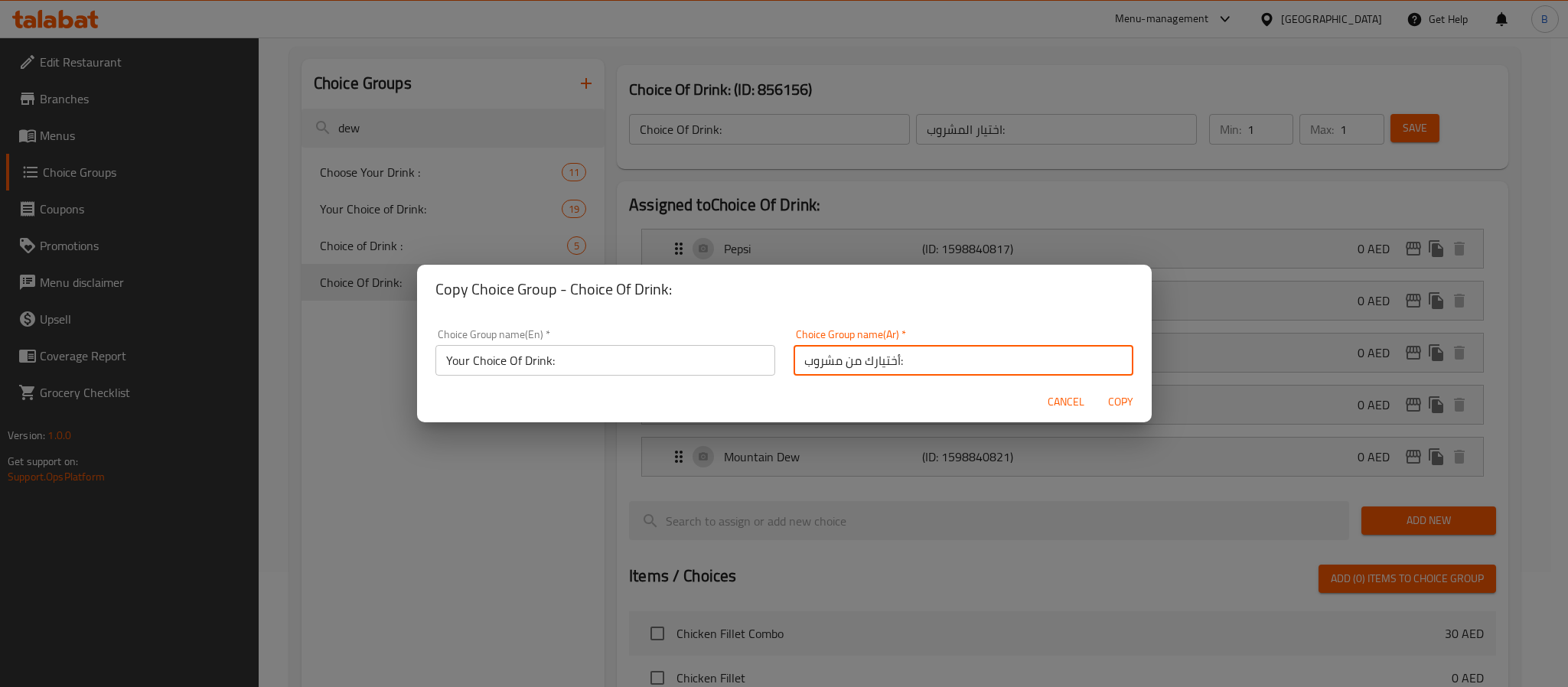
type input "أختيارك من مشروب:"
click at [1133, 400] on span "Copy" at bounding box center [1121, 401] width 37 height 19
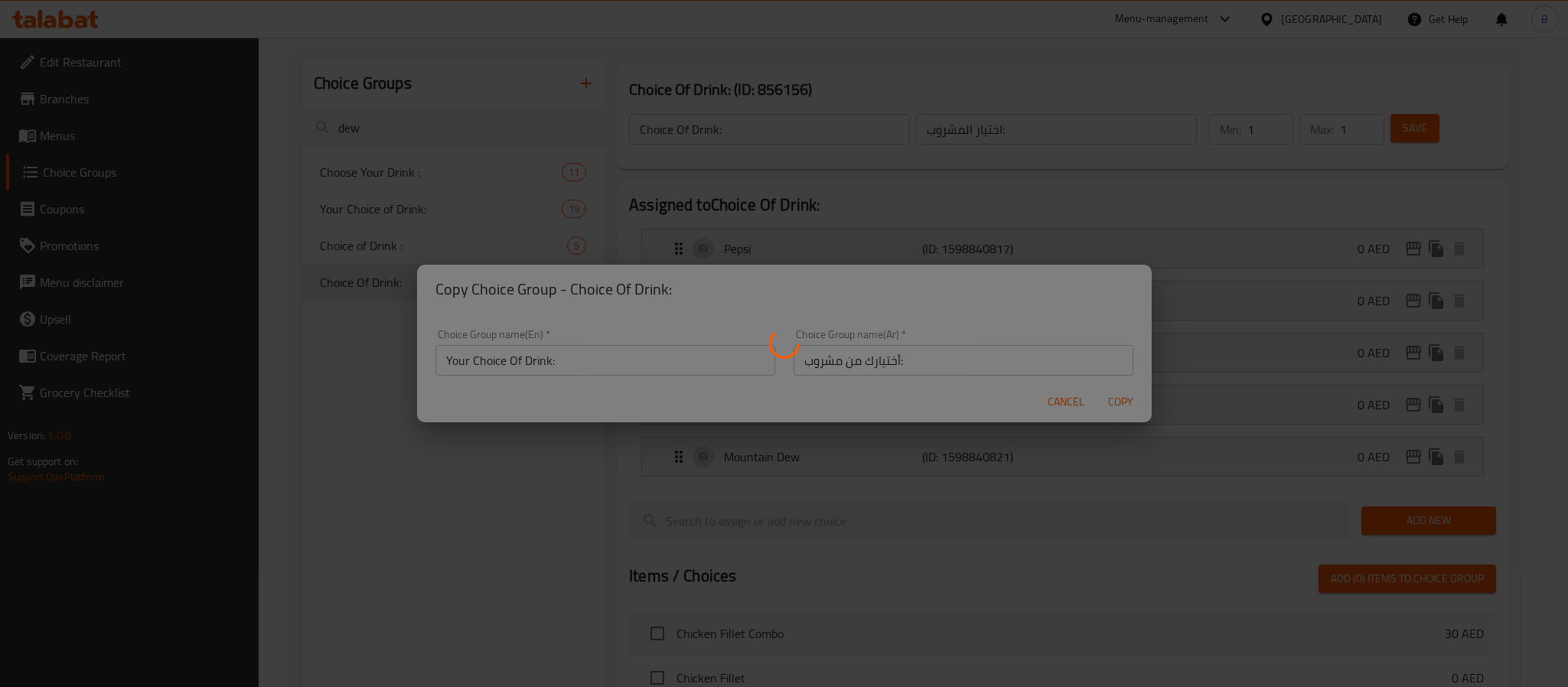
type input "Your Choice Of Drink:"
type input "أختيارك من مشروب:"
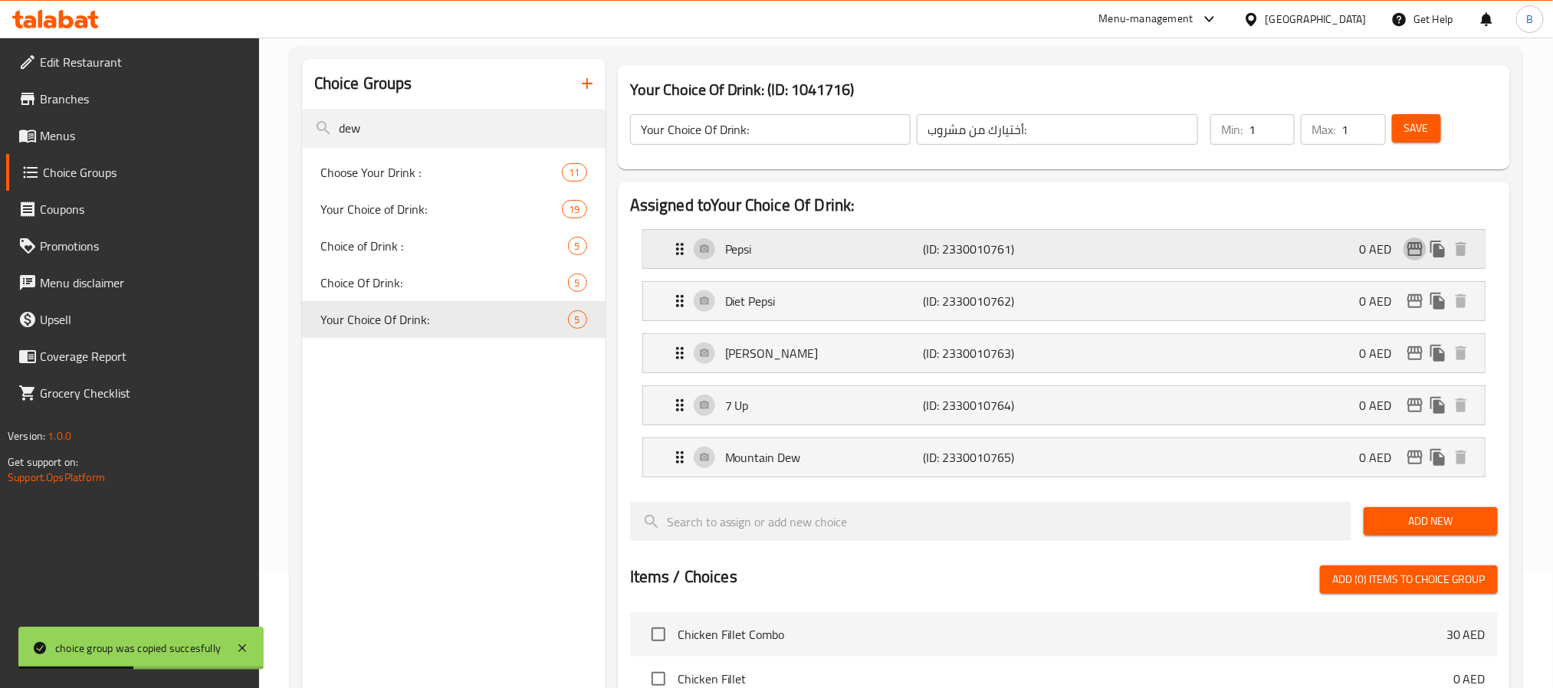
click at [1417, 238] on button "edit" at bounding box center [1414, 249] width 23 height 23
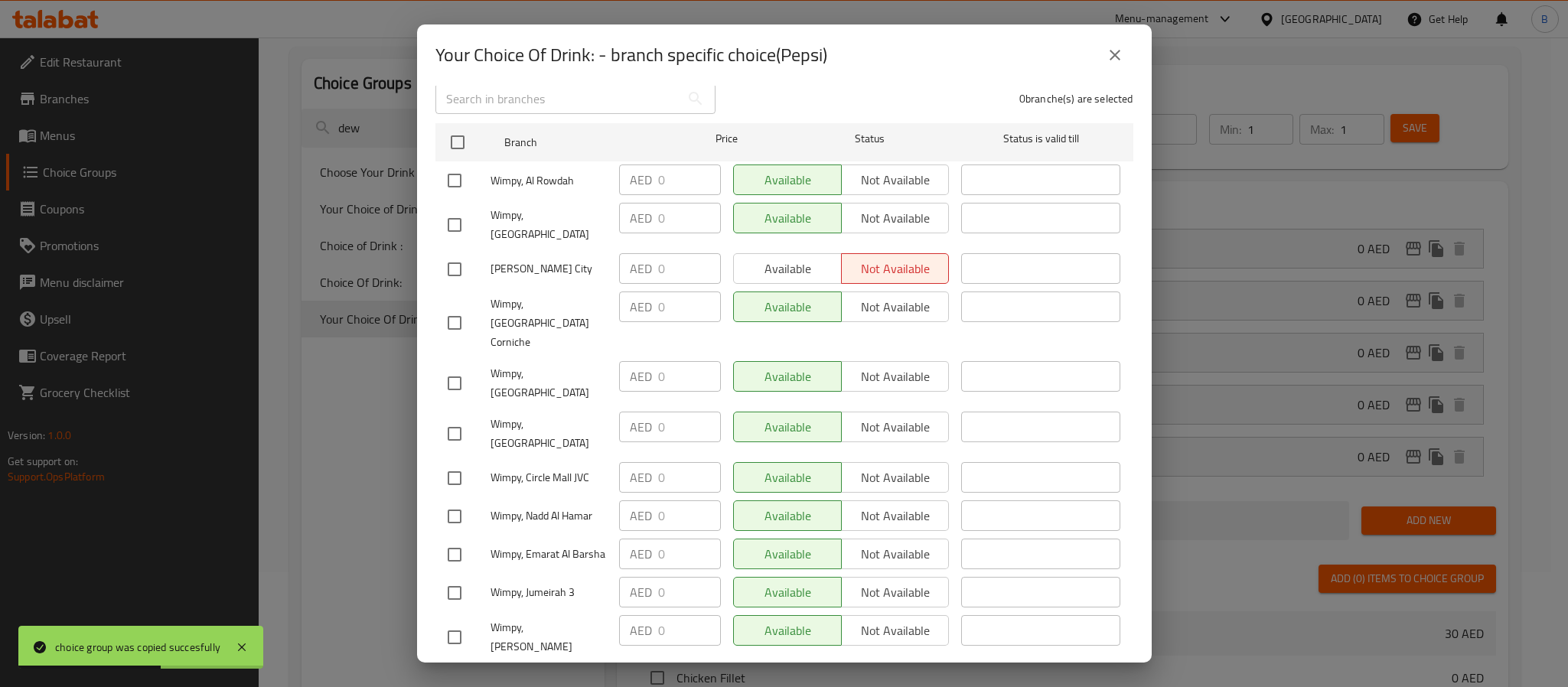
scroll to position [123, 0]
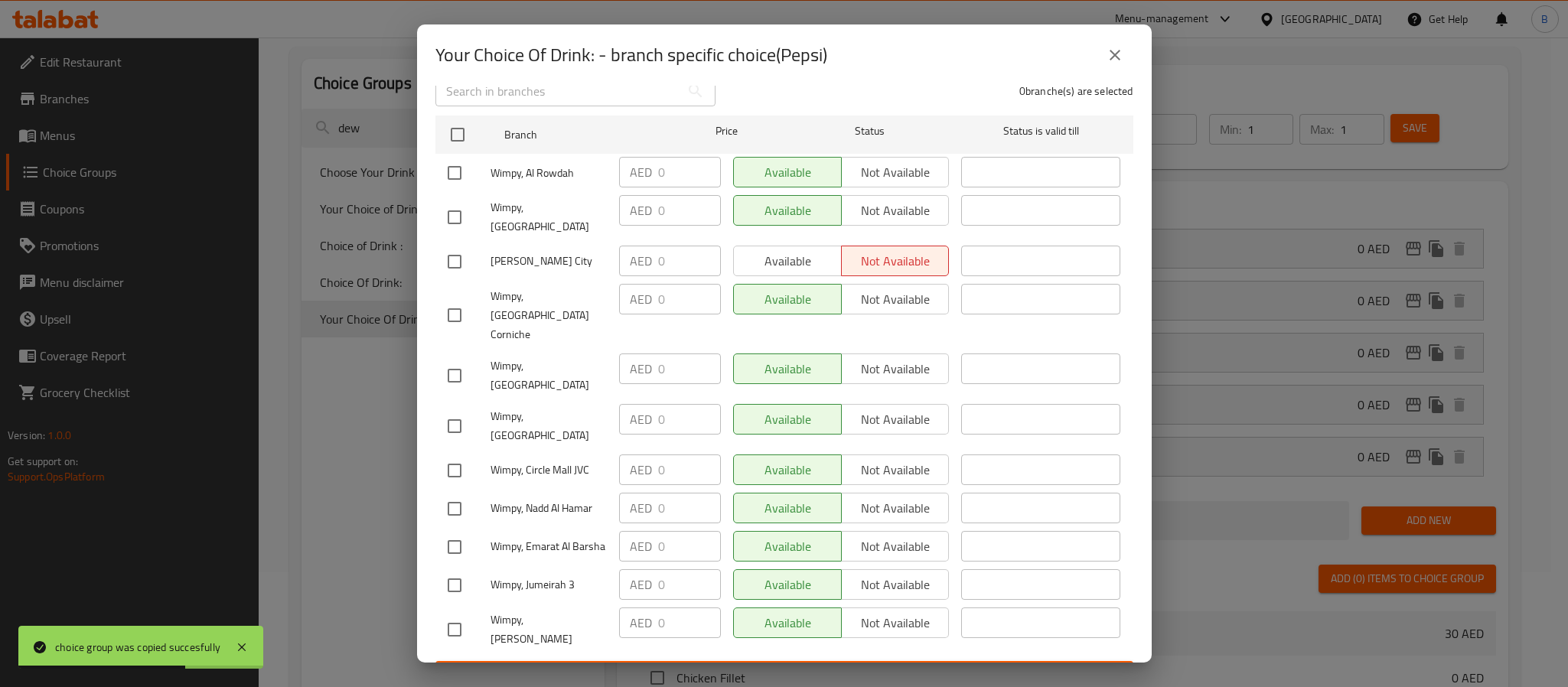
click at [443, 251] on input "checkbox" at bounding box center [454, 262] width 32 height 32
checkbox input "true"
click at [825, 248] on button "Available" at bounding box center [787, 261] width 109 height 31
click at [689, 661] on button "Save" at bounding box center [784, 675] width 698 height 28
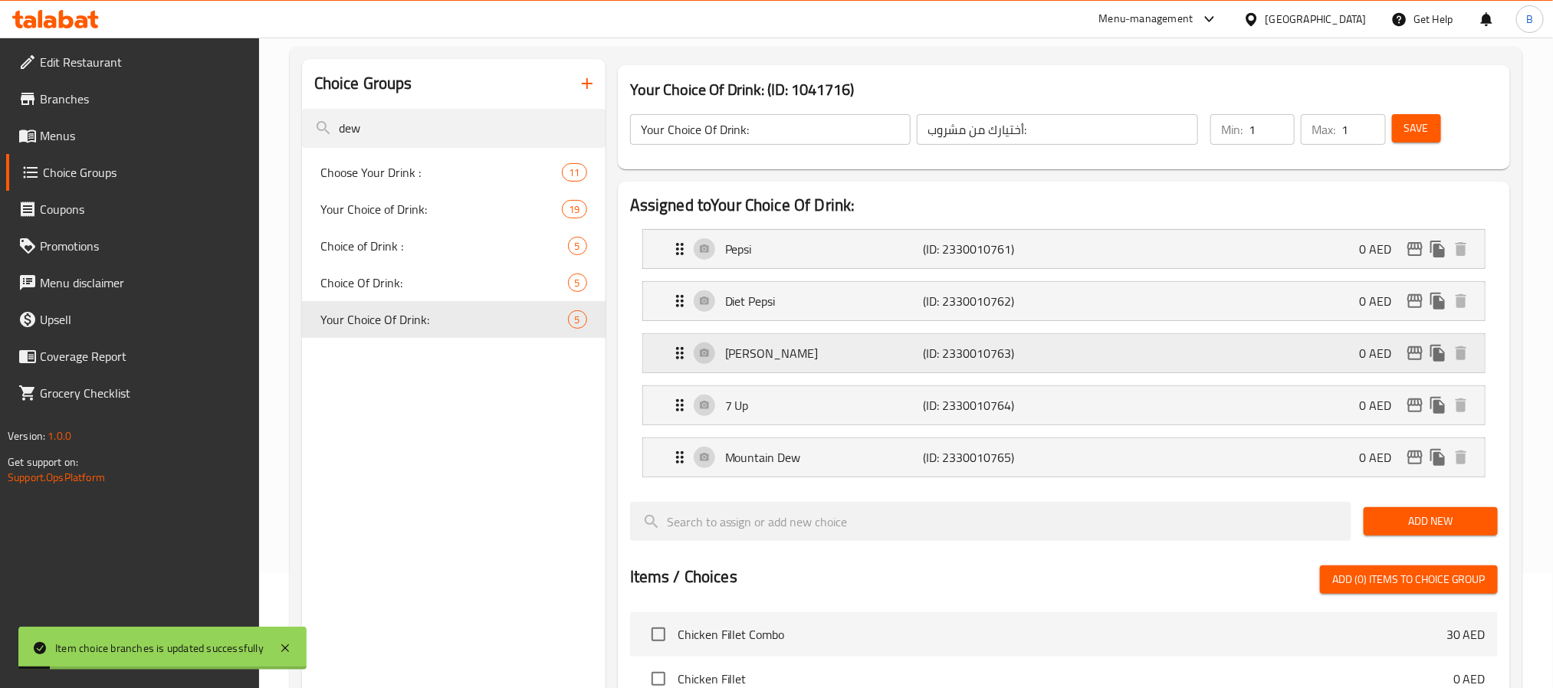
click at [1409, 355] on icon "edit" at bounding box center [1414, 353] width 15 height 14
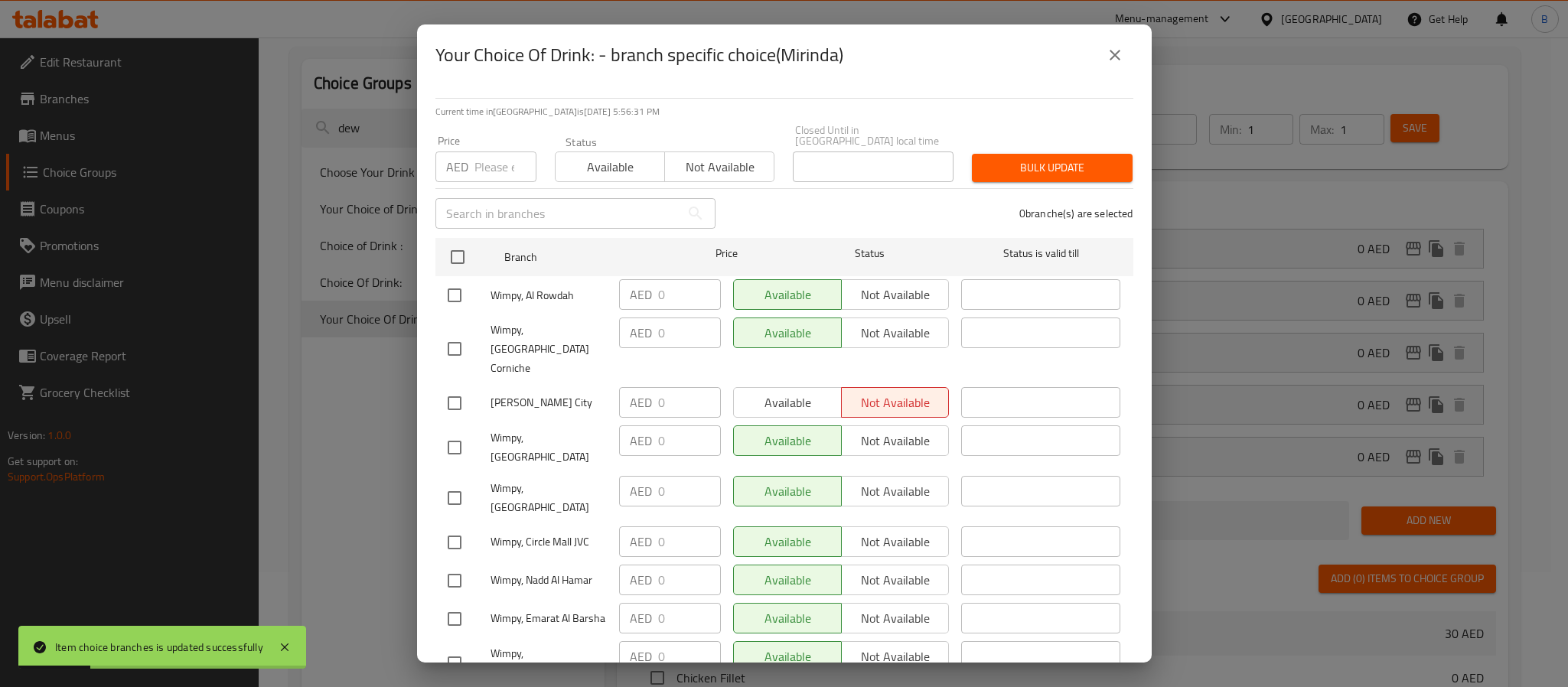
click at [443, 390] on input "checkbox" at bounding box center [454, 403] width 32 height 32
checkbox input "true"
click at [776, 395] on button "Available" at bounding box center [787, 402] width 109 height 31
click at [1061, 172] on span "Bulk update" at bounding box center [1052, 168] width 136 height 19
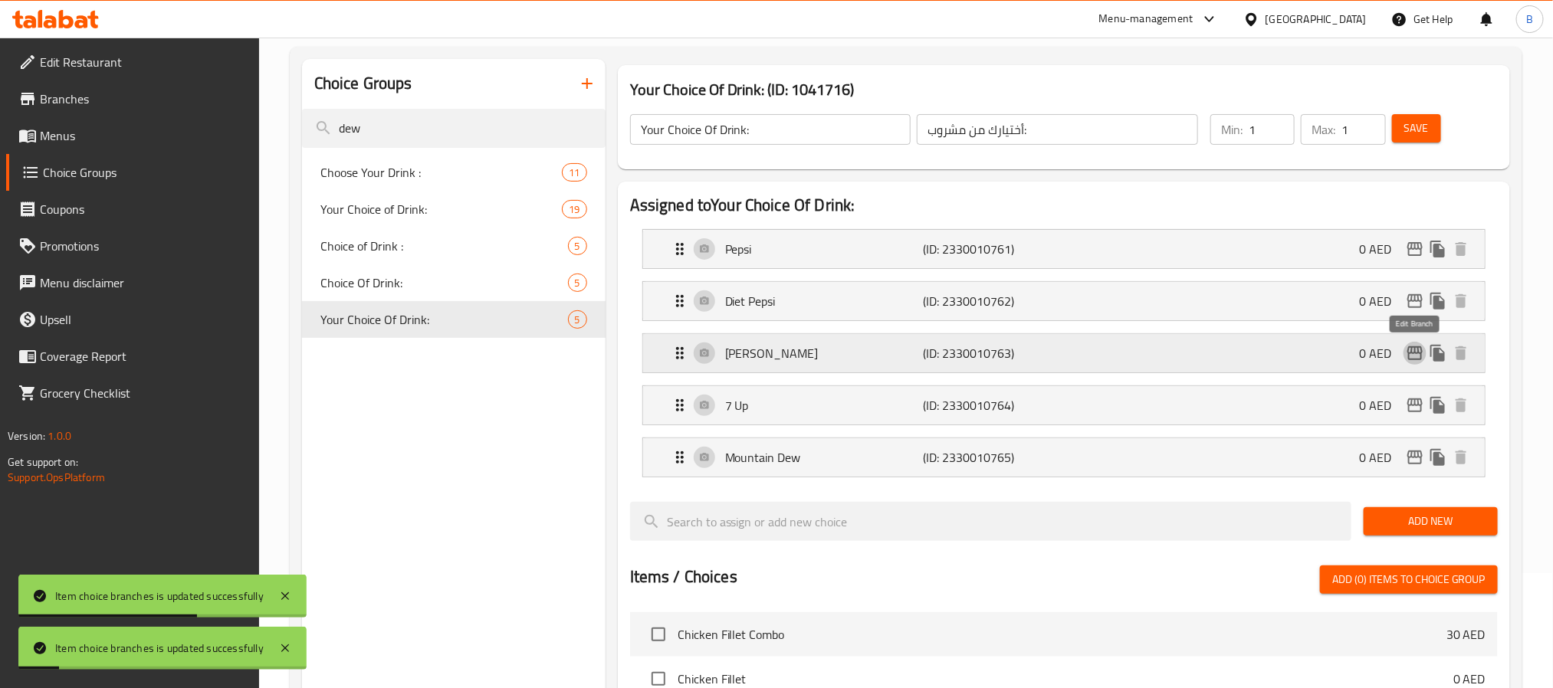
click at [1409, 364] on button "edit" at bounding box center [1414, 353] width 23 height 23
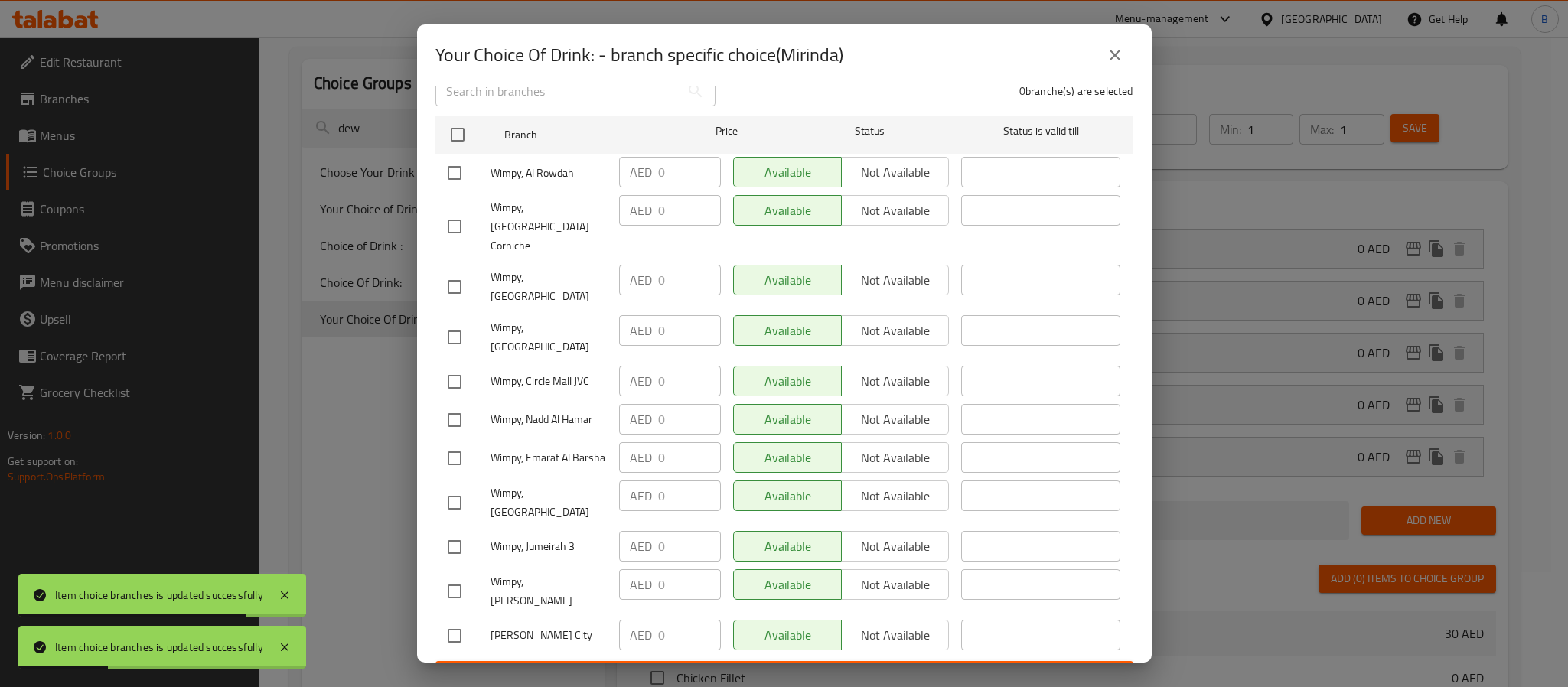
drag, startPoint x: 1125, startPoint y: 57, endPoint x: 1283, endPoint y: 194, distance: 209.1
click at [1124, 57] on button "close" at bounding box center [1115, 55] width 37 height 37
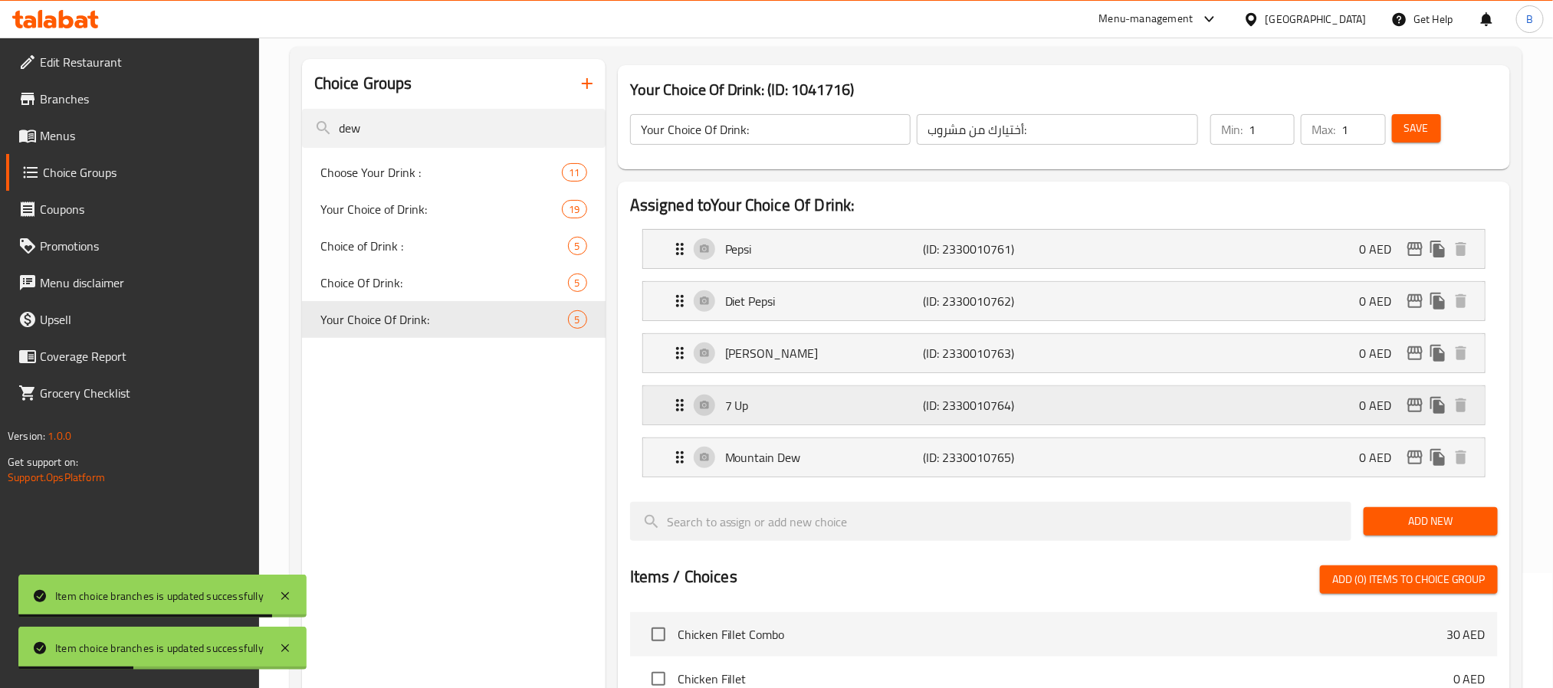
click at [1418, 409] on icon "edit" at bounding box center [1414, 405] width 18 height 18
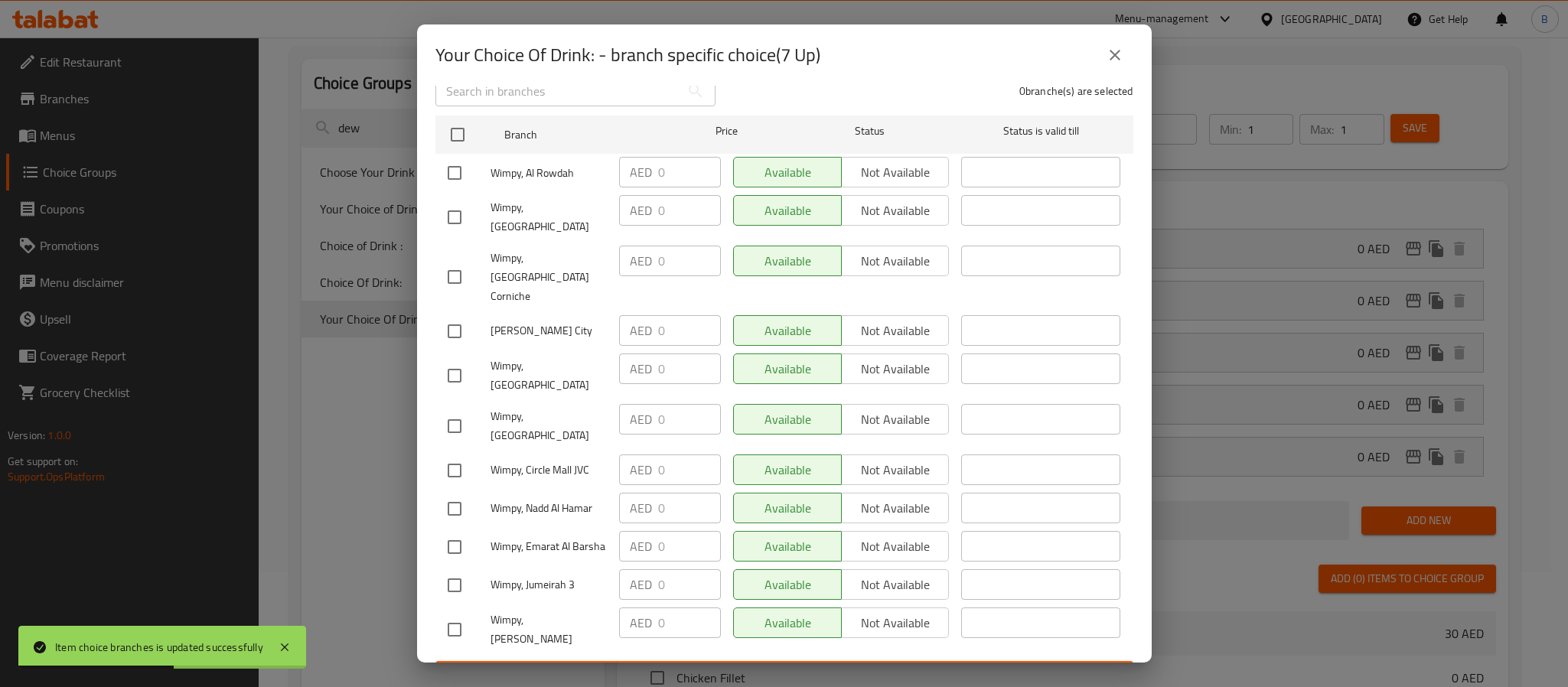
click at [1117, 51] on icon "close" at bounding box center [1115, 55] width 18 height 18
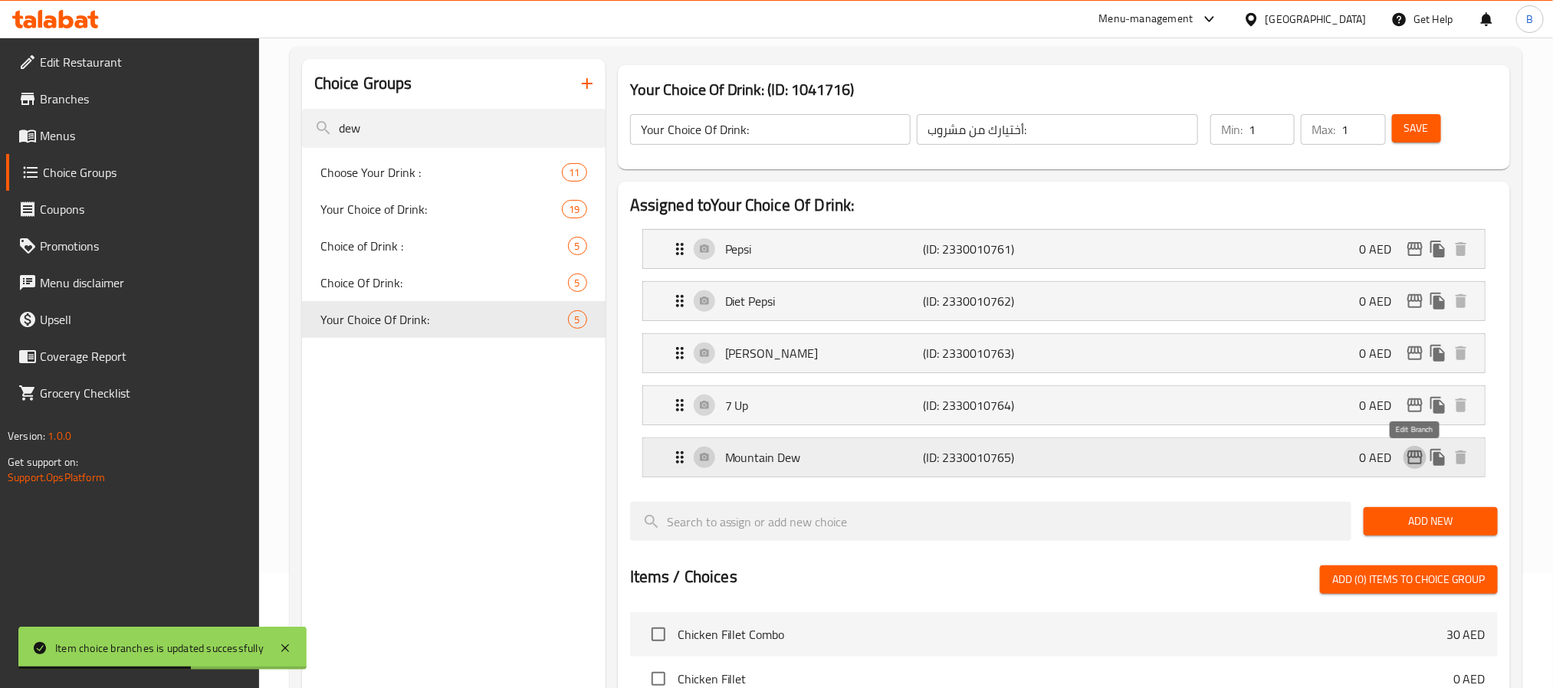
click at [1409, 457] on icon "edit" at bounding box center [1414, 457] width 18 height 18
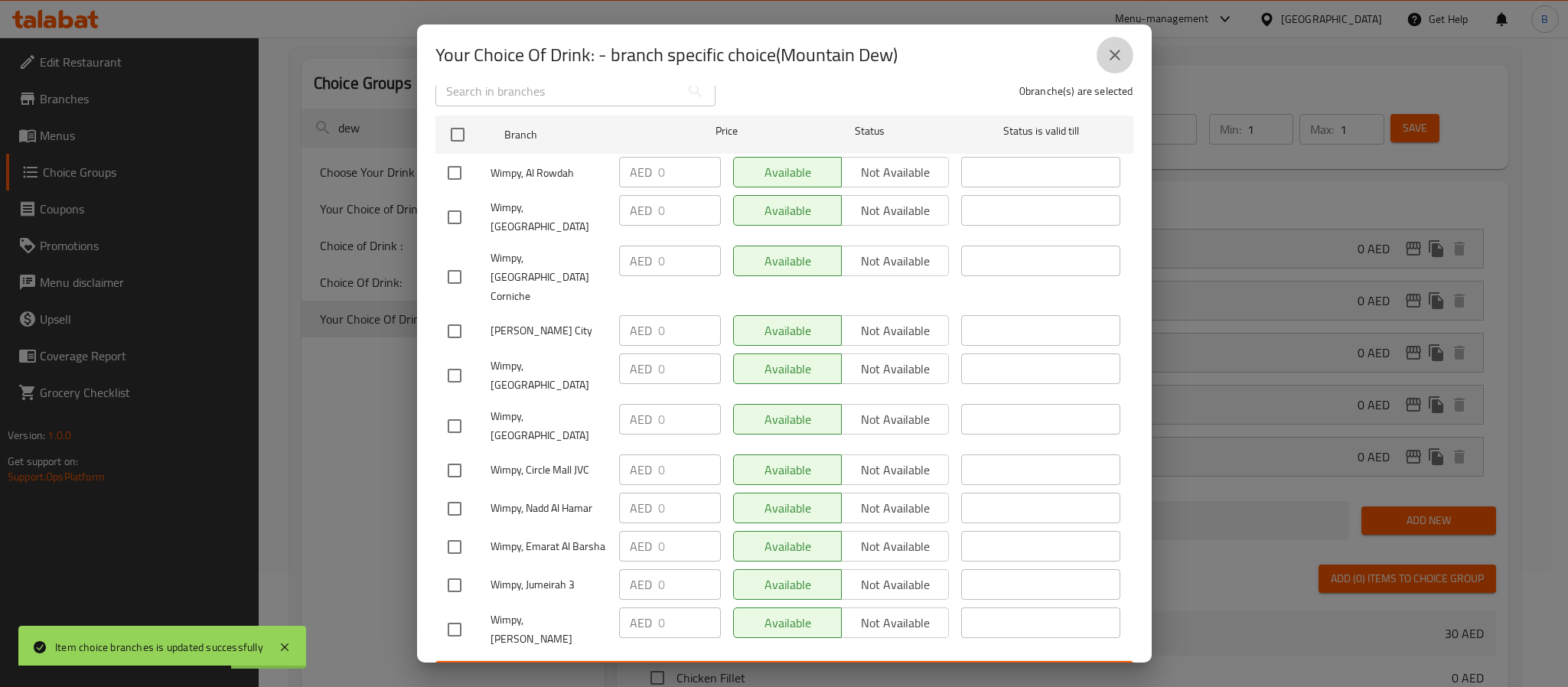
click at [1128, 61] on button "close" at bounding box center [1115, 55] width 37 height 37
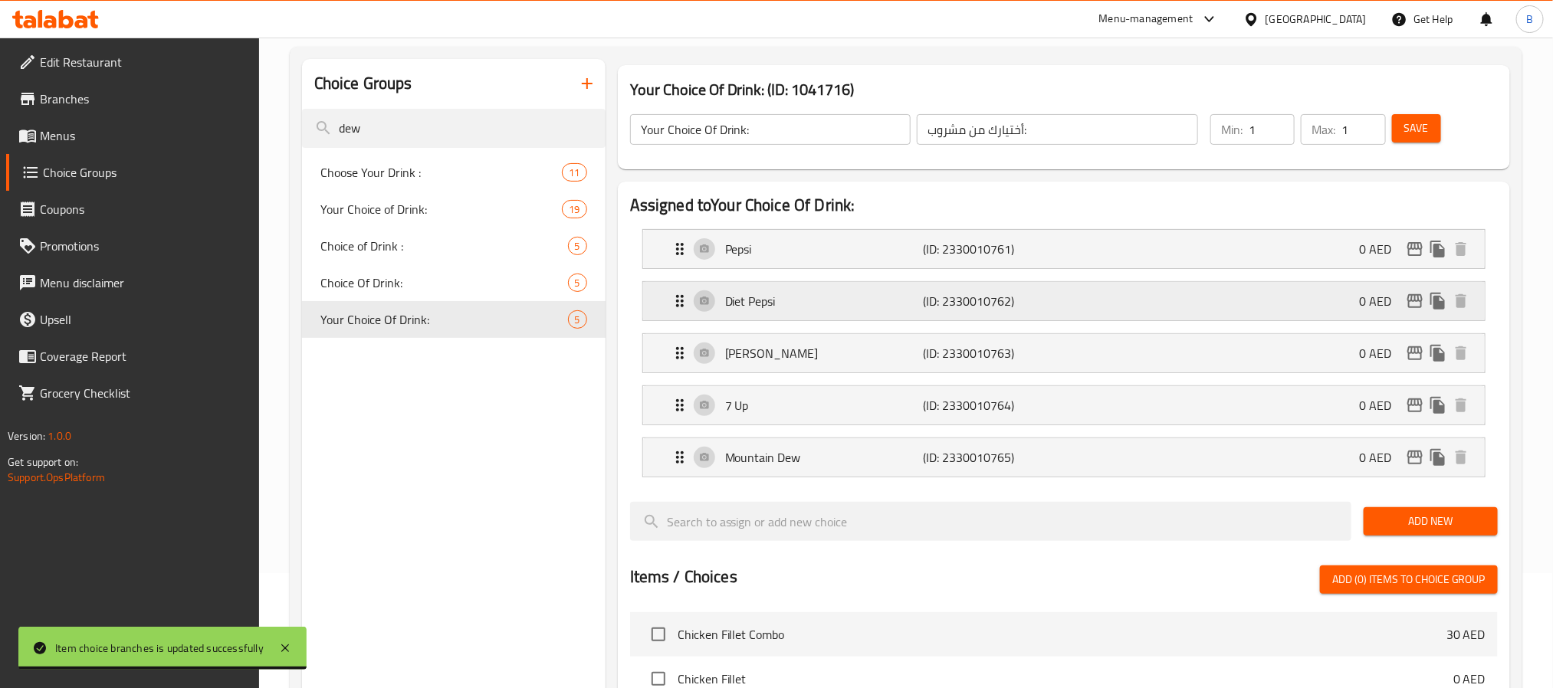
click at [750, 303] on p "Diet Pepsi" at bounding box center [824, 301] width 198 height 18
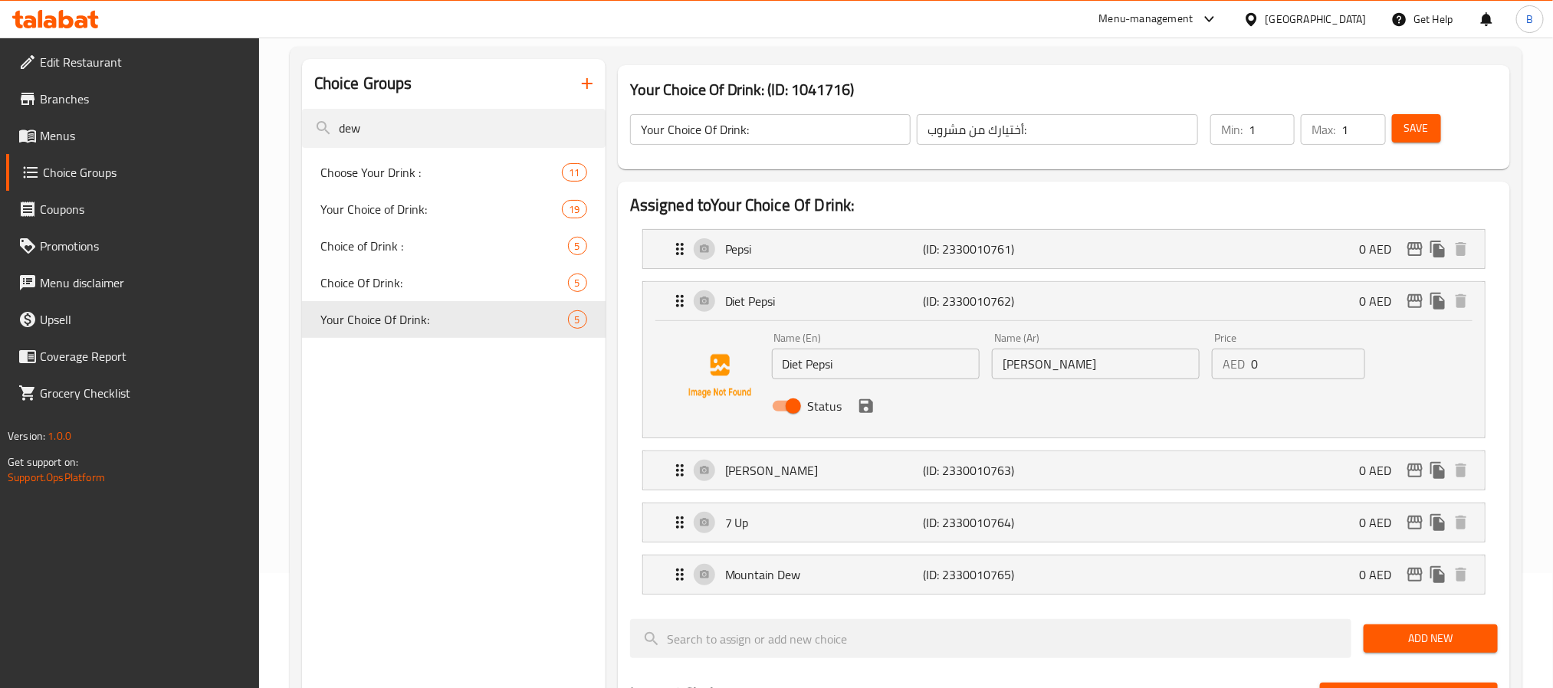
click at [816, 361] on input "Diet Pepsi" at bounding box center [876, 364] width 208 height 31
click at [763, 84] on h3 "Your Choice Of Drink: (ID: 1041716)" at bounding box center [1063, 89] width 867 height 25
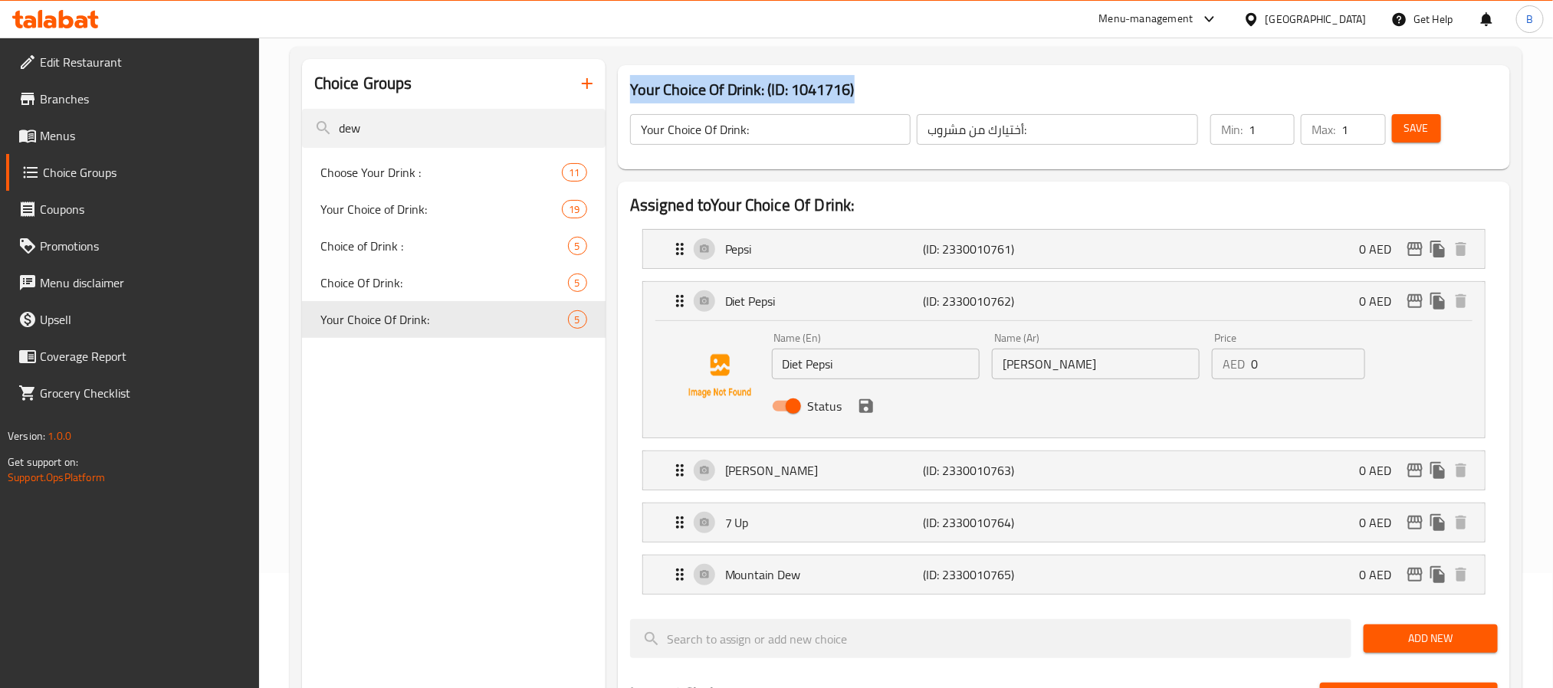
click at [763, 84] on h3 "Your Choice Of Drink: (ID: 1041716)" at bounding box center [1063, 89] width 867 height 25
copy h3 "Your Choice Of Drink: (ID: 1041716)"
click at [894, 380] on div "Name (En) Diet Pepsi Name (En)" at bounding box center [876, 355] width 220 height 59
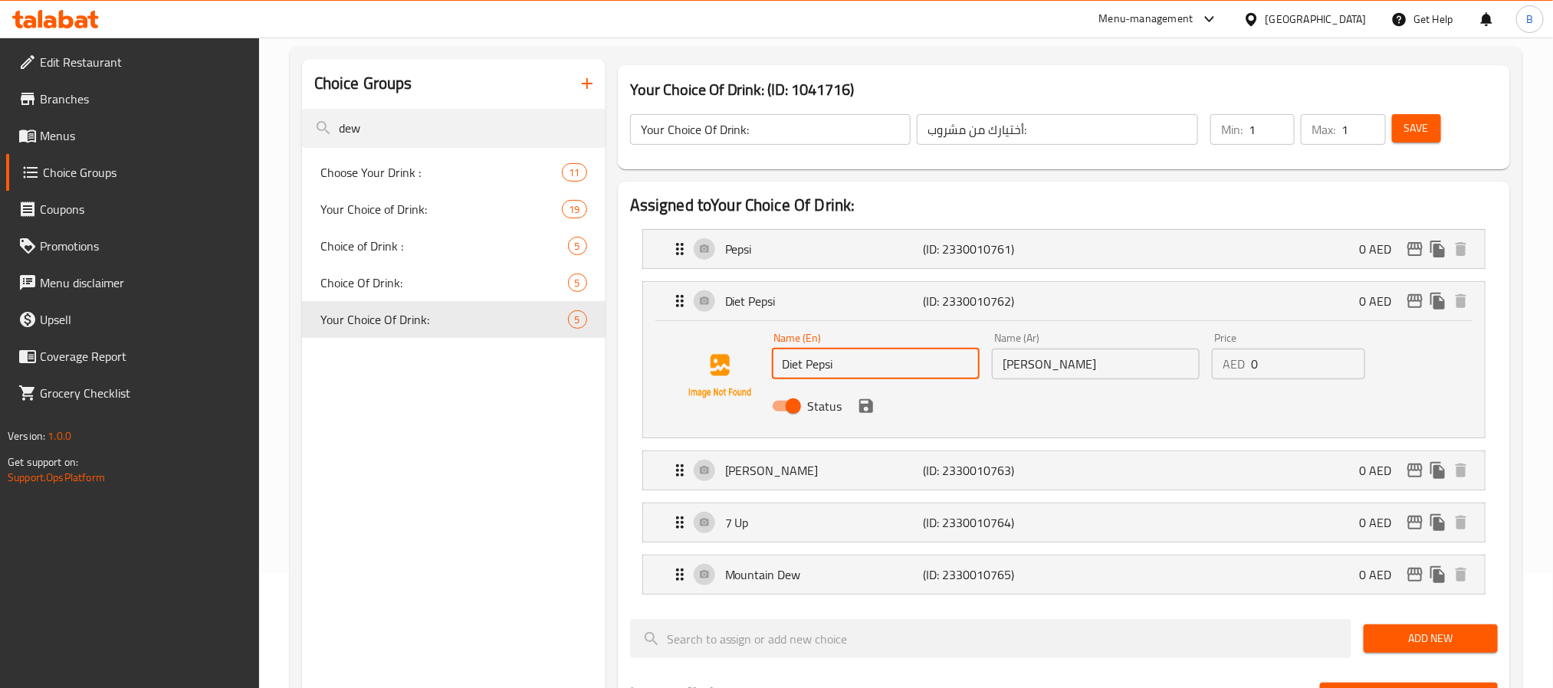
click at [895, 366] on input "Diet Pepsi" at bounding box center [876, 364] width 208 height 31
click at [1120, 362] on input "دايت بيبسي" at bounding box center [1096, 364] width 208 height 31
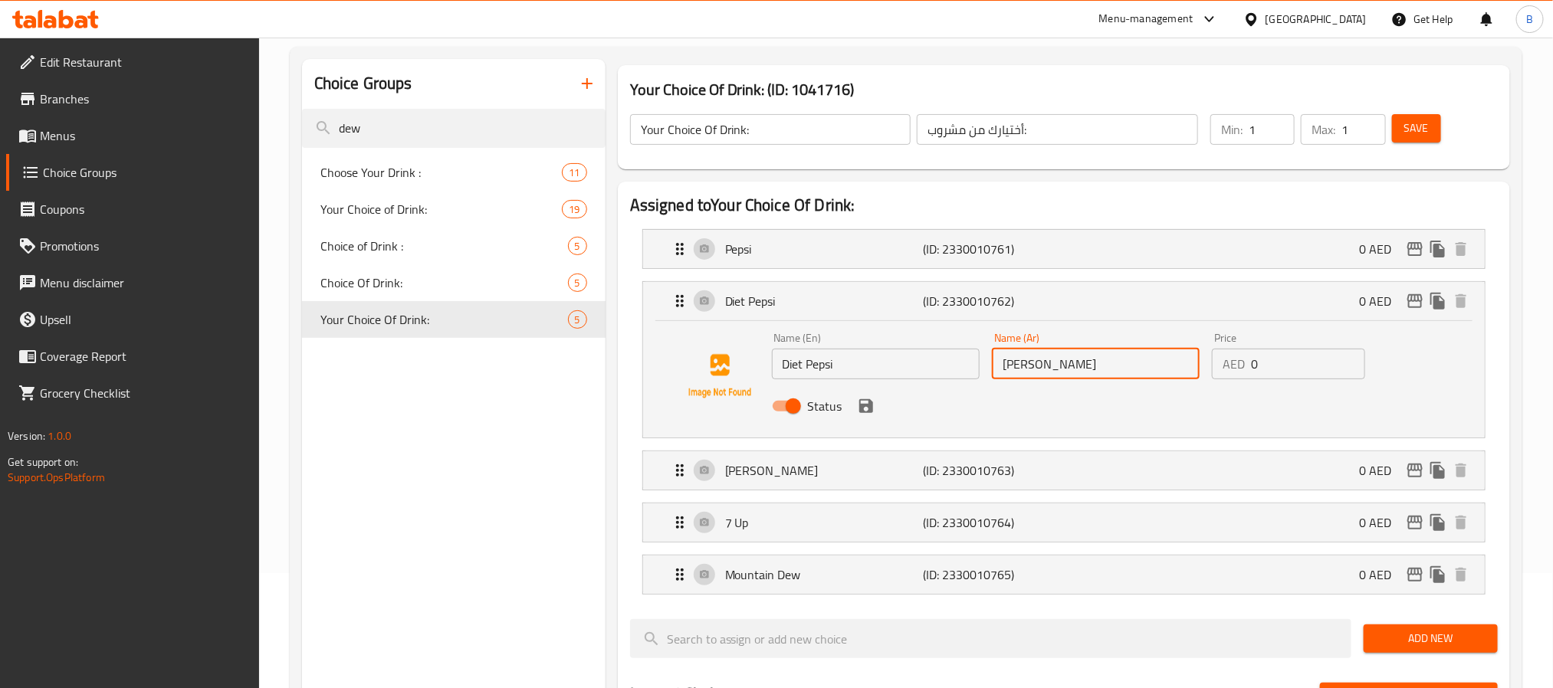
click at [1120, 362] on input "دايت بيبسي" at bounding box center [1096, 364] width 208 height 31
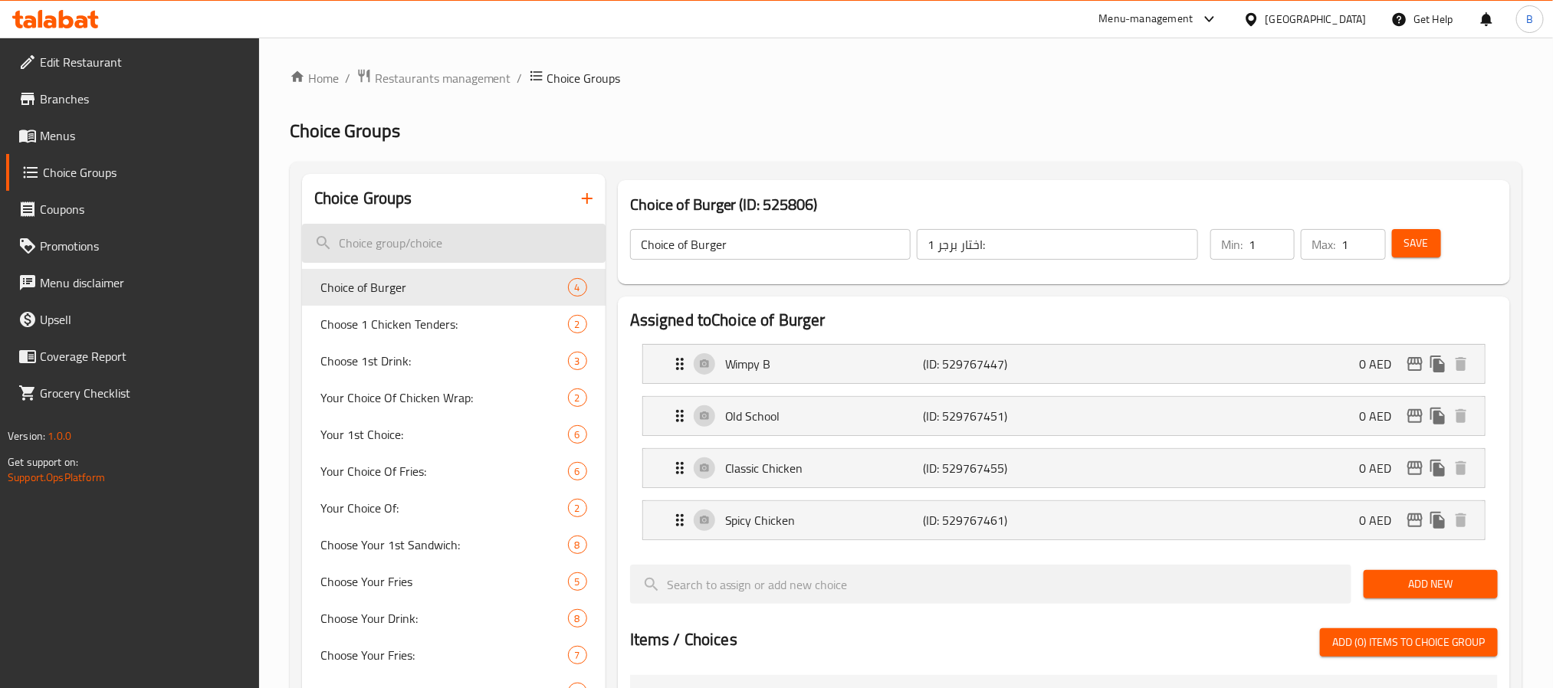
click at [485, 258] on input "search" at bounding box center [453, 243] width 303 height 39
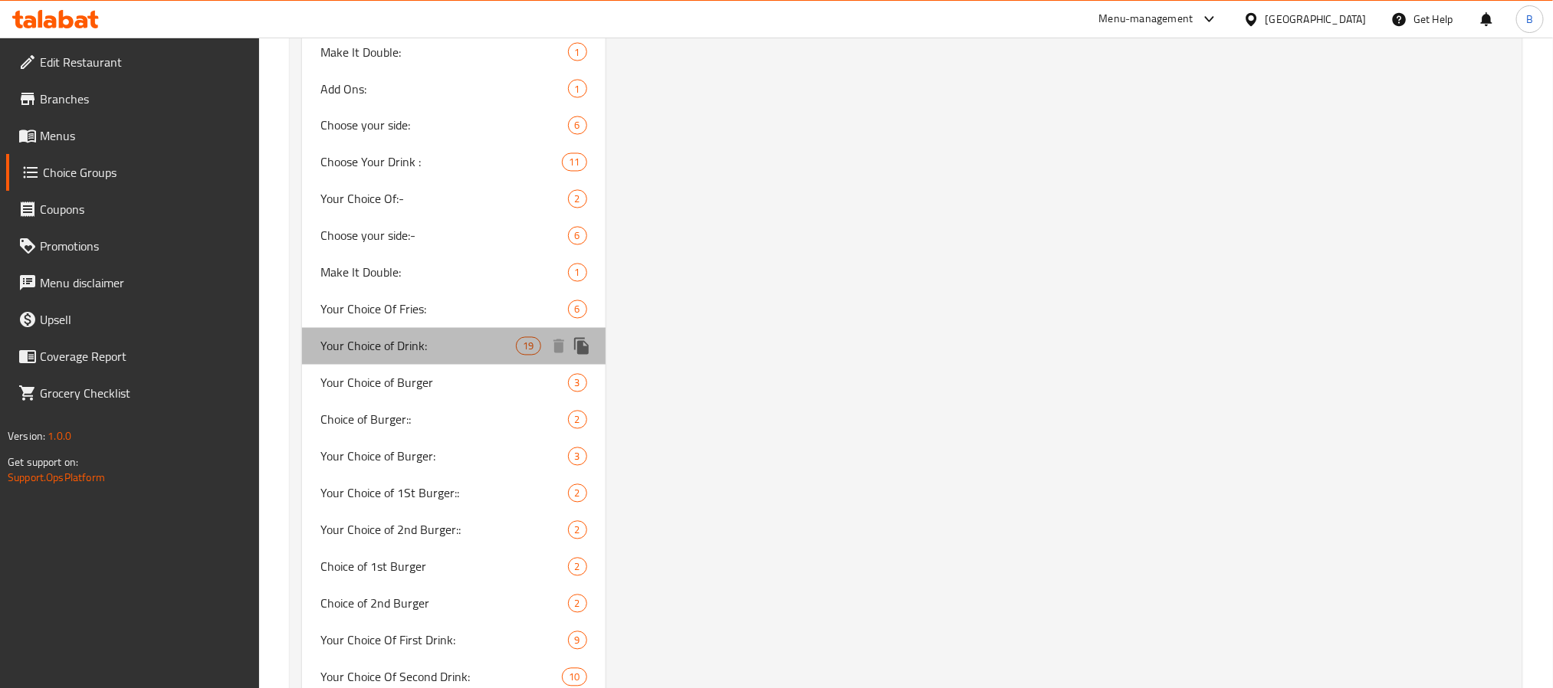
click at [474, 343] on span "Your Choice of Drink:" at bounding box center [418, 346] width 196 height 18
type input "Your Choice of Drink:"
type input "اختيارك من المشروب:"
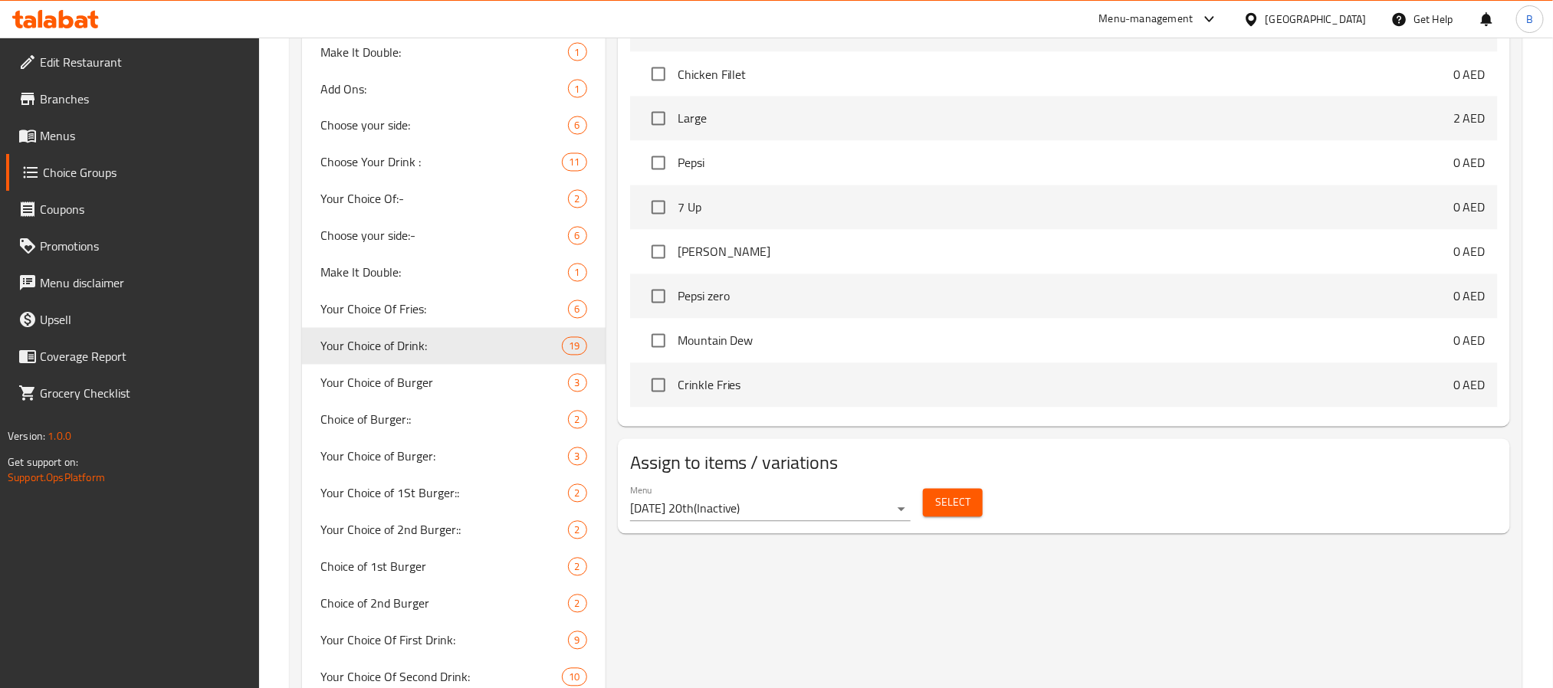
scroll to position [2515, 0]
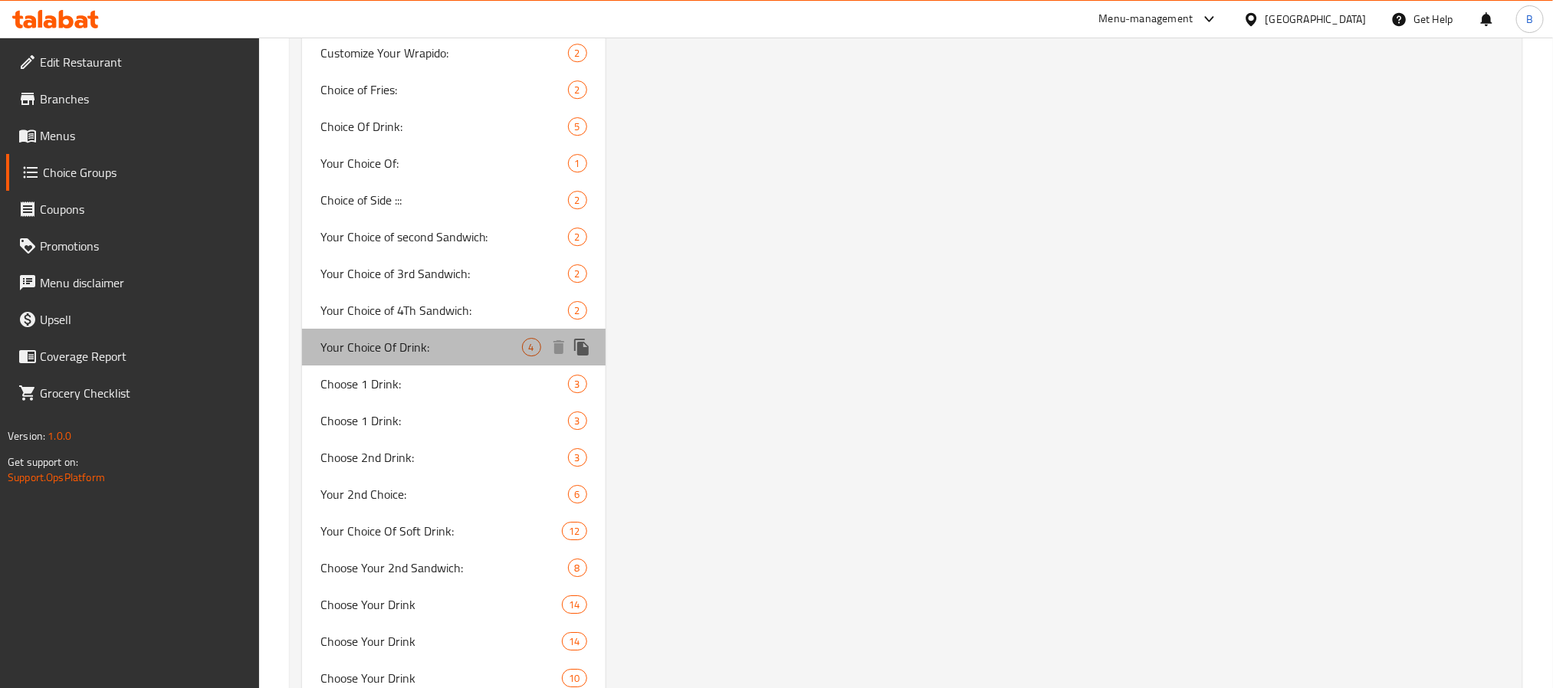
click at [324, 341] on span "Your Choice Of Drink:" at bounding box center [421, 347] width 202 height 18
type input "Your Choice Of Drink:"
type input "أختيارك من مشروب:"
drag, startPoint x: 1552, startPoint y: 317, endPoint x: 1566, endPoint y: 303, distance: 19.5
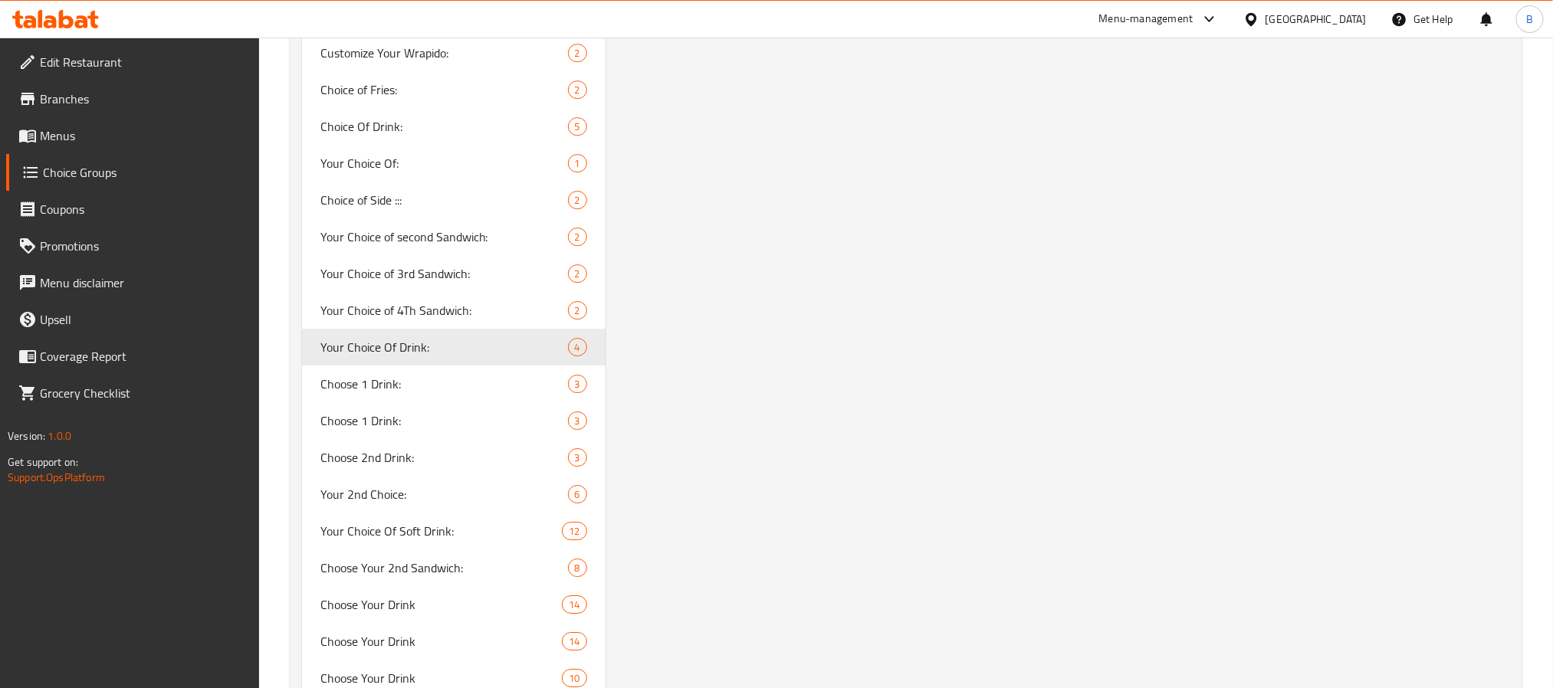
scroll to position [0, 0]
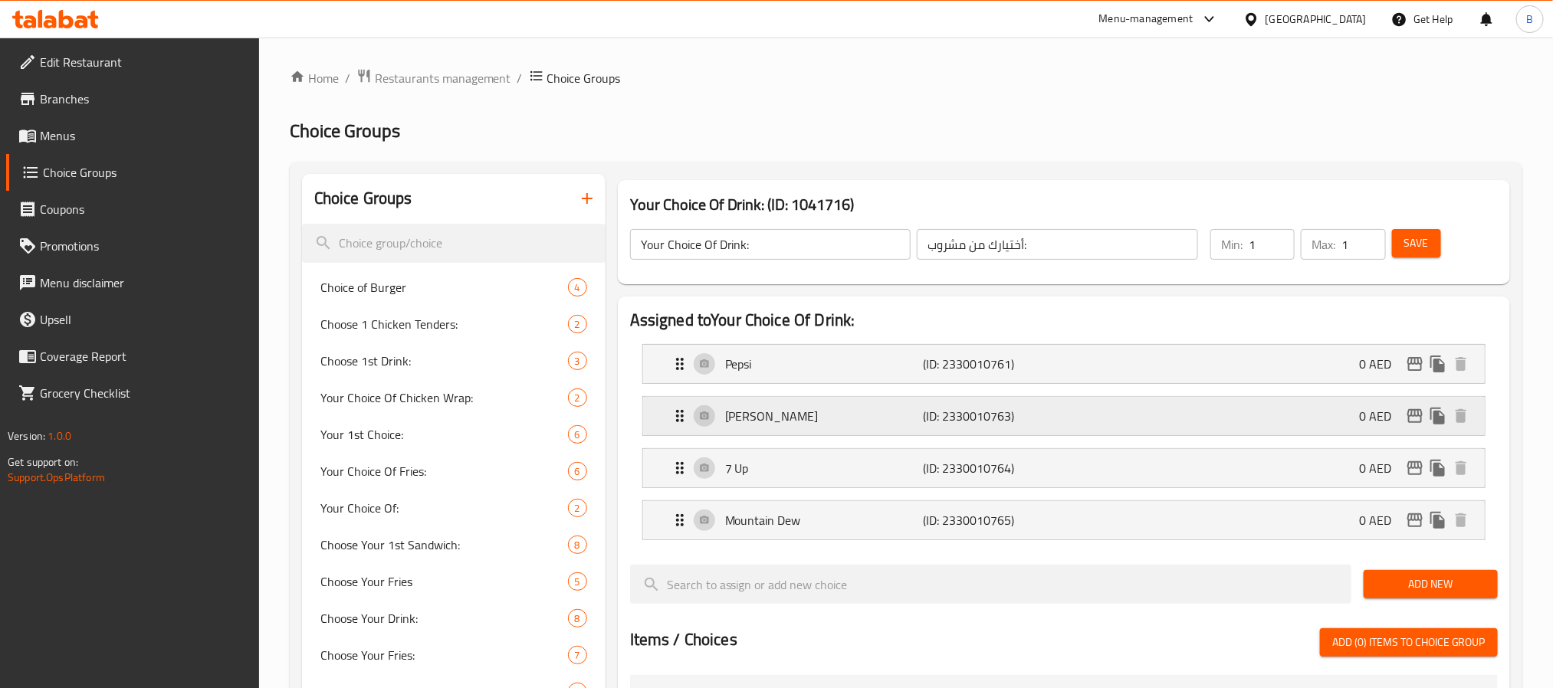
click at [878, 414] on p "Mirinda" at bounding box center [824, 416] width 198 height 18
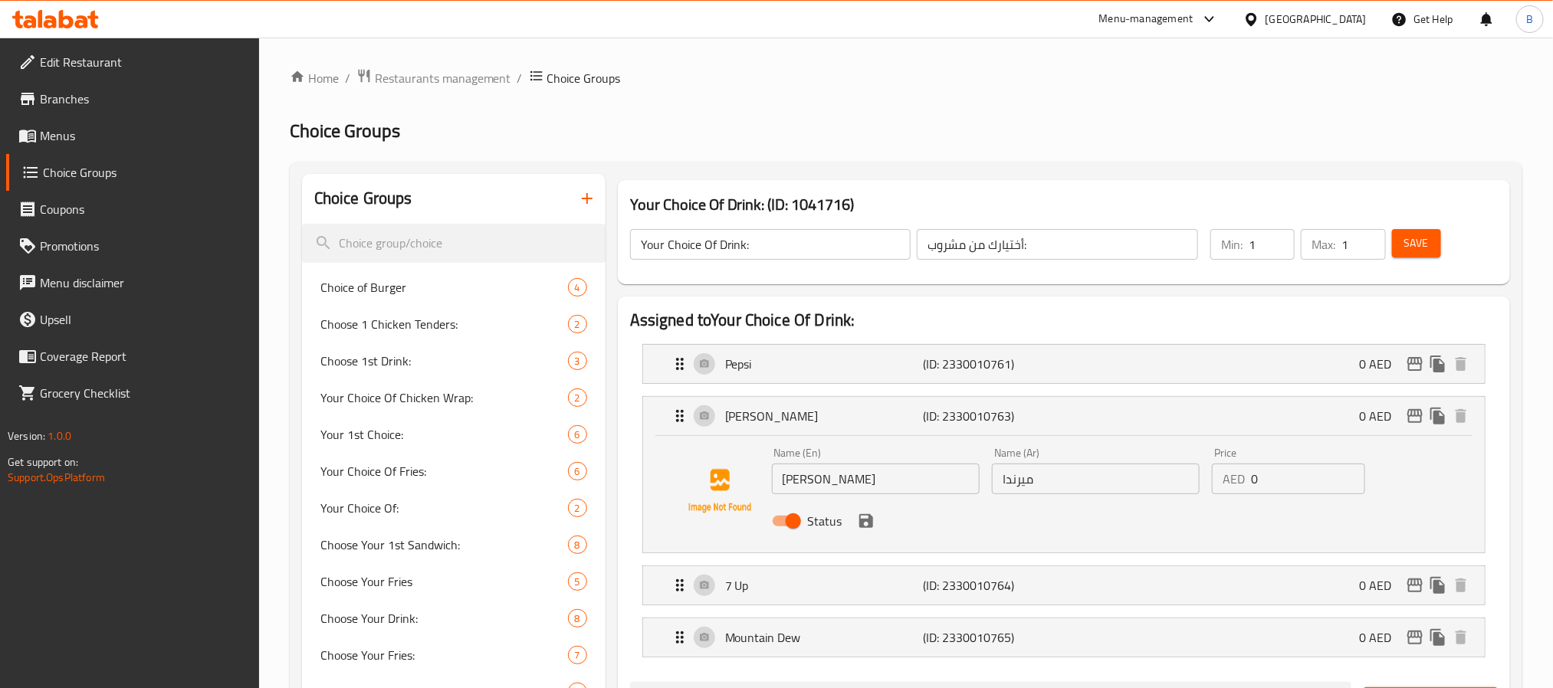
click at [851, 457] on div "Name (En) Mirinda Name (En)" at bounding box center [876, 471] width 208 height 47
click at [839, 481] on input "Mirinda" at bounding box center [876, 479] width 208 height 31
paste input "Diet Pepsi"
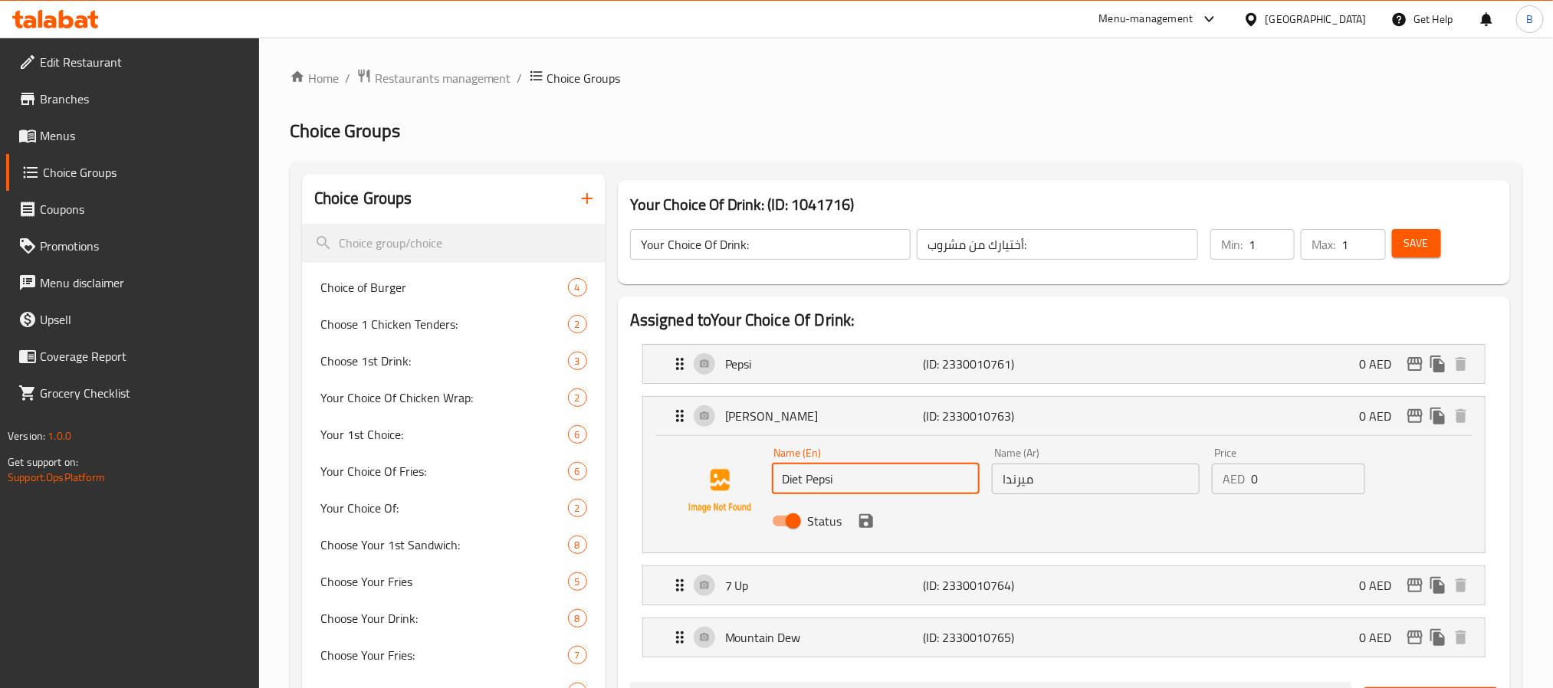
type input "Diet Pepsi"
click at [1070, 487] on input "ميرندا" at bounding box center [1096, 479] width 208 height 31
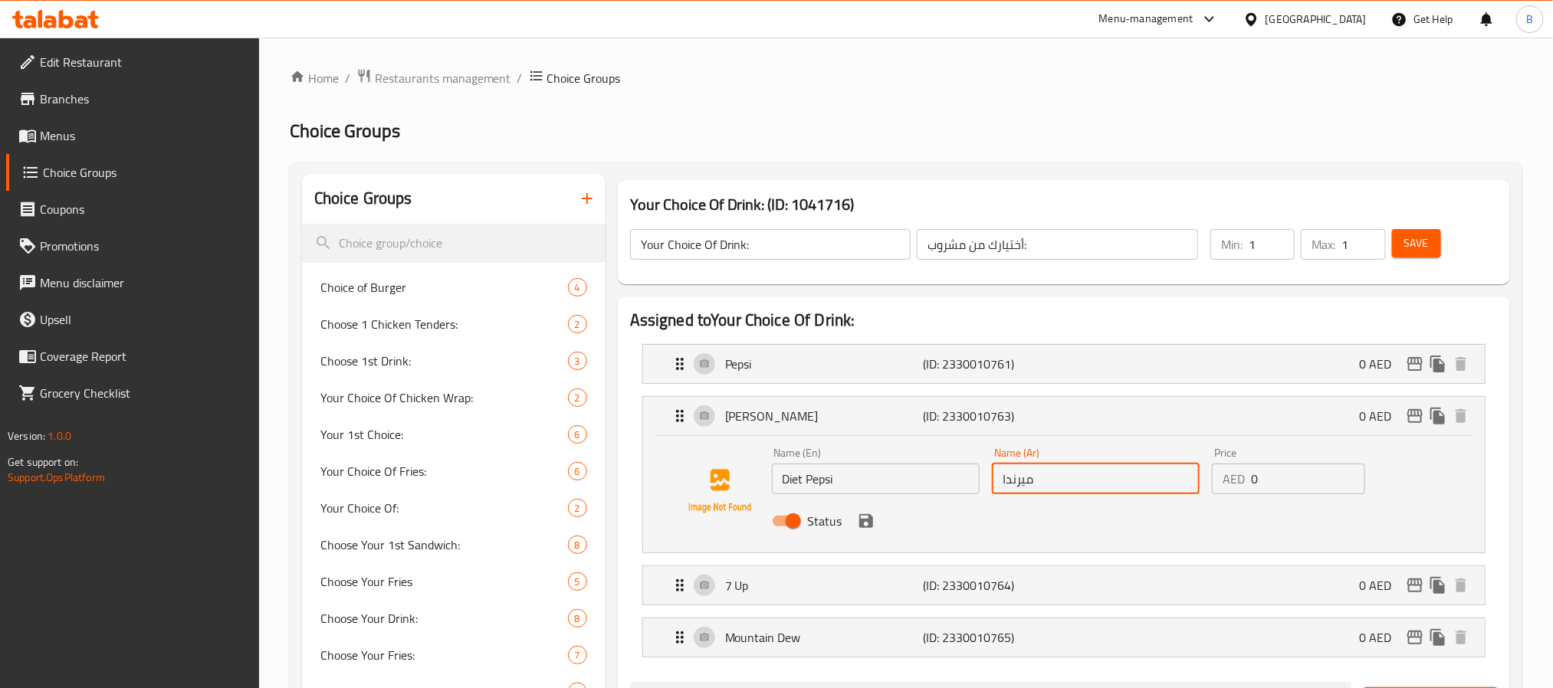
click at [1070, 487] on input "ميرندا" at bounding box center [1096, 479] width 208 height 31
paste input "دايت بيبسي"
click at [865, 515] on icon "save" at bounding box center [866, 521] width 14 height 14
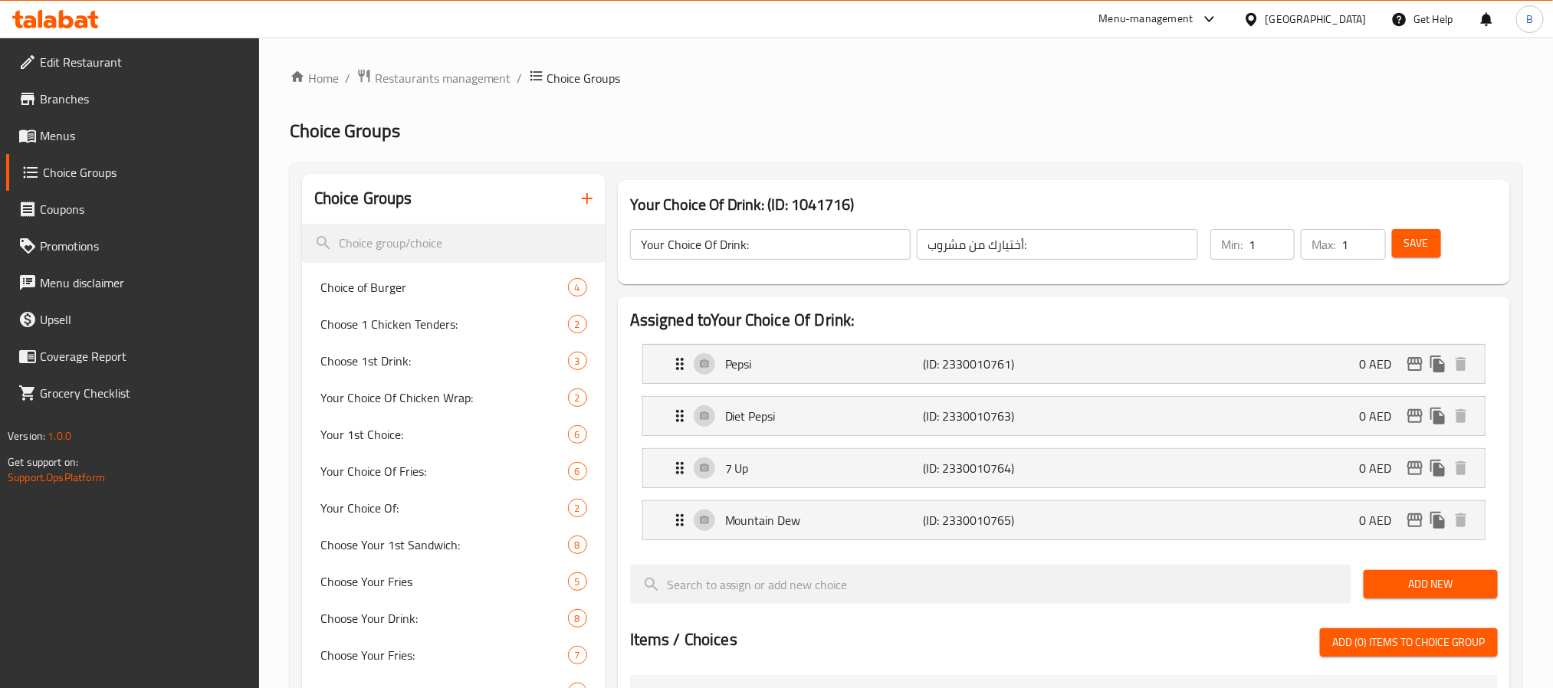
type input "دايت بيبسي"
click at [1425, 234] on span "Save" at bounding box center [1416, 243] width 25 height 19
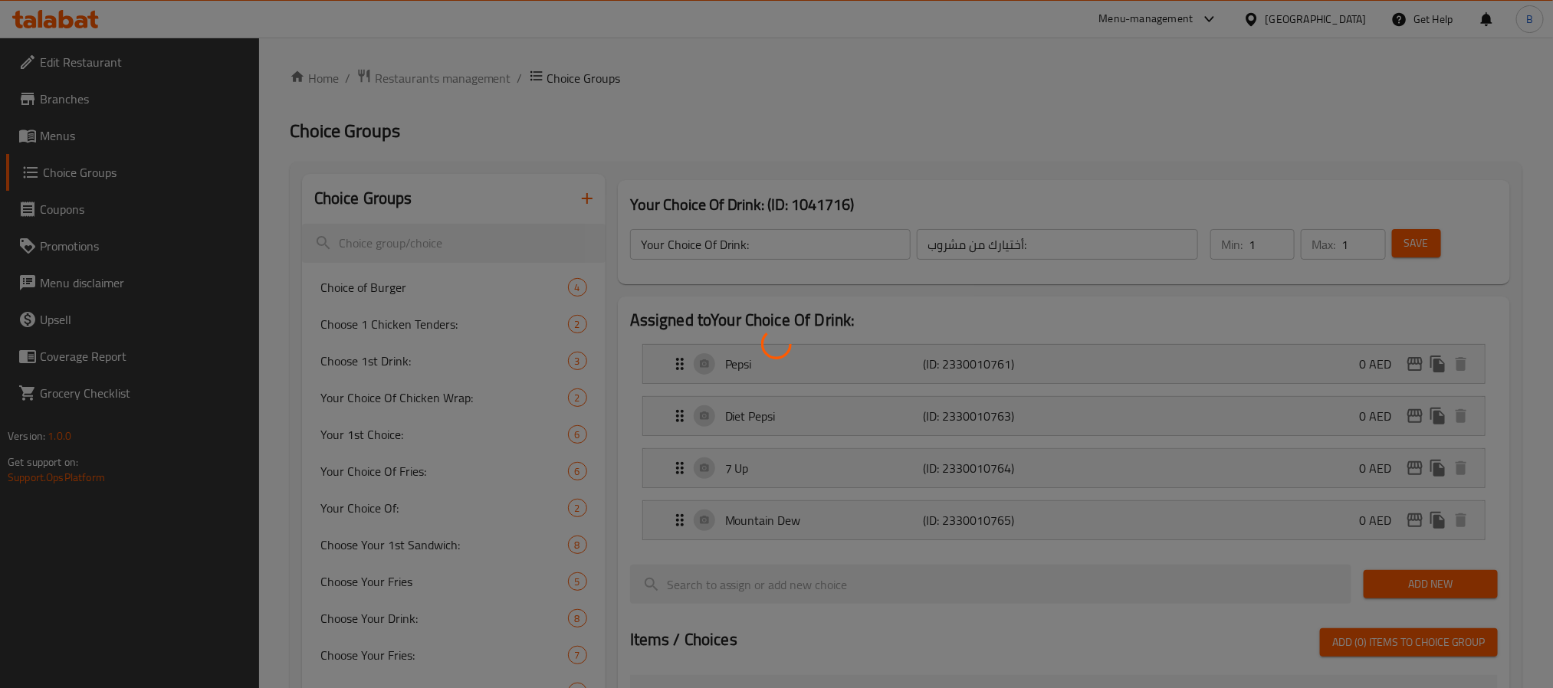
click at [1433, 258] on div at bounding box center [776, 344] width 1553 height 688
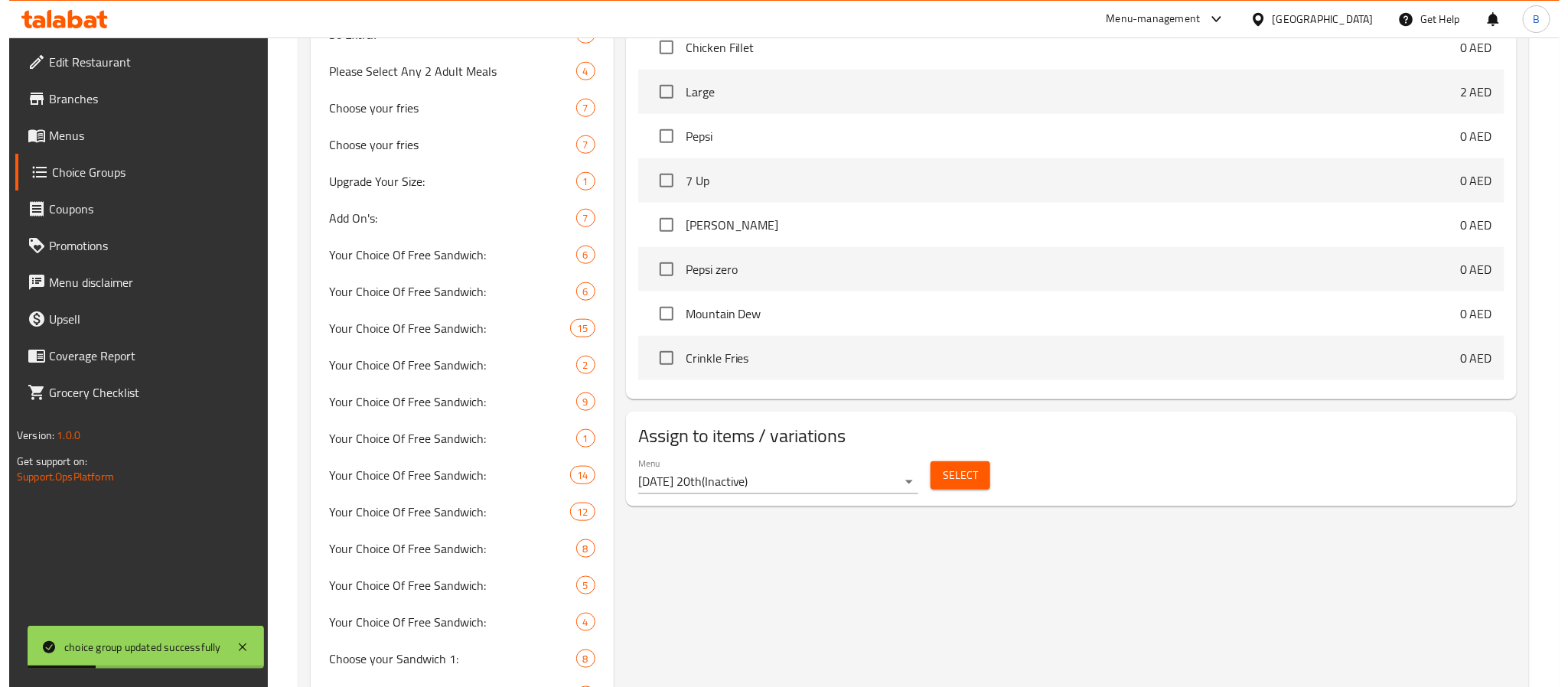
scroll to position [804, 0]
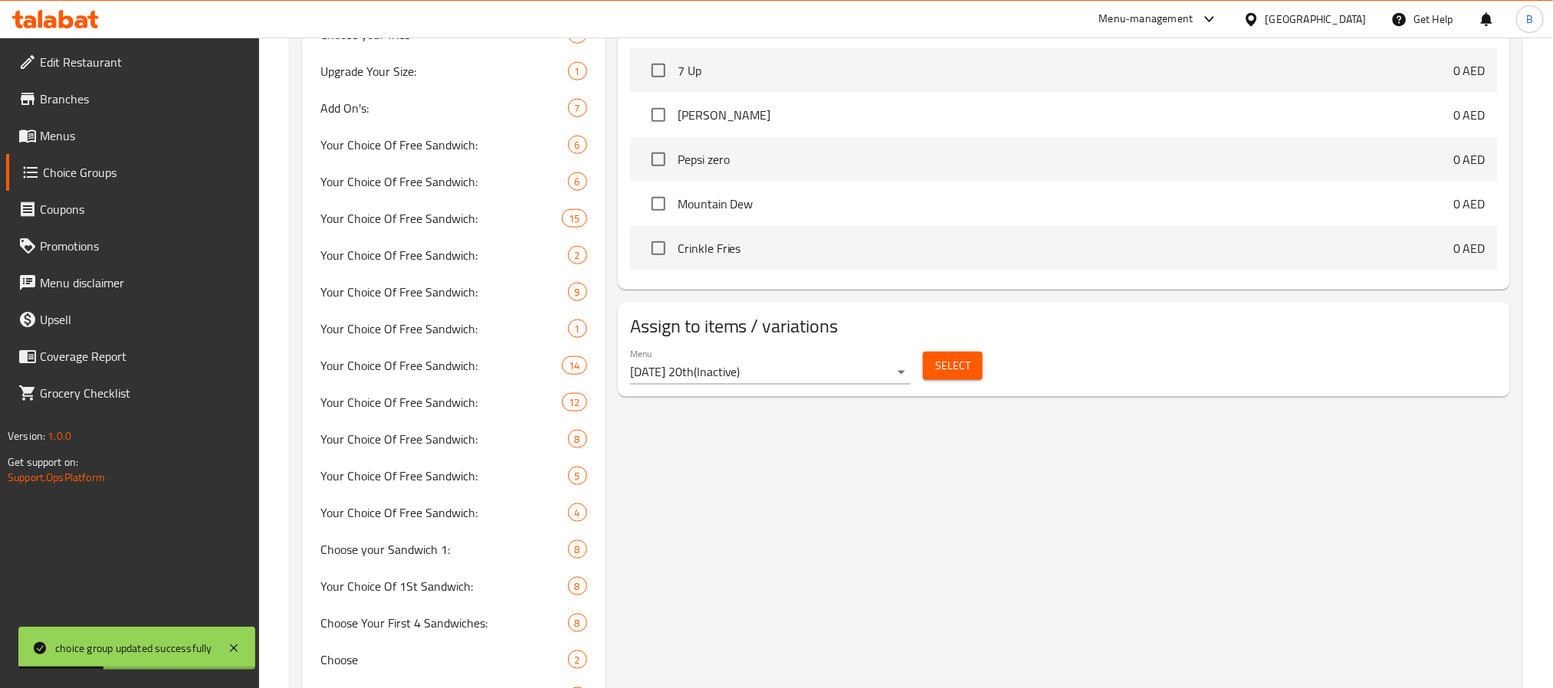
click at [846, 359] on div "Menu Wednesday 20th ( Inactive )" at bounding box center [770, 366] width 281 height 37
click at [840, 387] on div "Menu Wednesday 20th ( Inactive )" at bounding box center [770, 366] width 293 height 49
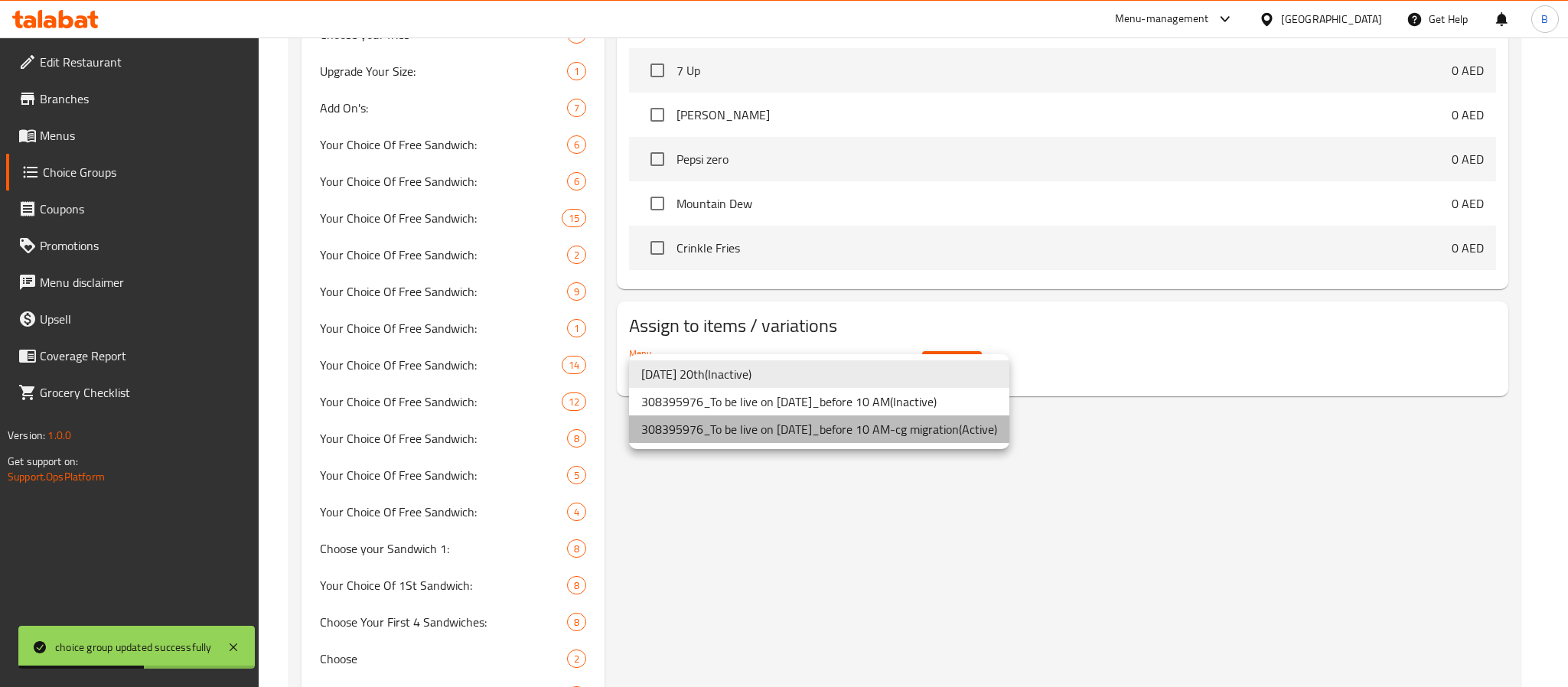
click at [788, 423] on li "308395976_To be live on 8/2/2024_before 10 AM-cg migration ( Active )" at bounding box center [819, 429] width 381 height 28
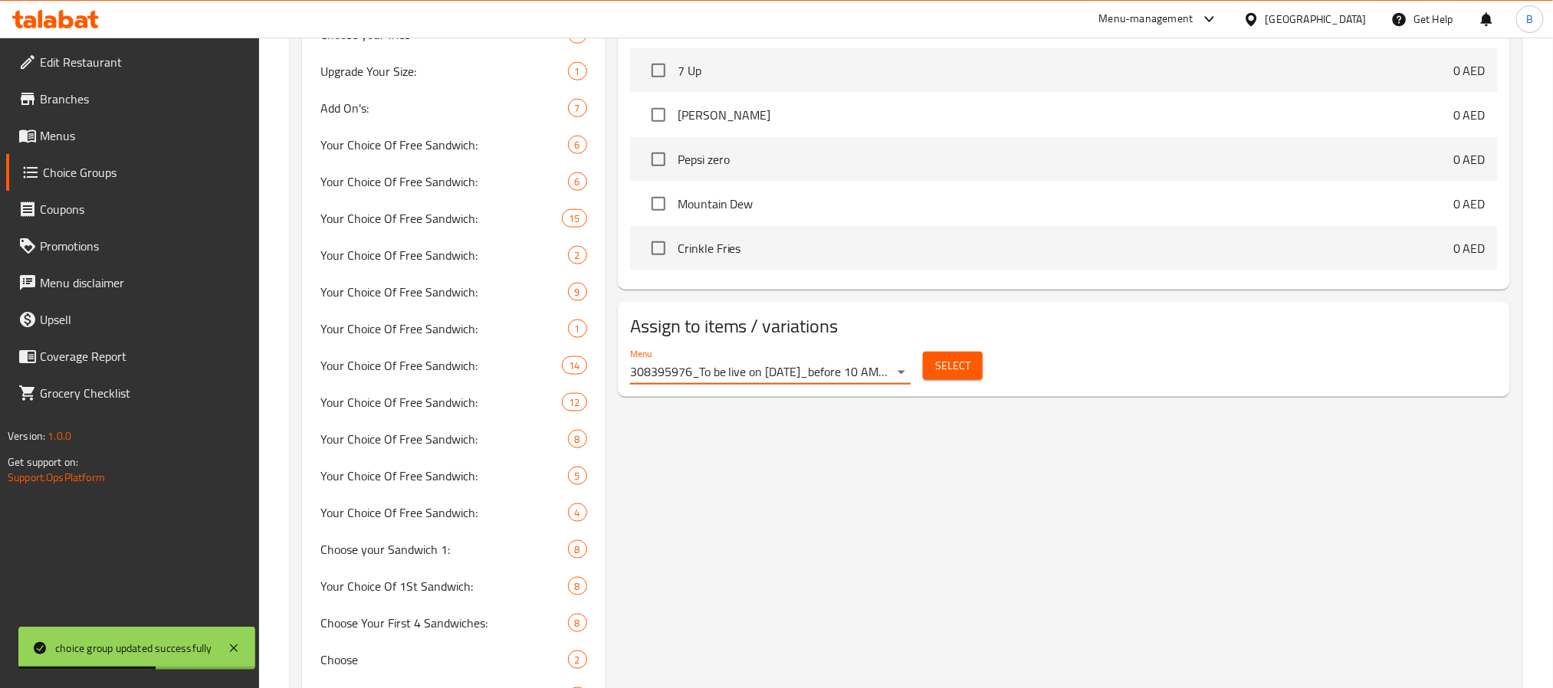
click at [975, 366] on button "Select" at bounding box center [953, 366] width 60 height 28
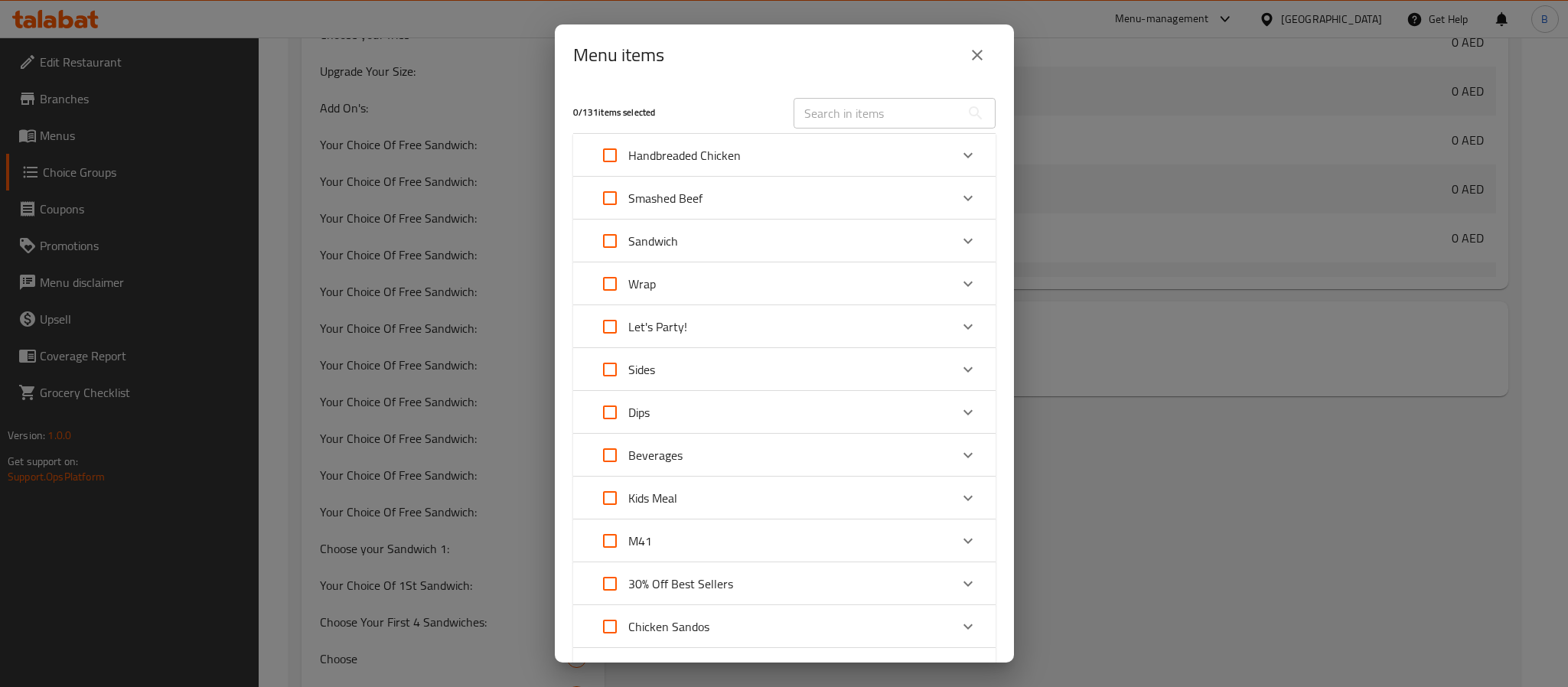
click at [834, 108] on input "text" at bounding box center [877, 113] width 167 height 31
paste input "Wrapido Combo"
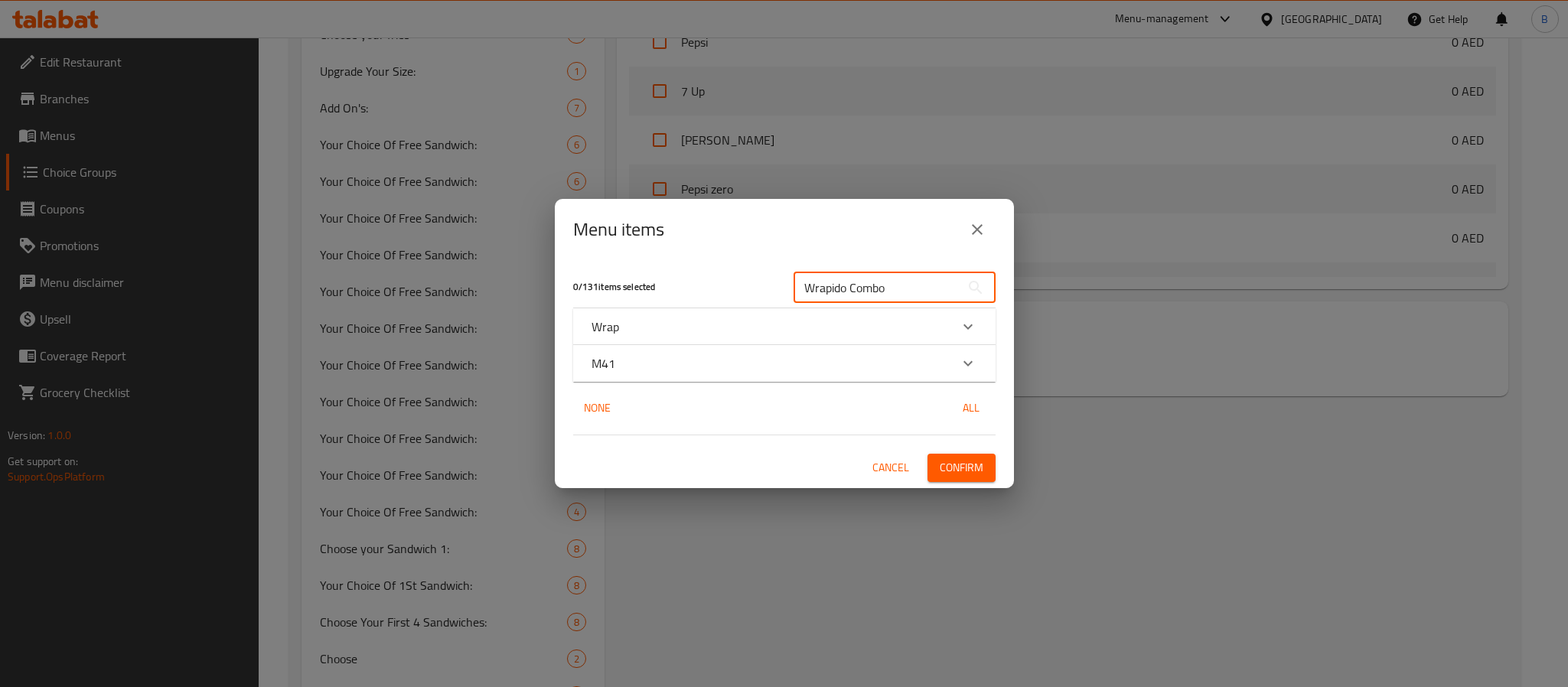
type input "Wrapido Combo"
click at [963, 323] on icon "Expand" at bounding box center [968, 327] width 18 height 18
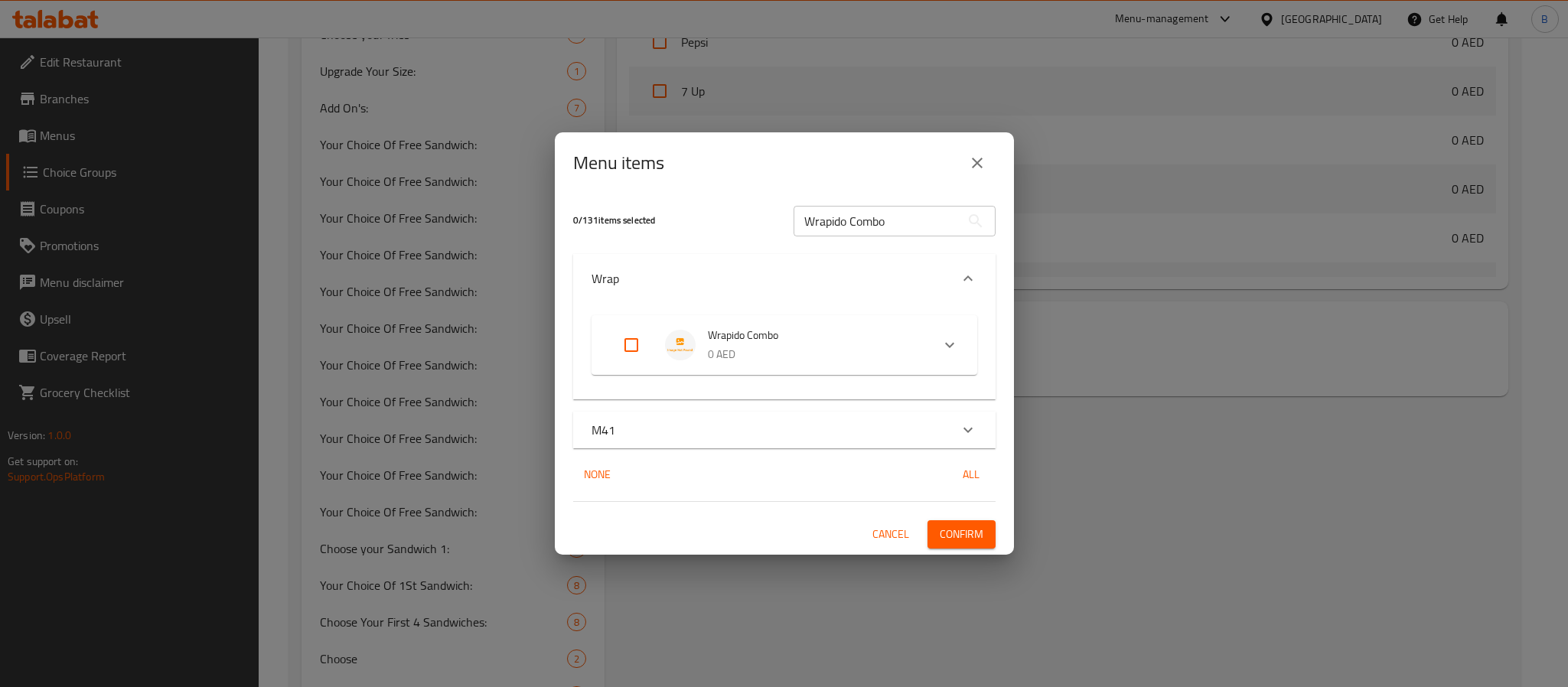
click at [601, 345] on div "Wrapido Combo 0 AED" at bounding box center [784, 345] width 386 height 60
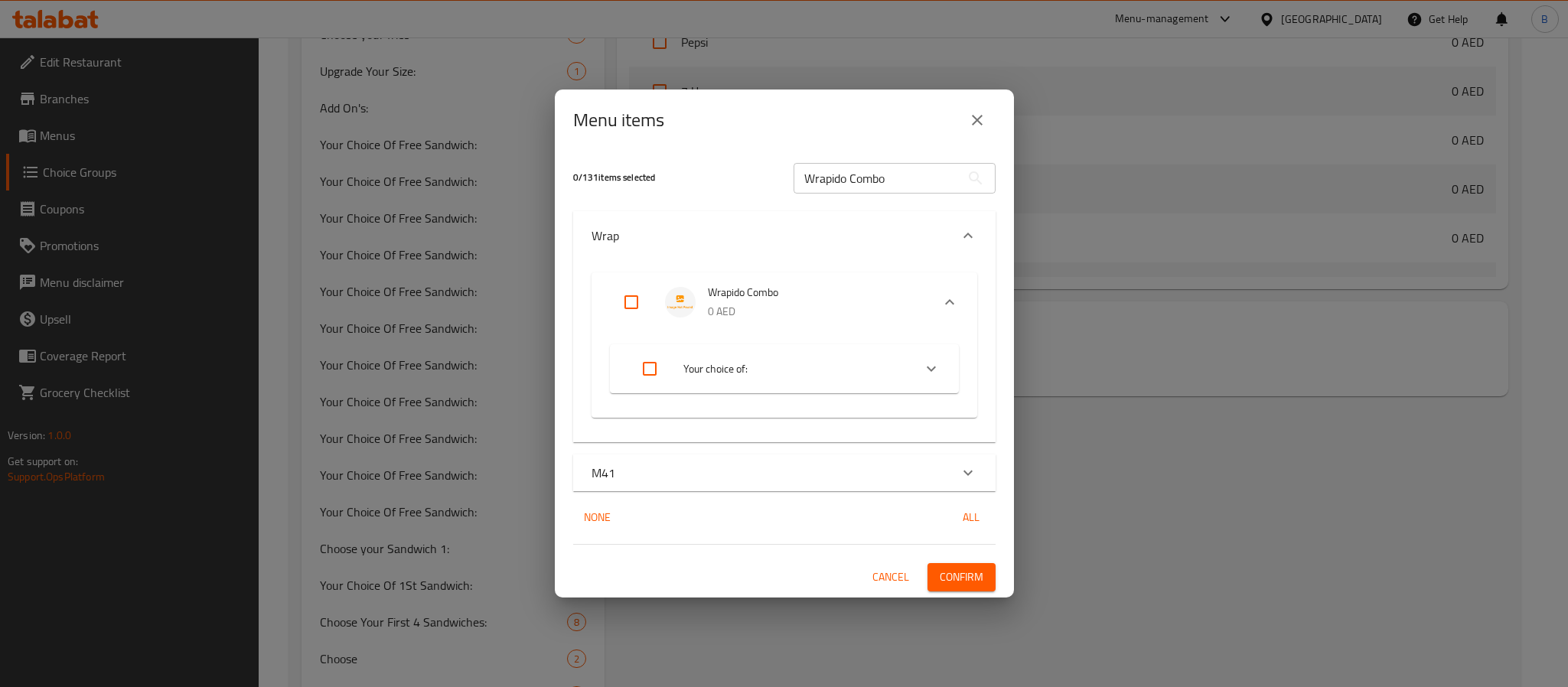
click at [627, 307] on input "Expand" at bounding box center [631, 302] width 37 height 37
checkbox input "true"
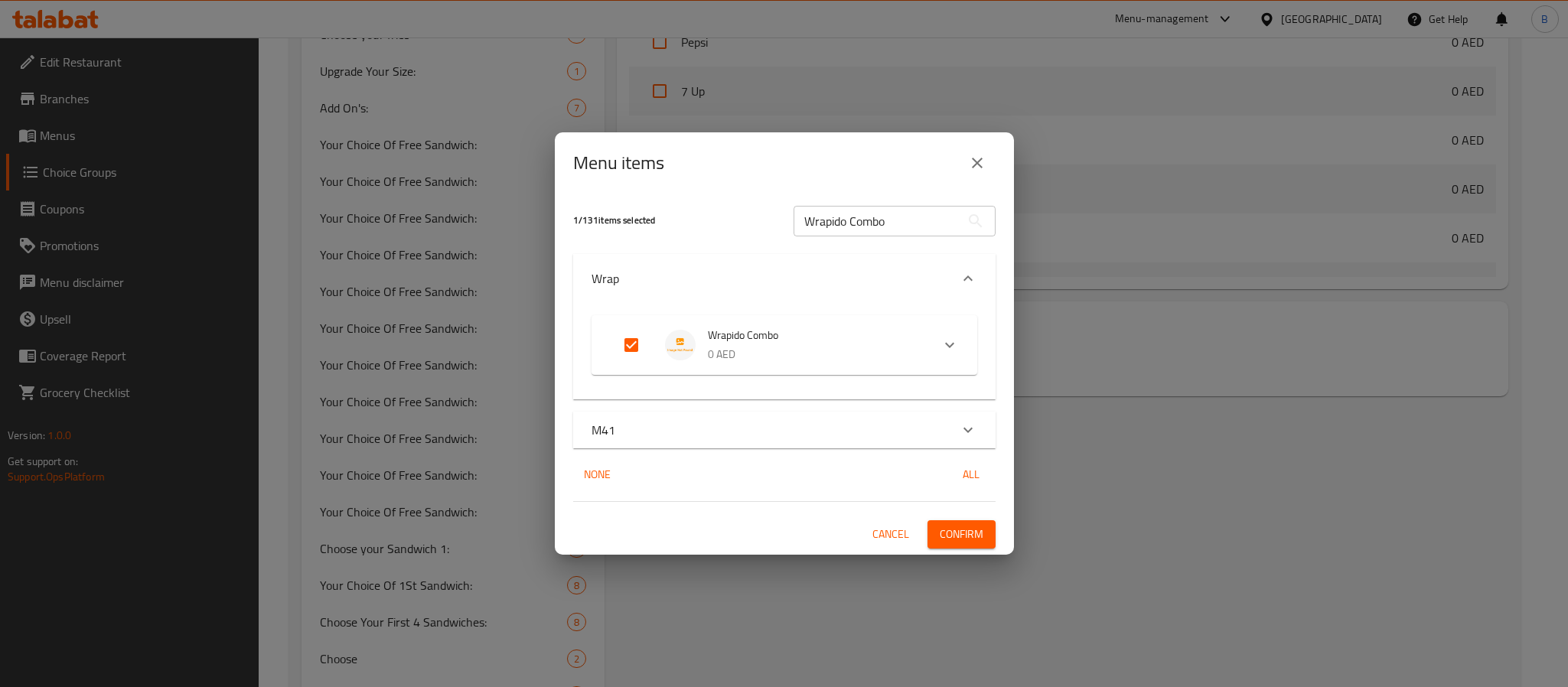
click at [956, 533] on span "Confirm" at bounding box center [962, 534] width 44 height 19
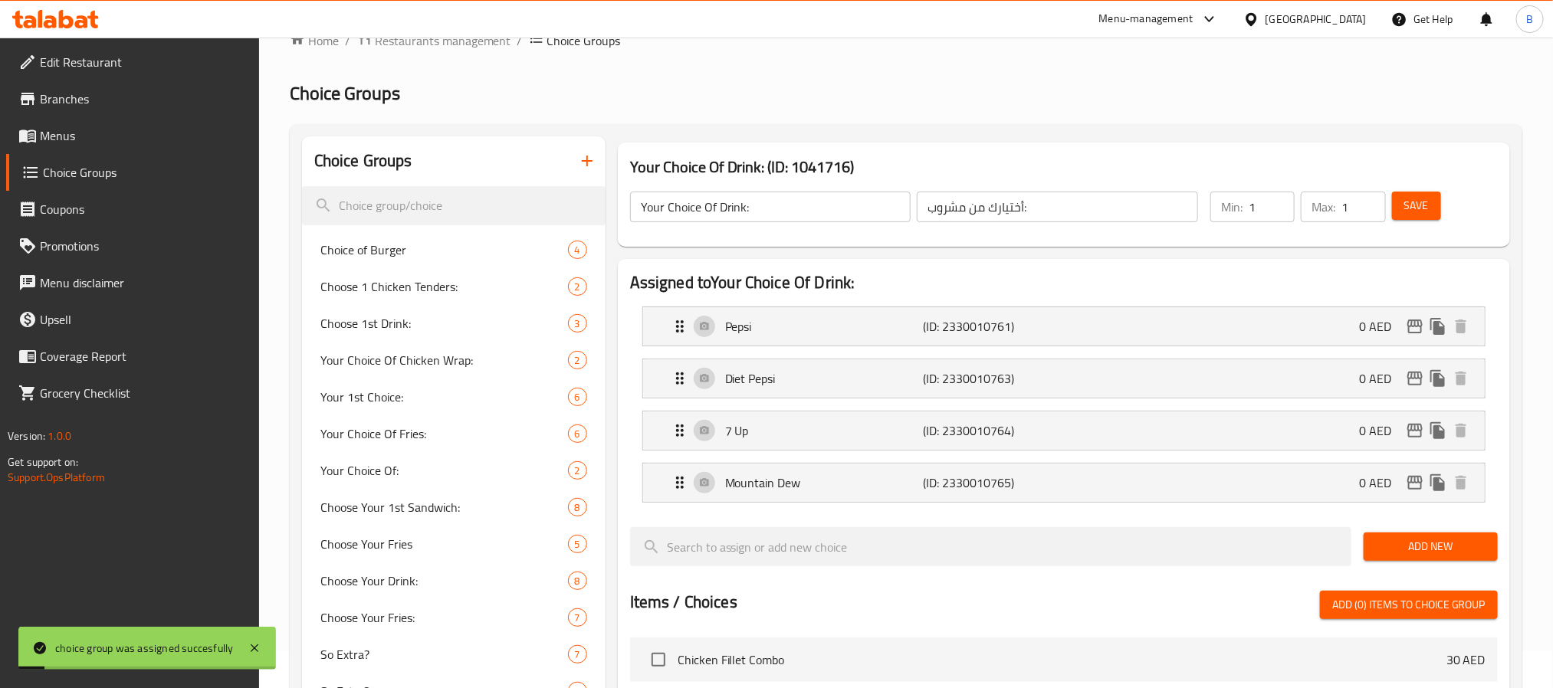
scroll to position [0, 0]
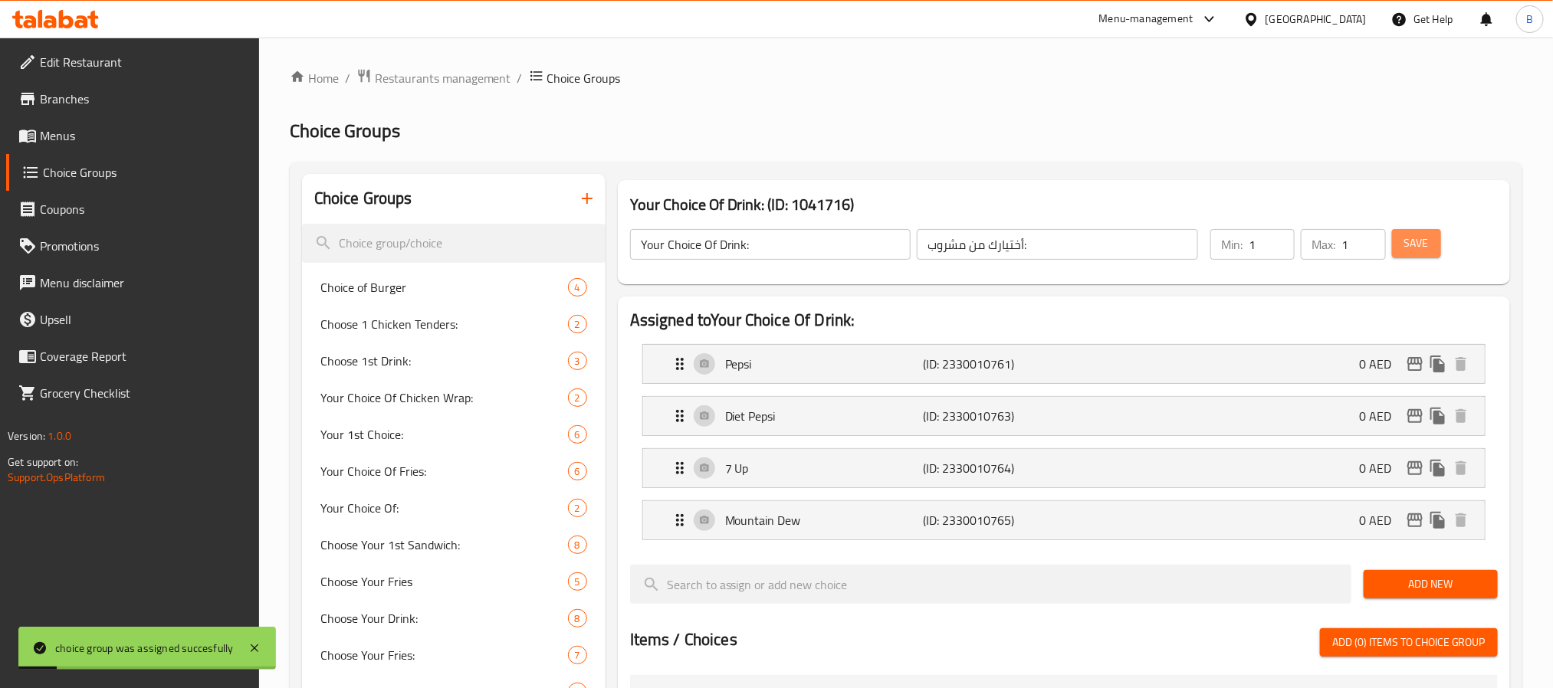
click at [1432, 239] on button "Save" at bounding box center [1416, 243] width 49 height 28
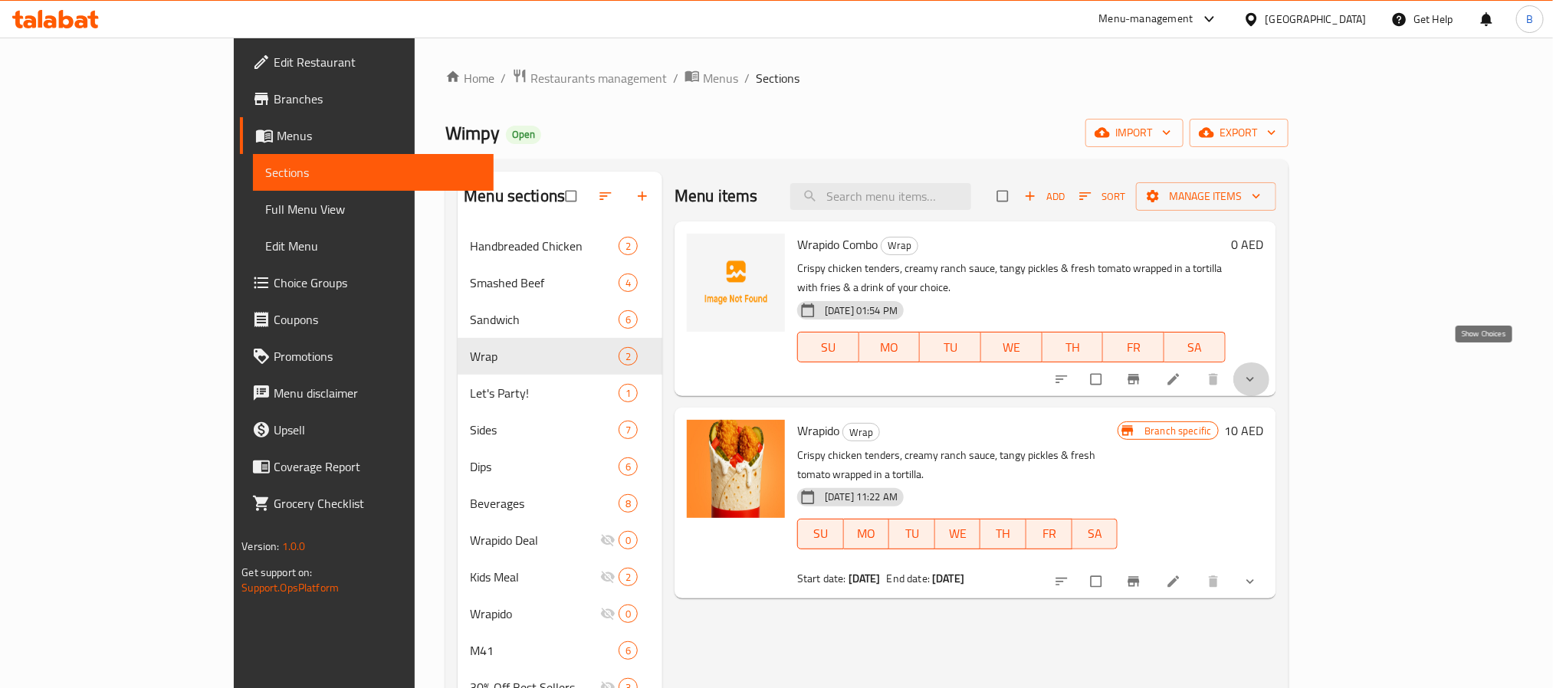
click at [1257, 372] on icon "show more" at bounding box center [1249, 379] width 15 height 15
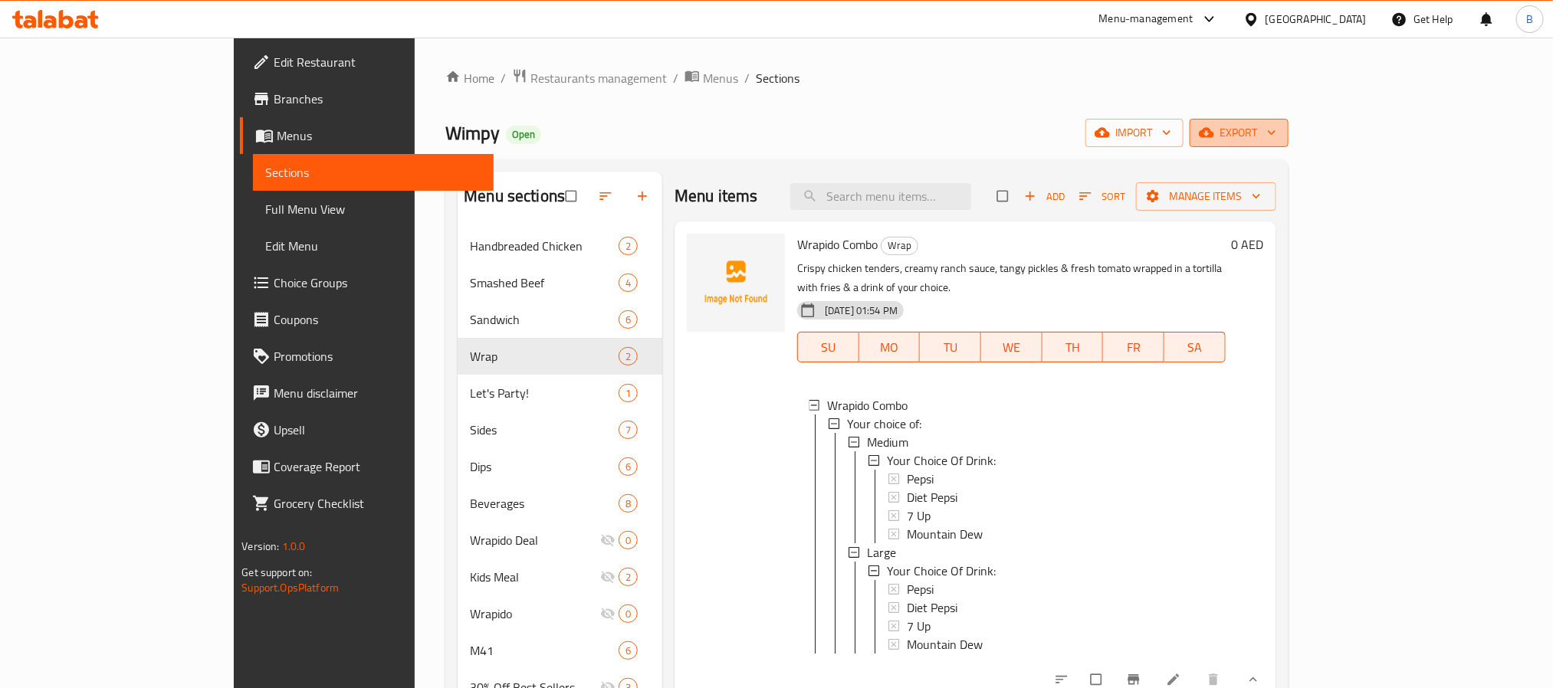
click at [1288, 146] on button "export" at bounding box center [1238, 133] width 99 height 28
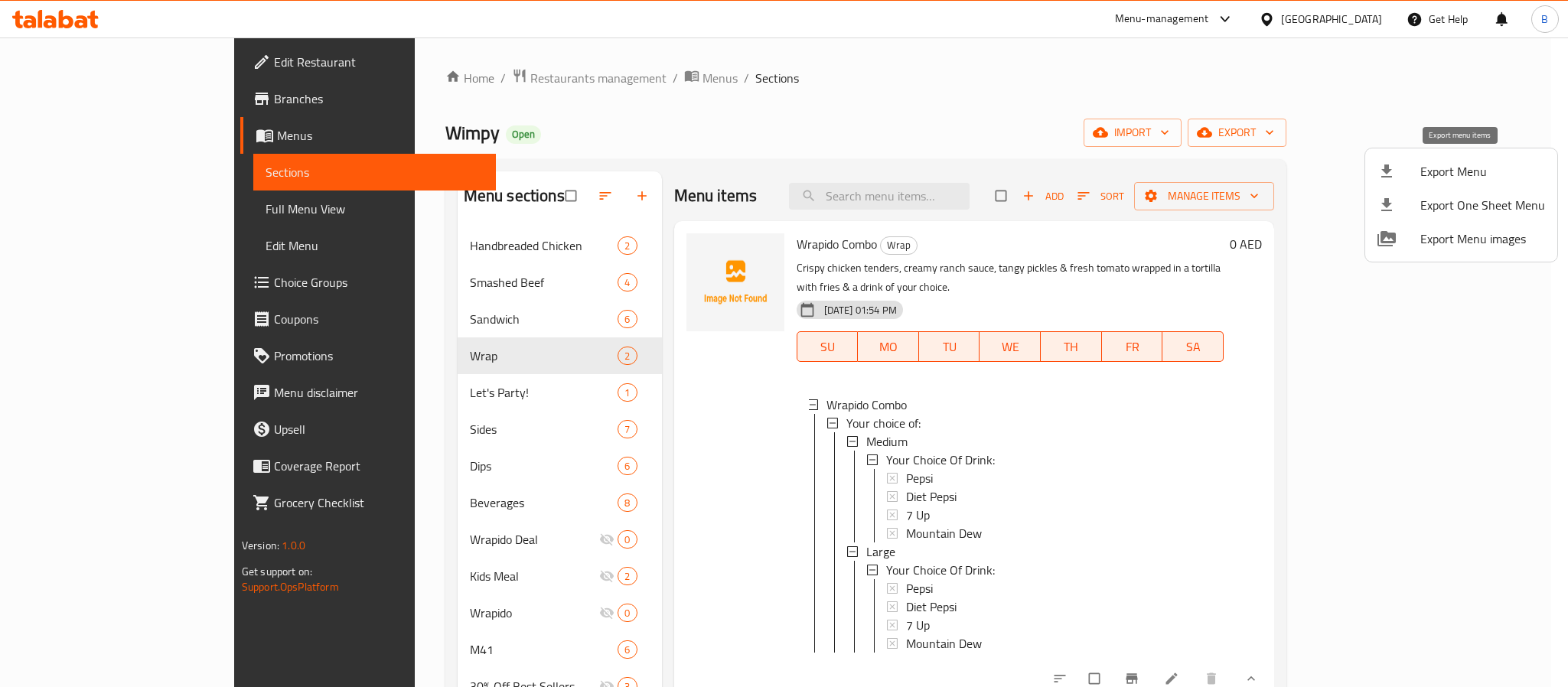
click at [1412, 168] on div at bounding box center [1398, 171] width 43 height 18
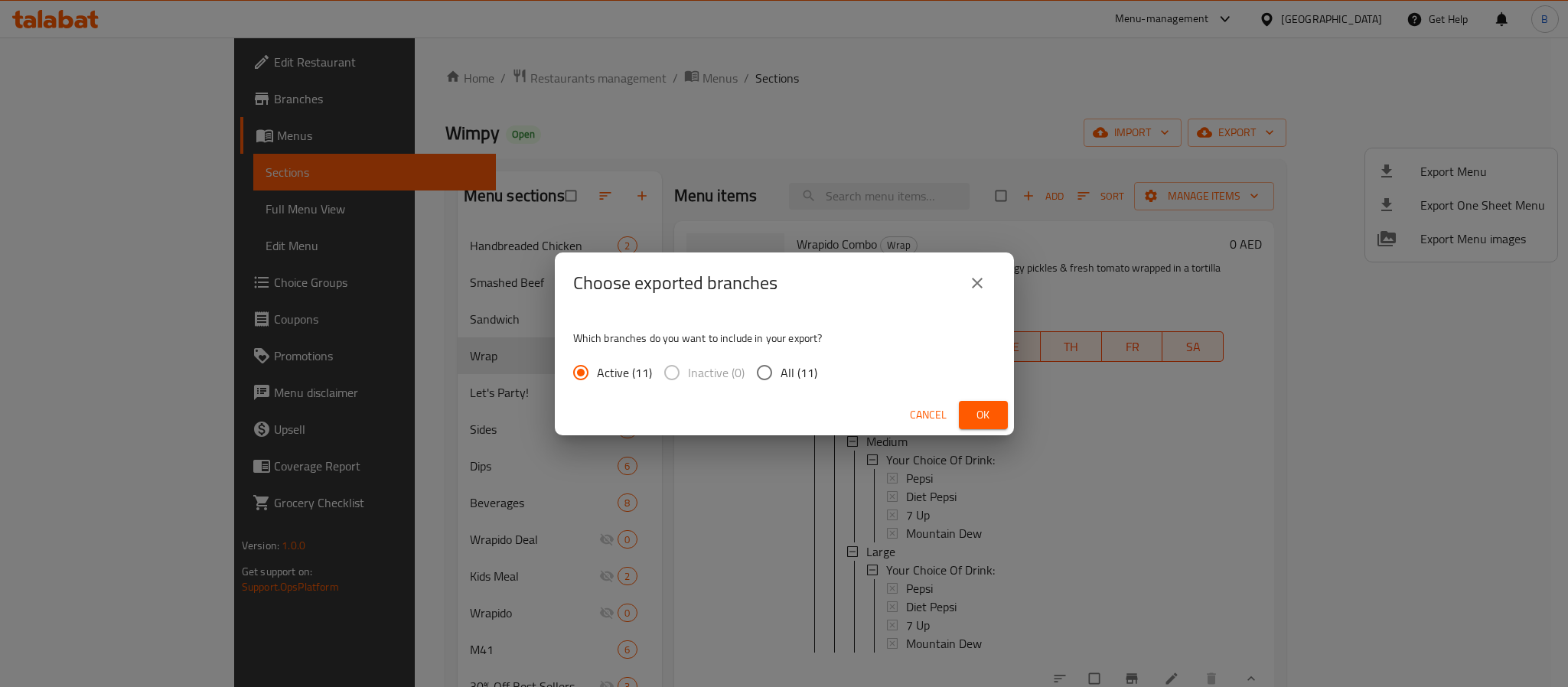
click at [781, 369] on span "All (11)" at bounding box center [799, 372] width 37 height 18
click at [779, 369] on input "All (11)" at bounding box center [764, 372] width 32 height 32
radio input "true"
click at [962, 407] on button "Ok" at bounding box center [983, 415] width 49 height 28
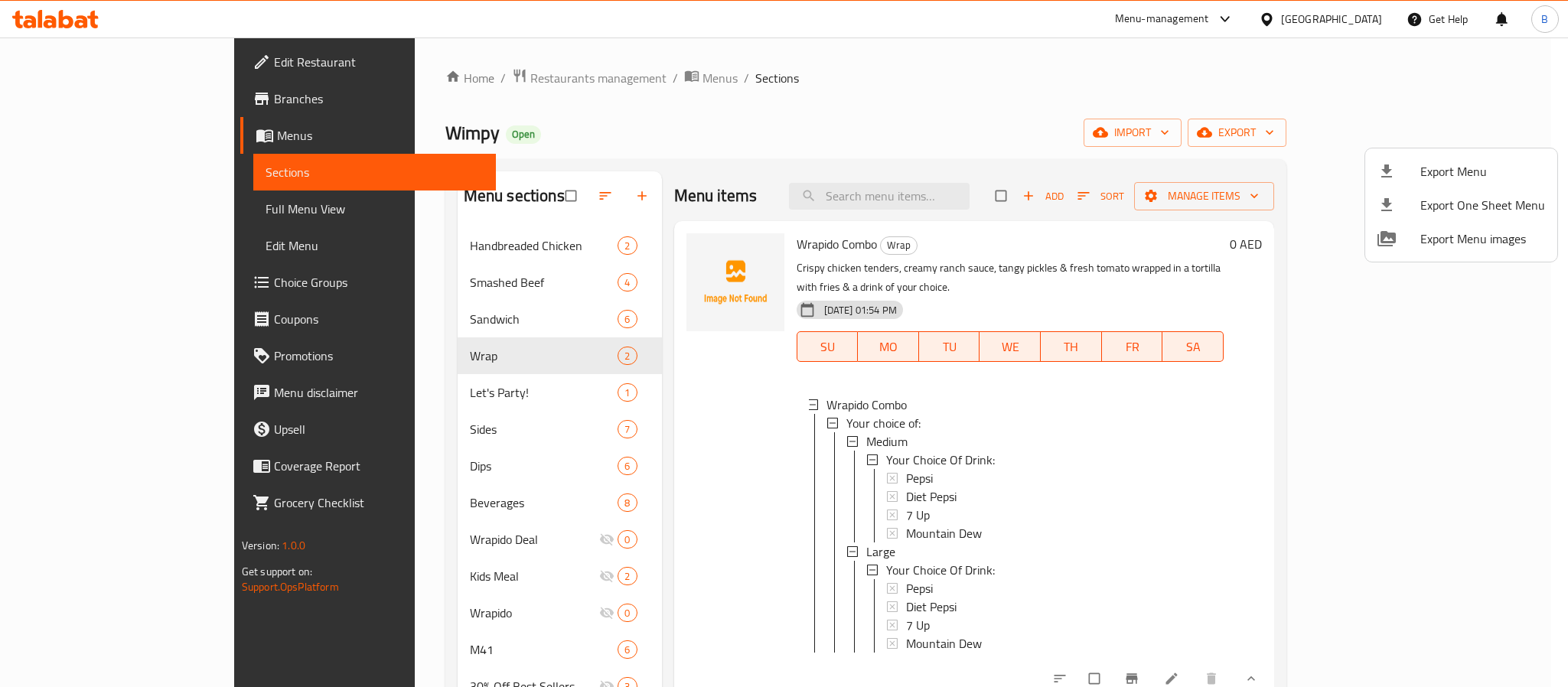
click at [448, 307] on div at bounding box center [784, 344] width 1568 height 687
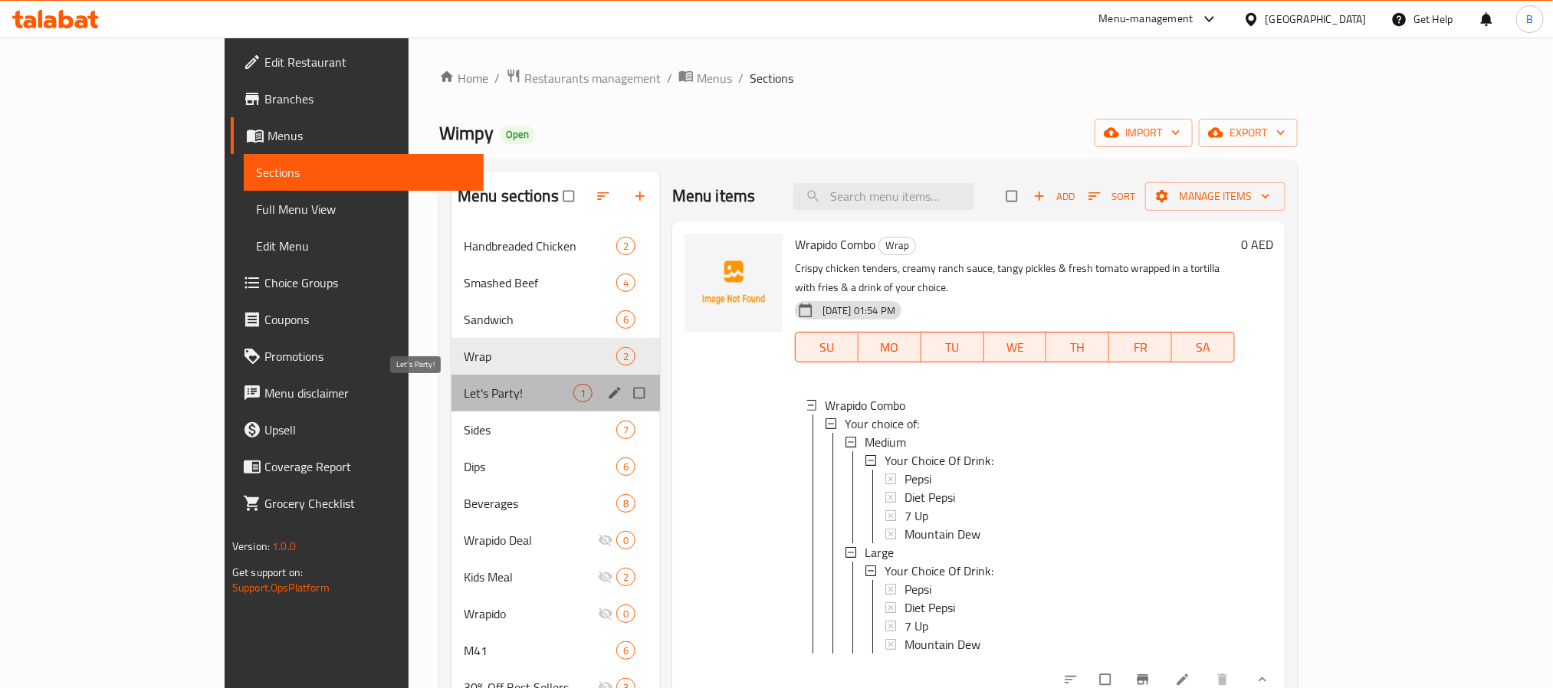
click at [464, 396] on span "Let's Party!" at bounding box center [519, 393] width 110 height 18
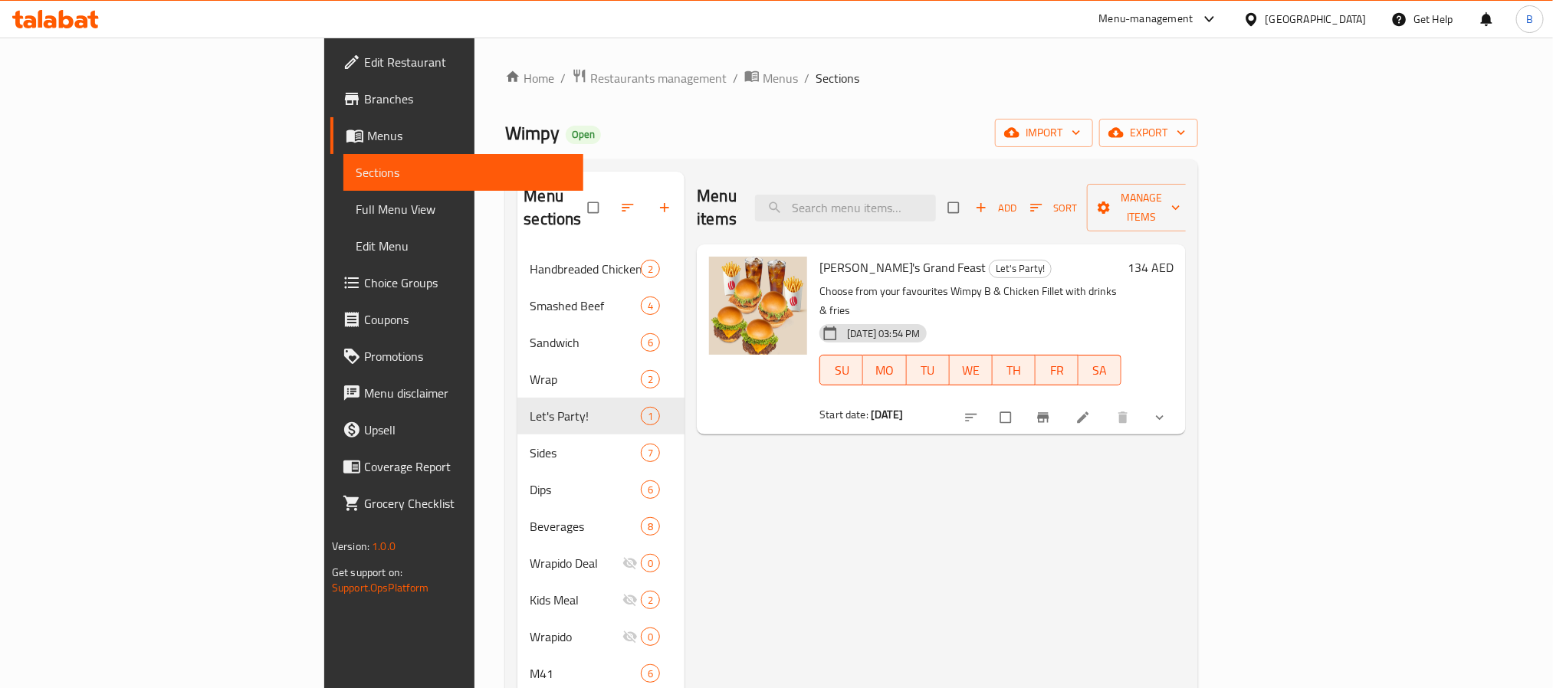
click at [823, 256] on span "[PERSON_NAME]'s Grand Feast" at bounding box center [902, 267] width 166 height 23
copy h6 "[PERSON_NAME]'s Grand Feast"
